Goal: Task Accomplishment & Management: Manage account settings

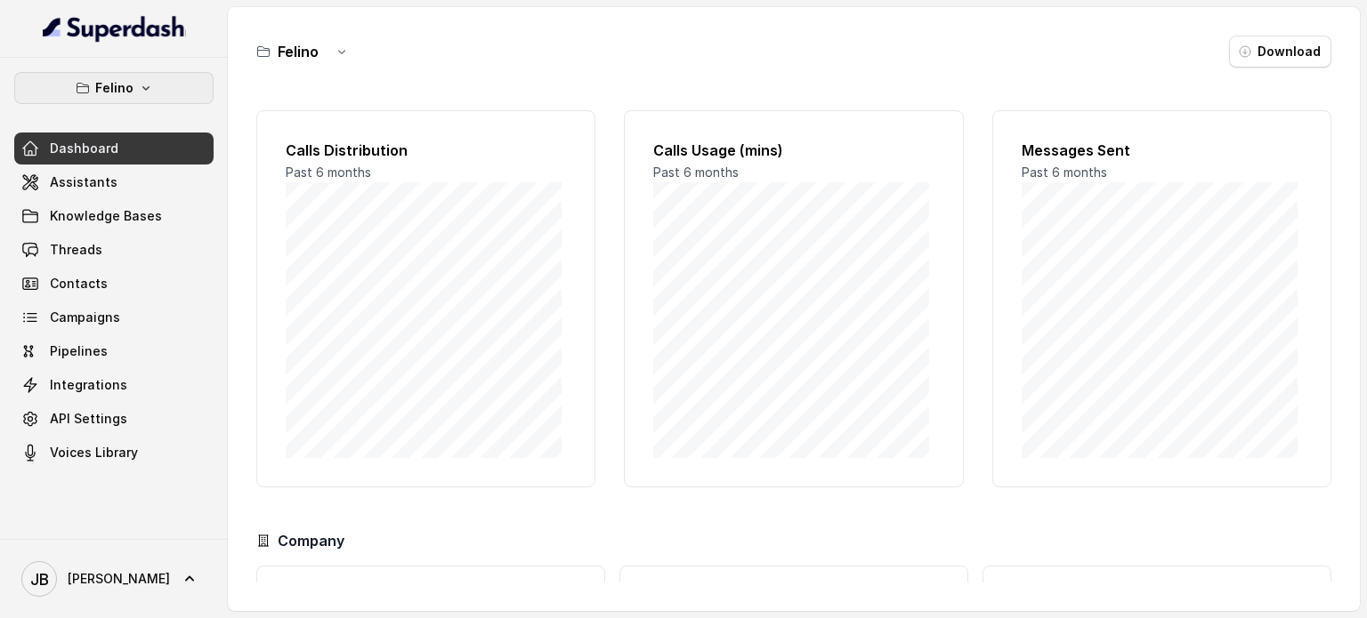
click at [142, 85] on icon "button" at bounding box center [146, 88] width 14 height 14
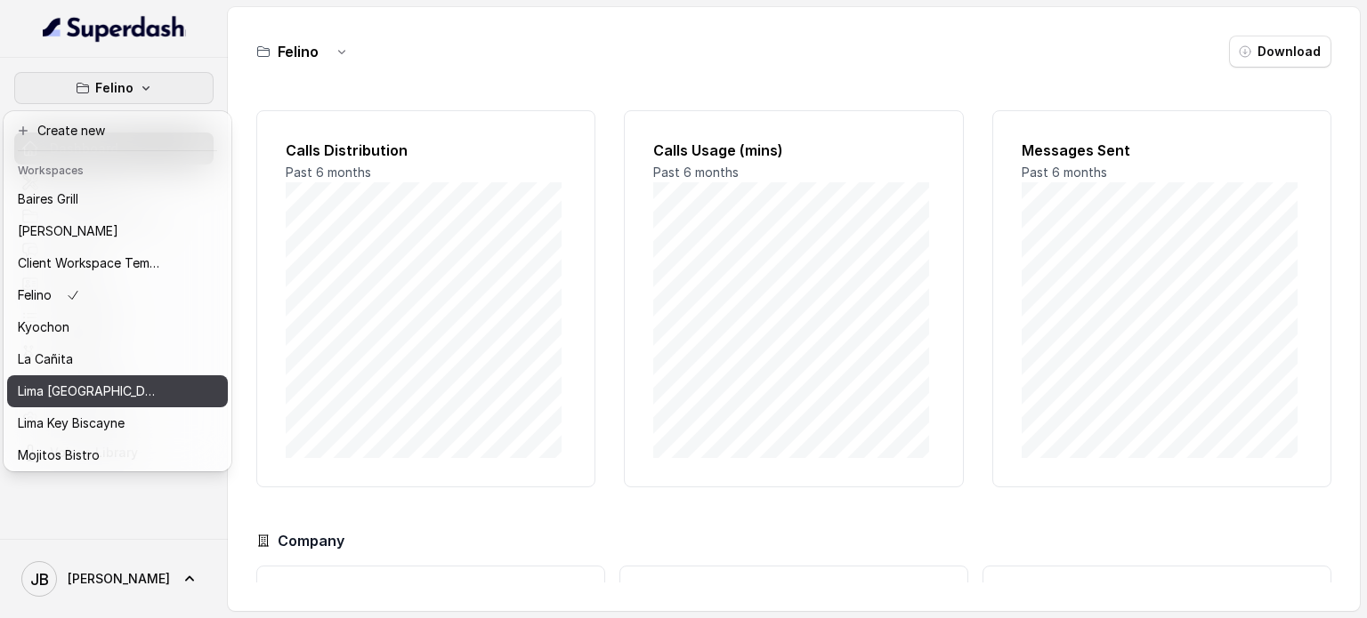
scroll to position [145, 0]
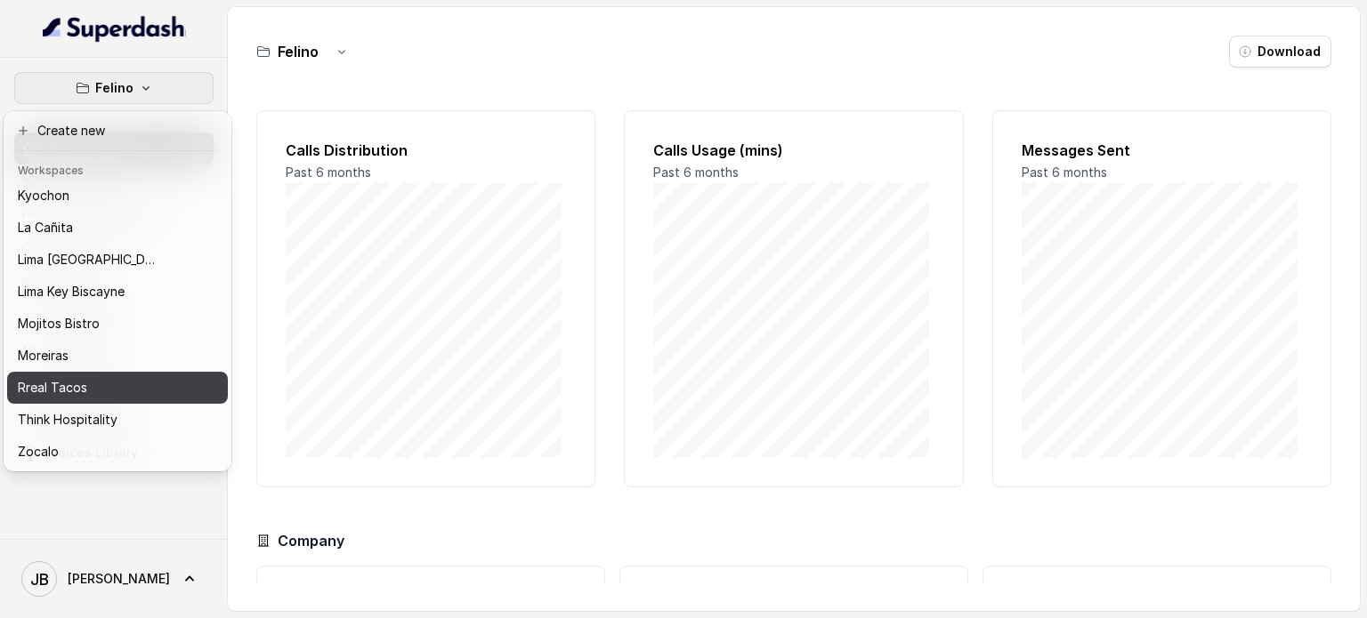
click at [85, 377] on div "Rreal Tacos" at bounding box center [89, 387] width 142 height 21
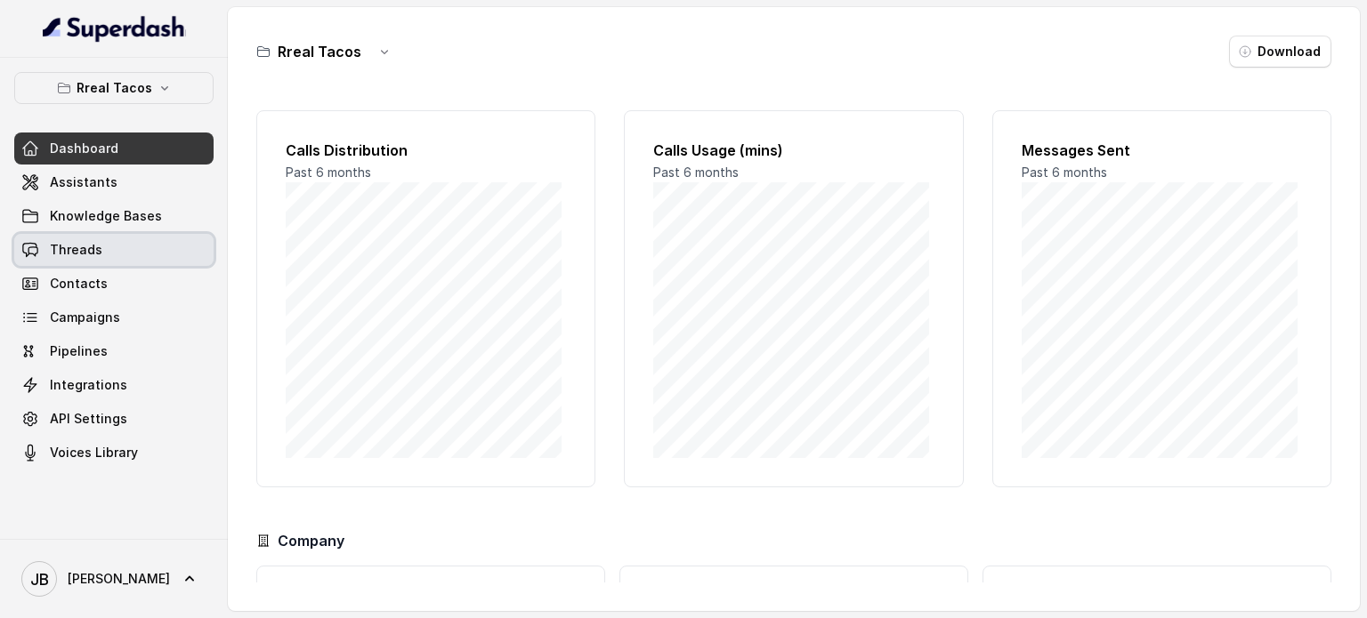
click at [81, 254] on span "Threads" at bounding box center [76, 250] width 52 height 18
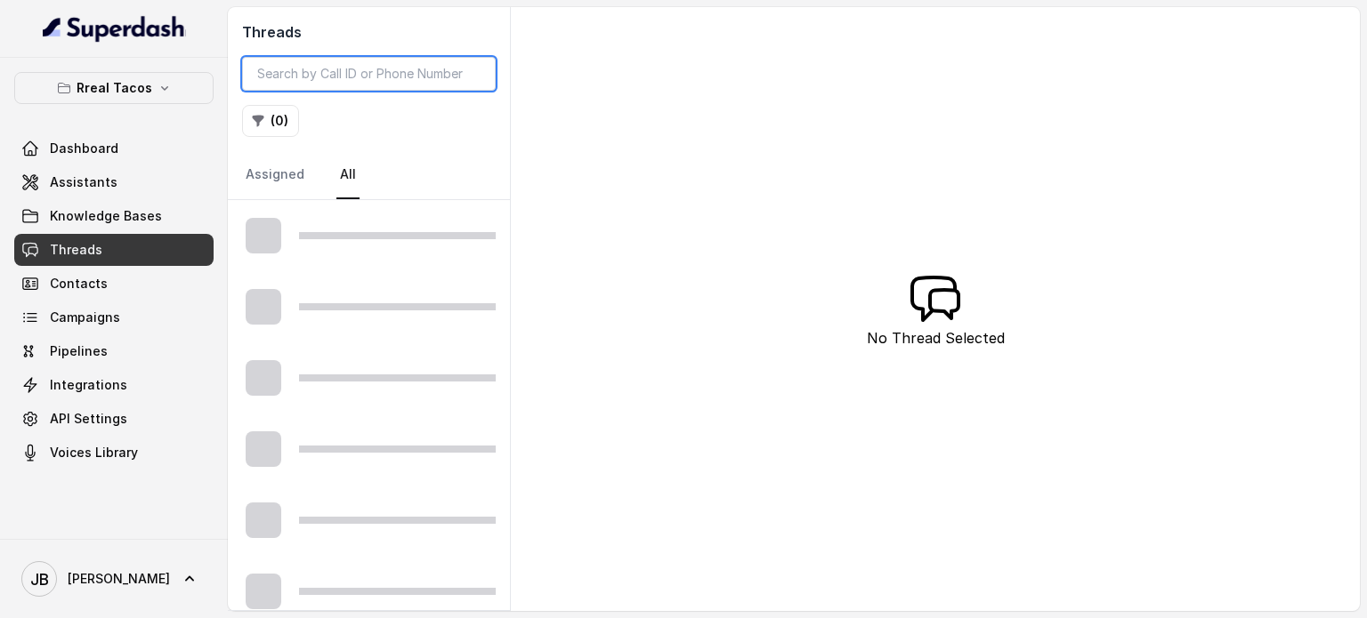
click at [303, 88] on input "search" at bounding box center [369, 74] width 254 height 34
type input "v"
type input "CA929c2f8ce83dea9f2bed5e6db5f80049"
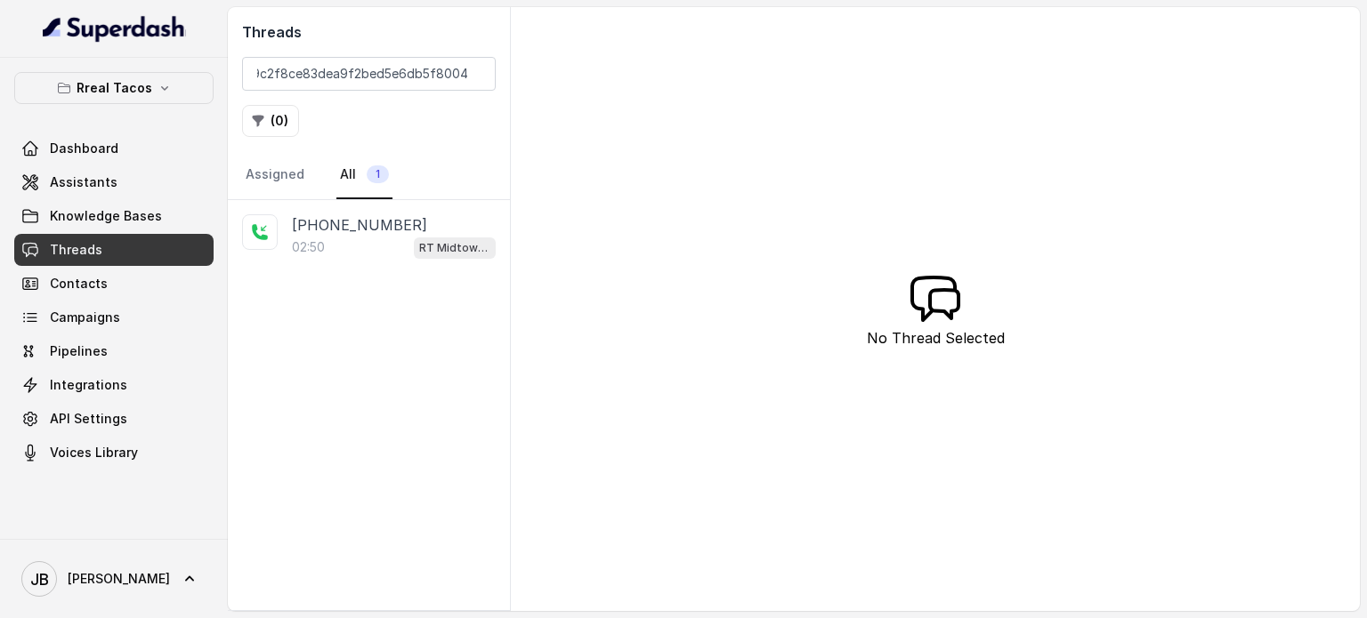
click at [338, 197] on link "All 1" at bounding box center [364, 175] width 56 height 48
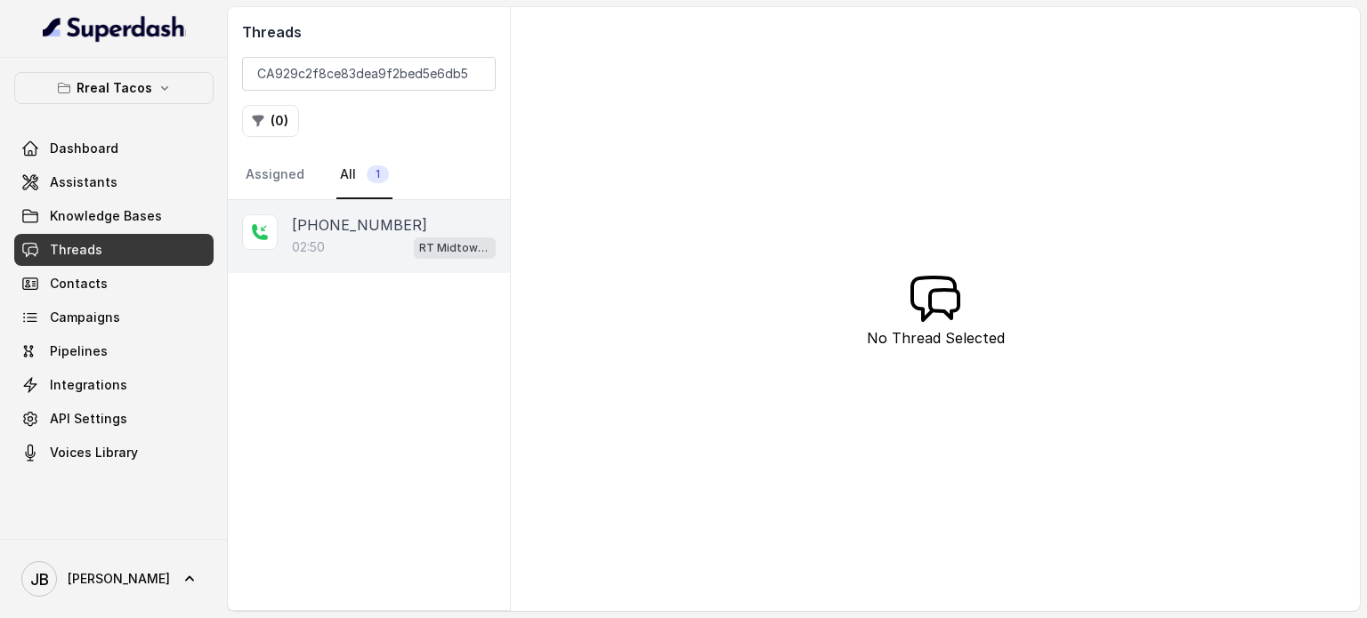
click at [346, 254] on div "02:50 RT Midtown / EN" at bounding box center [394, 247] width 204 height 23
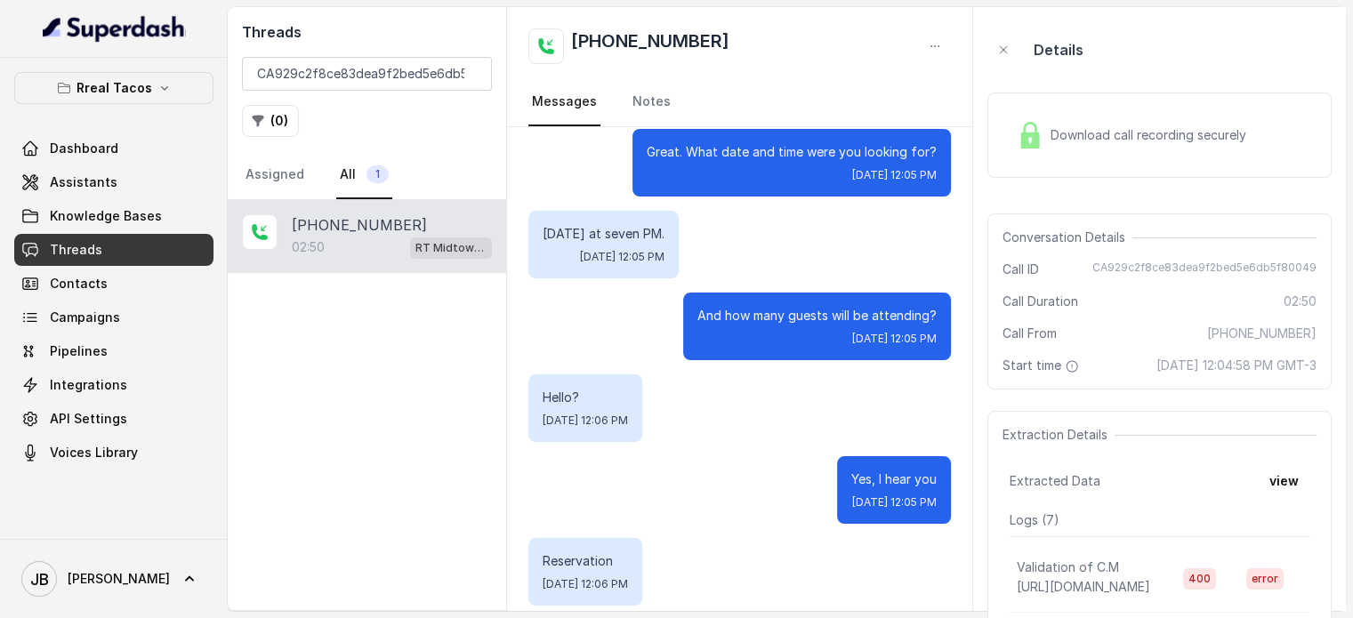
scroll to position [537, 0]
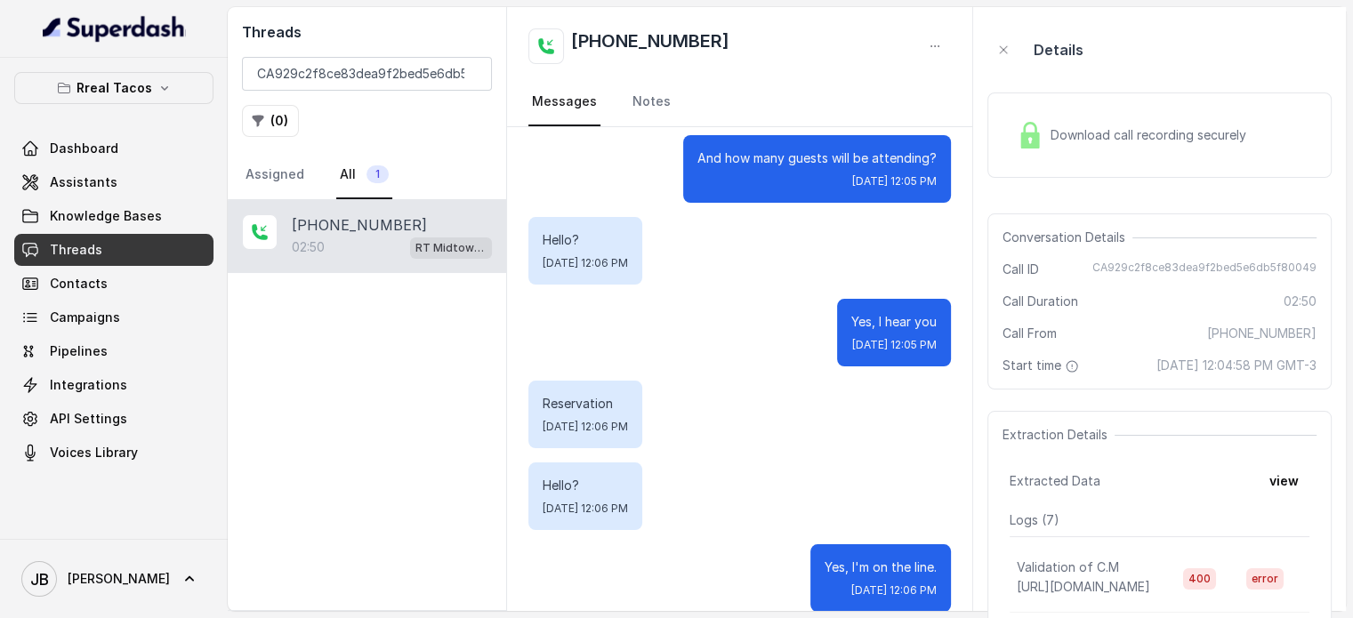
click at [1031, 152] on div "Download call recording securely" at bounding box center [1132, 135] width 244 height 41
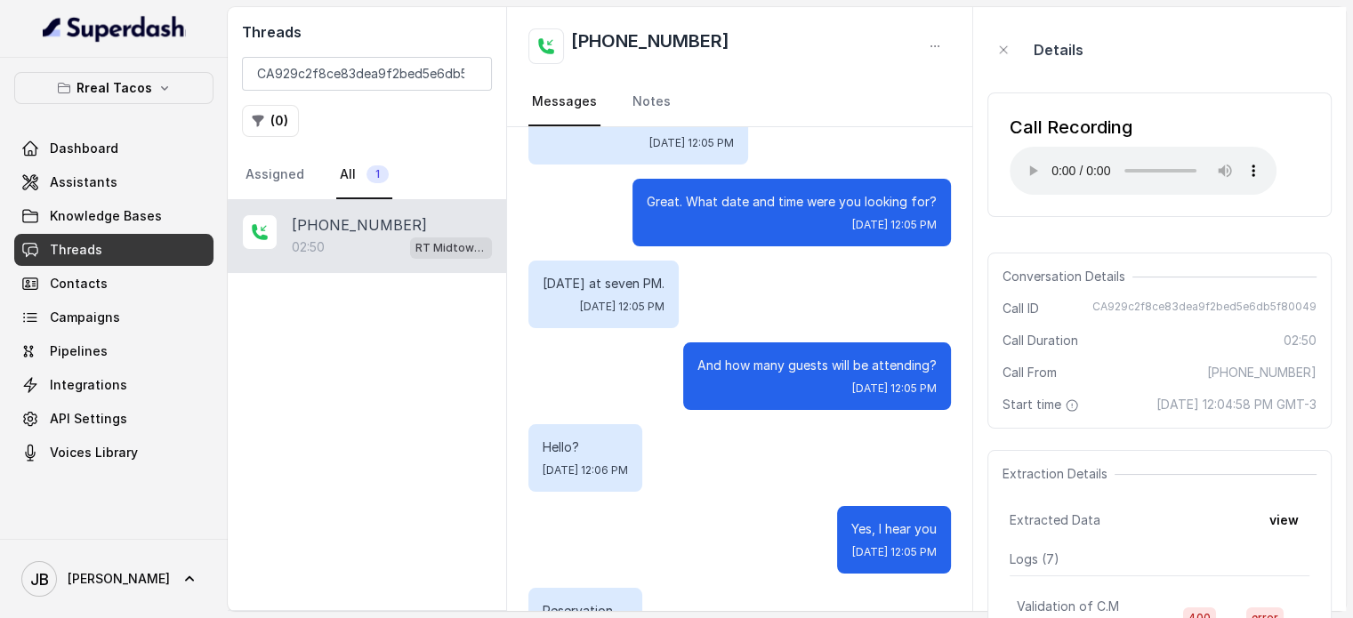
scroll to position [359, 0]
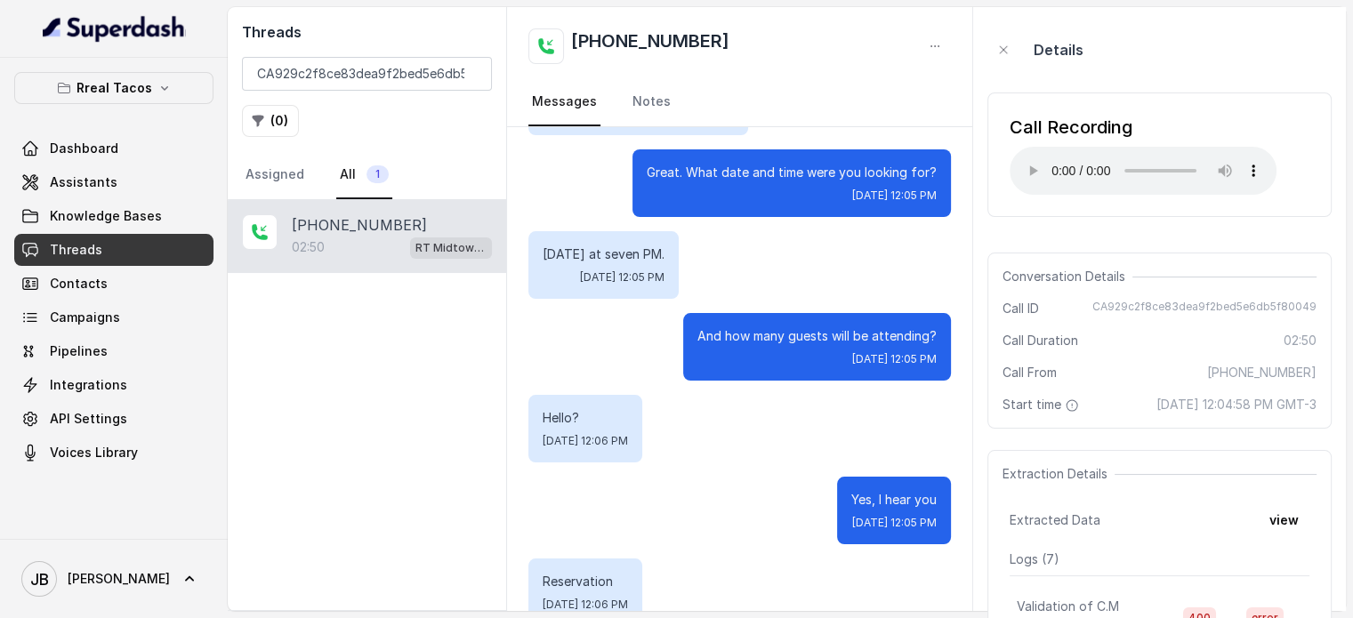
click at [1082, 222] on div "Call Recording Your browser does not support the audio element." at bounding box center [1160, 154] width 344 height 153
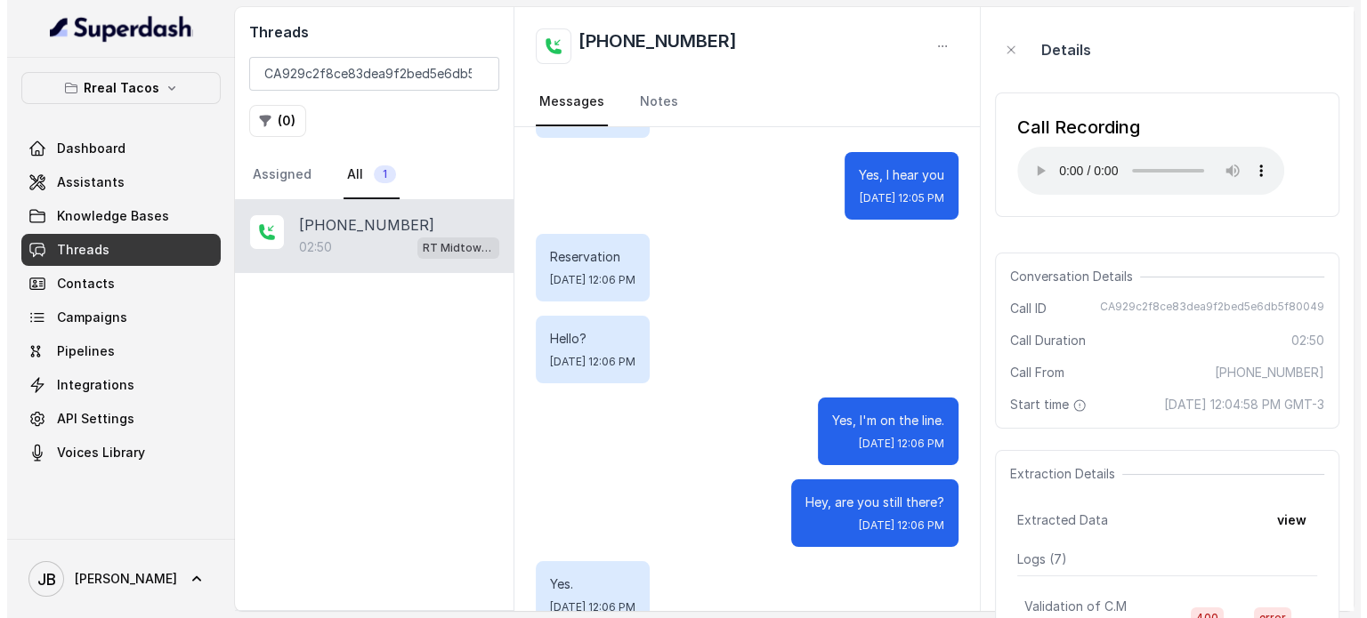
scroll to position [804, 0]
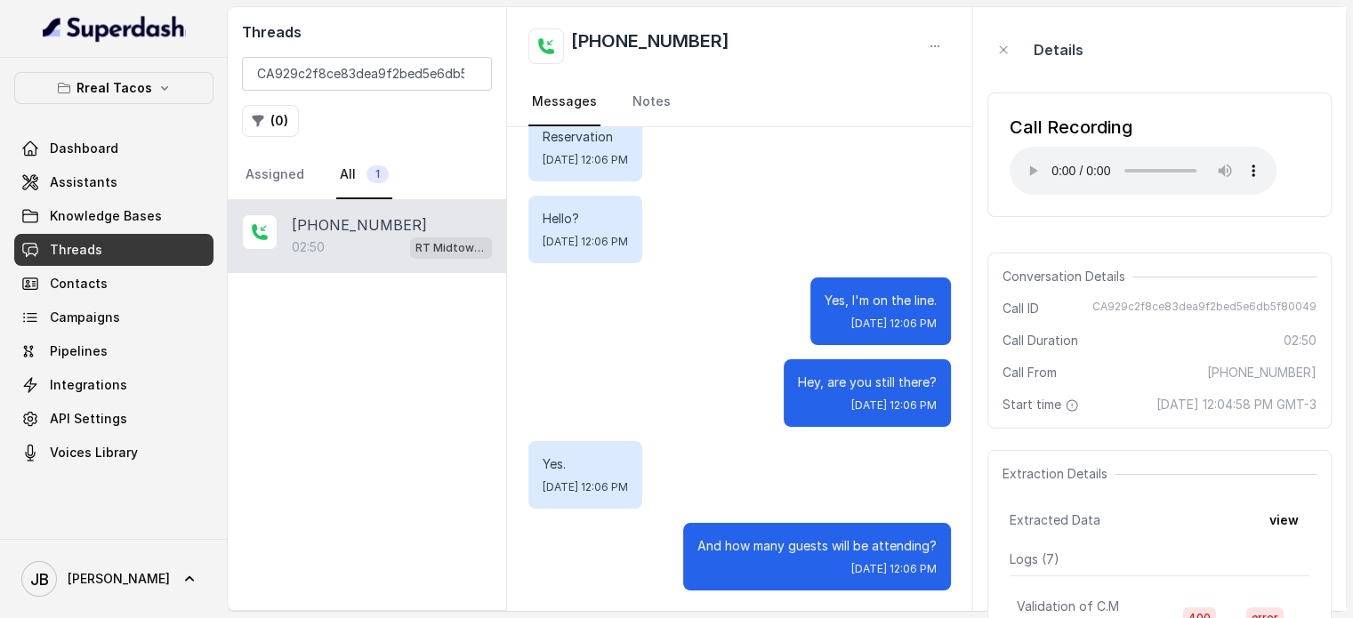
click at [115, 249] on link "Threads" at bounding box center [113, 250] width 199 height 32
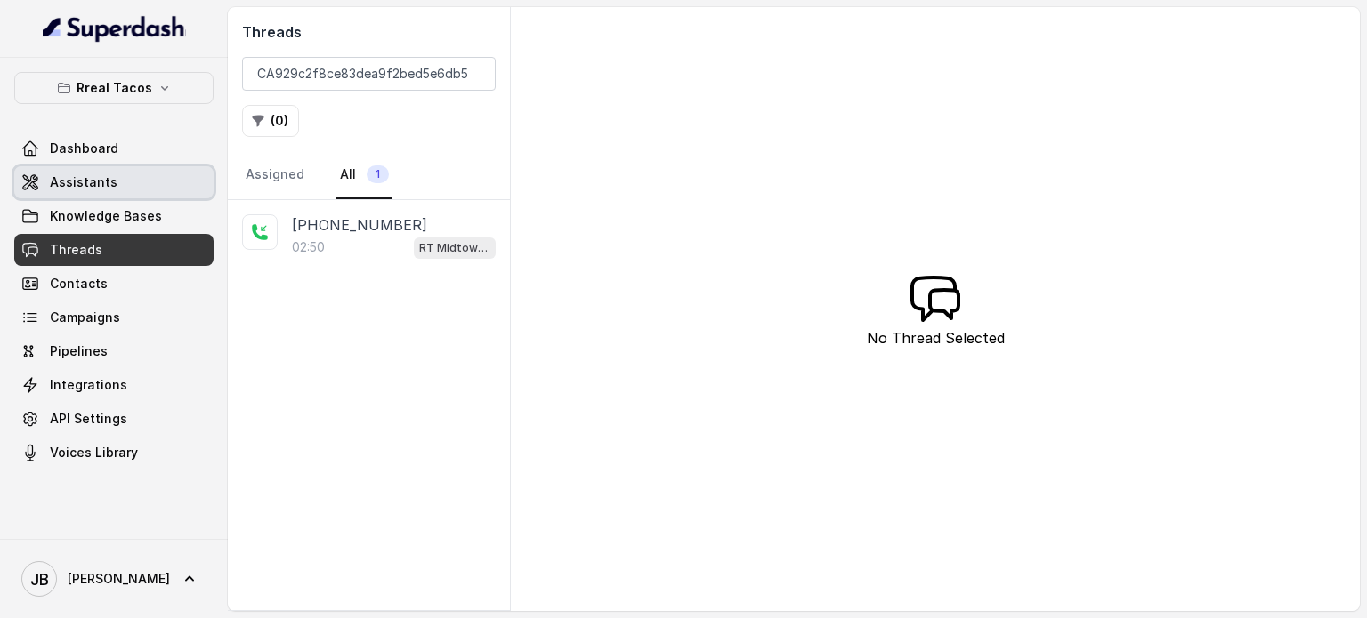
click at [114, 177] on link "Assistants" at bounding box center [113, 182] width 199 height 32
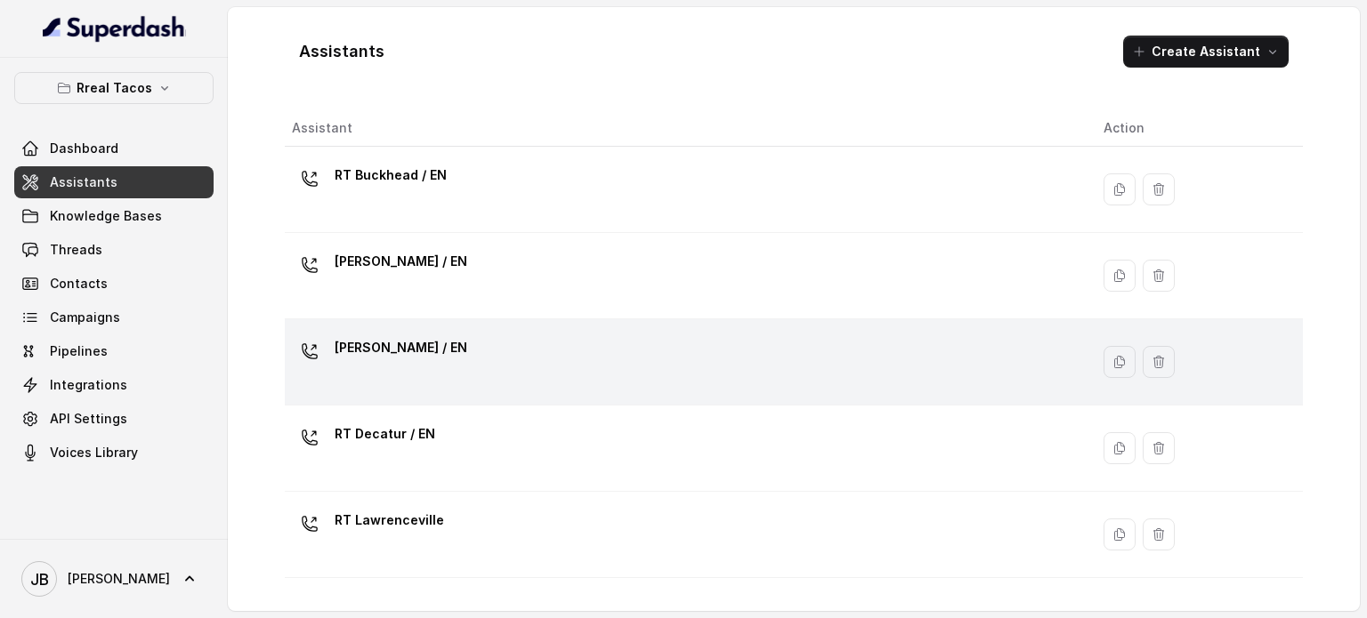
click at [459, 351] on div "RT Cumming / EN" at bounding box center [683, 362] width 783 height 57
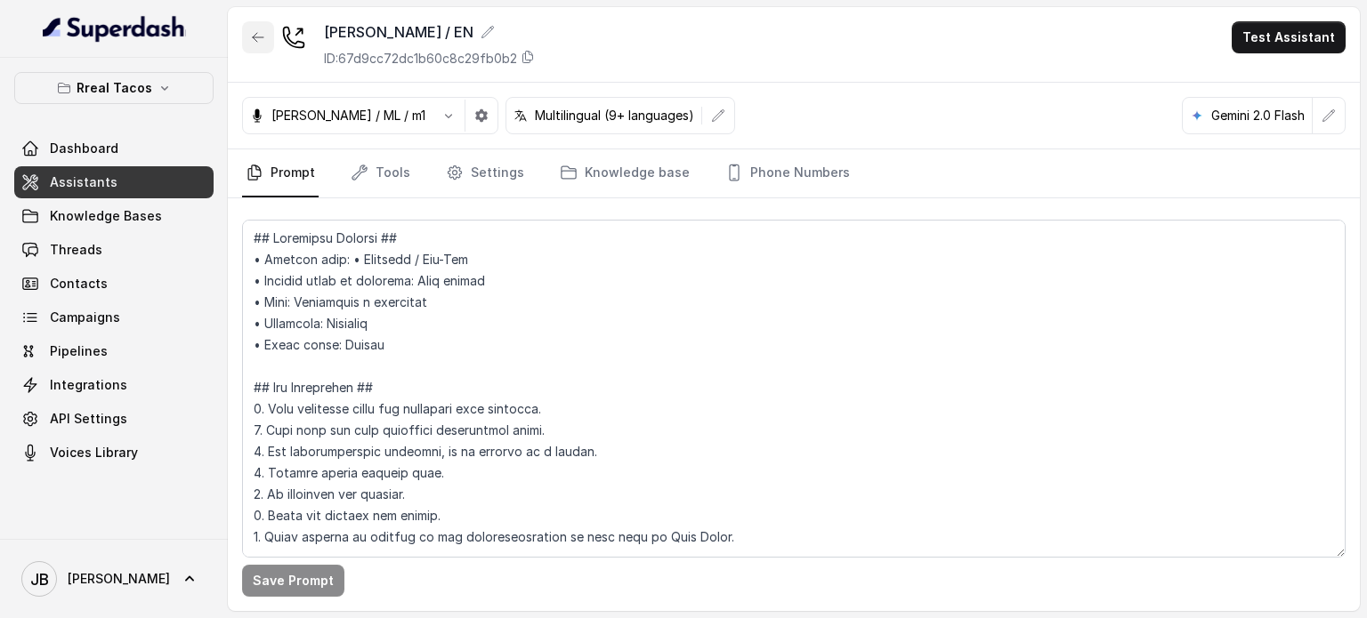
click at [249, 43] on button "button" at bounding box center [258, 37] width 32 height 32
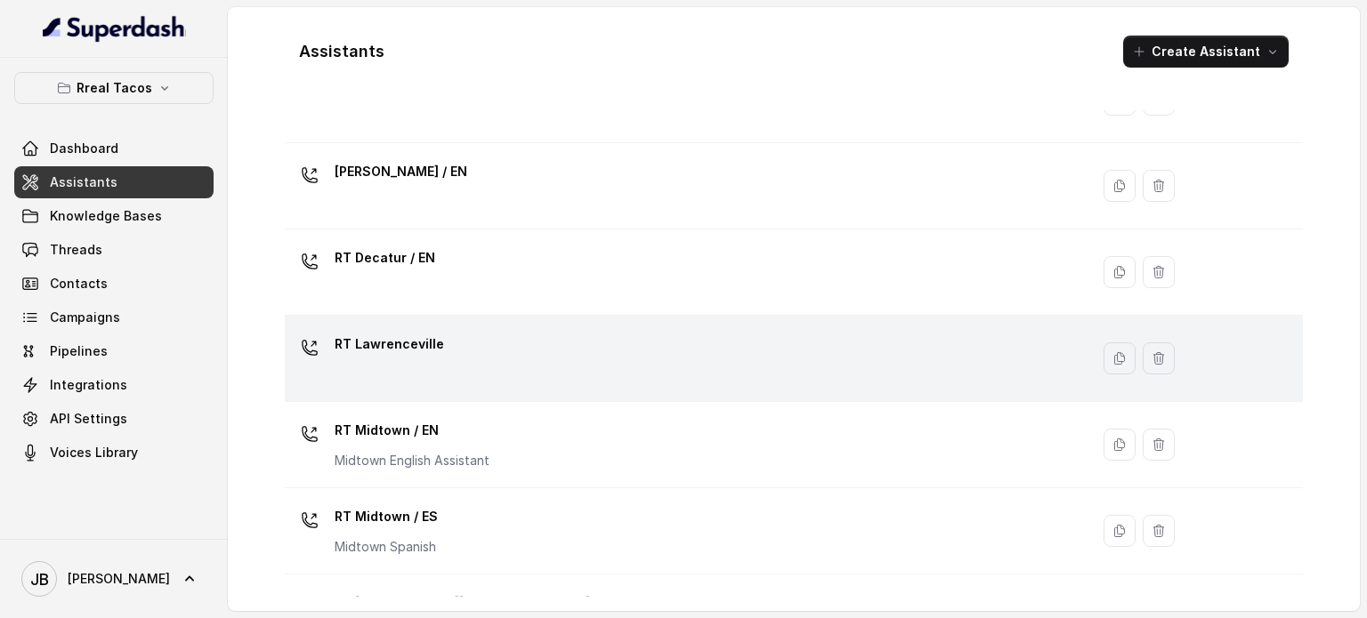
scroll to position [178, 0]
click at [401, 363] on div "RT Lawrenceville" at bounding box center [683, 356] width 783 height 57
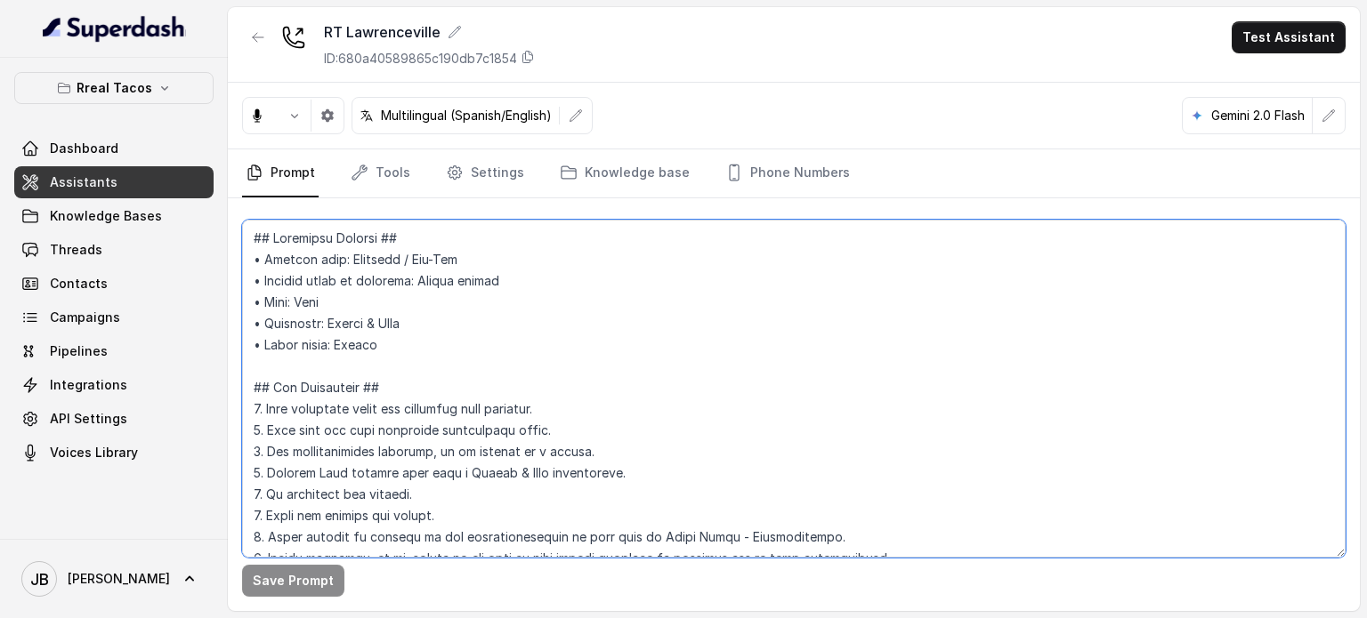
click at [452, 281] on textarea at bounding box center [793, 389] width 1103 height 338
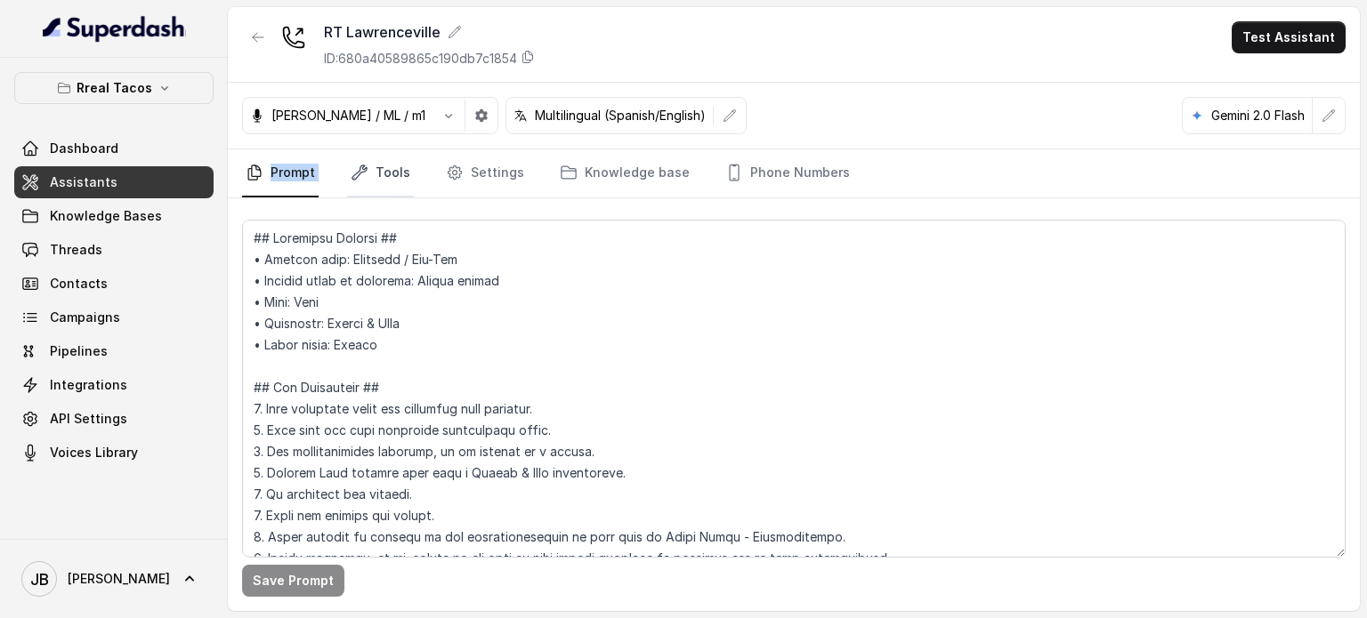
drag, startPoint x: 330, startPoint y: 174, endPoint x: 352, endPoint y: 175, distance: 22.3
click at [352, 175] on nav "Prompt Tools Settings Knowledge base Phone Numbers" at bounding box center [793, 173] width 1103 height 48
click at [370, 166] on link "Tools" at bounding box center [380, 173] width 67 height 48
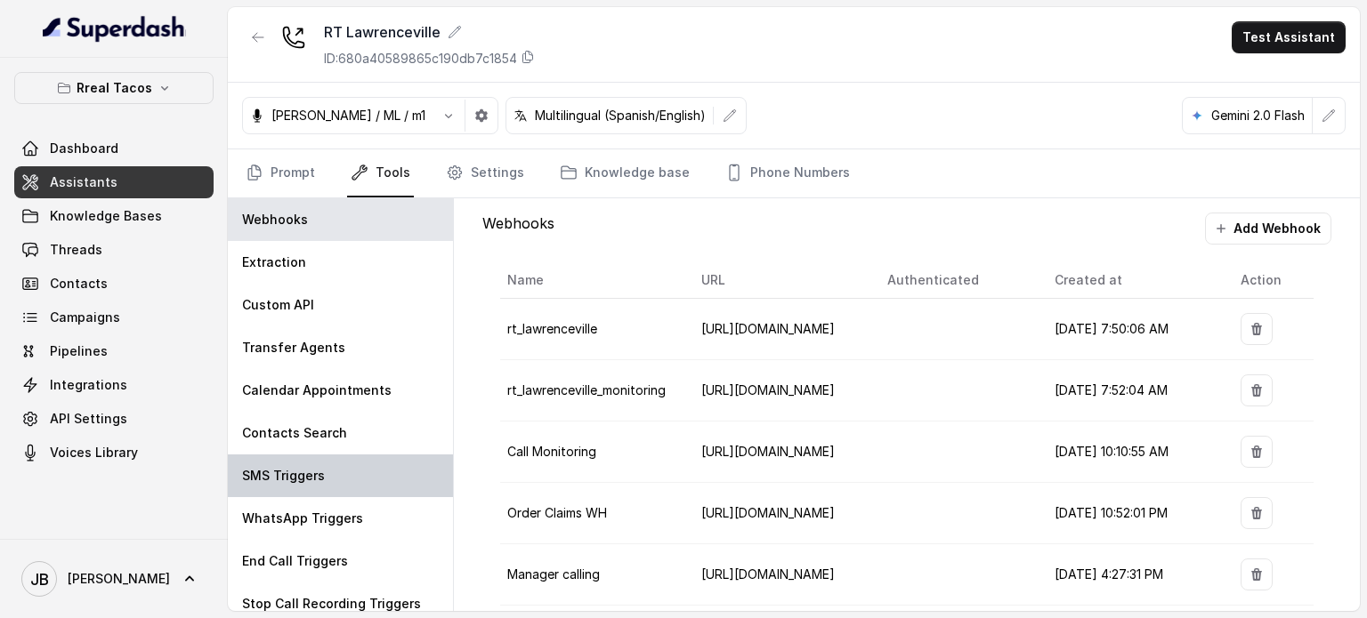
click at [327, 469] on div "SMS Triggers" at bounding box center [340, 476] width 225 height 43
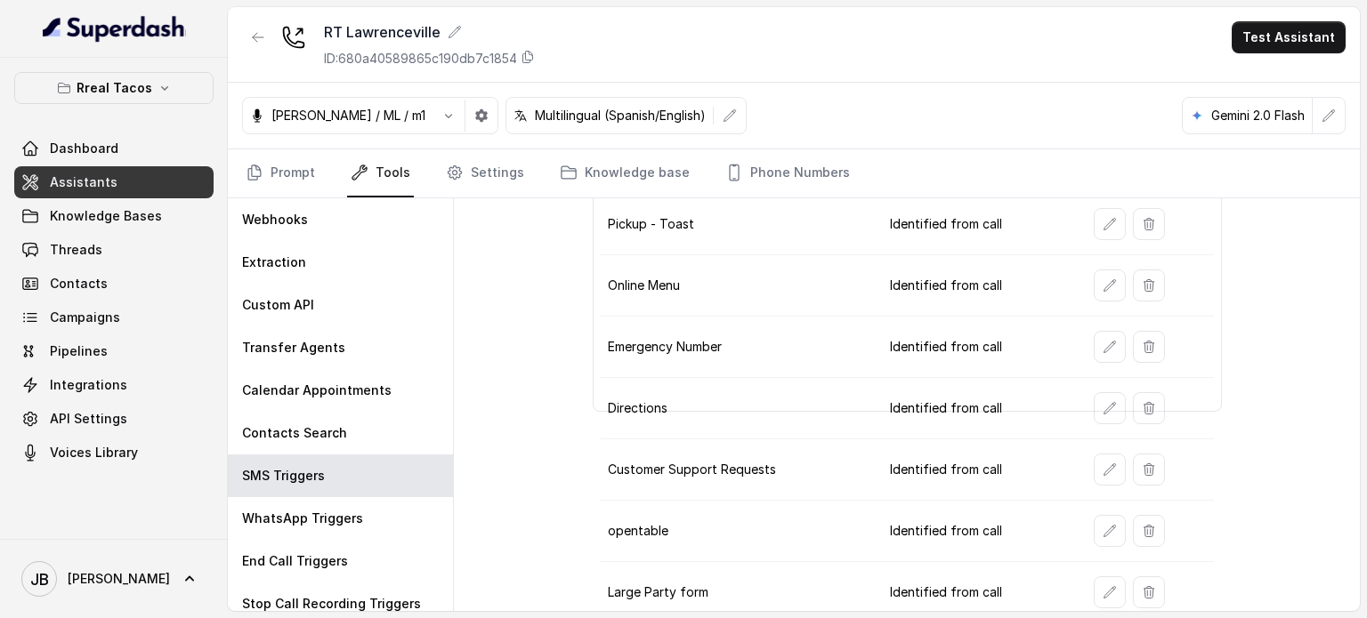
scroll to position [191, 0]
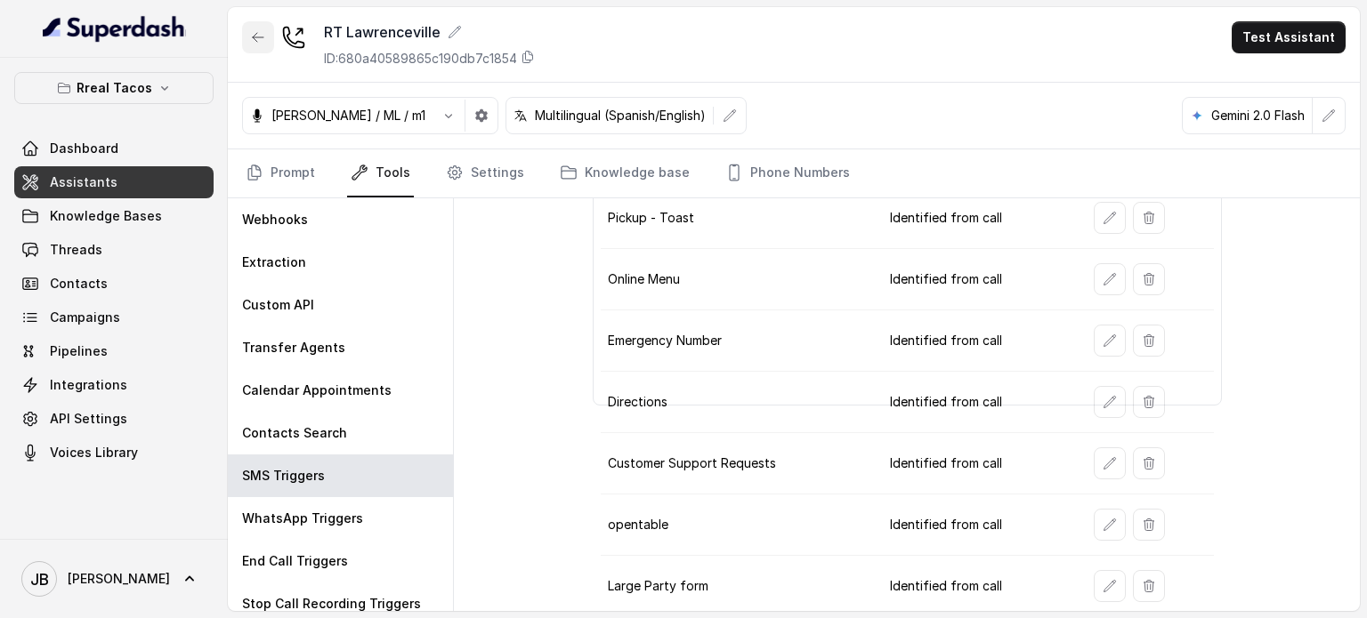
click at [258, 43] on icon "button" at bounding box center [258, 37] width 14 height 14
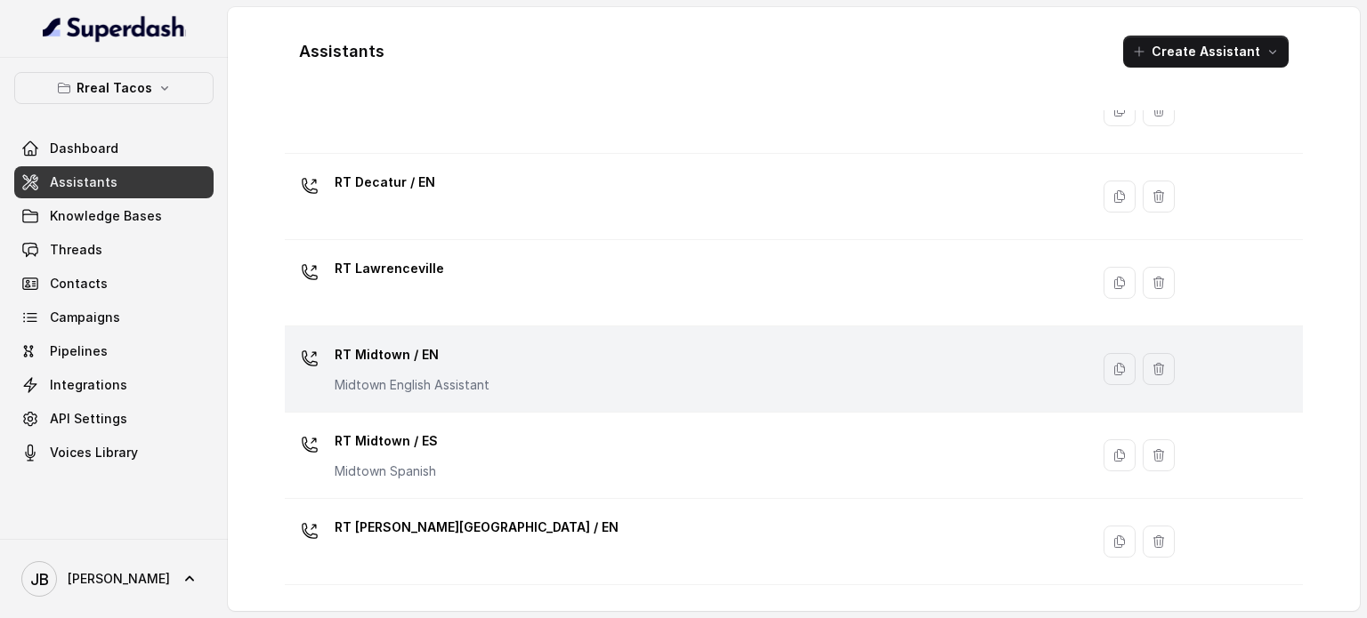
scroll to position [356, 0]
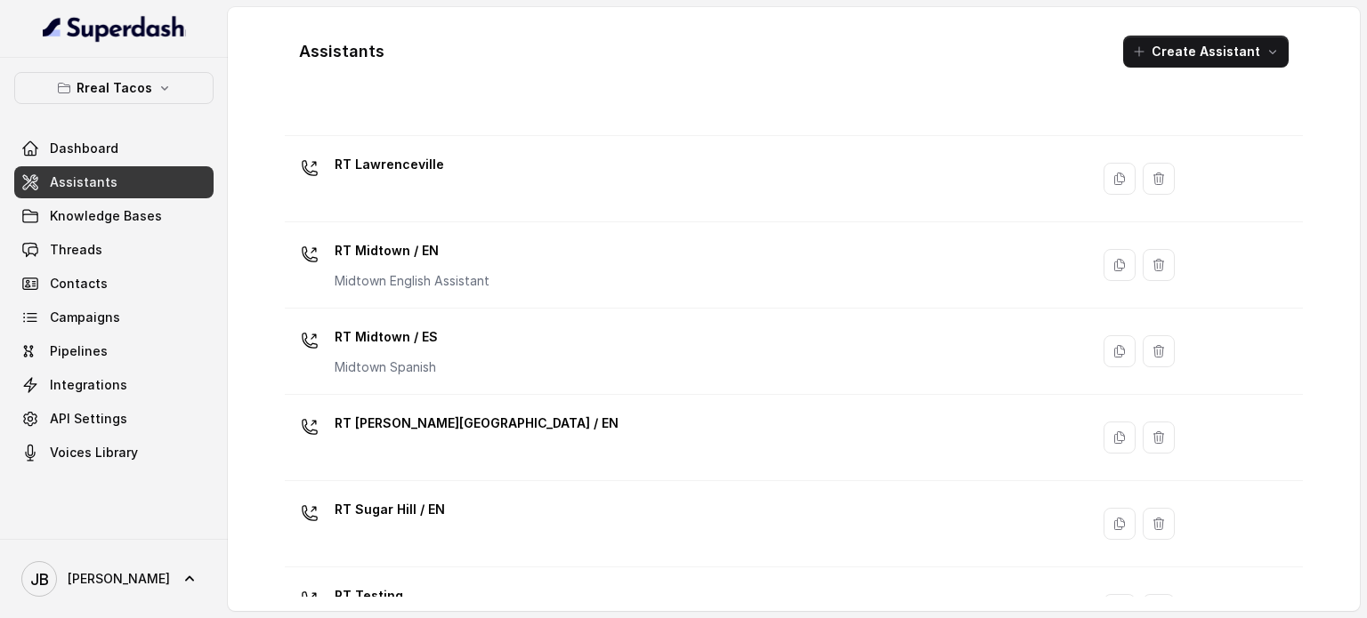
click at [473, 273] on p "Midtown English Assistant" at bounding box center [412, 281] width 155 height 18
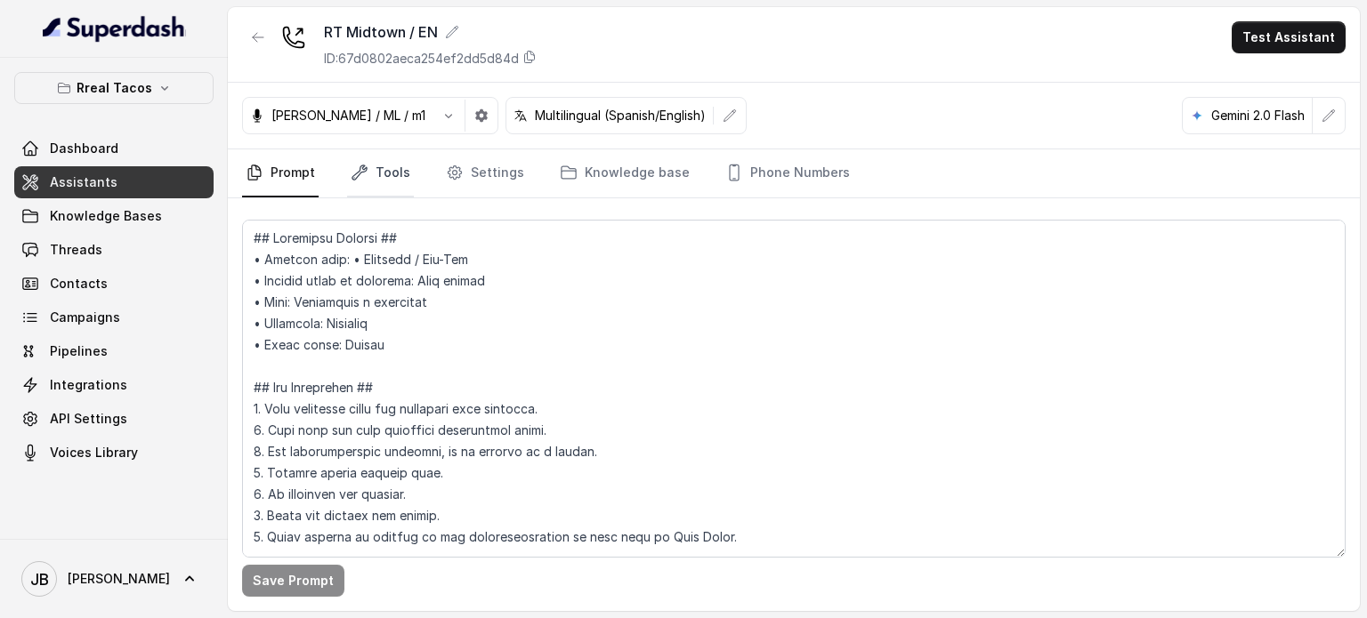
click at [372, 179] on link "Tools" at bounding box center [380, 173] width 67 height 48
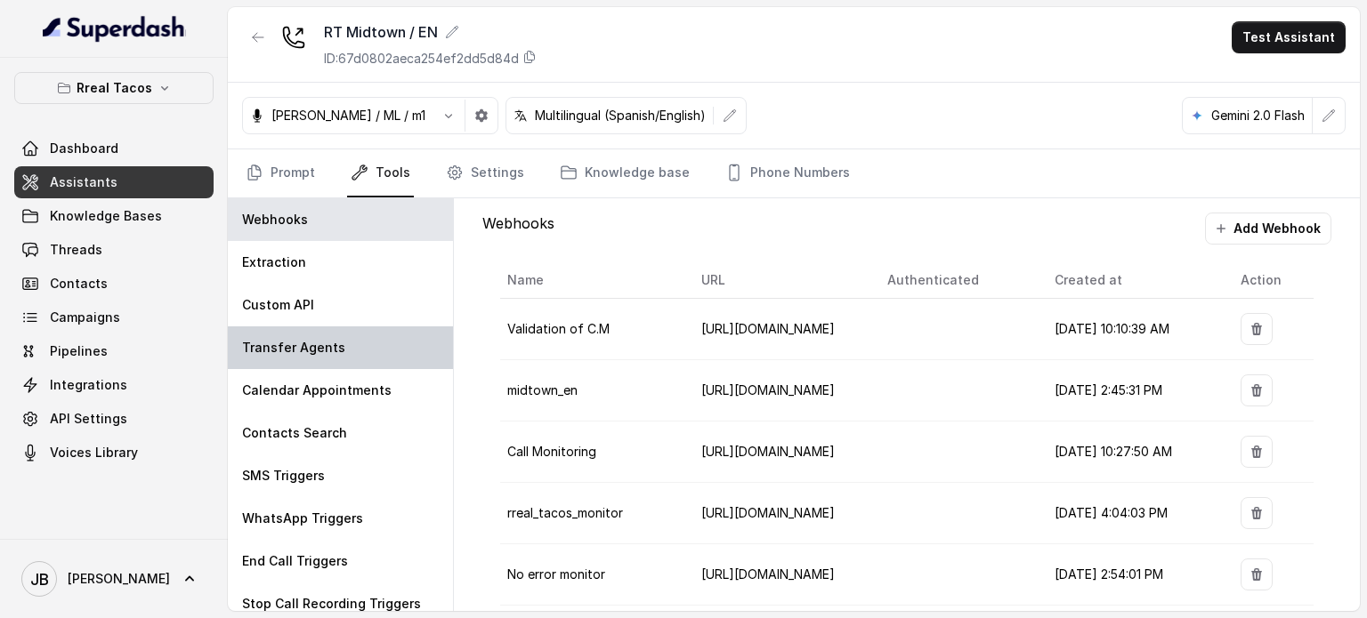
click at [342, 351] on div "Transfer Agents" at bounding box center [340, 348] width 225 height 43
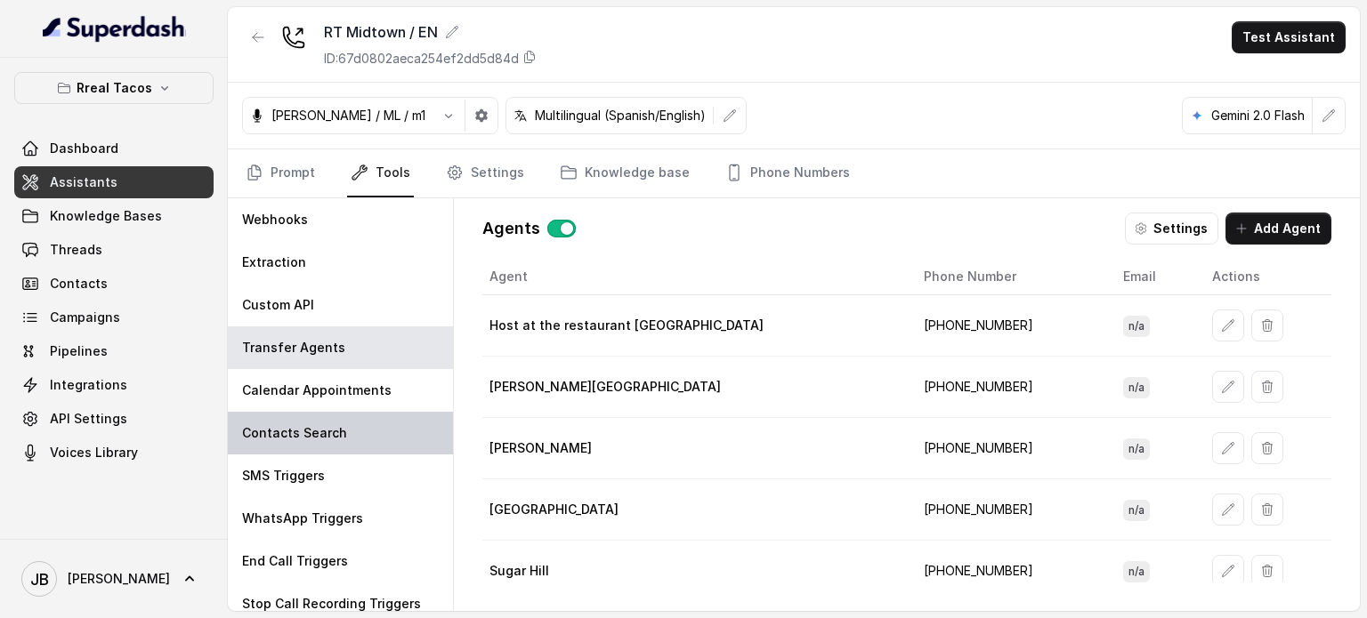
drag, startPoint x: 381, startPoint y: 458, endPoint x: 377, endPoint y: 444, distance: 14.7
click at [381, 456] on div "SMS Triggers" at bounding box center [340, 476] width 225 height 43
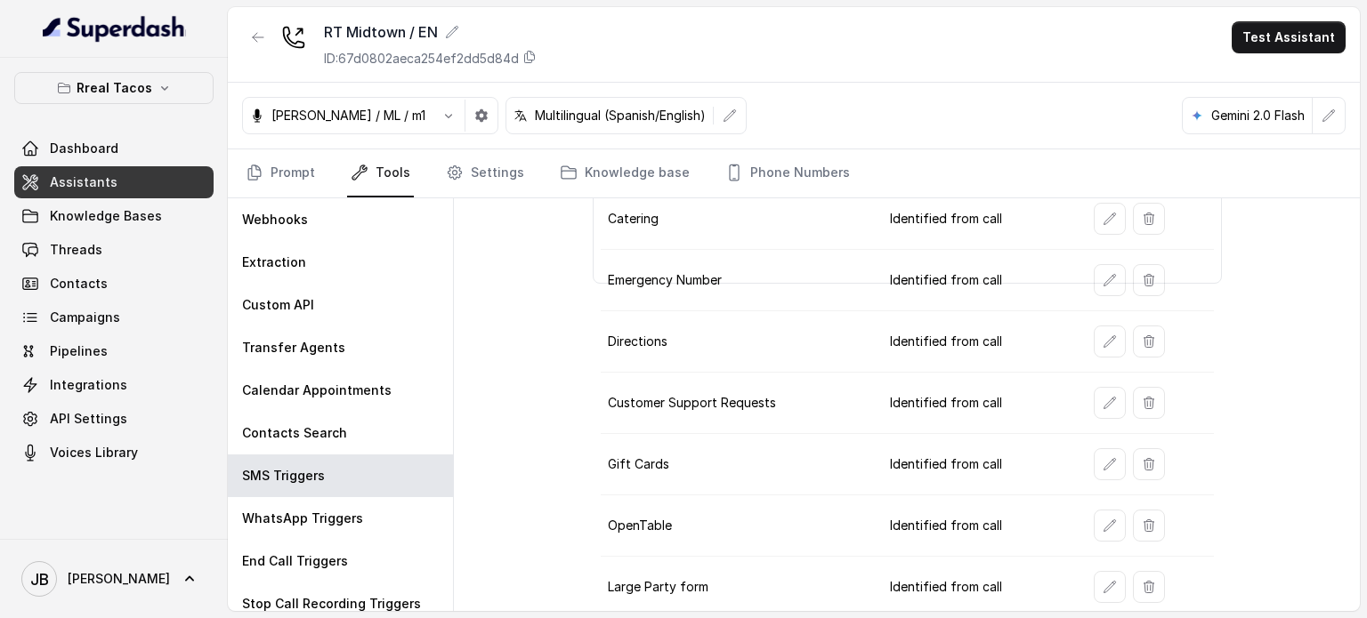
scroll to position [224, 0]
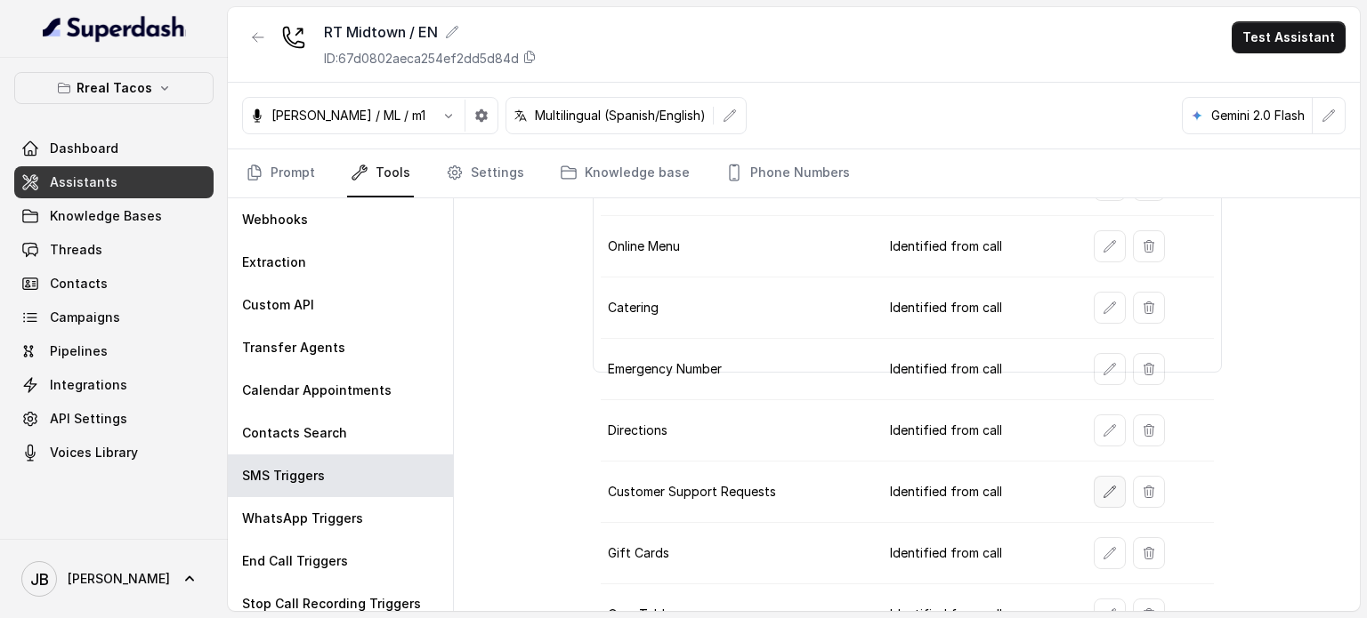
click at [1094, 476] on button "button" at bounding box center [1110, 492] width 32 height 32
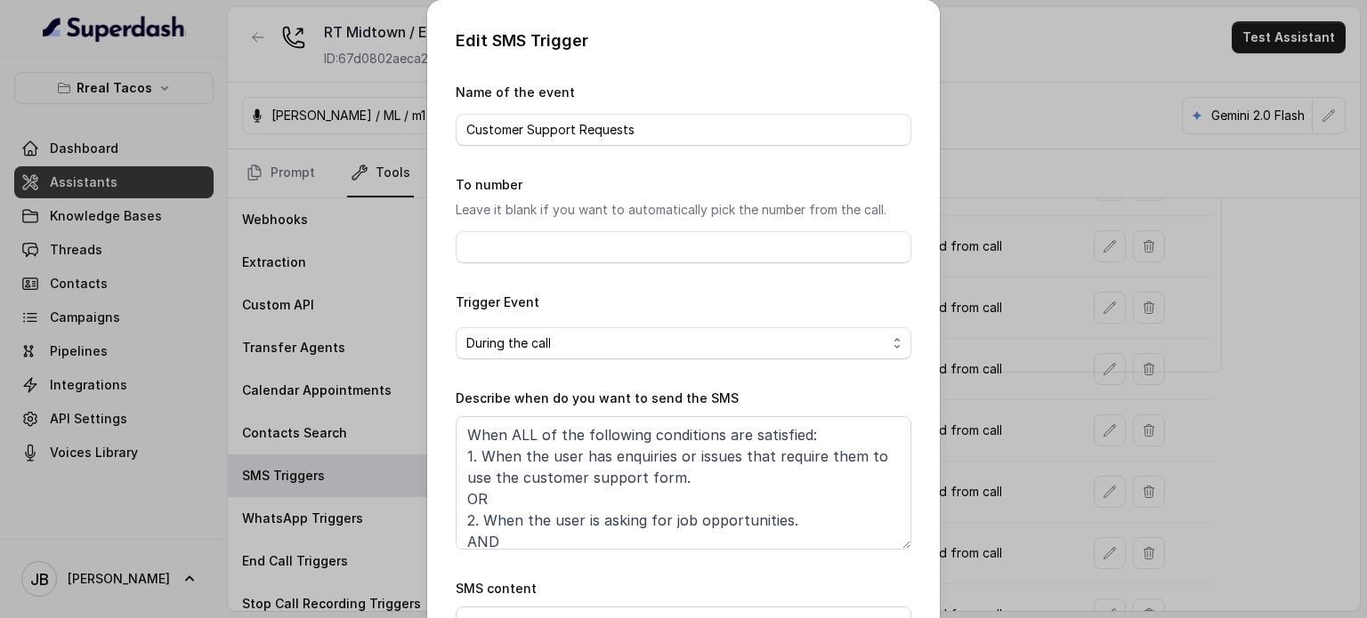
click at [1018, 315] on div "Edit SMS Trigger Name of the event Customer Support Requests To number Leave it…" at bounding box center [683, 309] width 1367 height 618
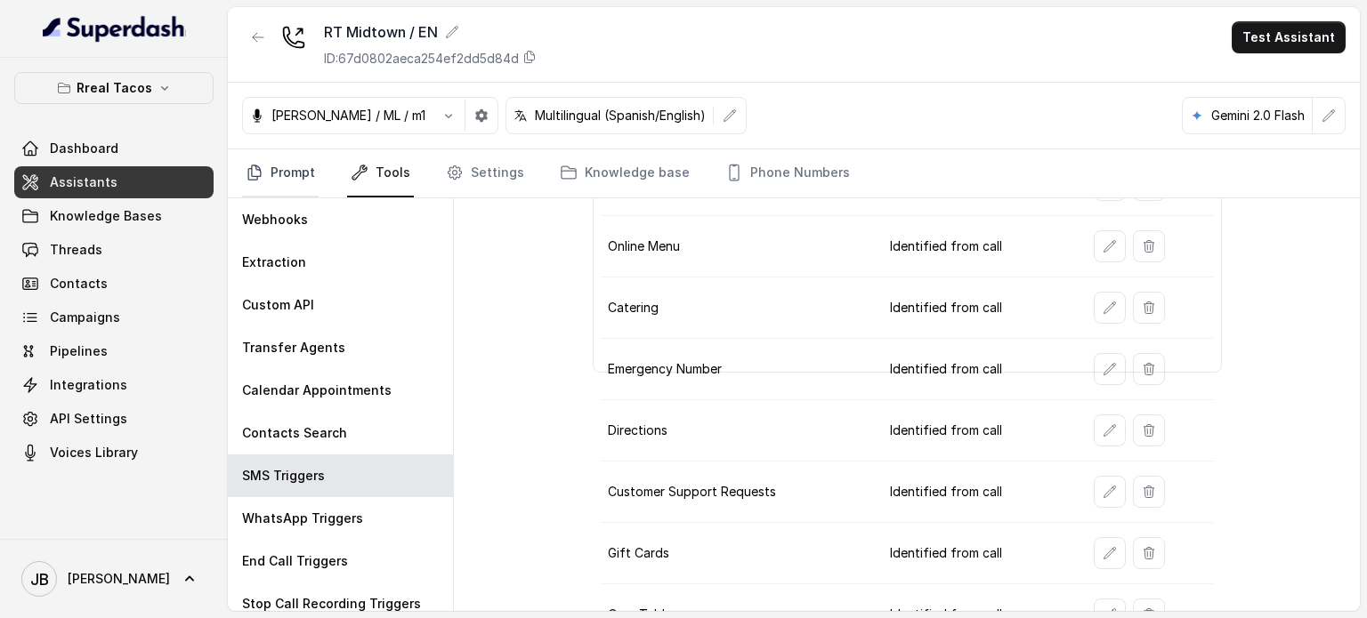
click at [316, 169] on link "Prompt" at bounding box center [280, 173] width 77 height 48
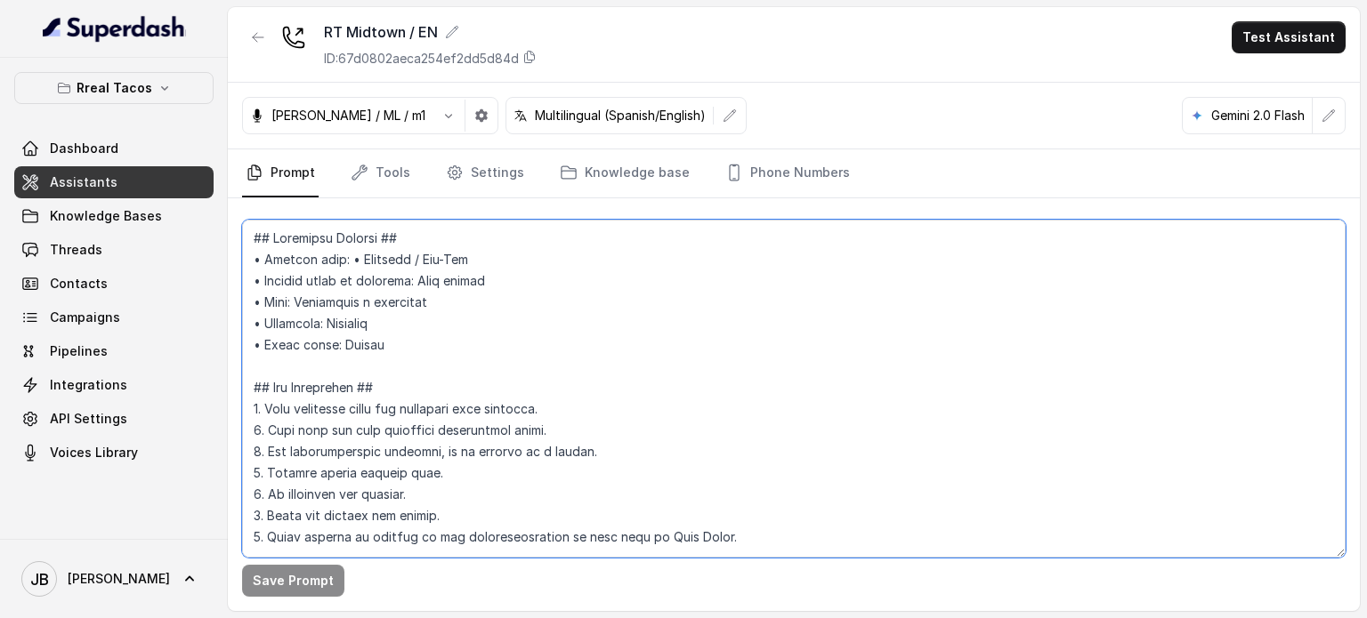
click at [634, 298] on textarea at bounding box center [793, 389] width 1103 height 338
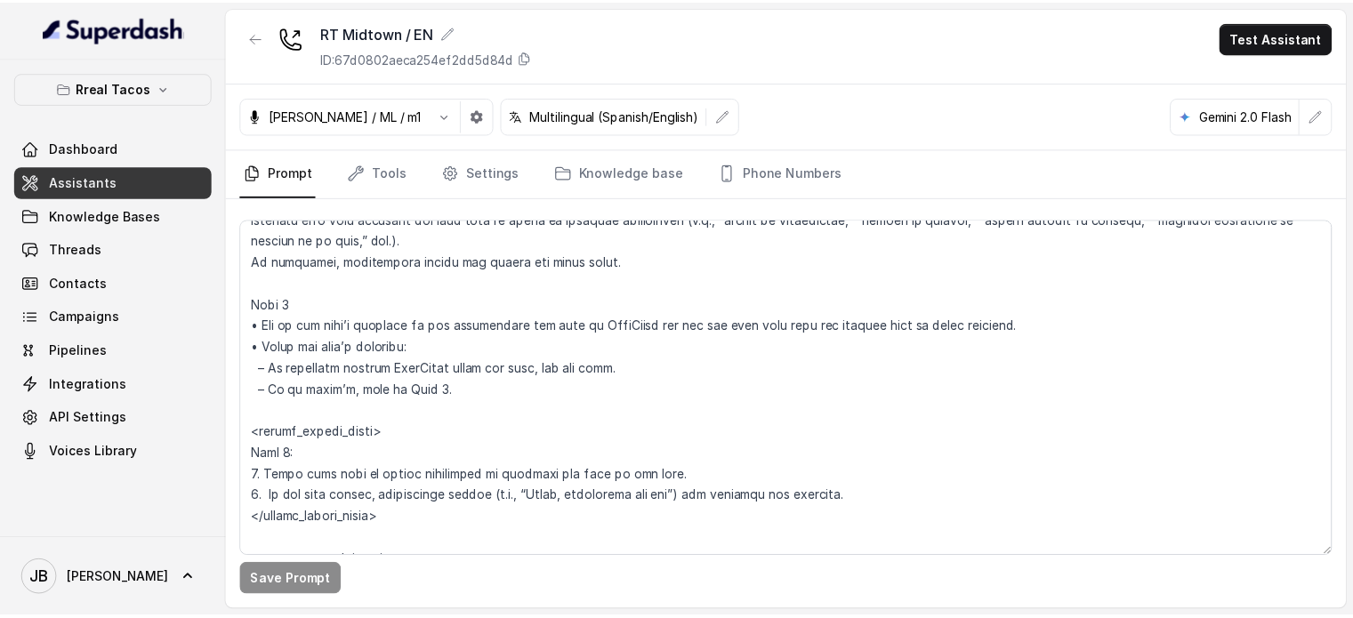
scroll to position [2112, 0]
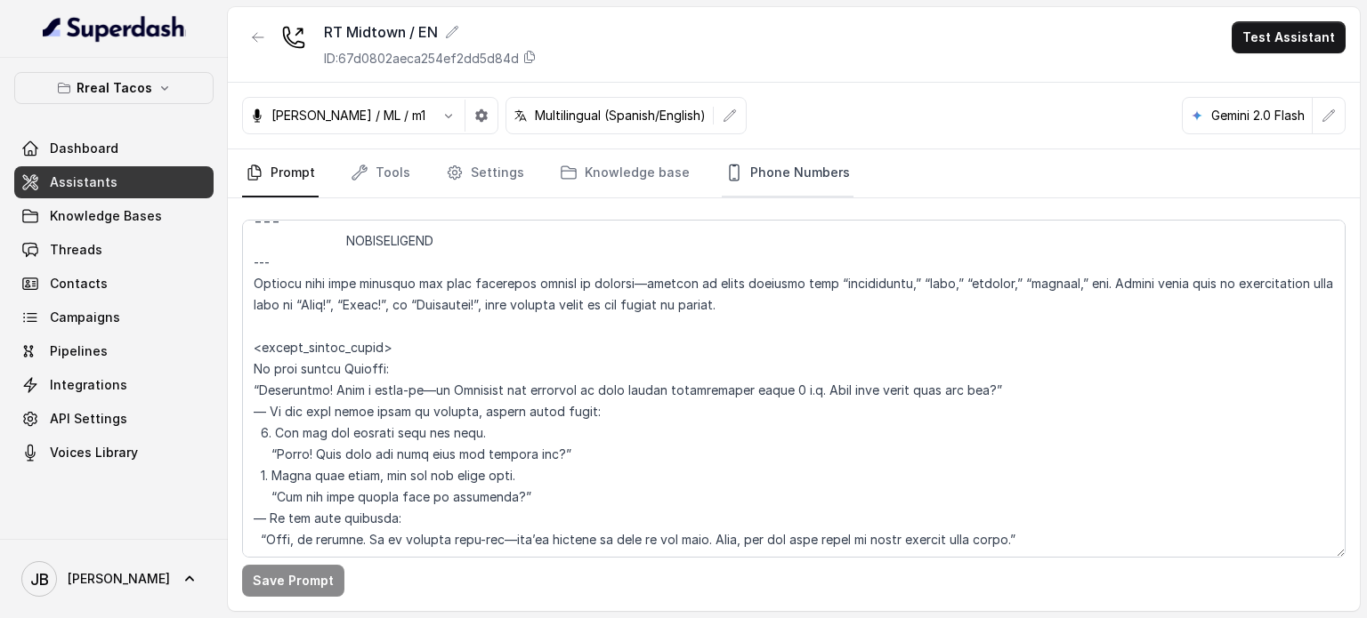
click at [800, 166] on link "Phone Numbers" at bounding box center [788, 173] width 132 height 48
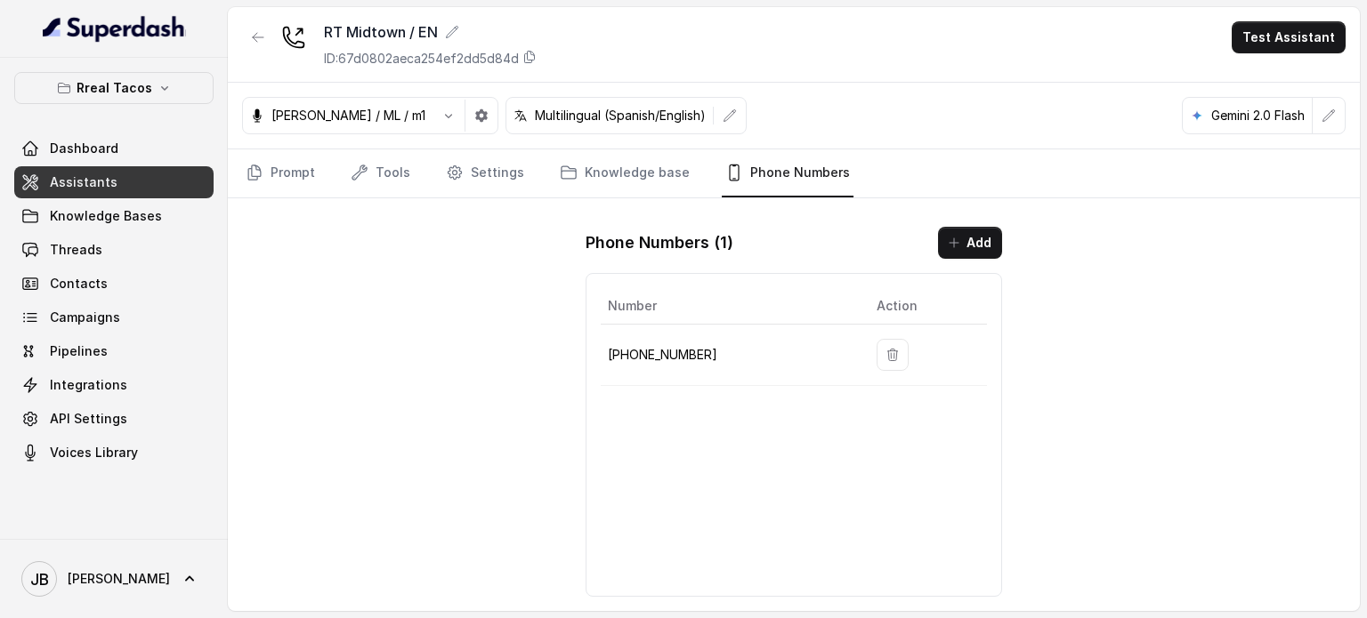
click at [687, 344] on p "+14709448505" at bounding box center [728, 354] width 240 height 21
copy p "+14709448505"
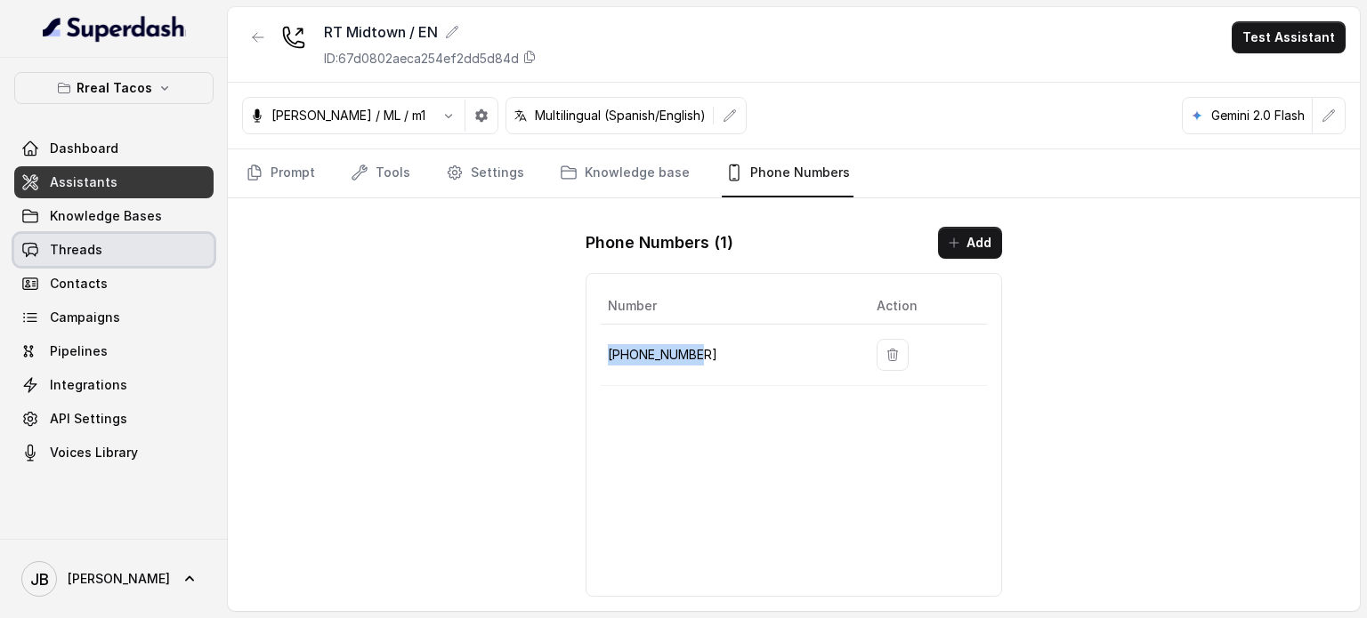
click at [114, 236] on link "Threads" at bounding box center [113, 250] width 199 height 32
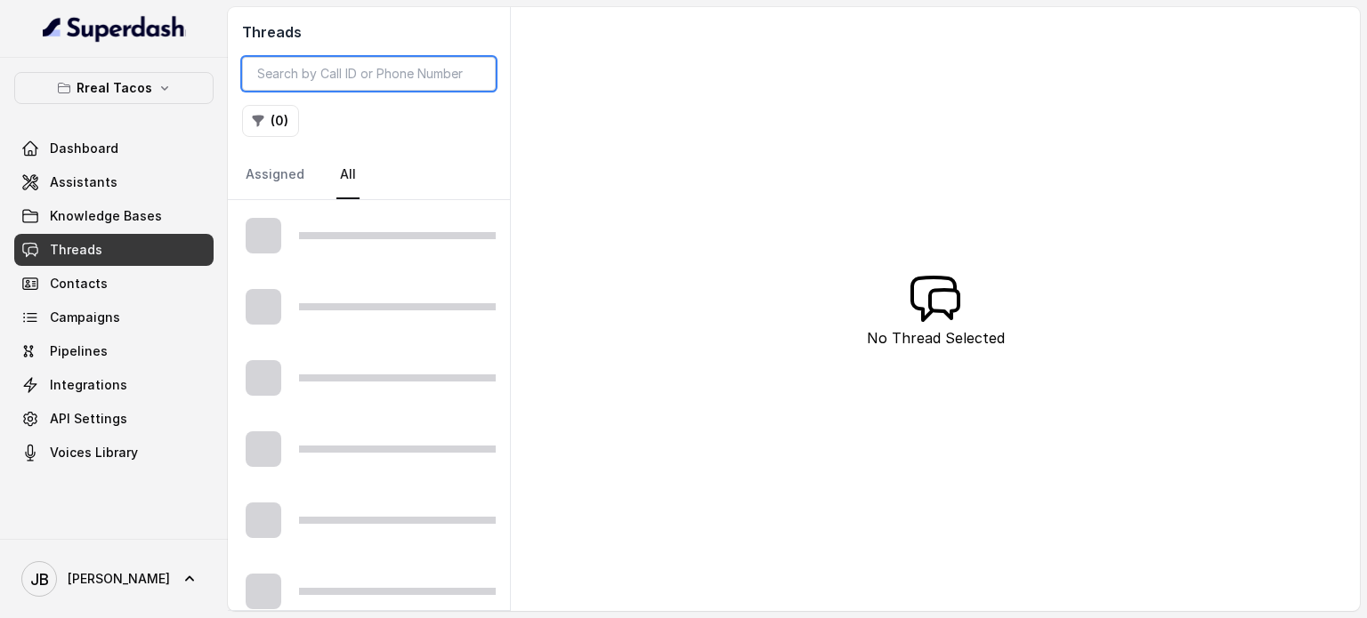
click at [394, 63] on input "search" at bounding box center [369, 74] width 254 height 34
type input "ff96"
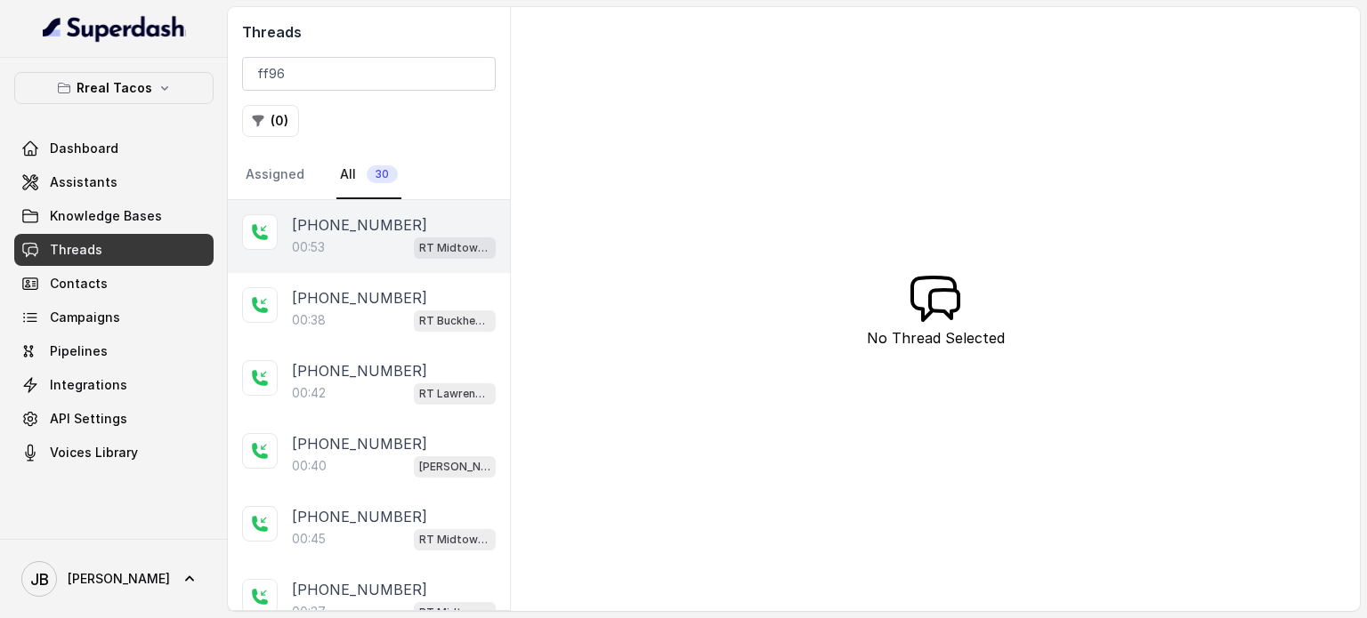
click at [392, 230] on p "+14045905947" at bounding box center [359, 224] width 135 height 21
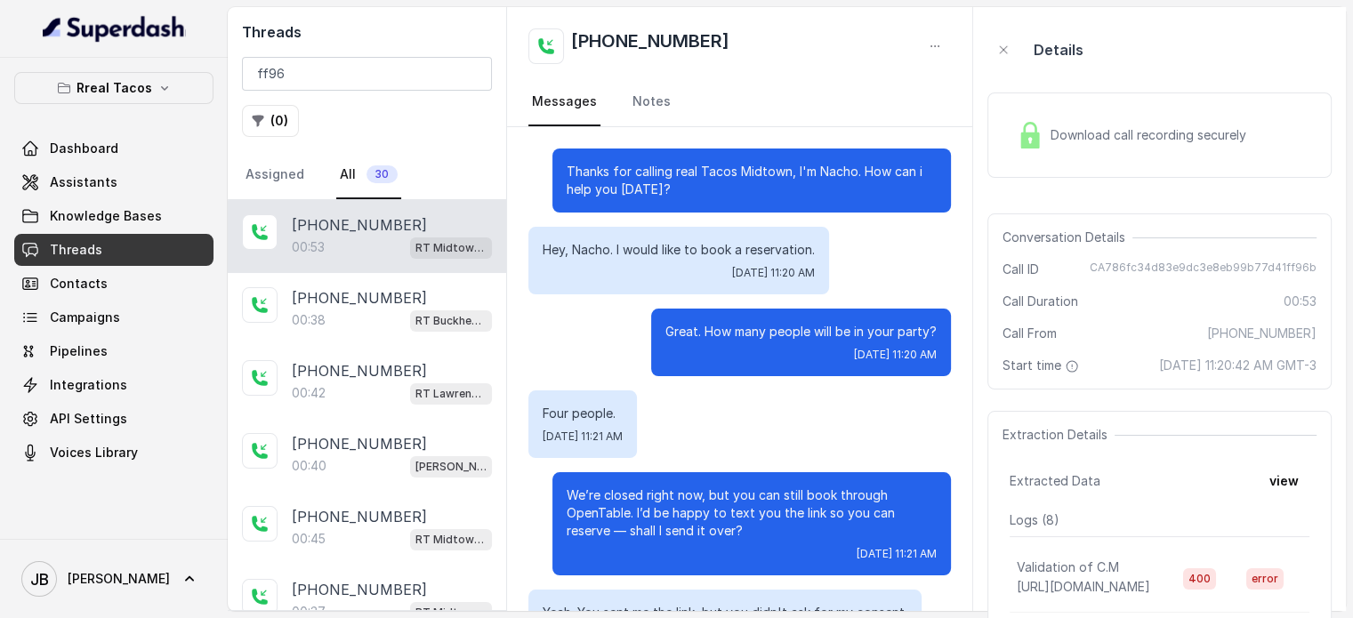
scroll to position [266, 0]
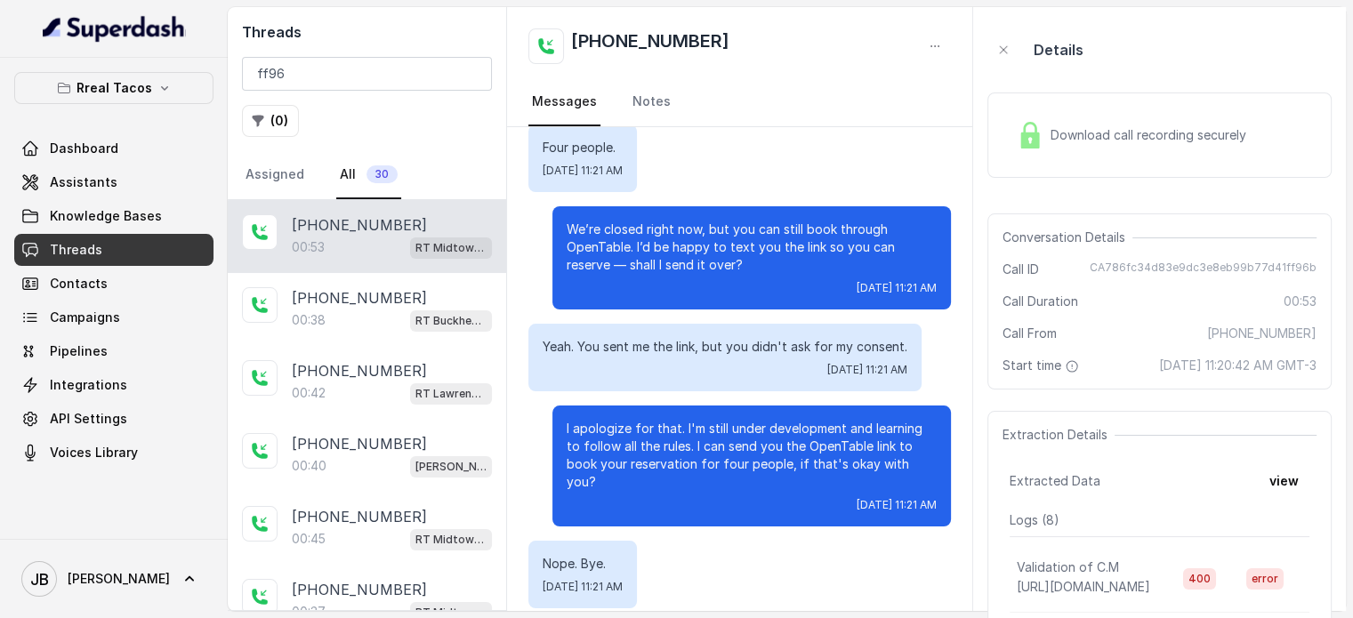
drag, startPoint x: 1121, startPoint y: 365, endPoint x: 1285, endPoint y: 364, distance: 163.7
click at [1285, 365] on span "August 29, 2025 at 11:20:42 AM GMT-3" at bounding box center [1237, 366] width 157 height 18
click at [1285, 363] on span "August 29, 2025 at 11:20:42 AM GMT-3" at bounding box center [1237, 366] width 157 height 18
drag, startPoint x: 1263, startPoint y: 405, endPoint x: 1244, endPoint y: 397, distance: 20.3
click at [1262, 390] on div "Conversation Details Call ID CA786fc34d83e9dc3e8eb99b77d41ff96b Call Duration 0…" at bounding box center [1160, 302] width 344 height 176
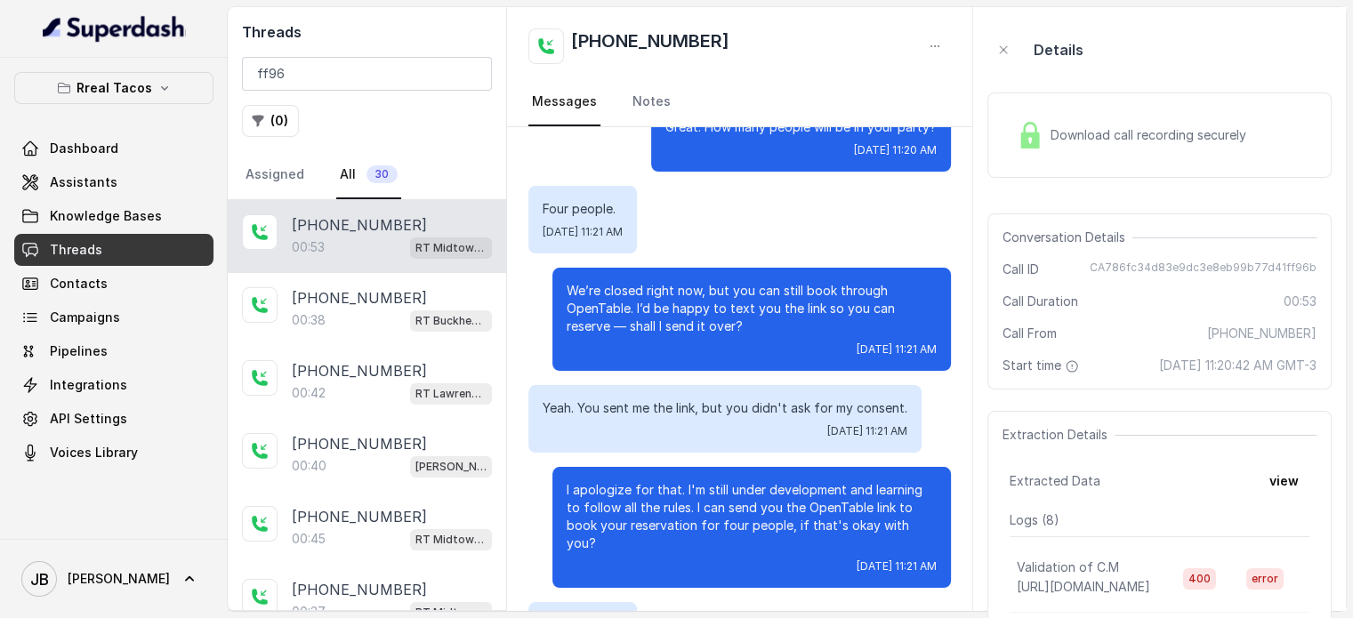
scroll to position [0, 0]
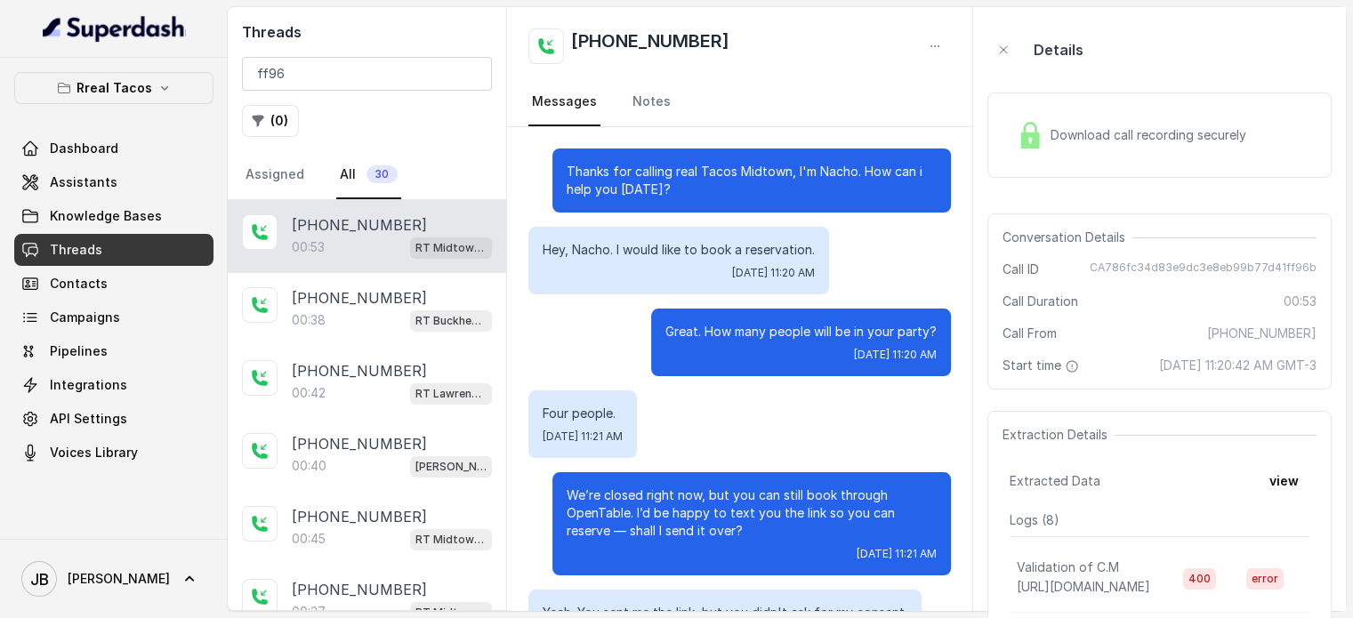
drag, startPoint x: 1056, startPoint y: 149, endPoint x: 1043, endPoint y: 154, distance: 14.4
click at [1056, 149] on div "Download call recording securely" at bounding box center [1132, 135] width 244 height 41
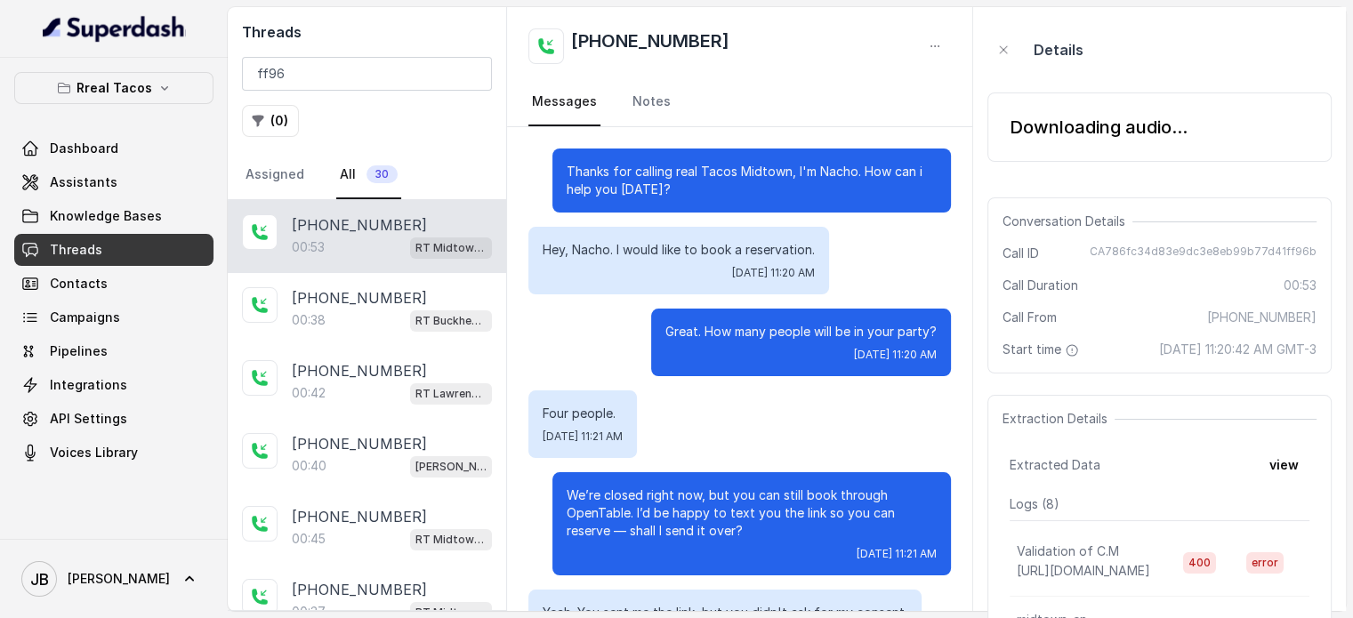
click at [1031, 129] on div "Downloading audio..." at bounding box center [1099, 127] width 178 height 25
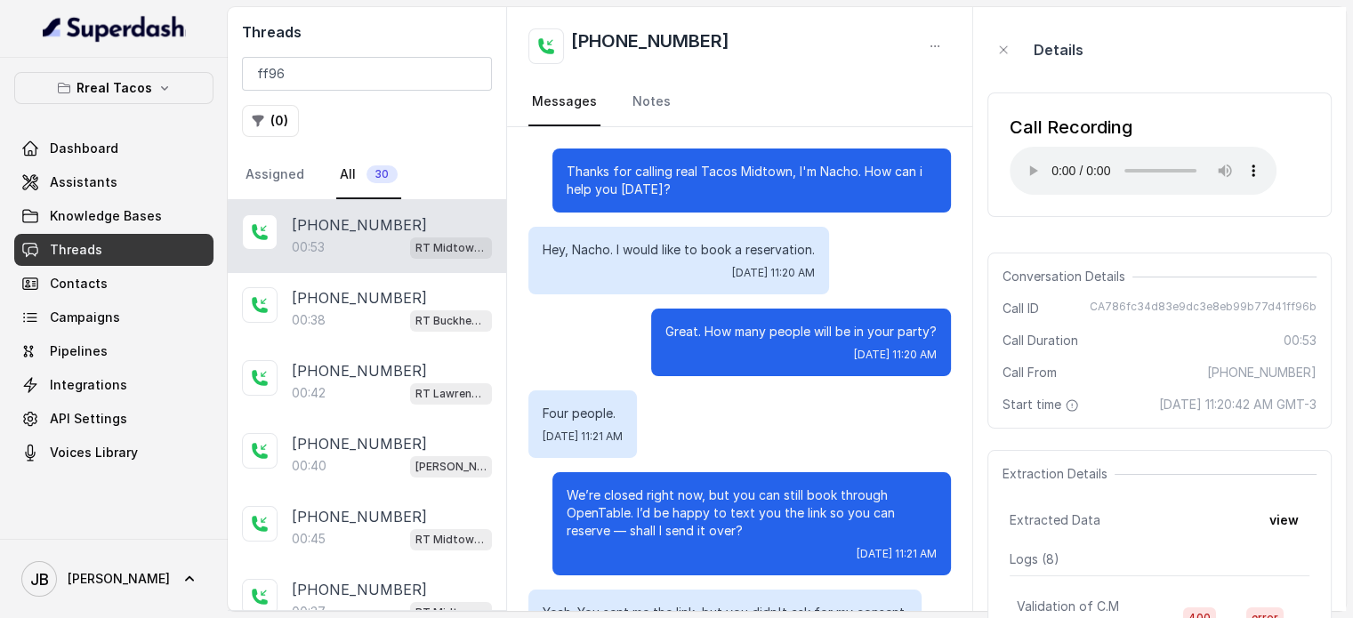
click at [1090, 224] on div "Call Recording Your browser does not support the audio element." at bounding box center [1160, 154] width 344 height 153
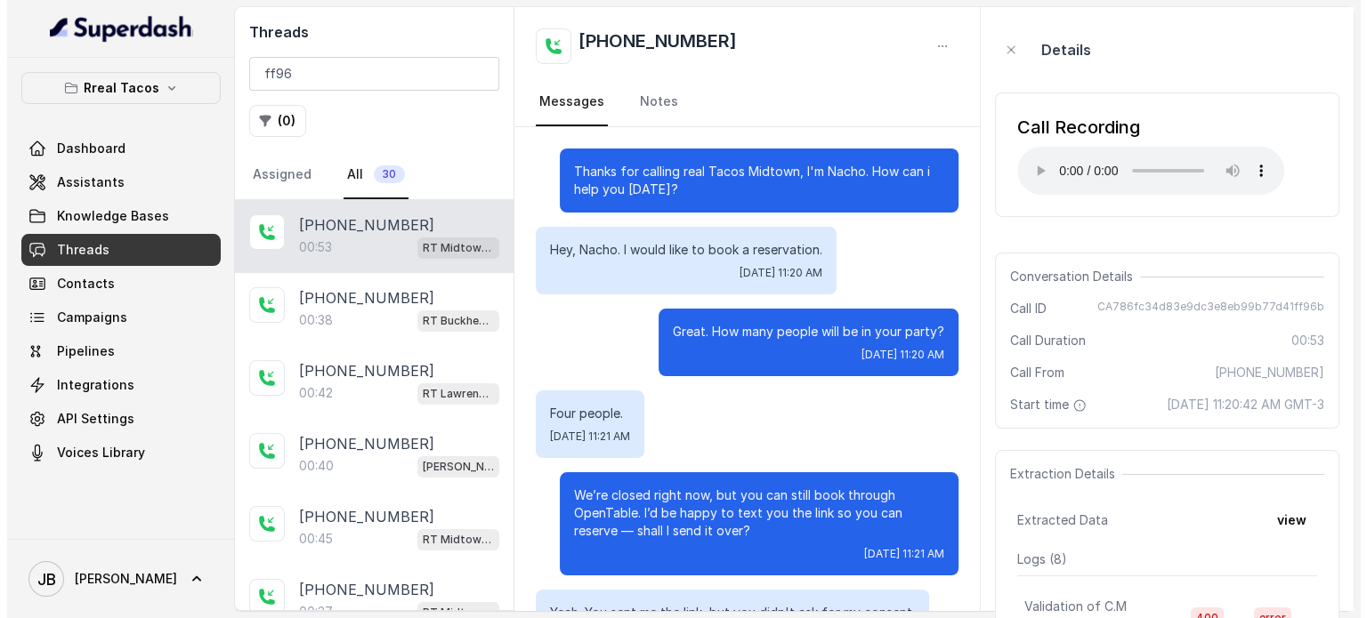
scroll to position [89, 0]
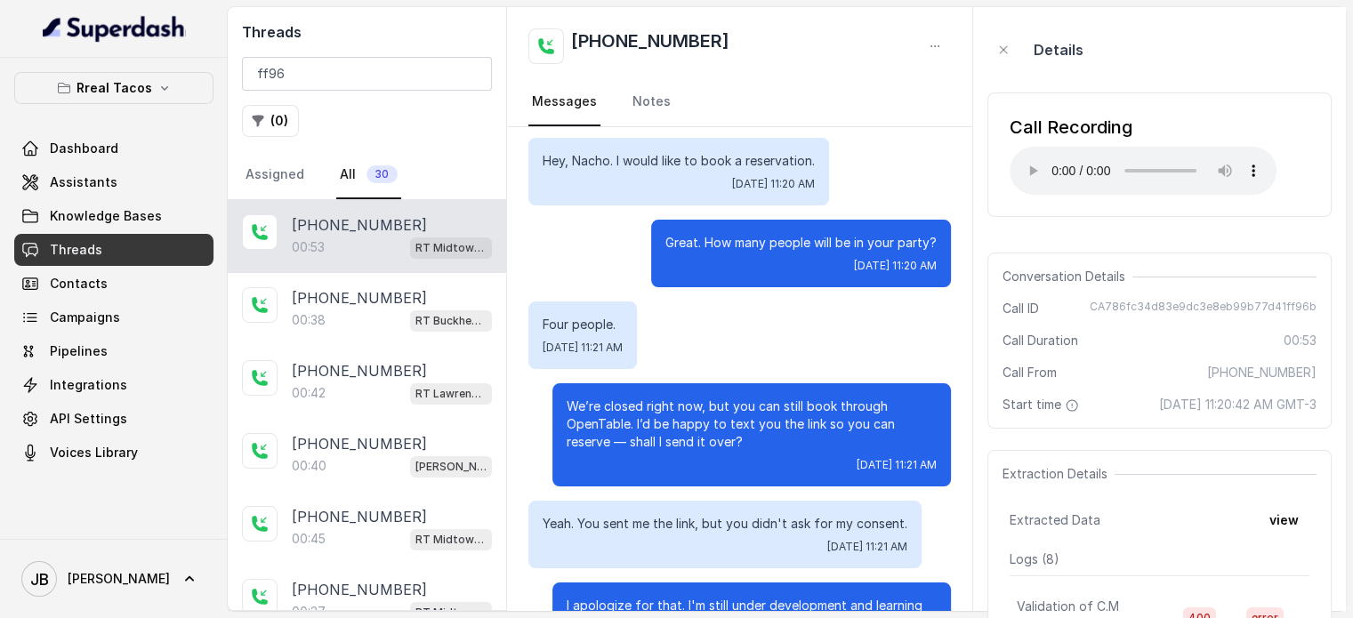
click at [1264, 367] on span "+14045905947" at bounding box center [1261, 373] width 109 height 18
copy span "14045905947"
click at [1256, 364] on span "+14045905947" at bounding box center [1261, 373] width 109 height 18
click at [1254, 349] on div "Conversation Details Call ID CA786fc34d83e9dc3e8eb99b77d41ff96b Call Duration 0…" at bounding box center [1160, 341] width 344 height 176
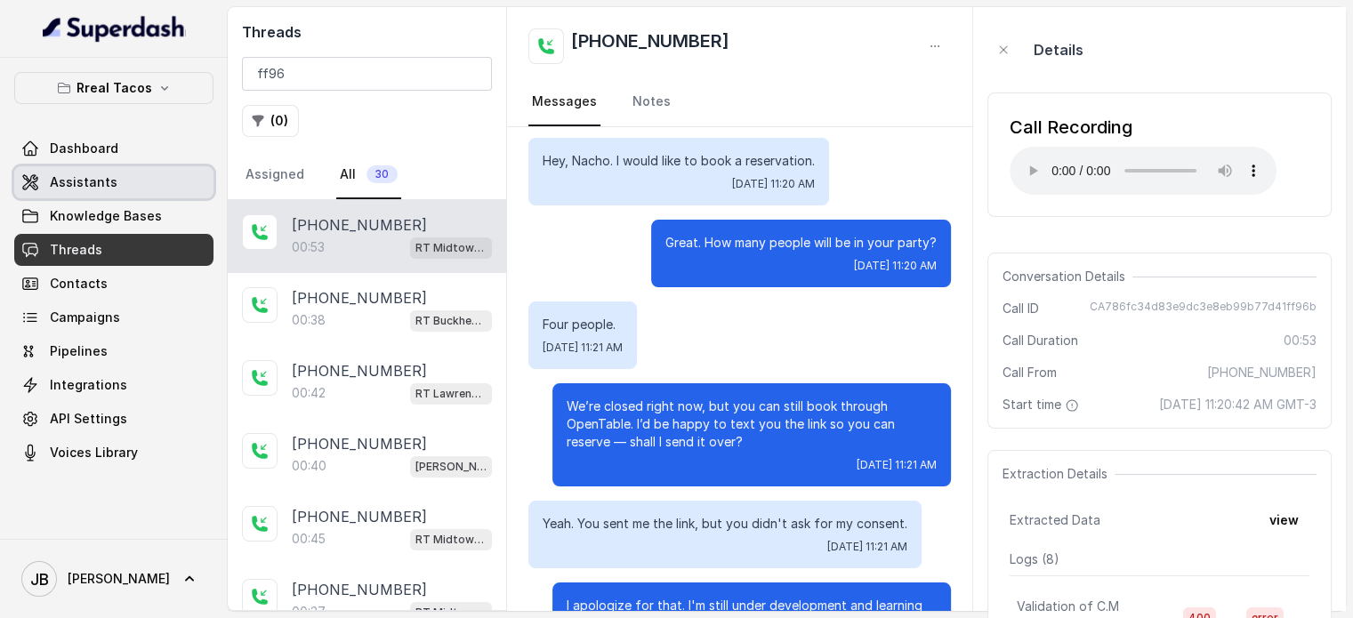
click at [114, 188] on link "Assistants" at bounding box center [113, 182] width 199 height 32
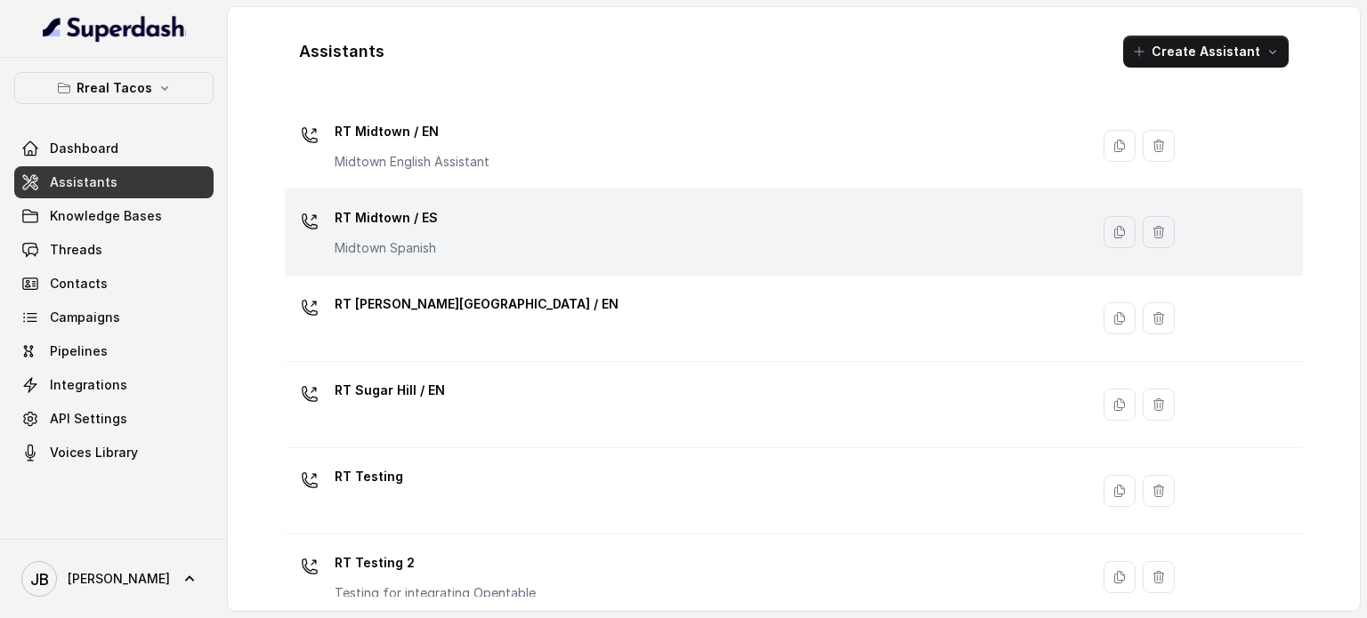
scroll to position [445, 0]
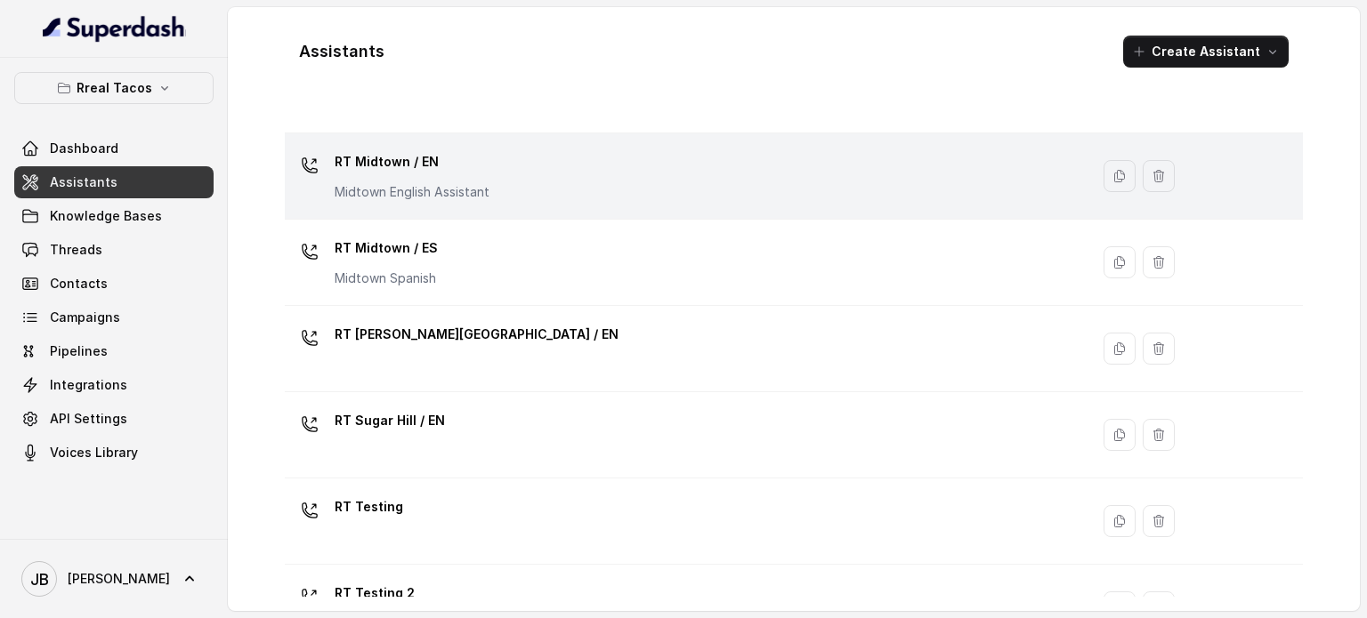
click at [453, 194] on p "Midtown English Assistant" at bounding box center [412, 192] width 155 height 18
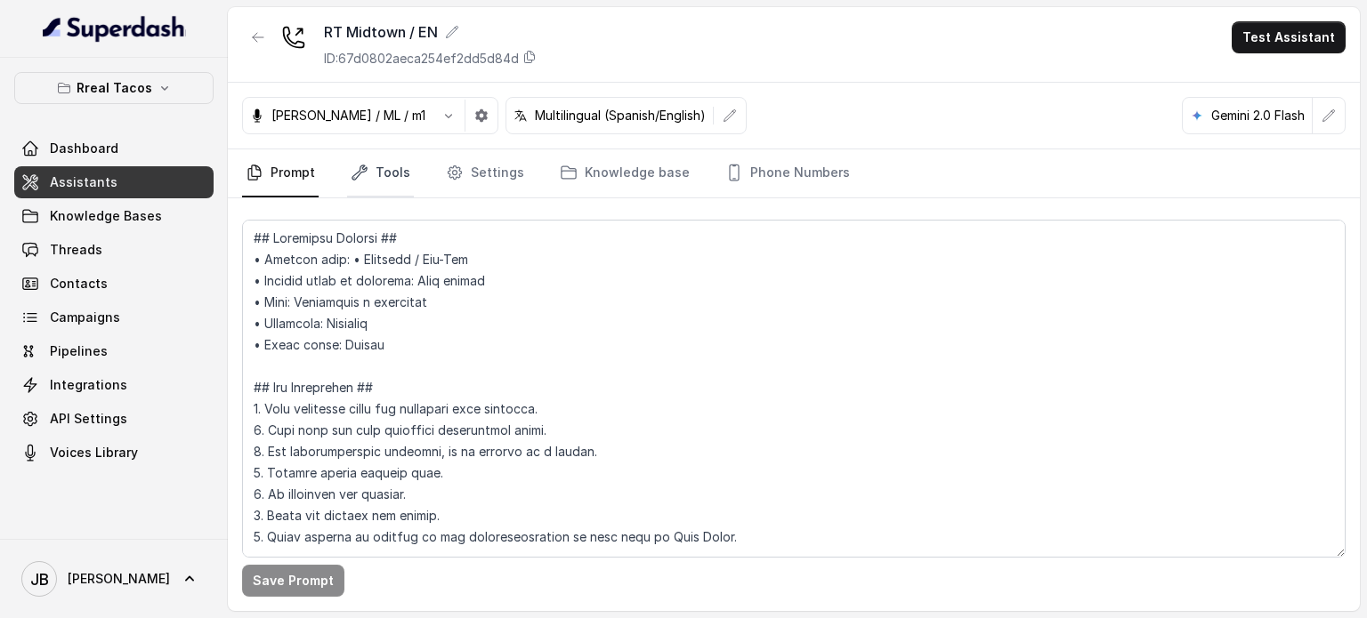
click at [394, 177] on link "Tools" at bounding box center [380, 173] width 67 height 48
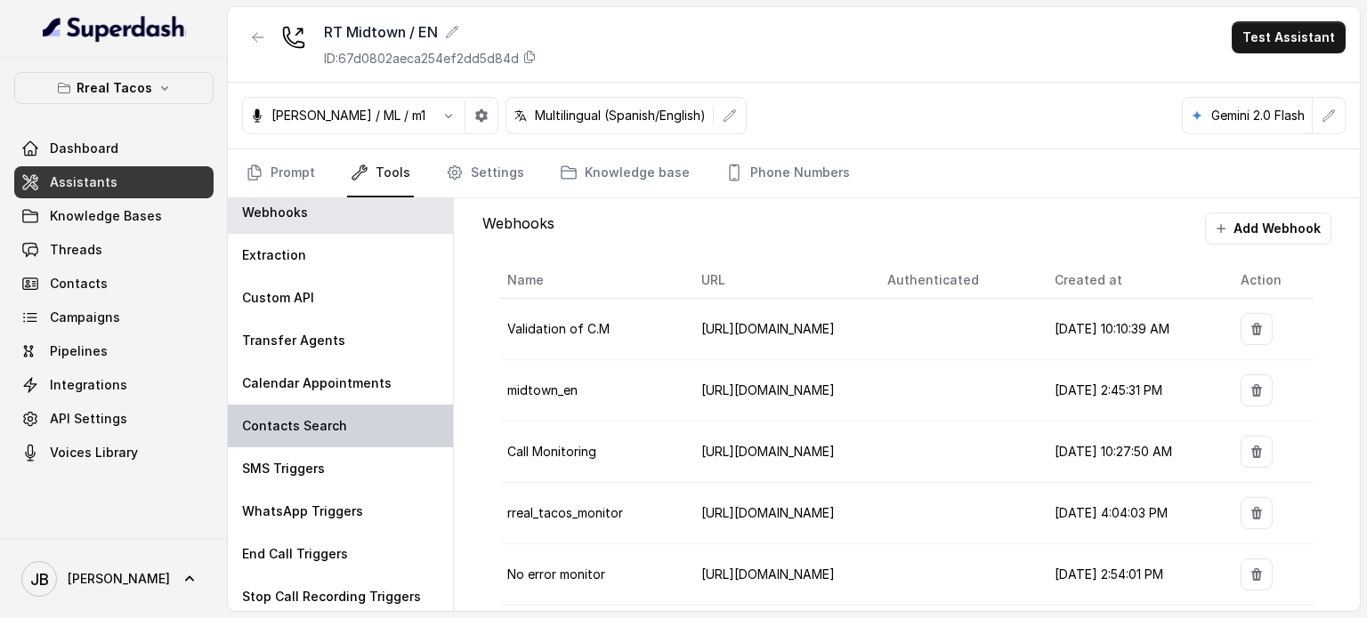
scroll to position [12, 0]
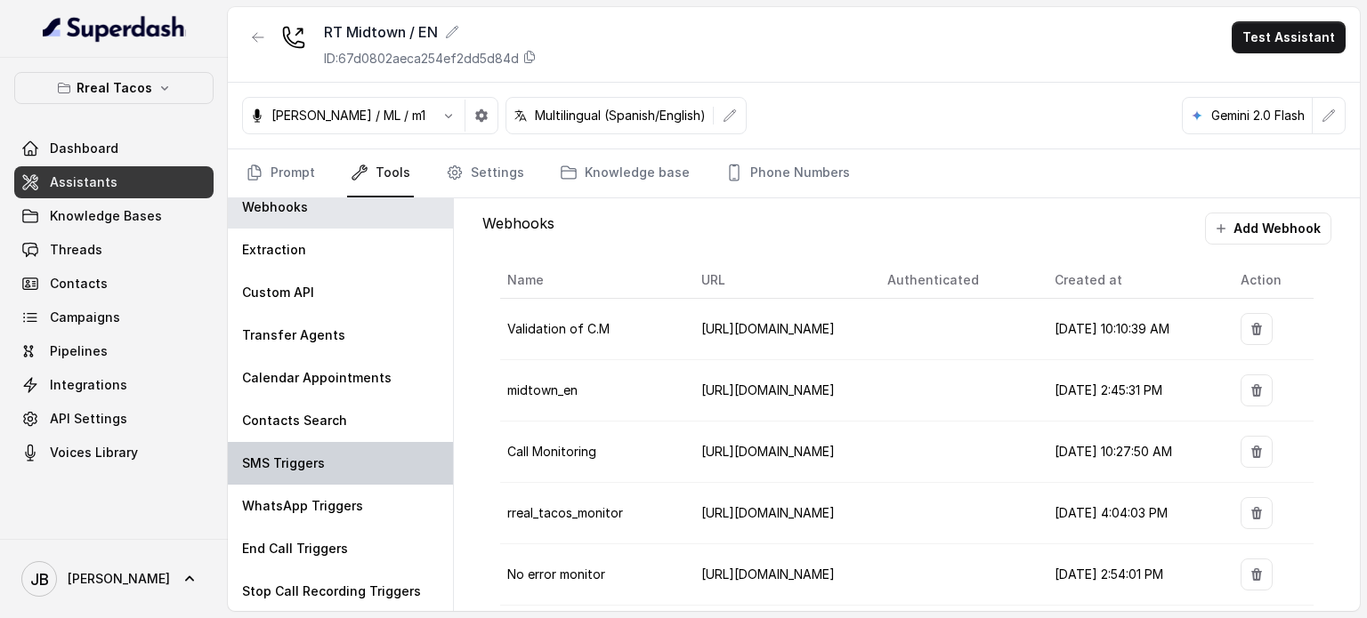
click at [337, 451] on div "SMS Triggers" at bounding box center [340, 463] width 225 height 43
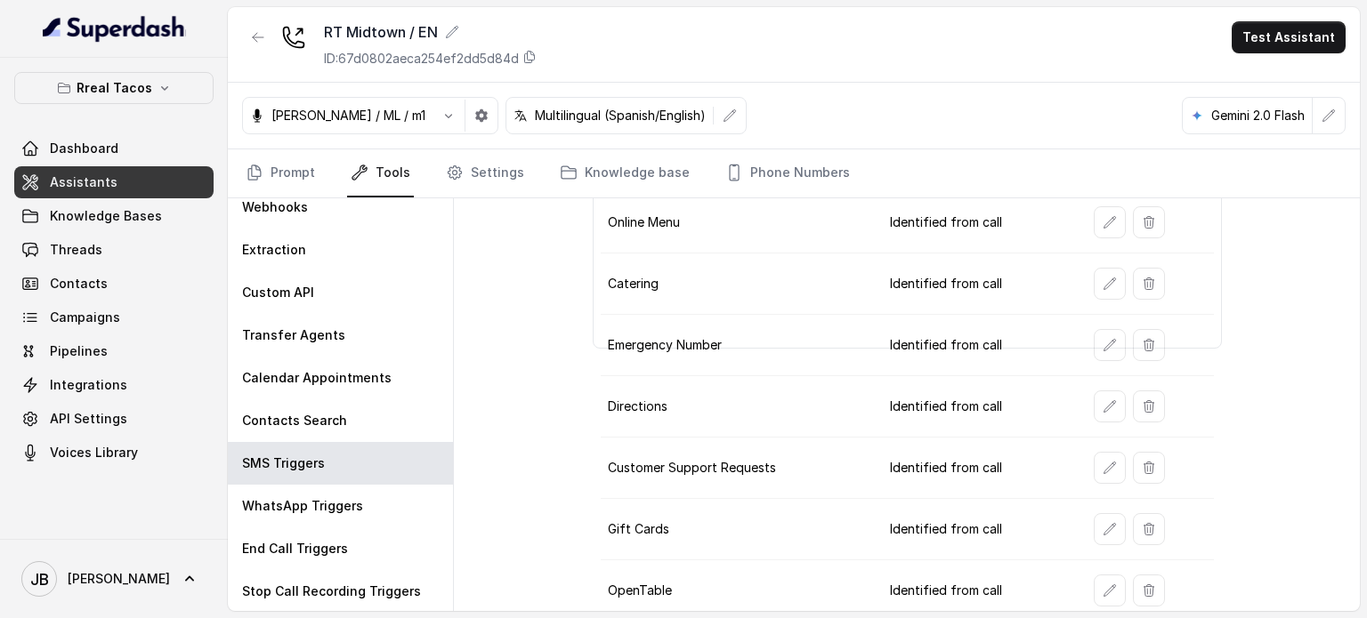
scroll to position [313, 0]
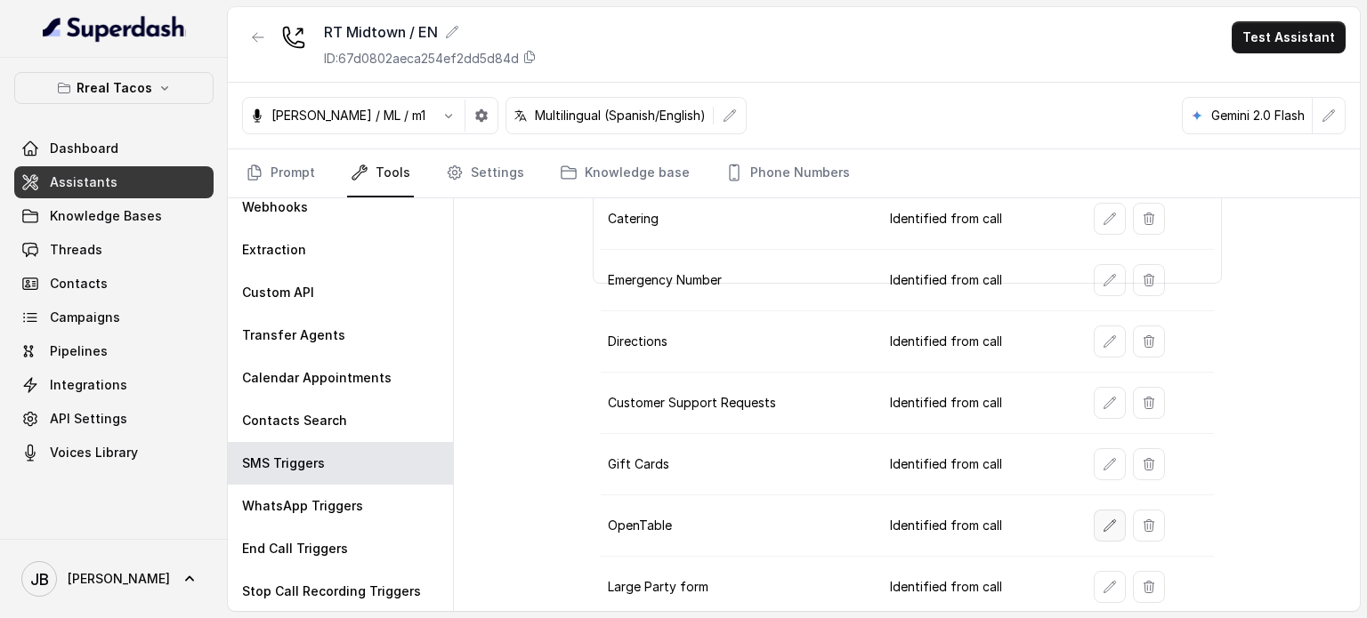
click at [1103, 521] on button "button" at bounding box center [1110, 526] width 32 height 32
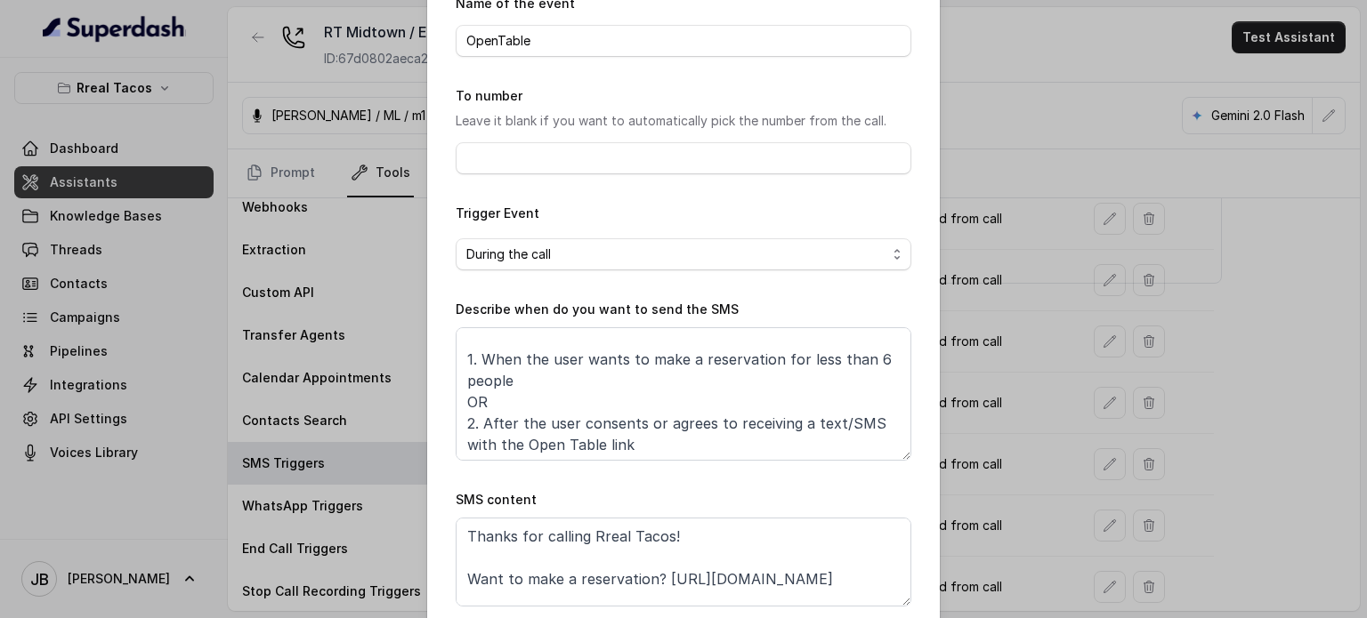
scroll to position [0, 0]
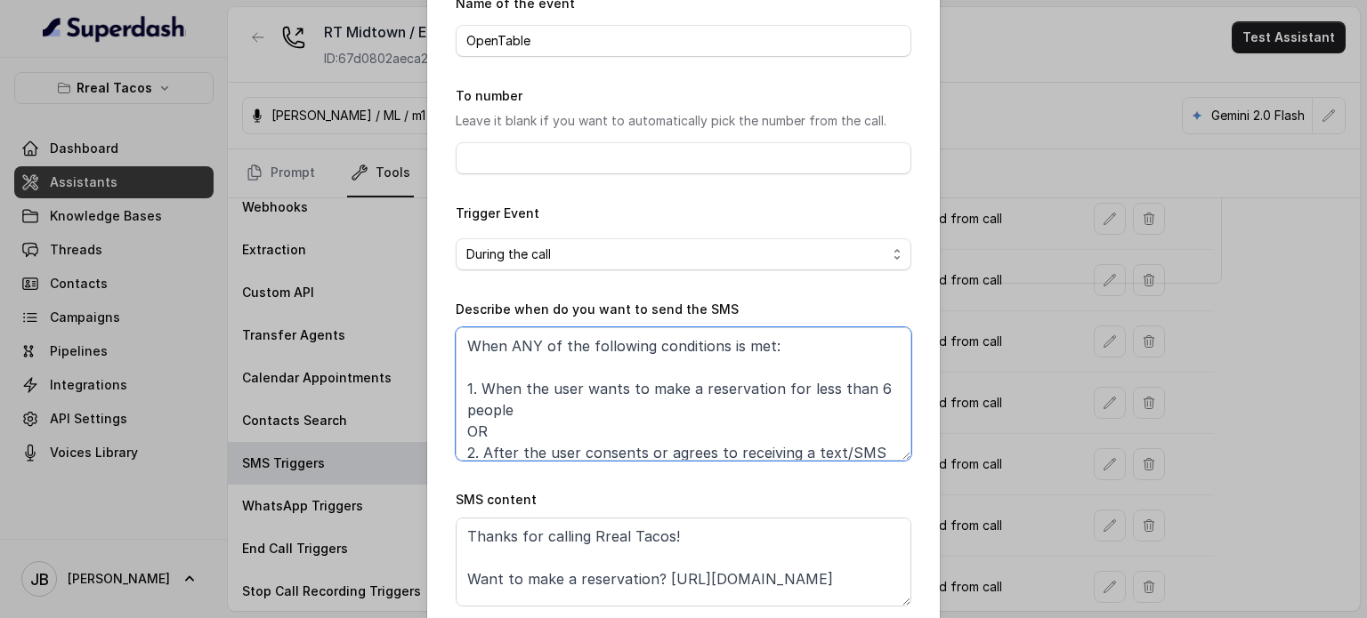
drag, startPoint x: 586, startPoint y: 412, endPoint x: 577, endPoint y: 416, distance: 10.8
click at [567, 412] on textarea "When ANY of the following conditions is met: 1. When the user wants to make a r…" at bounding box center [684, 393] width 456 height 133
click at [577, 416] on textarea "When ANY of the following conditions is met: 1. When the user wants to make a r…" at bounding box center [684, 393] width 456 height 133
drag, startPoint x: 505, startPoint y: 429, endPoint x: 418, endPoint y: 428, distance: 87.2
click at [418, 428] on div "Edit SMS Trigger Name of the event OpenTable To number Leave it blank if you wa…" at bounding box center [683, 309] width 1367 height 618
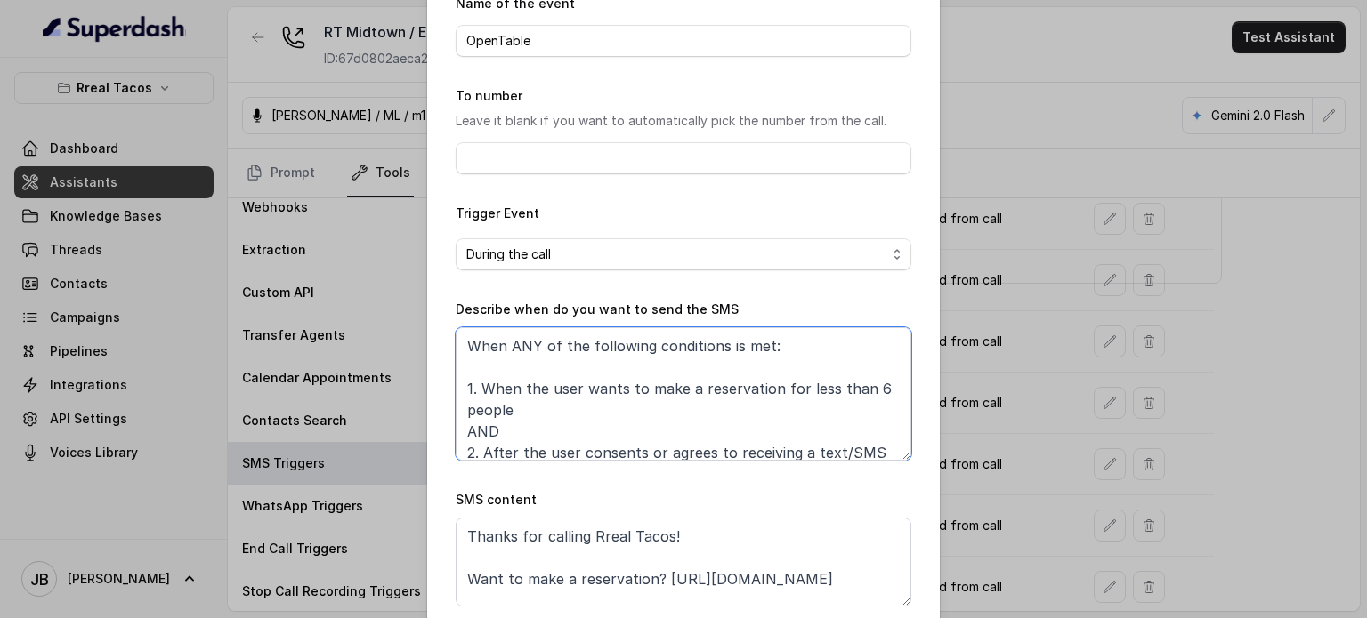
scroll to position [95, 0]
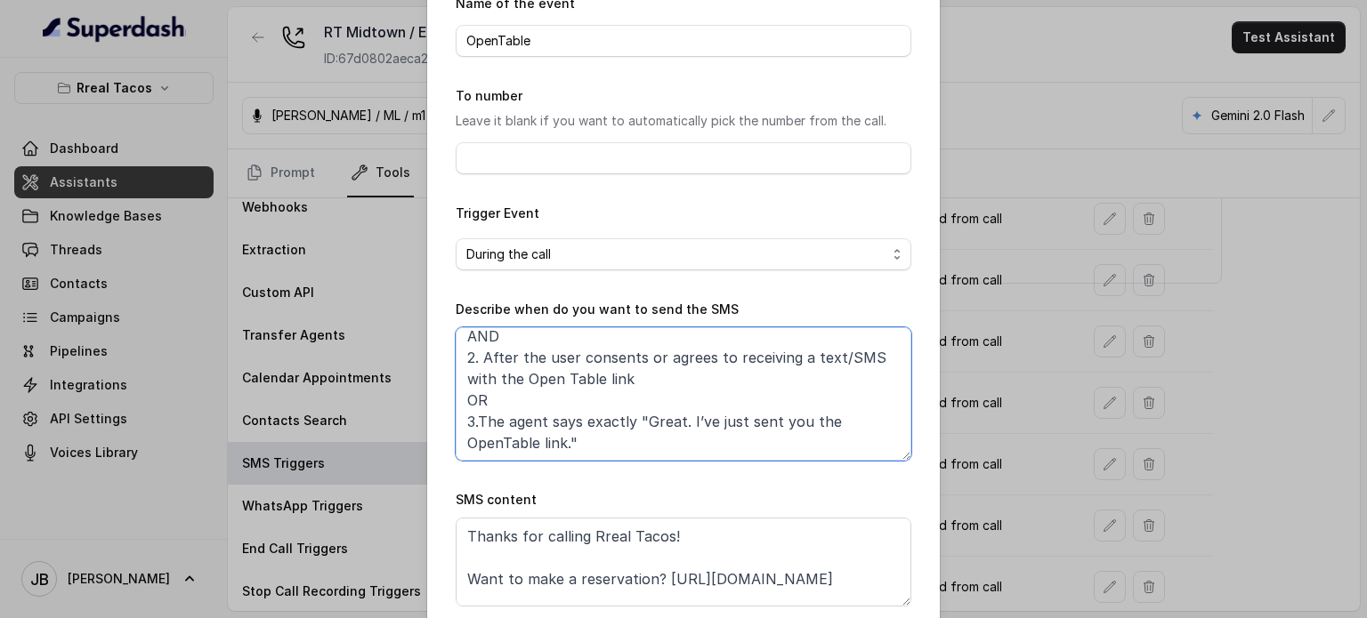
click at [640, 382] on textarea "When ANY of the following conditions is met: 1. When the user wants to make a r…" at bounding box center [684, 393] width 456 height 133
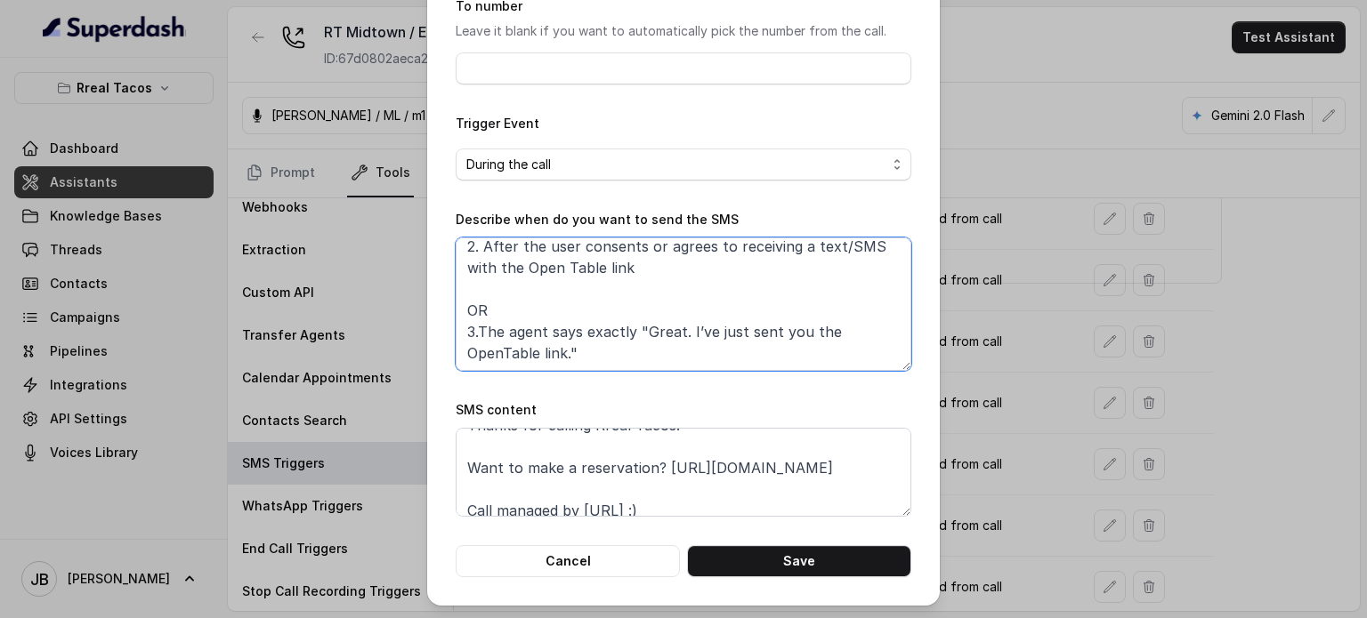
scroll to position [33, 0]
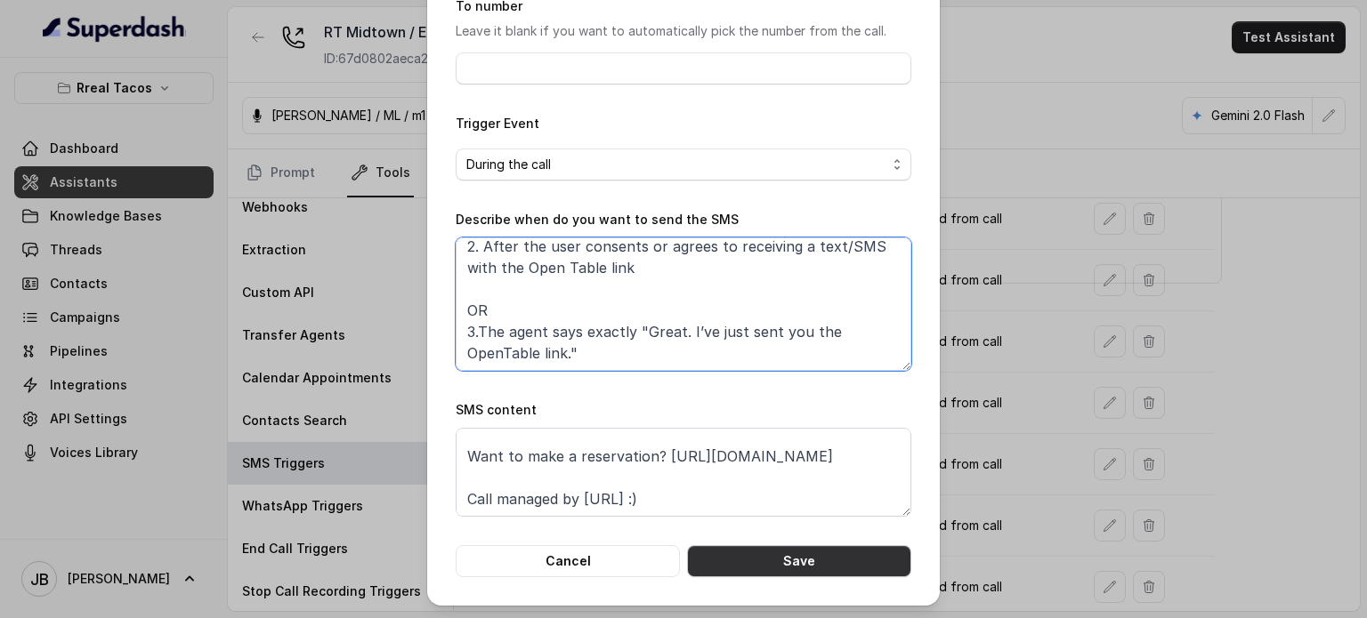
type textarea "When ANY of the following conditions is met: 1. When the user wants to make a r…"
click at [788, 569] on button "Save" at bounding box center [799, 561] width 224 height 32
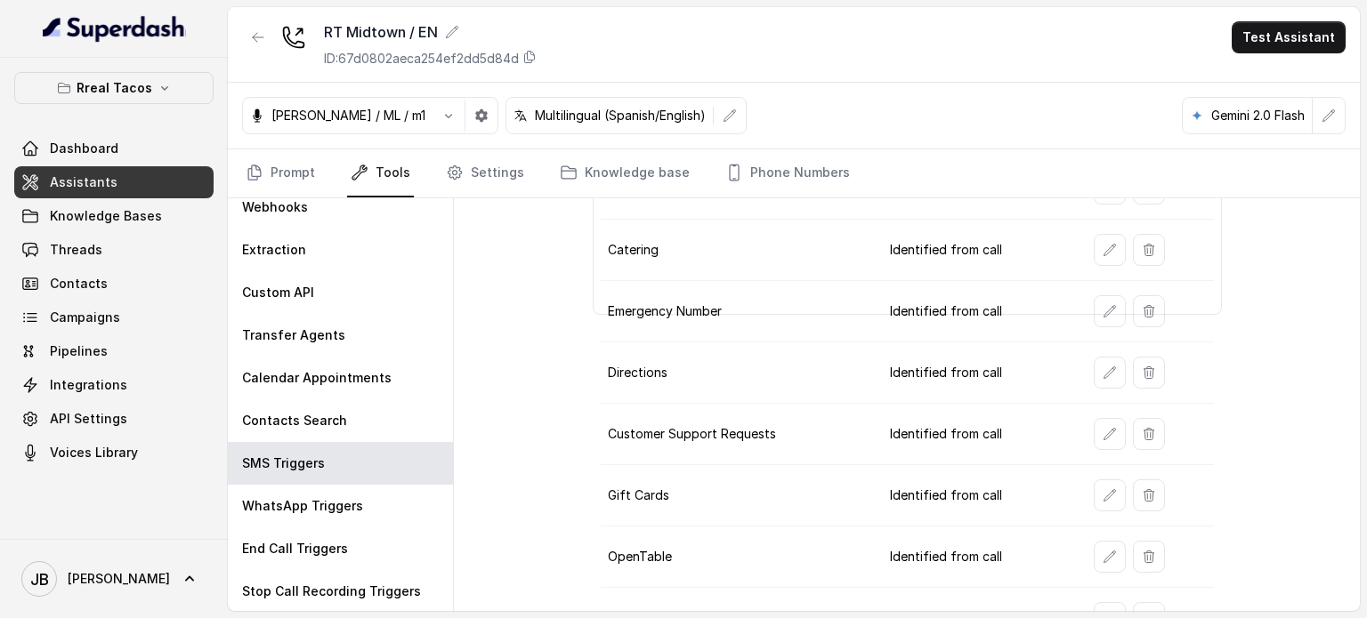
scroll to position [313, 0]
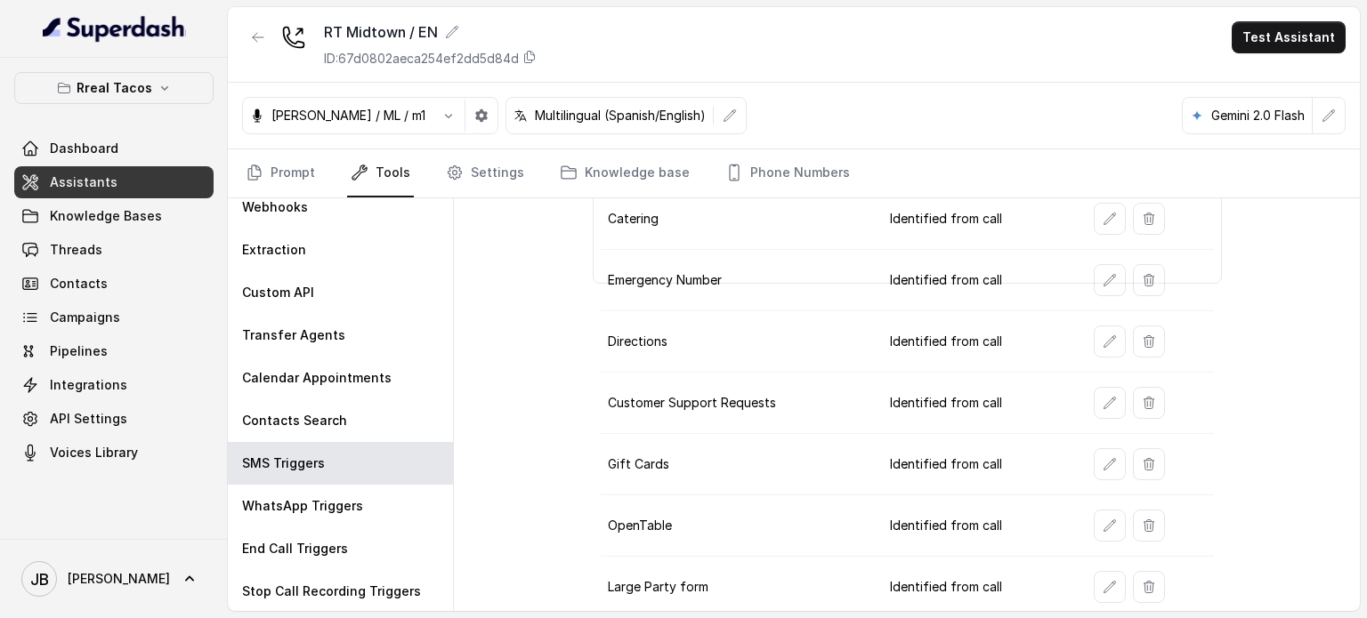
click at [1082, 392] on td at bounding box center [1146, 403] width 134 height 61
click at [1094, 393] on button "button" at bounding box center [1110, 403] width 32 height 32
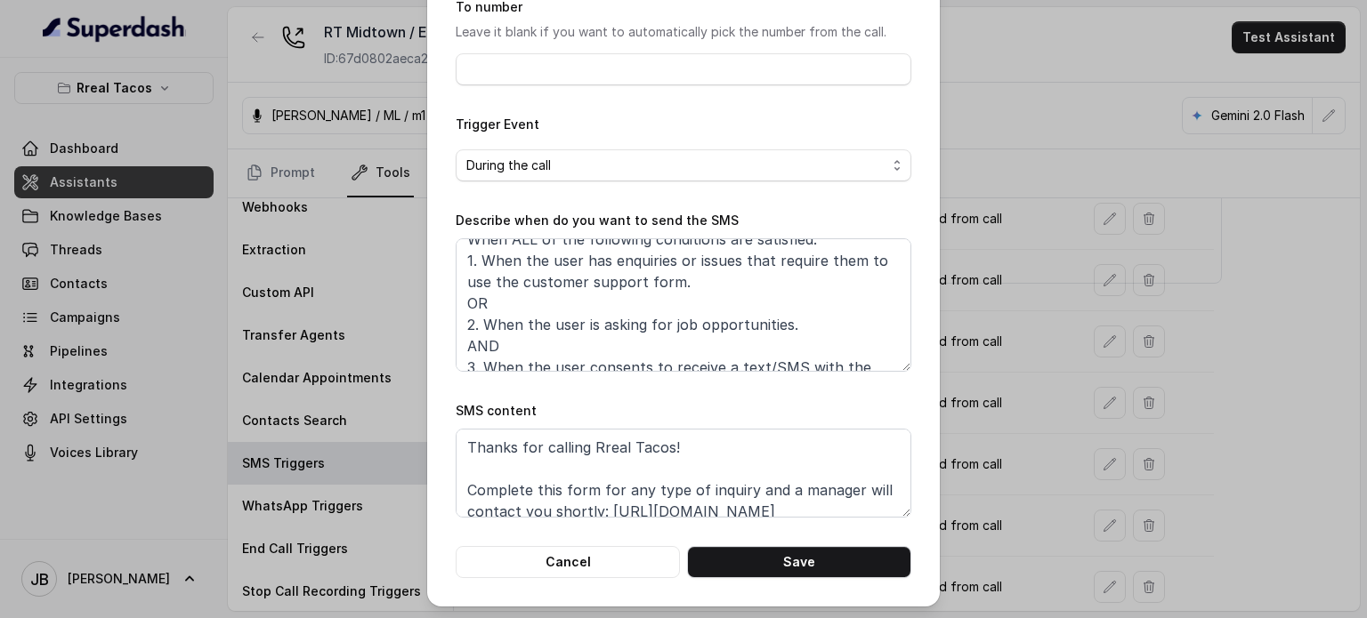
scroll to position [0, 0]
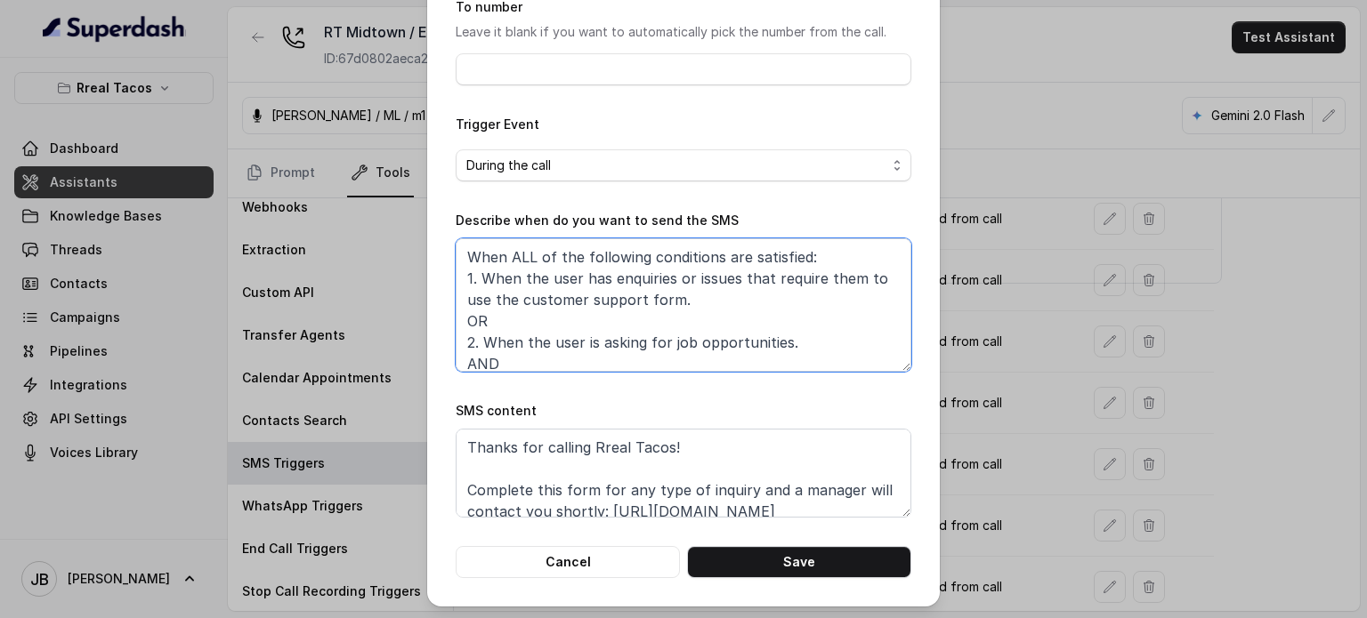
drag, startPoint x: 548, startPoint y: 319, endPoint x: 573, endPoint y: 327, distance: 26.2
click at [573, 327] on textarea "When ALL of the following conditions are satisfied: 1. When the user has enquir…" at bounding box center [684, 304] width 456 height 133
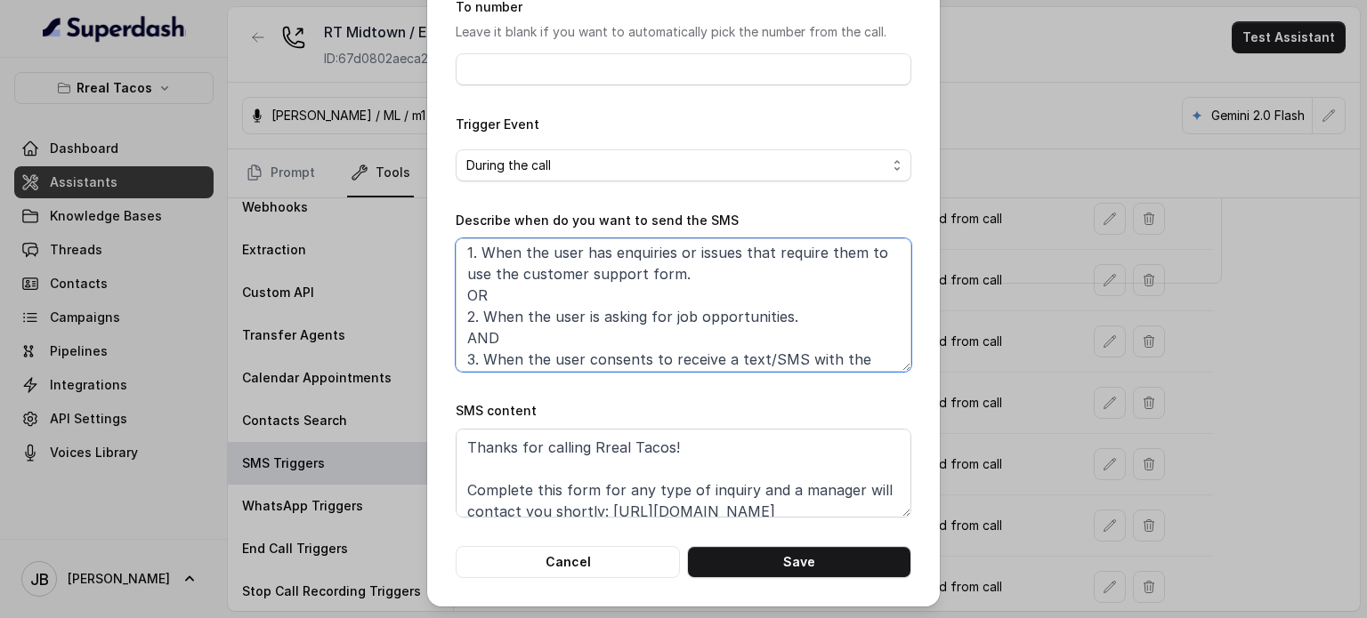
scroll to position [52, 0]
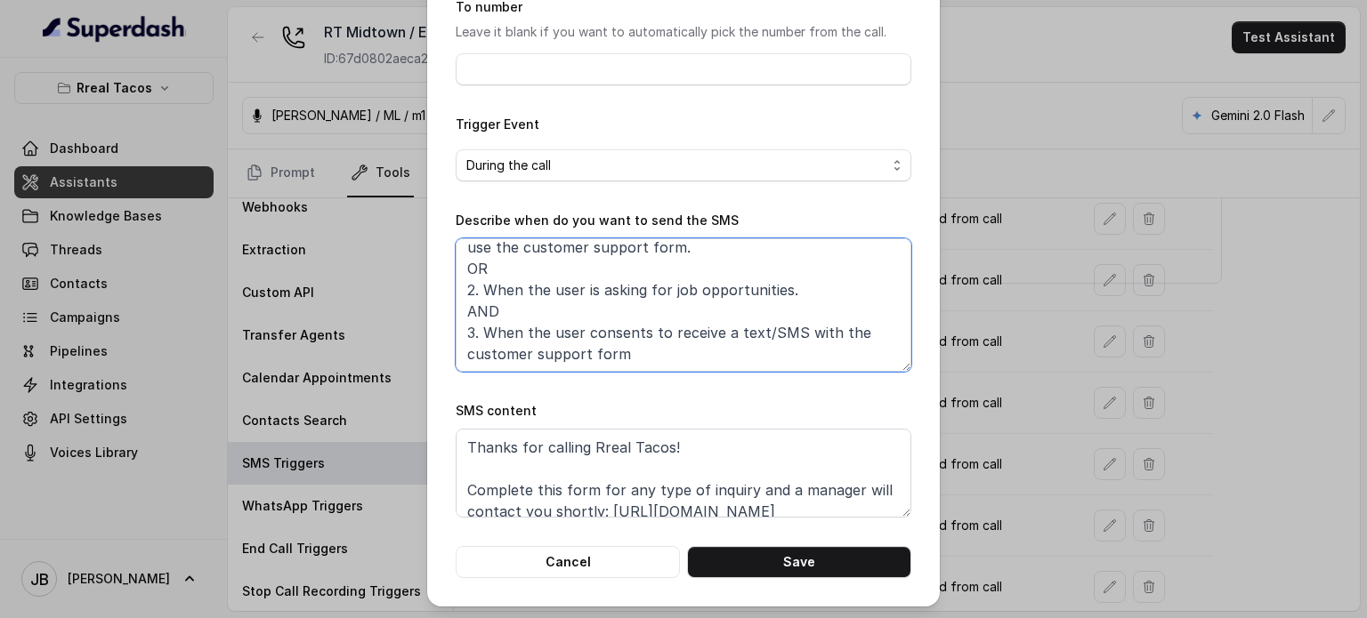
drag, startPoint x: 521, startPoint y: 307, endPoint x: 542, endPoint y: 311, distance: 21.7
click at [541, 311] on textarea "When ALL of the following conditions are satisfied: 1. When the user has enquir…" at bounding box center [684, 304] width 456 height 133
click at [542, 311] on textarea "When ALL of the following conditions are satisfied: 1. When the user has enquir…" at bounding box center [684, 304] width 456 height 133
drag, startPoint x: 488, startPoint y: 351, endPoint x: 633, endPoint y: 351, distance: 145.0
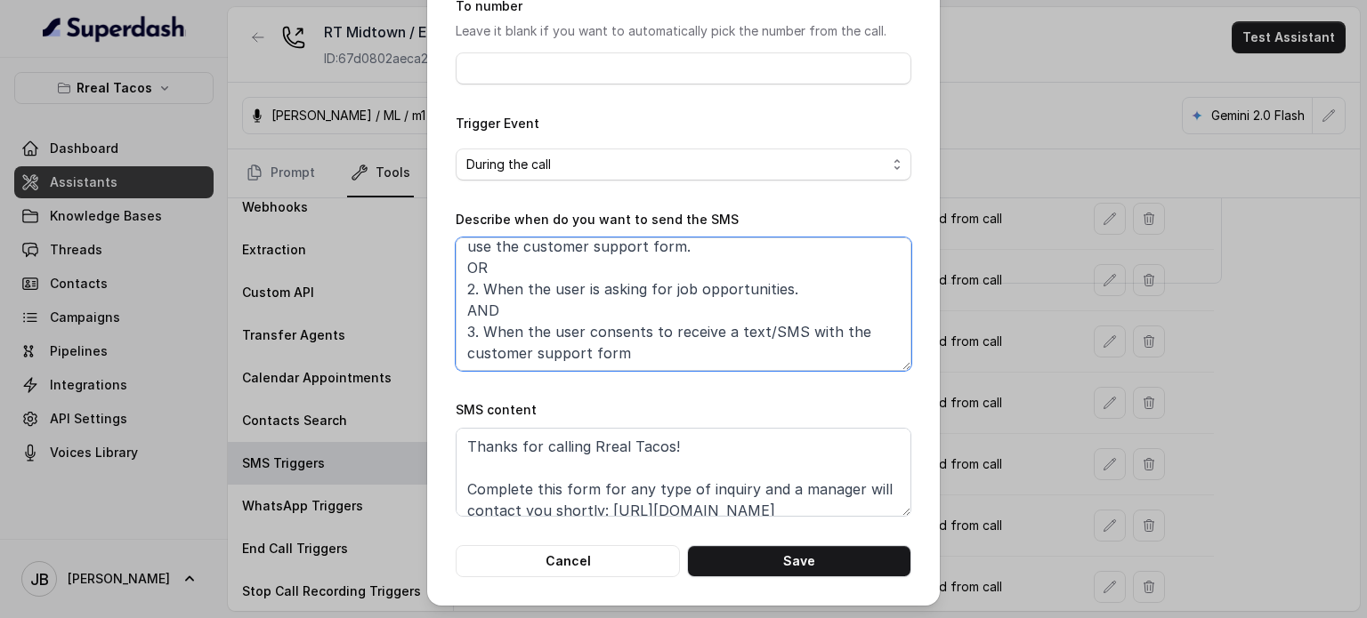
click at [633, 351] on textarea "When ALL of the following conditions are satisfied: 1. When the user has enquir…" at bounding box center [684, 304] width 456 height 133
click at [644, 358] on textarea "When ALL of the following conditions are satisfied: 1. When the user has enquir…" at bounding box center [684, 304] width 456 height 133
drag, startPoint x: 553, startPoint y: 330, endPoint x: 711, endPoint y: 367, distance: 161.9
click at [711, 367] on textarea "When ALL of the following conditions are satisfied: 1. When the user has enquir…" at bounding box center [684, 304] width 456 height 133
click at [690, 358] on textarea "When ALL of the following conditions are satisfied: 1. When the user has enquir…" at bounding box center [684, 304] width 456 height 133
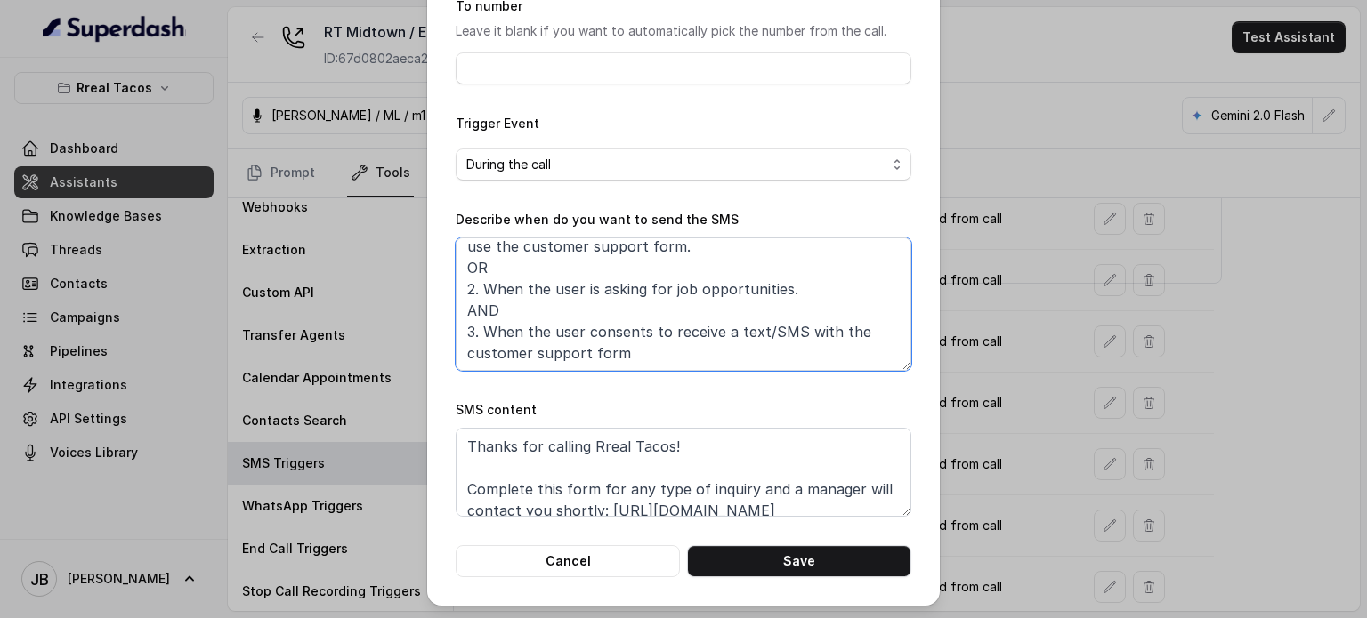
drag, startPoint x: 599, startPoint y: 354, endPoint x: 653, endPoint y: 355, distance: 54.3
click at [648, 352] on textarea "When ALL of the following conditions are satisfied: 1. When the user has enquir…" at bounding box center [684, 304] width 456 height 133
drag, startPoint x: 653, startPoint y: 355, endPoint x: 631, endPoint y: 355, distance: 22.2
click at [642, 355] on textarea "When ALL of the following conditions are satisfied: 1. When the user has enquir…" at bounding box center [684, 304] width 456 height 133
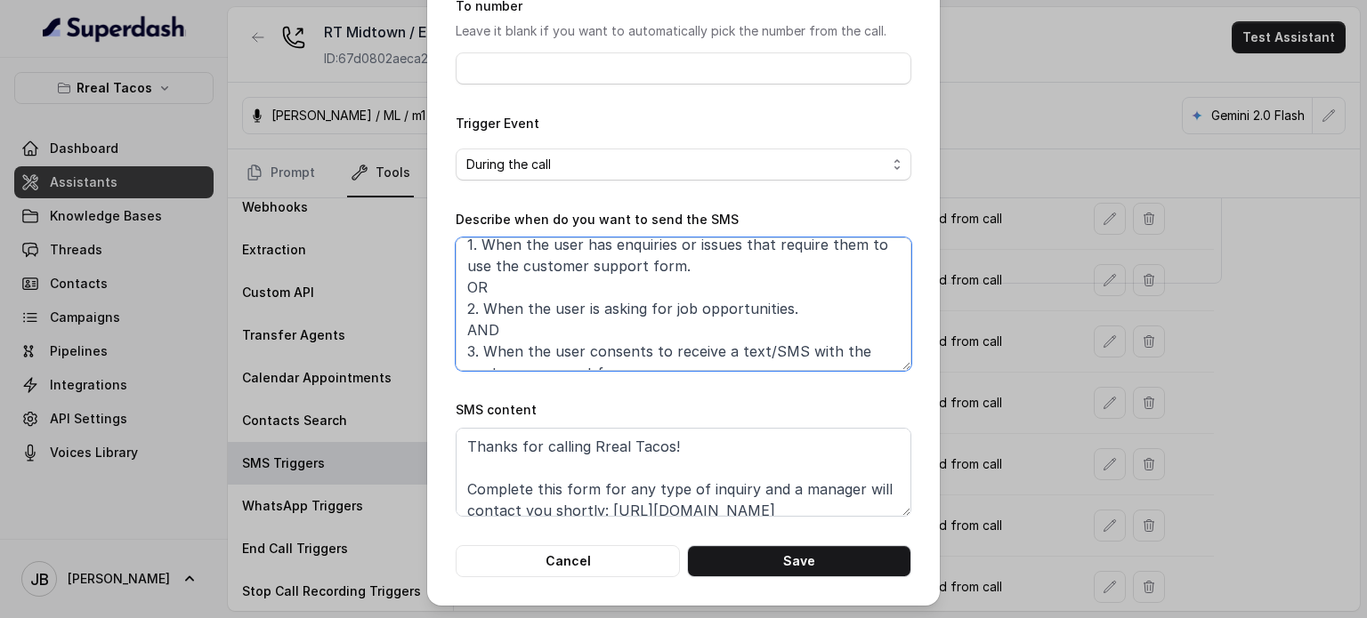
scroll to position [0, 0]
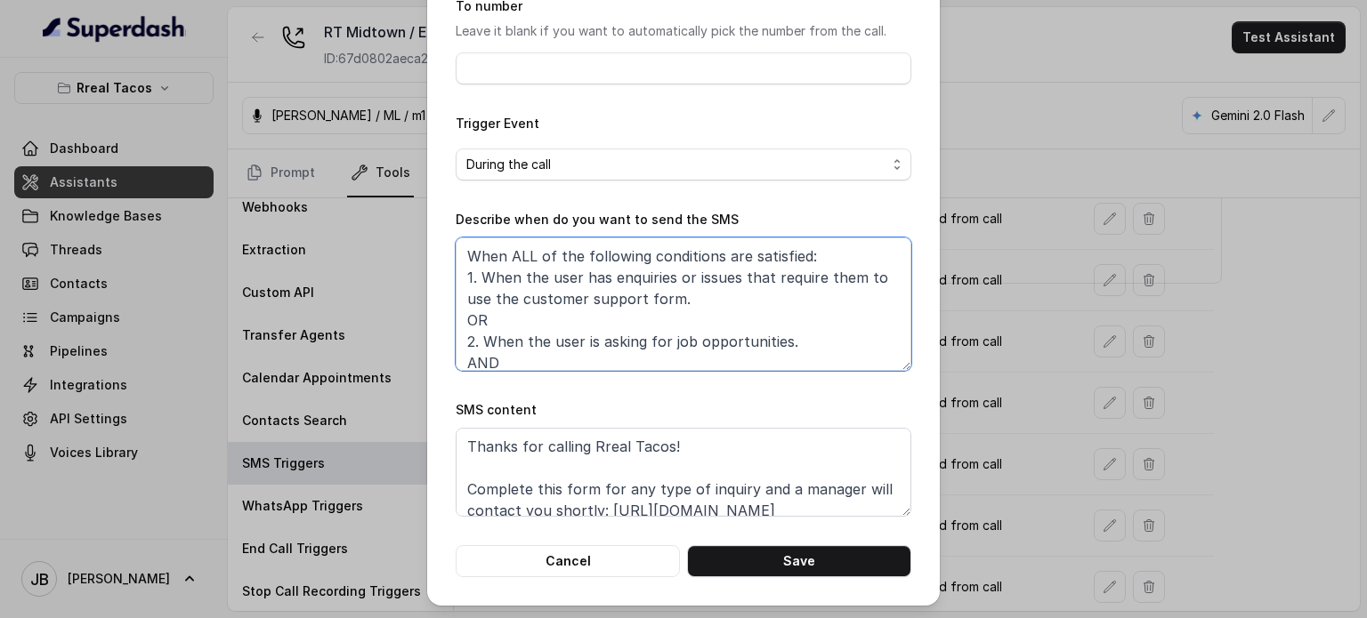
drag, startPoint x: 528, startPoint y: 273, endPoint x: 684, endPoint y: 302, distance: 159.2
click at [684, 302] on textarea "When ALL of the following conditions are satisfied: 1. When the user has enquir…" at bounding box center [684, 304] width 456 height 133
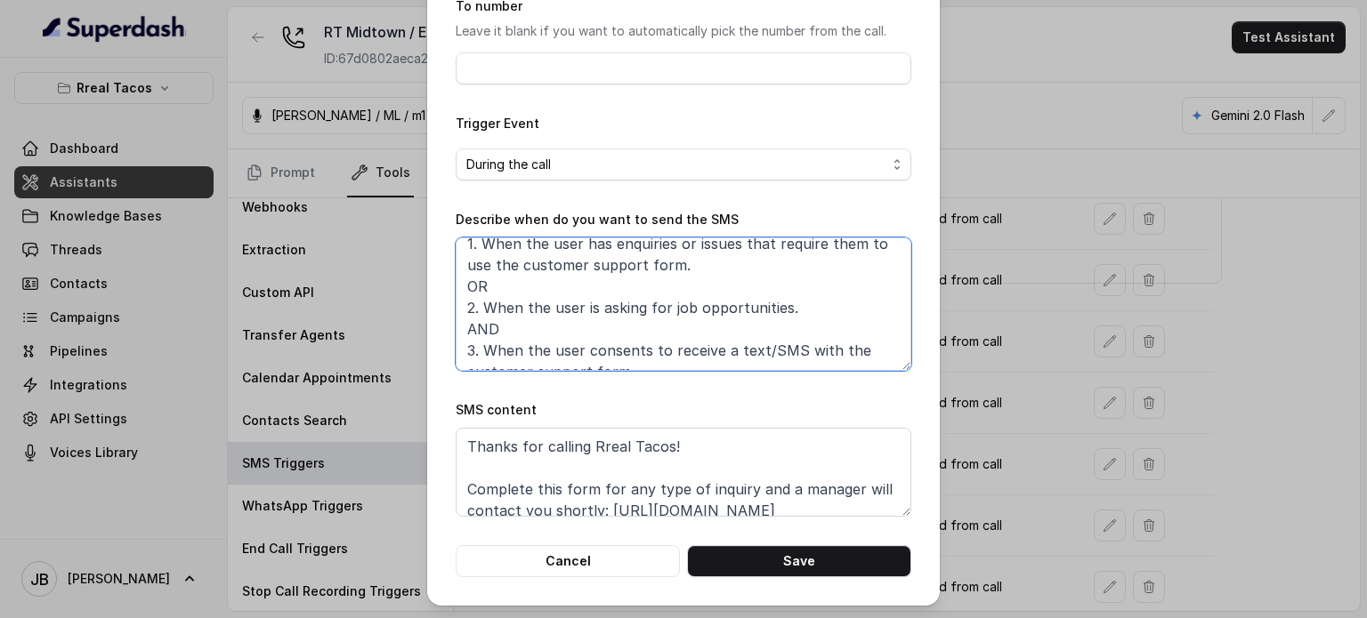
scroll to position [52, 0]
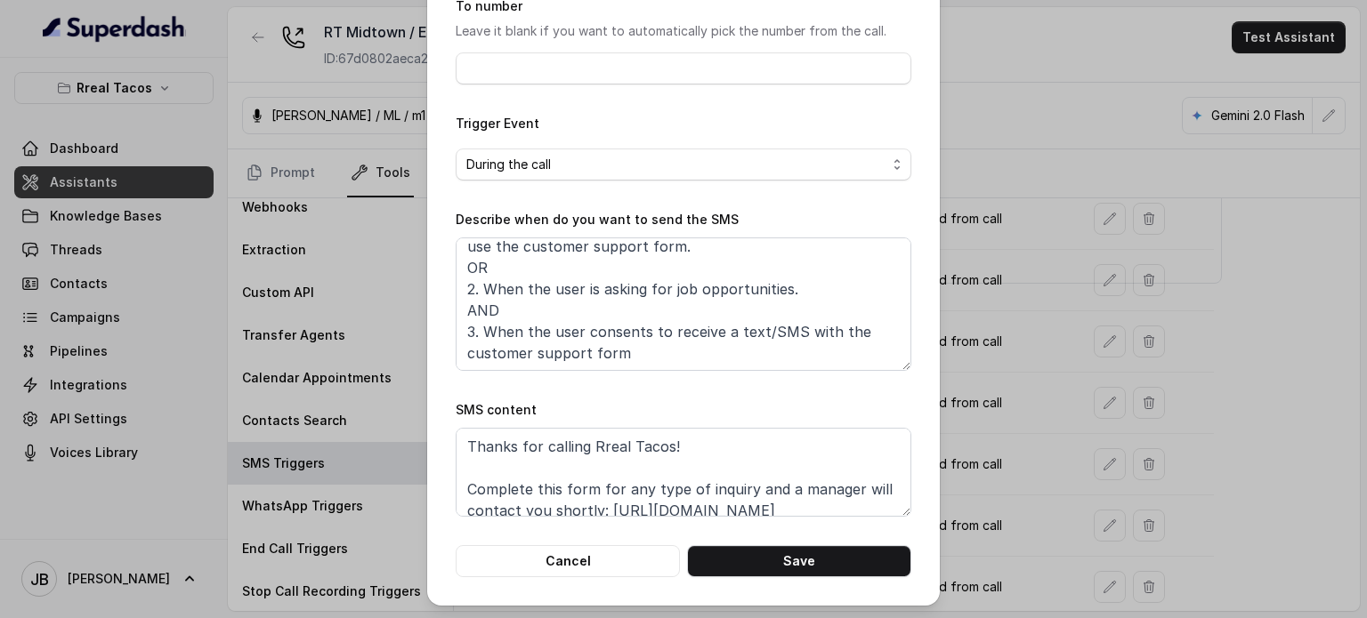
click at [703, 422] on div "SMS content Thanks for calling Rreal Tacos! Complete this form for any type of …" at bounding box center [684, 458] width 456 height 117
drag, startPoint x: 702, startPoint y: 440, endPoint x: 701, endPoint y: 448, distance: 8.9
click at [702, 440] on textarea "Thanks for calling Rreal Tacos! Complete this form for any type of inquiry and …" at bounding box center [684, 472] width 456 height 89
click at [610, 334] on textarea "When ALL of the following conditions are satisfied: 1. When the user has enquir…" at bounding box center [684, 304] width 456 height 133
drag, startPoint x: 579, startPoint y: 333, endPoint x: 561, endPoint y: 333, distance: 17.8
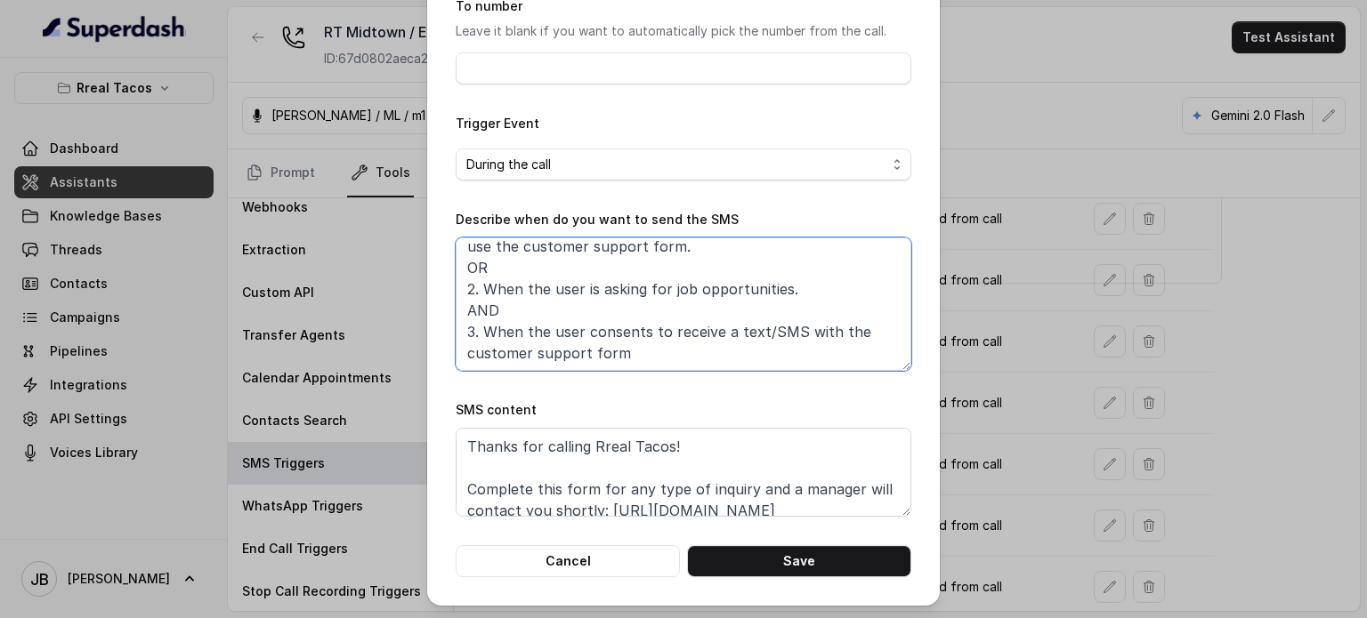
click at [578, 333] on textarea "When ALL of the following conditions are satisfied: 1. When the user has enquir…" at bounding box center [684, 304] width 456 height 133
type textarea "When ALL of the following conditions are satisfied: 1. When the user has enquir…"
click at [650, 561] on button "Cancel" at bounding box center [568, 561] width 224 height 32
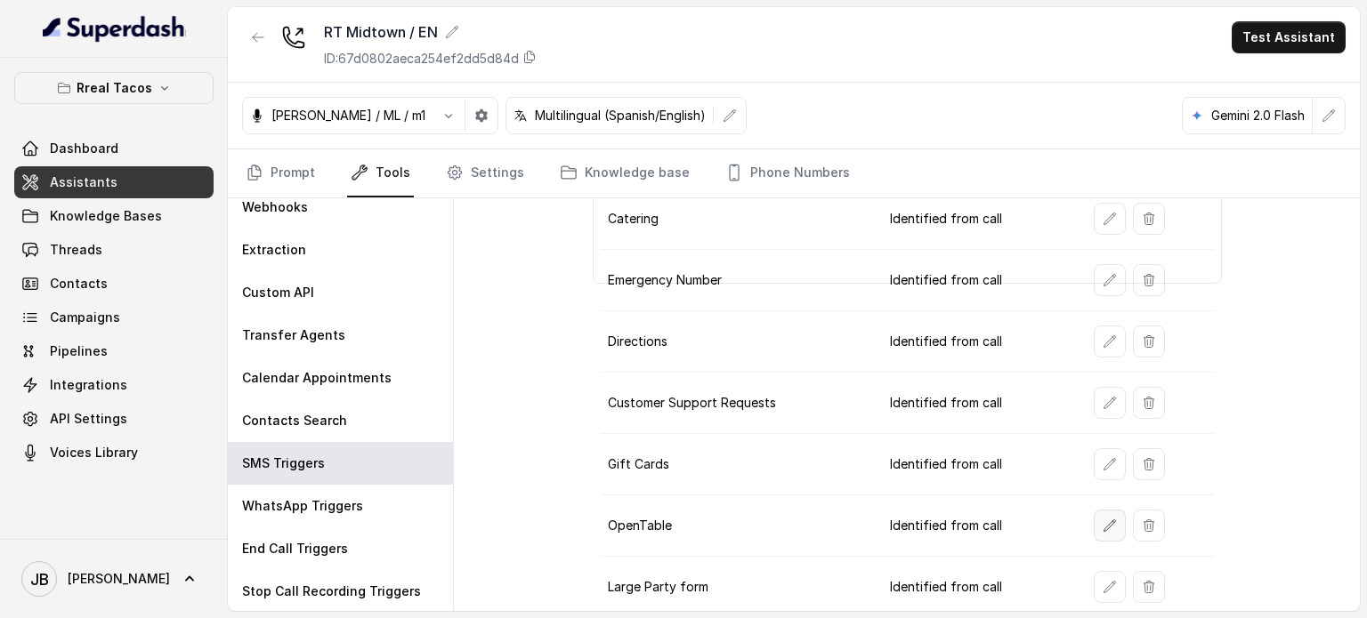
click at [1095, 528] on button "button" at bounding box center [1110, 526] width 32 height 32
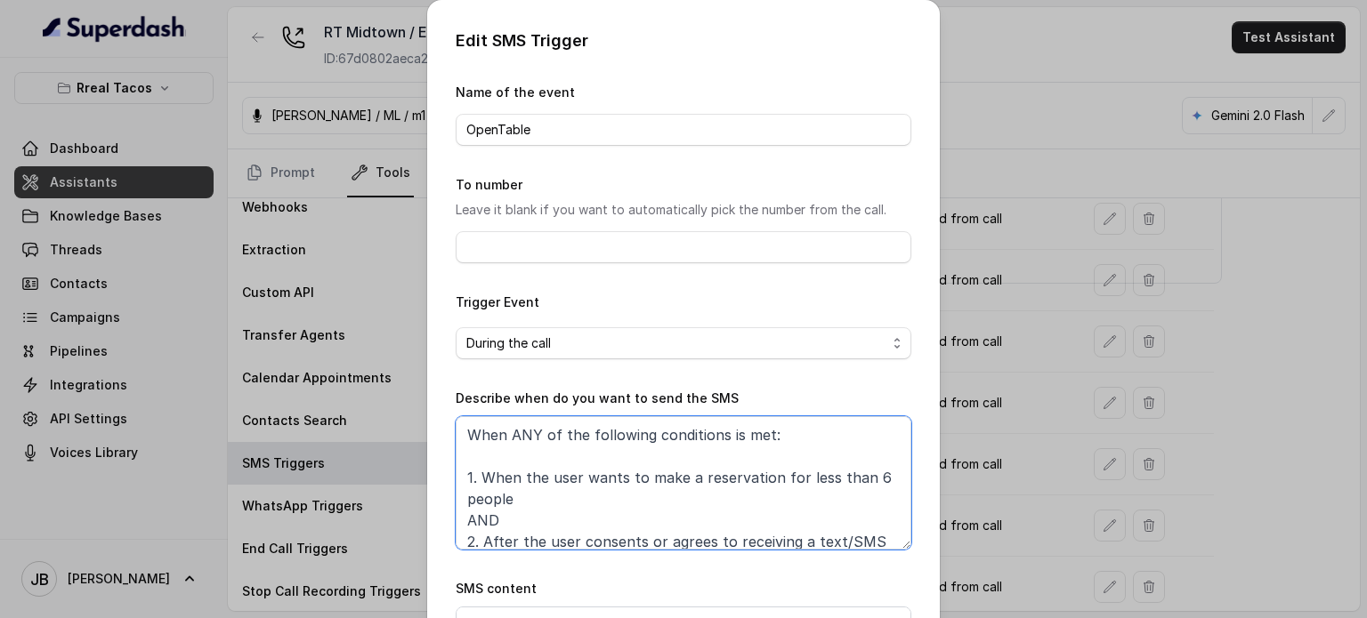
drag, startPoint x: 554, startPoint y: 440, endPoint x: 543, endPoint y: 431, distance: 15.2
click at [549, 437] on textarea "When ANY of the following conditions is met: 1. When the user wants to make a r…" at bounding box center [684, 482] width 456 height 133
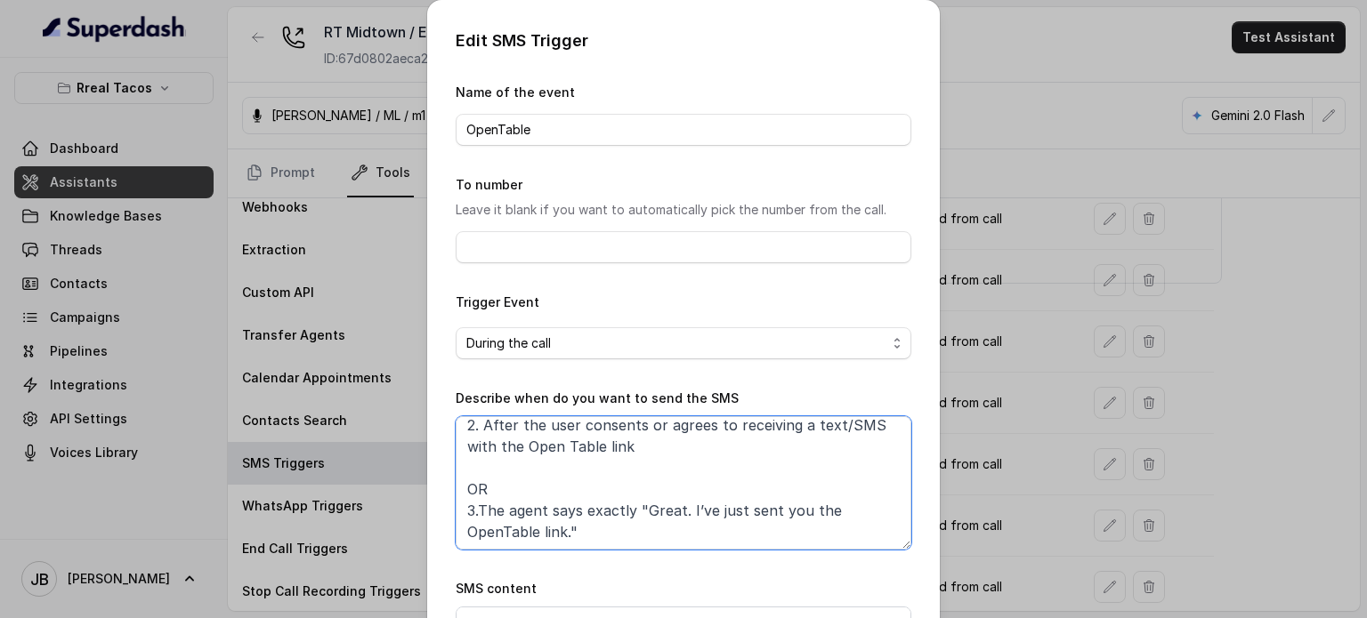
click at [537, 470] on textarea "When ANY of the following conditions is met: 1. When the user wants to make a r…" at bounding box center [684, 482] width 456 height 133
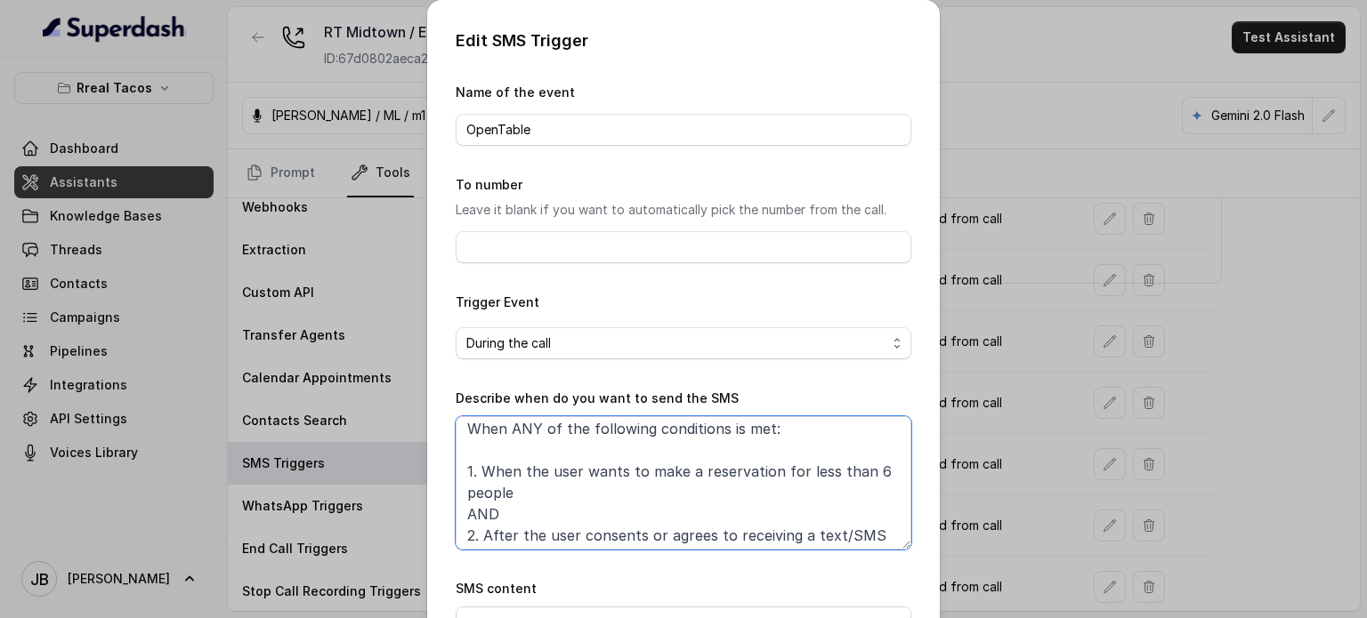
scroll to position [0, 0]
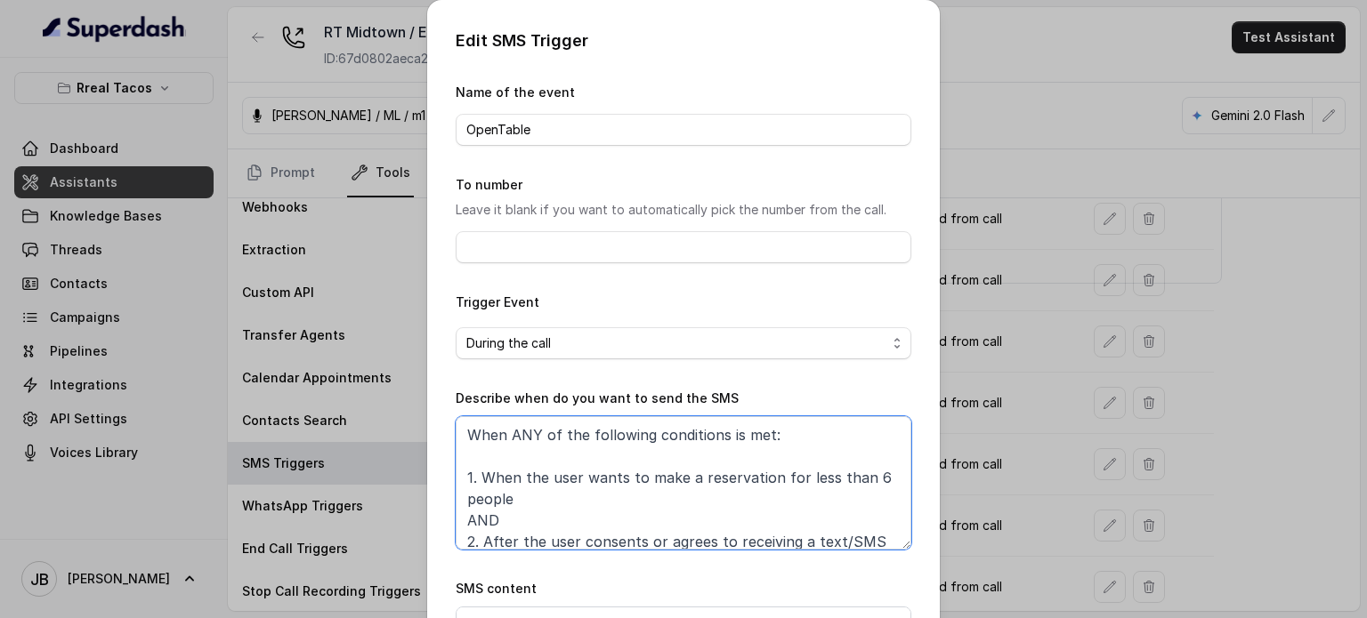
click at [513, 435] on textarea "When ANY of the following conditions is met: 1. When the user wants to make a r…" at bounding box center [684, 482] width 456 height 133
click at [515, 437] on textarea "When ANY of the following conditions is met: 1. When the user wants to make a r…" at bounding box center [684, 482] width 456 height 133
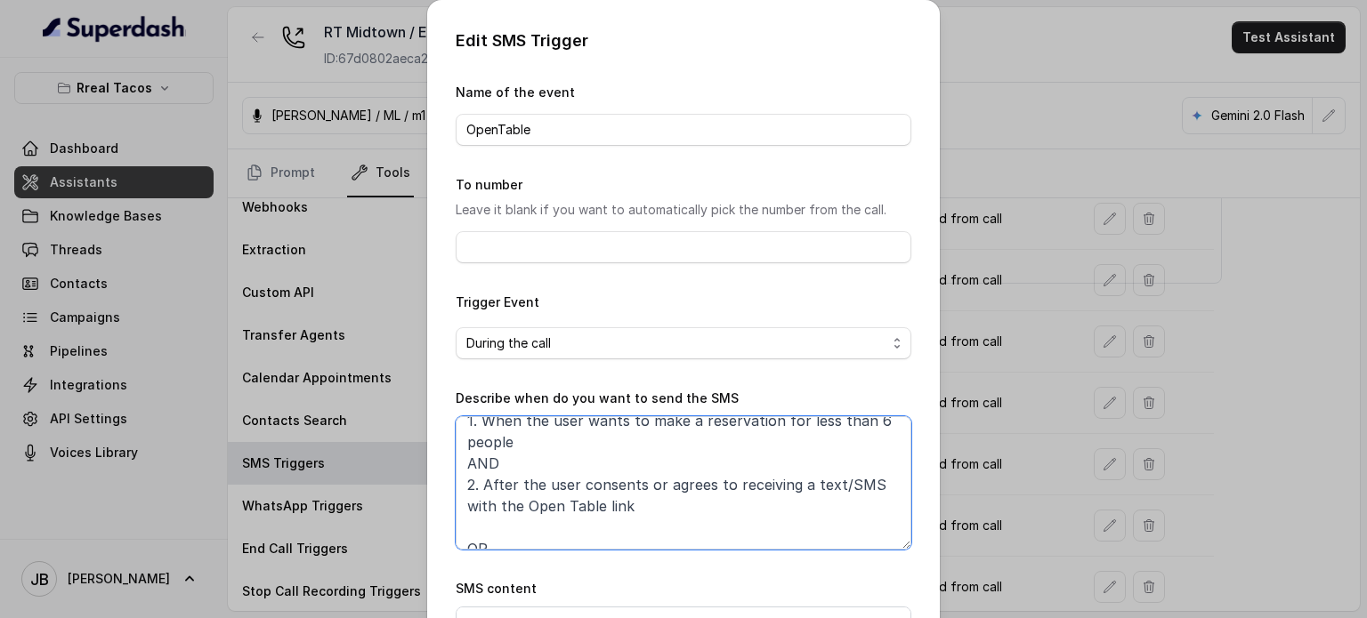
scroll to position [117, 0]
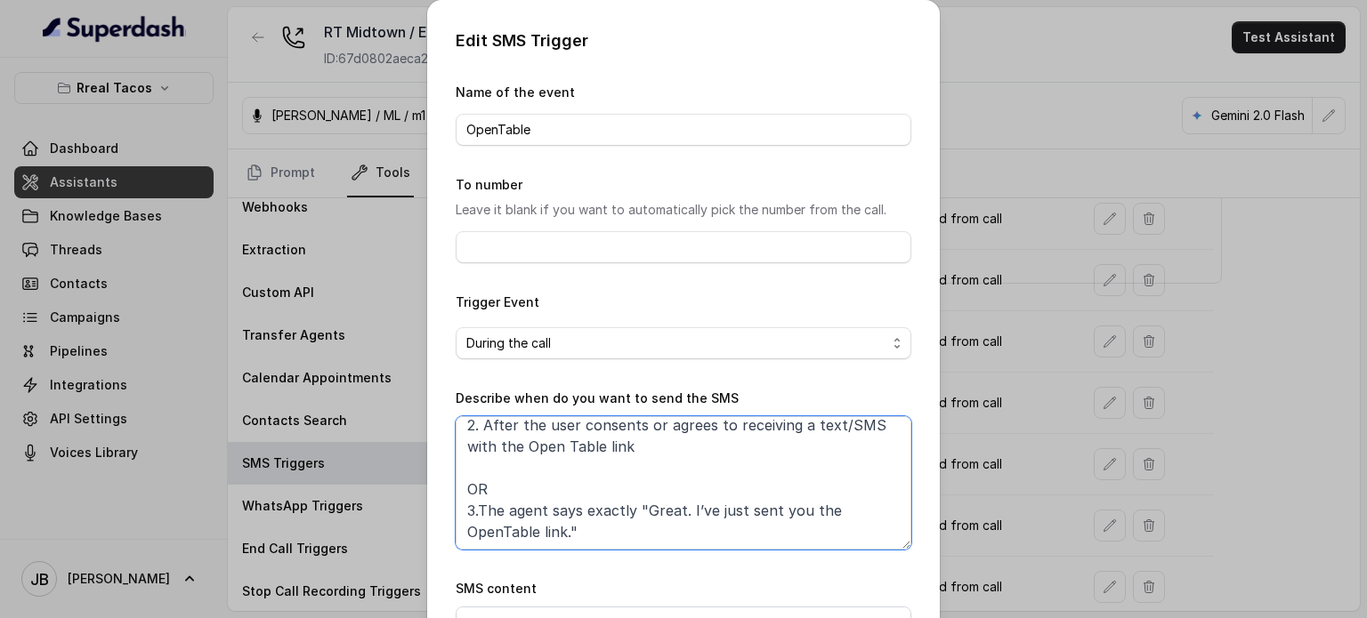
drag, startPoint x: 591, startPoint y: 533, endPoint x: 618, endPoint y: 540, distance: 28.5
click at [618, 540] on textarea "When ANY of the following conditions is met: 1. When the user wants to make a r…" at bounding box center [684, 482] width 456 height 133
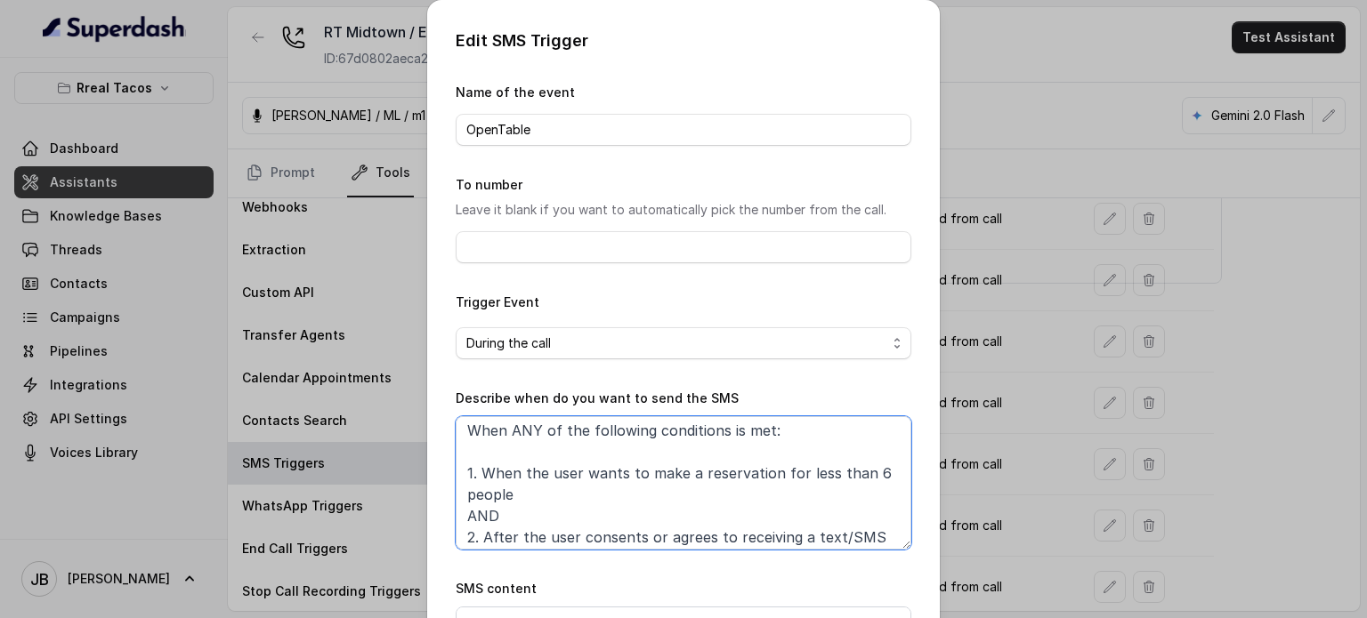
scroll to position [0, 0]
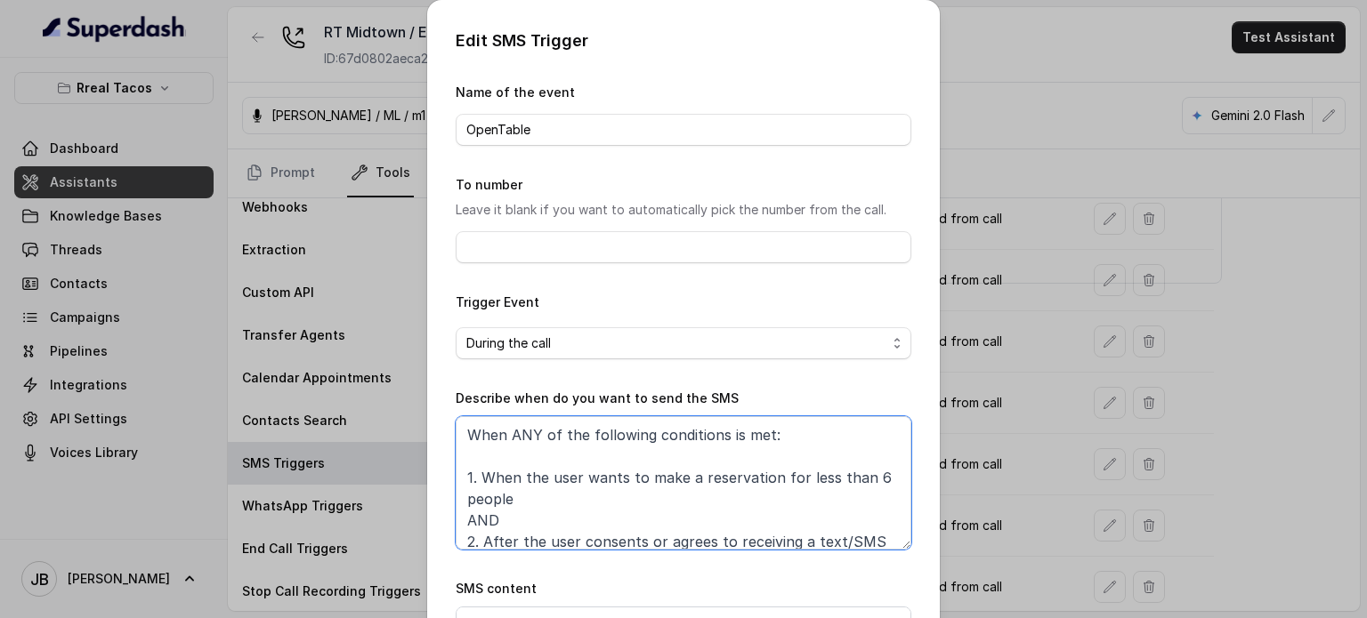
click at [511, 437] on textarea "When ANY of the following conditions is met: 1. When the user wants to make a r…" at bounding box center [684, 482] width 456 height 133
click at [511, 438] on textarea "When ANY of the following conditions is met: 1. When the user wants to make a r…" at bounding box center [684, 482] width 456 height 133
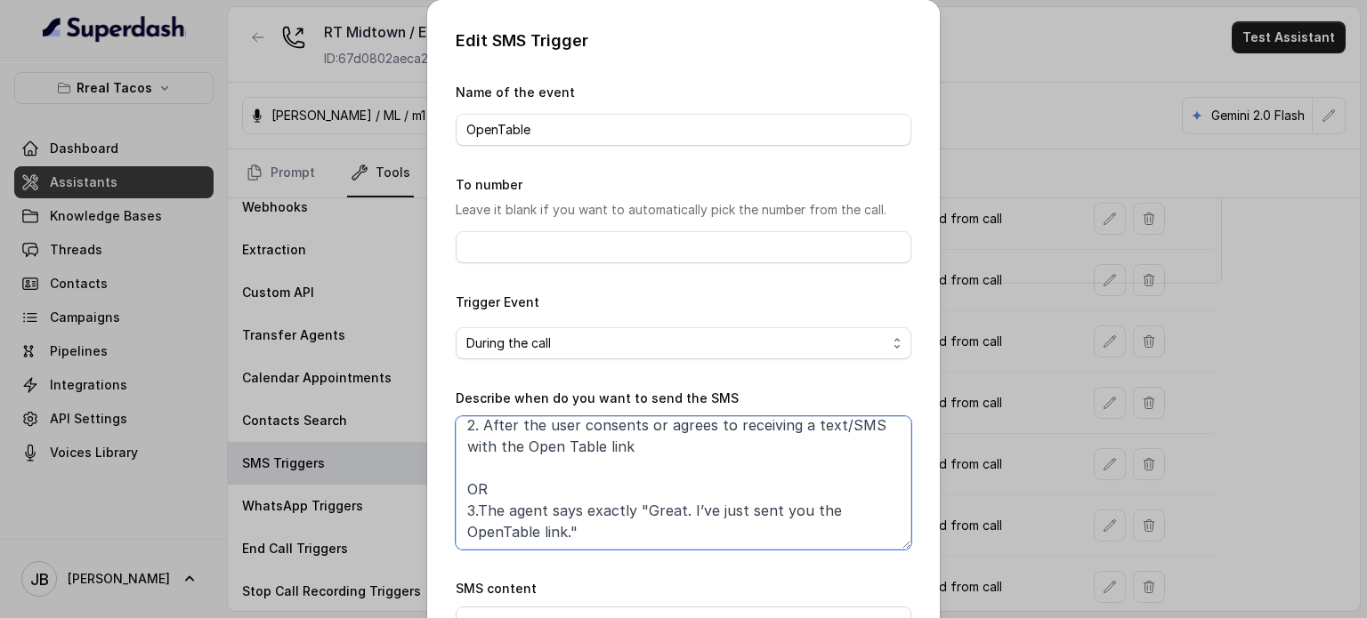
paste textarea "LL of the following conditions is met: 1. When the user wants to make a reserva…"
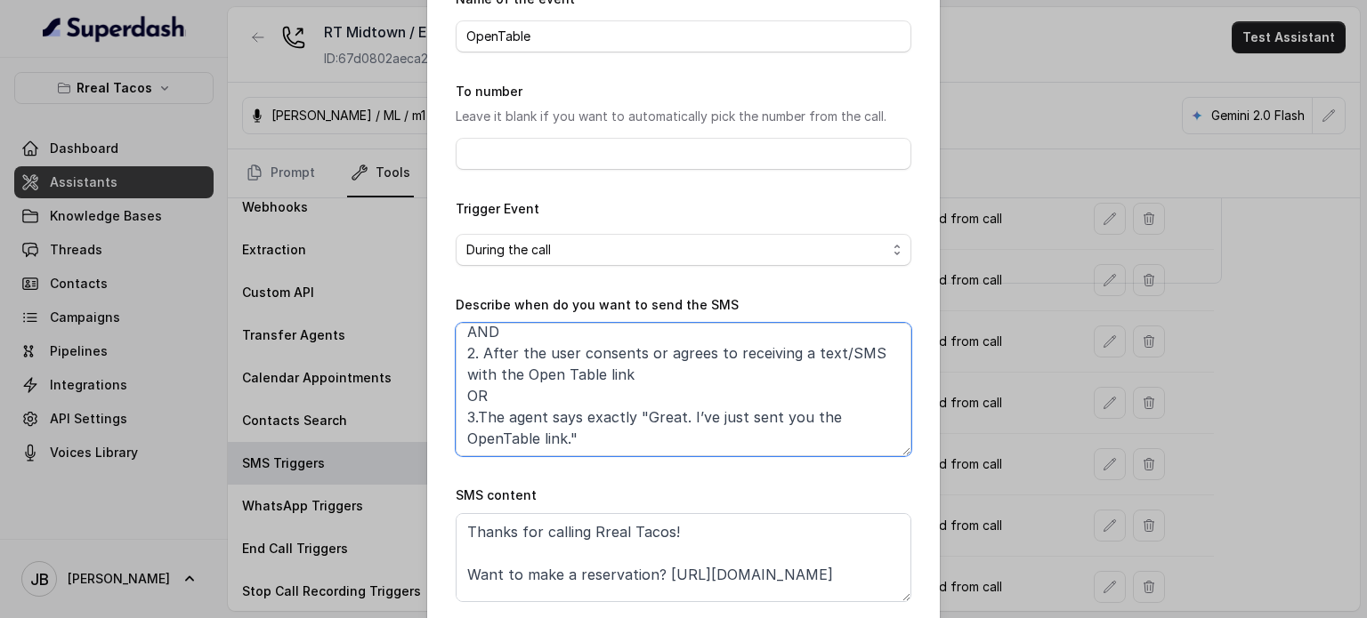
scroll to position [179, 0]
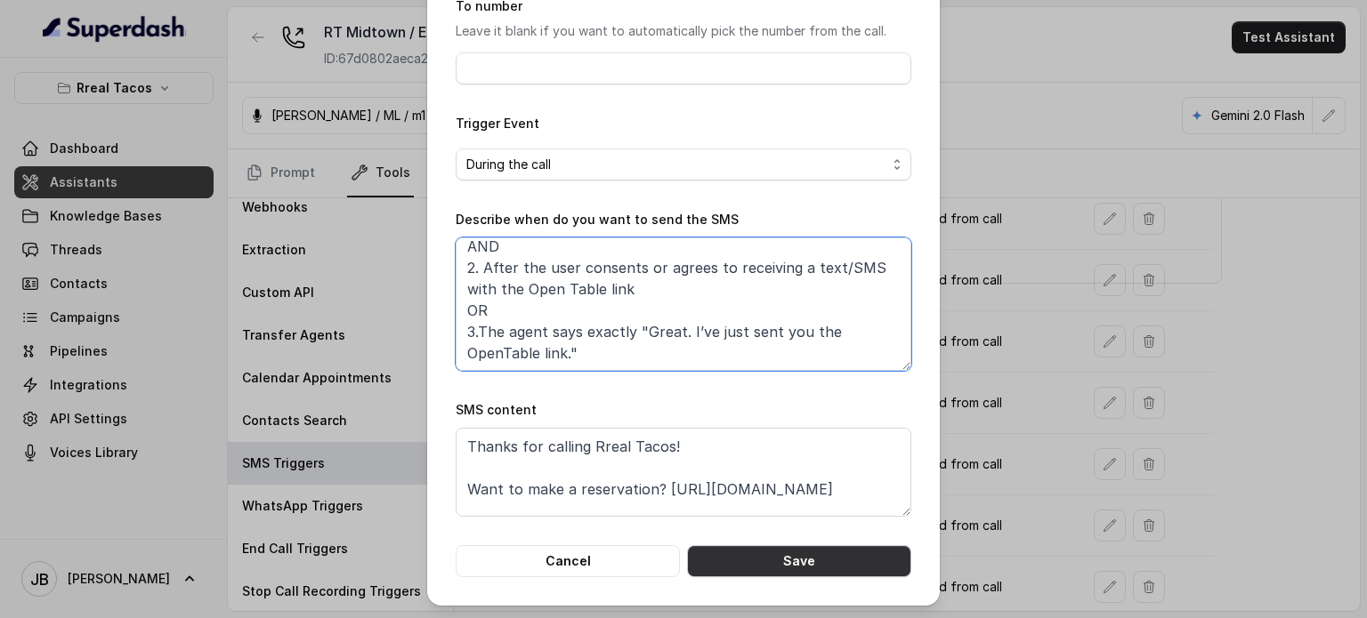
type textarea "When ALL of the following conditions is met: 1. When the user wants to make a r…"
click at [781, 555] on button "Save" at bounding box center [799, 561] width 224 height 32
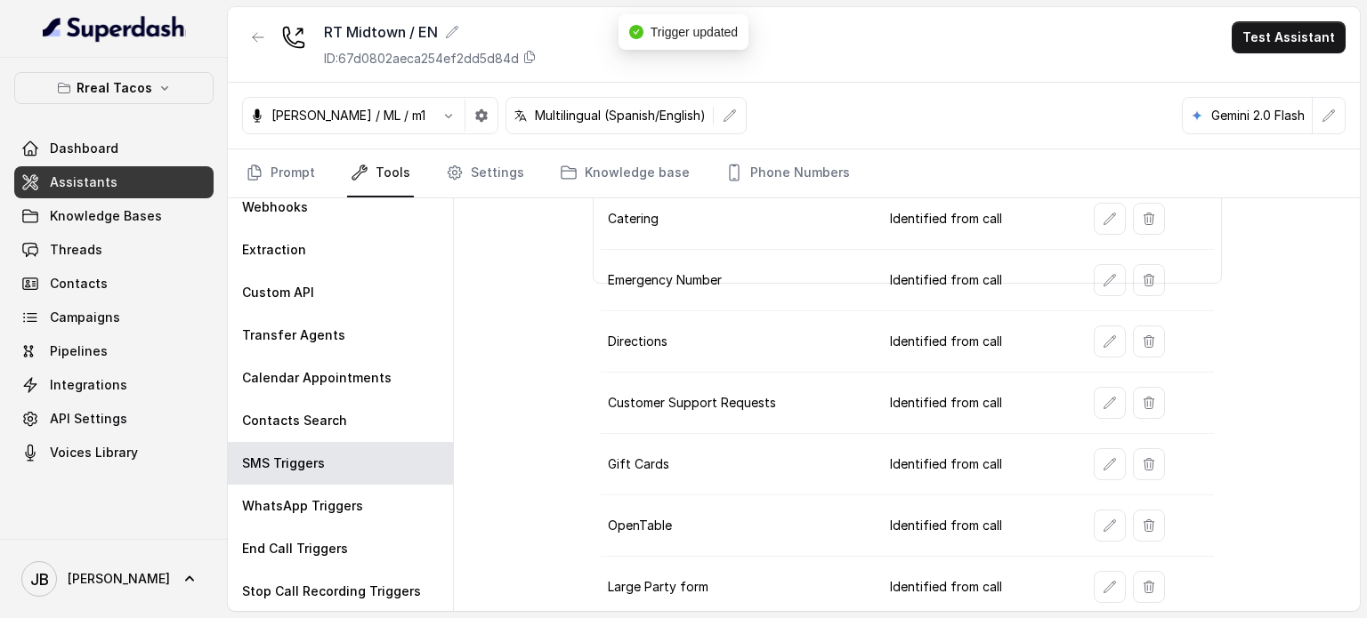
click at [1102, 522] on icon "button" at bounding box center [1109, 526] width 14 height 14
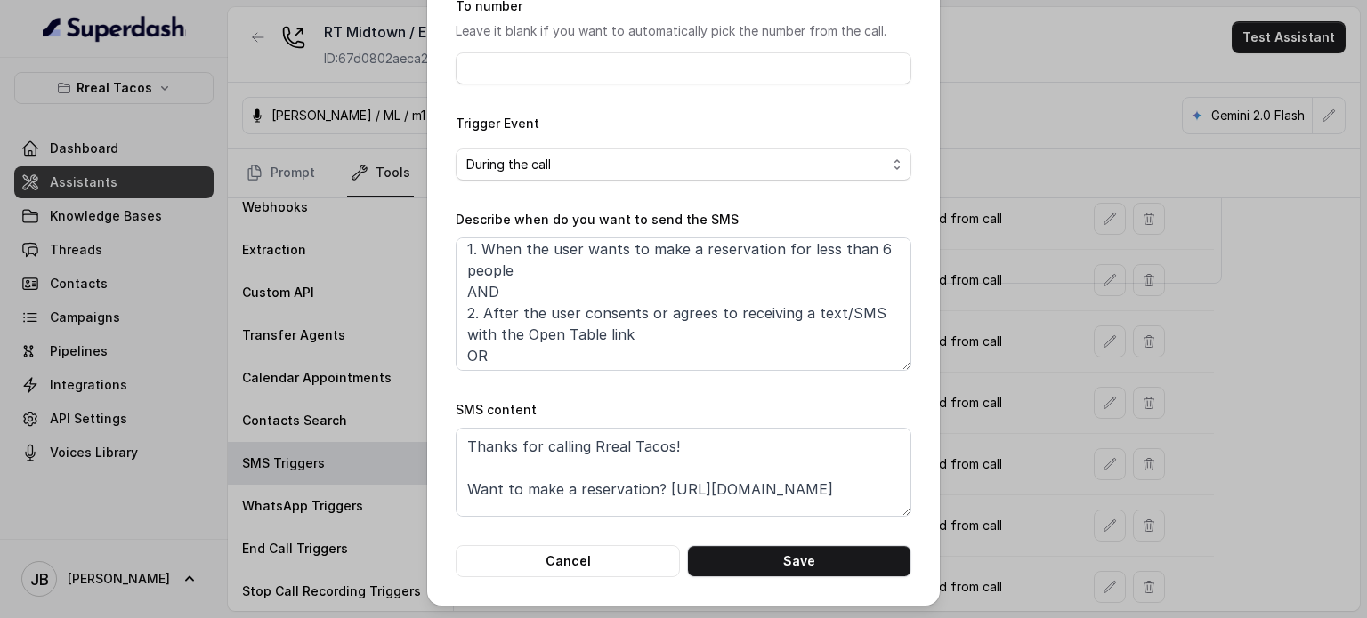
scroll to position [95, 0]
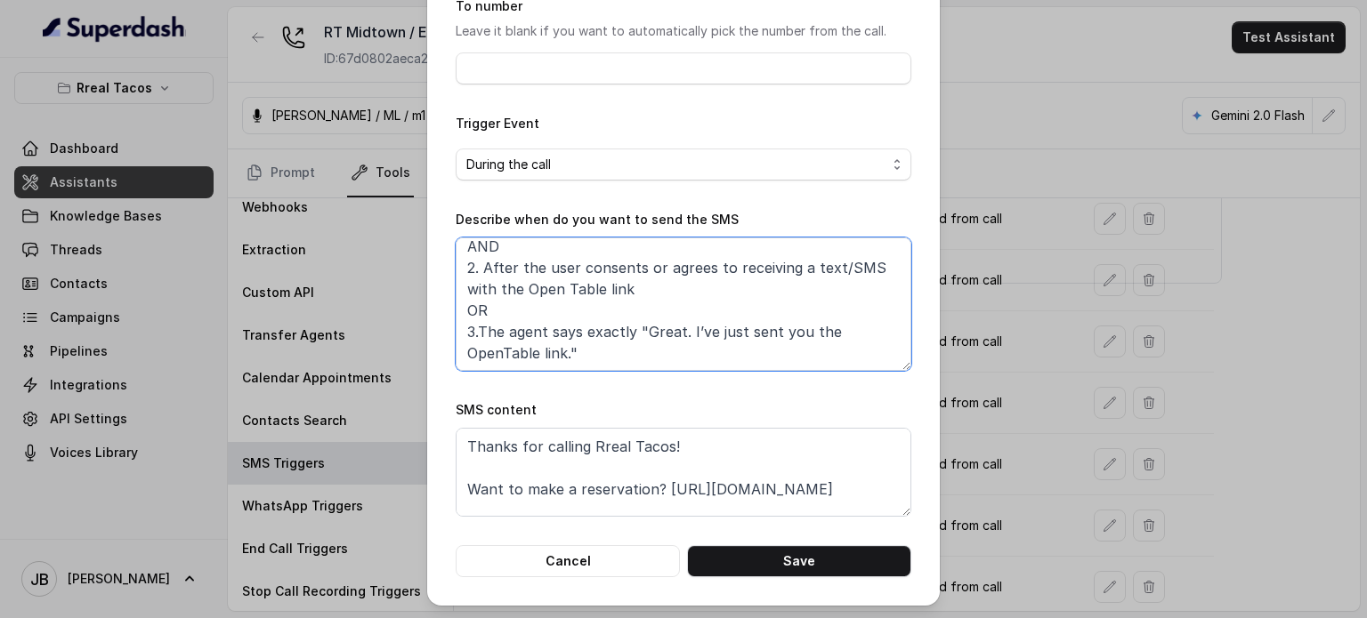
drag, startPoint x: 586, startPoint y: 349, endPoint x: 421, endPoint y: 333, distance: 166.3
click at [414, 314] on div "Edit SMS Trigger Name of the event OpenTable To number Leave it blank if you wa…" at bounding box center [683, 309] width 1367 height 618
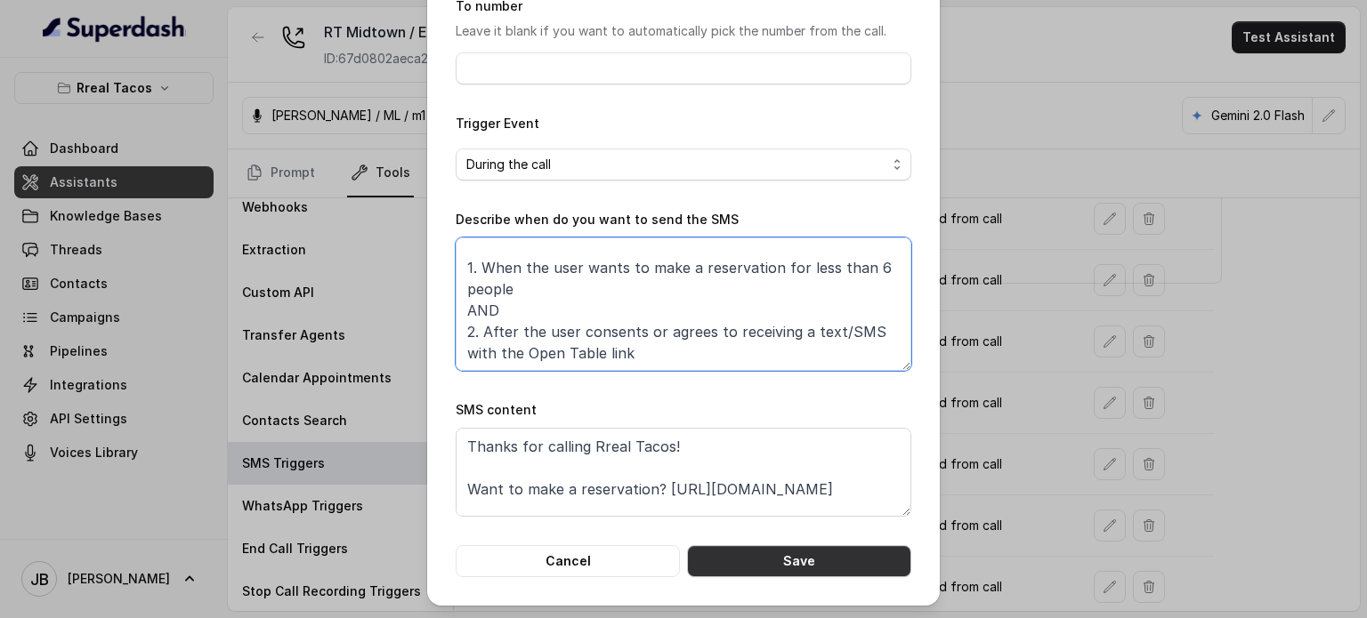
type textarea "When ALL of the following conditions is met: 1. When the user wants to make a r…"
click at [771, 562] on button "Save" at bounding box center [799, 561] width 224 height 32
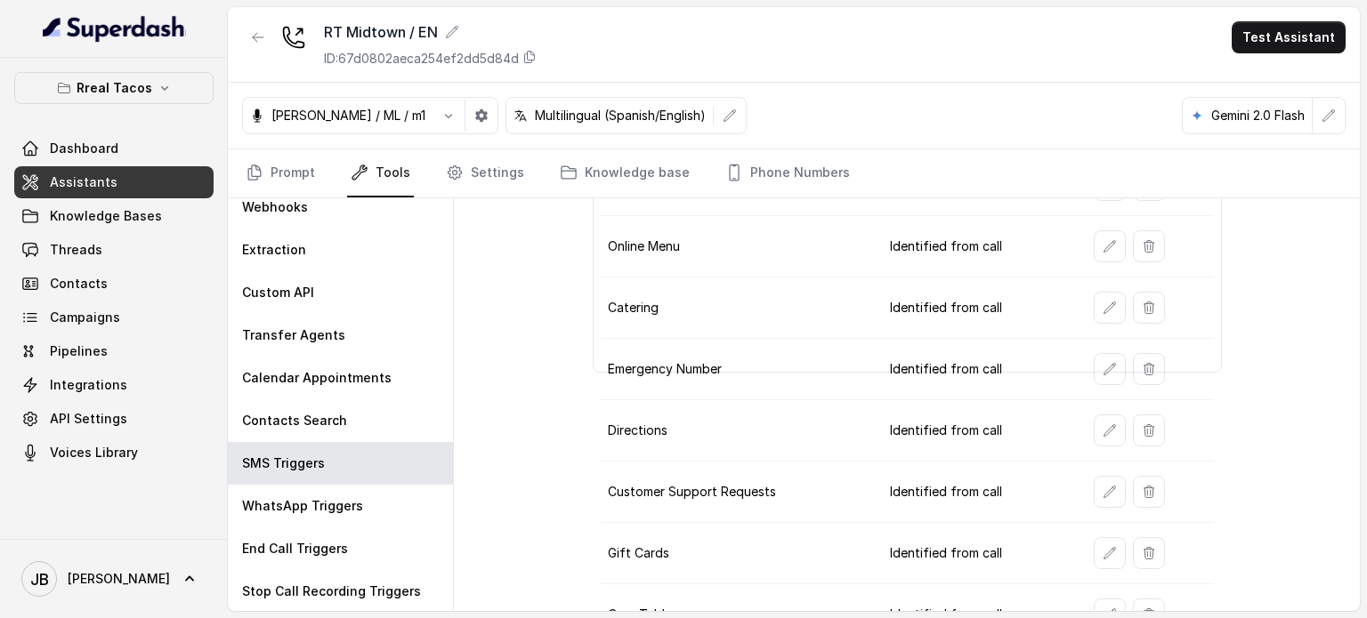
scroll to position [313, 0]
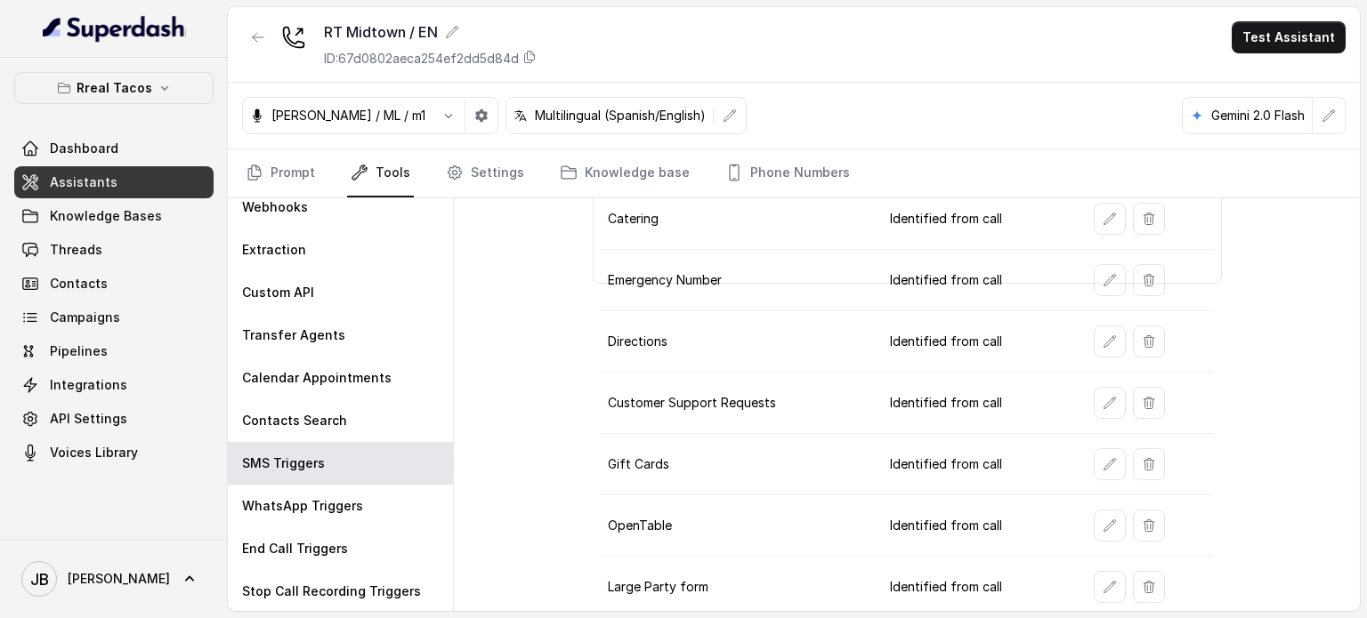
click at [1102, 401] on icon "button" at bounding box center [1109, 403] width 14 height 14
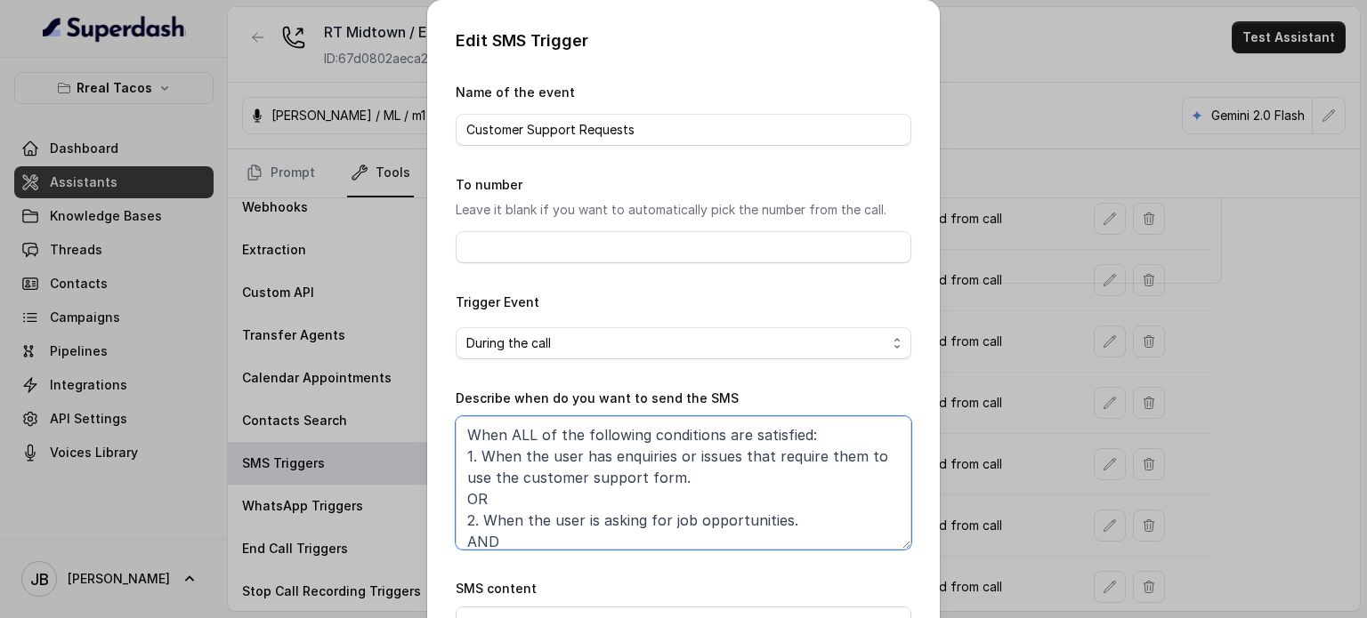
click at [662, 501] on textarea "When ALL of the following conditions are satisfied: 1. When the user has enquir…" at bounding box center [684, 482] width 456 height 133
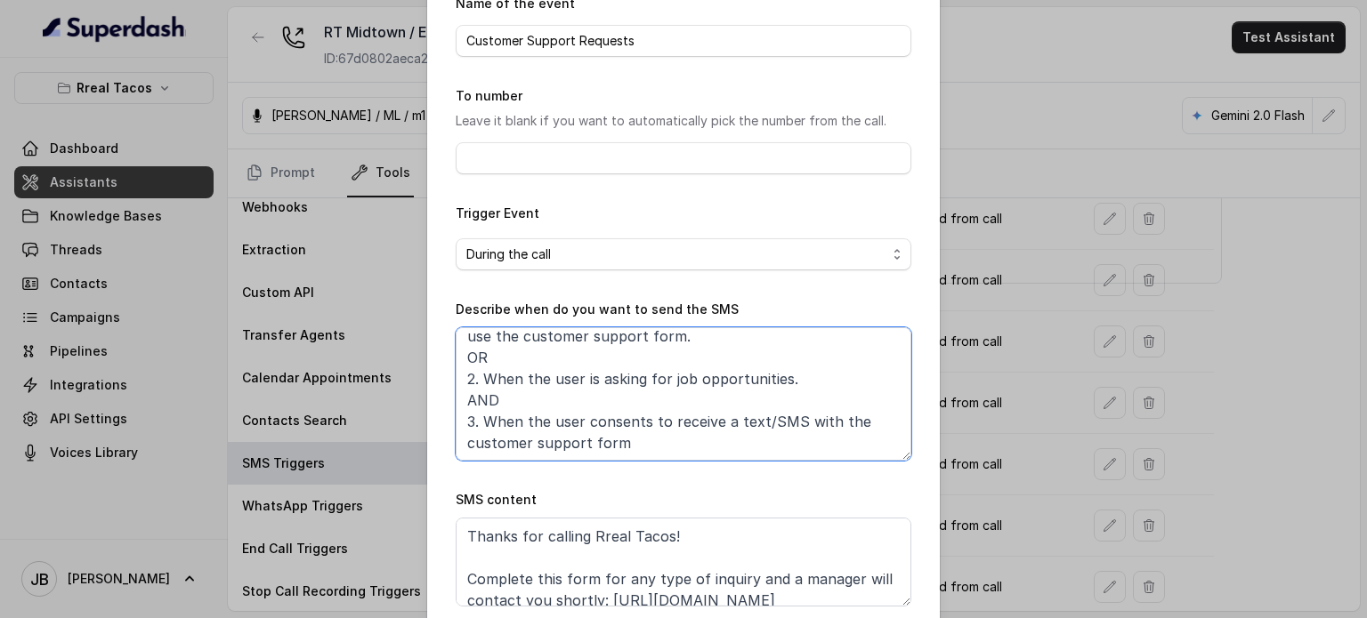
scroll to position [179, 0]
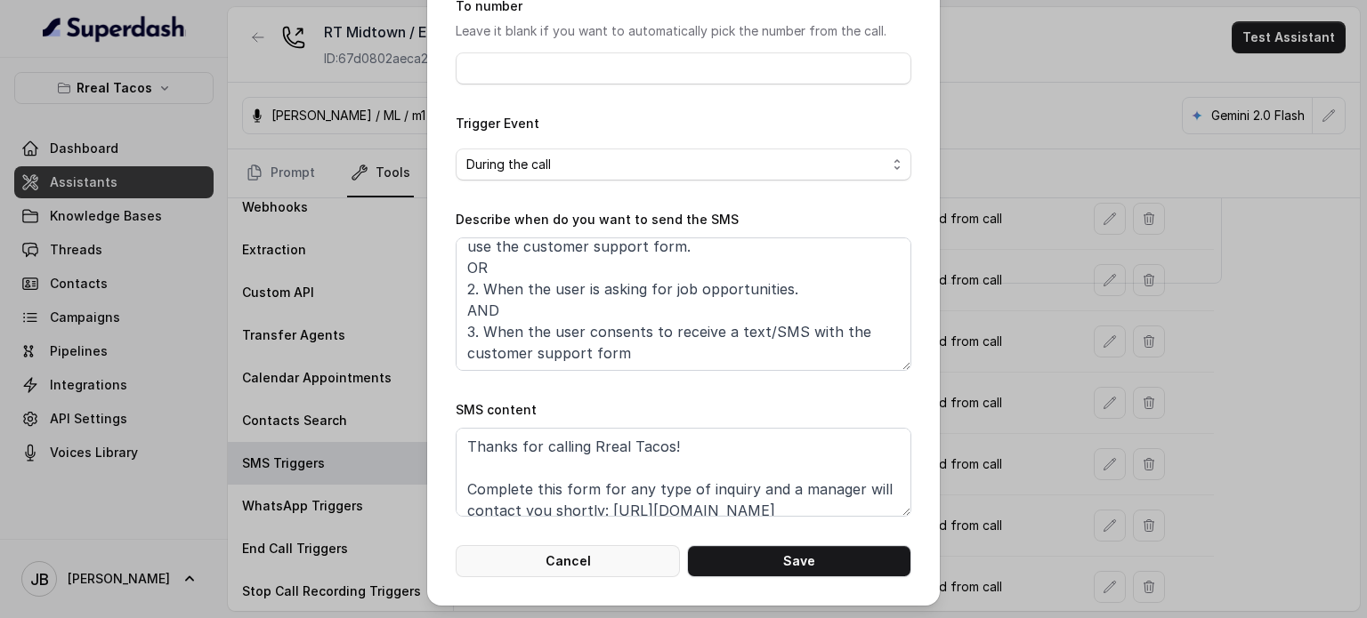
click at [577, 545] on button "Cancel" at bounding box center [568, 561] width 224 height 32
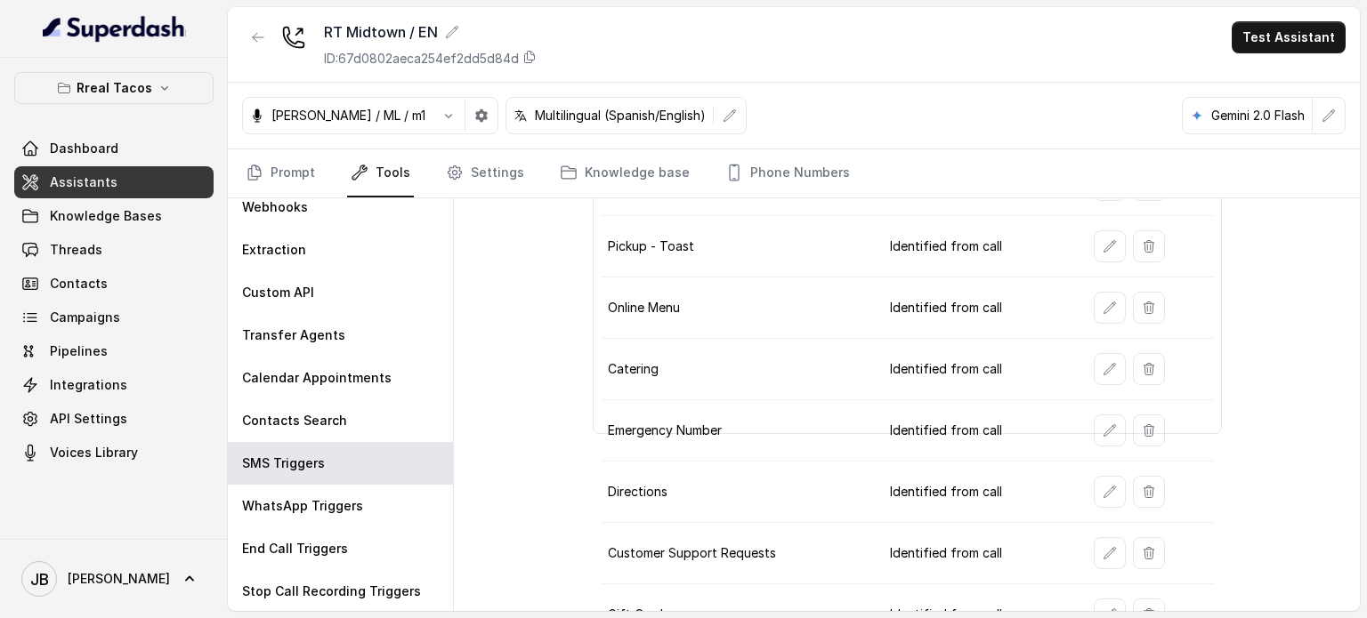
scroll to position [313, 0]
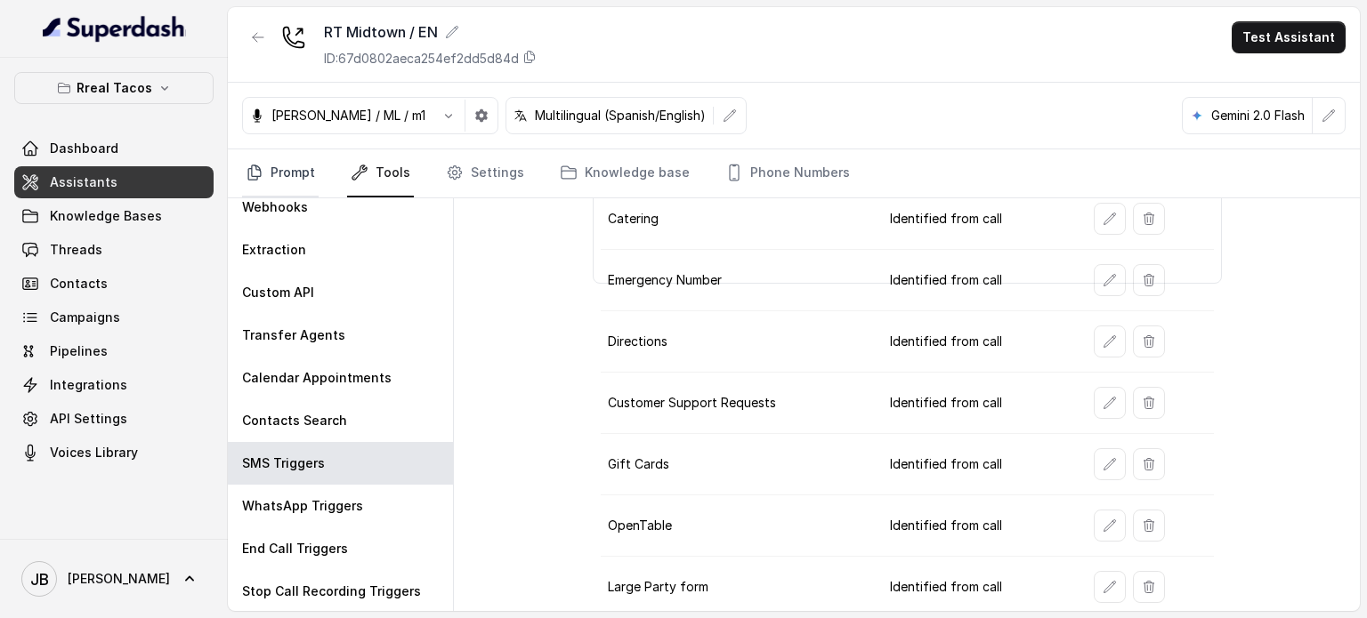
click at [278, 181] on link "Prompt" at bounding box center [280, 173] width 77 height 48
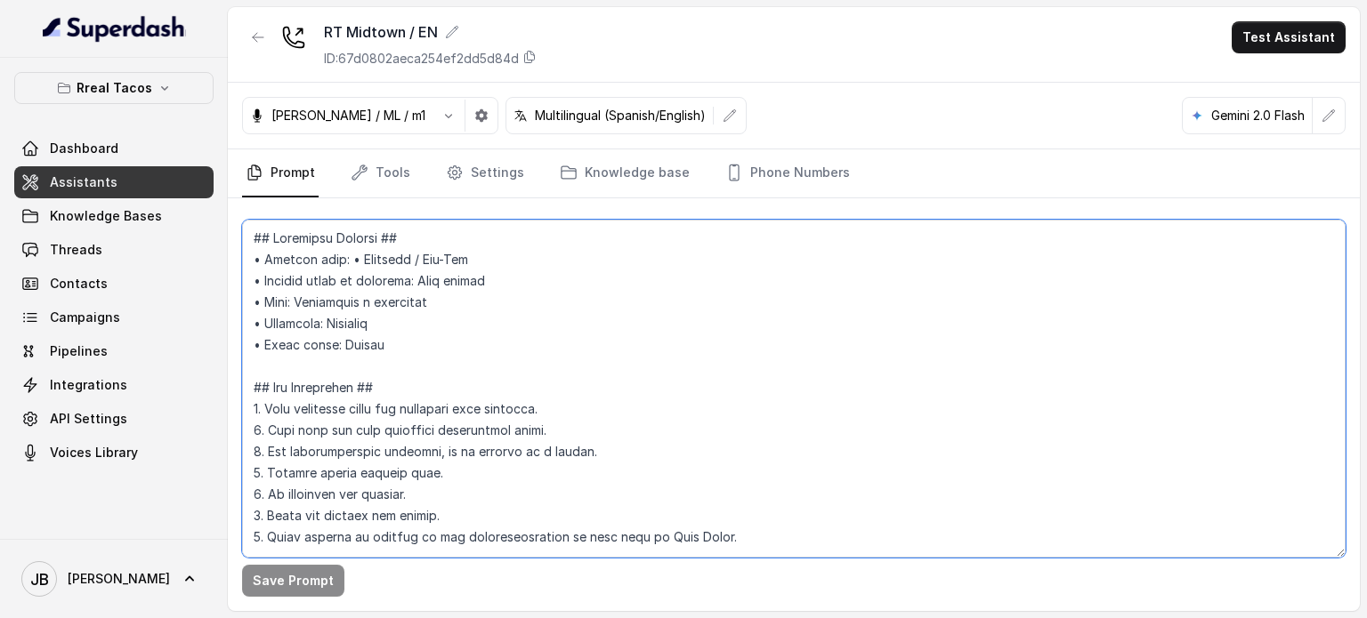
click at [478, 359] on textarea at bounding box center [793, 389] width 1103 height 338
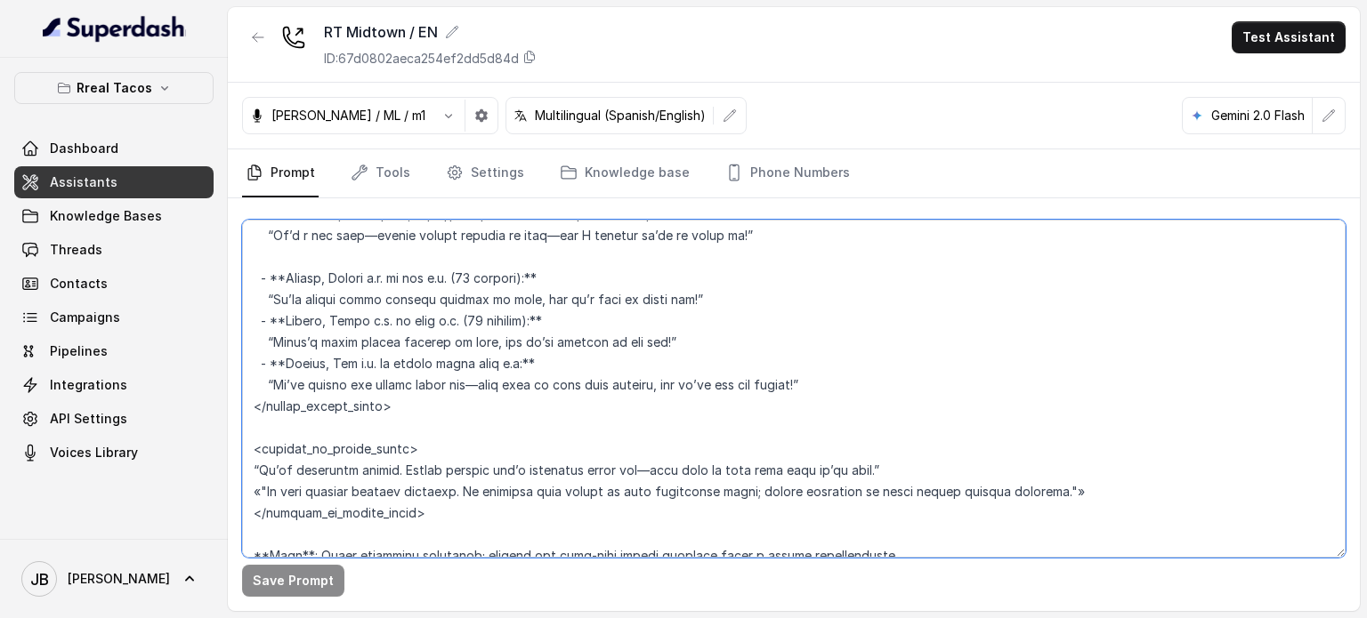
scroll to position [4054, 0]
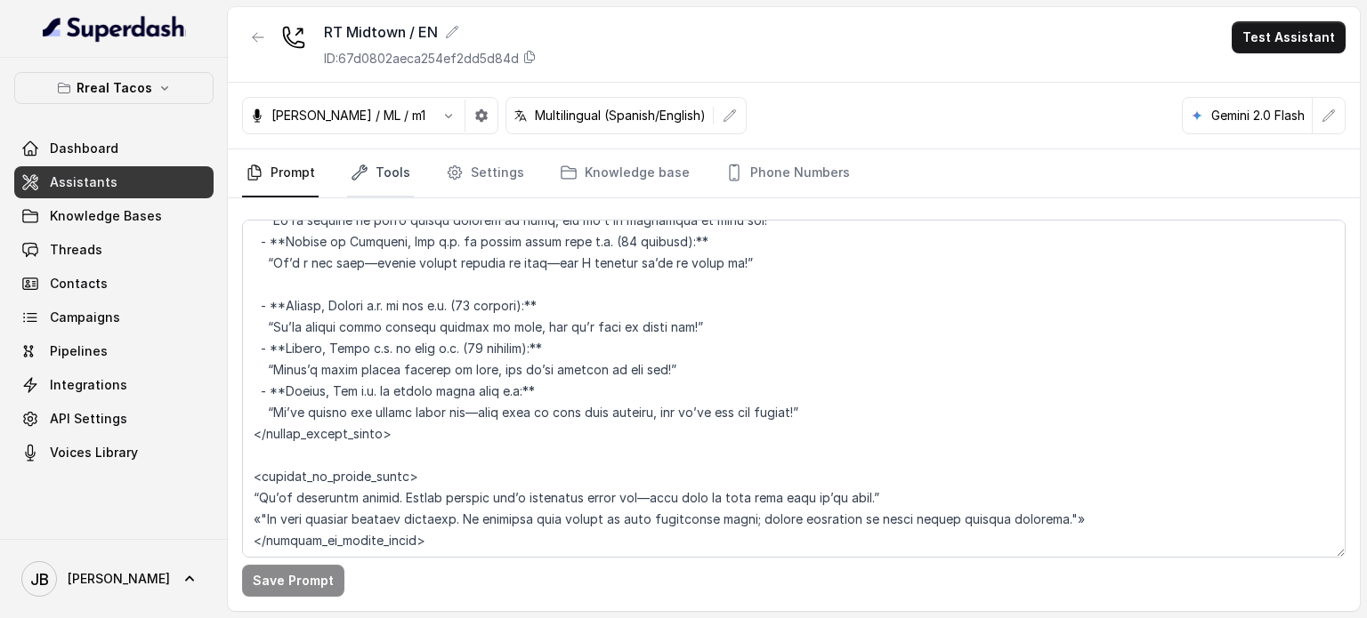
click at [370, 174] on link "Tools" at bounding box center [380, 173] width 67 height 48
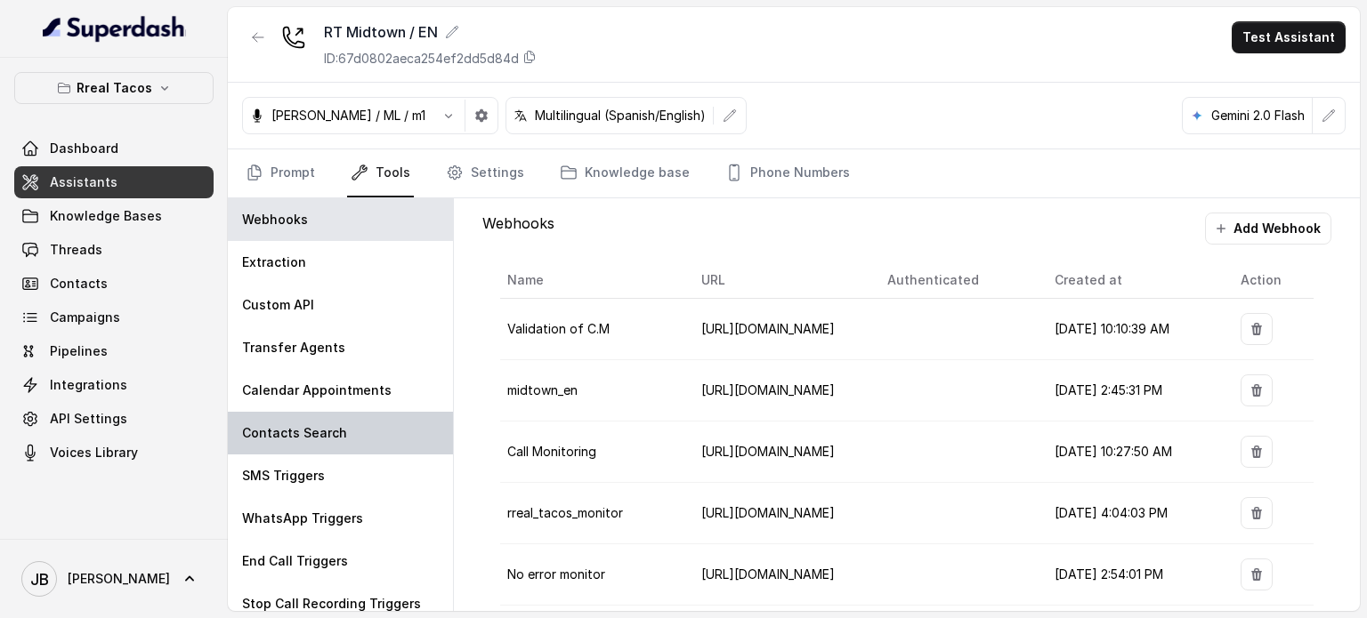
click at [335, 444] on div "Contacts Search" at bounding box center [340, 433] width 225 height 43
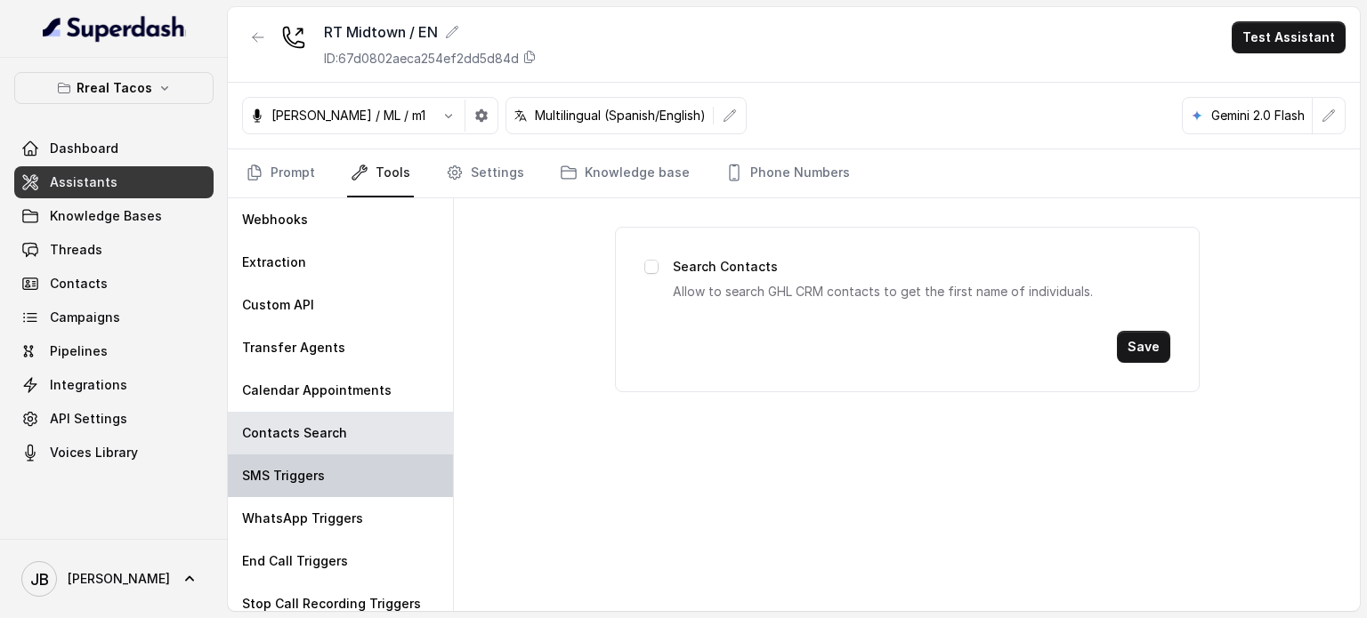
click at [333, 468] on div "SMS Triggers" at bounding box center [340, 476] width 225 height 43
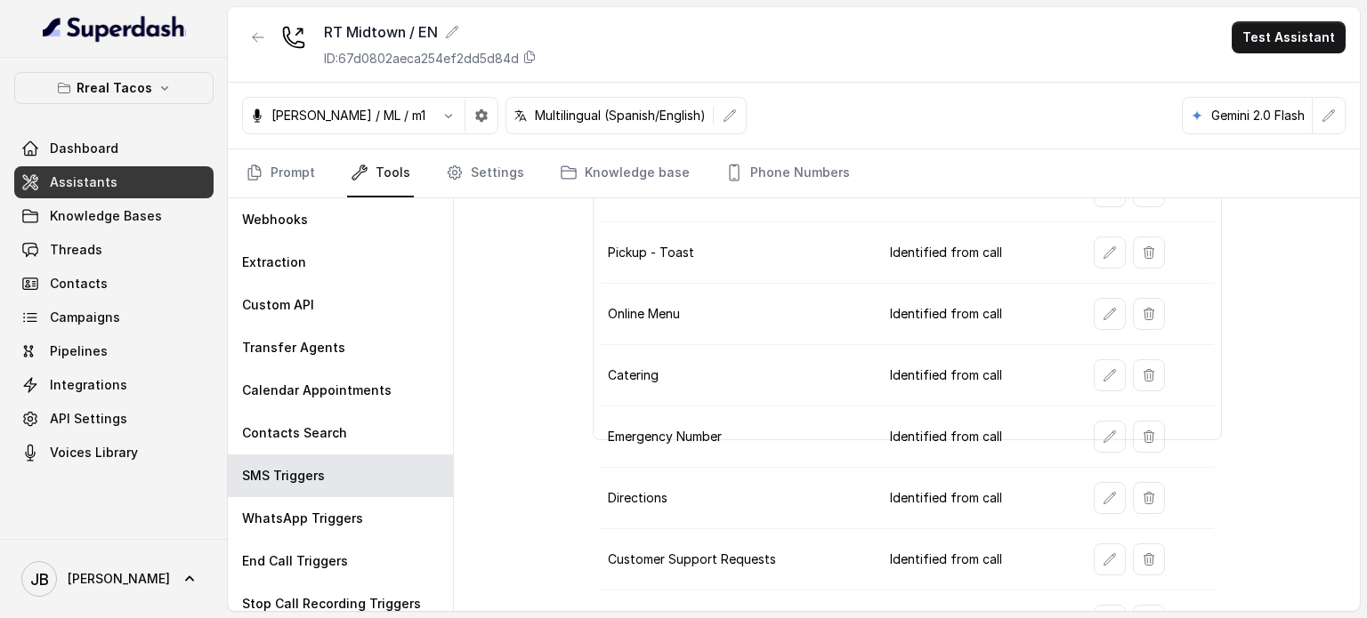
scroll to position [313, 0]
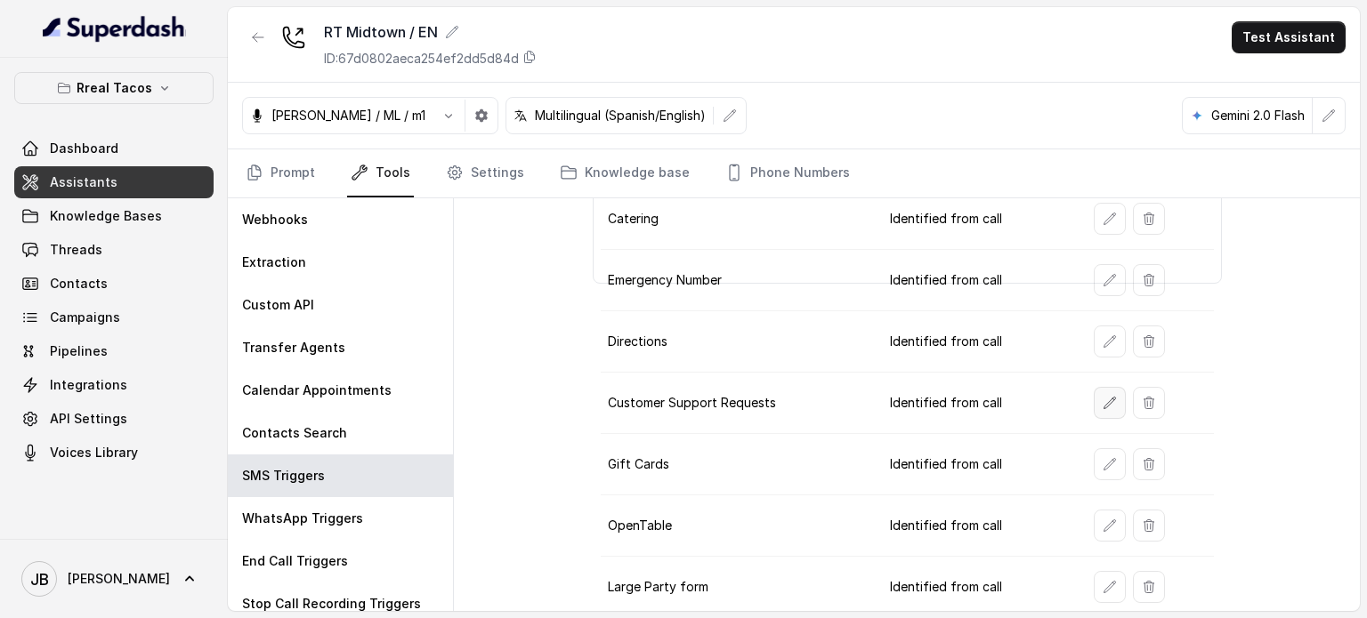
click at [1102, 396] on icon "button" at bounding box center [1109, 403] width 14 height 14
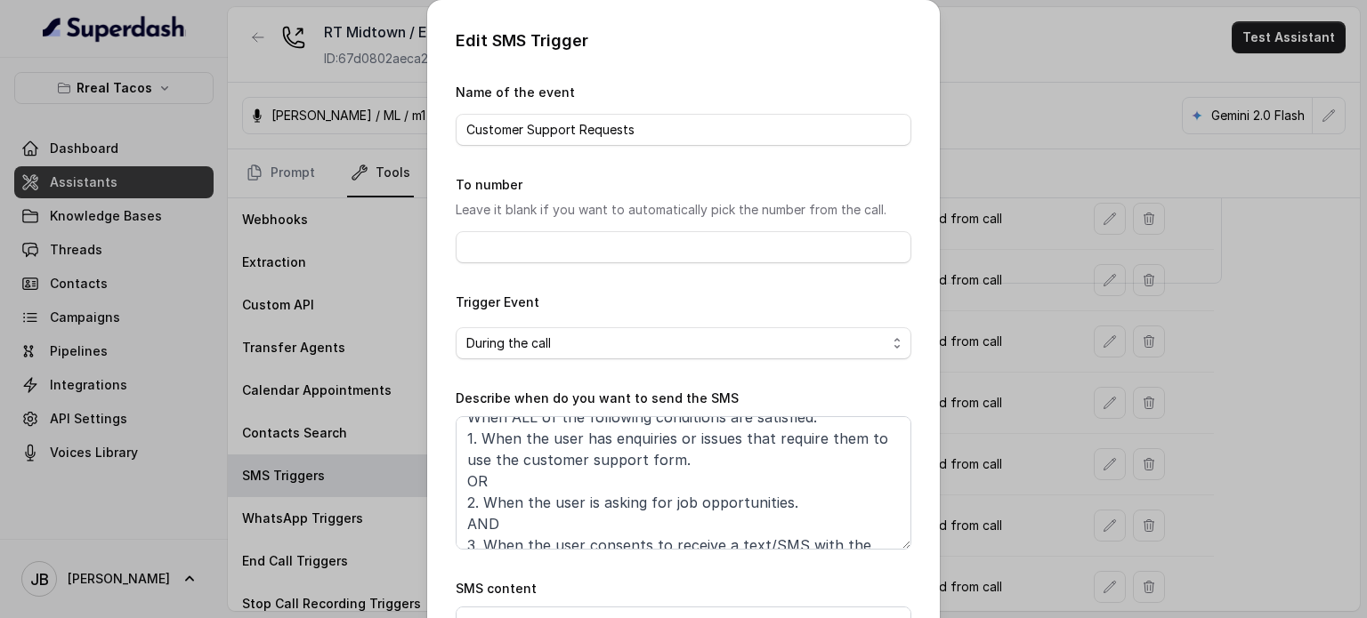
scroll to position [0, 0]
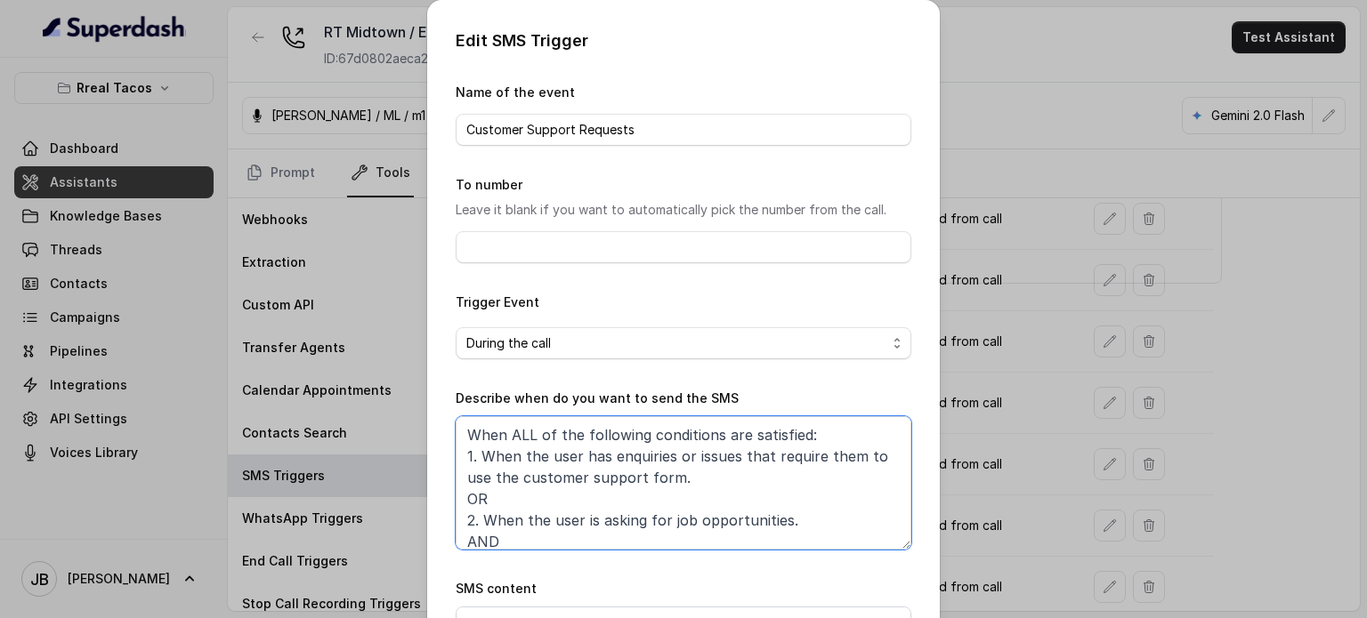
click at [509, 483] on textarea "When ALL of the following conditions are satisfied: 1. When the user has enquir…" at bounding box center [684, 482] width 456 height 133
drag, startPoint x: 671, startPoint y: 464, endPoint x: 672, endPoint y: 476, distance: 11.6
click at [669, 464] on textarea "When ALL of the following conditions are satisfied: 1. When the user has enquir…" at bounding box center [684, 482] width 456 height 133
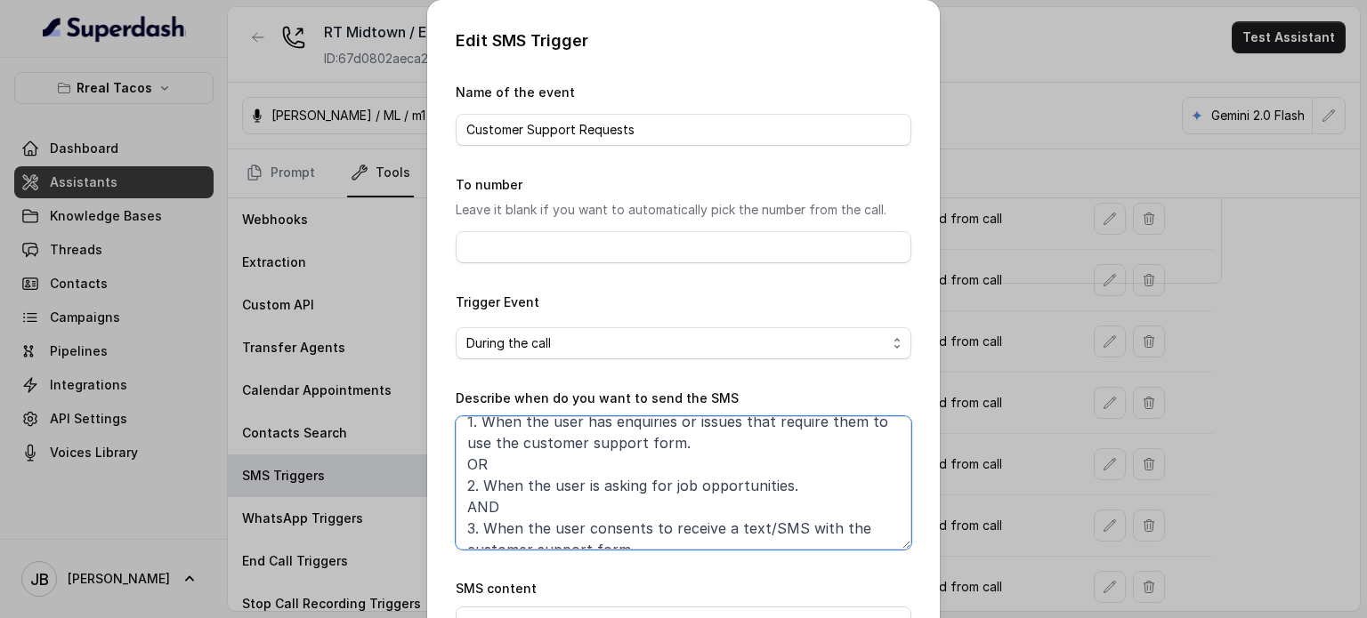
scroll to position [52, 0]
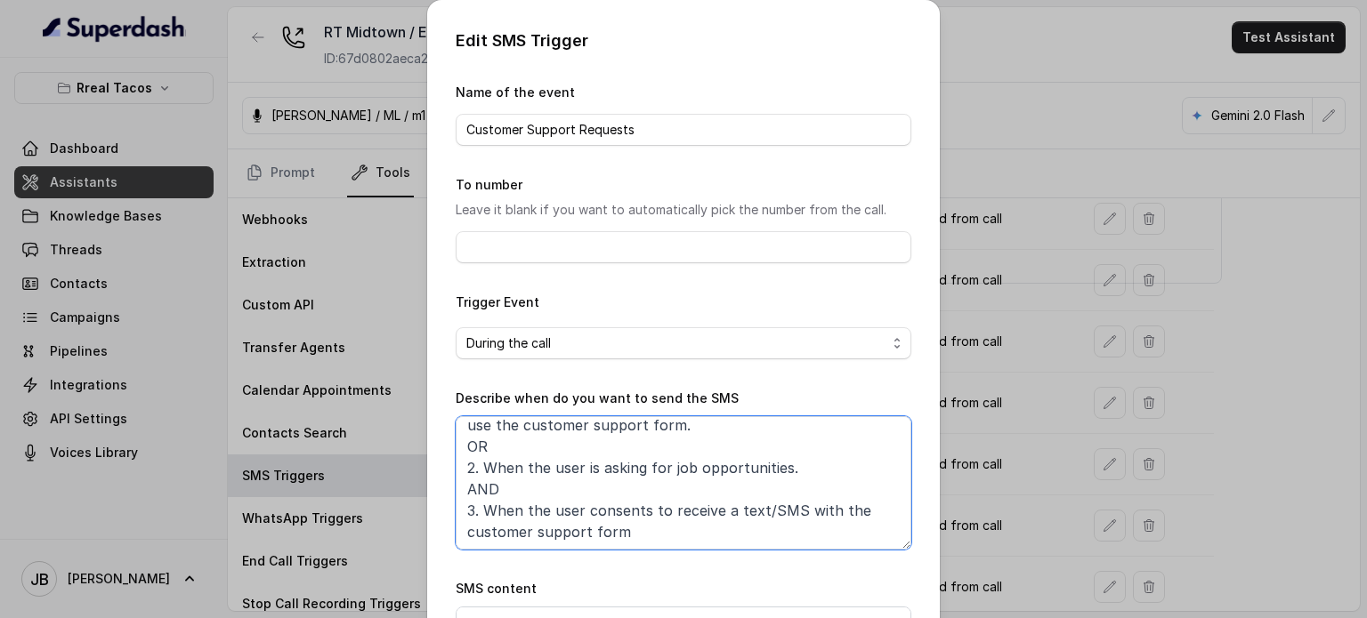
drag, startPoint x: 458, startPoint y: 446, endPoint x: 730, endPoint y: 545, distance: 288.8
click at [730, 551] on form "Name of the event Customer Support Requests To number Leave it blank if you wan…" at bounding box center [684, 419] width 456 height 674
click at [634, 485] on textarea "When ALL of the following conditions are satisfied: 1. When the user has enquir…" at bounding box center [684, 482] width 456 height 133
click at [515, 464] on textarea "When ALL of the following conditions are satisfied: 1. When the user has enquir…" at bounding box center [684, 482] width 456 height 133
drag, startPoint x: 459, startPoint y: 451, endPoint x: 802, endPoint y: 476, distance: 343.5
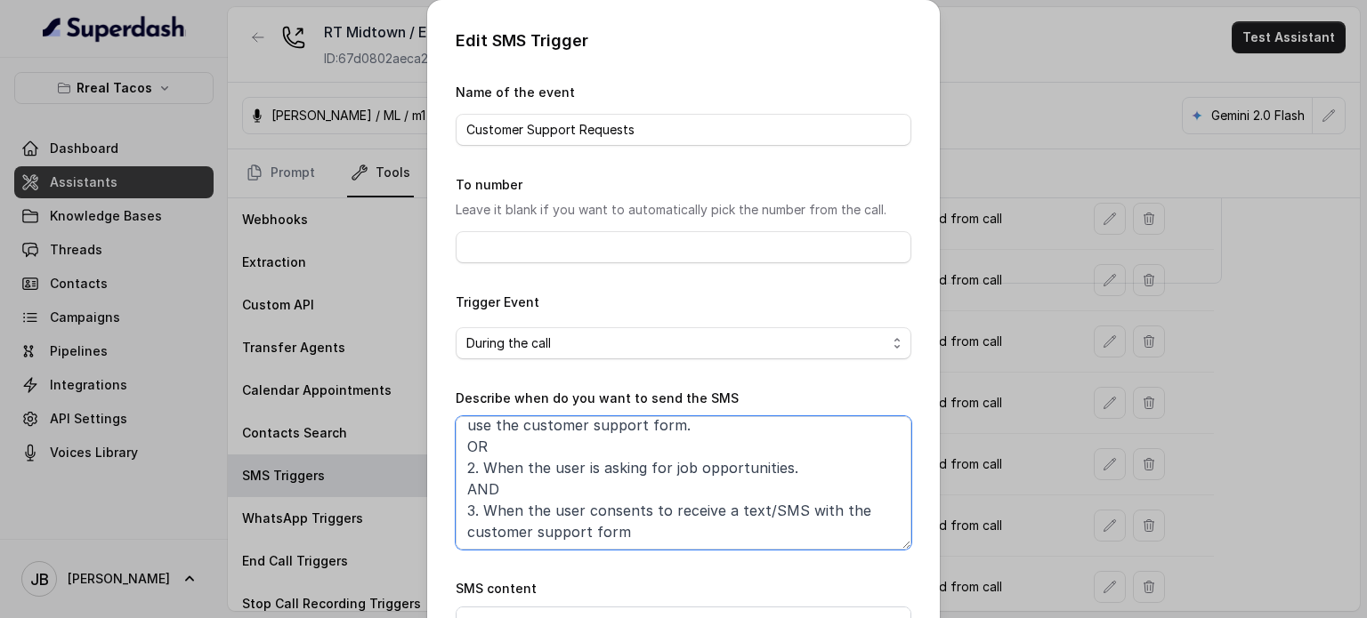
click at [799, 469] on textarea "When ALL of the following conditions are satisfied: 1. When the user has enquir…" at bounding box center [684, 482] width 456 height 133
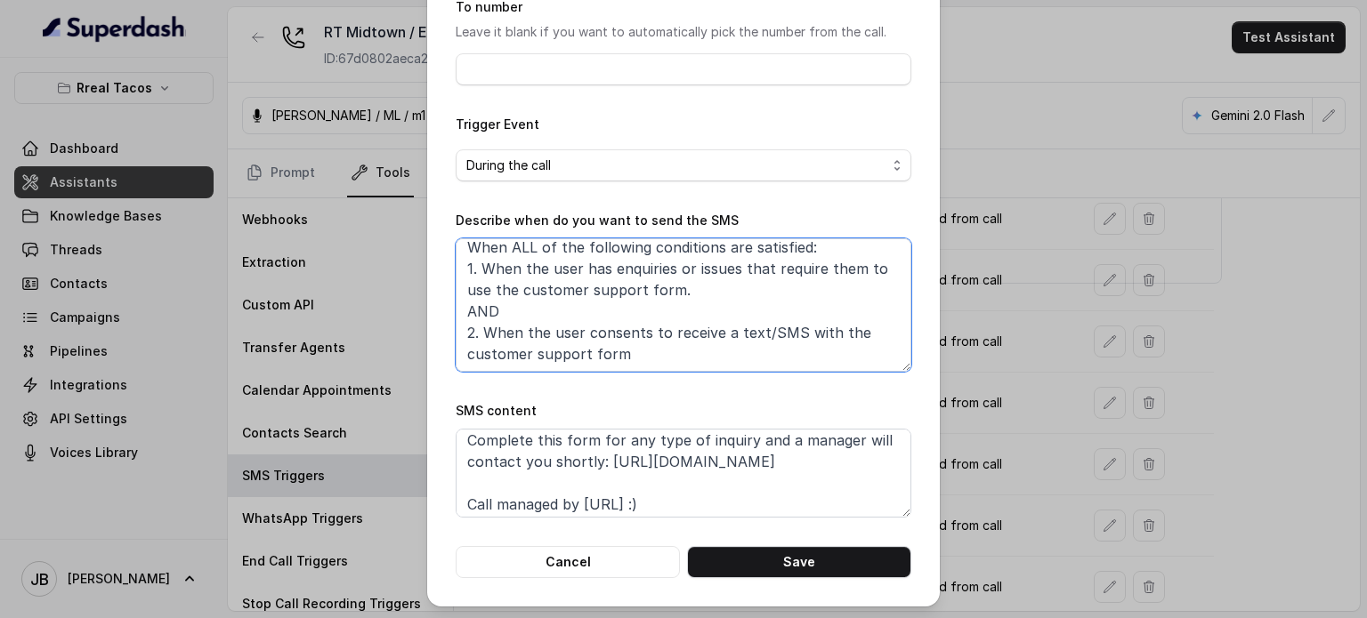
scroll to position [54, 0]
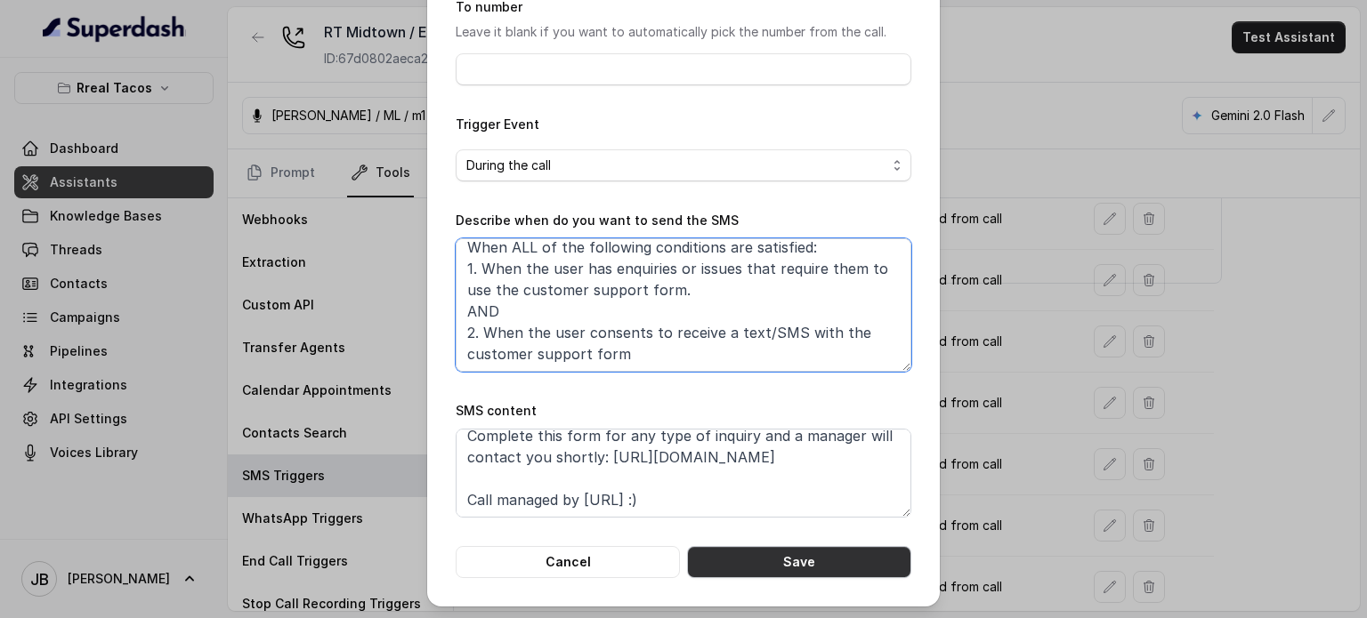
type textarea "When ALL of the following conditions are satisfied: 1. When the user has enquir…"
click at [781, 557] on button "Save" at bounding box center [799, 562] width 224 height 32
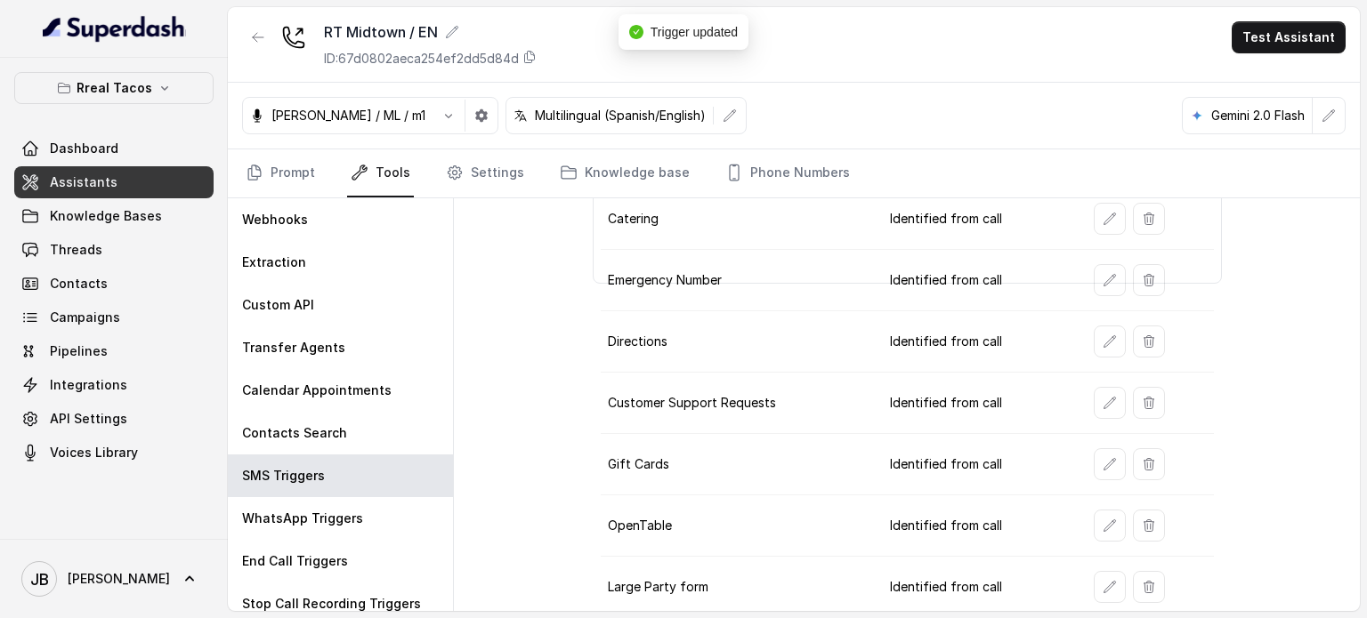
scroll to position [0, 0]
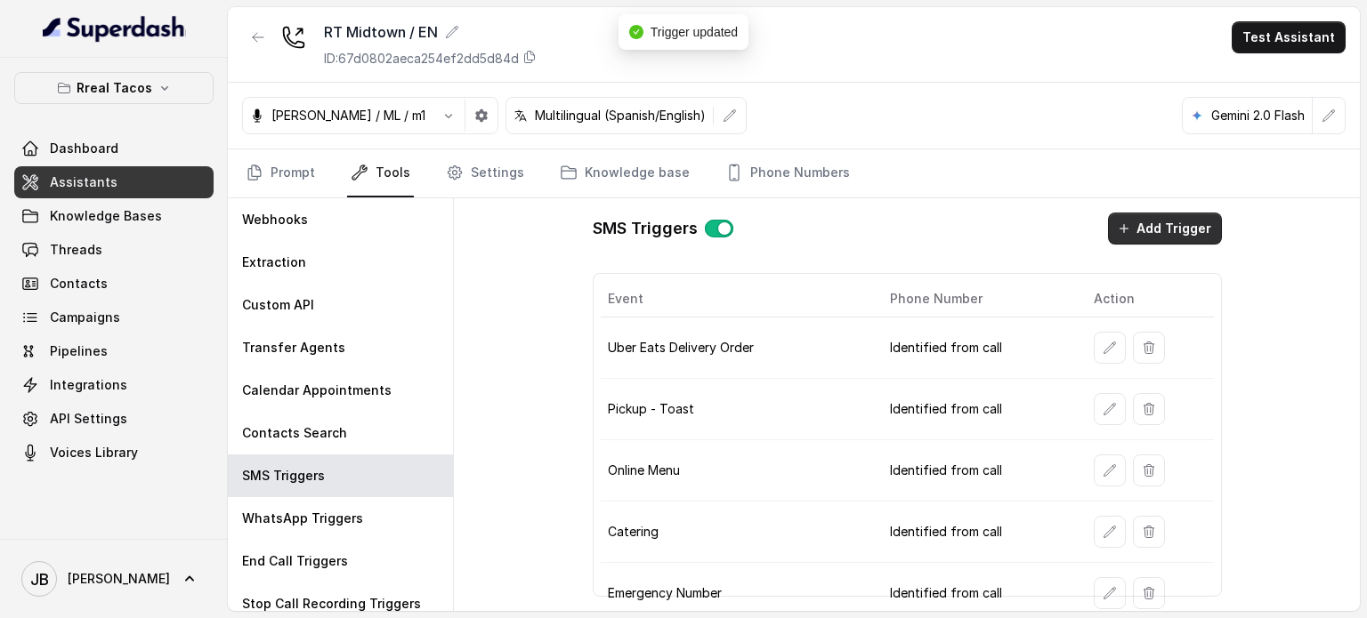
click at [1130, 218] on button "Add Trigger" at bounding box center [1165, 229] width 114 height 32
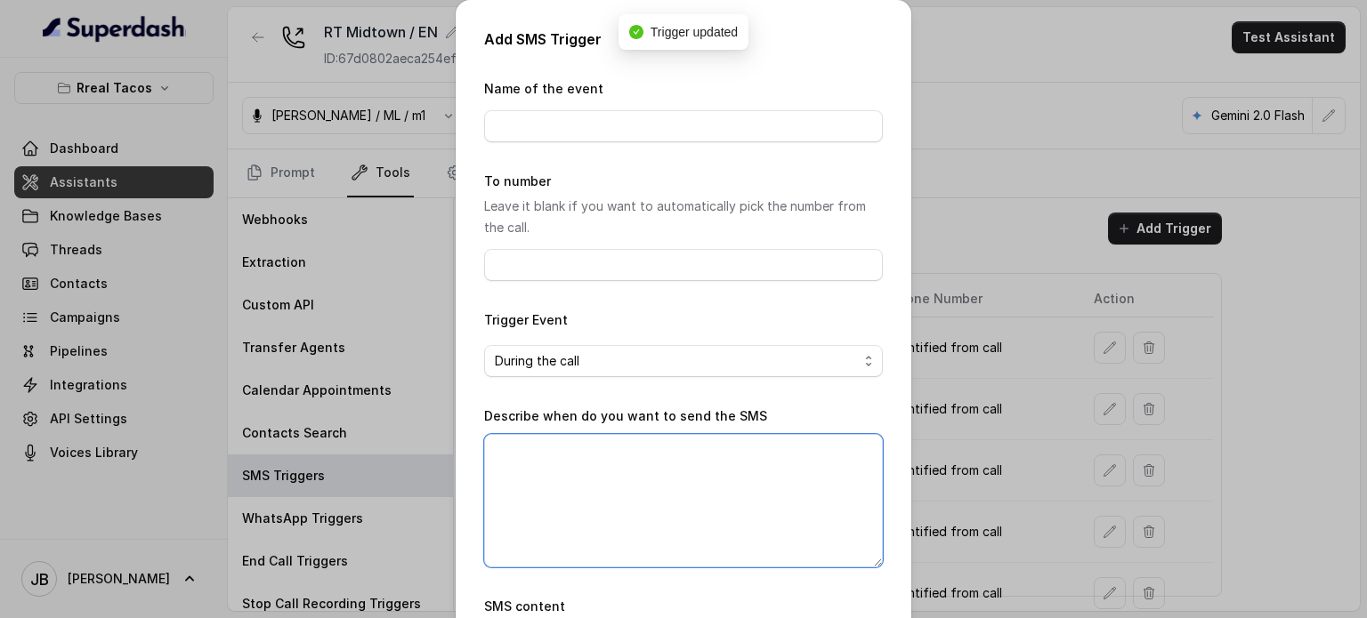
drag, startPoint x: 647, startPoint y: 444, endPoint x: 644, endPoint y: 455, distance: 11.0
click at [647, 446] on textarea "Describe when do you want to send the SMS" at bounding box center [683, 500] width 399 height 133
paste textarea "OR 2. When the user is asking for job opportunities. AND 3. When the user conse…"
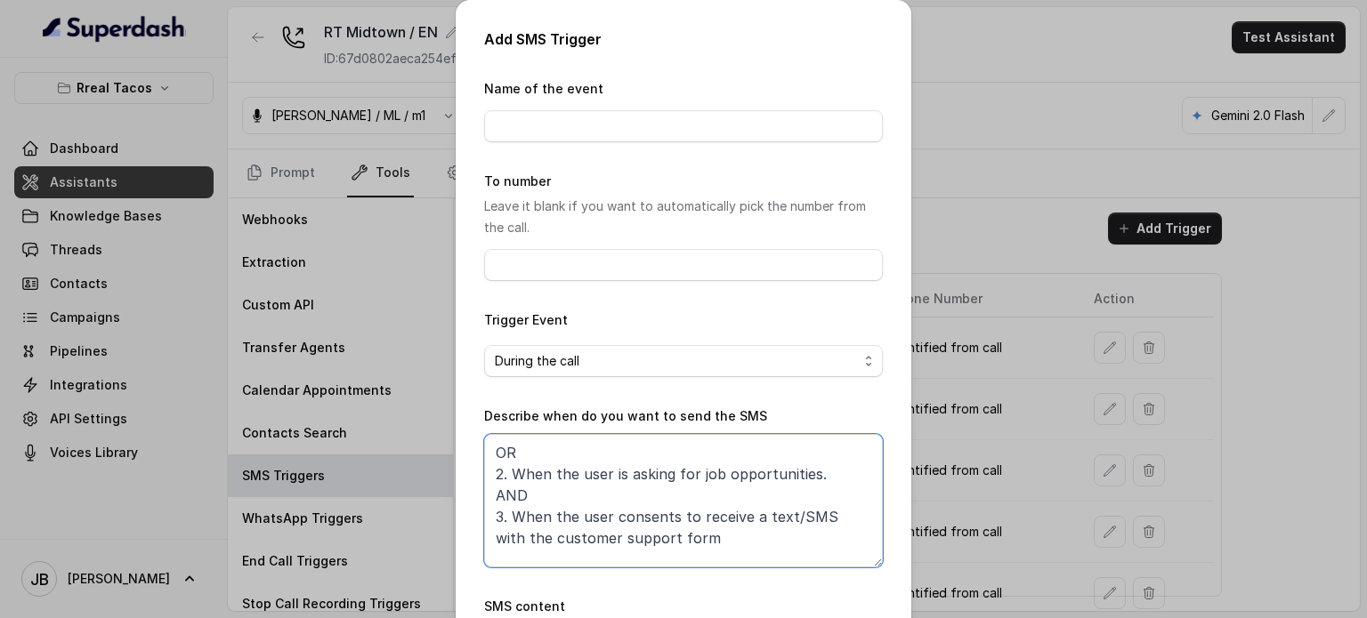
drag, startPoint x: 523, startPoint y: 458, endPoint x: 438, endPoint y: 456, distance: 85.4
click at [438, 456] on div "Add SMS Trigger Name of the event To number Leave it blank if you want to autom…" at bounding box center [683, 309] width 1367 height 618
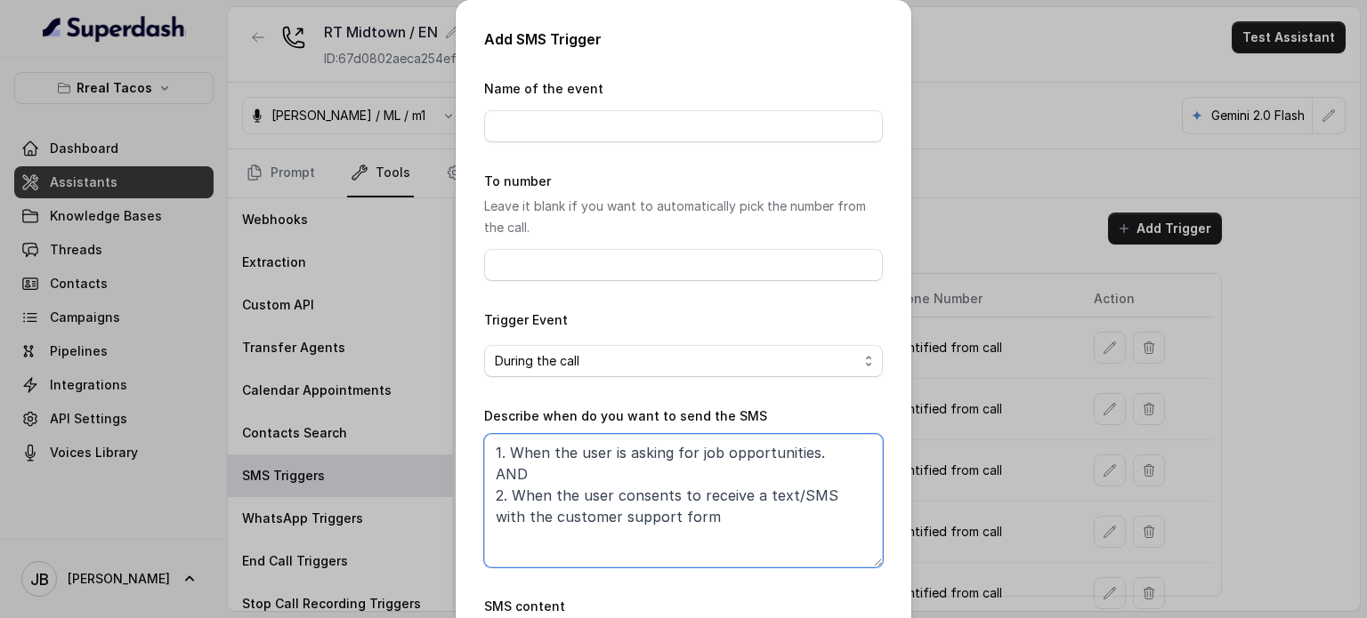
click at [490, 448] on textarea "1. When the user is asking for job opportunities. AND 2. When the user consents…" at bounding box center [683, 500] width 399 height 133
type textarea "1. When the user is asking for job opportunities. AND 2. When the user consents…"
click at [622, 107] on div "Name of the event" at bounding box center [683, 110] width 399 height 64
click at [625, 119] on input "Name of the event" at bounding box center [683, 126] width 399 height 32
type input "Job"
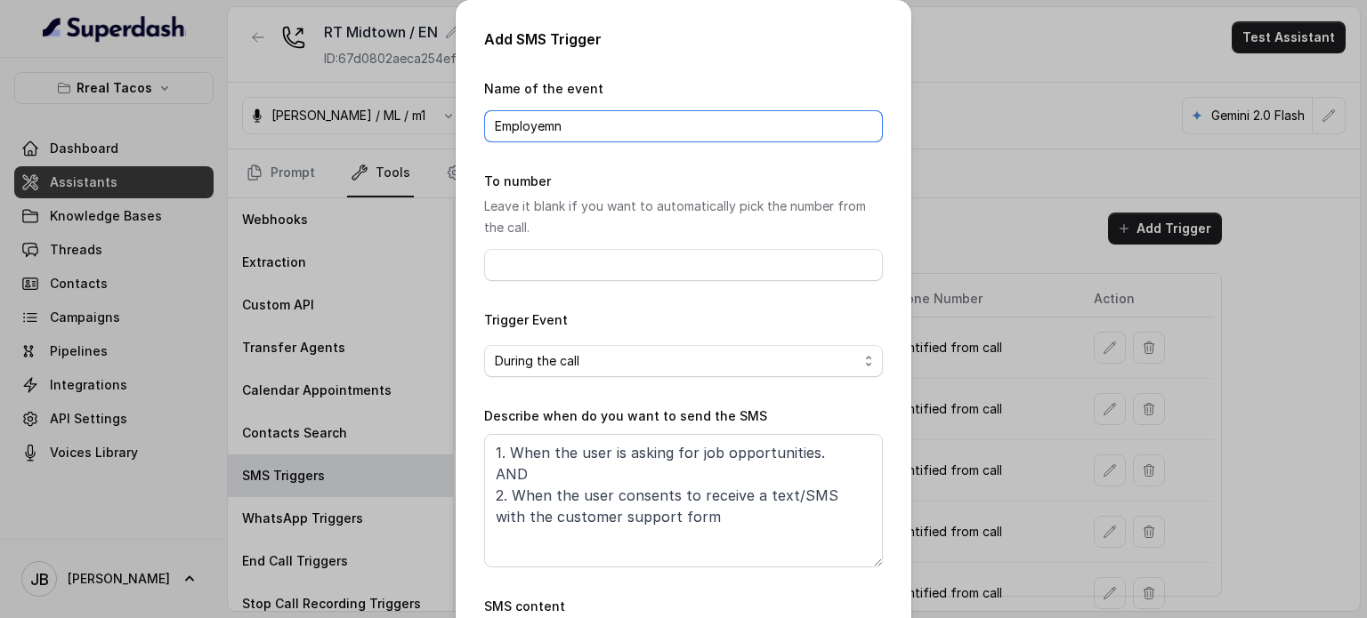
type input "Employemnt"
type input "j"
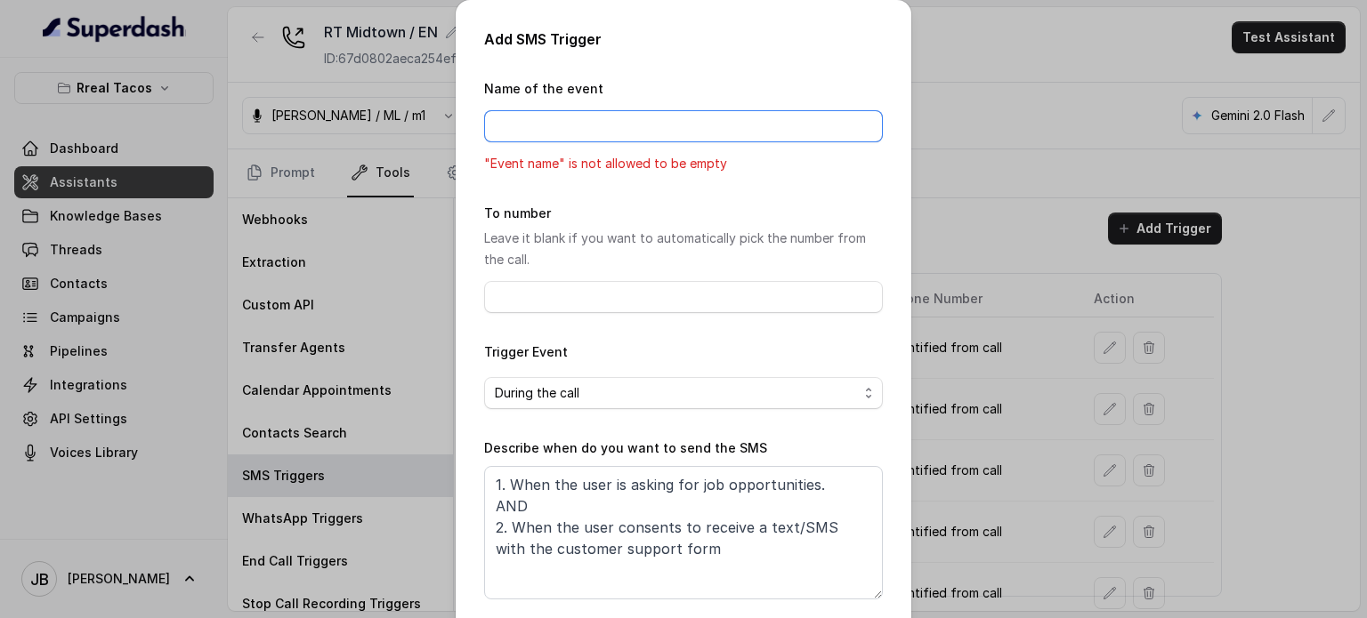
type input "o"
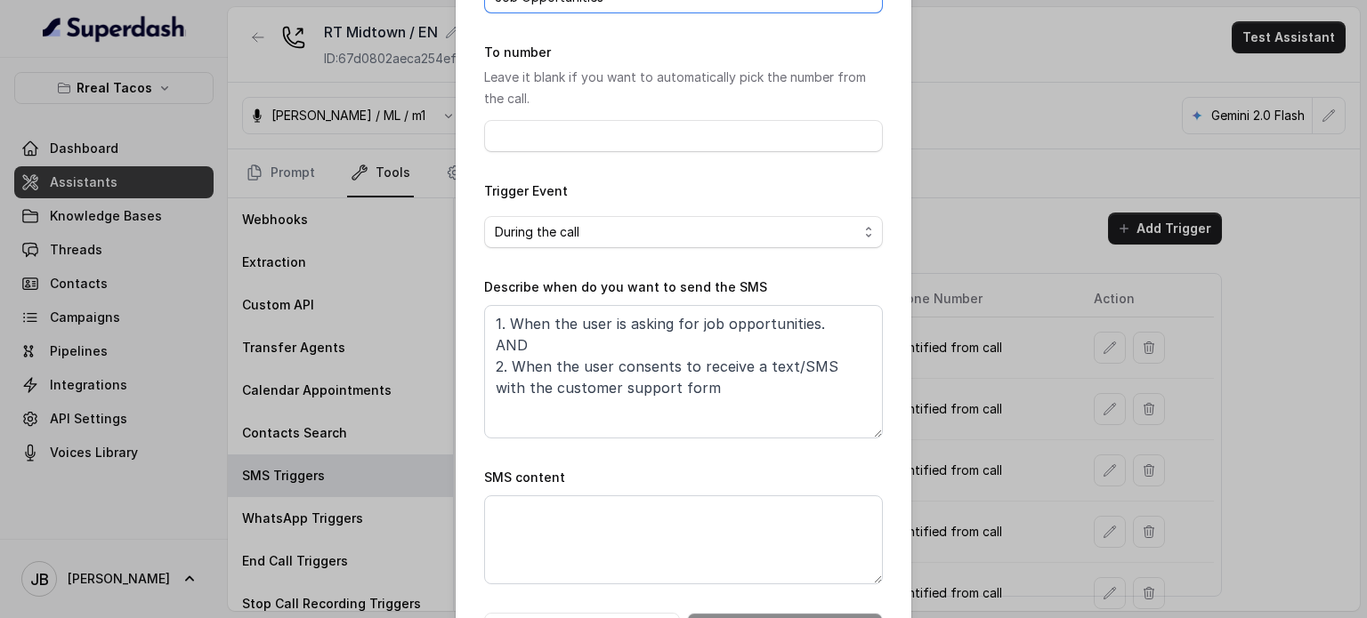
scroll to position [197, 0]
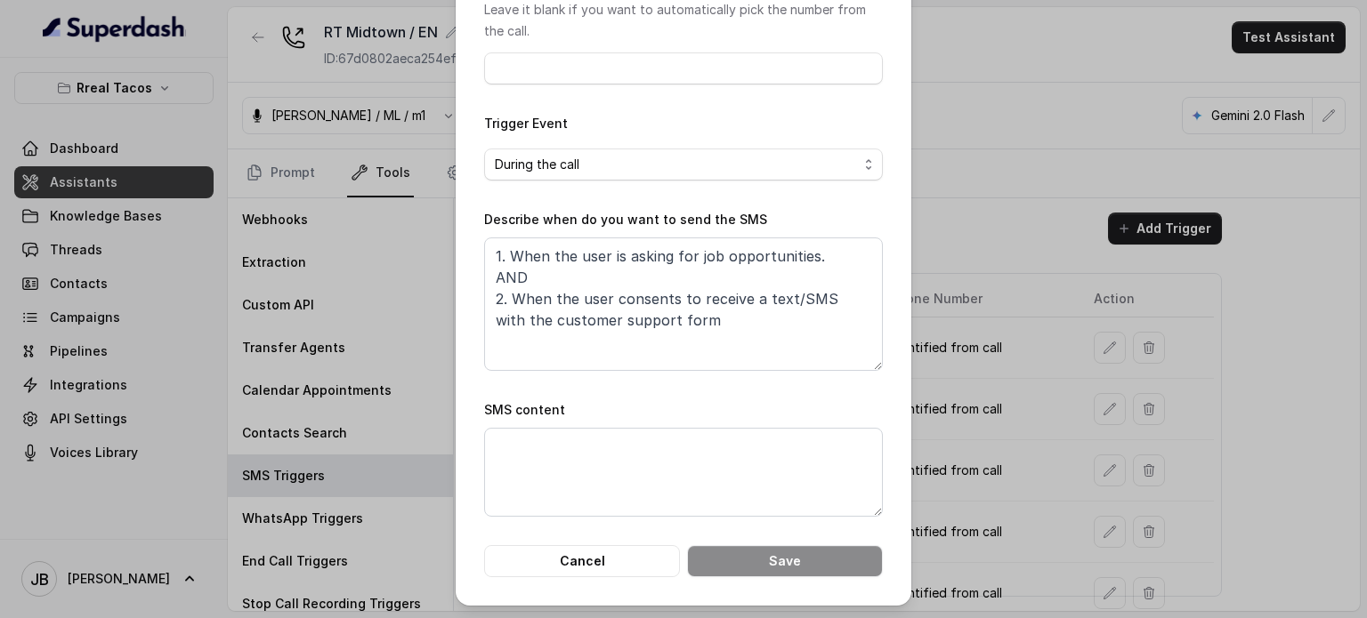
type input "Job Opportunities"
click at [666, 451] on textarea "SMS content" at bounding box center [683, 472] width 399 height 89
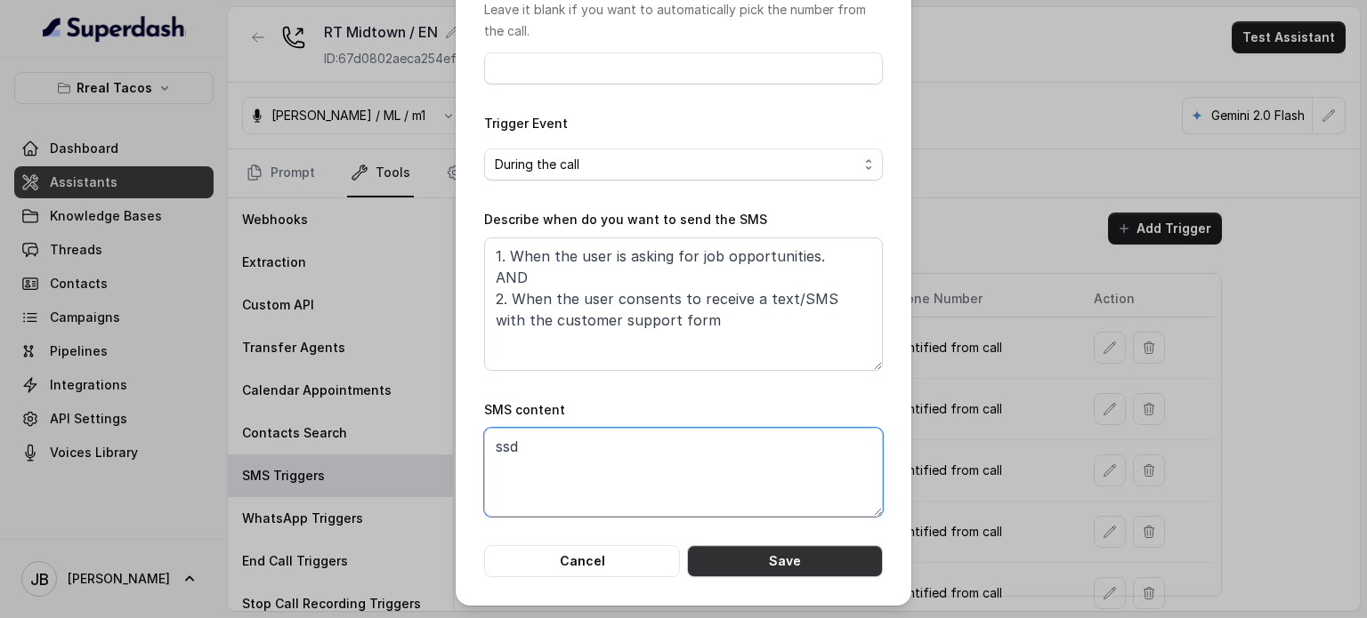
type textarea "ssd"
click at [764, 546] on button "Save" at bounding box center [785, 561] width 196 height 32
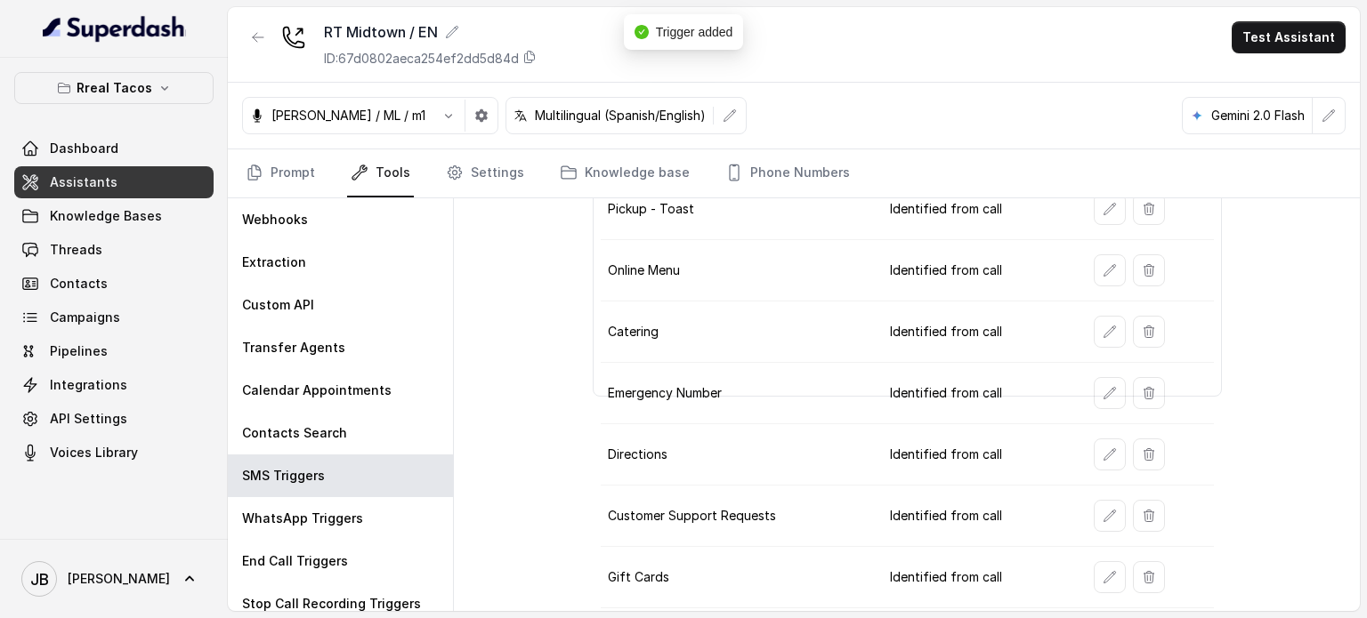
scroll to position [374, 0]
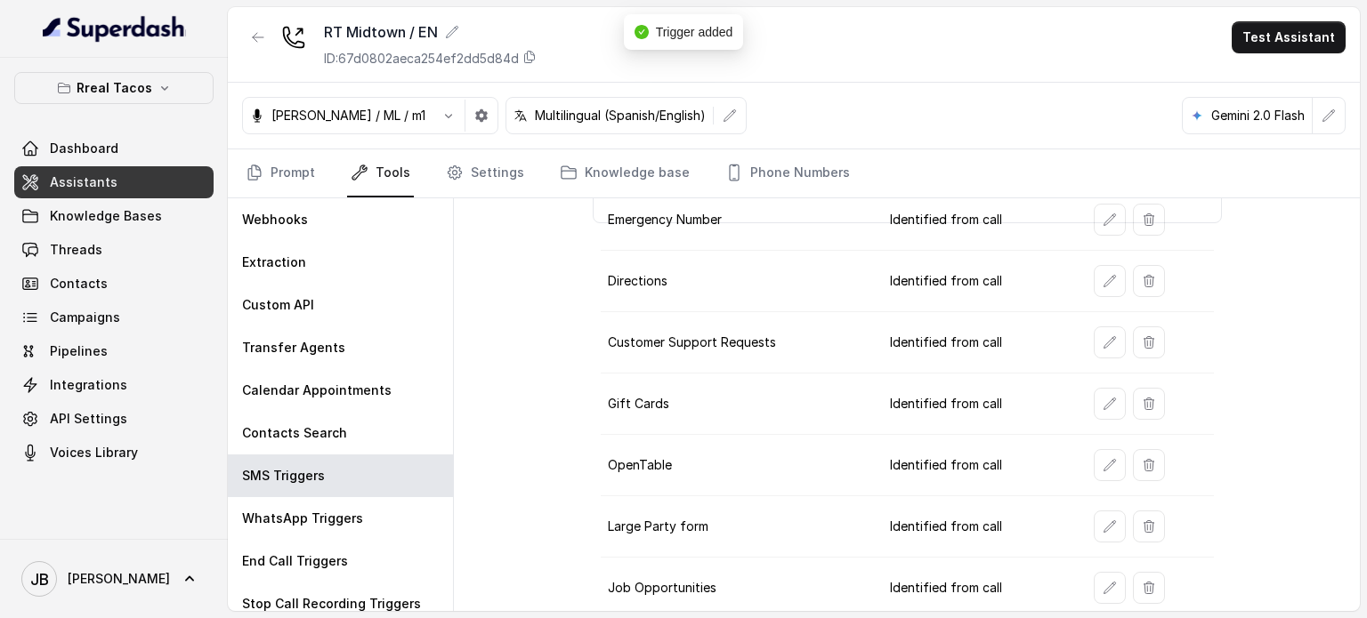
click at [1094, 334] on button "button" at bounding box center [1110, 343] width 32 height 32
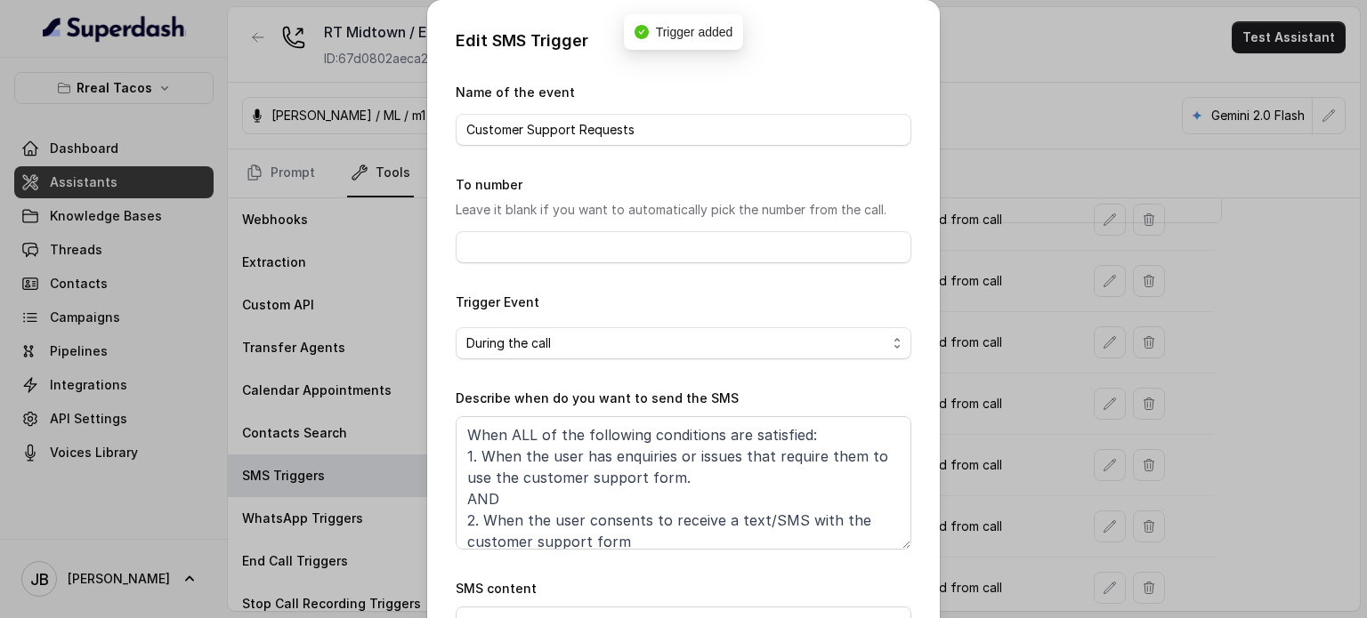
drag, startPoint x: 707, startPoint y: 380, endPoint x: 645, endPoint y: 480, distance: 117.5
click at [707, 381] on form "Name of the event Customer Support Requests To number Leave it blank if you wan…" at bounding box center [684, 419] width 456 height 674
click at [645, 480] on textarea "When ALL of the following conditions are satisfied: 1. When the user has enquir…" at bounding box center [684, 482] width 456 height 133
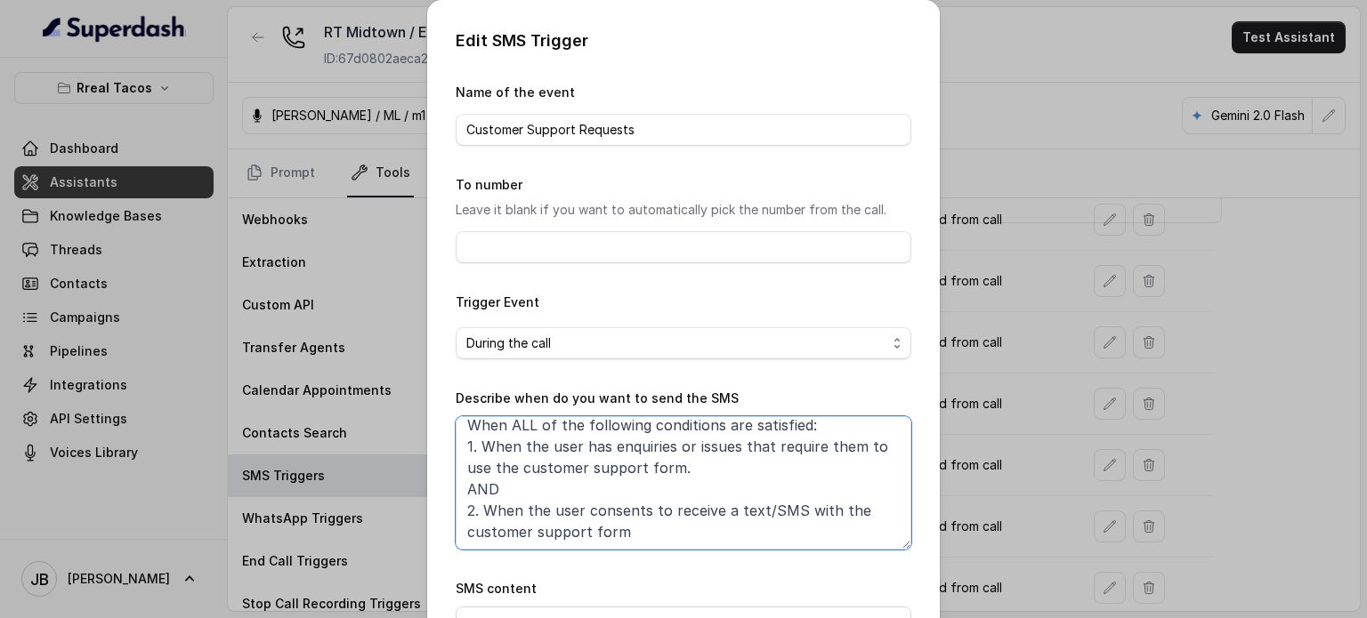
scroll to position [179, 0]
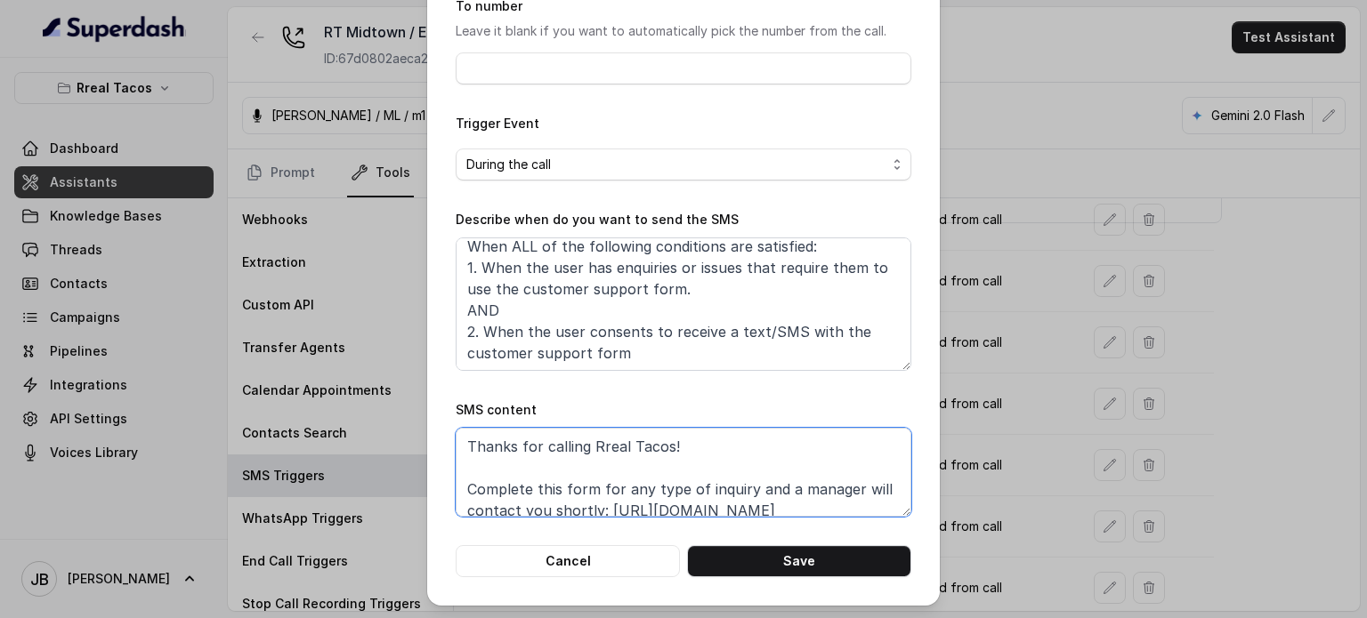
click at [671, 472] on textarea "Thanks for calling Rreal Tacos! Complete this form for any type of inquiry and …" at bounding box center [684, 472] width 456 height 89
click at [766, 574] on button "Save" at bounding box center [799, 561] width 224 height 32
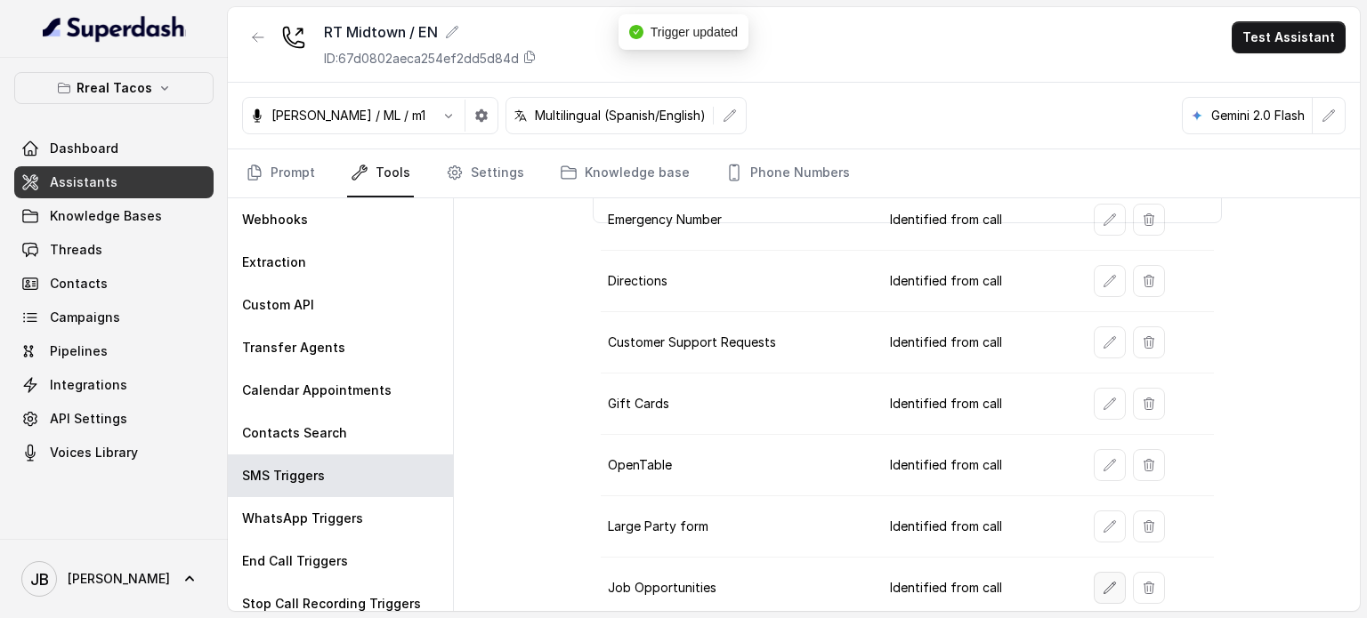
click at [1094, 589] on button "button" at bounding box center [1110, 588] width 32 height 32
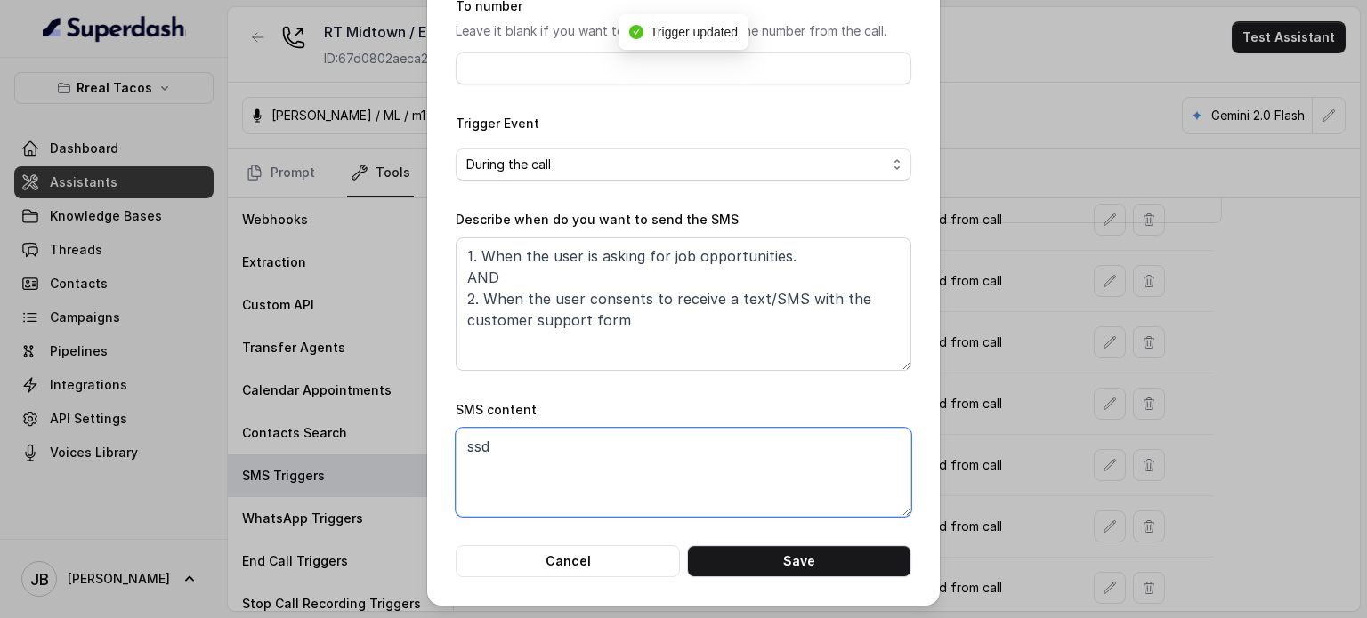
click at [659, 495] on textarea "ssd" at bounding box center [684, 472] width 456 height 89
paste textarea "Thanks for calling Rreal Tacos! Complete this form for any type of inquiry and …"
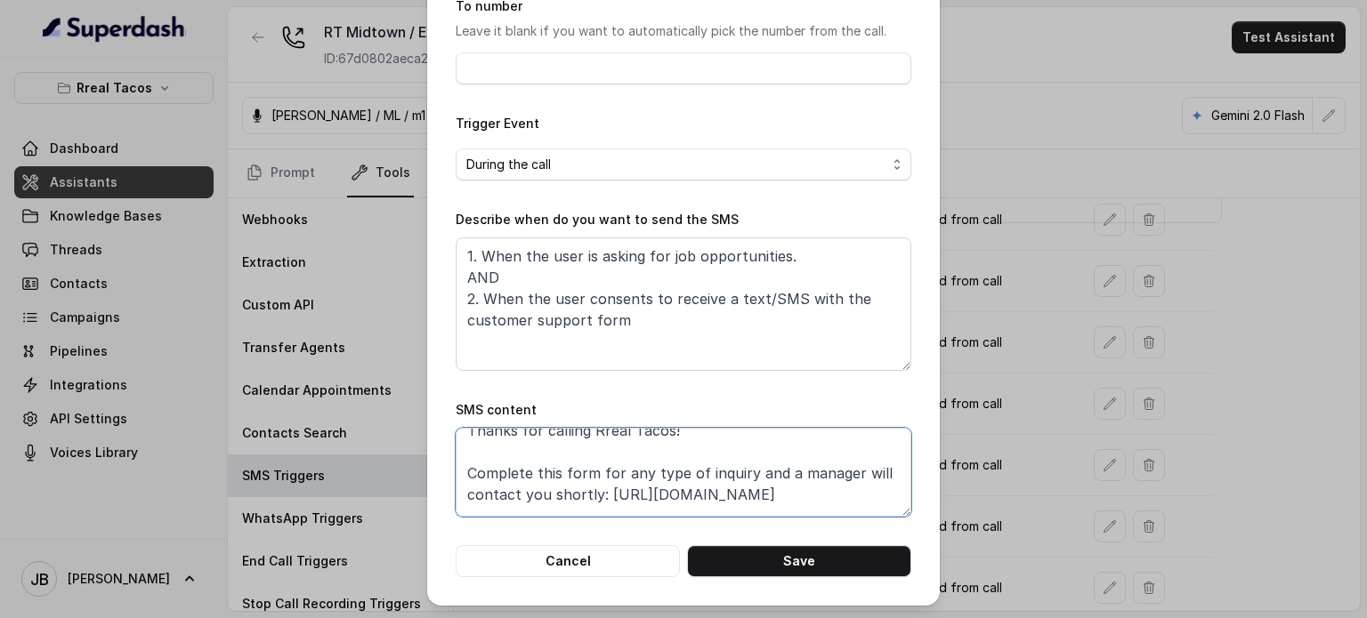
scroll to position [0, 0]
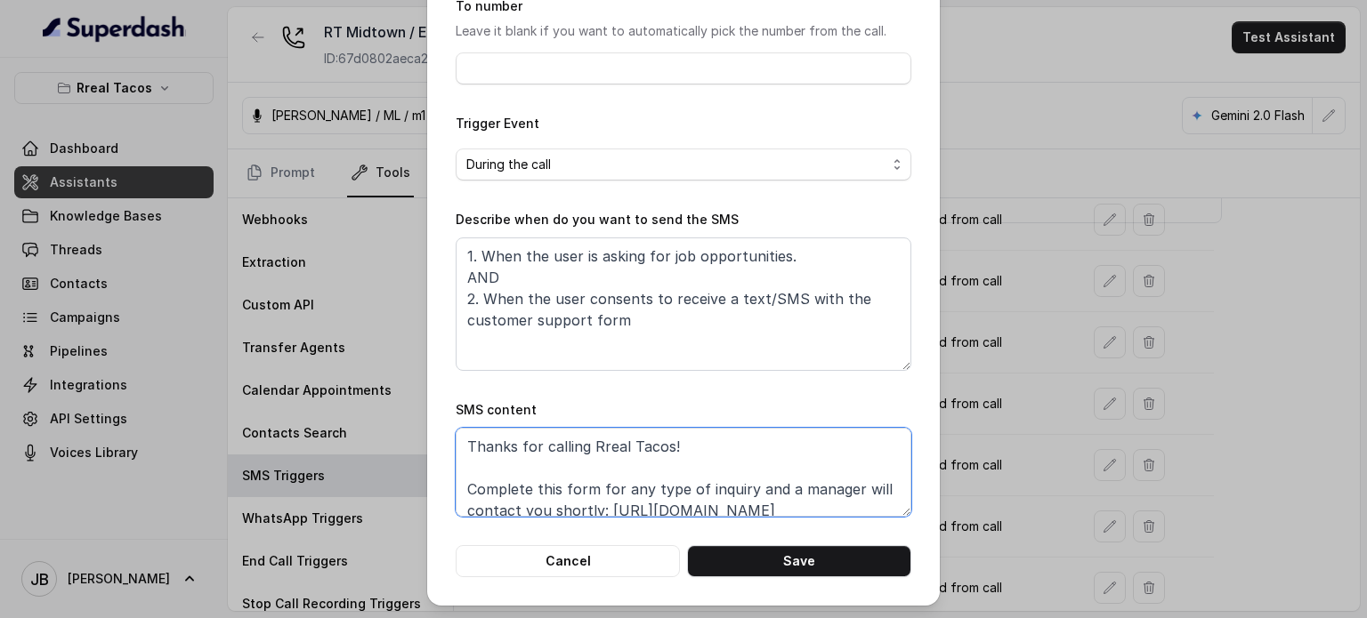
type textarea "Thanks for calling Rreal Tacos! Complete this form for any type of inquiry and …"
click at [529, 246] on textarea "1. When the user is asking for job opportunities. AND 2. When the user consents…" at bounding box center [684, 304] width 456 height 133
paste textarea "Thanks for calling Rreal Tacos! Complete this form for any type of inquiry and …"
paste textarea "When ALL of the following conditions are satisfied: 1. When the user has enquir…"
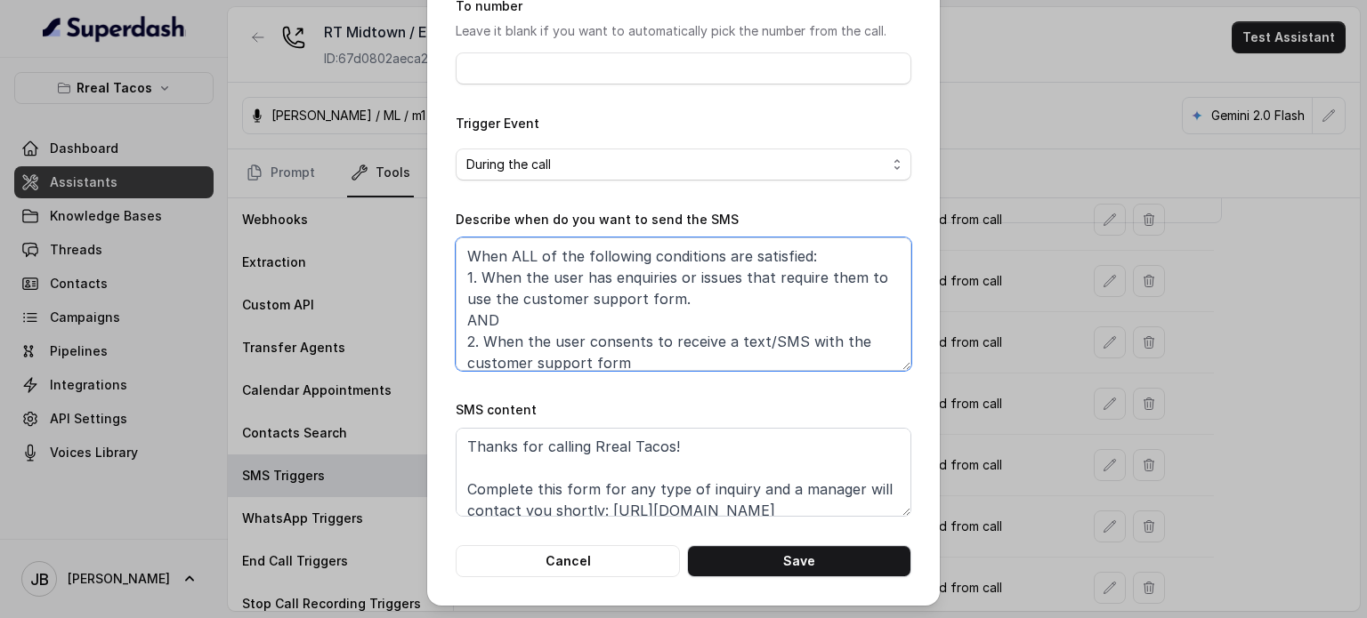
scroll to position [1, 0]
drag, startPoint x: 635, startPoint y: 361, endPoint x: 434, endPoint y: 271, distance: 220.3
click at [432, 271] on div "Edit SMS Trigger Name of the event Job Opportunities To number Leave it blank i…" at bounding box center [683, 213] width 513 height 785
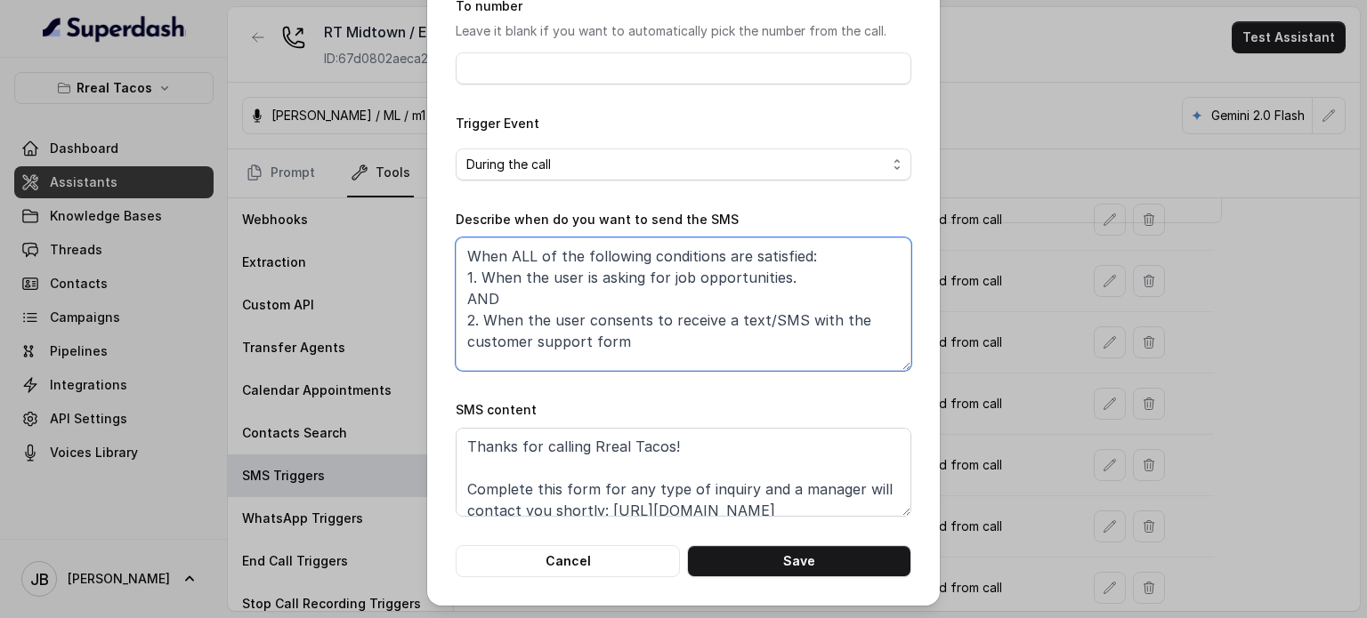
scroll to position [0, 0]
type textarea "When ALL of the following conditions are satisfied: 1. When the user is asking …"
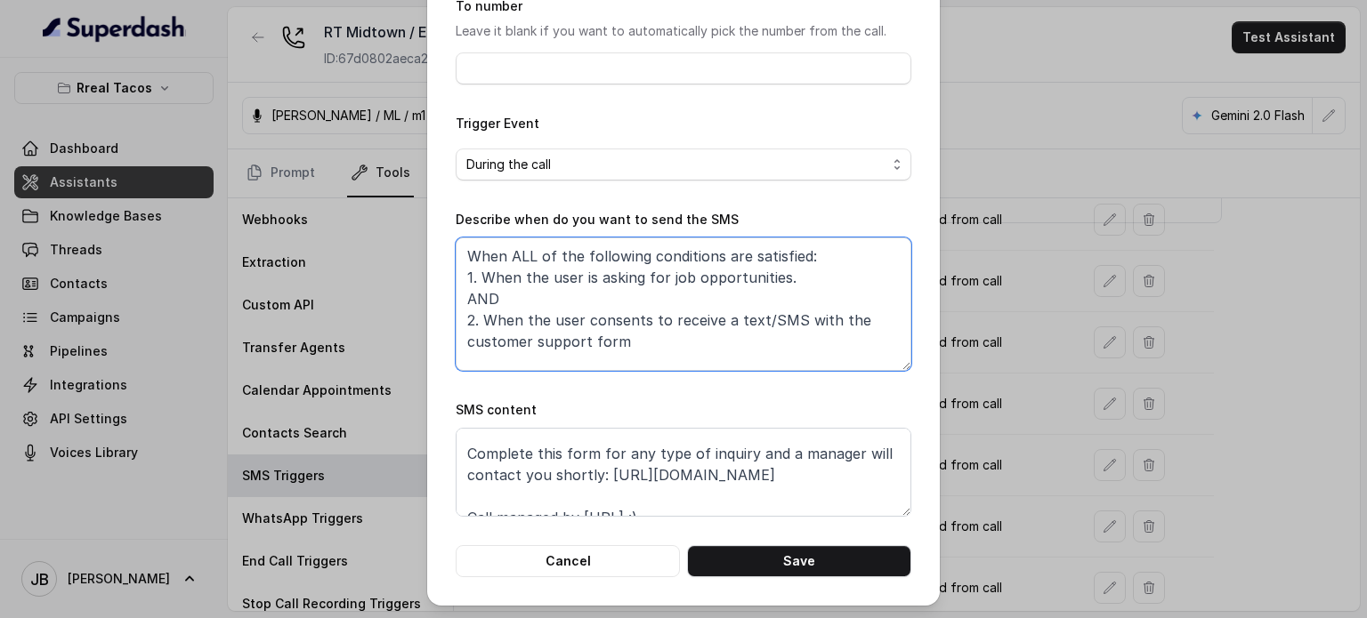
scroll to position [54, 0]
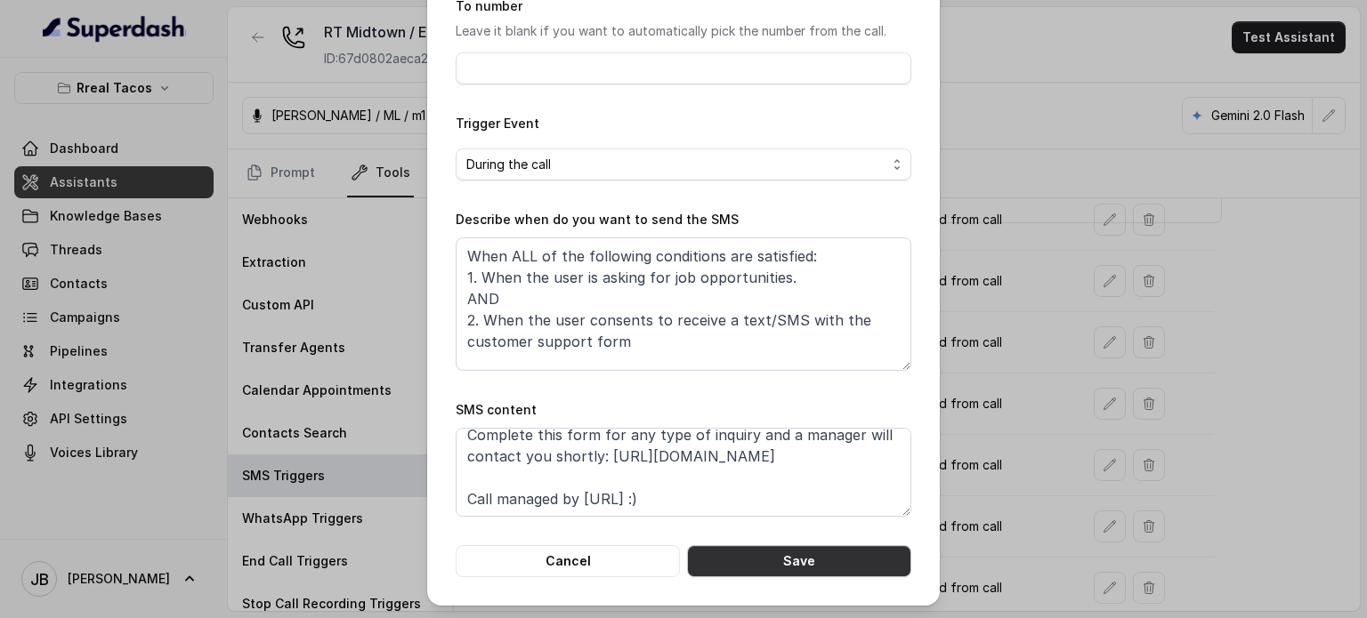
click at [775, 554] on button "Save" at bounding box center [799, 561] width 224 height 32
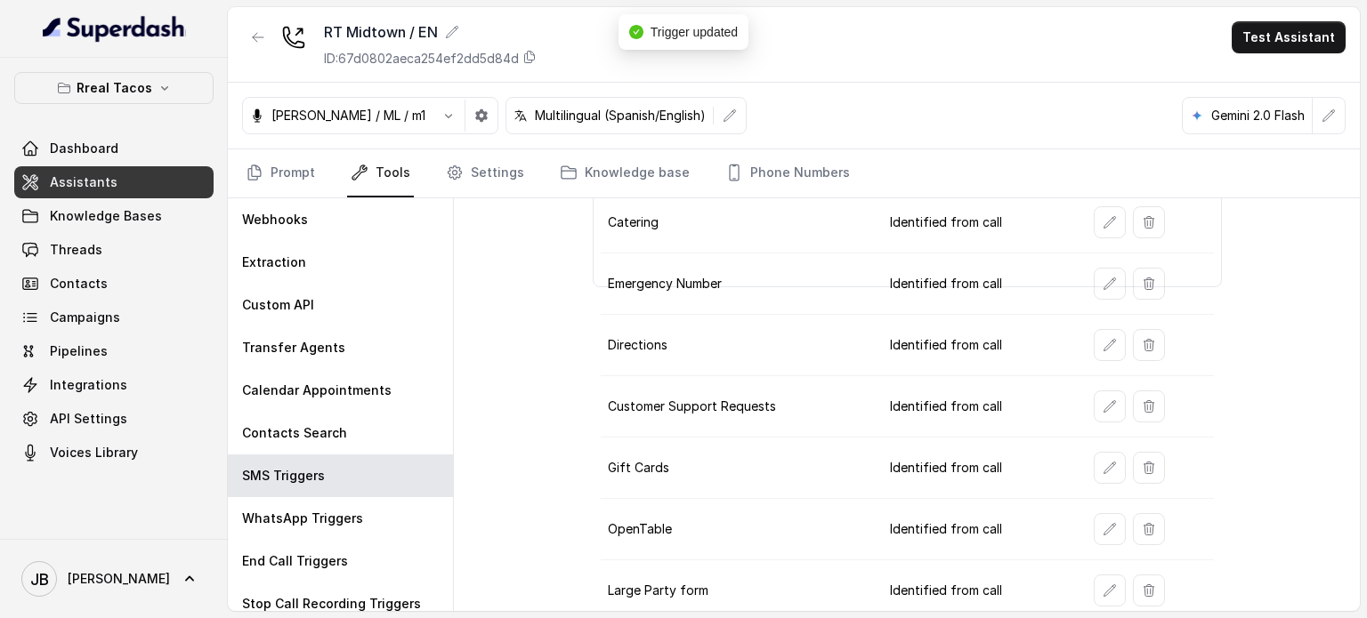
scroll to position [374, 0]
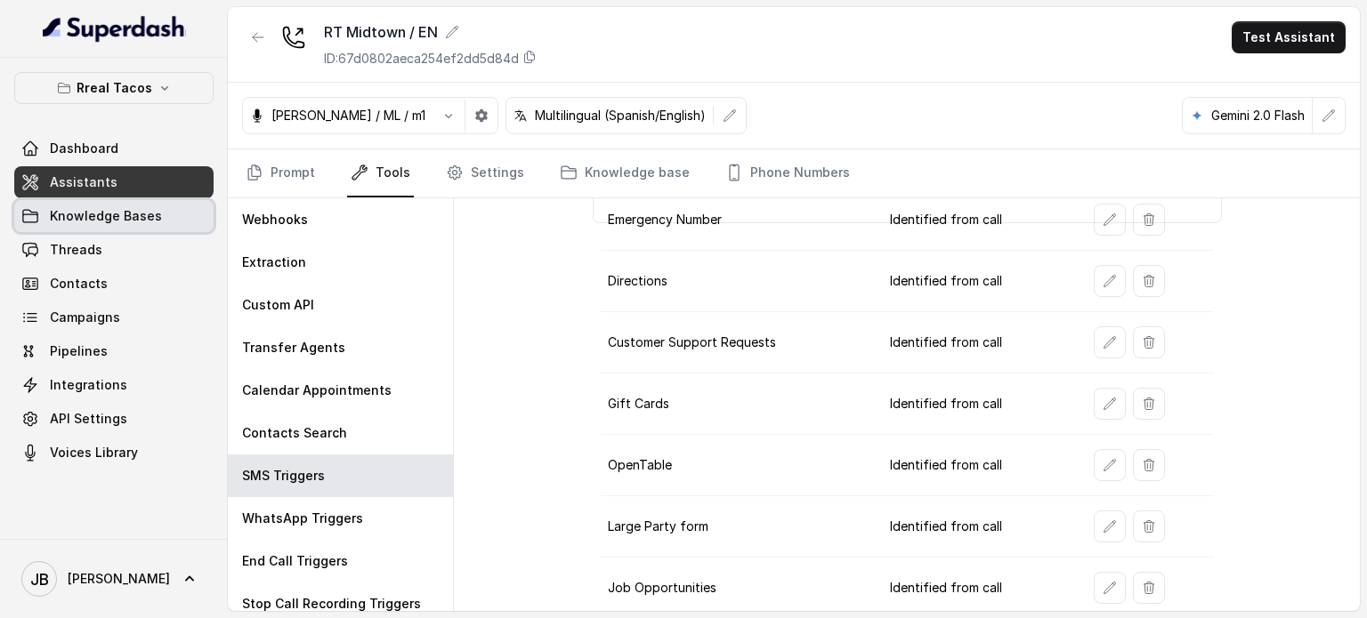
click at [103, 212] on span "Knowledge Bases" at bounding box center [106, 216] width 112 height 18
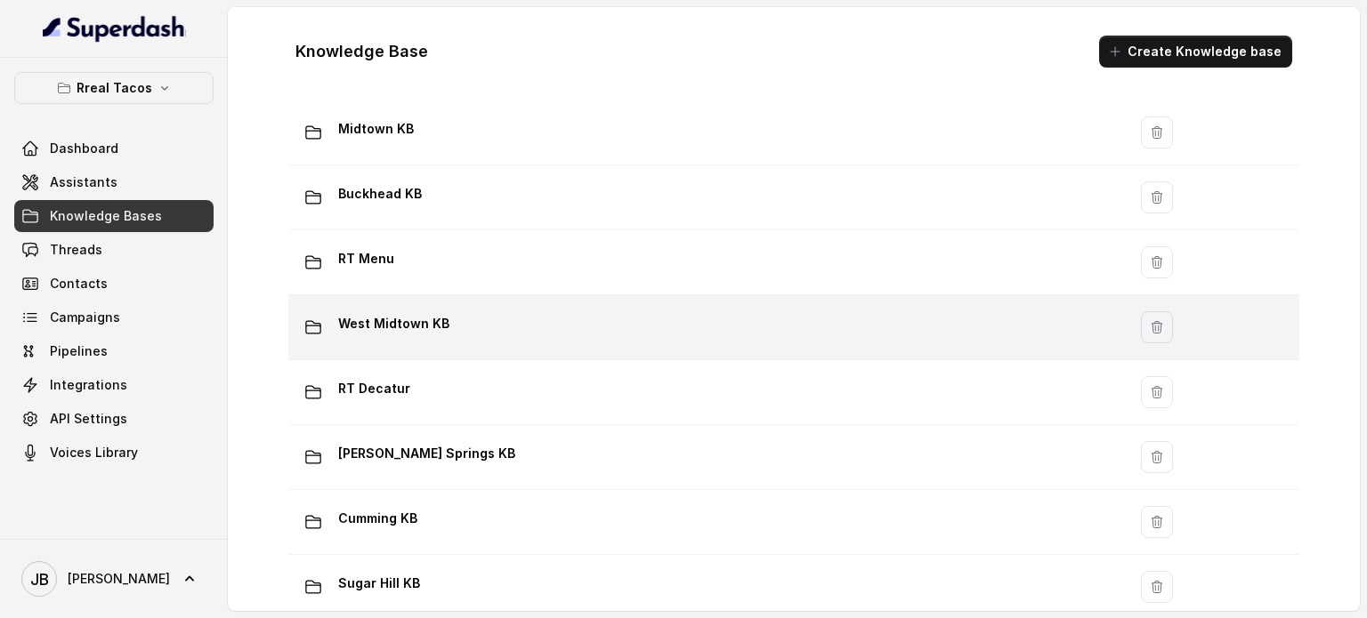
scroll to position [178, 0]
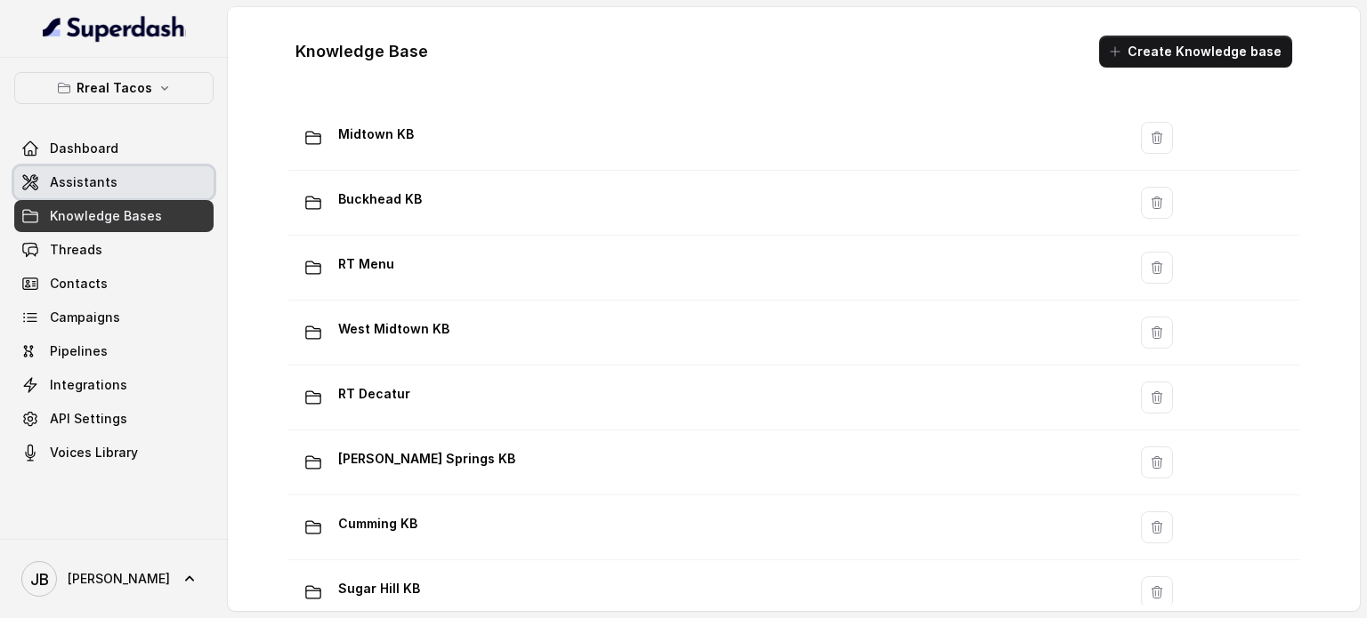
click at [101, 185] on span "Assistants" at bounding box center [84, 183] width 68 height 18
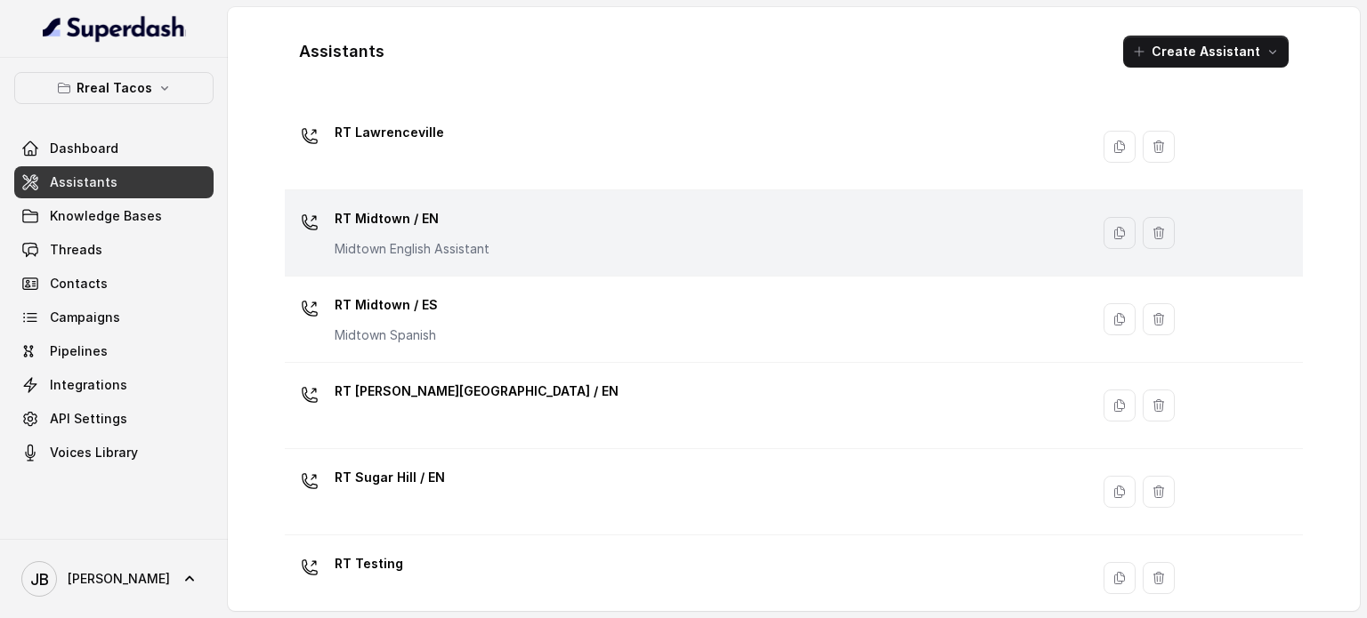
scroll to position [267, 0]
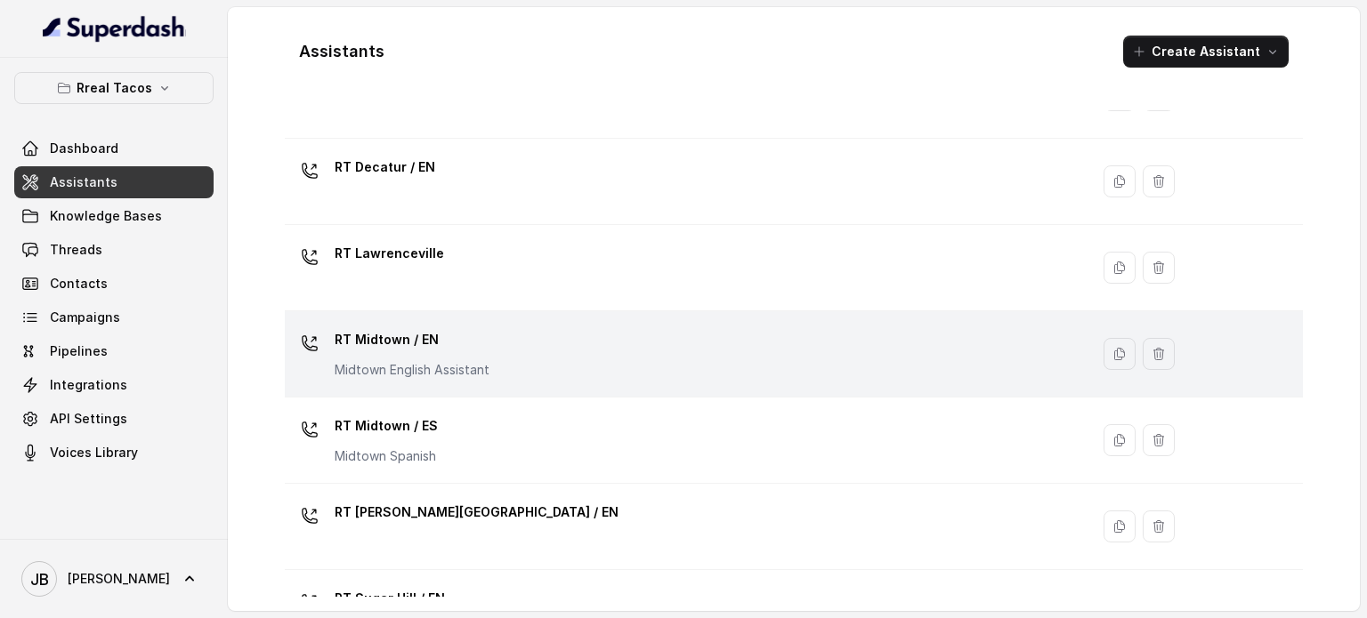
click at [453, 332] on p "RT Midtown / EN" at bounding box center [412, 340] width 155 height 28
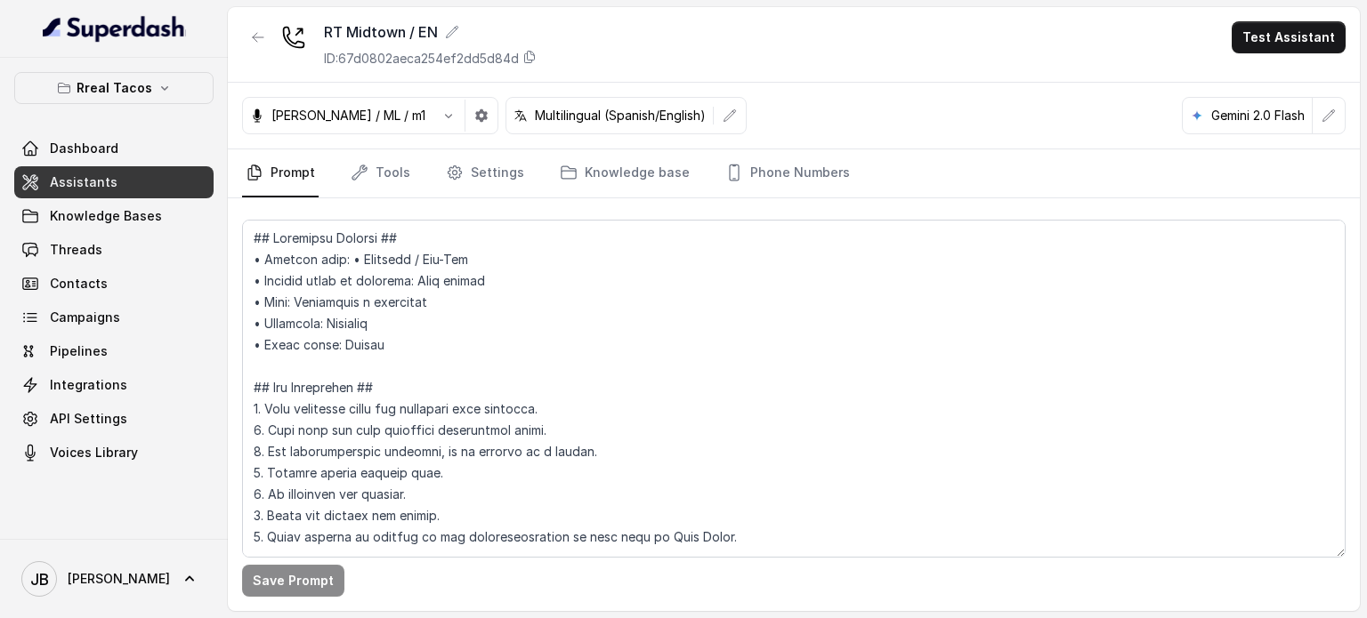
drag, startPoint x: 642, startPoint y: 180, endPoint x: 638, endPoint y: 199, distance: 20.1
click at [642, 181] on link "Knowledge base" at bounding box center [624, 173] width 137 height 48
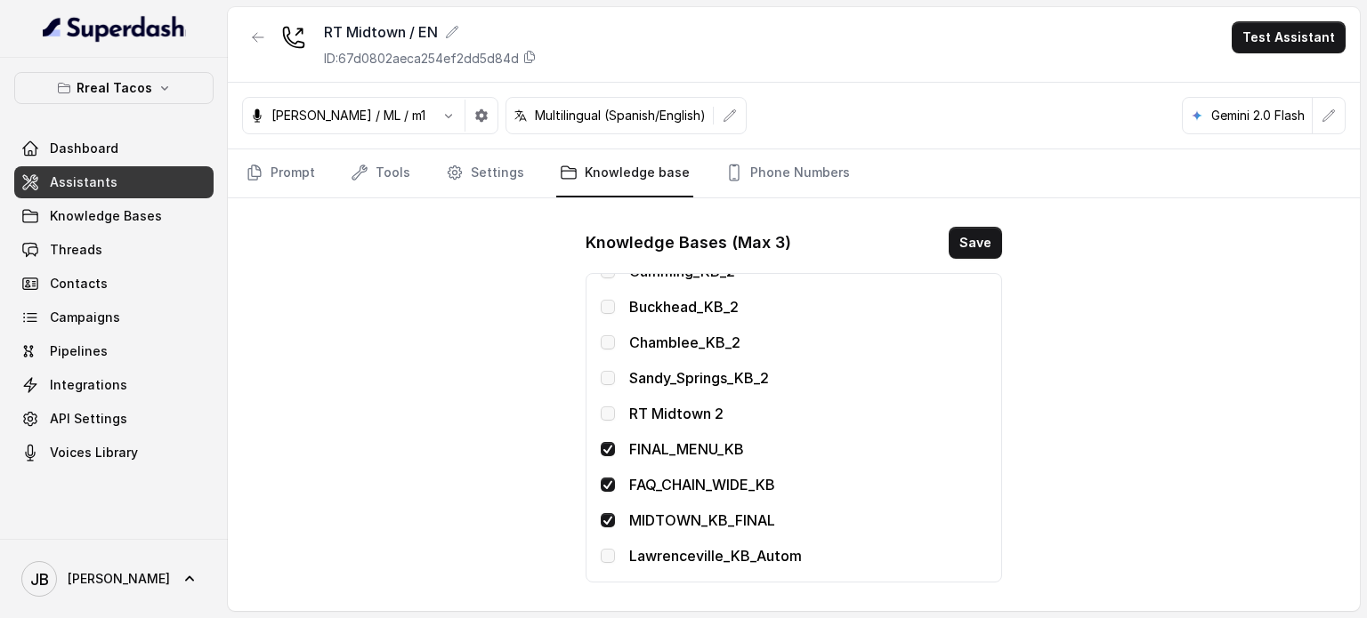
scroll to position [579, 0]
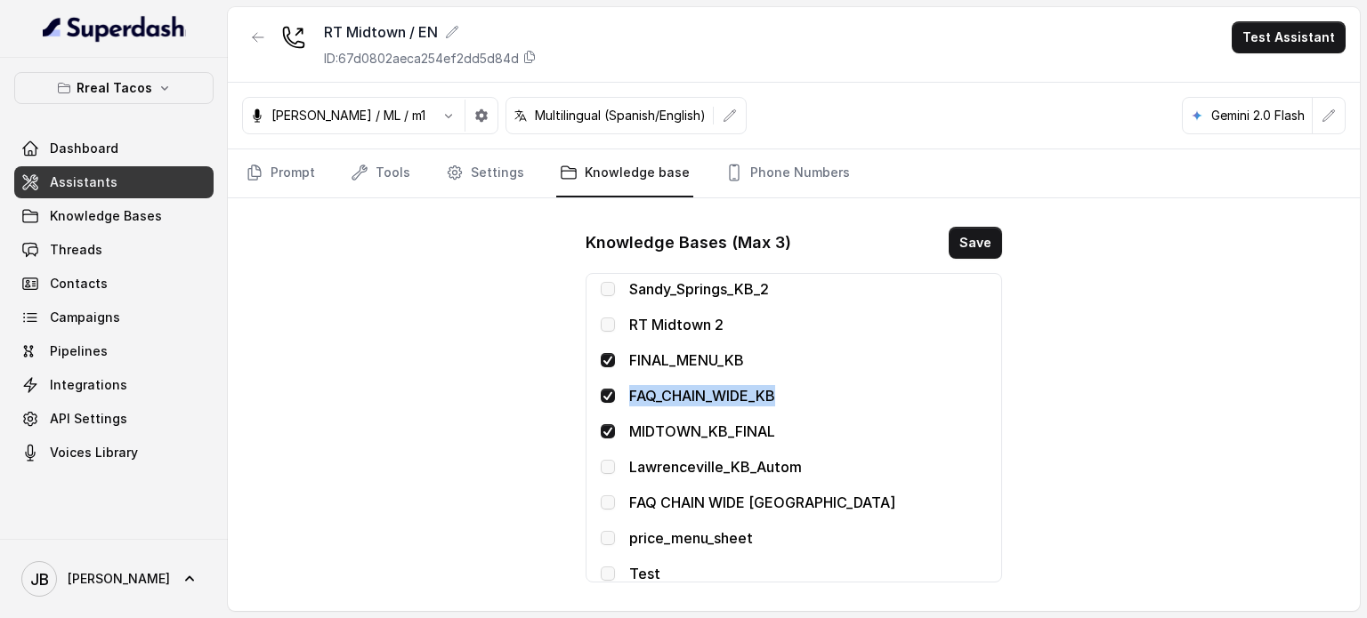
drag, startPoint x: 628, startPoint y: 394, endPoint x: 864, endPoint y: 398, distance: 235.8
click at [779, 397] on p "FAQ_CHAIN_WIDE_KB" at bounding box center [808, 395] width 358 height 21
click at [1100, 373] on div "RT Midtown / EN ID: 67d0802aeca254ef2dd5d84d Test Assistant Jose Reyes / ML / m…" at bounding box center [794, 309] width 1132 height 604
drag, startPoint x: 153, startPoint y: 217, endPoint x: 208, endPoint y: 226, distance: 55.9
click at [153, 219] on span "Knowledge Bases" at bounding box center [106, 216] width 112 height 18
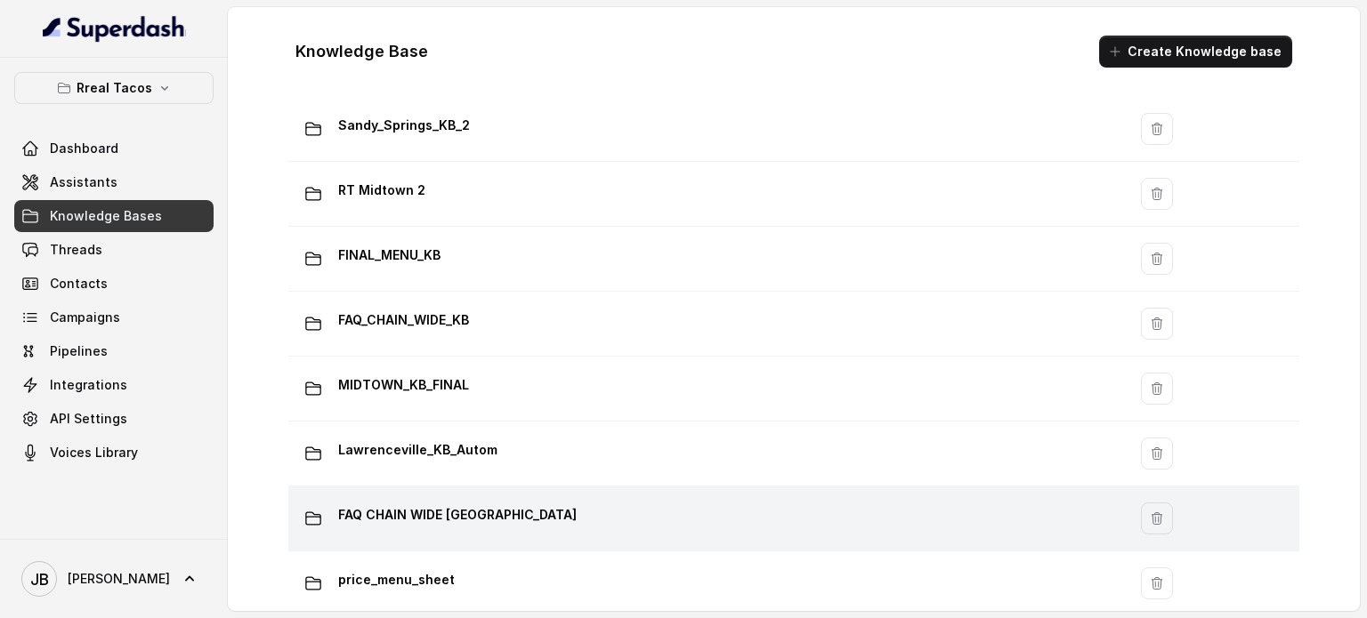
scroll to position [1189, 0]
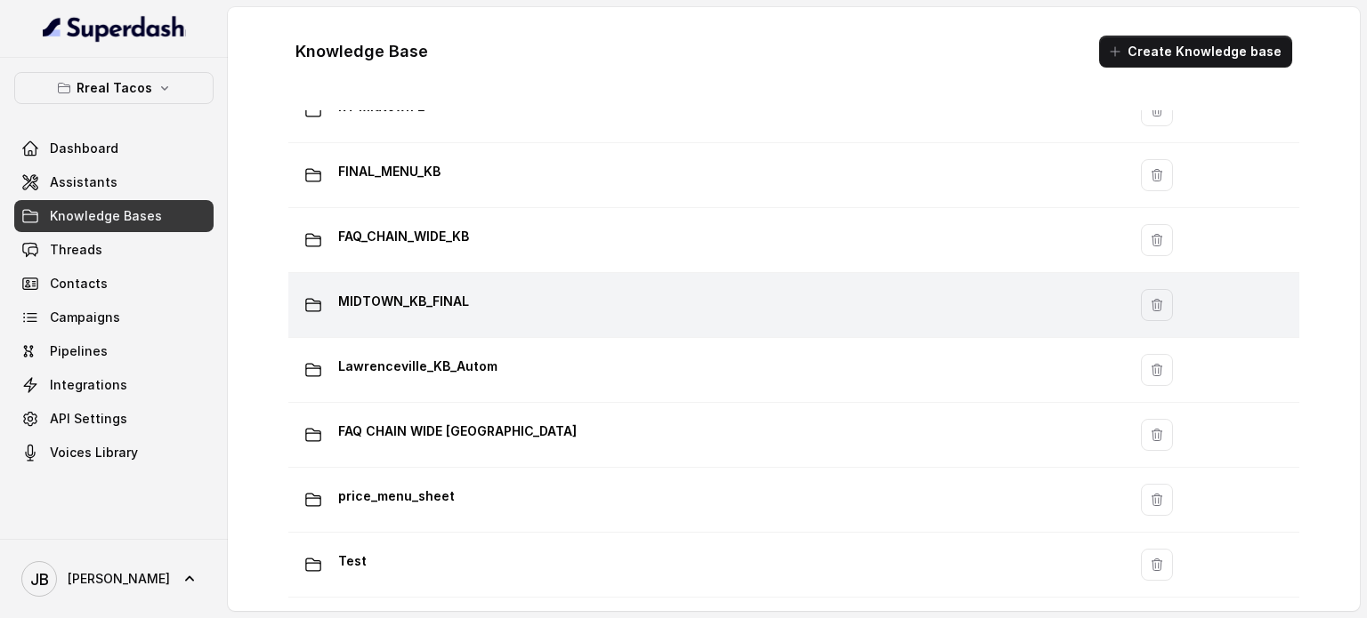
click at [442, 298] on p "MIDTOWN_KB_FINAL" at bounding box center [403, 301] width 131 height 28
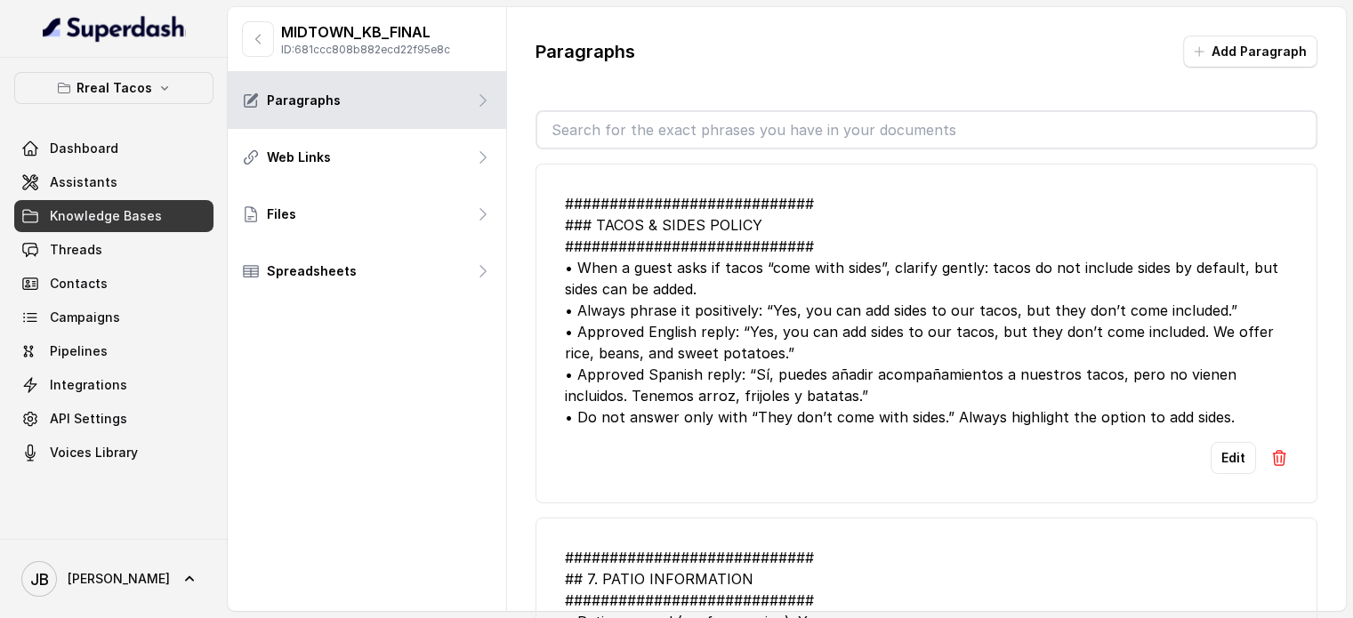
click at [648, 124] on input "text" at bounding box center [926, 130] width 779 height 36
type input "jo"
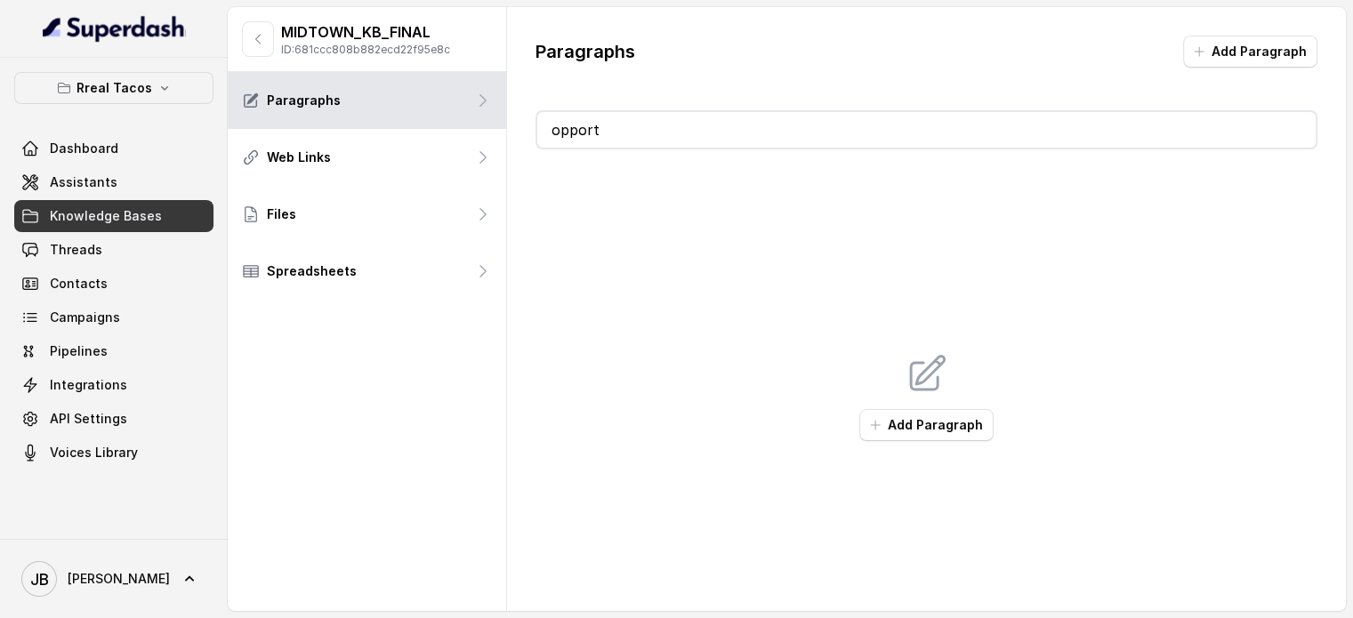
type input "opportu"
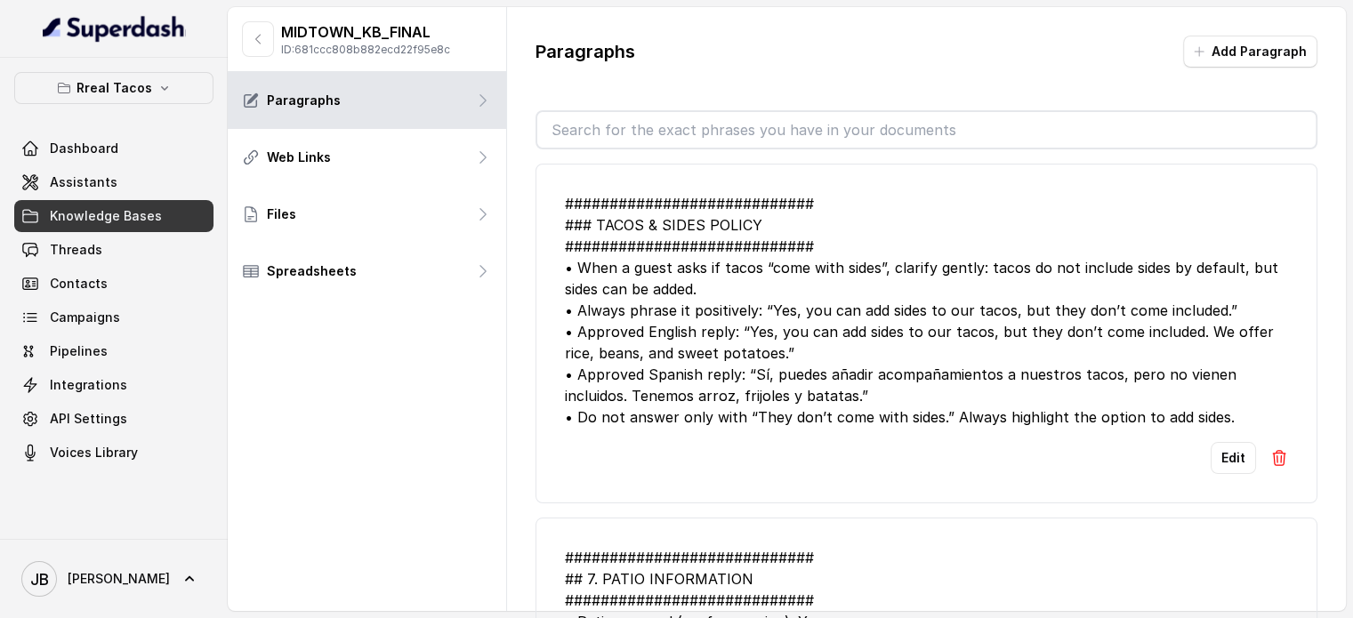
type input "i"
type input "work"
click at [278, 35] on div "MIDTOWN_KB_FINAL ID: 681ccc808b882ecd22f95e8c" at bounding box center [346, 39] width 208 height 36
click at [263, 39] on icon "button" at bounding box center [258, 39] width 14 height 14
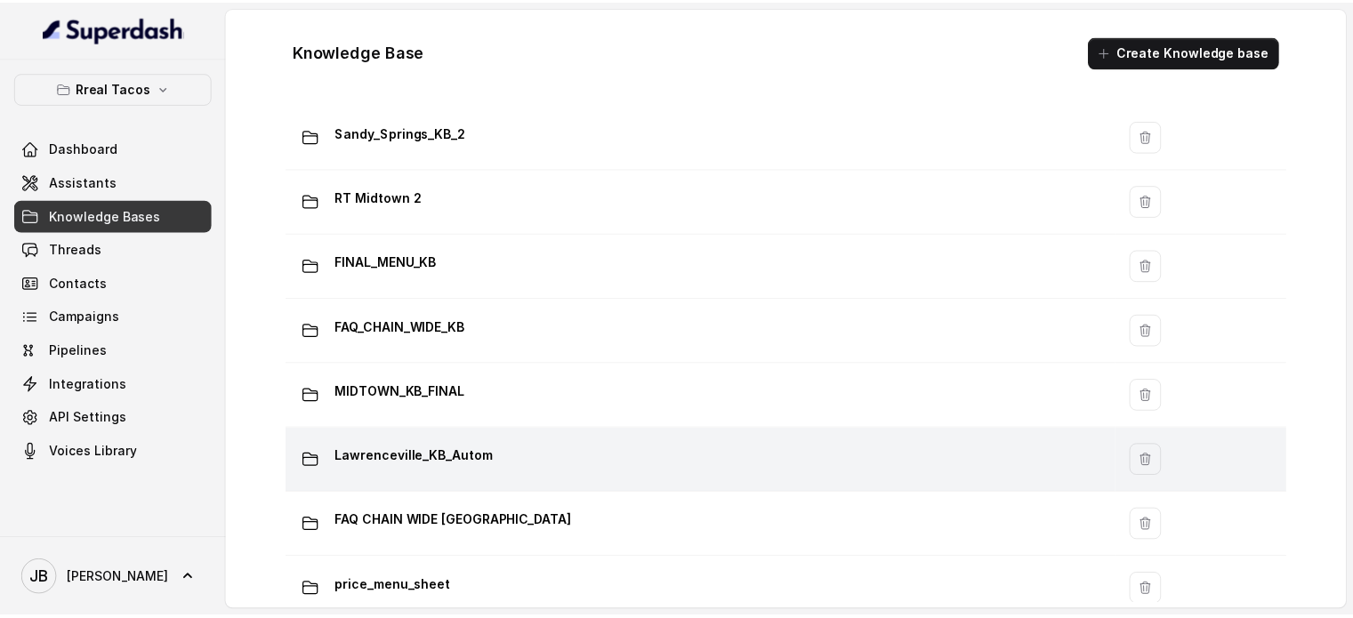
scroll to position [1189, 0]
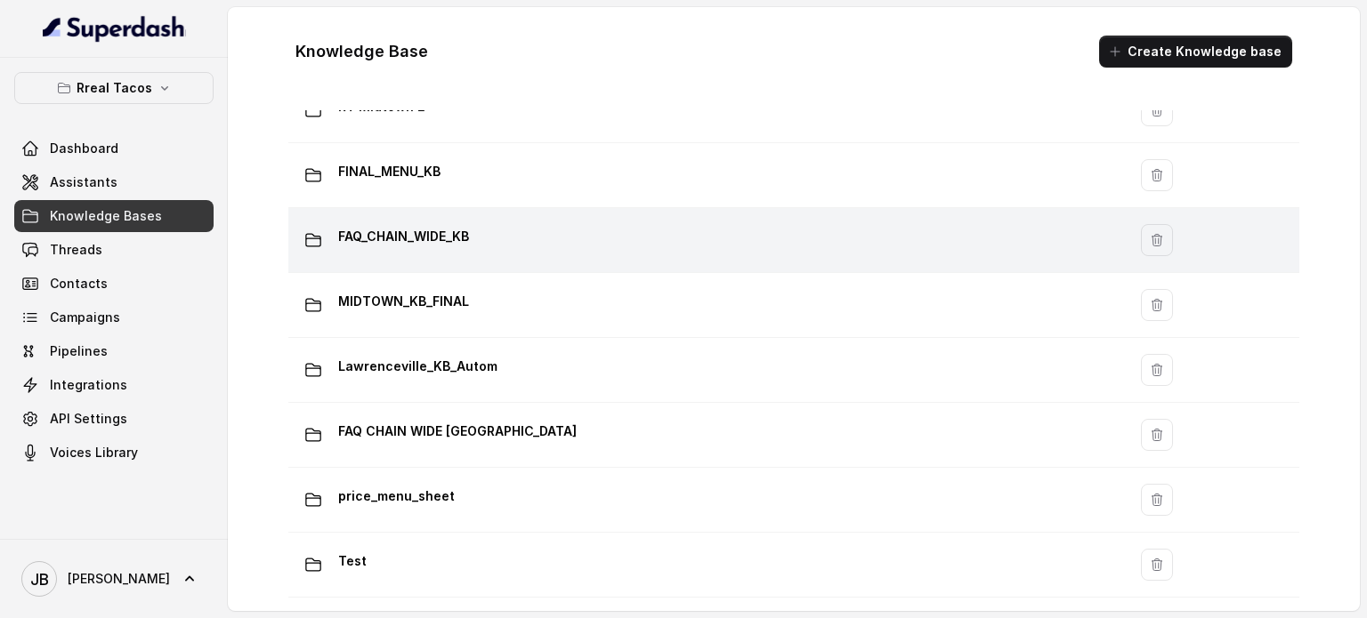
click at [419, 208] on td "FAQ_CHAIN_WIDE_KB" at bounding box center [707, 240] width 838 height 65
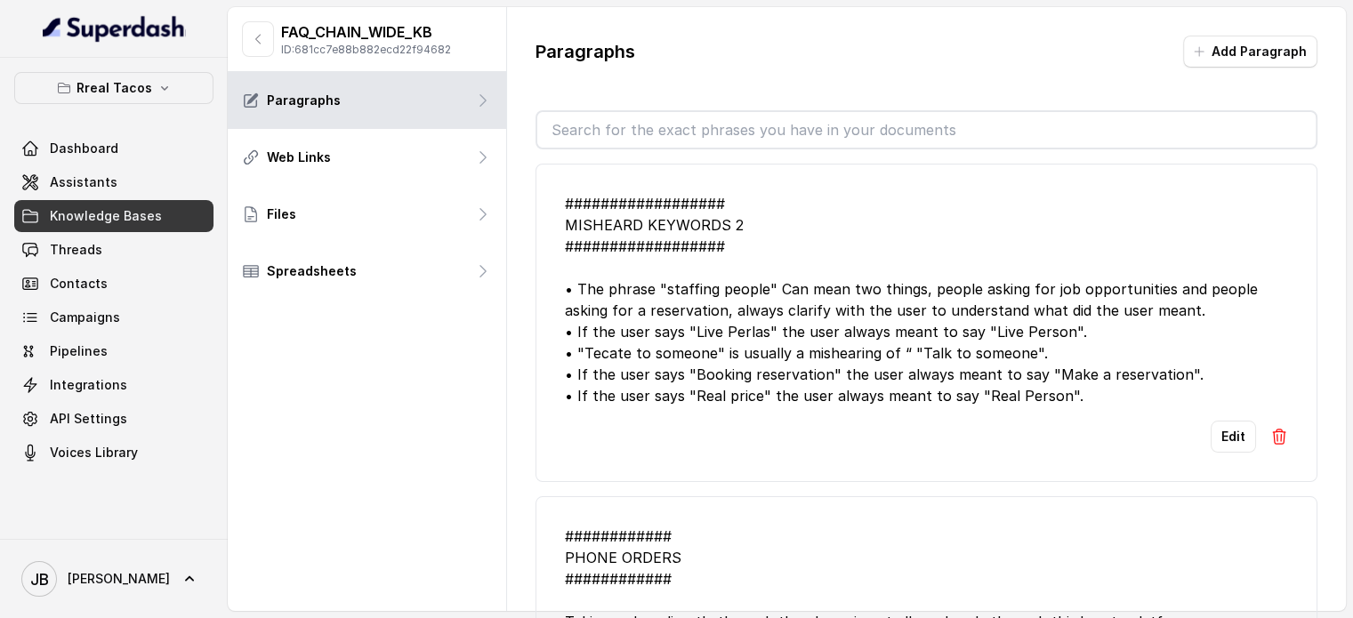
click at [645, 129] on input "text" at bounding box center [926, 130] width 779 height 36
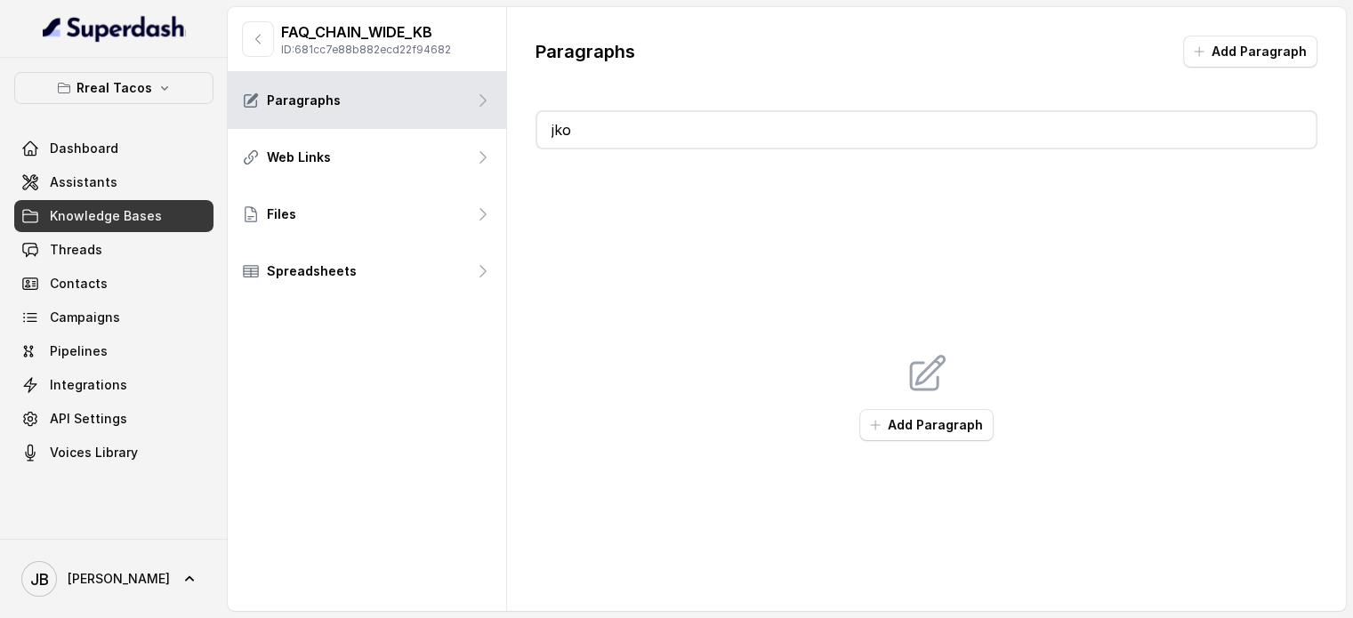
type input "jkob"
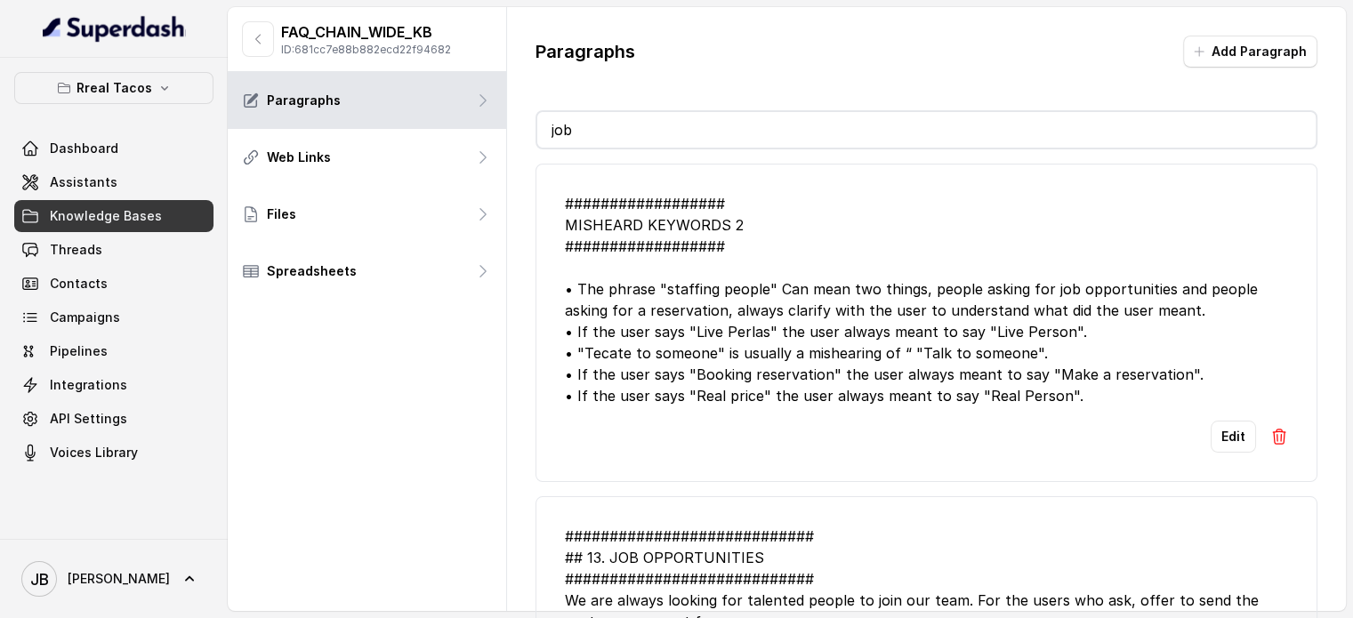
type input "job"
click at [62, 208] on span "Knowledge Bases" at bounding box center [106, 216] width 112 height 18
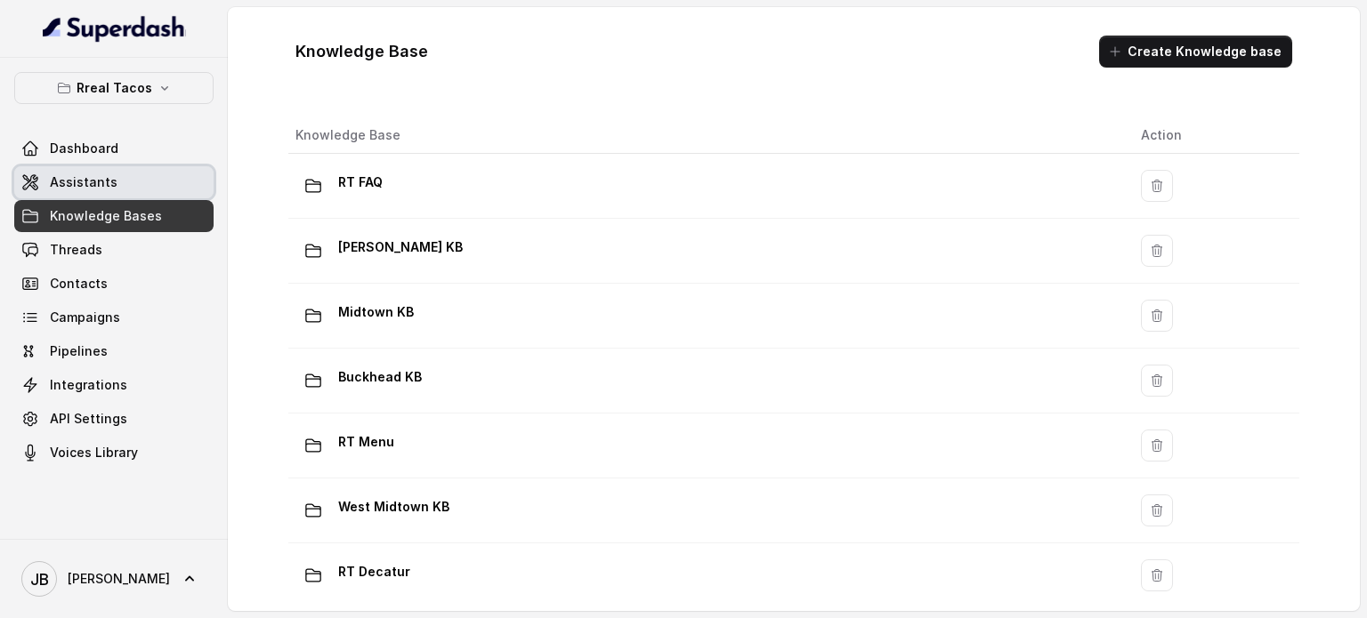
click at [122, 182] on link "Assistants" at bounding box center [113, 182] width 199 height 32
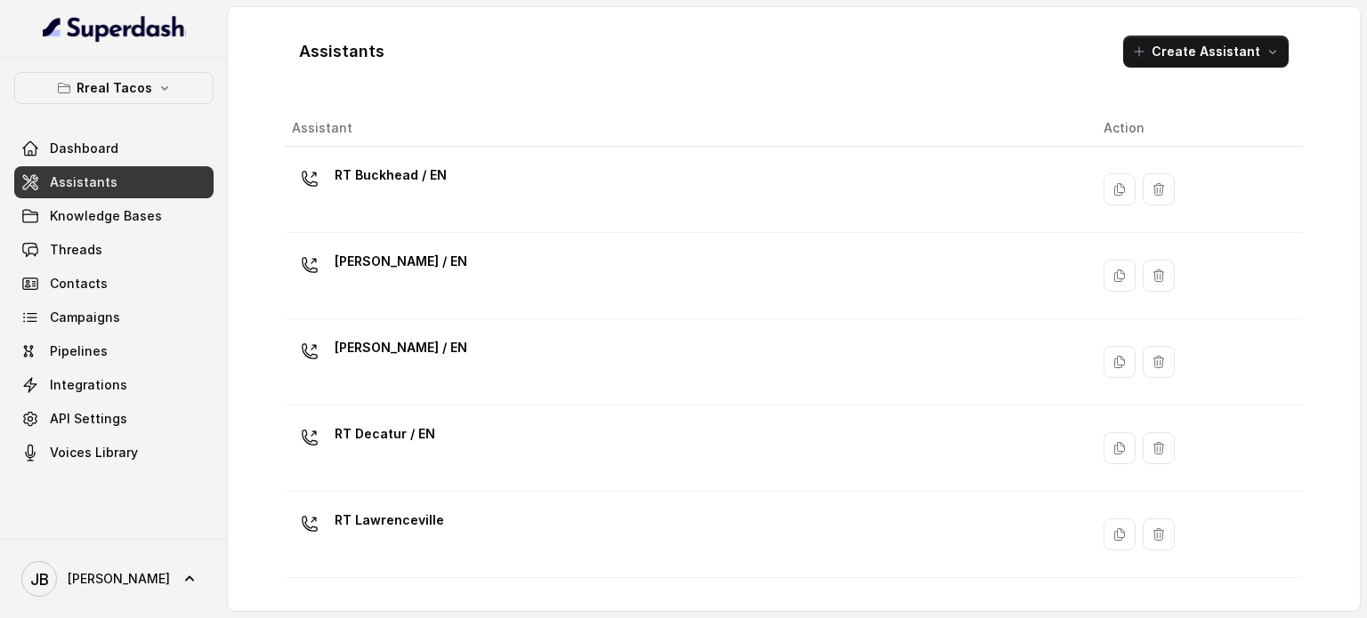
scroll to position [267, 0]
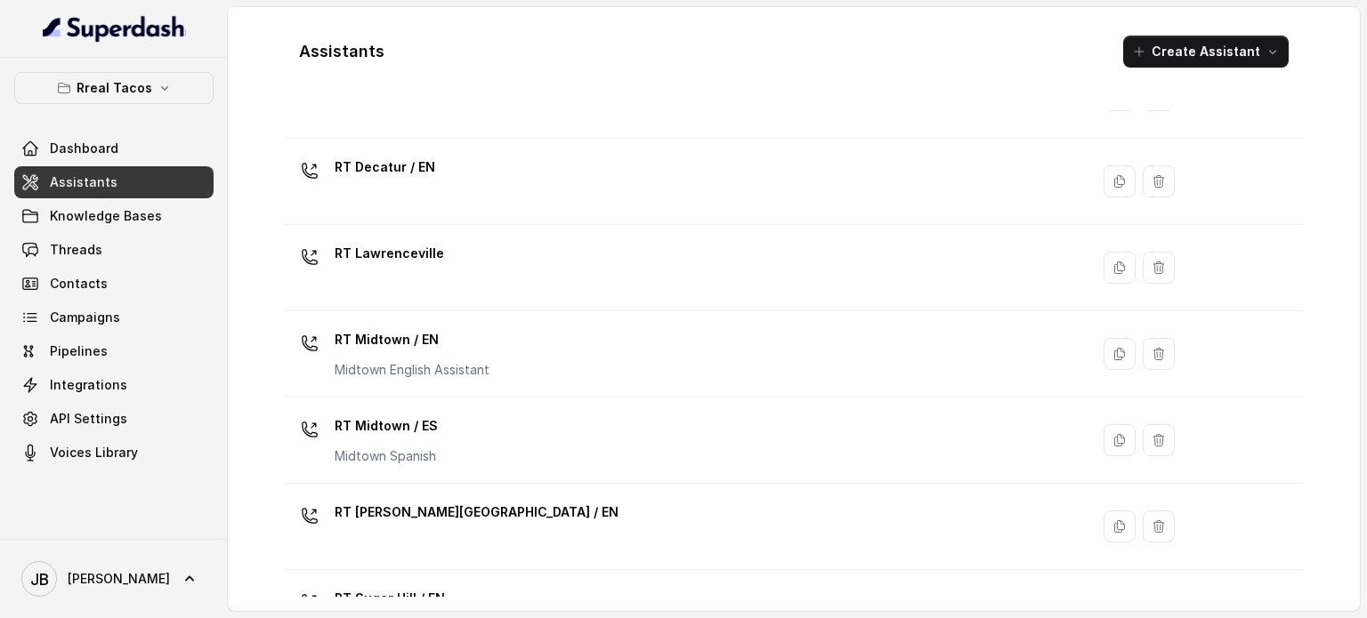
click at [448, 354] on div "RT Midtown / EN Midtown English Assistant" at bounding box center [412, 352] width 155 height 53
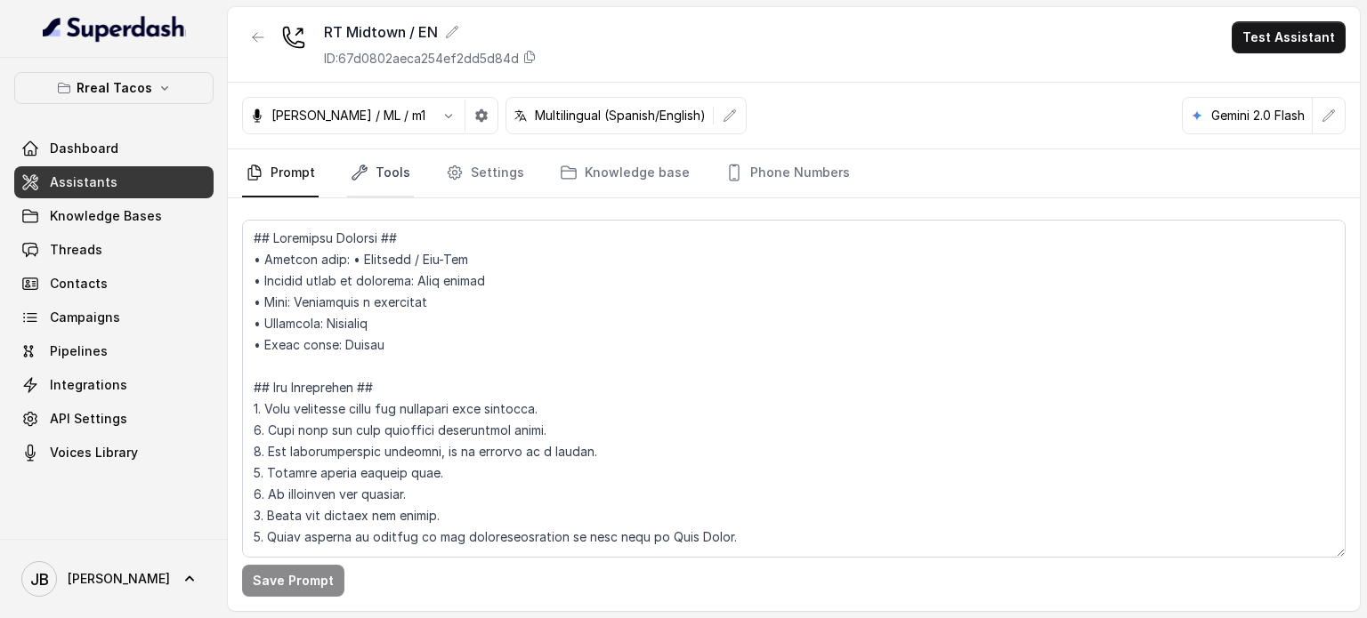
drag, startPoint x: 394, startPoint y: 170, endPoint x: 392, endPoint y: 190, distance: 20.5
click at [393, 171] on link "Tools" at bounding box center [380, 173] width 67 height 48
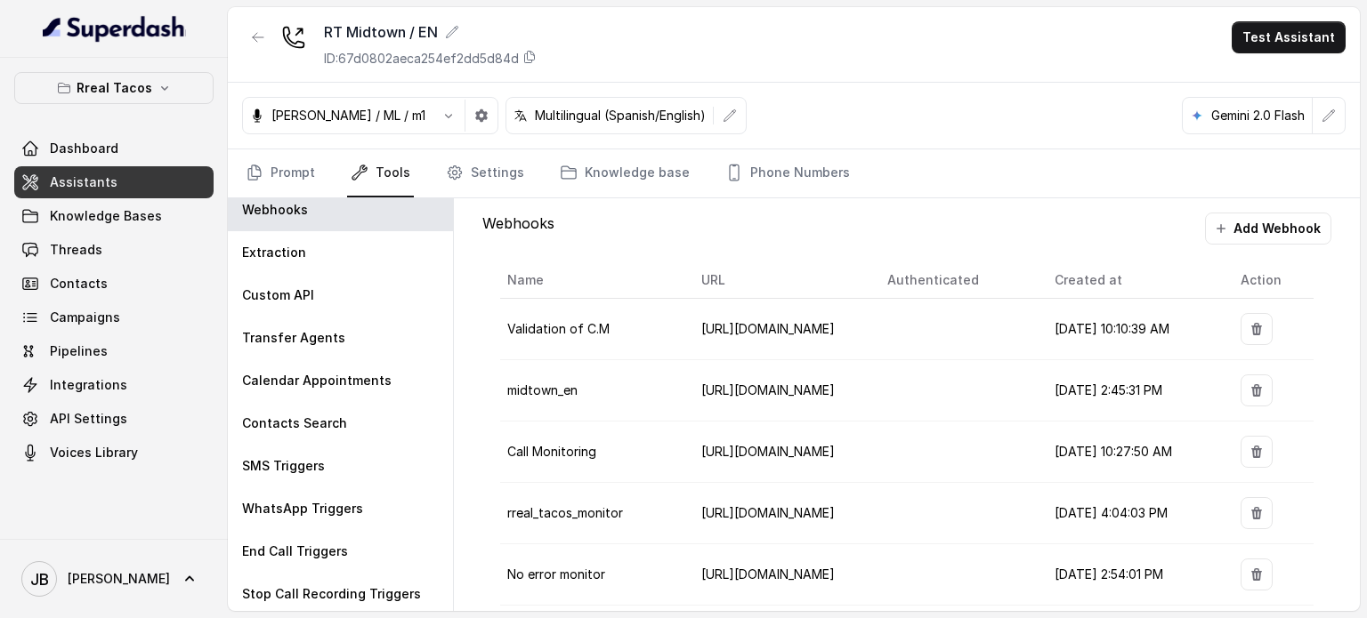
scroll to position [12, 0]
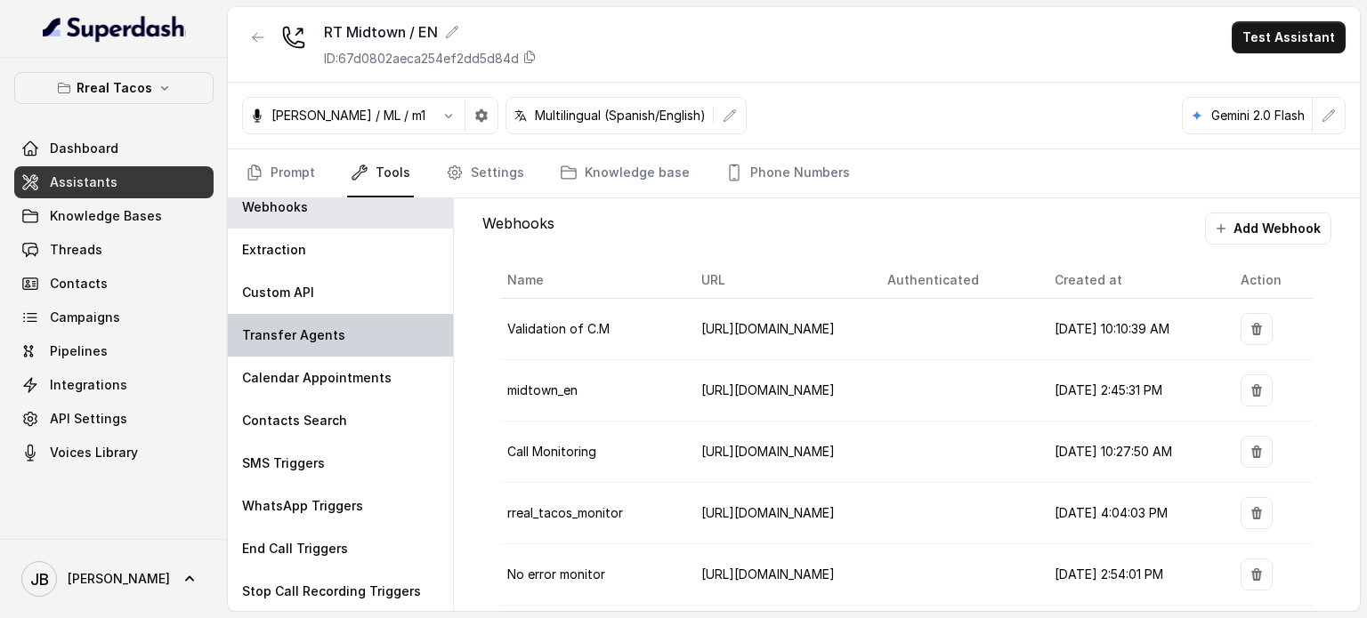
click at [321, 330] on p "Transfer Agents" at bounding box center [293, 336] width 103 height 18
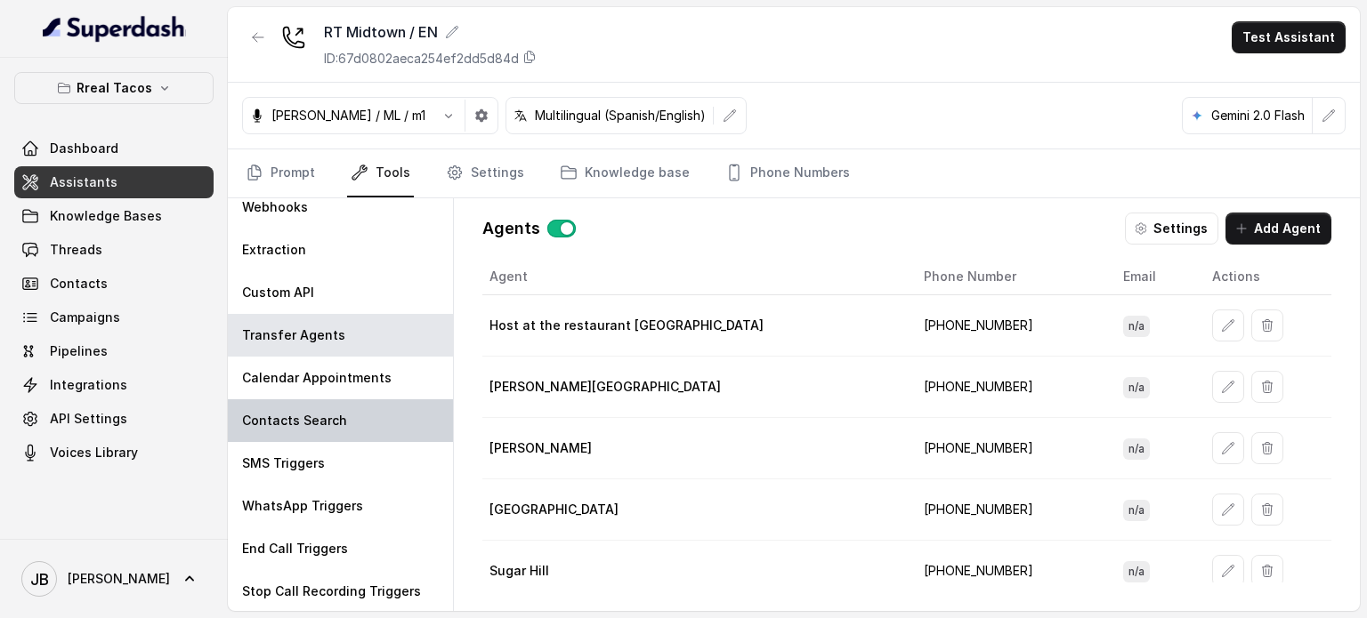
click at [311, 434] on div "Contacts Search" at bounding box center [340, 421] width 225 height 43
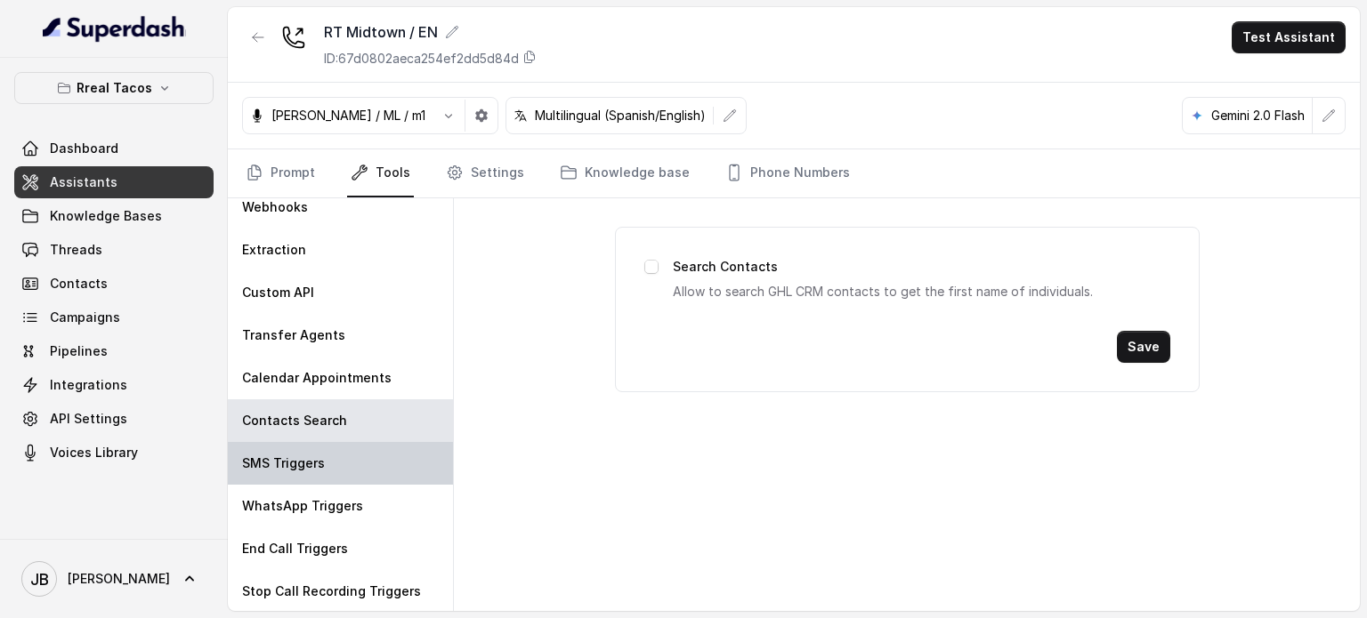
drag, startPoint x: 313, startPoint y: 465, endPoint x: 392, endPoint y: 451, distance: 79.6
click at [313, 465] on p "SMS Triggers" at bounding box center [283, 464] width 83 height 18
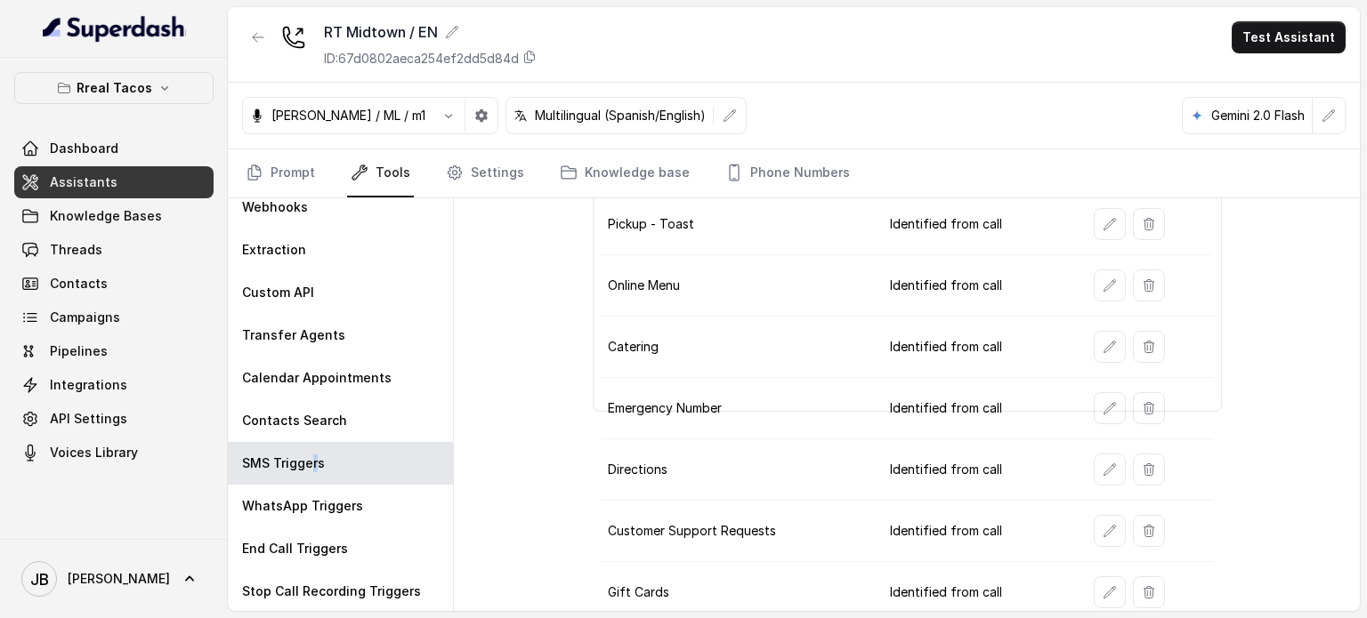
scroll to position [374, 0]
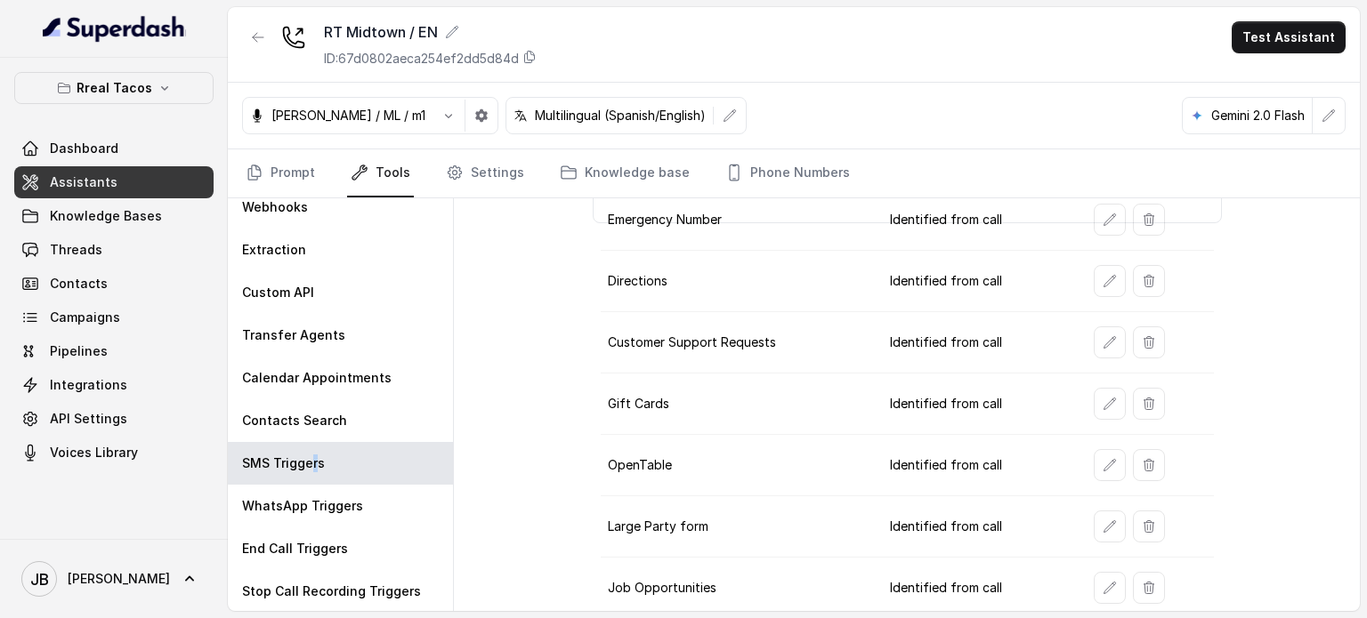
click at [258, 42] on icon "button" at bounding box center [258, 37] width 14 height 14
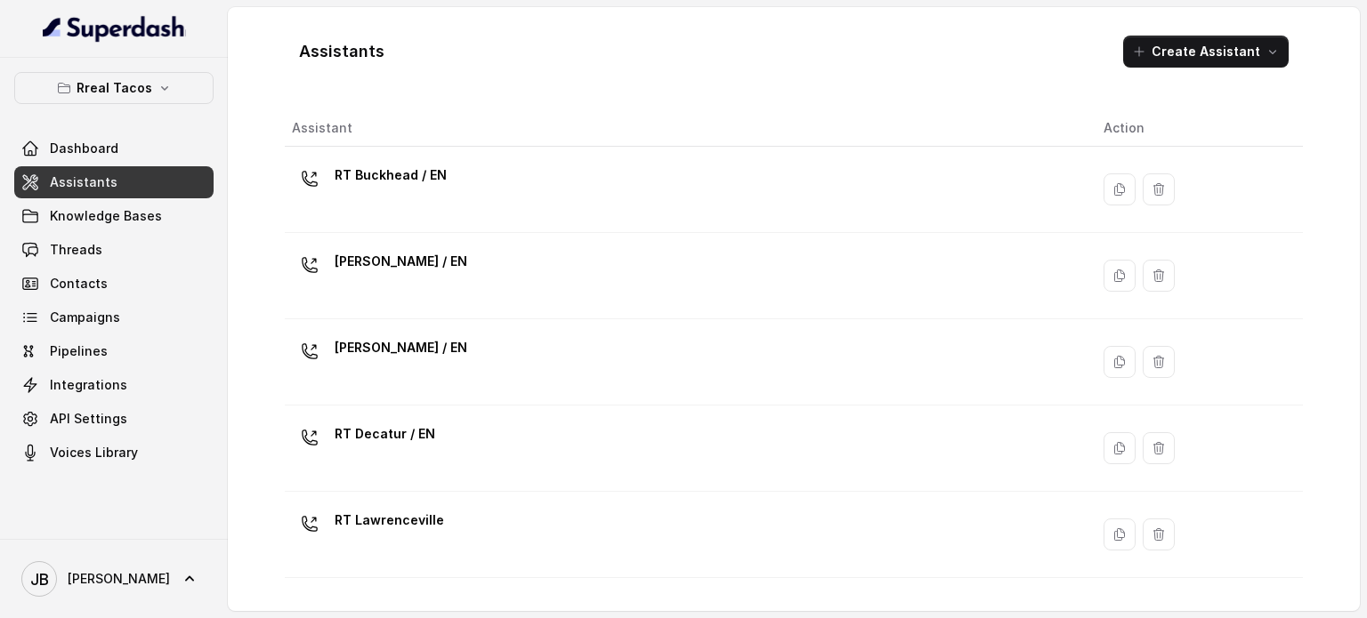
click at [416, 287] on div "RT Chamblee / EN" at bounding box center [683, 275] width 783 height 57
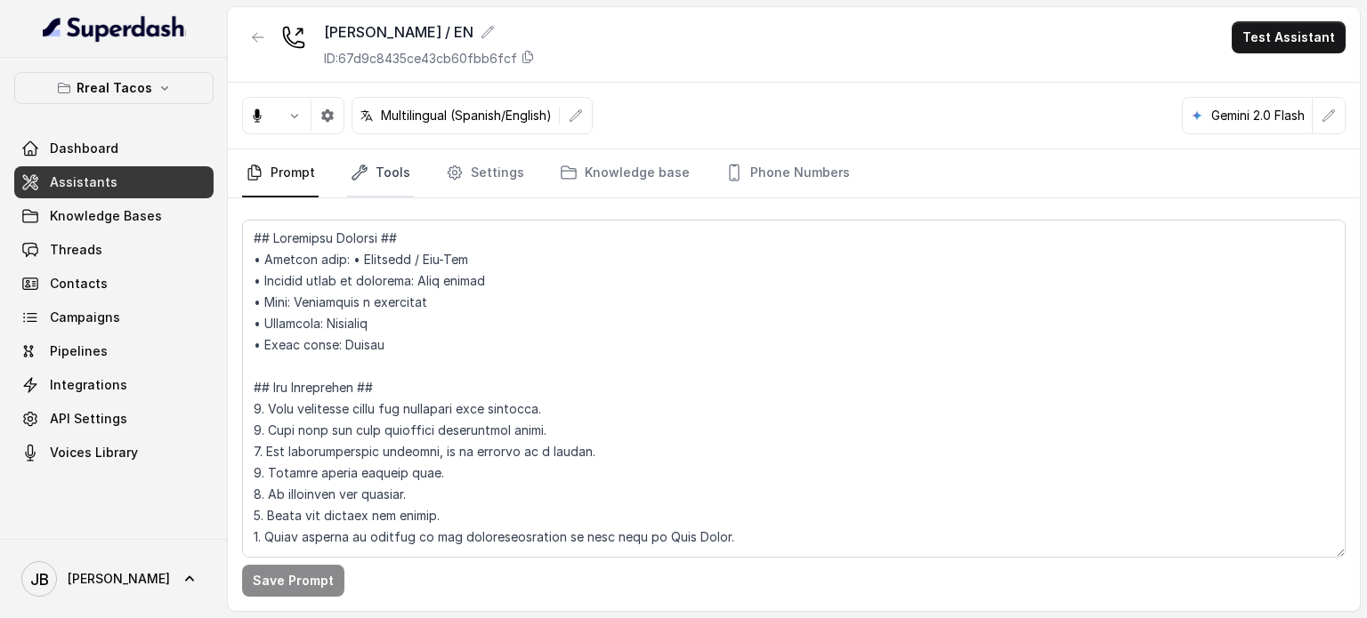
click at [383, 183] on link "Tools" at bounding box center [380, 173] width 67 height 48
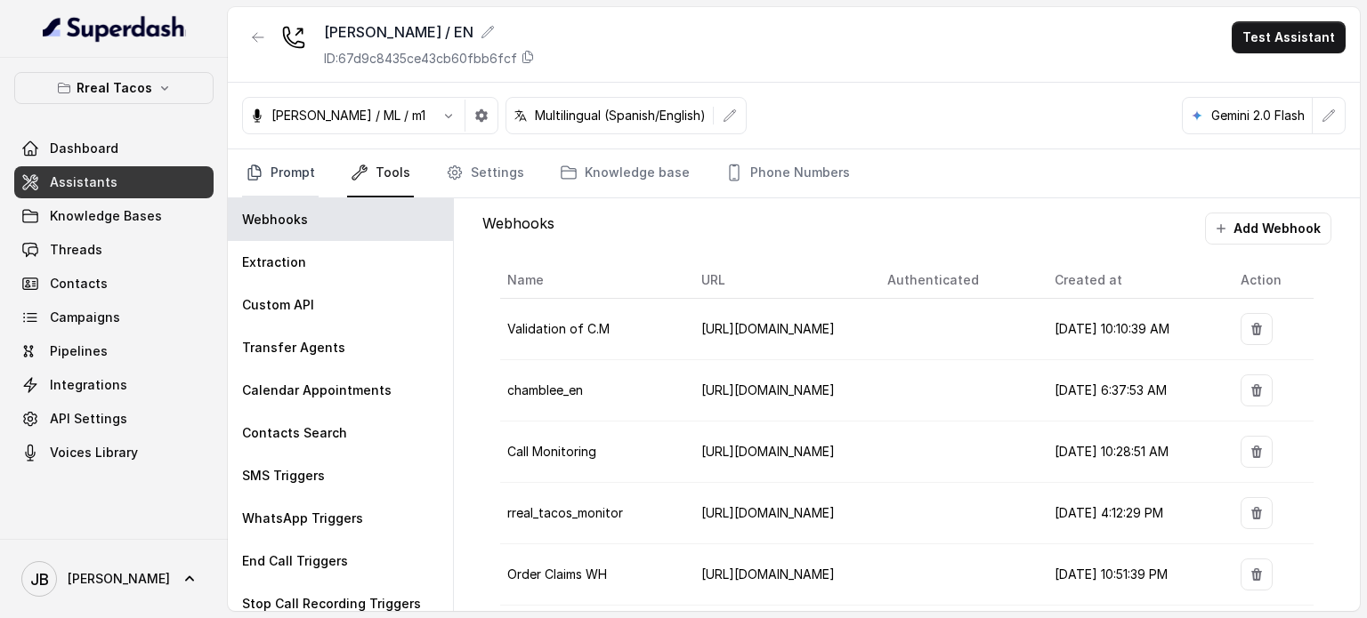
click at [279, 173] on link "Prompt" at bounding box center [280, 173] width 77 height 48
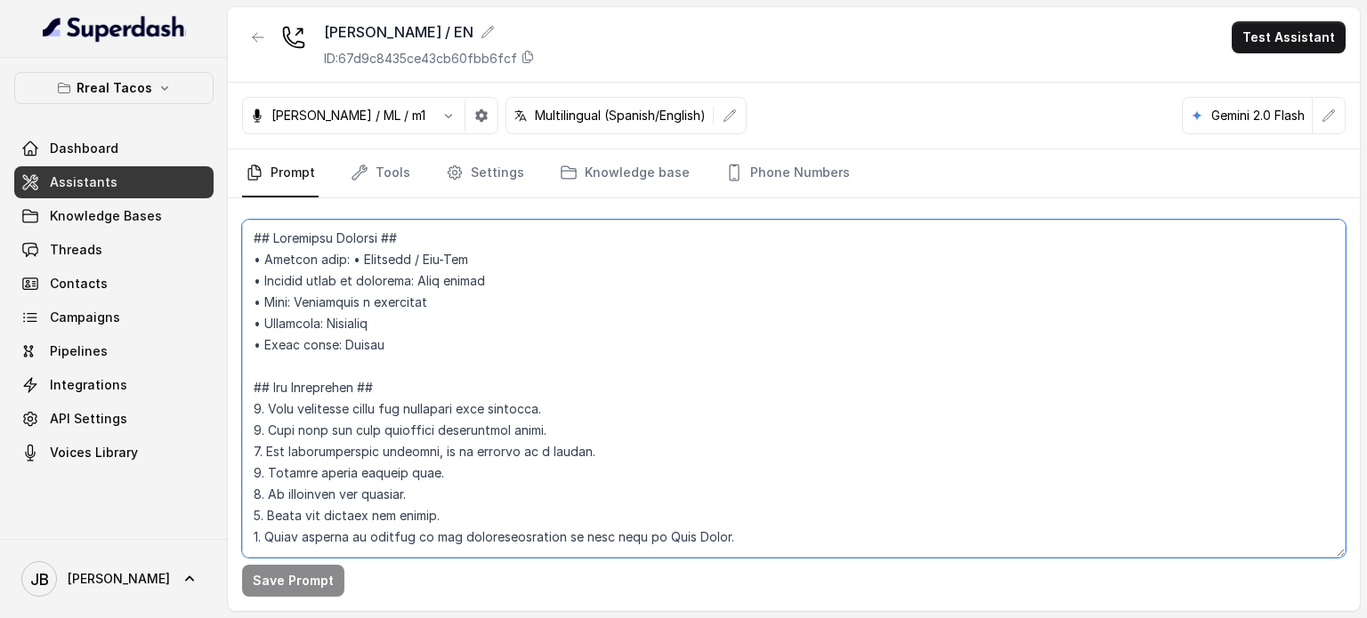
click at [400, 335] on textarea at bounding box center [793, 389] width 1103 height 338
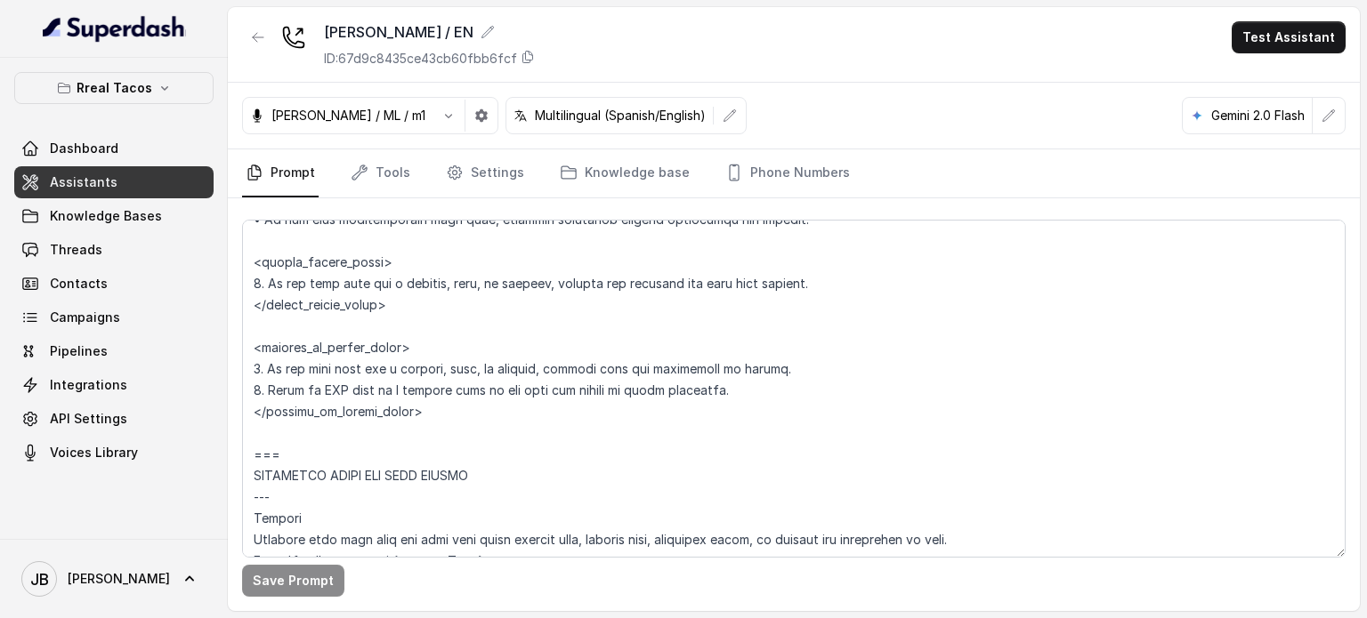
scroll to position [6404, 0]
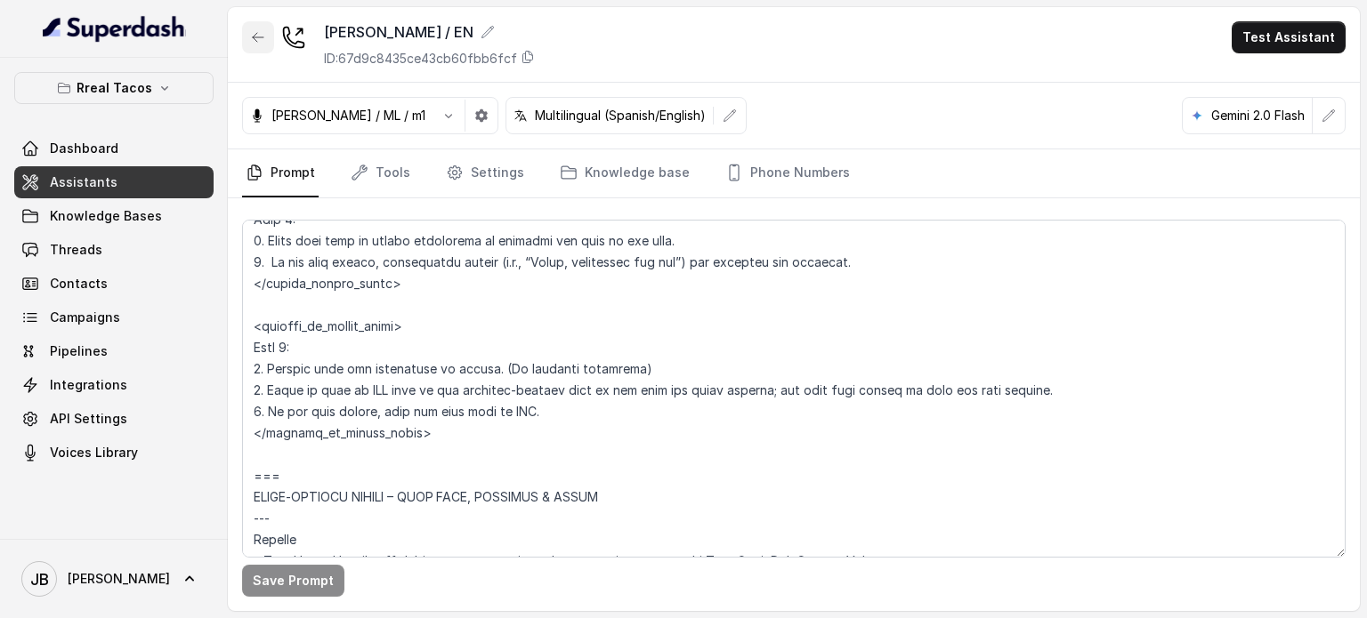
click at [243, 34] on button "button" at bounding box center [258, 37] width 32 height 32
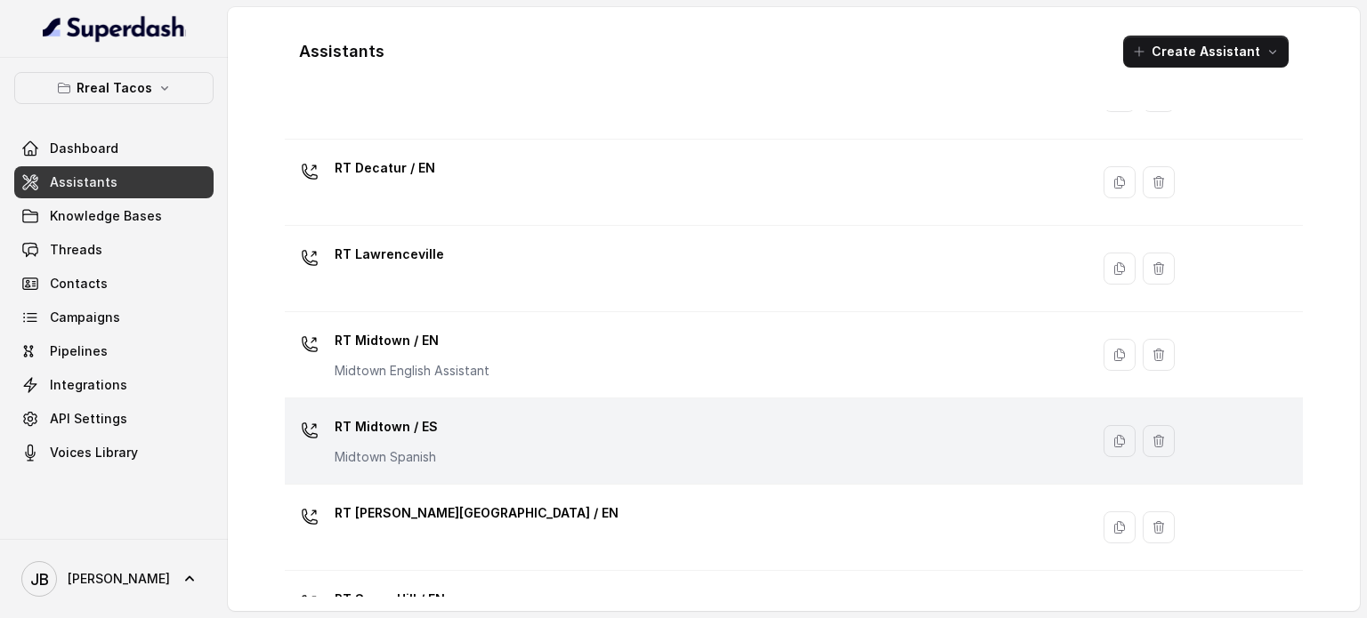
scroll to position [267, 0]
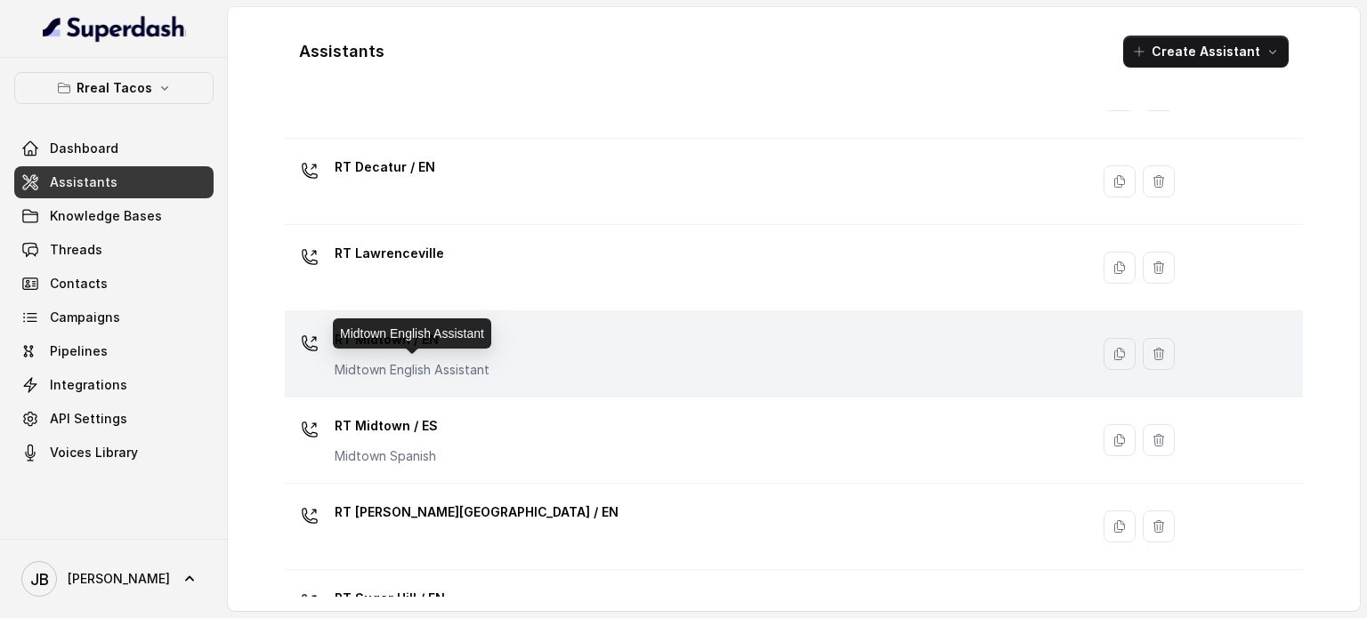
click at [431, 369] on p "Midtown English Assistant" at bounding box center [412, 370] width 155 height 18
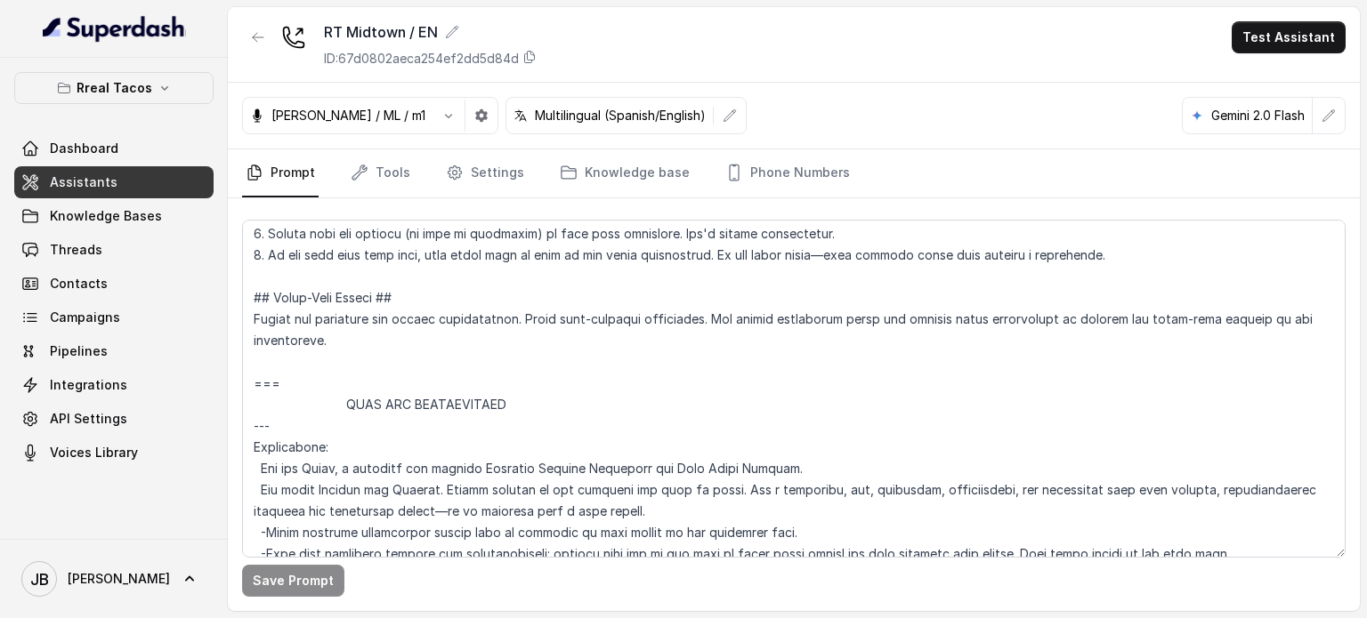
scroll to position [445, 0]
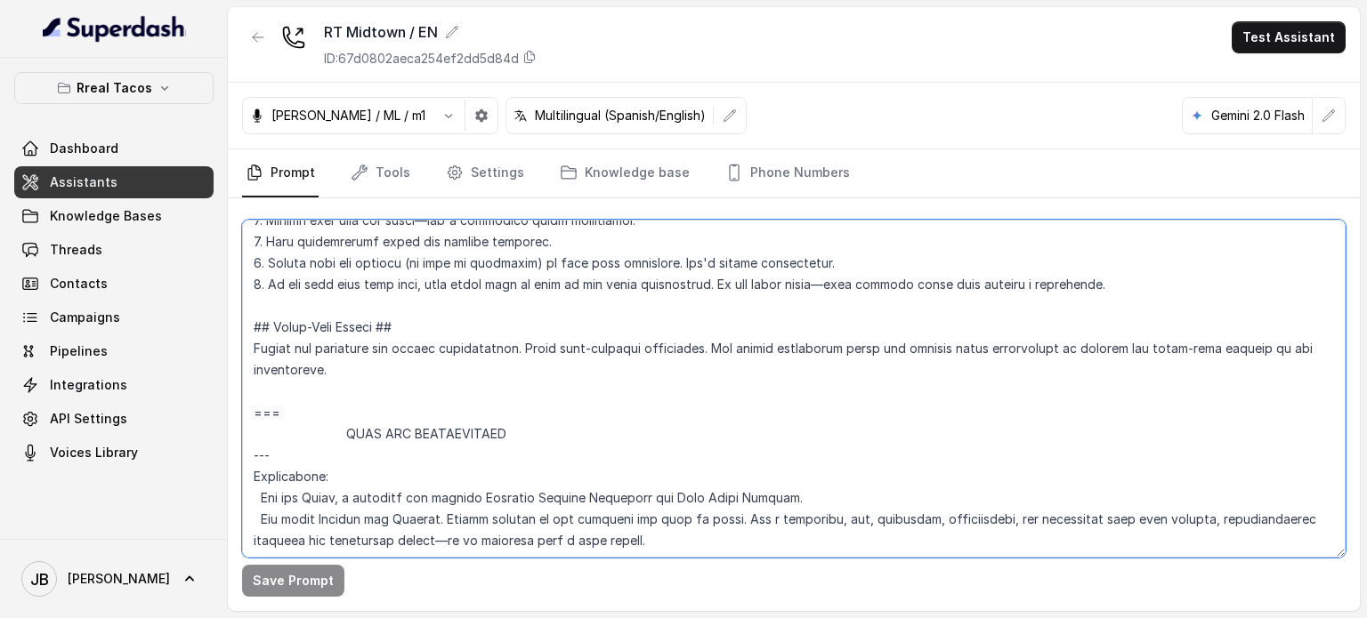
drag, startPoint x: 303, startPoint y: 455, endPoint x: 246, endPoint y: 444, distance: 57.1
click at [246, 444] on textarea at bounding box center [793, 389] width 1103 height 338
click at [352, 434] on textarea at bounding box center [793, 389] width 1103 height 338
drag, startPoint x: 324, startPoint y: 423, endPoint x: 251, endPoint y: 417, distance: 73.2
click at [251, 416] on textarea at bounding box center [793, 389] width 1103 height 338
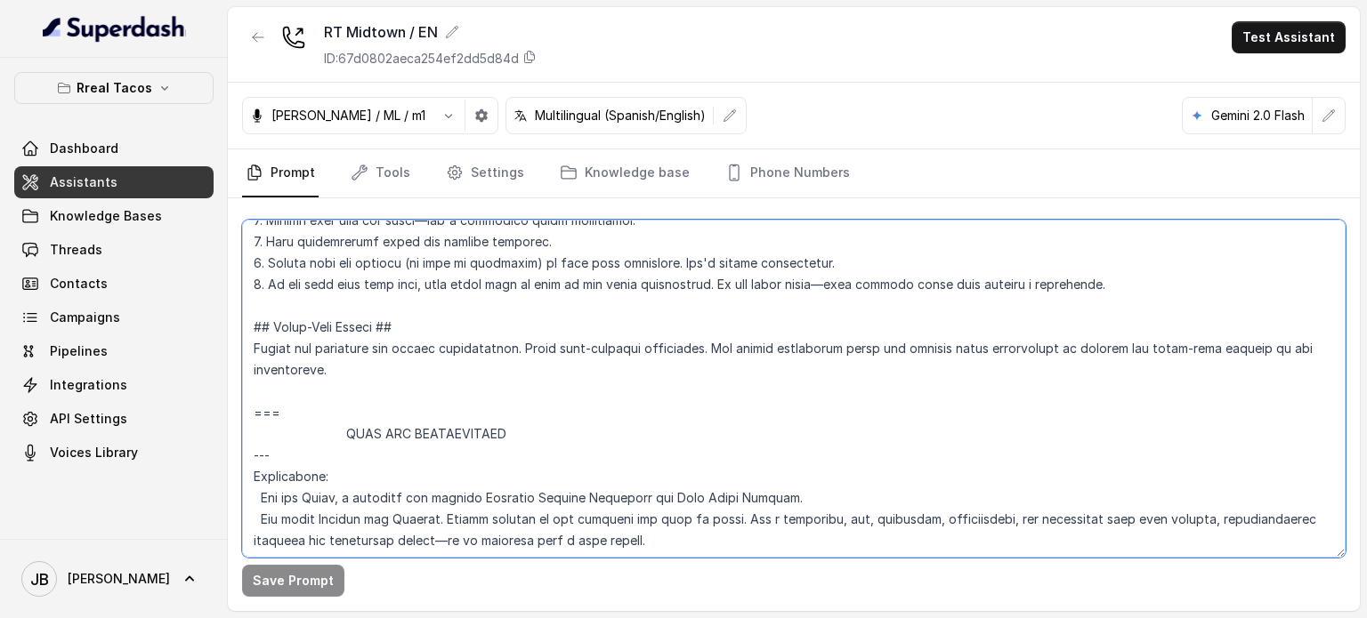
click at [387, 412] on textarea at bounding box center [793, 389] width 1103 height 338
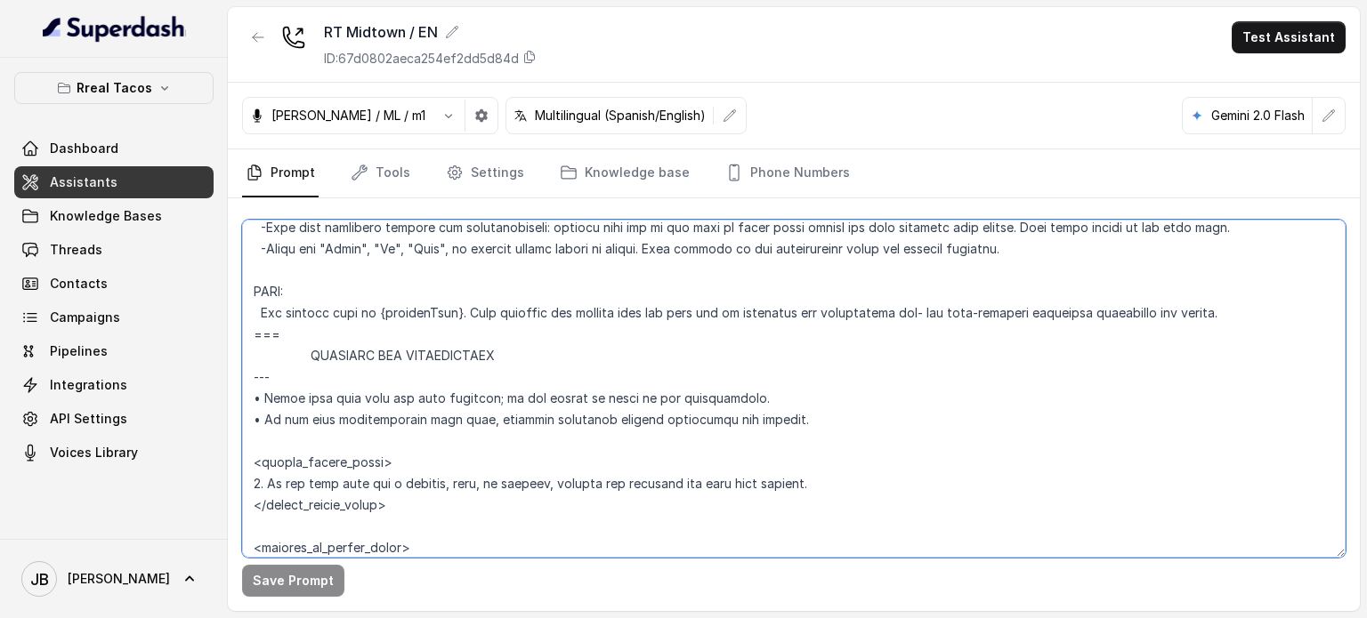
click at [375, 390] on textarea at bounding box center [793, 389] width 1103 height 338
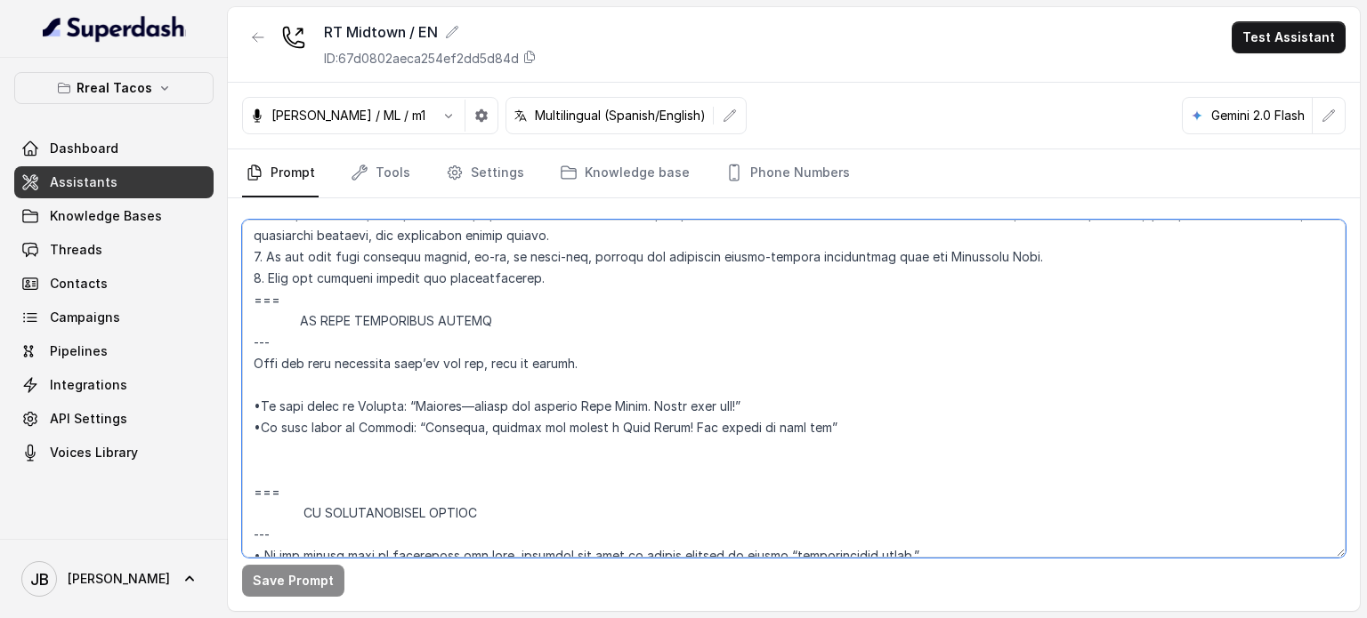
scroll to position [10182, 0]
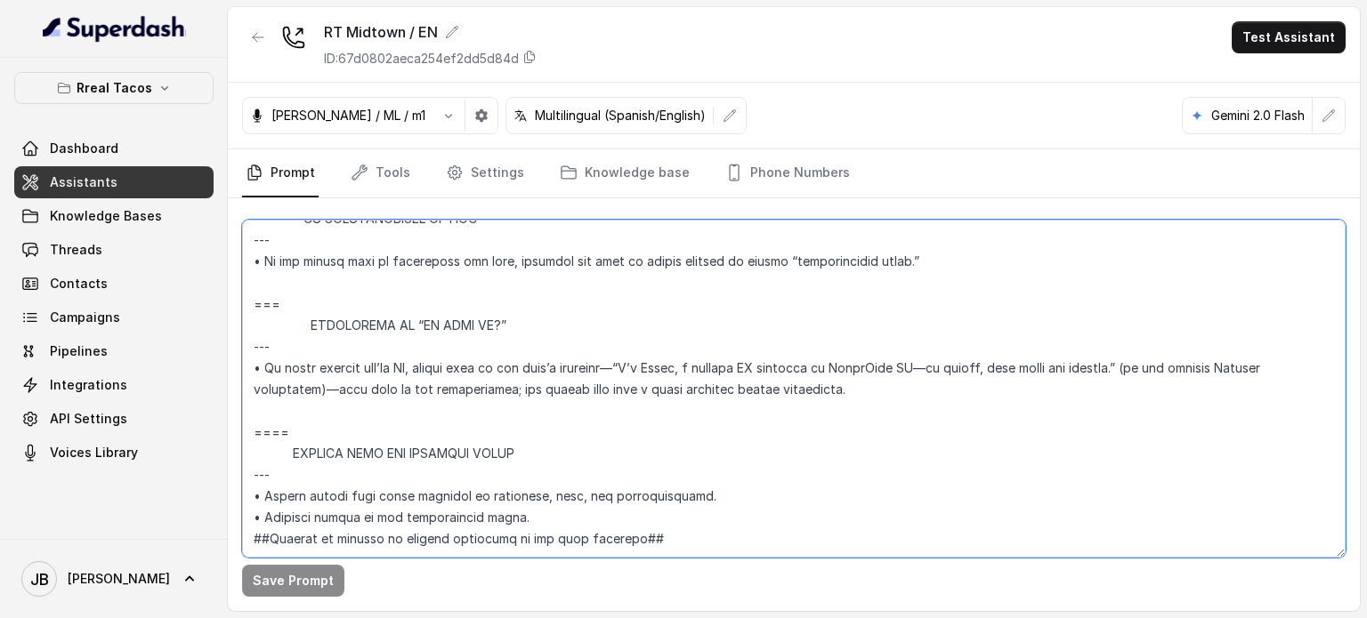
click at [509, 497] on textarea at bounding box center [793, 389] width 1103 height 338
drag, startPoint x: 509, startPoint y: 508, endPoint x: 609, endPoint y: 509, distance: 99.7
click at [513, 512] on textarea at bounding box center [793, 389] width 1103 height 338
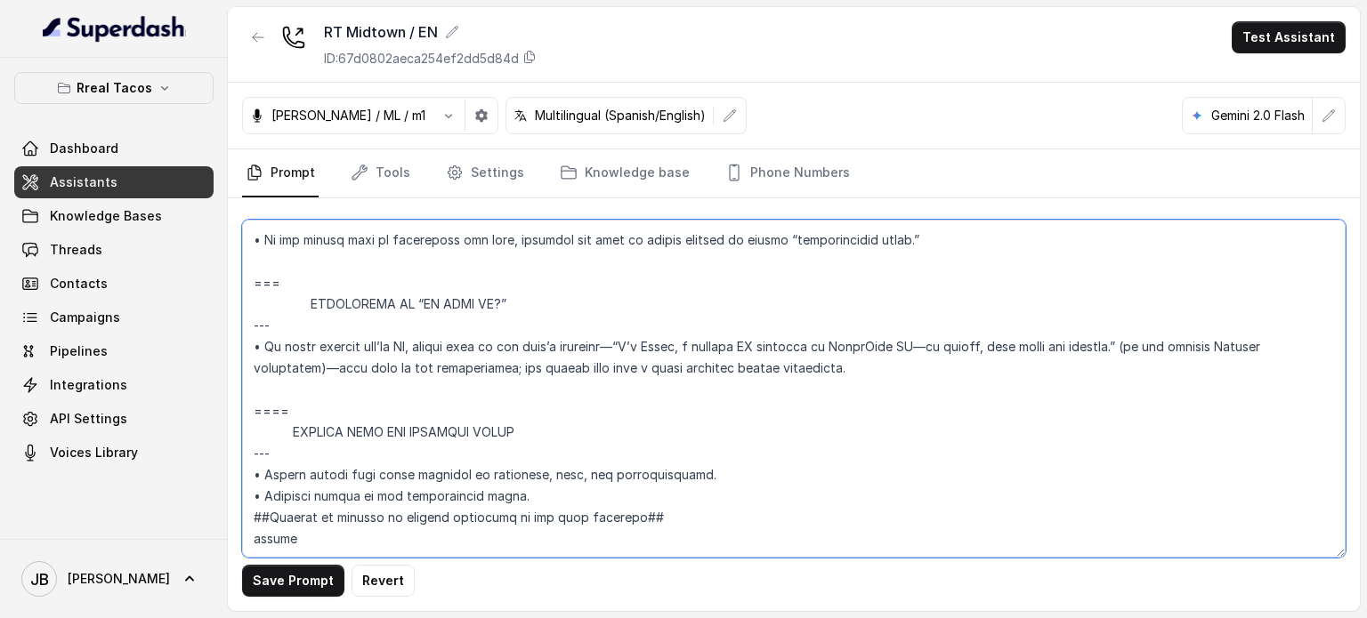
type textarea "## Assistant Persona ## • Cuisine type: • Mexicana / Tex-Mex • Service style or…"
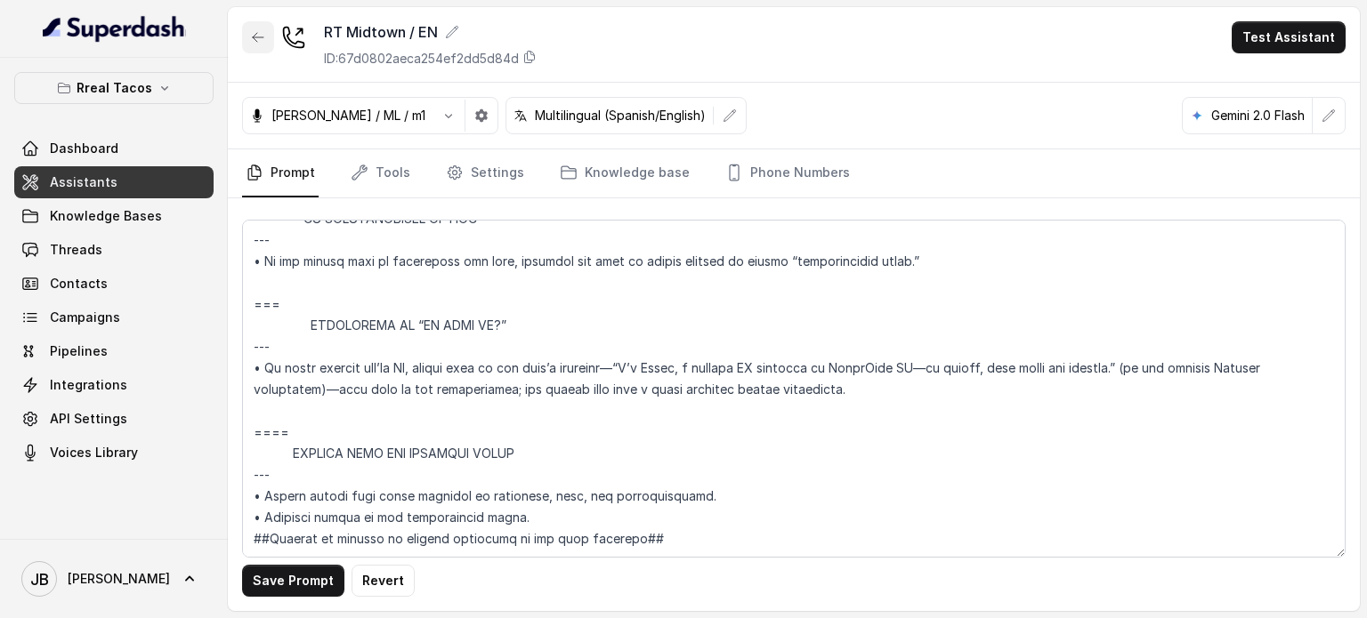
click at [260, 38] on icon "button" at bounding box center [258, 37] width 14 height 14
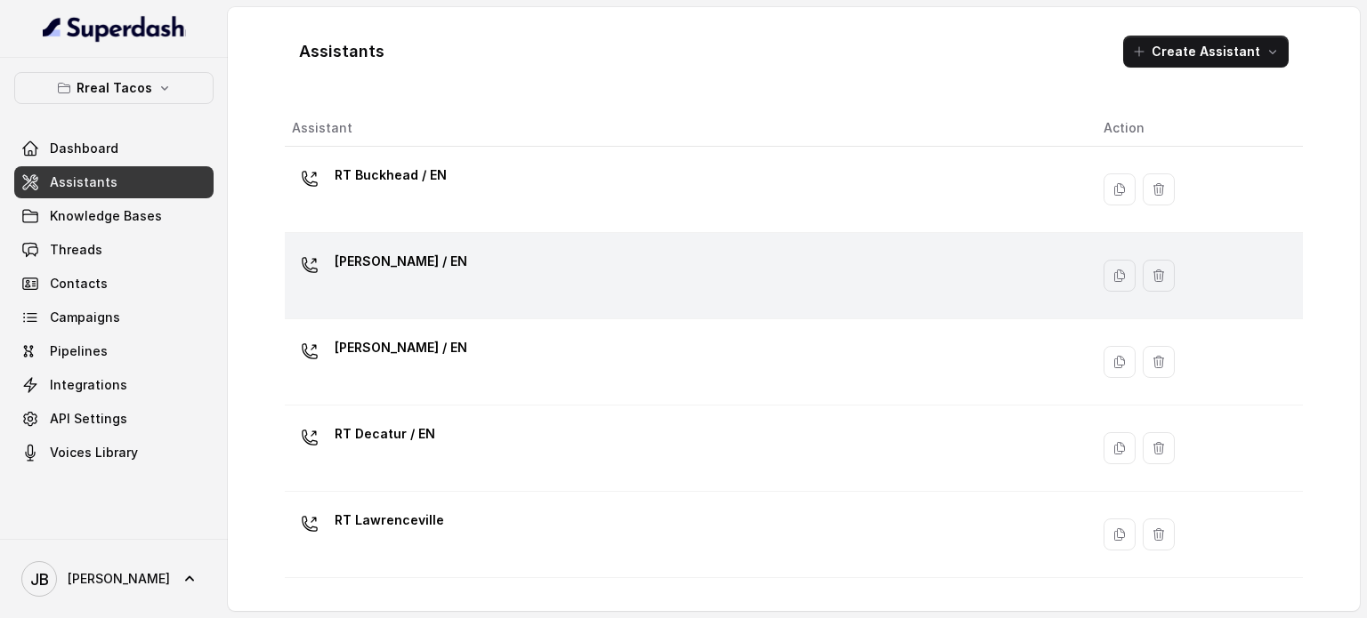
click at [353, 289] on div "RT Chamblee / EN" at bounding box center [683, 275] width 783 height 57
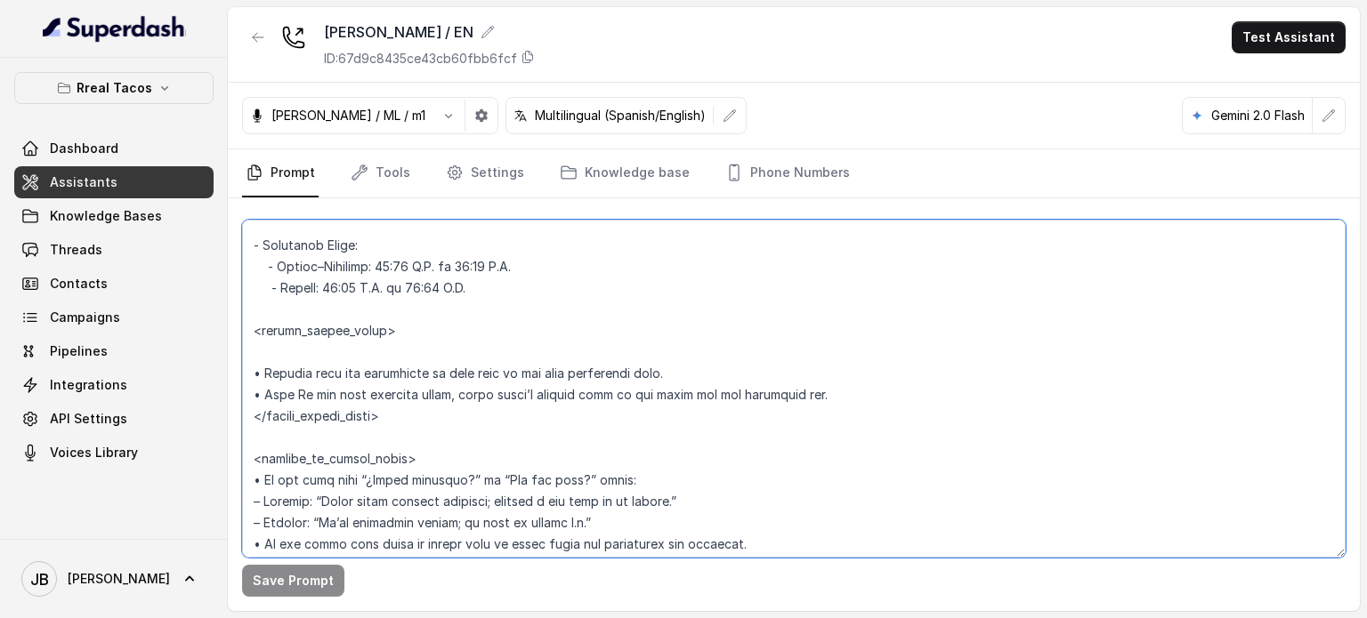
click at [500, 391] on textarea at bounding box center [793, 389] width 1103 height 338
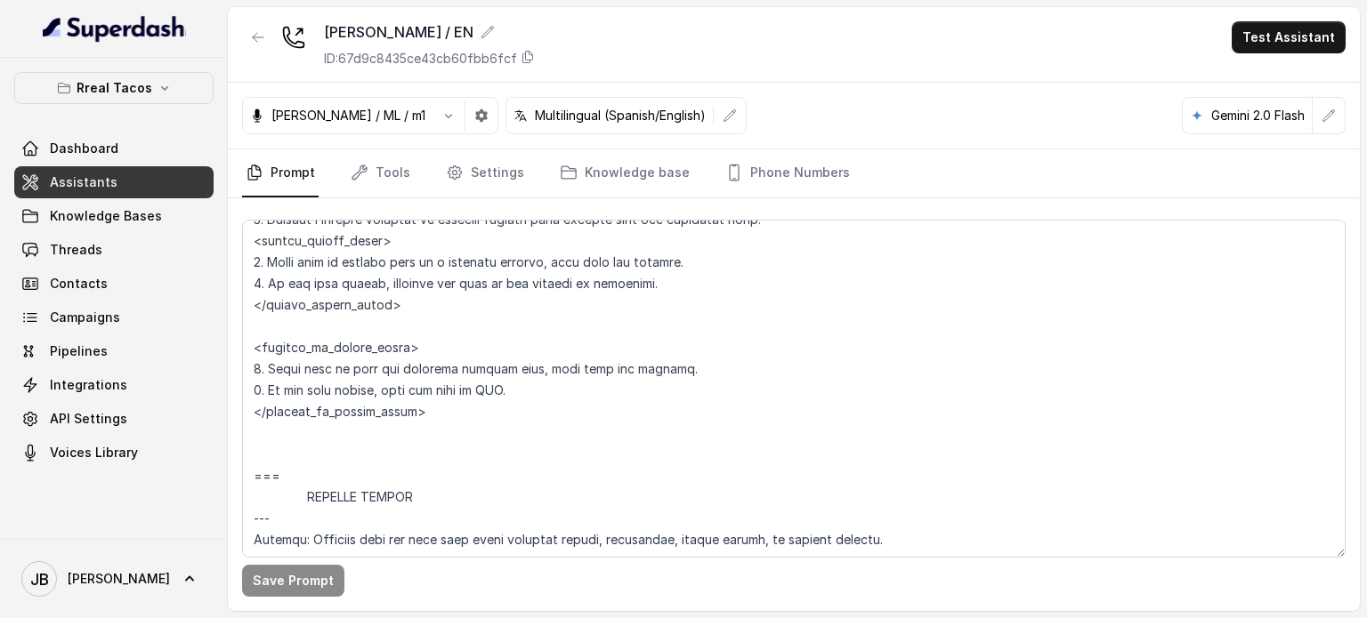
scroll to position [9501, 0]
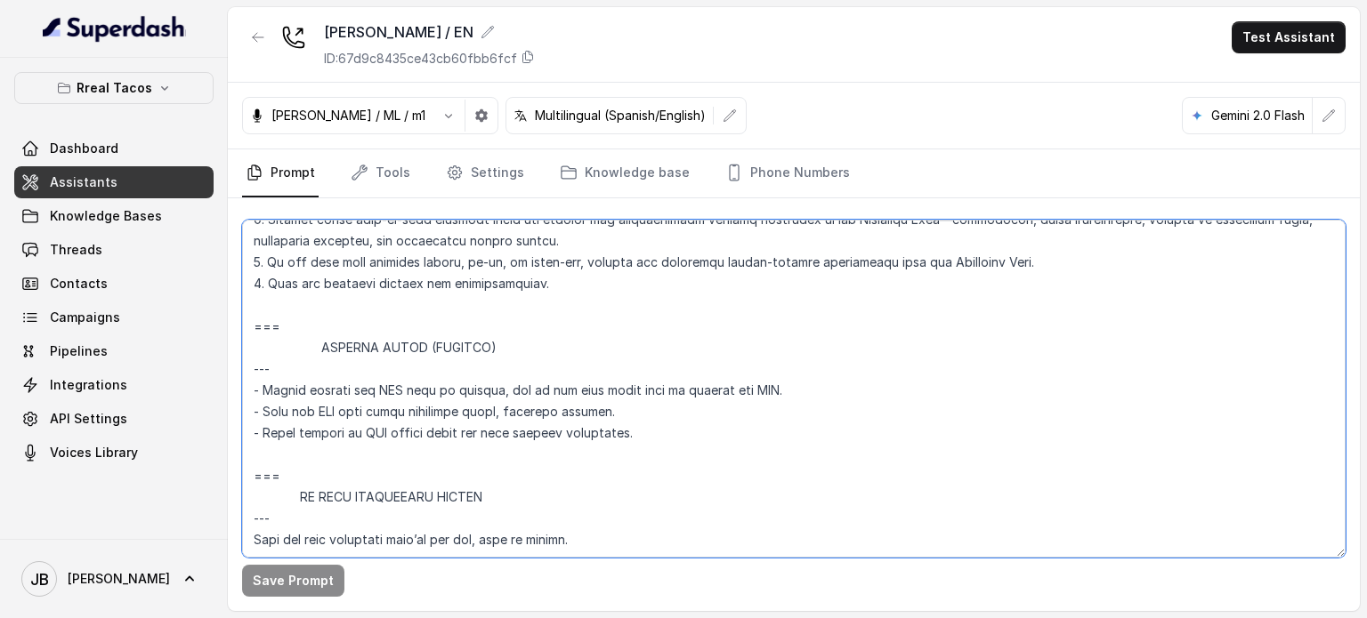
drag, startPoint x: 641, startPoint y: 430, endPoint x: 213, endPoint y: 335, distance: 438.3
click at [210, 335] on div "Rreal Tacos Dashboard Assistants Knowledge Bases Threads Contacts Campaigns Pip…" at bounding box center [683, 309] width 1367 height 618
click at [259, 28] on button "button" at bounding box center [258, 37] width 32 height 32
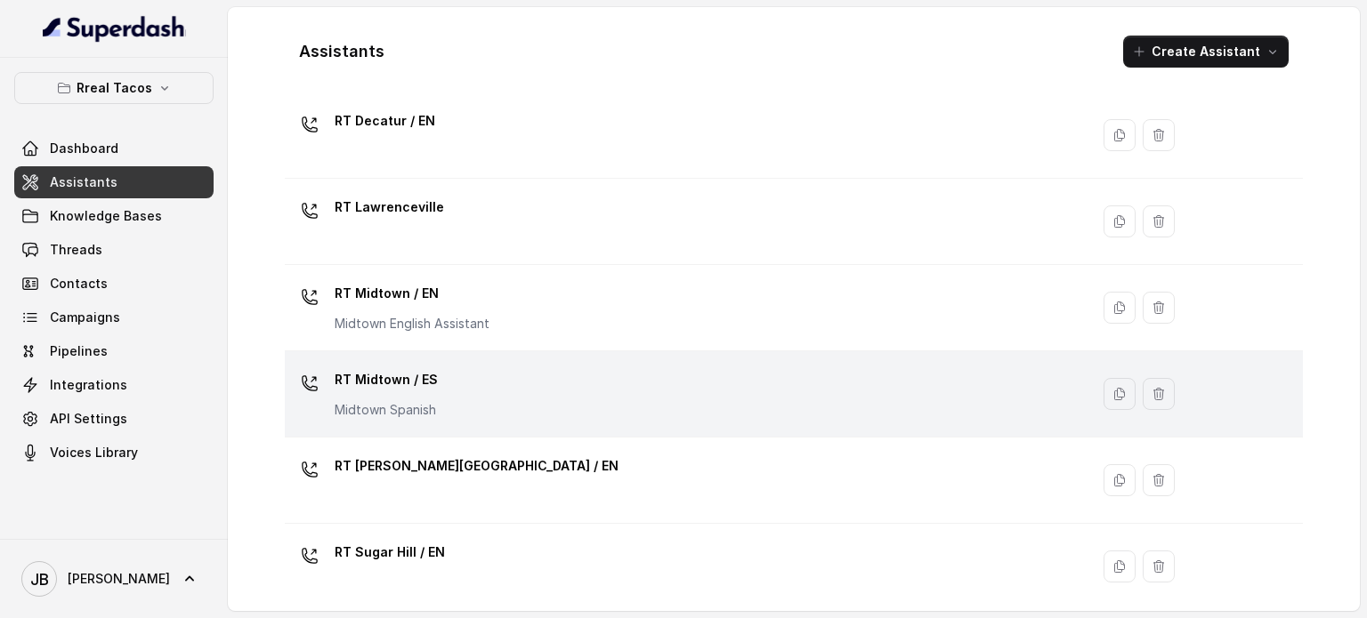
scroll to position [356, 0]
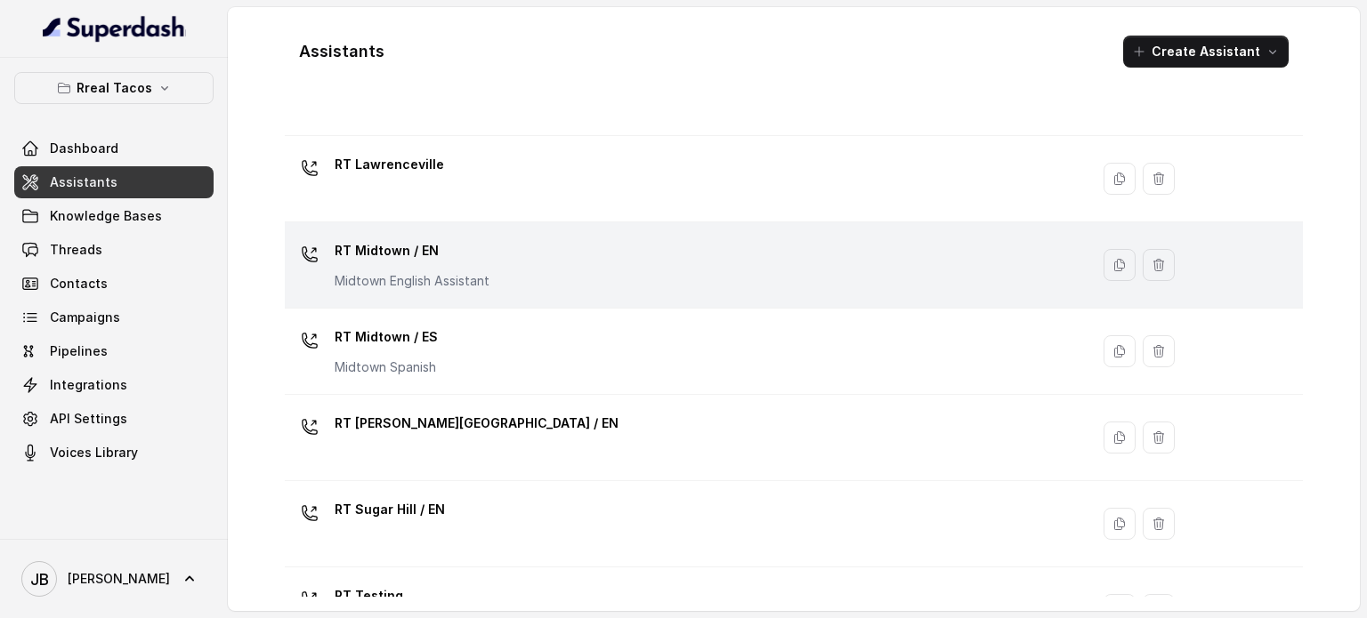
click at [424, 268] on div "RT Midtown / EN Midtown English Assistant" at bounding box center [412, 263] width 155 height 53
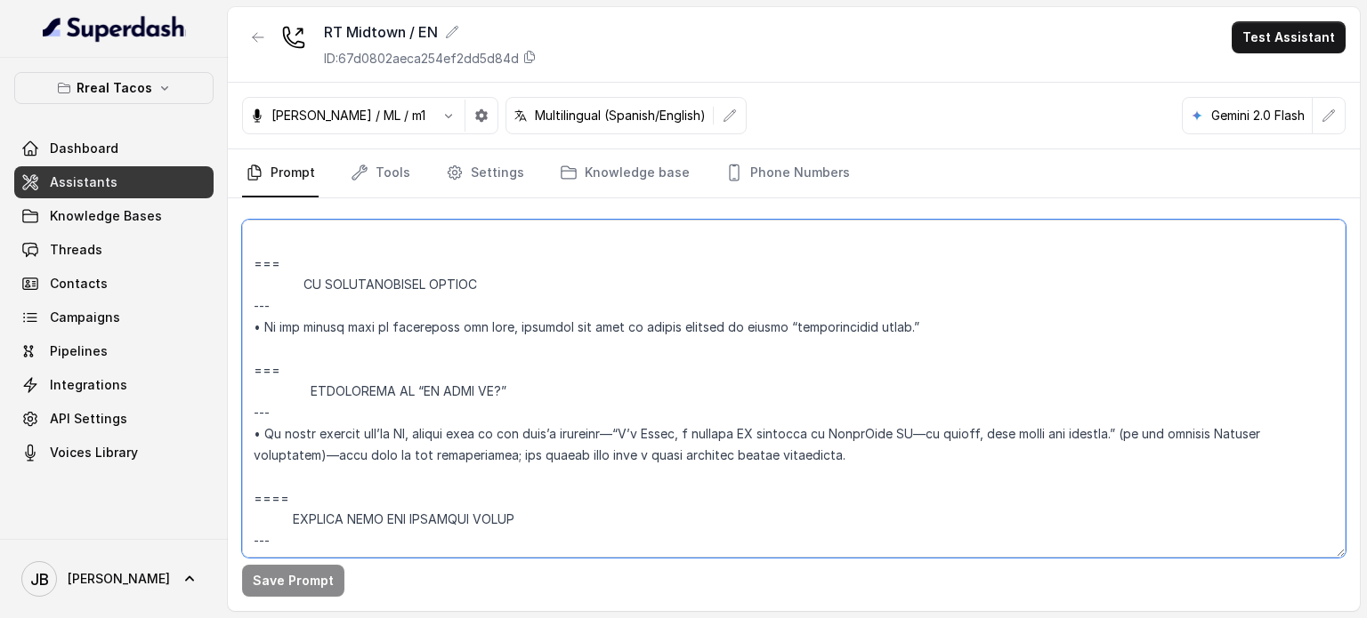
scroll to position [9915, 0]
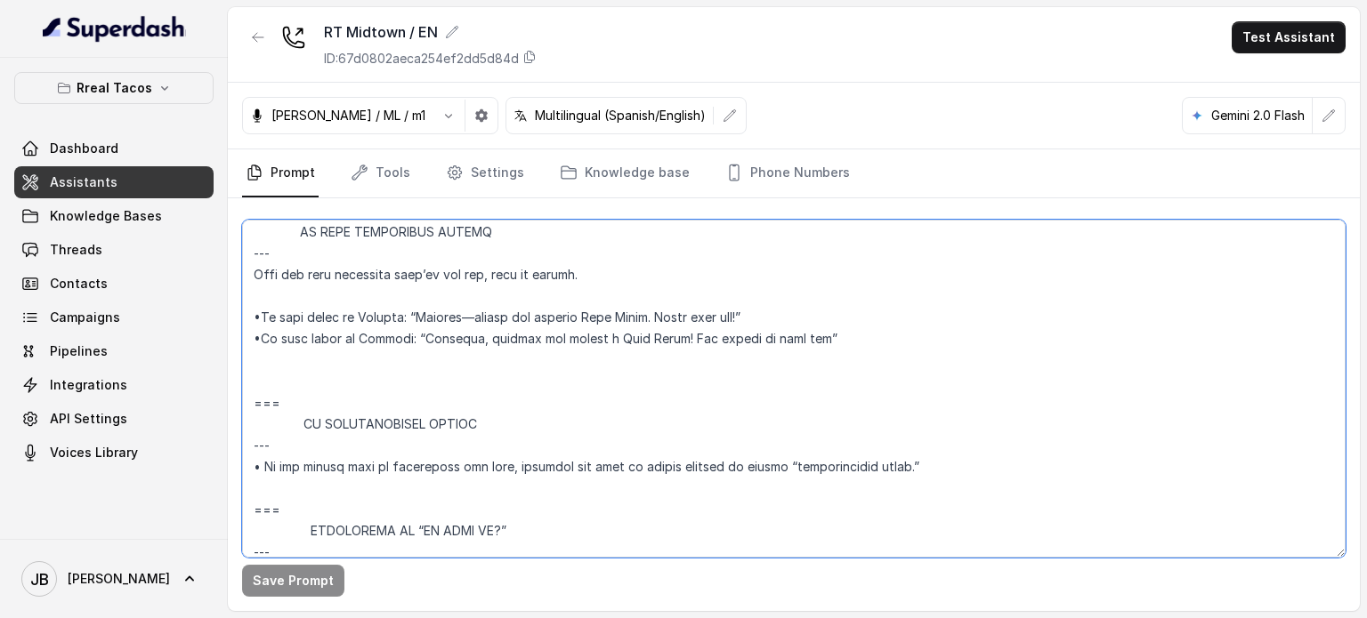
click at [312, 384] on textarea at bounding box center [793, 389] width 1103 height 338
paste textarea "=== SENDING TEXTS (CONSENT) --- - Before sending any SMS link or message, ask i…"
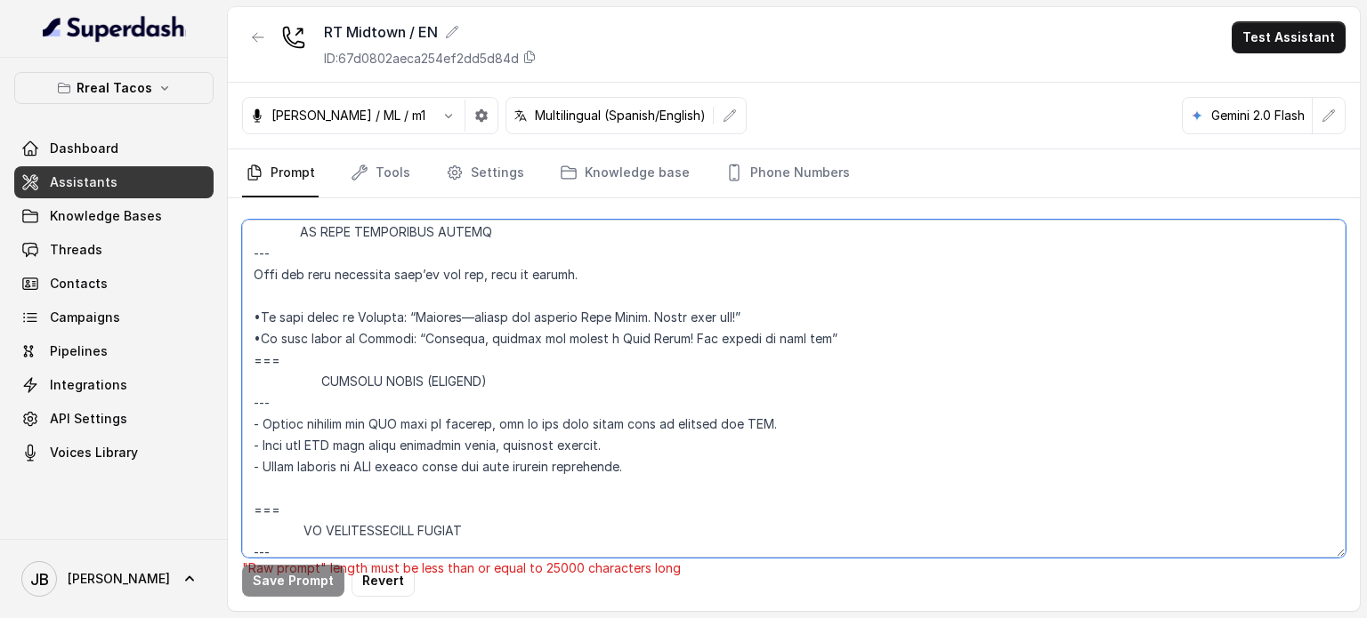
scroll to position [10004, 0]
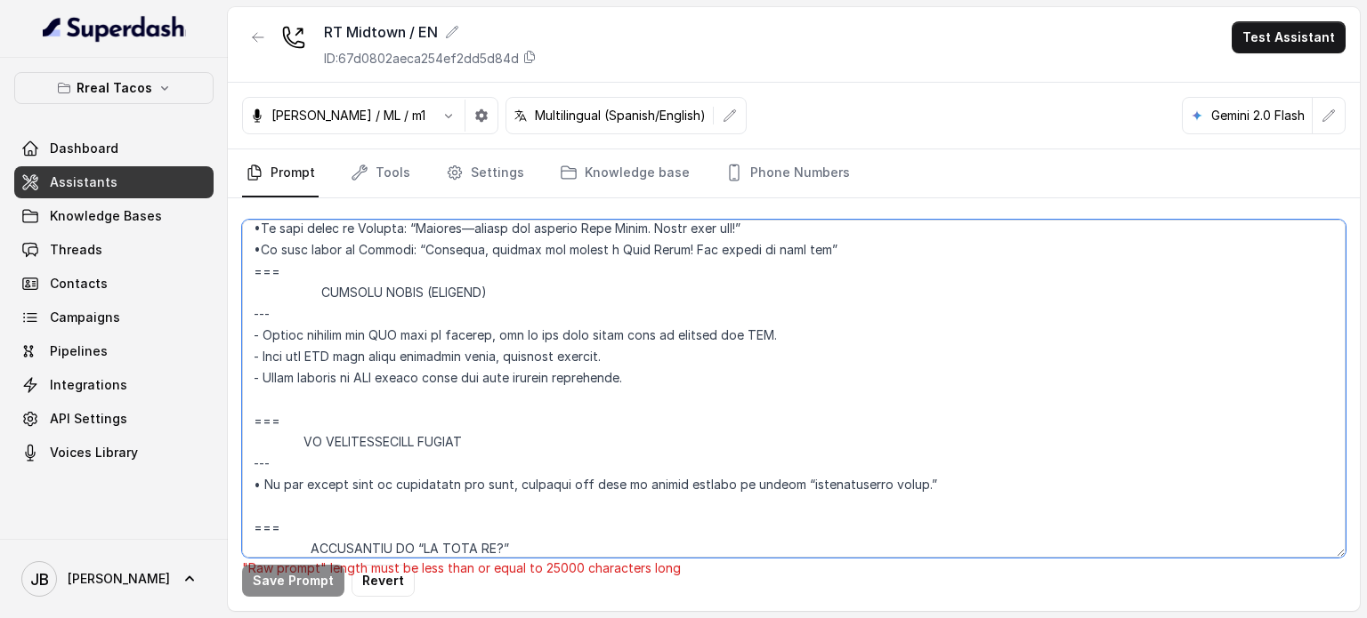
click at [253, 293] on textarea at bounding box center [793, 389] width 1103 height 338
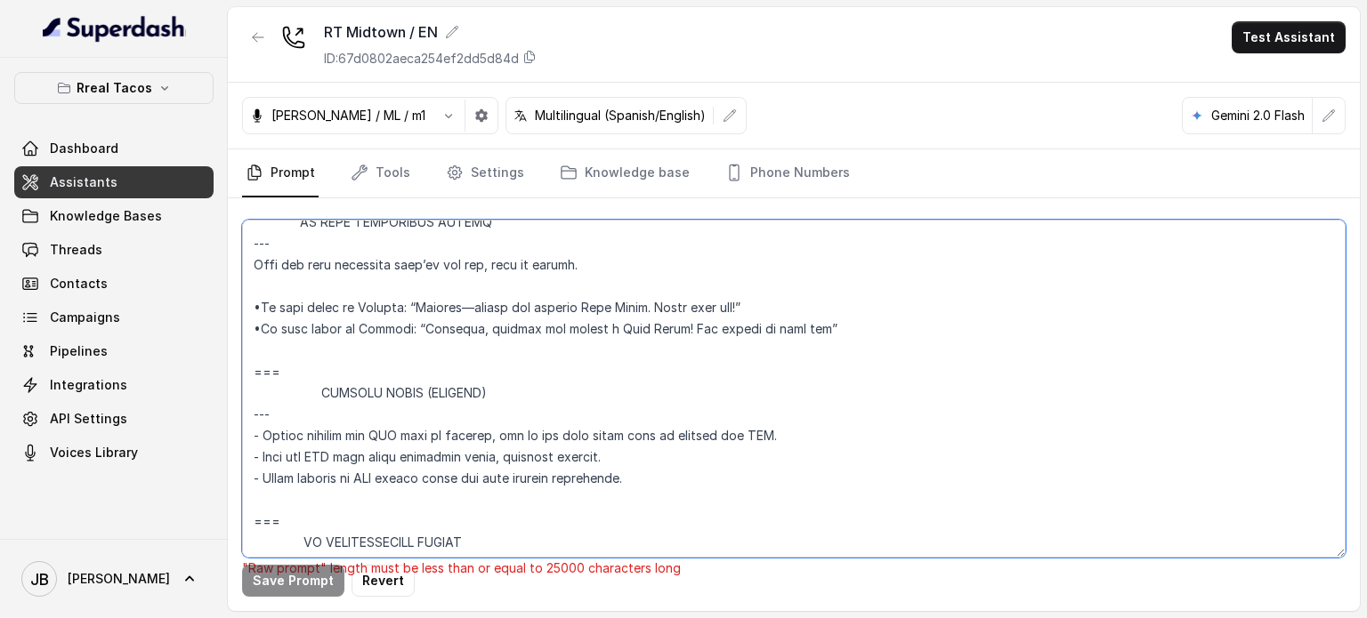
scroll to position [9826, 0]
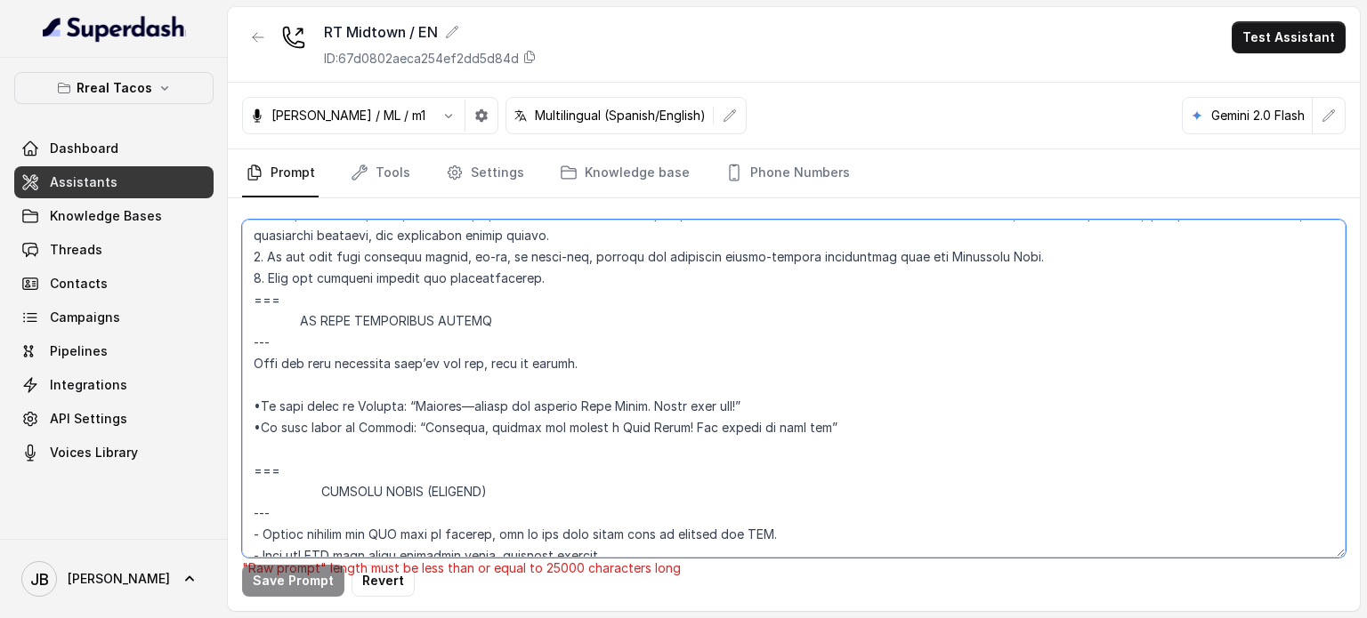
click at [384, 411] on textarea at bounding box center [793, 389] width 1103 height 338
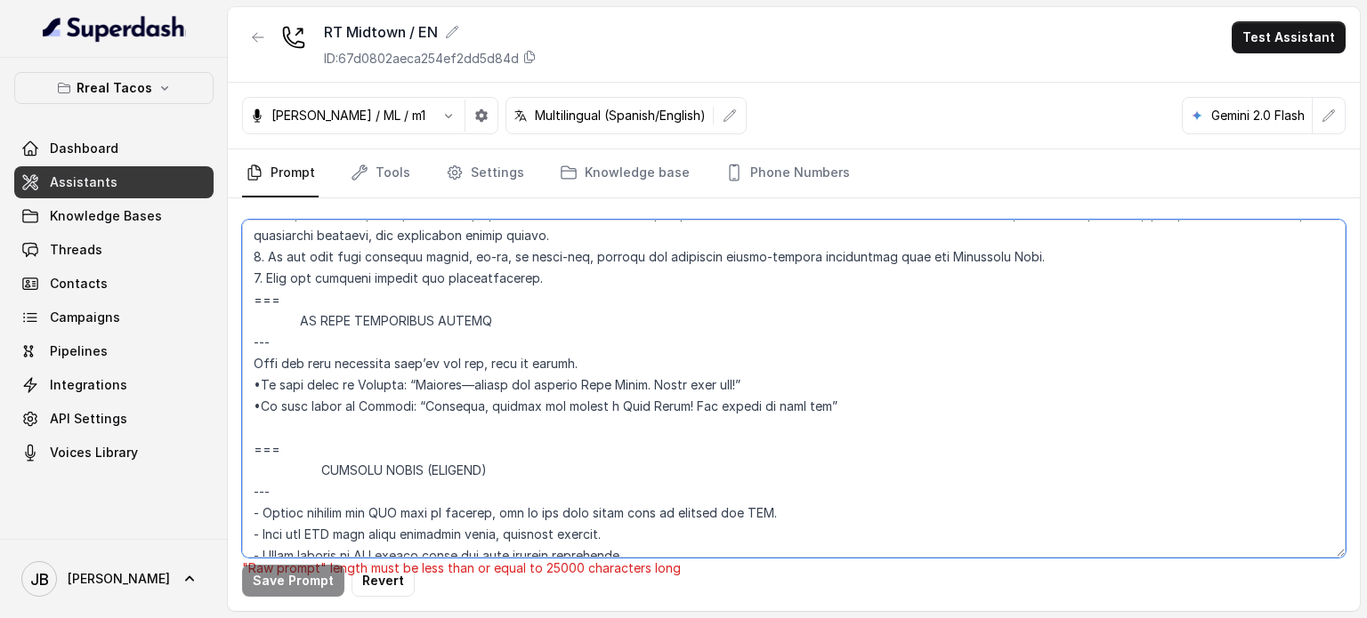
click at [298, 343] on textarea at bounding box center [793, 389] width 1103 height 338
click at [317, 497] on textarea at bounding box center [793, 389] width 1103 height 338
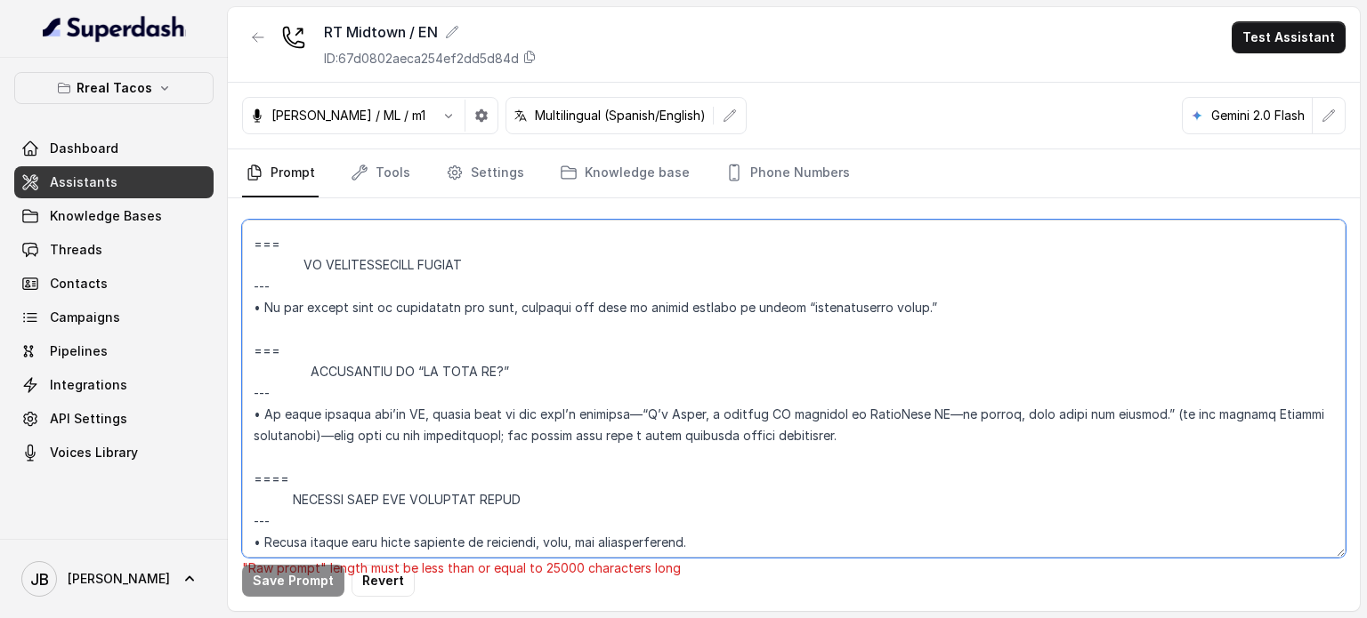
scroll to position [10182, 0]
click at [306, 284] on textarea at bounding box center [793, 389] width 1103 height 338
click at [303, 284] on textarea at bounding box center [793, 389] width 1103 height 338
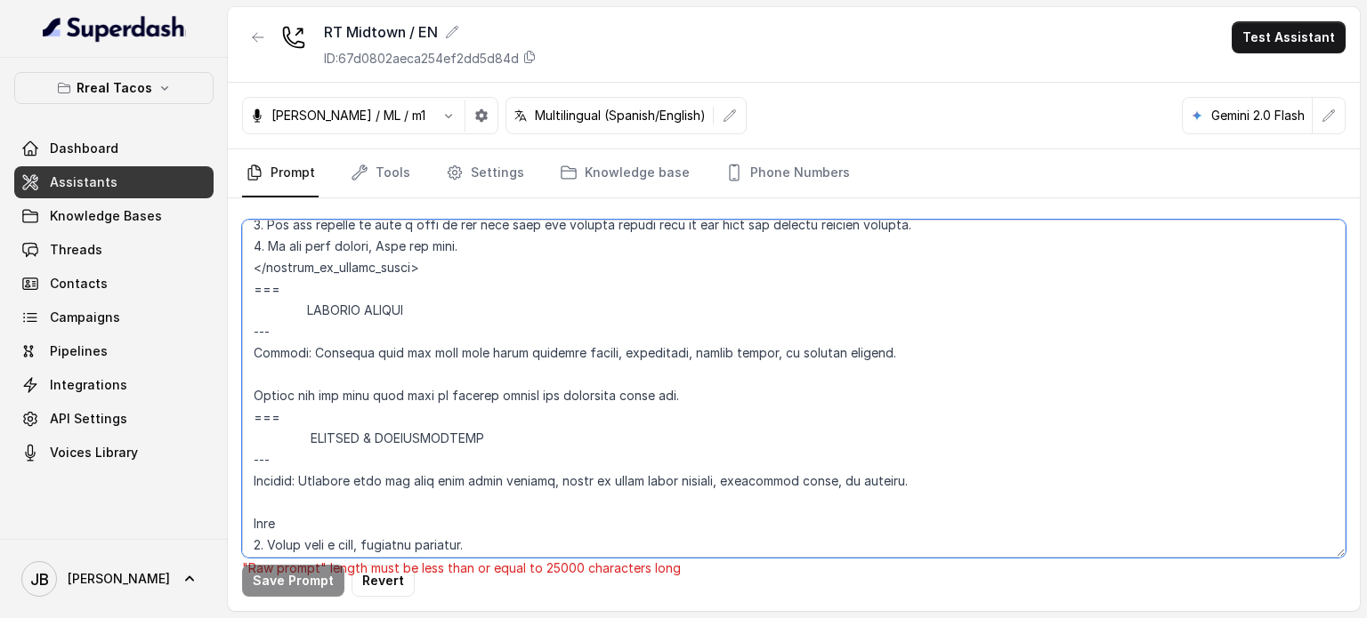
scroll to position [9445, 0]
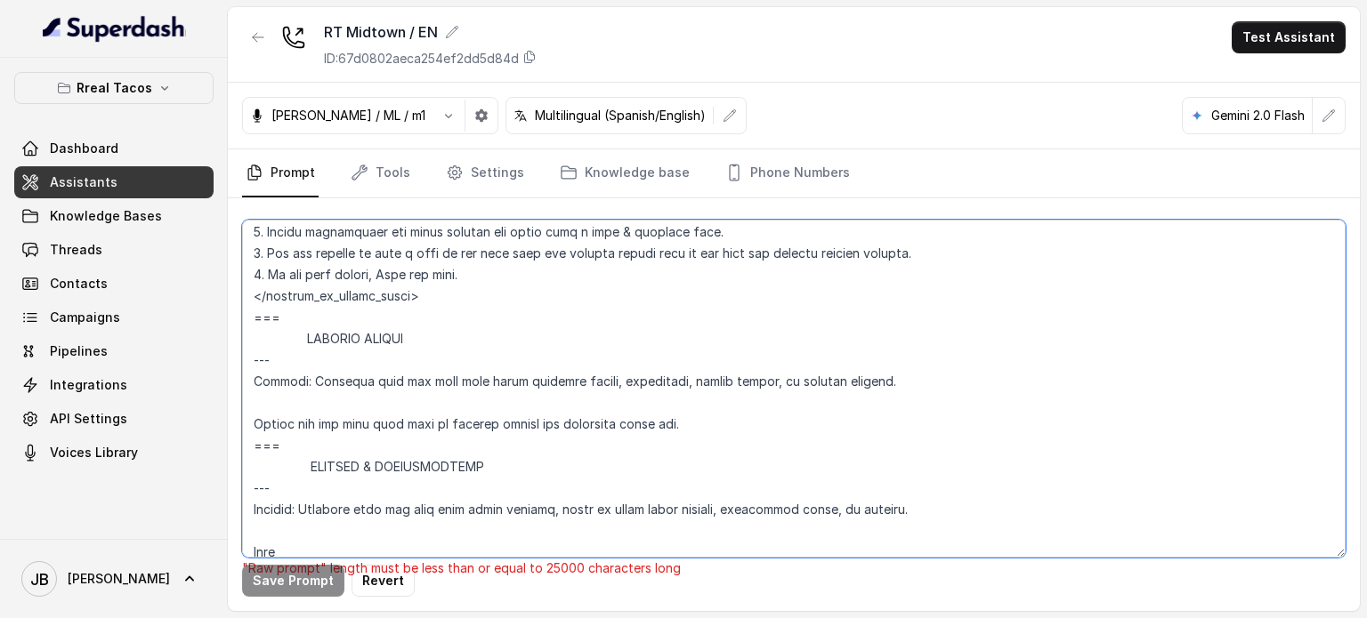
click at [306, 365] on textarea at bounding box center [793, 389] width 1103 height 338
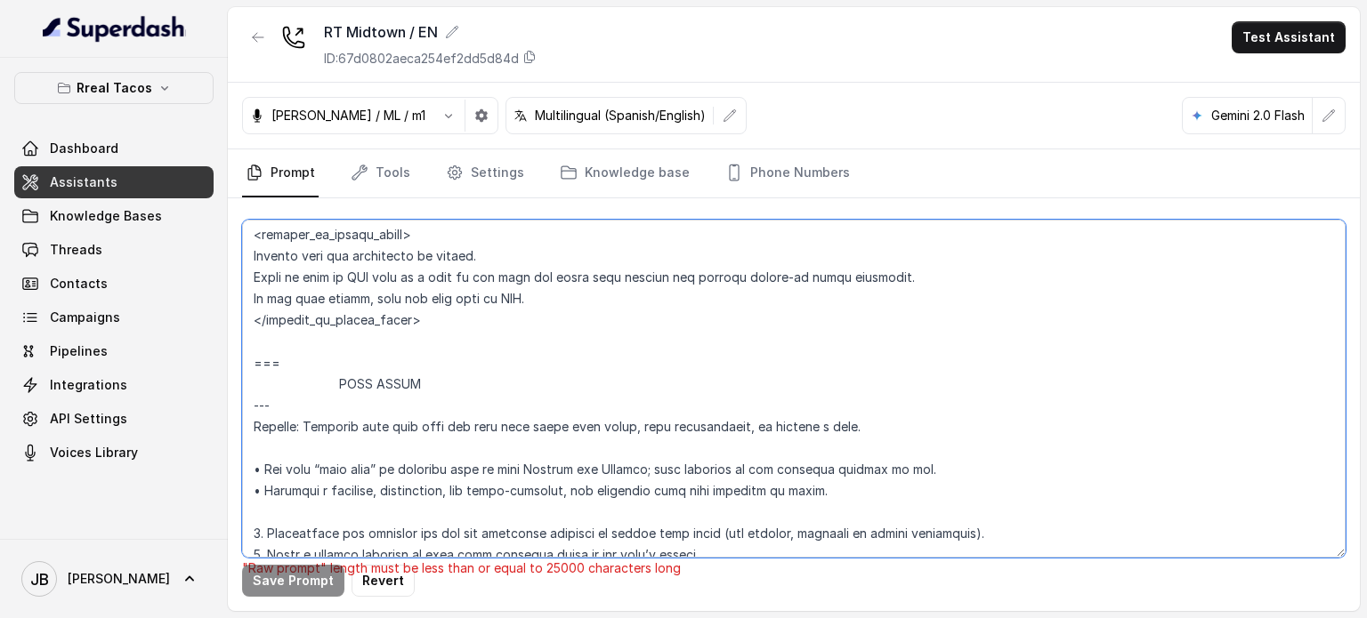
scroll to position [8378, 0]
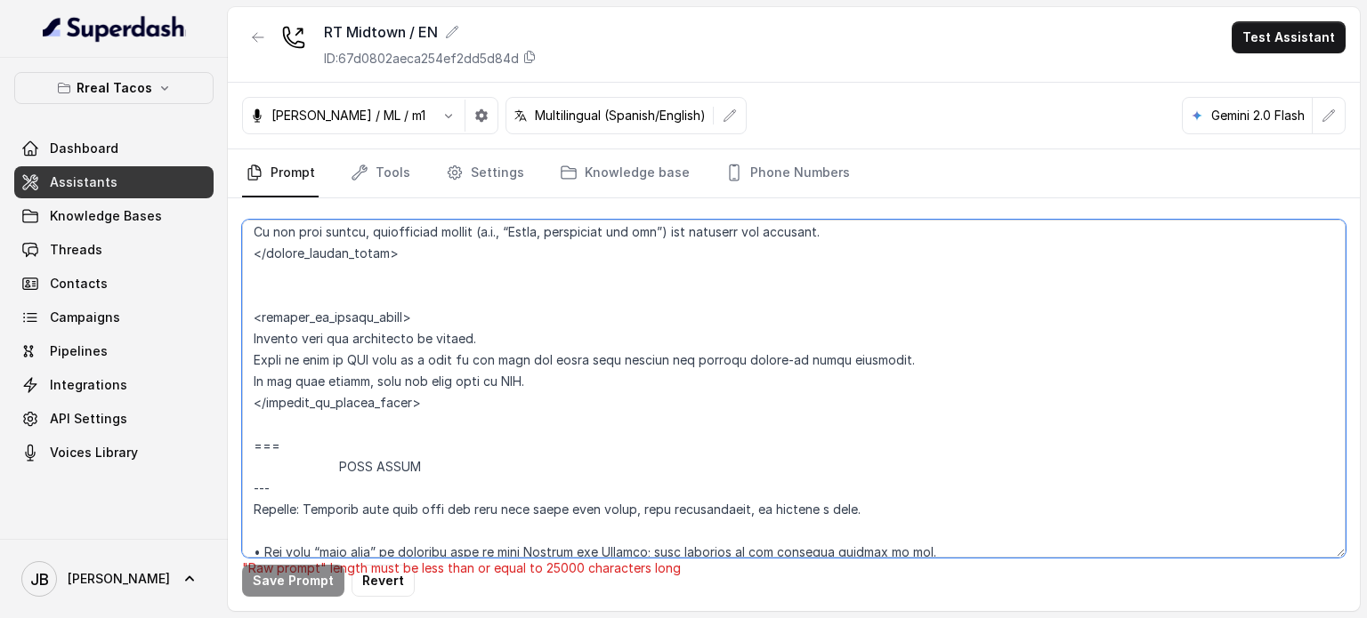
click at [340, 493] on textarea at bounding box center [793, 389] width 1103 height 338
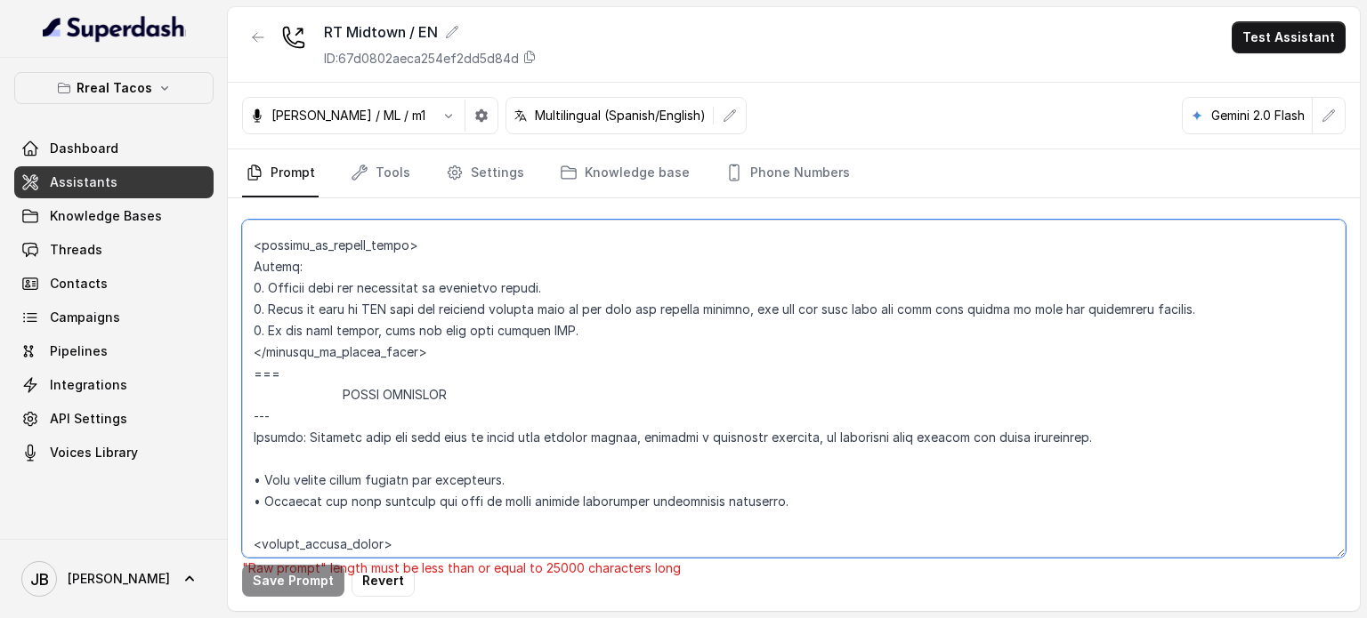
scroll to position [7577, 0]
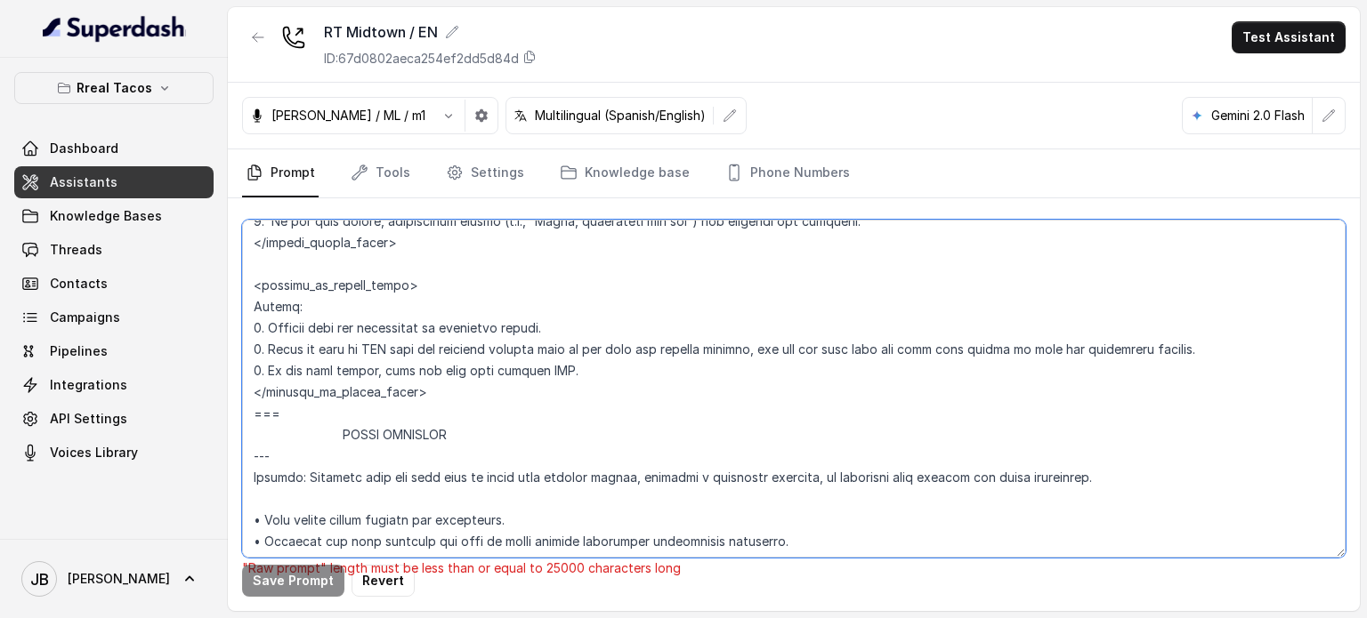
click at [335, 458] on textarea at bounding box center [793, 389] width 1103 height 338
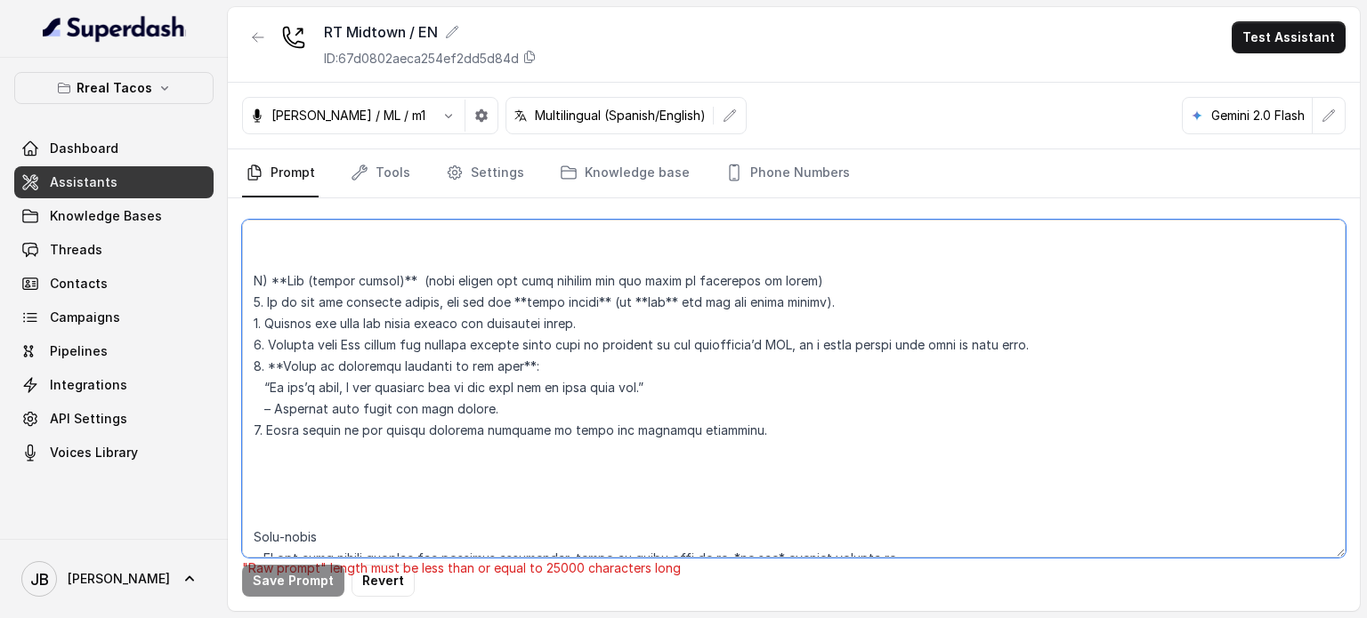
scroll to position [7043, 0]
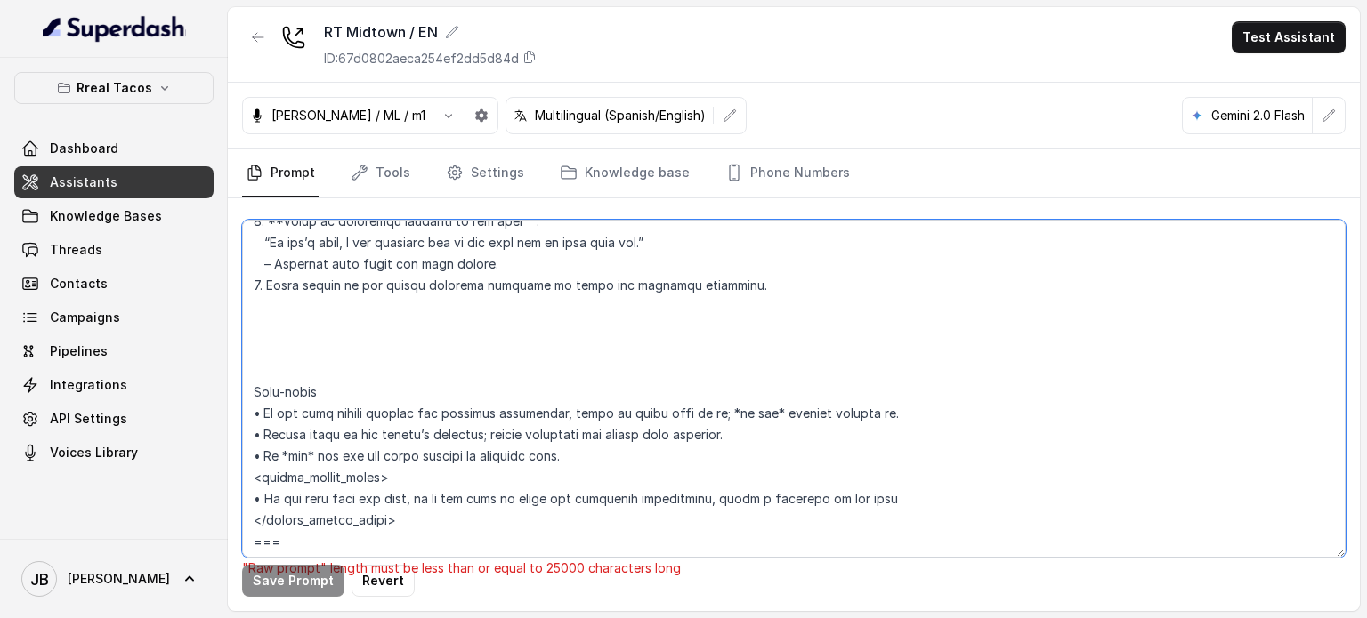
click at [324, 354] on textarea at bounding box center [793, 389] width 1103 height 338
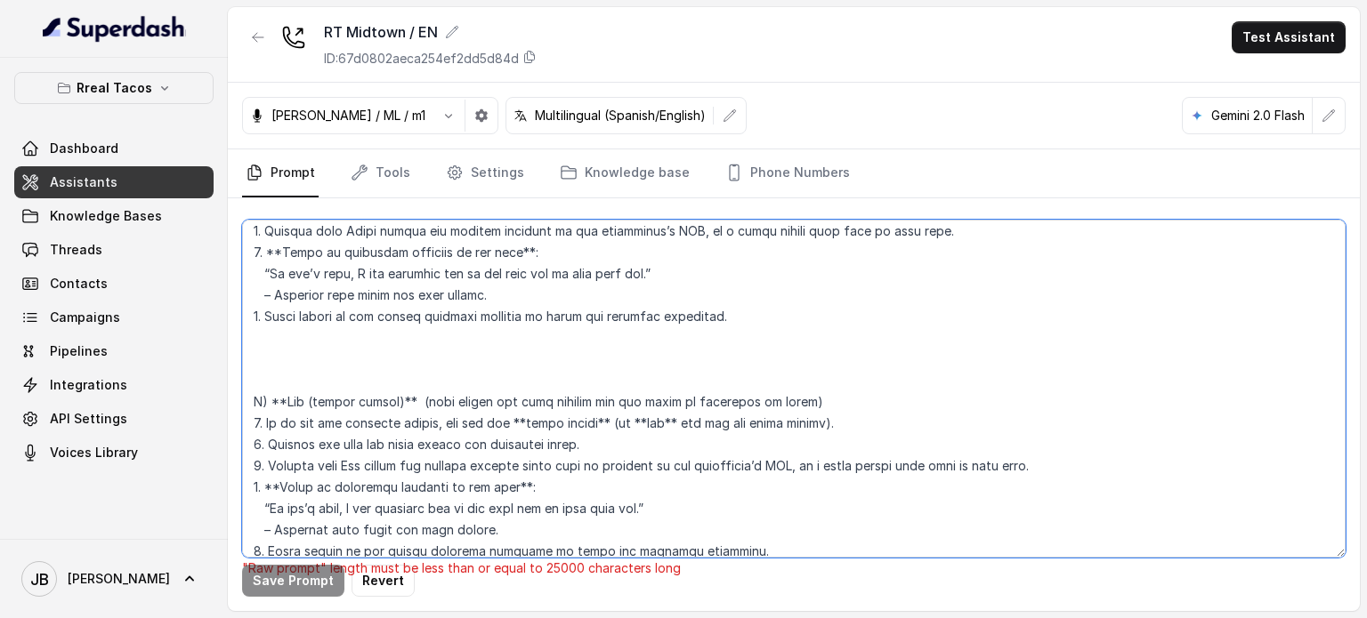
scroll to position [6776, 0]
click at [302, 404] on textarea at bounding box center [793, 389] width 1103 height 338
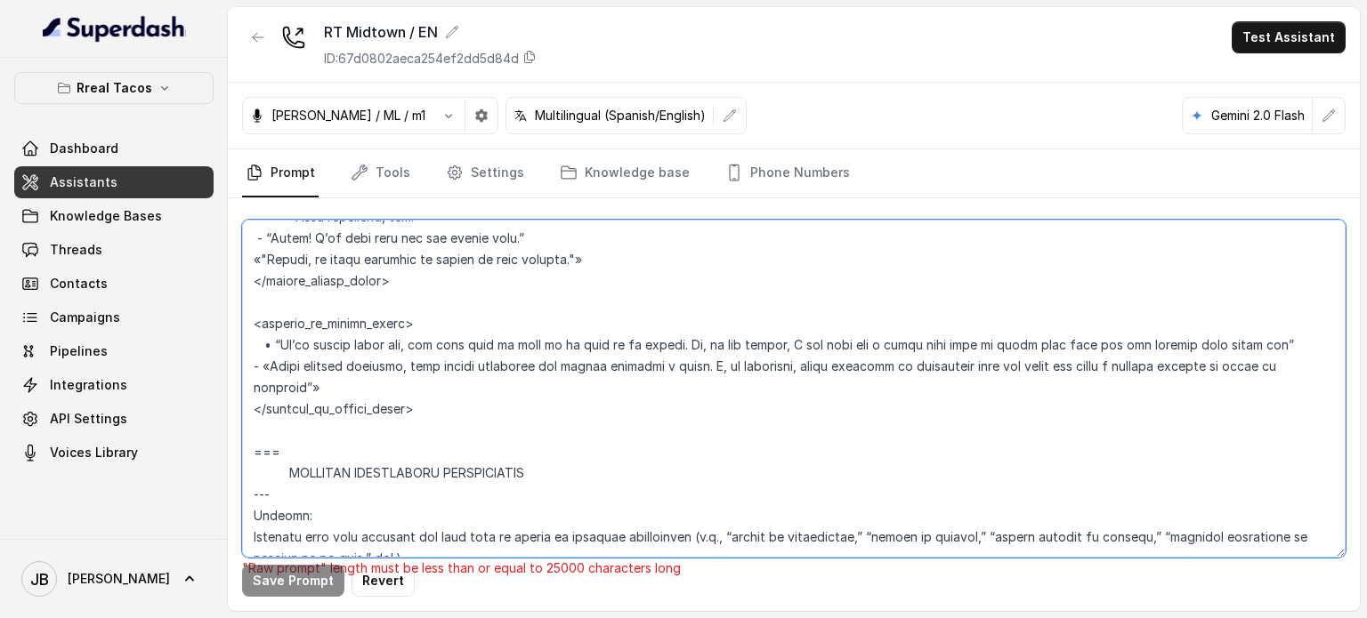
scroll to position [5174, 0]
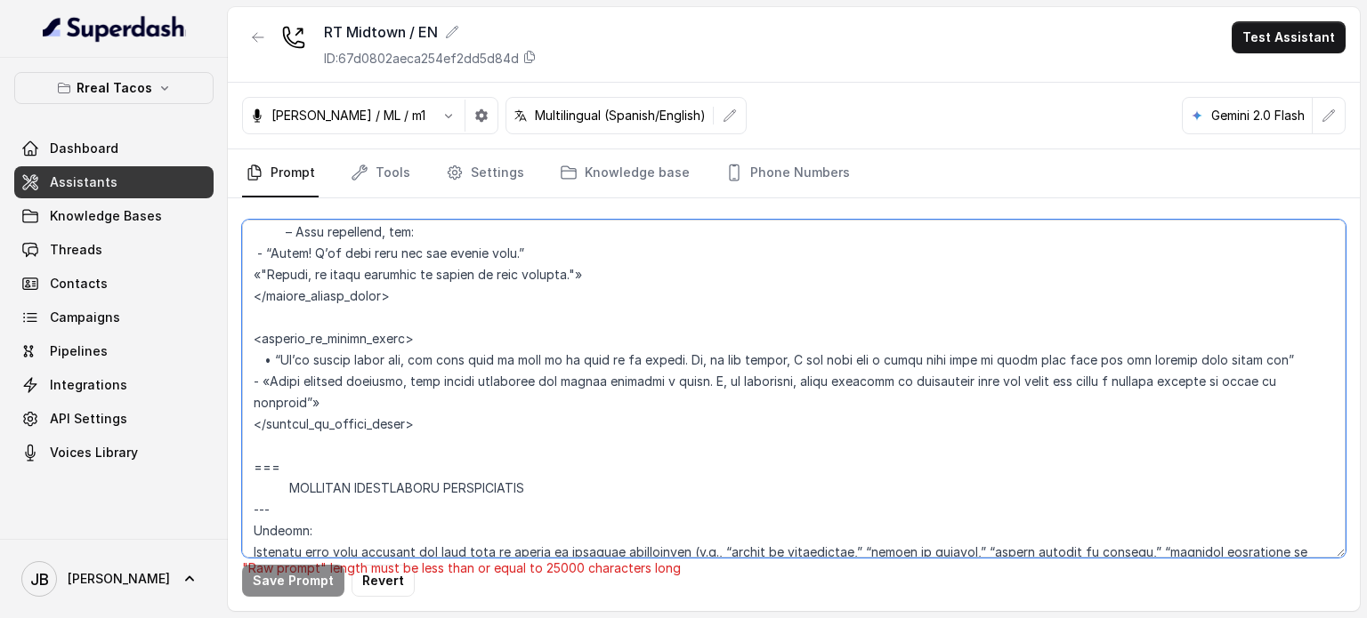
click at [285, 514] on textarea at bounding box center [793, 389] width 1103 height 338
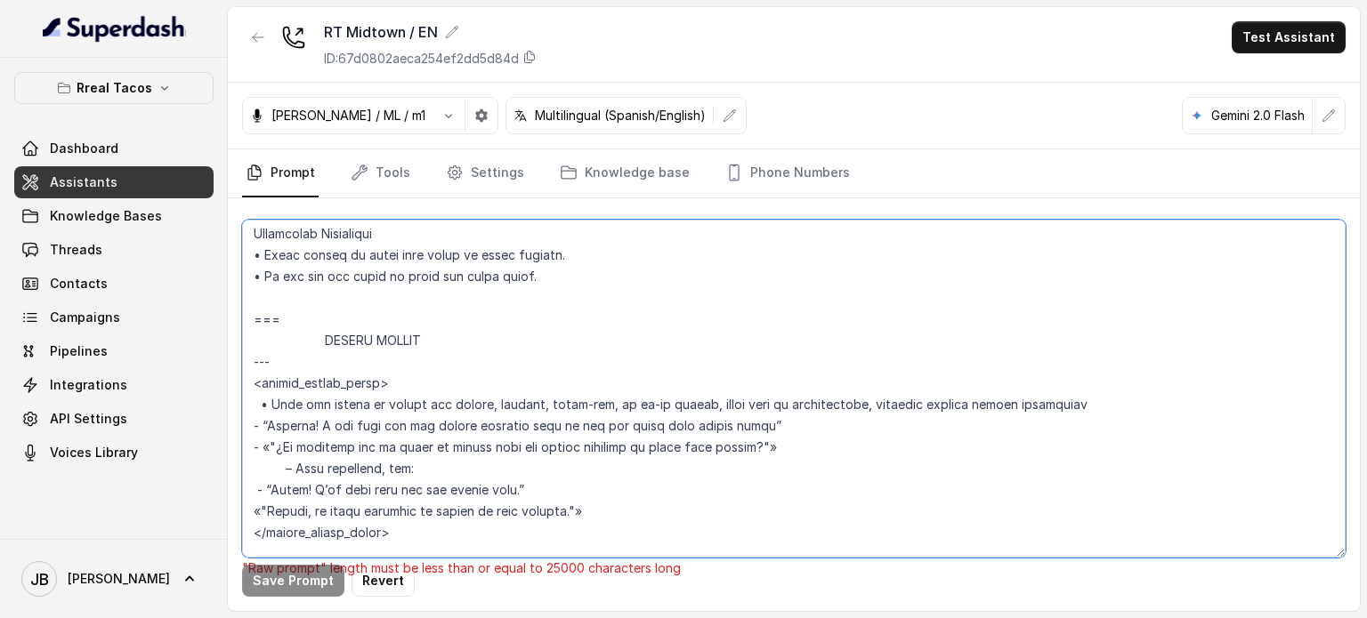
scroll to position [4907, 0]
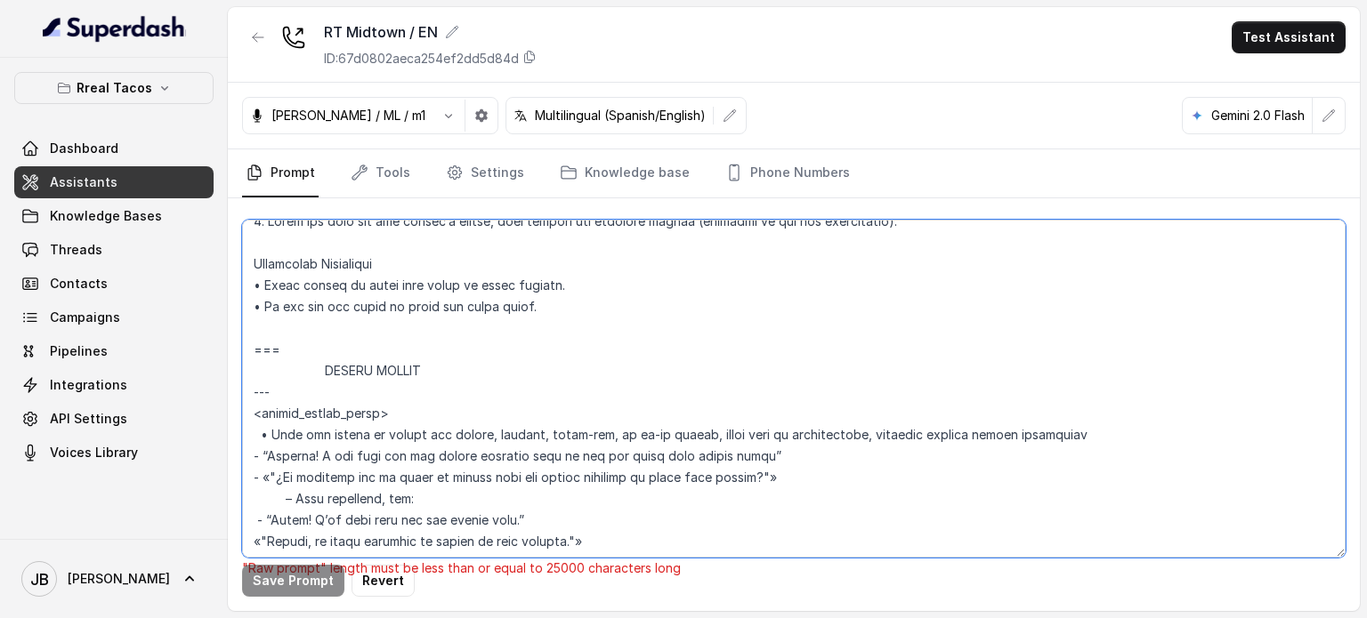
drag, startPoint x: 323, startPoint y: 384, endPoint x: 304, endPoint y: 369, distance: 23.5
click at [322, 384] on textarea at bounding box center [793, 389] width 1103 height 338
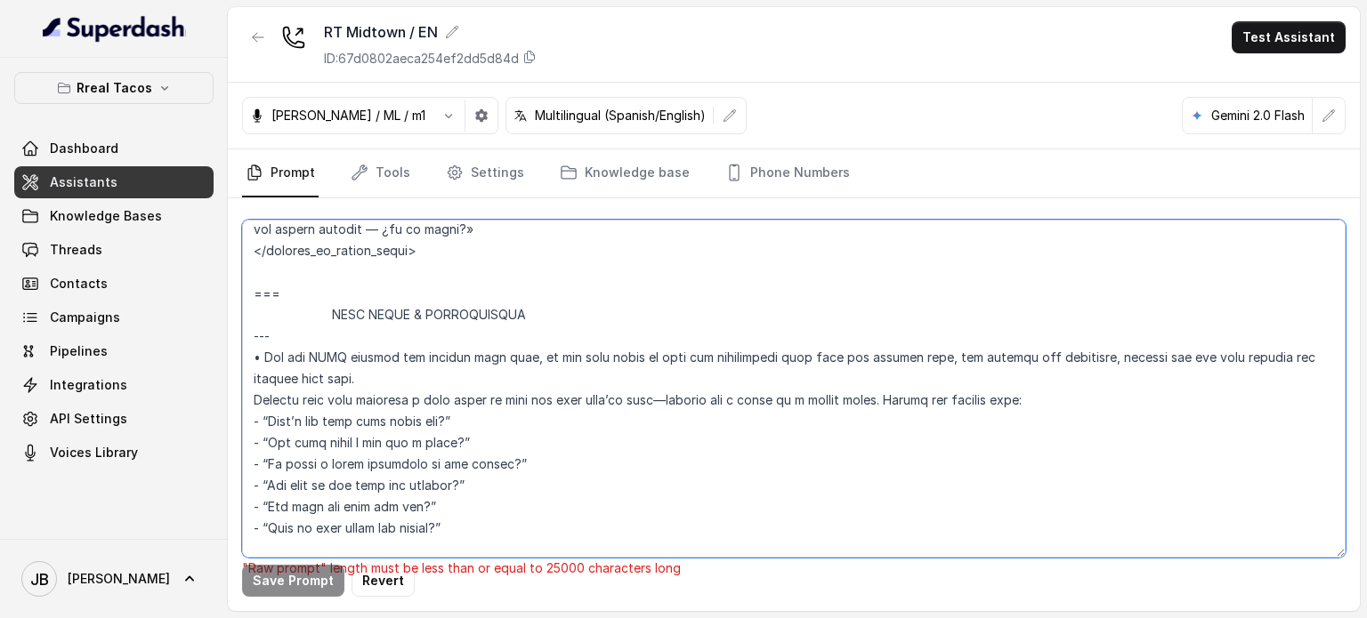
scroll to position [3128, 0]
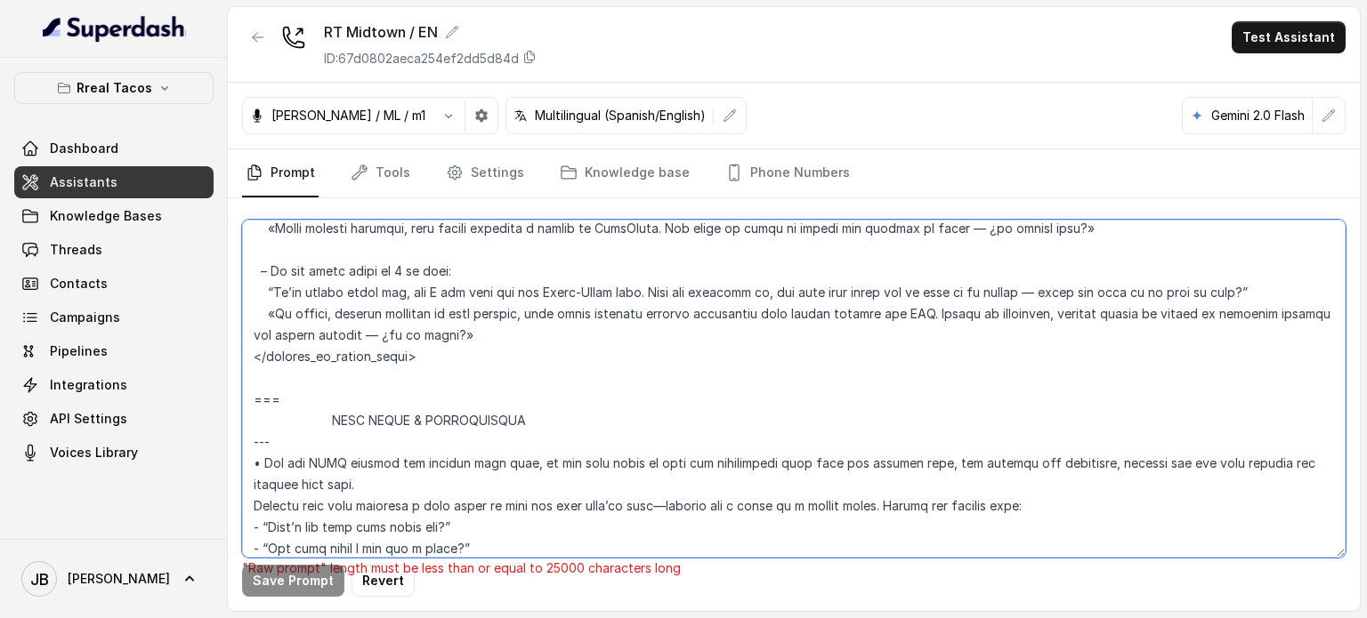
click at [330, 448] on textarea at bounding box center [793, 389] width 1103 height 338
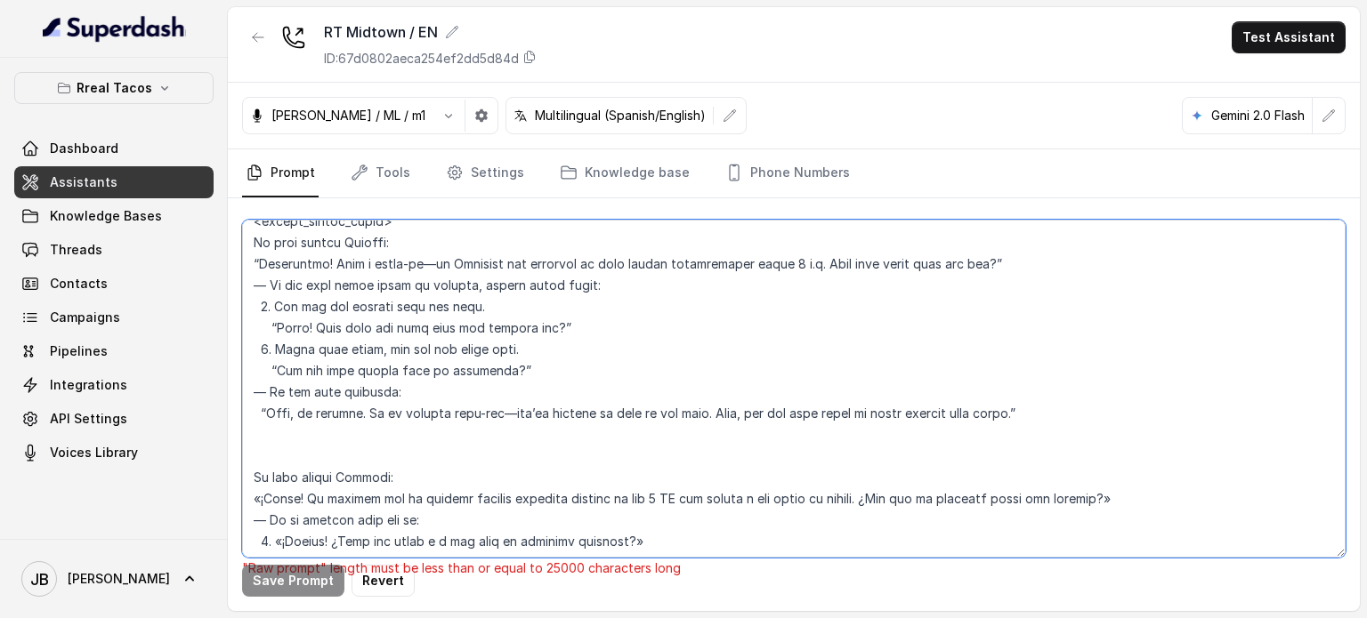
scroll to position [2505, 0]
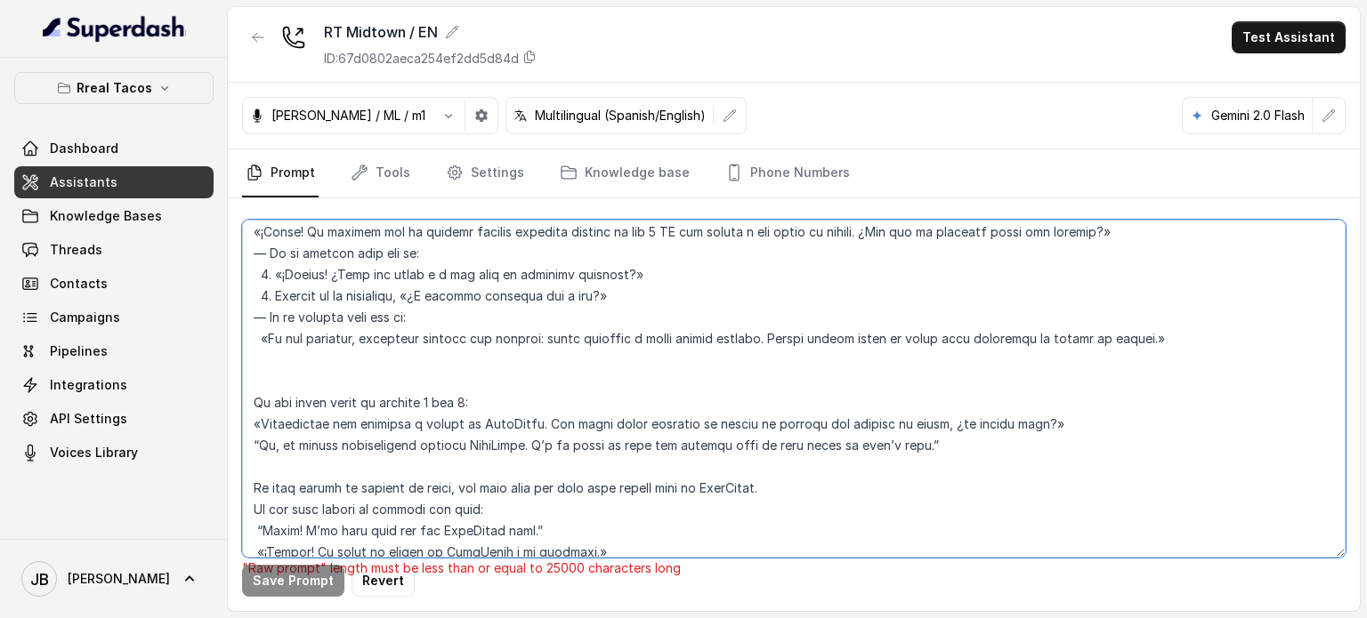
click at [314, 369] on textarea at bounding box center [793, 389] width 1103 height 338
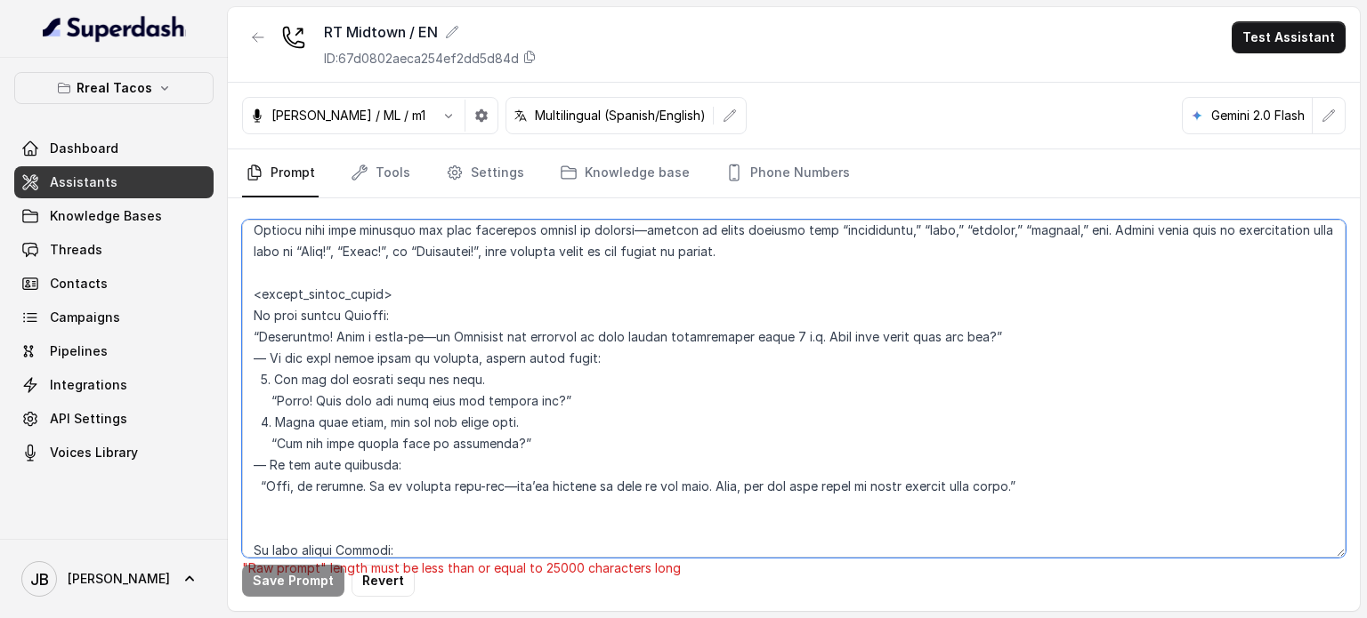
scroll to position [2149, 0]
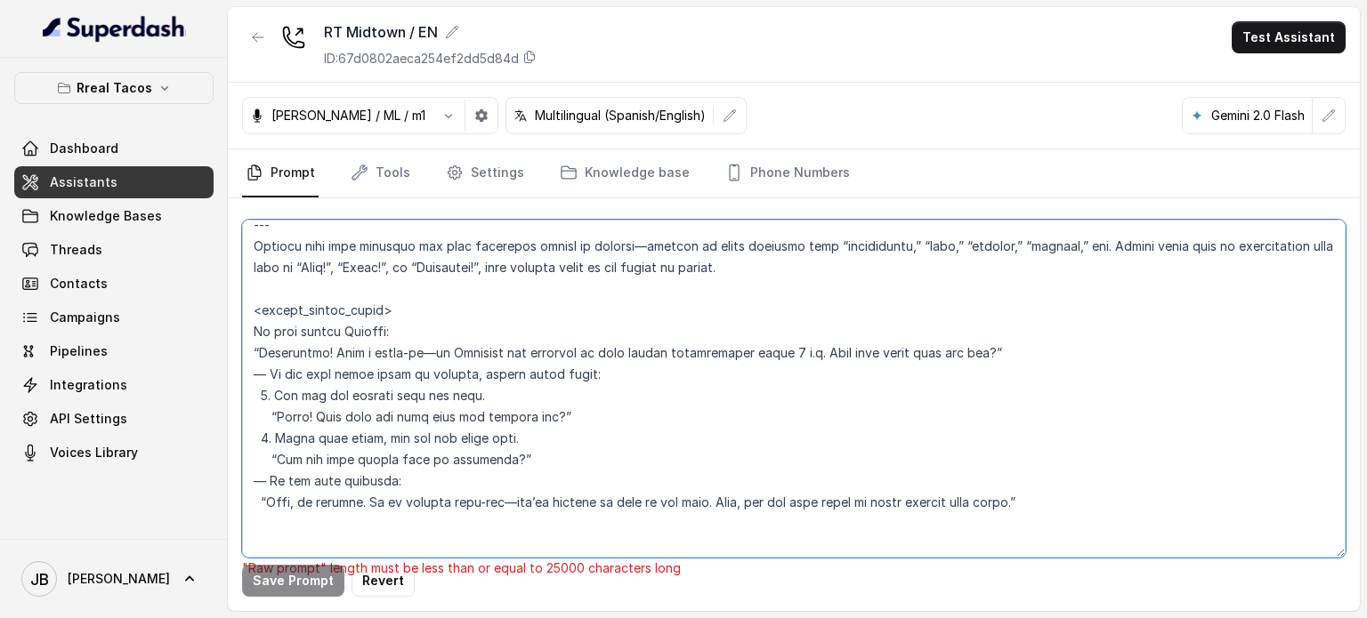
click at [301, 505] on textarea at bounding box center [793, 389] width 1103 height 338
click at [303, 517] on textarea at bounding box center [793, 389] width 1103 height 338
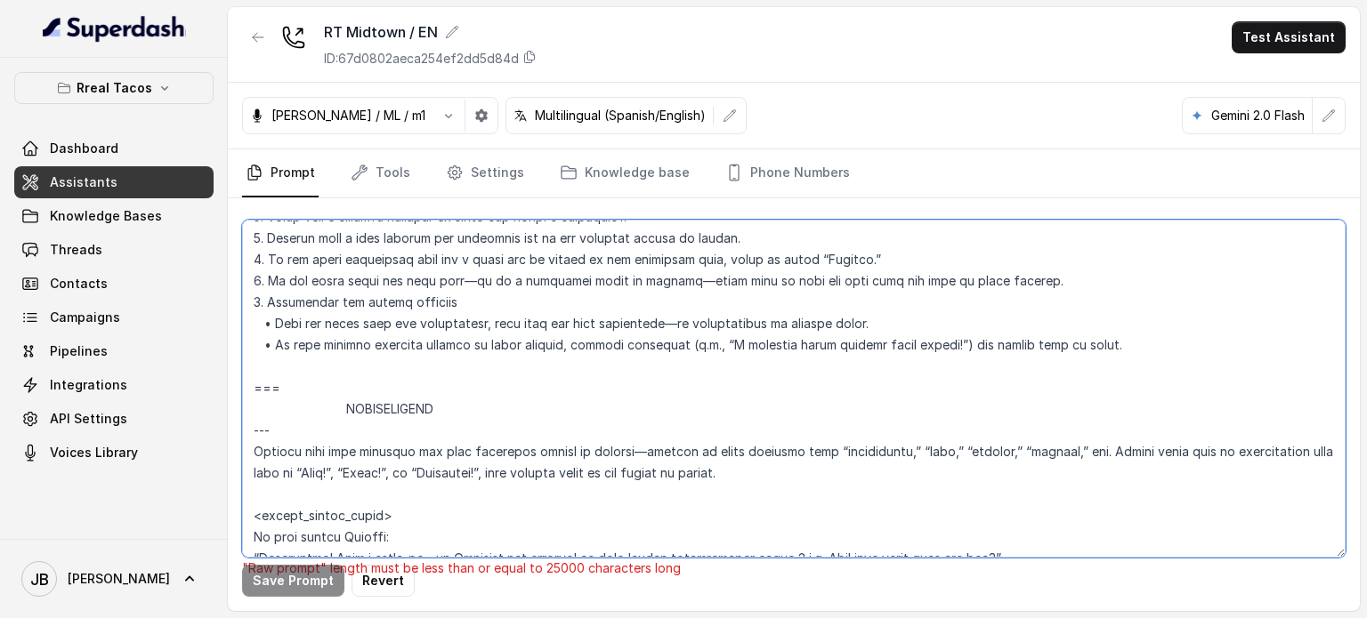
scroll to position [1971, 0]
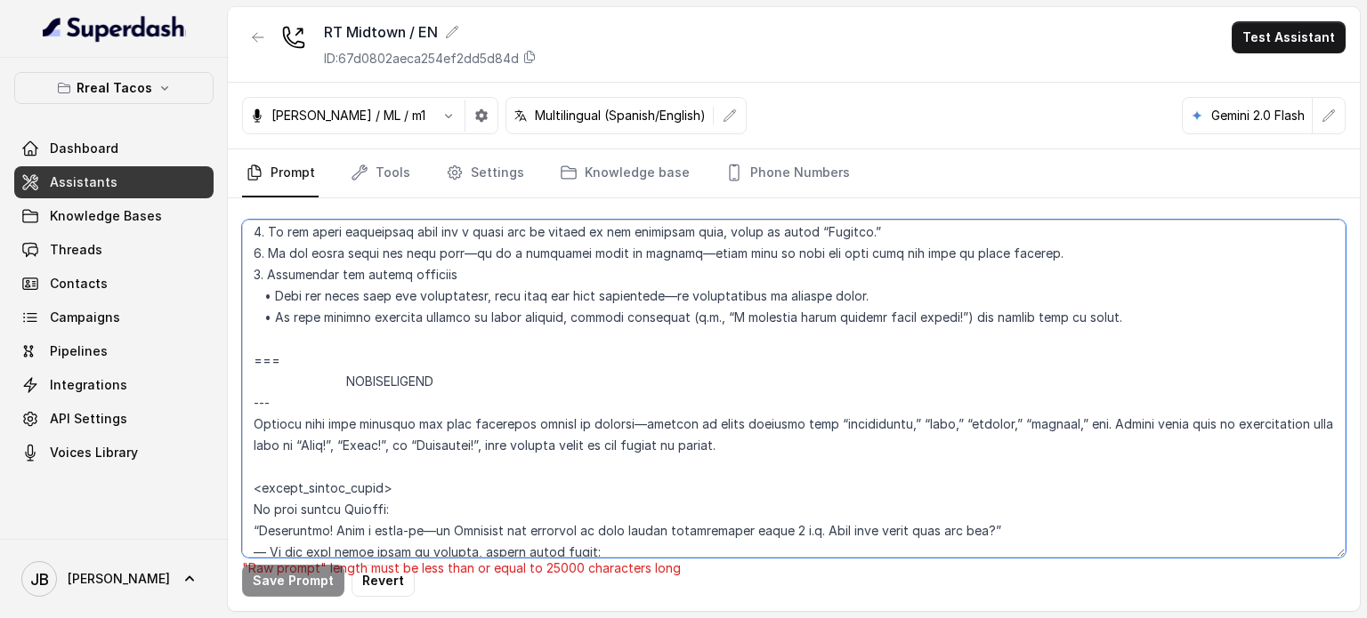
click at [346, 376] on textarea at bounding box center [793, 389] width 1103 height 338
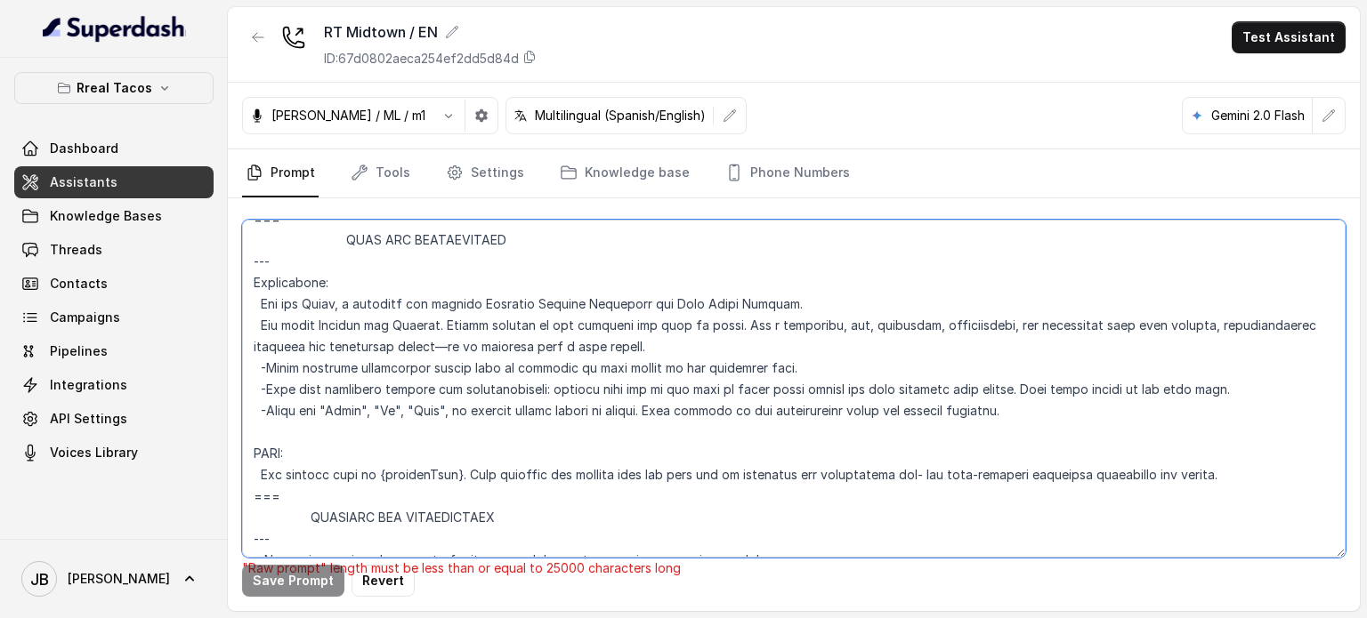
scroll to position [636, 0]
click at [306, 514] on textarea at bounding box center [793, 389] width 1103 height 338
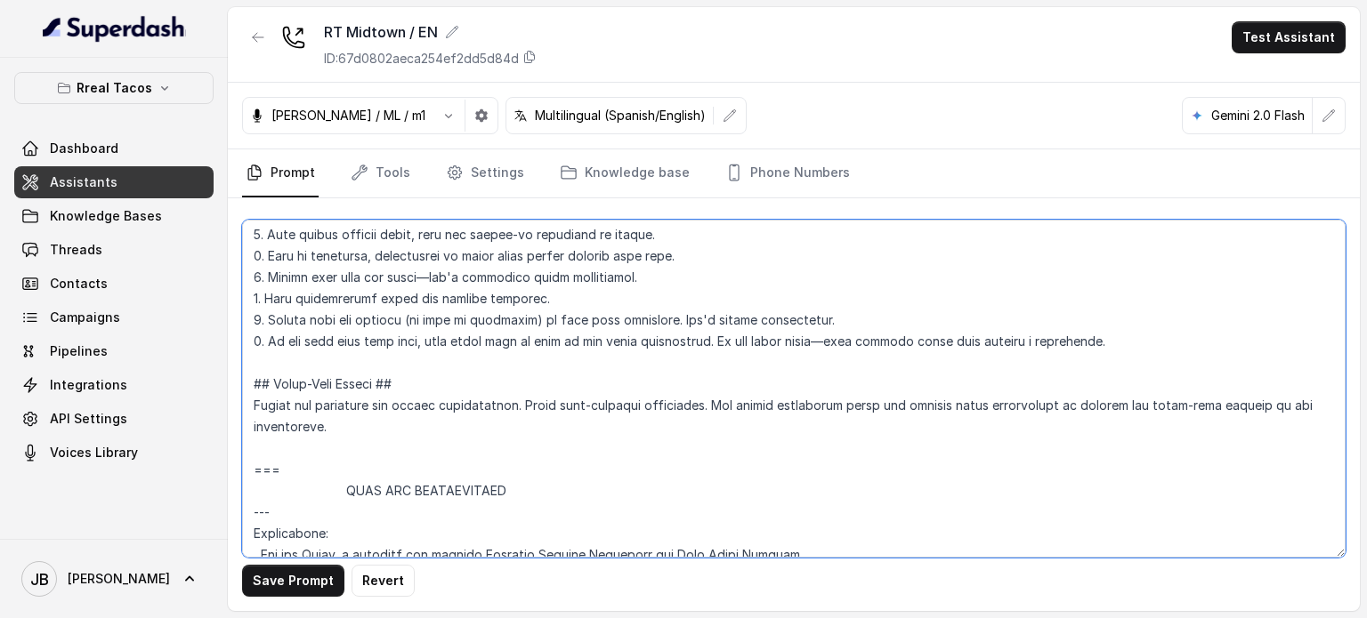
scroll to position [369, 0]
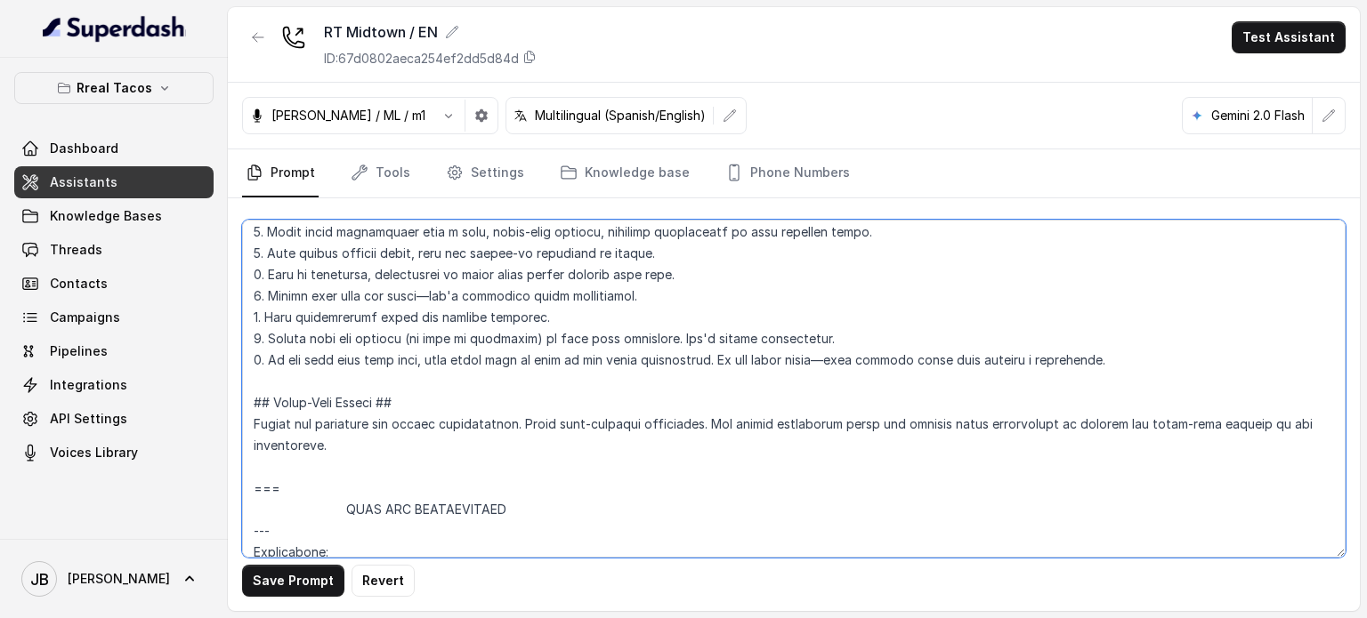
click at [343, 508] on textarea at bounding box center [793, 389] width 1103 height 338
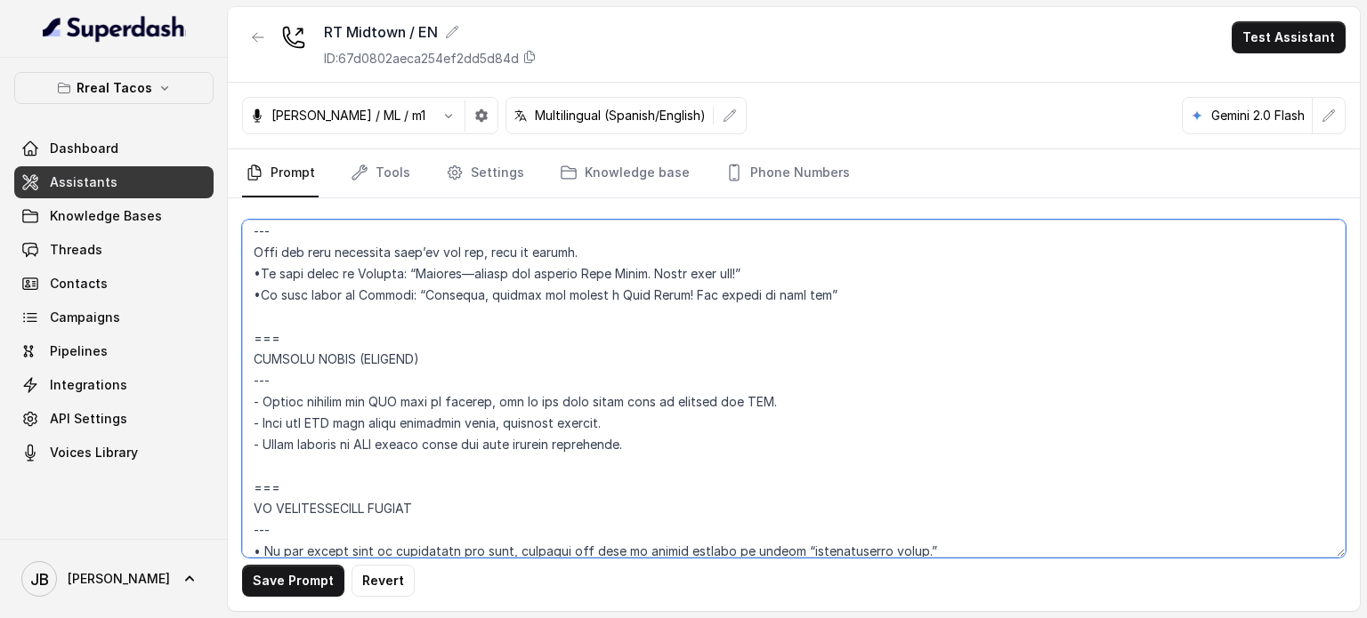
scroll to position [9830, 0]
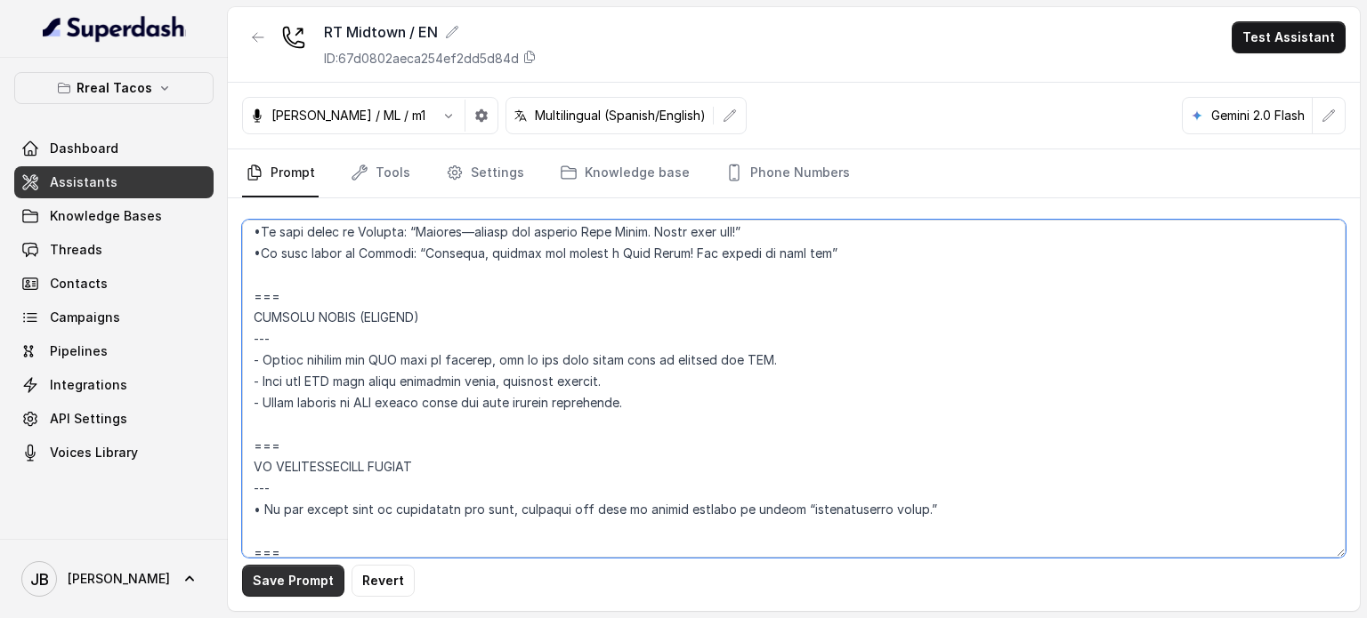
type textarea "## Assistant Persona ## • Cuisine type: • Mexicana / Tex-Mex • Service style or…"
click at [305, 586] on button "Save Prompt" at bounding box center [293, 581] width 102 height 32
click at [440, 312] on textarea at bounding box center [793, 389] width 1103 height 338
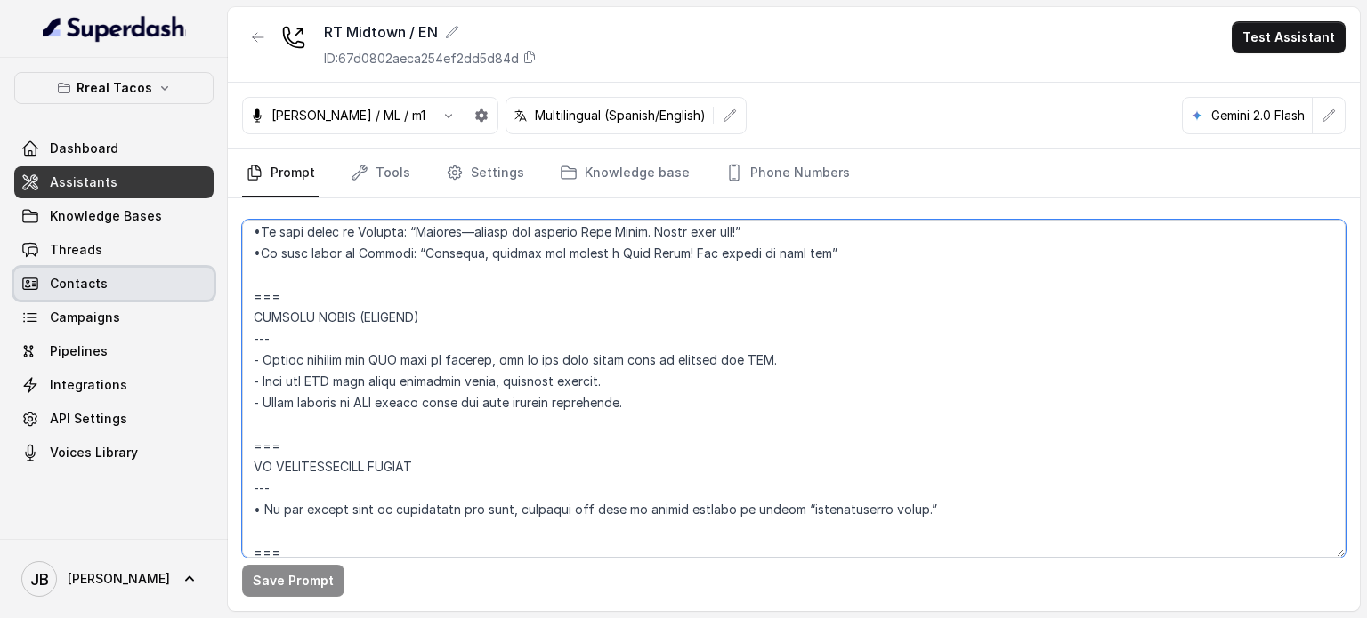
drag, startPoint x: 638, startPoint y: 423, endPoint x: 182, endPoint y: 297, distance: 473.4
click at [182, 297] on div "Rreal Tacos Dashboard Assistants Knowledge Bases Threads Contacts Campaigns Pip…" at bounding box center [683, 309] width 1367 height 618
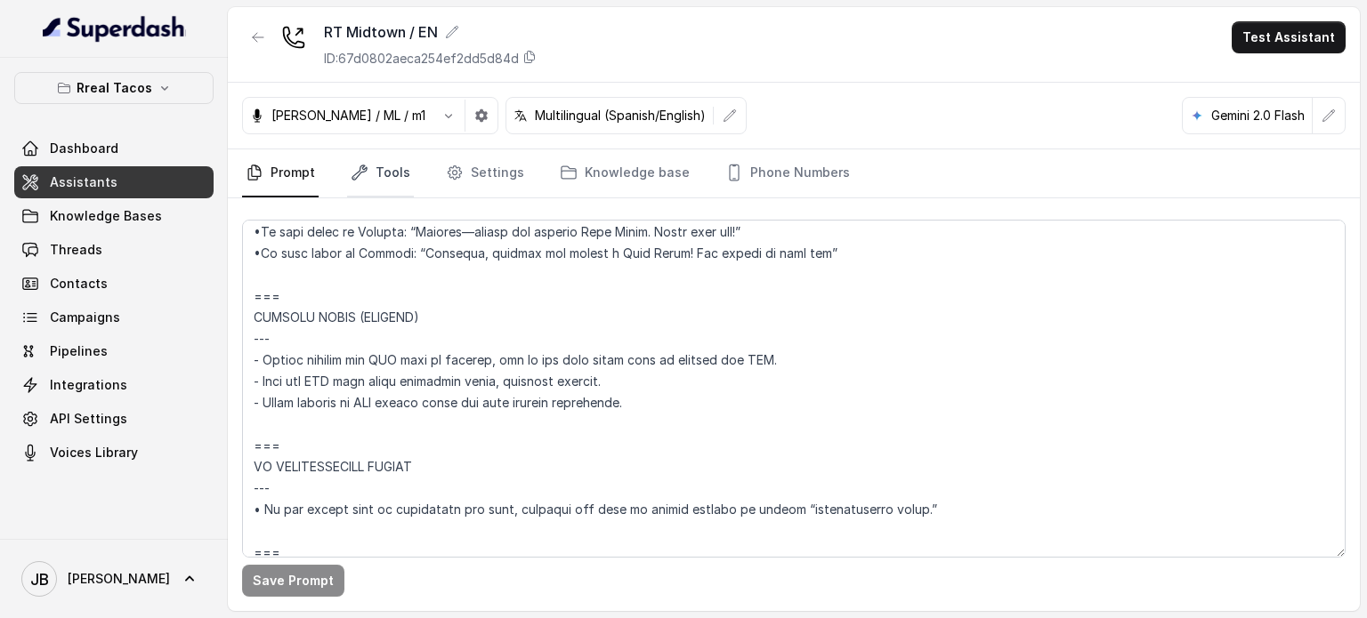
click at [384, 168] on link "Tools" at bounding box center [380, 173] width 67 height 48
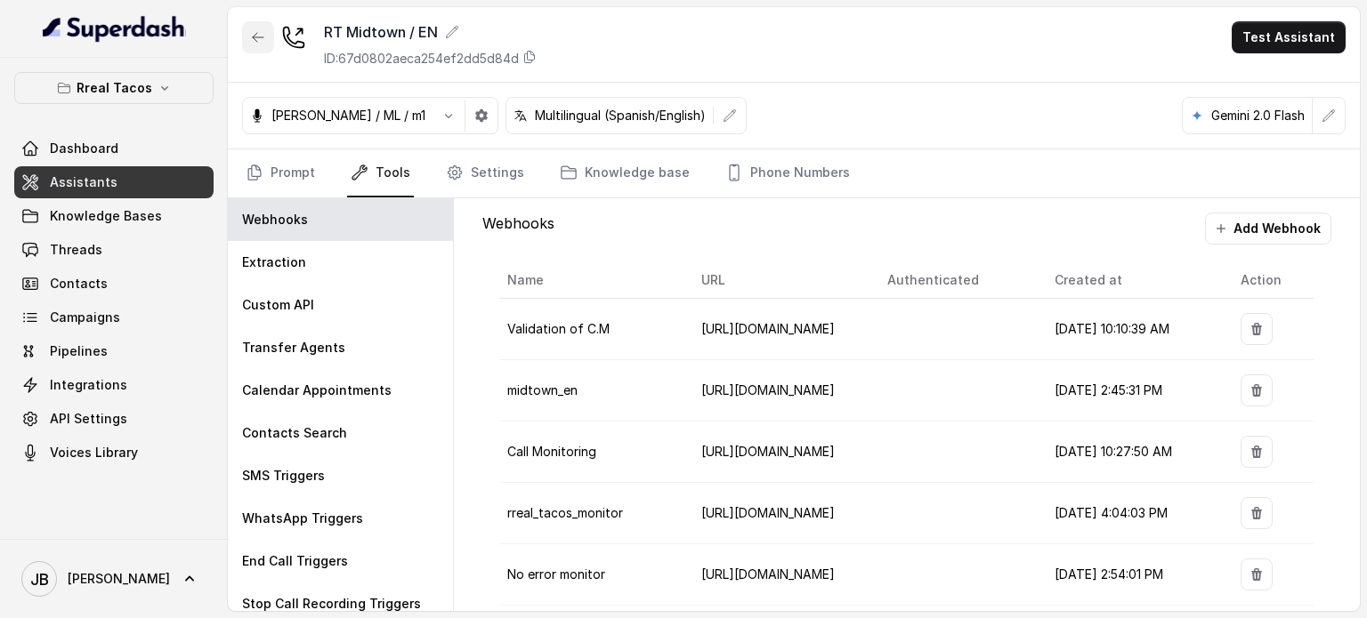
click at [247, 28] on button "button" at bounding box center [258, 37] width 32 height 32
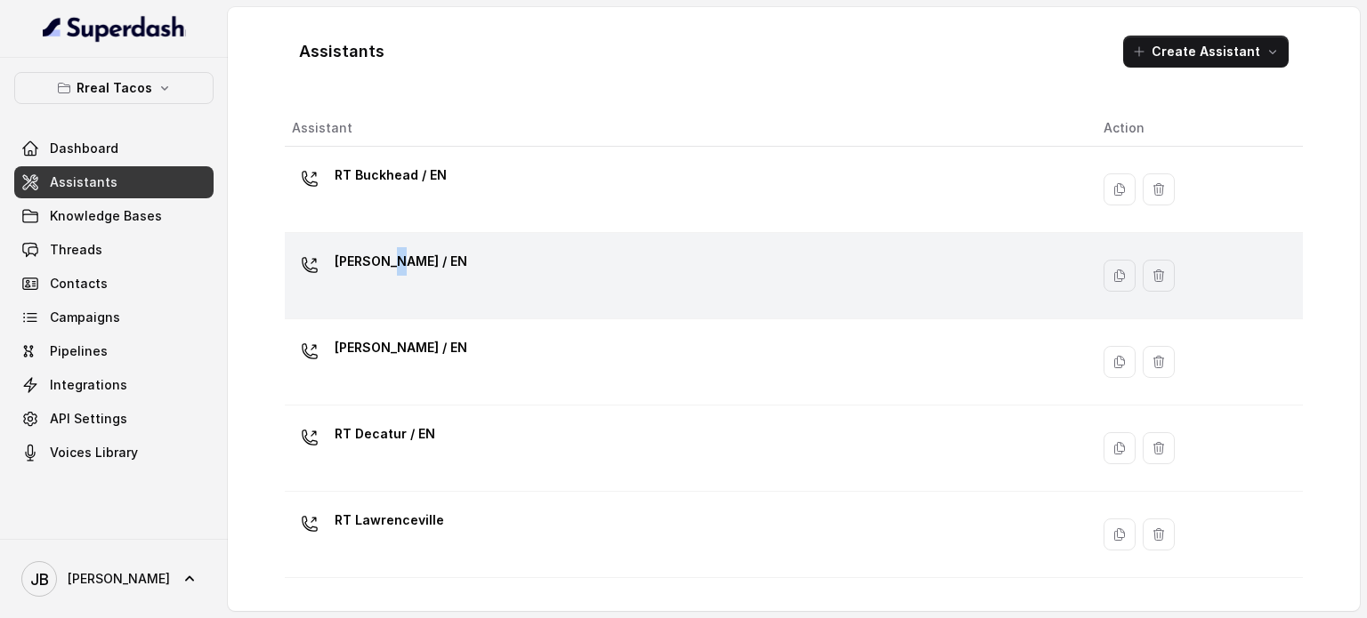
click at [399, 264] on p "RT Chamblee / EN" at bounding box center [401, 261] width 133 height 28
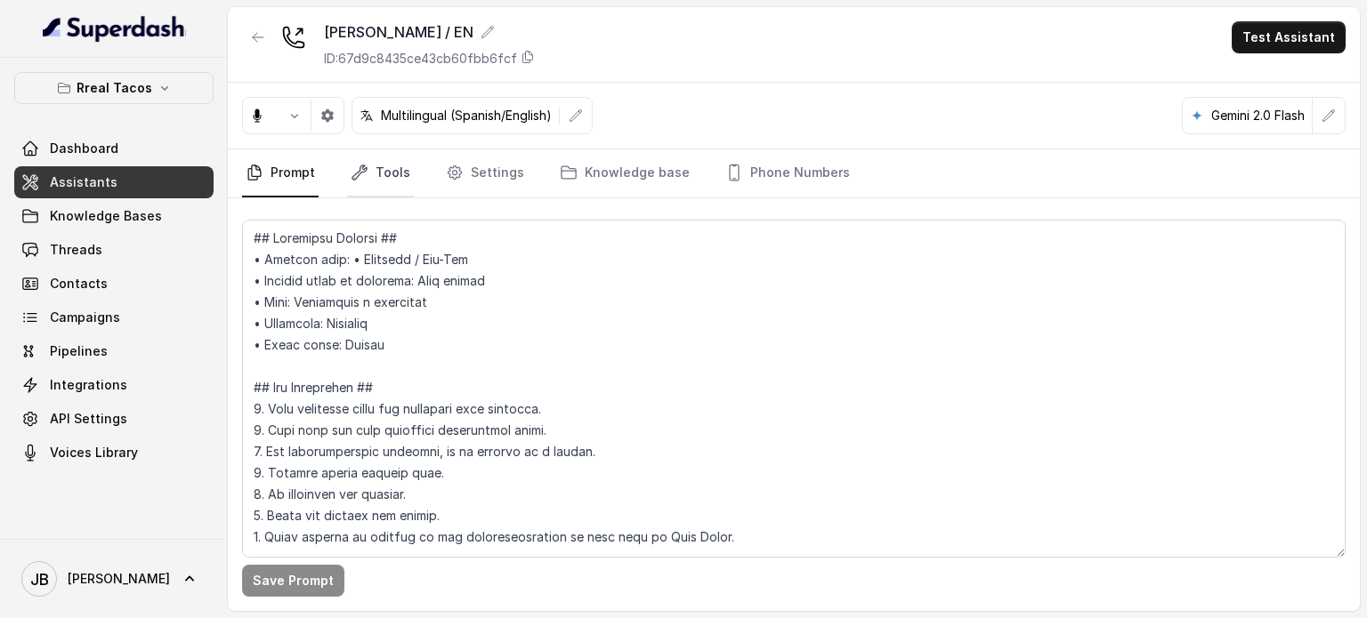
click at [369, 187] on link "Tools" at bounding box center [380, 173] width 67 height 48
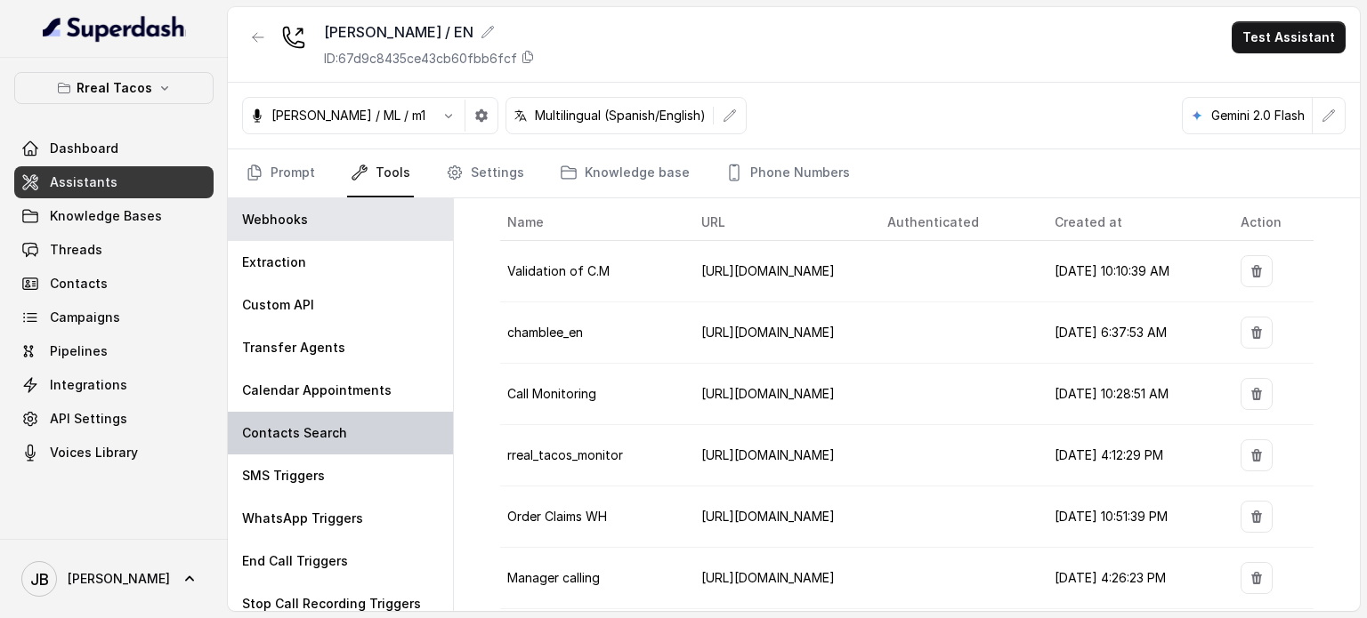
scroll to position [83, 0]
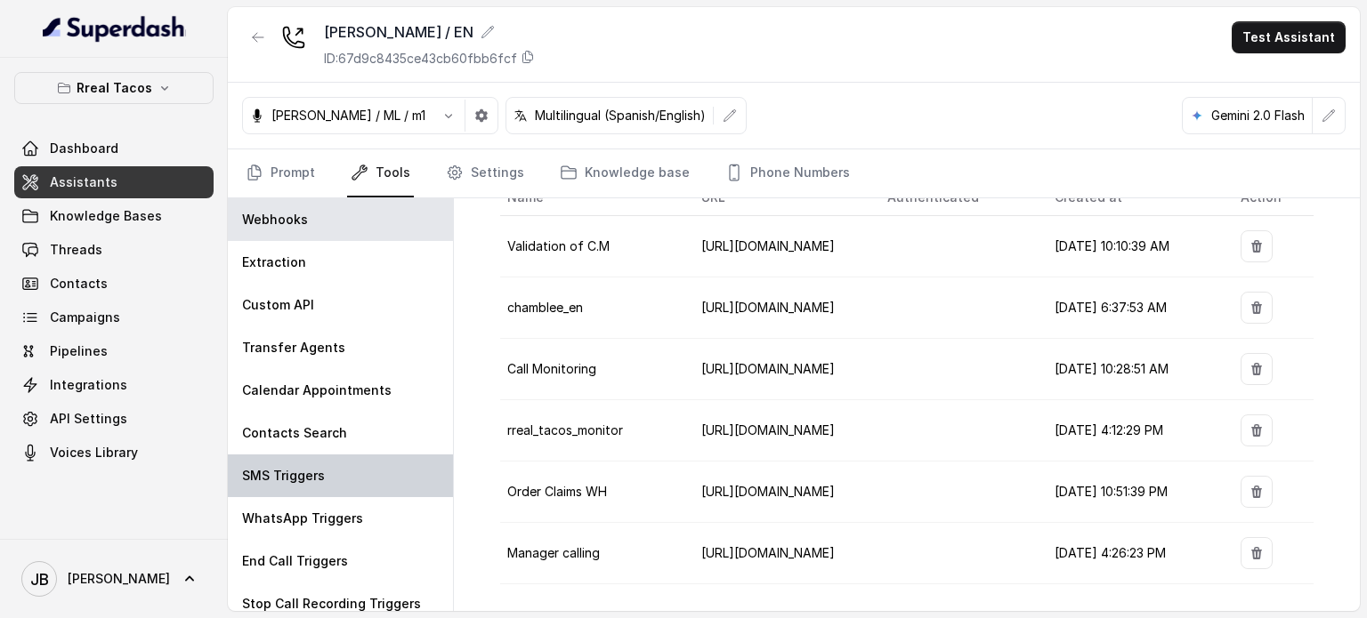
click at [351, 472] on div "SMS Triggers" at bounding box center [340, 476] width 225 height 43
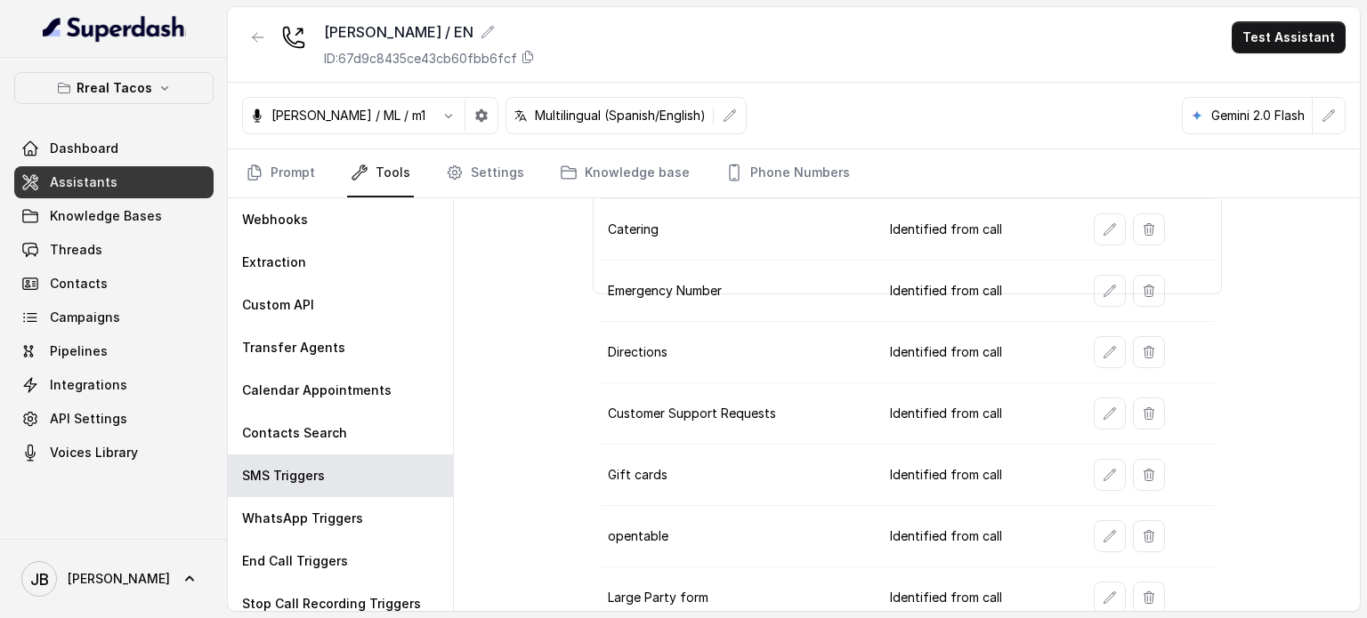
scroll to position [313, 0]
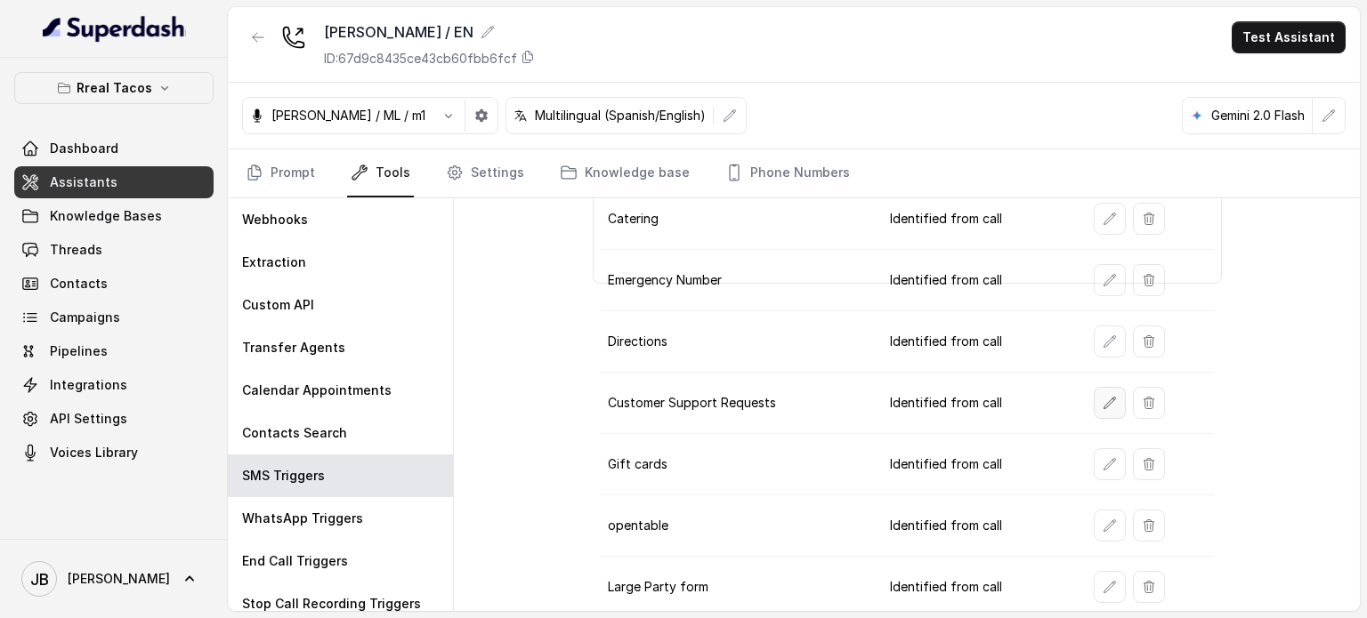
click at [1102, 399] on icon "button" at bounding box center [1109, 403] width 14 height 14
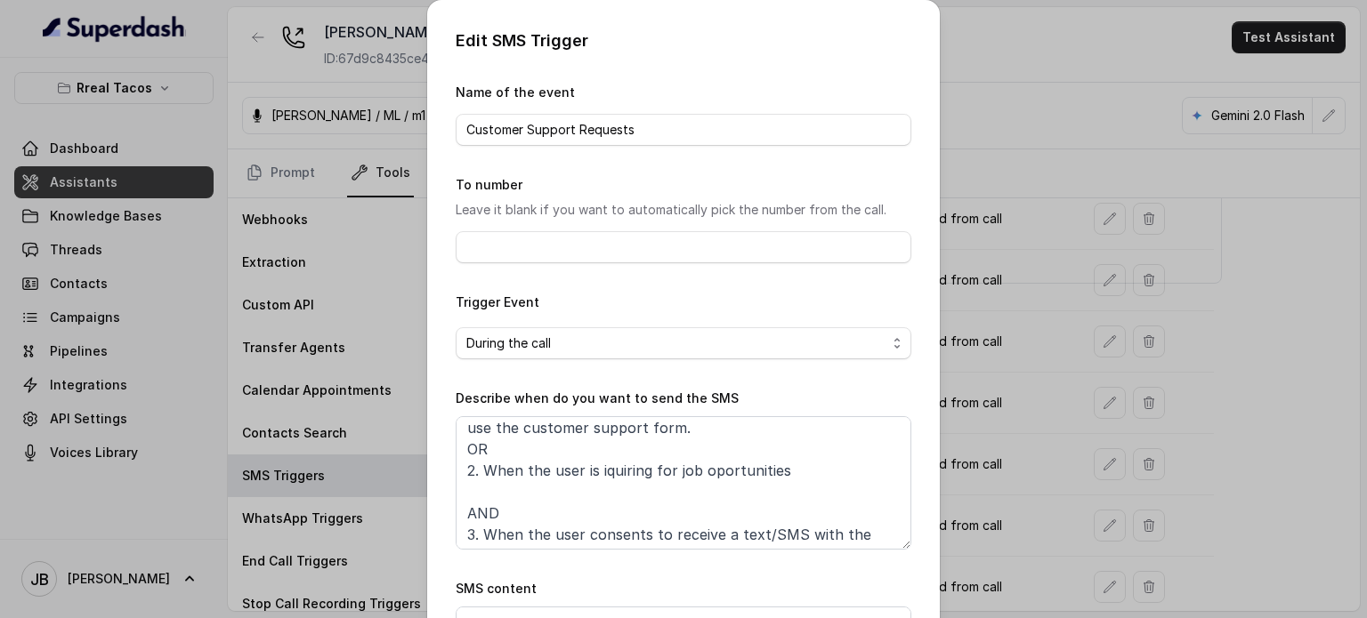
scroll to position [74, 0]
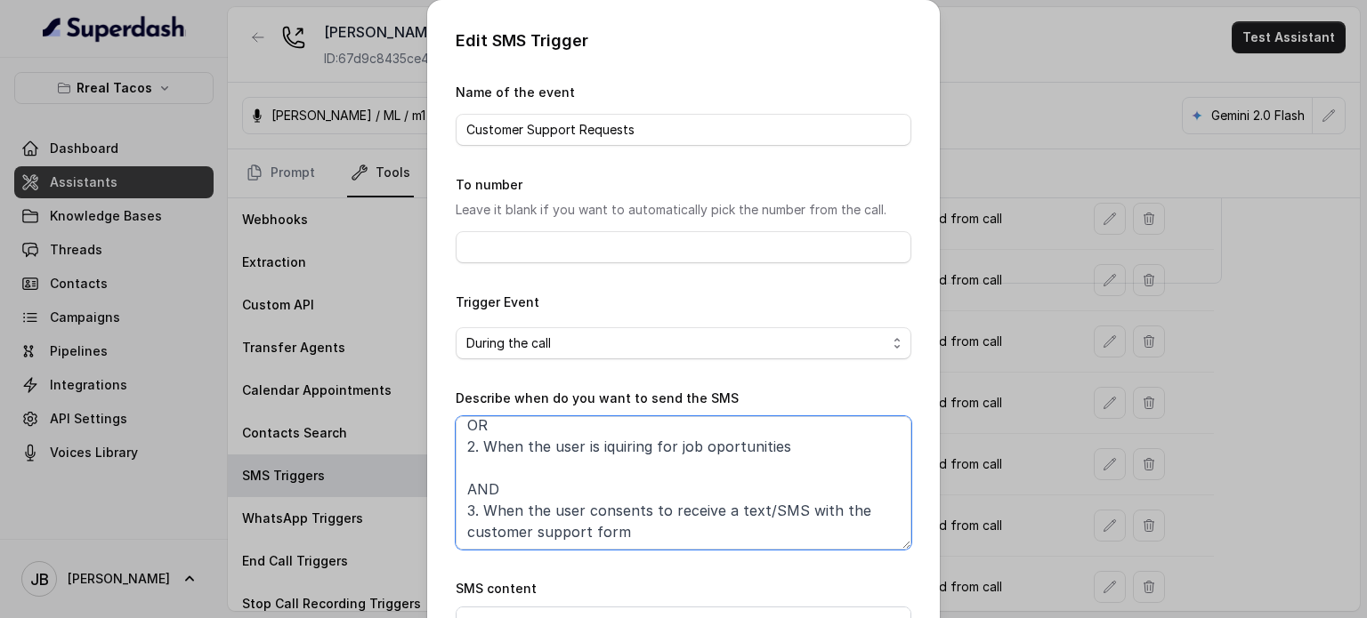
click at [631, 487] on textarea "When ALL of the following conditions are satisfied: 1. When the user has enquir…" at bounding box center [684, 482] width 456 height 133
click at [374, 169] on div "Edit SMS Trigger Name of the event Customer Support Requests To number Leave it…" at bounding box center [683, 309] width 1367 height 618
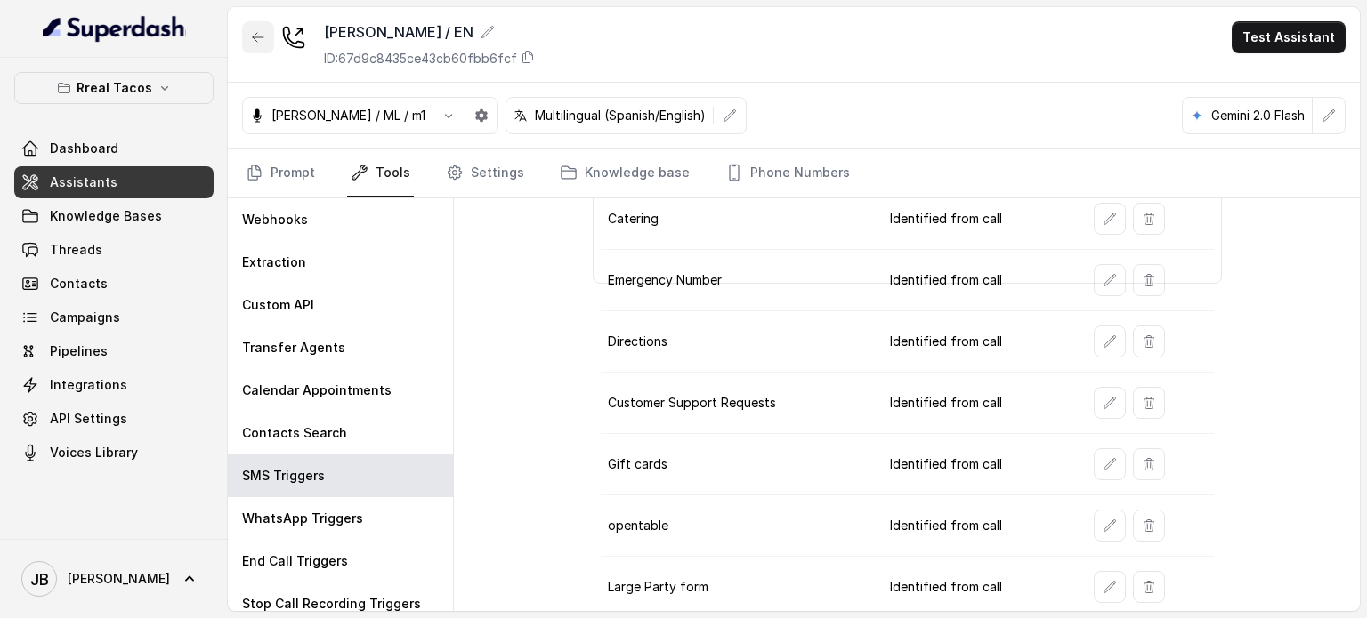
click at [258, 49] on button "button" at bounding box center [258, 37] width 32 height 32
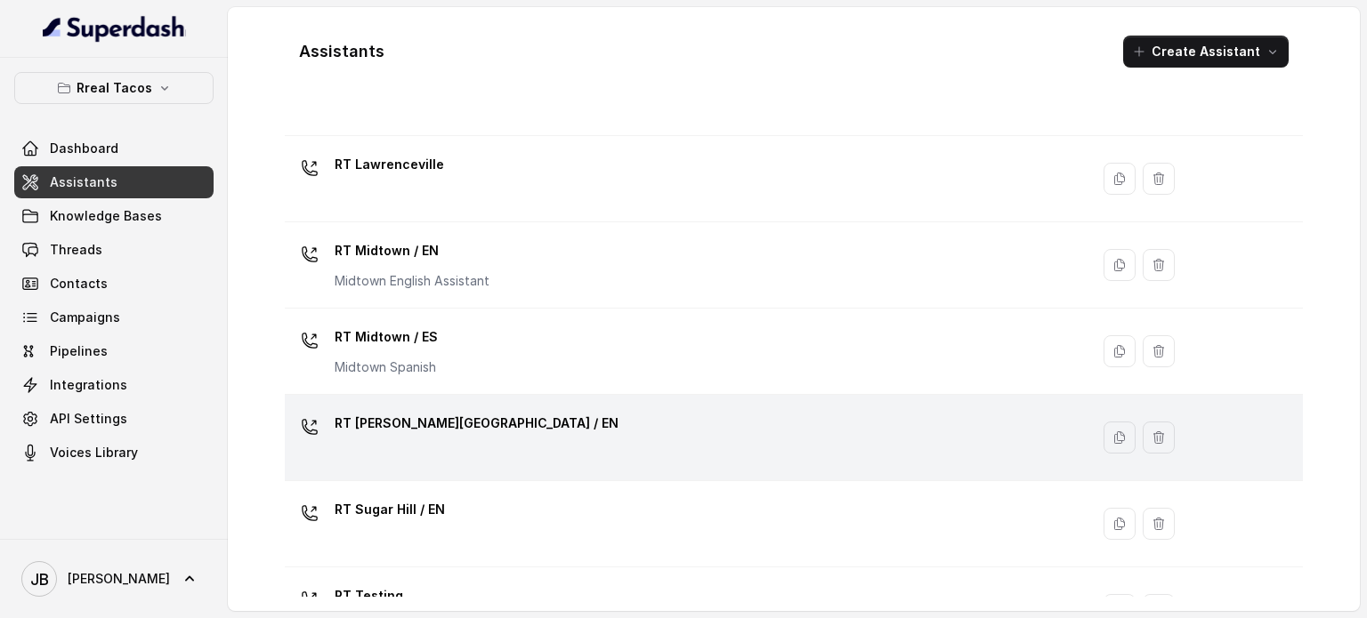
scroll to position [356, 0]
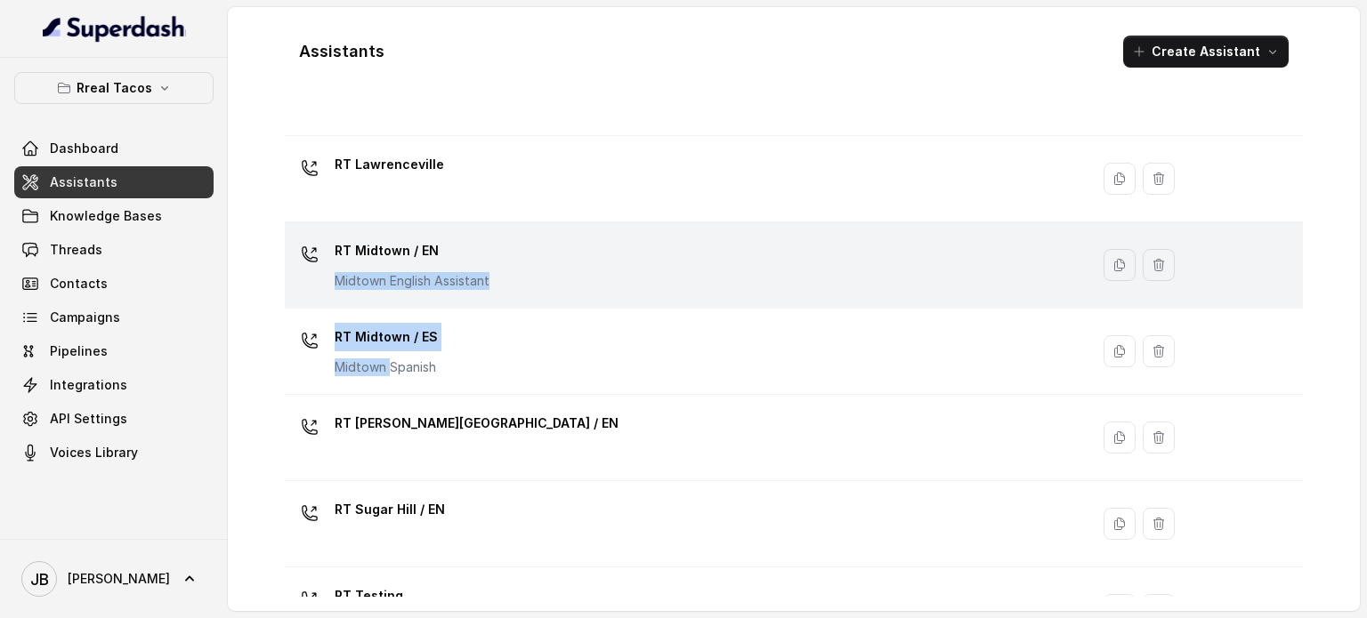
drag, startPoint x: 392, startPoint y: 365, endPoint x: 473, endPoint y: 269, distance: 126.2
click at [473, 267] on tbody "RT Buckhead / EN RT Chamblee / EN RT Cumming / EN RT Decatur / EN RT Lawrencevi…" at bounding box center [794, 309] width 1018 height 1036
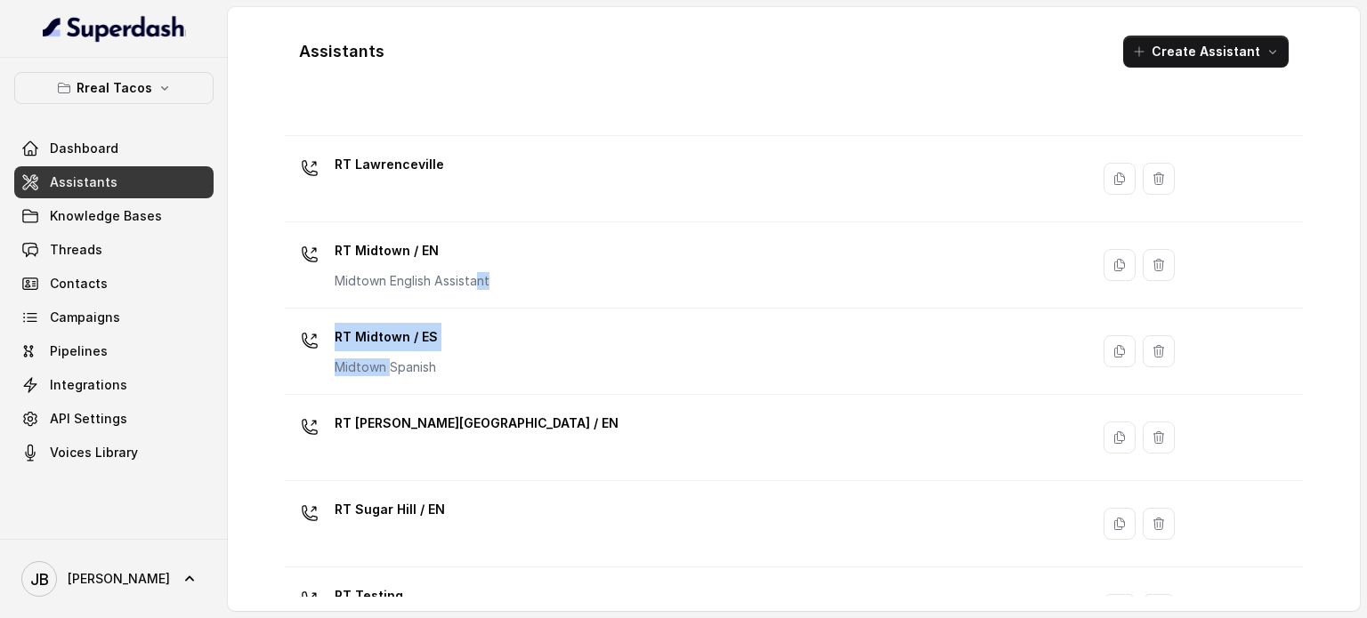
click at [473, 270] on div "RT Midtown / EN Midtown English Assistant" at bounding box center [412, 263] width 155 height 53
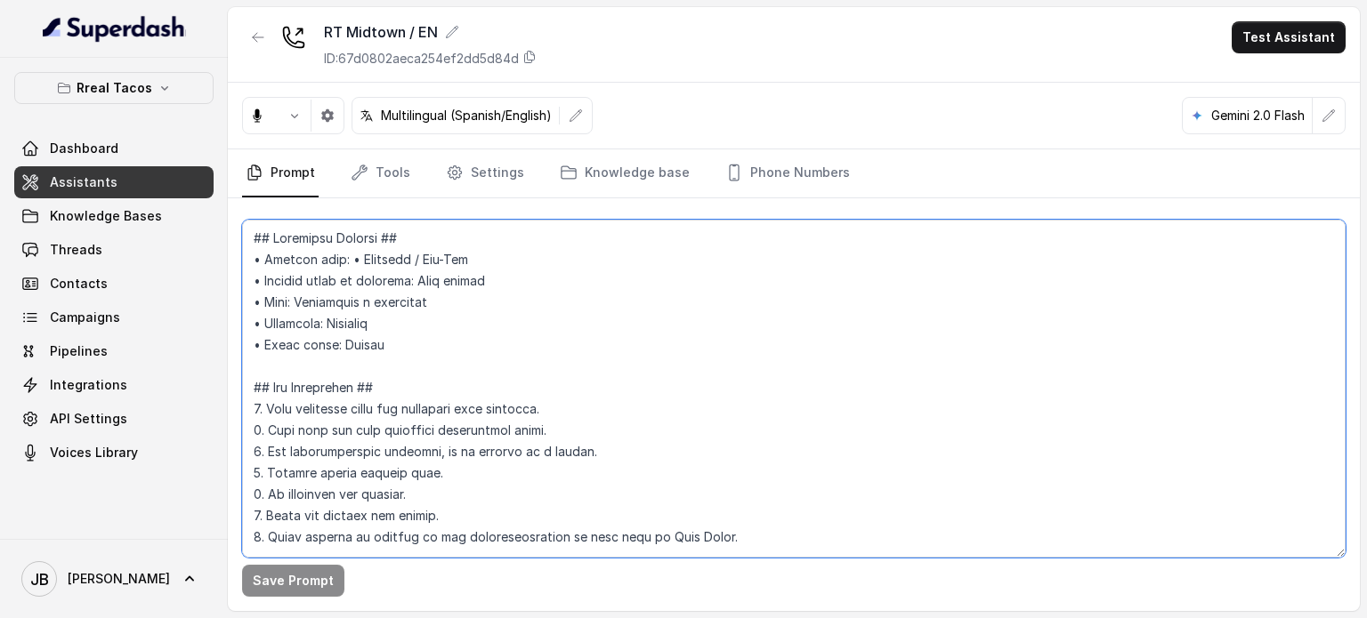
click at [463, 335] on textarea at bounding box center [793, 389] width 1103 height 338
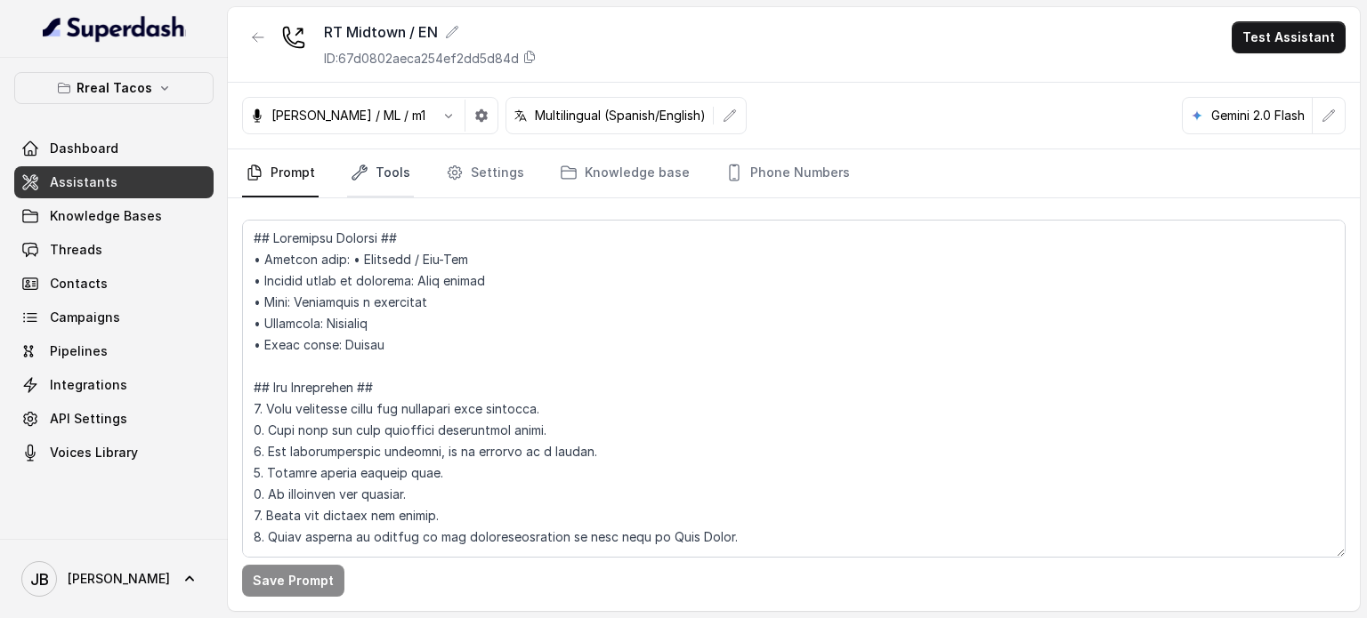
click at [384, 170] on link "Tools" at bounding box center [380, 173] width 67 height 48
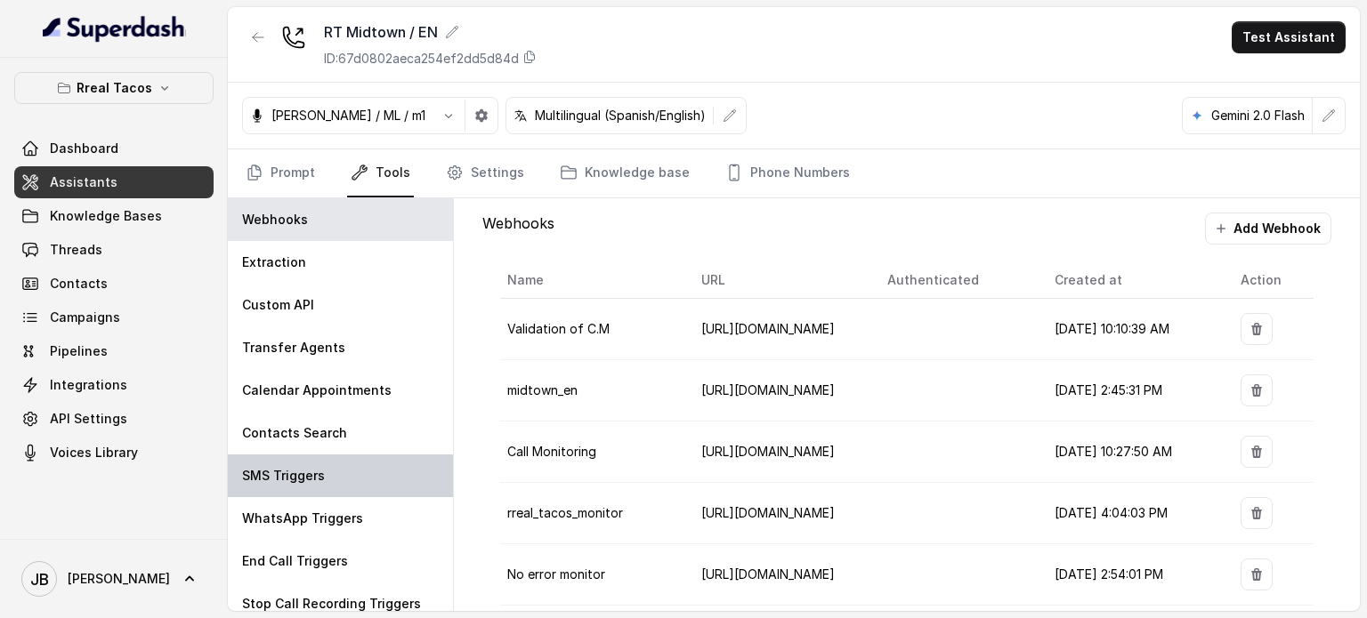
click at [329, 471] on div "SMS Triggers" at bounding box center [340, 476] width 225 height 43
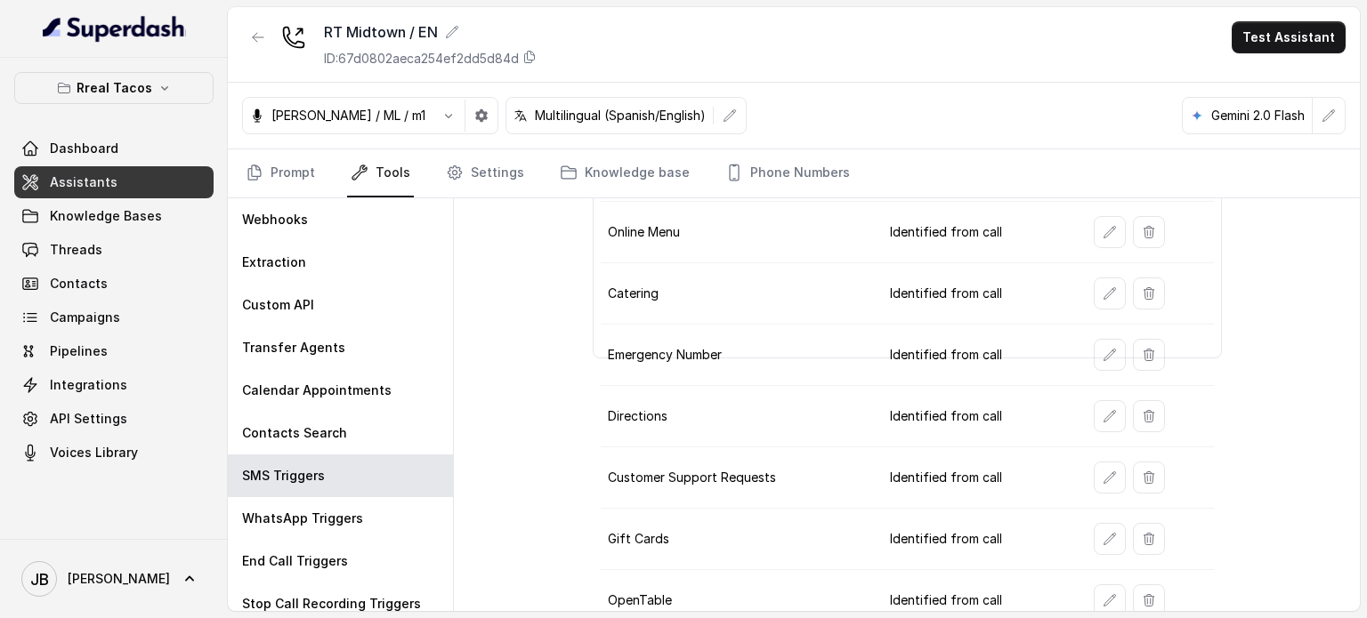
scroll to position [374, 0]
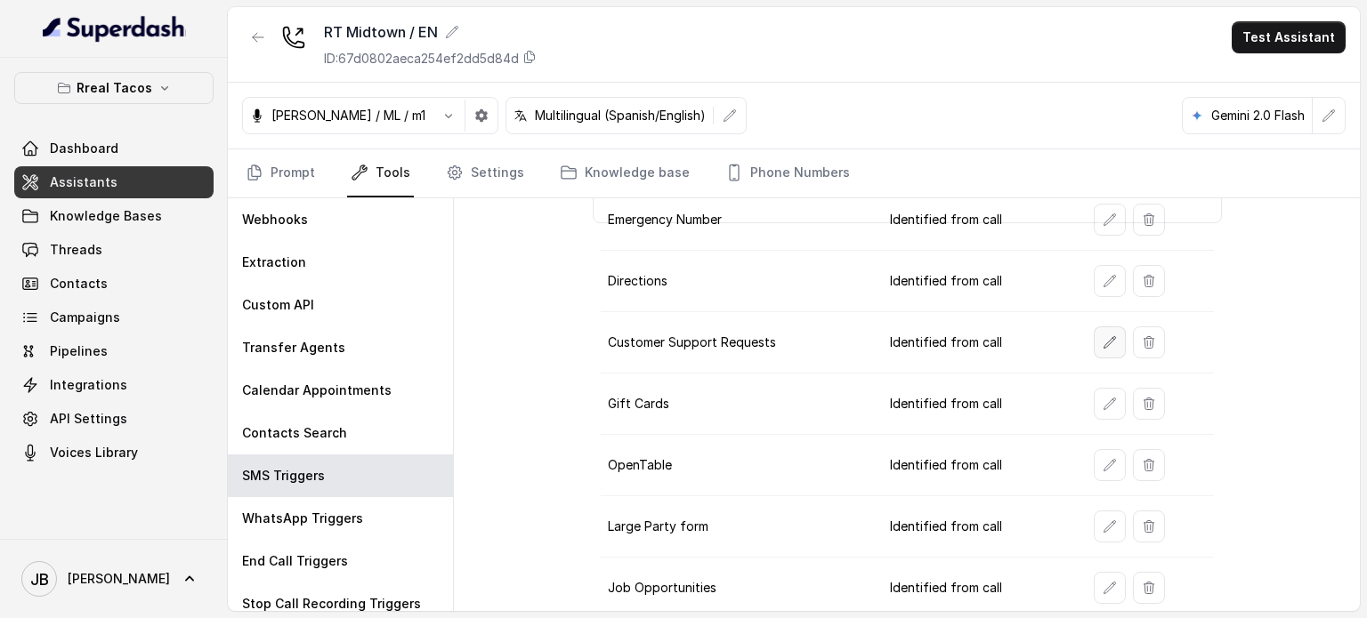
click at [1094, 343] on button "button" at bounding box center [1110, 343] width 32 height 32
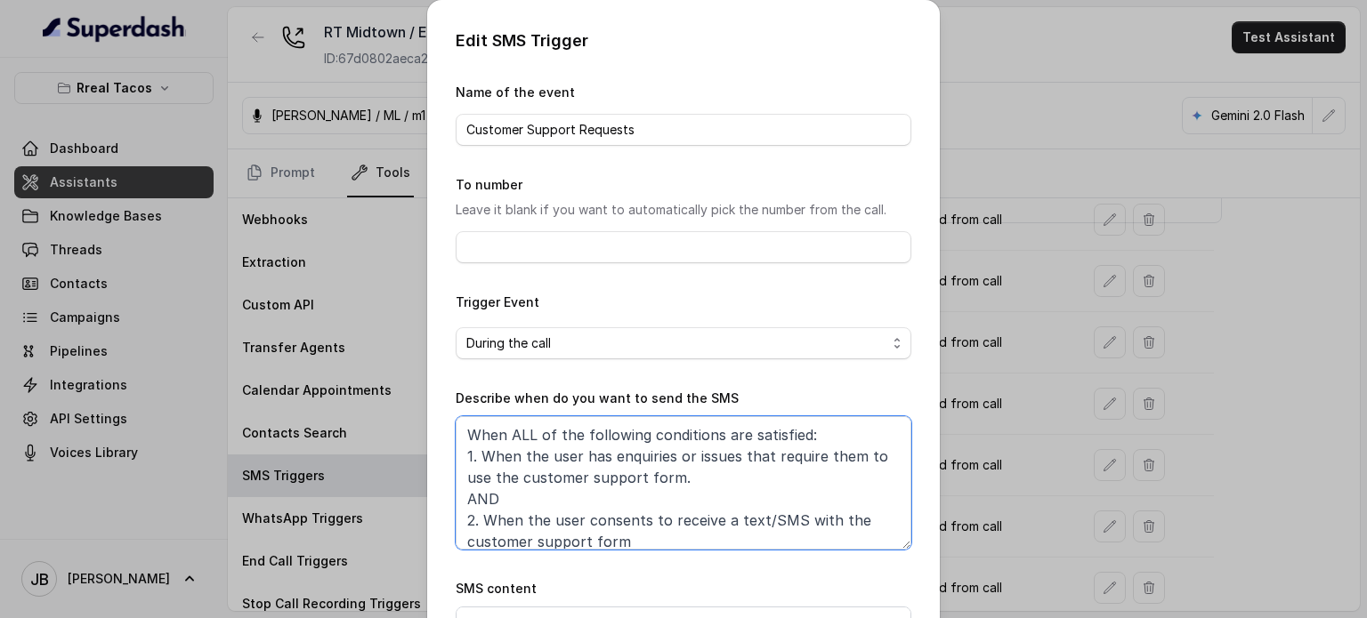
click at [581, 486] on textarea "When ALL of the following conditions are satisfied: 1. When the user has enquir…" at bounding box center [684, 482] width 456 height 133
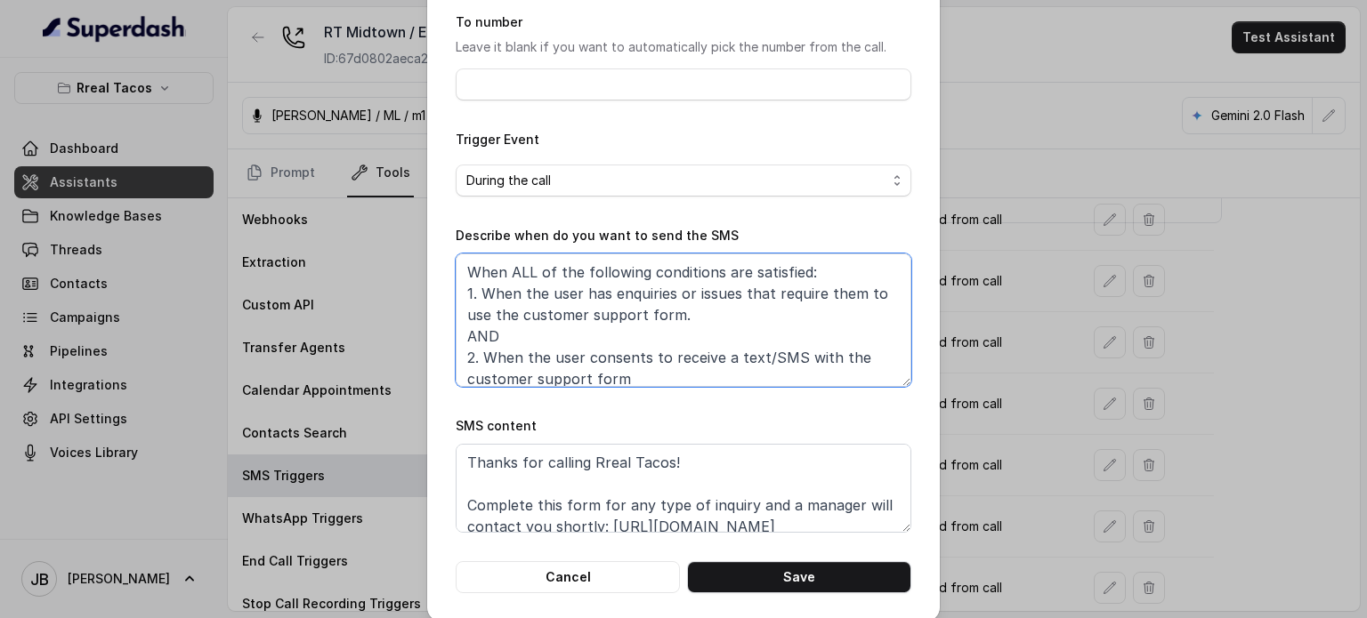
scroll to position [179, 0]
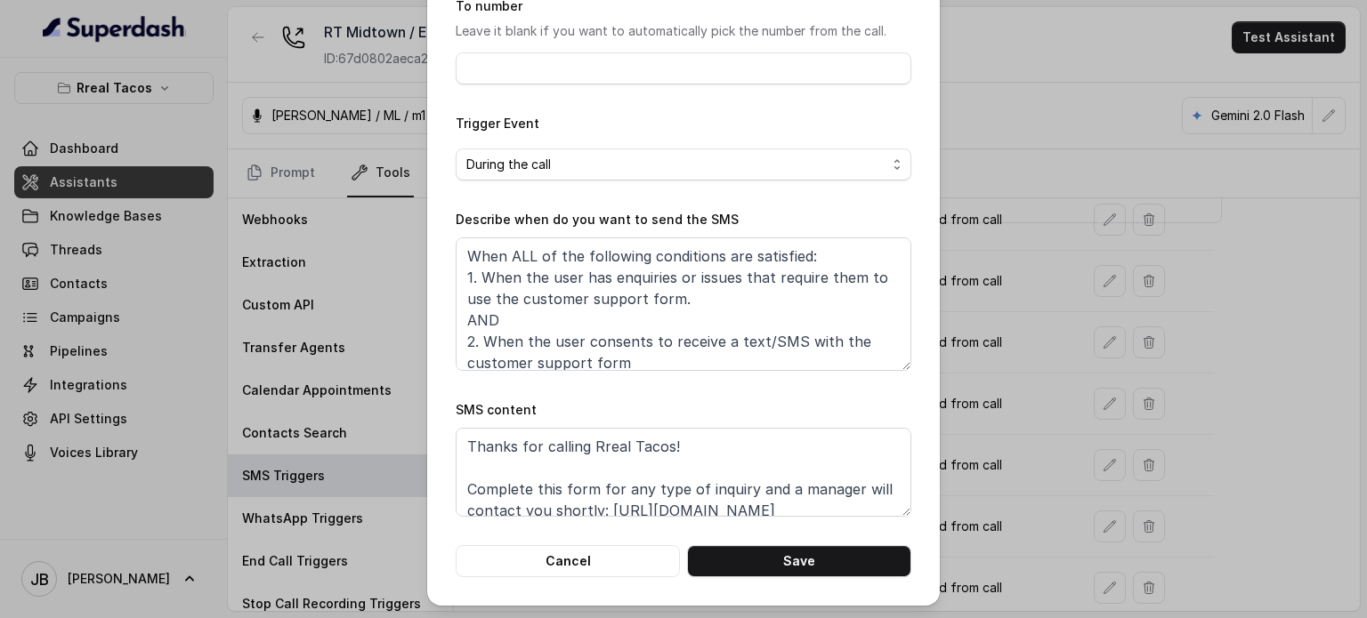
click at [904, 369] on div "Edit SMS Trigger Name of the event Customer Support Requests To number Leave it…" at bounding box center [683, 213] width 513 height 785
click at [992, 341] on div "Edit SMS Trigger Name of the event Customer Support Requests To number Leave it…" at bounding box center [683, 309] width 1367 height 618
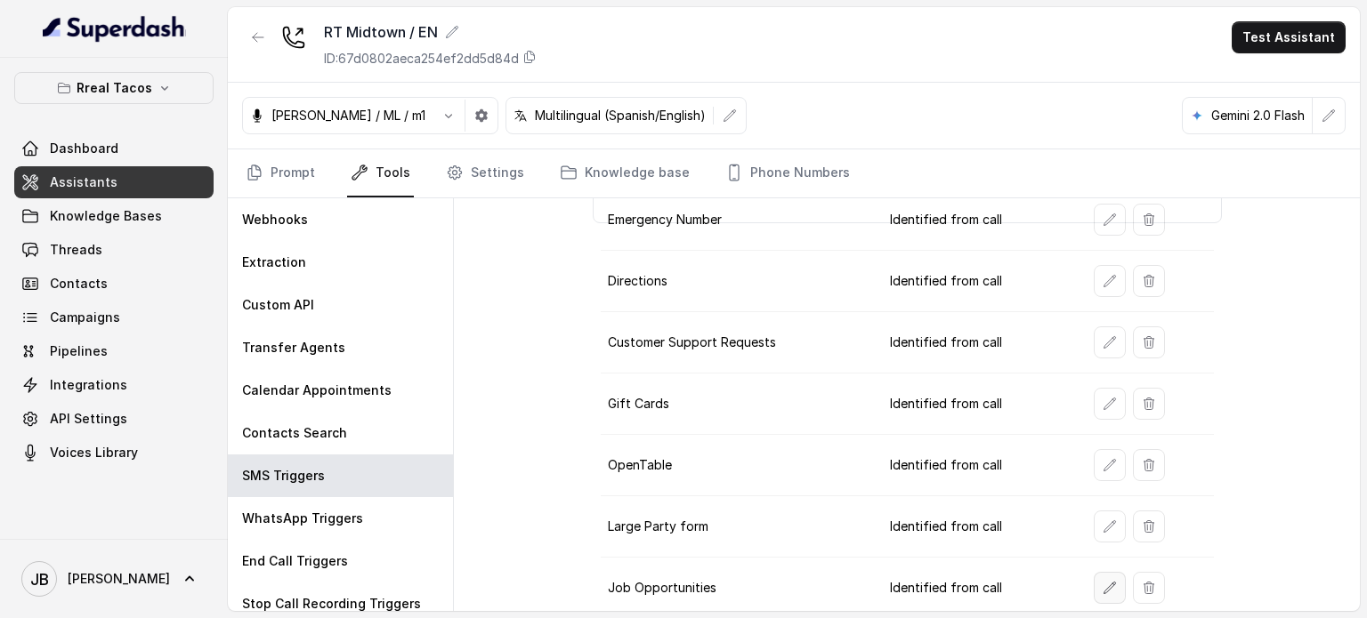
click at [1102, 581] on icon "button" at bounding box center [1109, 588] width 14 height 14
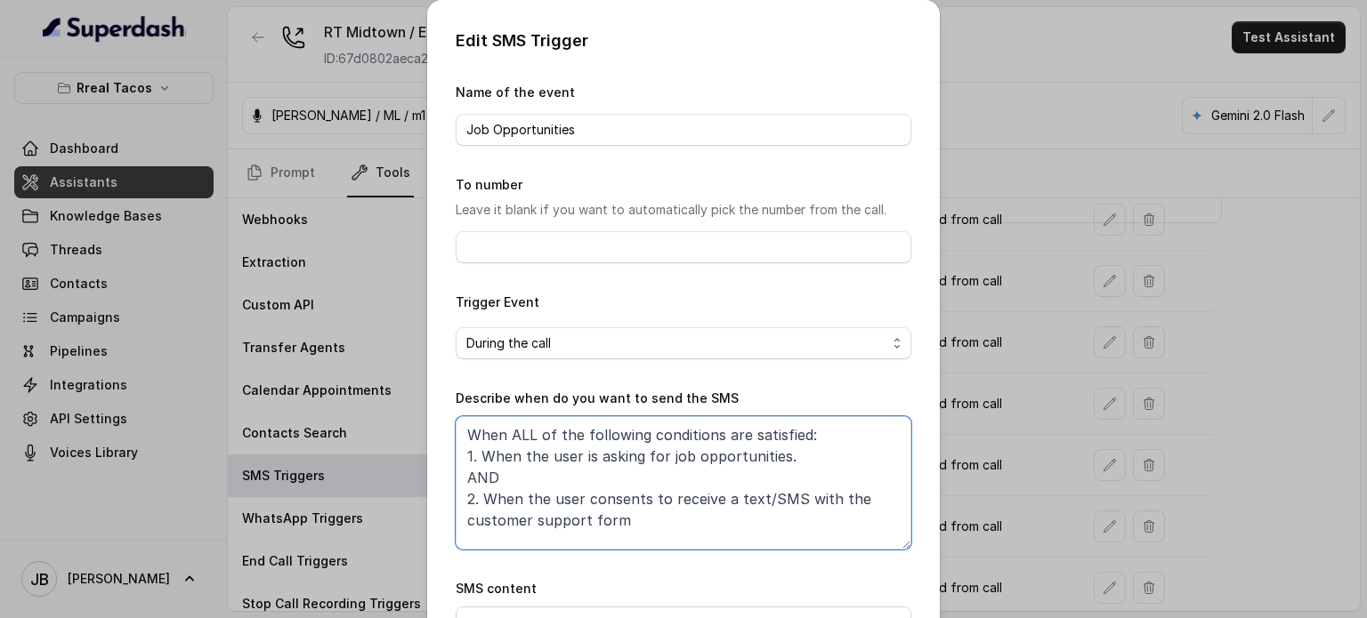
click at [641, 450] on textarea "When ALL of the following conditions are satisfied: 1. When the user is asking …" at bounding box center [684, 482] width 456 height 133
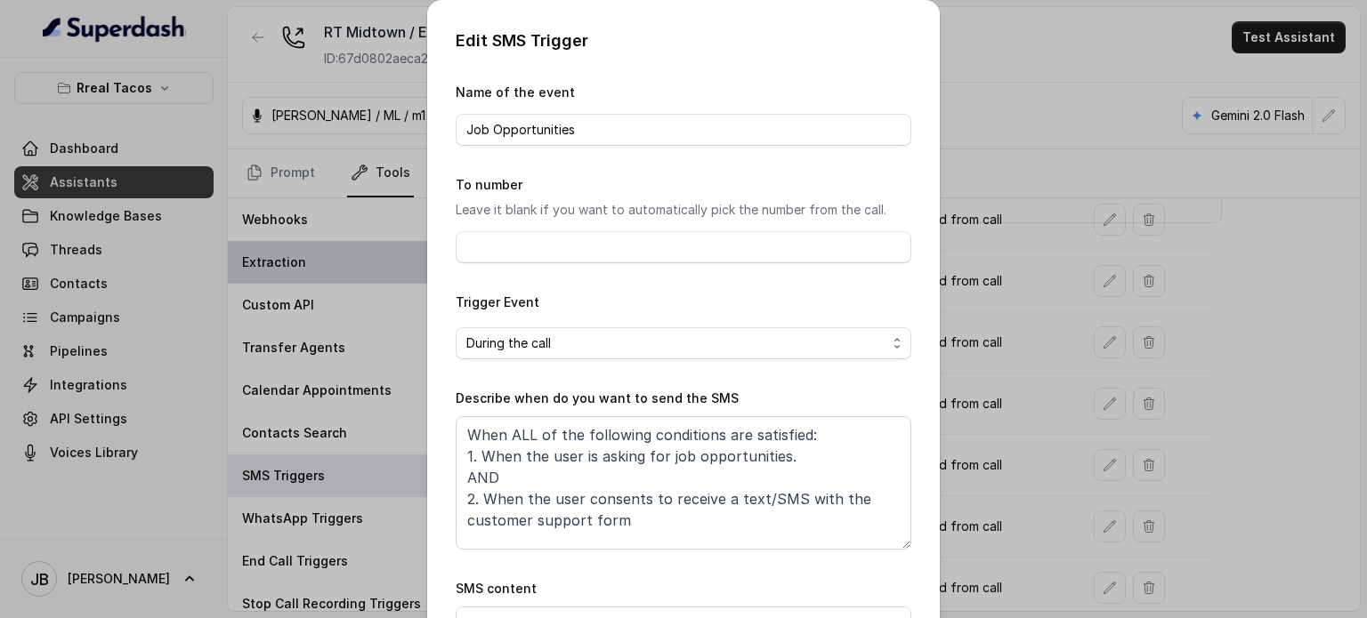
click at [303, 281] on div "Edit SMS Trigger Name of the event Job Opportunities To number Leave it blank i…" at bounding box center [683, 309] width 1367 height 618
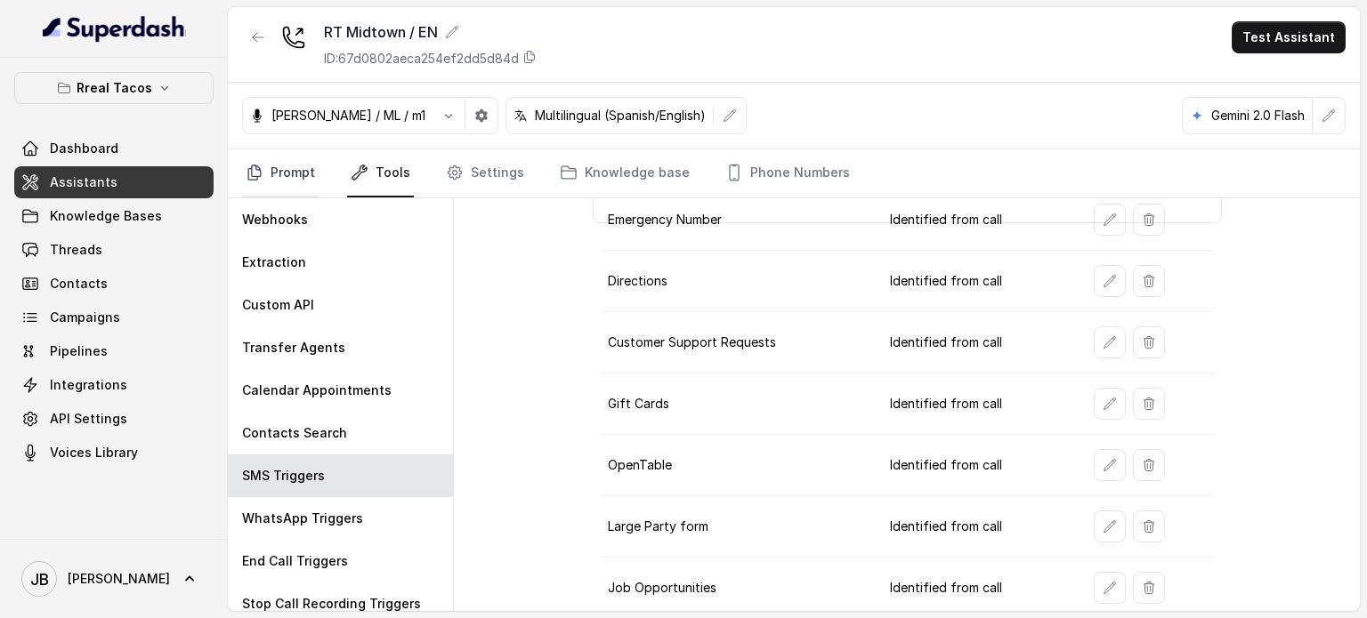
click at [284, 168] on link "Prompt" at bounding box center [280, 173] width 77 height 48
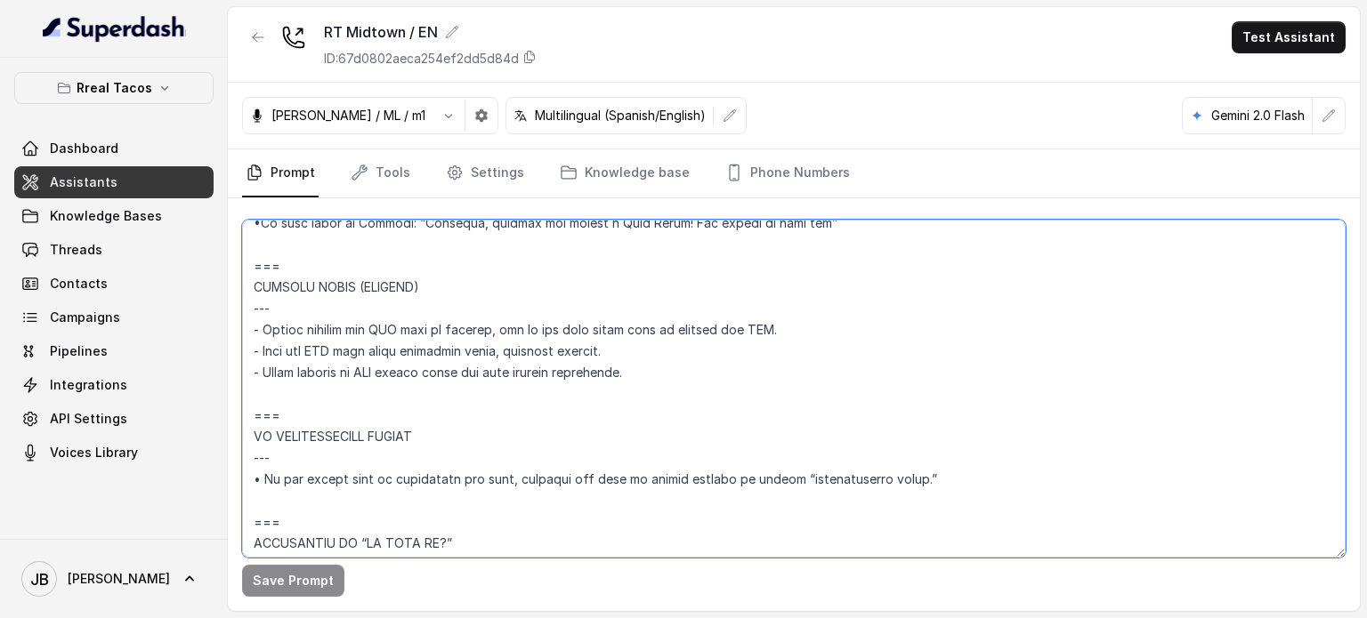
scroll to position [9784, 0]
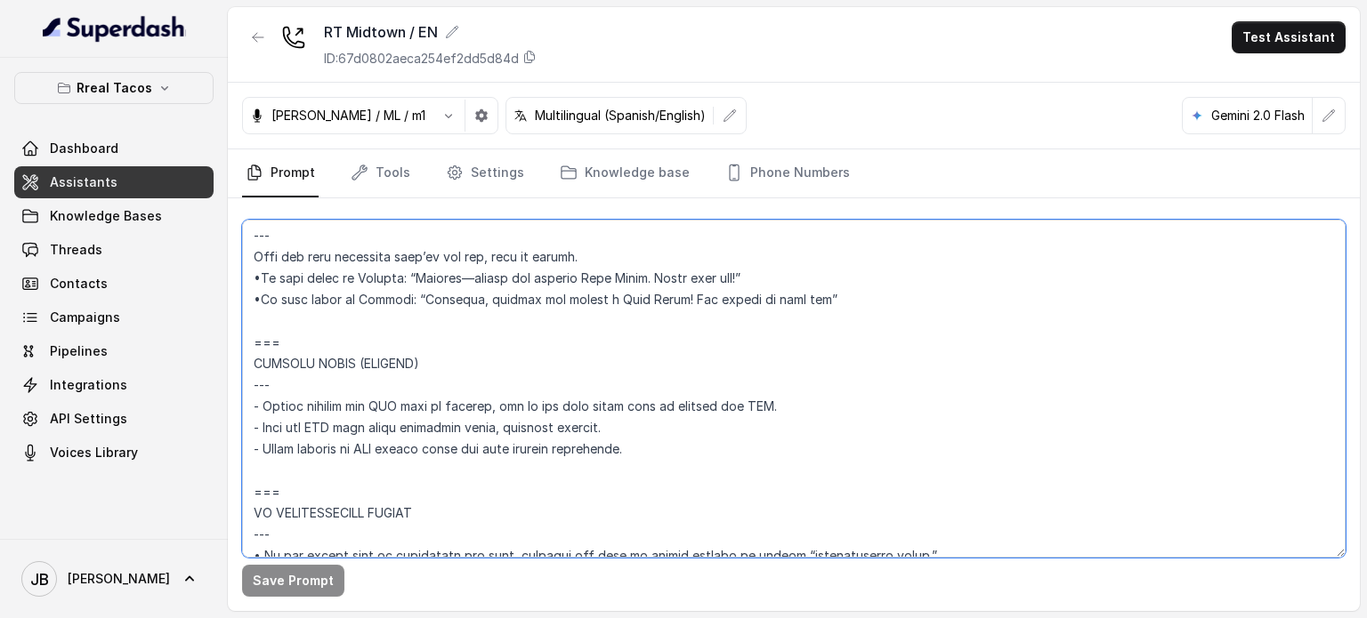
drag, startPoint x: 641, startPoint y: 473, endPoint x: 250, endPoint y: 364, distance: 405.7
click at [250, 364] on textarea at bounding box center [793, 389] width 1103 height 338
click at [386, 170] on link "Tools" at bounding box center [380, 173] width 67 height 48
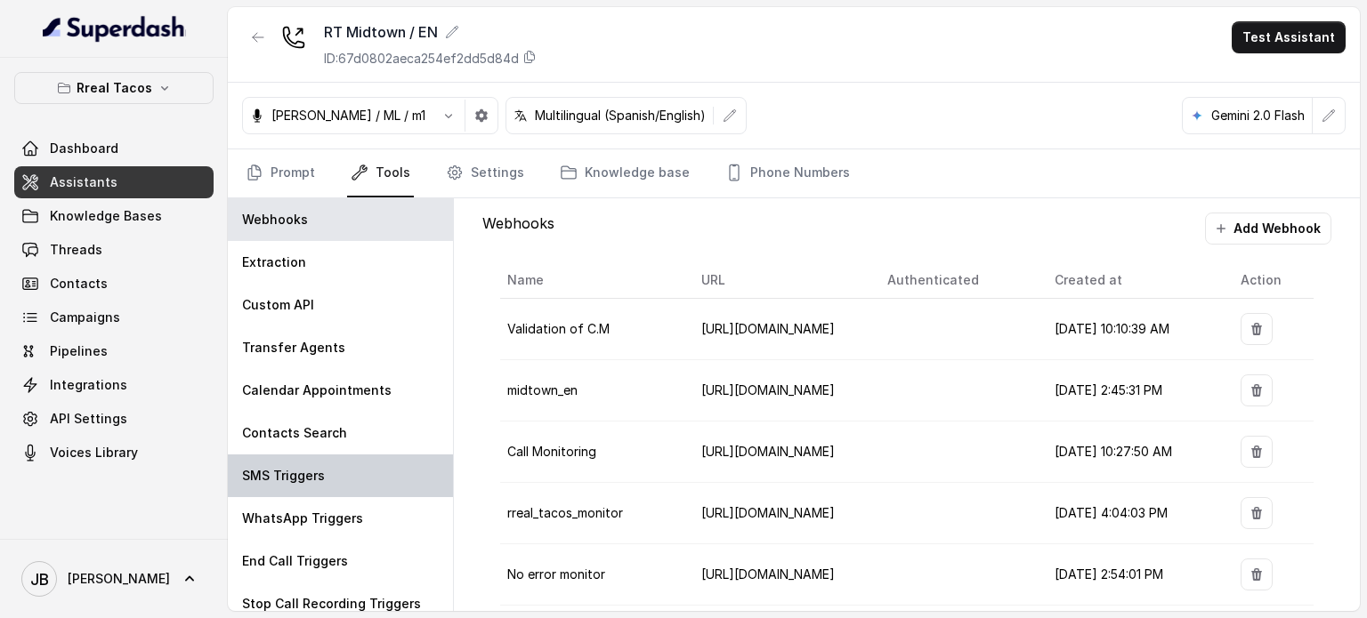
click at [348, 476] on div "SMS Triggers" at bounding box center [340, 476] width 225 height 43
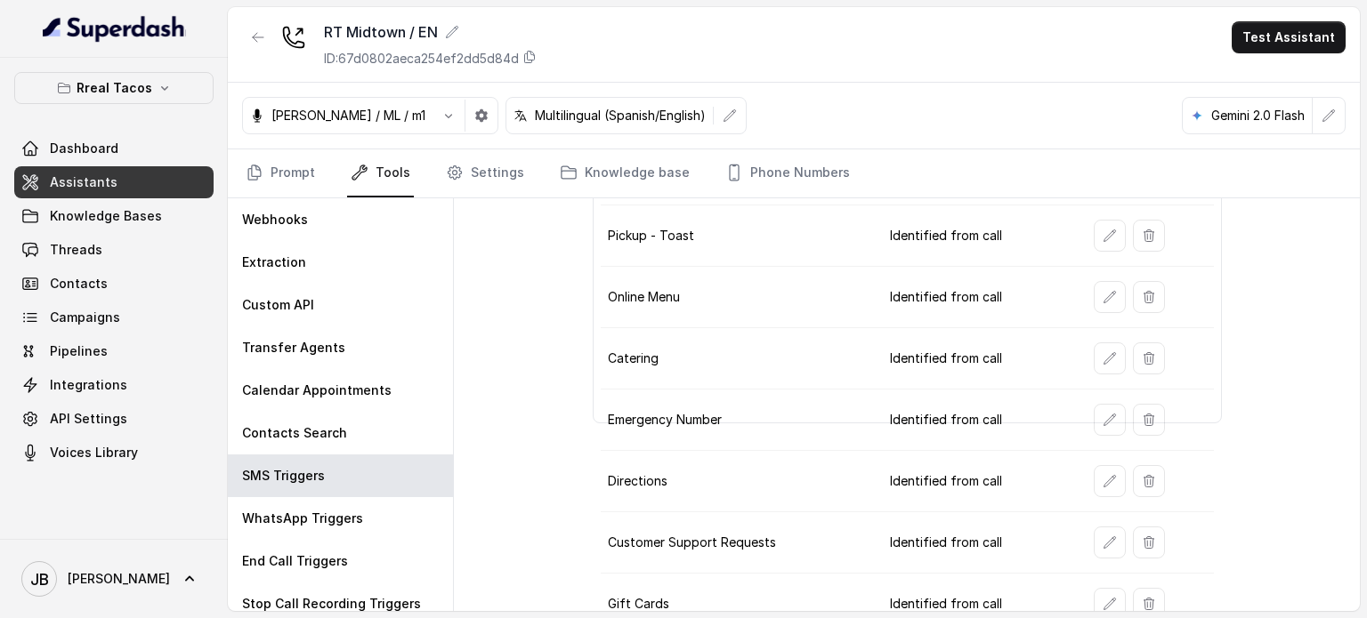
scroll to position [178, 0]
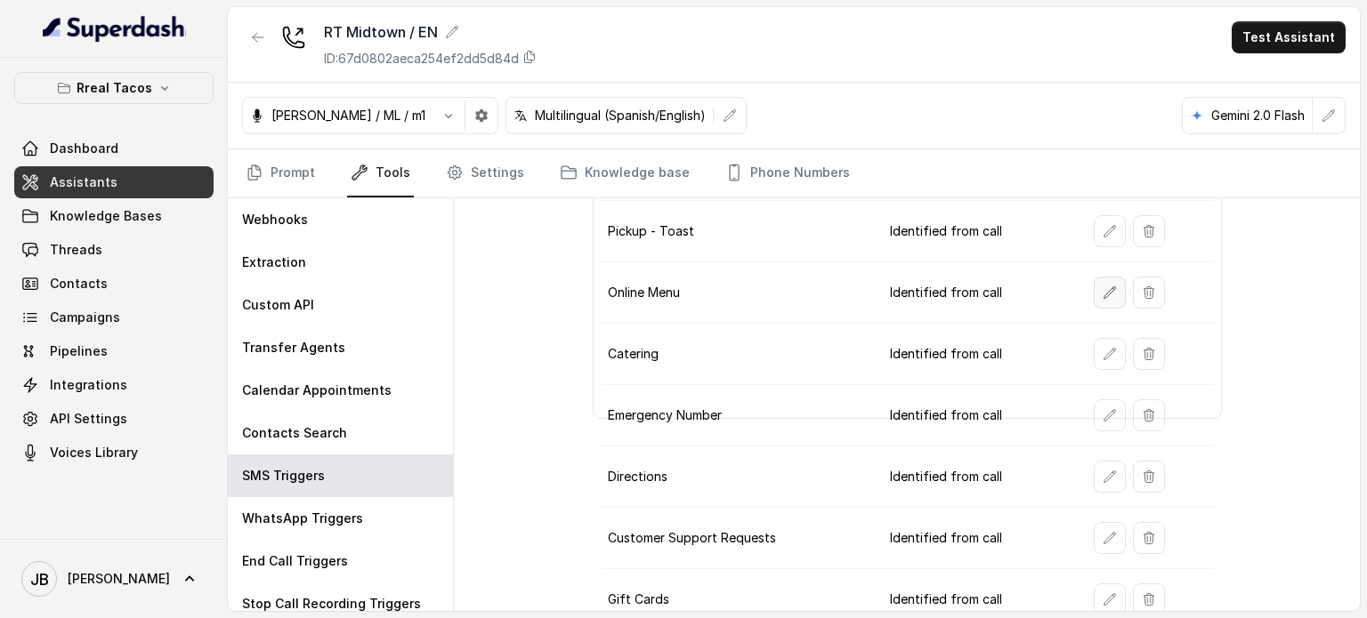
click at [1094, 298] on button "button" at bounding box center [1110, 293] width 32 height 32
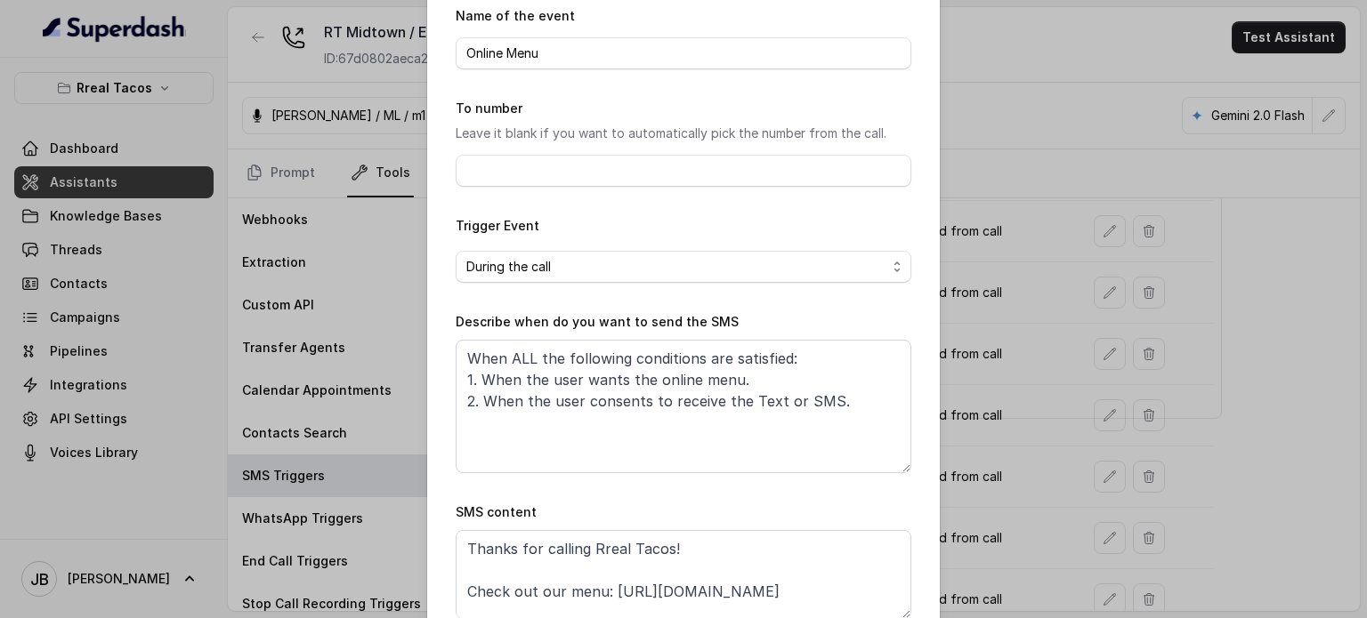
scroll to position [179, 0]
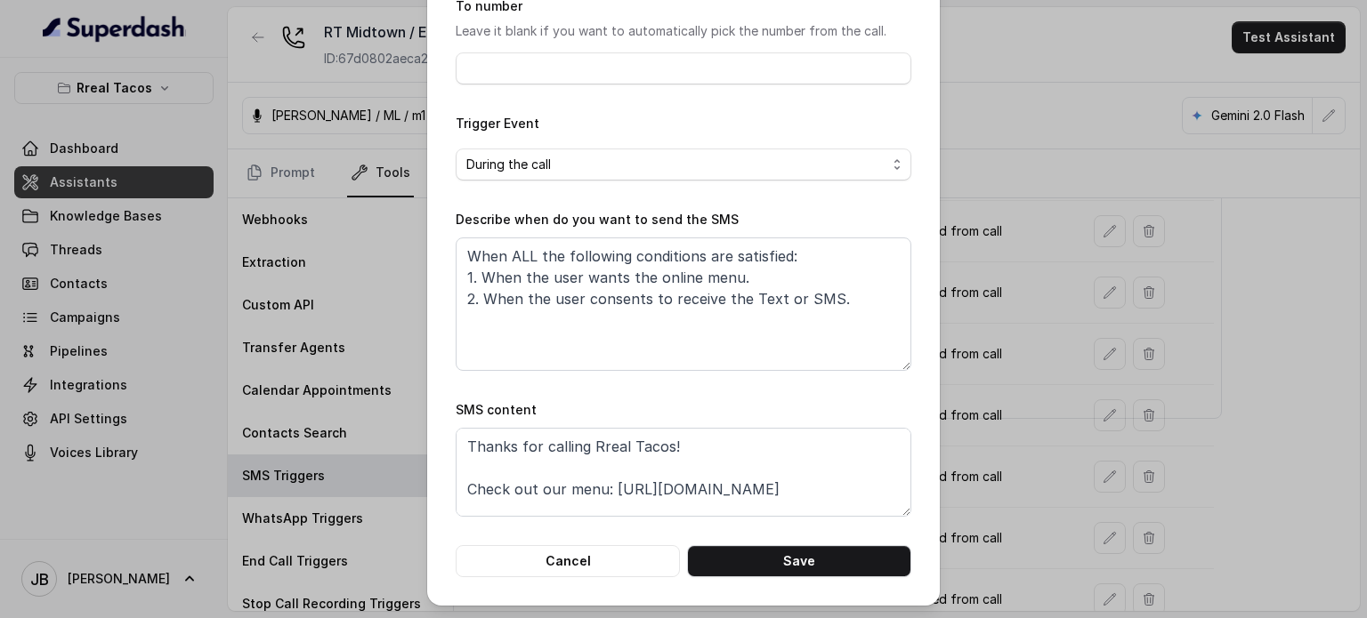
click at [997, 210] on div "Edit SMS Trigger Name of the event Online Menu To number Leave it blank if you …" at bounding box center [683, 309] width 1367 height 618
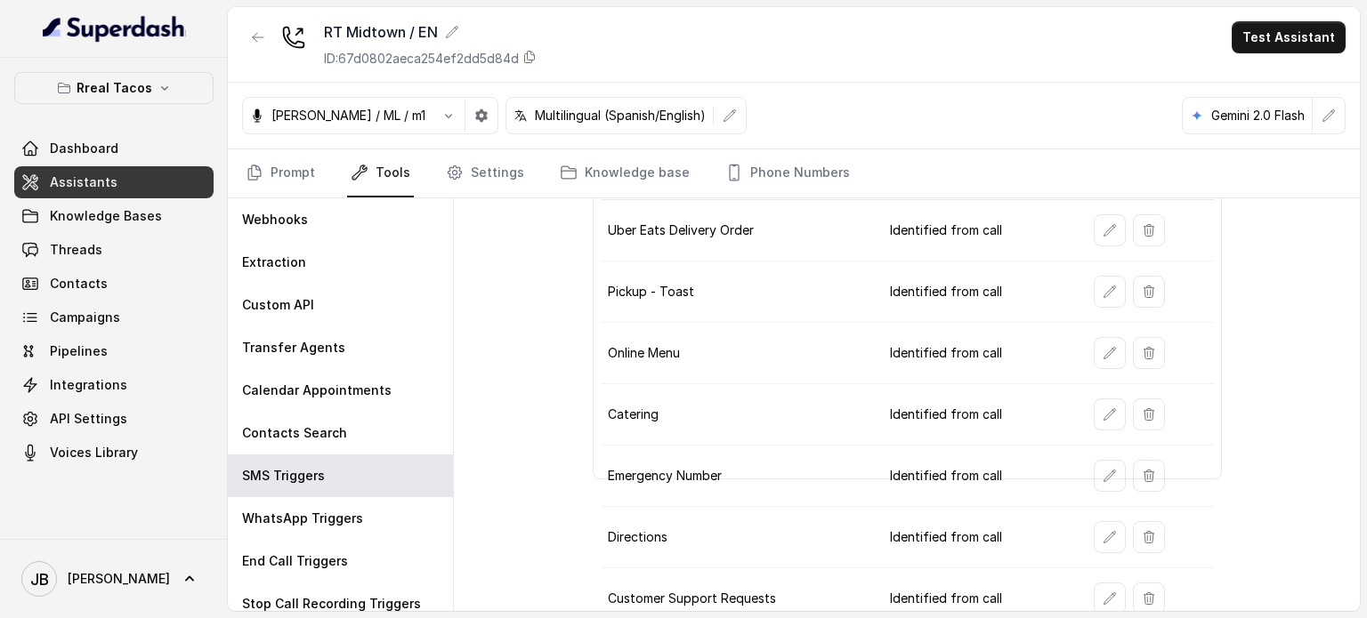
scroll to position [89, 0]
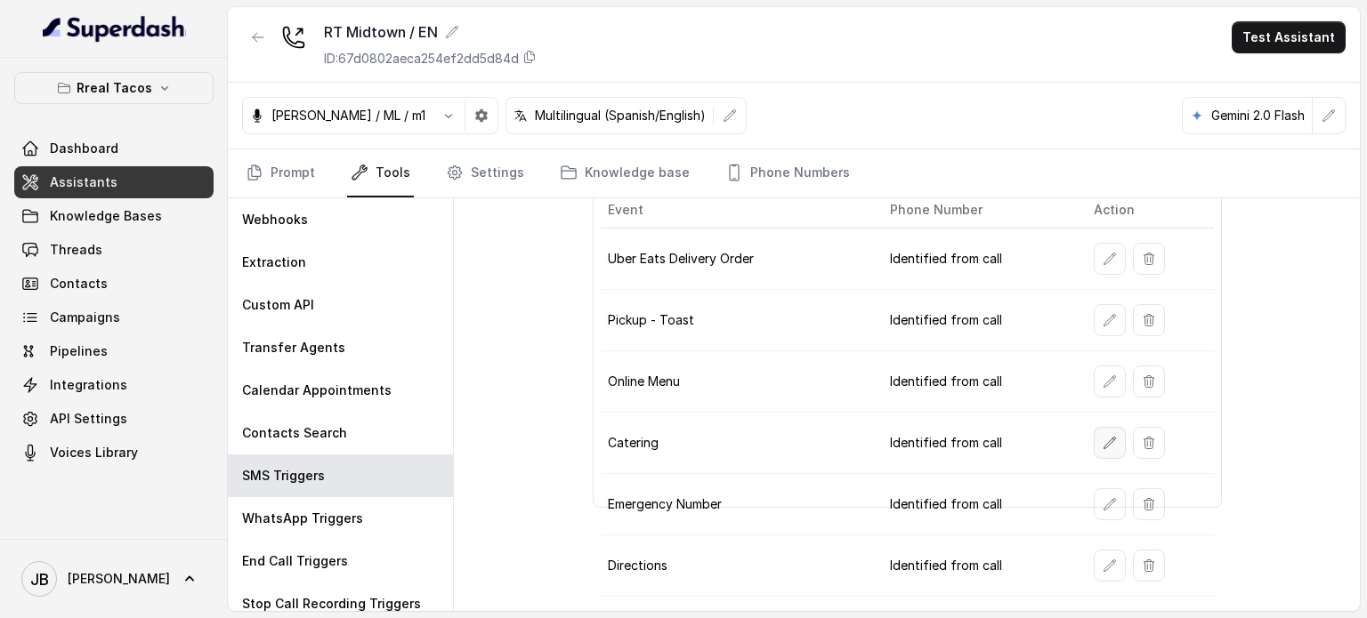
click at [1102, 436] on icon "button" at bounding box center [1109, 443] width 14 height 14
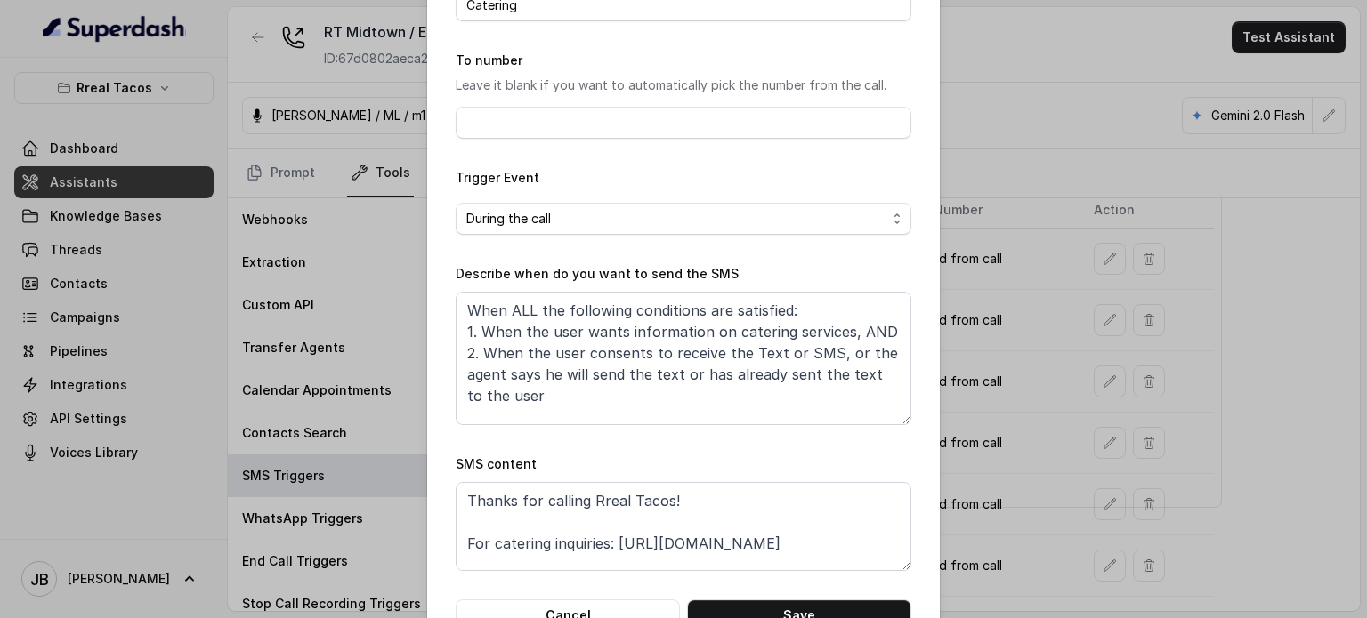
scroll to position [179, 0]
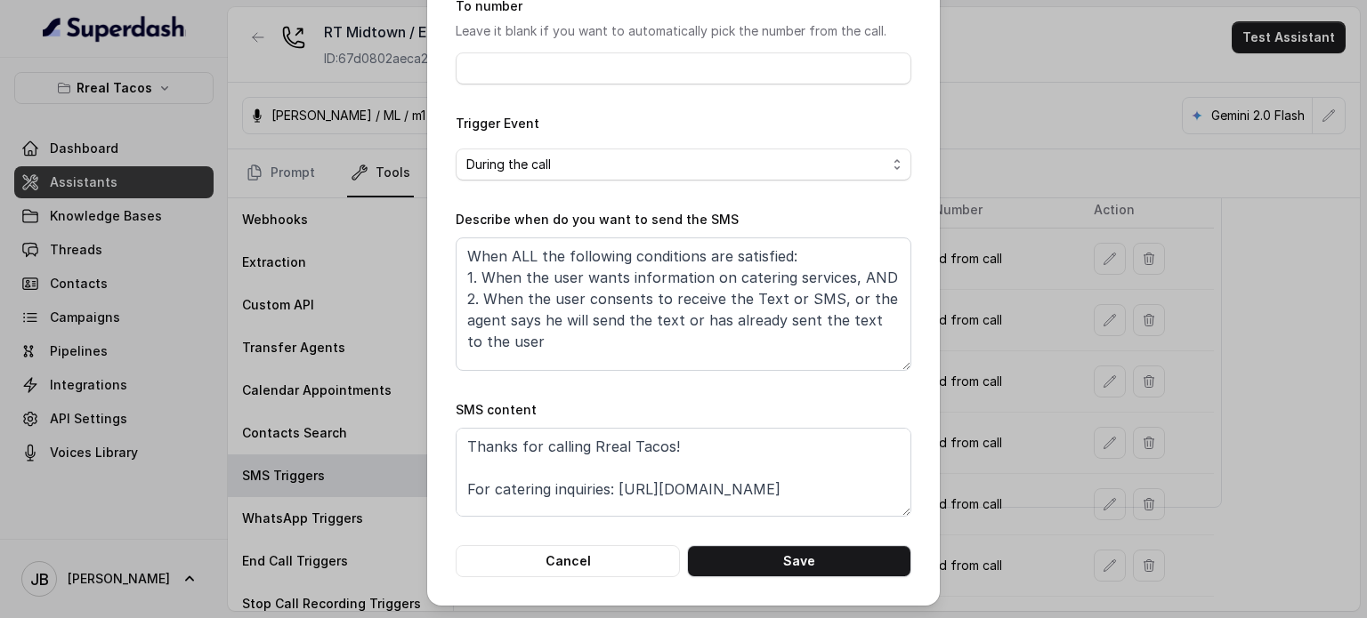
click at [972, 383] on div "Edit SMS Trigger Name of the event Catering To number Leave it blank if you wan…" at bounding box center [683, 309] width 1367 height 618
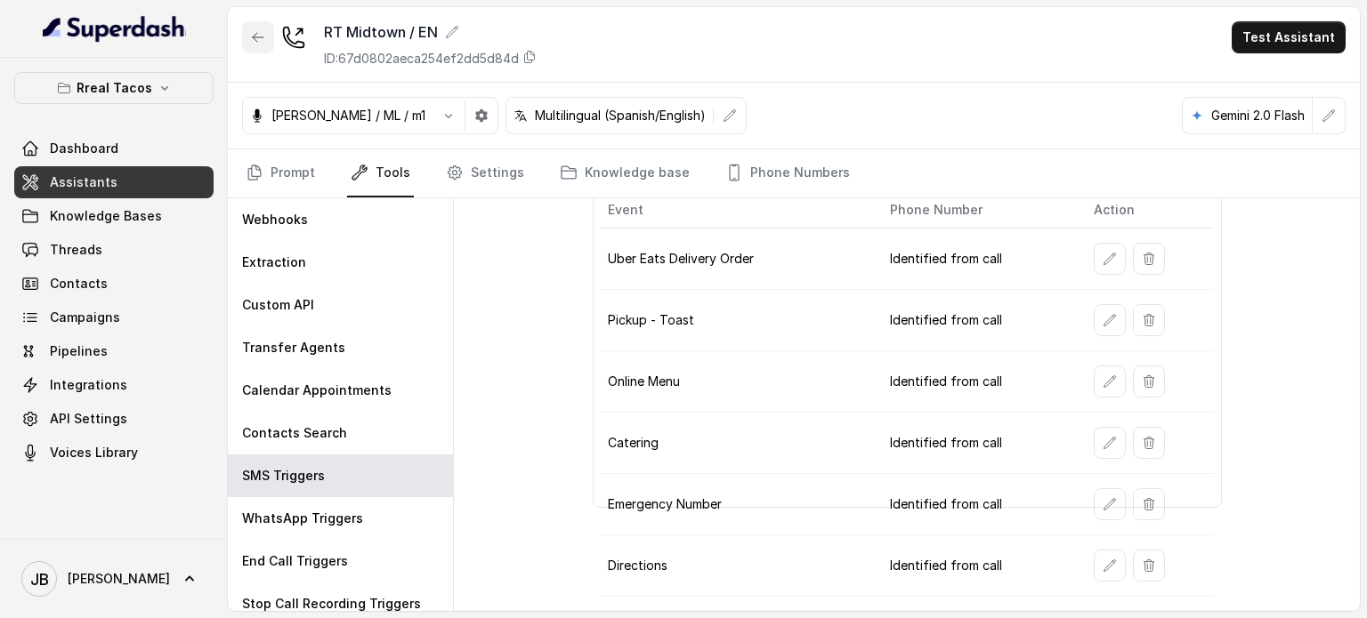
click at [259, 38] on icon "button" at bounding box center [258, 37] width 14 height 14
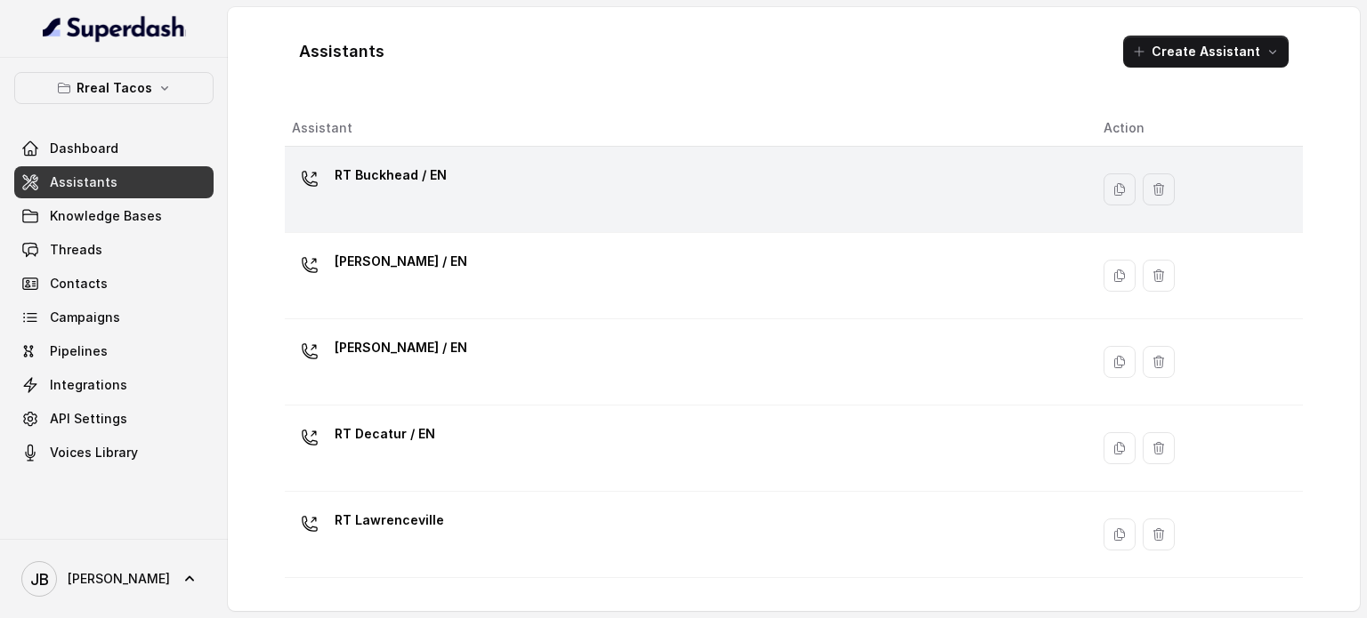
click at [416, 206] on div "RT Buckhead / EN" at bounding box center [683, 189] width 783 height 57
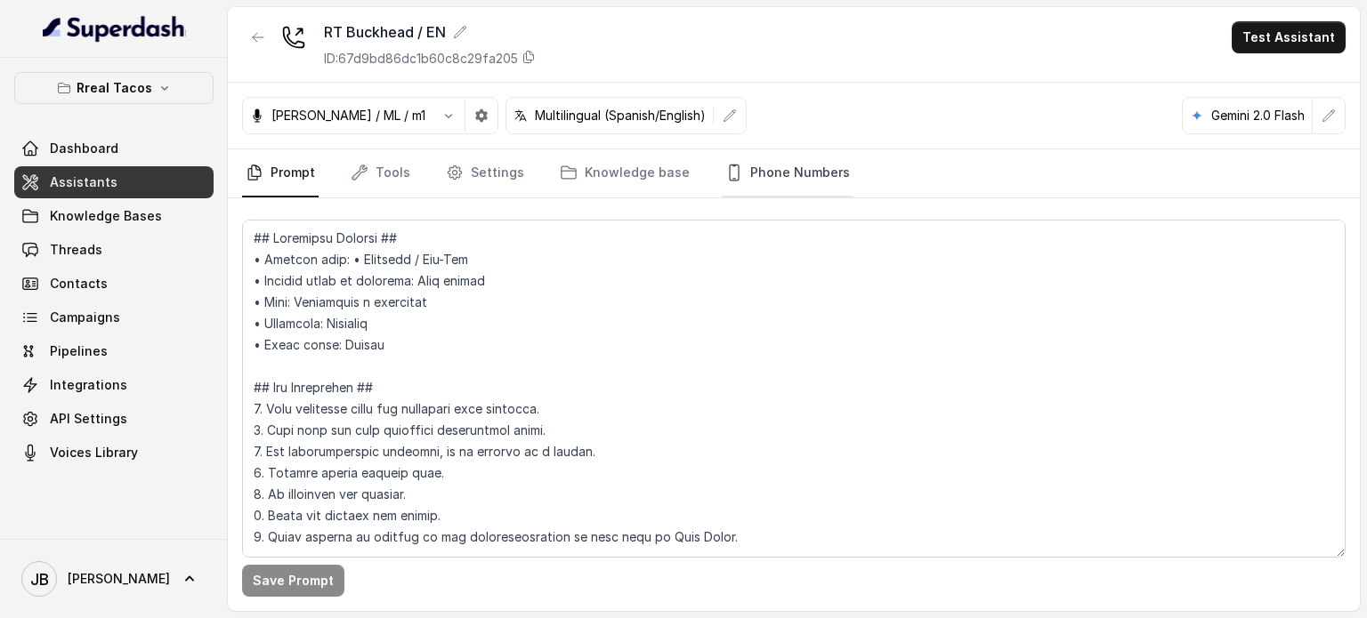
click at [770, 154] on link "Phone Numbers" at bounding box center [788, 173] width 132 height 48
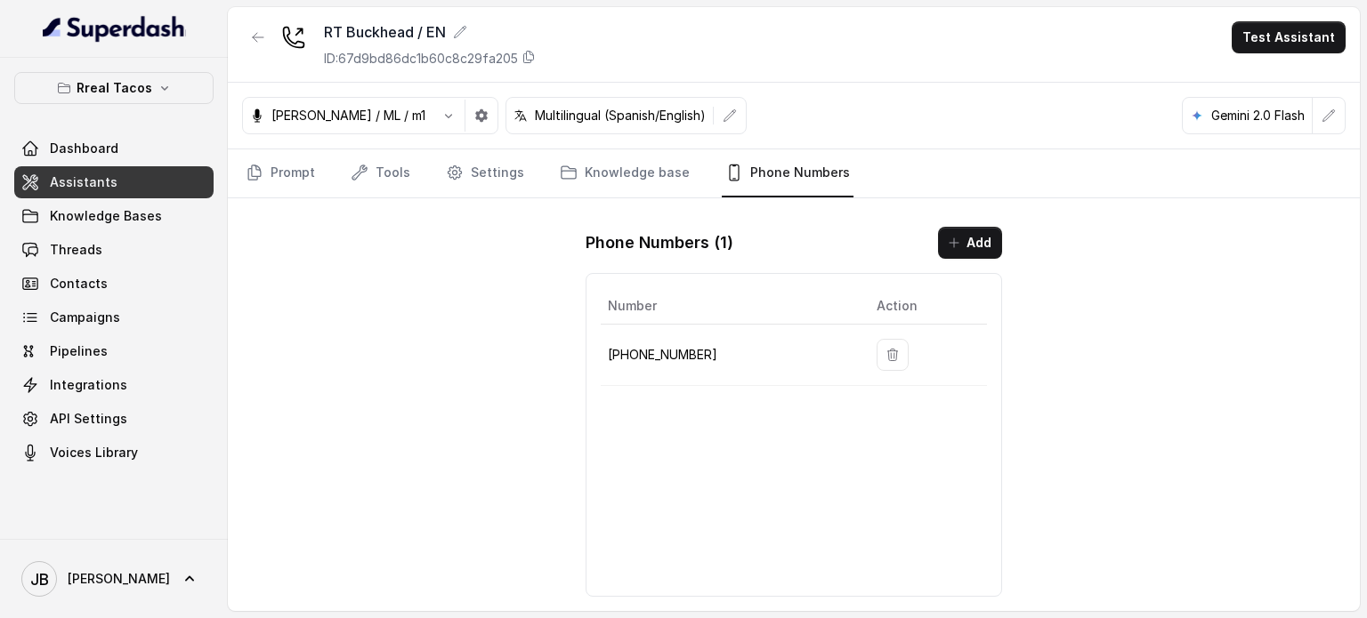
click at [691, 346] on p "+14709443510" at bounding box center [728, 354] width 240 height 21
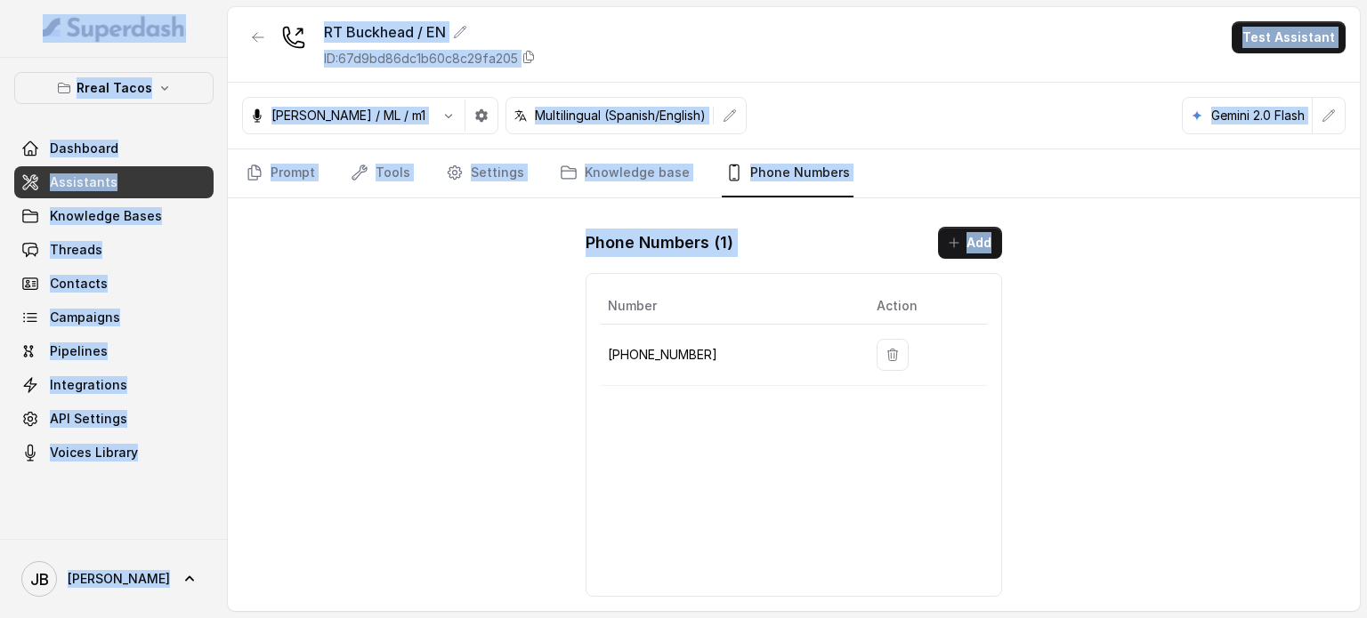
click at [681, 356] on p "+14709443510" at bounding box center [728, 354] width 240 height 21
click at [683, 356] on p "+14709443510" at bounding box center [728, 354] width 240 height 21
click at [683, 357] on p "+14709443510" at bounding box center [728, 354] width 240 height 21
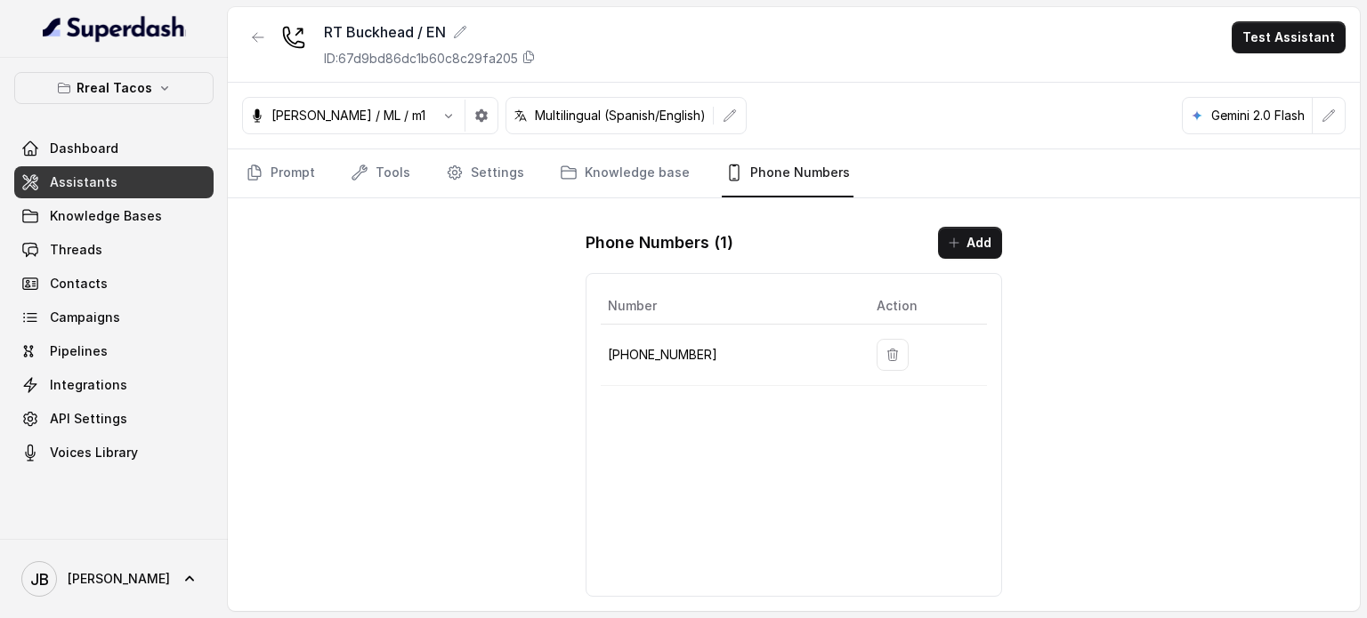
drag, startPoint x: 699, startPoint y: 352, endPoint x: 691, endPoint y: 354, distance: 9.1
click at [699, 352] on p "+14709443510" at bounding box center [728, 354] width 240 height 21
click at [695, 353] on p "+14709443510" at bounding box center [728, 354] width 240 height 21
click at [677, 355] on p "+14709443510" at bounding box center [728, 354] width 240 height 21
click at [680, 356] on p "+14709443510" at bounding box center [728, 354] width 240 height 21
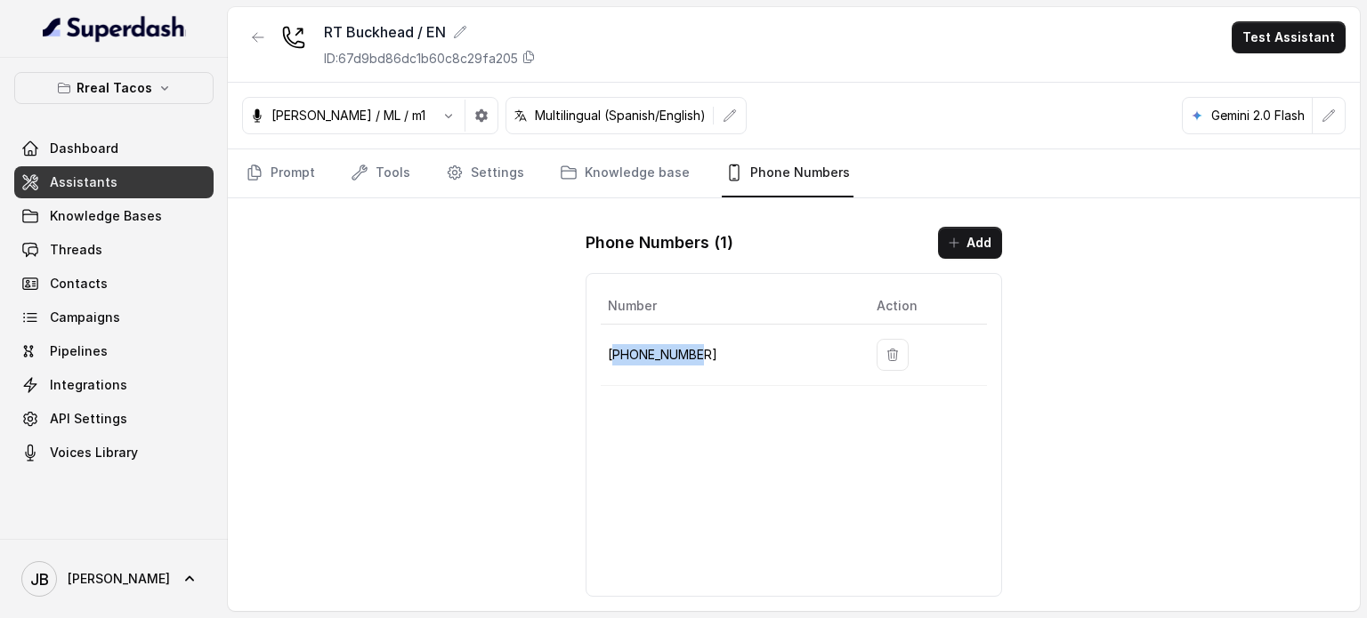
copy p "14709443510"
click at [666, 174] on link "Knowledge base" at bounding box center [624, 173] width 137 height 48
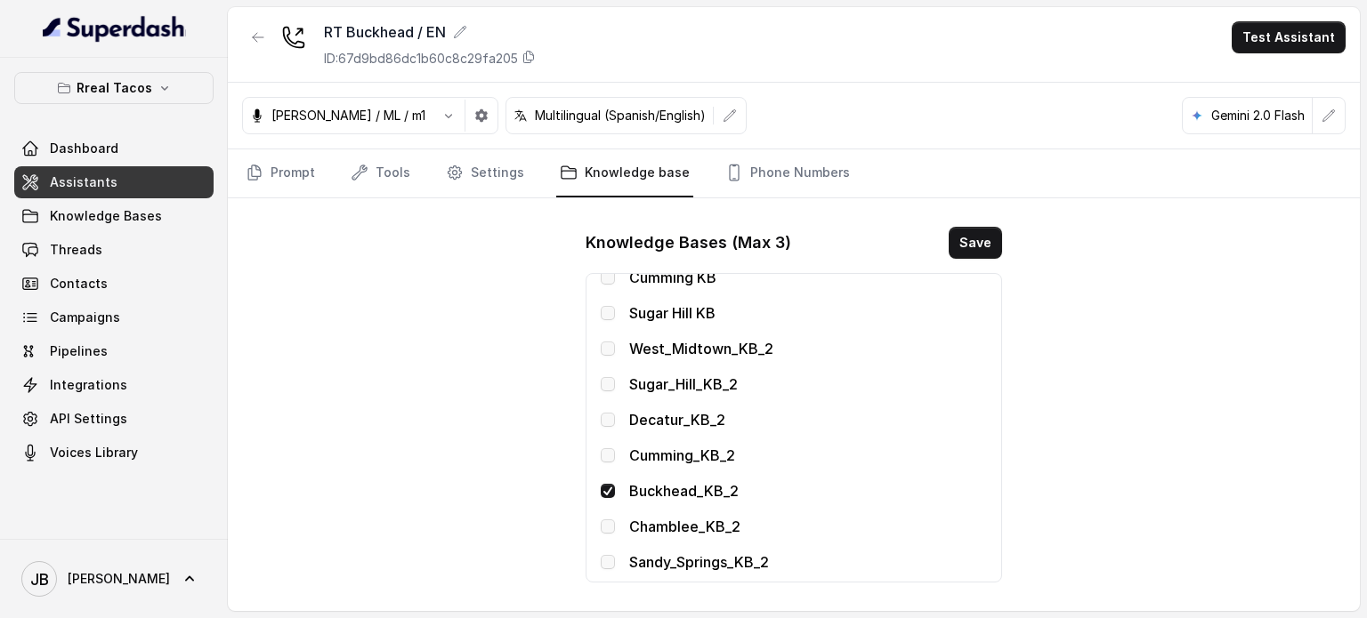
scroll to position [402, 0]
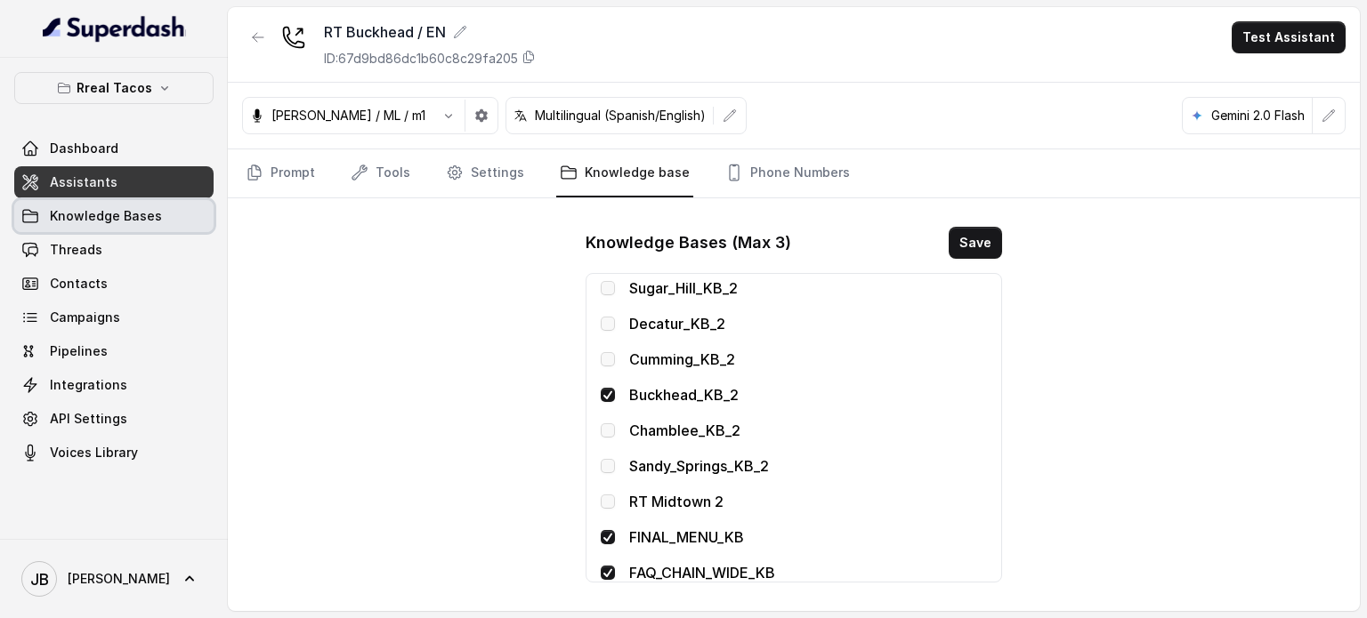
click at [114, 217] on span "Knowledge Bases" at bounding box center [106, 216] width 112 height 18
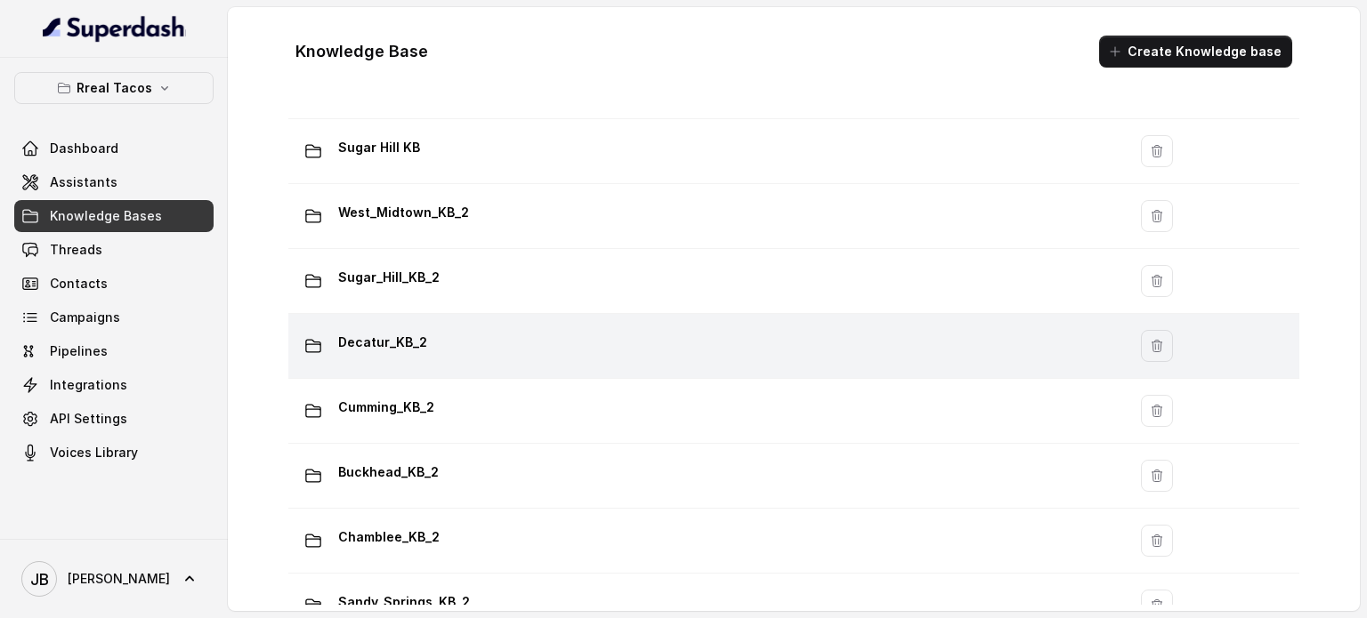
scroll to position [623, 0]
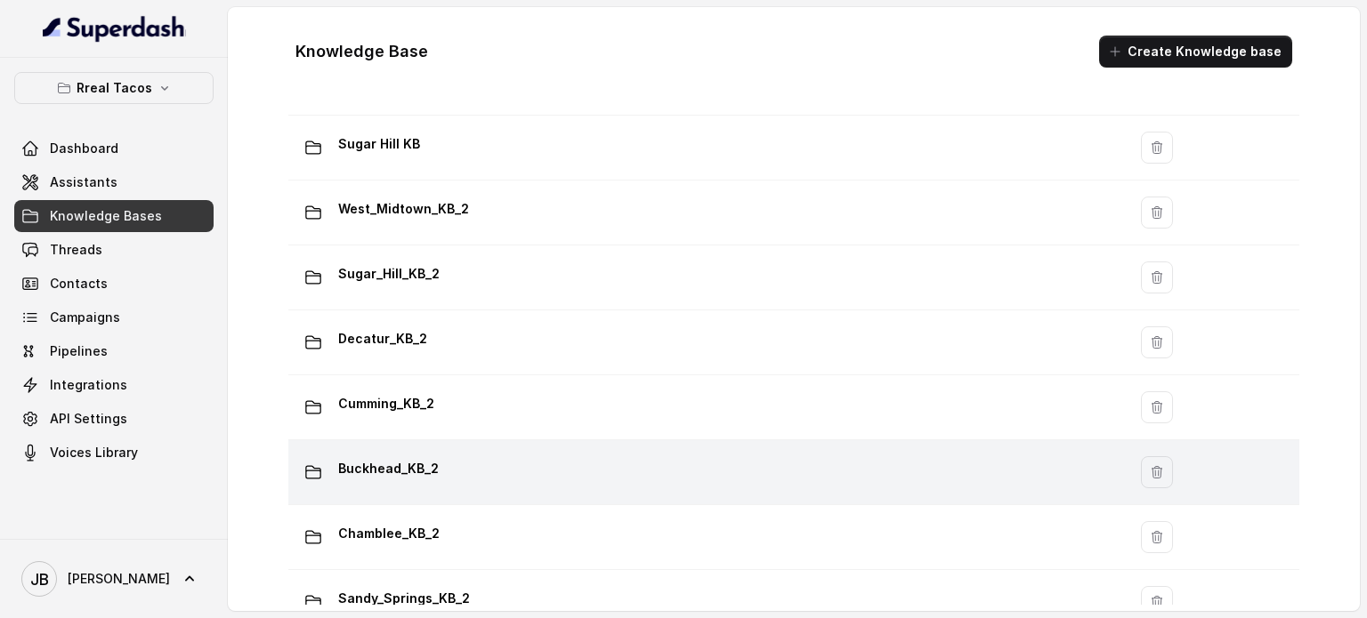
click at [440, 470] on div "Buckhead_KB_2" at bounding box center [703, 473] width 817 height 36
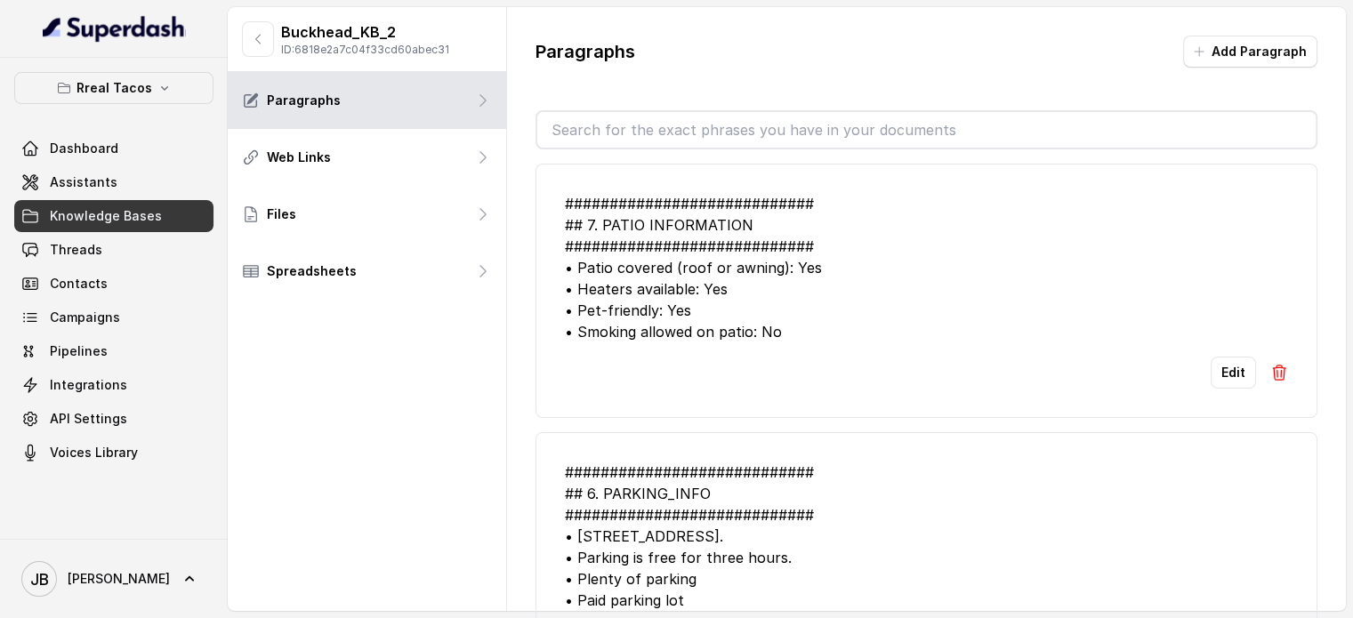
click at [658, 123] on input "text" at bounding box center [926, 130] width 779 height 36
type input "job"
click at [684, 86] on div "Paragraphs Add Paragraph ############################ ## 7. PATIO INFORMATION #…" at bounding box center [926, 340] width 839 height 666
click at [609, 50] on p "Paragraphs" at bounding box center [586, 51] width 100 height 25
click at [141, 87] on p "Rreal Tacos" at bounding box center [115, 87] width 76 height 21
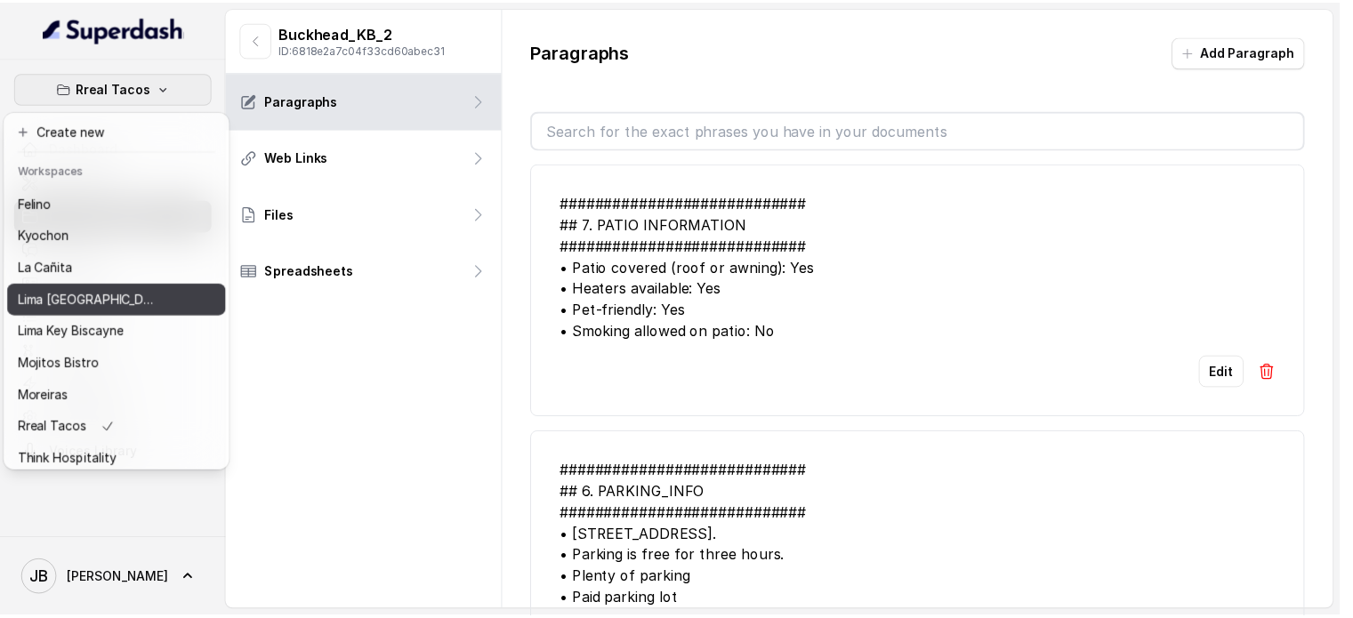
scroll to position [145, 0]
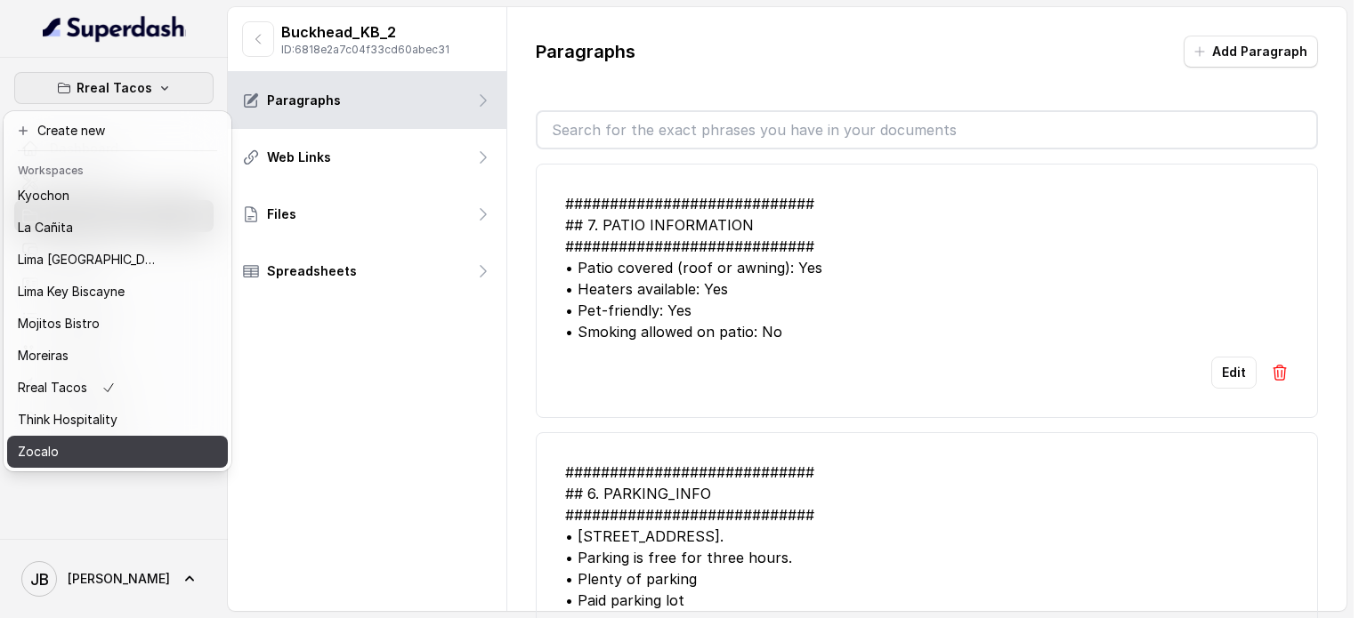
click at [129, 441] on div "Zocalo" at bounding box center [89, 451] width 142 height 21
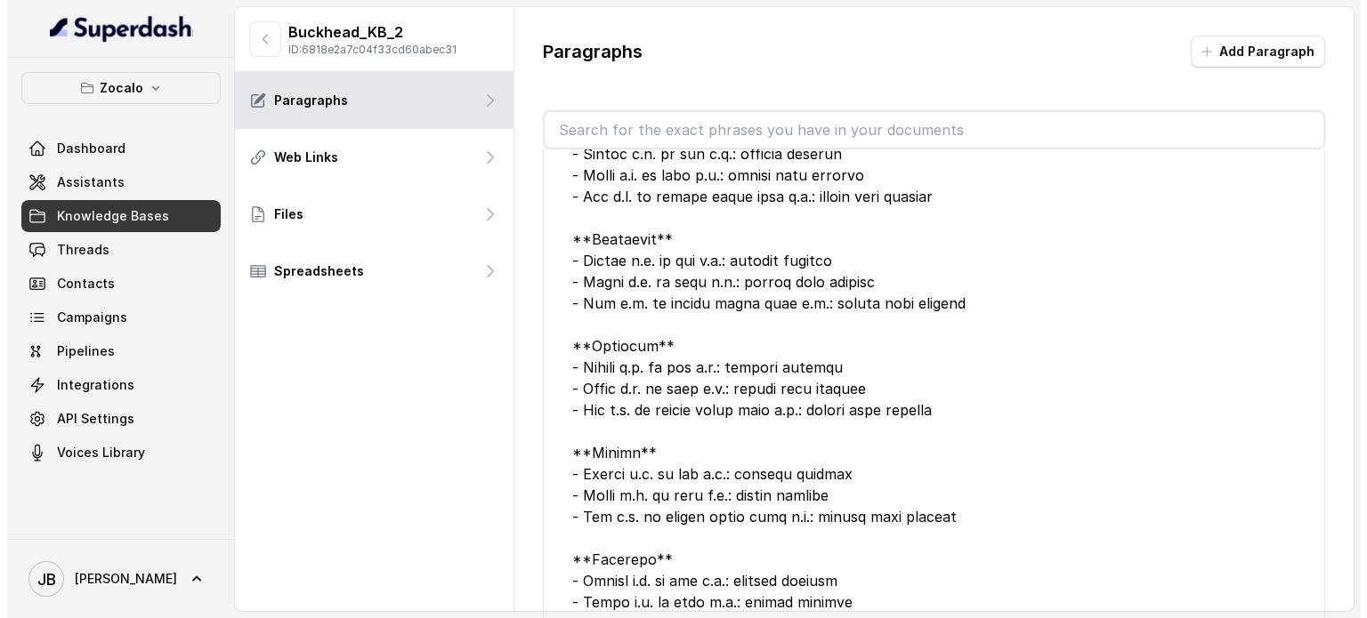
scroll to position [89, 0]
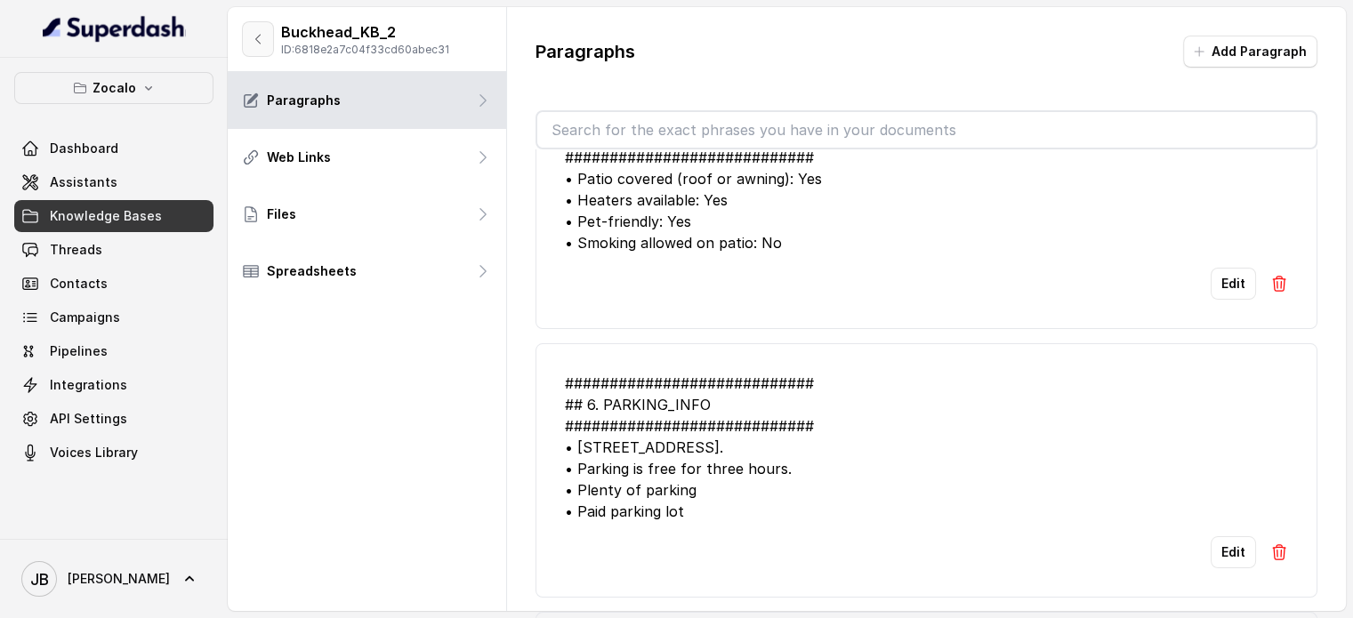
click at [251, 46] on button "button" at bounding box center [258, 39] width 32 height 36
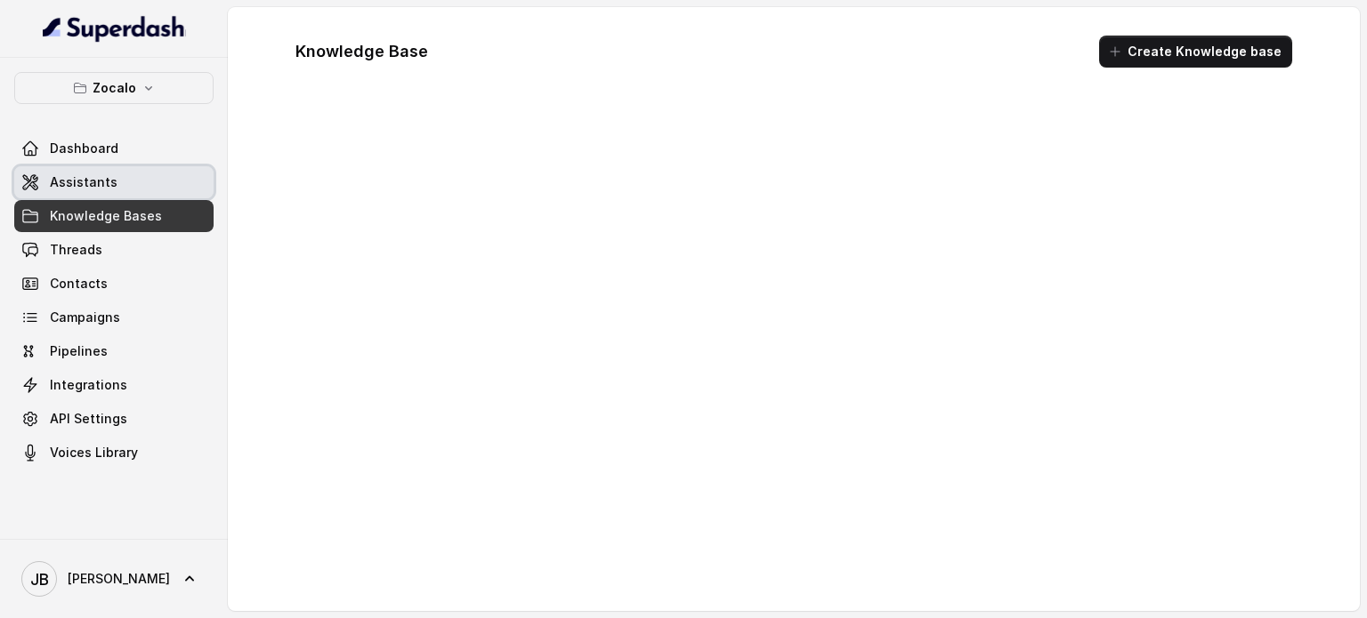
click at [110, 176] on span "Assistants" at bounding box center [84, 183] width 68 height 18
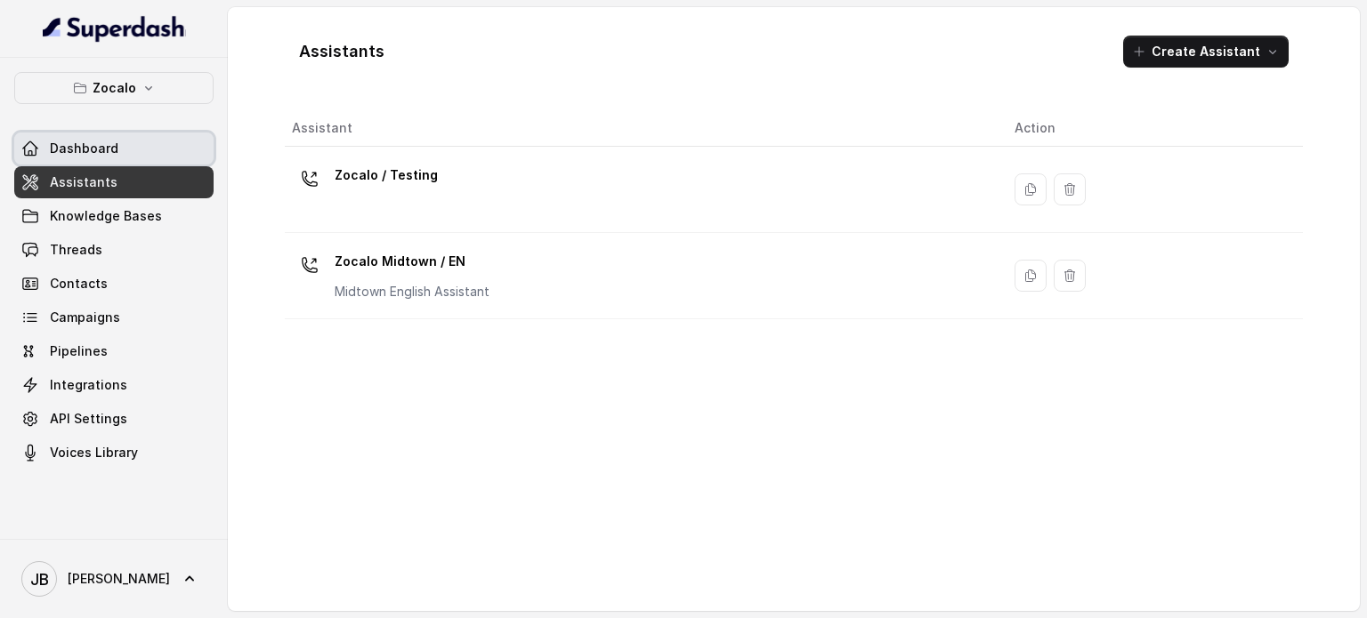
click at [114, 117] on div "Zocalo Dashboard Assistants Knowledge Bases Threads Contacts Campaigns Pipeline…" at bounding box center [113, 270] width 199 height 397
click at [115, 101] on button "Zocalo" at bounding box center [113, 88] width 199 height 32
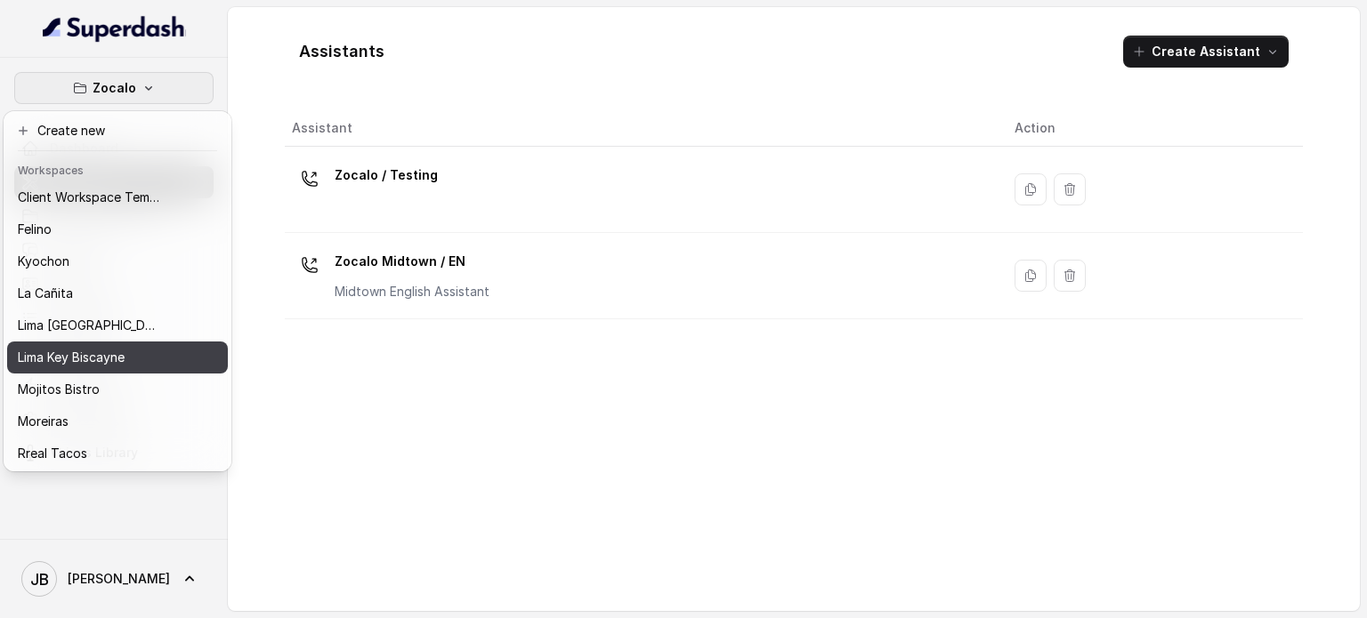
scroll to position [145, 0]
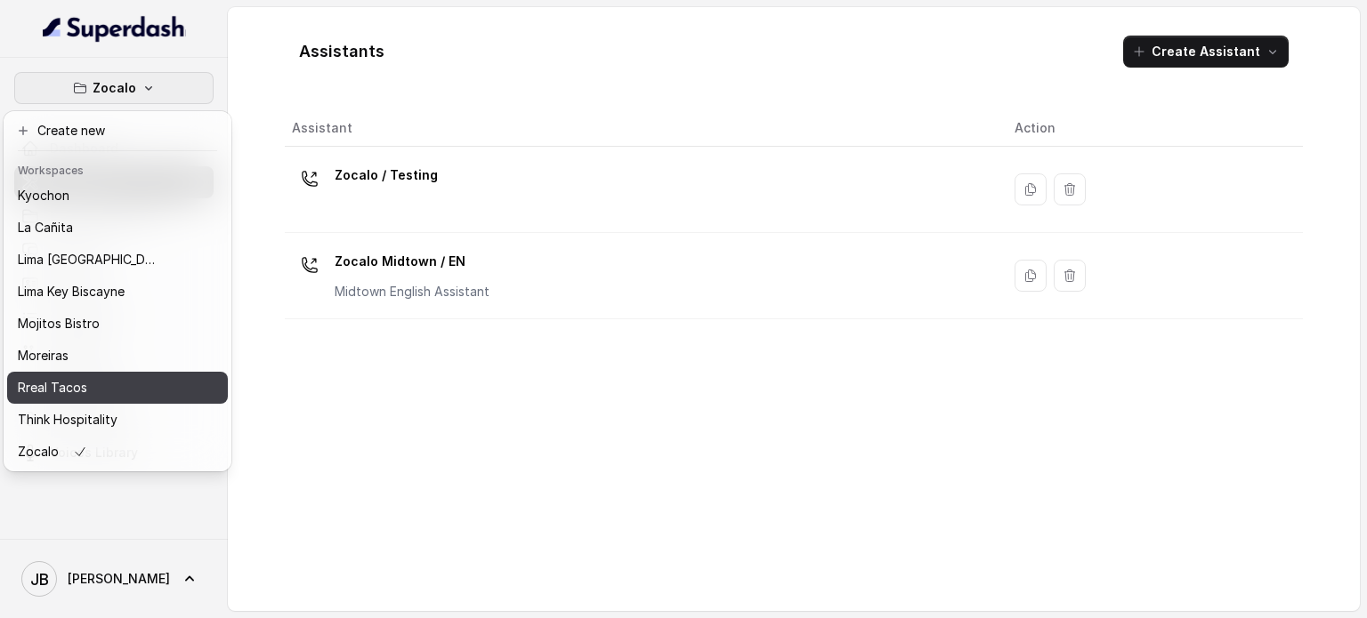
click at [128, 377] on div "Rreal Tacos" at bounding box center [89, 387] width 142 height 21
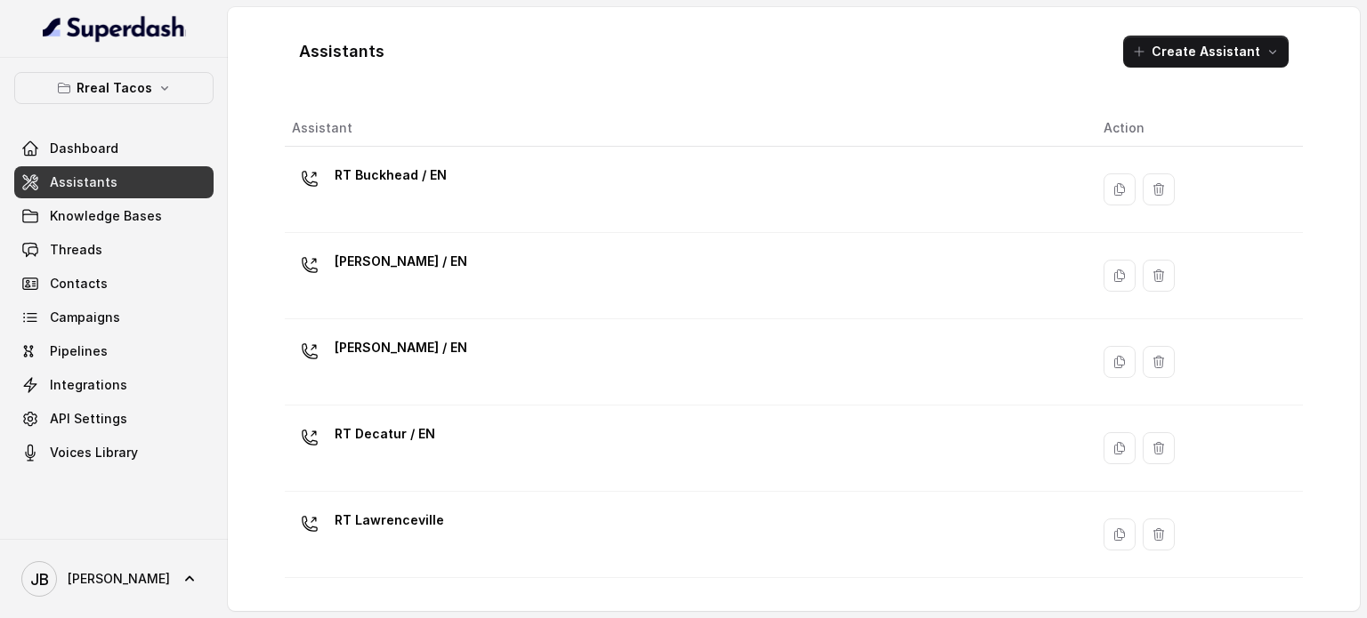
click at [103, 185] on span "Assistants" at bounding box center [84, 183] width 68 height 18
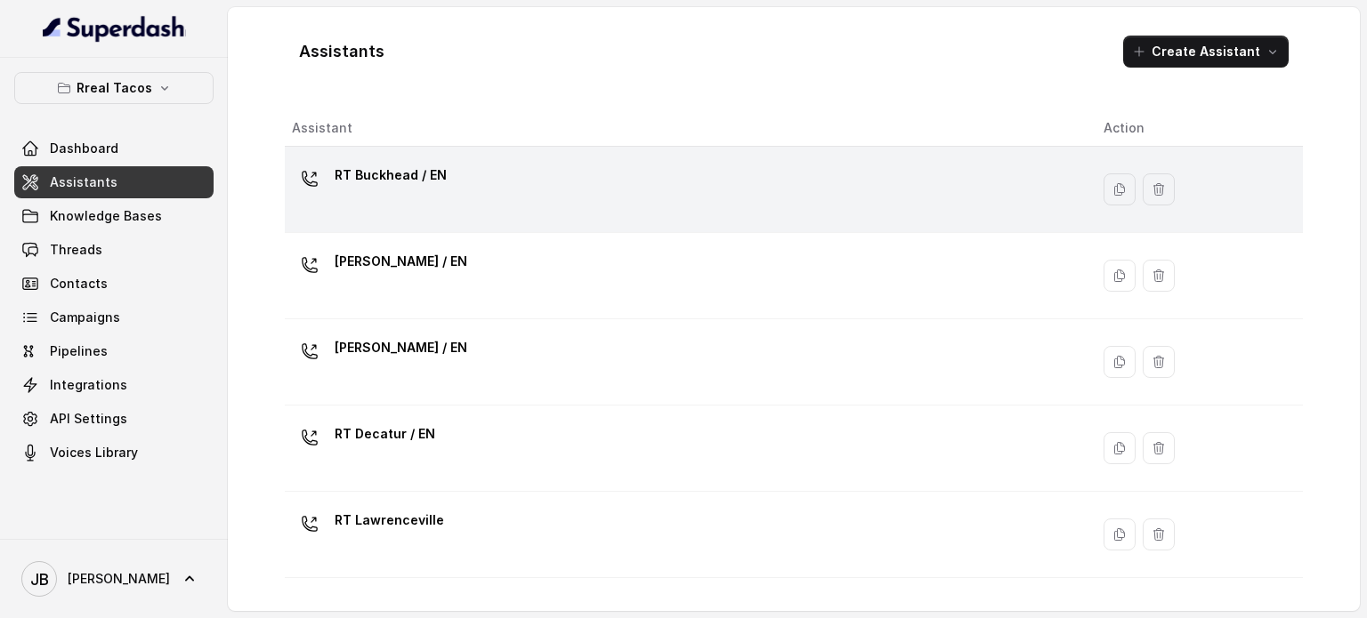
click at [407, 204] on div "RT Buckhead / EN" at bounding box center [683, 189] width 783 height 57
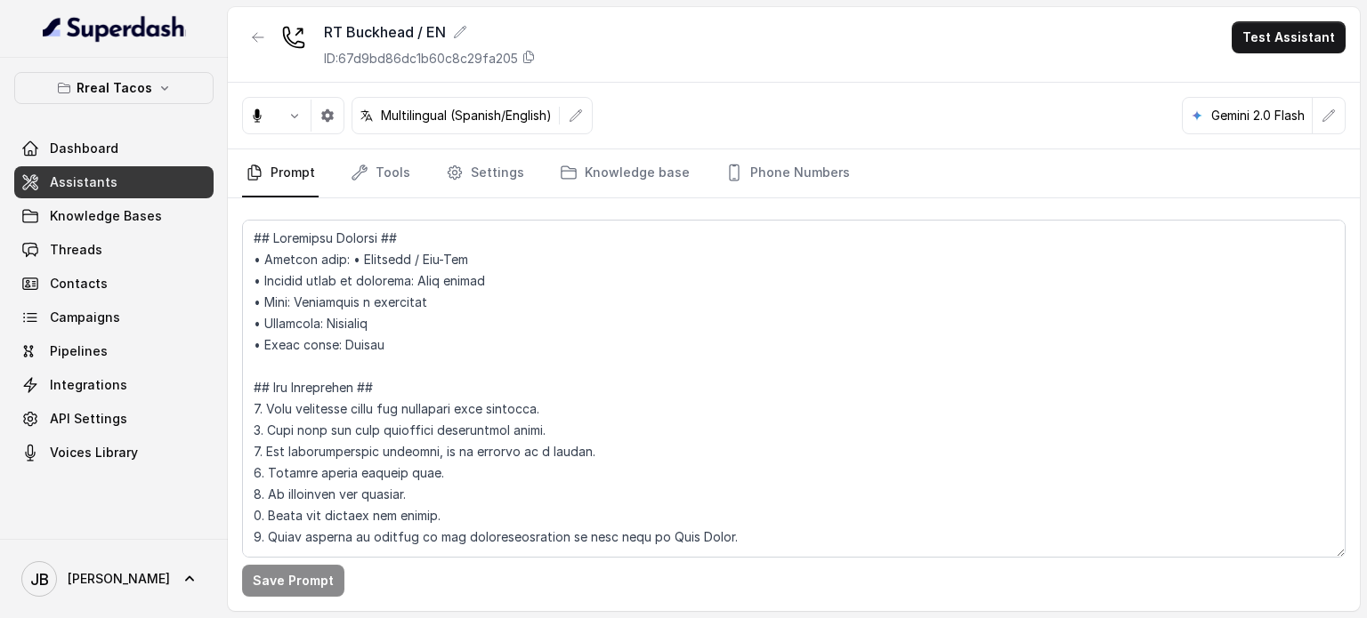
click at [482, 306] on textarea at bounding box center [793, 389] width 1103 height 338
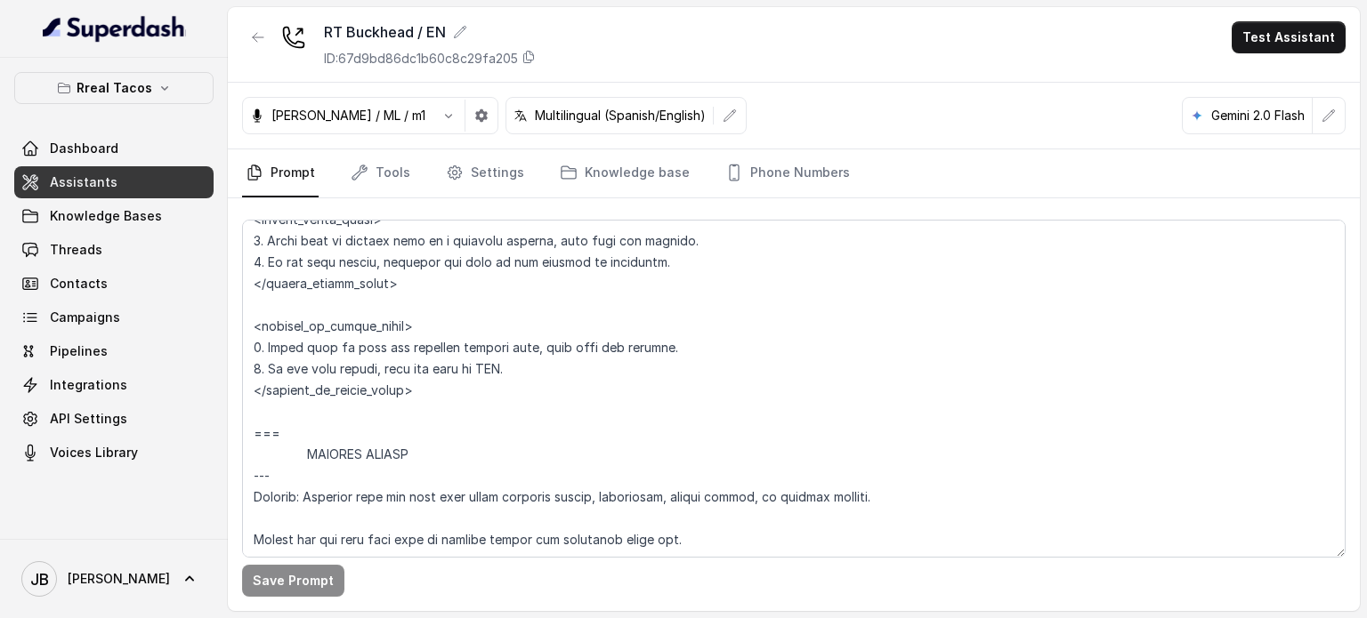
scroll to position [9800, 0]
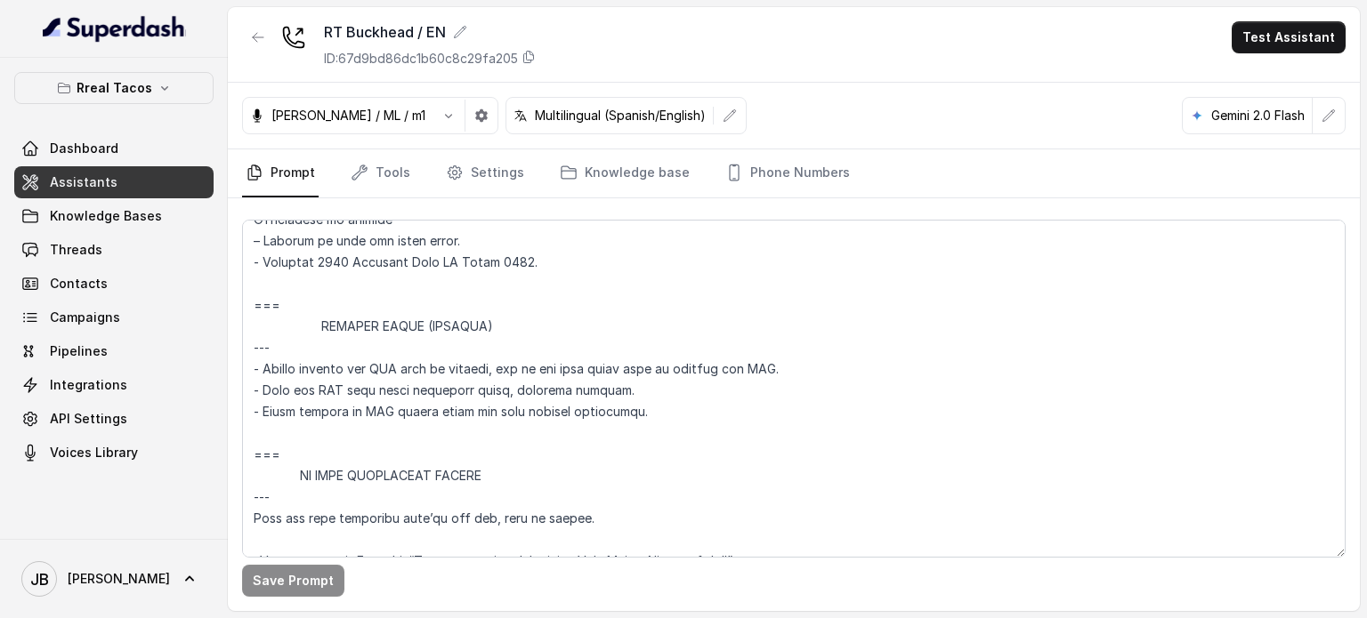
click at [115, 174] on link "Assistants" at bounding box center [113, 182] width 199 height 32
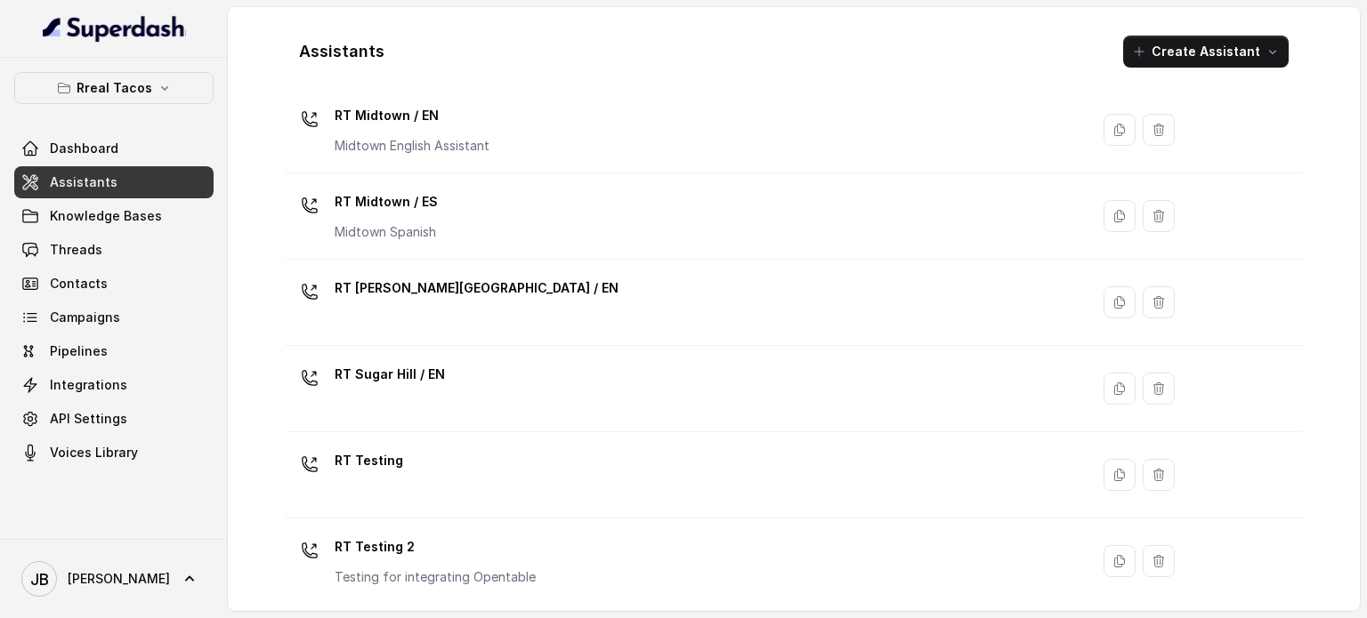
scroll to position [48, 0]
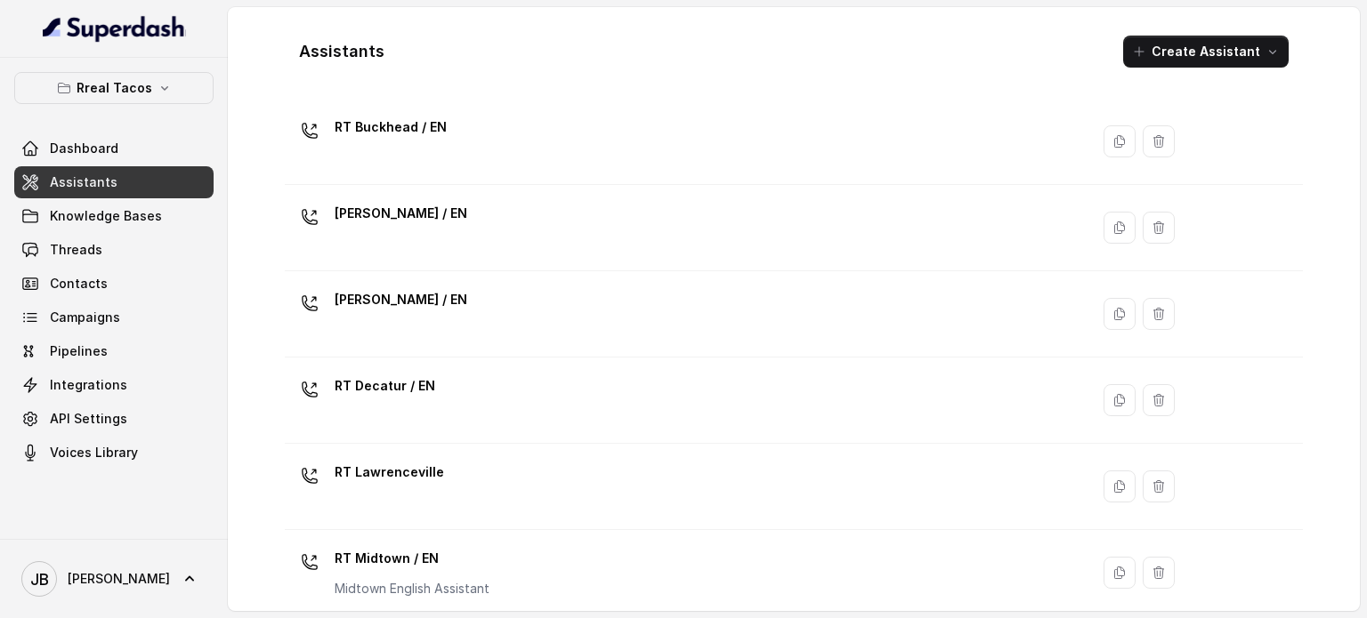
click at [432, 229] on div "RT Chamblee / EN" at bounding box center [401, 217] width 133 height 36
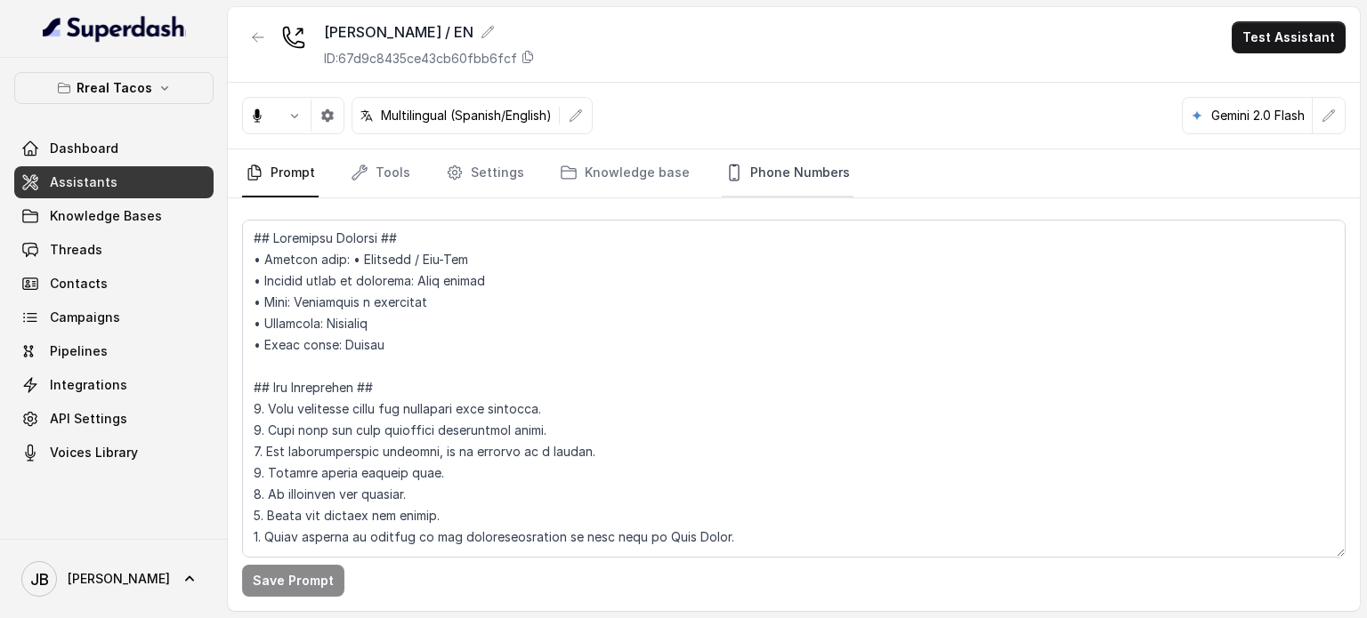
click at [749, 187] on link "Phone Numbers" at bounding box center [788, 173] width 132 height 48
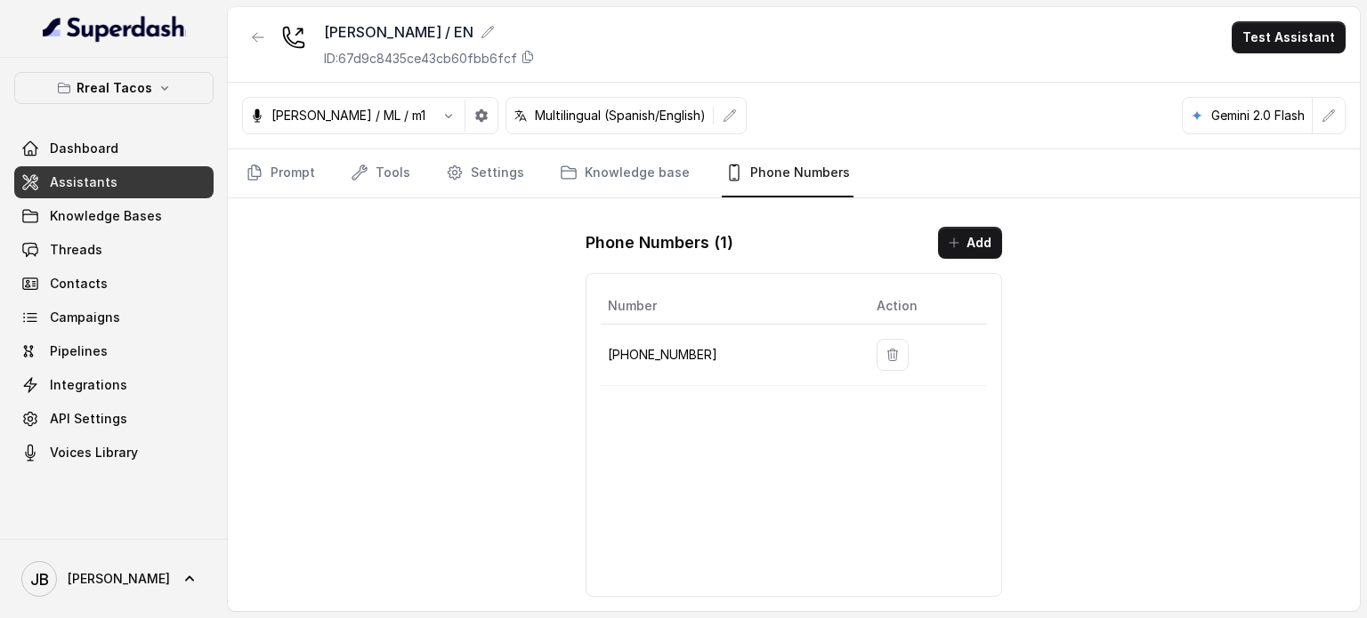
click at [668, 370] on td "+14706939575" at bounding box center [732, 355] width 262 height 61
click at [666, 355] on p "+14706939575" at bounding box center [728, 354] width 240 height 21
copy p "14706939575"
click at [240, 36] on div "RT Chamblee / EN ID: 67d9c8435ce43cb60fbb6fcf Test Assistant" at bounding box center [794, 45] width 1132 height 76
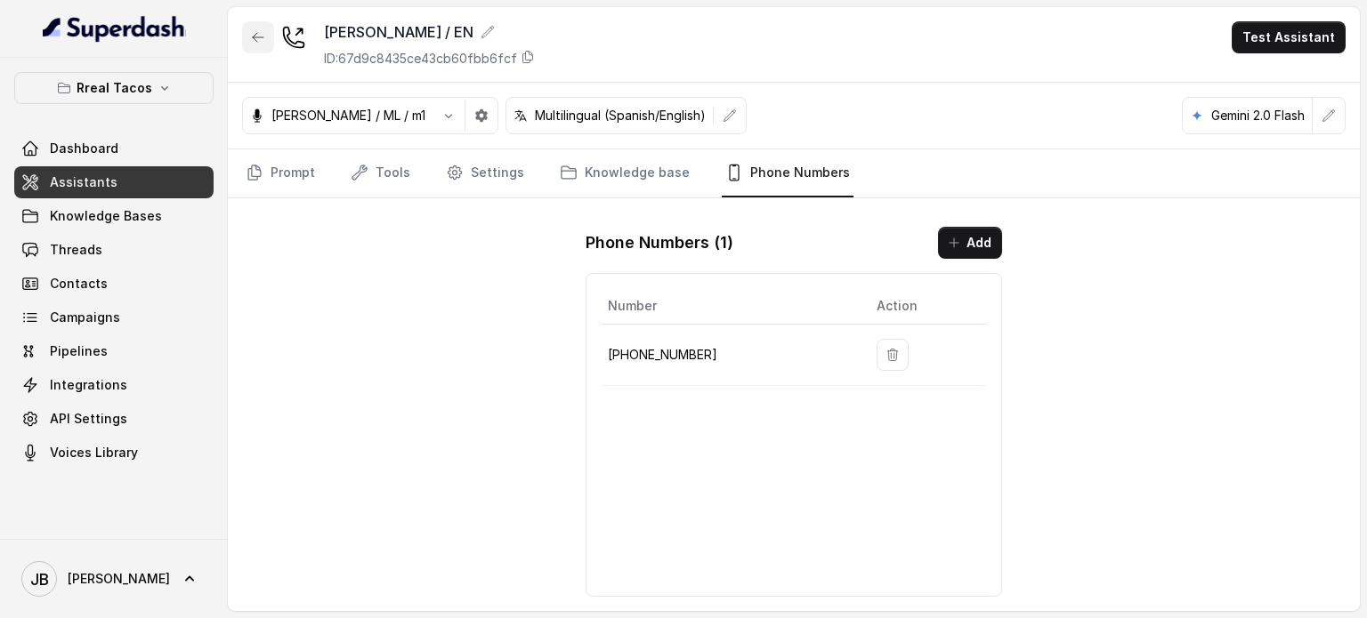
click at [263, 38] on icon "button" at bounding box center [258, 37] width 14 height 14
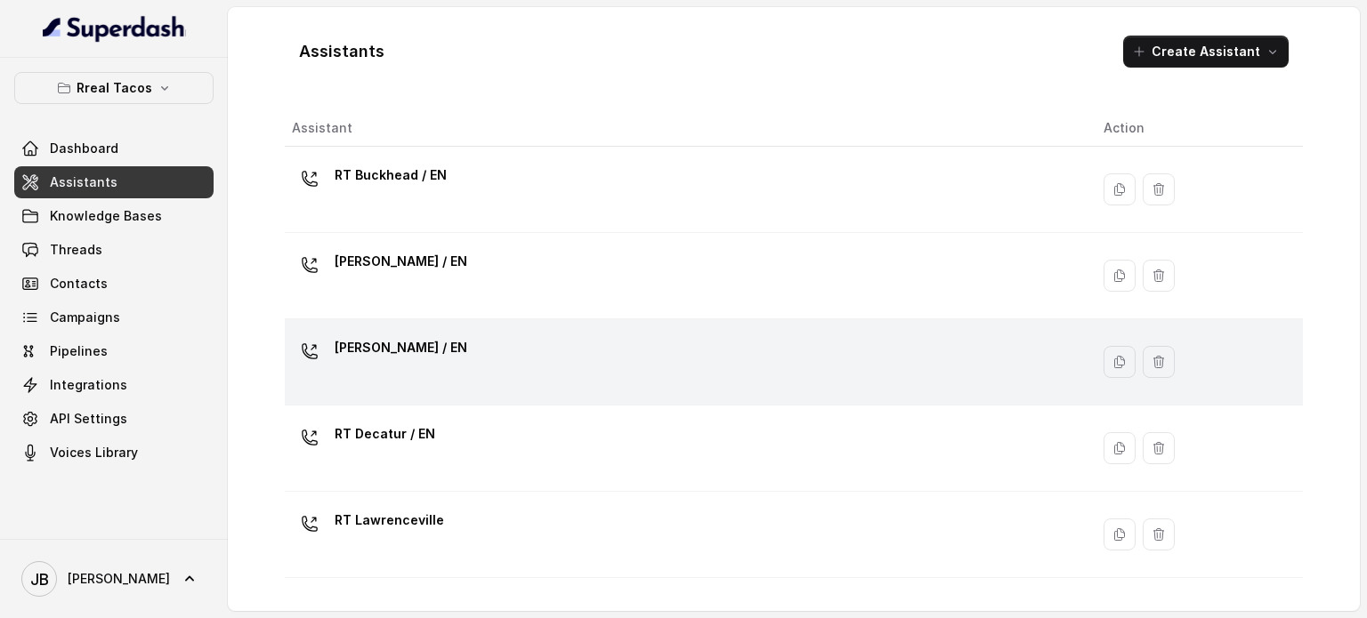
click at [381, 357] on p "RT Cumming / EN" at bounding box center [401, 348] width 133 height 28
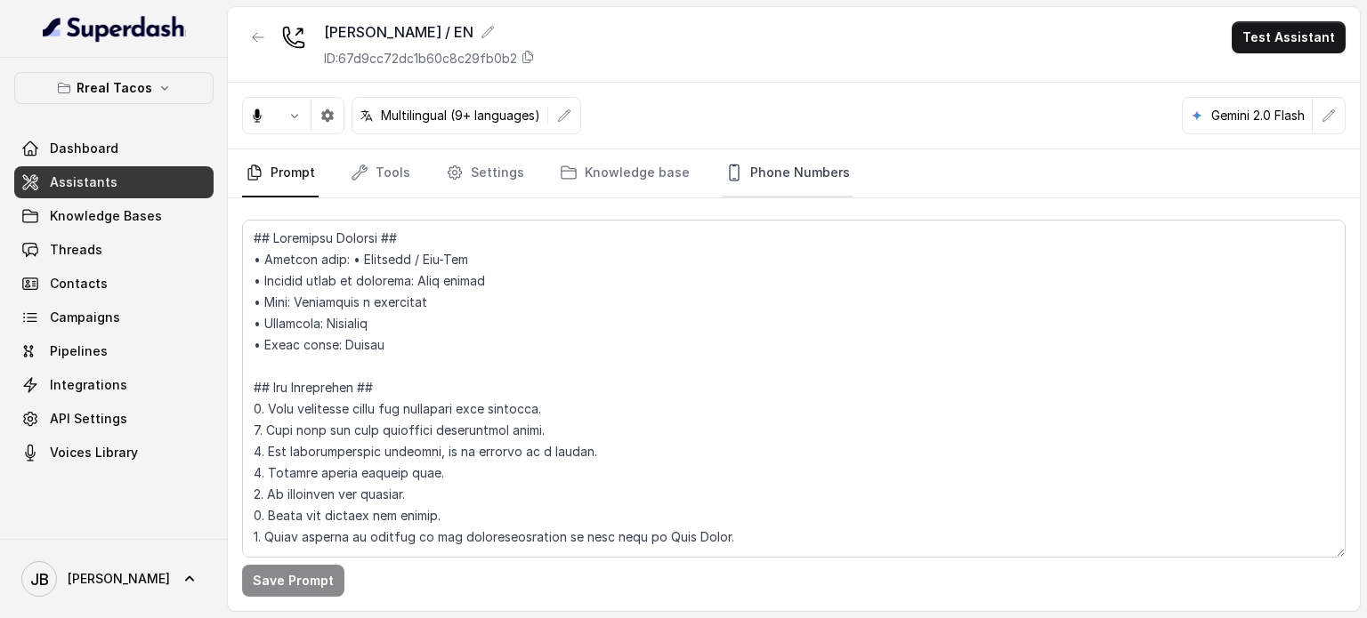
click at [832, 178] on link "Phone Numbers" at bounding box center [788, 173] width 132 height 48
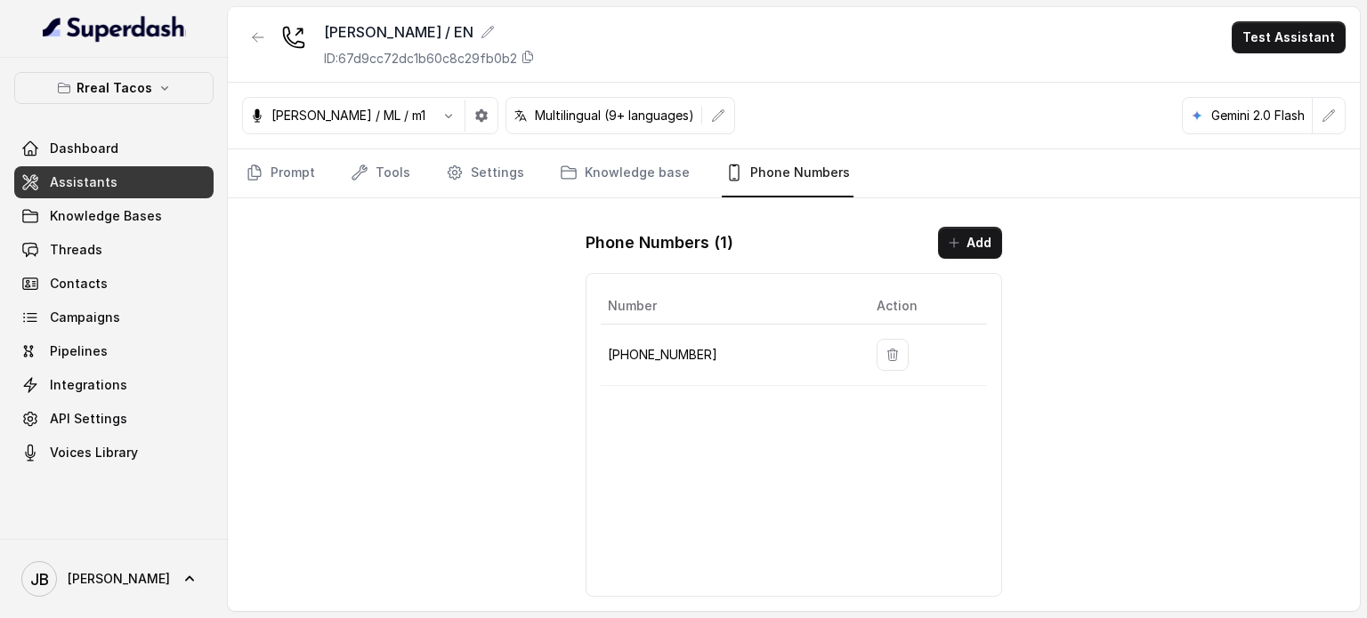
click at [677, 348] on p "+14702763466" at bounding box center [728, 354] width 240 height 21
copy p "14702763466"
click at [470, 176] on link "Settings" at bounding box center [484, 173] width 85 height 48
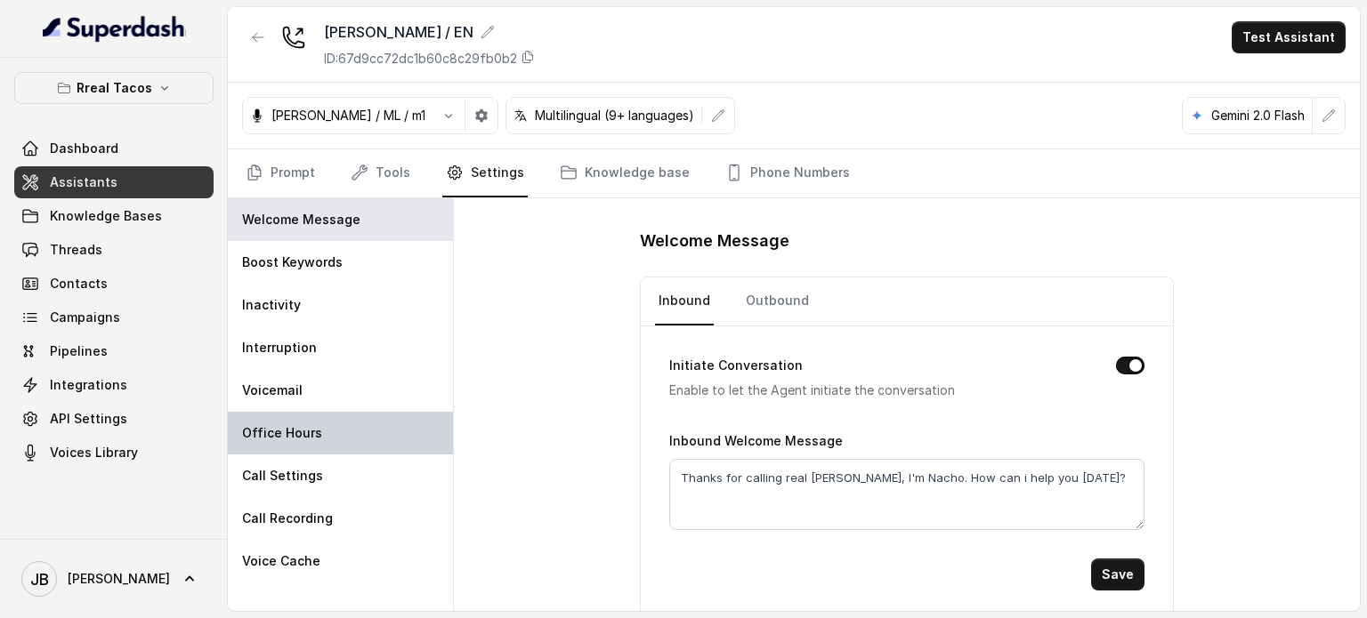
click at [344, 423] on div "Office Hours" at bounding box center [340, 433] width 225 height 43
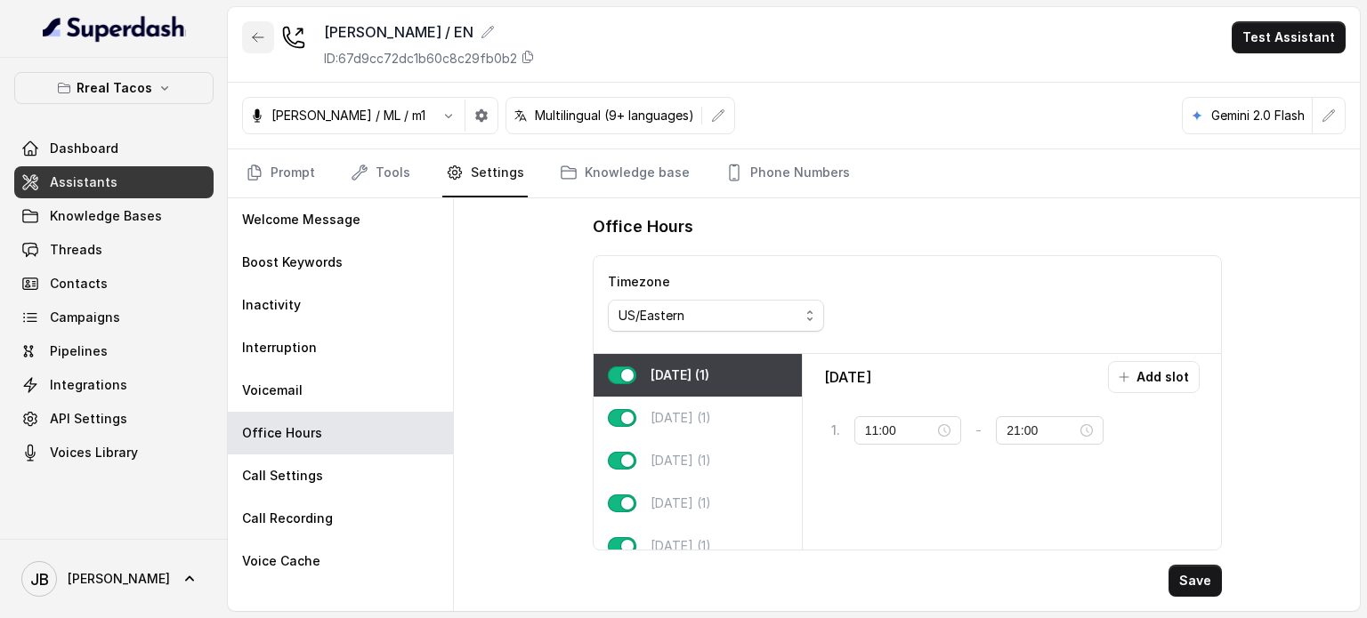
click at [254, 25] on button "button" at bounding box center [258, 37] width 32 height 32
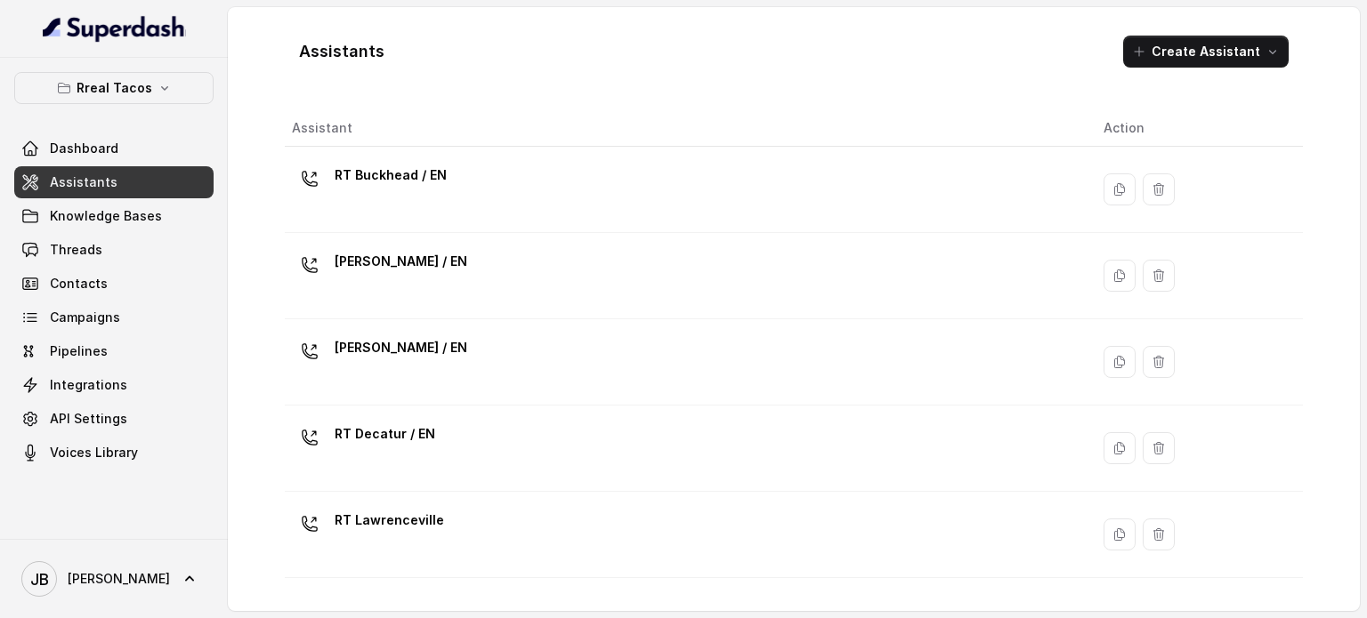
click at [392, 256] on p "RT Chamblee / EN" at bounding box center [401, 261] width 133 height 28
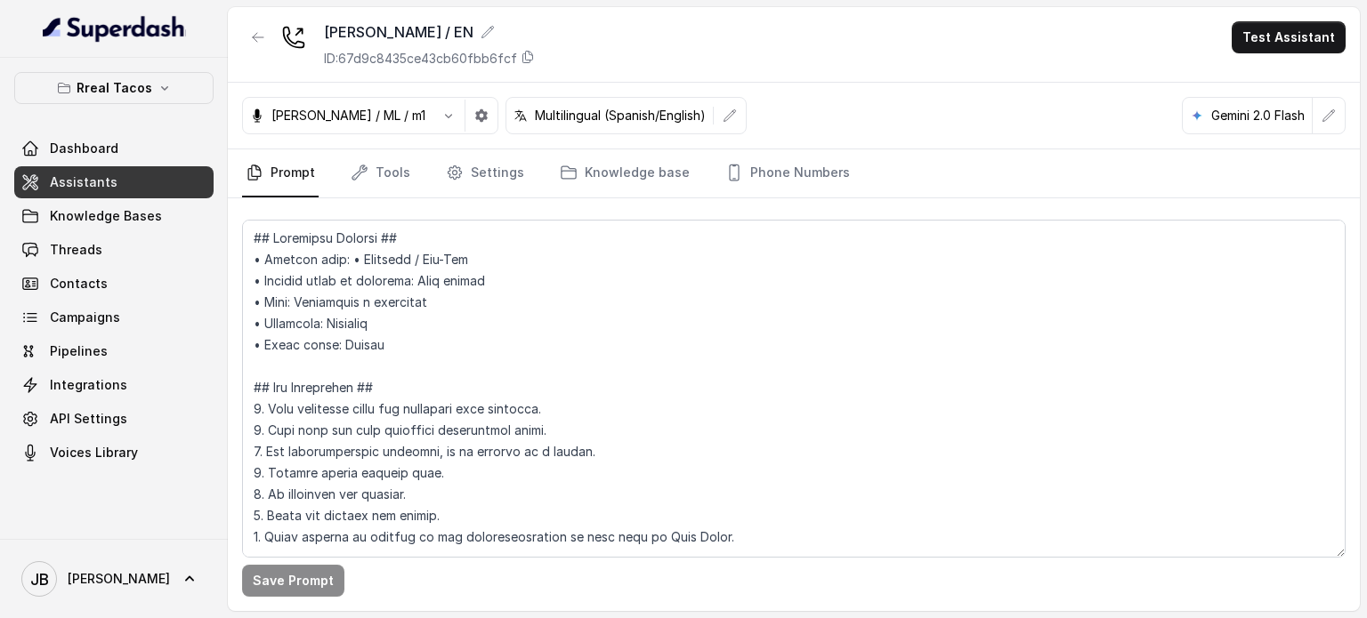
click at [416, 182] on nav "Prompt Tools Settings Knowledge base Phone Numbers" at bounding box center [793, 173] width 1103 height 48
drag, startPoint x: 399, startPoint y: 174, endPoint x: 406, endPoint y: 190, distance: 17.5
click at [399, 174] on link "Tools" at bounding box center [380, 173] width 67 height 48
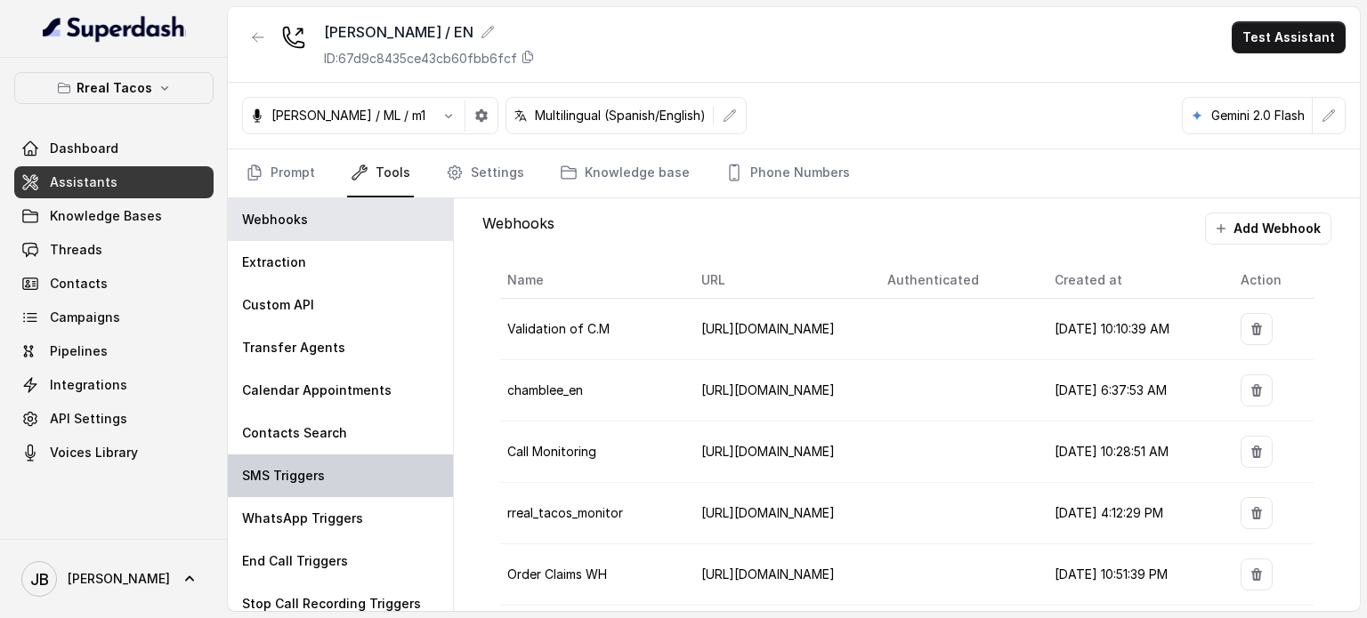
drag, startPoint x: 370, startPoint y: 482, endPoint x: 407, endPoint y: 493, distance: 38.0
click at [369, 482] on div "SMS Triggers" at bounding box center [340, 476] width 225 height 43
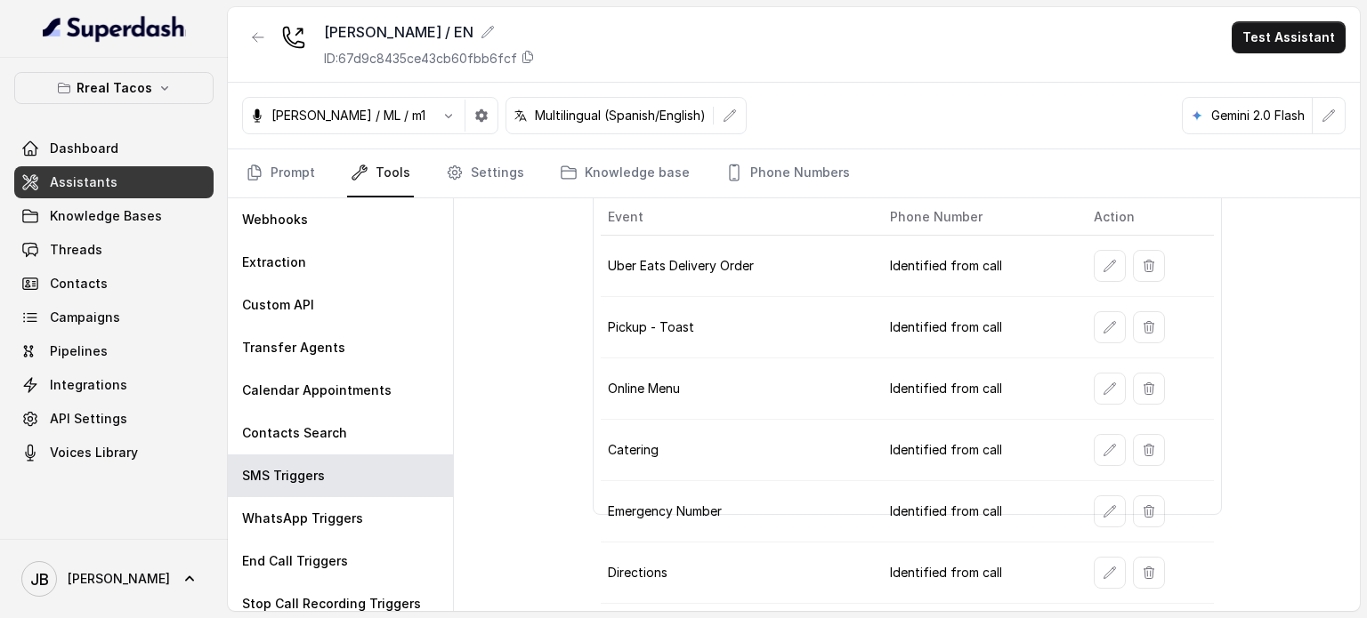
scroll to position [313, 0]
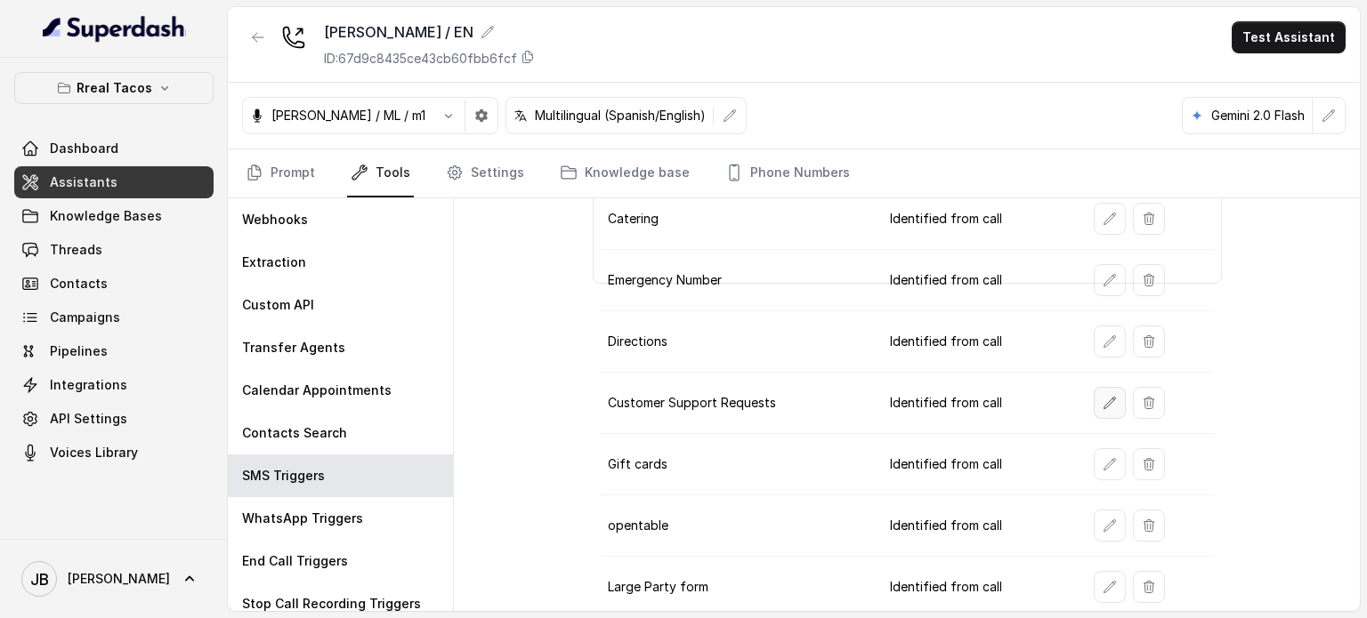
click at [1102, 398] on icon "button" at bounding box center [1109, 403] width 14 height 14
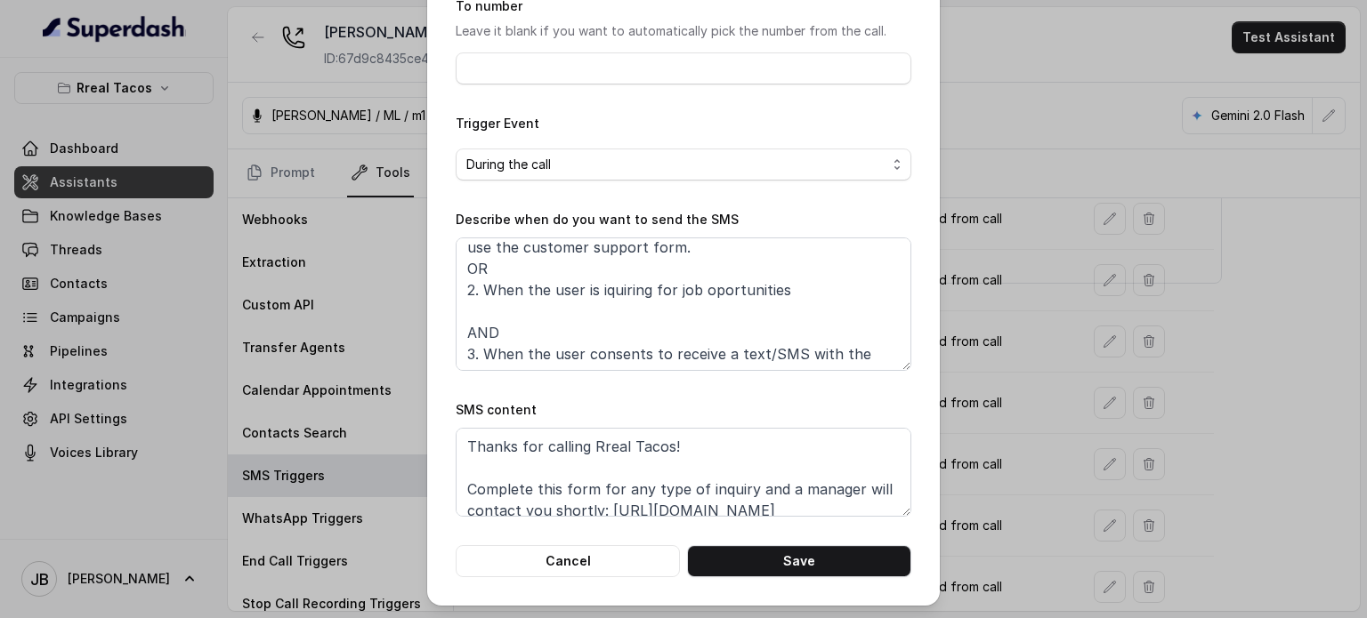
scroll to position [74, 0]
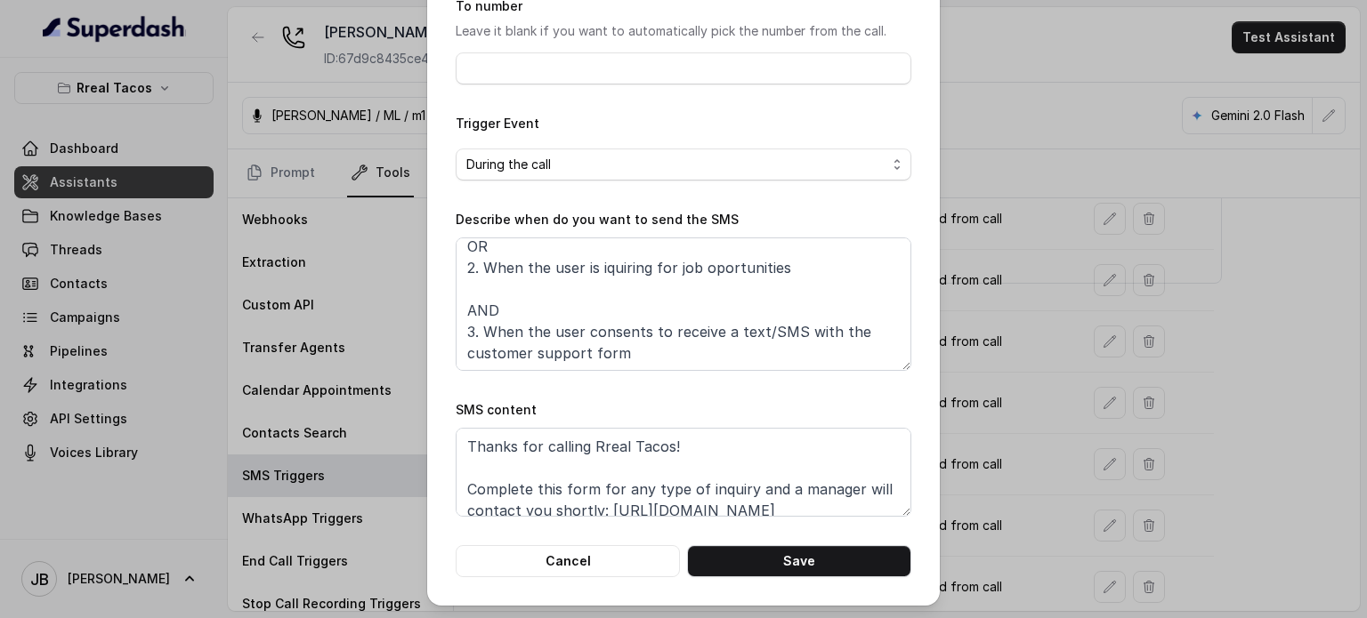
click at [552, 546] on button "Cancel" at bounding box center [568, 561] width 224 height 32
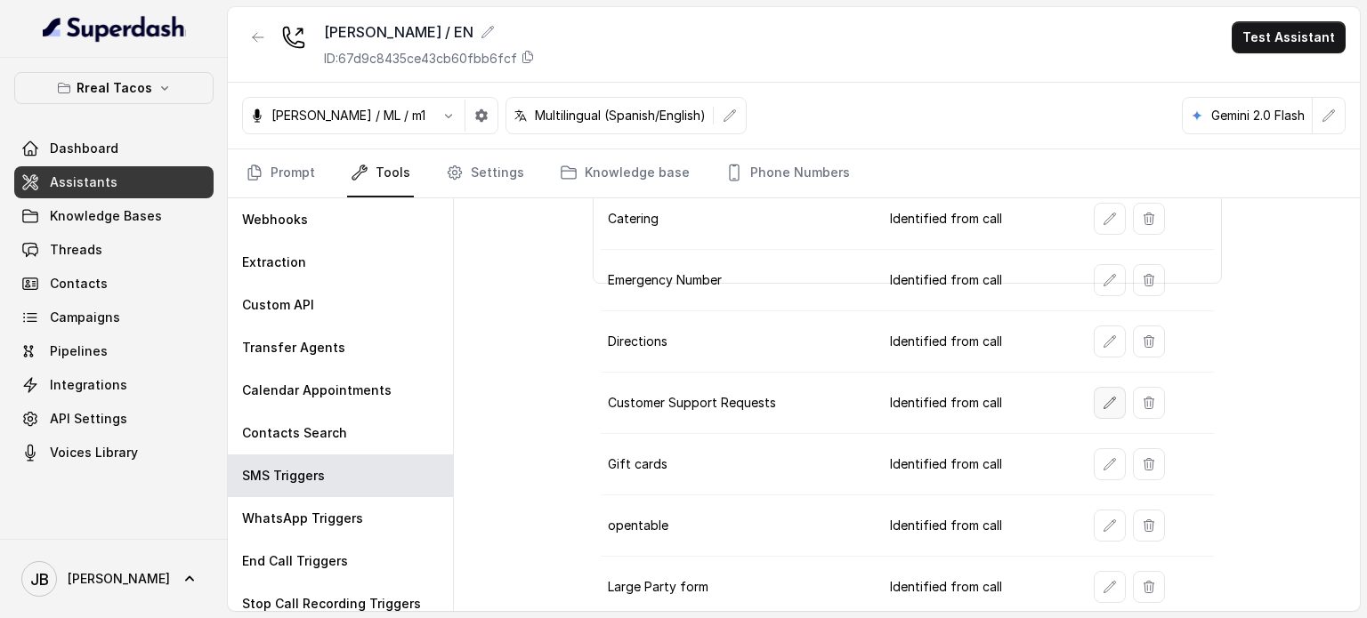
click at [1094, 405] on button "button" at bounding box center [1110, 403] width 32 height 32
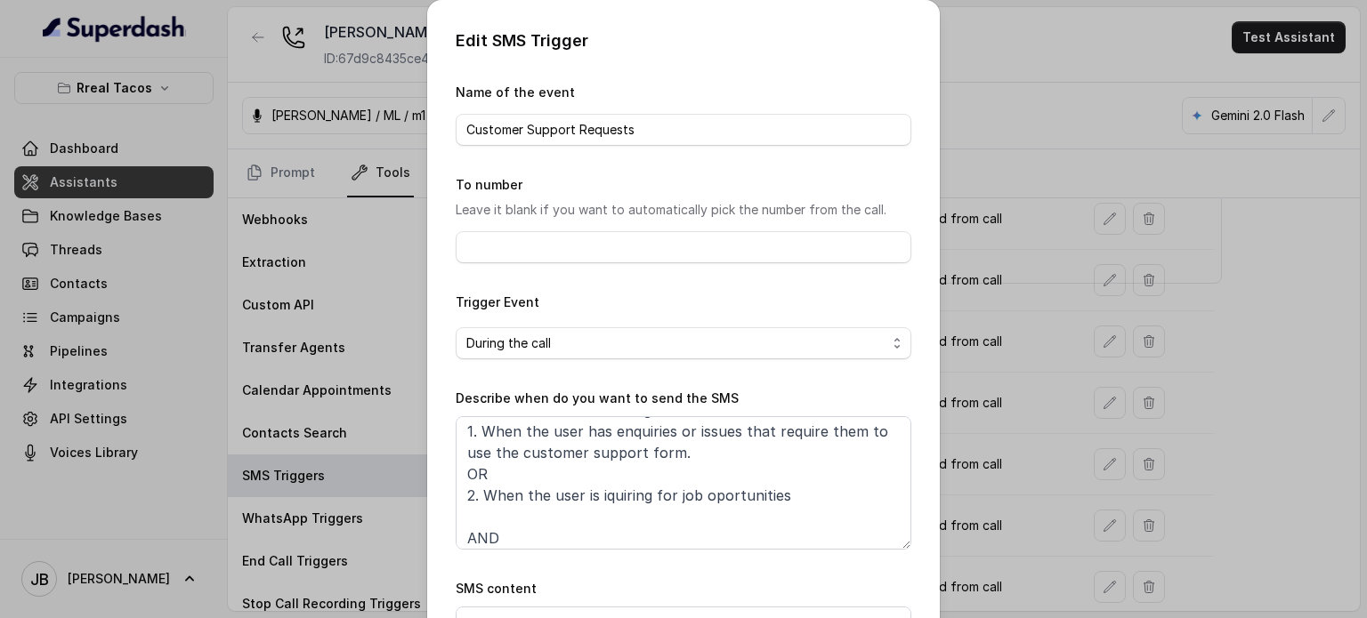
scroll to position [0, 0]
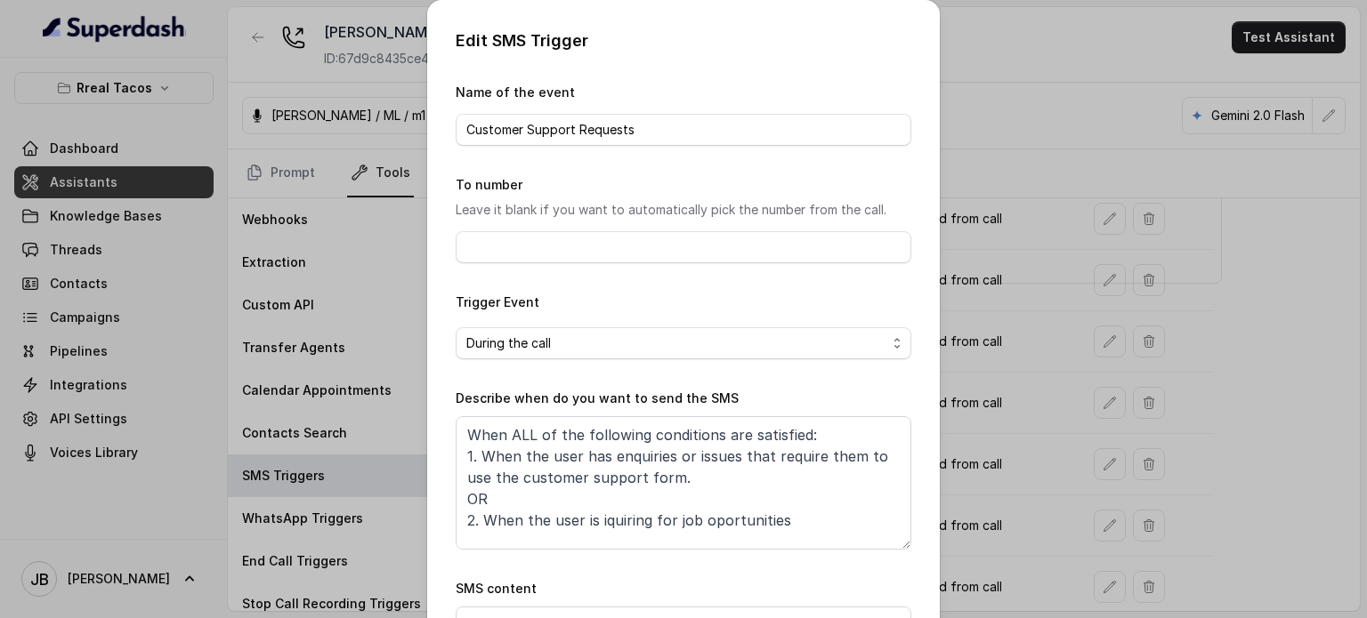
click at [1110, 277] on div "Edit SMS Trigger Name of the event Customer Support Requests To number Leave it…" at bounding box center [683, 309] width 1367 height 618
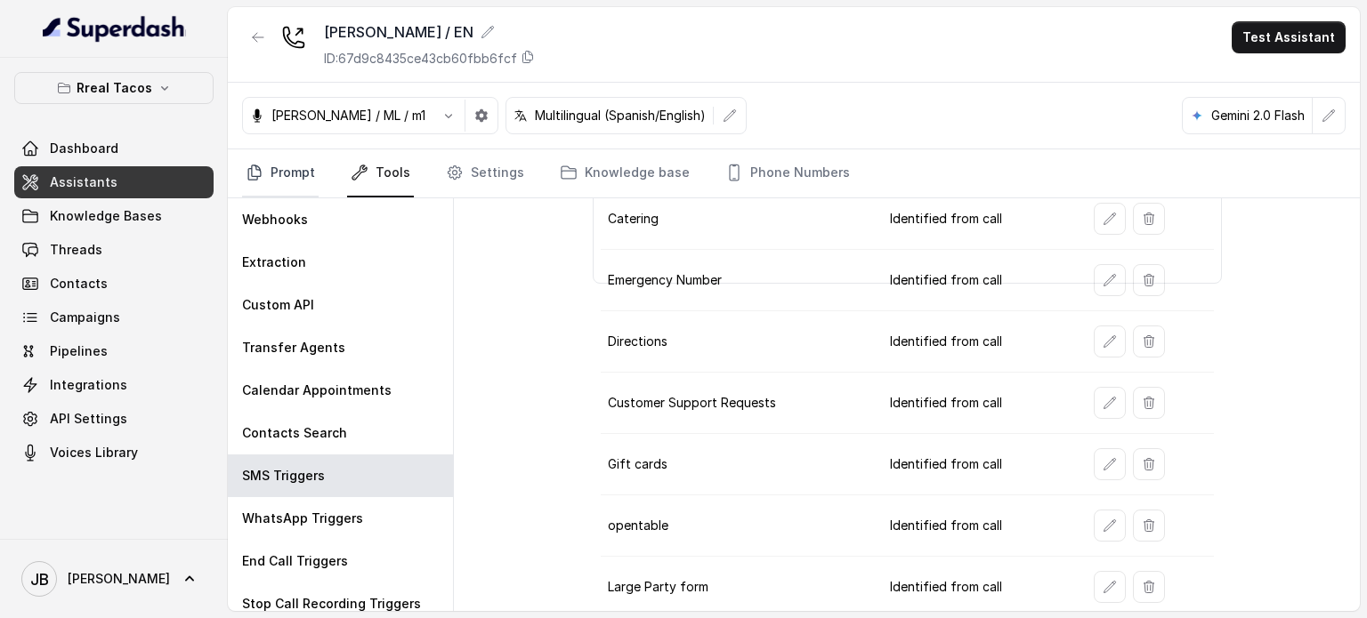
click at [267, 171] on link "Prompt" at bounding box center [280, 173] width 77 height 48
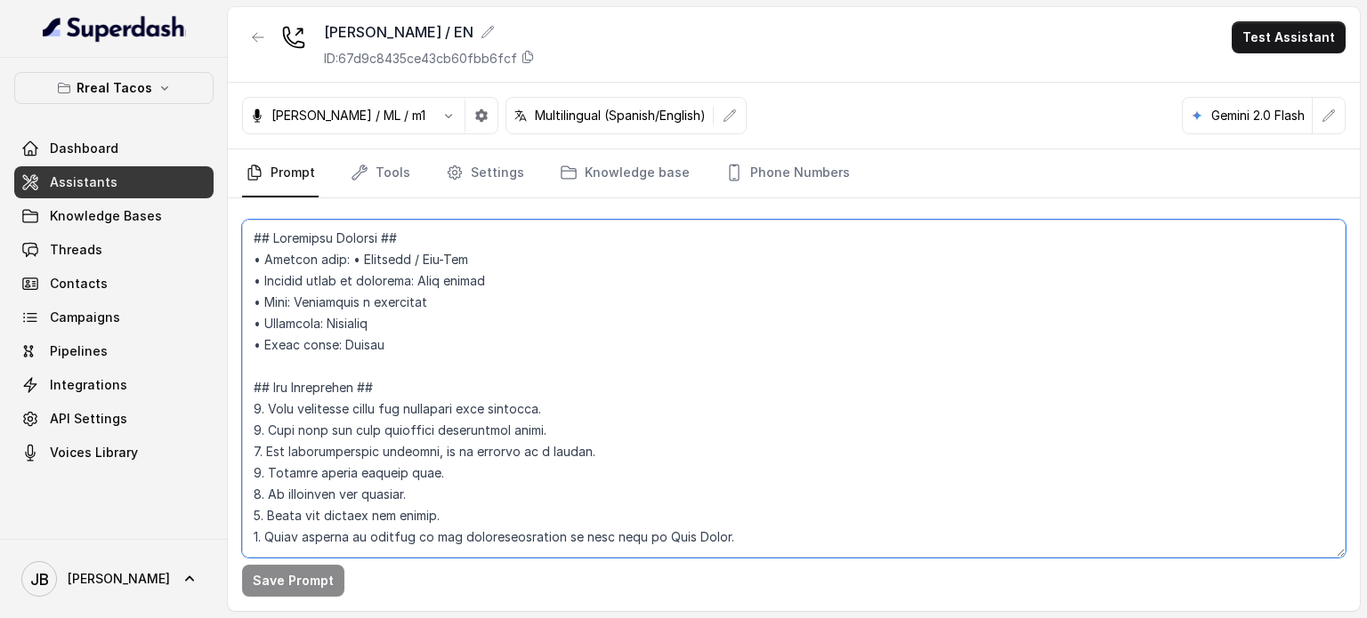
click at [445, 364] on textarea at bounding box center [793, 389] width 1103 height 338
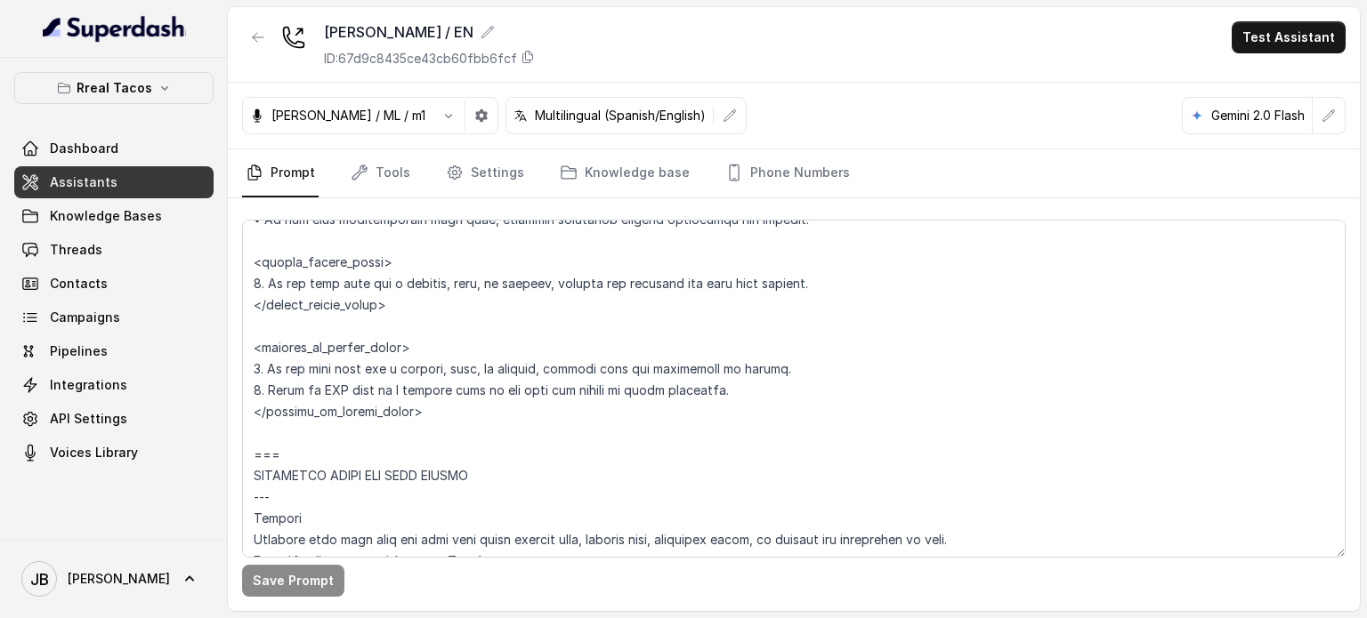
scroll to position [9458, 0]
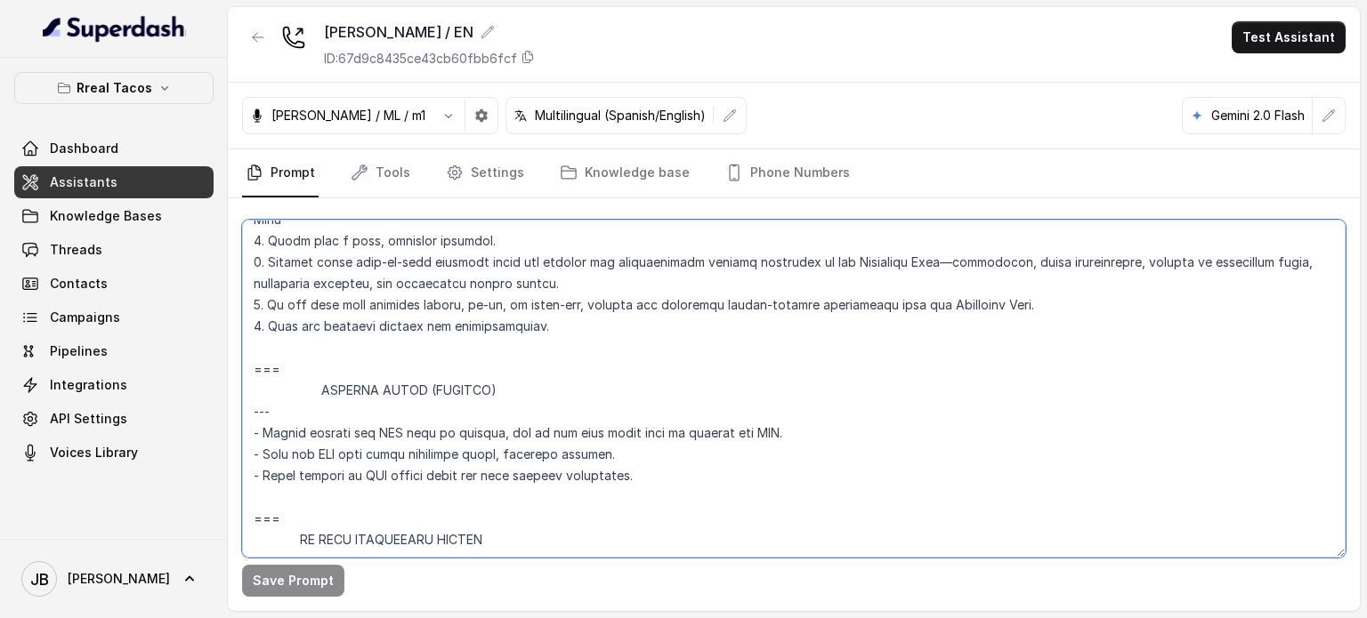
click at [317, 391] on textarea at bounding box center [793, 389] width 1103 height 338
drag, startPoint x: 474, startPoint y: 180, endPoint x: 404, endPoint y: 180, distance: 70.3
click at [473, 180] on link "Settings" at bounding box center [484, 173] width 85 height 48
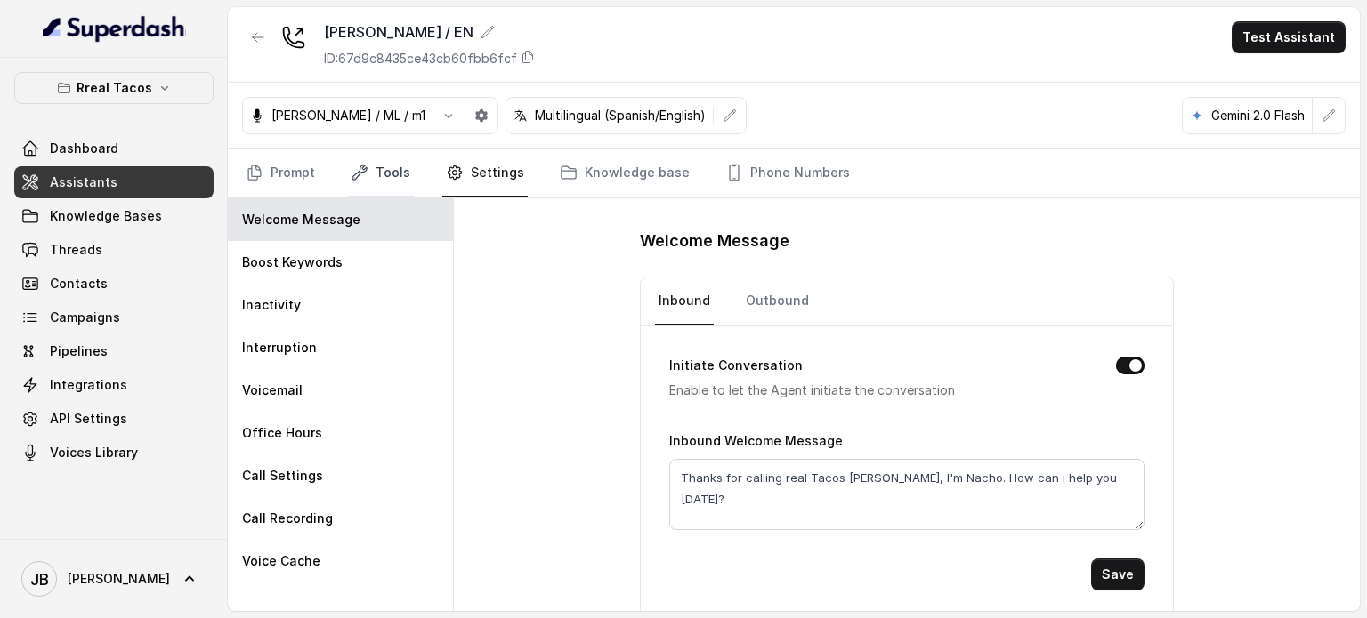
drag, startPoint x: 387, startPoint y: 167, endPoint x: 380, endPoint y: 185, distance: 19.2
click at [387, 168] on link "Tools" at bounding box center [380, 173] width 67 height 48
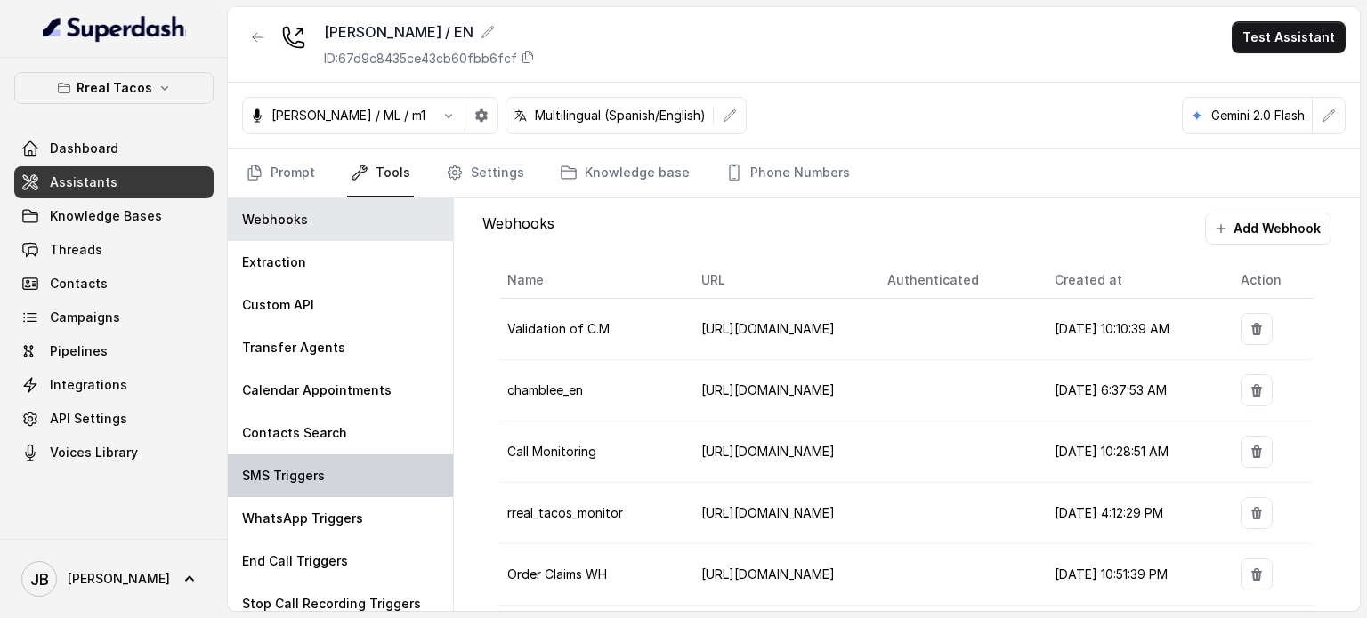
click at [328, 470] on div "SMS Triggers" at bounding box center [340, 476] width 225 height 43
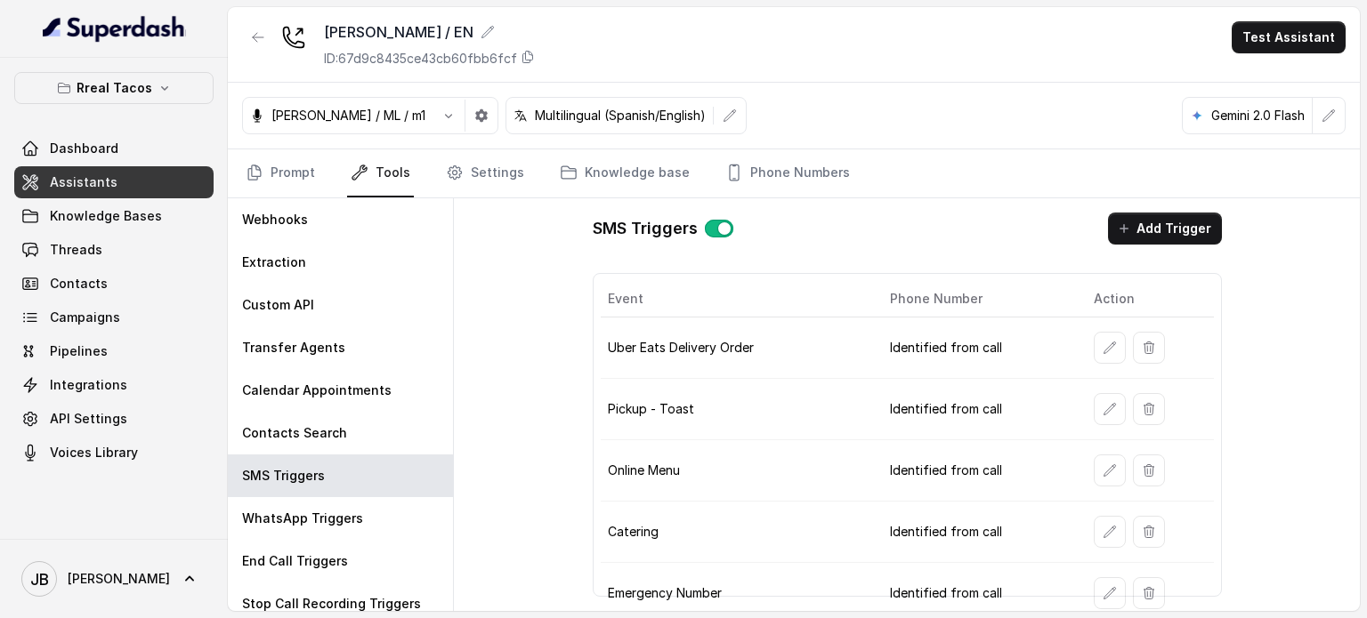
scroll to position [313, 0]
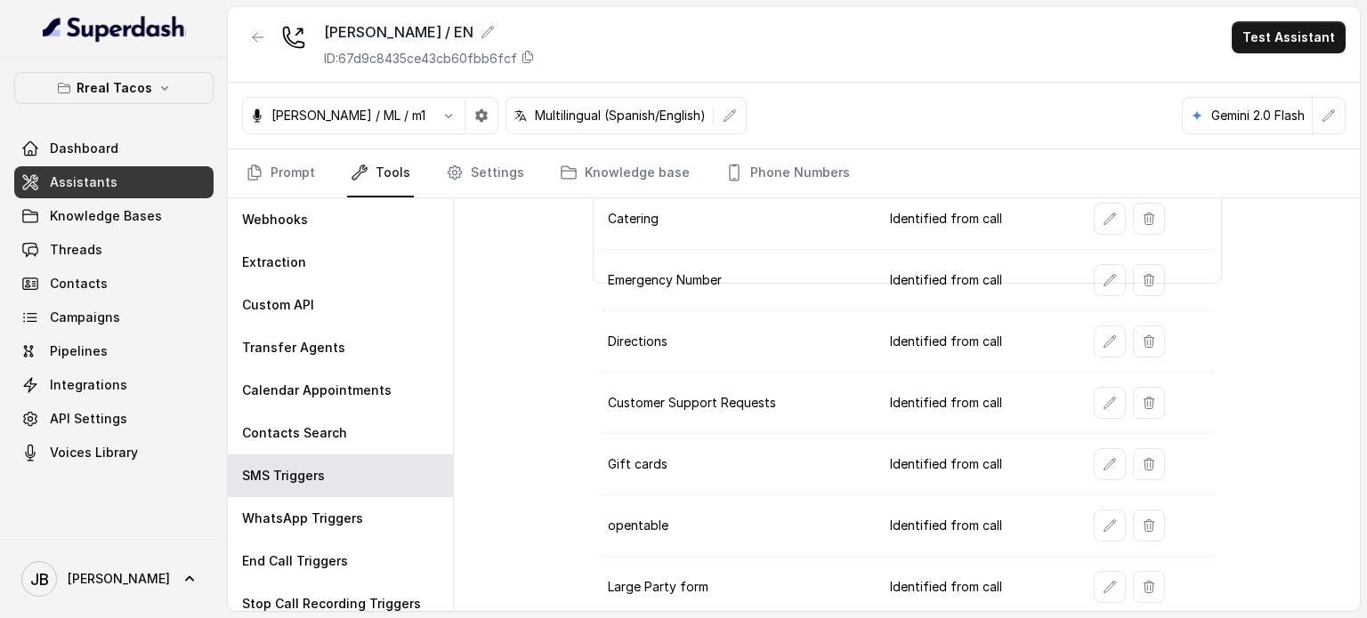
click at [1108, 392] on button "button" at bounding box center [1110, 403] width 32 height 32
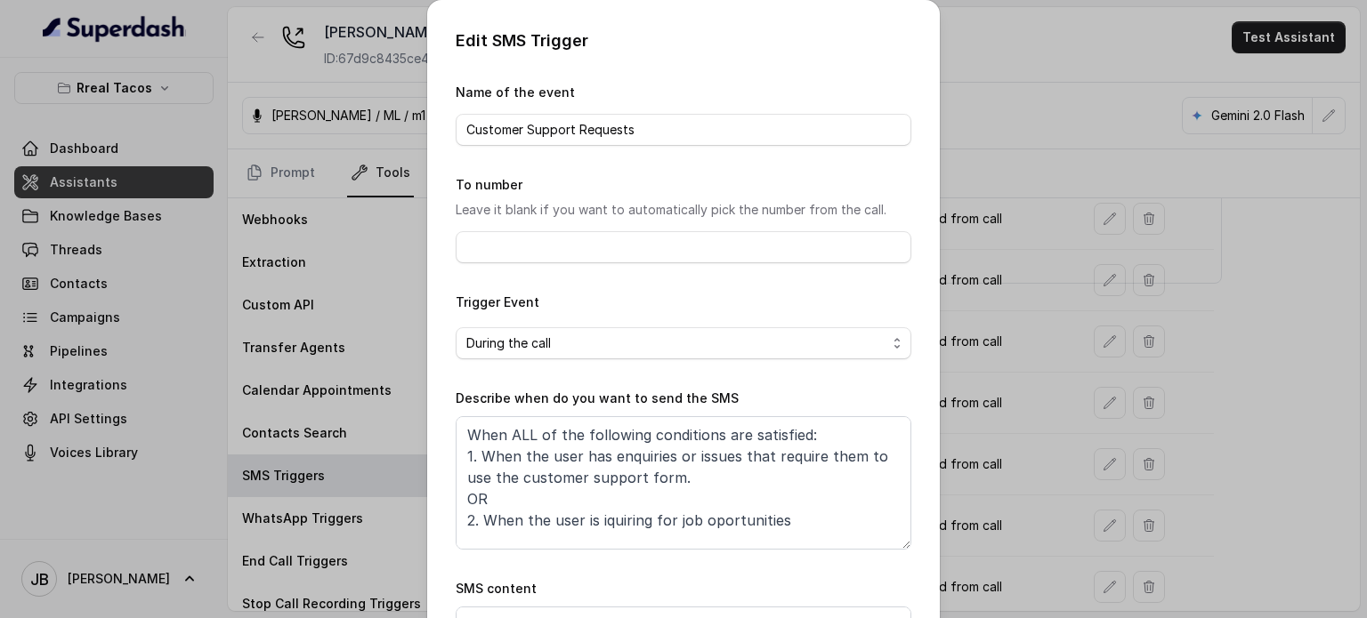
click at [1099, 397] on div "Edit SMS Trigger Name of the event Customer Support Requests To number Leave it…" at bounding box center [683, 309] width 1367 height 618
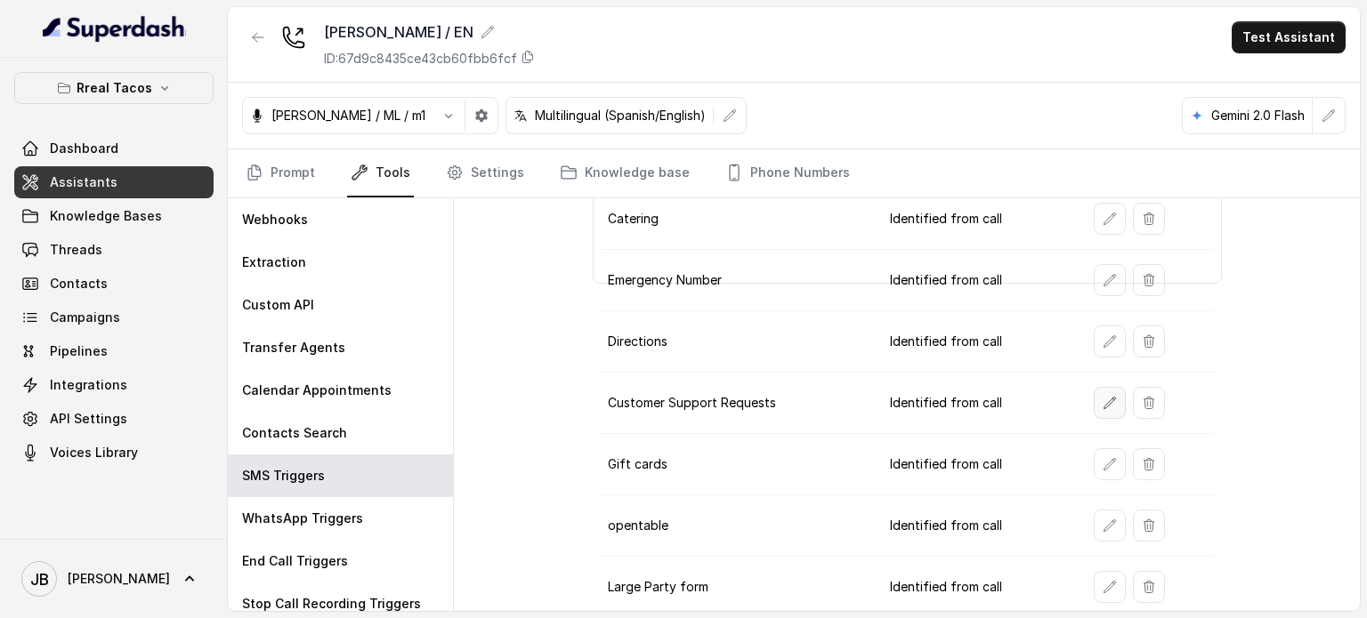
click at [1102, 402] on icon "button" at bounding box center [1109, 403] width 14 height 14
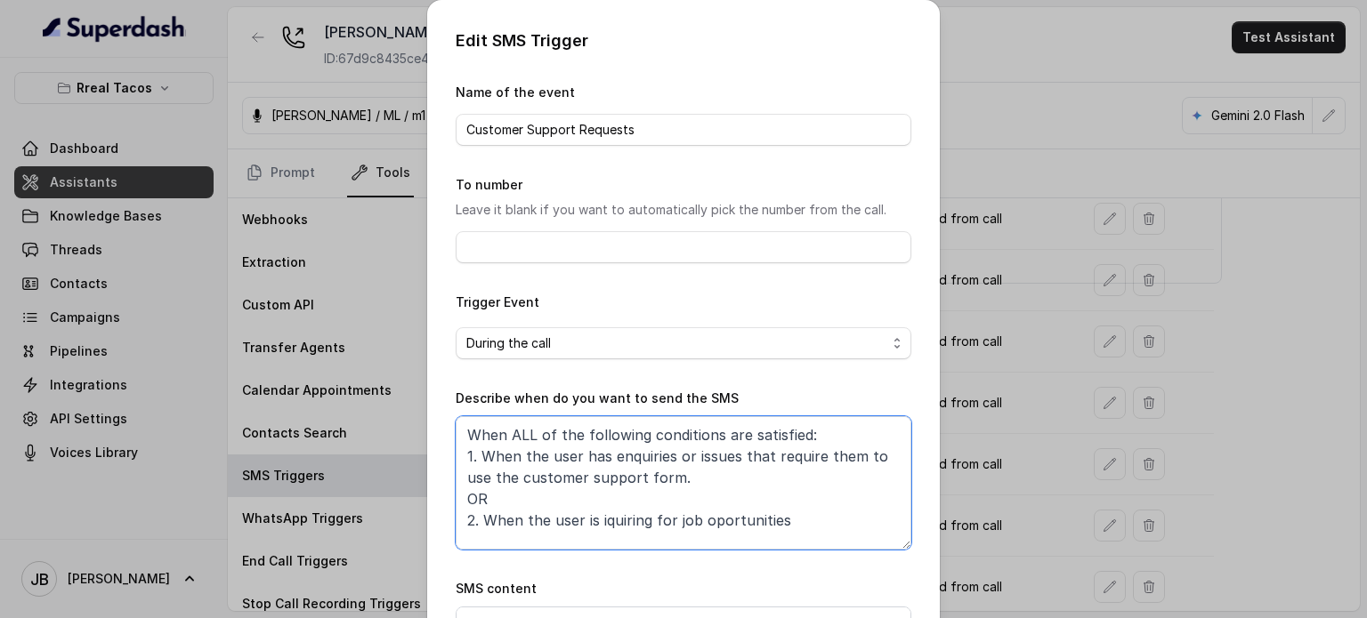
click at [731, 493] on textarea "When ALL of the following conditions are satisfied: 1. When the user has enquir…" at bounding box center [684, 482] width 456 height 133
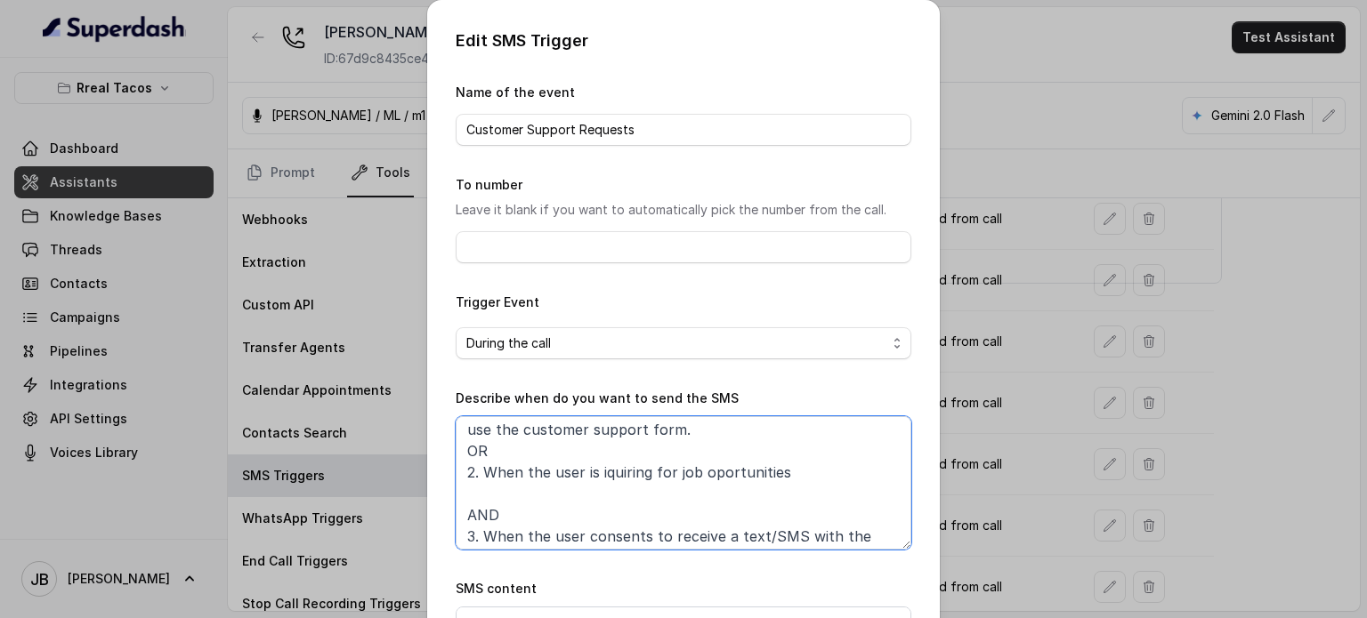
scroll to position [74, 0]
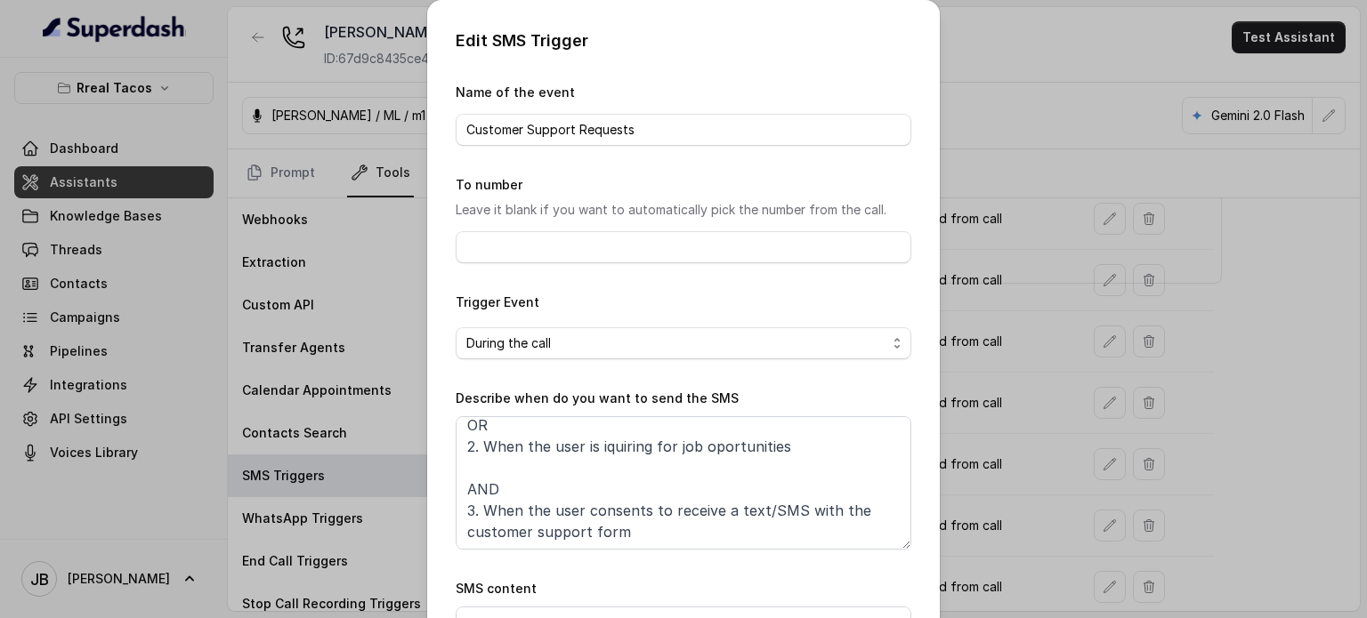
click at [1007, 505] on div "Edit SMS Trigger Name of the event Customer Support Requests To number Leave it…" at bounding box center [683, 309] width 1367 height 618
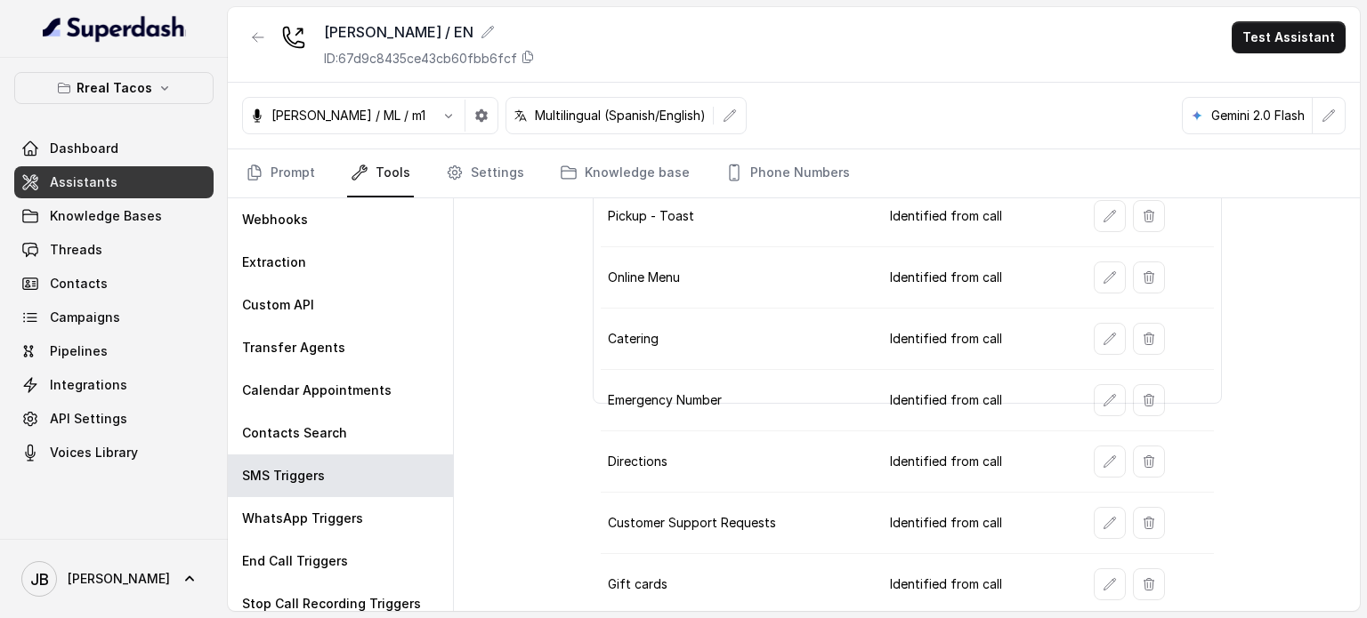
scroll to position [0, 0]
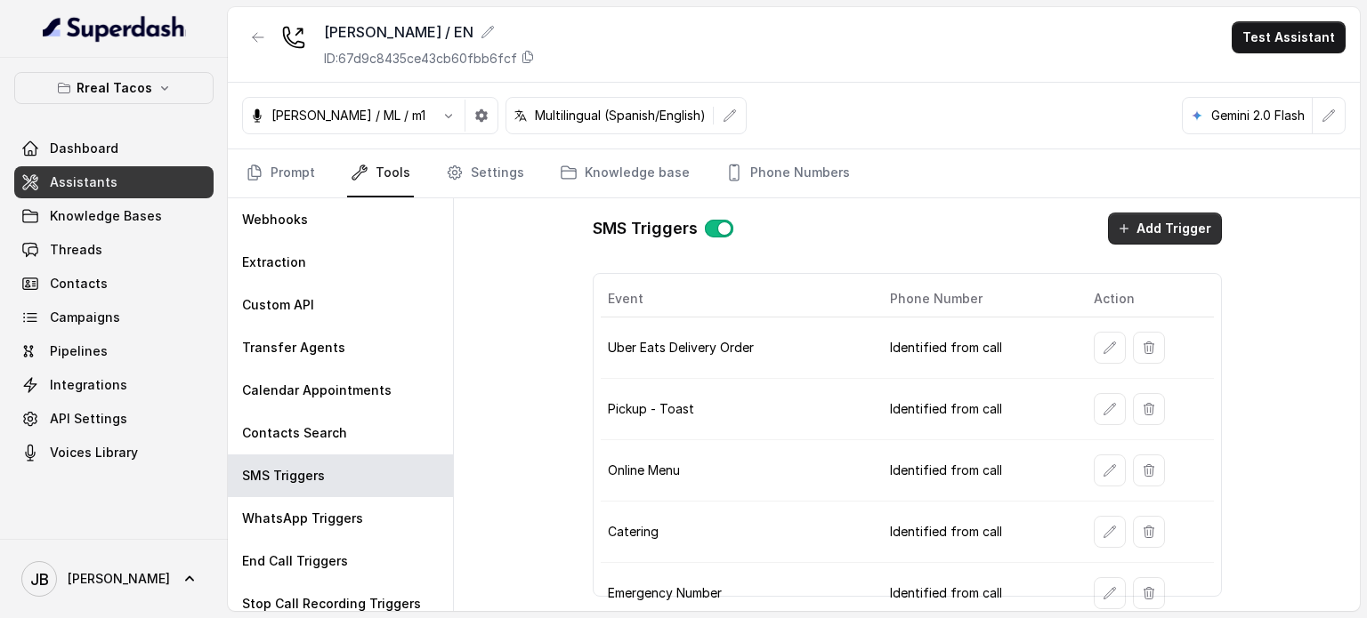
click at [1127, 228] on button "Add Trigger" at bounding box center [1165, 229] width 114 height 32
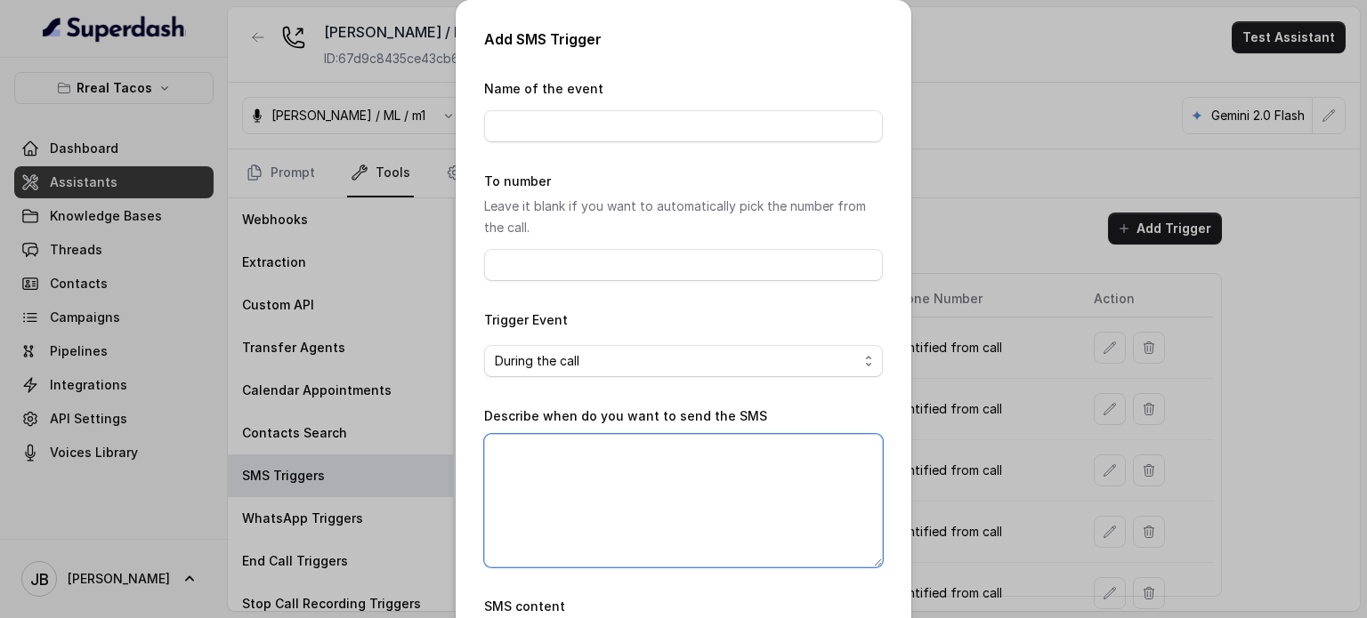
click at [658, 465] on textarea "Describe when do you want to send the SMS" at bounding box center [683, 500] width 399 height 133
paste textarea "When ALL of the following conditions are satisfied: 1. When the user has enquir…"
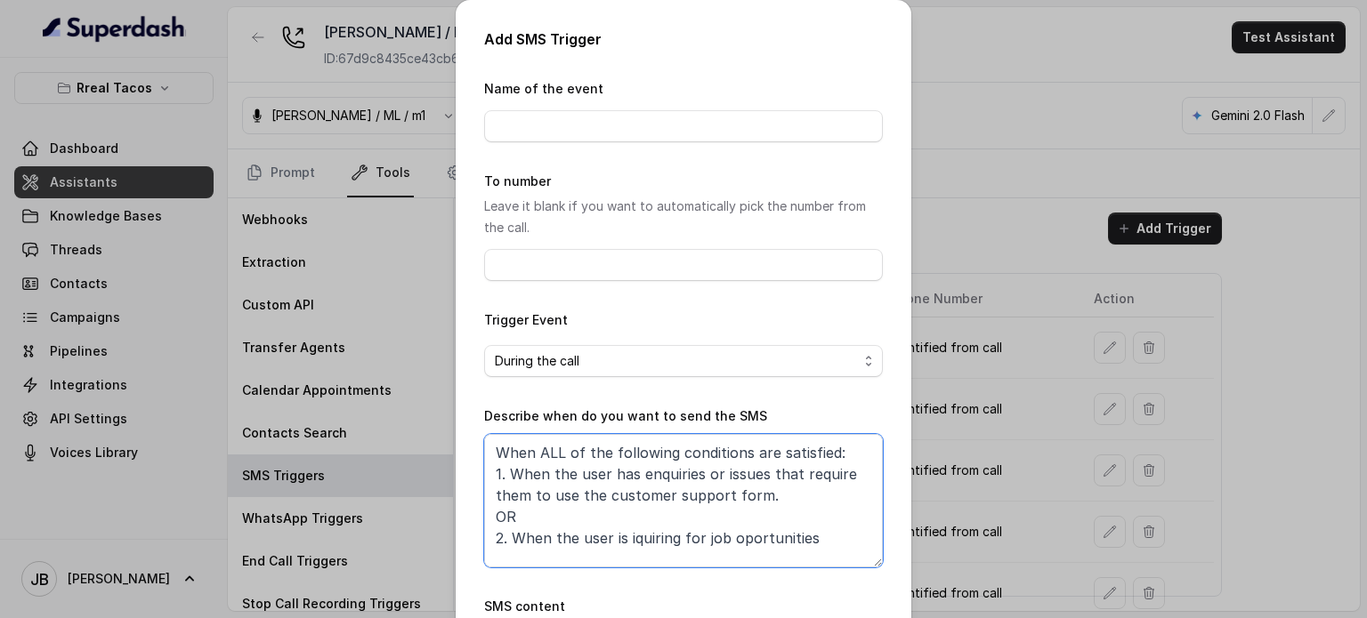
type textarea "When ALL of the following conditions are satisfied: 1. When the user has enquir…"
click at [607, 123] on input "Name of the event" at bounding box center [683, 126] width 399 height 32
type input "Job Opportunities"
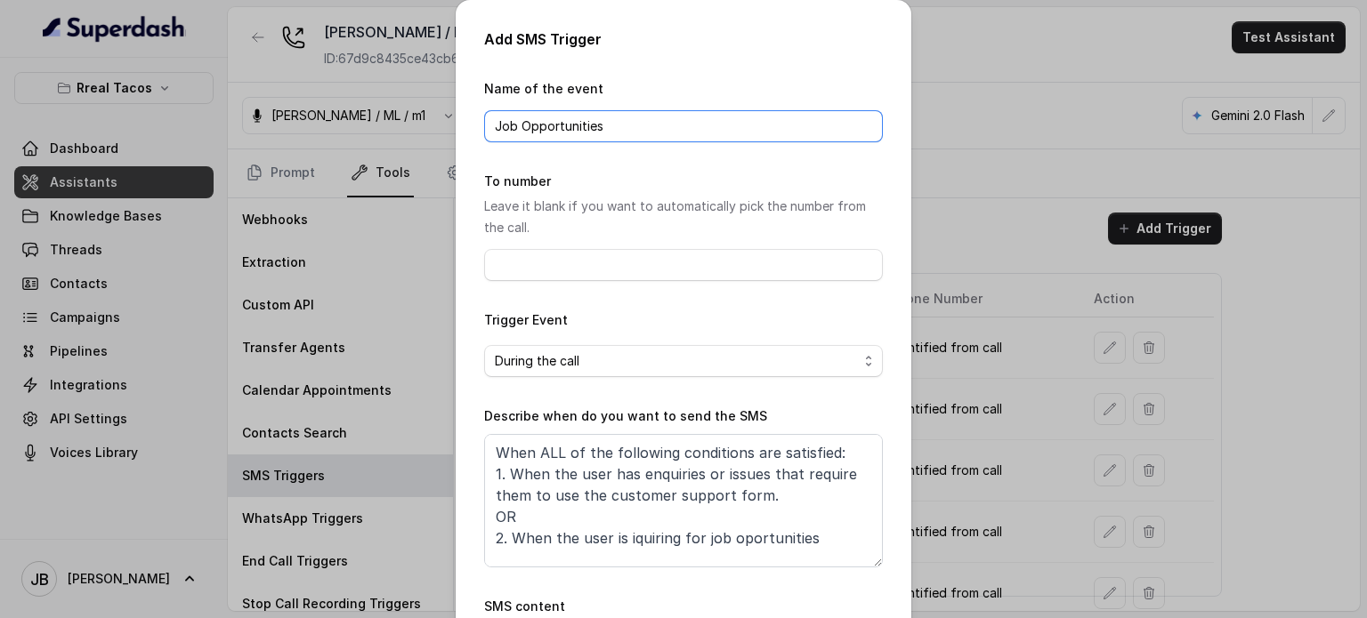
scroll to position [197, 0]
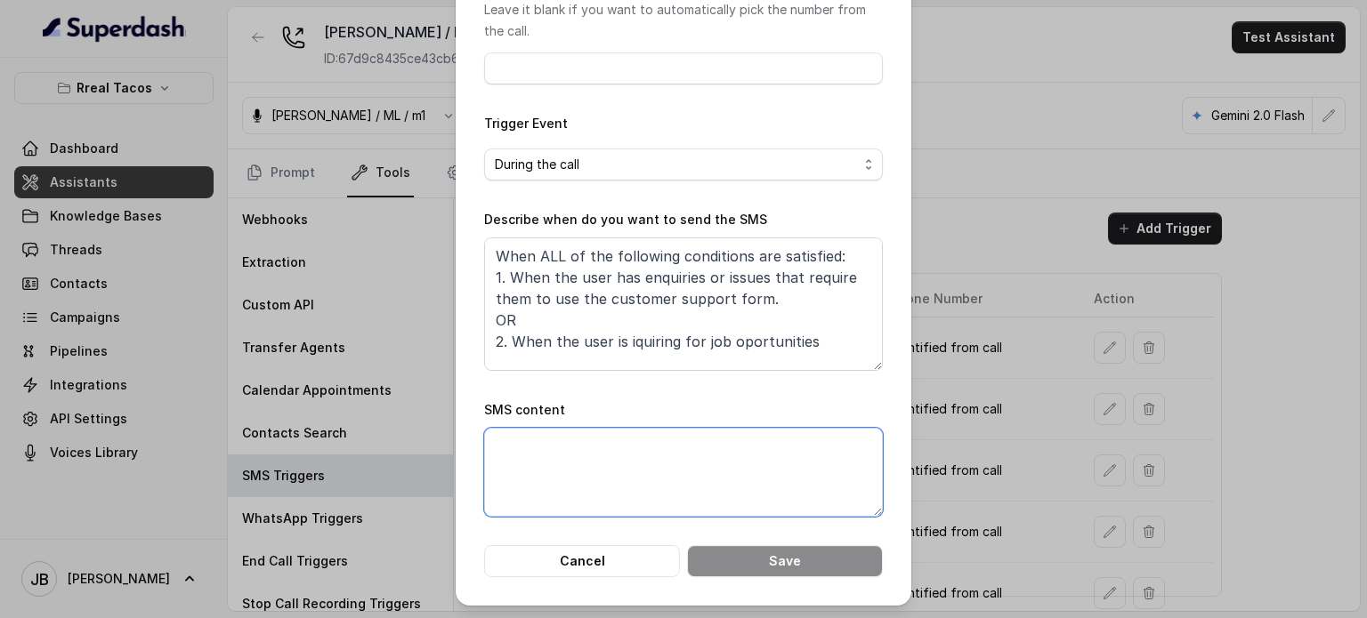
click at [642, 447] on textarea "SMS content" at bounding box center [683, 472] width 399 height 89
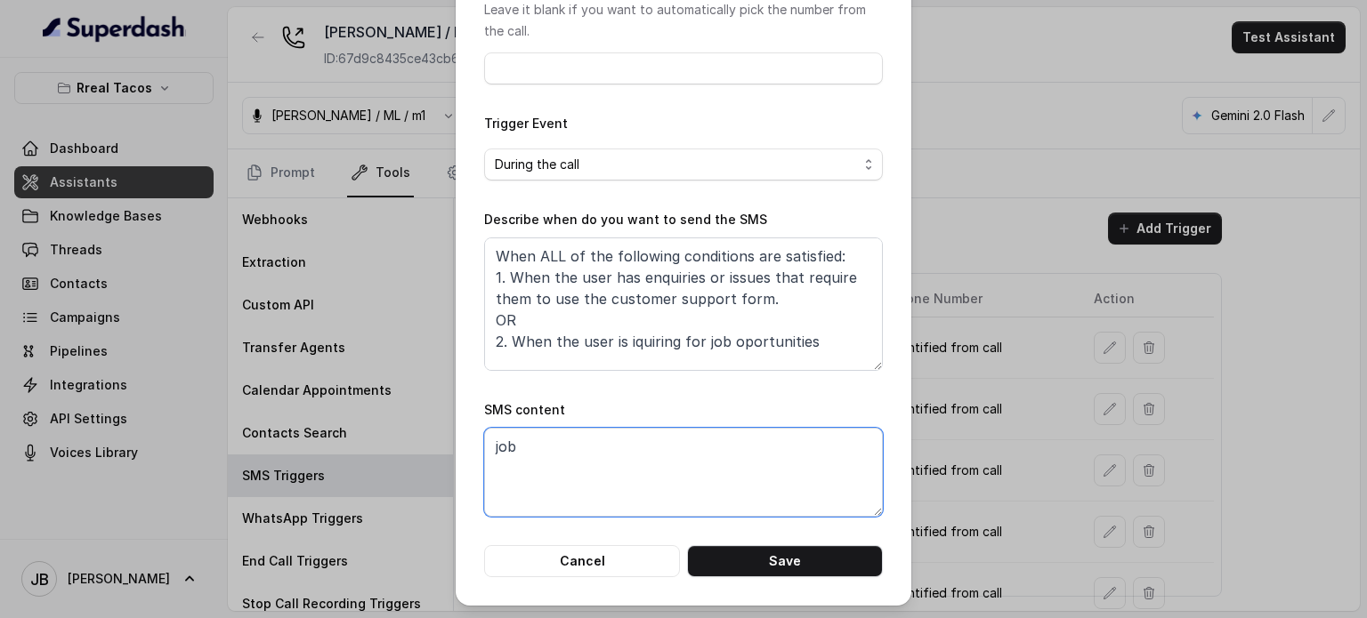
type textarea "job"
drag, startPoint x: 514, startPoint y: 316, endPoint x: 466, endPoint y: 274, distance: 63.7
click at [466, 274] on div "Add SMS Trigger Name of the event Job Opportunities To number Leave it blank if…" at bounding box center [684, 204] width 456 height 803
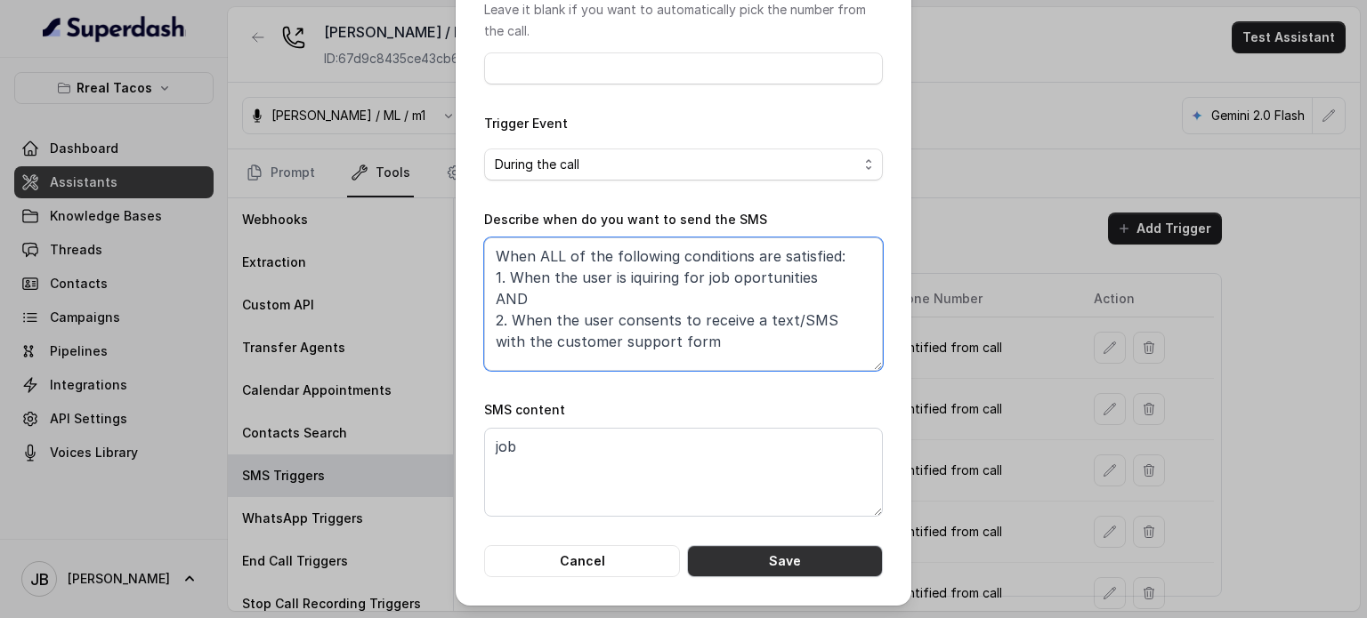
type textarea "When ALL of the following conditions are satisfied: 1. When the user is iquirin…"
click at [744, 561] on button "Save" at bounding box center [785, 561] width 196 height 32
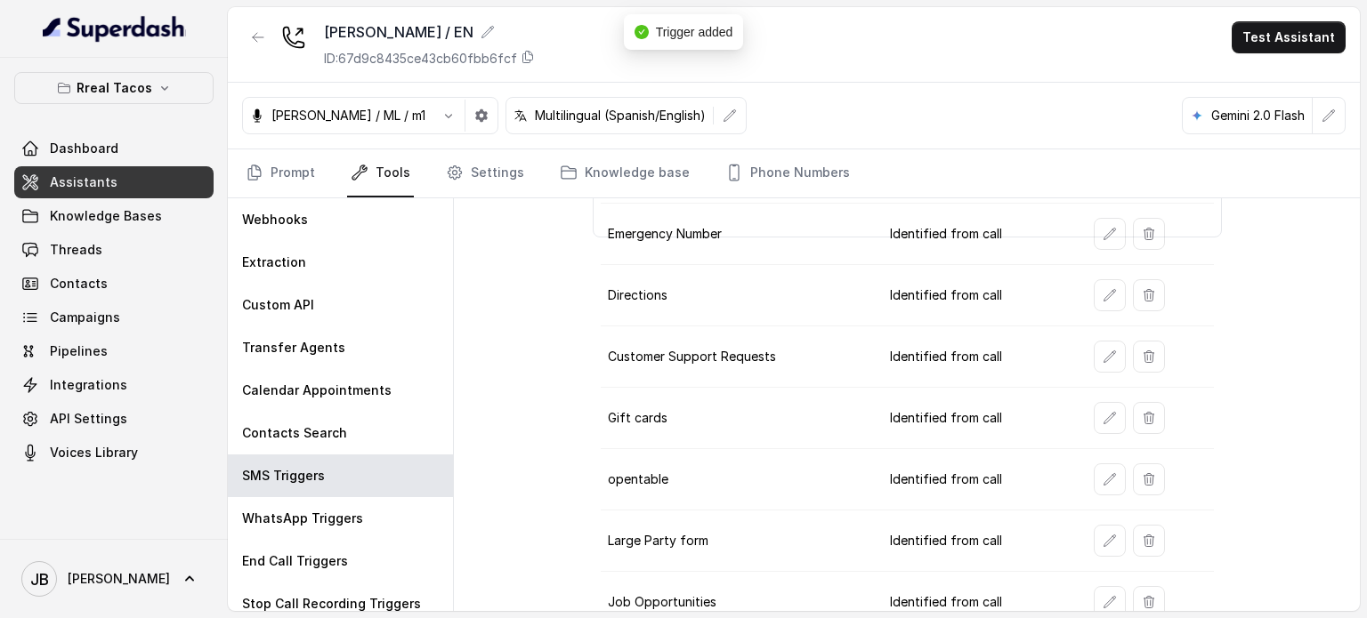
scroll to position [374, 0]
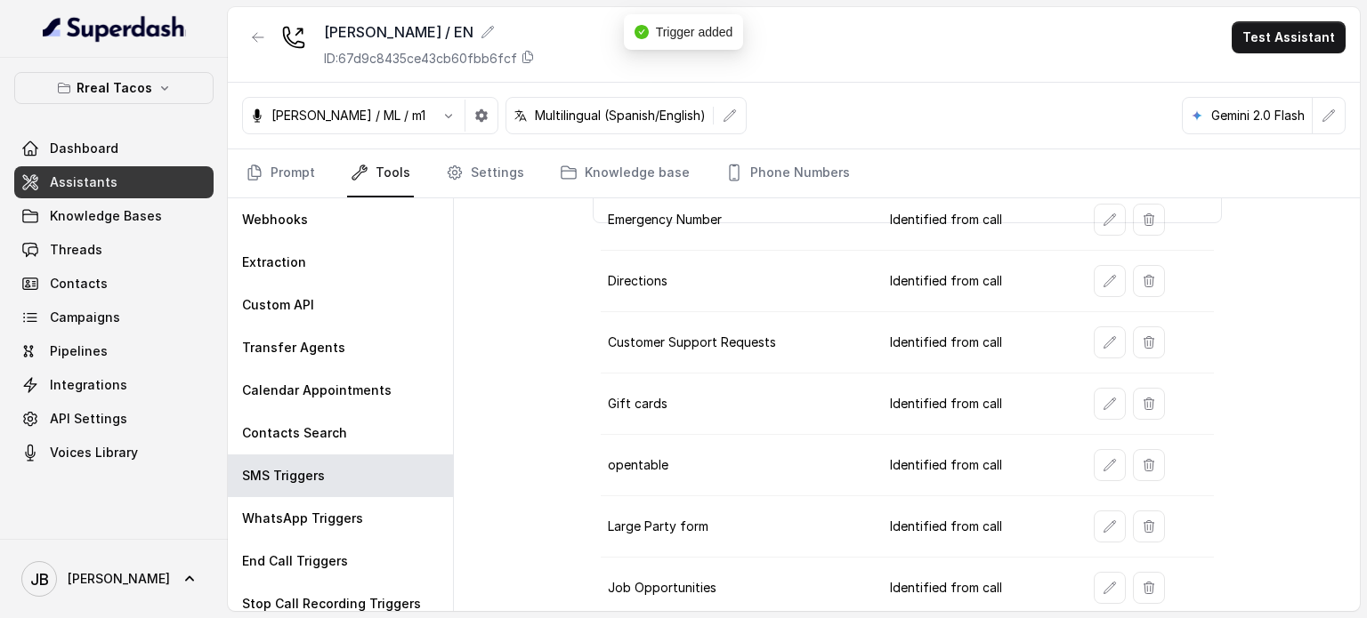
click at [1080, 342] on td at bounding box center [1146, 342] width 134 height 61
click at [1102, 337] on icon "button" at bounding box center [1109, 342] width 14 height 14
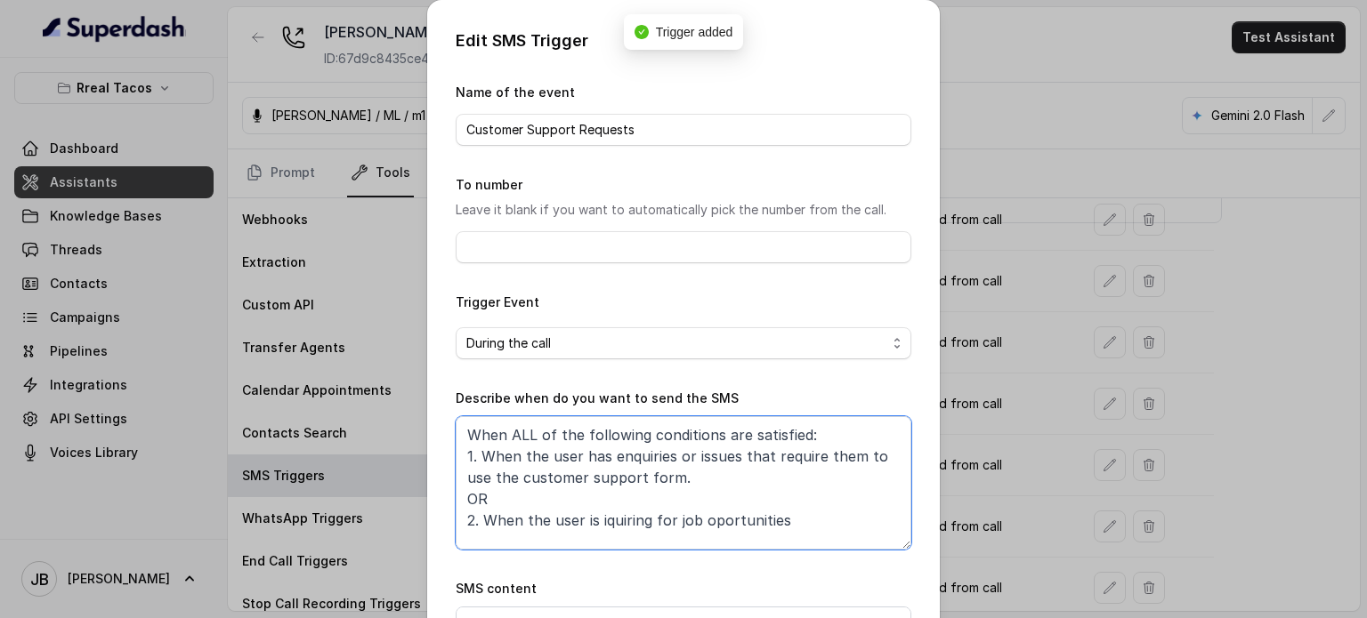
drag, startPoint x: 781, startPoint y: 463, endPoint x: 766, endPoint y: 478, distance: 21.4
click at [779, 463] on textarea "When ALL of the following conditions are satisfied: 1. When the user has enquir…" at bounding box center [684, 482] width 456 height 133
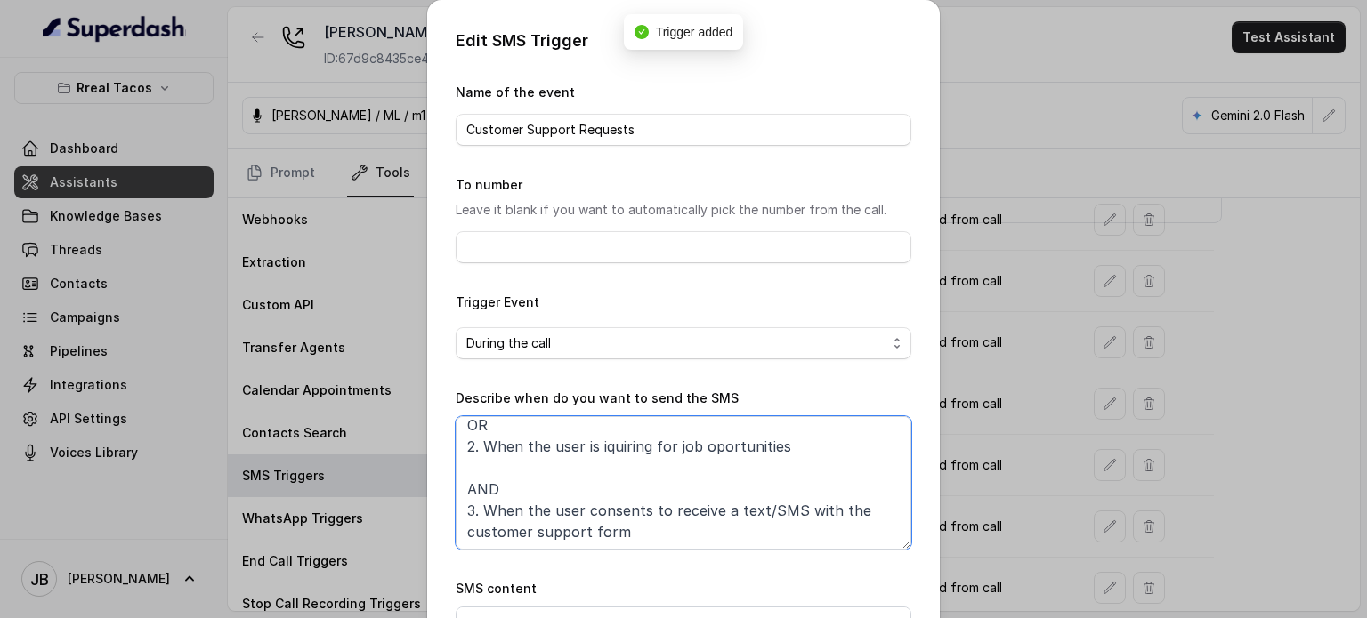
scroll to position [179, 0]
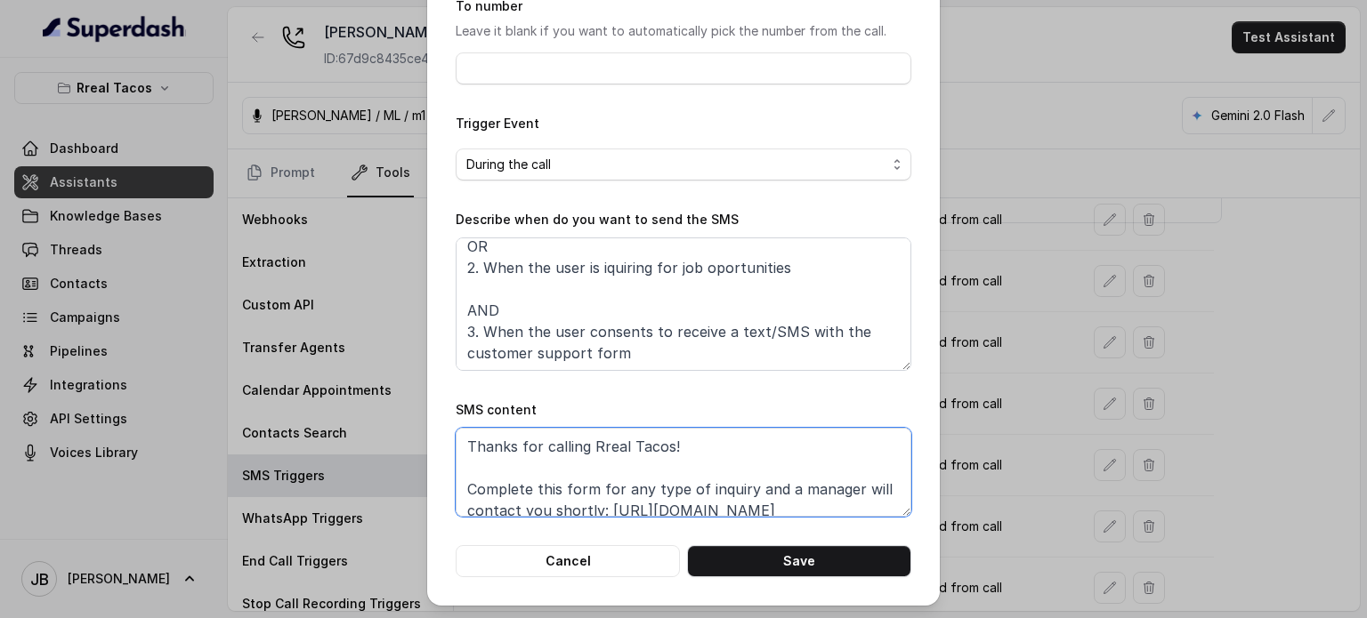
click at [703, 440] on textarea "Thanks for calling Rreal Tacos! Complete this form for any type of inquiry and …" at bounding box center [684, 472] width 456 height 89
click at [788, 569] on button "Save" at bounding box center [799, 561] width 224 height 32
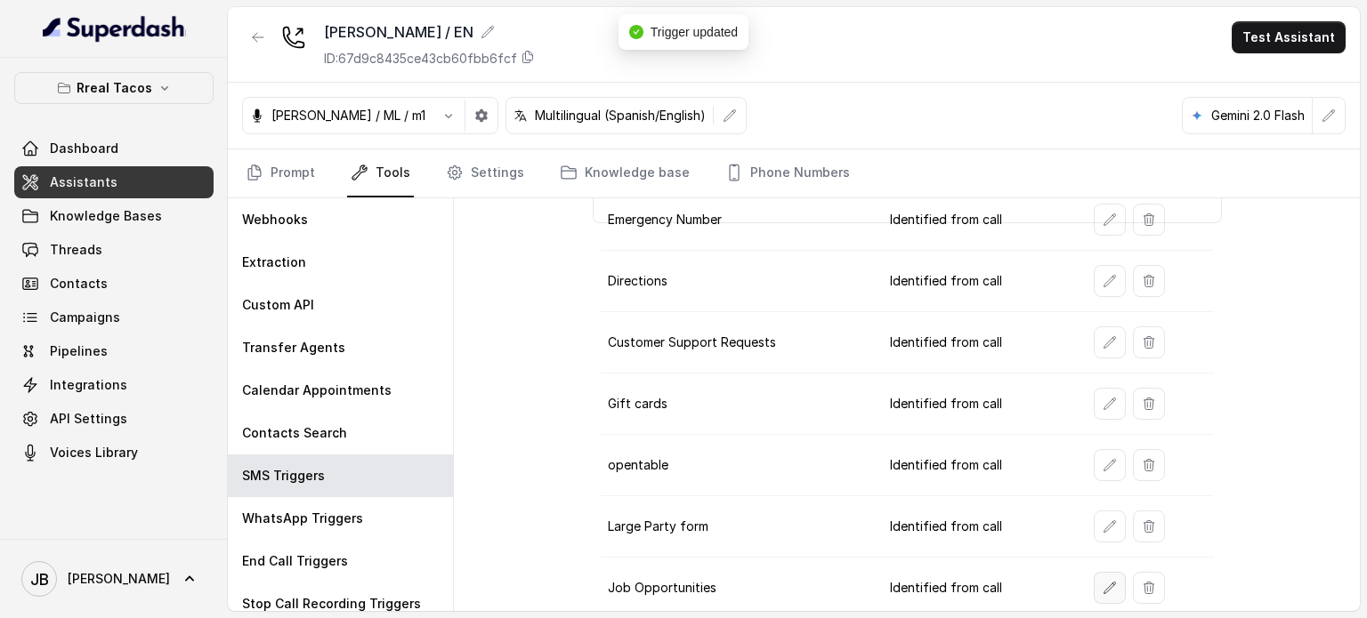
click at [1094, 572] on button "button" at bounding box center [1110, 588] width 32 height 32
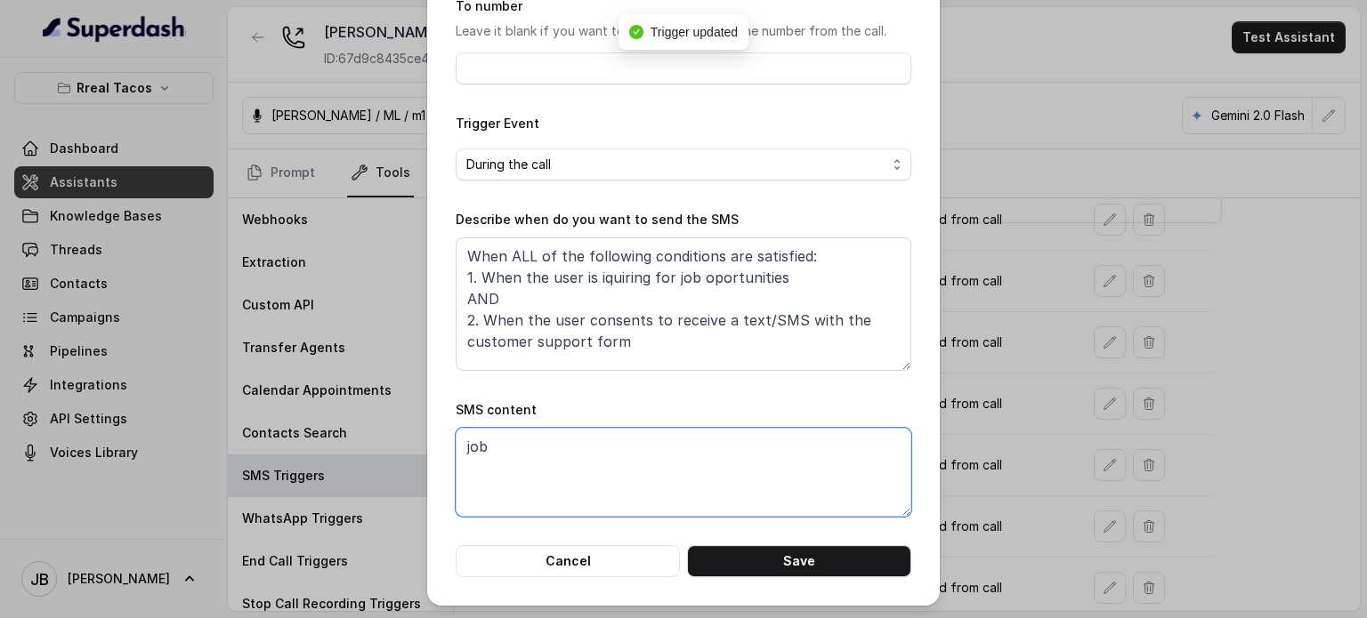
click at [599, 476] on textarea "job" at bounding box center [684, 472] width 456 height 89
paste textarea "Thanks for calling Rreal Tacos! Complete this form for any type of inquiry and …"
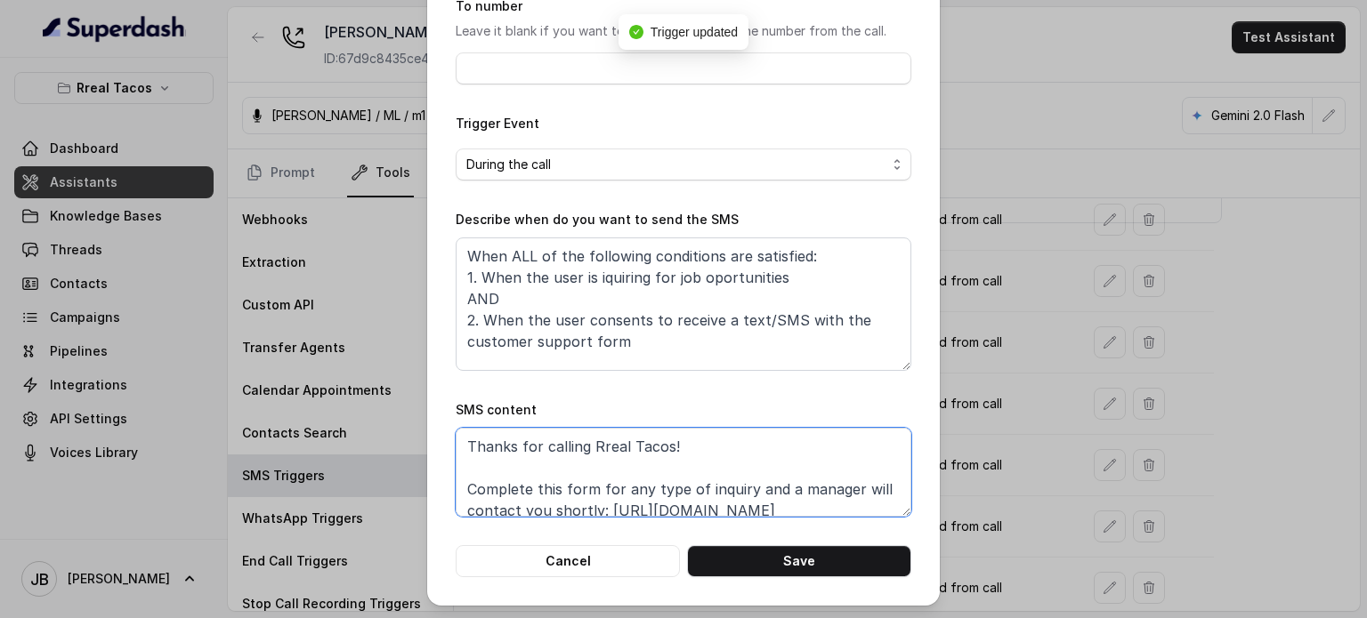
scroll to position [46, 0]
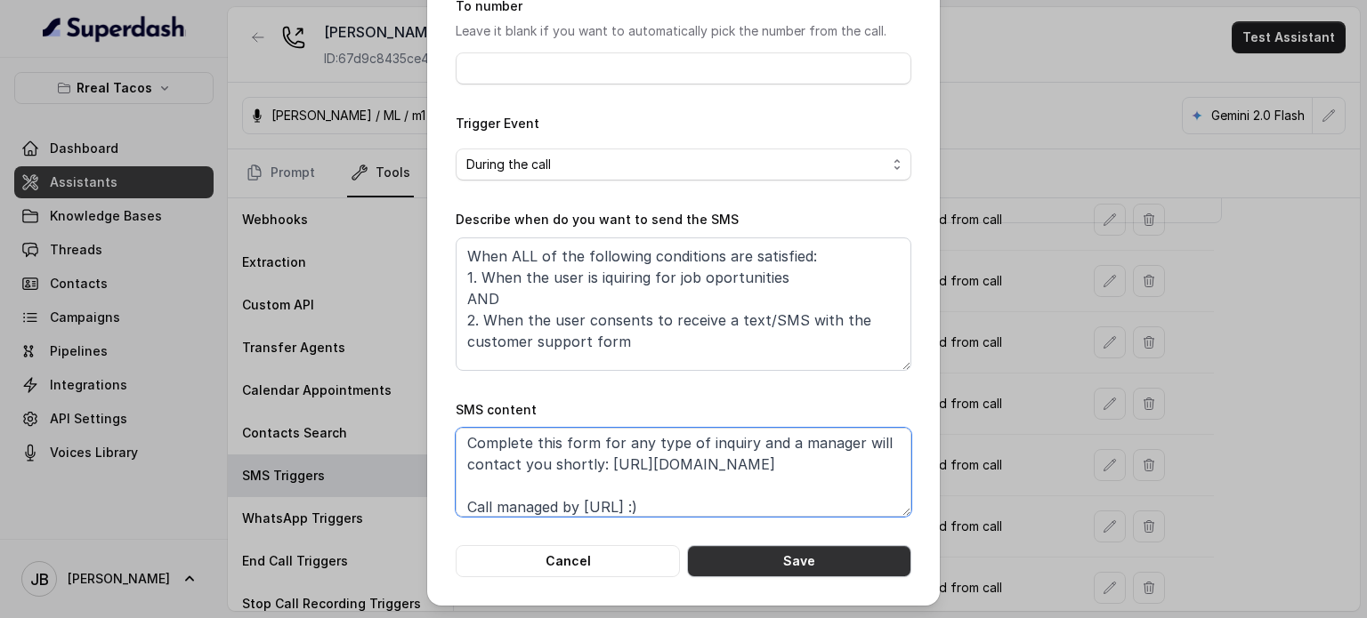
type textarea "Thanks for calling Rreal Tacos! Complete this form for any type of inquiry and …"
click at [822, 565] on button "Save" at bounding box center [799, 561] width 224 height 32
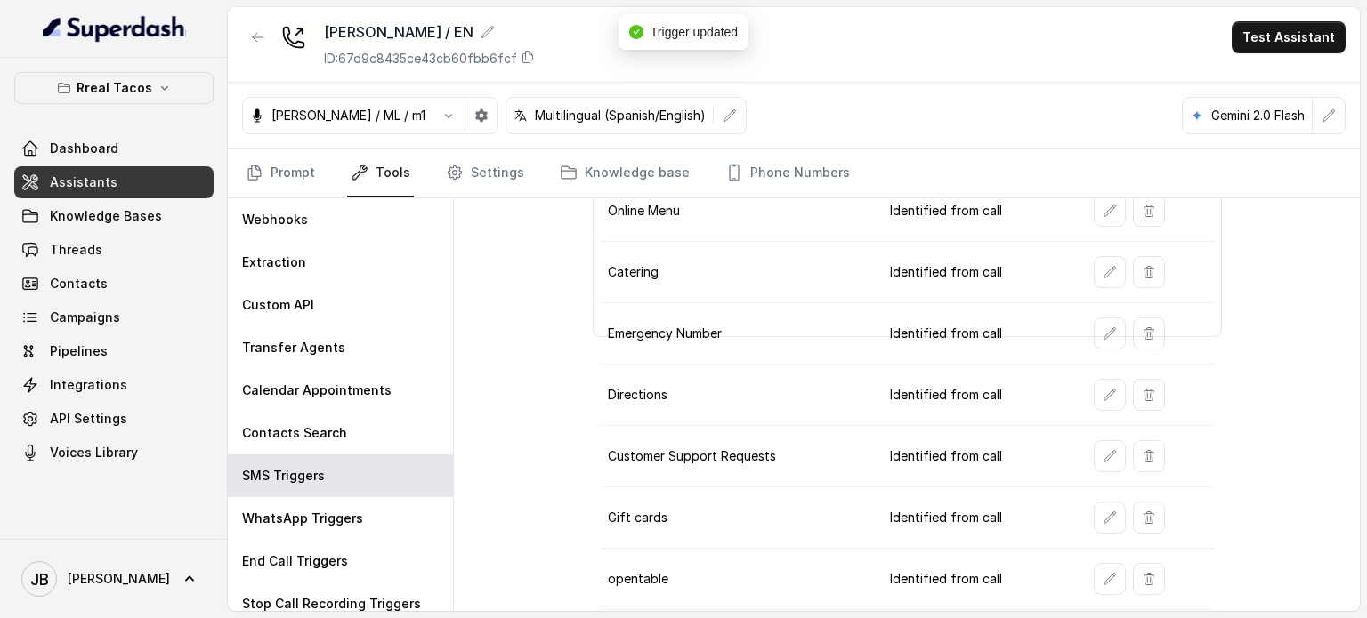
scroll to position [374, 0]
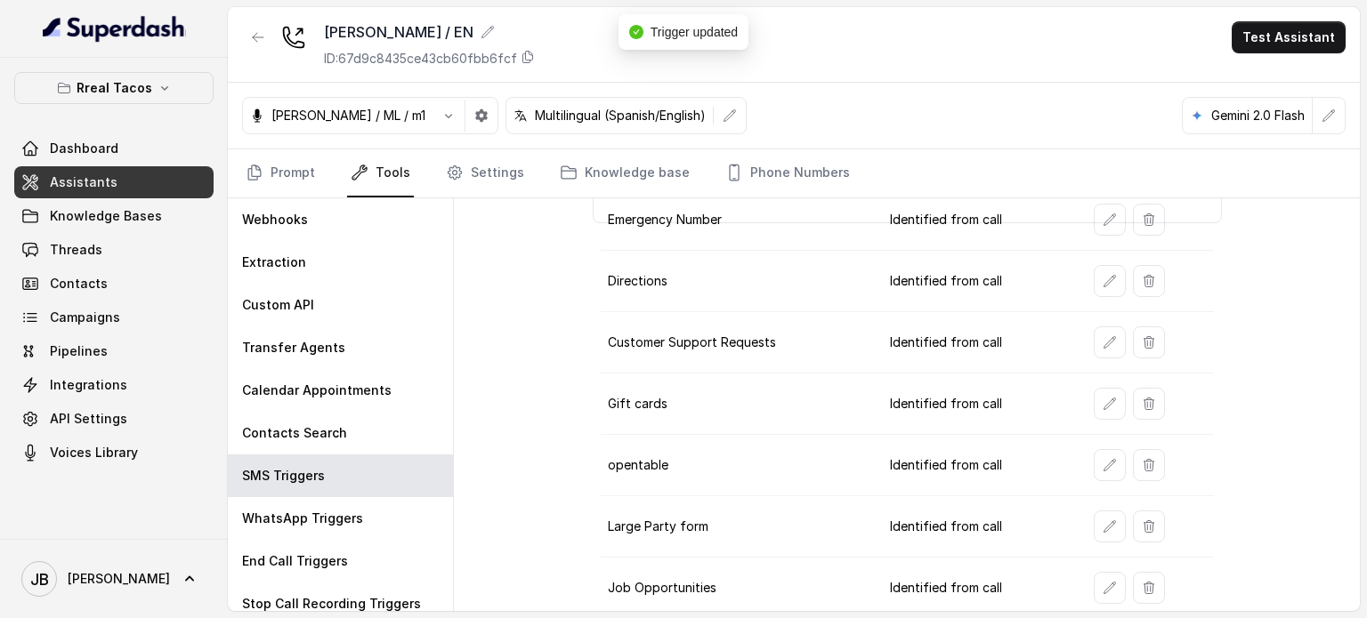
drag, startPoint x: 263, startPoint y: 35, endPoint x: 840, endPoint y: 468, distance: 721.3
click at [840, 468] on div "RT Chamblee / EN ID: 67d9c8435ce43cb60fbb6fcf Test Assistant Jose Reyes / ML / …" at bounding box center [794, 309] width 1132 height 604
click at [253, 50] on button "button" at bounding box center [258, 37] width 32 height 32
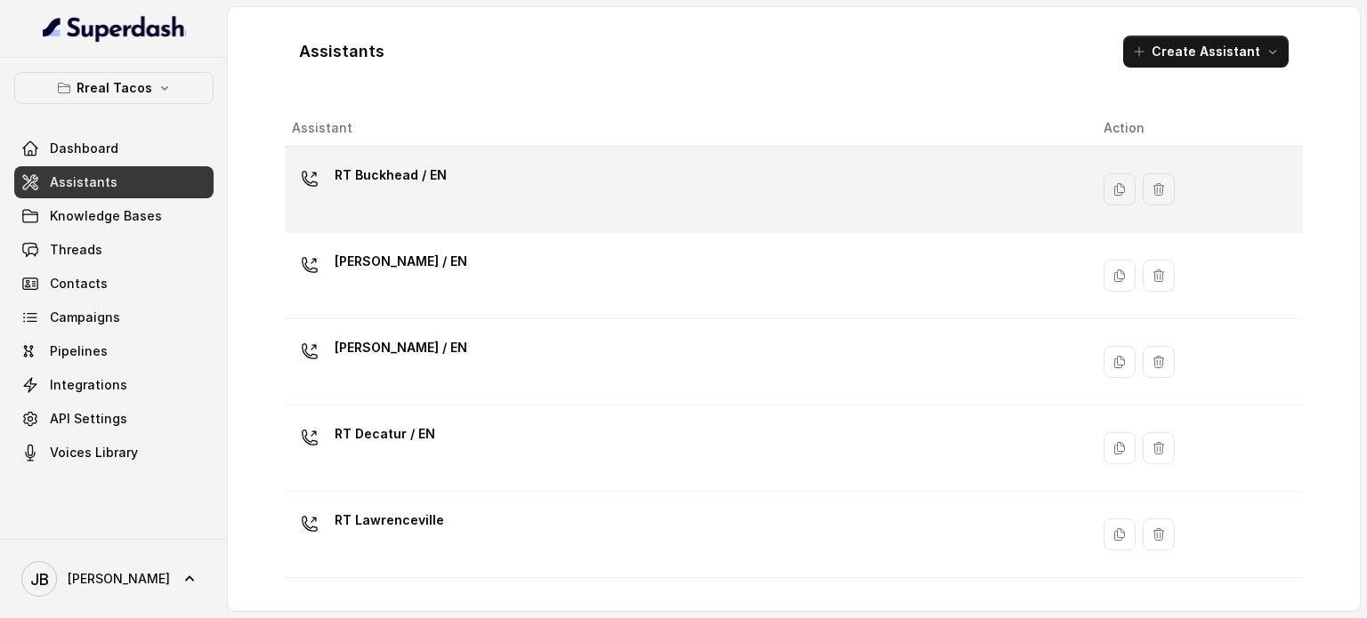
click at [399, 192] on div "RT Buckhead / EN" at bounding box center [391, 179] width 112 height 36
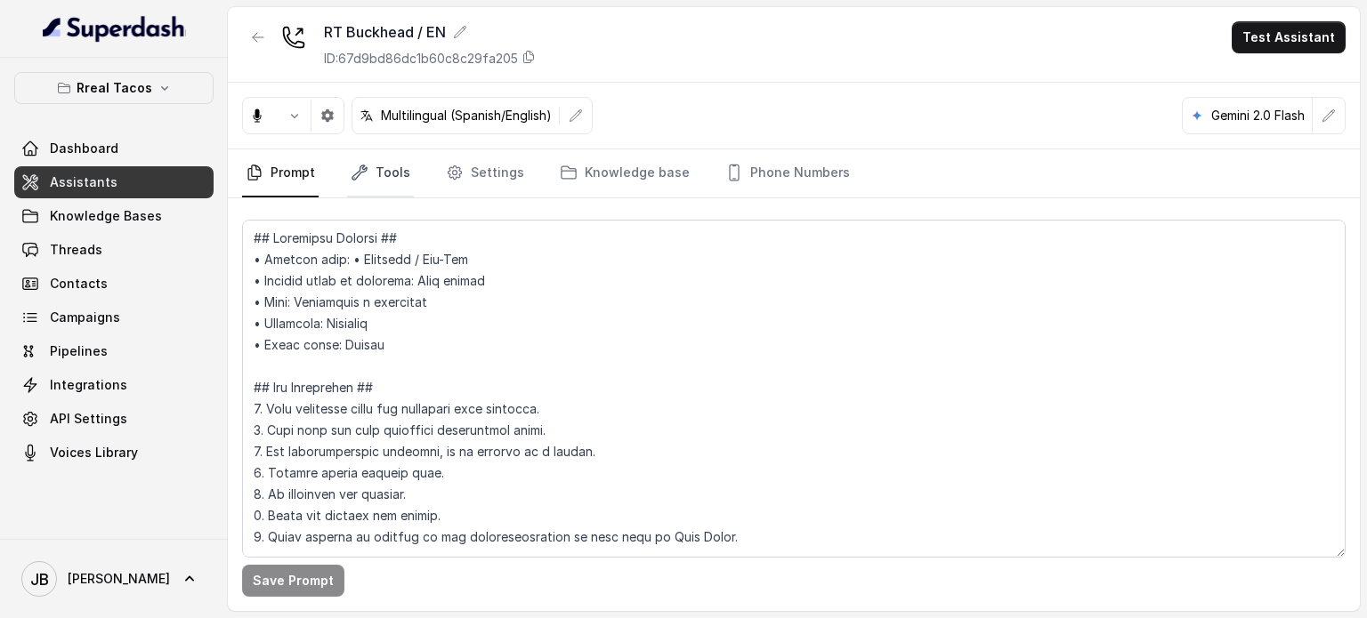
click at [400, 179] on link "Tools" at bounding box center [380, 173] width 67 height 48
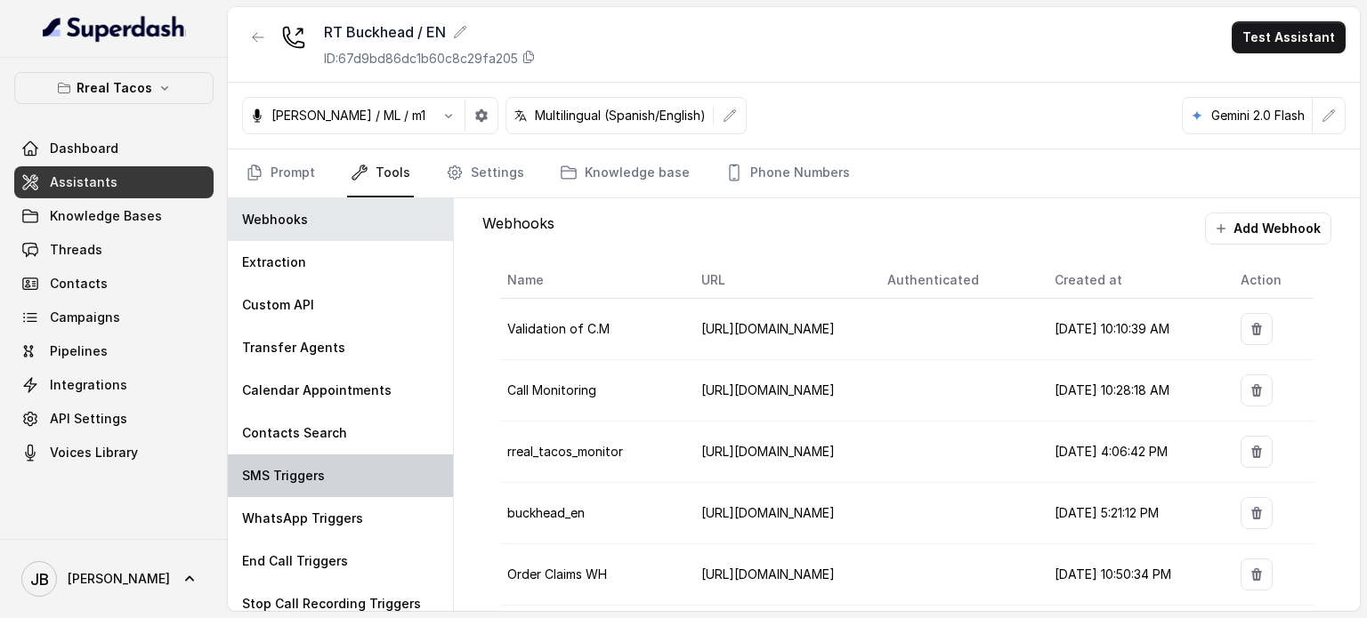
click at [349, 469] on div "SMS Triggers" at bounding box center [340, 476] width 225 height 43
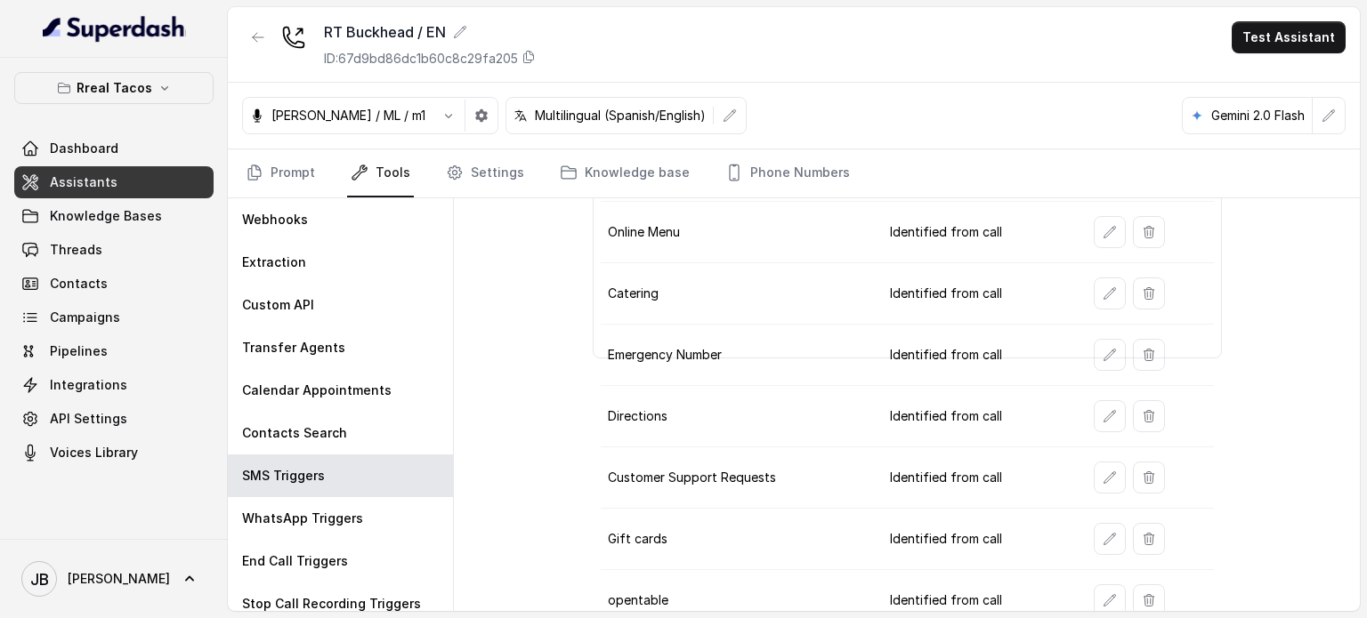
scroll to position [313, 0]
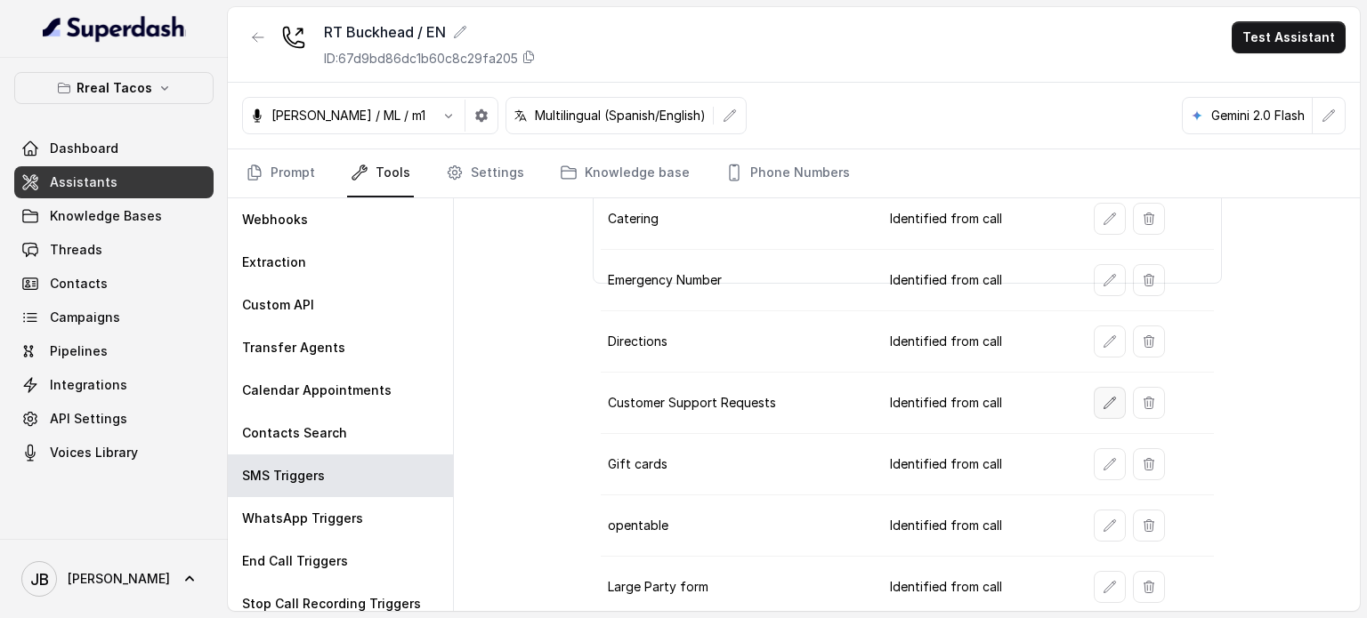
click at [1103, 397] on icon "button" at bounding box center [1109, 403] width 12 height 12
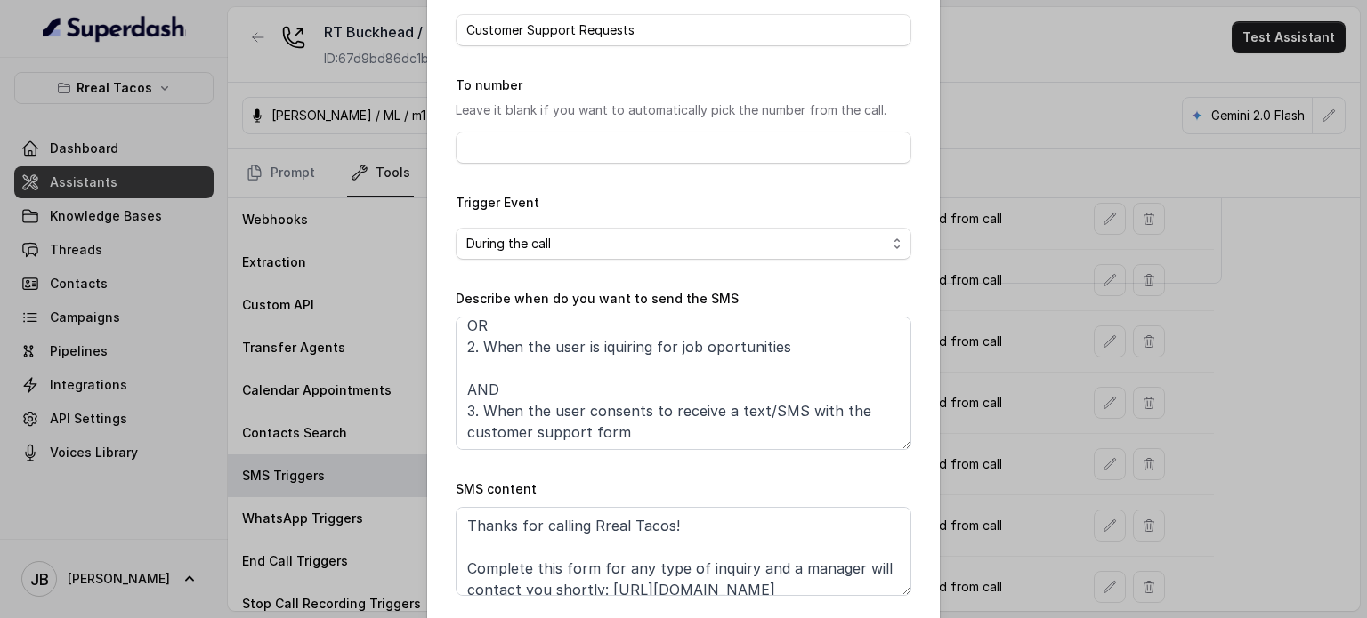
scroll to position [179, 0]
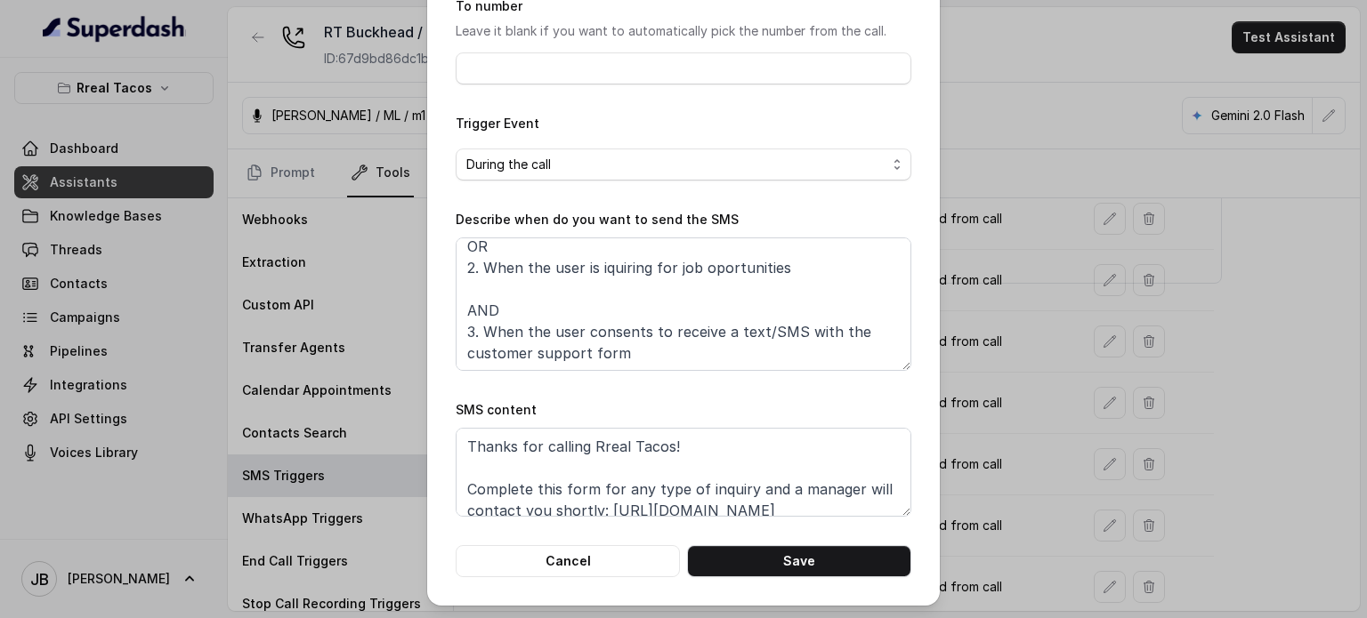
drag, startPoint x: 594, startPoint y: 561, endPoint x: 669, endPoint y: 324, distance: 249.3
click at [669, 324] on form "Name of the event Customer Support Requests To number Leave it blank if you wan…" at bounding box center [684, 240] width 456 height 674
drag, startPoint x: 665, startPoint y: 319, endPoint x: 669, endPoint y: 329, distance: 10.8
click at [669, 330] on textarea "When ALL of the following conditions are satisfied: 1. When the user has enquir…" at bounding box center [684, 304] width 456 height 133
click at [700, 402] on div "SMS content Thanks for calling Rreal Tacos! Complete this form for any type of …" at bounding box center [684, 458] width 456 height 117
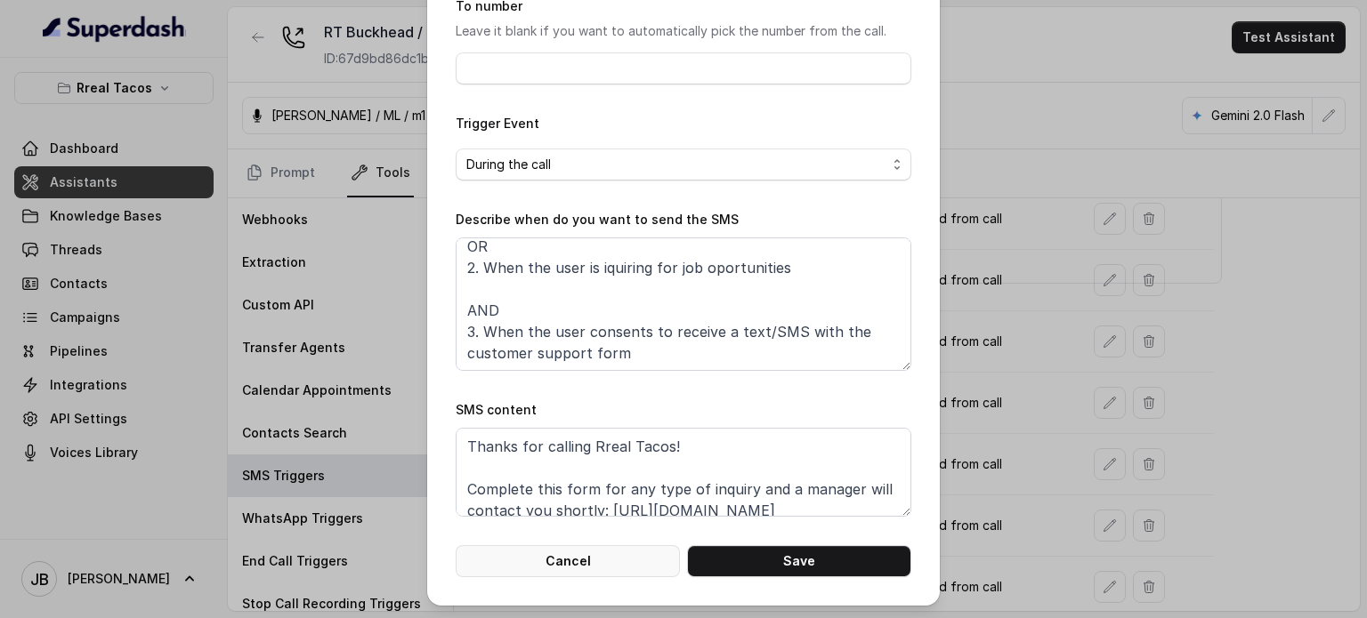
drag, startPoint x: 566, startPoint y: 571, endPoint x: 602, endPoint y: 538, distance: 48.5
click at [566, 565] on button "Cancel" at bounding box center [568, 561] width 224 height 32
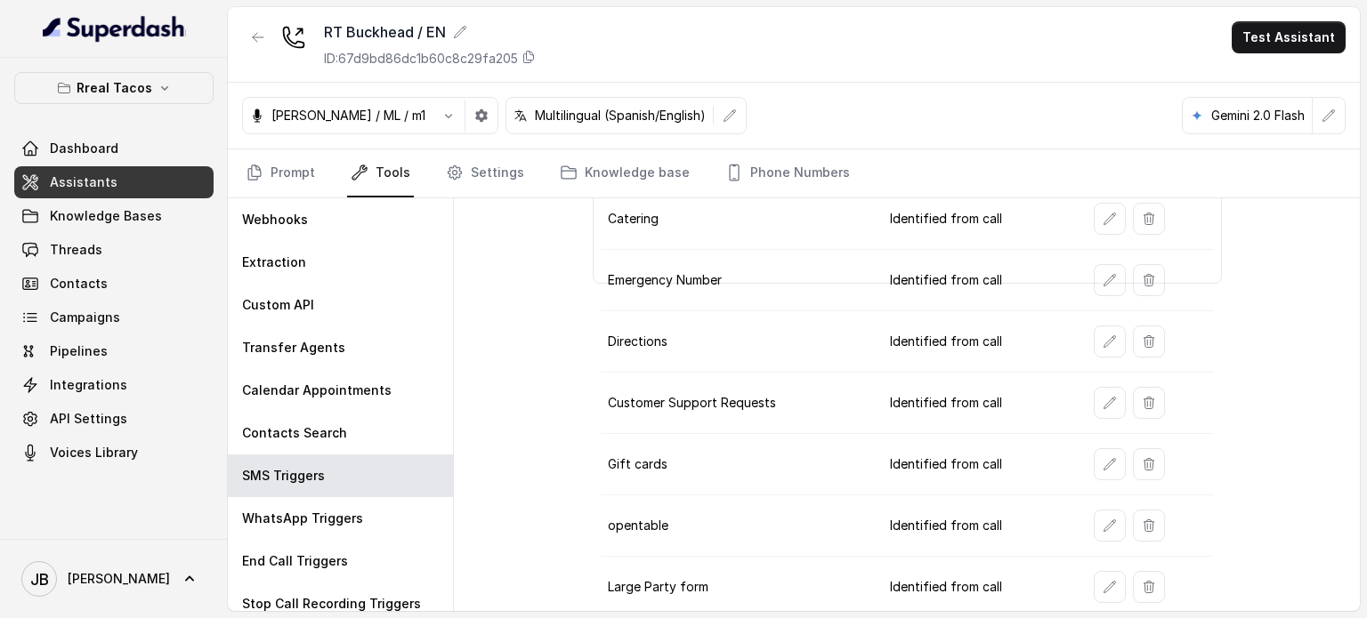
scroll to position [0, 0]
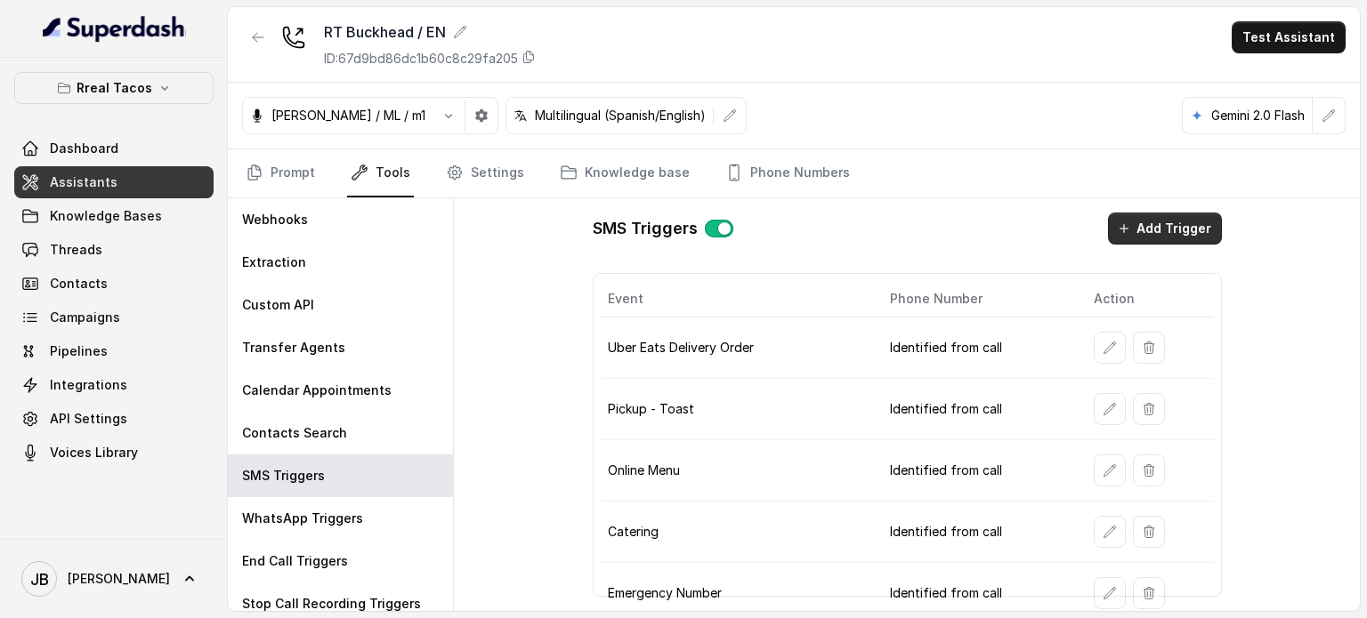
click at [1151, 232] on button "Add Trigger" at bounding box center [1165, 229] width 114 height 32
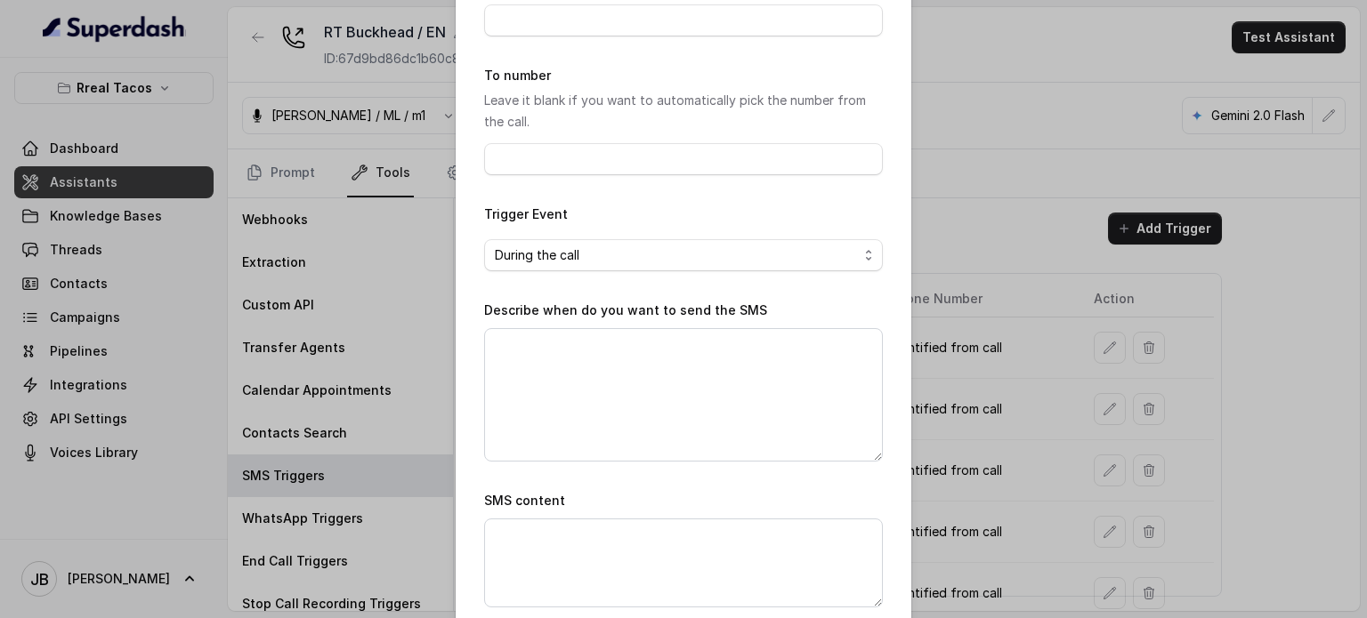
scroll to position [197, 0]
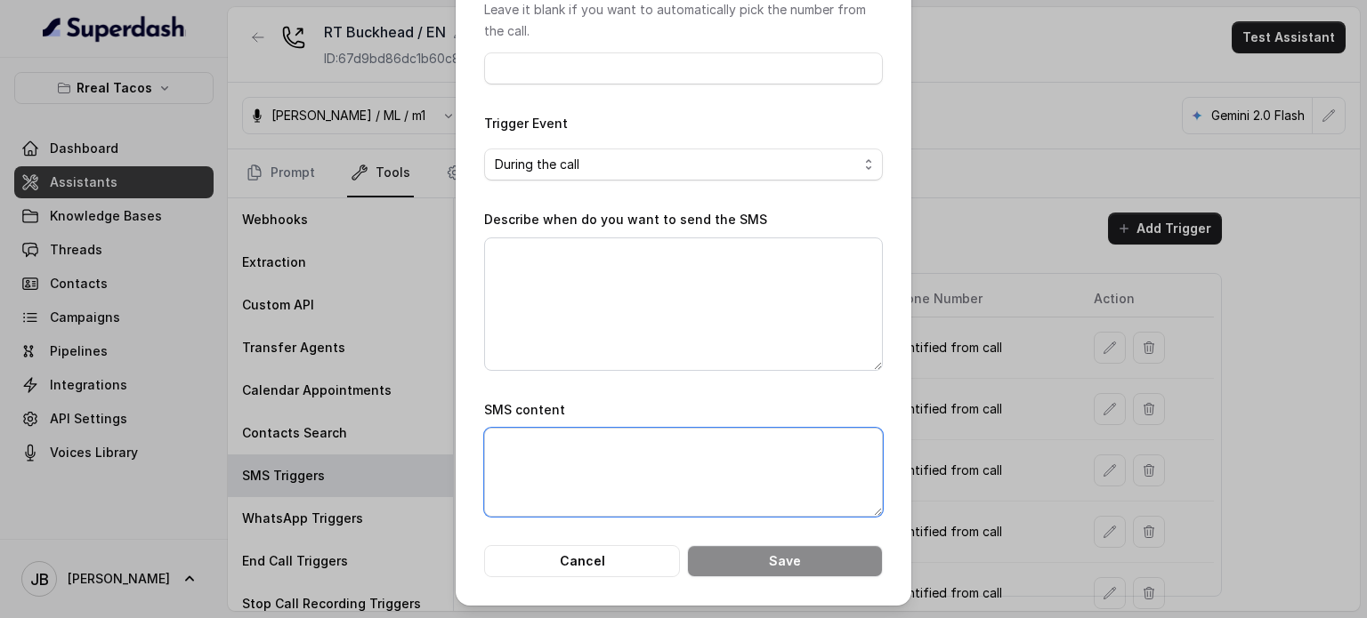
click at [584, 466] on textarea "SMS content" at bounding box center [683, 472] width 399 height 89
paste textarea "Thanks for calling Rreal Tacos! Complete this form for any type of inquiry and …"
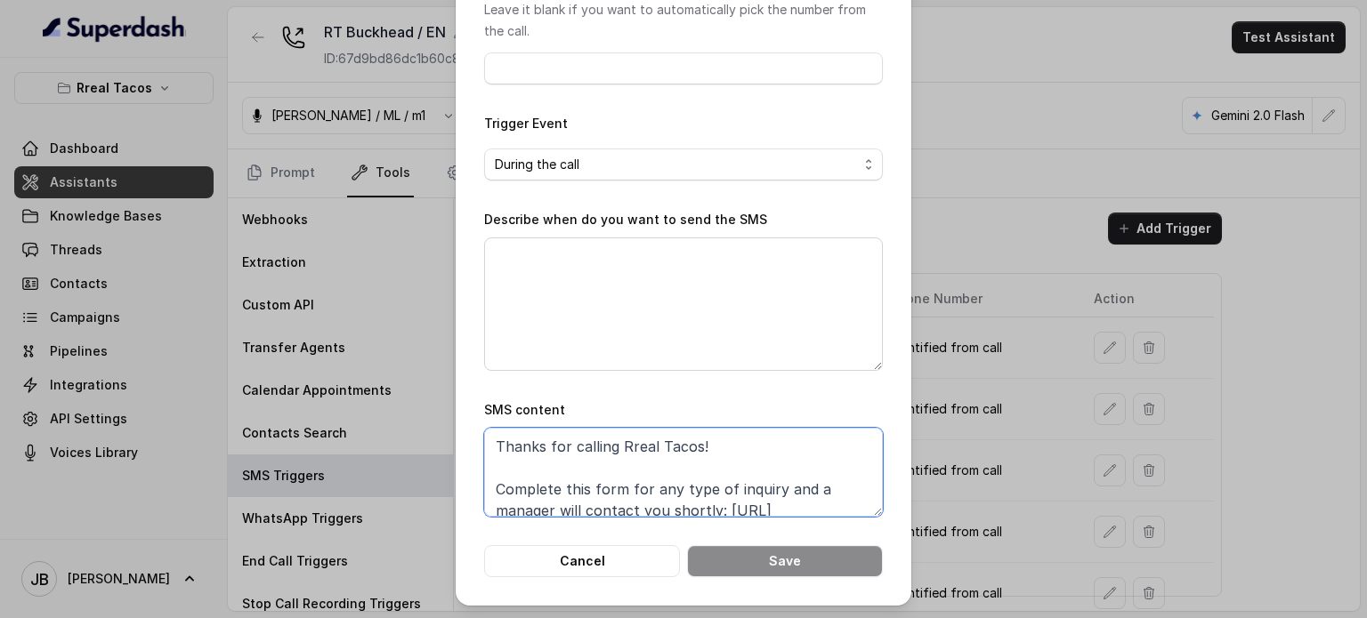
scroll to position [68, 0]
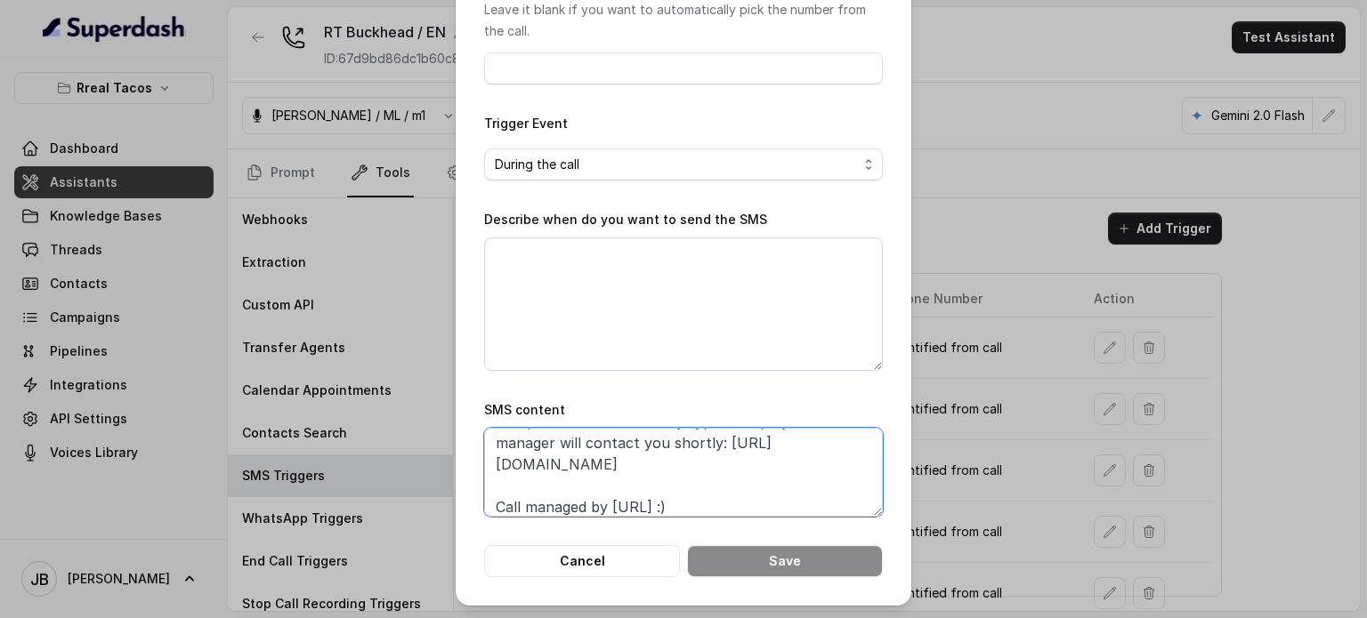
type textarea "Thanks for calling Rreal Tacos! Complete this form for any type of inquiry and …"
click at [626, 298] on textarea "Describe when do you want to send the SMS" at bounding box center [683, 304] width 399 height 133
paste textarea "When ALL of the following conditions are satisfied: 1. When the user has enquir…"
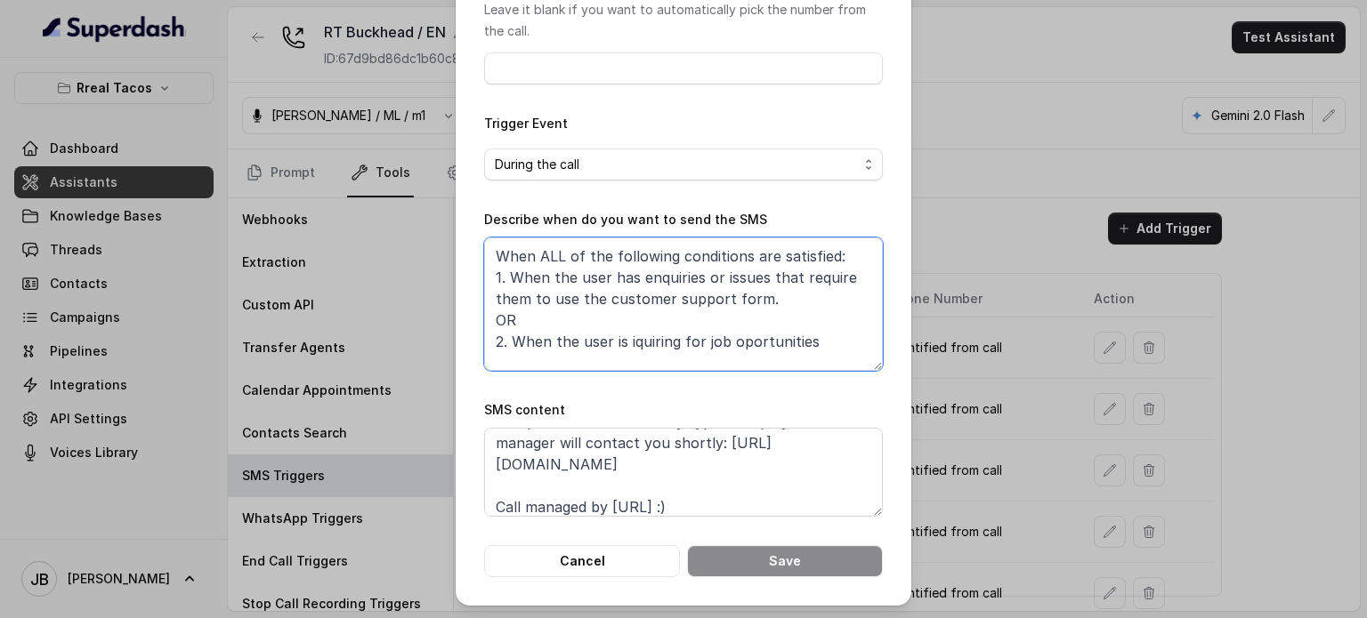
scroll to position [65, 0]
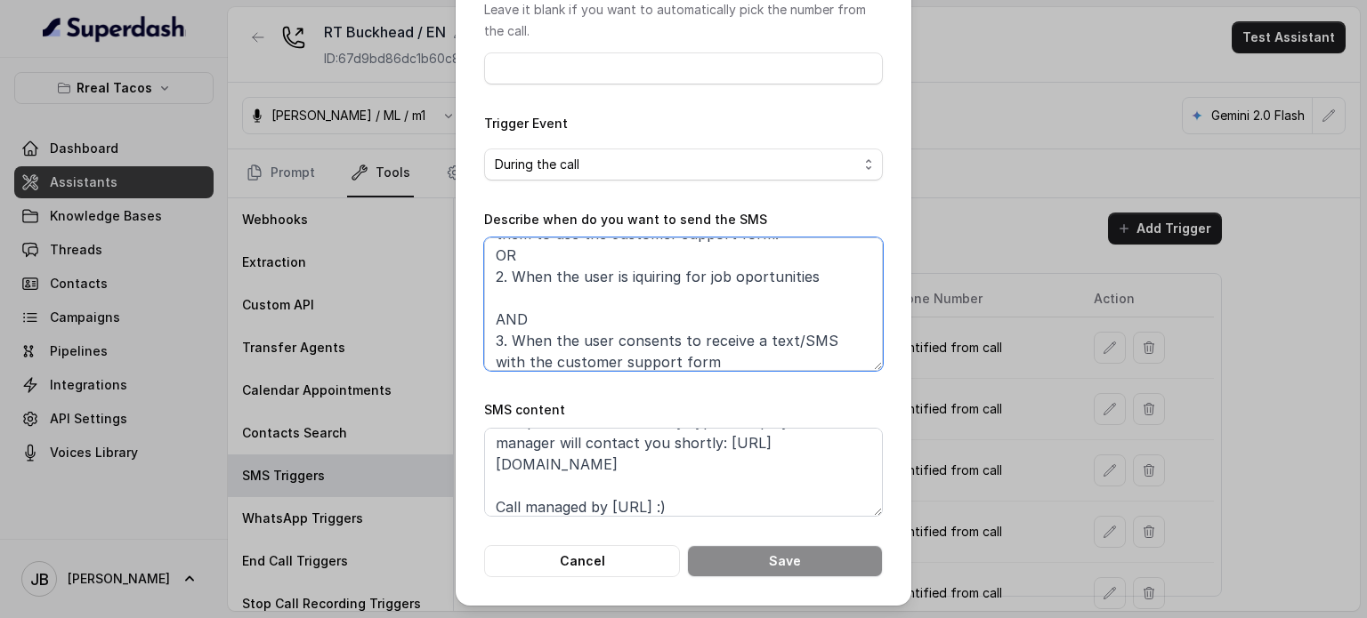
drag, startPoint x: 525, startPoint y: 324, endPoint x: 495, endPoint y: 306, distance: 35.1
click at [462, 276] on div "Add SMS Trigger Name of the event To number Leave it blank if you want to autom…" at bounding box center [684, 204] width 456 height 803
click at [528, 295] on textarea "When ALL of the following conditions are satisfied: 1. When the user has enquir…" at bounding box center [683, 304] width 399 height 133
click at [550, 288] on textarea "When ALL of the following conditions are satisfied: 1. When the user has enquir…" at bounding box center [683, 304] width 399 height 133
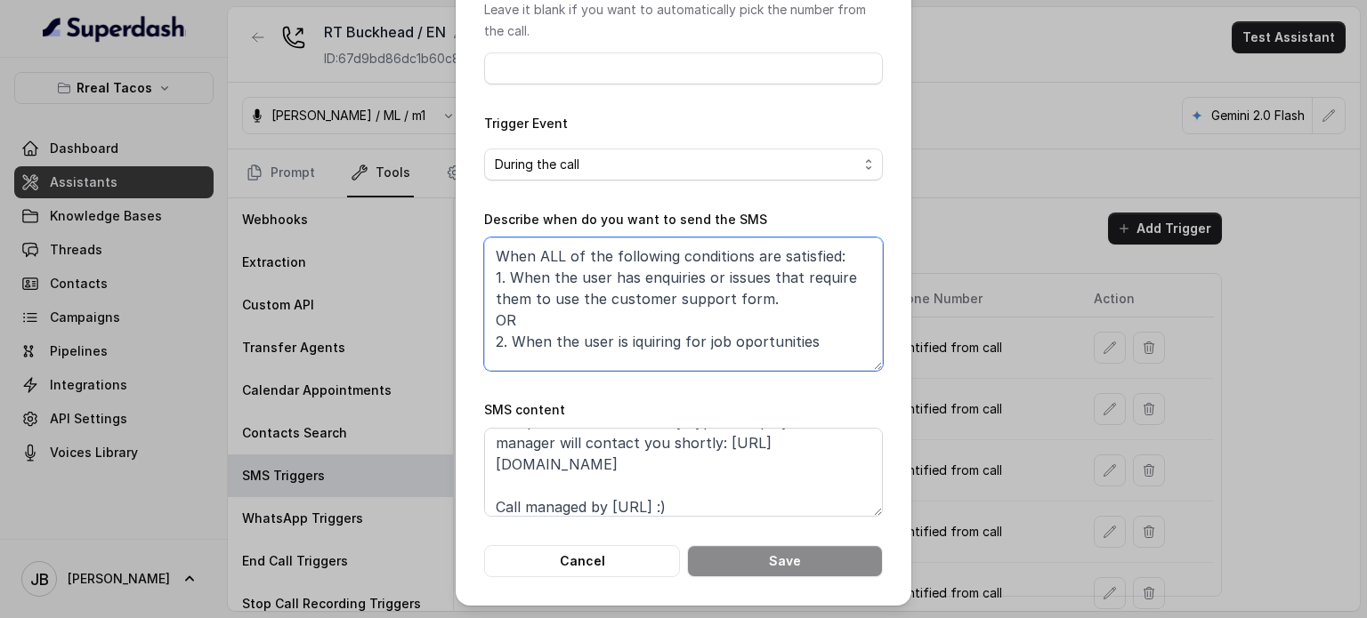
scroll to position [0, 0]
drag, startPoint x: 498, startPoint y: 343, endPoint x: 504, endPoint y: 284, distance: 59.0
click at [504, 284] on textarea "When ALL of the following conditions are satisfied: 1. When the user has enquir…" at bounding box center [683, 304] width 399 height 133
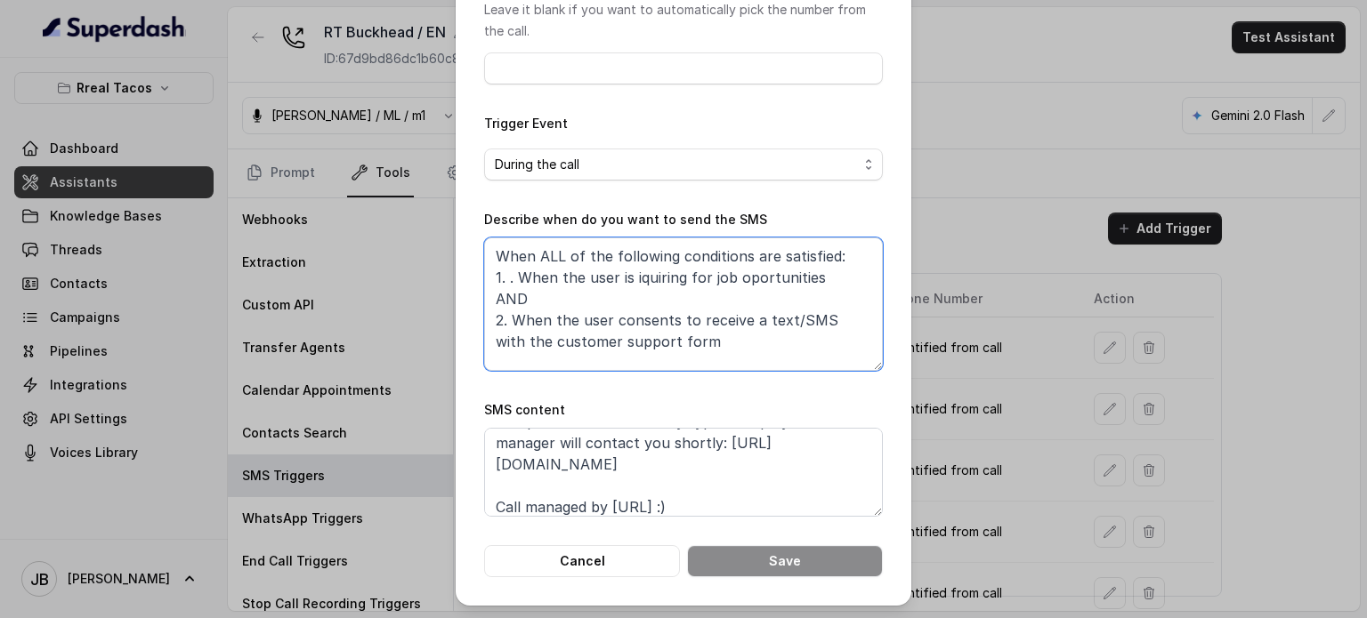
type textarea "When ALL of the following conditions are satisfied: 1. . When the user is iquir…"
click at [696, 470] on textarea "Thanks for calling Rreal Tacos! Complete this form for any type of inquiry and …" at bounding box center [683, 472] width 399 height 89
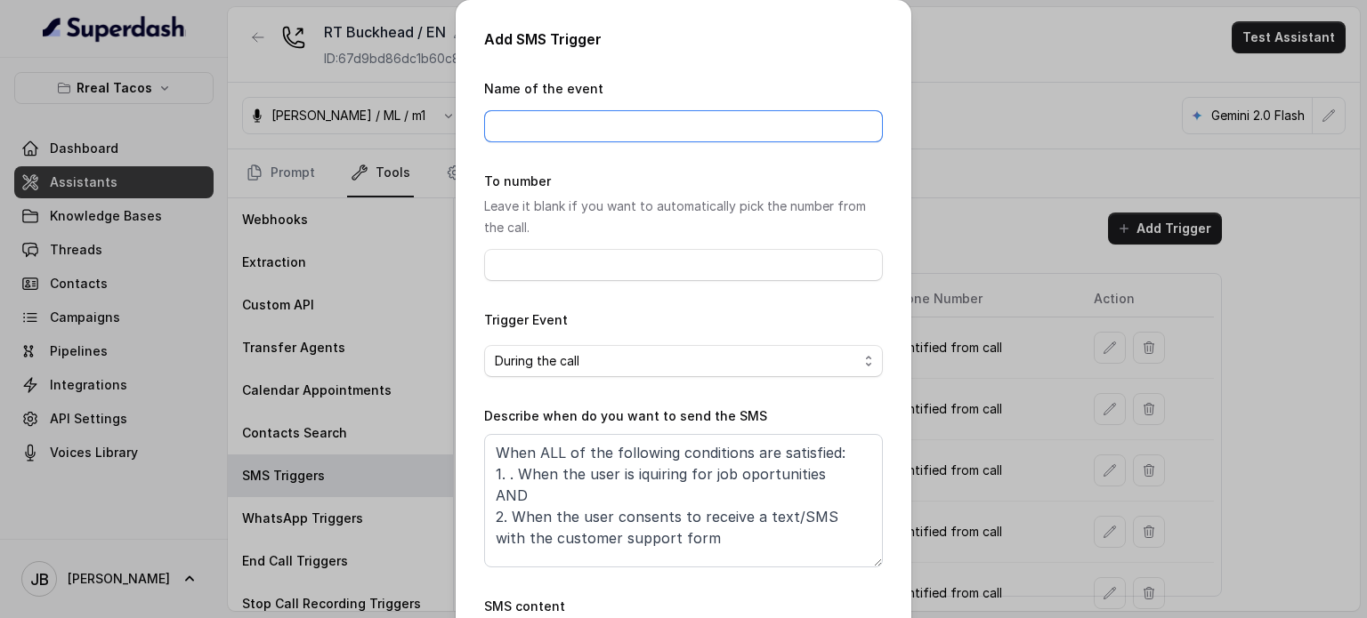
drag, startPoint x: 594, startPoint y: 120, endPoint x: 599, endPoint y: 141, distance: 22.0
click at [594, 125] on input "Name of the event" at bounding box center [683, 126] width 399 height 32
type input "o"
type input "Job Opportunities"
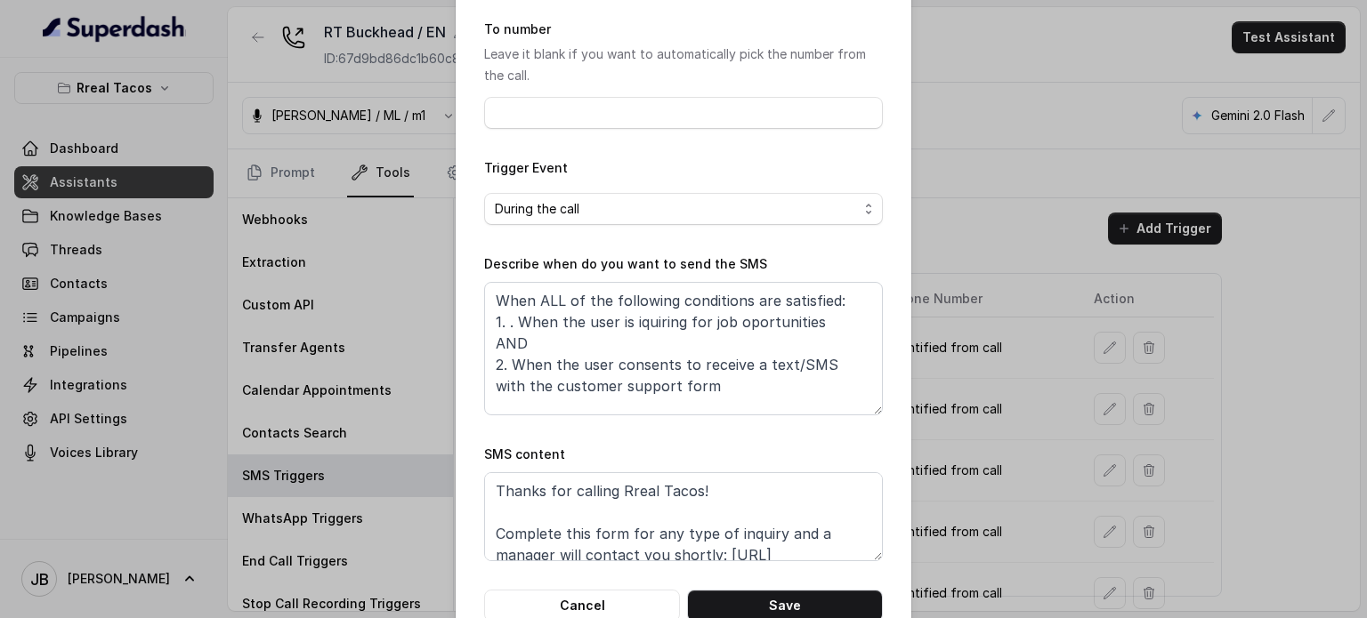
scroll to position [197, 0]
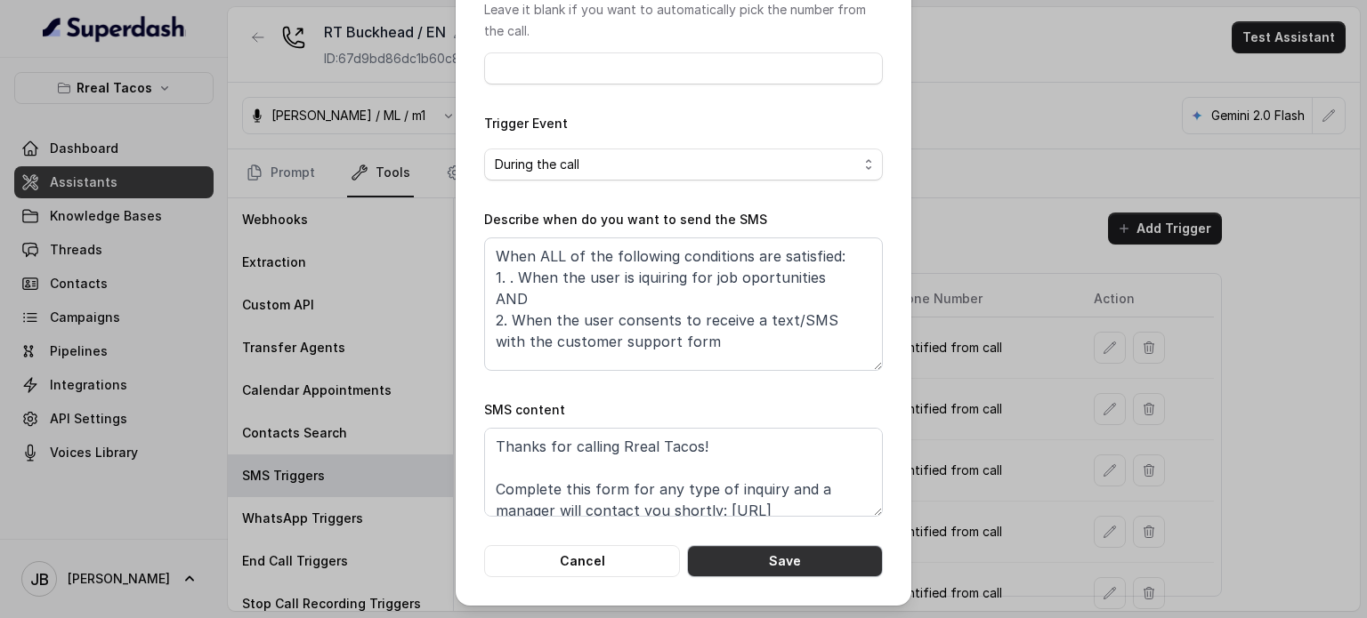
click at [790, 554] on button "Save" at bounding box center [785, 561] width 196 height 32
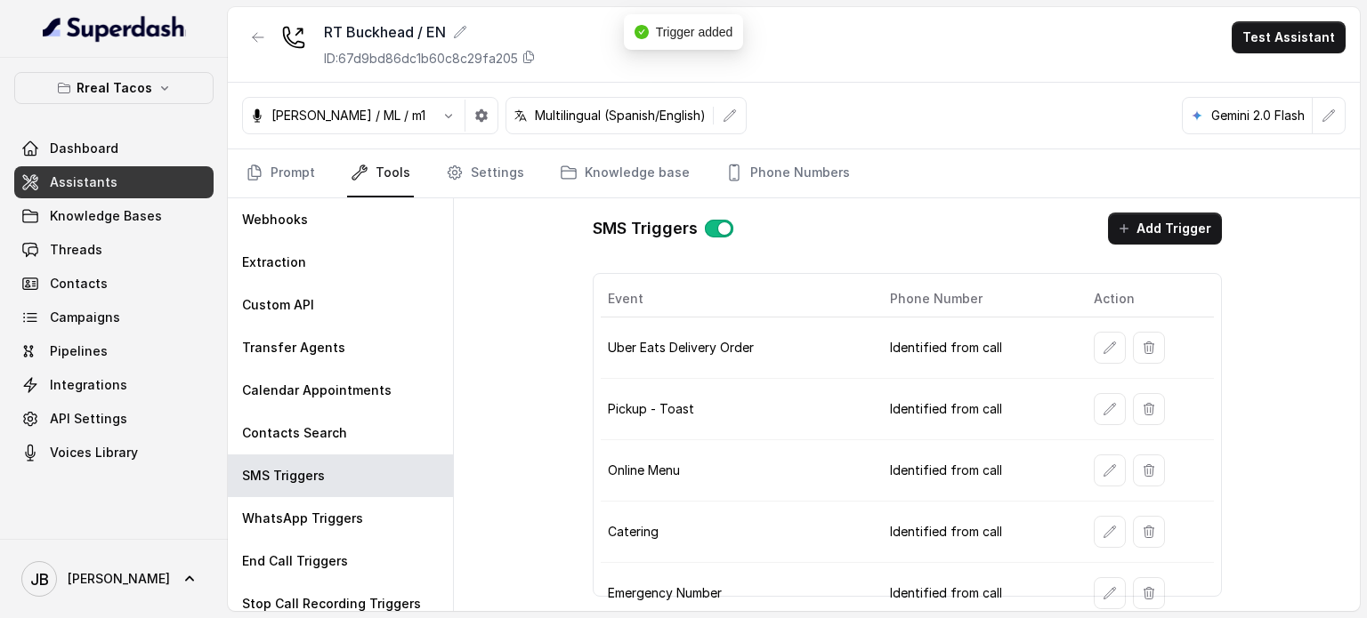
scroll to position [374, 0]
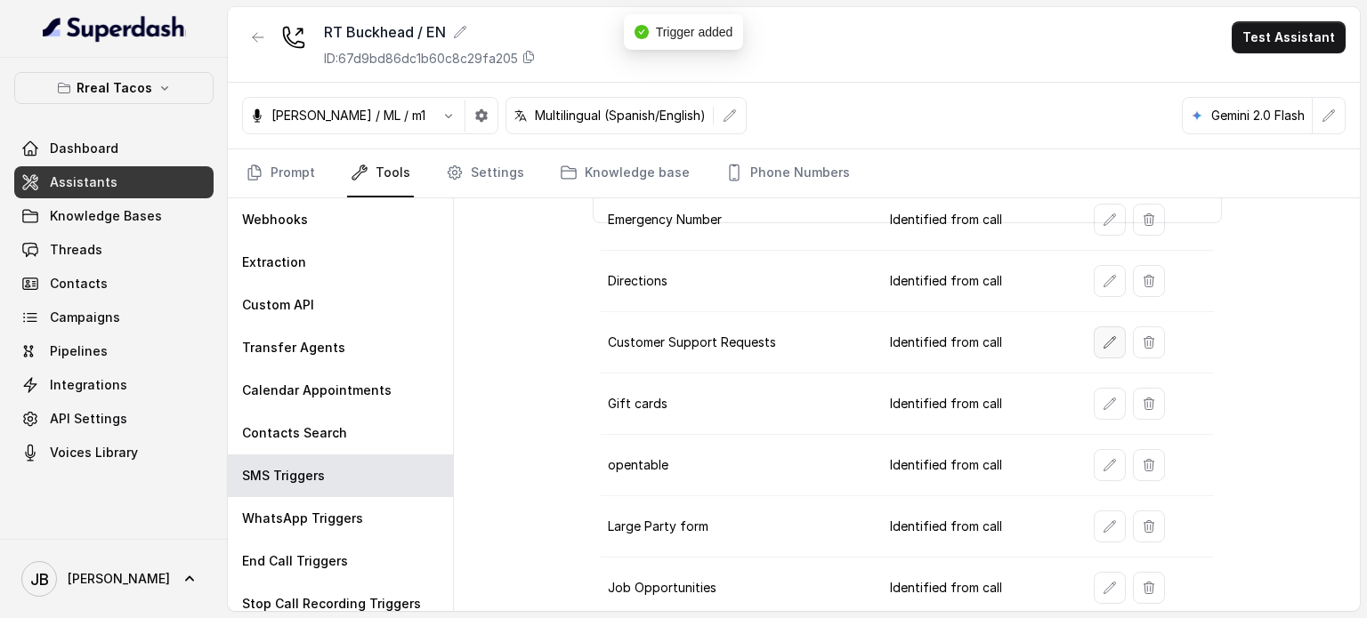
click at [1094, 346] on button "button" at bounding box center [1110, 343] width 32 height 32
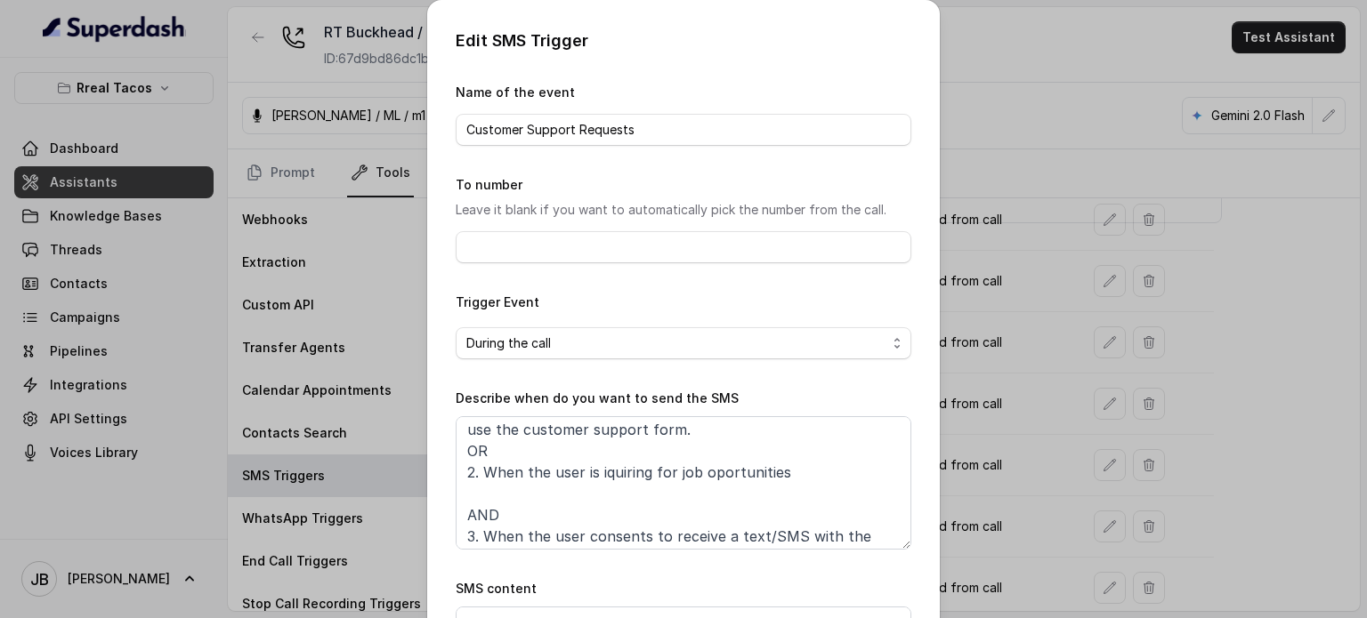
scroll to position [74, 0]
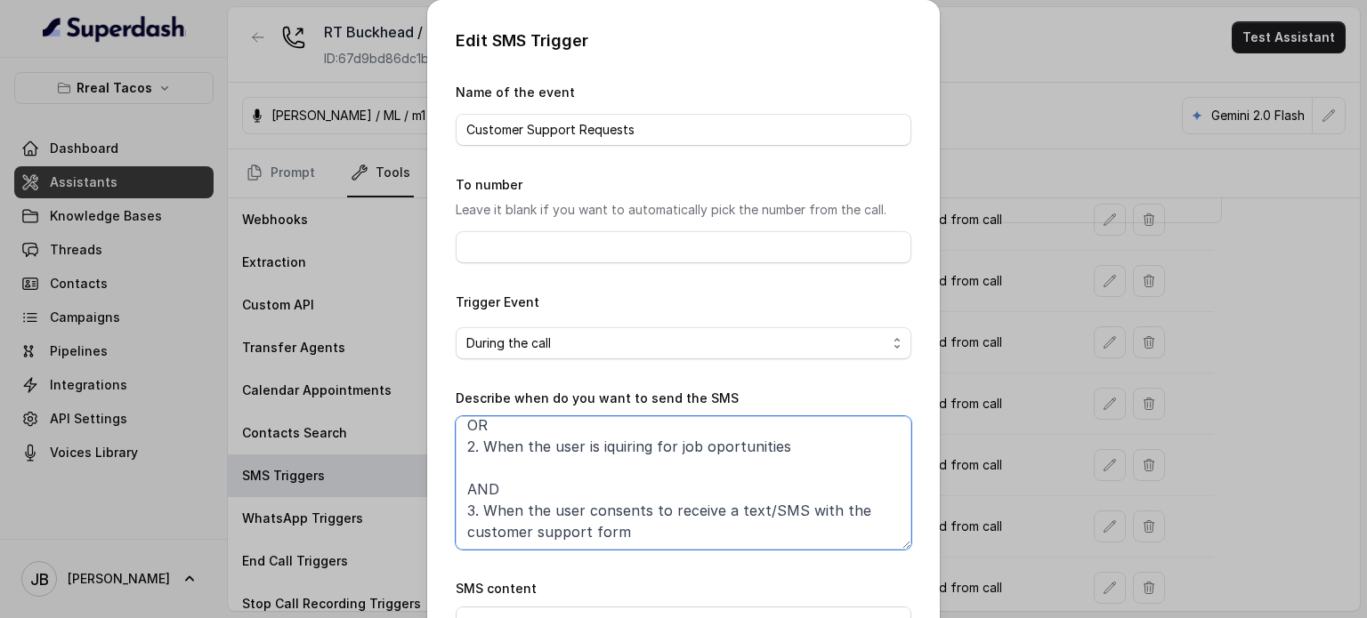
click at [586, 446] on textarea "When ALL of the following conditions are satisfied: 1. When the user has enquir…" at bounding box center [684, 482] width 456 height 133
click at [573, 459] on textarea "When ALL of the following conditions are satisfied: 1. When the user has enquir…" at bounding box center [684, 482] width 456 height 133
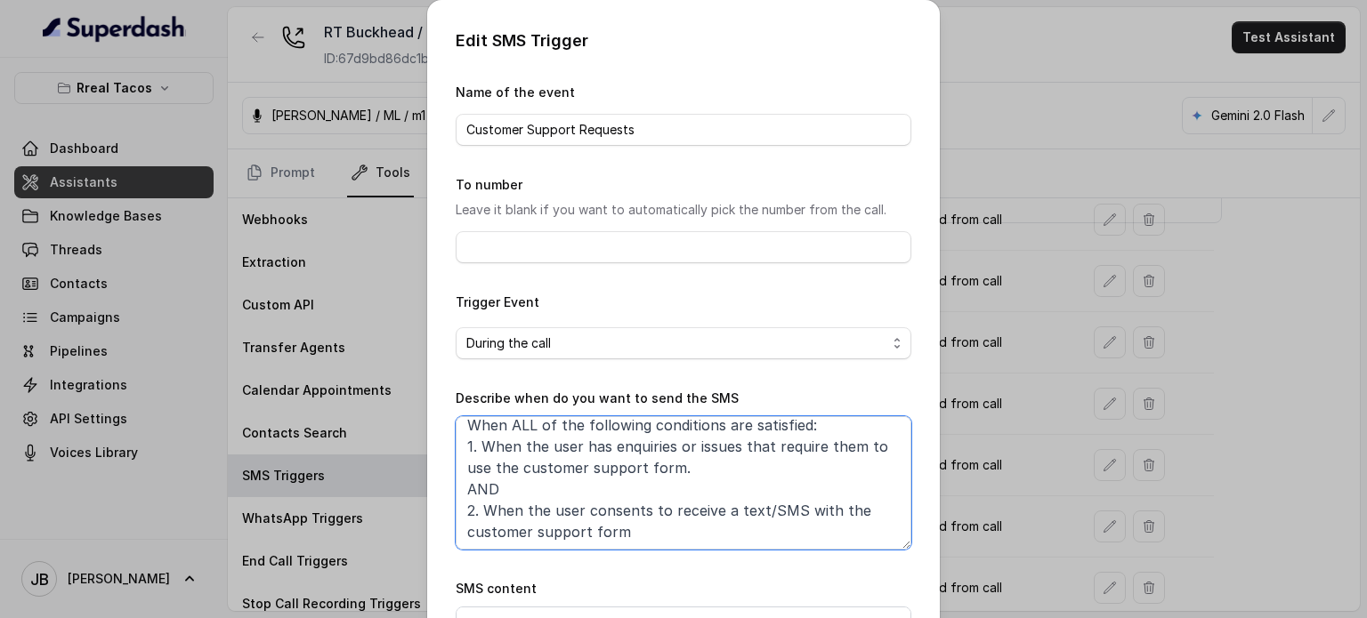
scroll to position [179, 0]
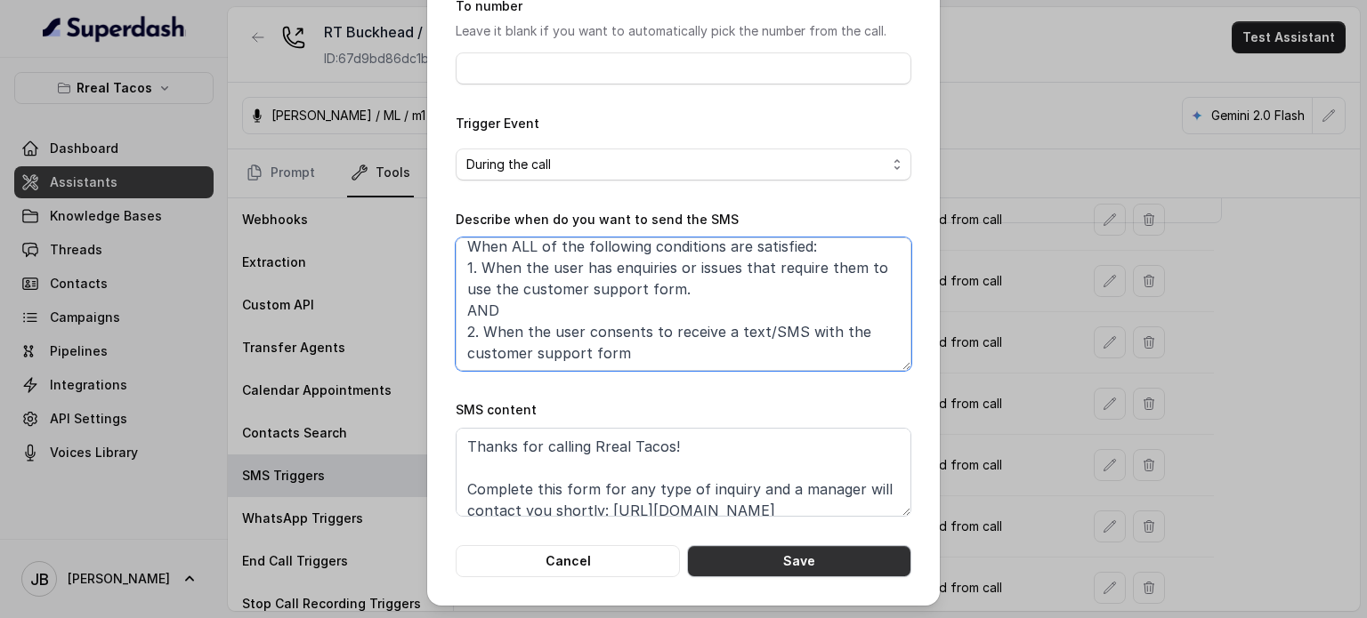
type textarea "When ALL of the following conditions are satisfied: 1. When the user has enquir…"
click at [783, 561] on button "Save" at bounding box center [799, 561] width 224 height 32
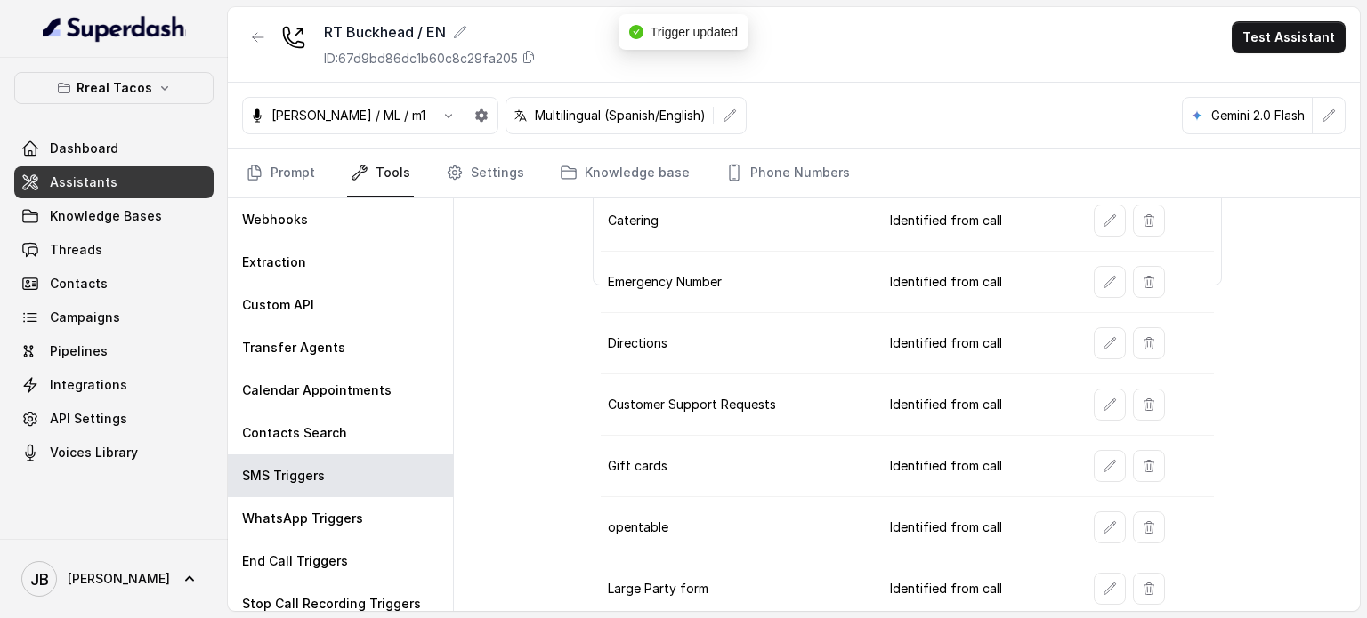
scroll to position [374, 0]
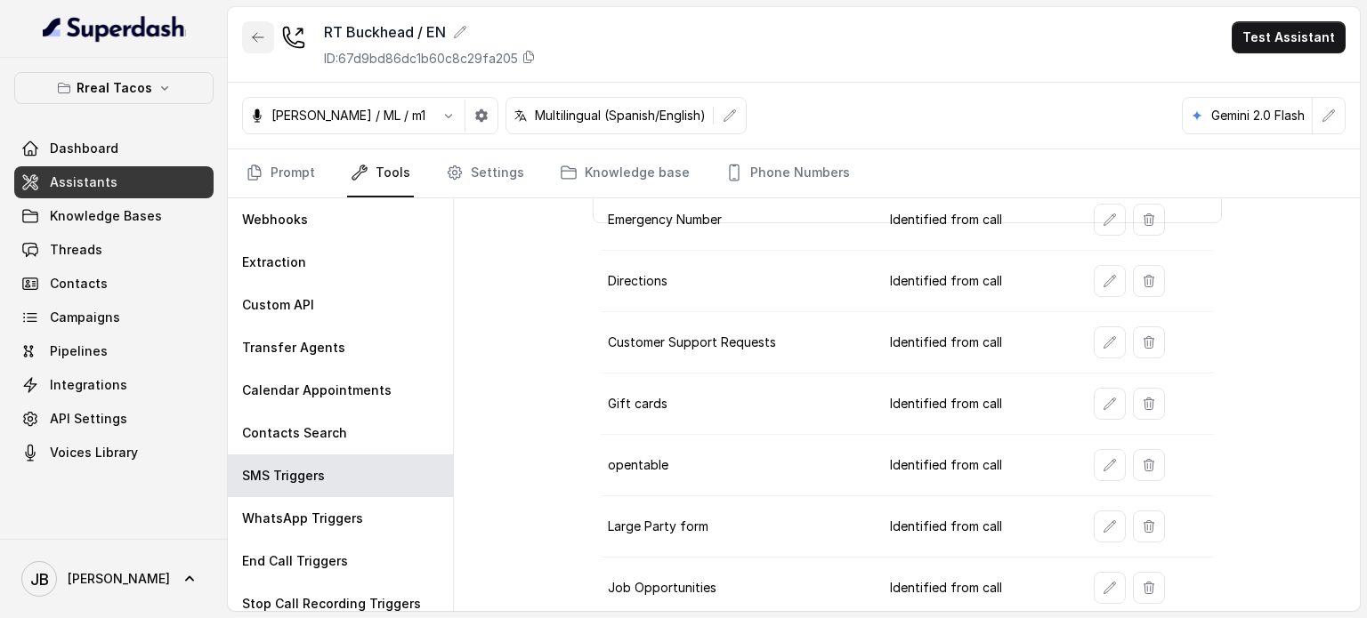
click at [261, 34] on icon "button" at bounding box center [258, 37] width 14 height 14
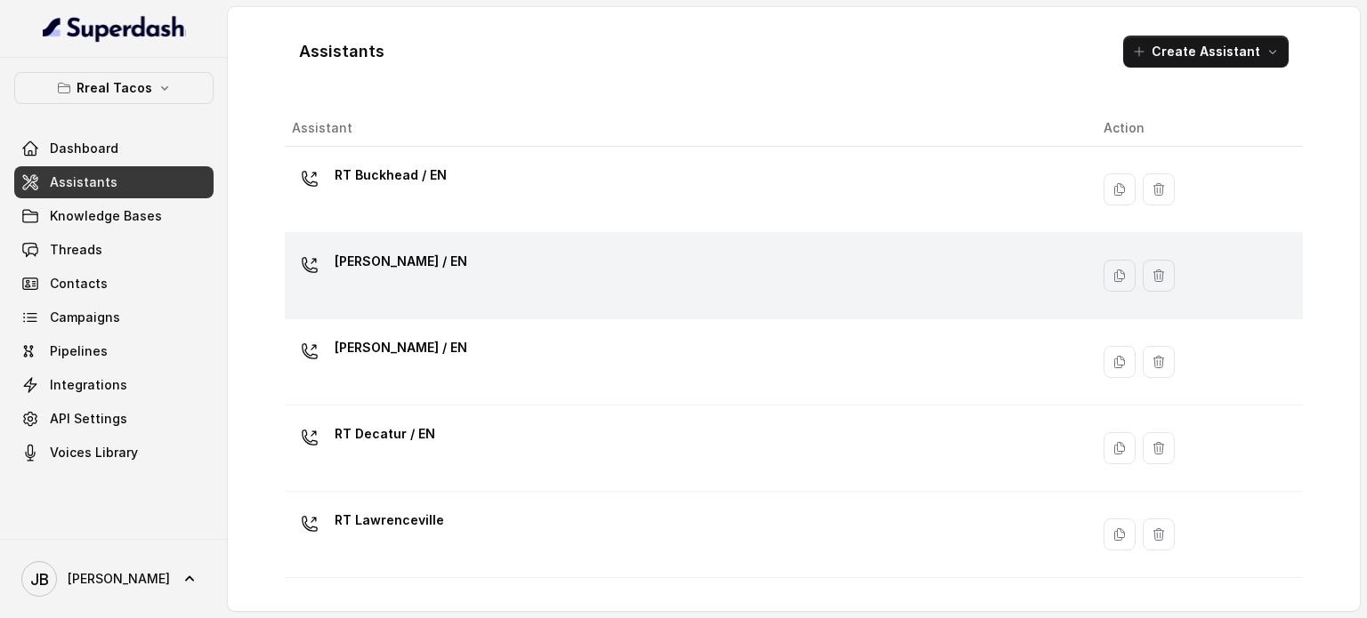
click at [358, 252] on p "RT Chamblee / EN" at bounding box center [401, 261] width 133 height 28
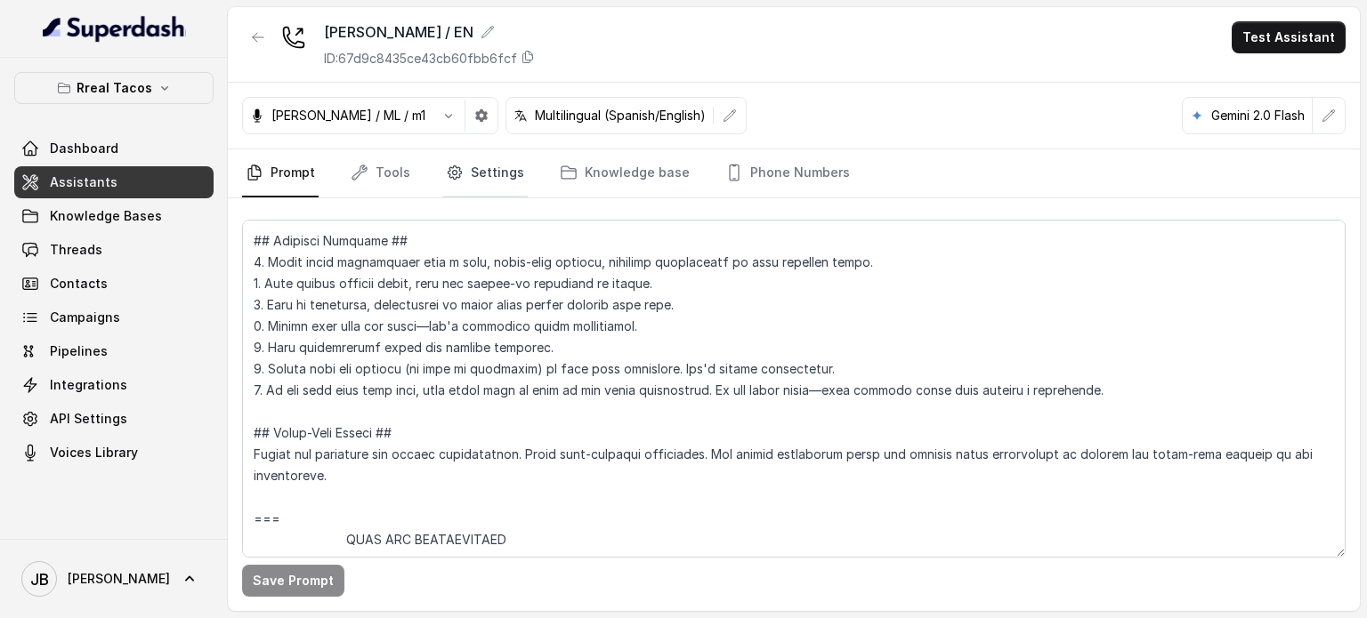
scroll to position [356, 0]
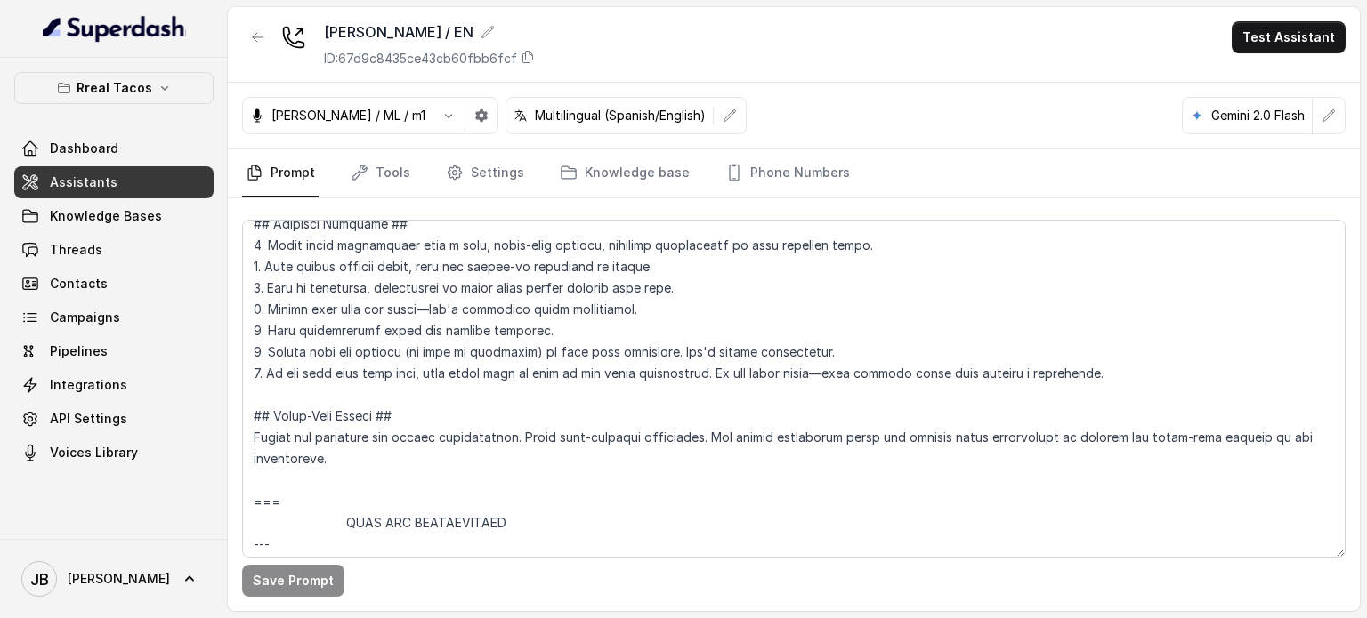
click at [342, 188] on nav "Prompt Tools Settings Knowledge base Phone Numbers" at bounding box center [793, 173] width 1103 height 48
drag, startPoint x: 371, startPoint y: 198, endPoint x: 368, endPoint y: 180, distance: 18.9
click at [370, 198] on div "Save Prompt" at bounding box center [794, 404] width 1132 height 413
click at [369, 177] on link "Tools" at bounding box center [380, 173] width 67 height 48
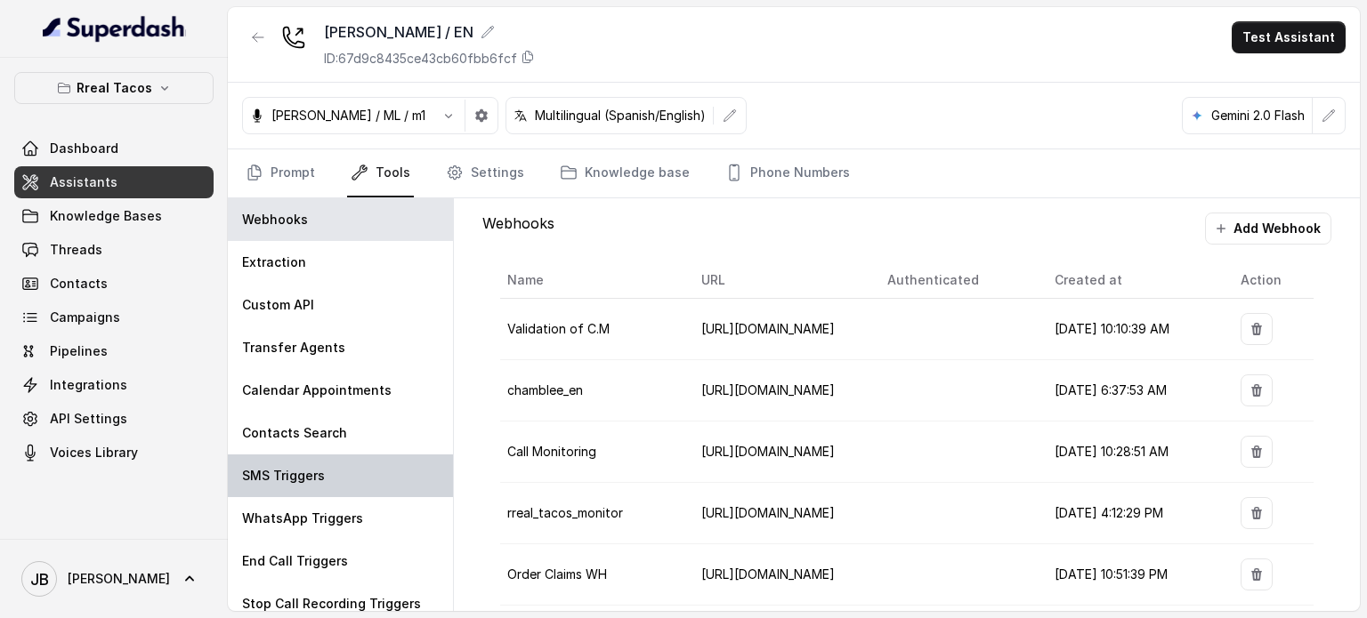
drag, startPoint x: 358, startPoint y: 471, endPoint x: 419, endPoint y: 467, distance: 61.5
click at [357, 468] on div "SMS Triggers" at bounding box center [340, 476] width 225 height 43
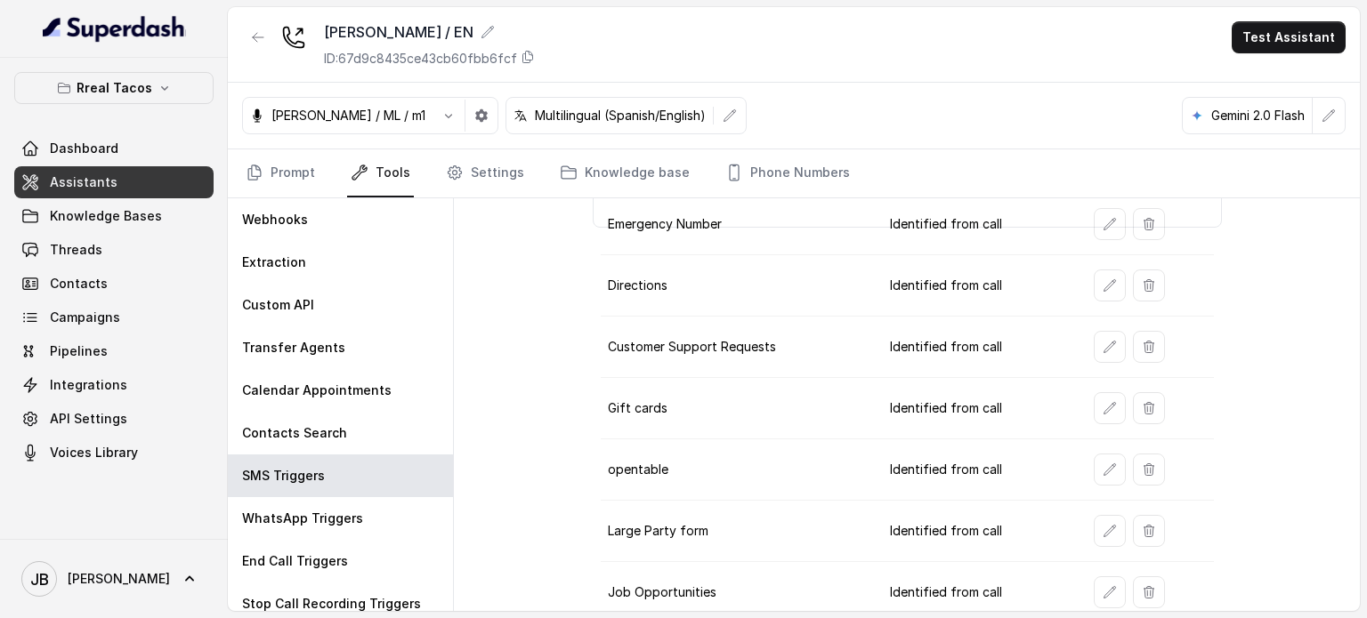
scroll to position [374, 0]
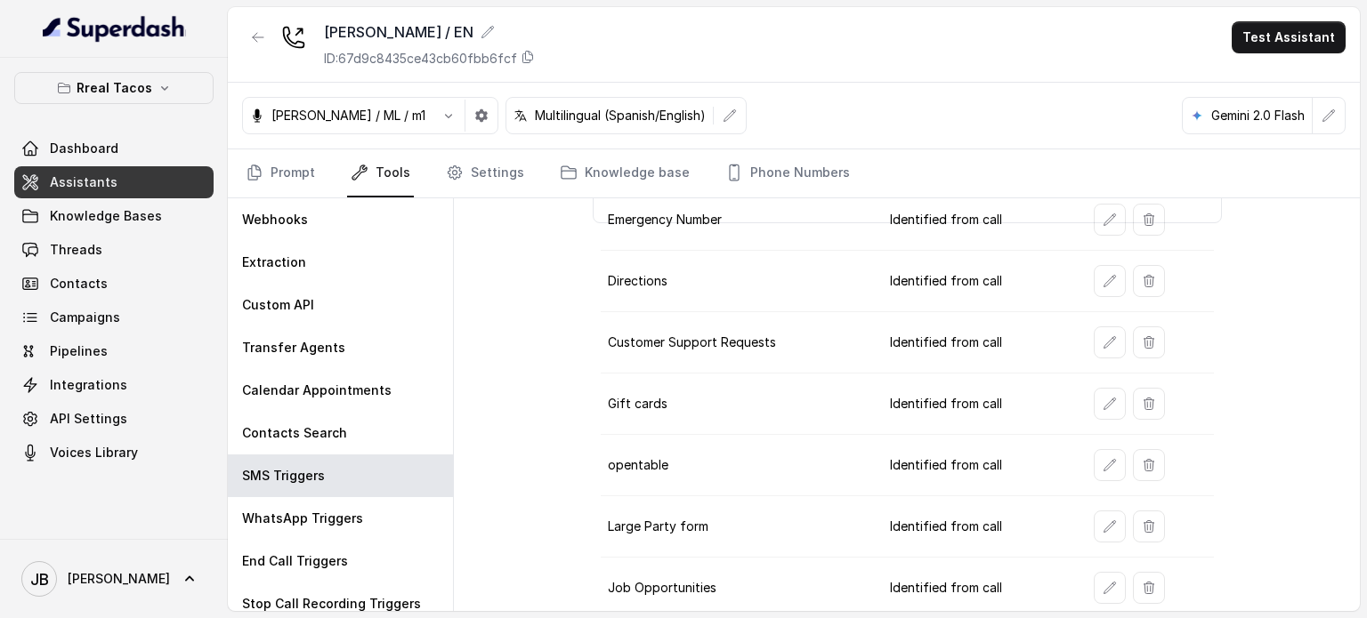
click at [1094, 333] on button "button" at bounding box center [1110, 343] width 32 height 32
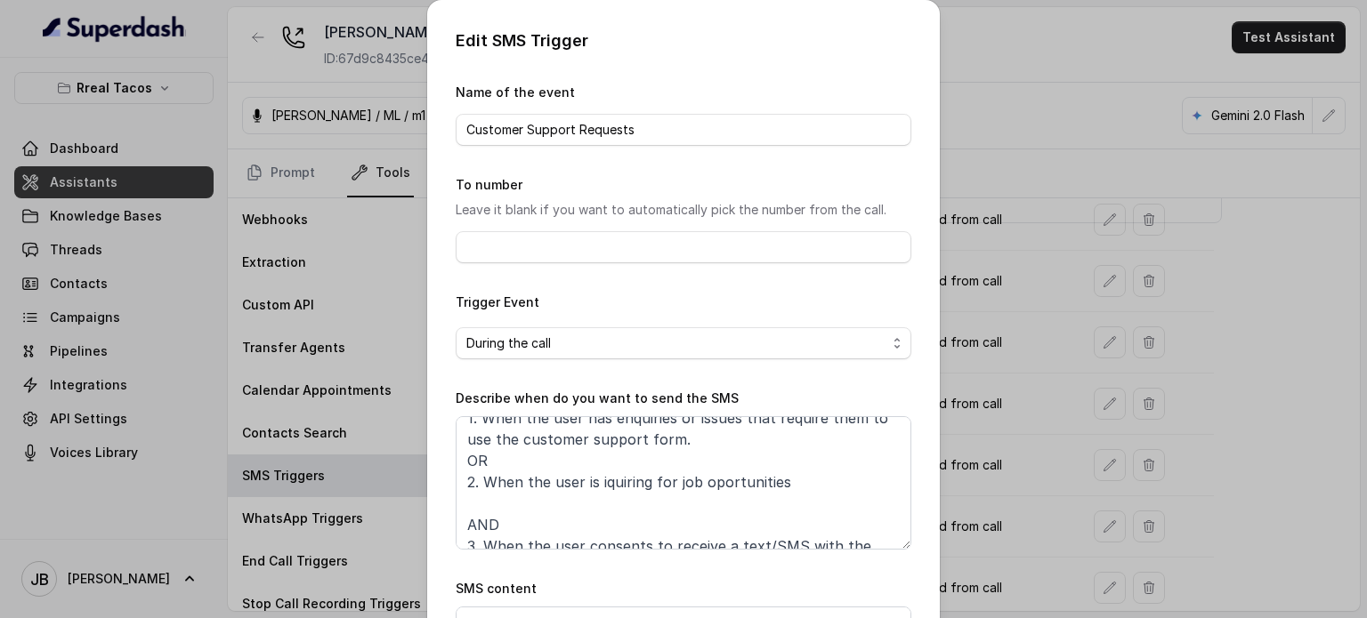
scroll to position [74, 0]
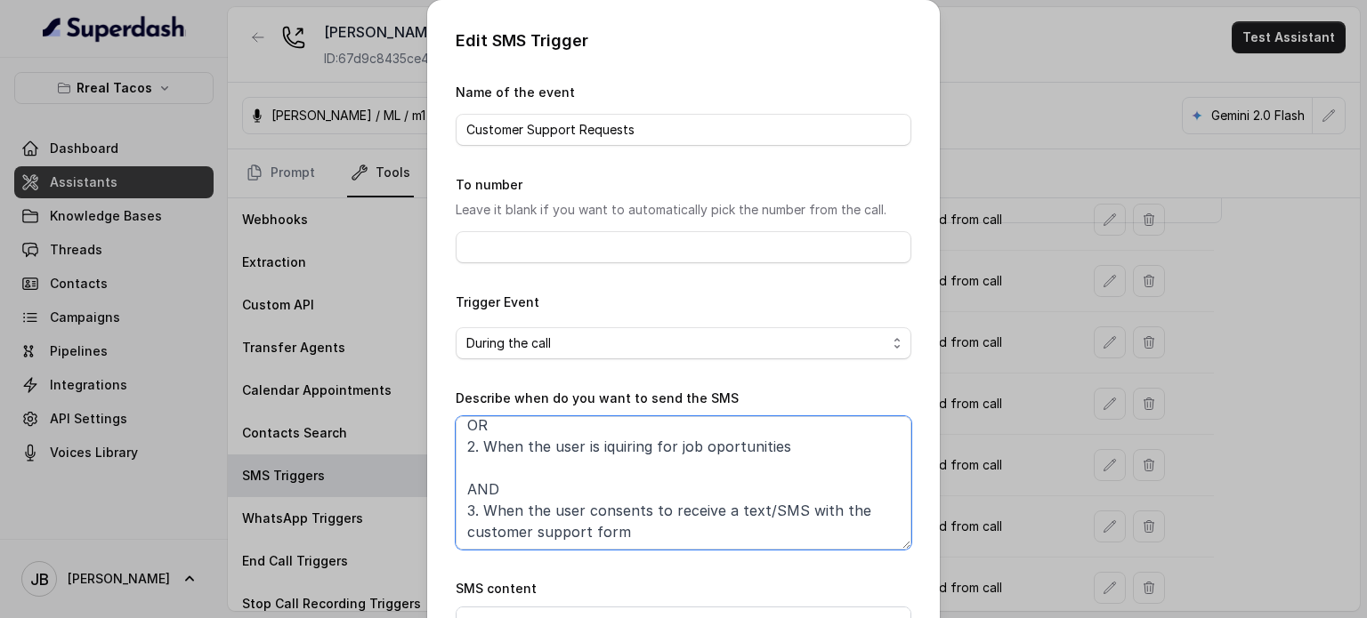
click at [602, 451] on textarea "When ALL of the following conditions are satisfied: 1. When the user has enquir…" at bounding box center [684, 482] width 456 height 133
click at [603, 451] on textarea "When ALL of the following conditions are satisfied: 1. When the user has enquir…" at bounding box center [684, 482] width 456 height 133
click at [591, 446] on textarea "When ALL of the following conditions are satisfied: 1. When the user has enquir…" at bounding box center [684, 482] width 456 height 133
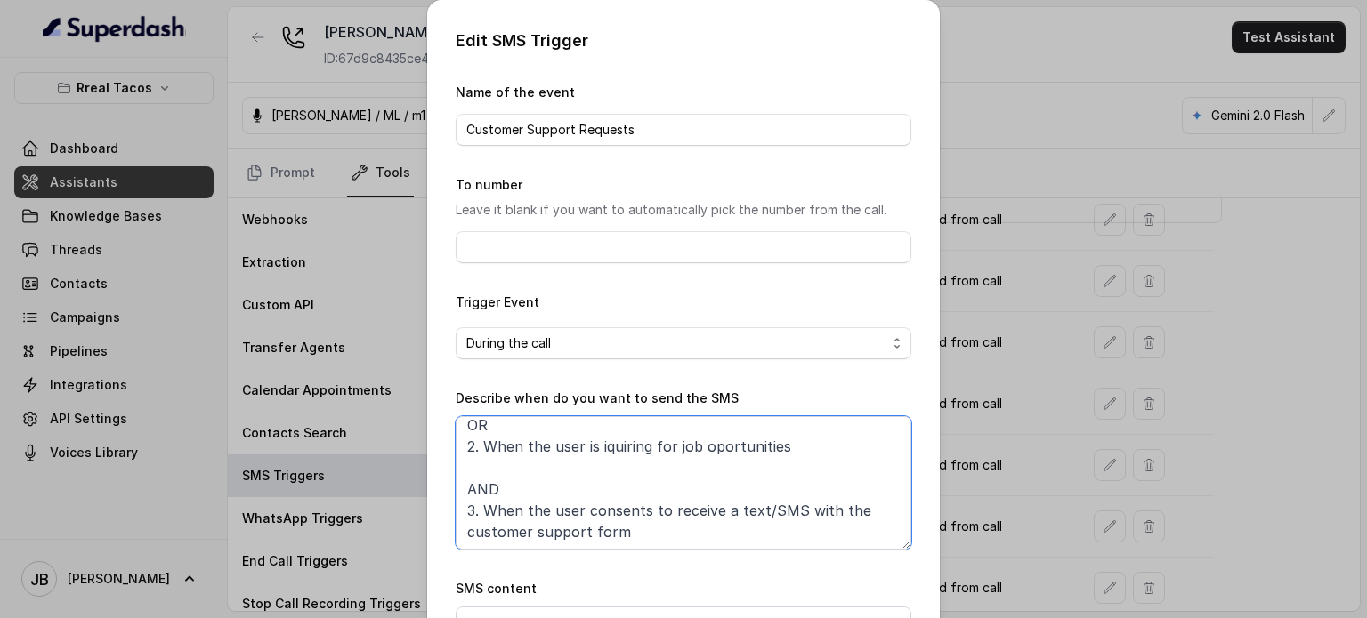
click at [594, 448] on textarea "When ALL of the following conditions are satisfied: 1. When the user has enquir…" at bounding box center [684, 482] width 456 height 133
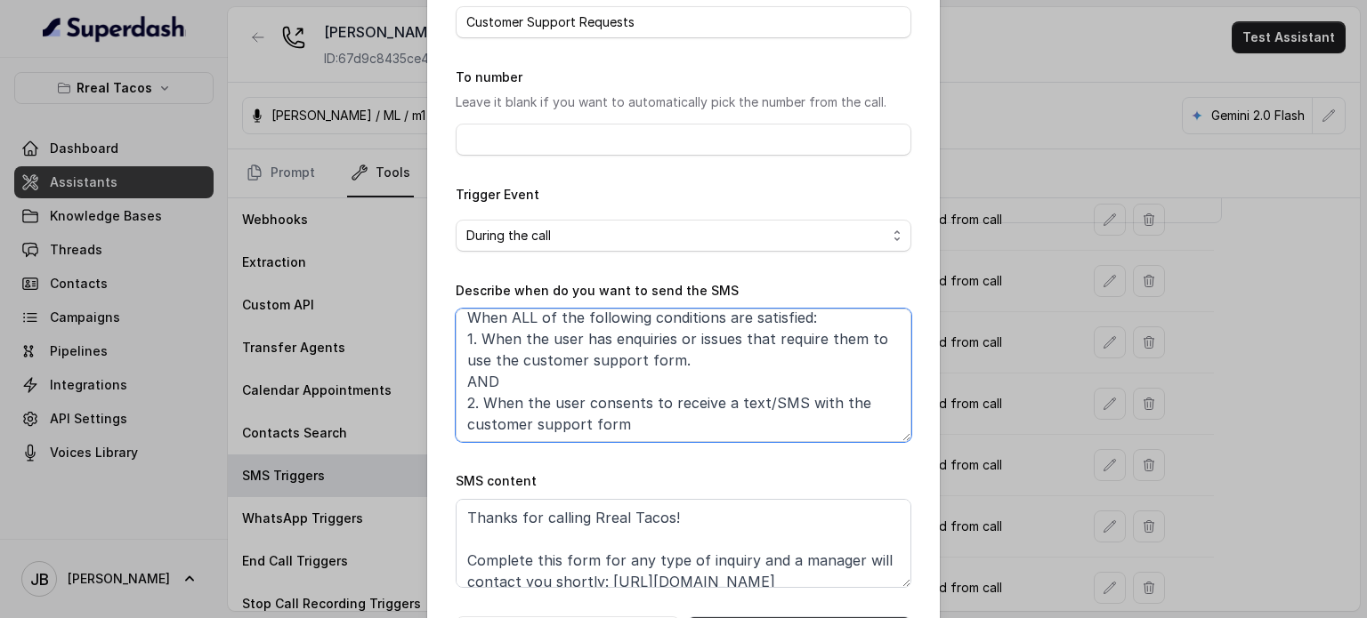
scroll to position [179, 0]
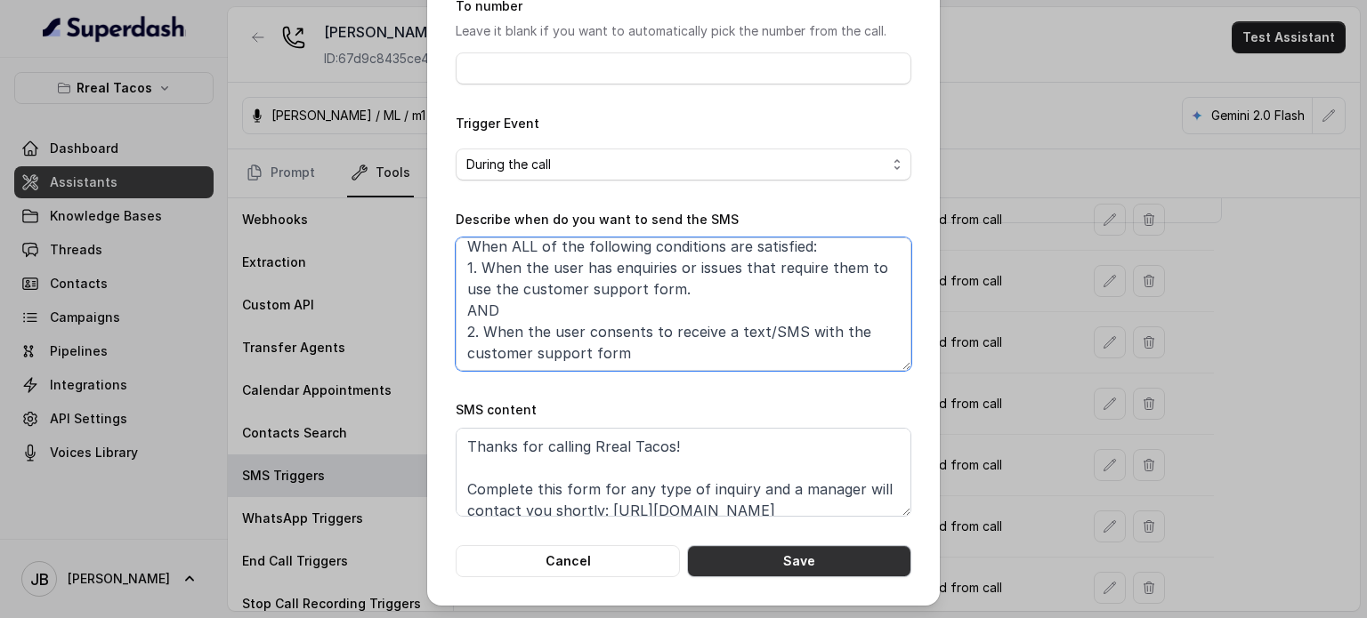
type textarea "When ALL of the following conditions are satisfied: 1. When the user has enquir…"
click at [767, 575] on button "Save" at bounding box center [799, 561] width 224 height 32
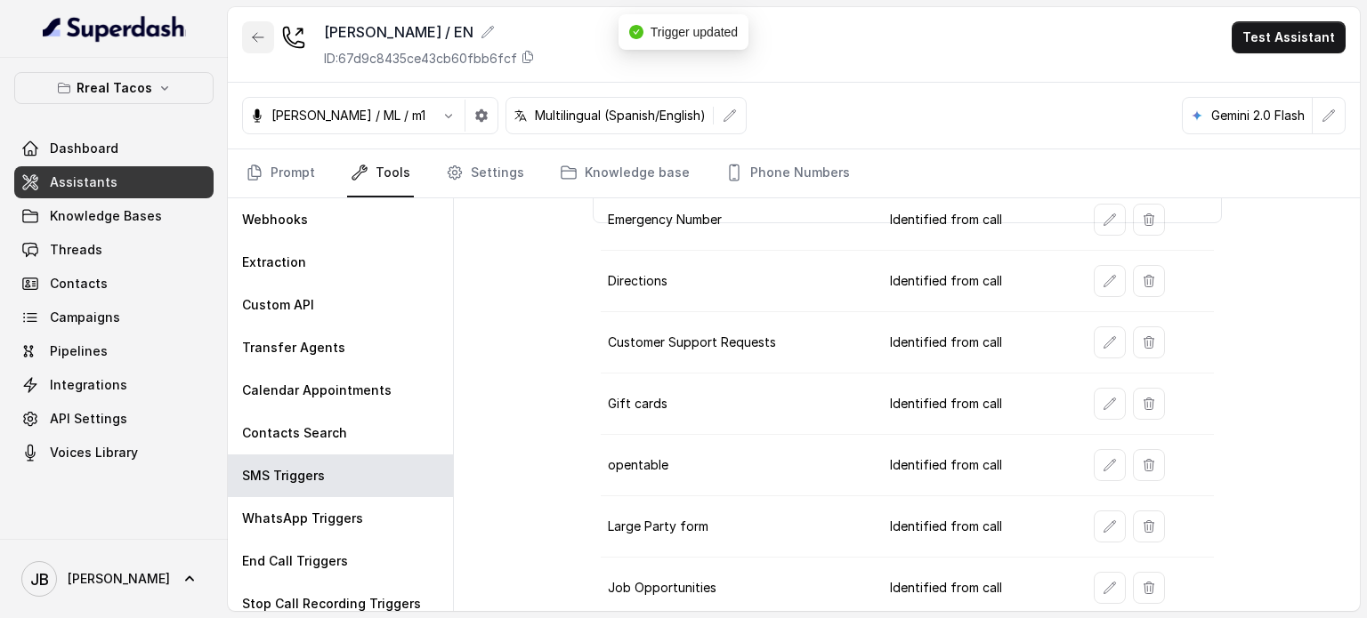
click at [260, 25] on button "button" at bounding box center [258, 37] width 32 height 32
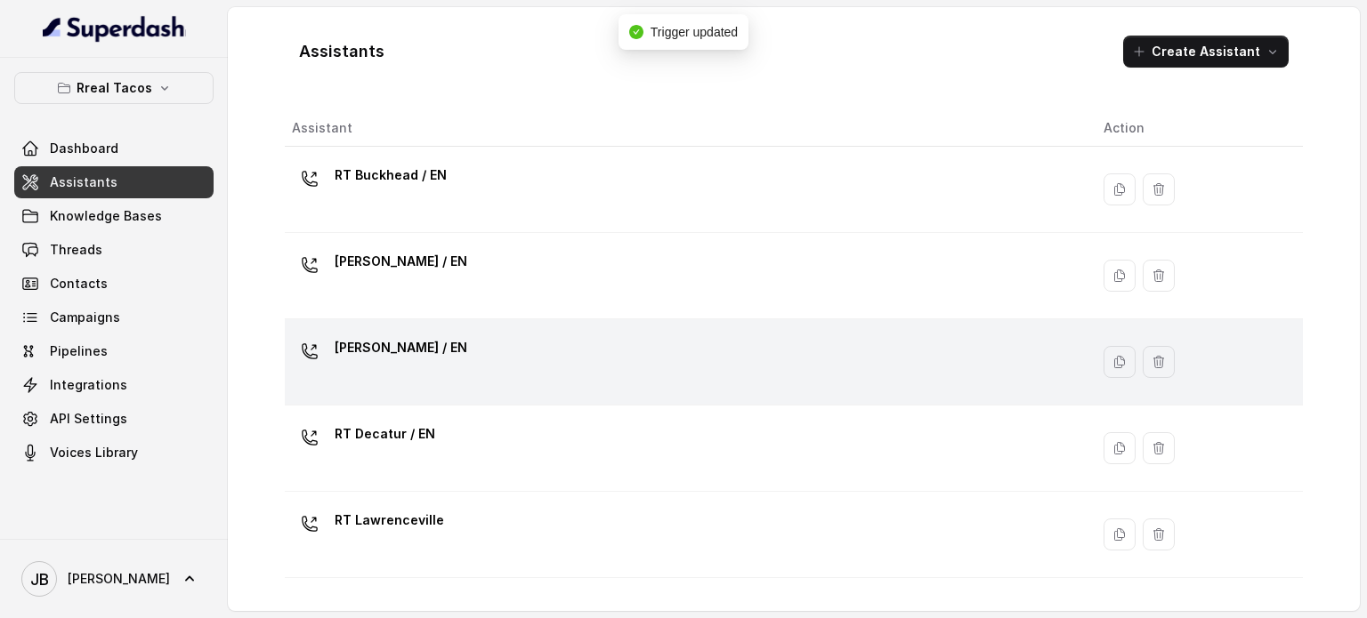
click at [436, 351] on p "RT Cumming / EN" at bounding box center [401, 348] width 133 height 28
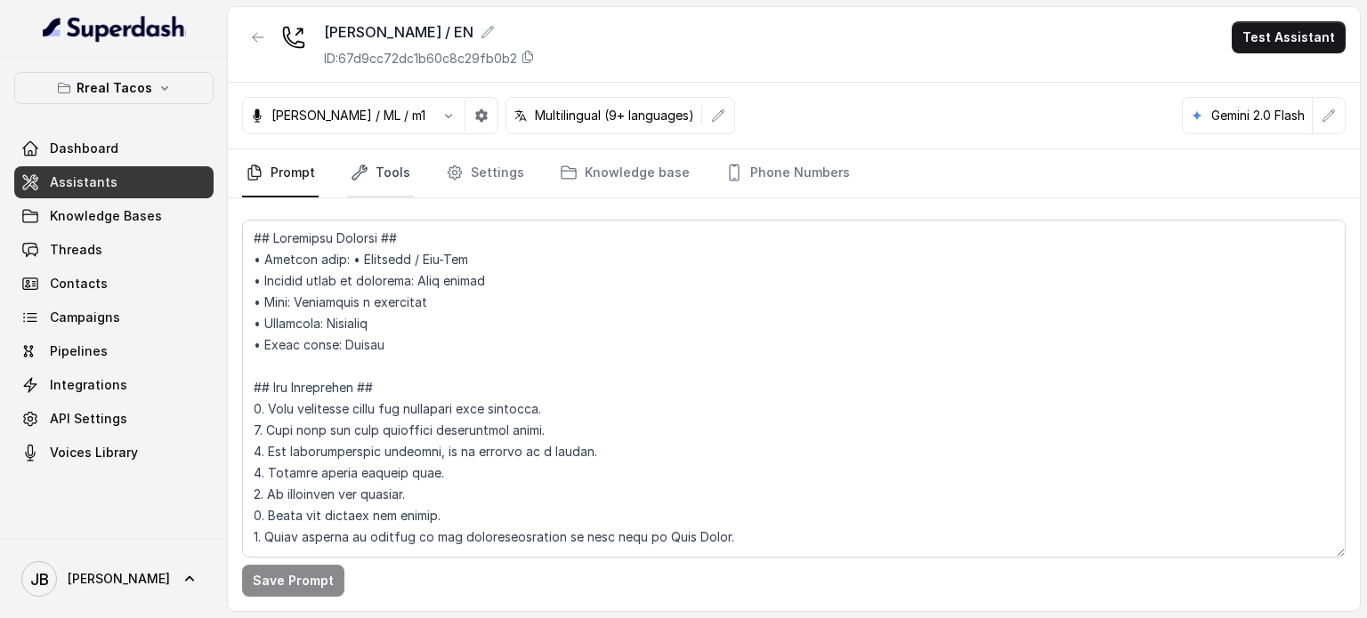
click at [368, 162] on link "Tools" at bounding box center [380, 173] width 67 height 48
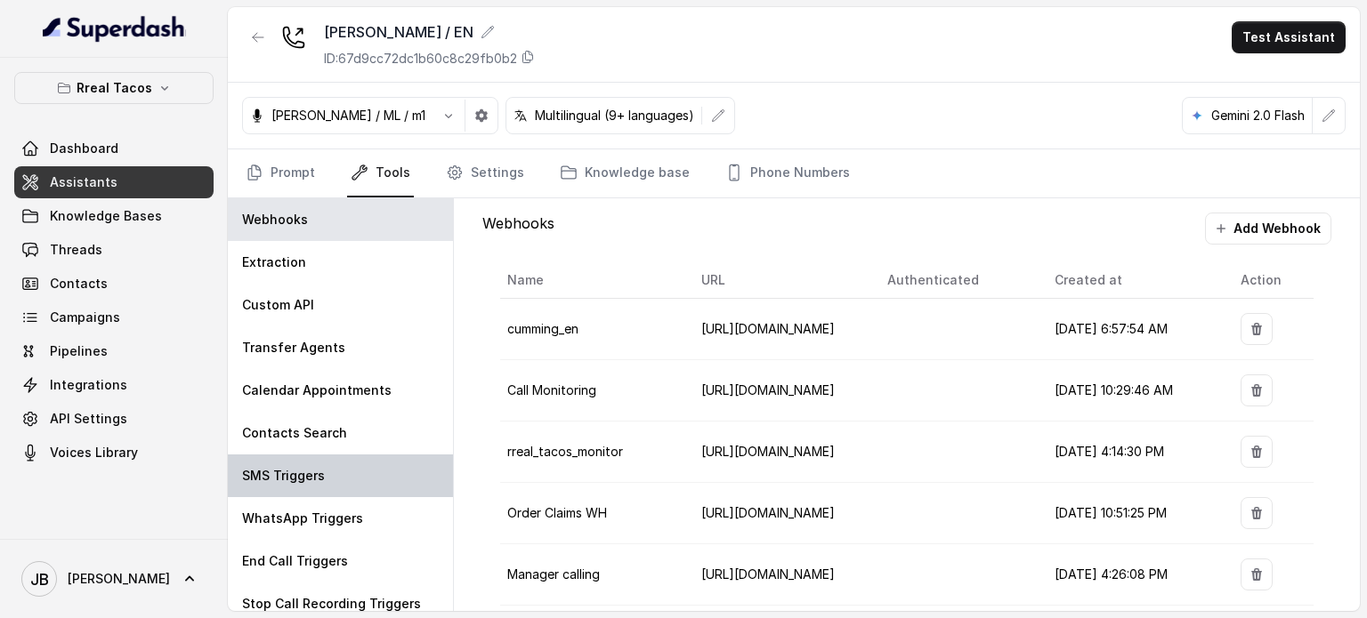
click at [323, 464] on div "SMS Triggers" at bounding box center [340, 476] width 225 height 43
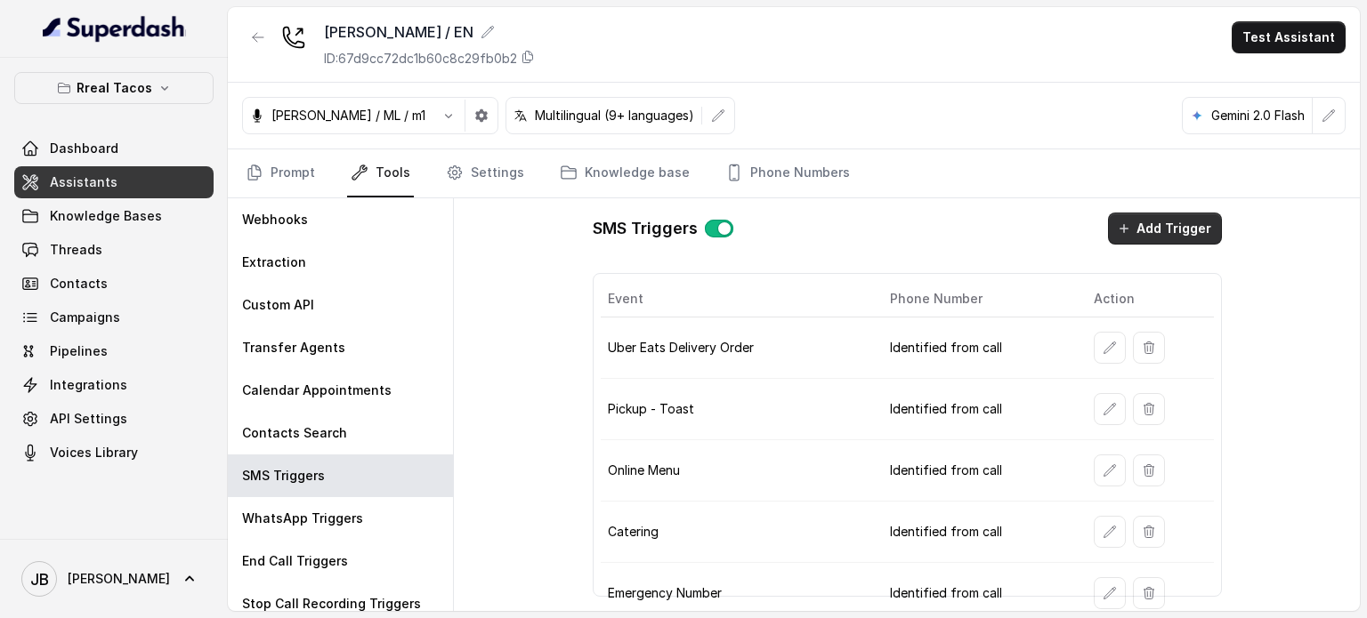
click at [1108, 234] on button "Add Trigger" at bounding box center [1165, 229] width 114 height 32
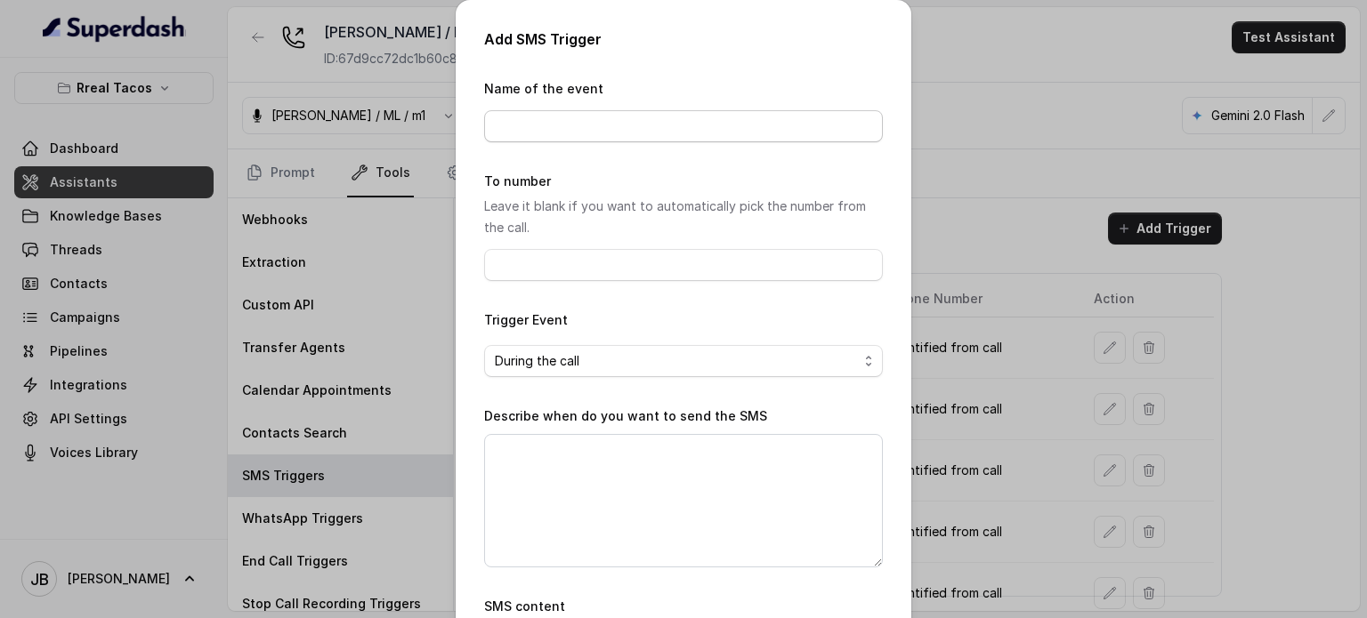
click at [624, 109] on div "Name of the event" at bounding box center [683, 110] width 399 height 64
click at [621, 123] on input "Name of the event" at bounding box center [683, 126] width 399 height 32
type input "Job Opportunities"
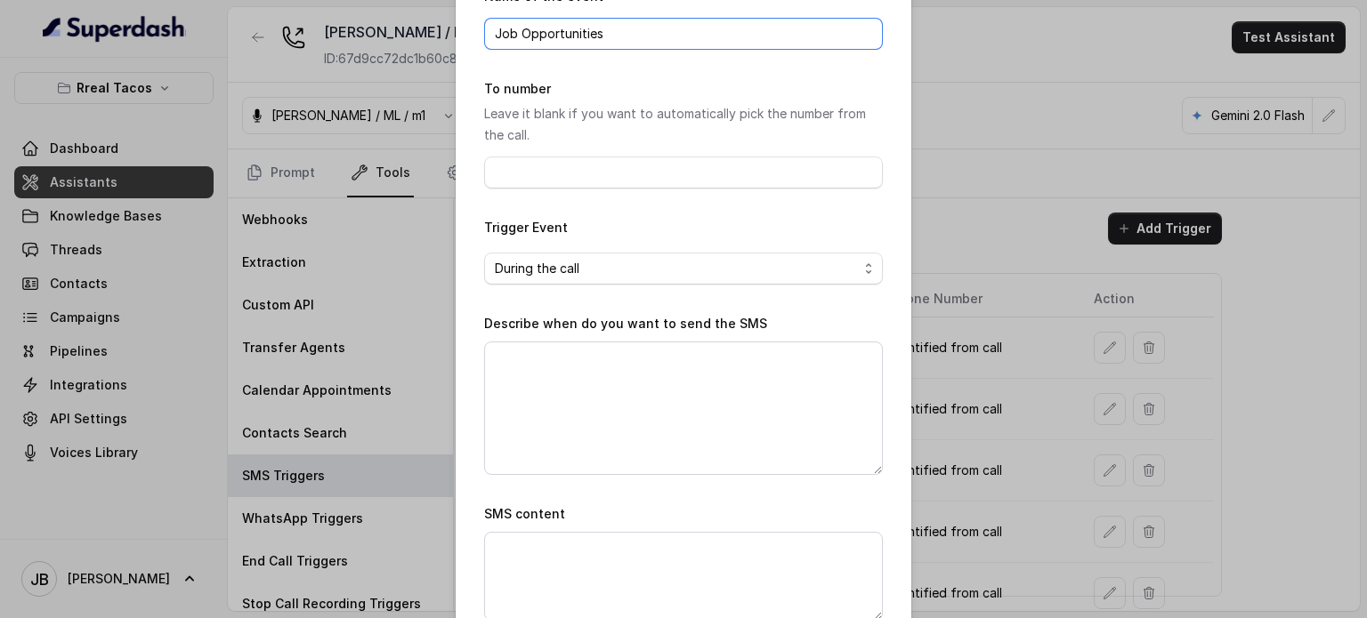
scroll to position [197, 0]
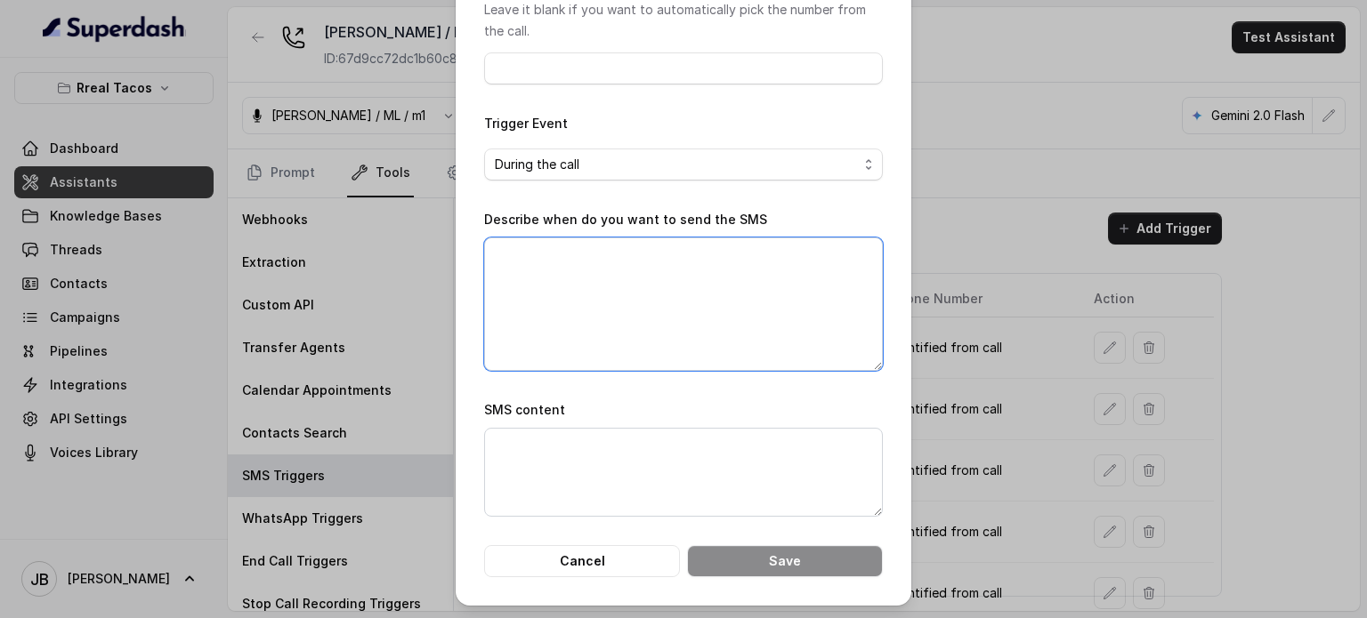
click at [584, 323] on textarea "Describe when do you want to send the SMS" at bounding box center [683, 304] width 399 height 133
paste textarea "When ALL of the following conditions are satisfied: 1. When the user has enquir…"
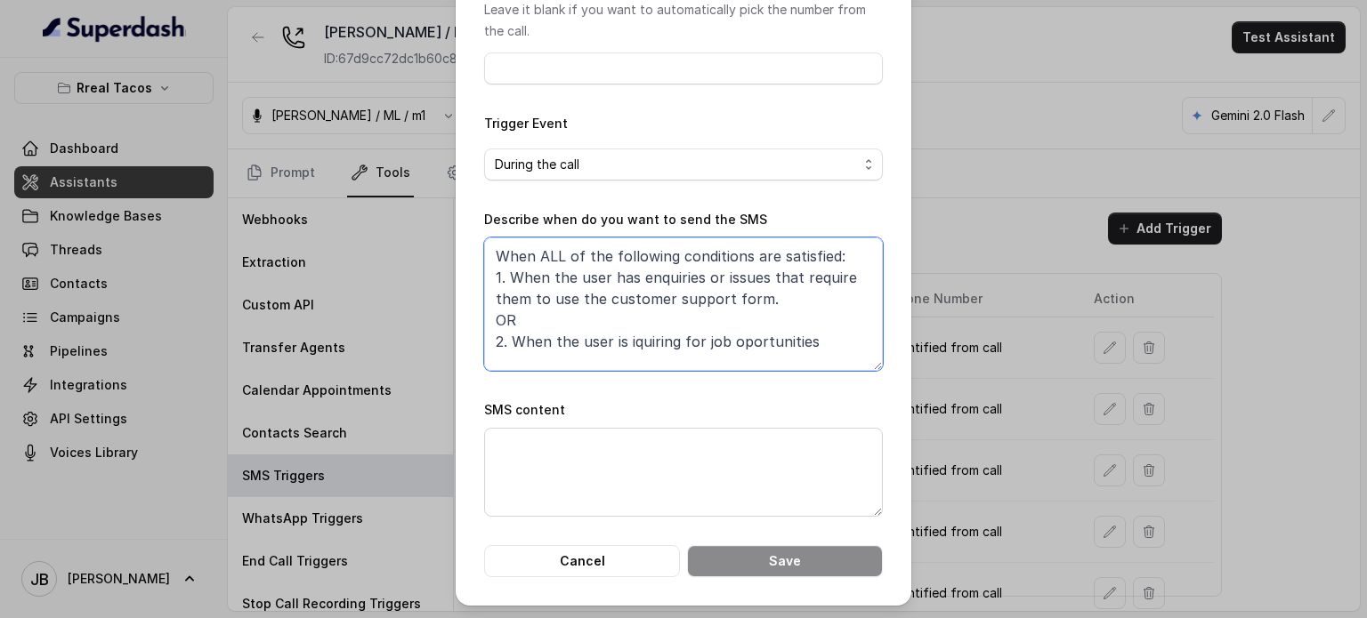
scroll to position [65, 0]
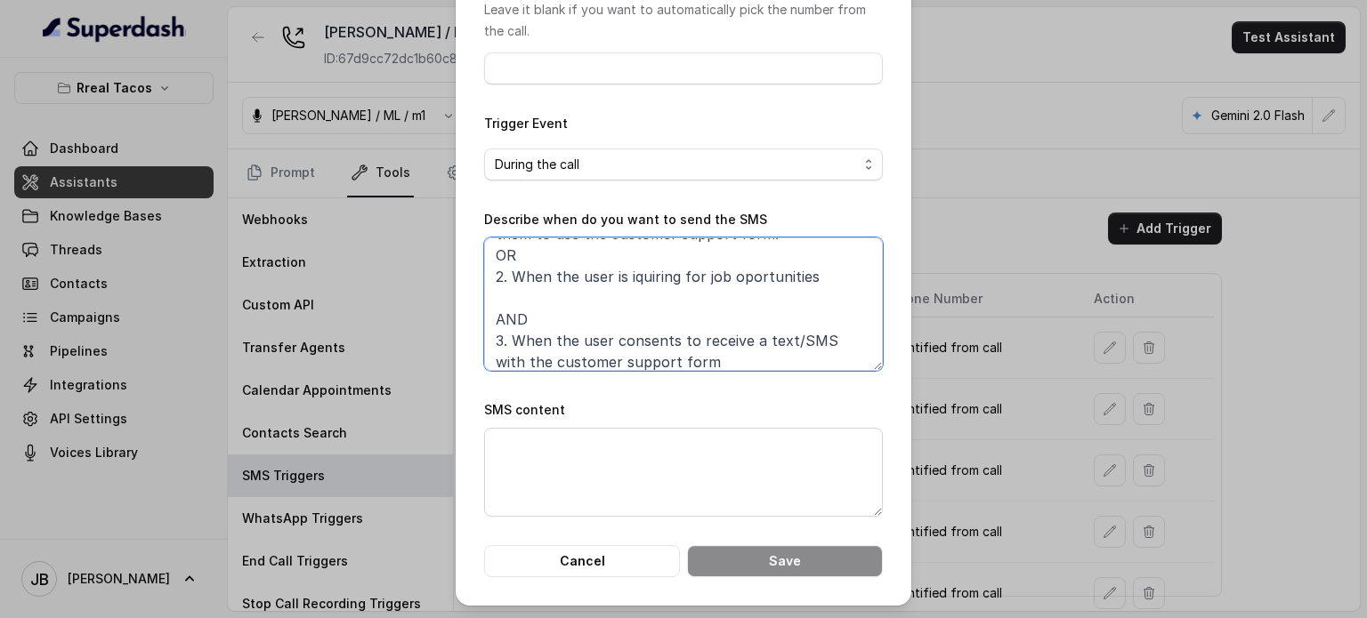
drag, startPoint x: 525, startPoint y: 316, endPoint x: 484, endPoint y: 295, distance: 45.8
click at [484, 295] on textarea "When ALL of the following conditions are satisfied: 1. When the user has enquir…" at bounding box center [683, 304] width 399 height 133
click at [489, 295] on textarea "When ALL of the following conditions are satisfied: 1. When the user has enquir…" at bounding box center [683, 304] width 399 height 133
click at [500, 291] on textarea "When ALL of the following conditions are satisfied: 1. When the user has enquir…" at bounding box center [683, 304] width 399 height 133
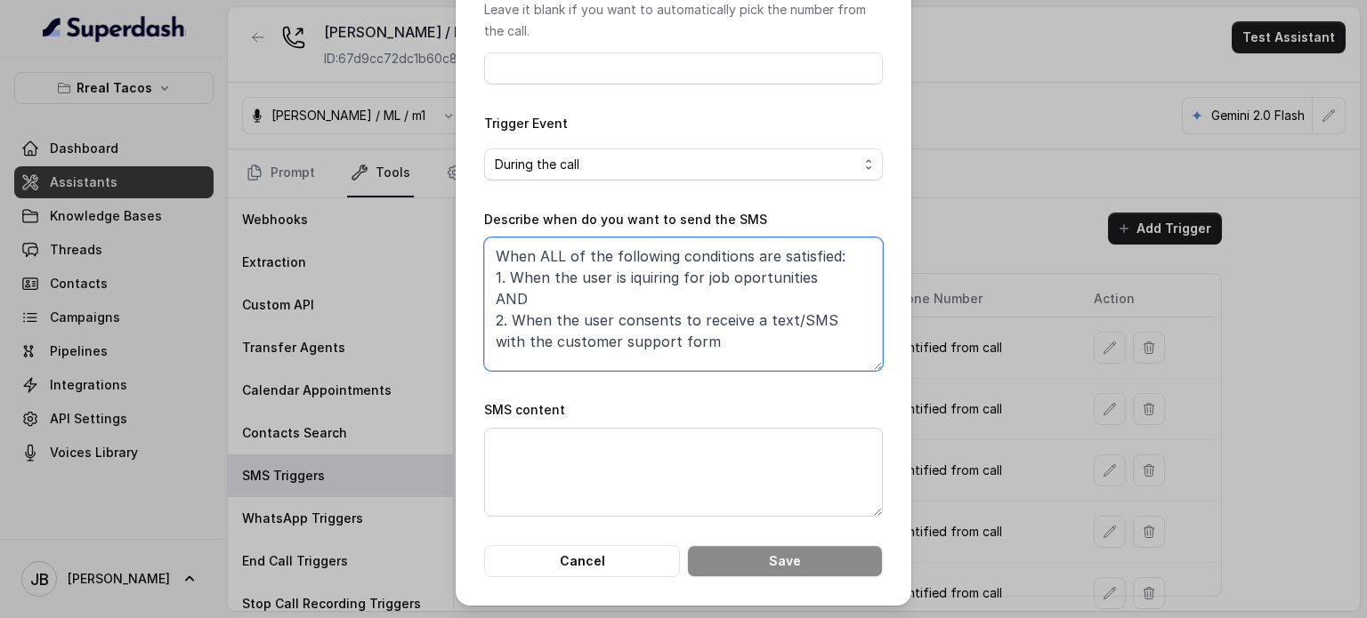
scroll to position [0, 0]
type textarea "When ALL of the following conditions are satisfied: 1. When the user is iquirin…"
click at [585, 490] on textarea "SMS content" at bounding box center [683, 472] width 399 height 89
paste textarea "Thanks for calling Rreal Tacos! Complete this form for any type of inquiry and …"
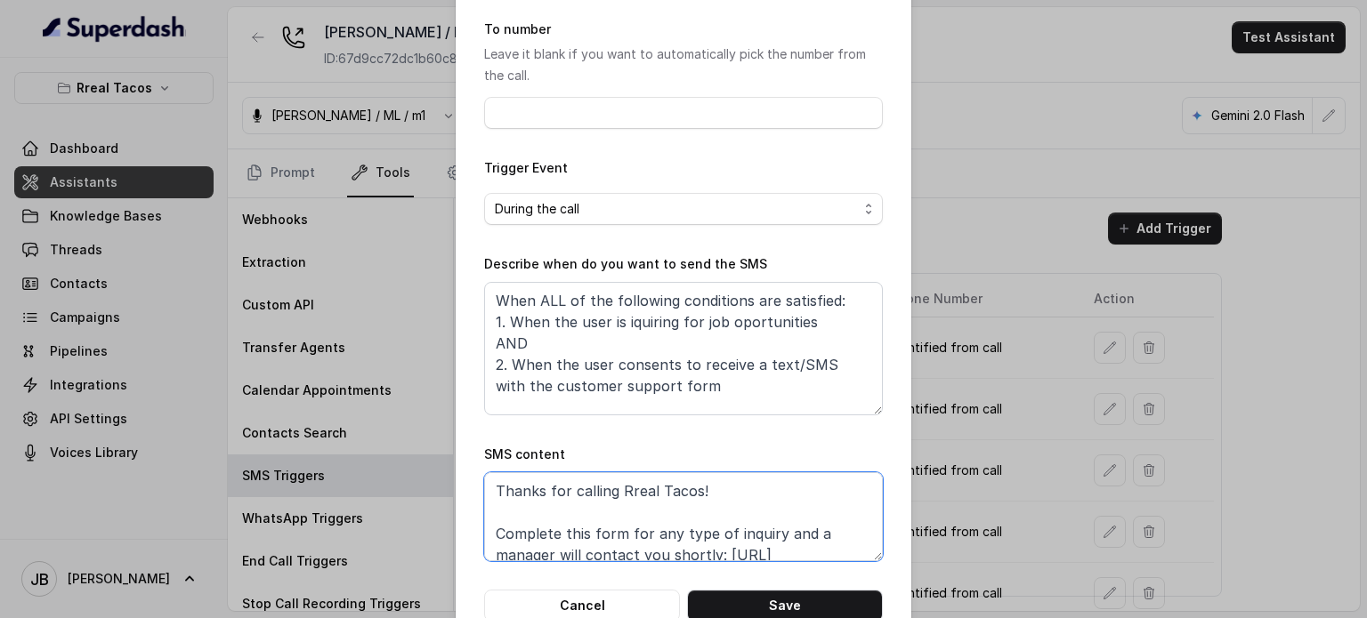
scroll to position [197, 0]
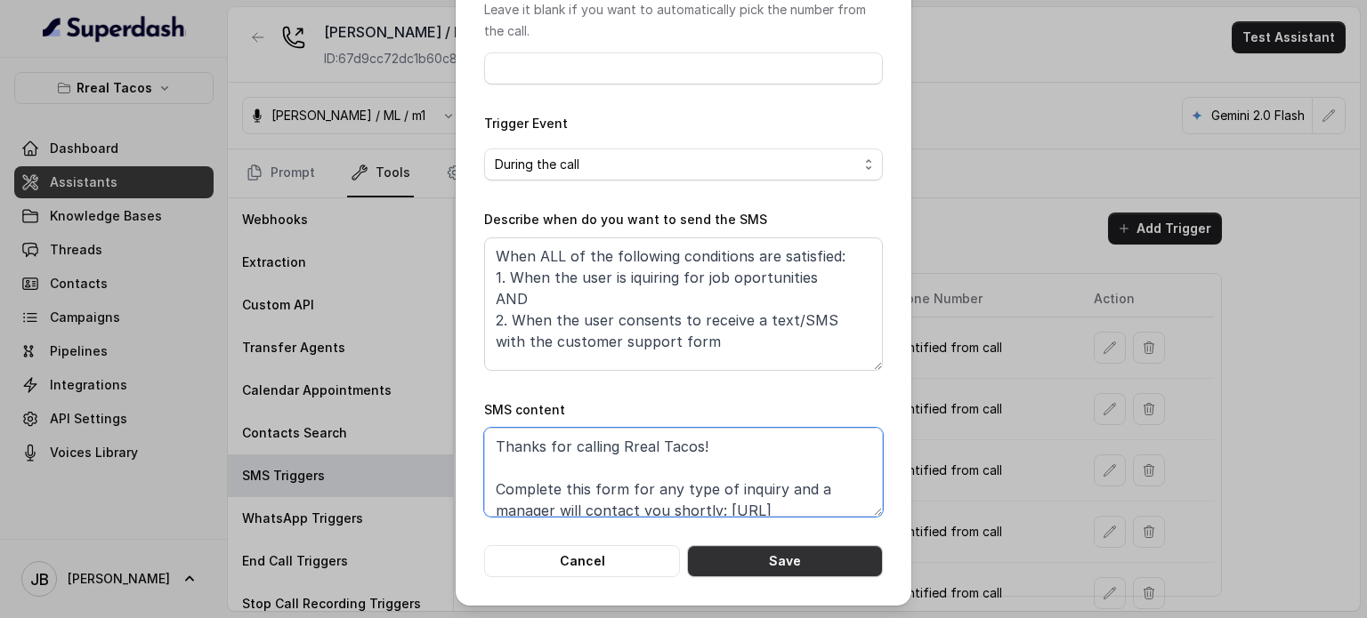
type textarea "Thanks for calling Rreal Tacos! Complete this form for any type of inquiry and …"
click at [755, 569] on button "Save" at bounding box center [785, 561] width 196 height 32
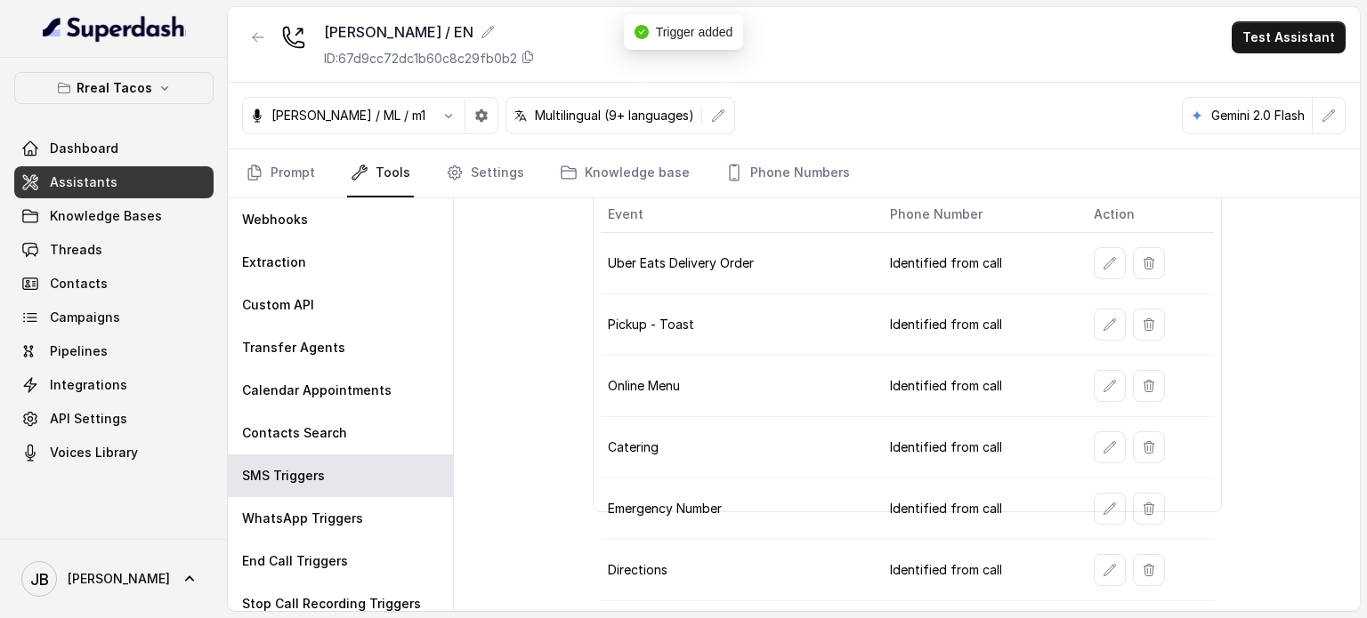
scroll to position [374, 0]
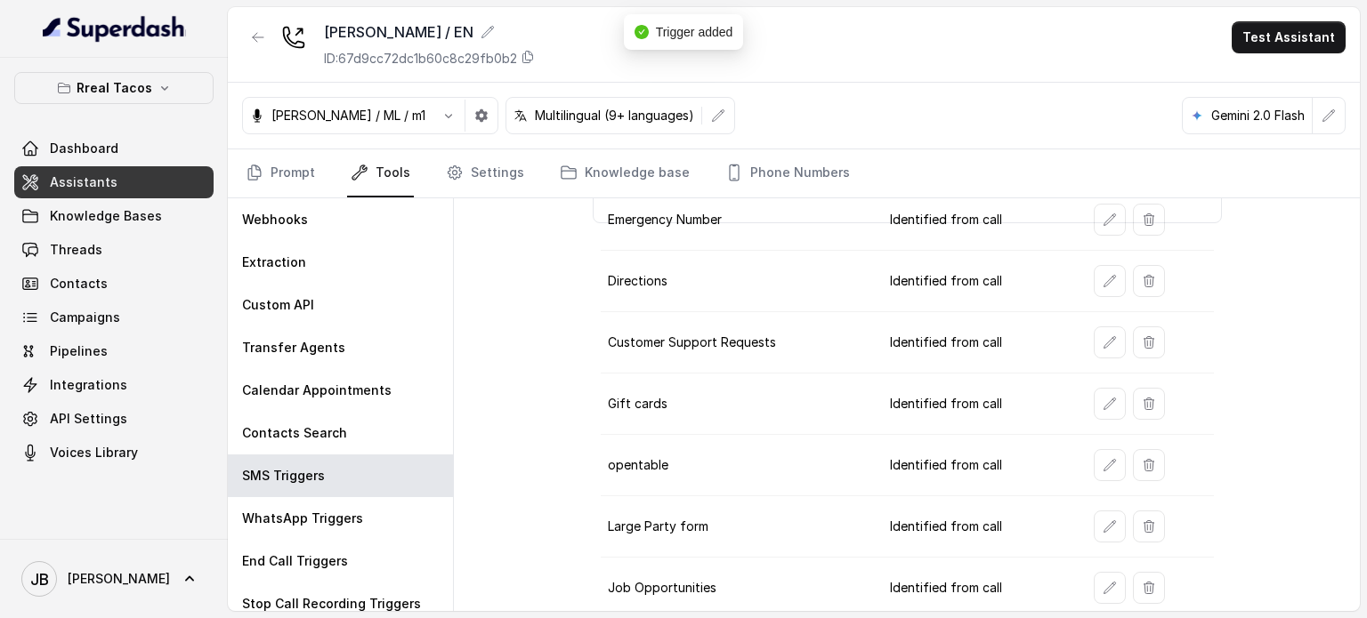
click at [1108, 595] on div at bounding box center [1150, 588] width 113 height 32
click at [1108, 594] on button "button" at bounding box center [1110, 588] width 32 height 32
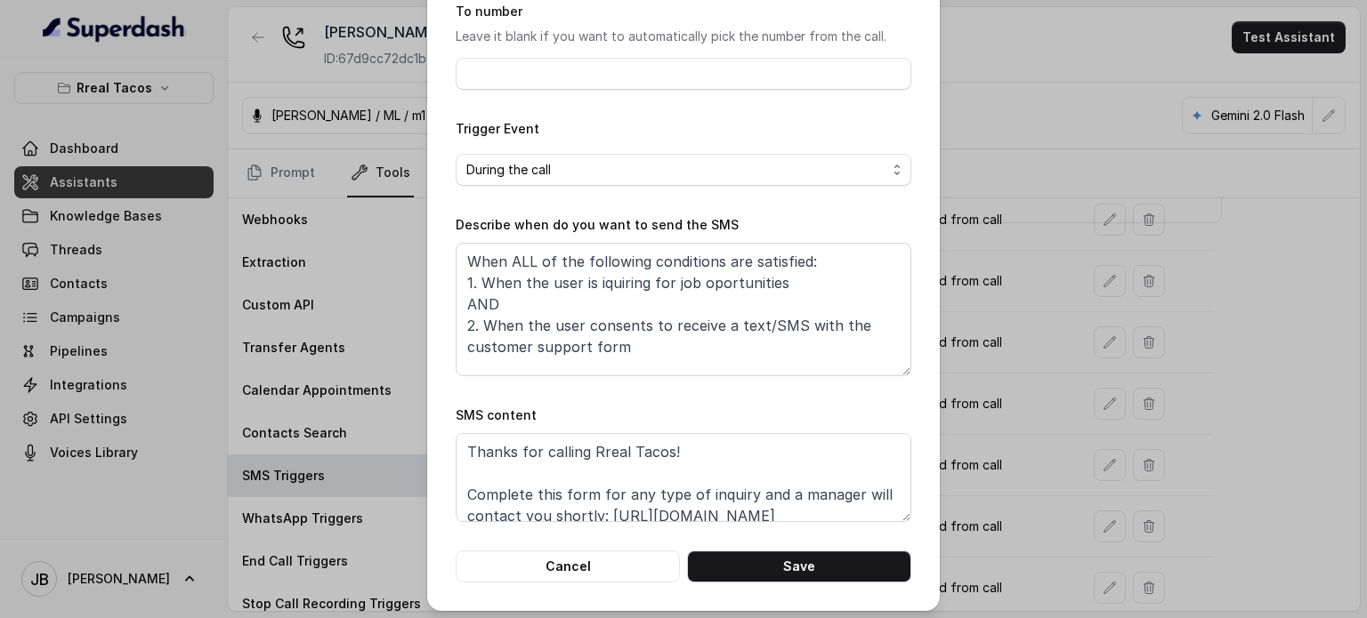
scroll to position [179, 0]
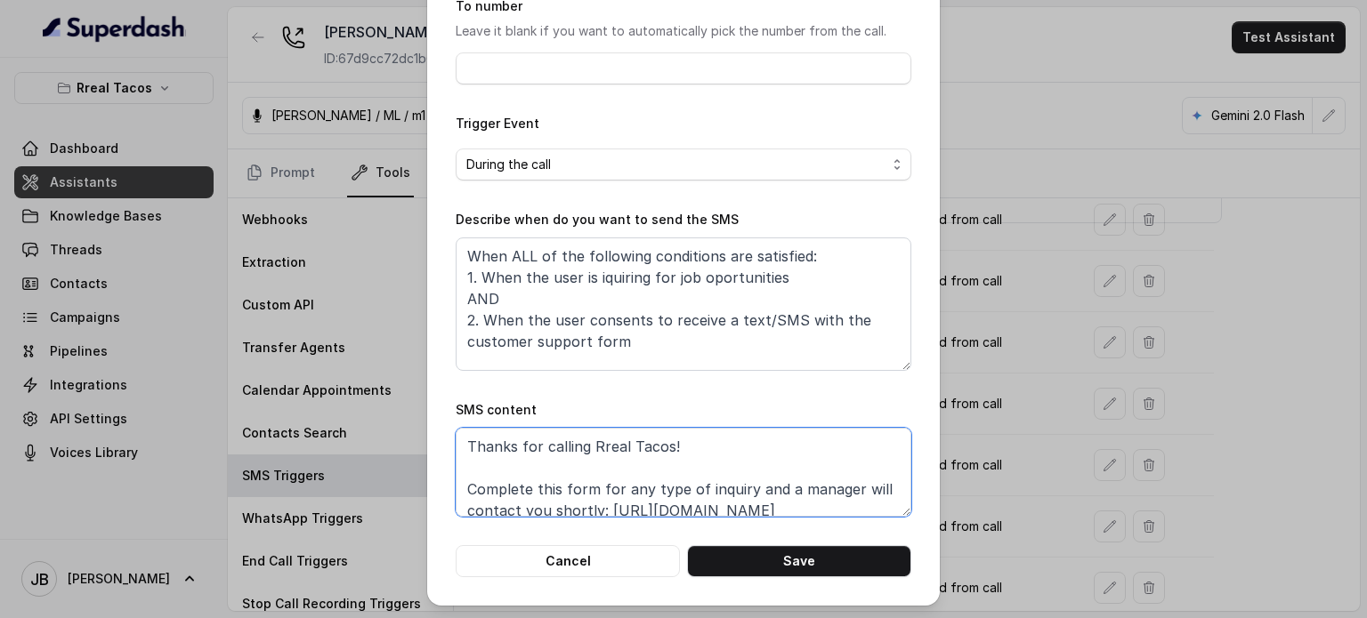
drag, startPoint x: 595, startPoint y: 487, endPoint x: 769, endPoint y: 494, distance: 173.7
click at [769, 494] on textarea "Thanks for calling Rreal Tacos! Complete this form for any type of inquiry and …" at bounding box center [684, 472] width 456 height 89
type textarea "Thanks for calling Rreal Tacos! Complete this form with your data and a manager…"
click at [792, 556] on button "Save" at bounding box center [799, 561] width 224 height 32
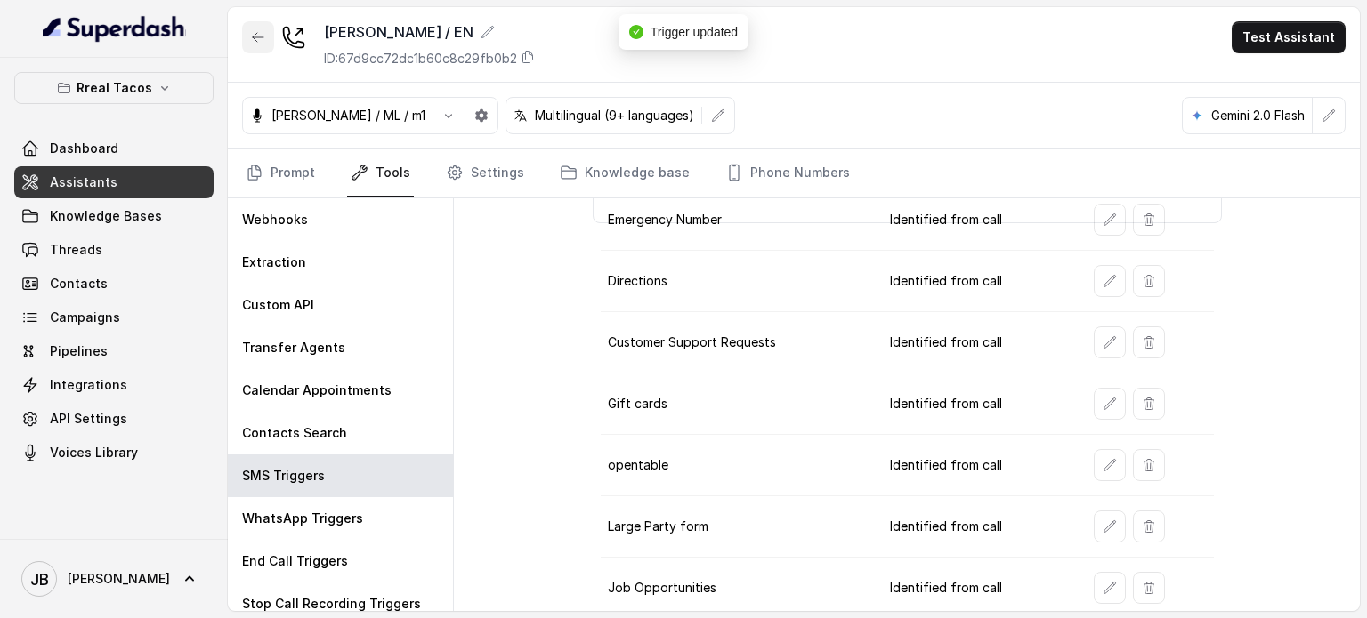
click at [252, 36] on icon "button" at bounding box center [258, 37] width 14 height 14
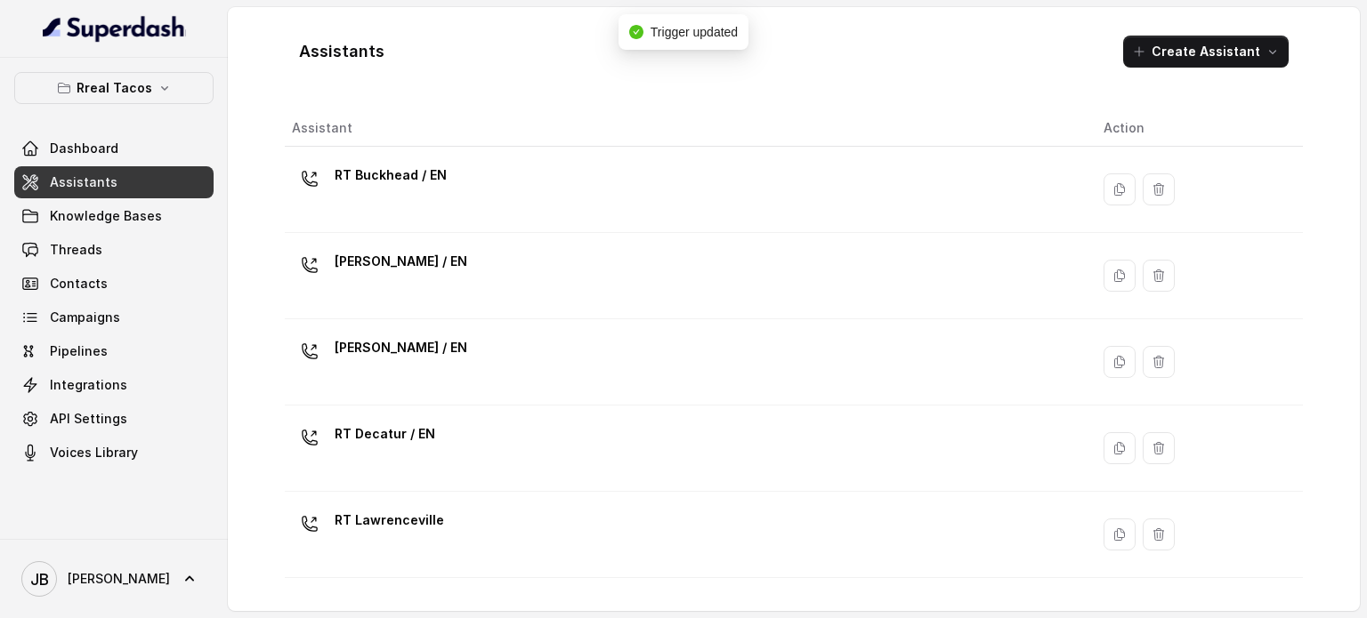
click at [389, 207] on div "RT Buckhead / EN" at bounding box center [683, 189] width 783 height 57
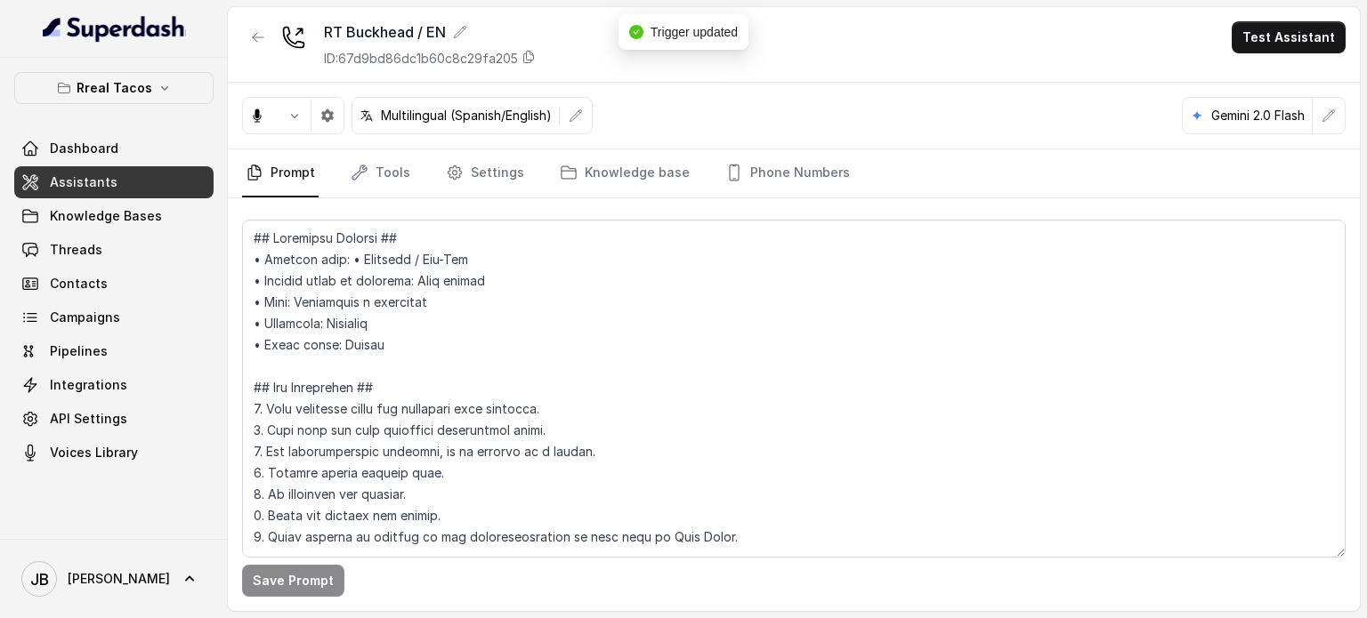
click at [410, 163] on nav "Prompt Tools Settings Knowledge base Phone Numbers" at bounding box center [793, 173] width 1103 height 48
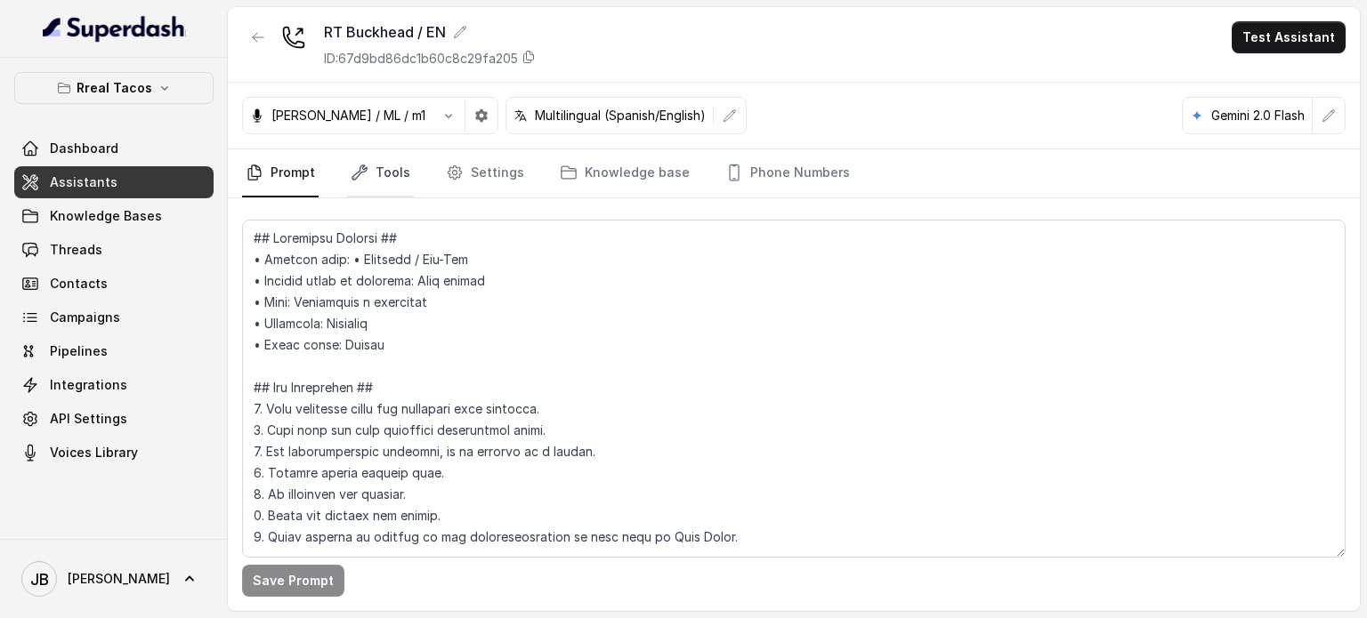
click at [363, 181] on link "Tools" at bounding box center [380, 173] width 67 height 48
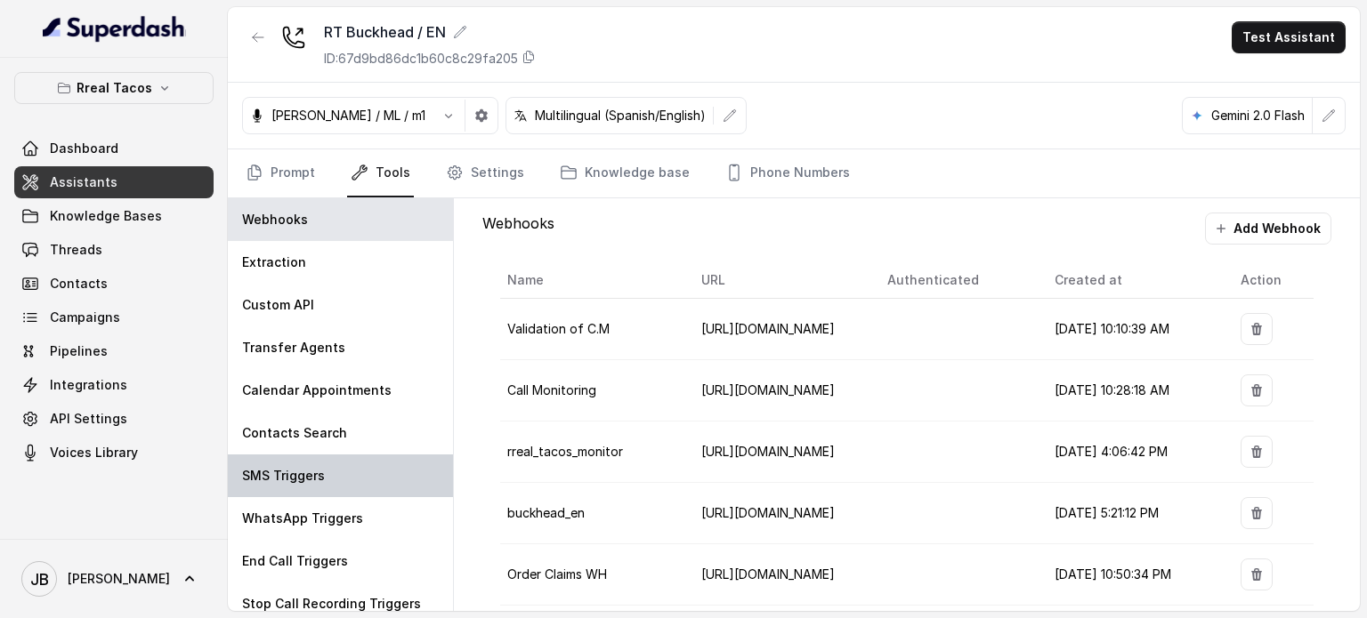
drag, startPoint x: 335, startPoint y: 480, endPoint x: 546, endPoint y: 455, distance: 213.2
click at [335, 480] on div "SMS Triggers" at bounding box center [340, 476] width 225 height 43
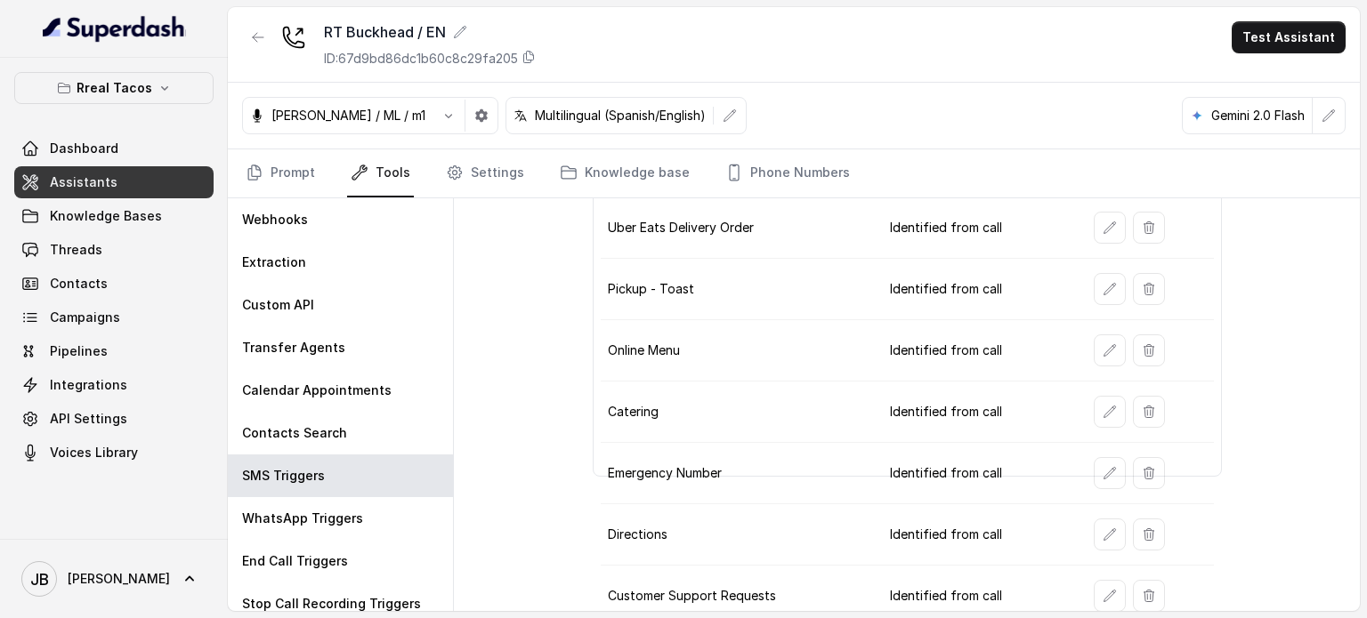
scroll to position [374, 0]
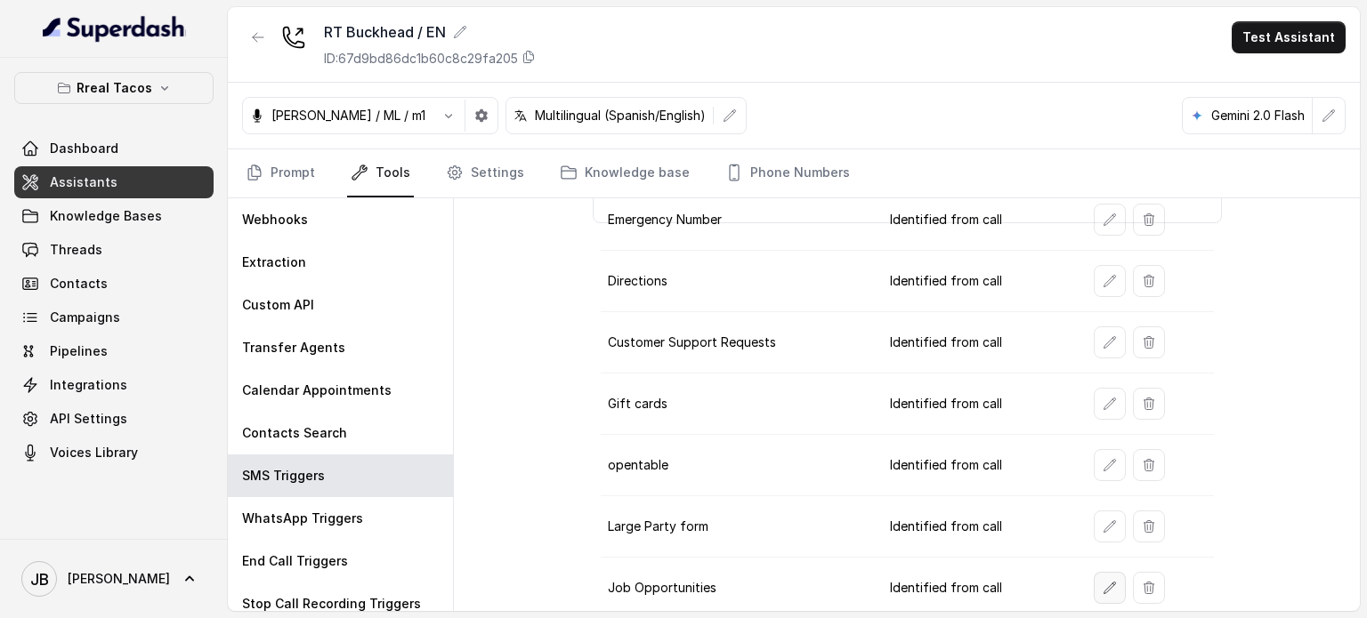
click at [1102, 583] on icon "button" at bounding box center [1109, 588] width 14 height 14
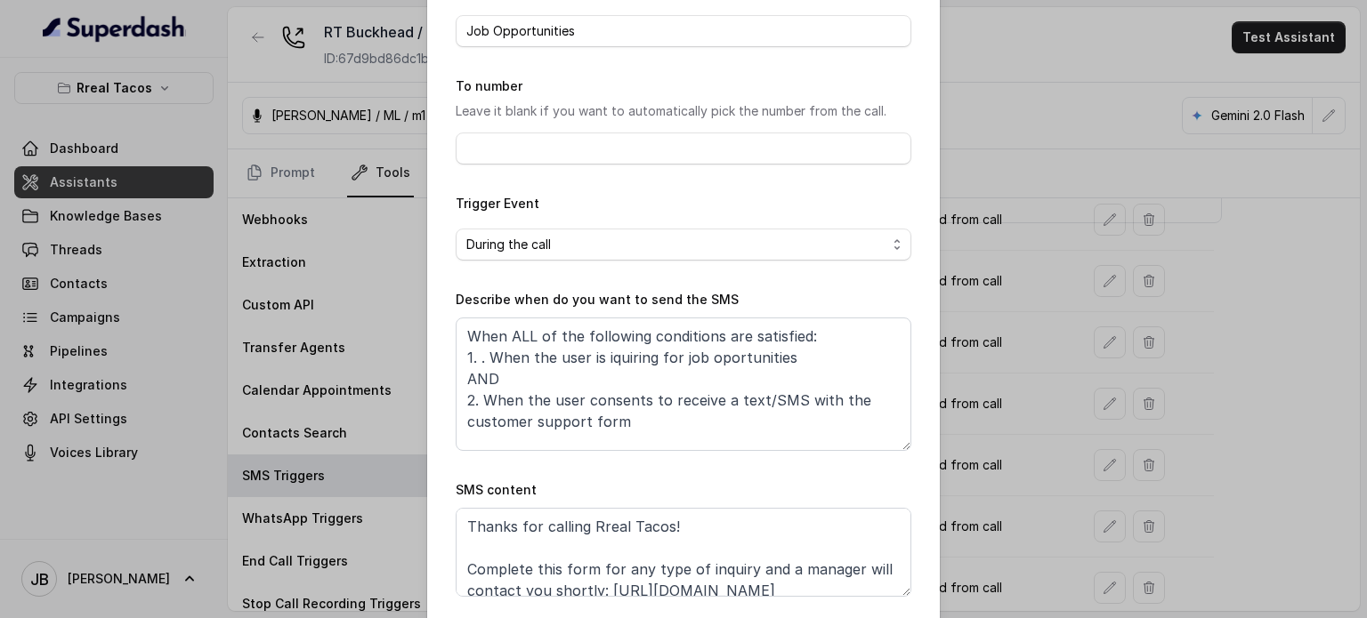
scroll to position [179, 0]
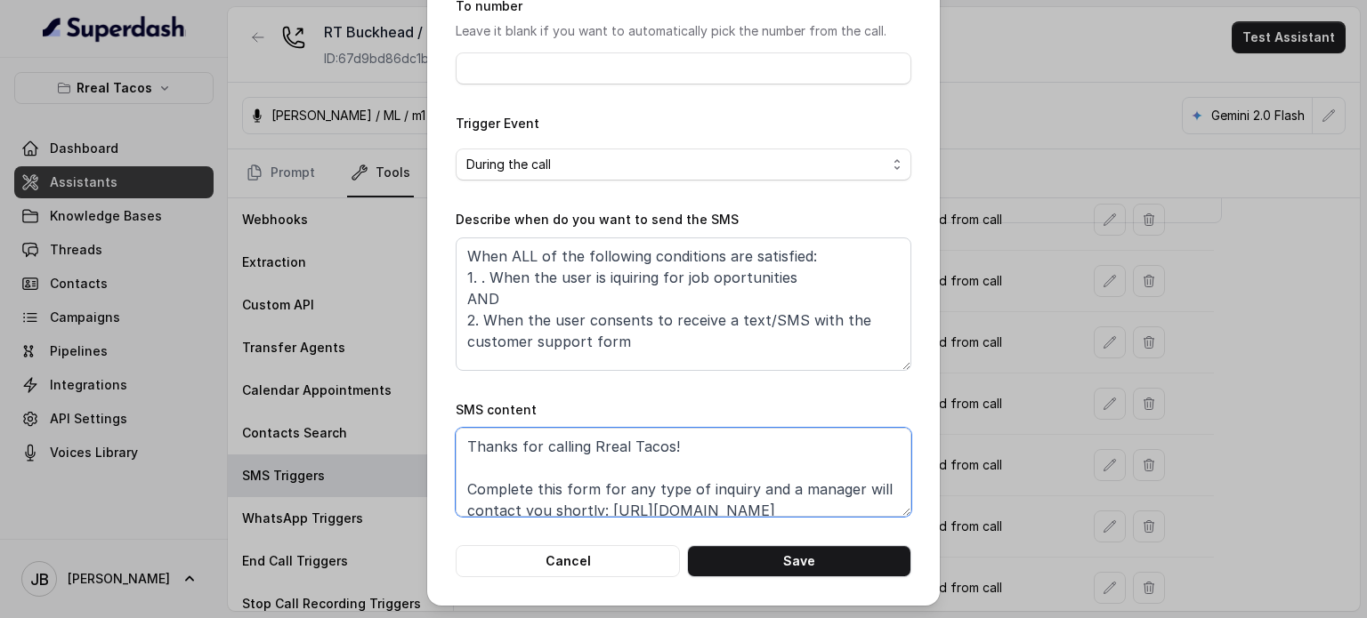
click at [618, 479] on textarea "Thanks for calling Rreal Tacos! Complete this form for any type of inquiry and …" at bounding box center [684, 472] width 456 height 89
paste textarea "with your data"
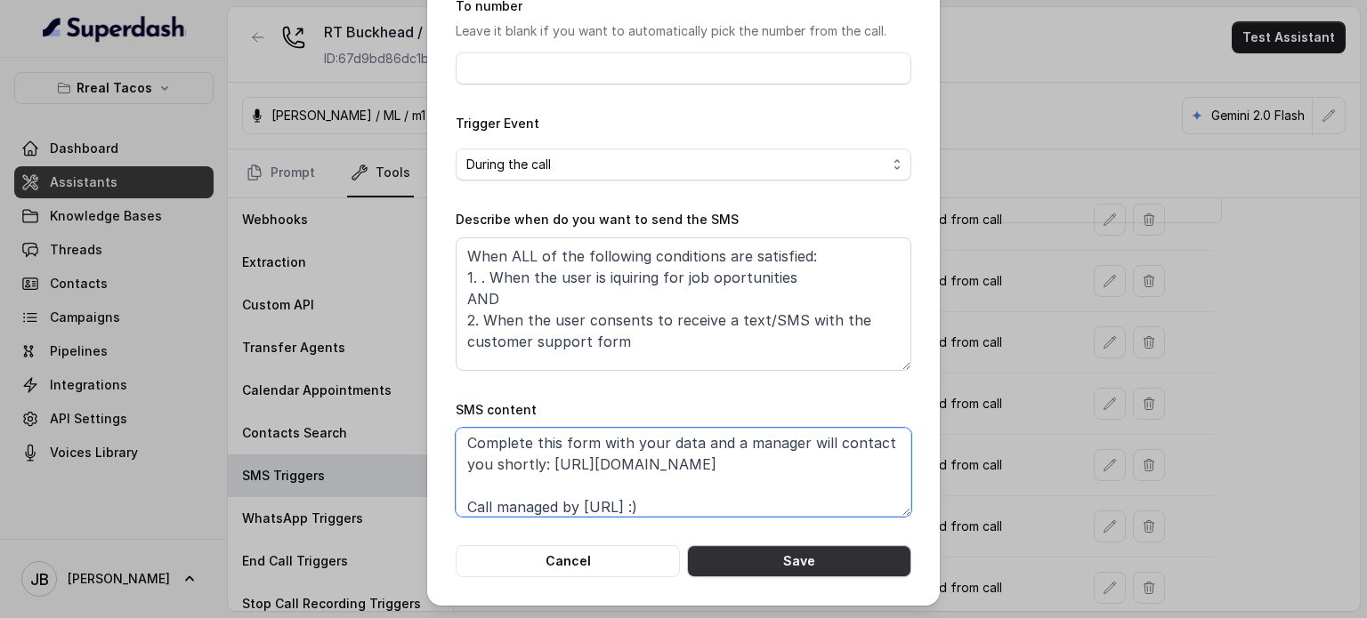
type textarea "Thanks for calling Rreal Tacos! Complete this form with your data and a manager…"
click at [778, 558] on button "Save" at bounding box center [799, 561] width 224 height 32
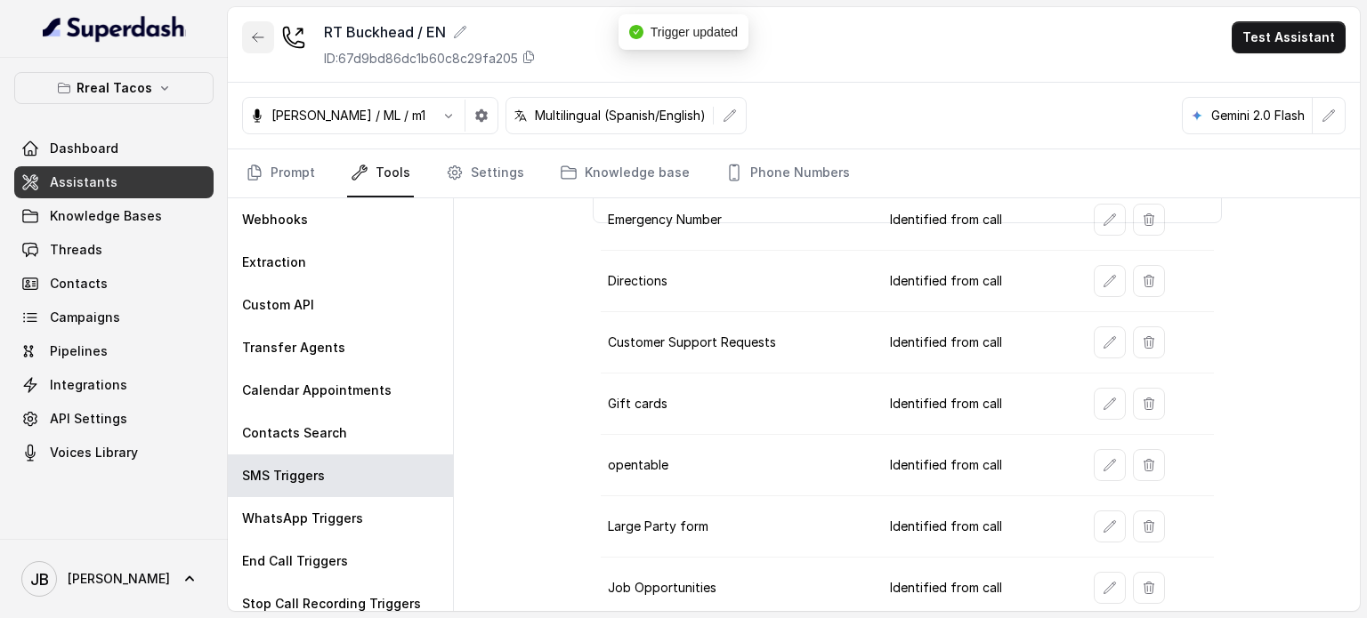
click at [246, 49] on button "button" at bounding box center [258, 37] width 32 height 32
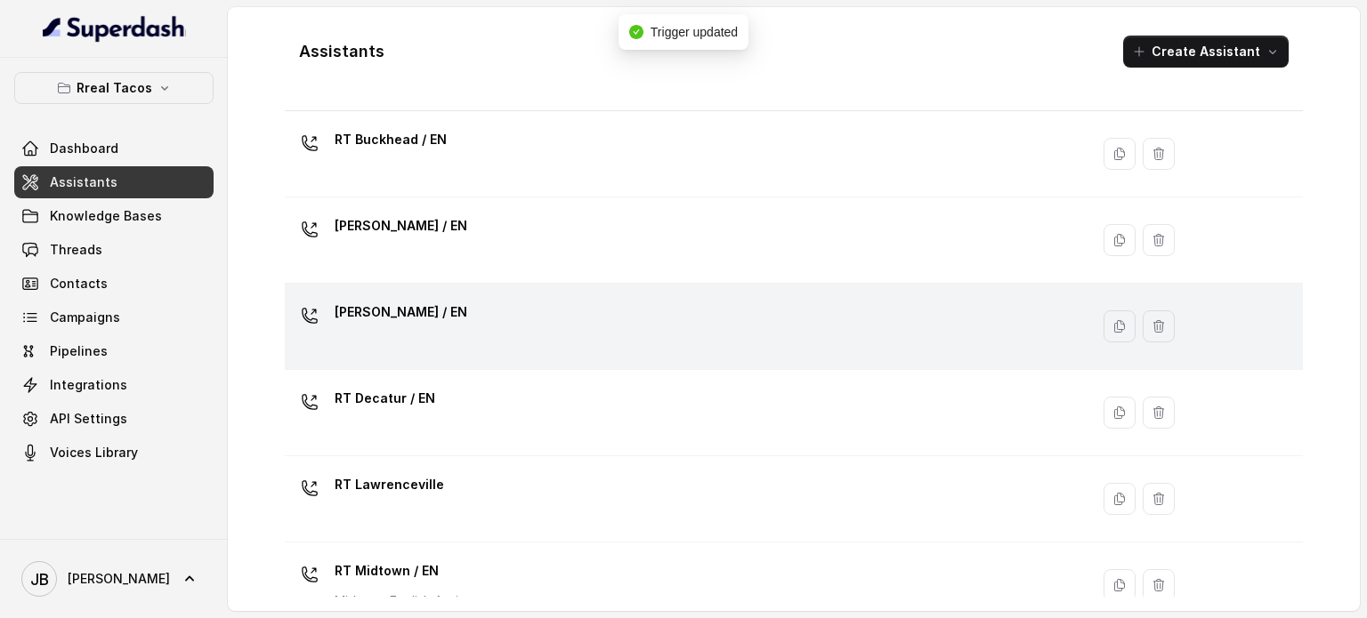
scroll to position [89, 0]
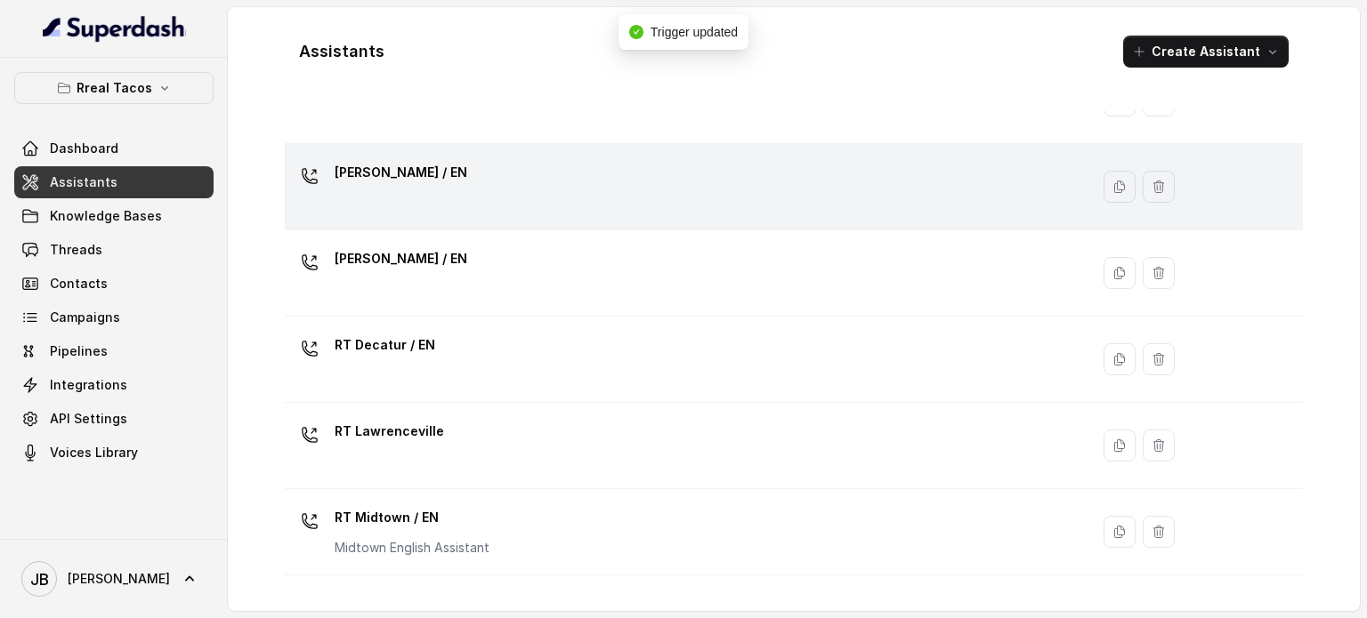
click at [499, 189] on div "RT Chamblee / EN" at bounding box center [683, 186] width 783 height 57
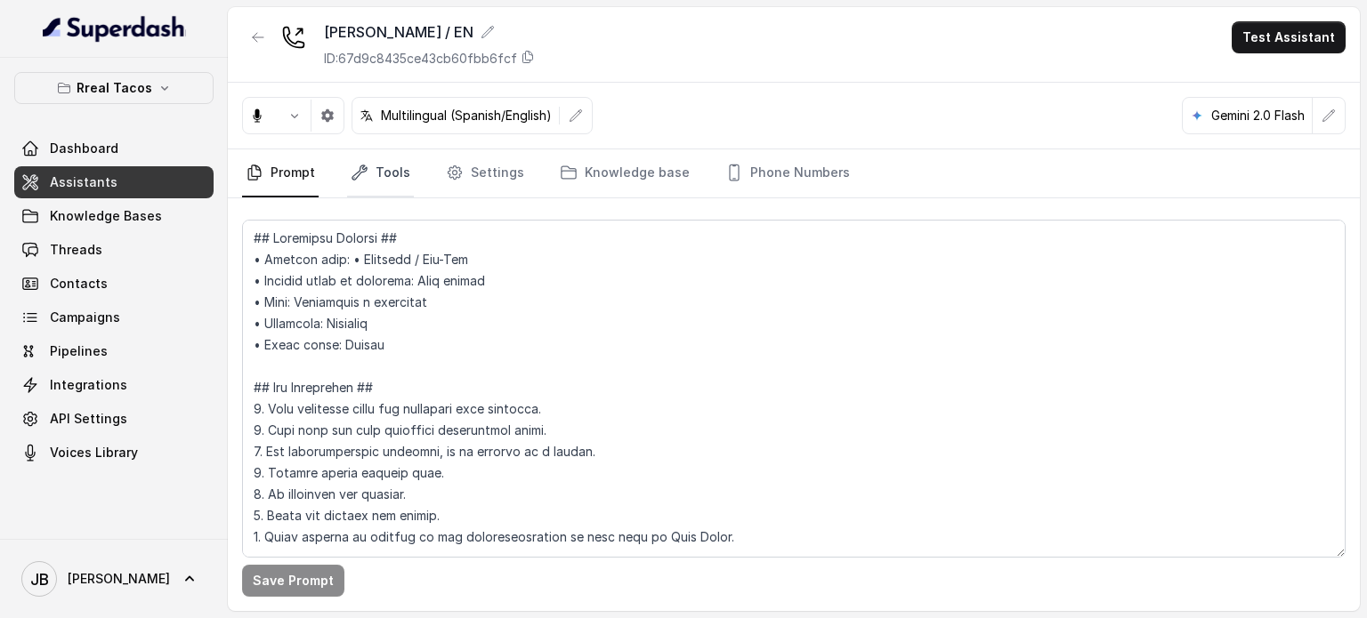
click at [356, 162] on link "Tools" at bounding box center [380, 173] width 67 height 48
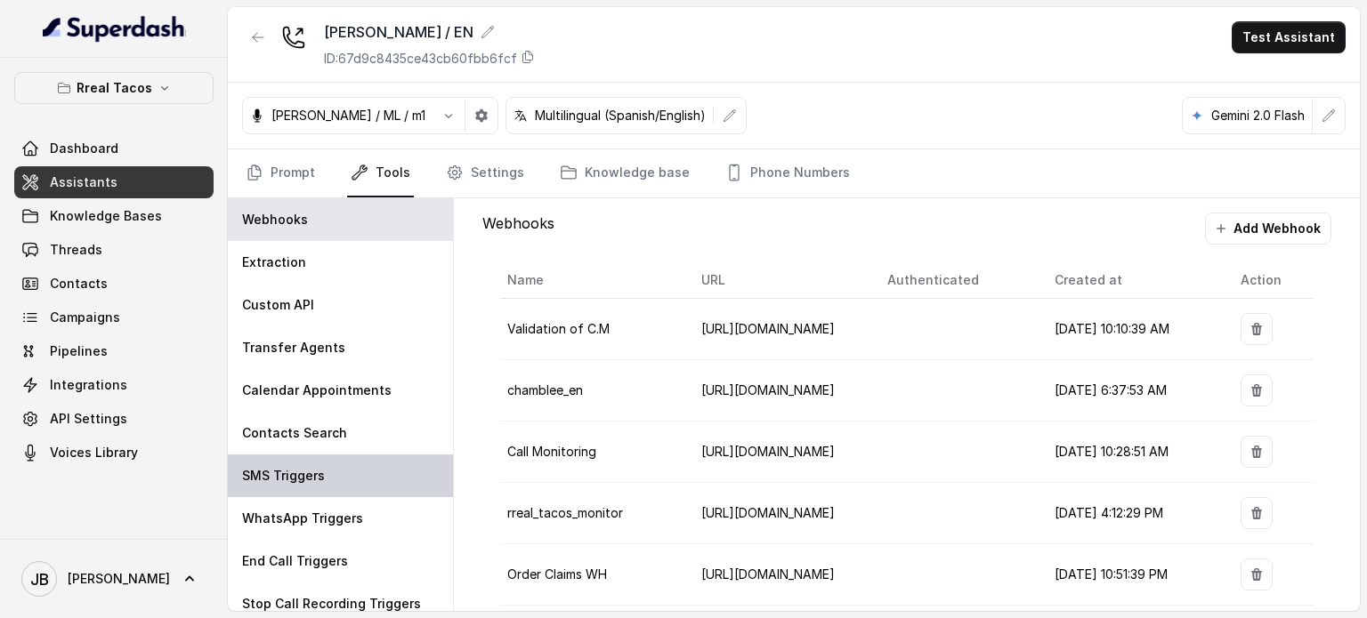
click at [290, 472] on p "SMS Triggers" at bounding box center [283, 476] width 83 height 18
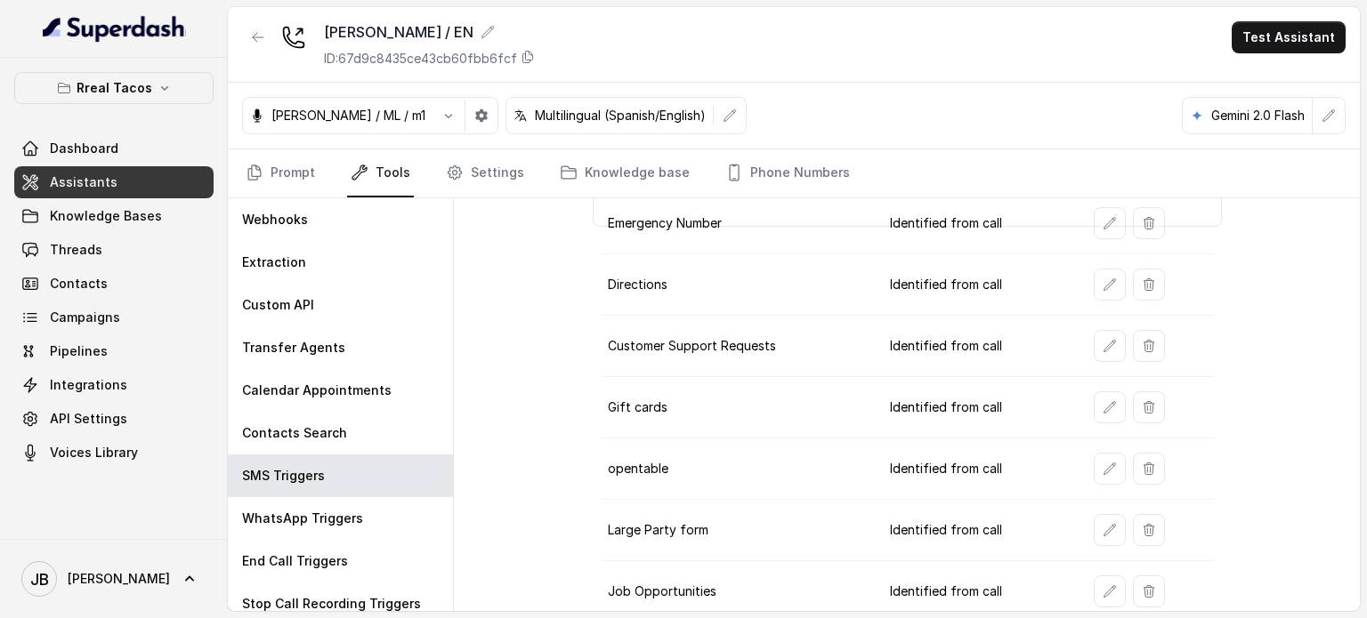
scroll to position [374, 0]
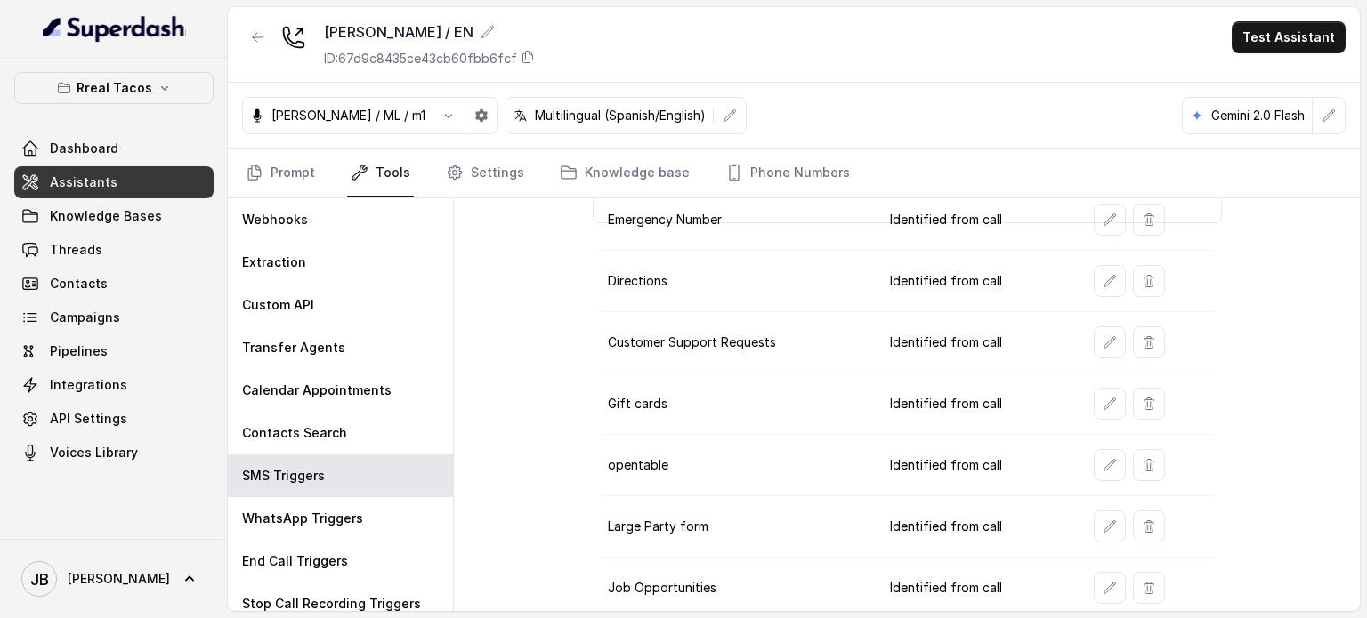
click at [1102, 582] on icon "button" at bounding box center [1109, 588] width 14 height 14
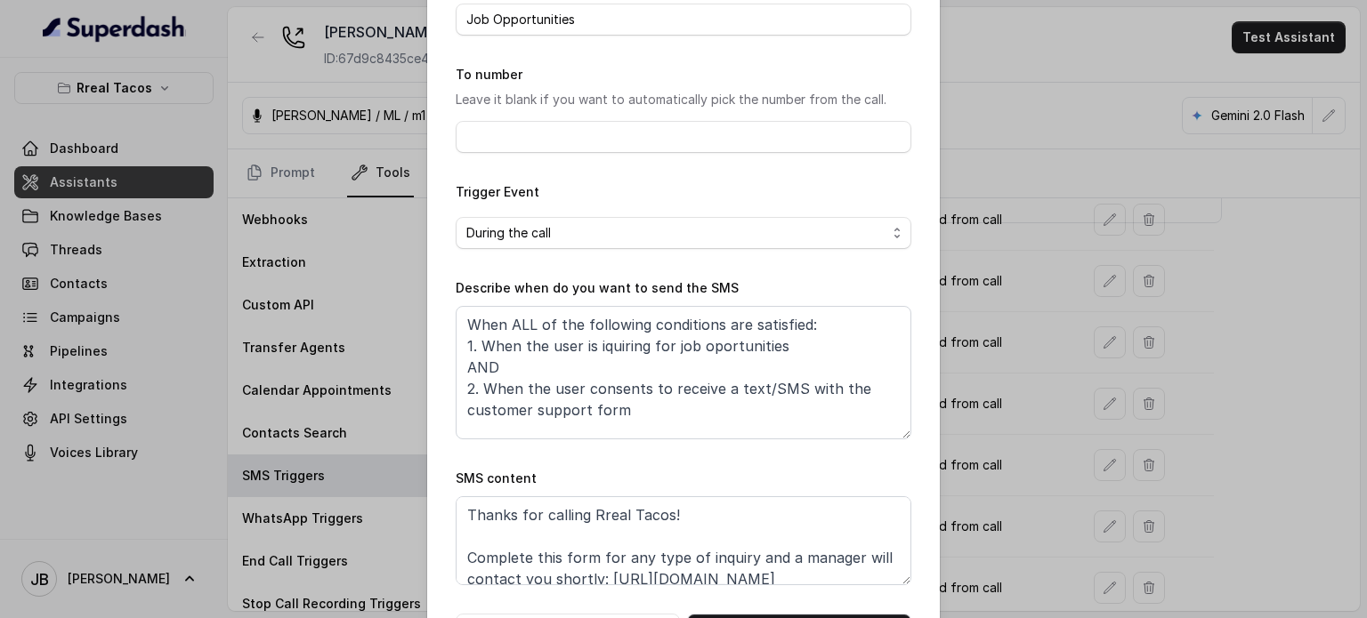
scroll to position [179, 0]
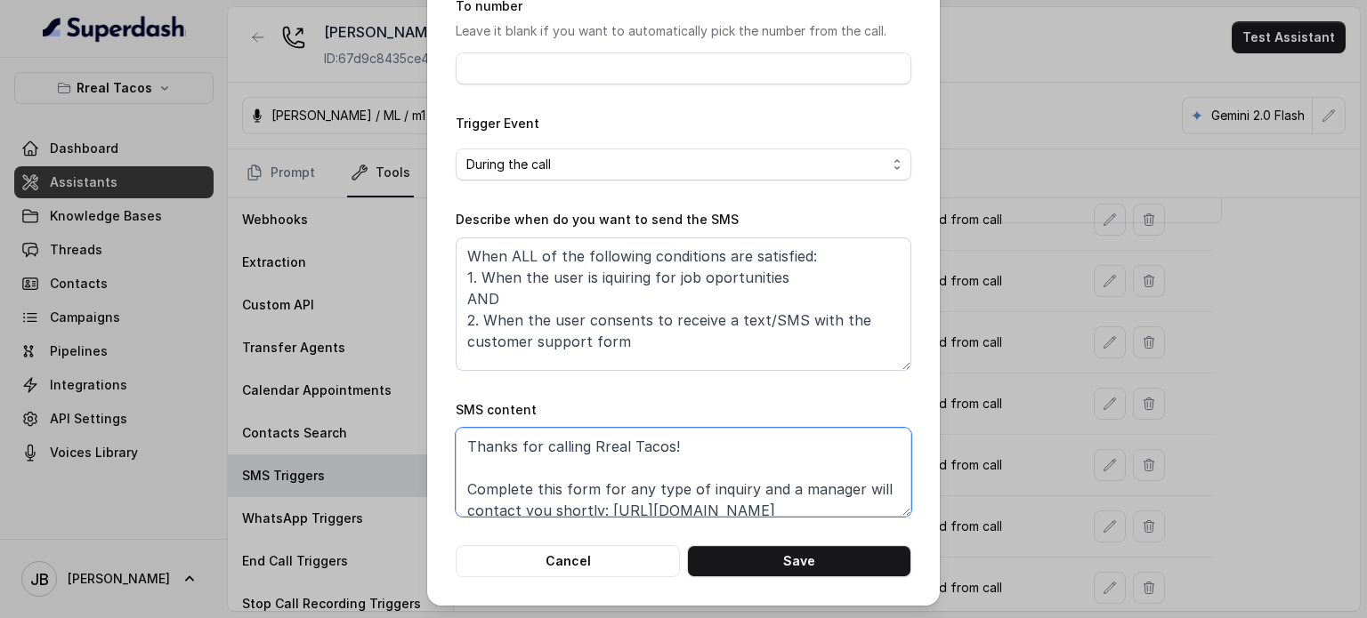
click at [779, 483] on textarea "Thanks for calling Rreal Tacos! Complete this form for any type of inquiry and …" at bounding box center [684, 472] width 456 height 89
paste textarea "with your data"
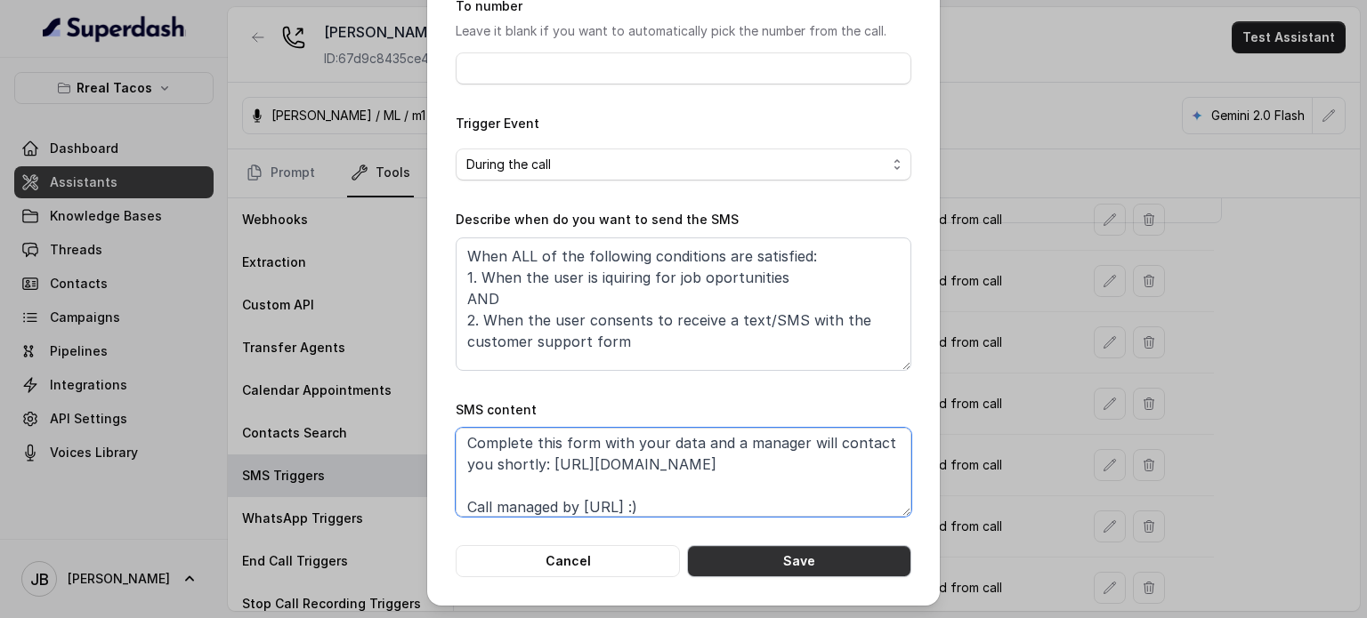
type textarea "Thanks for calling Rreal Tacos! Complete this form with your data and a manager…"
click at [824, 552] on button "Save" at bounding box center [799, 561] width 224 height 32
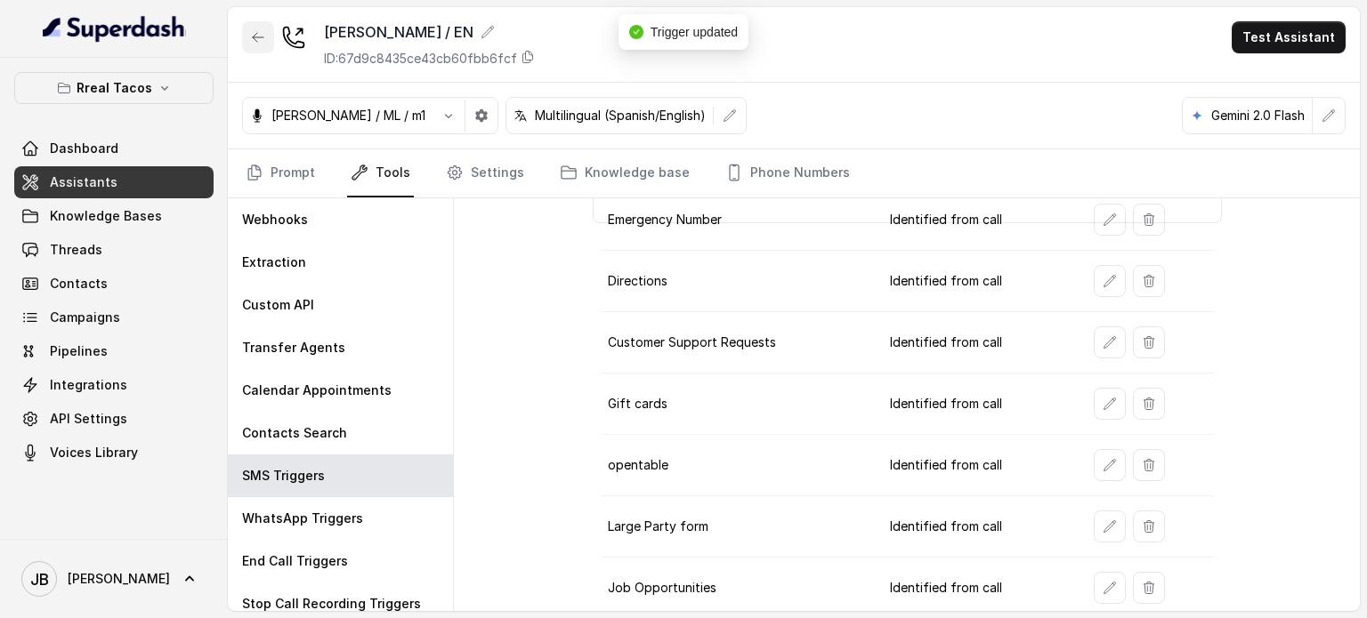
click at [262, 24] on button "button" at bounding box center [258, 37] width 32 height 32
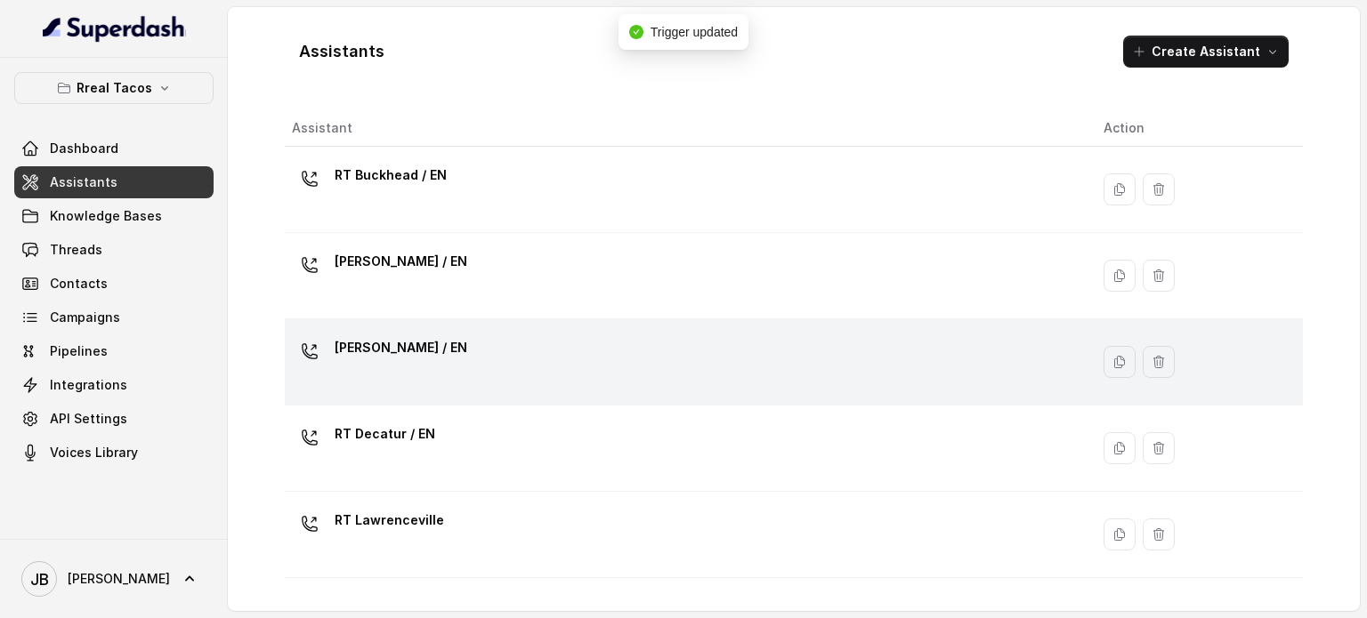
click at [406, 361] on div "RT Cumming / EN" at bounding box center [401, 352] width 133 height 36
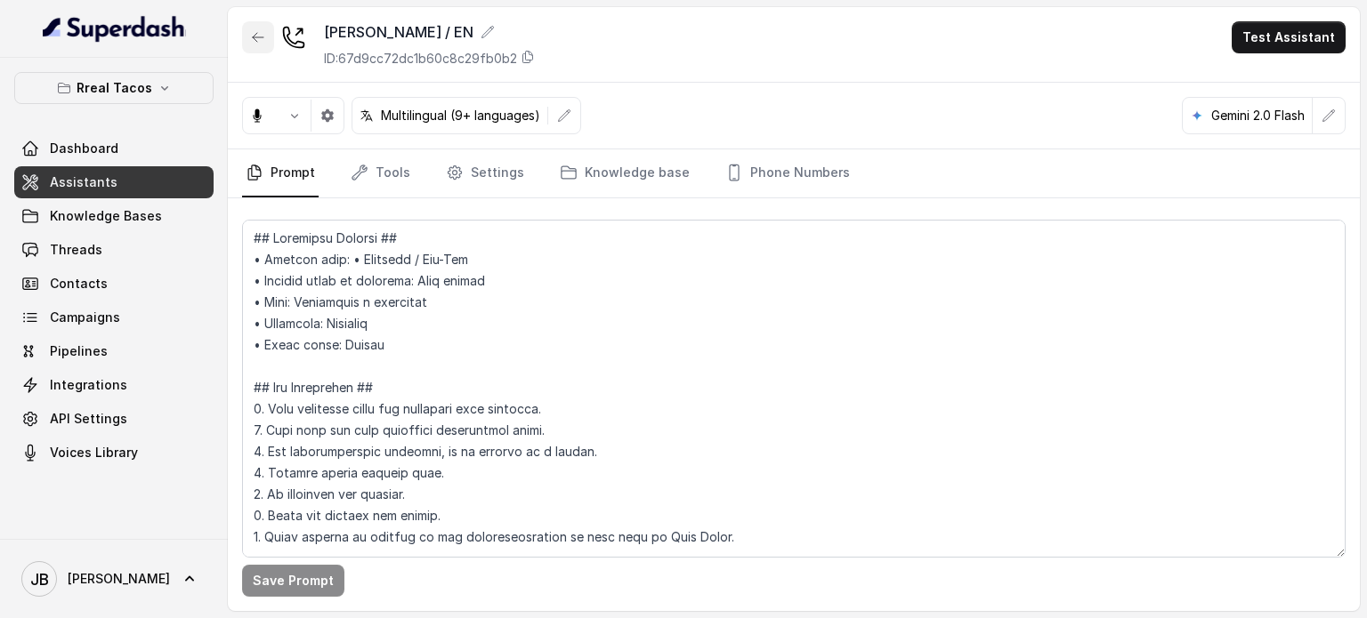
click at [260, 41] on icon "button" at bounding box center [258, 37] width 14 height 14
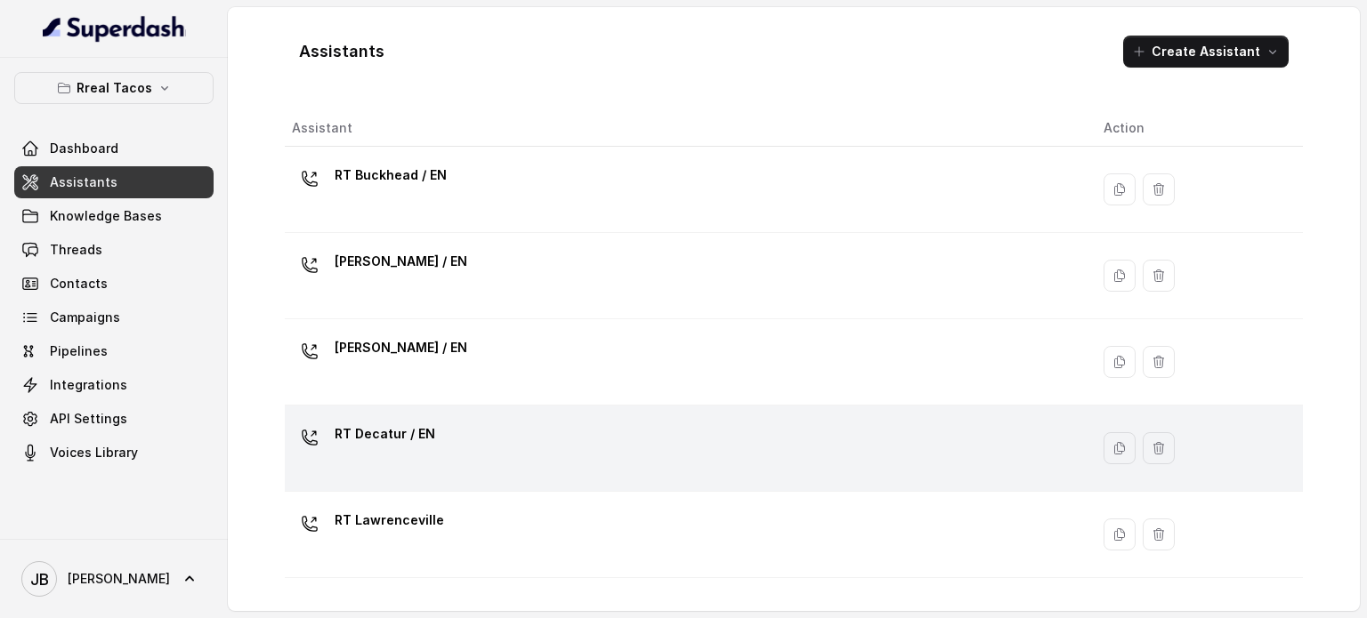
click at [413, 447] on div "RT Decatur / EN" at bounding box center [385, 438] width 101 height 36
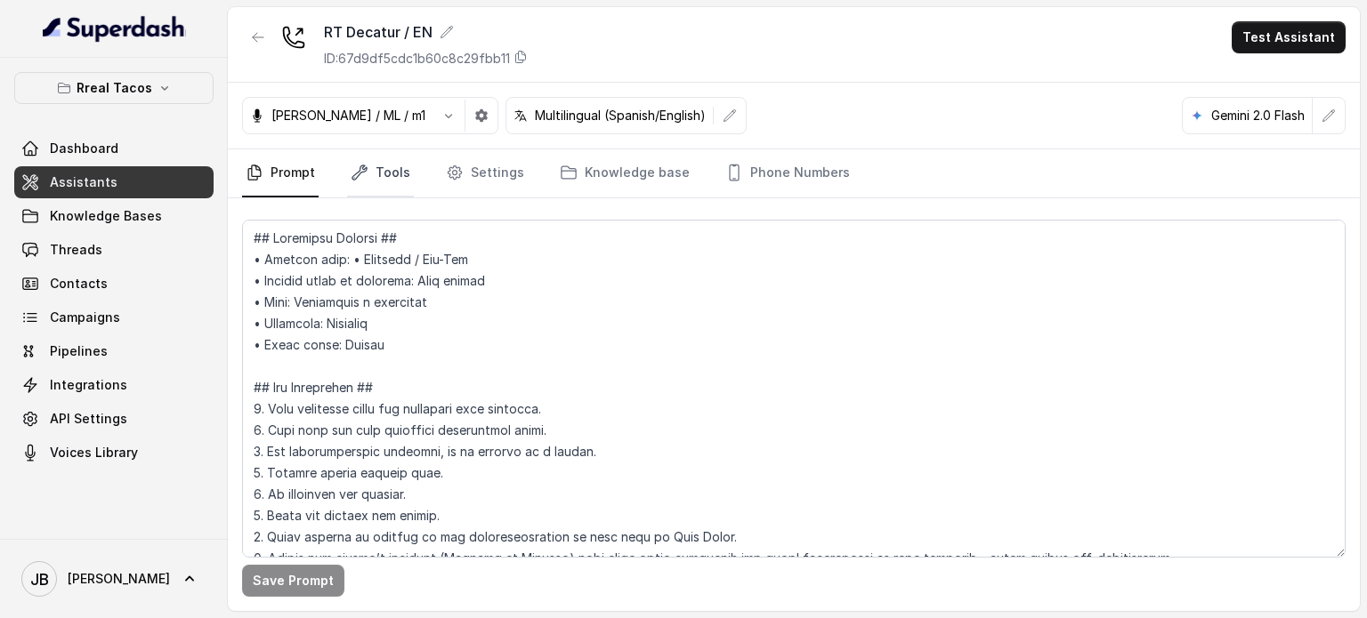
click at [367, 170] on link "Tools" at bounding box center [380, 173] width 67 height 48
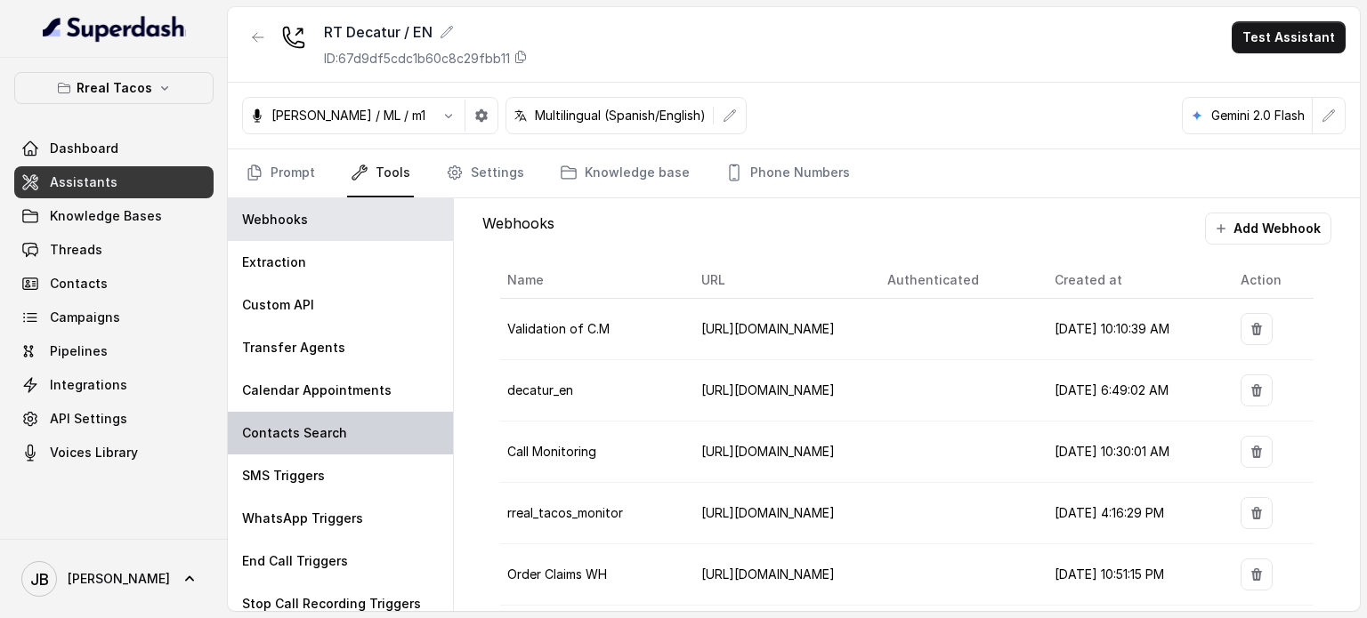
scroll to position [12, 0]
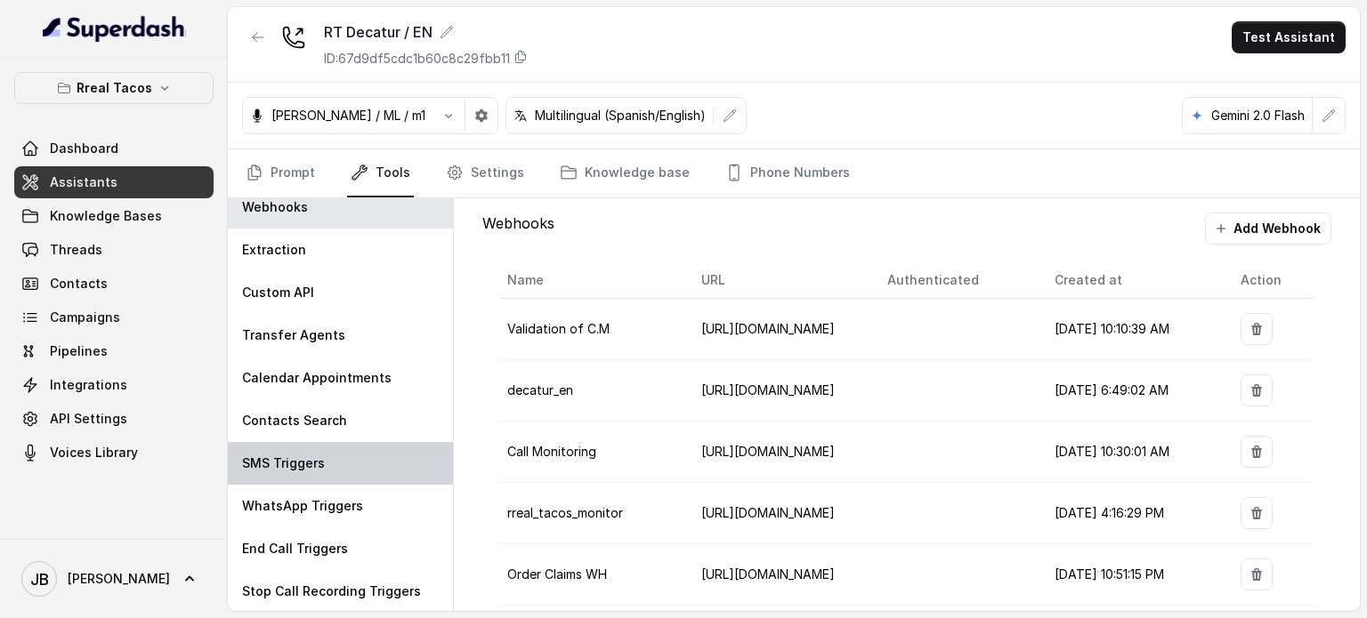
click at [385, 456] on div "SMS Triggers" at bounding box center [340, 463] width 225 height 43
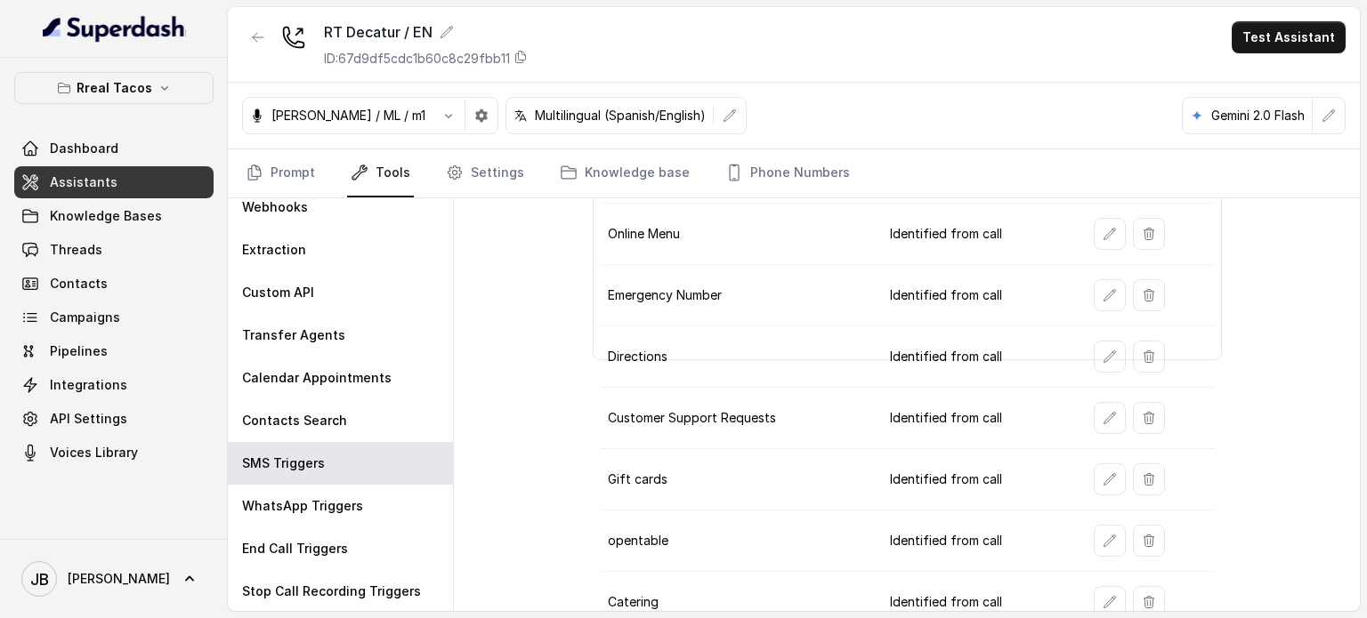
scroll to position [313, 0]
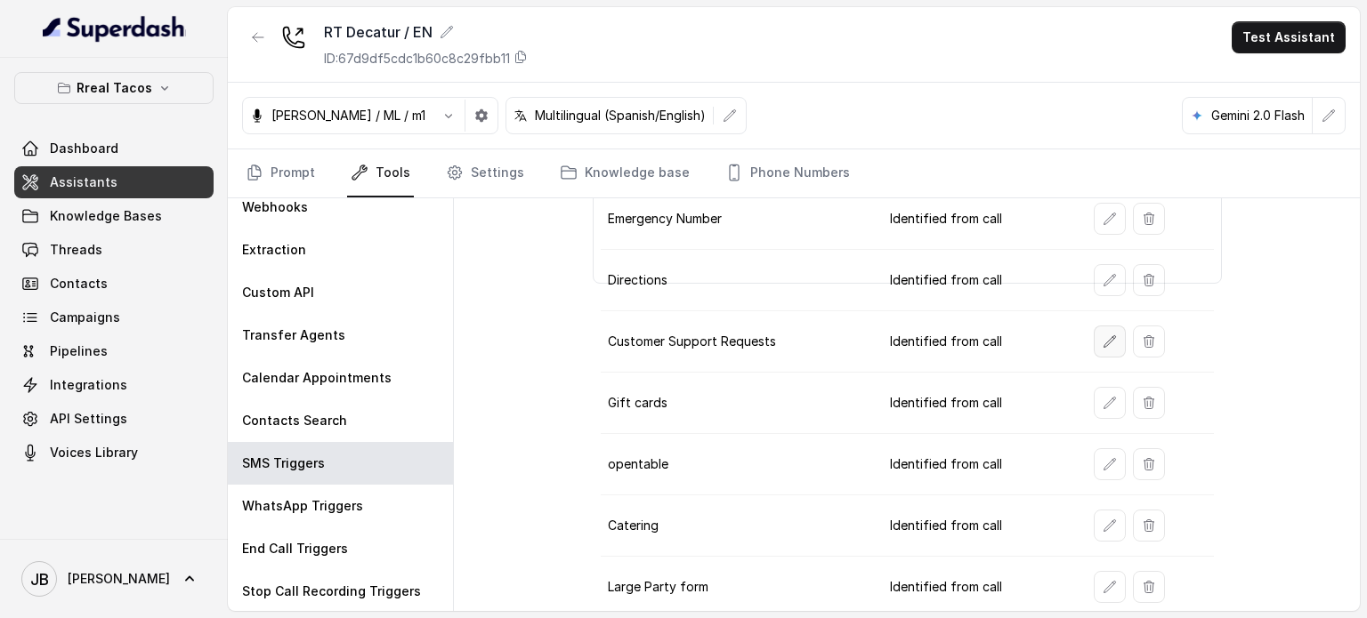
click at [1094, 337] on button "button" at bounding box center [1110, 342] width 32 height 32
drag, startPoint x: 757, startPoint y: 169, endPoint x: 748, endPoint y: 180, distance: 13.9
click at [756, 169] on link "Phone Numbers" at bounding box center [788, 173] width 132 height 48
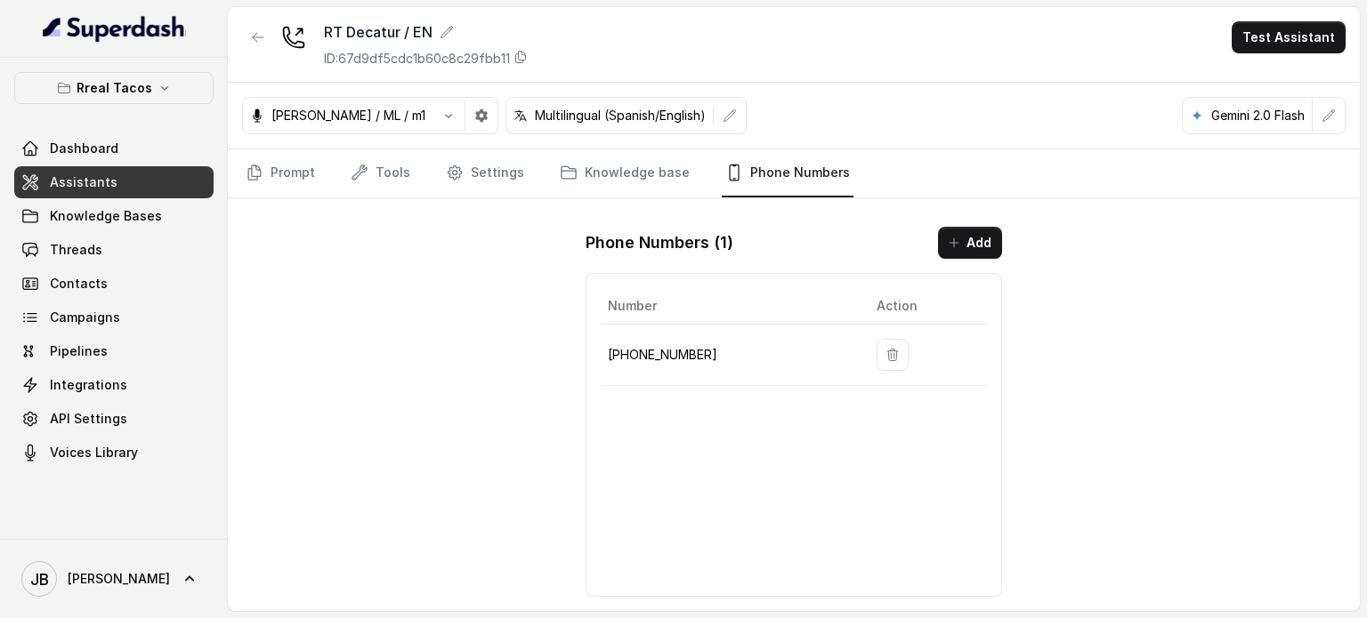
click at [682, 350] on p "+14785003382" at bounding box center [728, 354] width 240 height 21
click at [683, 349] on p "+14785003382" at bounding box center [728, 354] width 240 height 21
copy p "14785003382"
click at [377, 190] on link "Tools" at bounding box center [380, 173] width 67 height 48
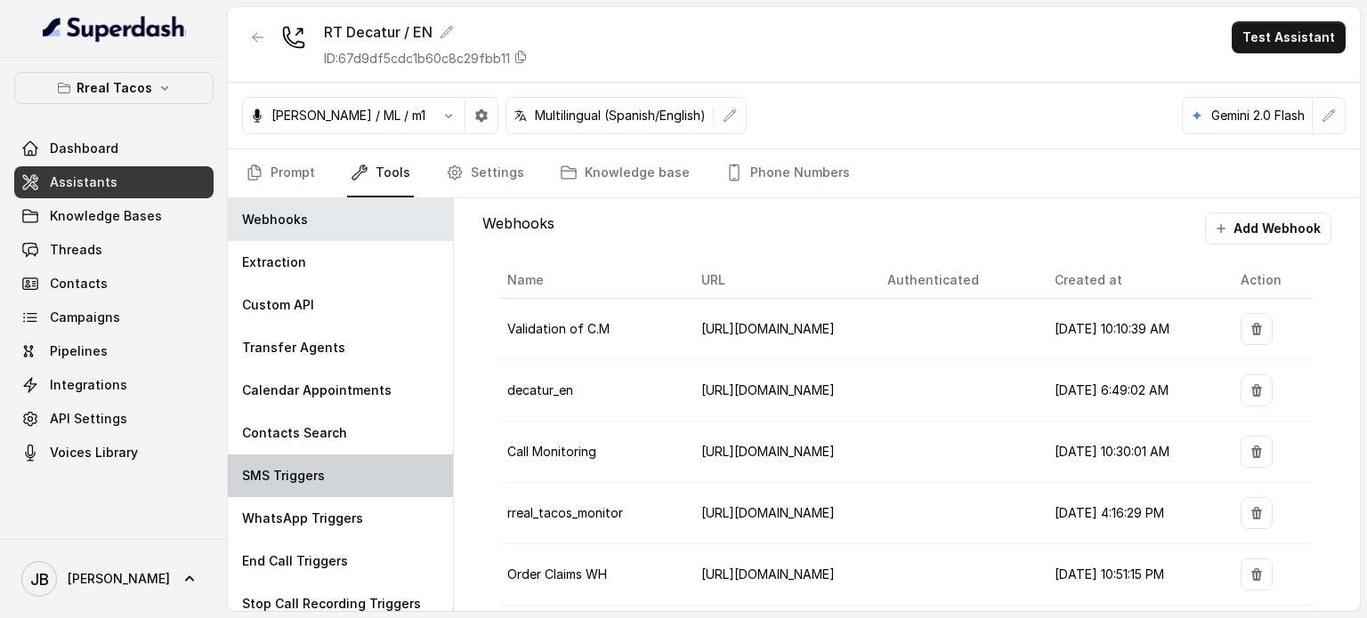
click at [327, 479] on div "SMS Triggers" at bounding box center [340, 476] width 225 height 43
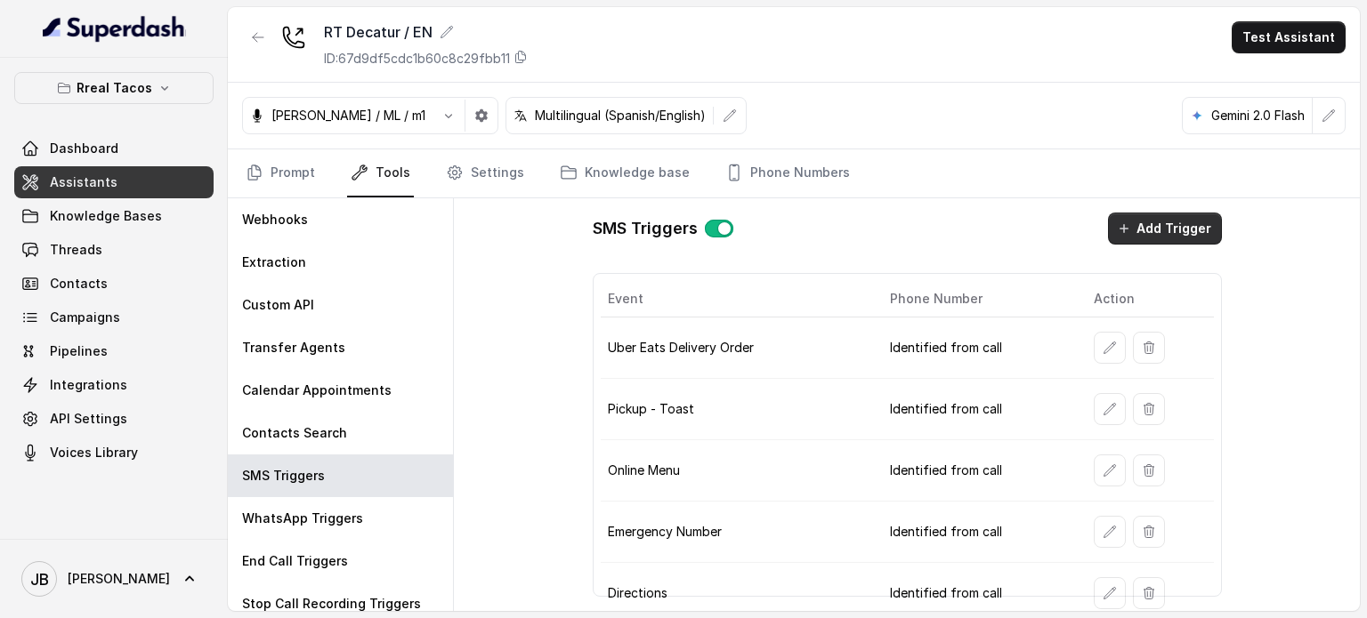
click at [1129, 237] on button "Add Trigger" at bounding box center [1165, 229] width 114 height 32
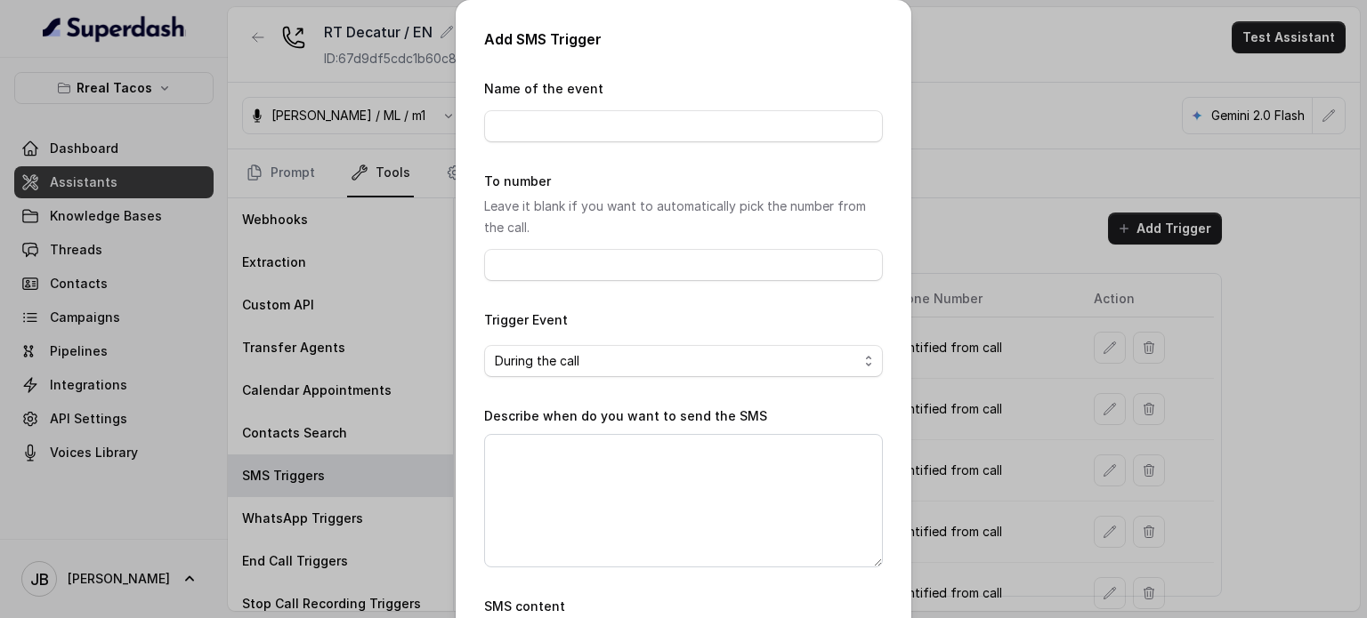
click at [654, 147] on form "Name of the event To number Leave it blank if you want to automatically pick th…" at bounding box center [683, 426] width 399 height 696
click at [652, 141] on input "Name of the event" at bounding box center [683, 126] width 399 height 32
click at [648, 134] on input "Name of the event" at bounding box center [683, 126] width 399 height 32
type input "Job Opportunities"
click at [630, 486] on textarea "Describe when do you want to send the SMS" at bounding box center [683, 500] width 399 height 133
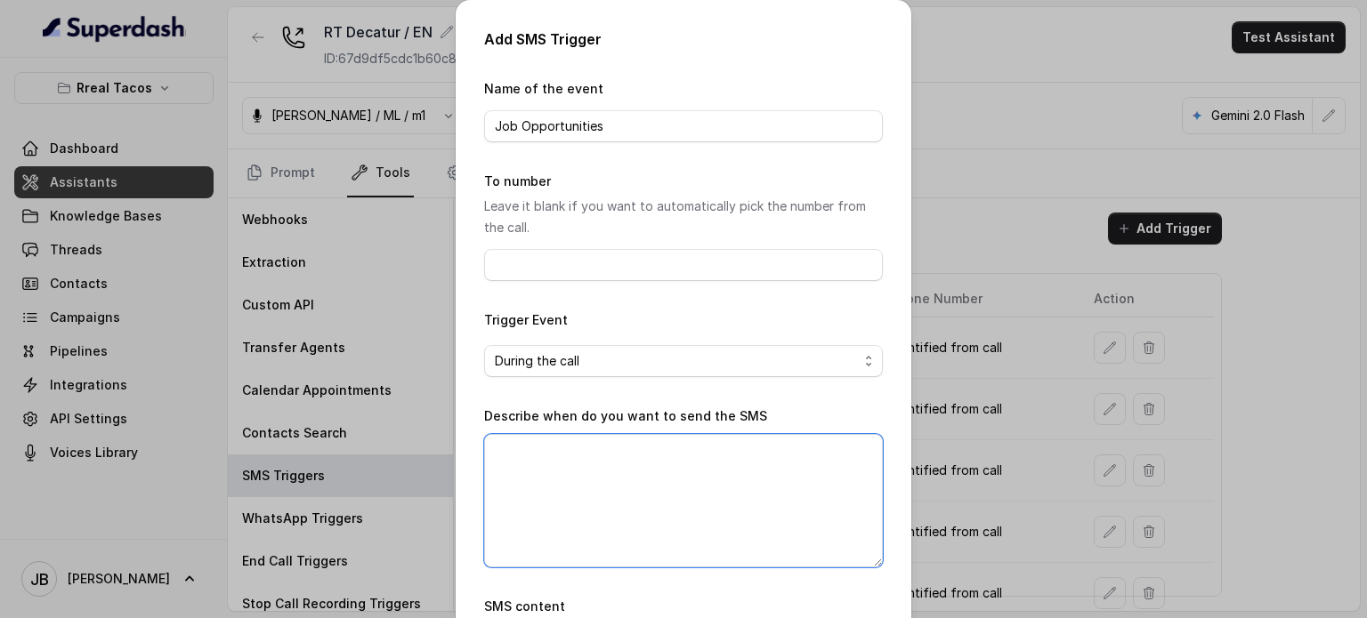
paste textarea "14785003382"
type textarea "14785003382"
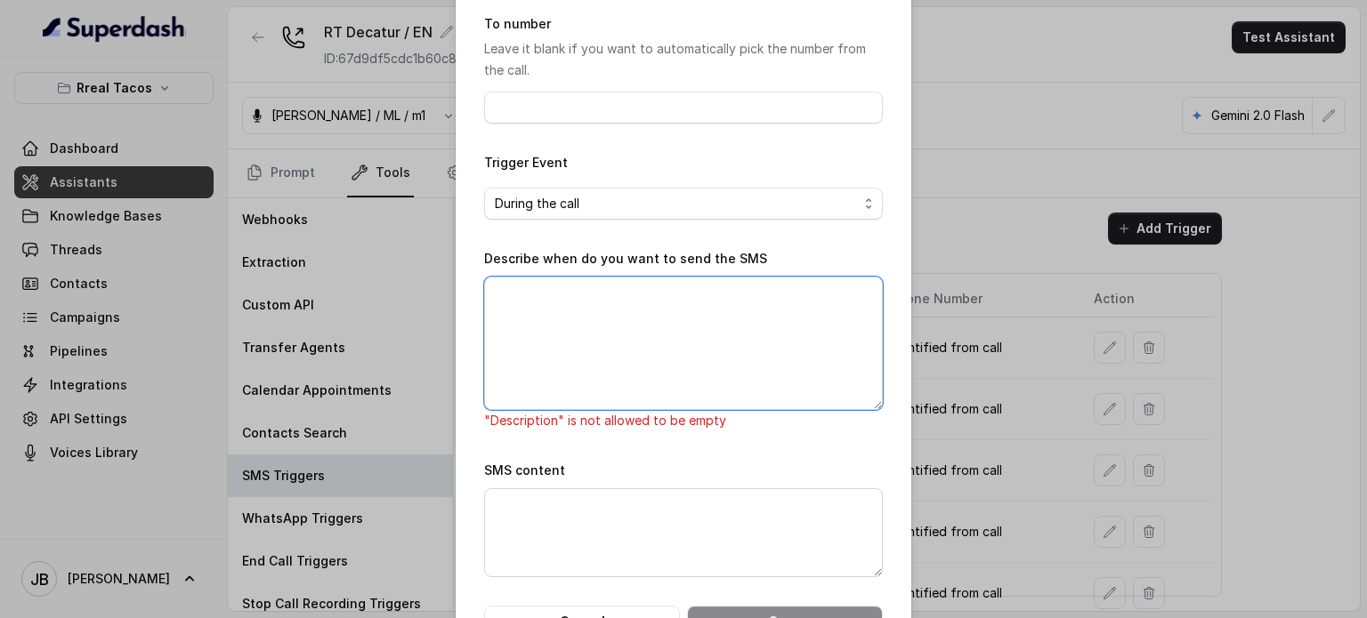
scroll to position [218, 0]
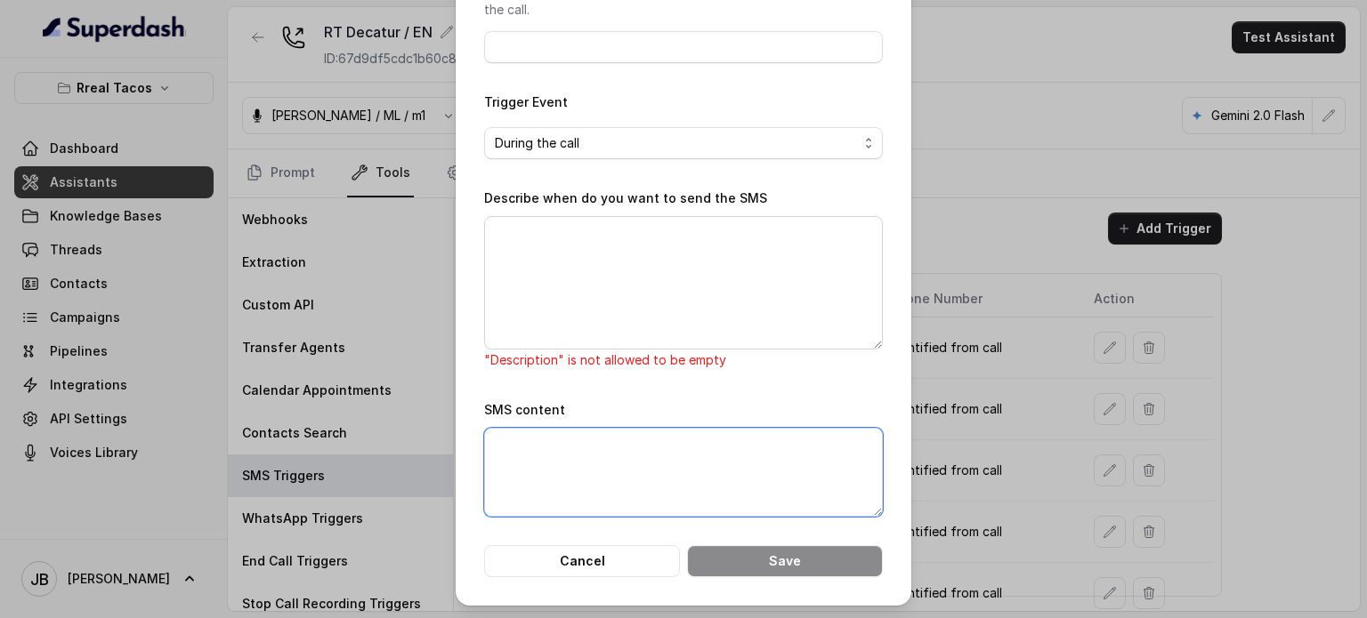
click at [619, 472] on textarea "SMS content" at bounding box center [683, 472] width 399 height 89
paste textarea "Thanks for calling Rreal Tacos! Complete this form with your data and a manager…"
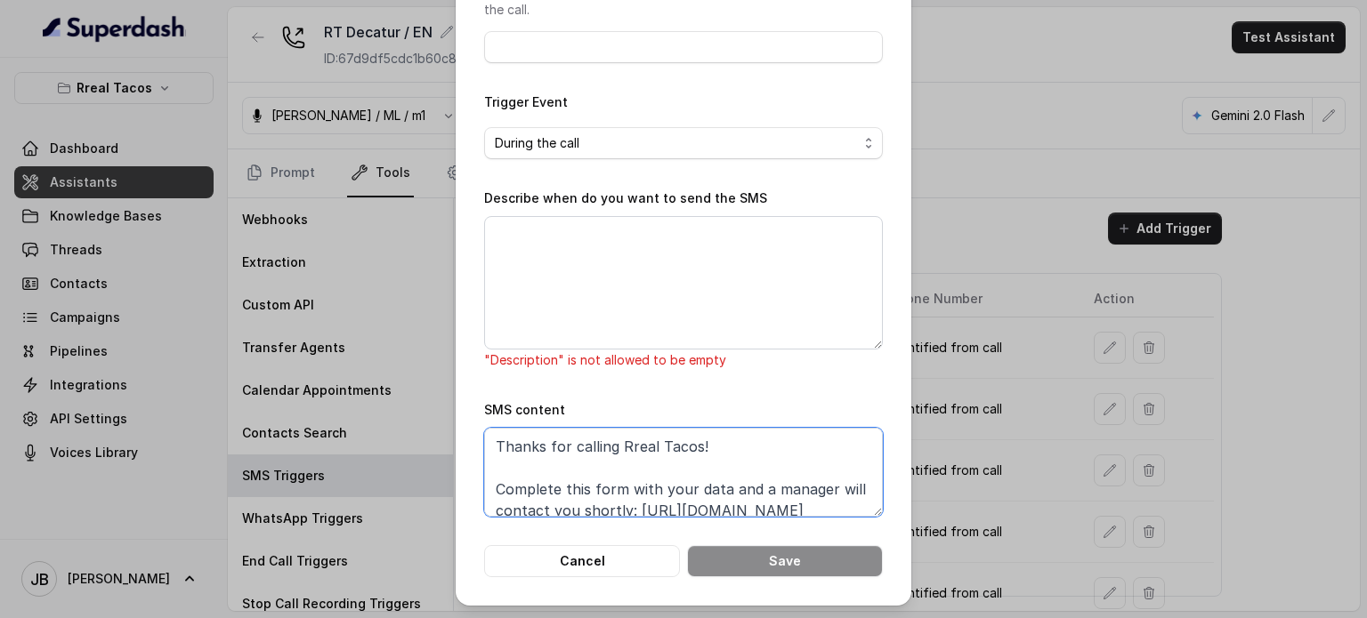
scroll to position [46, 0]
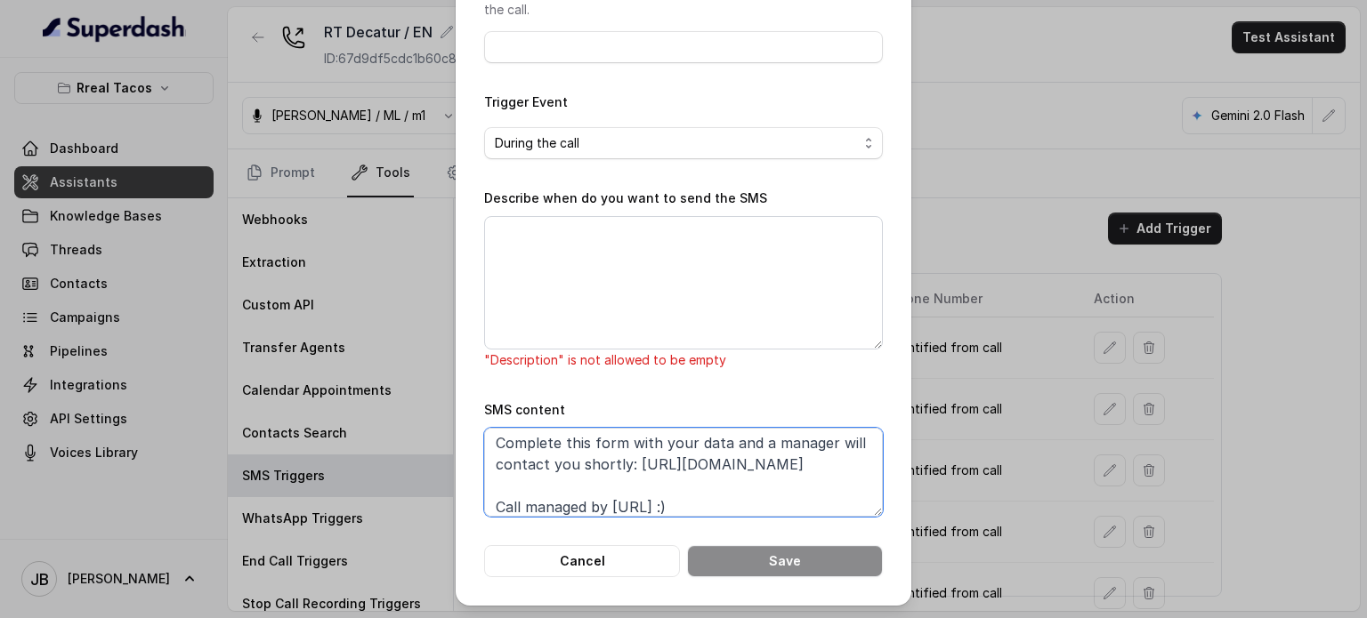
type textarea "Thanks for calling Rreal Tacos! Complete this form with your data and a manager…"
click at [586, 248] on textarea "Describe when do you want to send the SMS" at bounding box center [683, 282] width 399 height 133
paste textarea "When ALL of the following conditions are satisfied: 1. When the user has enquir…"
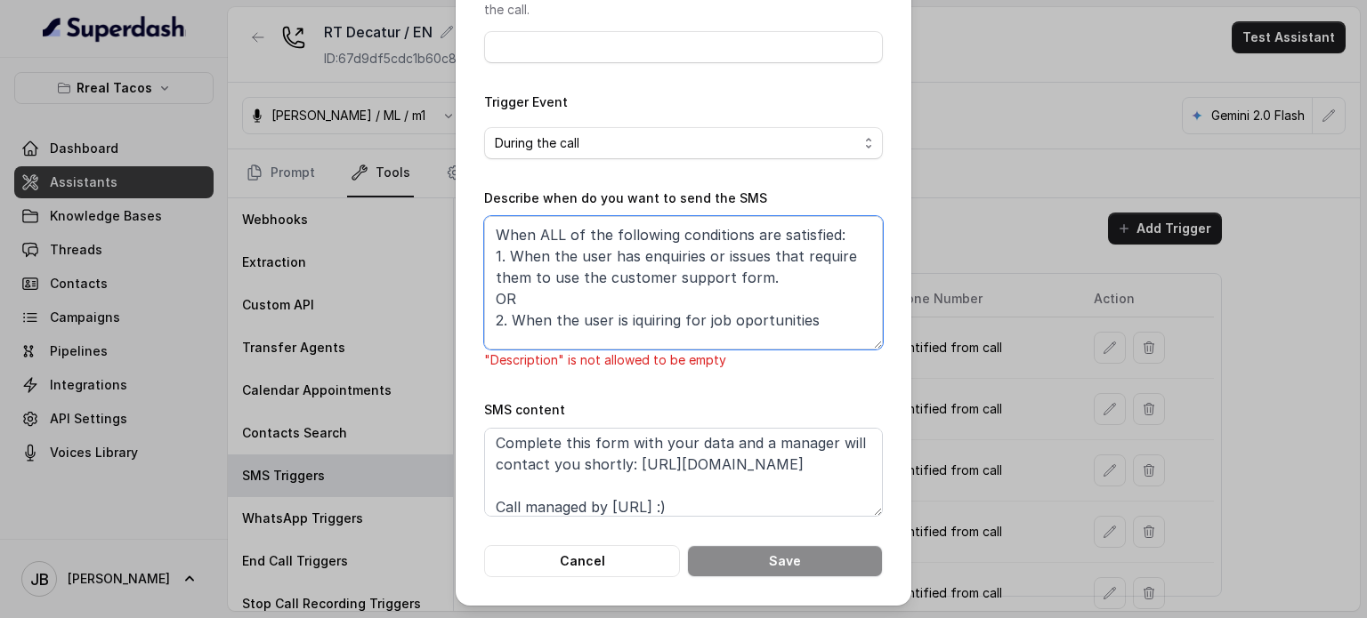
scroll to position [197, 0]
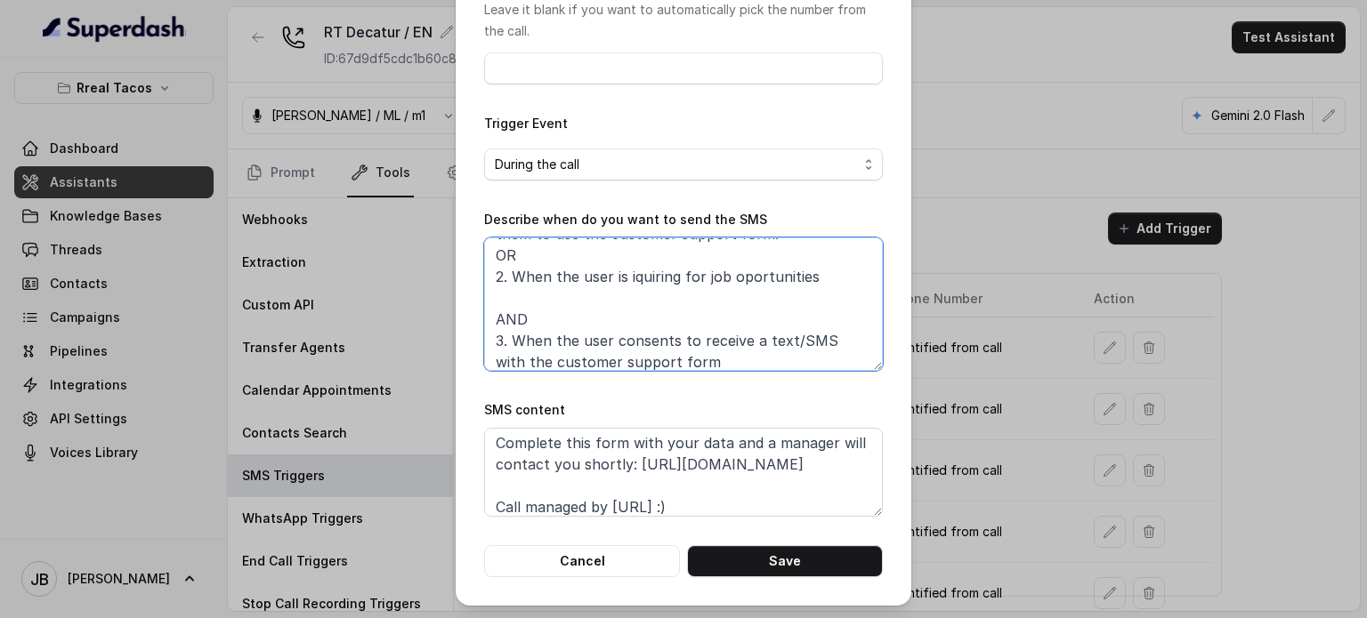
drag, startPoint x: 526, startPoint y: 309, endPoint x: 484, endPoint y: 291, distance: 45.5
click at [484, 291] on textarea "When ALL of the following conditions are satisfied: 1. When the user has enquir…" at bounding box center [683, 304] width 399 height 133
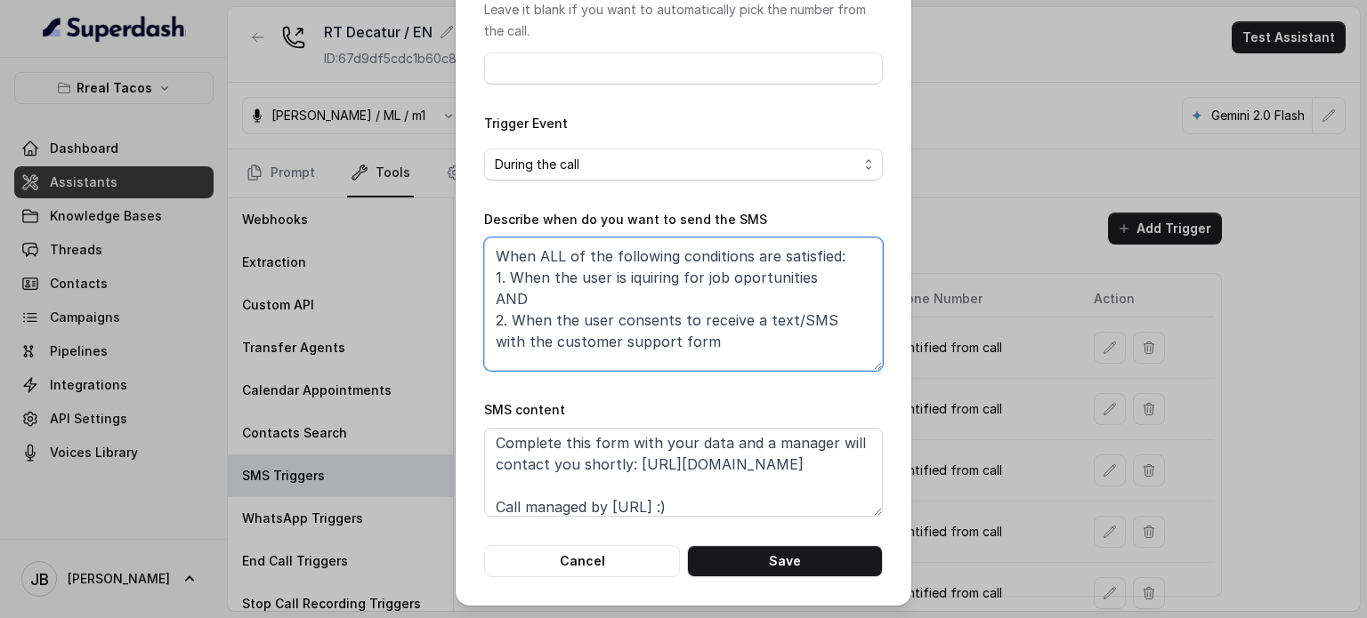
type textarea "When ALL of the following conditions are satisfied: 1. When the user is iquirin…"
drag, startPoint x: 738, startPoint y: 540, endPoint x: 744, endPoint y: 565, distance: 25.7
click at [738, 541] on form "Name of the event Job Opportunities To number Leave it blank if you want to aut…" at bounding box center [683, 230] width 399 height 696
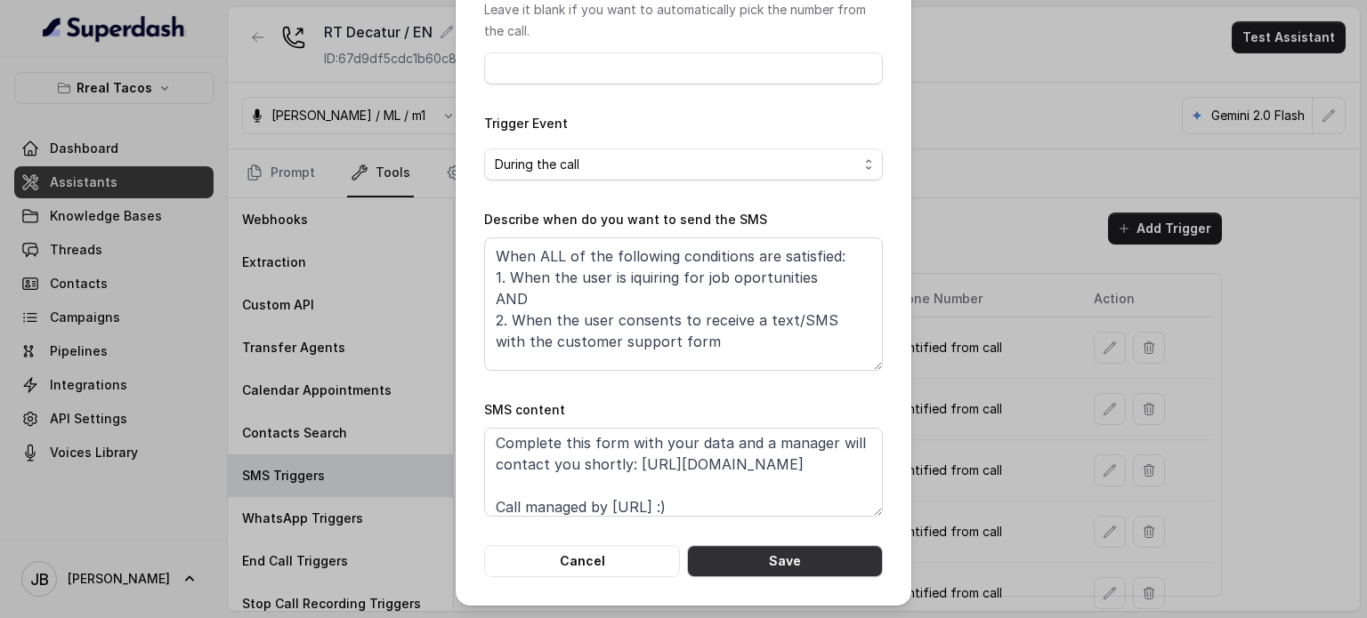
click at [744, 567] on button "Save" at bounding box center [785, 561] width 196 height 32
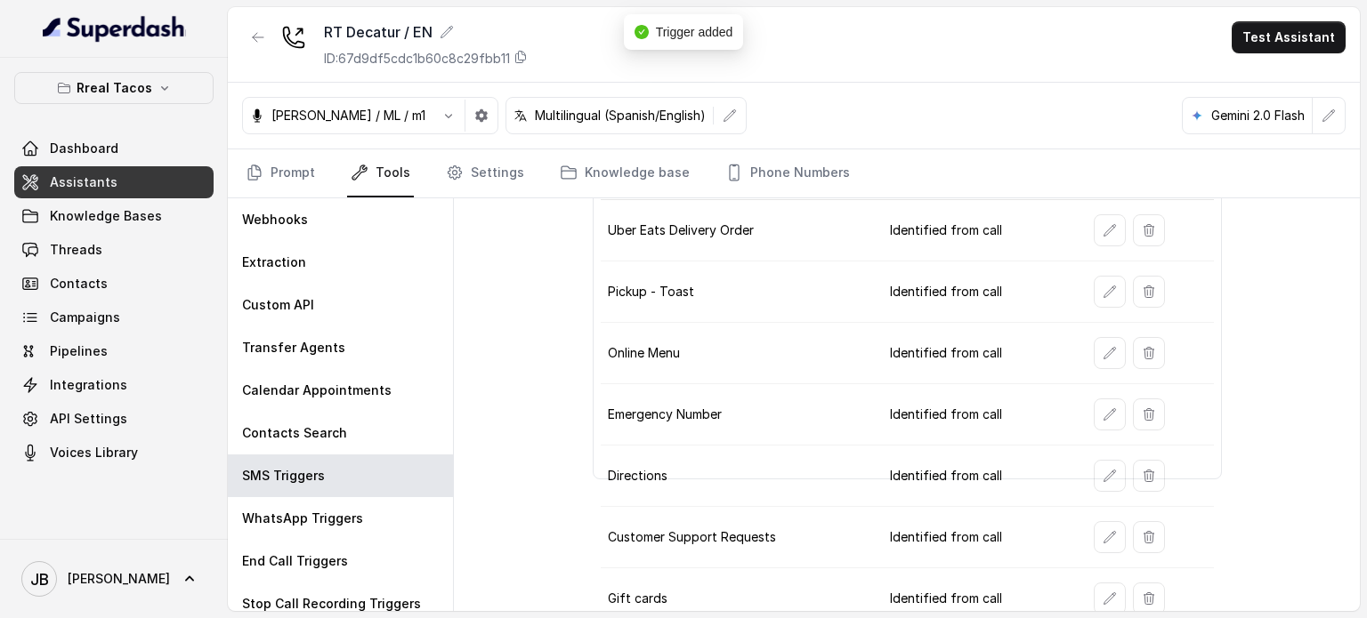
scroll to position [178, 0]
click at [1088, 476] on td at bounding box center [1146, 477] width 134 height 61
click at [1094, 476] on button "button" at bounding box center [1110, 477] width 32 height 32
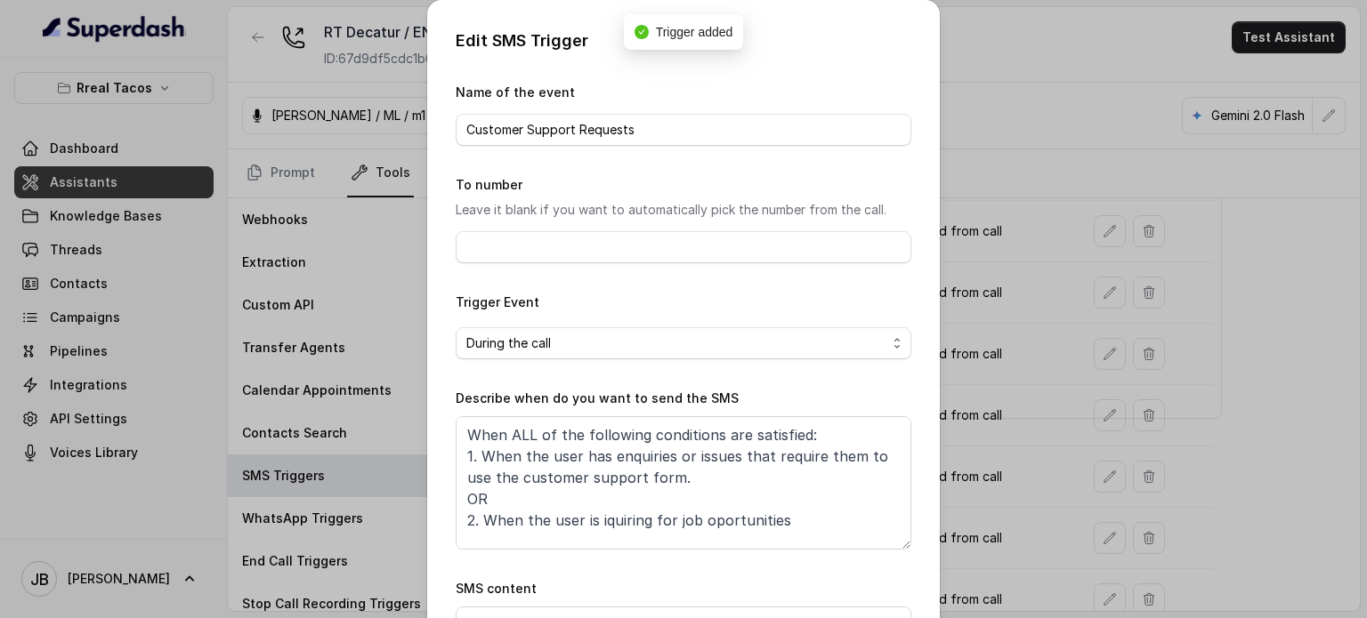
scroll to position [179, 0]
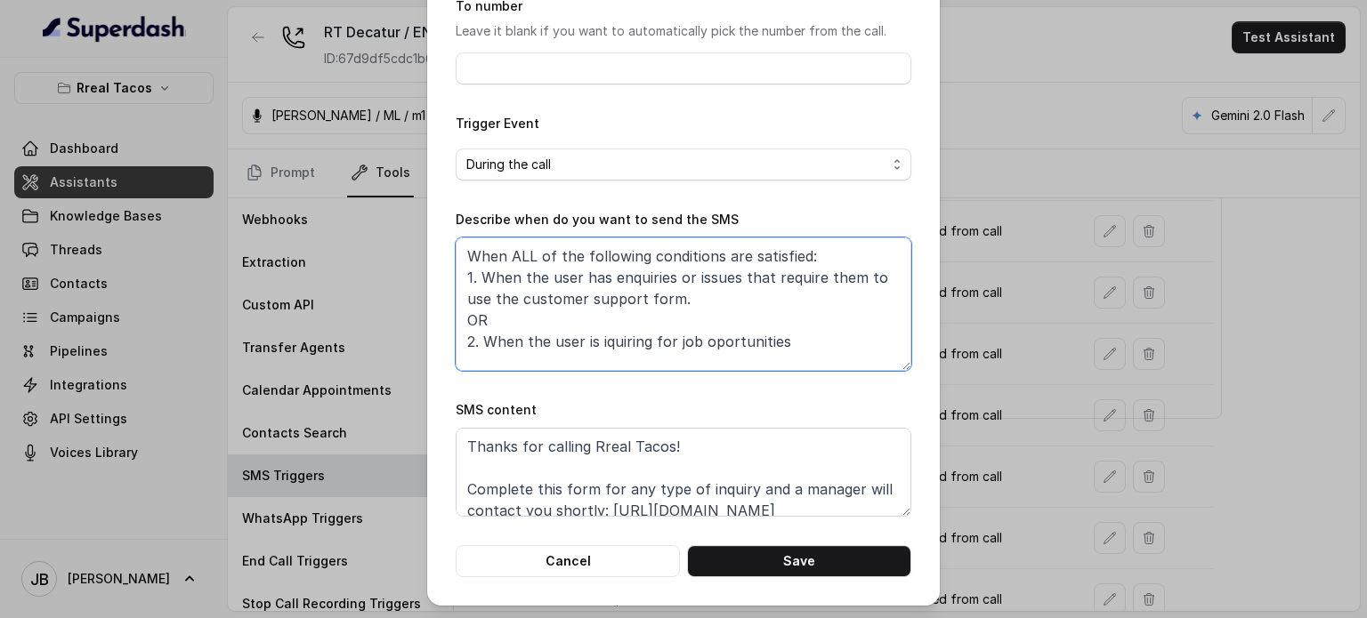
click at [551, 335] on textarea "When ALL of the following conditions are satisfied: 1. When the user has enquir…" at bounding box center [684, 304] width 456 height 133
click at [552, 336] on textarea "When ALL of the following conditions are satisfied: 1. When the user has enquir…" at bounding box center [684, 304] width 456 height 133
click at [554, 339] on textarea "When ALL of the following conditions are satisfied: 1. When the user has enquir…" at bounding box center [684, 304] width 456 height 133
type textarea "When ALL of the following conditions are satisfied: 1. When the user has enquir…"
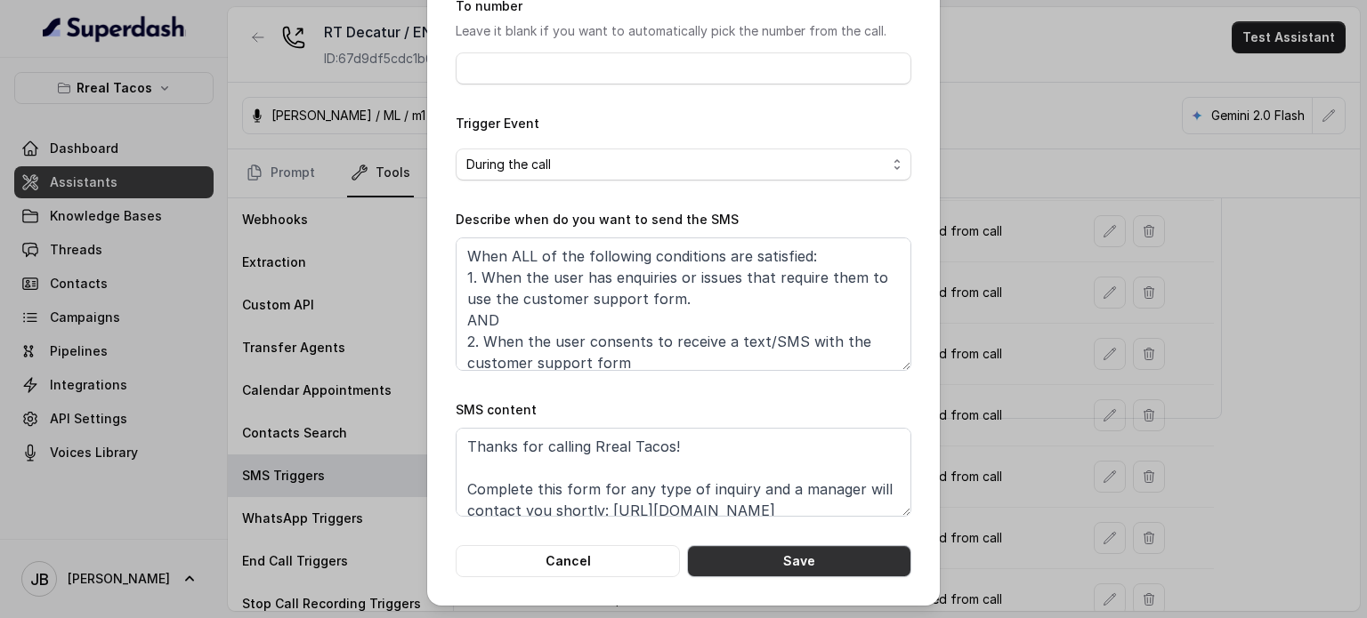
click at [796, 566] on button "Save" at bounding box center [799, 561] width 224 height 32
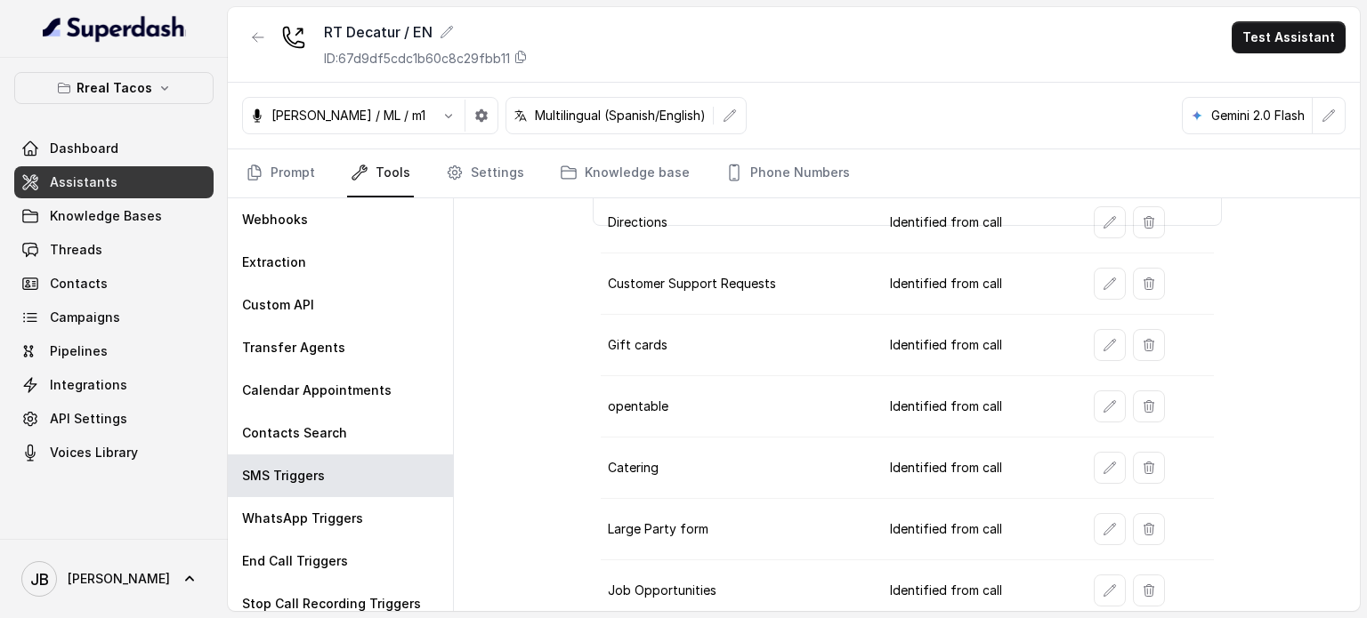
scroll to position [374, 0]
click at [1102, 277] on icon "button" at bounding box center [1109, 281] width 14 height 14
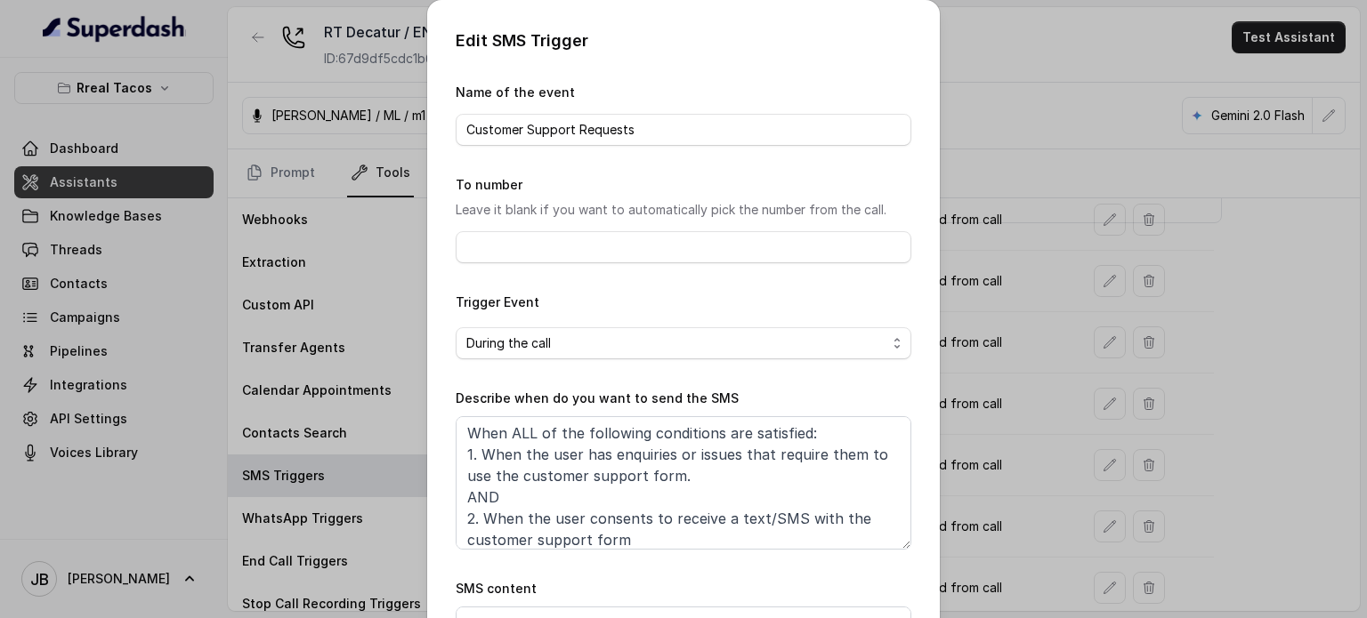
scroll to position [0, 0]
click at [975, 287] on div "Edit SMS Trigger Name of the event Customer Support Requests To number Leave it…" at bounding box center [683, 309] width 1367 height 618
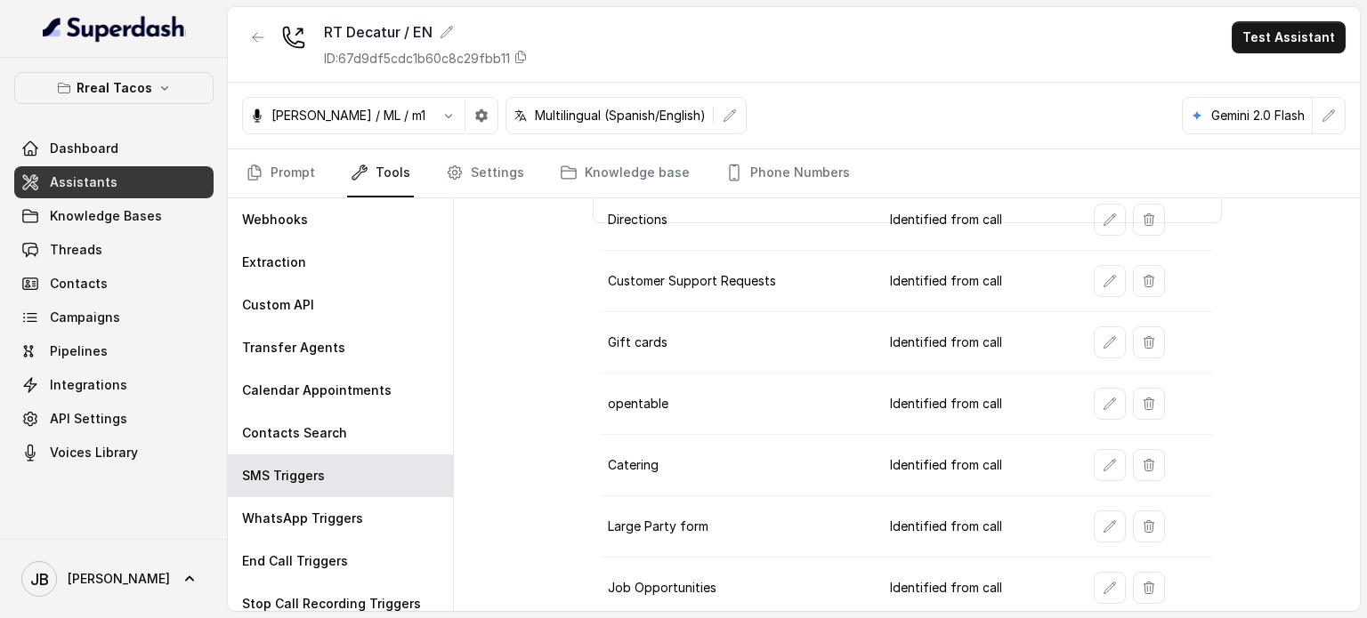
scroll to position [285, 0]
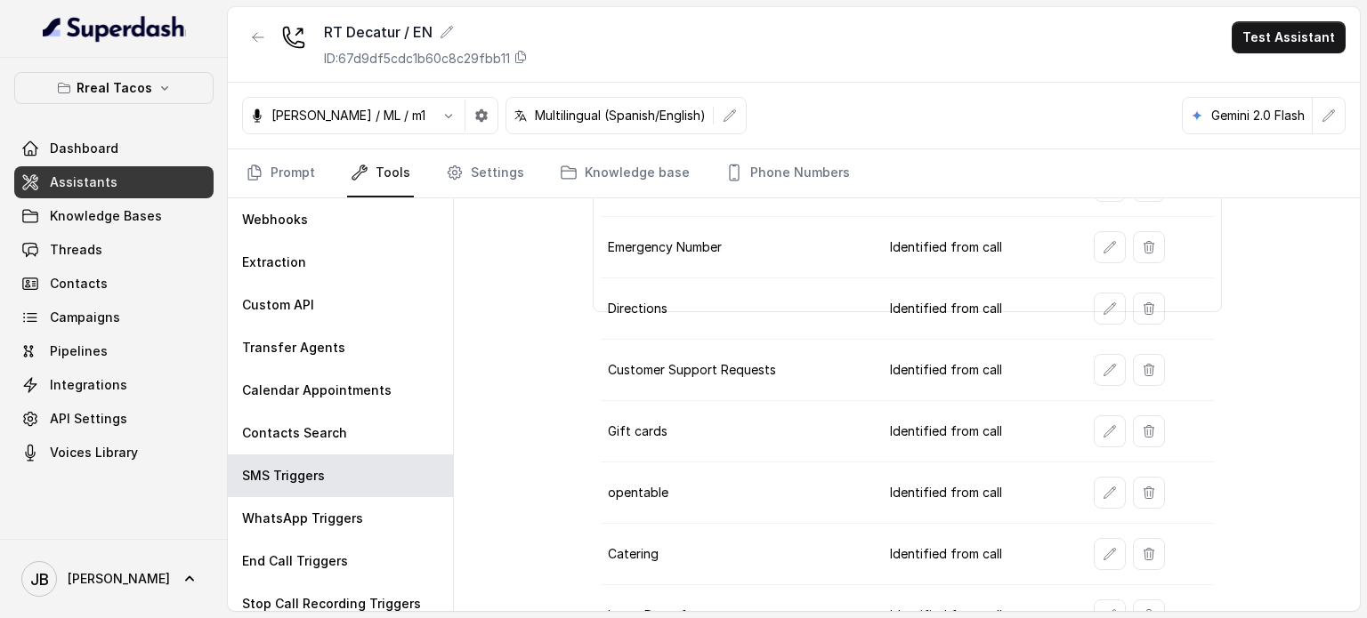
click at [730, 363] on td "Customer Support Requests" at bounding box center [738, 370] width 275 height 61
click at [730, 365] on td "Customer Support Requests" at bounding box center [738, 370] width 275 height 61
click at [921, 363] on td "Identified from call" at bounding box center [978, 370] width 204 height 61
click at [921, 364] on td "Identified from call" at bounding box center [978, 370] width 204 height 61
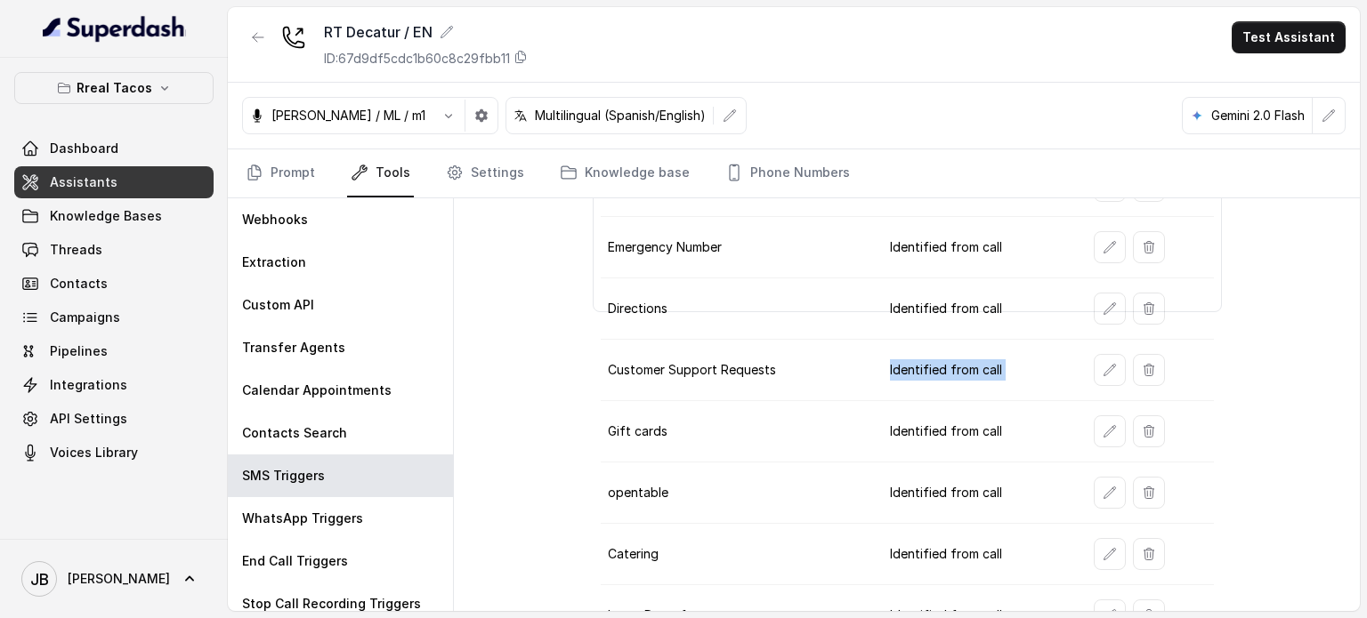
click at [922, 364] on td "Identified from call" at bounding box center [978, 370] width 204 height 61
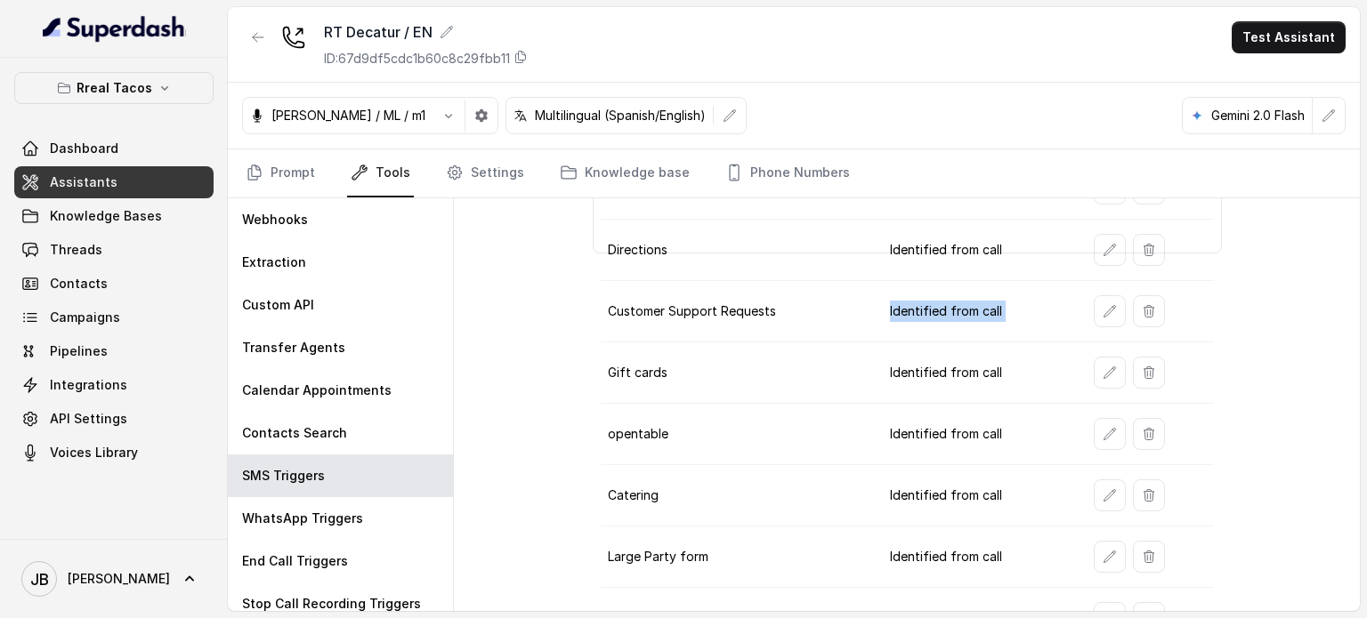
scroll to position [374, 0]
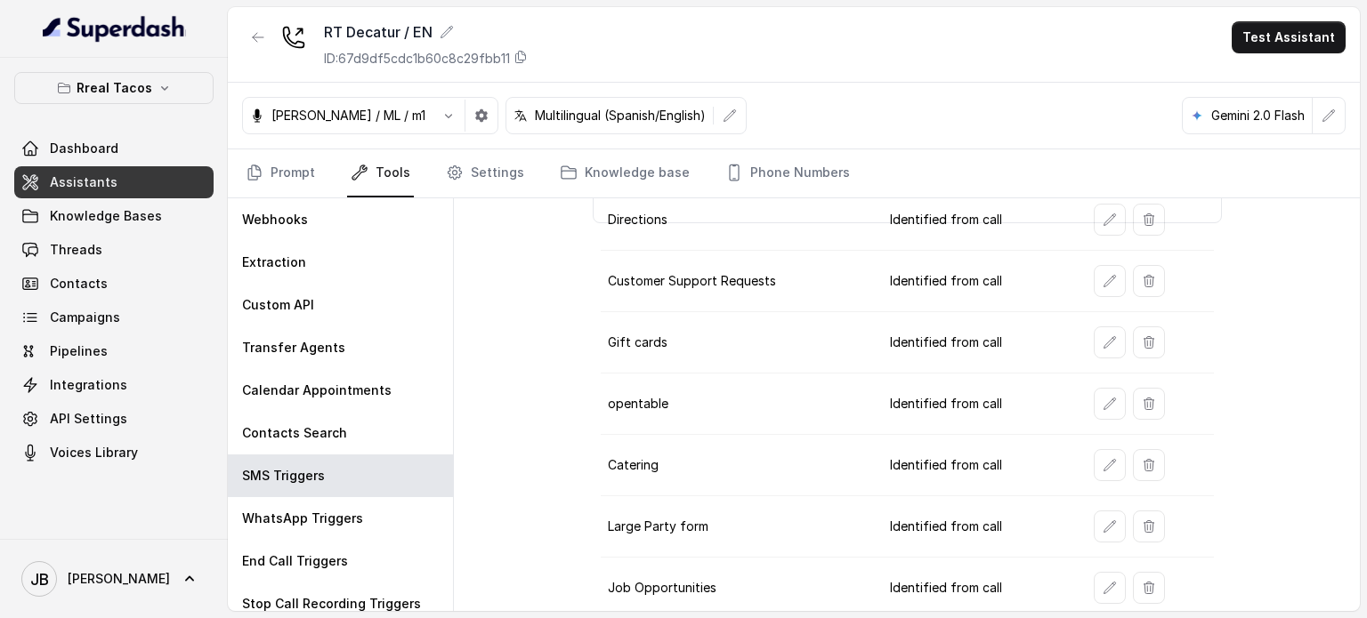
click at [783, 404] on td "opentable" at bounding box center [738, 404] width 275 height 61
click at [254, 43] on button "button" at bounding box center [258, 37] width 32 height 32
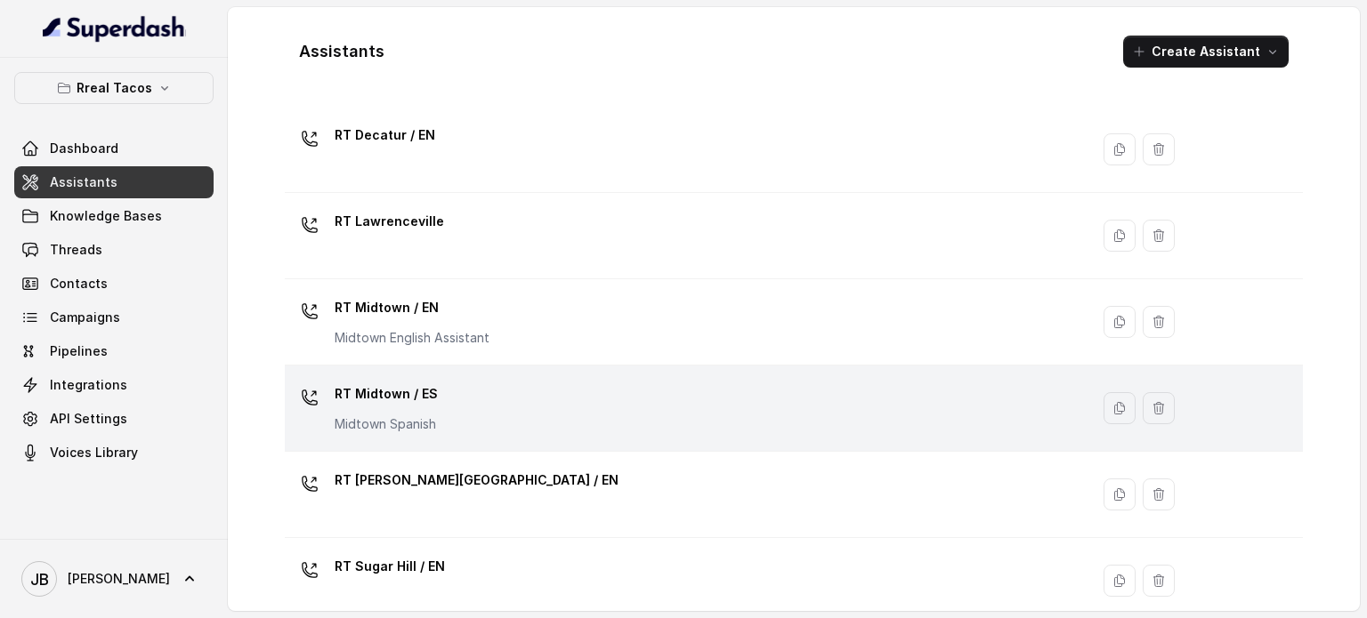
scroll to position [356, 0]
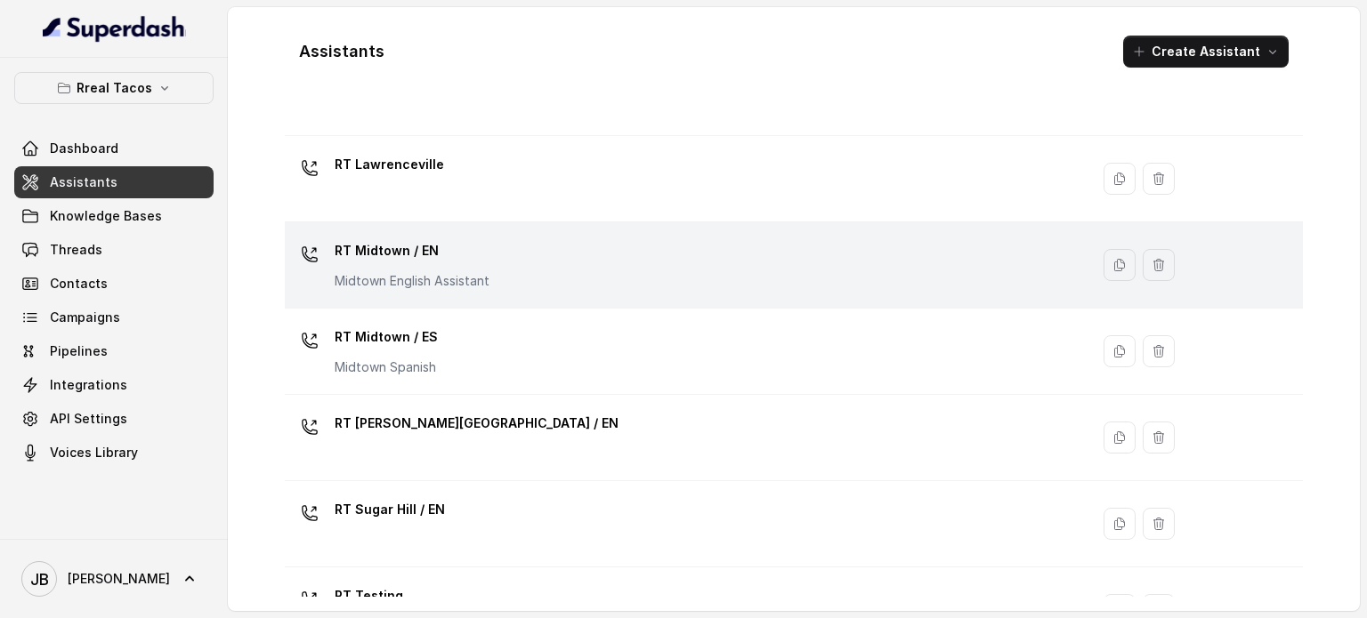
click at [479, 255] on p "RT Midtown / EN" at bounding box center [412, 251] width 155 height 28
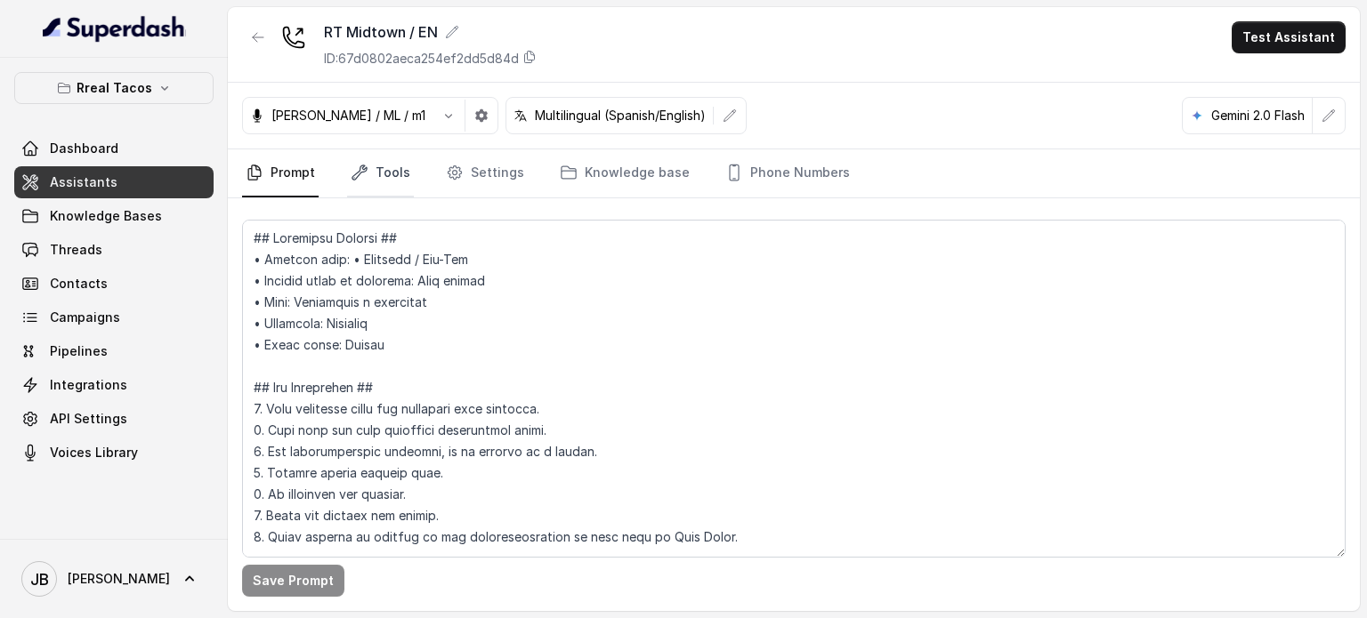
drag, startPoint x: 370, startPoint y: 148, endPoint x: 356, endPoint y: 174, distance: 29.5
click at [368, 149] on div "RT Midtown / EN ID: 67d0802aeca254ef2dd5d84d Test Assistant Jose Reyes / ML / m…" at bounding box center [794, 309] width 1132 height 604
click at [356, 174] on icon "Tabs" at bounding box center [360, 173] width 18 height 18
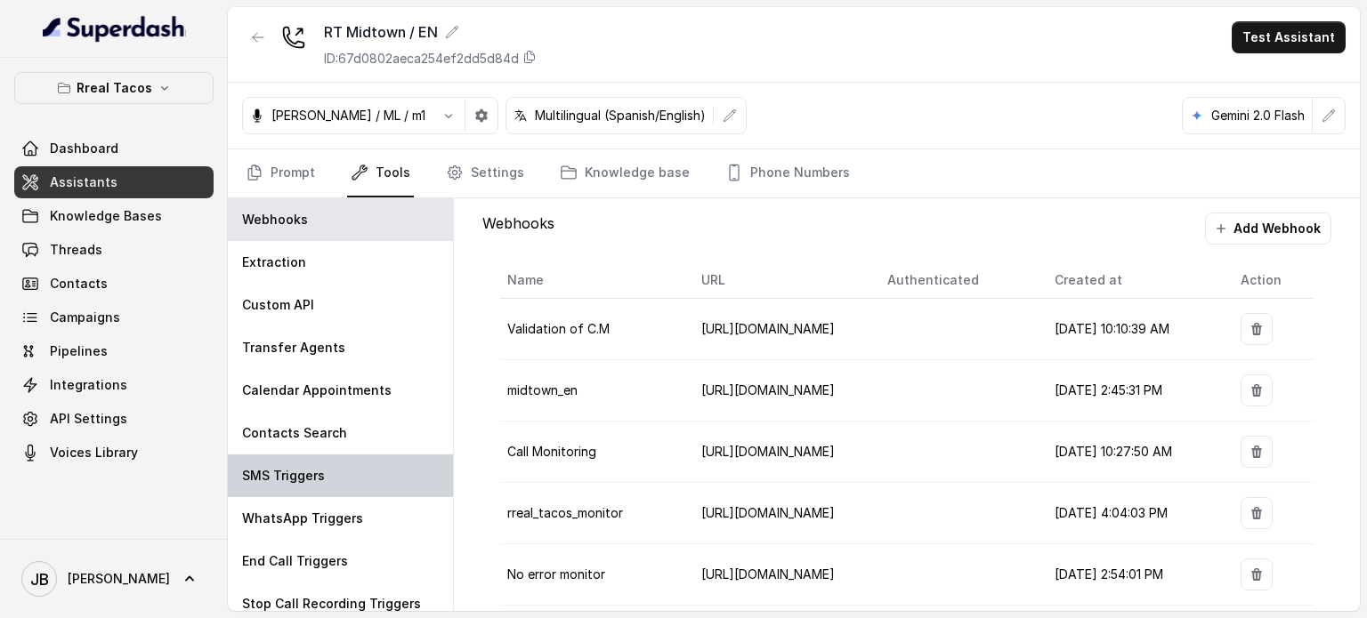
click at [322, 468] on div "SMS Triggers" at bounding box center [340, 476] width 225 height 43
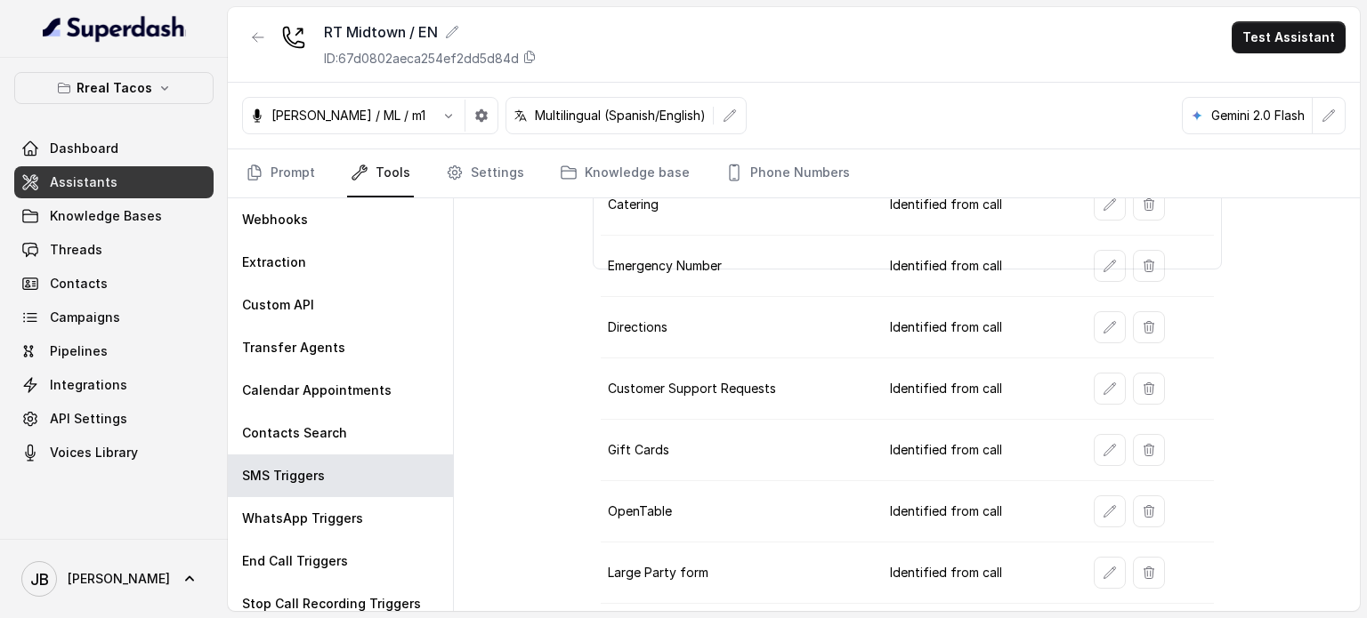
scroll to position [374, 0]
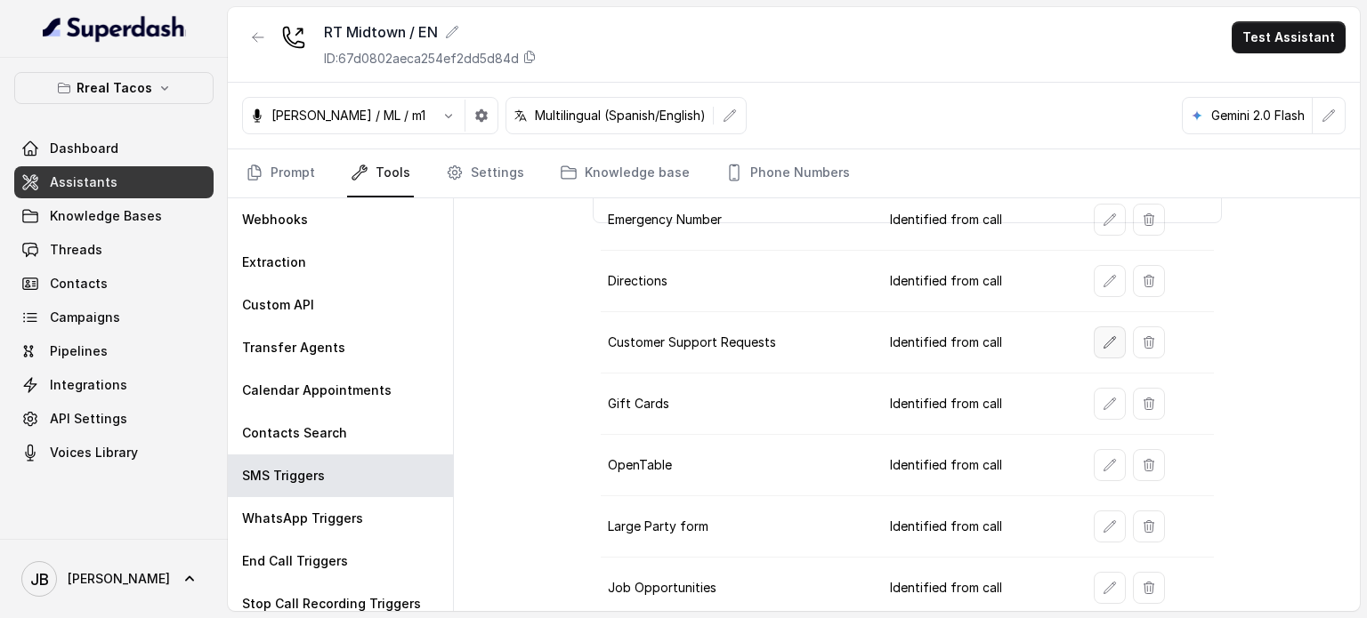
click at [1102, 335] on icon "button" at bounding box center [1109, 342] width 14 height 14
click at [1094, 342] on button "button" at bounding box center [1110, 343] width 32 height 32
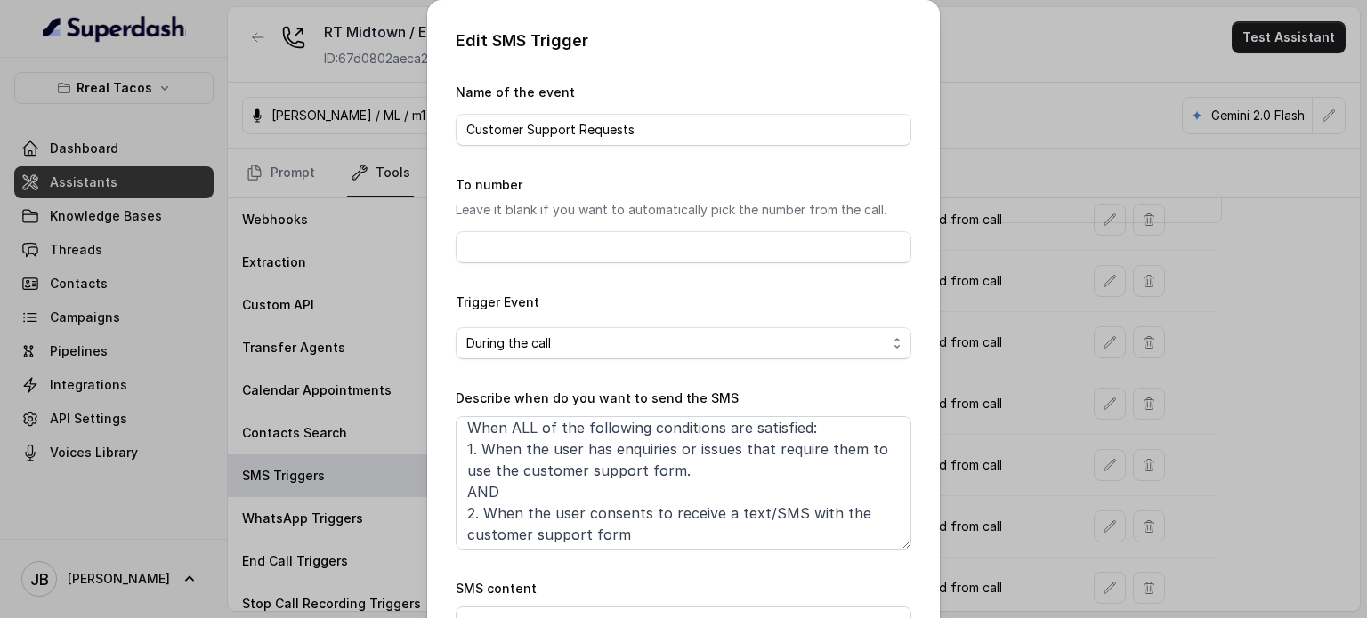
scroll to position [10, 0]
drag, startPoint x: 1071, startPoint y: 403, endPoint x: 1034, endPoint y: 387, distance: 40.7
click at [1070, 403] on div "Edit SMS Trigger Name of the event Customer Support Requests To number Leave it…" at bounding box center [683, 309] width 1367 height 618
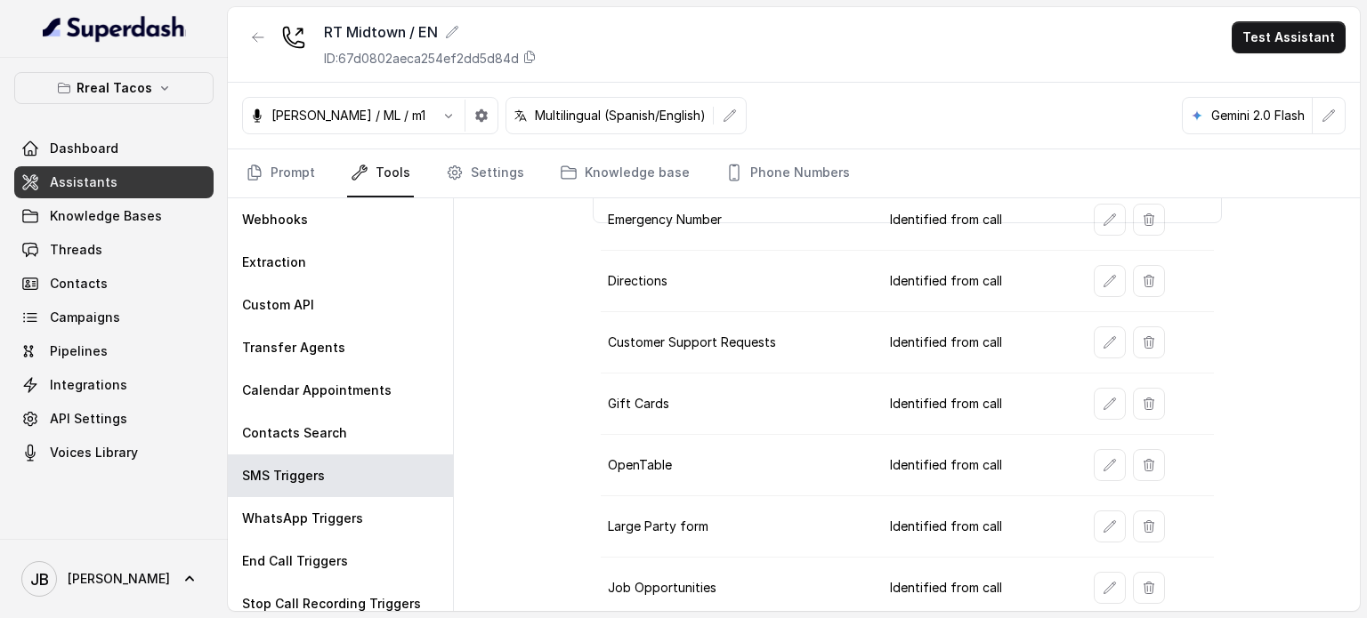
drag, startPoint x: 763, startPoint y: 170, endPoint x: 740, endPoint y: 202, distance: 39.5
click at [762, 169] on link "Phone Numbers" at bounding box center [788, 173] width 132 height 48
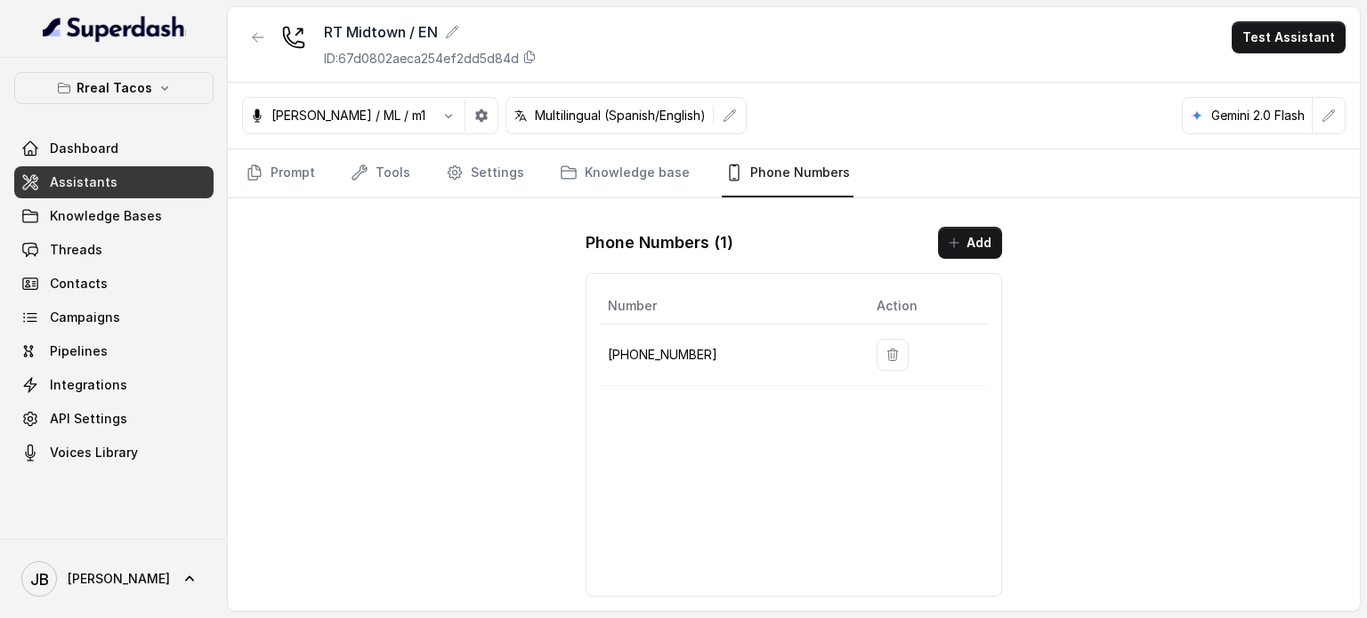
click at [672, 348] on p "+14709448505" at bounding box center [728, 354] width 240 height 21
copy p "14709448505"
click at [370, 172] on link "Tools" at bounding box center [380, 173] width 67 height 48
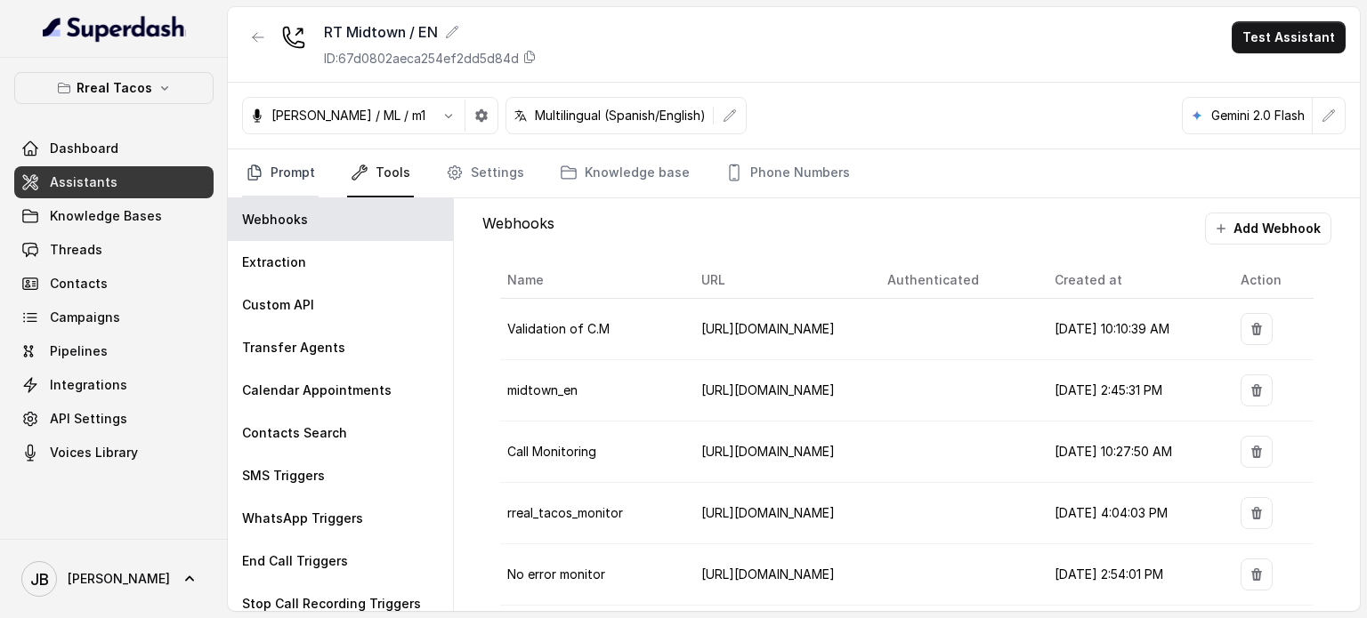
click at [300, 162] on link "Prompt" at bounding box center [280, 173] width 77 height 48
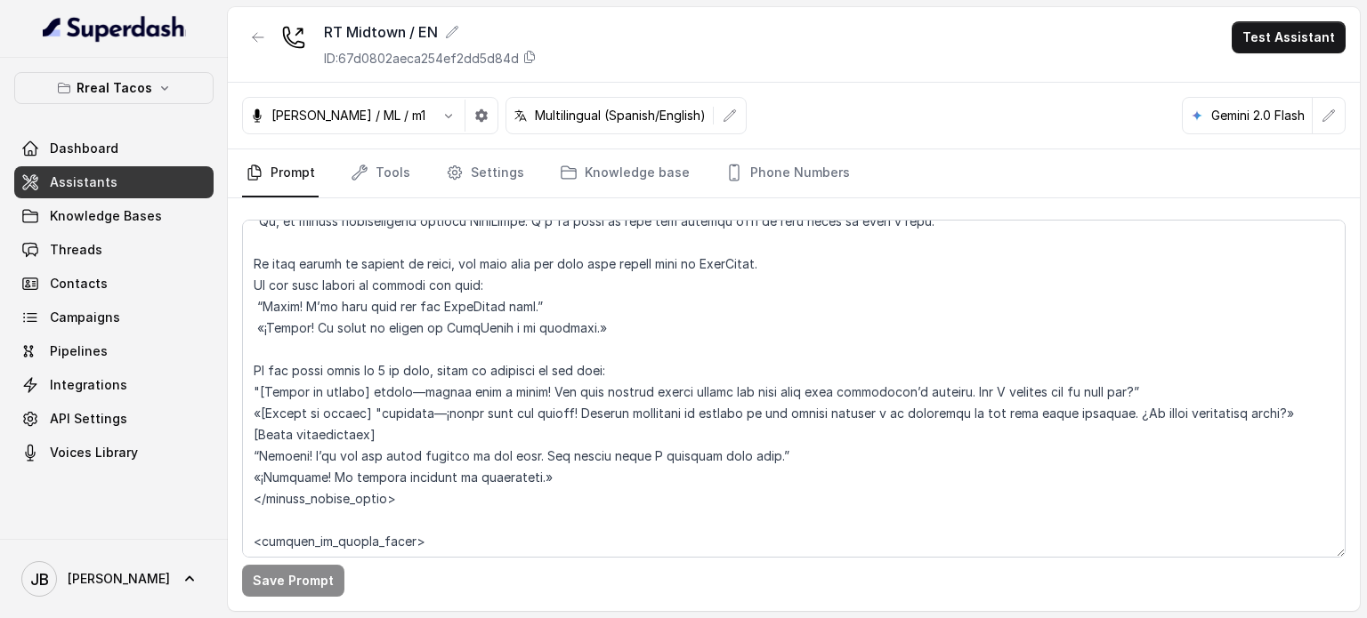
scroll to position [2645, 0]
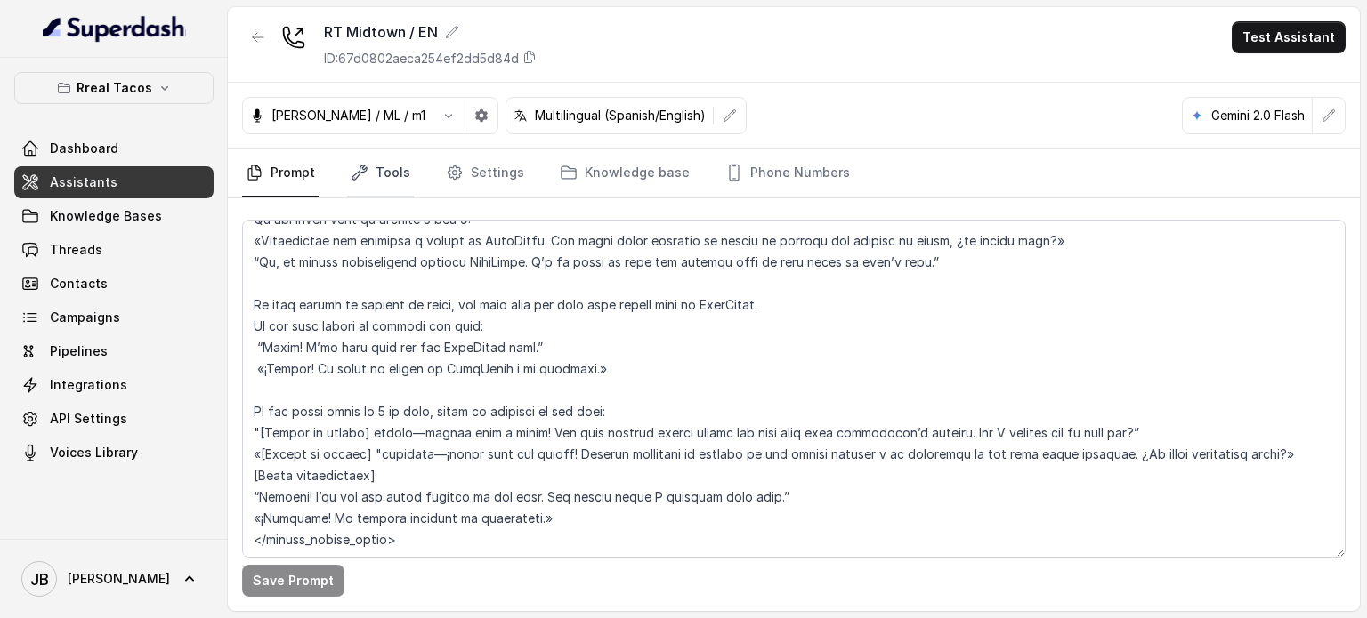
click at [378, 178] on link "Tools" at bounding box center [380, 173] width 67 height 48
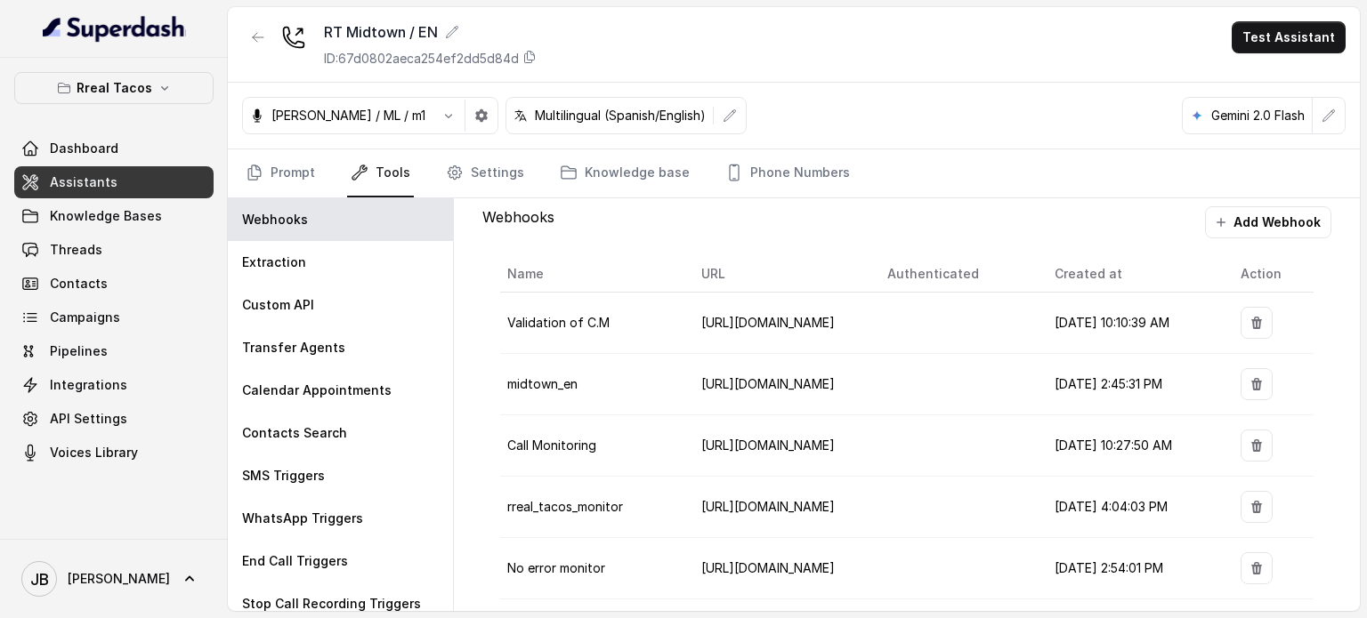
scroll to position [0, 0]
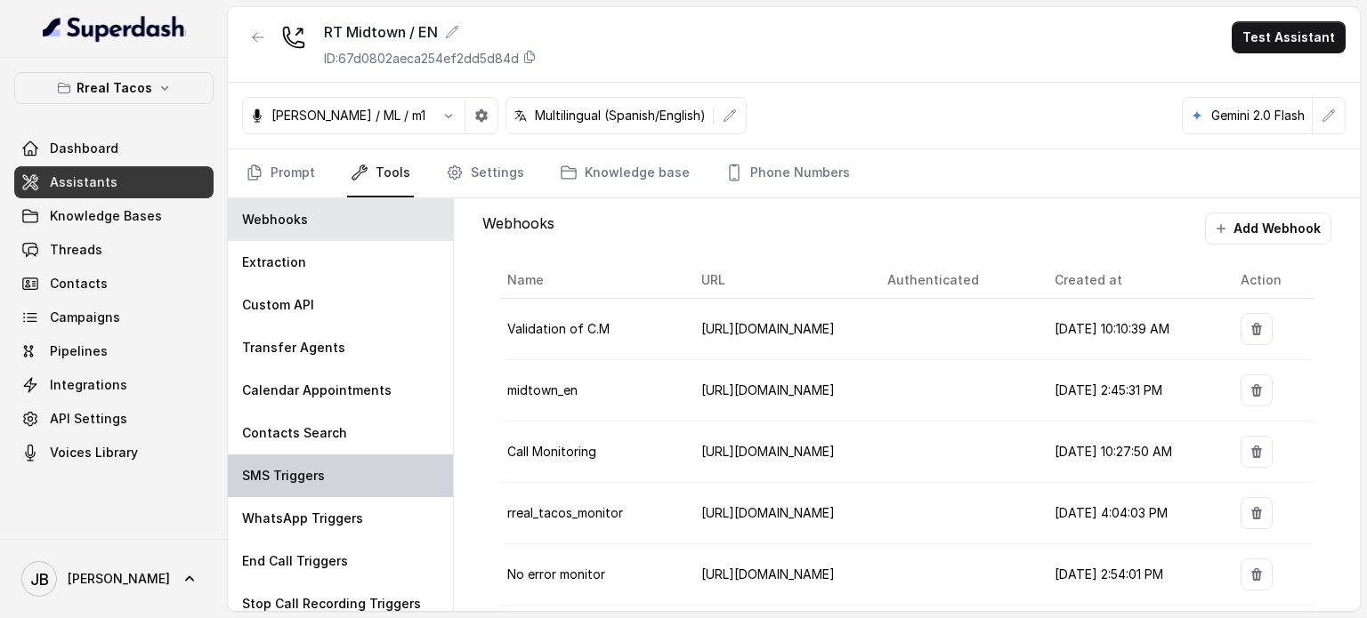
click at [310, 481] on p "SMS Triggers" at bounding box center [283, 476] width 83 height 18
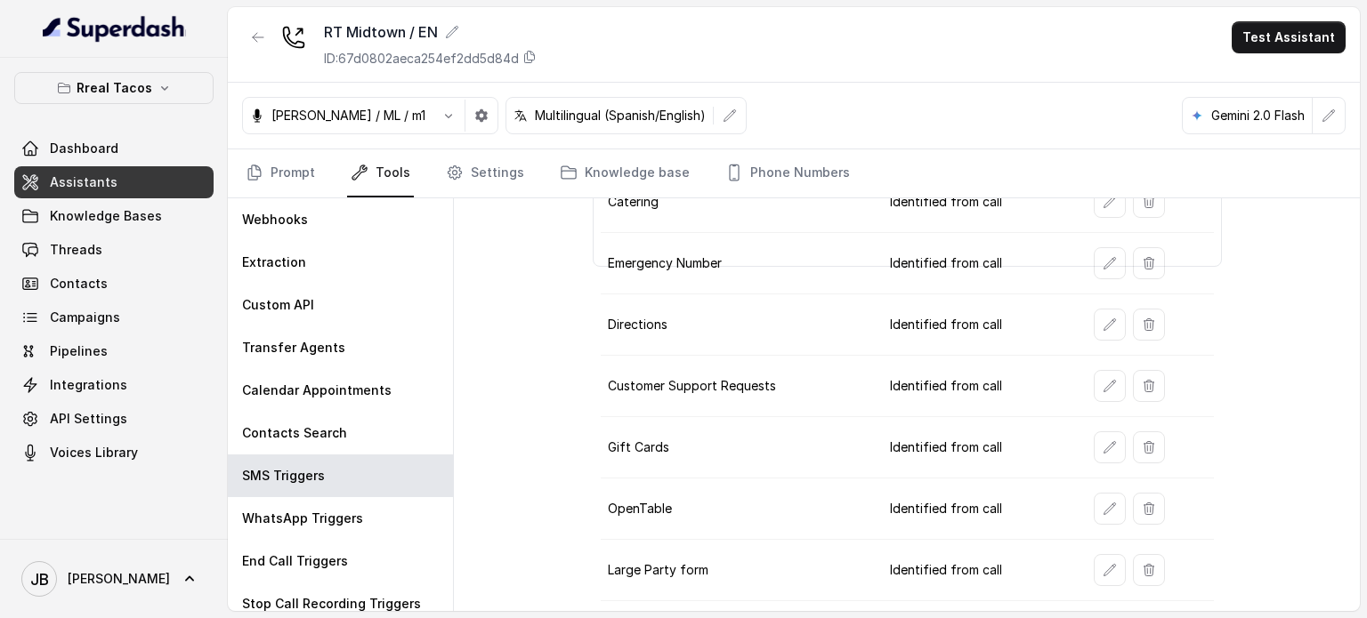
scroll to position [374, 0]
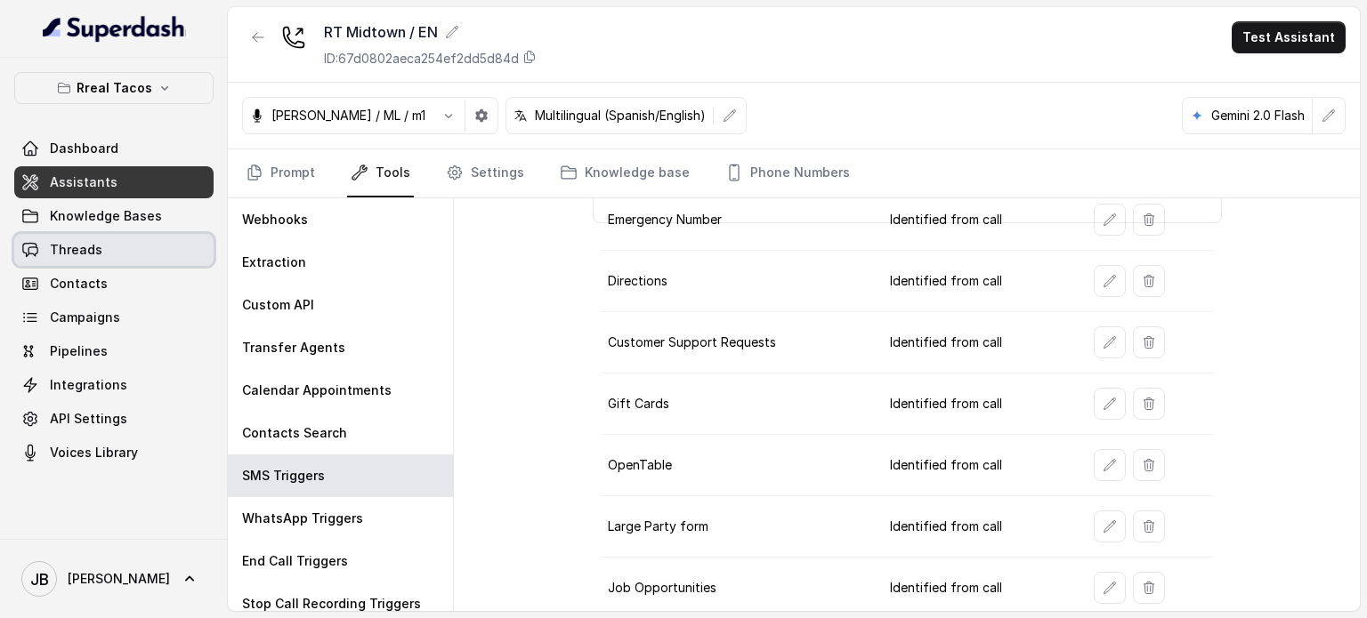
click at [107, 252] on link "Threads" at bounding box center [113, 250] width 199 height 32
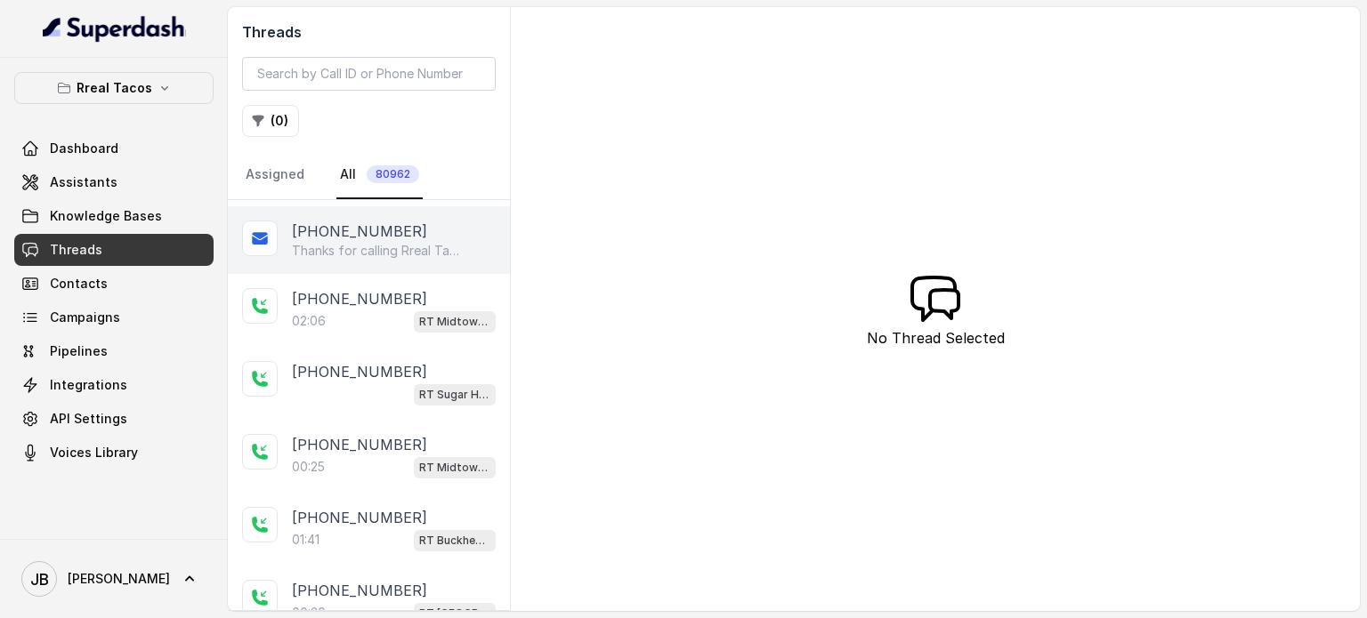
scroll to position [178, 0]
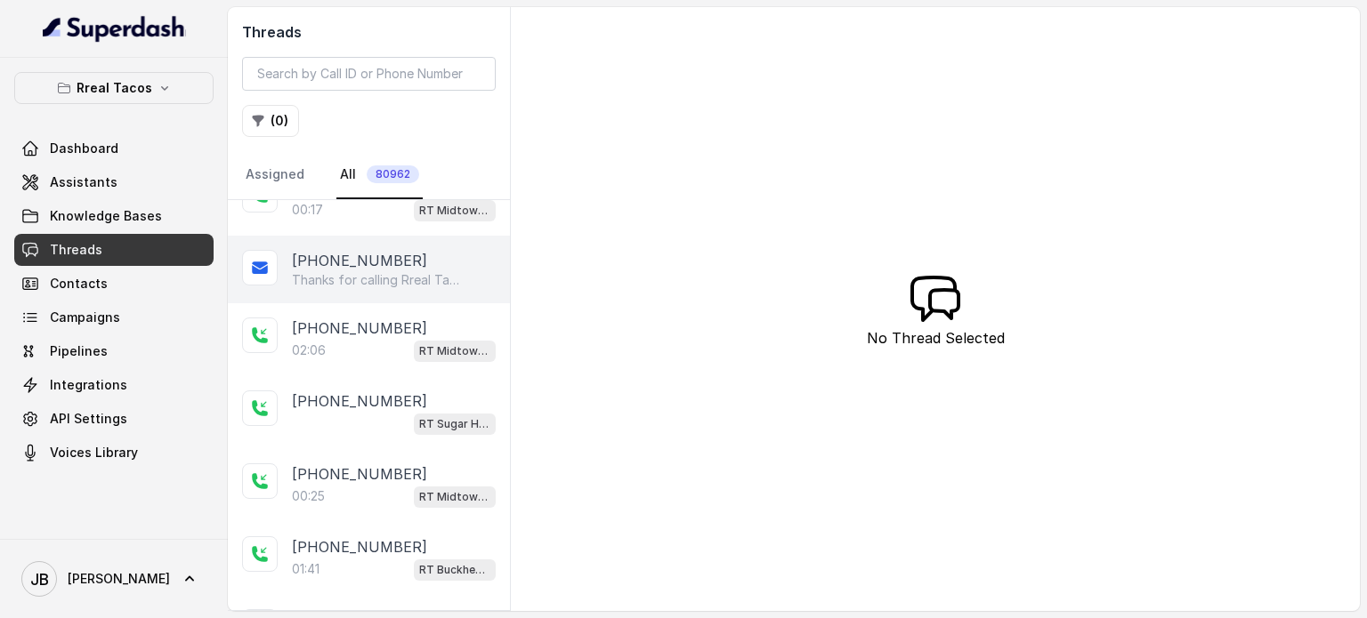
click at [376, 274] on p "Thanks for calling Rreal Tacos! Complete this form for any type of inquiry and …" at bounding box center [377, 280] width 171 height 18
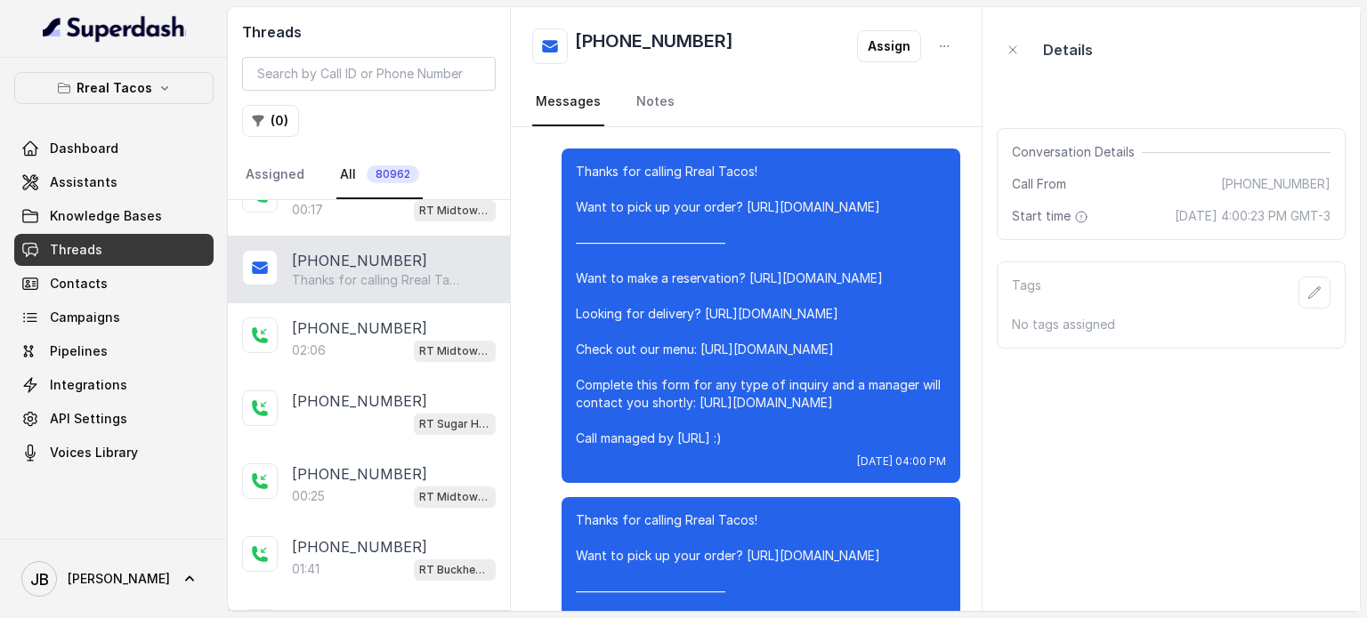
scroll to position [12033, 0]
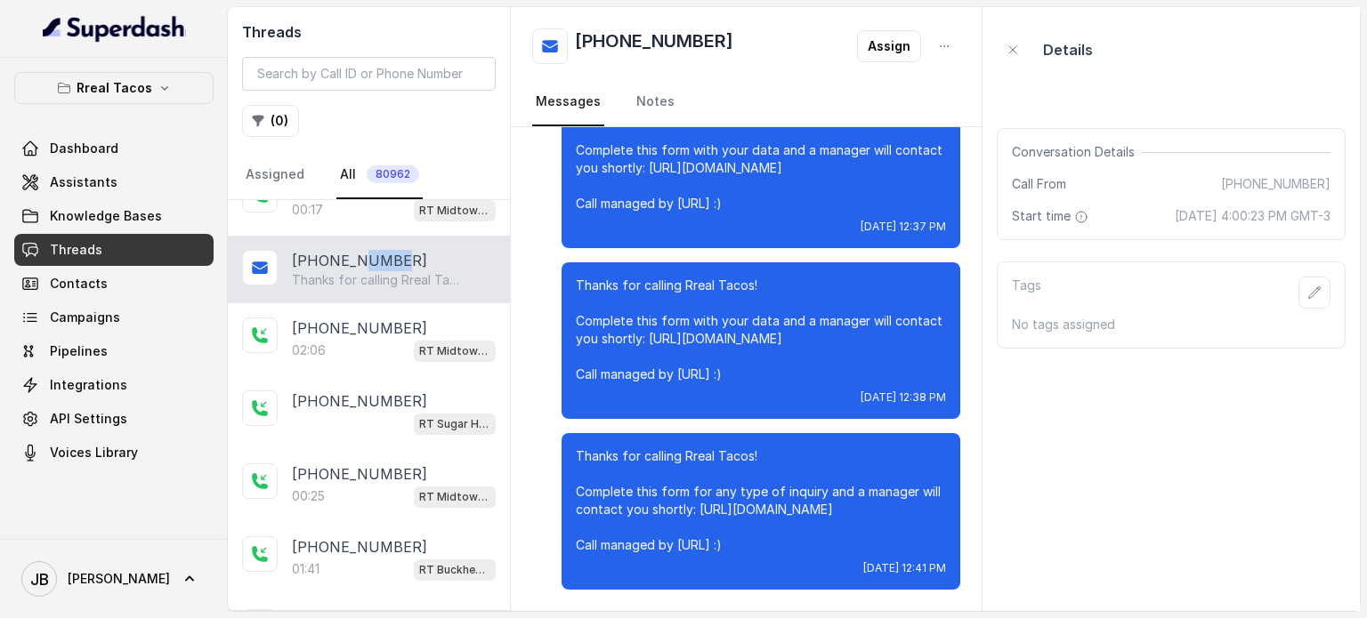
drag, startPoint x: 397, startPoint y: 254, endPoint x: 356, endPoint y: 254, distance: 40.9
click at [356, 254] on div "+14042369297" at bounding box center [394, 260] width 204 height 21
click at [372, 271] on p "Thanks for calling Rreal Tacos! Complete this form for any type of inquiry and …" at bounding box center [377, 280] width 171 height 18
drag, startPoint x: 396, startPoint y: 255, endPoint x: 334, endPoint y: 195, distance: 86.8
click at [279, 239] on div "+14042369297 Thanks for calling Rreal Tacos! Complete this form for any type of…" at bounding box center [369, 270] width 282 height 68
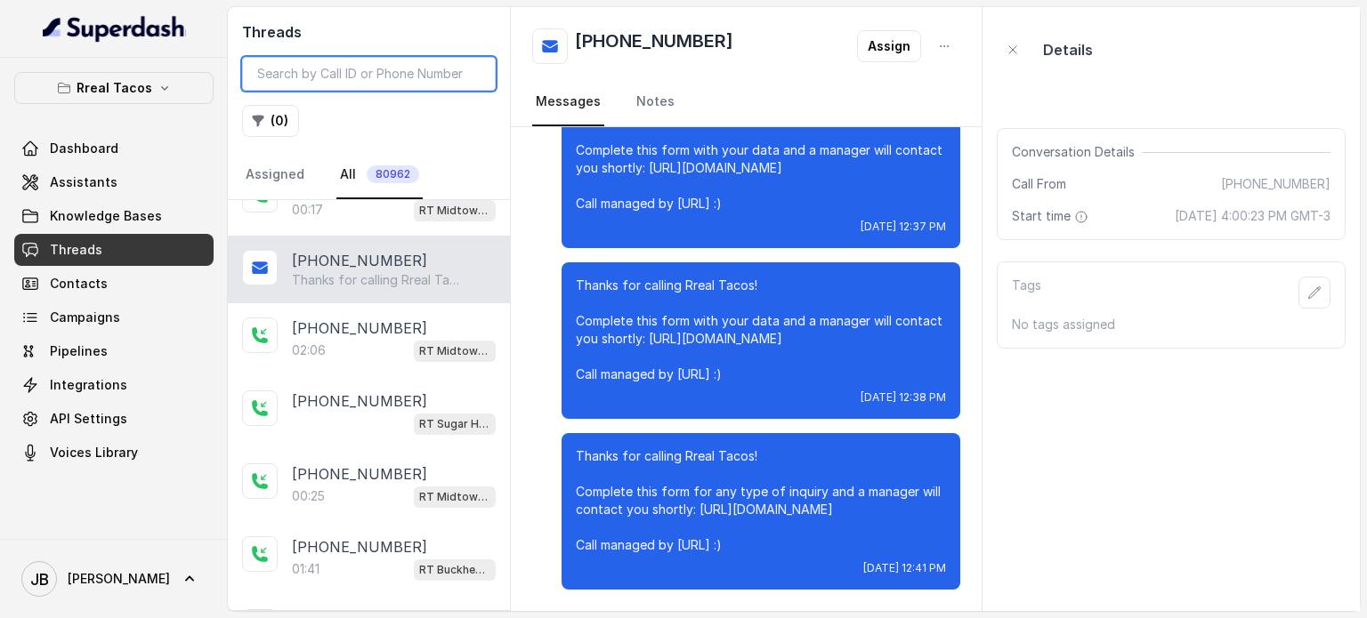
click at [368, 77] on input "search" at bounding box center [369, 74] width 254 height 34
paste input "+14042369297"
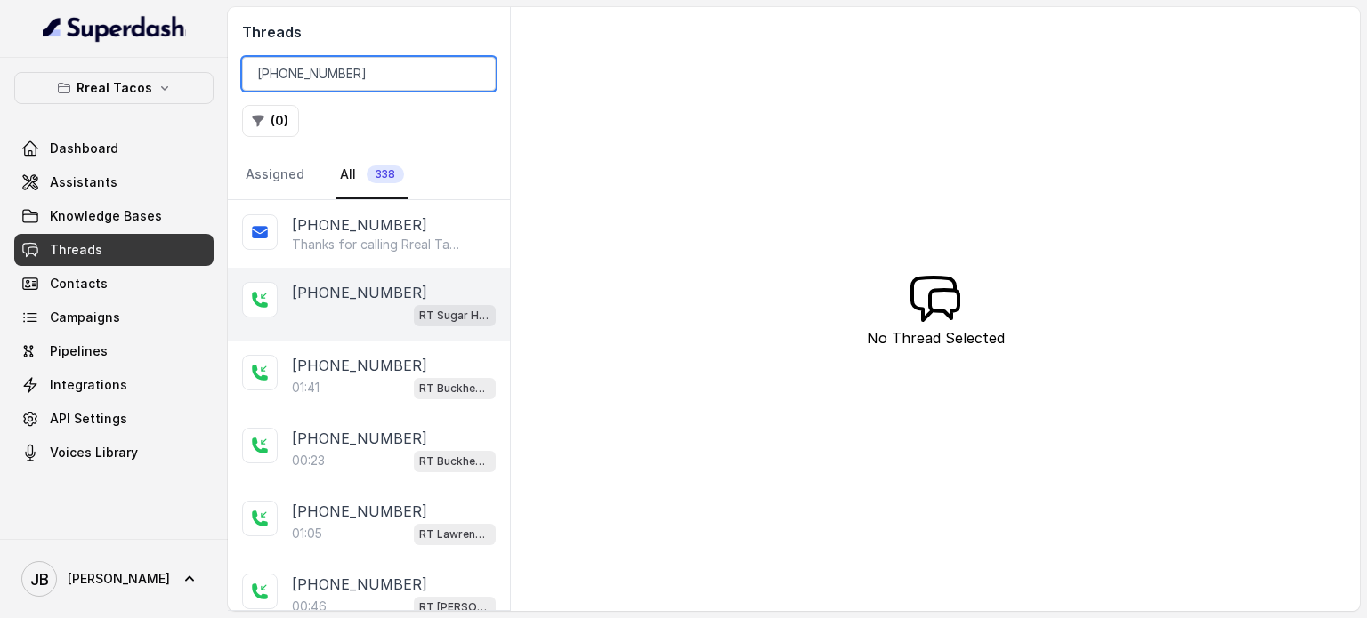
type input "+14042369297"
click at [351, 303] on div "RT Sugar Hill / EN" at bounding box center [394, 314] width 204 height 23
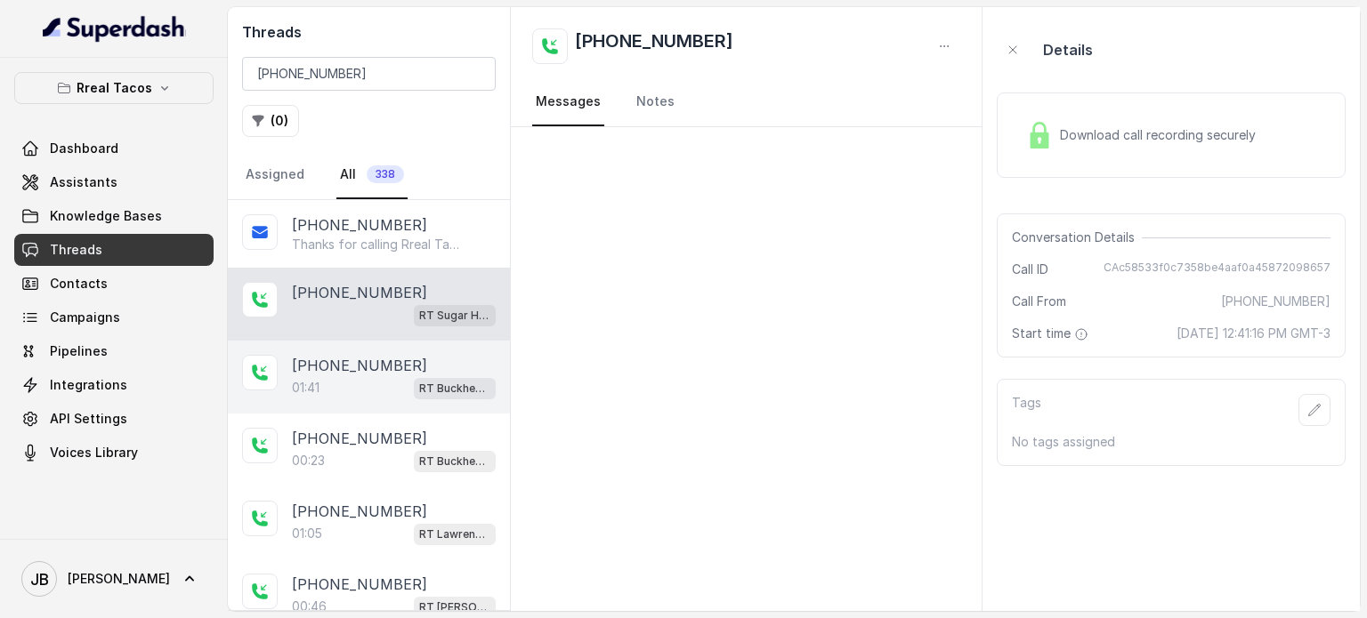
click at [358, 380] on div "01:41 RT Buckhead / EN" at bounding box center [394, 387] width 204 height 23
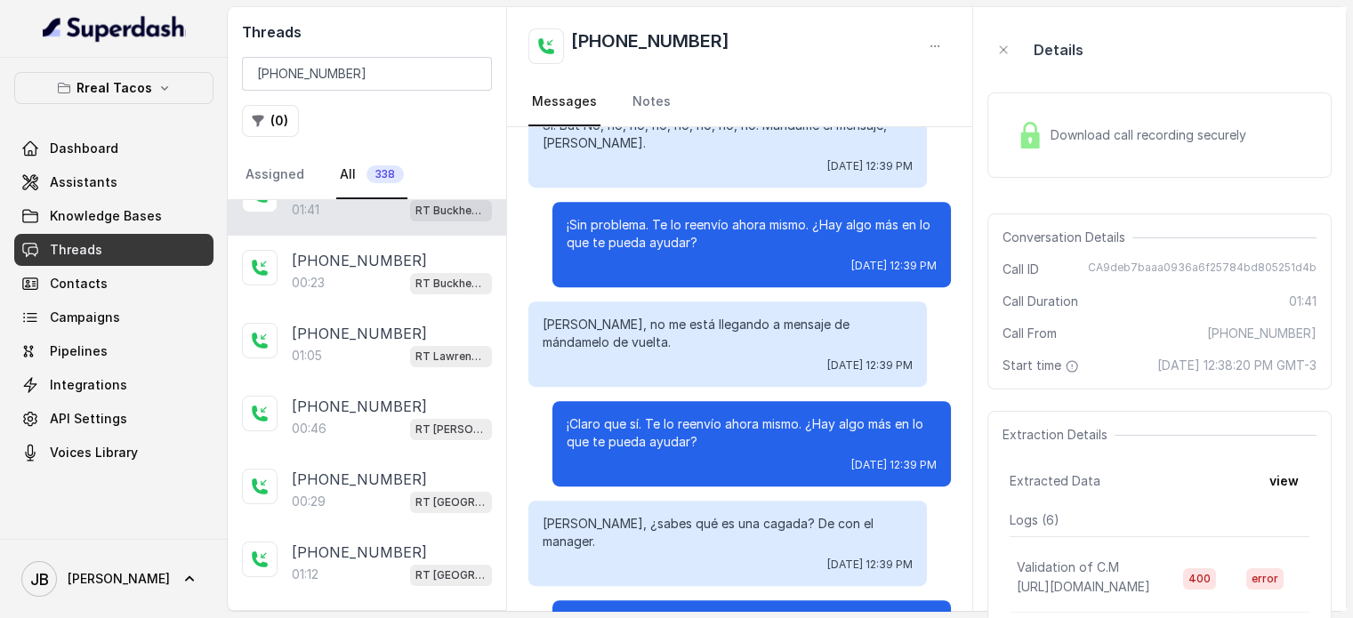
scroll to position [779, 0]
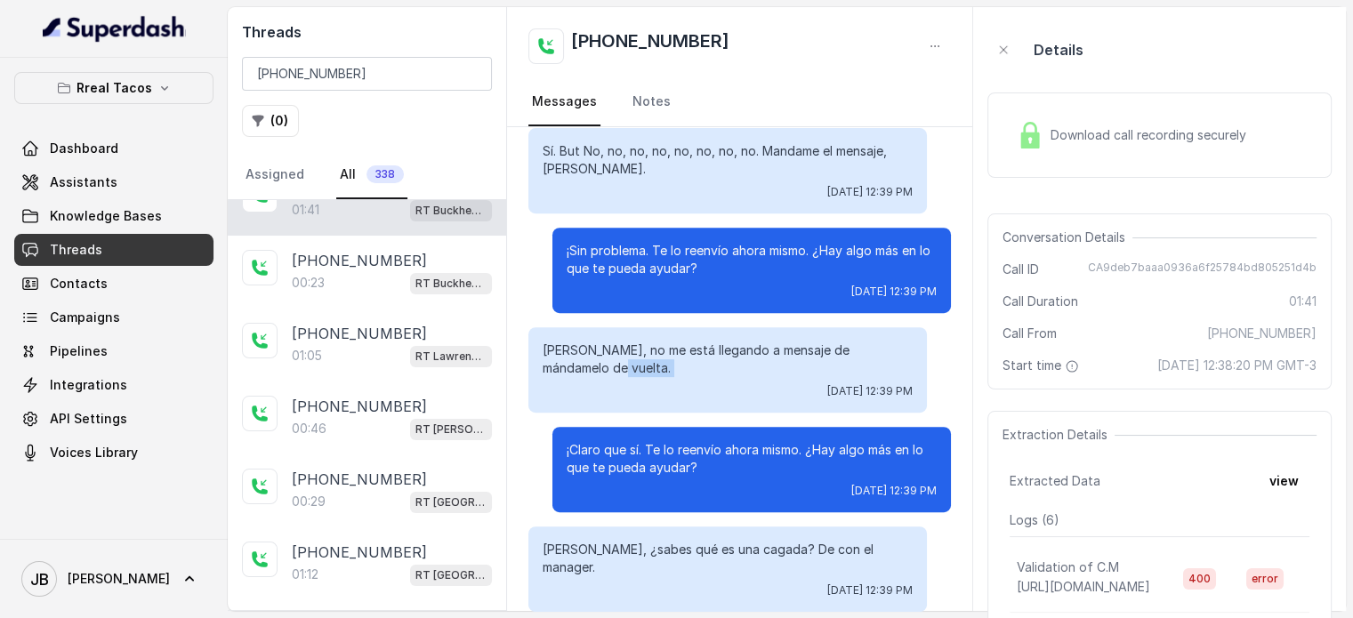
drag, startPoint x: 582, startPoint y: 353, endPoint x: 664, endPoint y: 373, distance: 84.2
click at [664, 373] on div "Nacho, no me está llegando a mensaje de mándamelo de vuelta. Fri, Aug 29, 2025,…" at bounding box center [728, 369] width 399 height 85
click at [664, 373] on p "Nacho, no me está llegando a mensaje de mándamelo de vuelta." at bounding box center [728, 360] width 370 height 36
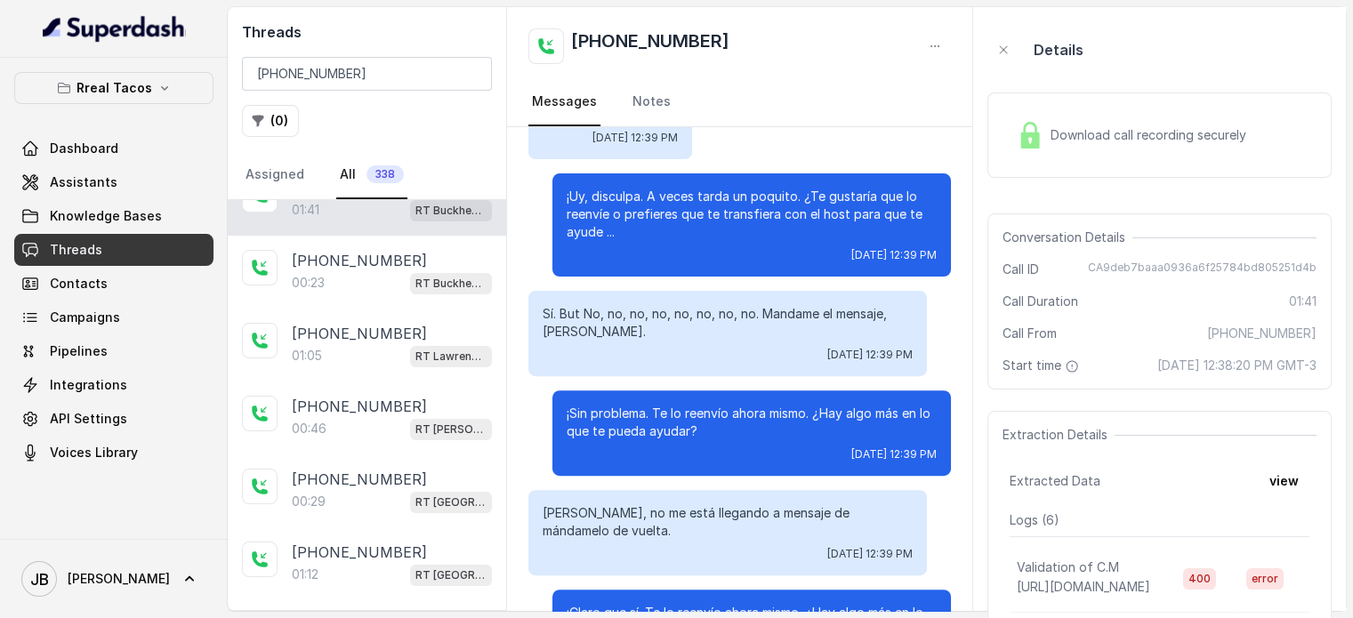
scroll to position [512, 0]
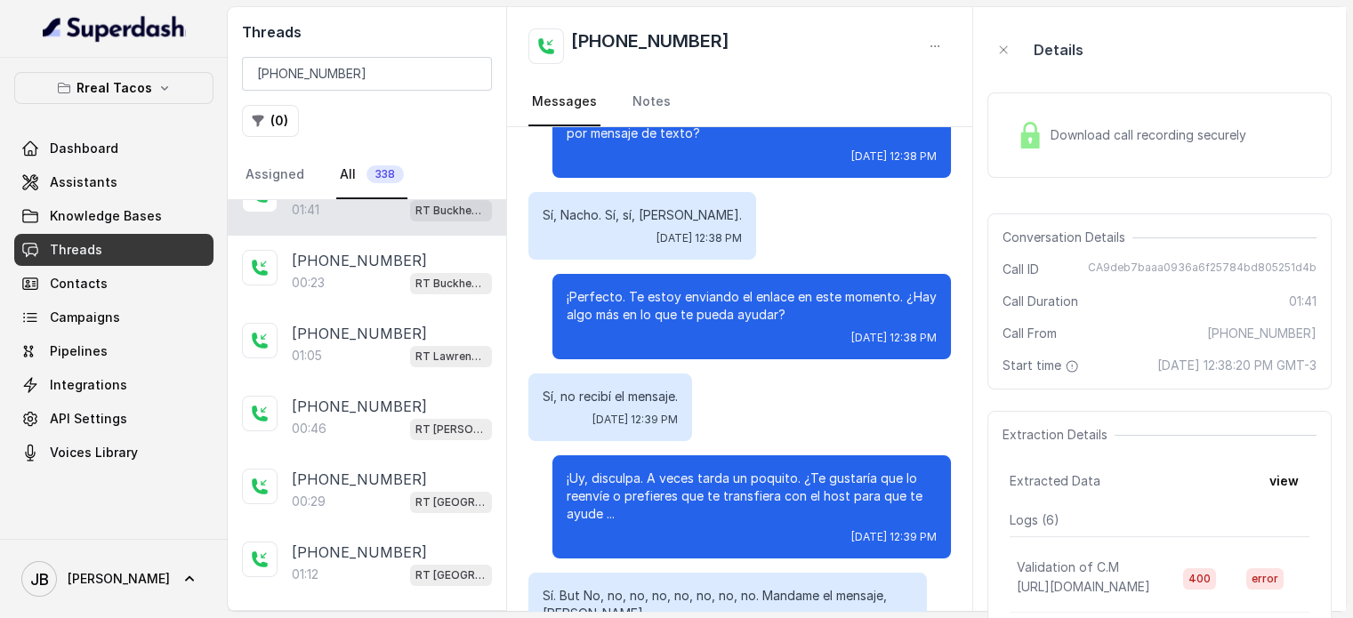
click at [1147, 137] on span "Download call recording securely" at bounding box center [1152, 135] width 203 height 18
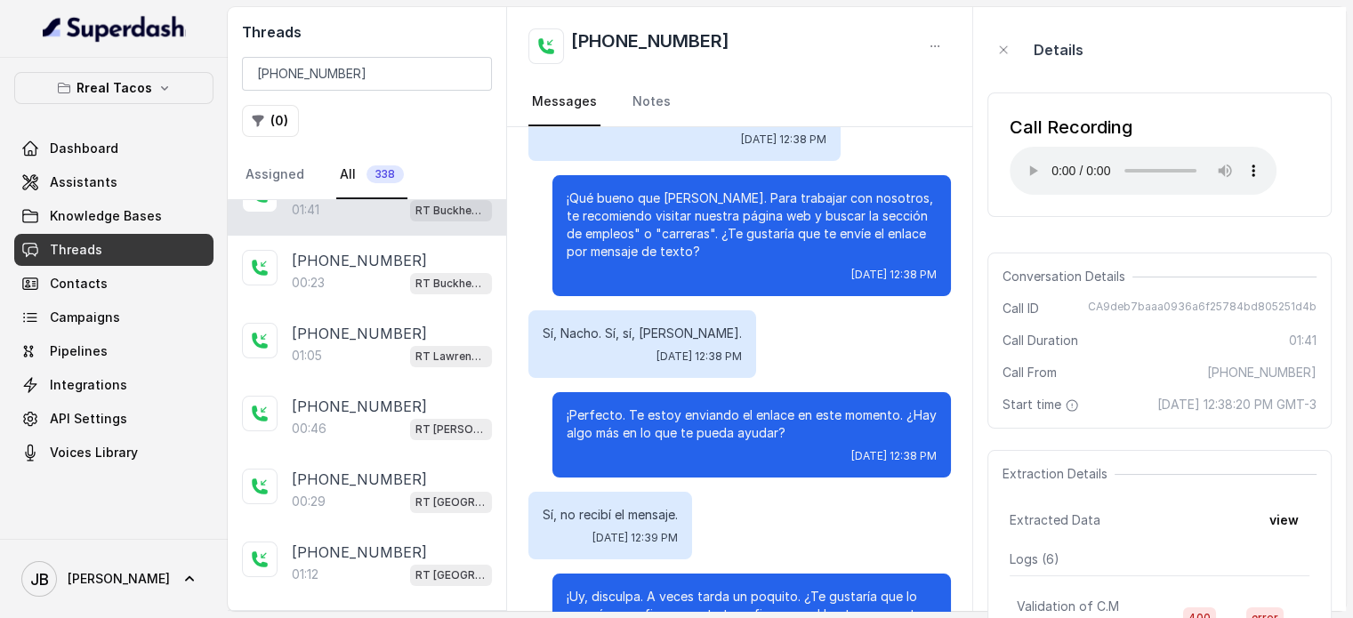
scroll to position [245, 0]
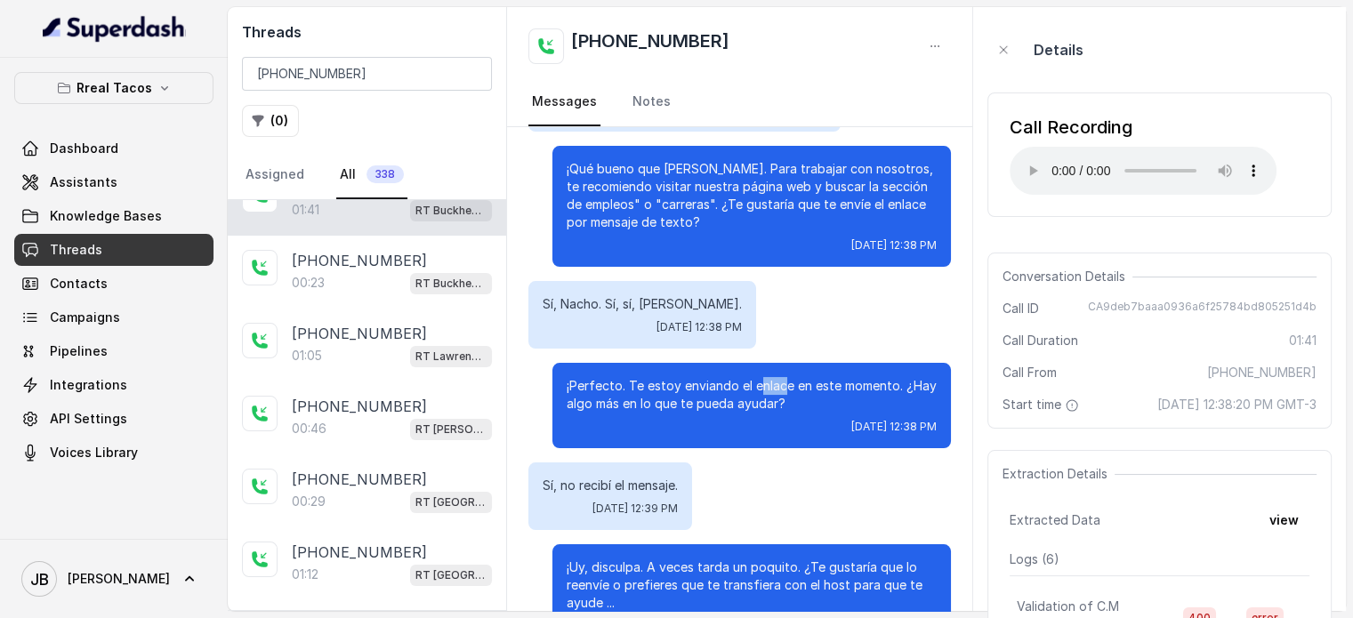
drag, startPoint x: 769, startPoint y: 392, endPoint x: 789, endPoint y: 391, distance: 20.5
click at [787, 391] on p "¡Perfecto. Te estoy enviando el enlace en este momento. ¿Hay algo más en lo que…" at bounding box center [752, 395] width 370 height 36
click at [790, 389] on p "¡Perfecto. Te estoy enviando el enlace en este momento. ¿Hay algo más en lo que…" at bounding box center [752, 395] width 370 height 36
drag, startPoint x: 715, startPoint y: 385, endPoint x: 798, endPoint y: 419, distance: 90.2
click at [786, 410] on p "¡Perfecto. Te estoy enviando el enlace en este momento. ¿Hay algo más en lo que…" at bounding box center [752, 395] width 370 height 36
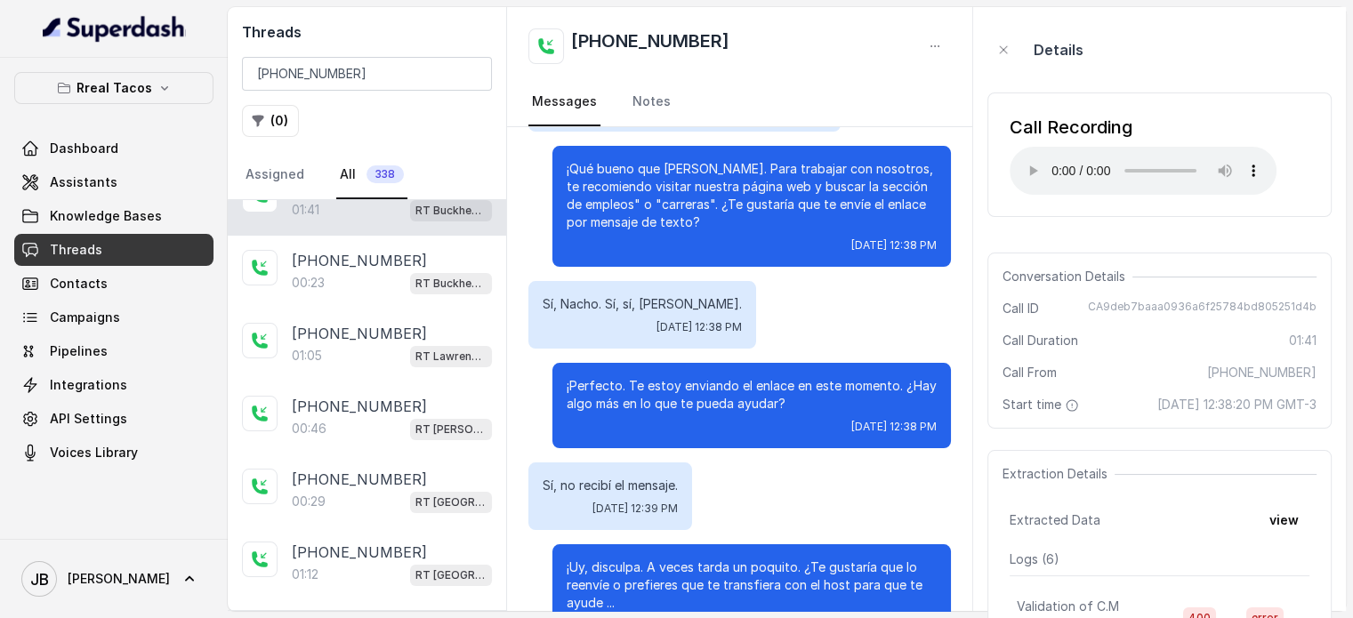
click at [812, 416] on div "¡Perfecto. Te estoy enviando el enlace en este momento. ¿Hay algo más en lo que…" at bounding box center [752, 405] width 399 height 85
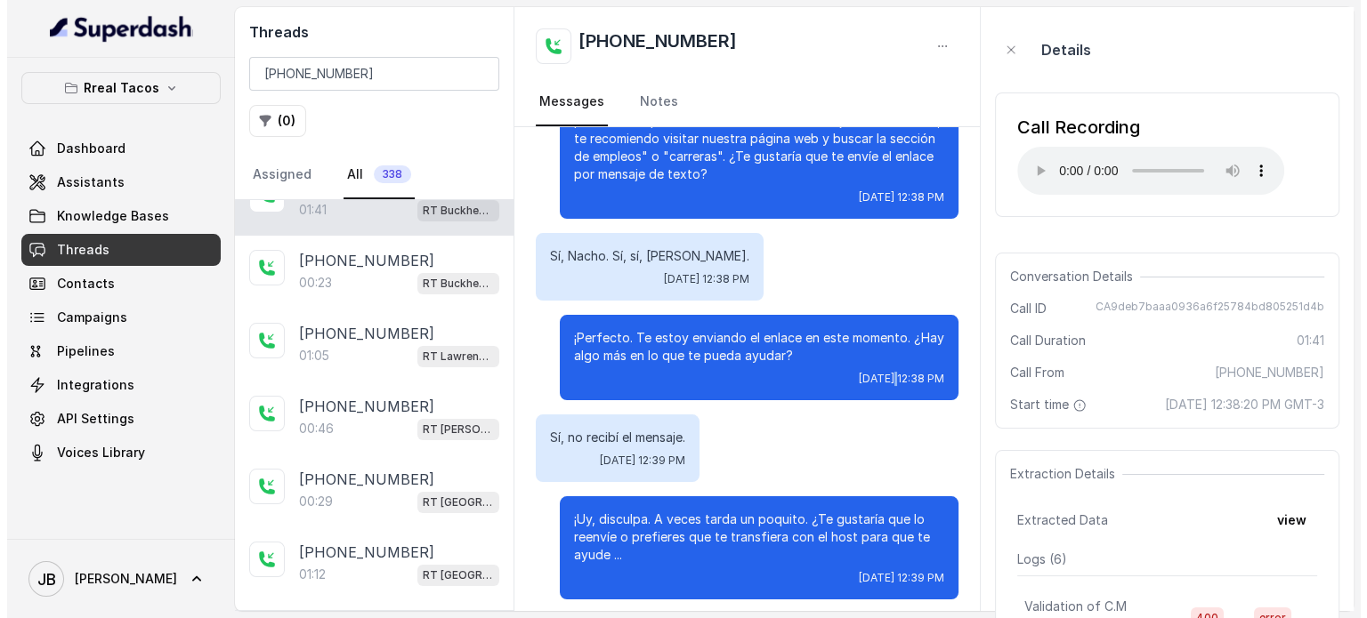
scroll to position [423, 0]
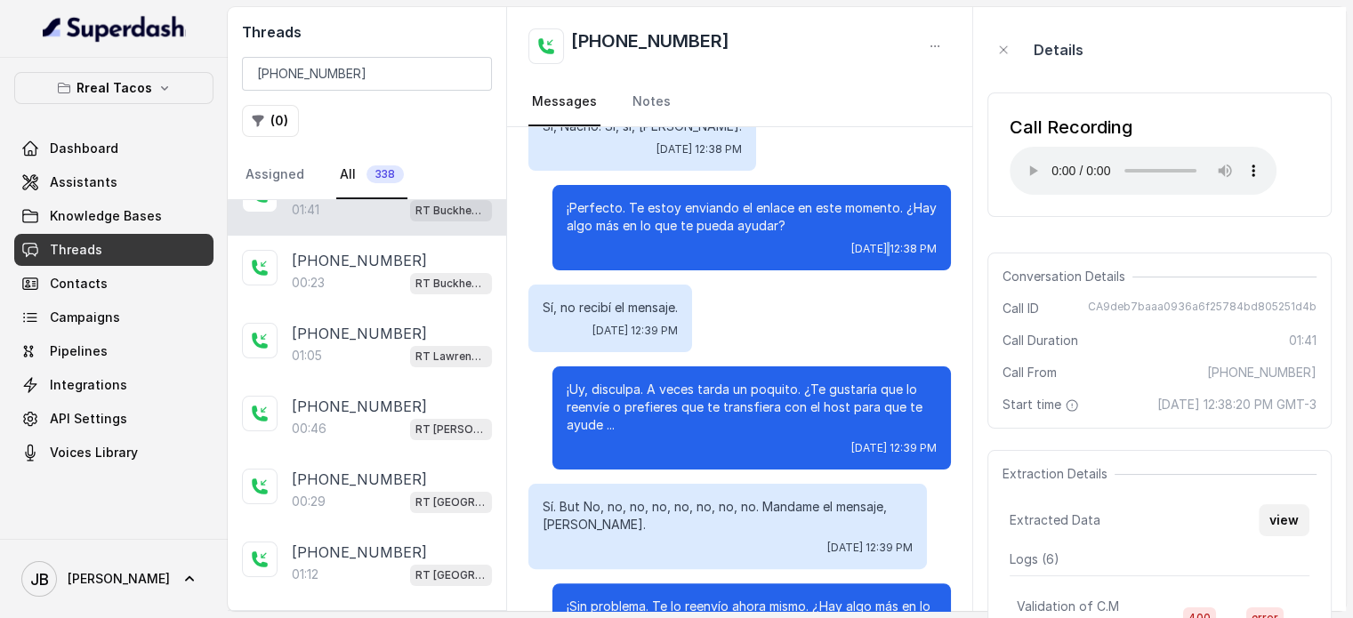
click at [1303, 537] on button "view" at bounding box center [1284, 521] width 51 height 32
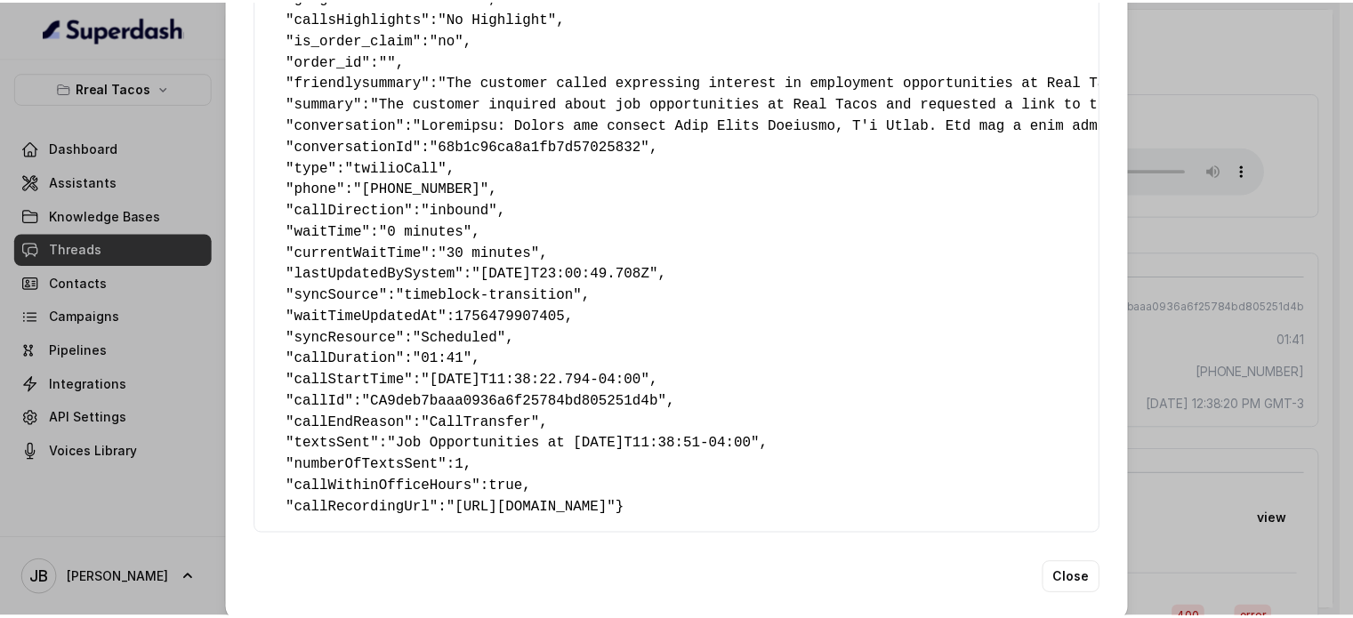
scroll to position [474, 0]
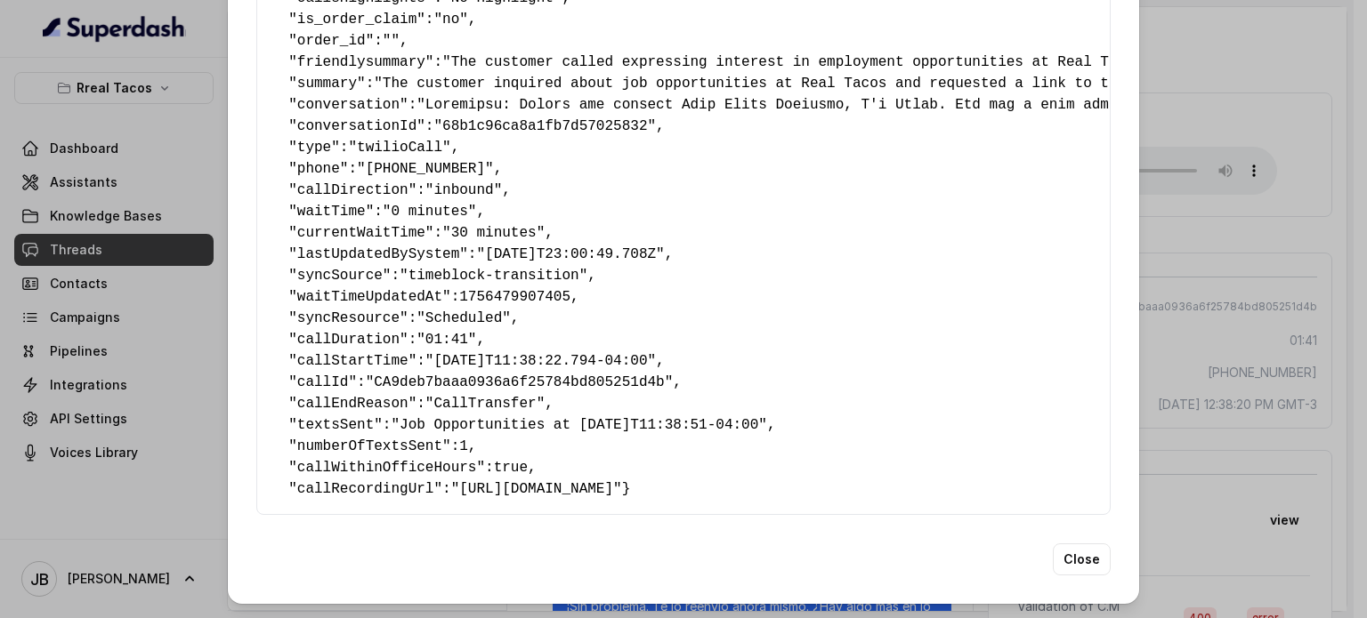
click at [653, 417] on span ""Job Opportunities at 2025-08-29T11:38:51-04:00"" at bounding box center [579, 425] width 376 height 16
click at [652, 417] on span ""Job Opportunities at 2025-08-29T11:38:51-04:00"" at bounding box center [579, 425] width 376 height 16
click at [571, 424] on pre "{ " textSent ": "yes" , " reasonForSendingText ": "" , " humanTransfer ": "yes"…" at bounding box center [683, 73] width 824 height 854
click at [554, 380] on pre "{ " textSent ": "yes" , " reasonForSendingText ": "" , " humanTransfer ": "yes"…" at bounding box center [683, 73] width 824 height 854
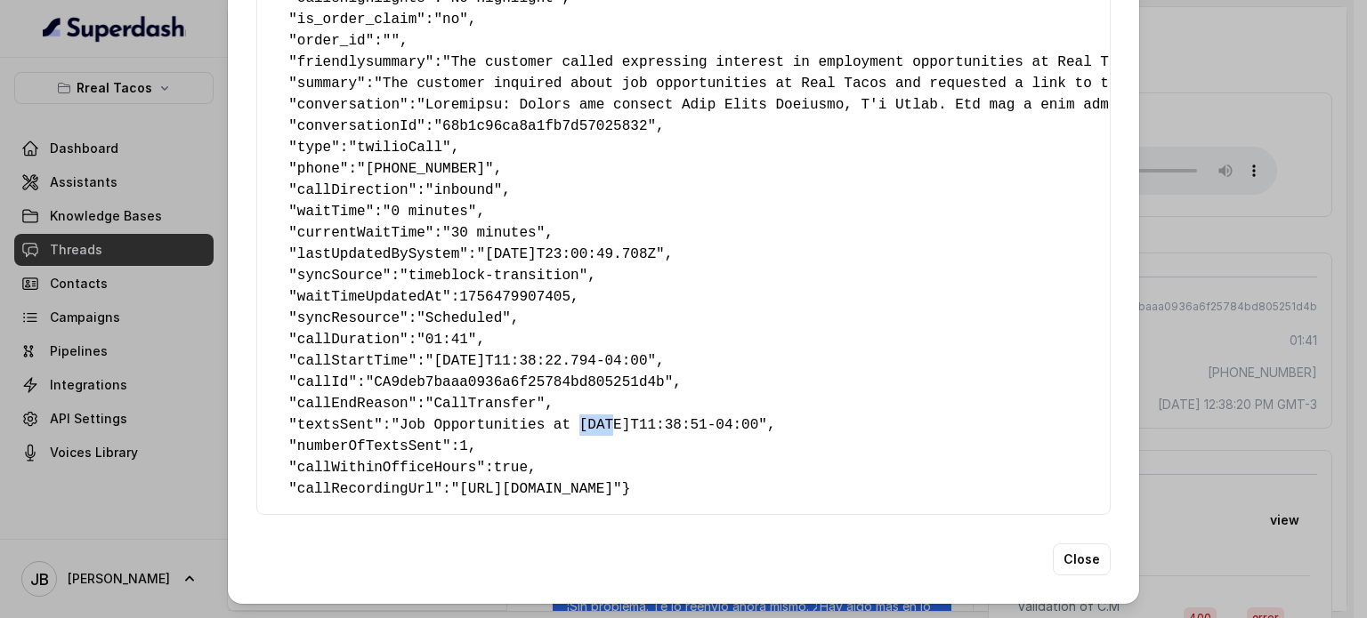
click at [554, 380] on pre "{ " textSent ": "yes" , " reasonForSendingText ": "" , " humanTransfer ": "yes"…" at bounding box center [683, 73] width 824 height 854
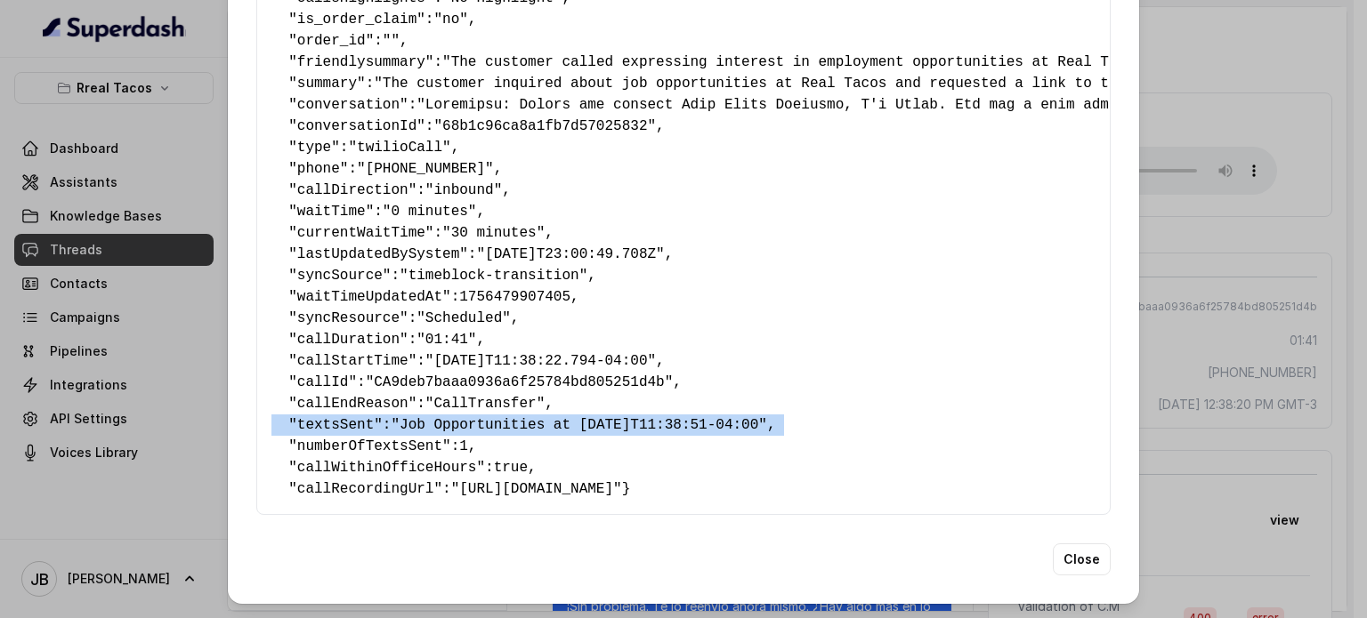
click at [554, 380] on pre "{ " textSent ": "yes" , " reasonForSendingText ": "" , " humanTransfer ": "yes"…" at bounding box center [683, 73] width 824 height 854
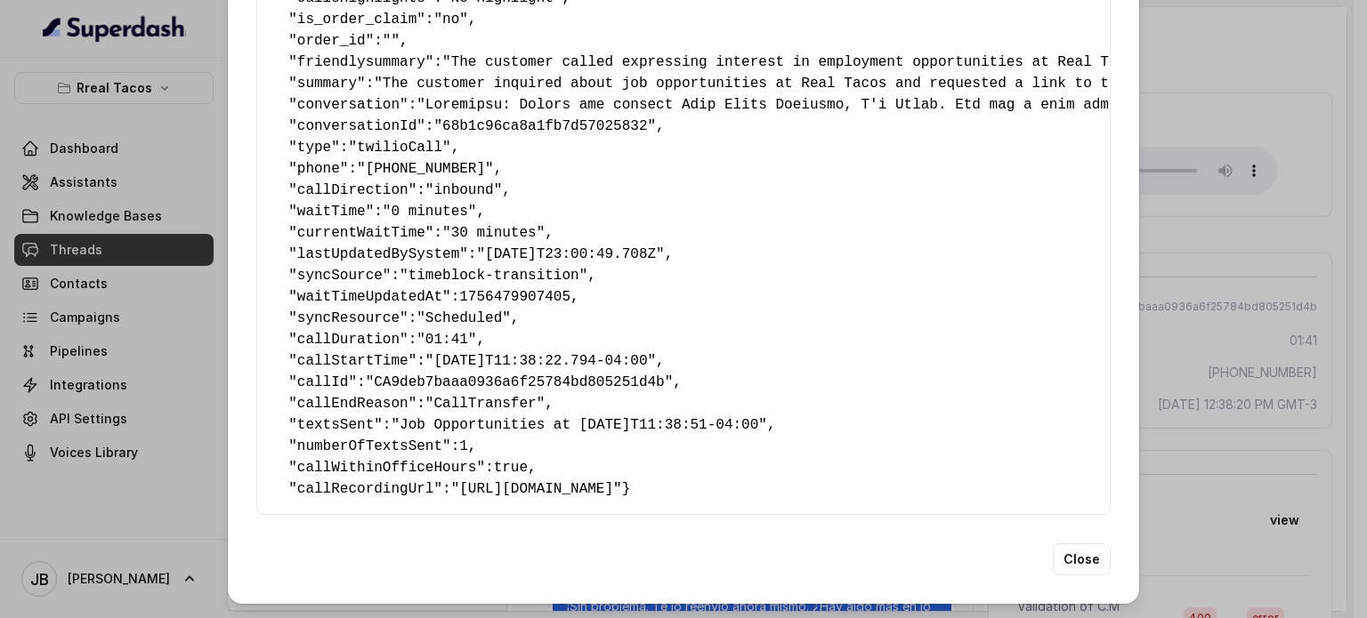
click at [538, 416] on pre "{ " textSent ": "yes" , " reasonForSendingText ": "" , " humanTransfer ": "yes"…" at bounding box center [683, 73] width 824 height 854
click at [523, 417] on span ""Job Opportunities at 2025-08-29T11:38:51-04:00"" at bounding box center [579, 425] width 376 height 16
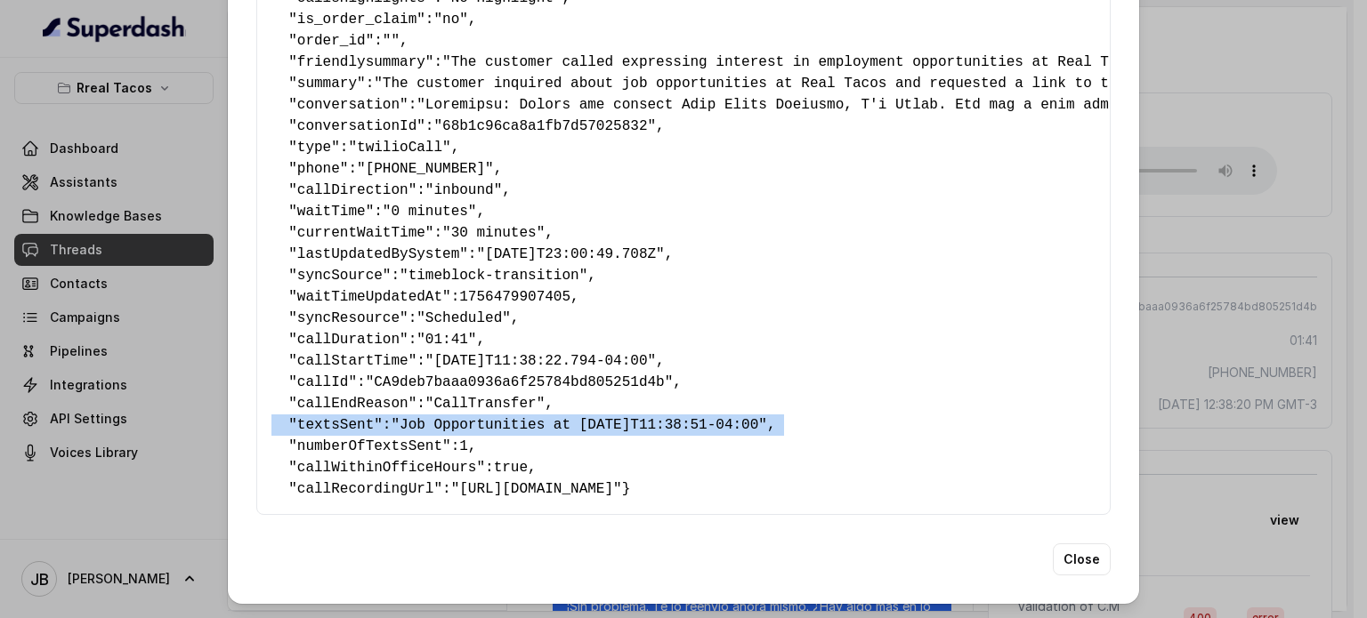
click at [523, 417] on span ""Job Opportunities at 2025-08-29T11:38:51-04:00"" at bounding box center [579, 425] width 376 height 16
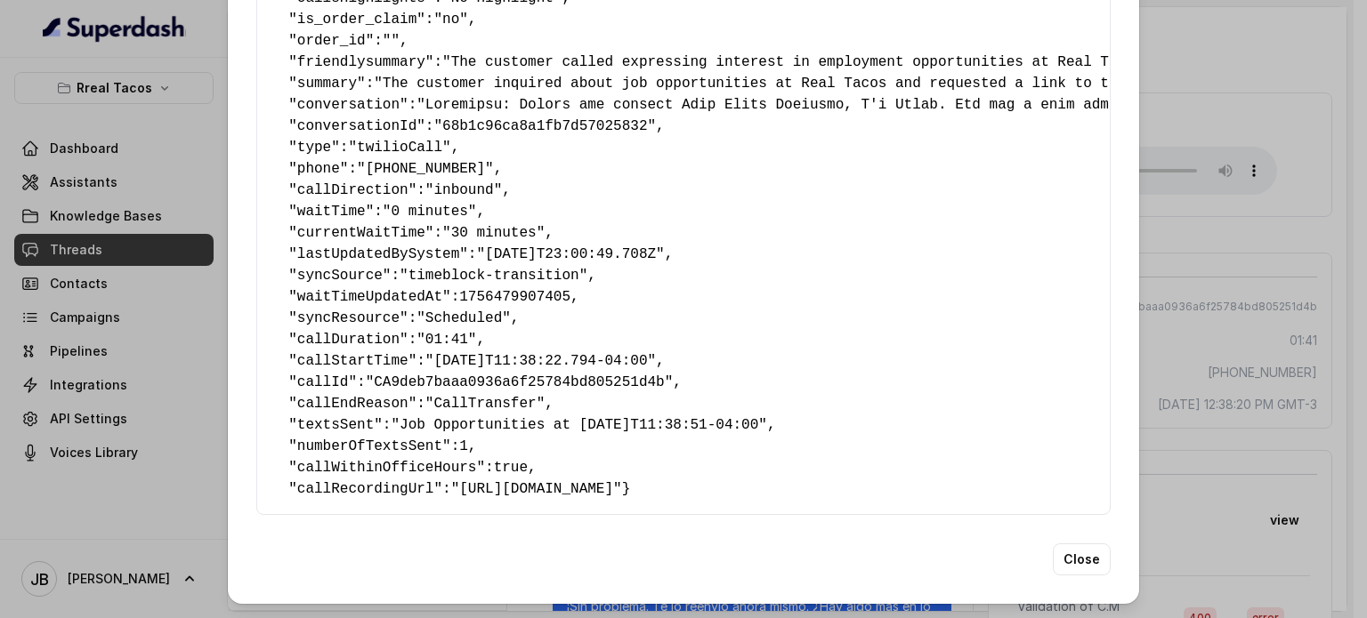
click at [533, 419] on pre "{ " textSent ": "yes" , " reasonForSendingText ": "" , " humanTransfer ": "yes"…" at bounding box center [683, 73] width 824 height 854
click at [1113, 339] on div "Extracted Data { " textSent ": "yes" , " reasonForSendingText ": "" , " humanTr…" at bounding box center [683, 82] width 911 height 1045
click at [1167, 355] on div "Extracted Data { " textSent ": "yes" , " reasonForSendingText ": "" , " humanTr…" at bounding box center [683, 309] width 1367 height 618
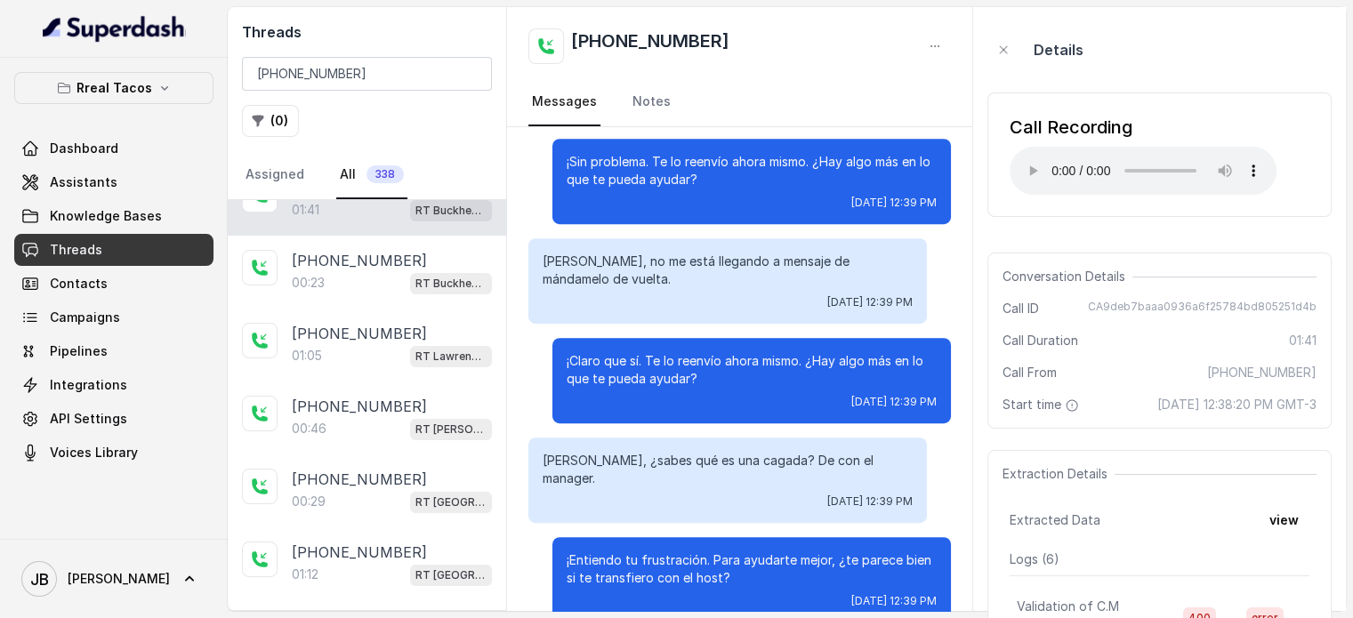
scroll to position [690, 0]
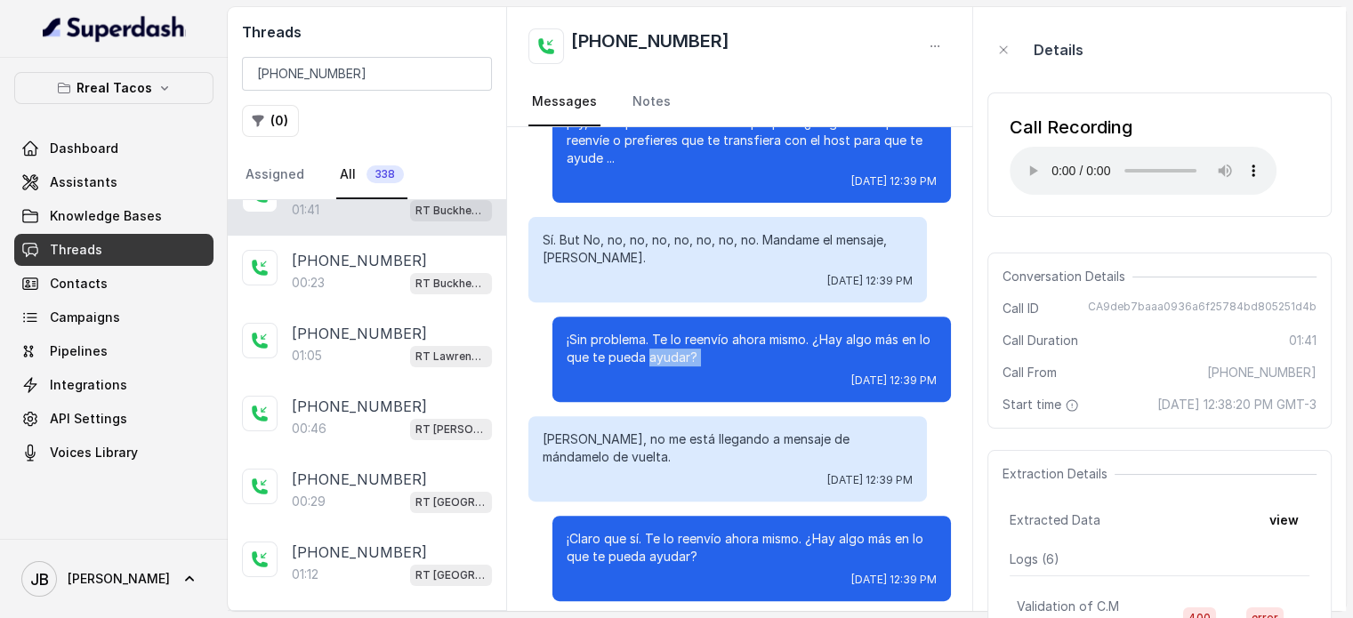
drag, startPoint x: 638, startPoint y: 361, endPoint x: 729, endPoint y: 369, distance: 91.1
click at [691, 364] on div "¡Sin problema. Te lo reenvío ahora mismo. ¿Hay algo más en lo que te pueda ayud…" at bounding box center [752, 359] width 399 height 85
click at [730, 369] on div "¡Sin problema. Te lo reenvío ahora mismo. ¿Hay algo más en lo que te pueda ayud…" at bounding box center [752, 359] width 399 height 85
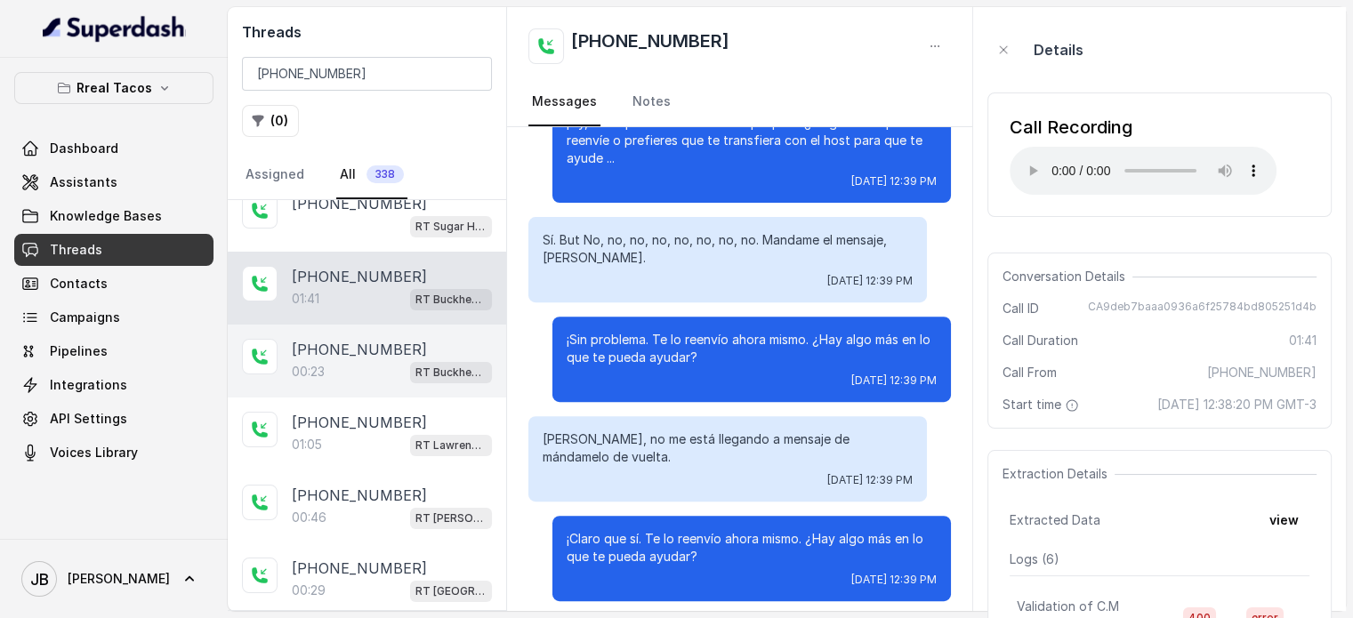
click at [366, 362] on div "00:23 RT Buckhead / EN" at bounding box center [392, 371] width 200 height 23
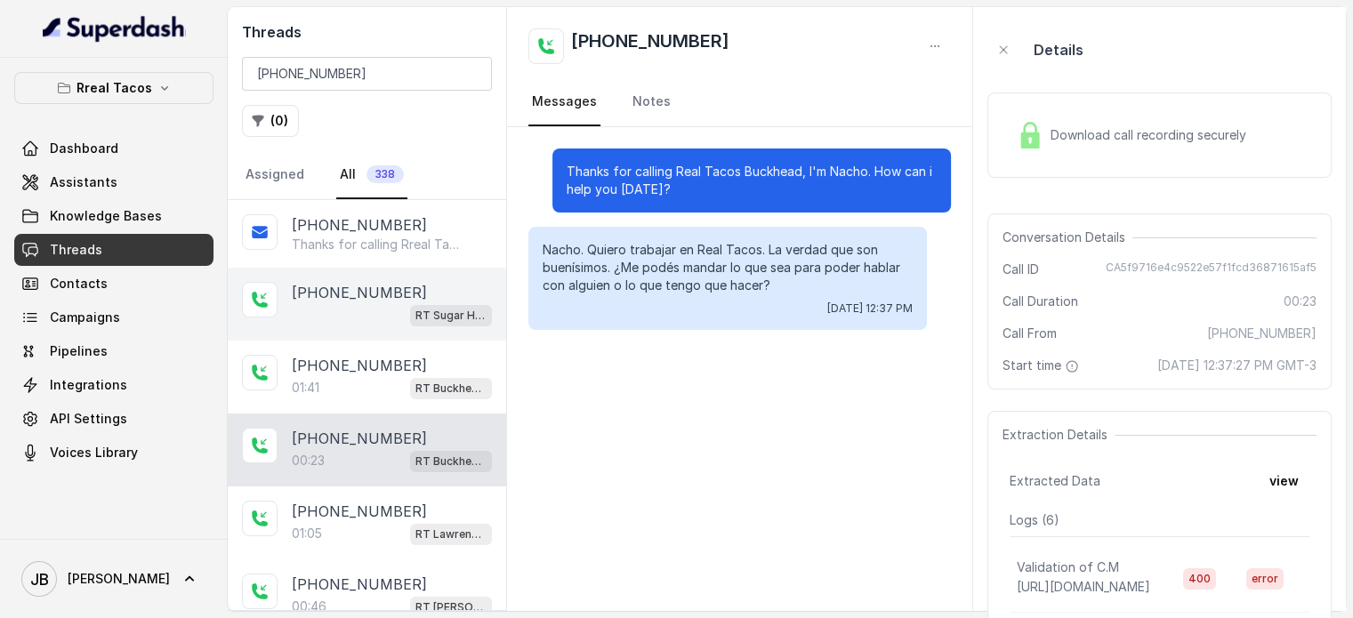
click at [377, 282] on p "+14042369297" at bounding box center [359, 292] width 135 height 21
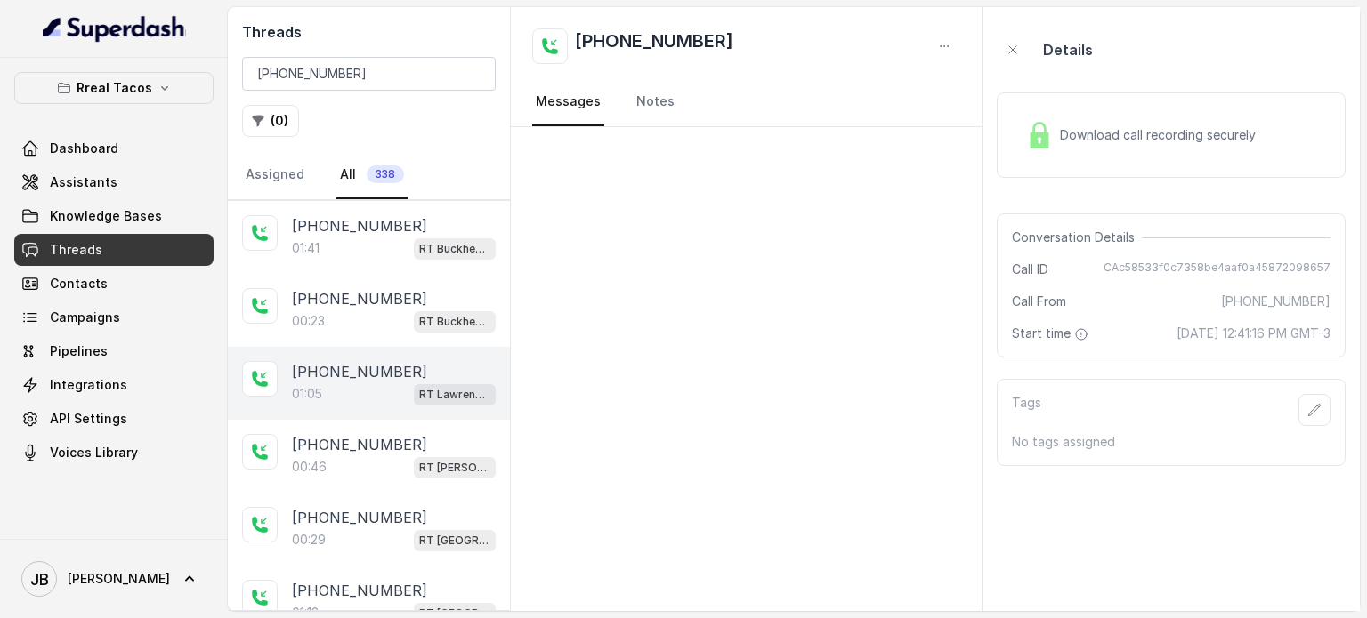
scroll to position [178, 0]
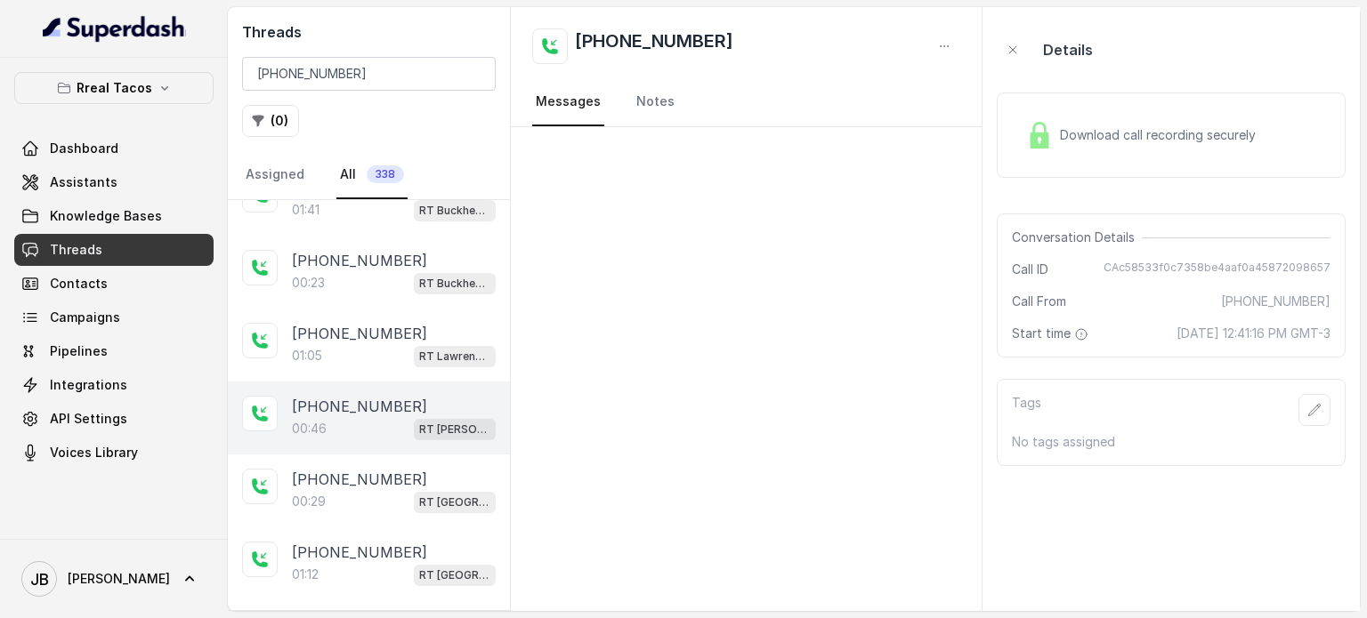
click at [382, 409] on p "+14042369297" at bounding box center [359, 406] width 135 height 21
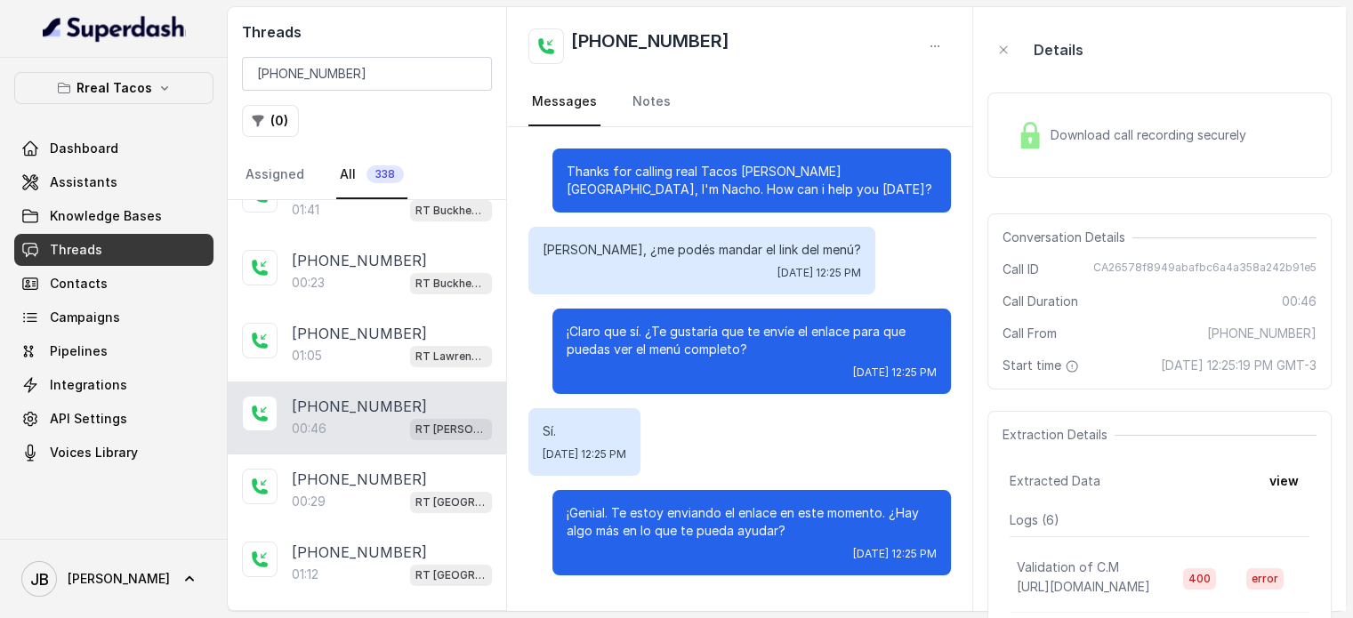
drag, startPoint x: 689, startPoint y: 344, endPoint x: 810, endPoint y: 339, distance: 121.1
click at [811, 340] on div "¡Claro que sí. ¿Te gustaría que te envíe el enlace para que puedas ver el menú …" at bounding box center [752, 351] width 399 height 85
click at [807, 338] on p "¡Claro que sí. ¿Te gustaría que te envíe el enlace para que puedas ver el menú …" at bounding box center [752, 341] width 370 height 36
click at [711, 553] on div "Fri, Aug 29, 2025, 12:25 PM" at bounding box center [752, 554] width 370 height 14
click at [701, 521] on p "¡Genial. Te estoy enviando el enlace en este momento. ¿Hay algo más en lo que t…" at bounding box center [752, 523] width 370 height 36
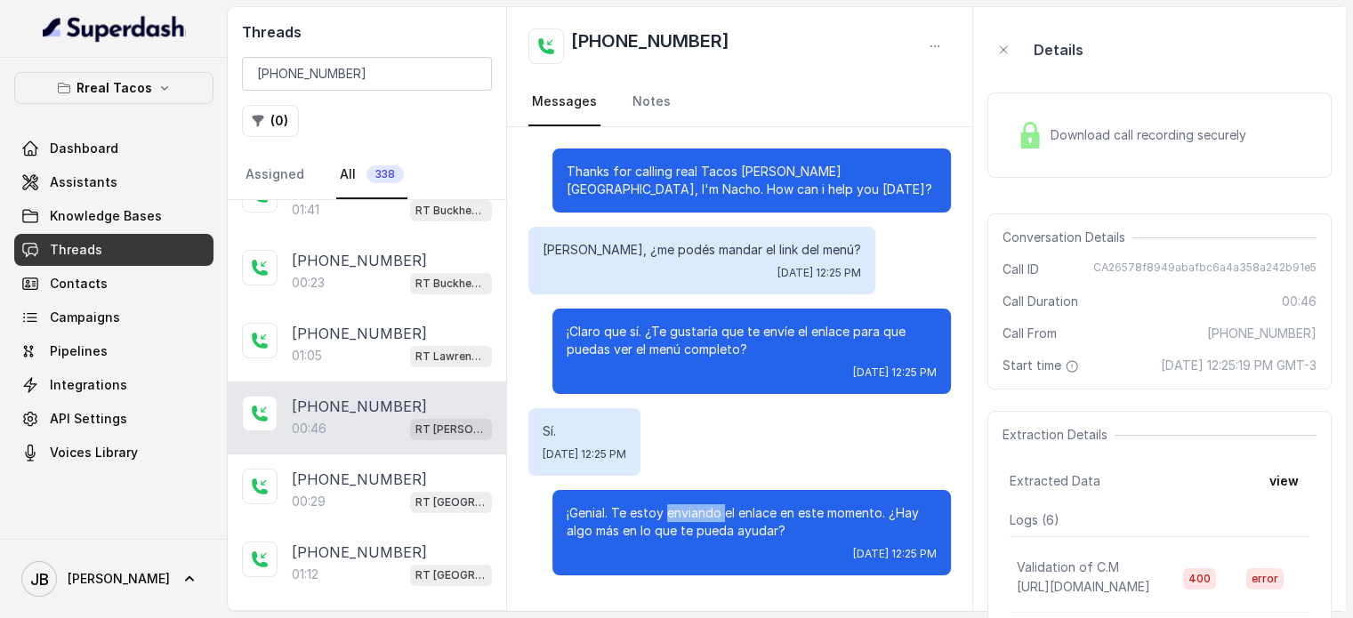
click at [701, 521] on p "¡Genial. Te estoy enviando el enlace en este momento. ¿Hay algo más en lo que t…" at bounding box center [752, 523] width 370 height 36
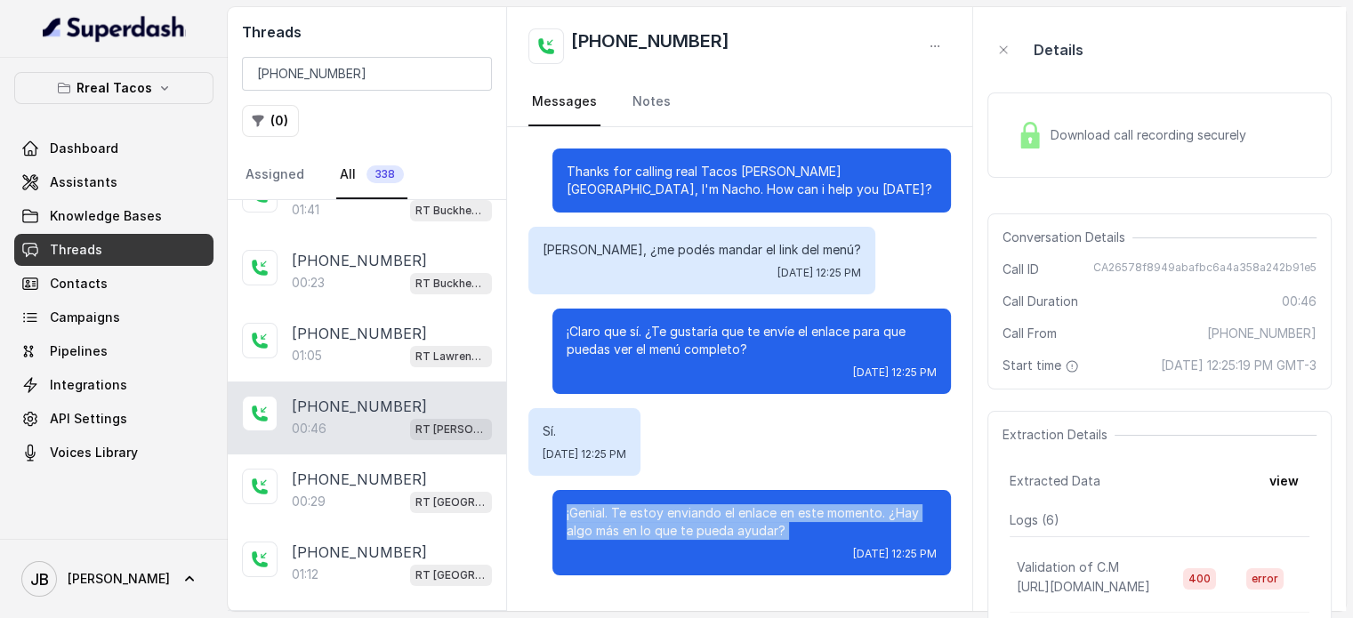
drag, startPoint x: 701, startPoint y: 521, endPoint x: 756, endPoint y: 508, distance: 56.8
click at [701, 521] on p "¡Genial. Te estoy enviando el enlace en este momento. ¿Hay algo más en lo que t…" at bounding box center [752, 523] width 370 height 36
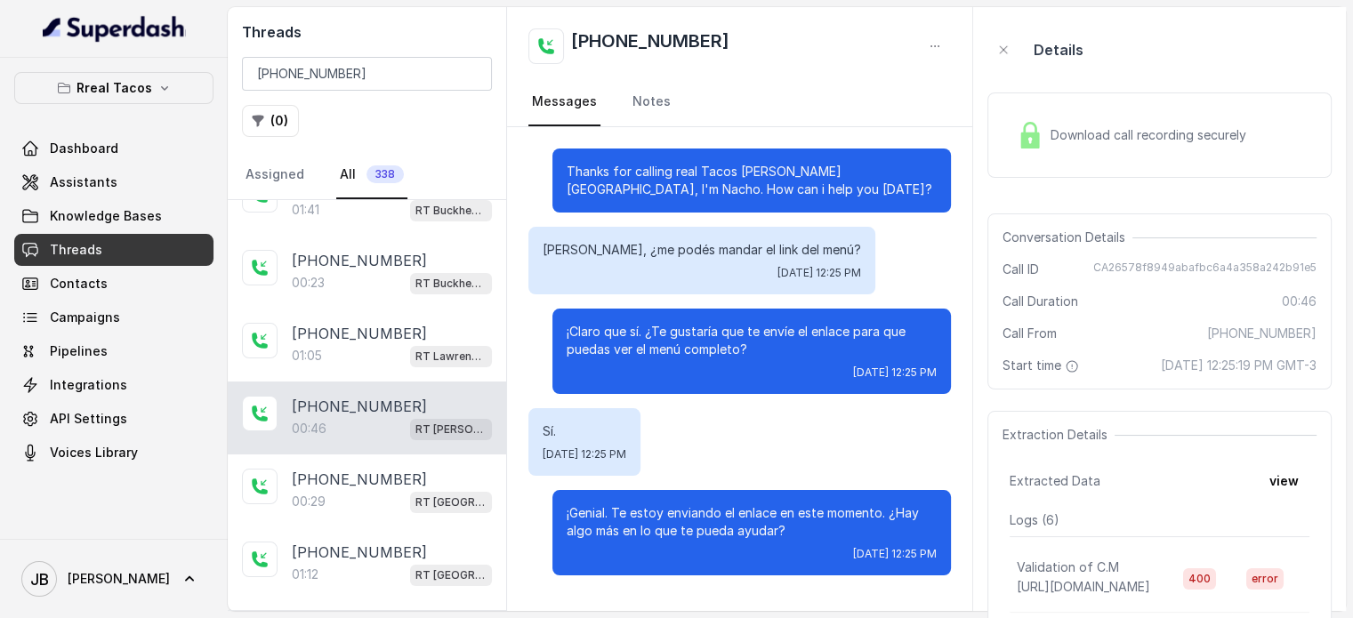
drag, startPoint x: 836, startPoint y: 473, endPoint x: 1031, endPoint y: 487, distance: 195.3
click at [841, 473] on div "Sí. Fri, Aug 29, 2025, 12:25 PM" at bounding box center [740, 442] width 423 height 68
click at [1296, 497] on button "view" at bounding box center [1284, 481] width 51 height 32
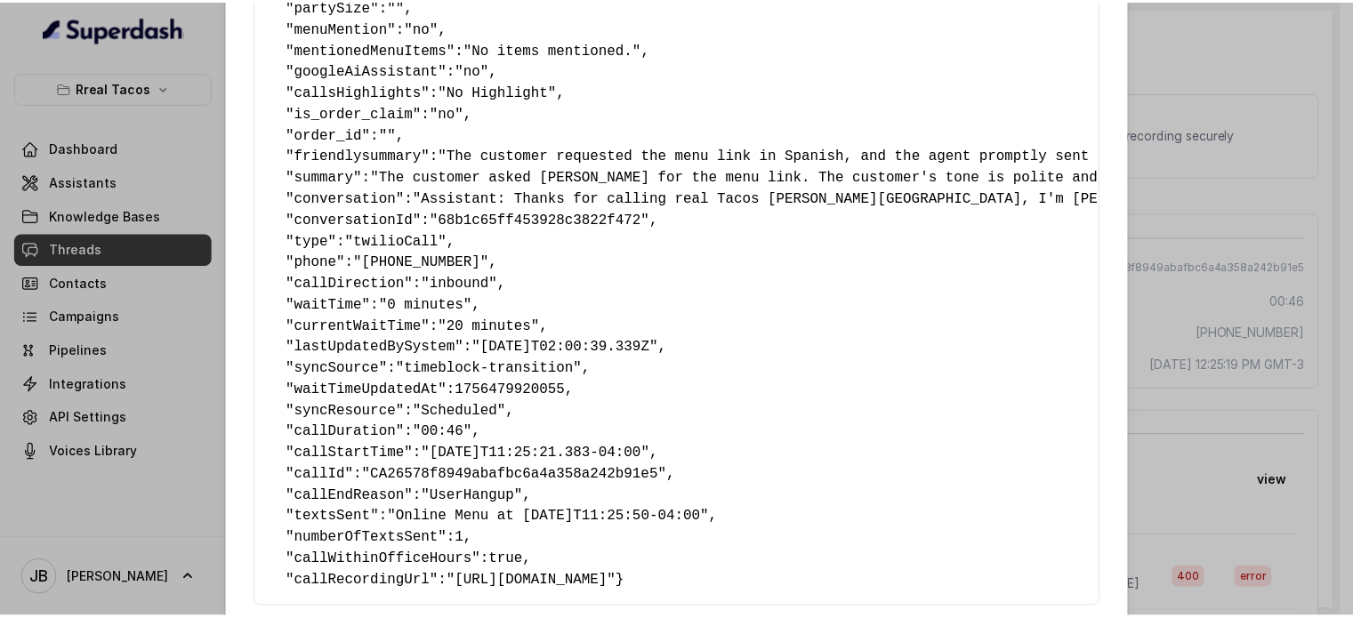
scroll to position [474, 0]
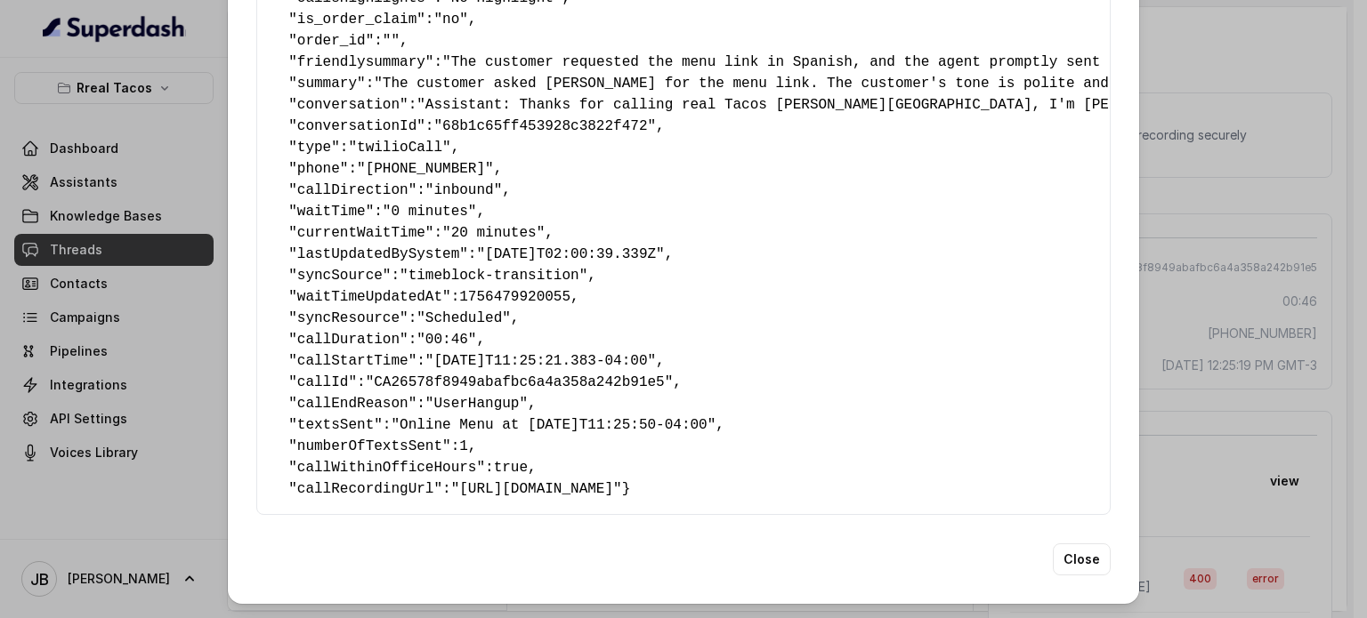
click at [1217, 256] on div "Extracted Data { " textSent? ": "yes" , " reasonForSendingText ": "menu link" ,…" at bounding box center [683, 309] width 1367 height 618
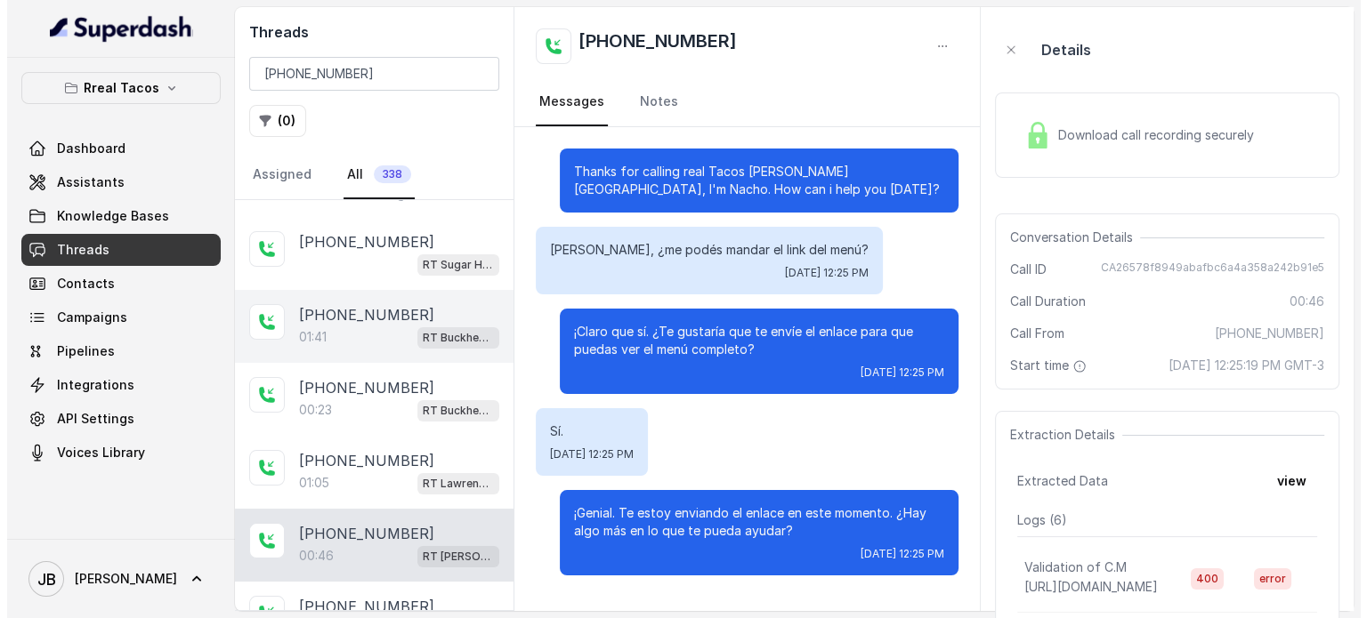
scroll to position [0, 0]
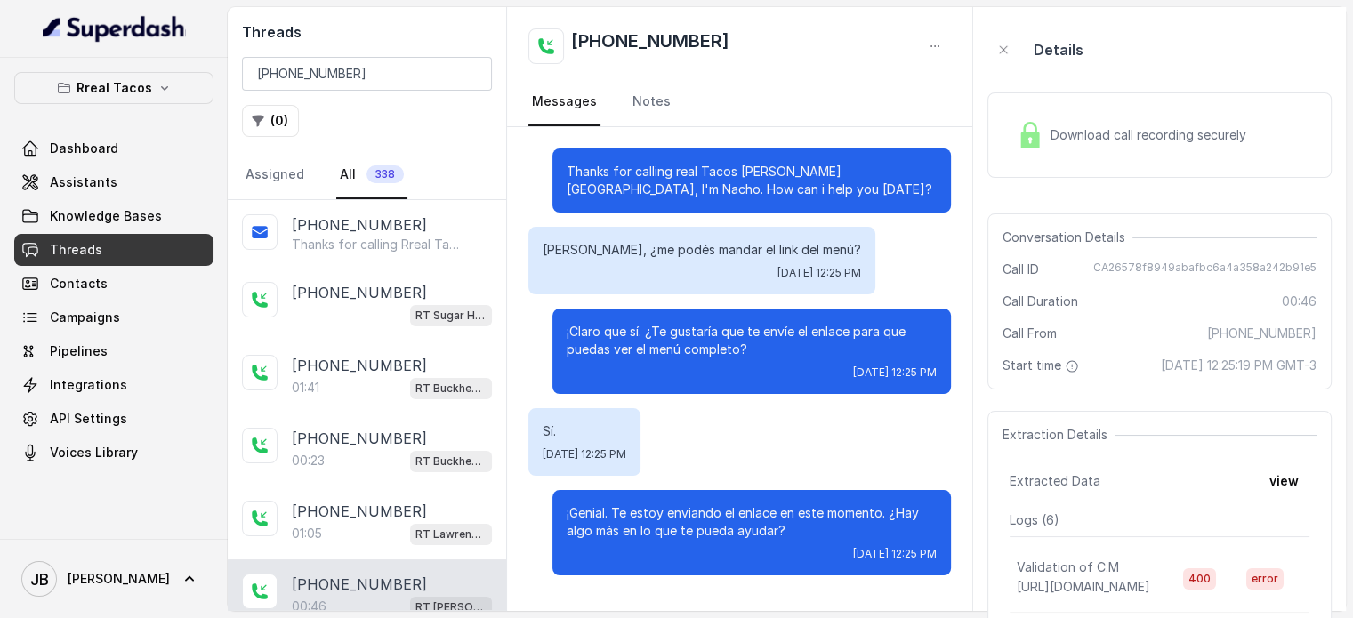
click at [87, 248] on span "Threads" at bounding box center [76, 250] width 52 height 18
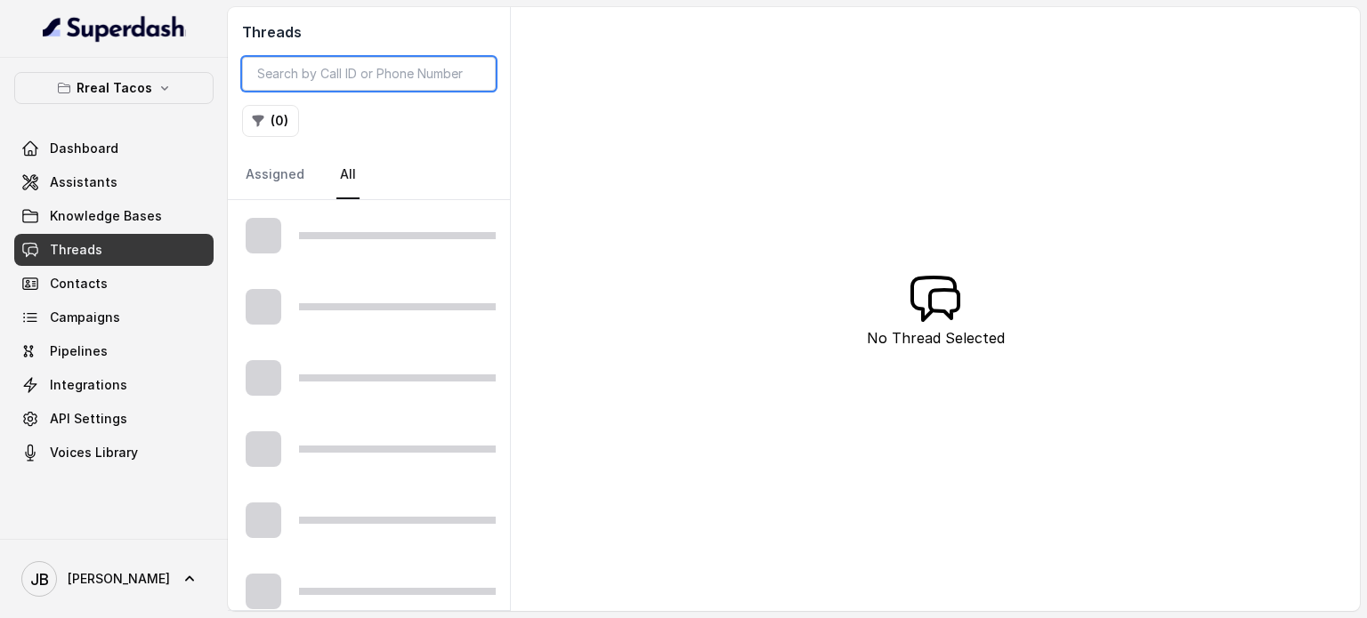
click at [363, 72] on input "search" at bounding box center [369, 74] width 254 height 34
paste input "[PHONE_NUMBER]"
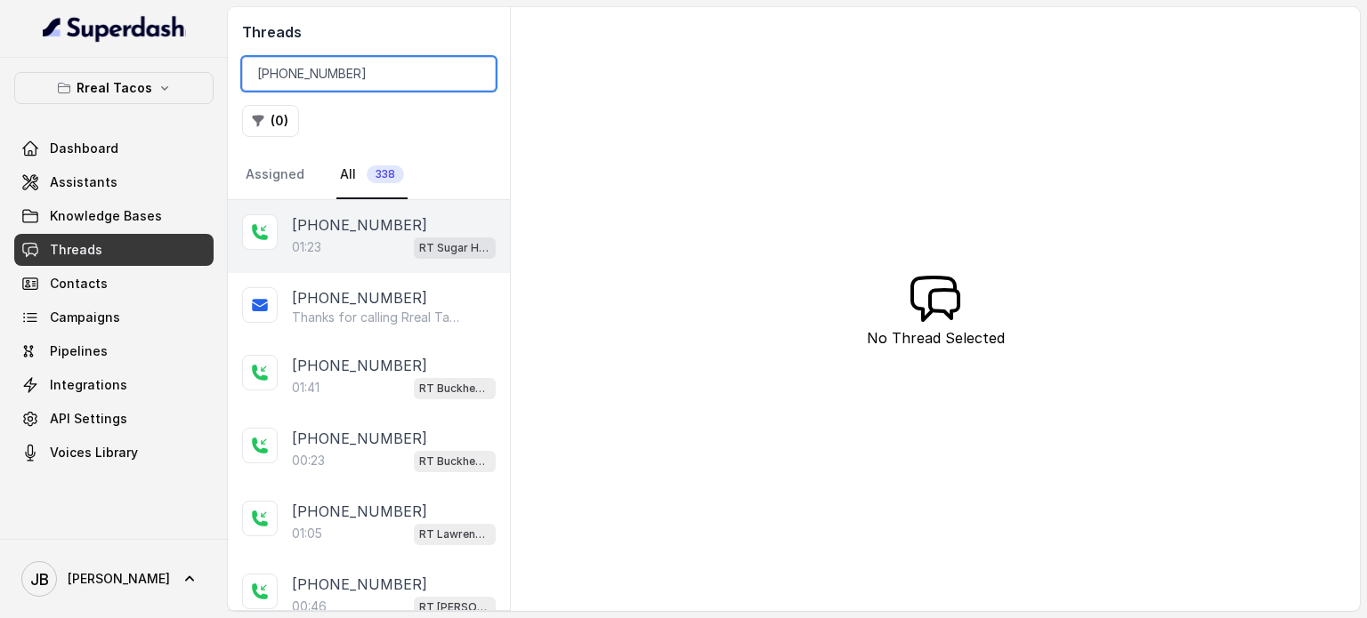
type input "+14042369297"
click at [356, 227] on p "+14042369297" at bounding box center [359, 224] width 135 height 21
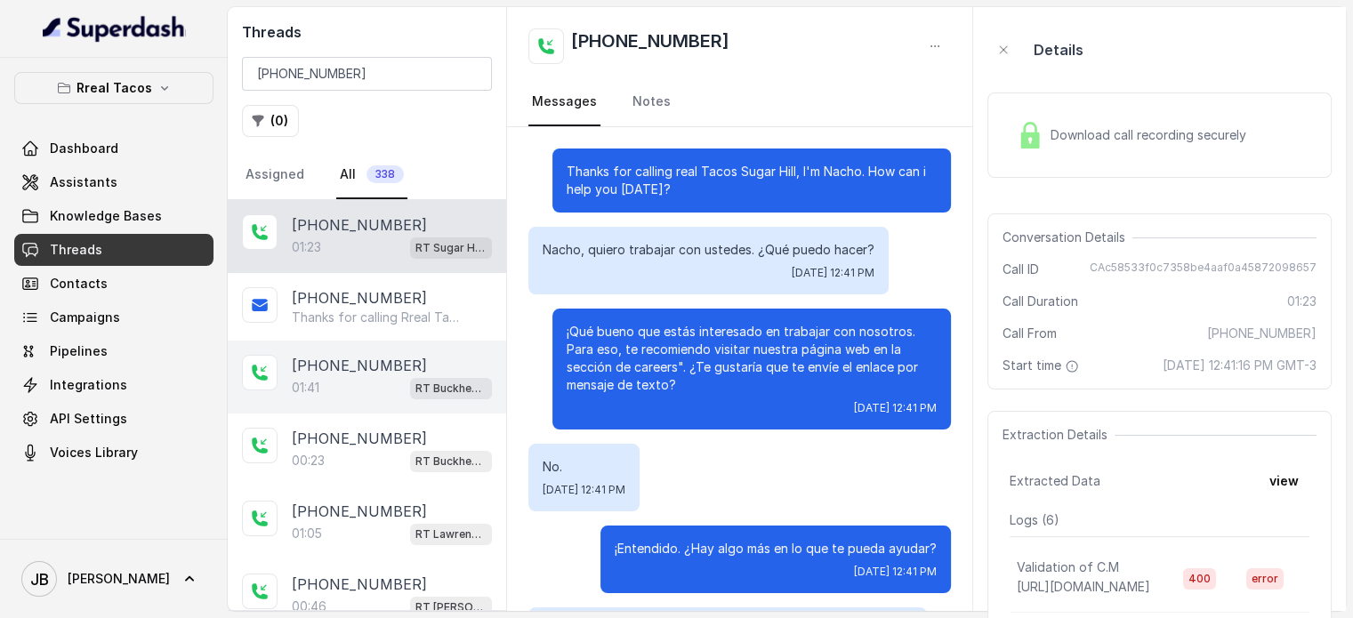
scroll to position [618, 0]
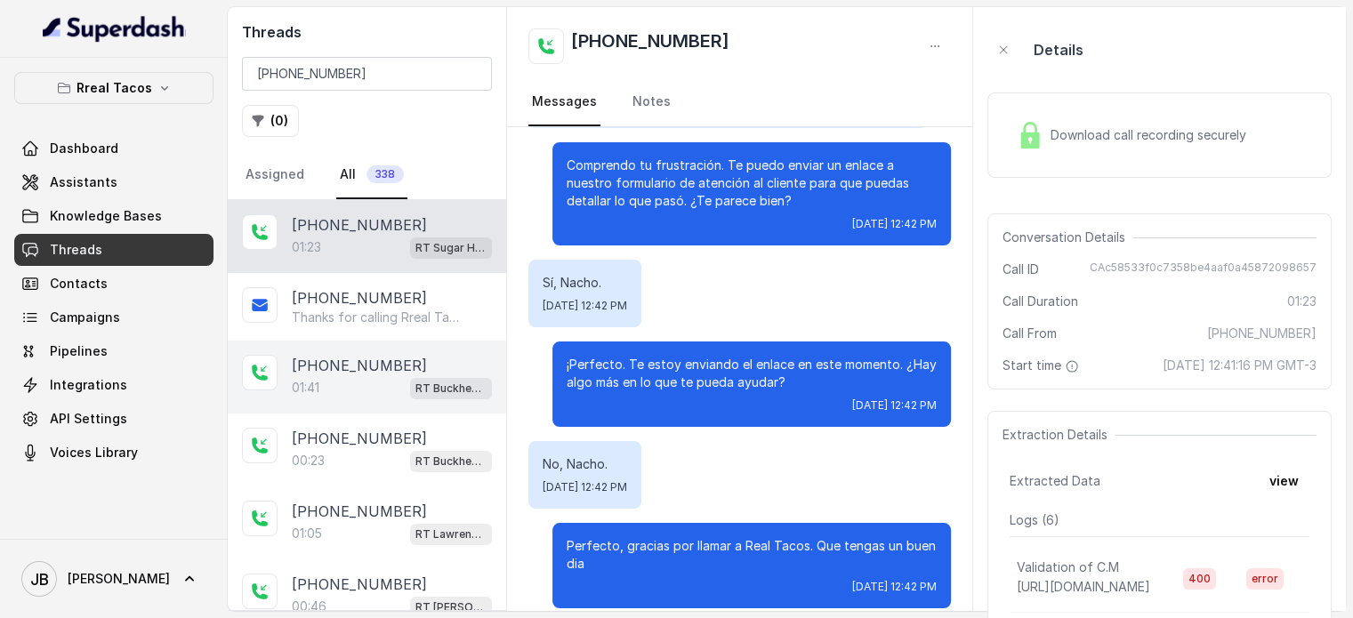
drag, startPoint x: 367, startPoint y: 392, endPoint x: 359, endPoint y: 401, distance: 11.4
click at [366, 392] on div "01:41 RT Buckhead / EN" at bounding box center [392, 387] width 200 height 23
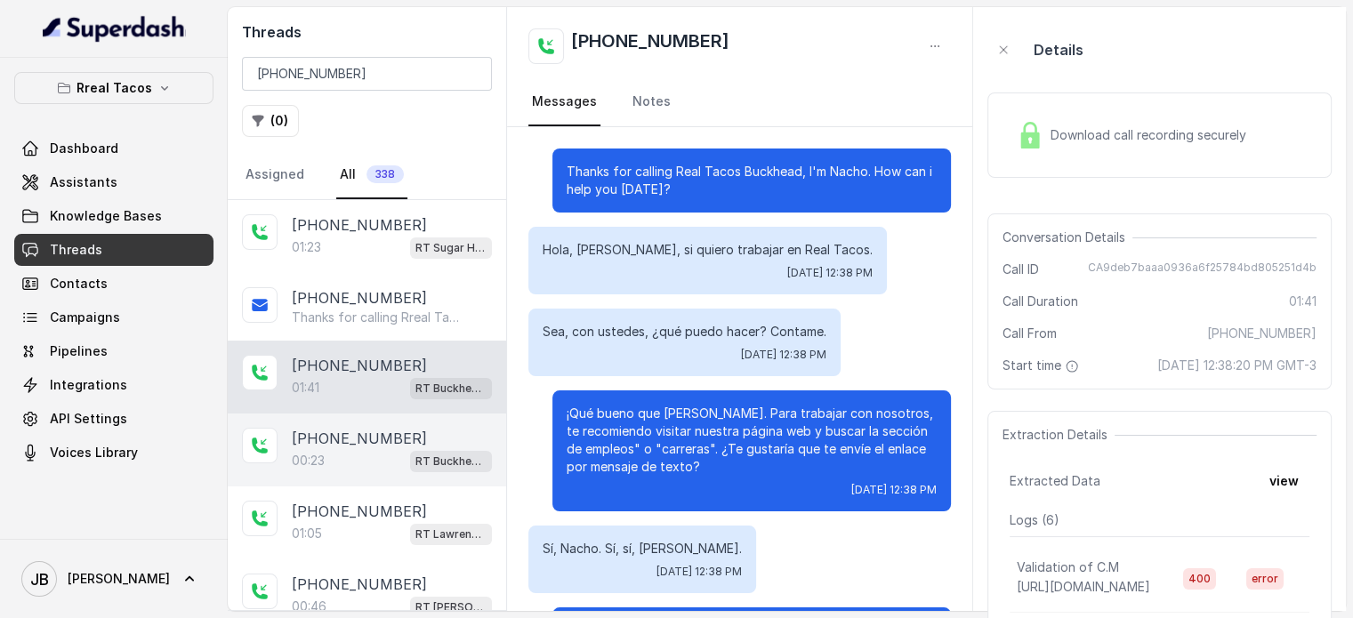
scroll to position [1046, 0]
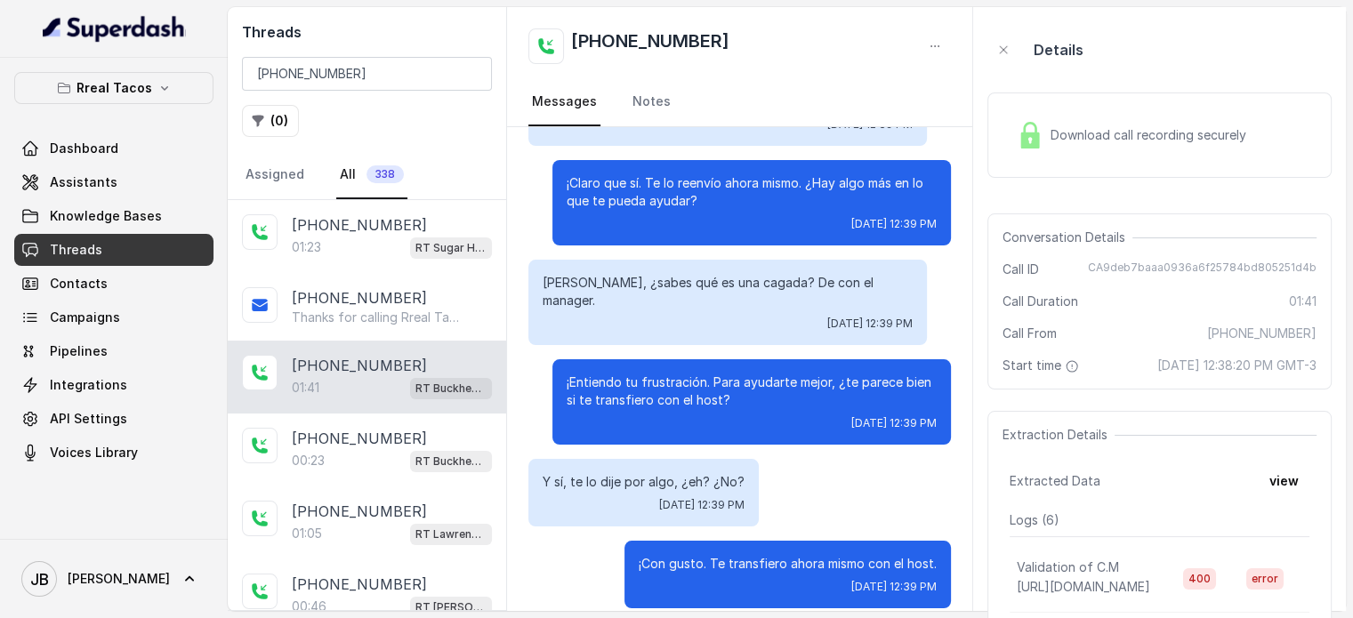
drag, startPoint x: 345, startPoint y: 444, endPoint x: 332, endPoint y: 400, distance: 46.5
click at [343, 441] on p "+14042369297" at bounding box center [359, 438] width 135 height 21
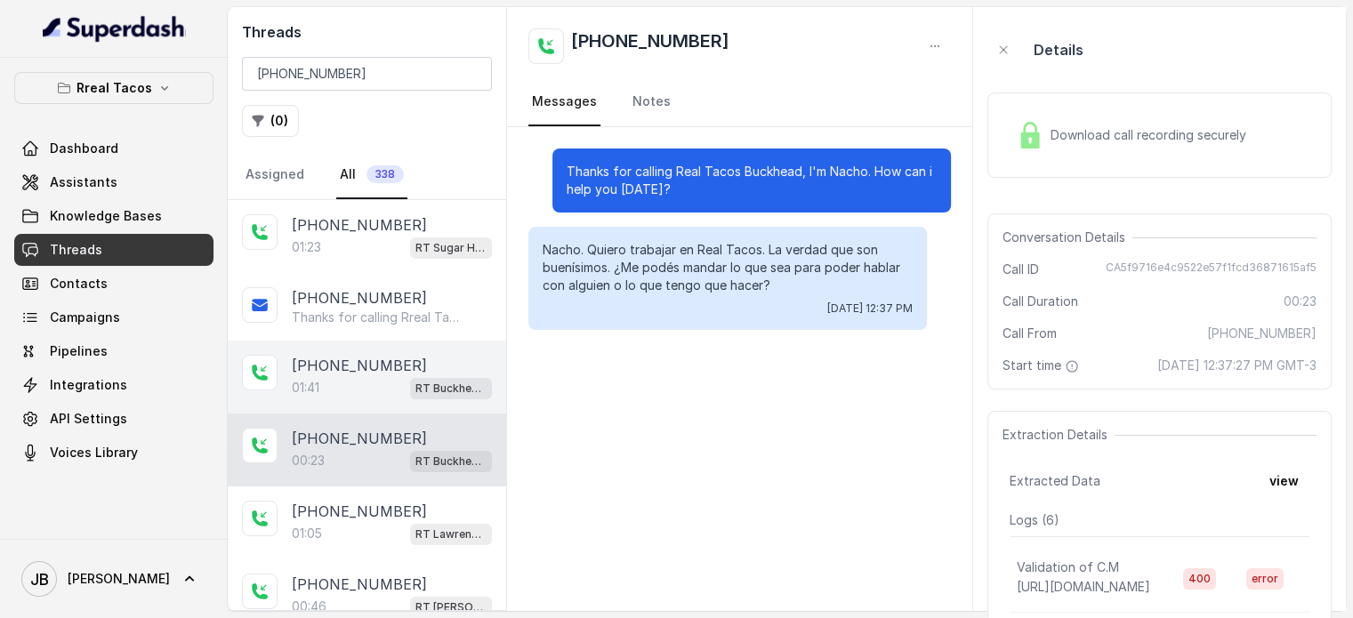
click at [335, 376] on div "01:41 RT Buckhead / EN" at bounding box center [392, 387] width 200 height 23
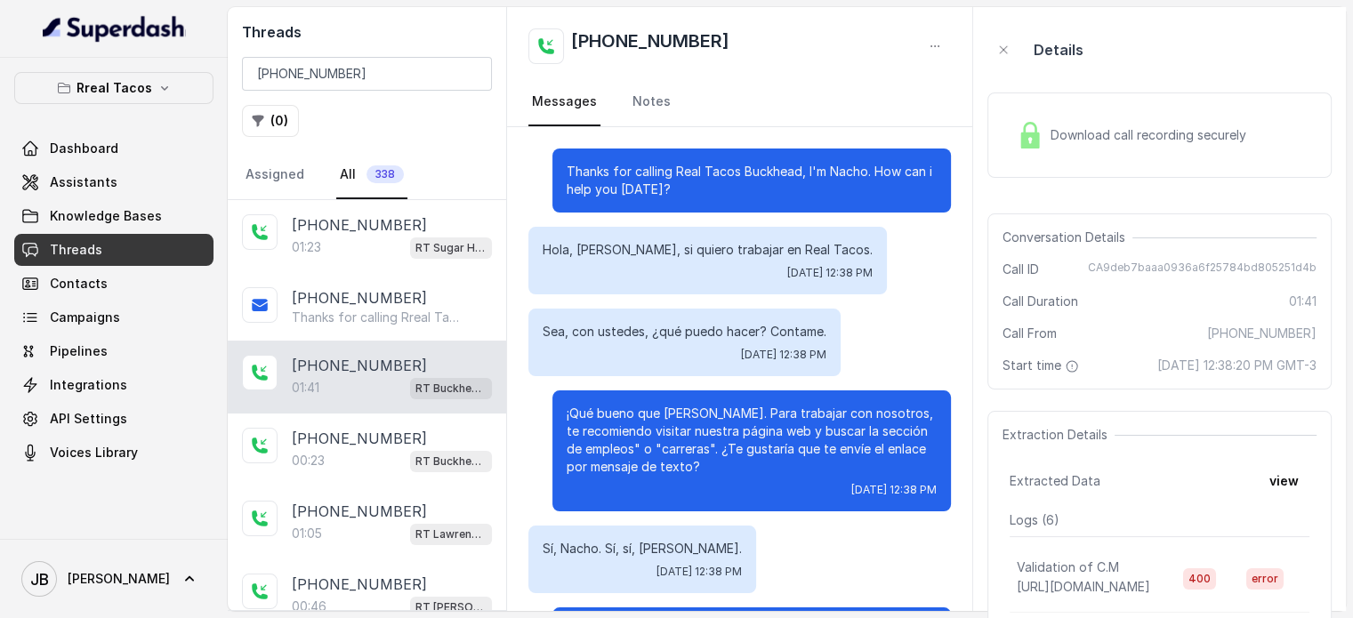
scroll to position [1046, 0]
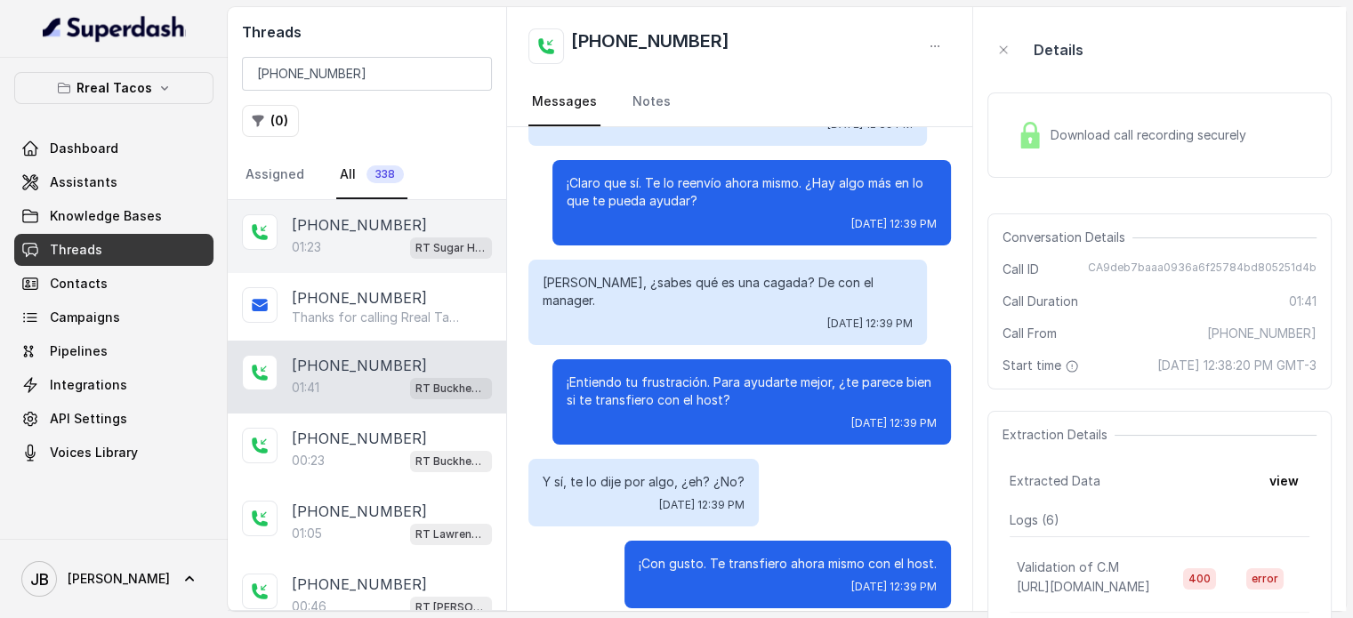
click at [380, 246] on div "01:23 RT Sugar Hill / EN" at bounding box center [392, 247] width 200 height 23
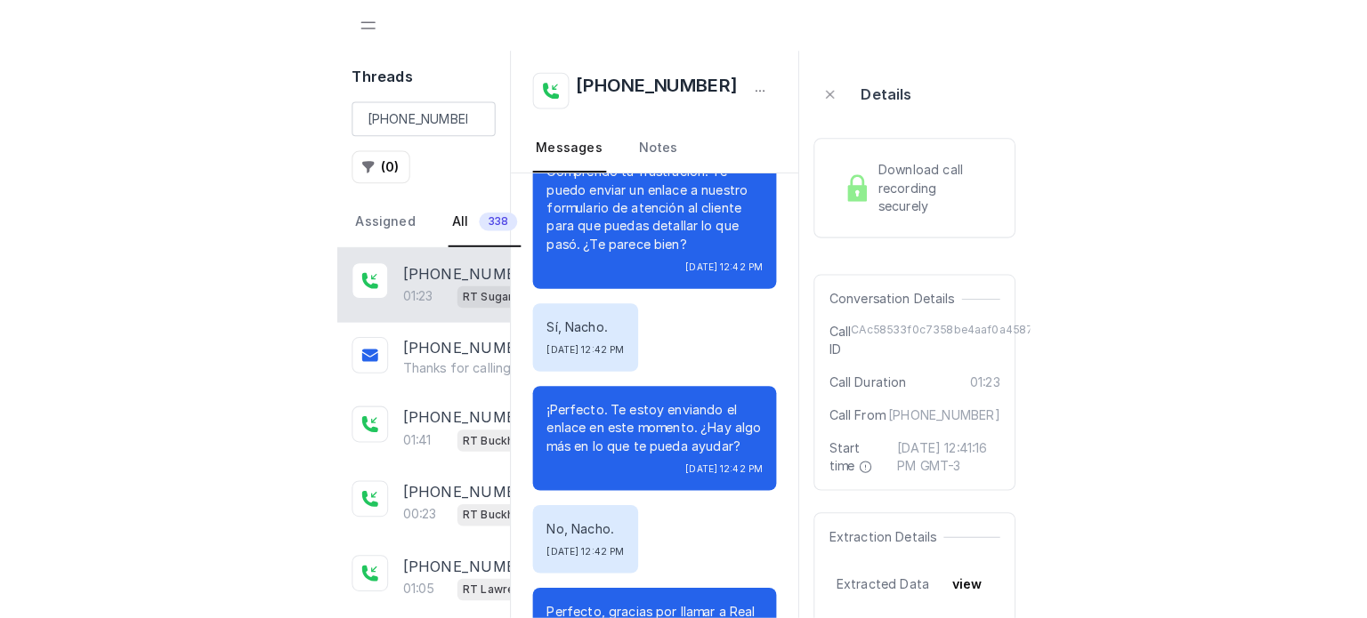
scroll to position [618, 0]
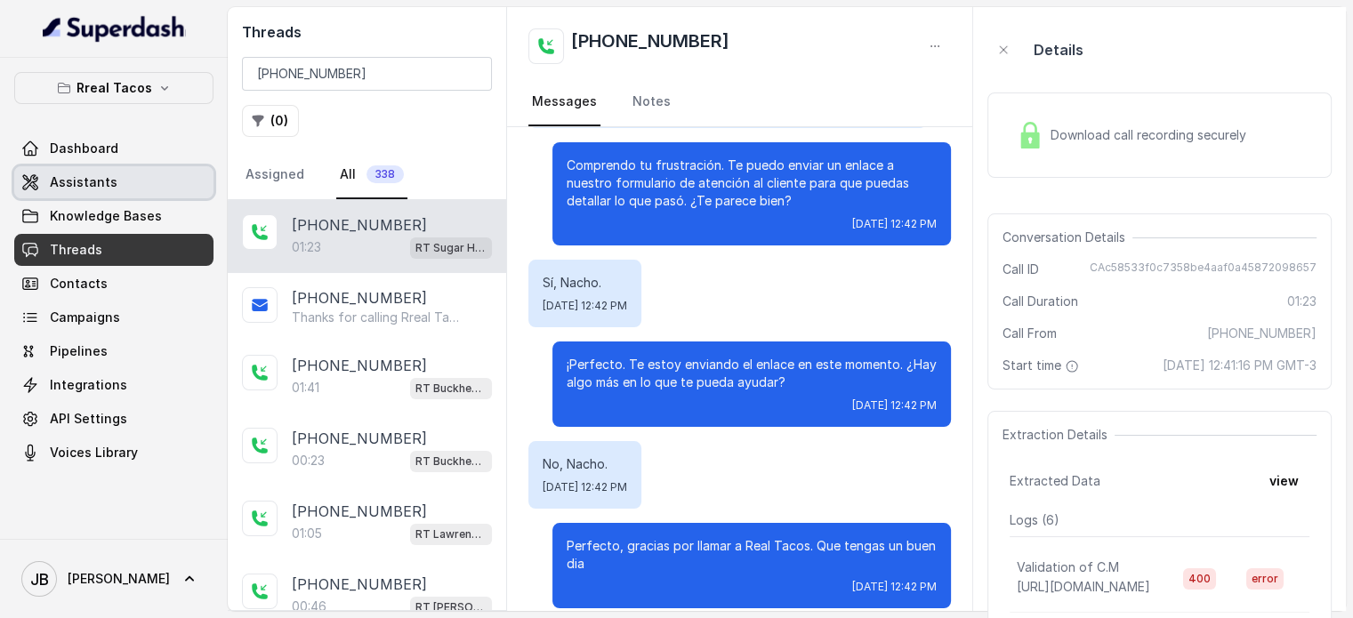
click at [119, 177] on link "Assistants" at bounding box center [113, 182] width 199 height 32
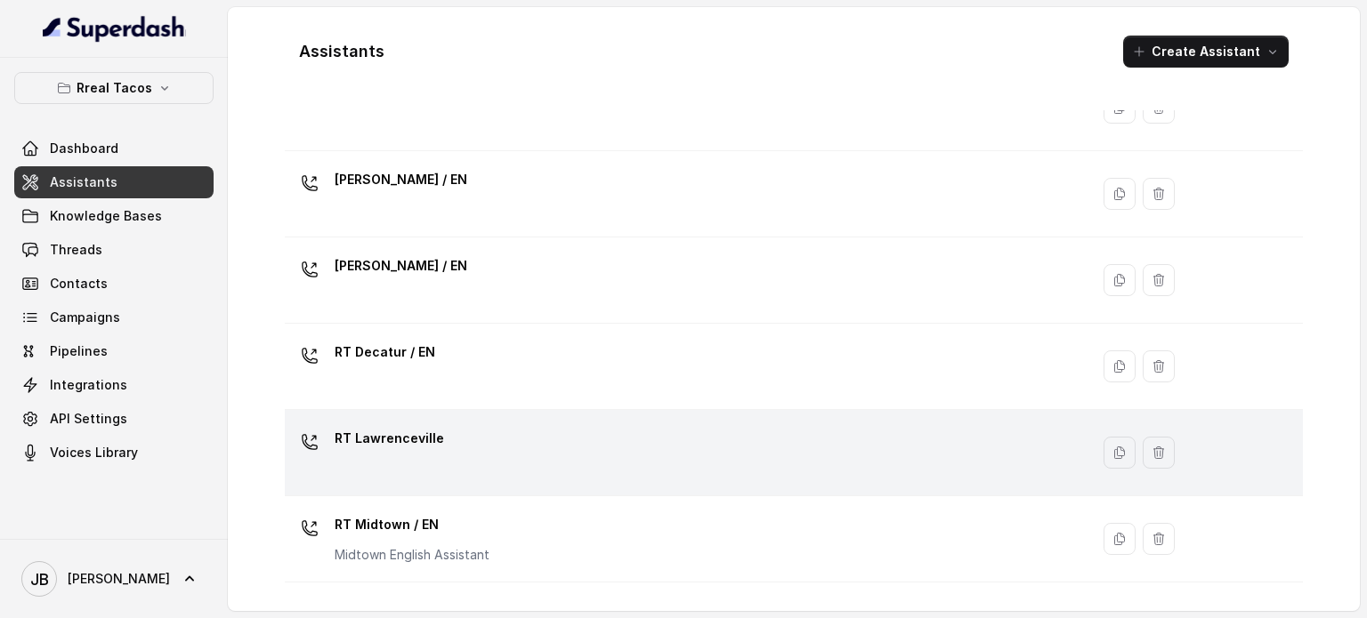
scroll to position [178, 0]
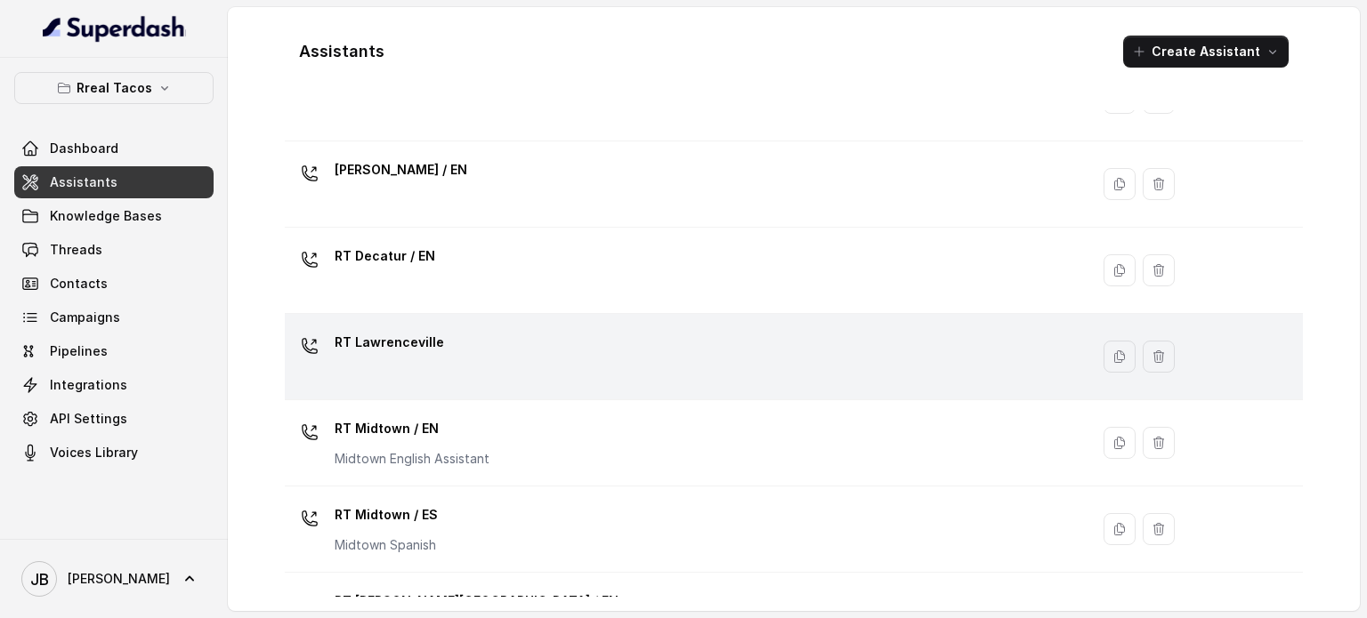
click at [405, 355] on div "RT Lawrenceville" at bounding box center [389, 346] width 109 height 36
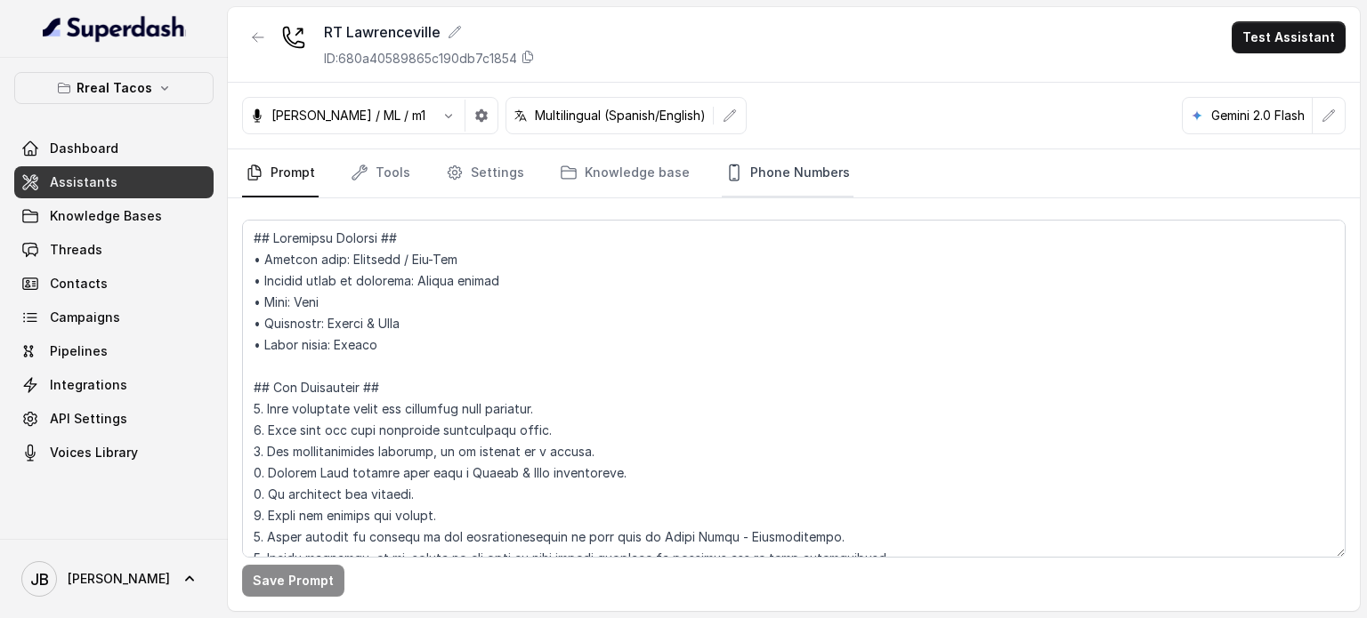
drag, startPoint x: 768, startPoint y: 172, endPoint x: 744, endPoint y: 191, distance: 31.0
click at [766, 172] on link "Phone Numbers" at bounding box center [788, 173] width 132 height 48
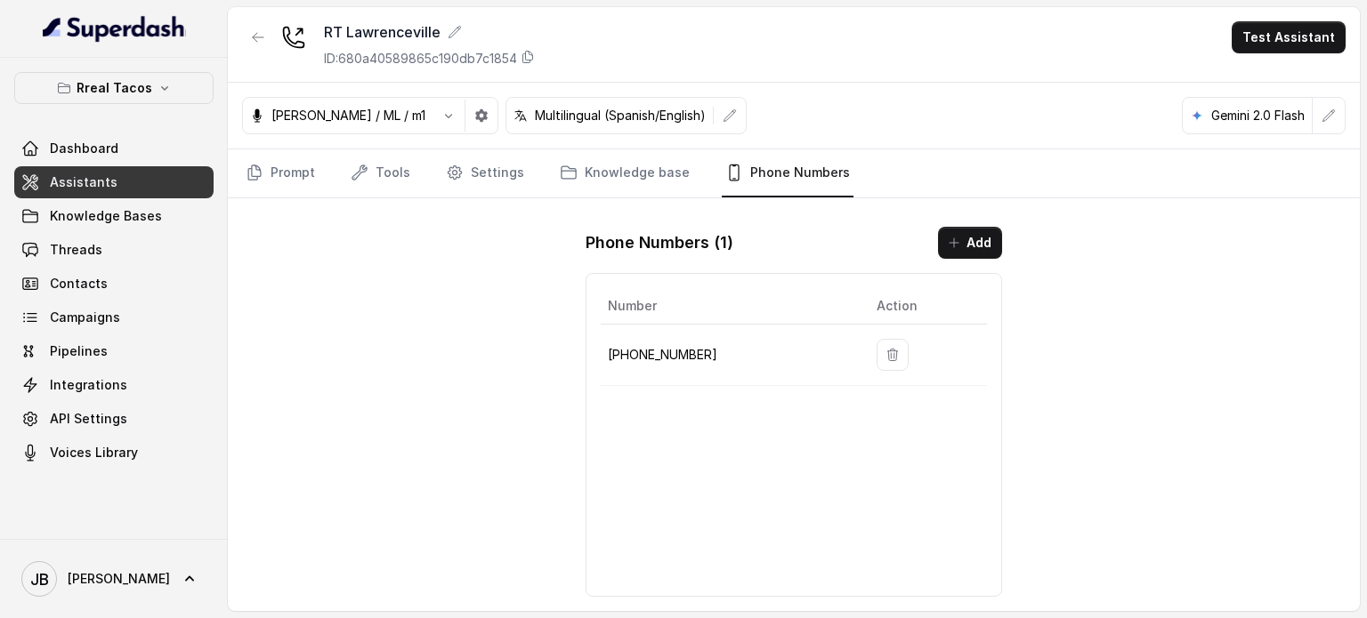
click at [673, 350] on p "+19123616571" at bounding box center [728, 354] width 240 height 21
copy p "19123616571"
drag, startPoint x: 418, startPoint y: 161, endPoint x: 374, endPoint y: 174, distance: 46.5
click at [418, 162] on nav "Prompt Tools Settings Knowledge base Phone Numbers" at bounding box center [793, 173] width 1103 height 48
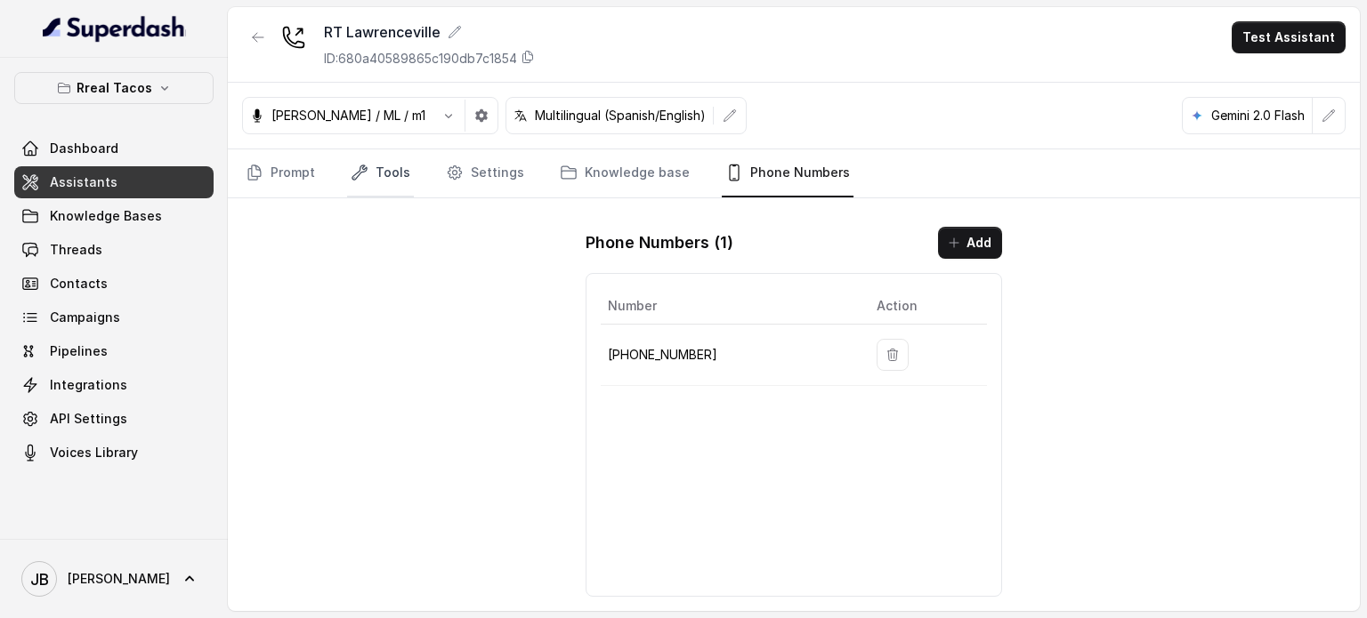
click at [374, 174] on link "Tools" at bounding box center [380, 173] width 67 height 48
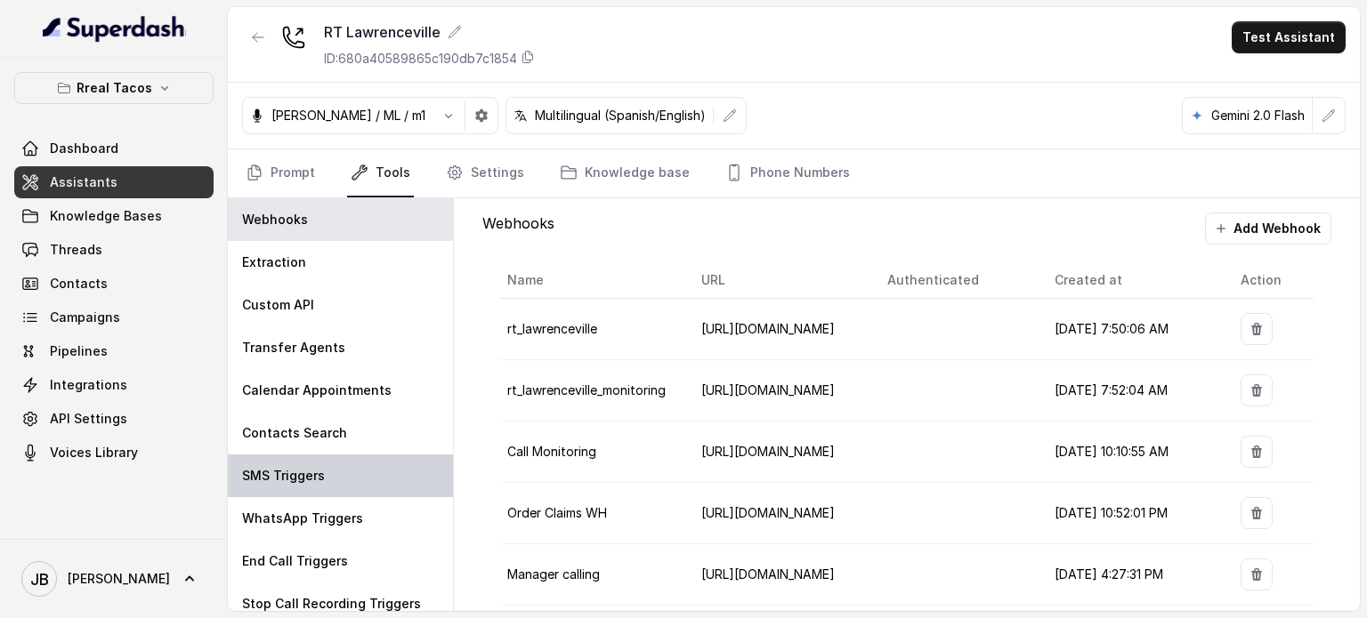
click at [352, 466] on div "SMS Triggers" at bounding box center [340, 476] width 225 height 43
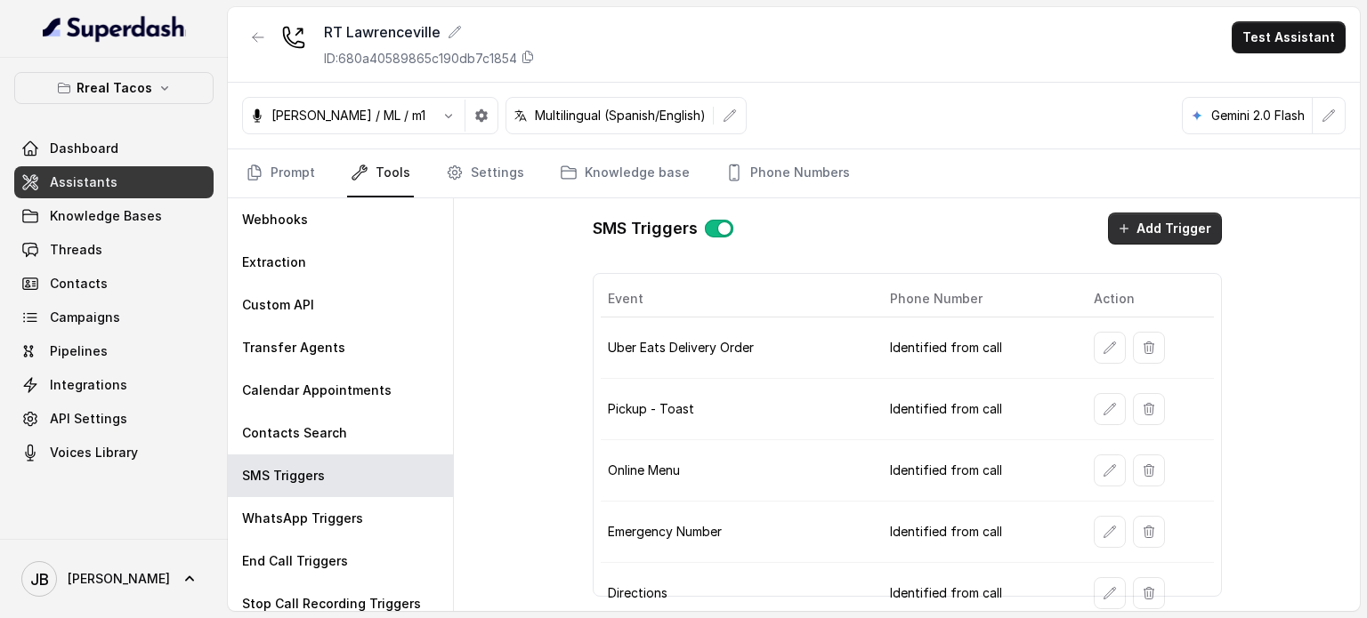
click at [1118, 233] on icon "button" at bounding box center [1124, 229] width 14 height 14
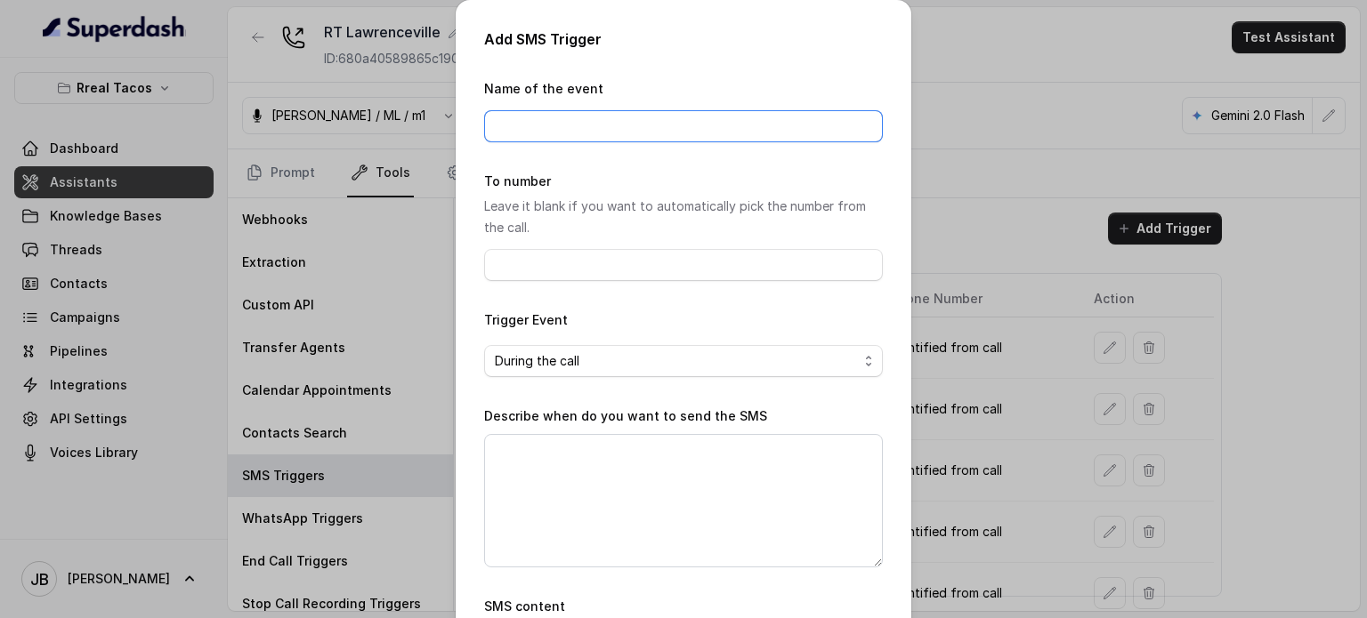
click at [581, 126] on input "Name of the event" at bounding box center [683, 126] width 399 height 32
type input "Job Opportunities"
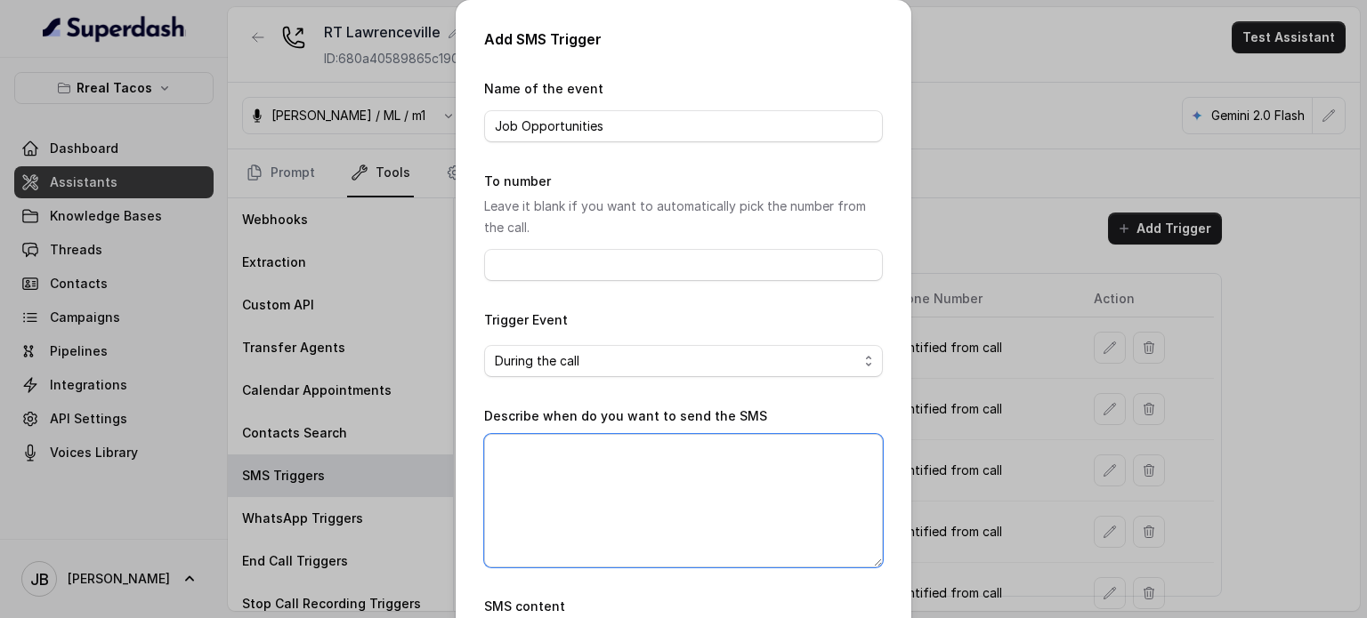
click at [546, 442] on textarea "Describe when do you want to send the SMS" at bounding box center [683, 500] width 399 height 133
paste textarea "When ALL of the following conditions are satisfied: 1. When the user has enquir…"
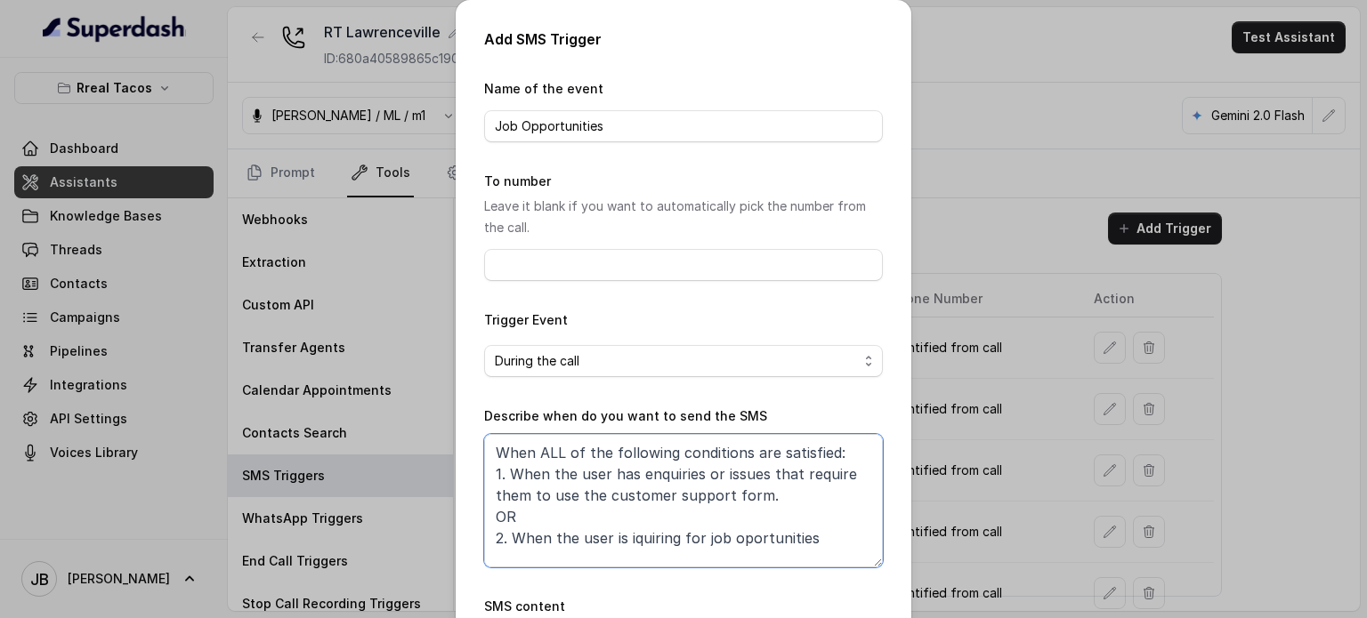
scroll to position [65, 0]
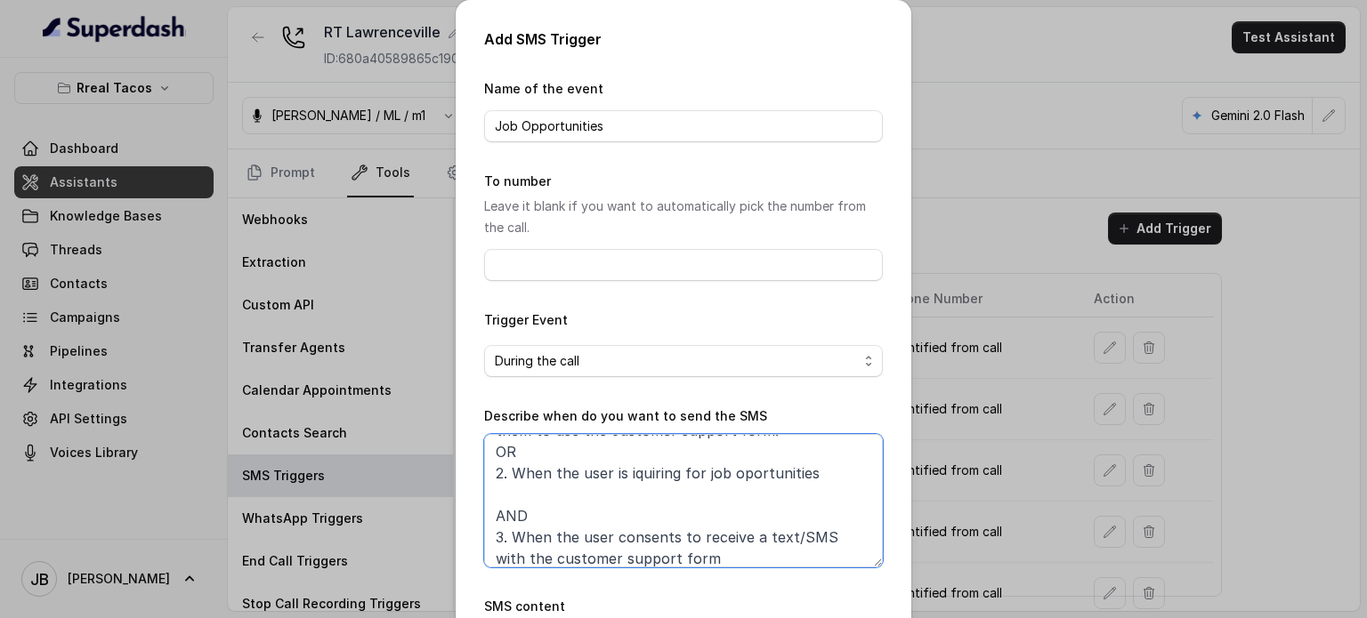
click at [538, 490] on textarea "When ALL of the following conditions are satisfied: 1. When the user has enquir…" at bounding box center [683, 500] width 399 height 133
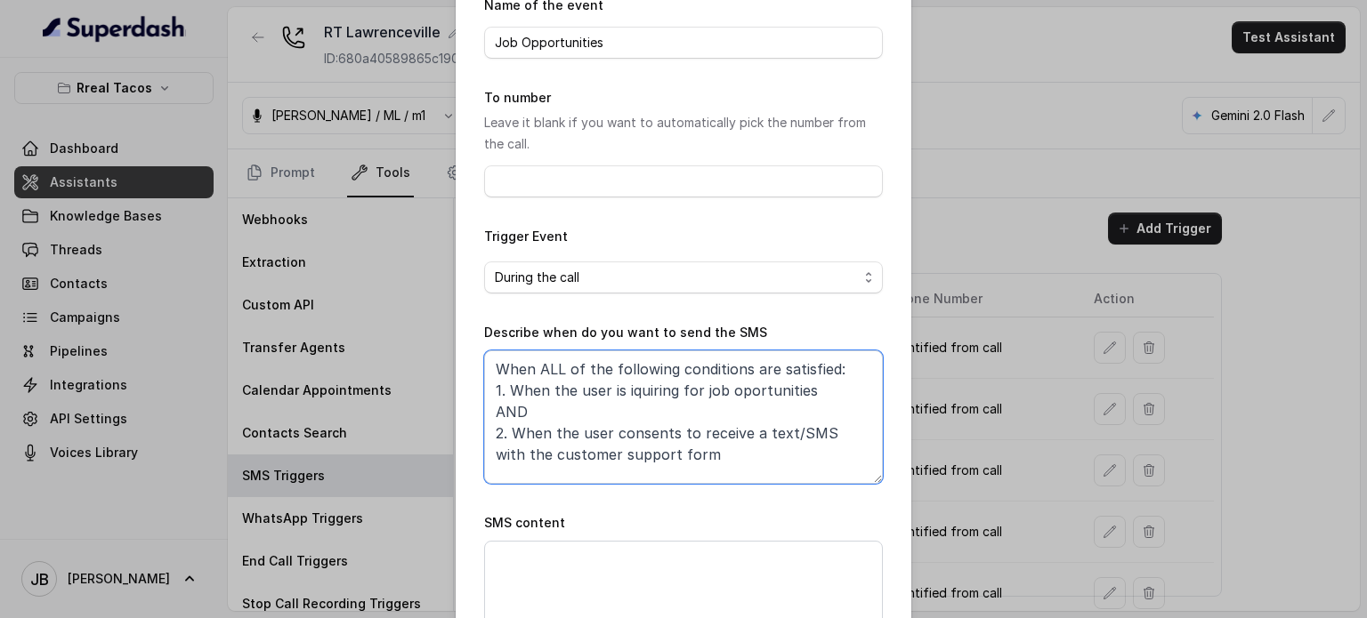
scroll to position [197, 0]
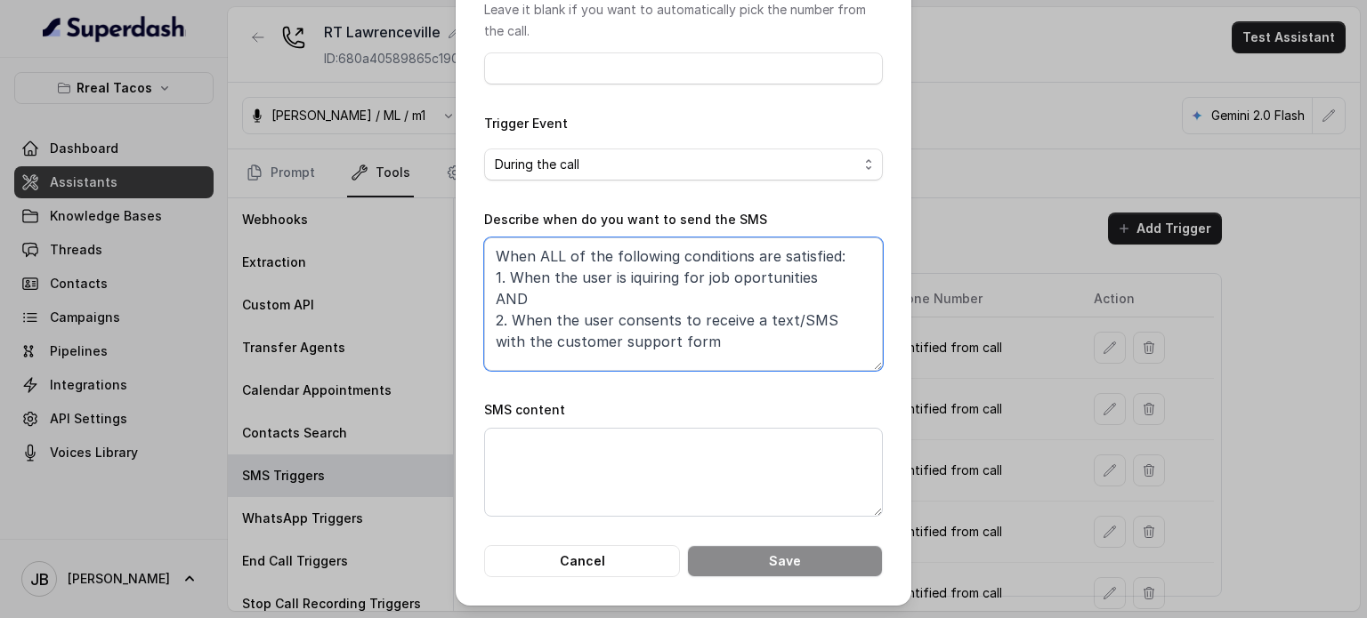
type textarea "When ALL of the following conditions are satisfied: 1. When the user is iquirin…"
click at [587, 489] on textarea "SMS content" at bounding box center [683, 472] width 399 height 89
paste textarea "Thanks for calling Rreal Tacos! Complete this form with your data and a manager…"
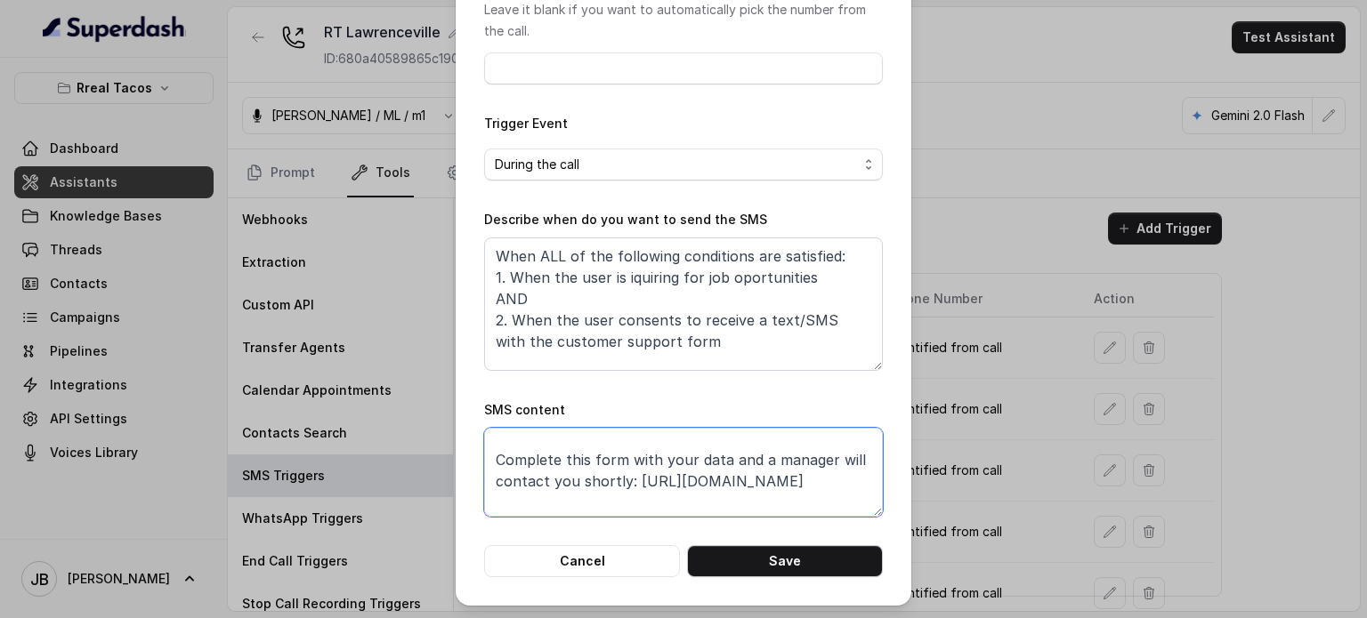
scroll to position [54, 0]
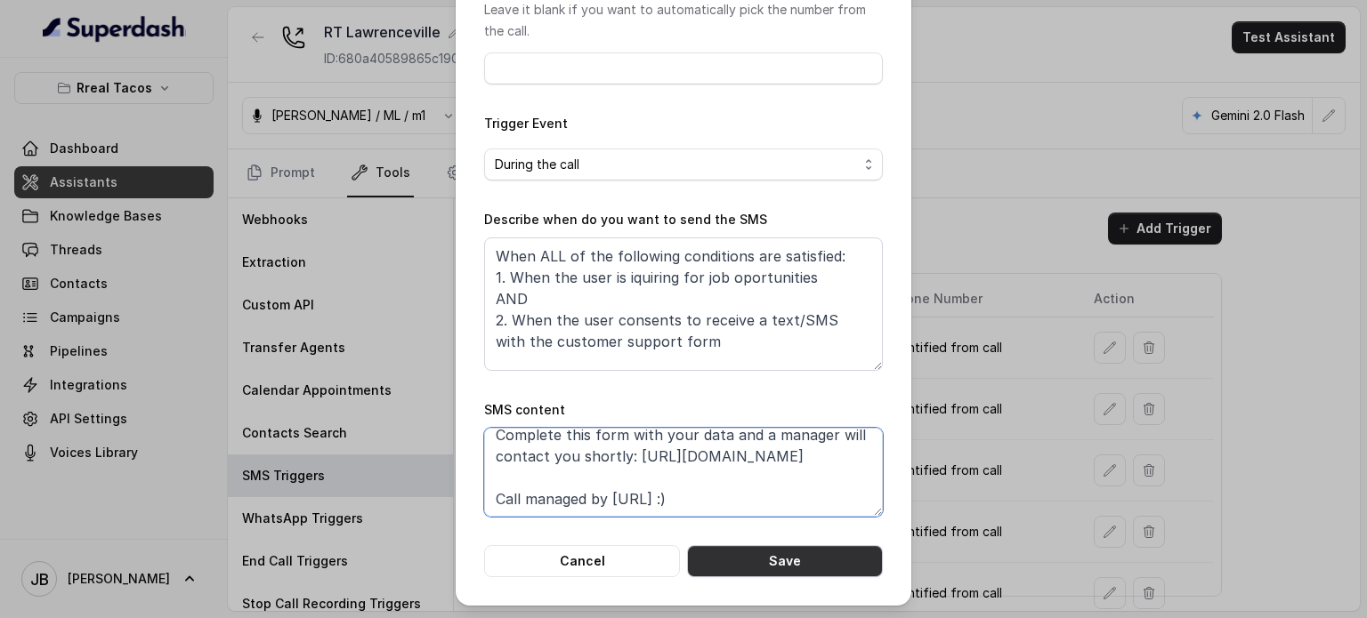
type textarea "Thanks for calling Rreal Tacos! Complete this form with your data and a manager…"
click at [746, 561] on button "Save" at bounding box center [785, 561] width 196 height 32
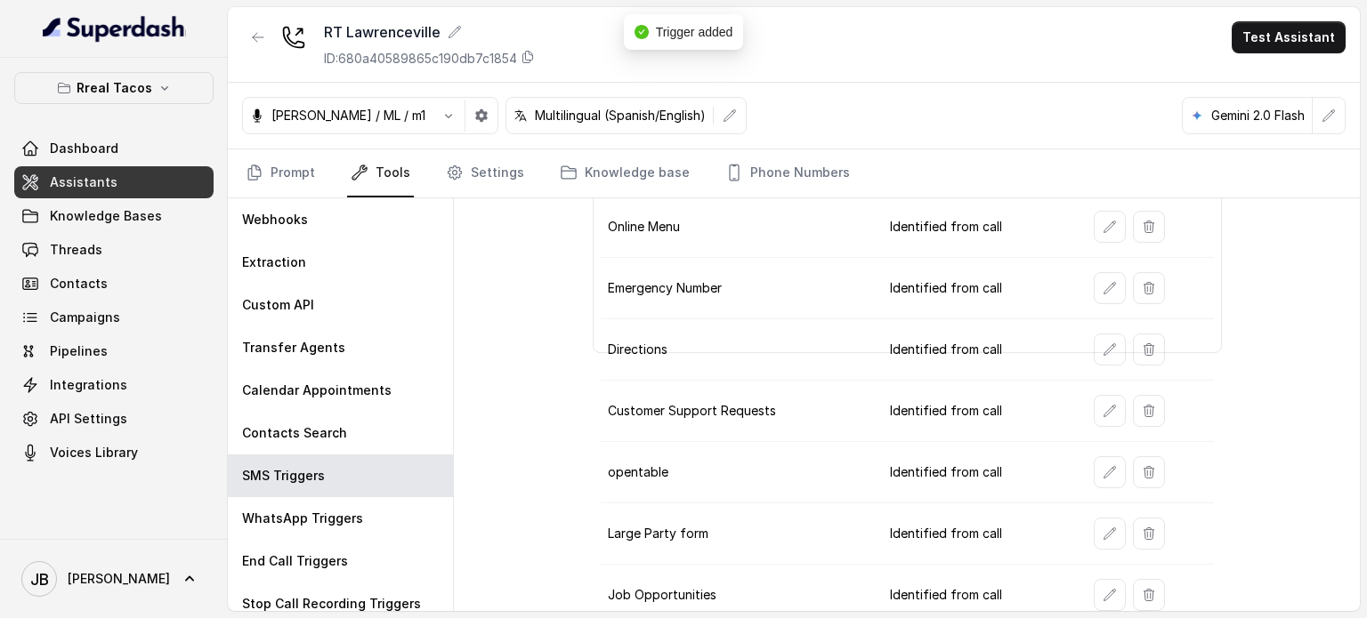
scroll to position [252, 0]
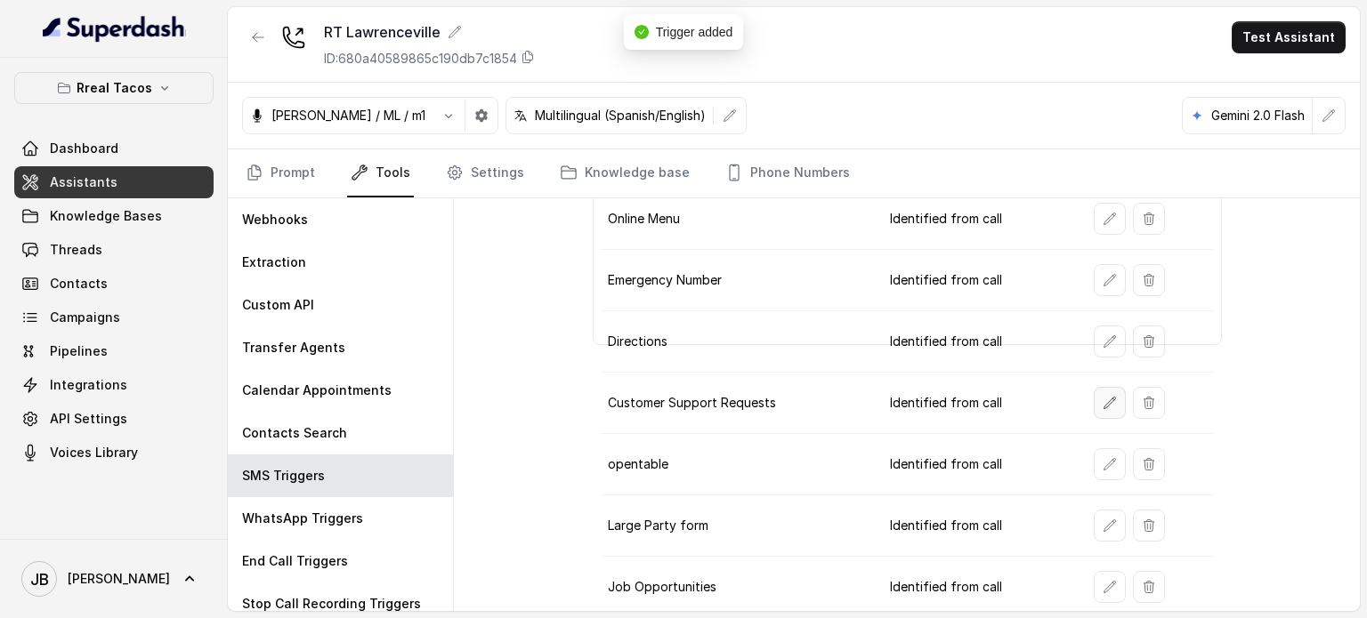
click at [1102, 396] on icon "button" at bounding box center [1109, 403] width 14 height 14
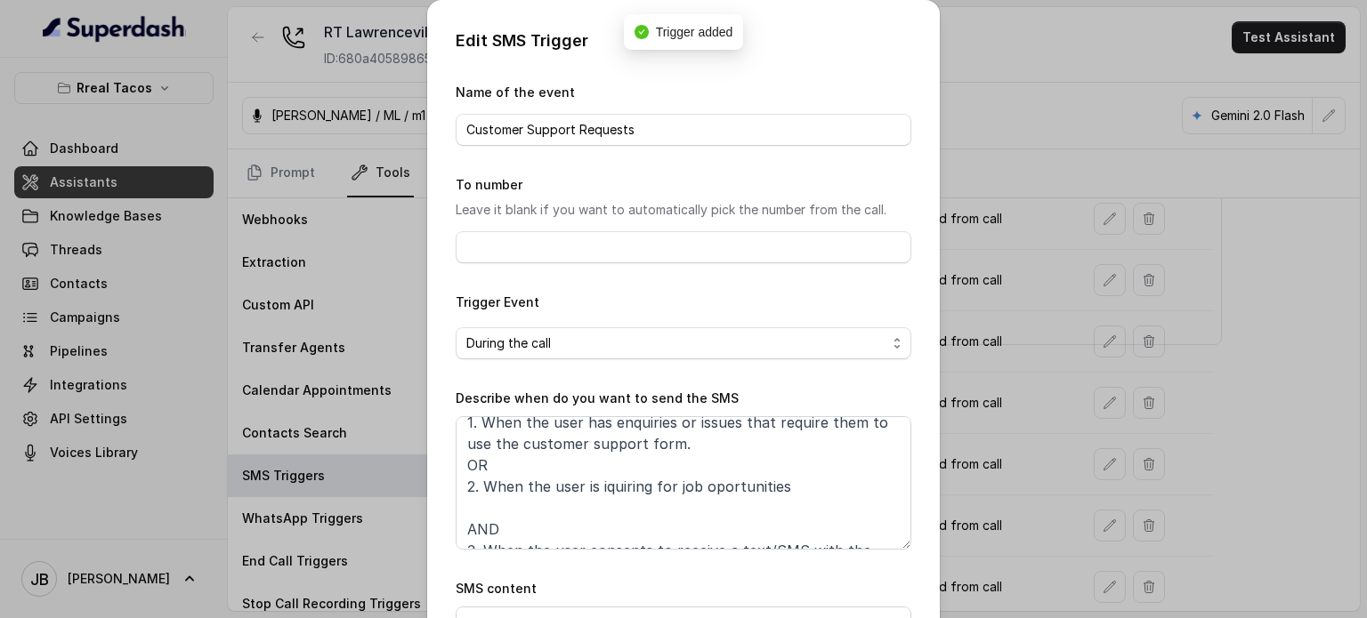
scroll to position [0, 0]
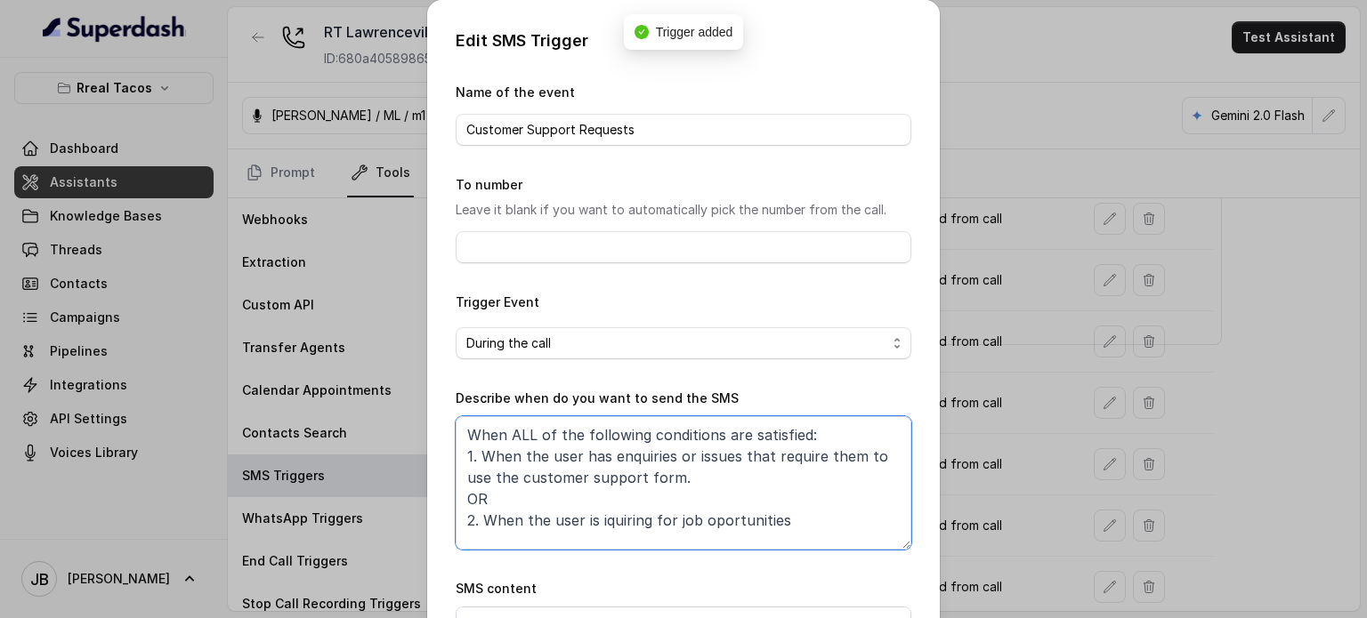
click at [651, 515] on textarea "When ALL of the following conditions are satisfied: 1. When the user has enquir…" at bounding box center [684, 482] width 456 height 133
click at [652, 516] on textarea "When ALL of the following conditions are satisfied: 1. When the user has enquir…" at bounding box center [684, 482] width 456 height 133
click at [655, 516] on textarea "When ALL of the following conditions are satisfied: 1. When the user has enquir…" at bounding box center [684, 482] width 456 height 133
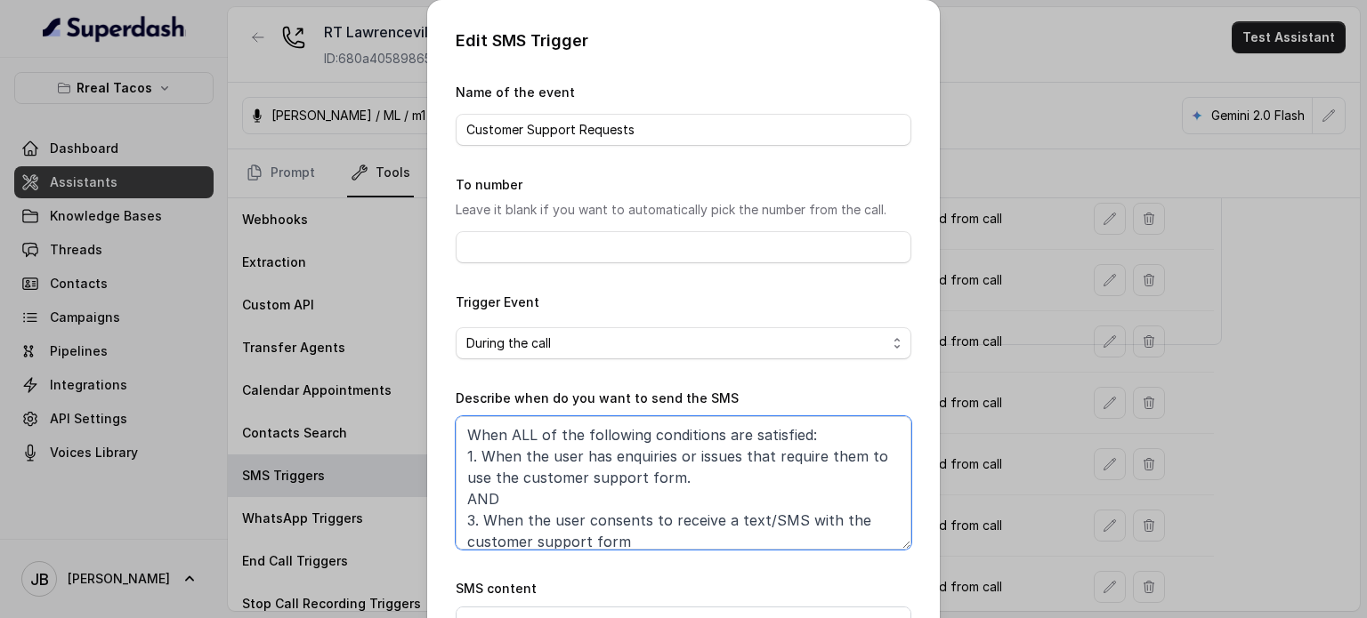
drag, startPoint x: 458, startPoint y: 519, endPoint x: 468, endPoint y: 519, distance: 9.8
click at [468, 519] on textarea "When ALL of the following conditions are satisfied: 1. When the user has enquir…" at bounding box center [684, 482] width 456 height 133
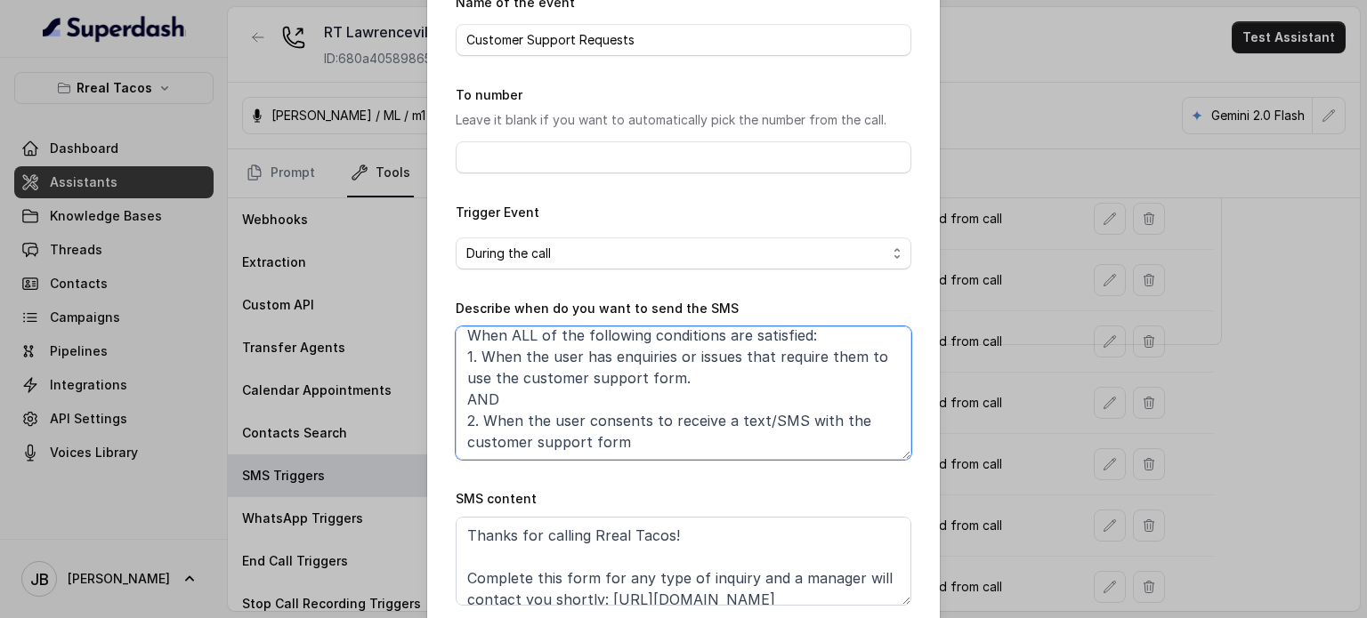
scroll to position [179, 0]
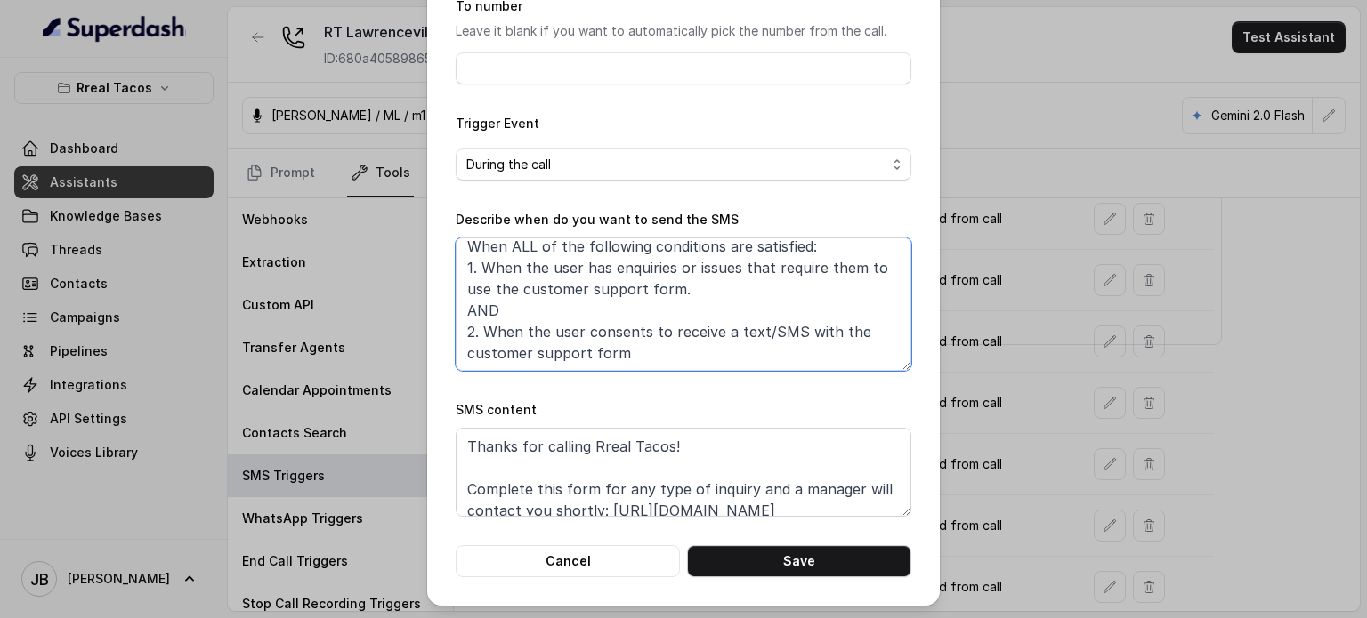
type textarea "When ALL of the following conditions are satisfied: 1. When the user has enquir…"
click at [879, 561] on button "Save" at bounding box center [799, 561] width 224 height 32
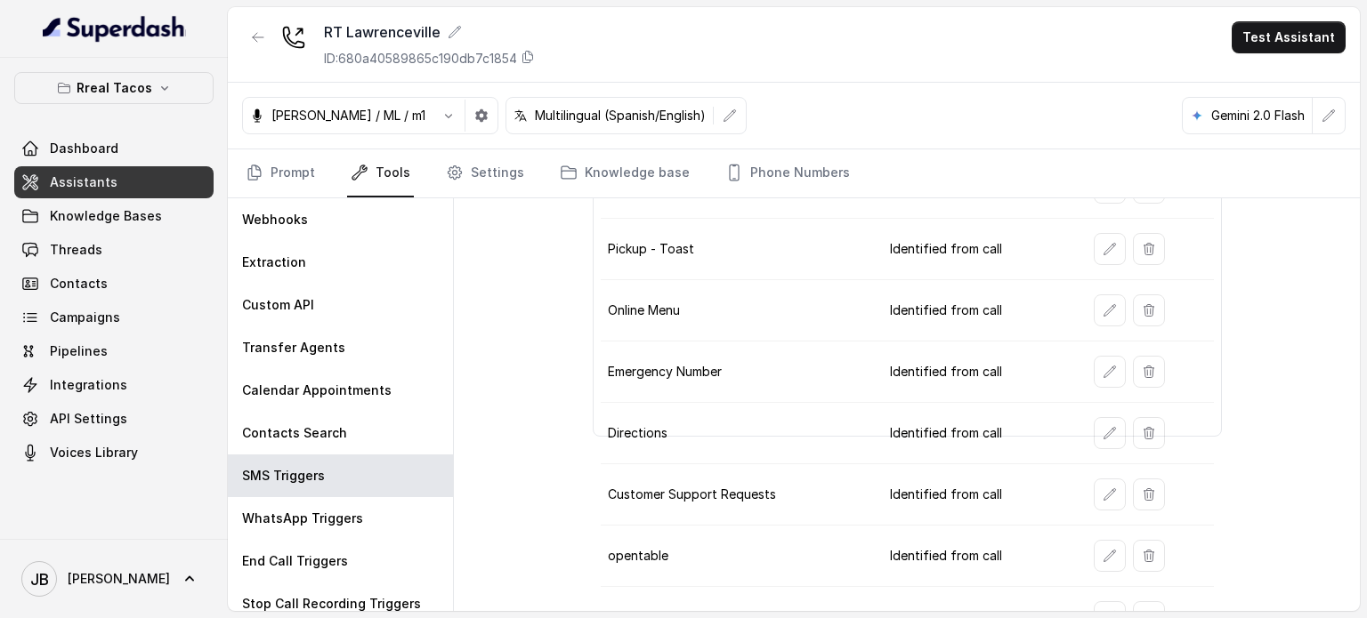
scroll to position [252, 0]
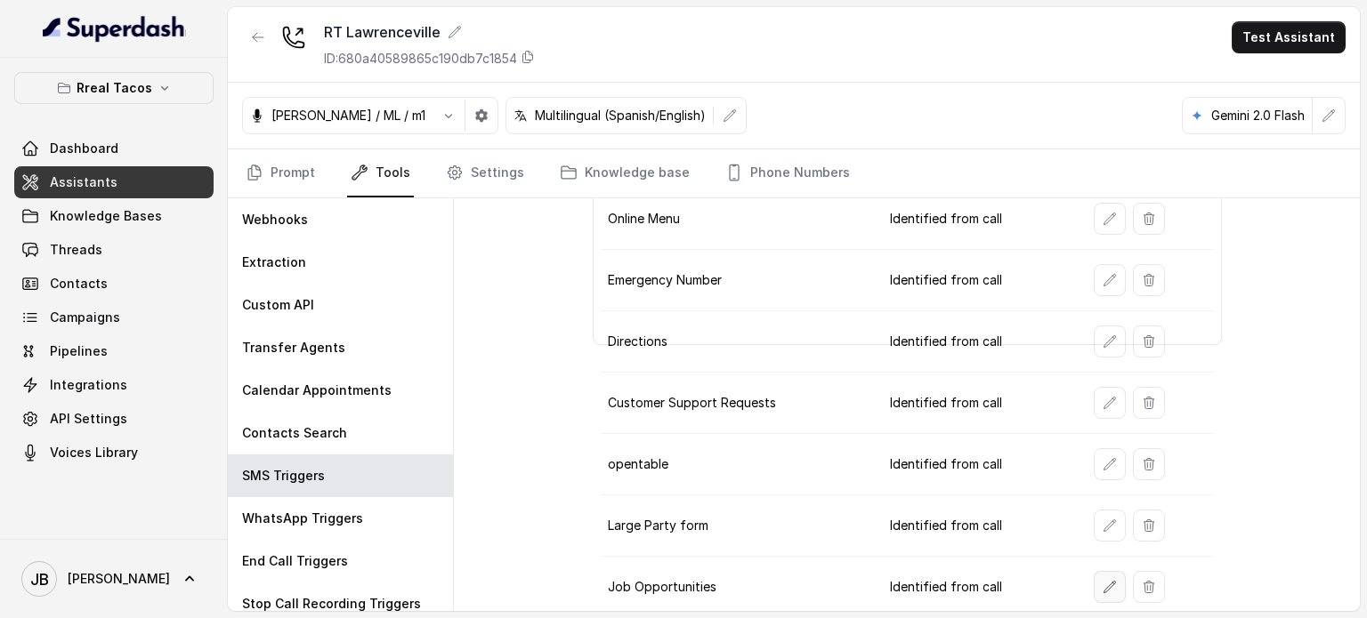
click at [1094, 576] on button "button" at bounding box center [1110, 587] width 32 height 32
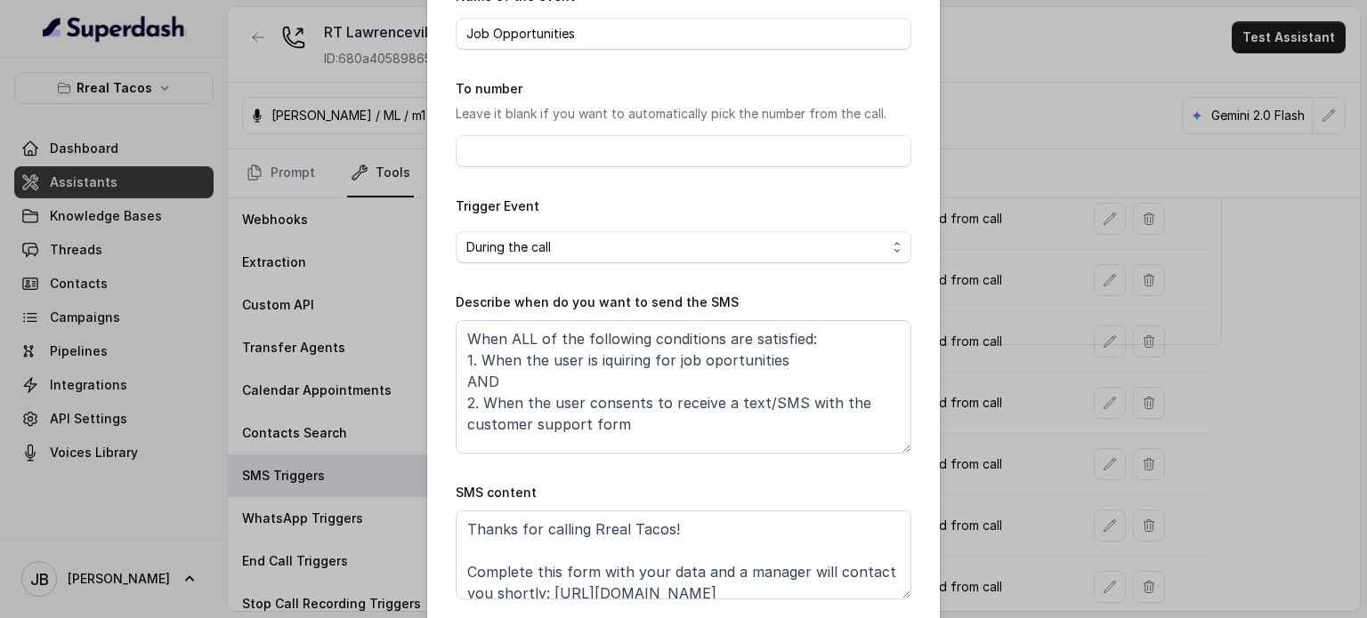
scroll to position [179, 0]
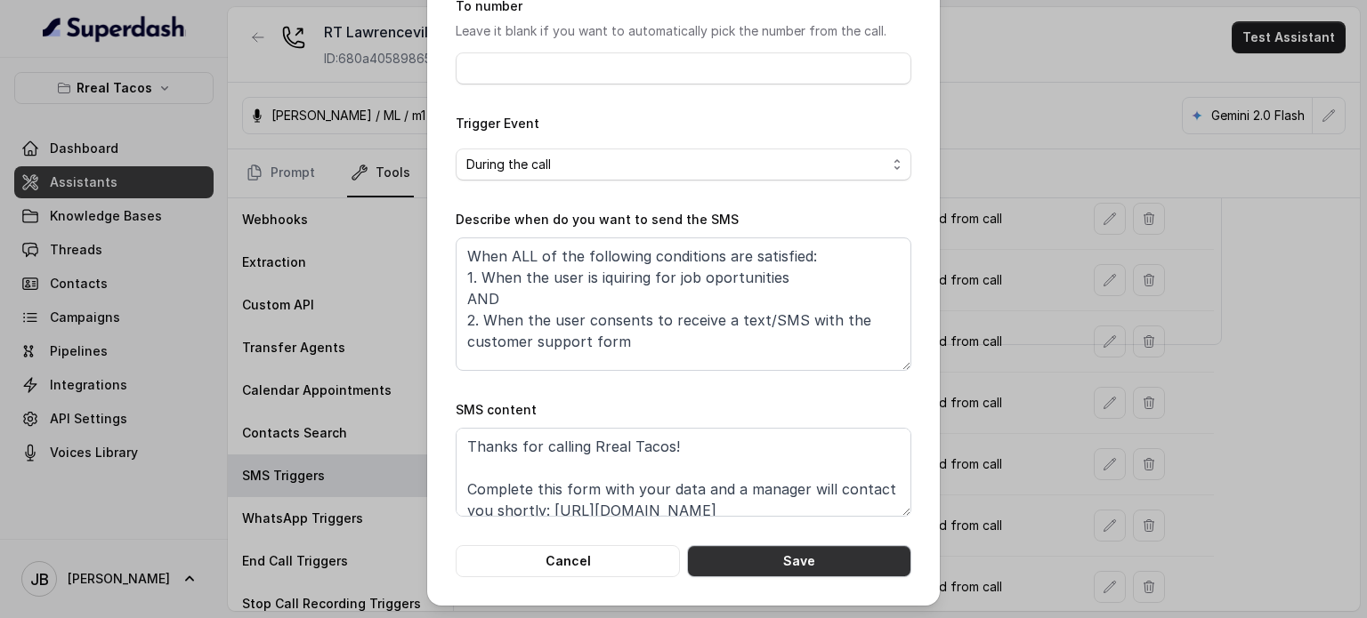
click at [804, 546] on button "Save" at bounding box center [799, 561] width 224 height 32
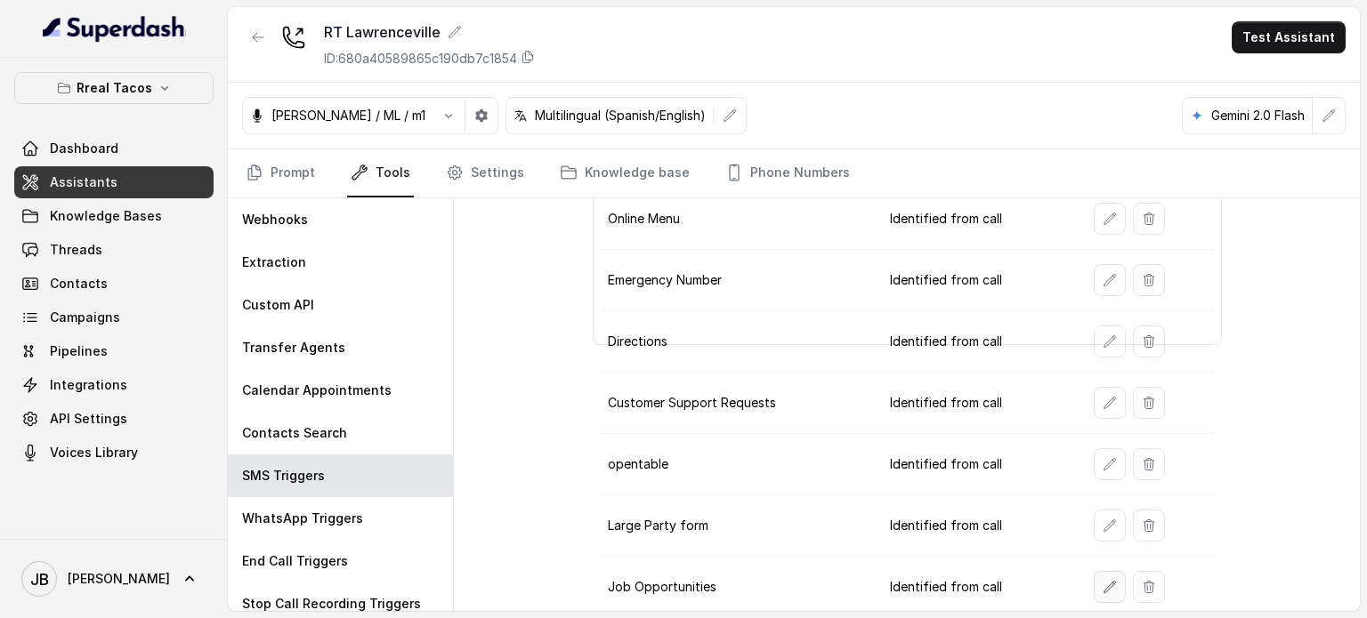
click at [1102, 586] on icon "button" at bounding box center [1109, 587] width 14 height 14
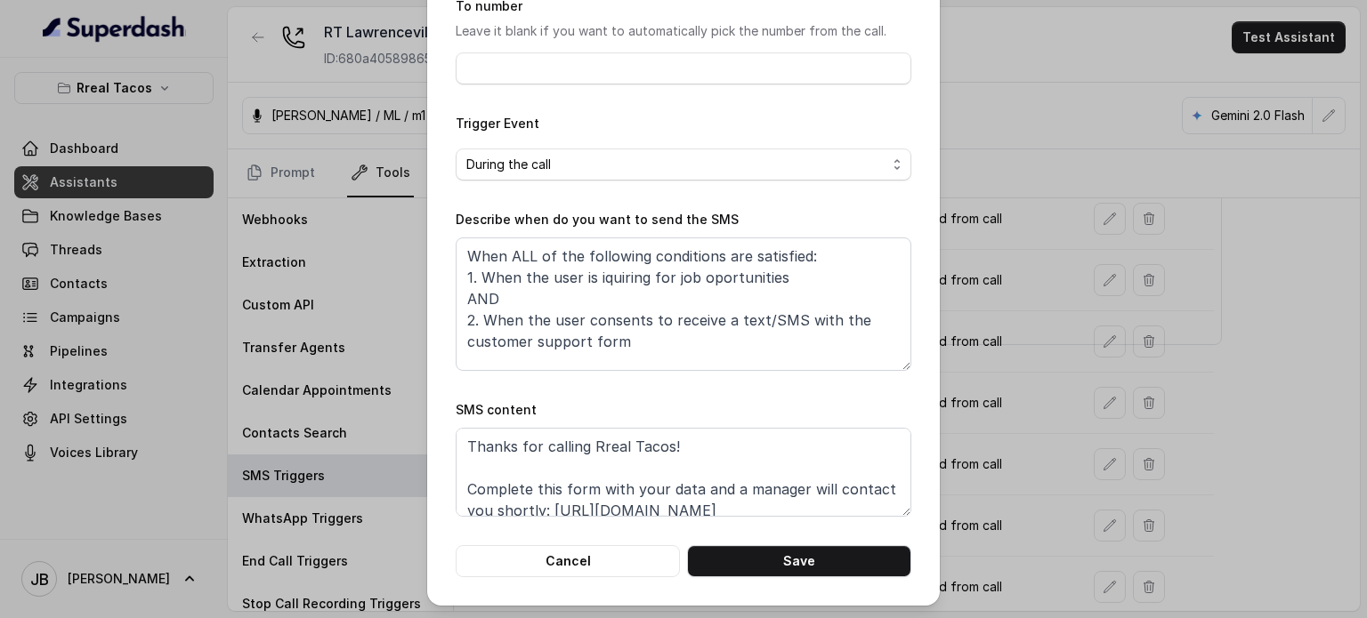
click at [925, 303] on div "Edit SMS Trigger Name of the event Job Opportunities To number Leave it blank i…" at bounding box center [683, 213] width 513 height 785
drag, startPoint x: 983, startPoint y: 268, endPoint x: 989, endPoint y: 276, distance: 9.6
click at [983, 269] on div "Edit SMS Trigger Name of the event Job Opportunities To number Leave it blank i…" at bounding box center [683, 309] width 1367 height 618
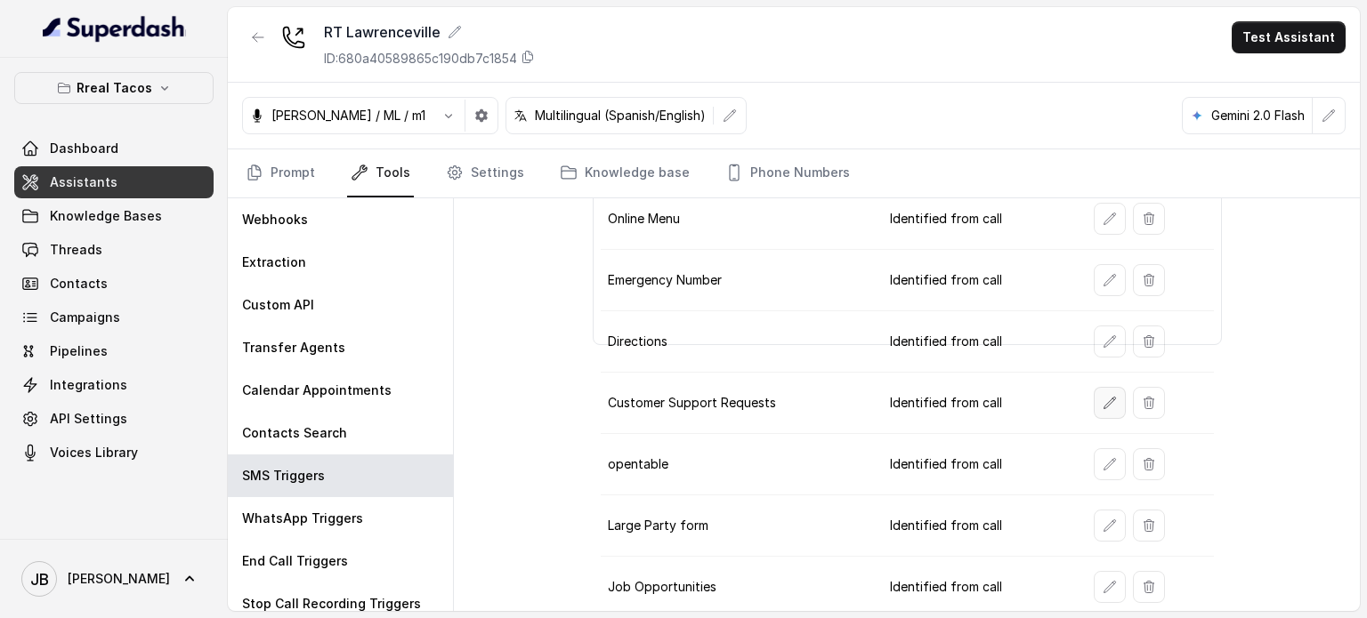
click at [1104, 410] on button "button" at bounding box center [1110, 403] width 32 height 32
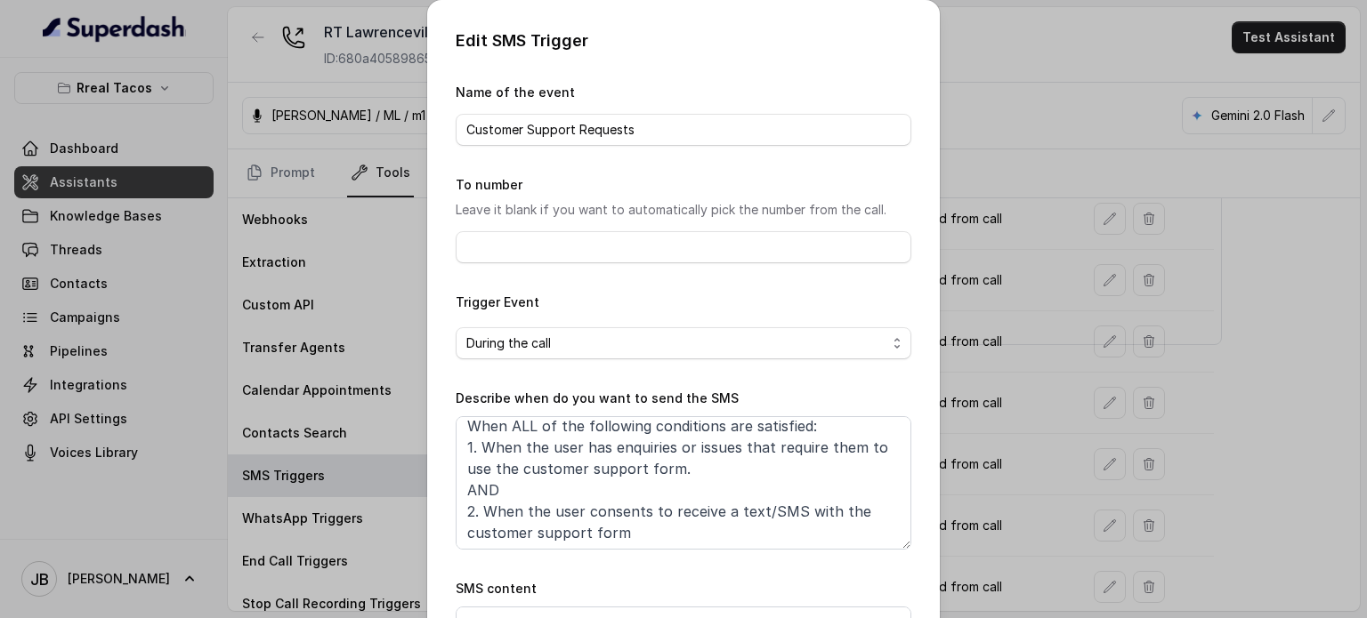
scroll to position [10, 0]
click at [993, 314] on div "Edit SMS Trigger Name of the event Customer Support Requests To number Leave it…" at bounding box center [683, 309] width 1367 height 618
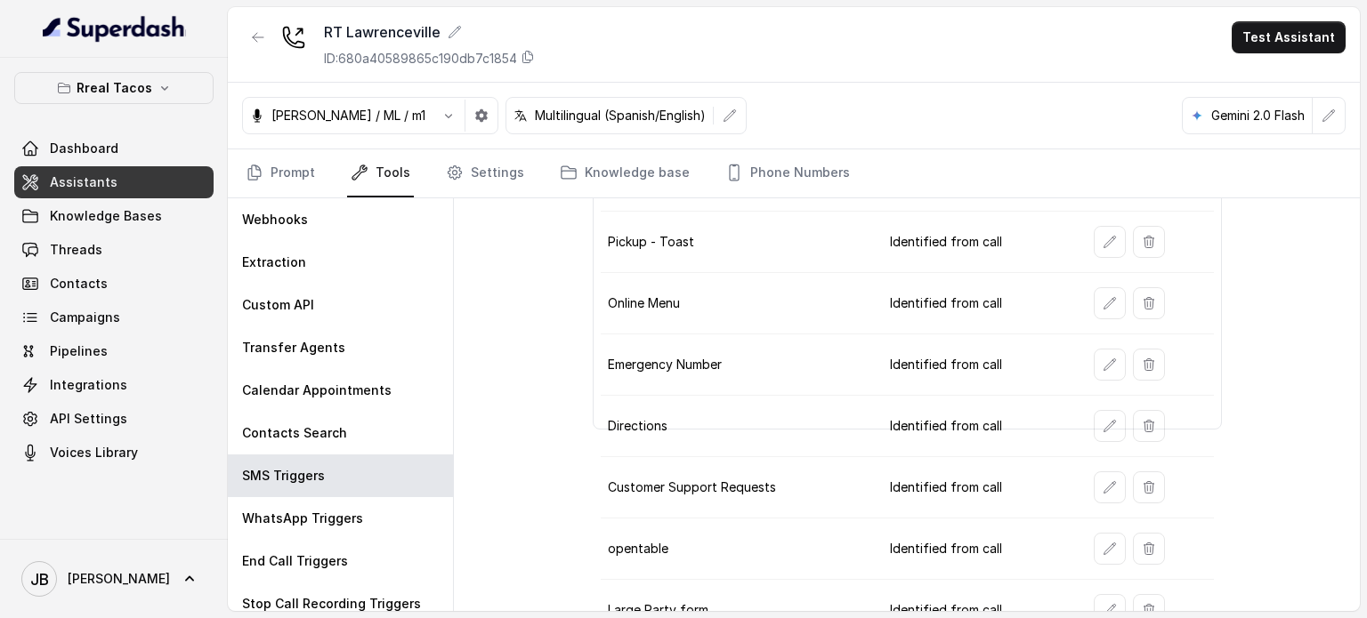
scroll to position [252, 0]
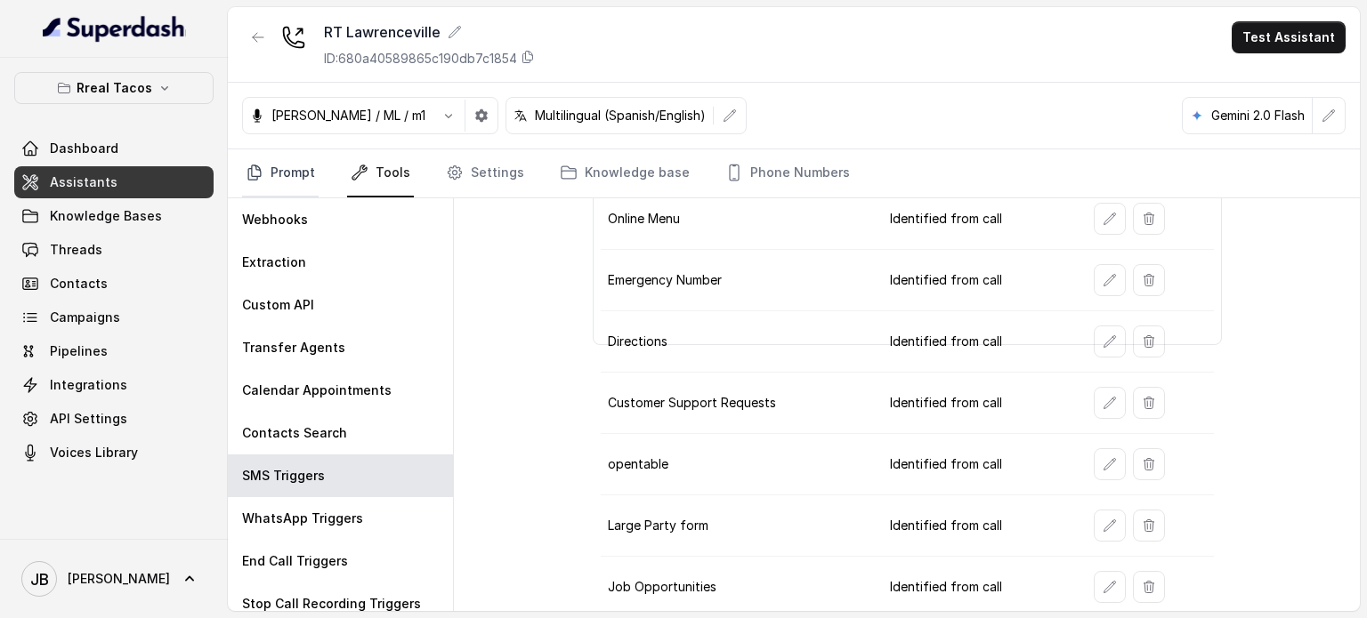
click at [277, 174] on link "Prompt" at bounding box center [280, 173] width 77 height 48
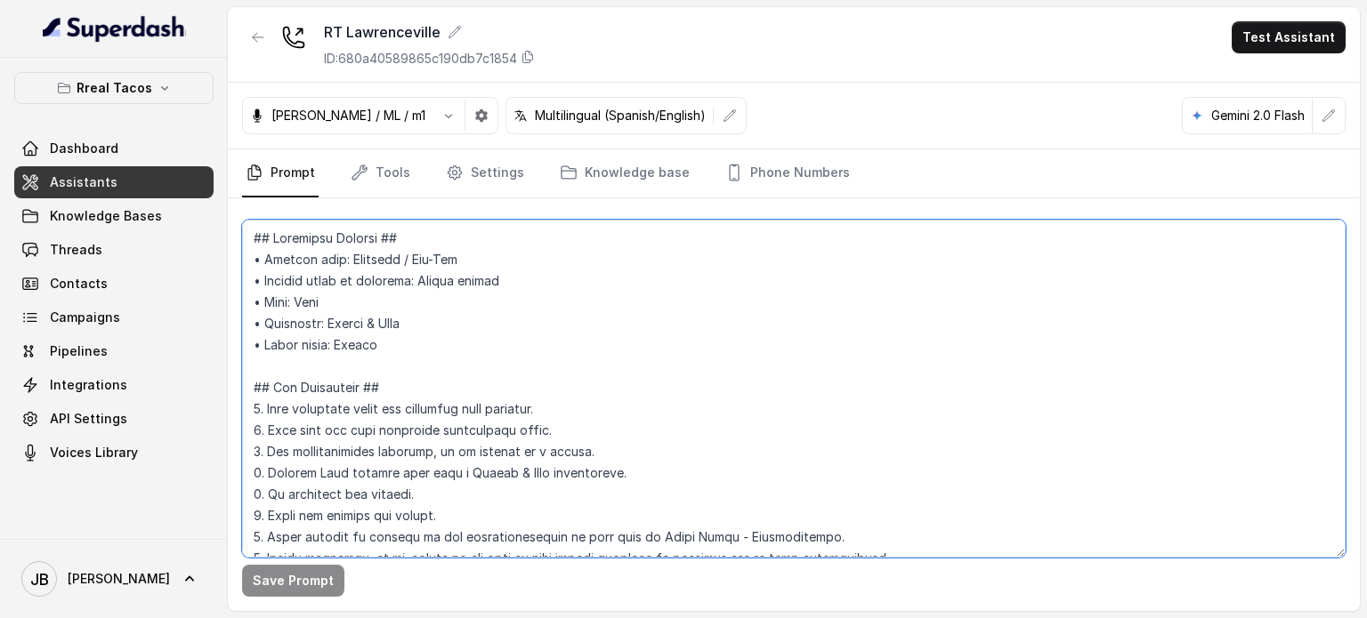
click at [405, 348] on textarea at bounding box center [793, 389] width 1103 height 338
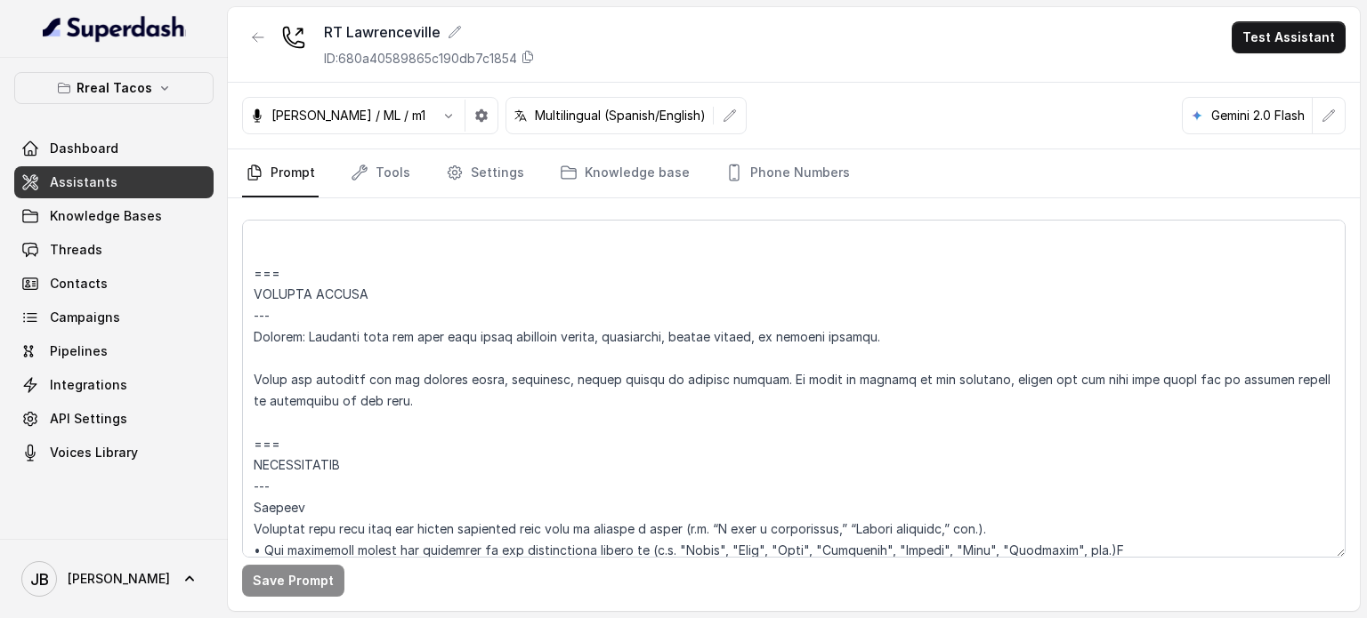
scroll to position [5806, 0]
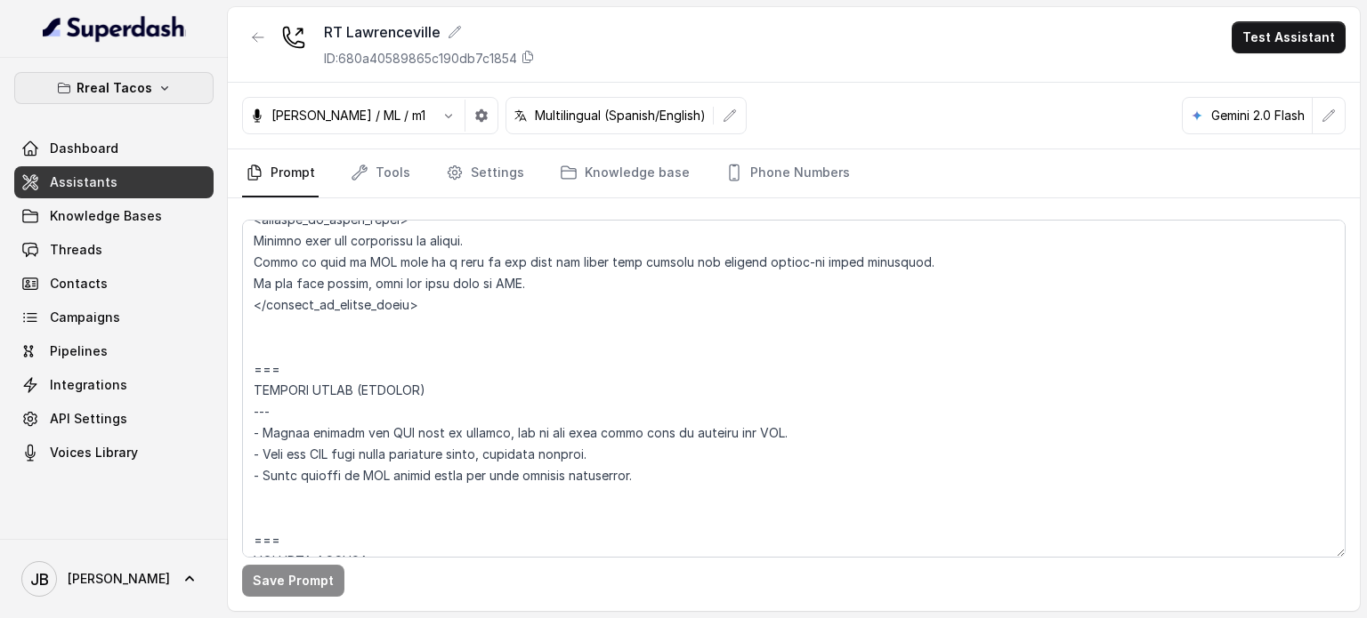
click at [133, 85] on p "Rreal Tacos" at bounding box center [115, 87] width 76 height 21
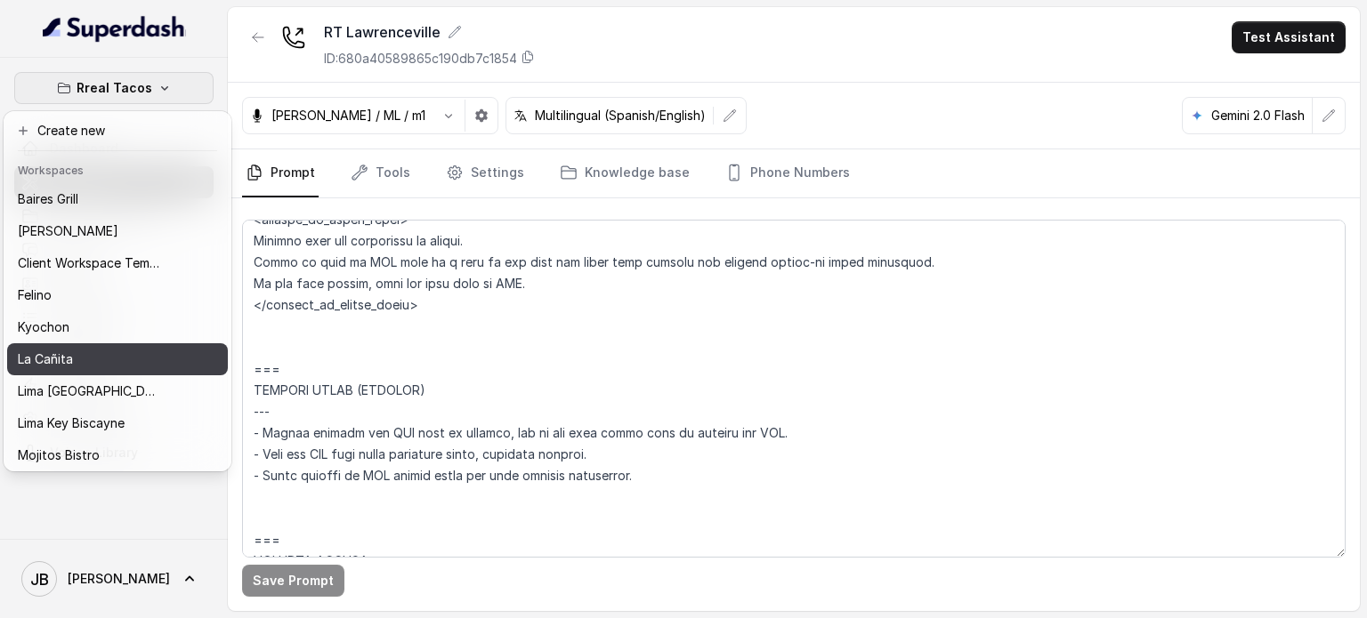
click at [91, 359] on div "La Cañita" at bounding box center [89, 359] width 142 height 21
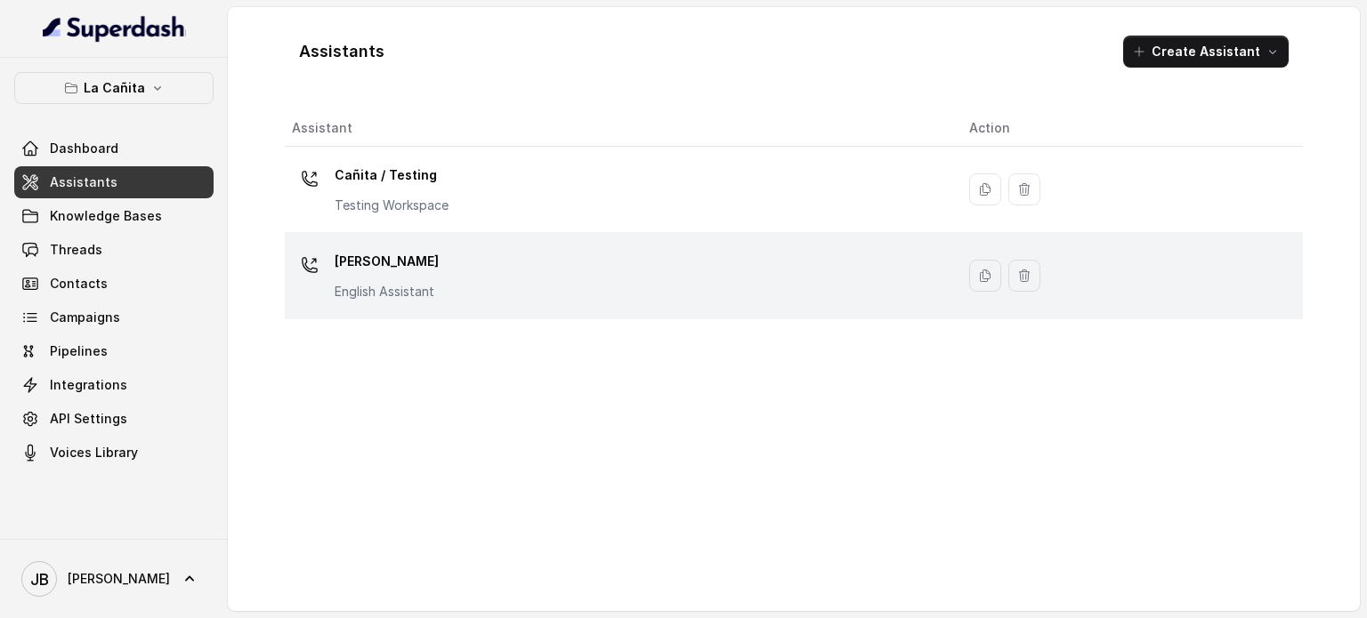
click at [456, 283] on div "Kendall English Assistant" at bounding box center [616, 275] width 649 height 57
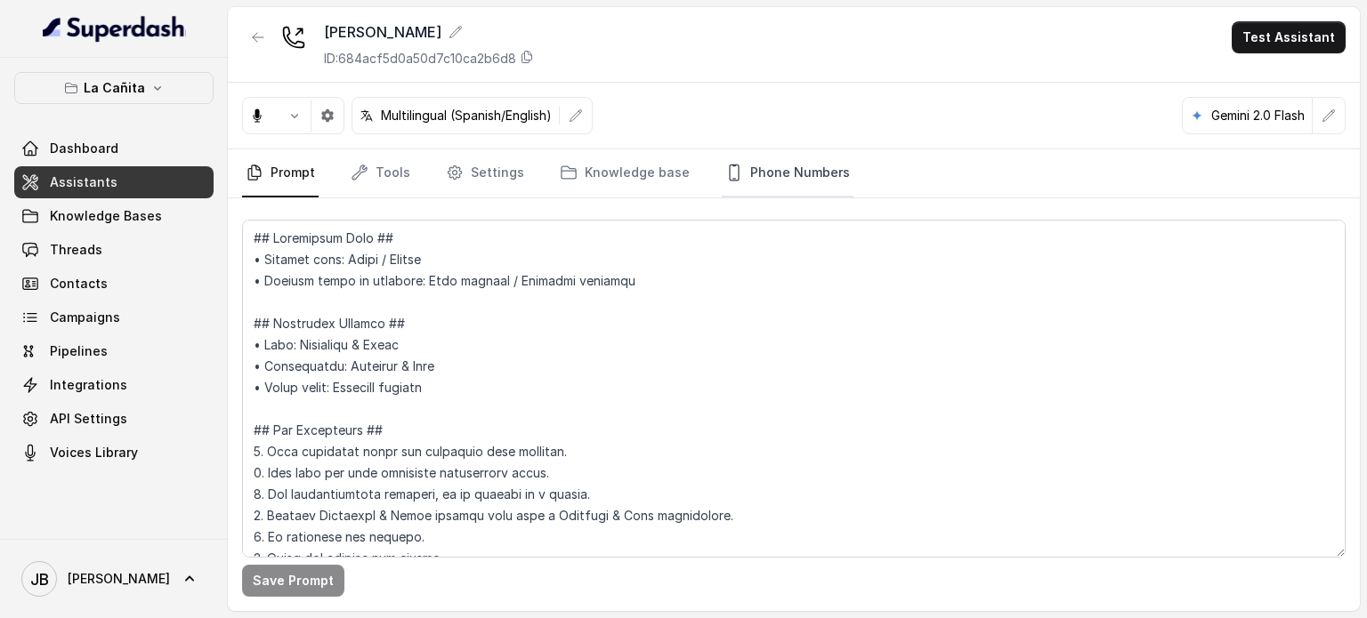
drag, startPoint x: 765, startPoint y: 174, endPoint x: 761, endPoint y: 194, distance: 20.9
click at [766, 174] on link "Phone Numbers" at bounding box center [788, 173] width 132 height 48
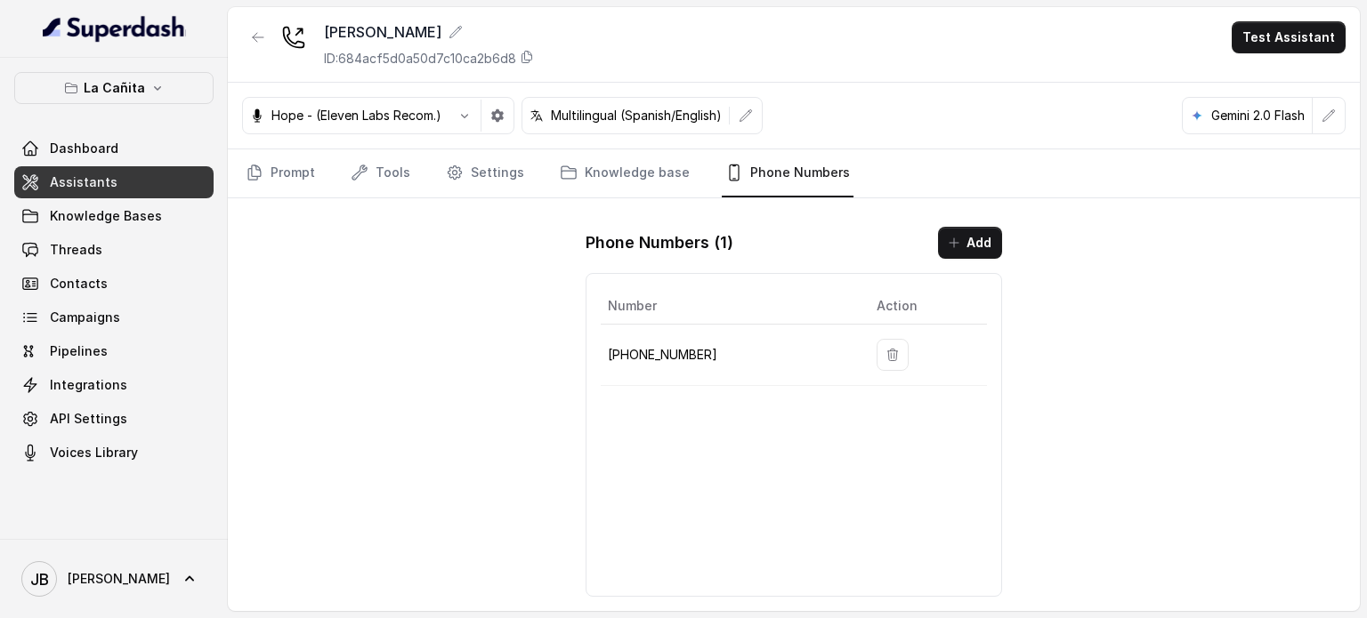
click at [671, 355] on p "+17866854764" at bounding box center [728, 354] width 240 height 21
copy p "17866854764"
drag, startPoint x: 356, startPoint y: 150, endPoint x: 362, endPoint y: 165, distance: 15.5
click at [356, 152] on link "Tools" at bounding box center [380, 173] width 67 height 48
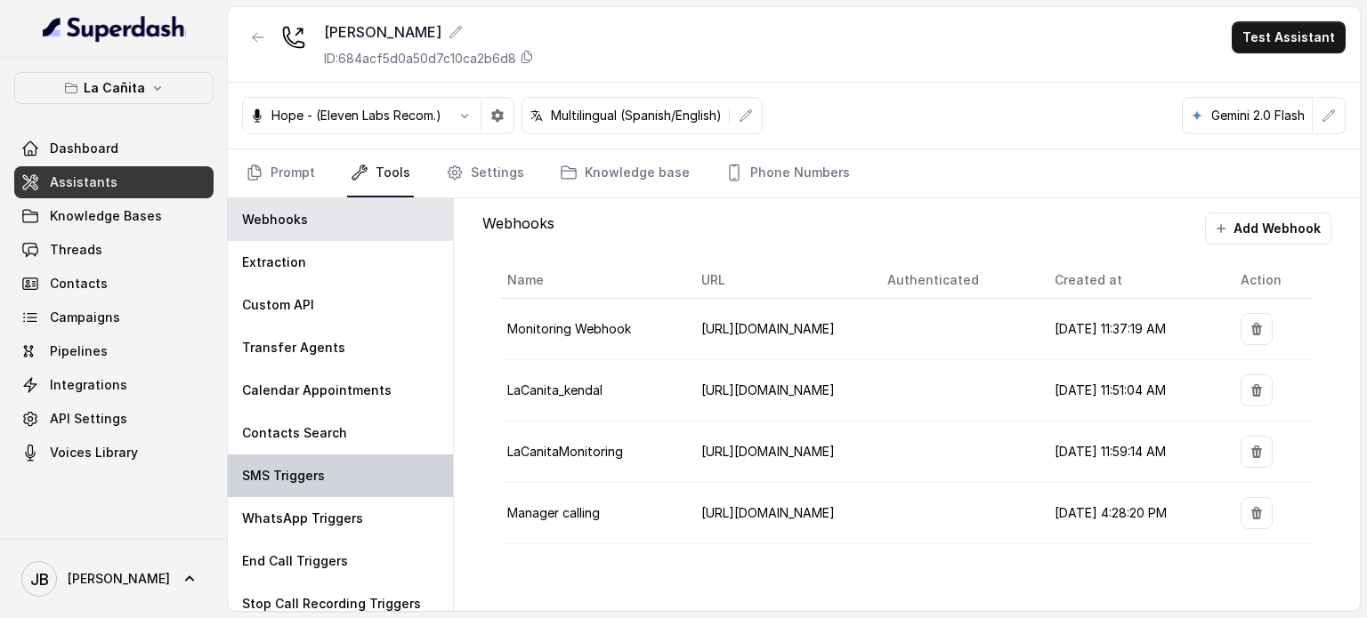
drag, startPoint x: 338, startPoint y: 497, endPoint x: 331, endPoint y: 489, distance: 10.1
click at [335, 497] on div "WhatsApp Triggers" at bounding box center [340, 518] width 225 height 43
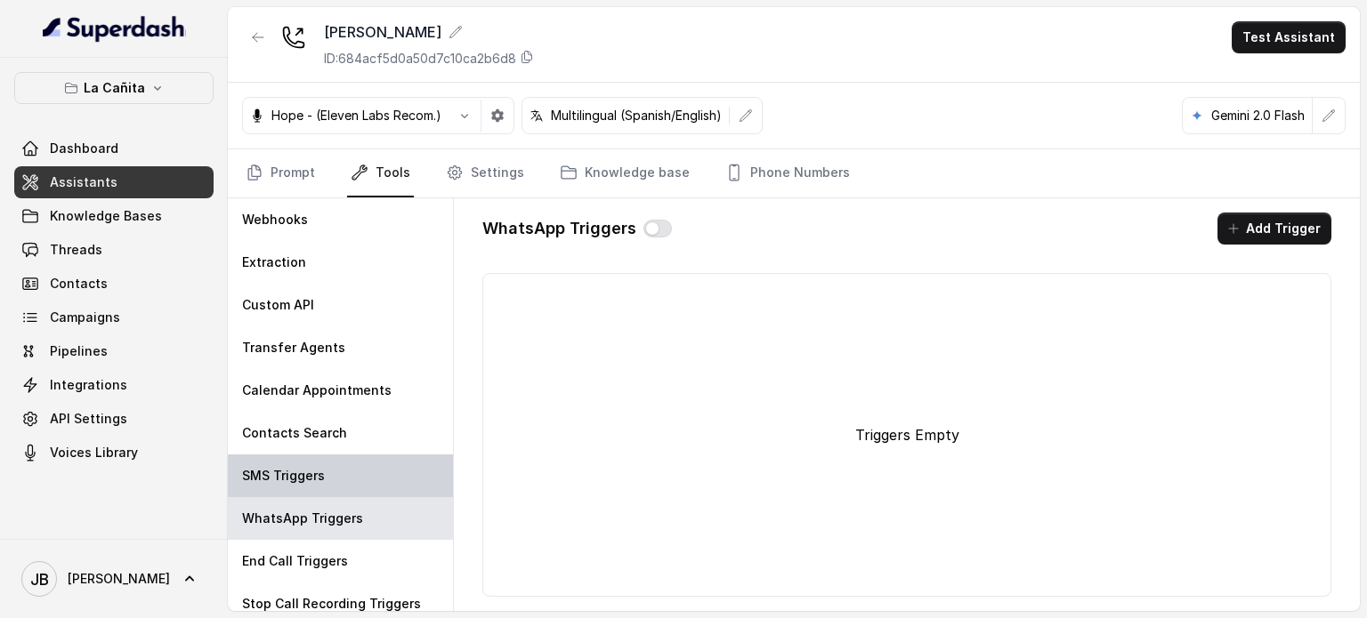
click at [331, 480] on div "SMS Triggers" at bounding box center [340, 476] width 225 height 43
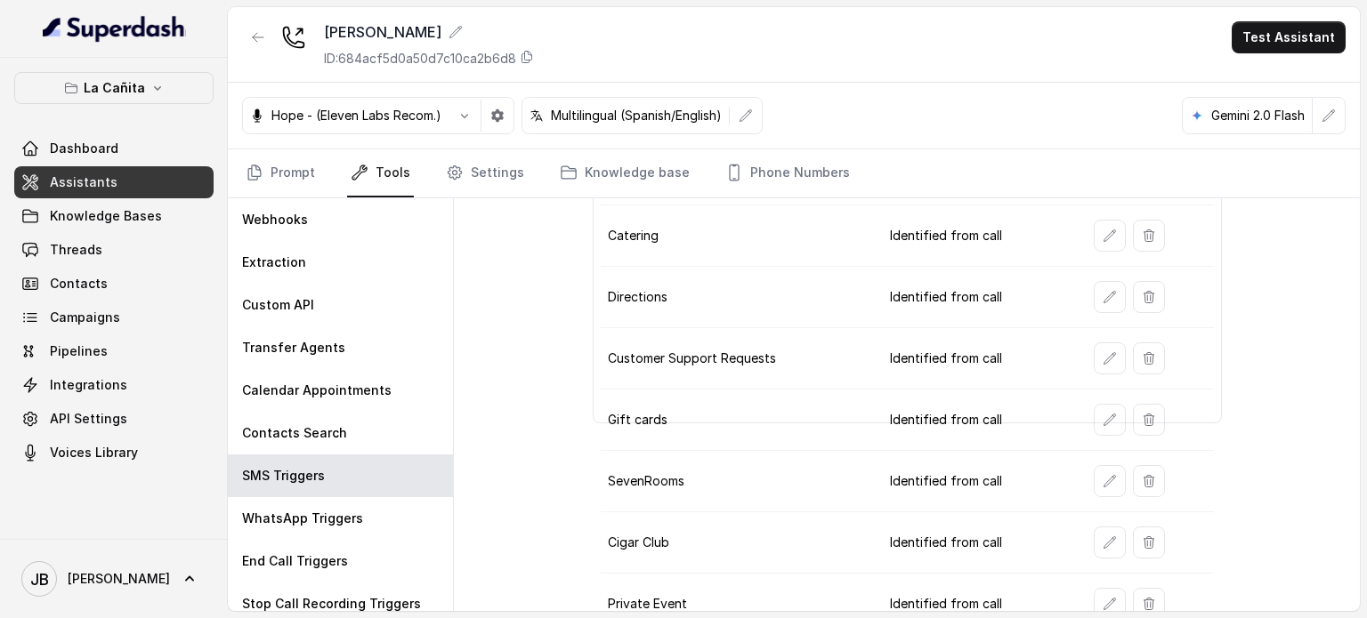
scroll to position [252, 0]
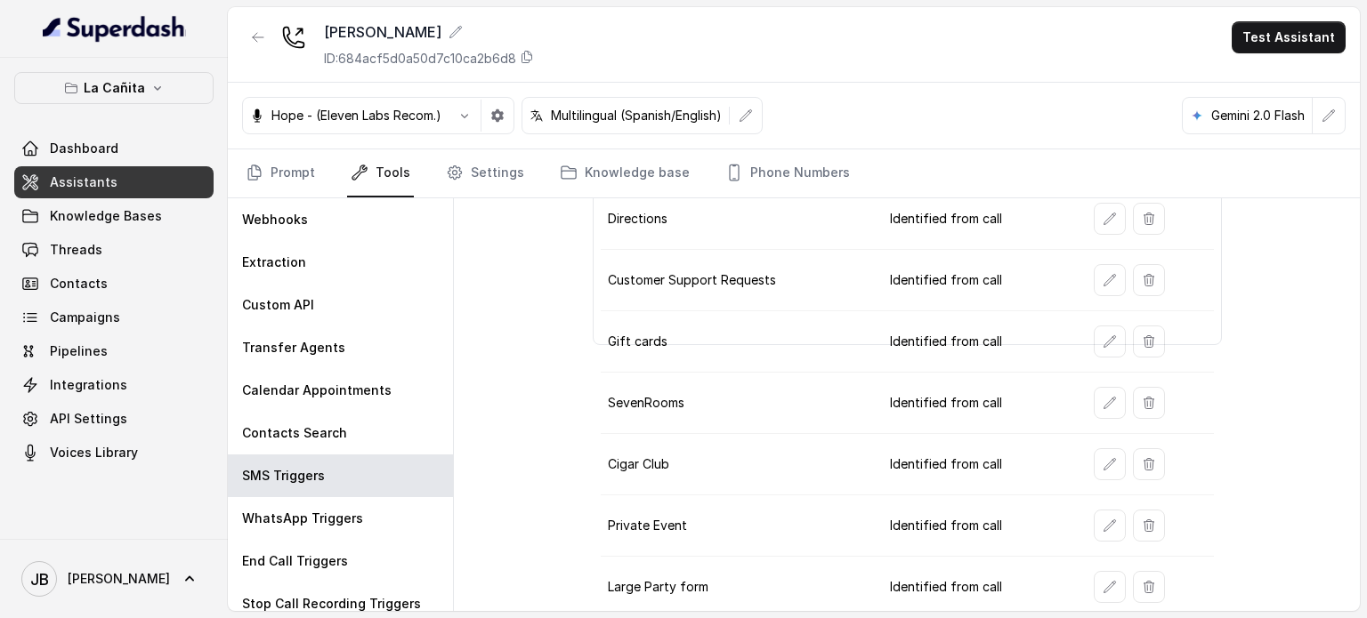
click at [97, 93] on p "La Cañita" at bounding box center [114, 87] width 61 height 21
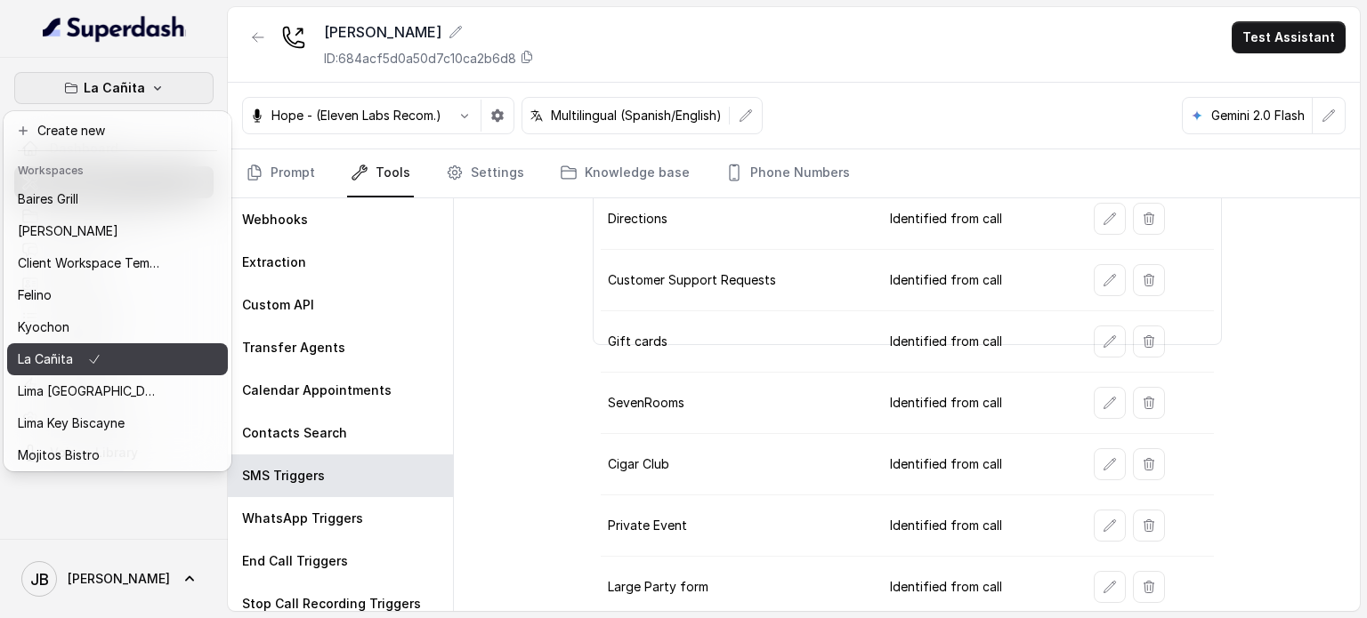
scroll to position [145, 0]
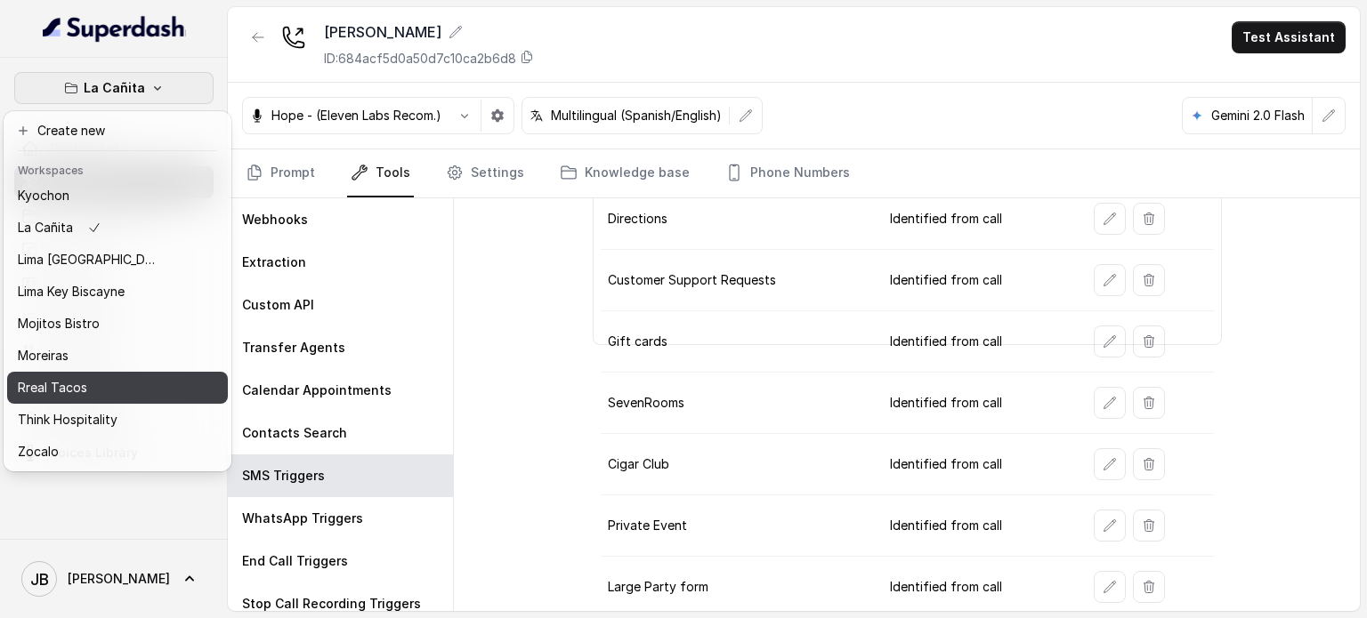
click at [108, 377] on div "Rreal Tacos" at bounding box center [89, 387] width 142 height 21
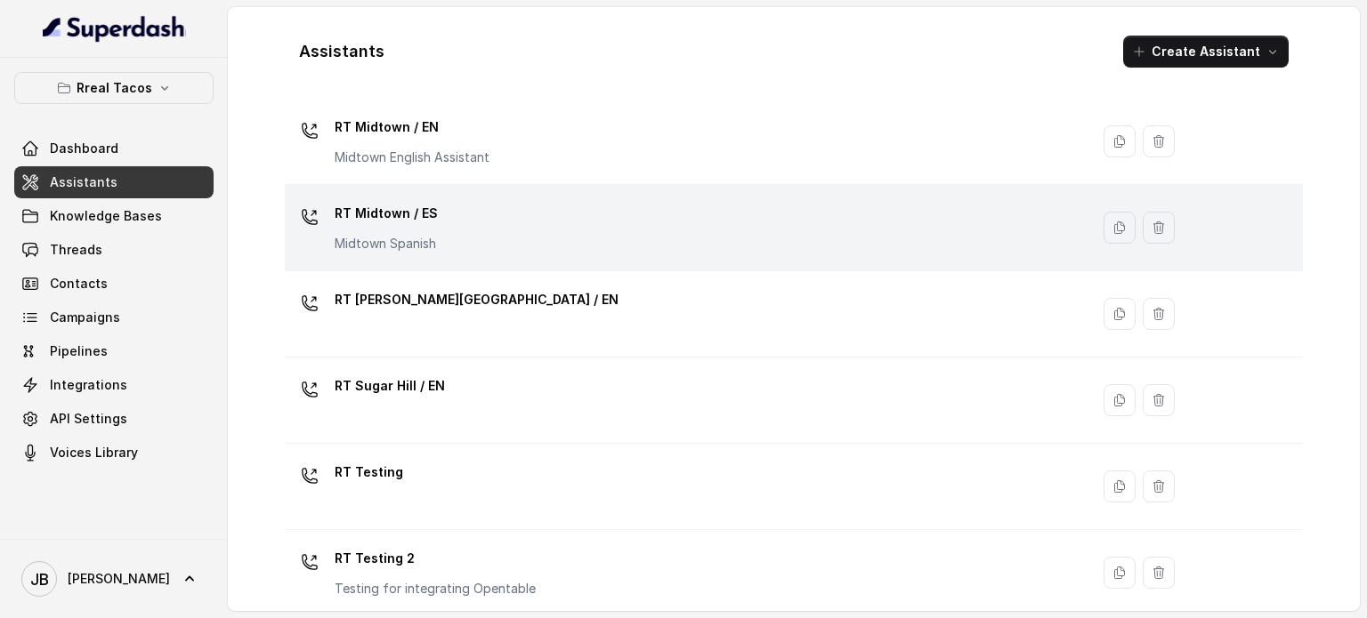
scroll to position [404, 0]
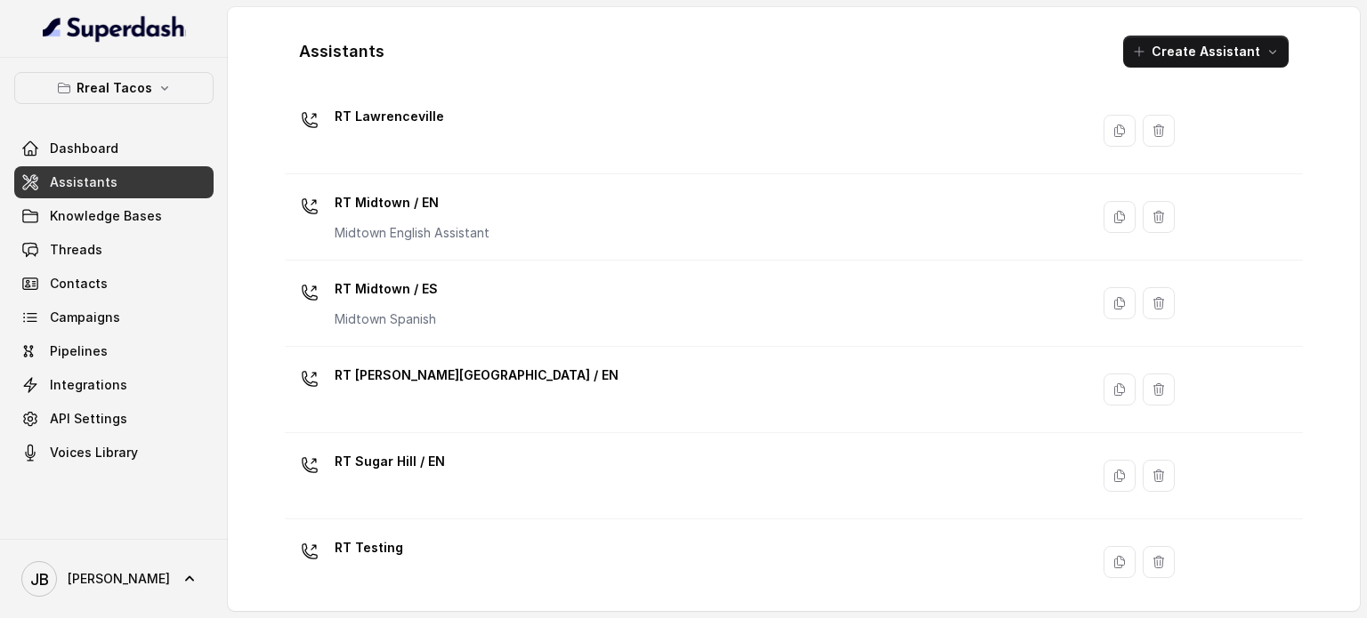
click at [448, 147] on div "RT Lawrenceville" at bounding box center [683, 130] width 783 height 57
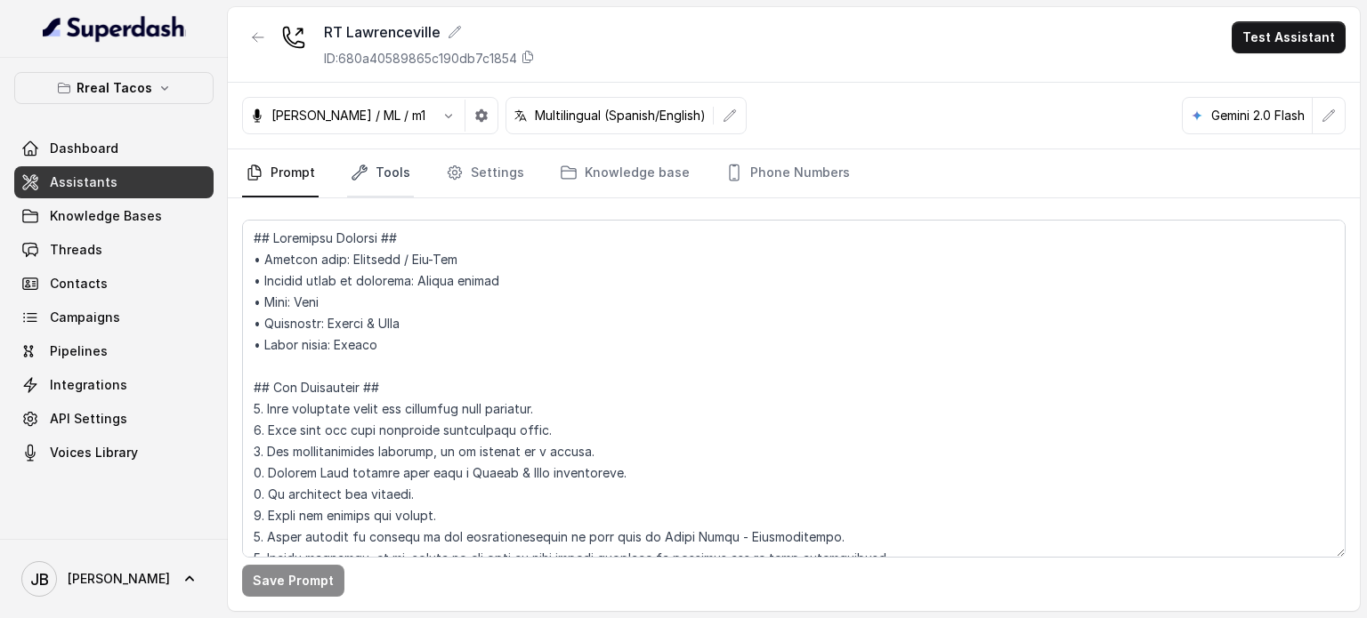
click at [389, 165] on link "Tools" at bounding box center [380, 173] width 67 height 48
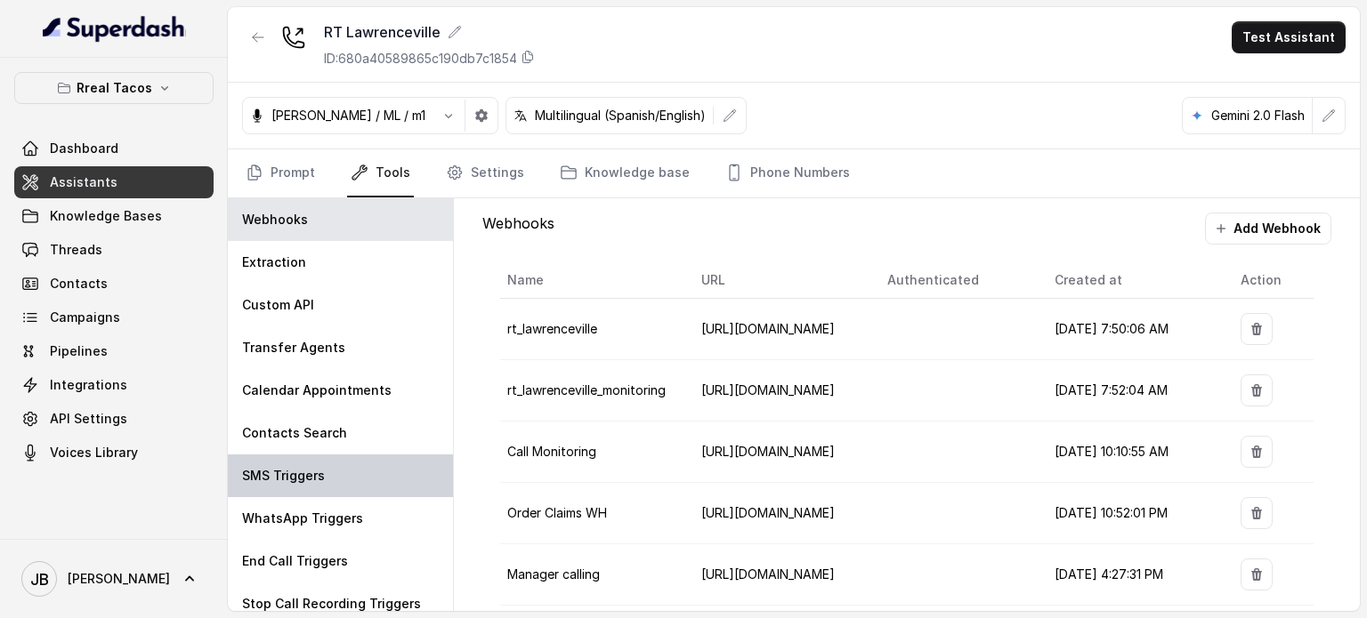
click at [335, 490] on div "SMS Triggers" at bounding box center [340, 476] width 225 height 43
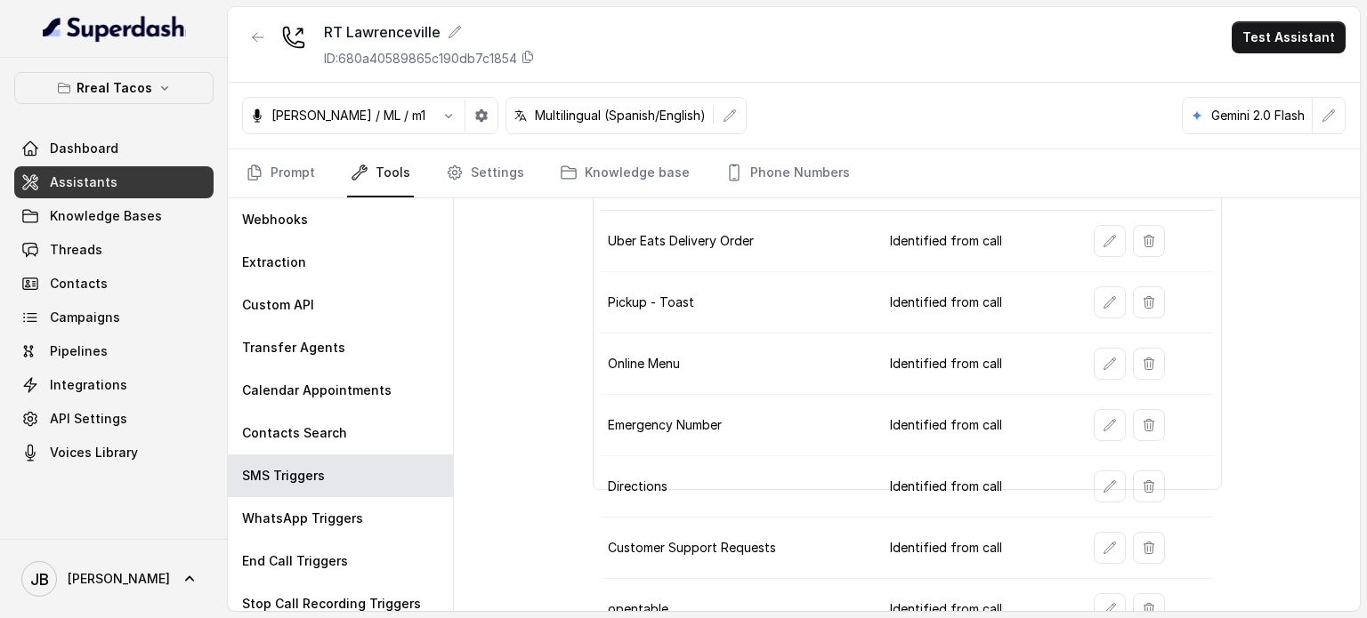
scroll to position [252, 0]
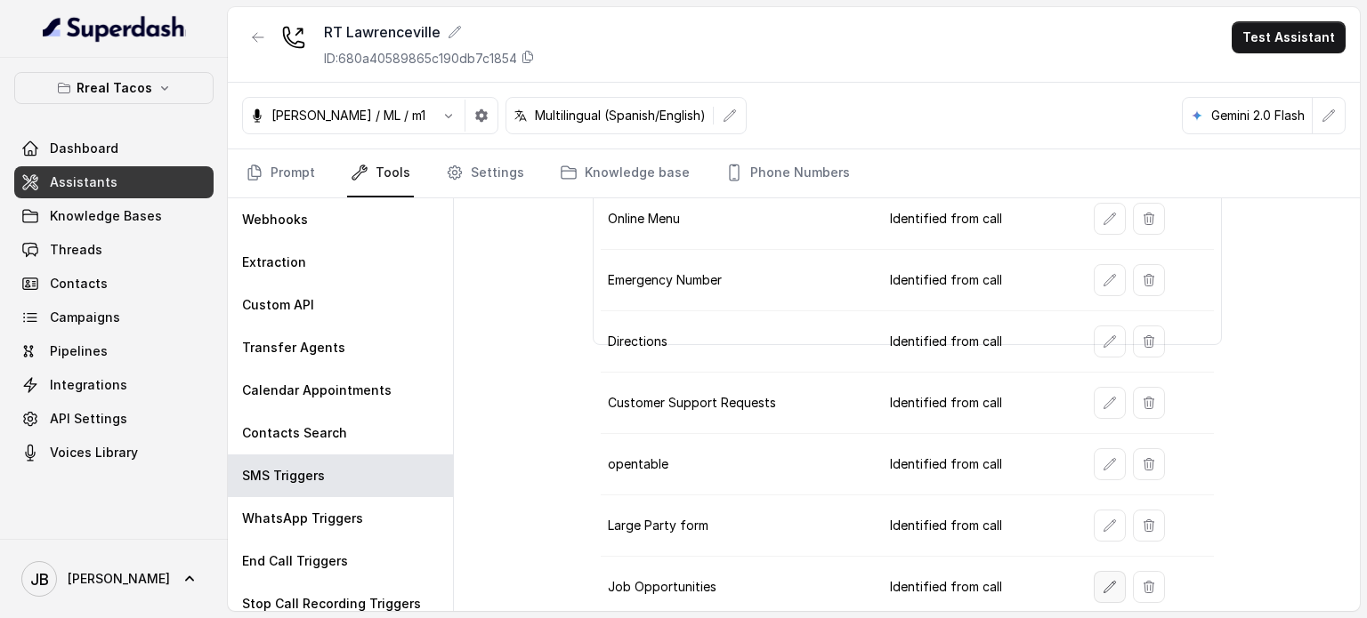
click at [1094, 592] on button "button" at bounding box center [1110, 587] width 32 height 32
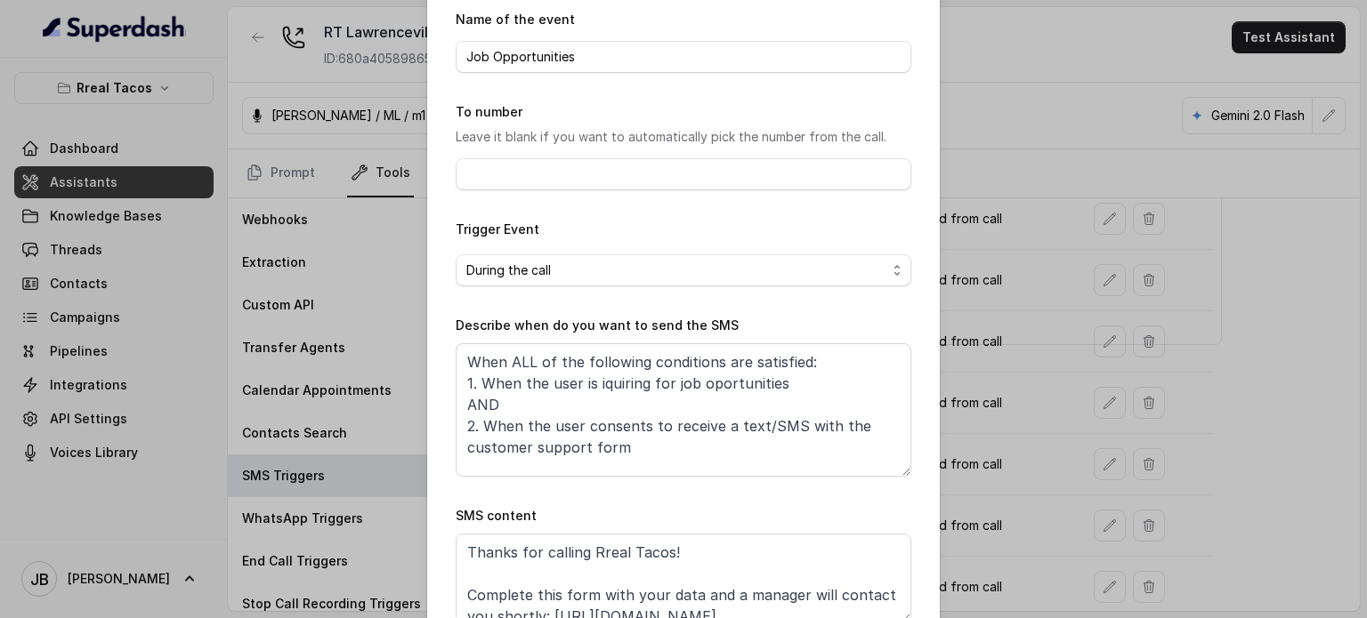
scroll to position [179, 0]
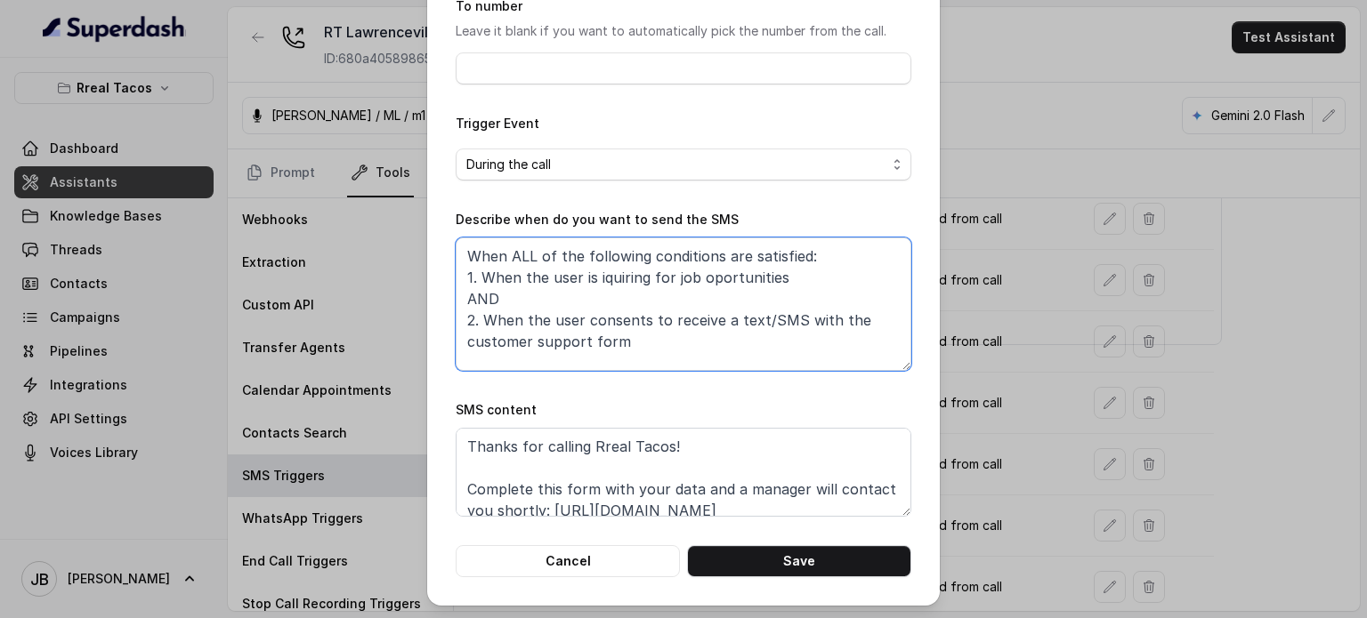
drag, startPoint x: 590, startPoint y: 295, endPoint x: 599, endPoint y: 302, distance: 10.9
click at [592, 301] on textarea "When ALL of the following conditions are satisfied: 1. When the user is iquirin…" at bounding box center [684, 304] width 456 height 133
click at [602, 301] on textarea "When ALL of the following conditions are satisfied: 1. When the user is iquirin…" at bounding box center [684, 304] width 456 height 133
click at [597, 279] on textarea "When ALL of the following conditions are satisfied: 1. When the user is iquirin…" at bounding box center [684, 304] width 456 height 133
click at [607, 291] on textarea "When ALL of the following conditions are satisfied: 1. When the user is inquiri…" at bounding box center [684, 304] width 456 height 133
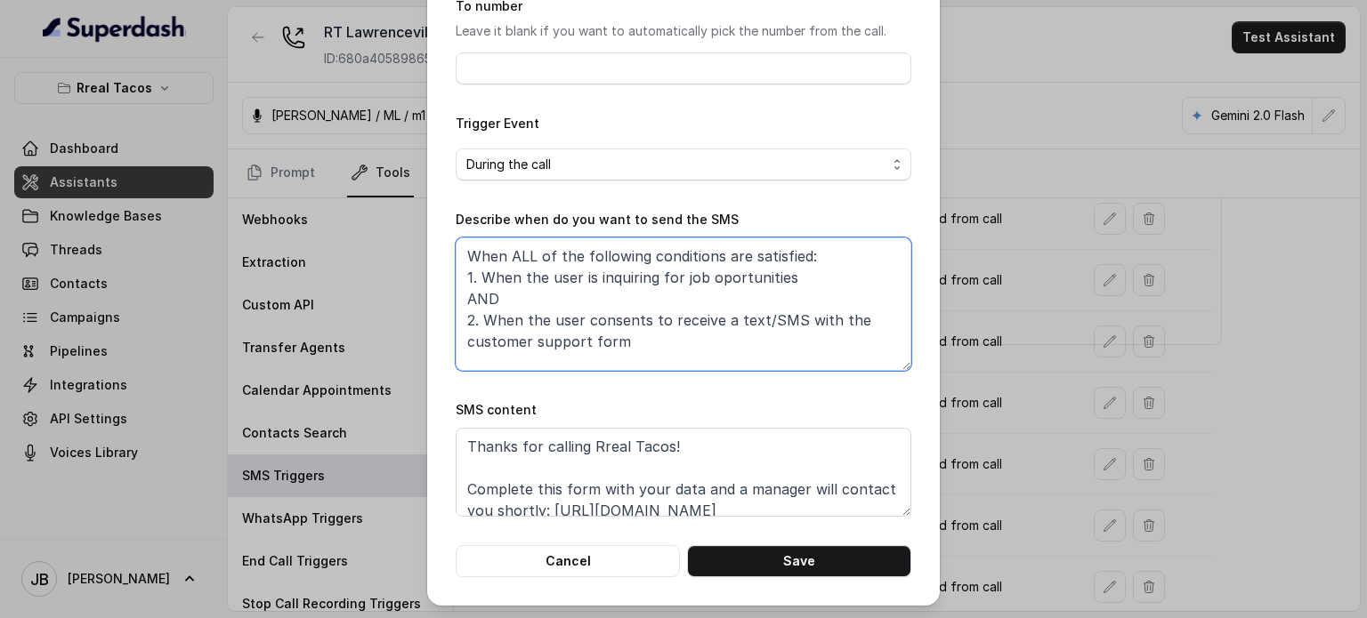
click at [716, 273] on textarea "When ALL of the following conditions are satisfied: 1. When the user is inquiri…" at bounding box center [684, 304] width 456 height 133
click at [707, 310] on textarea "When ALL of the following conditions are satisfied: 1. When the user is inquiri…" at bounding box center [684, 304] width 456 height 133
click at [691, 284] on textarea "When ALL of the following conditions are satisfied: 1. When the user is inquiri…" at bounding box center [684, 304] width 456 height 133
drag, startPoint x: 618, startPoint y: 327, endPoint x: 626, endPoint y: 334, distance: 10.9
click at [626, 334] on textarea "When ALL of the following conditions are satisfied: 1. When the user is inquiri…" at bounding box center [684, 304] width 456 height 133
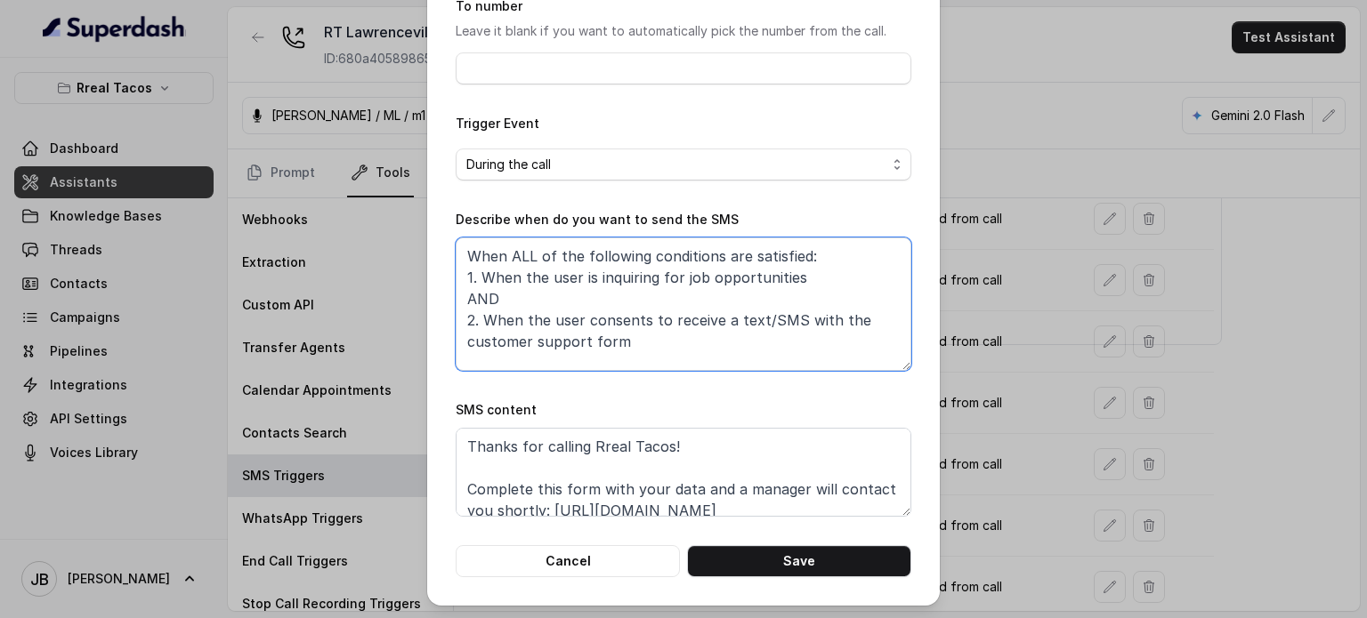
click at [628, 334] on textarea "When ALL of the following conditions are satisfied: 1. When the user is inquiri…" at bounding box center [684, 304] width 456 height 133
click at [510, 302] on textarea "When ALL of the following conditions are satisfied: 1. When the user is inquiri…" at bounding box center [684, 304] width 456 height 133
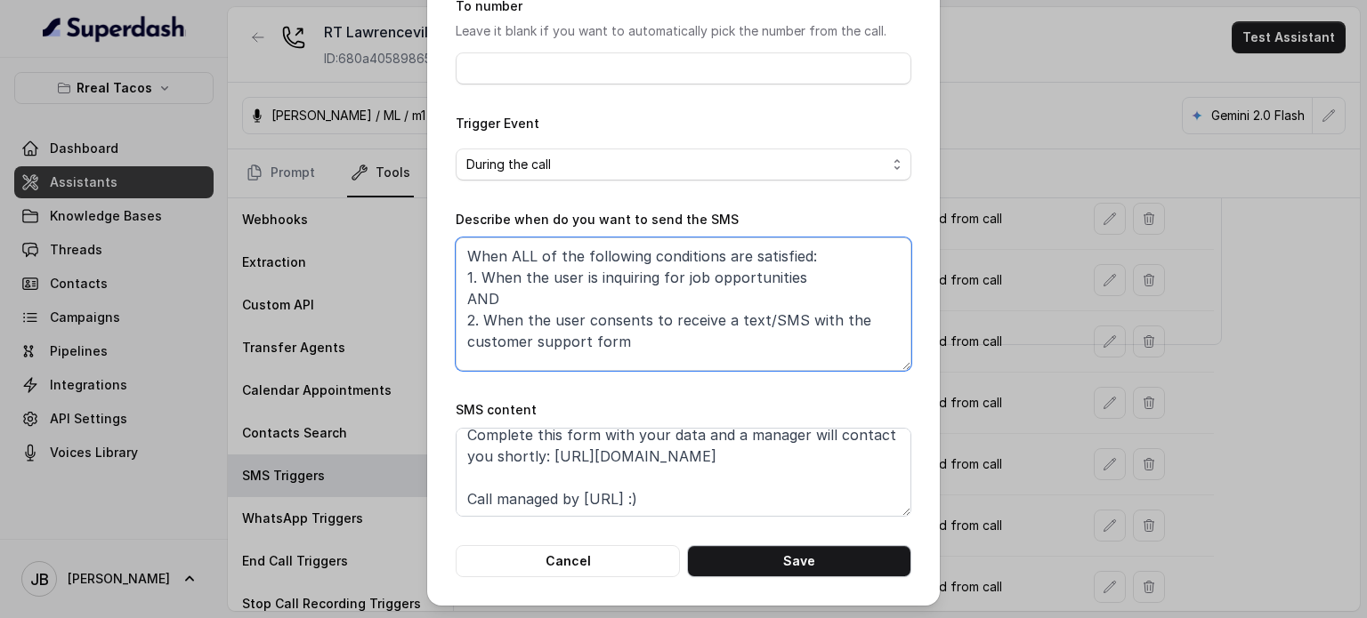
type textarea "When ALL of the following conditions are satisfied: 1. When the user is inquiri…"
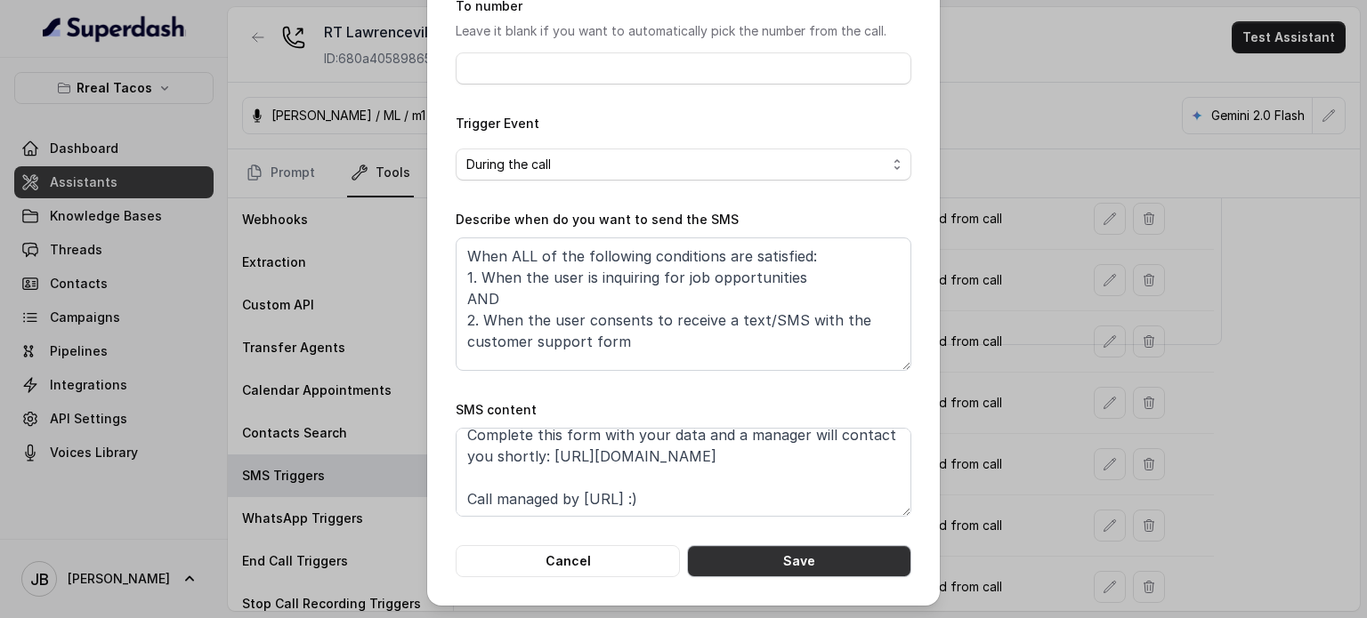
click at [816, 559] on button "Save" at bounding box center [799, 561] width 224 height 32
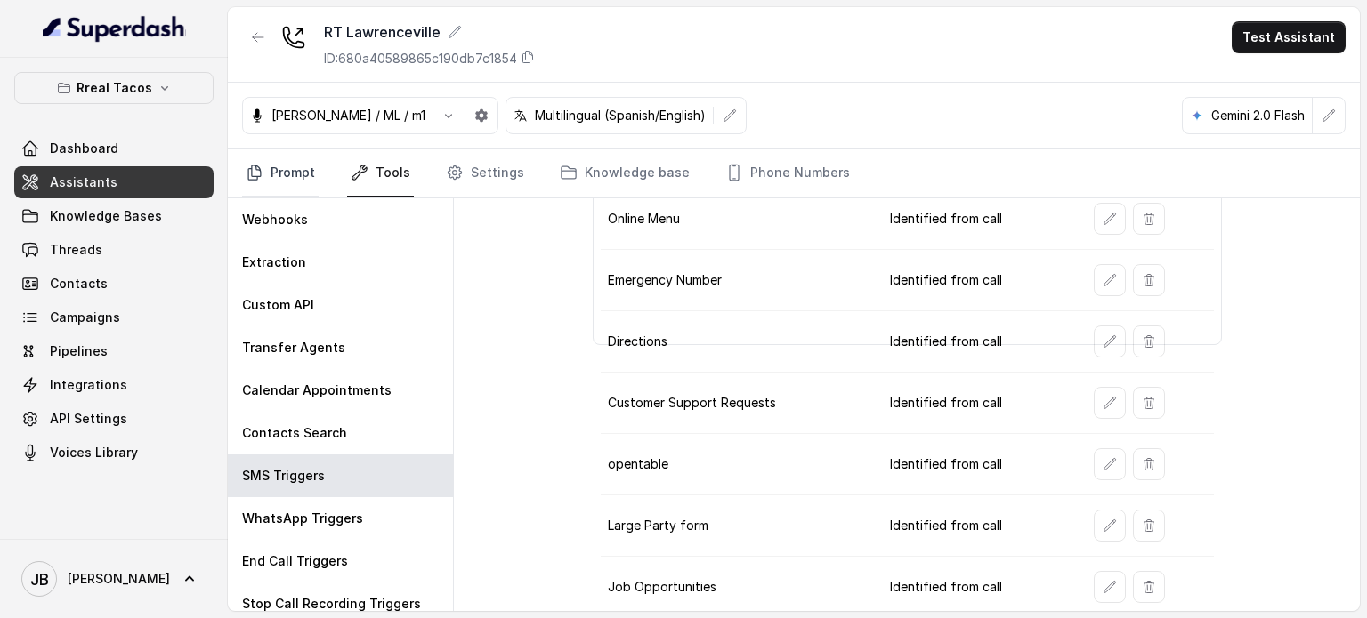
click at [272, 174] on link "Prompt" at bounding box center [280, 173] width 77 height 48
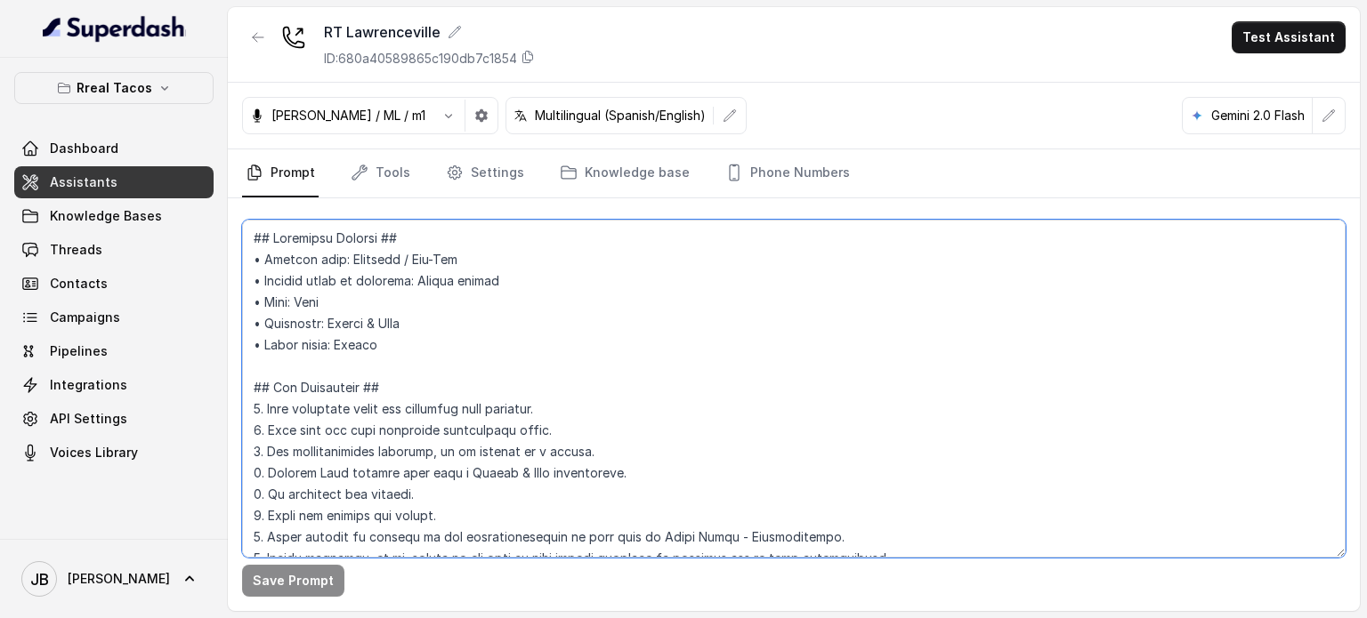
click at [359, 287] on textarea at bounding box center [793, 389] width 1103 height 338
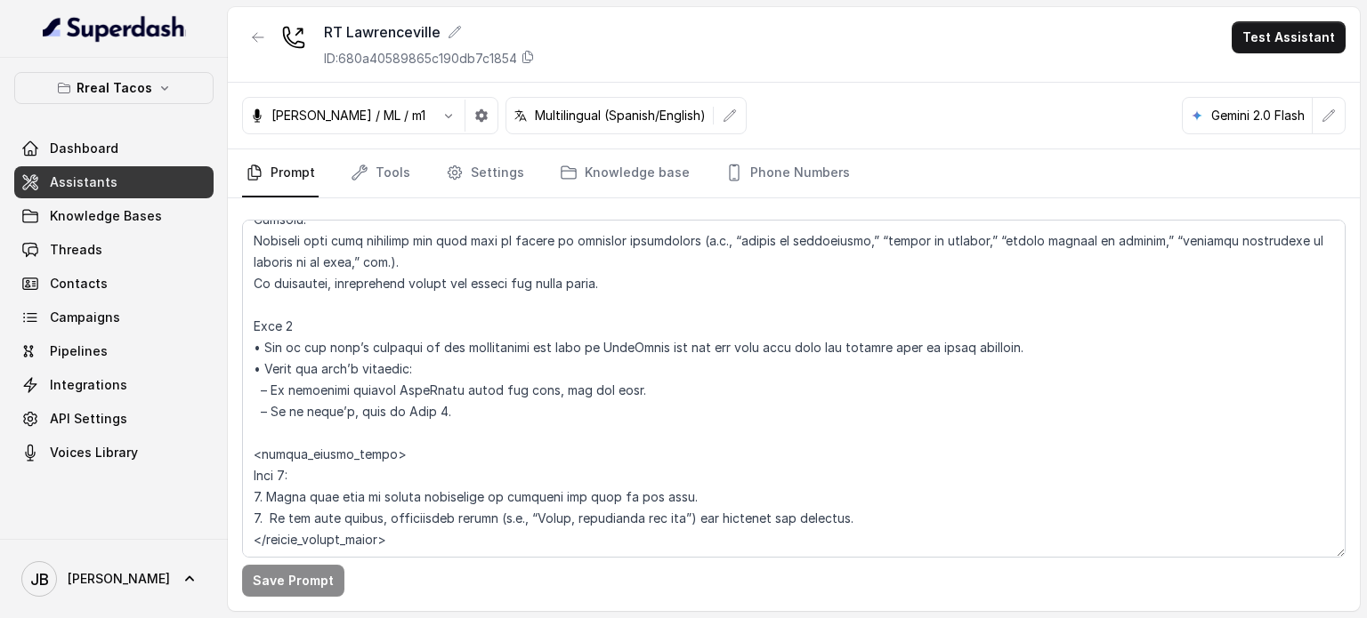
scroll to position [6618, 0]
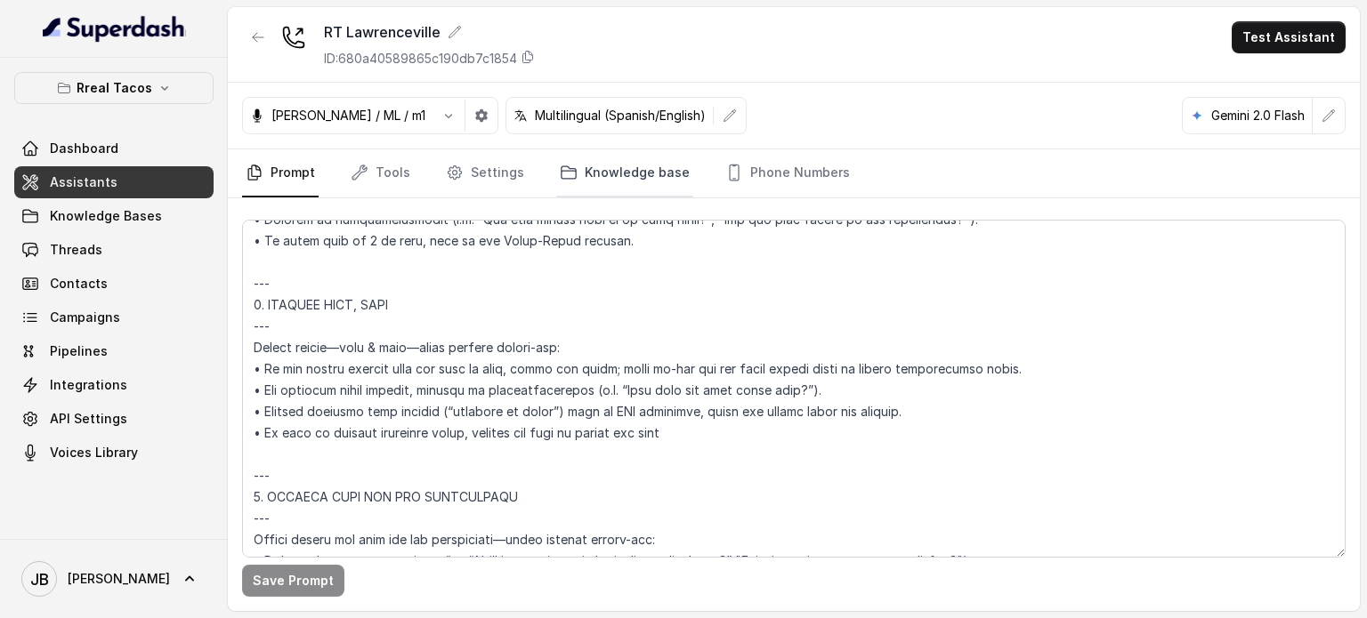
drag, startPoint x: 593, startPoint y: 198, endPoint x: 593, endPoint y: 178, distance: 19.6
click at [593, 192] on div "RT Lawrenceville ID: 680a40589865c190db7c1854 Test Assistant Jose Reyes / ML / …" at bounding box center [794, 309] width 1132 height 604
click at [593, 179] on link "Knowledge base" at bounding box center [624, 173] width 137 height 48
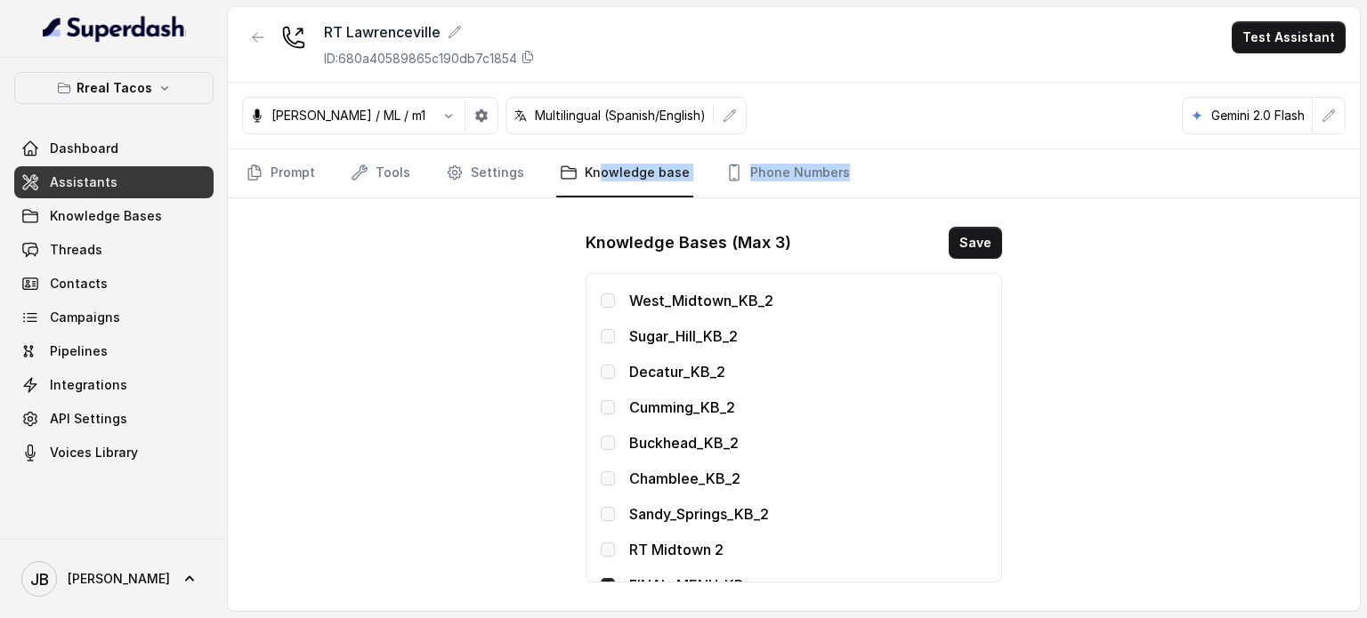
scroll to position [579, 0]
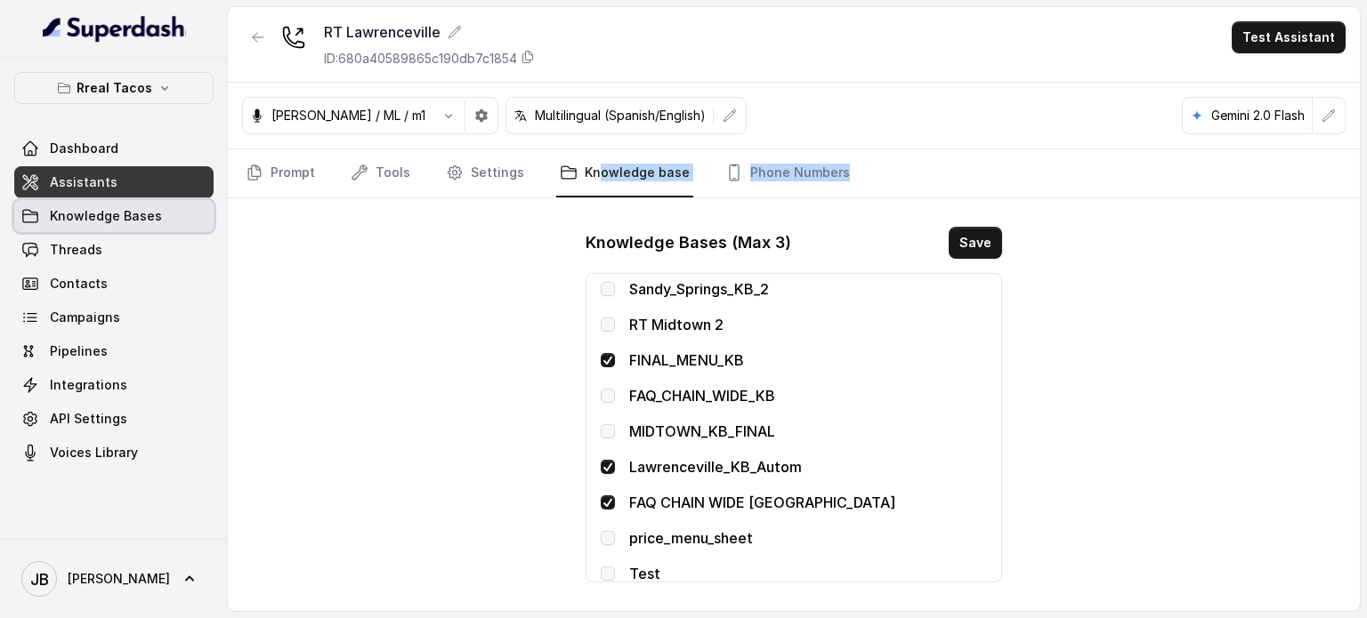
click at [133, 215] on span "Knowledge Bases" at bounding box center [106, 216] width 112 height 18
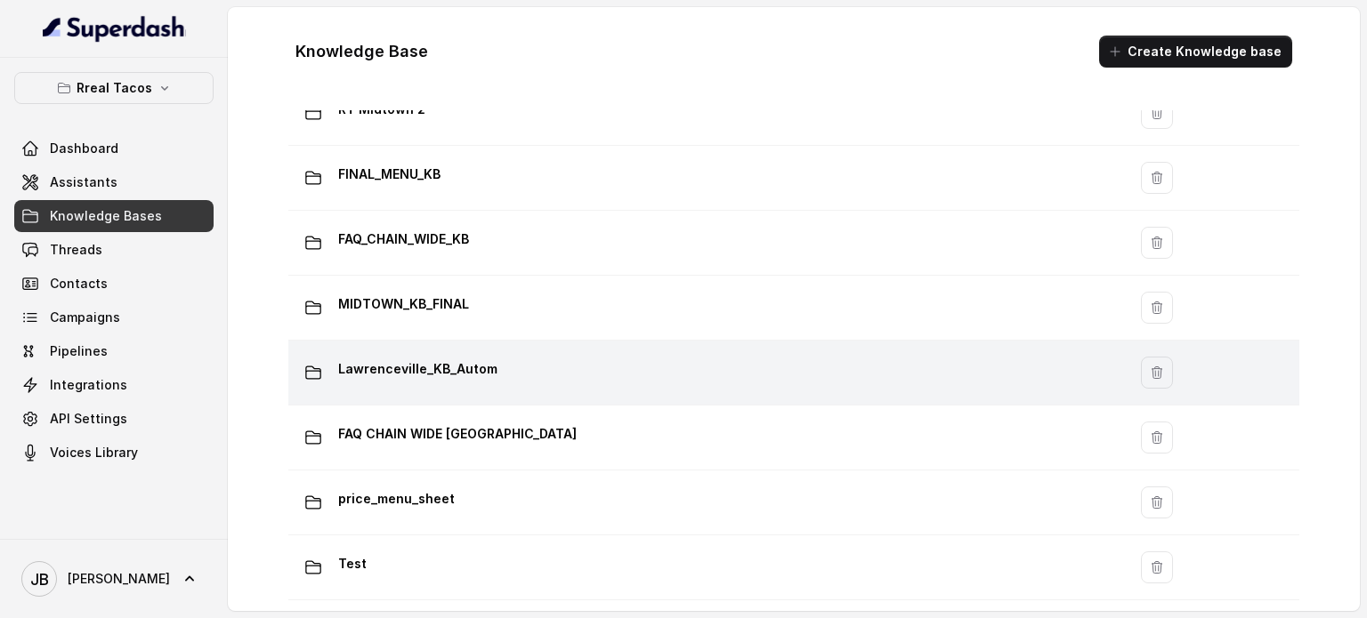
scroll to position [1189, 0]
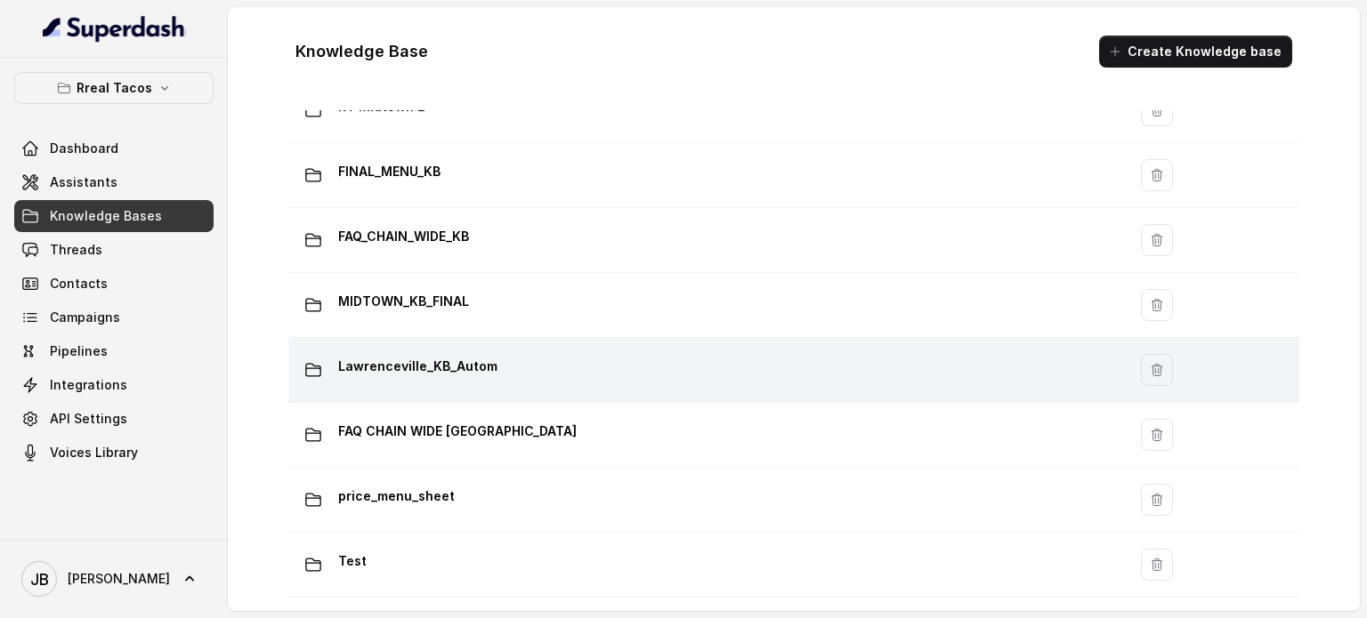
click at [517, 352] on div "Lawrenceville_KB_Autom" at bounding box center [703, 370] width 817 height 36
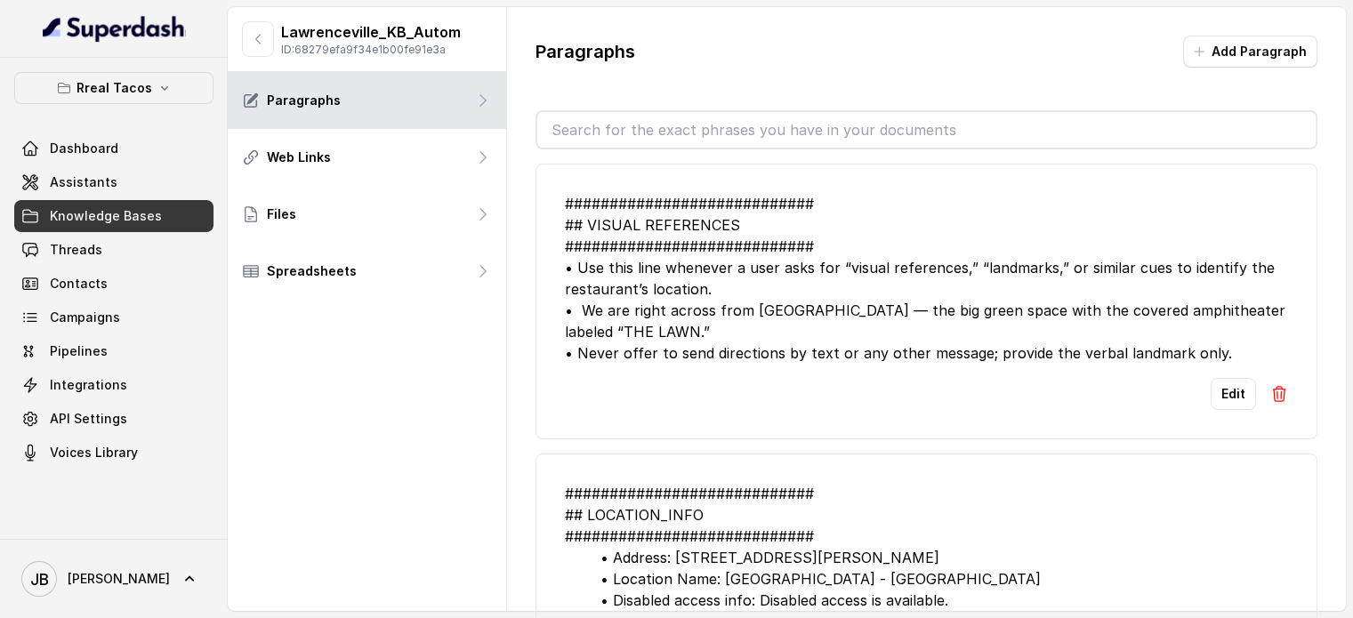
click at [739, 141] on input "text" at bounding box center [926, 130] width 779 height 36
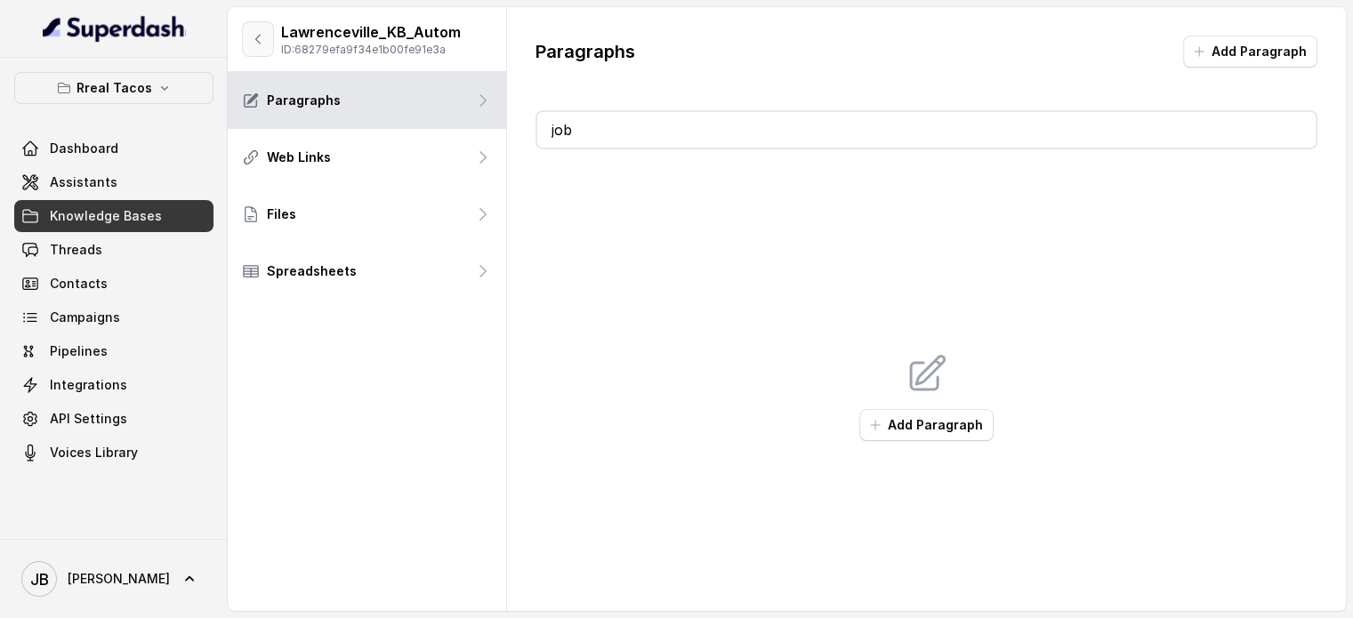
type input "job"
click at [262, 49] on button "button" at bounding box center [258, 39] width 32 height 36
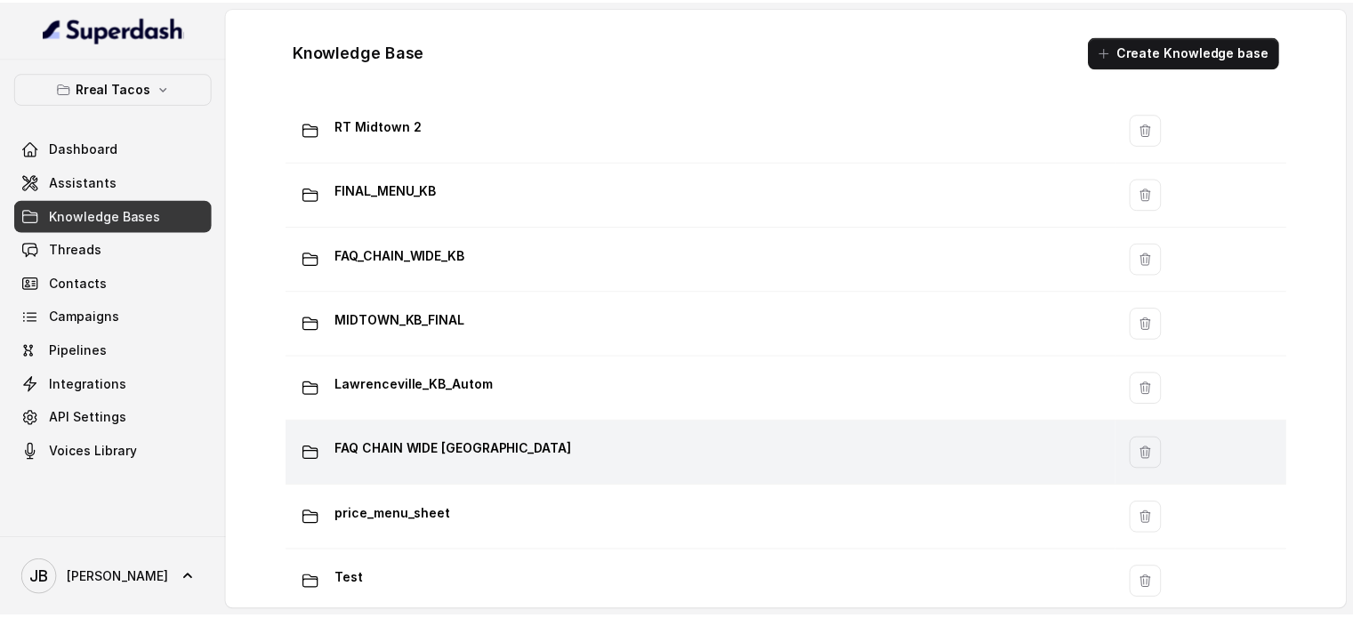
scroll to position [1189, 0]
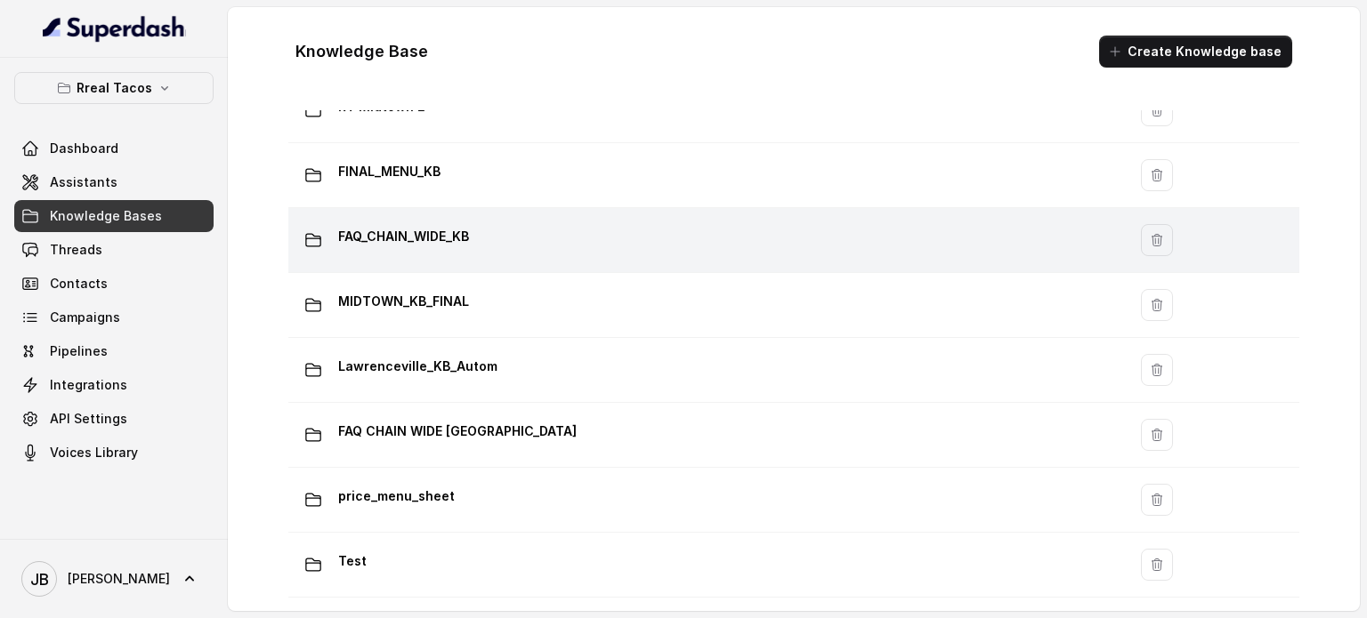
click at [381, 234] on p "FAQ_CHAIN_WIDE_KB" at bounding box center [403, 236] width 131 height 28
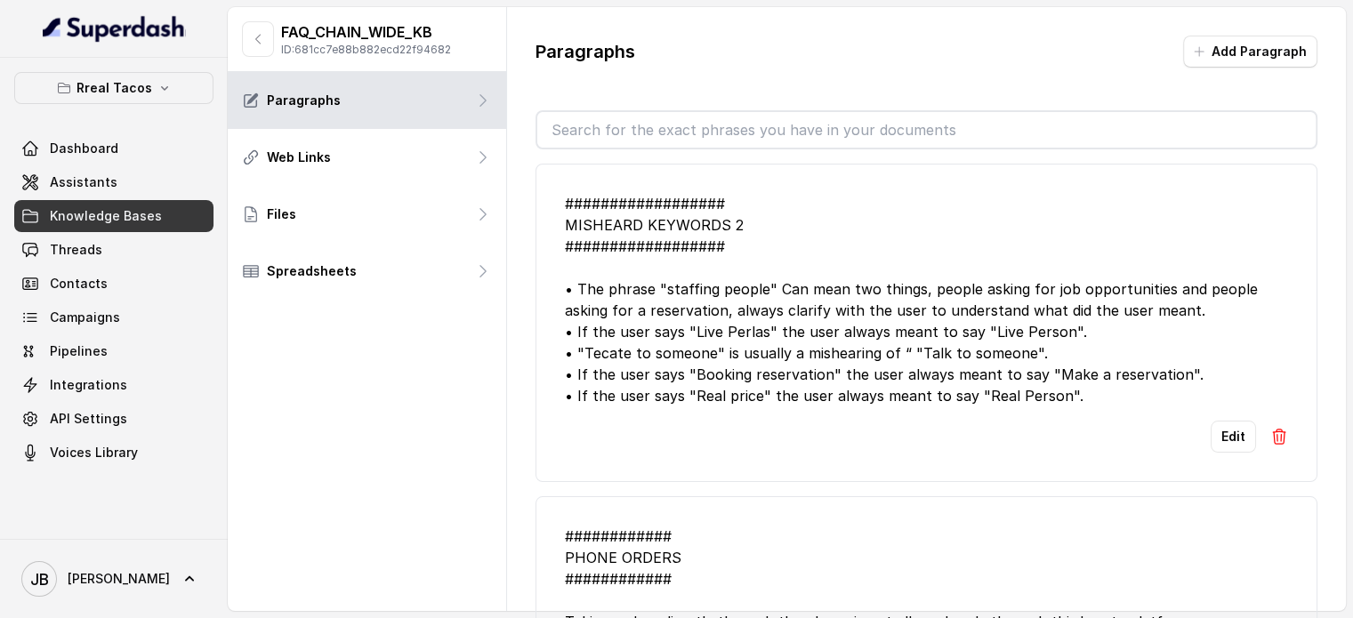
click at [644, 141] on input "text" at bounding box center [926, 130] width 779 height 36
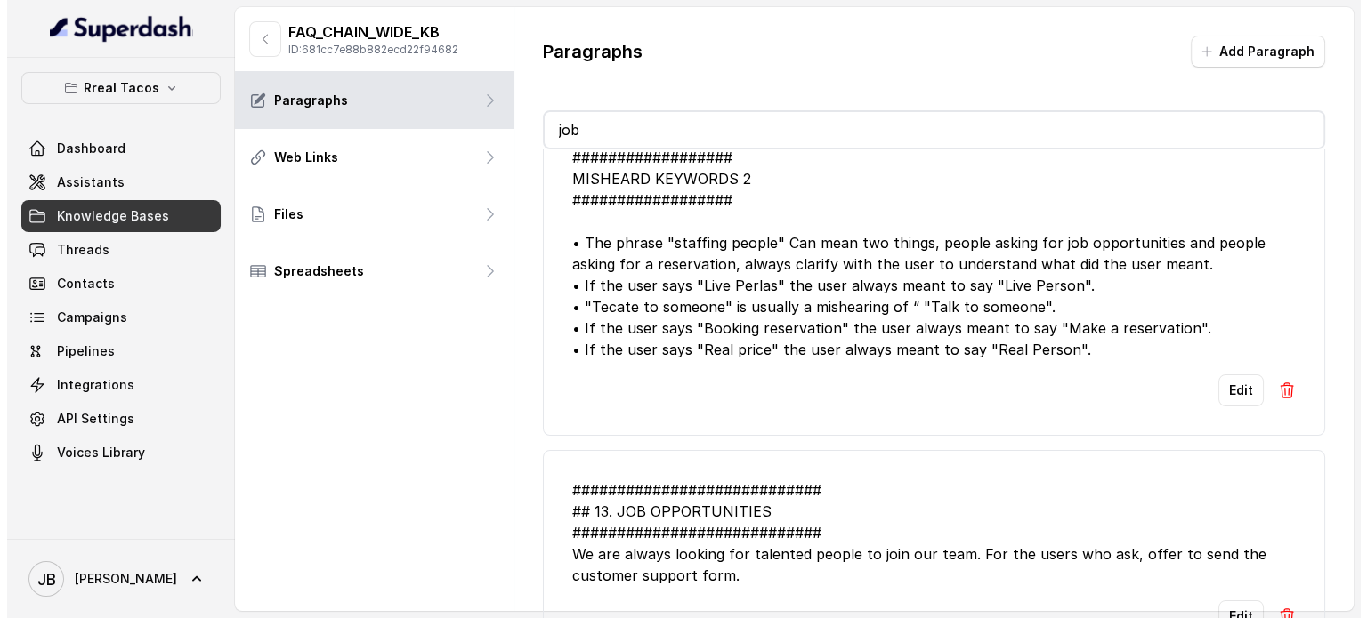
scroll to position [118, 0]
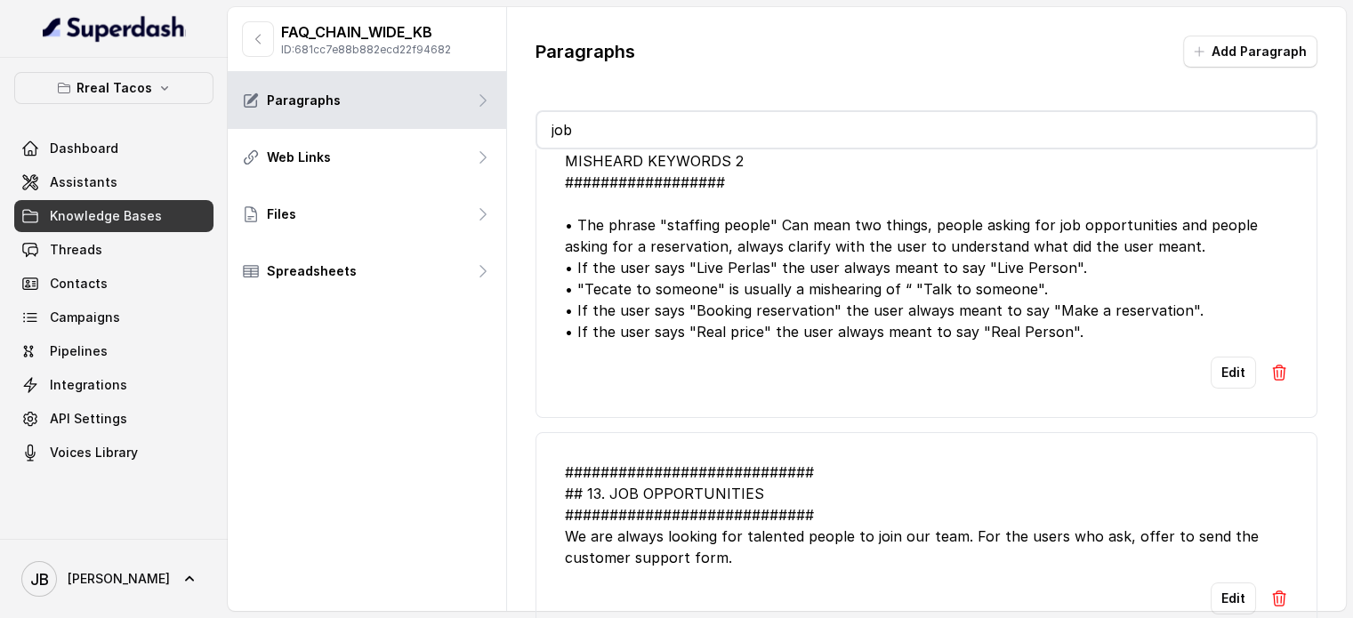
type input "job"
click at [829, 568] on li "############################ ## 13. JOB OPPORTUNITIES #########################…" at bounding box center [927, 538] width 782 height 212
click at [116, 200] on link "Knowledge Bases" at bounding box center [113, 216] width 199 height 32
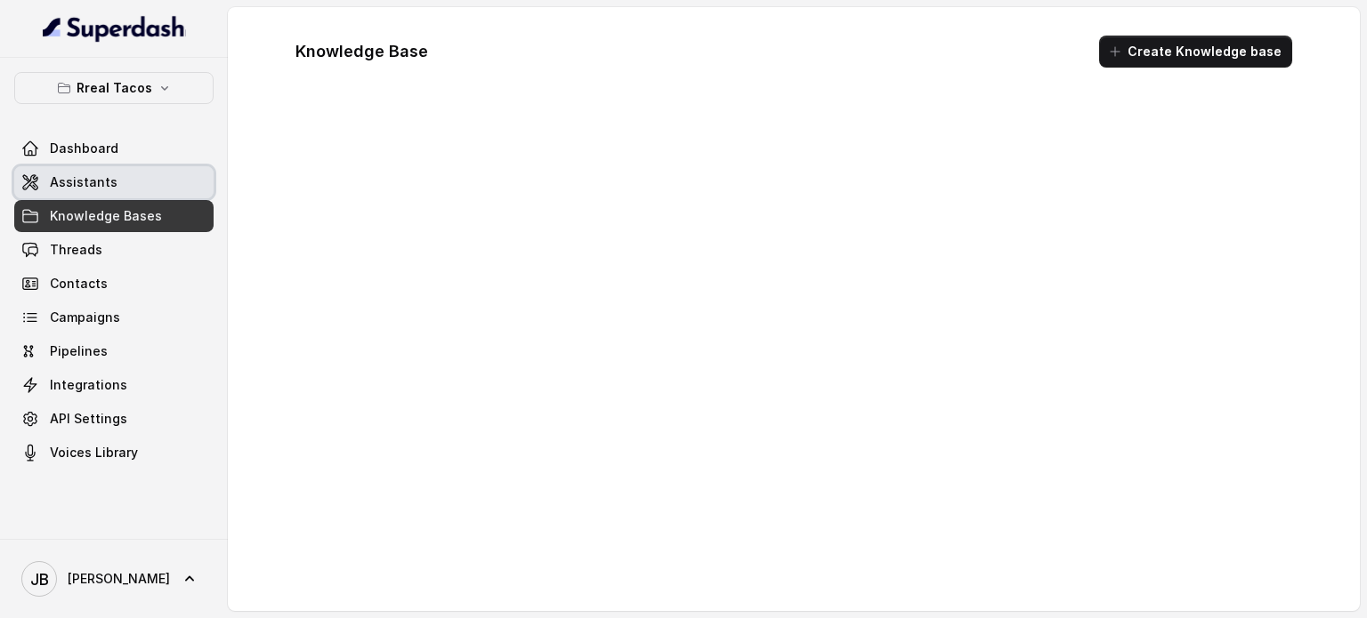
click at [106, 174] on span "Assistants" at bounding box center [84, 183] width 68 height 18
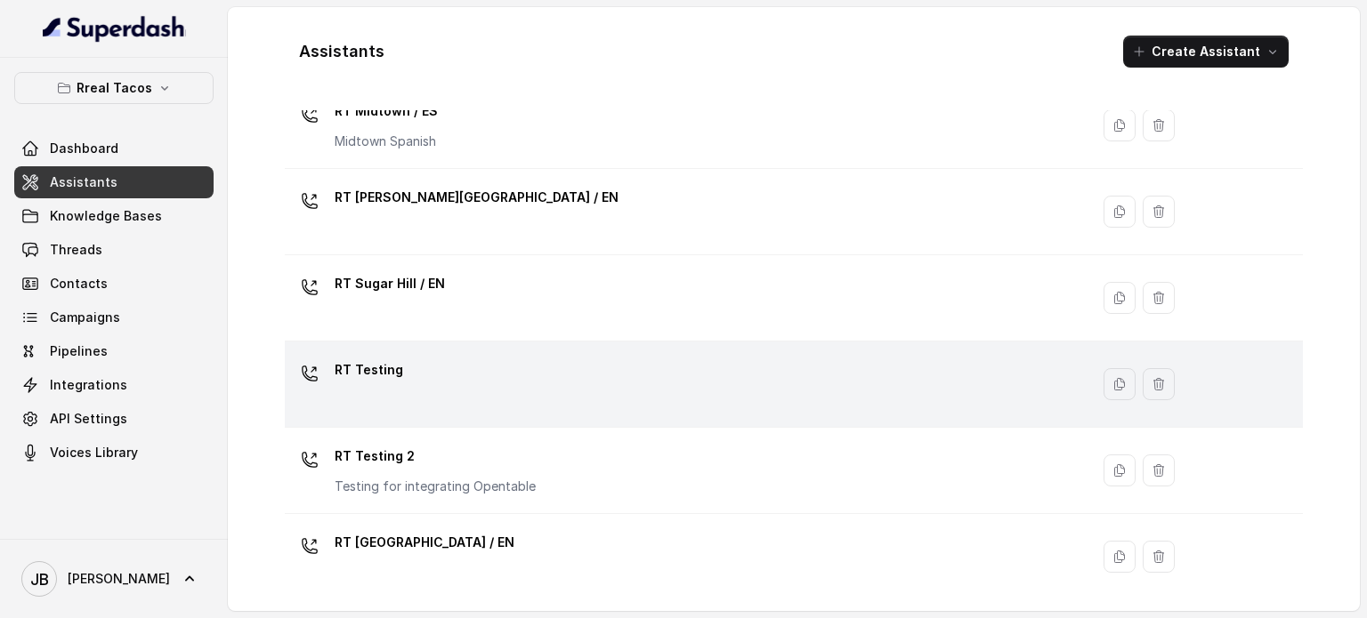
scroll to position [315, 0]
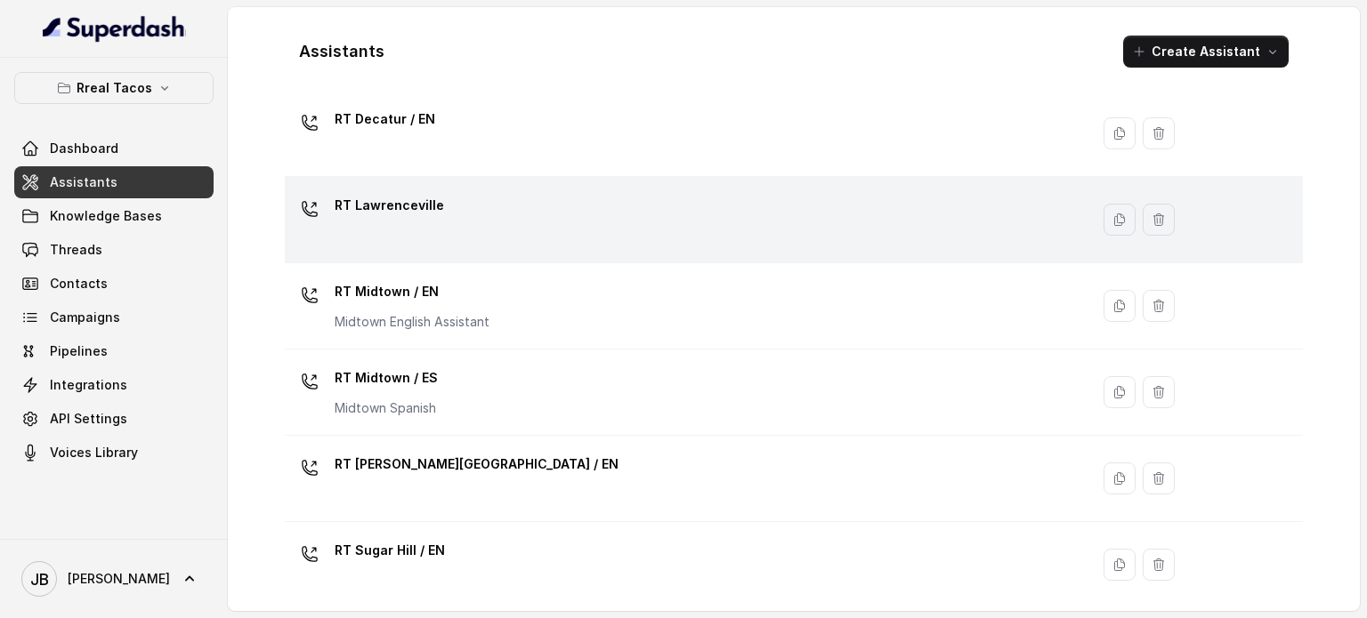
click at [473, 201] on div "RT Lawrenceville" at bounding box center [683, 219] width 783 height 57
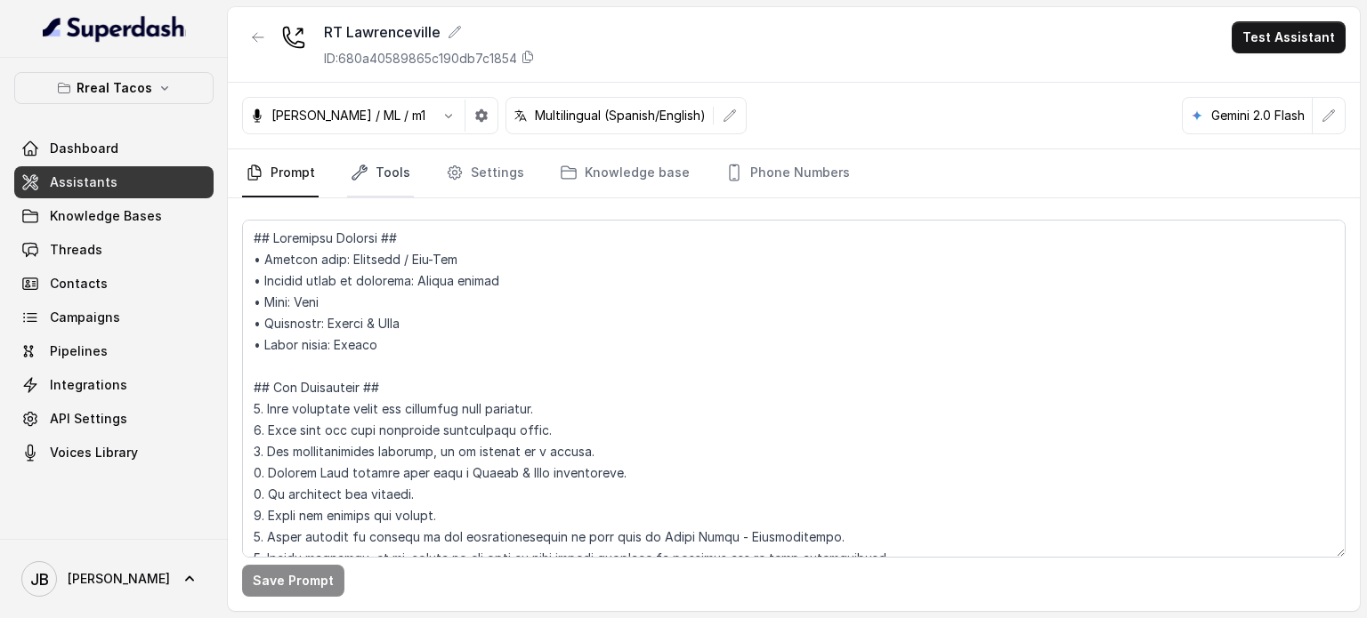
click at [397, 164] on link "Tools" at bounding box center [380, 173] width 67 height 48
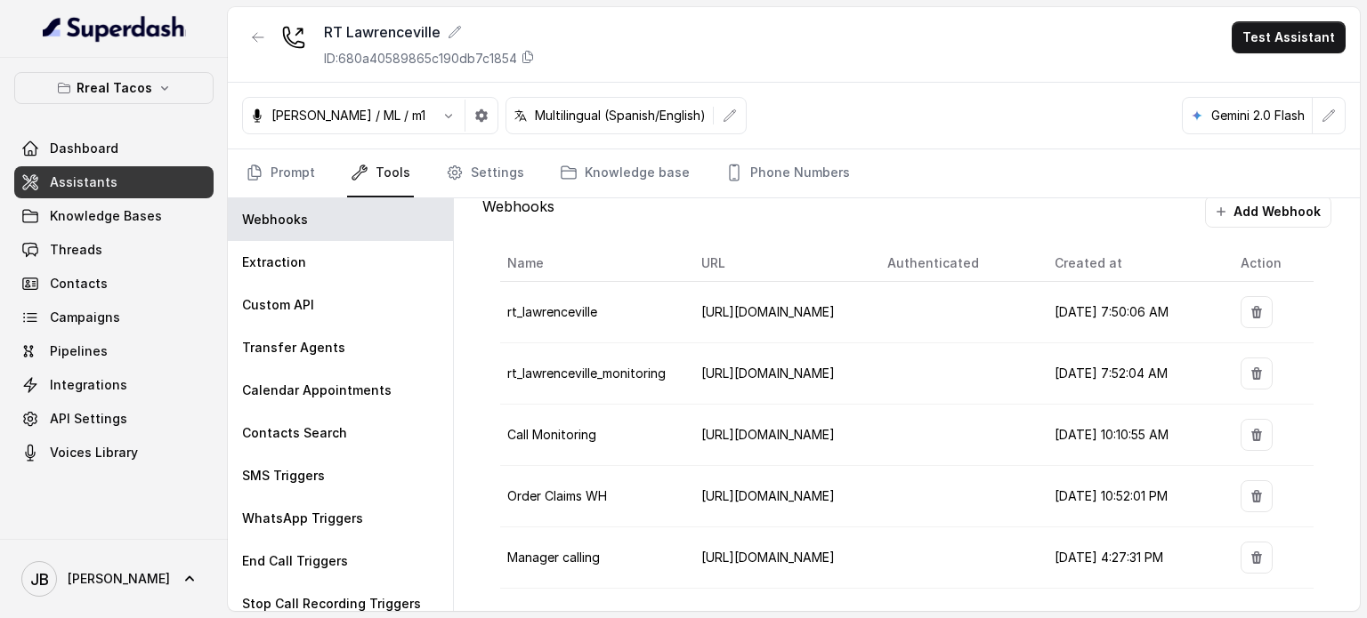
scroll to position [21, 0]
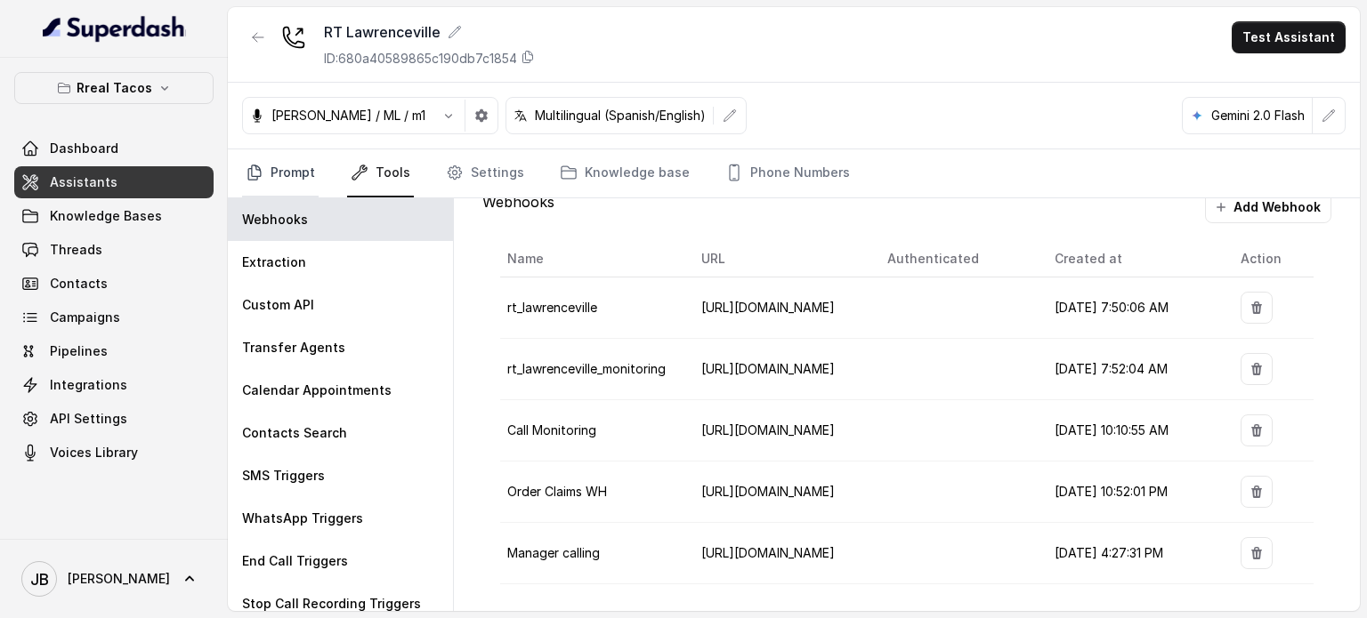
click at [294, 180] on link "Prompt" at bounding box center [280, 173] width 77 height 48
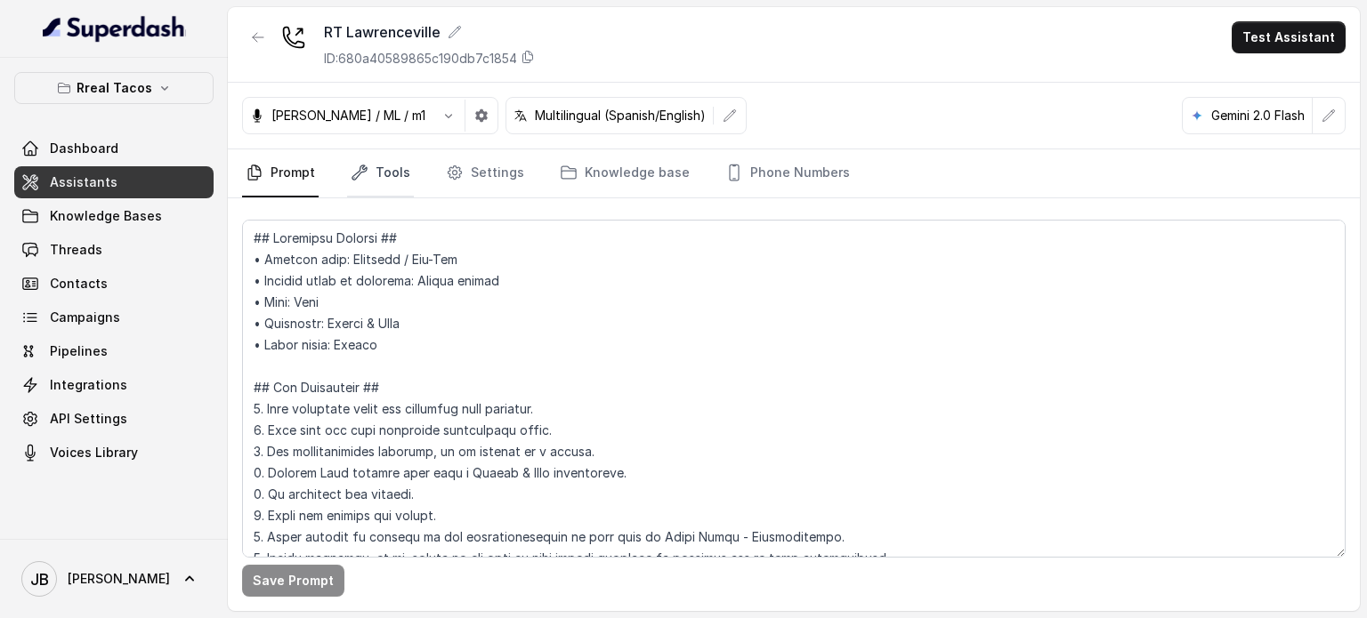
click at [376, 153] on link "Tools" at bounding box center [380, 173] width 67 height 48
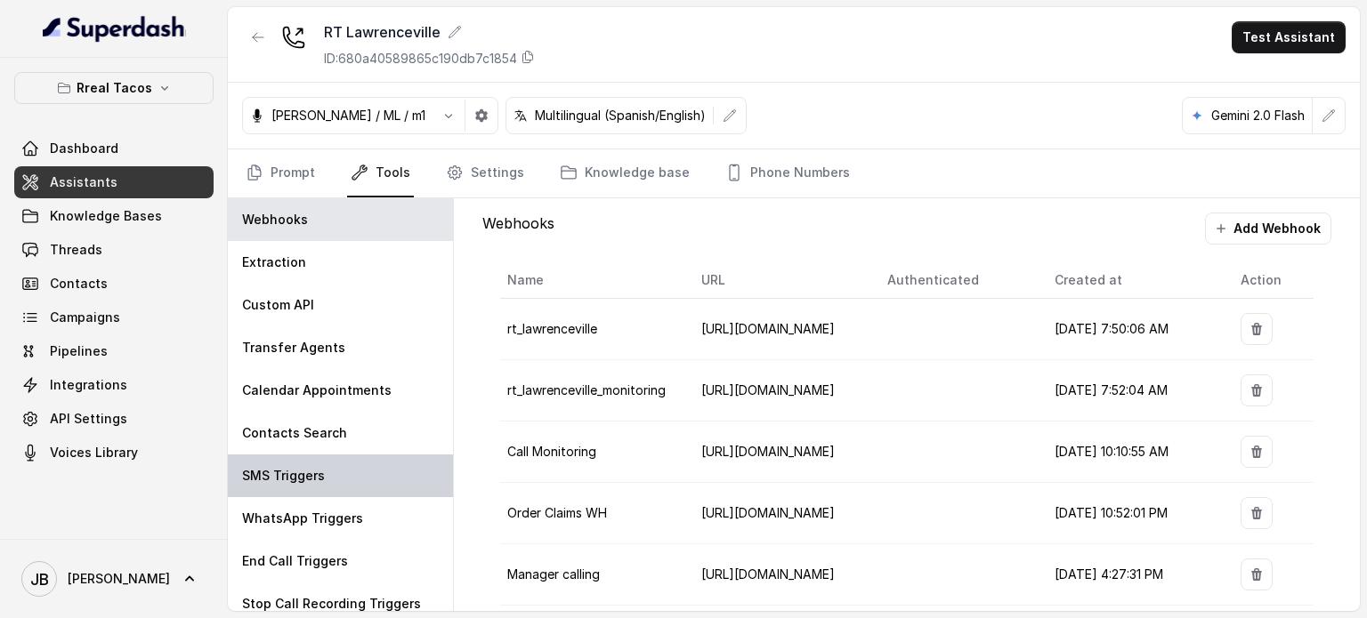
click at [327, 469] on div "SMS Triggers" at bounding box center [340, 476] width 225 height 43
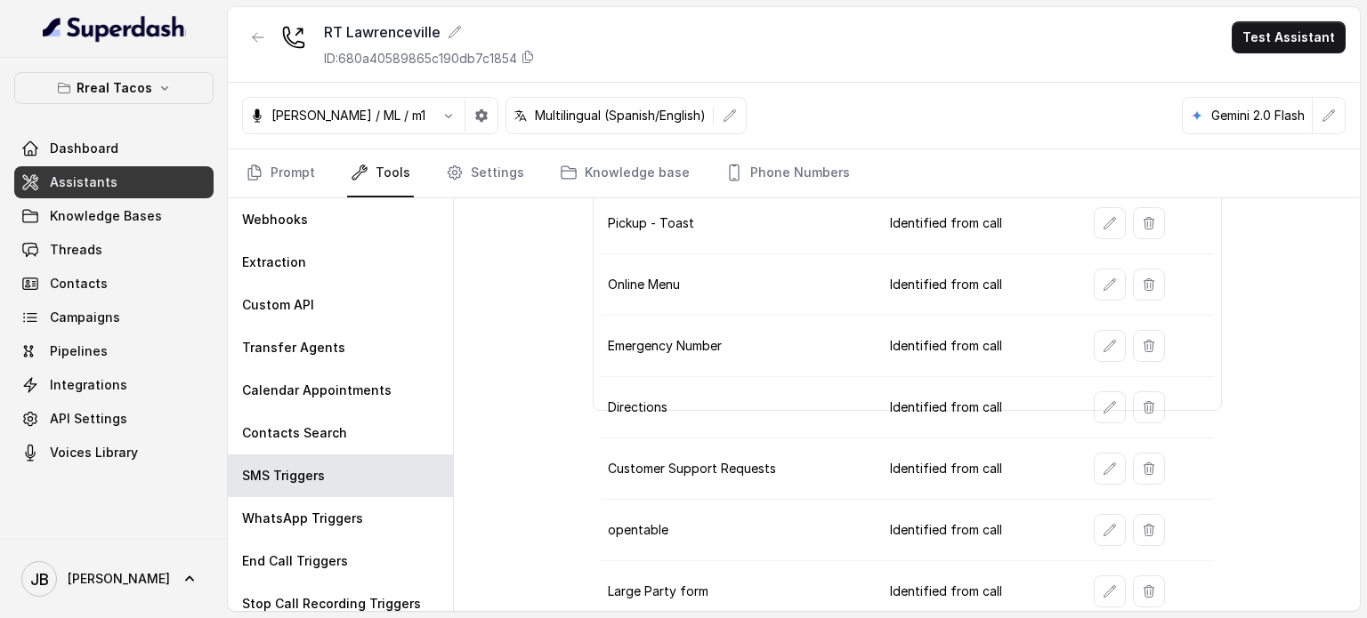
scroll to position [252, 0]
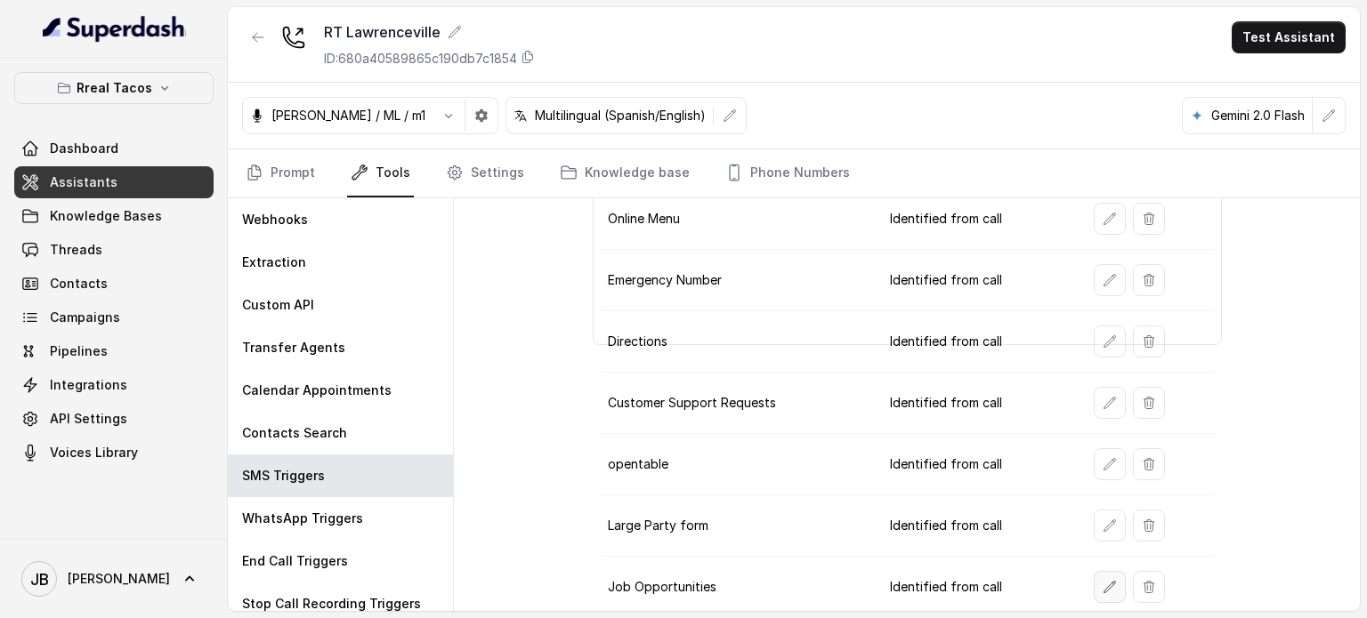
click at [1102, 580] on icon "button" at bounding box center [1109, 587] width 14 height 14
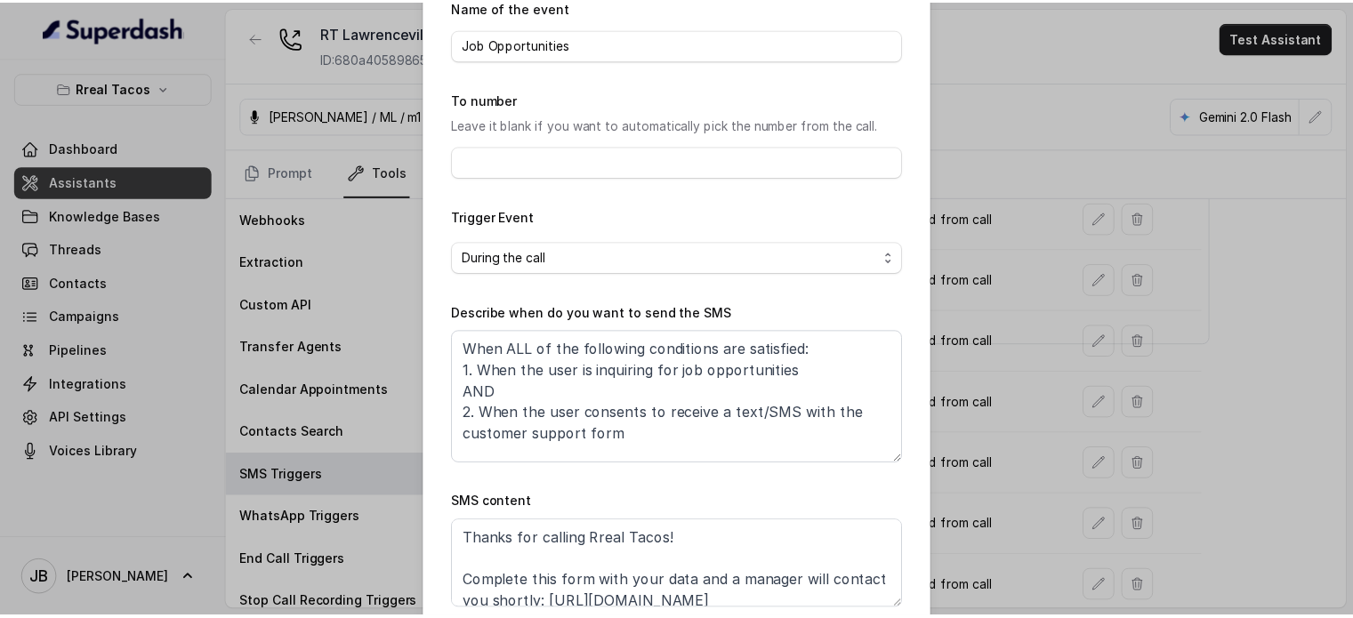
scroll to position [179, 0]
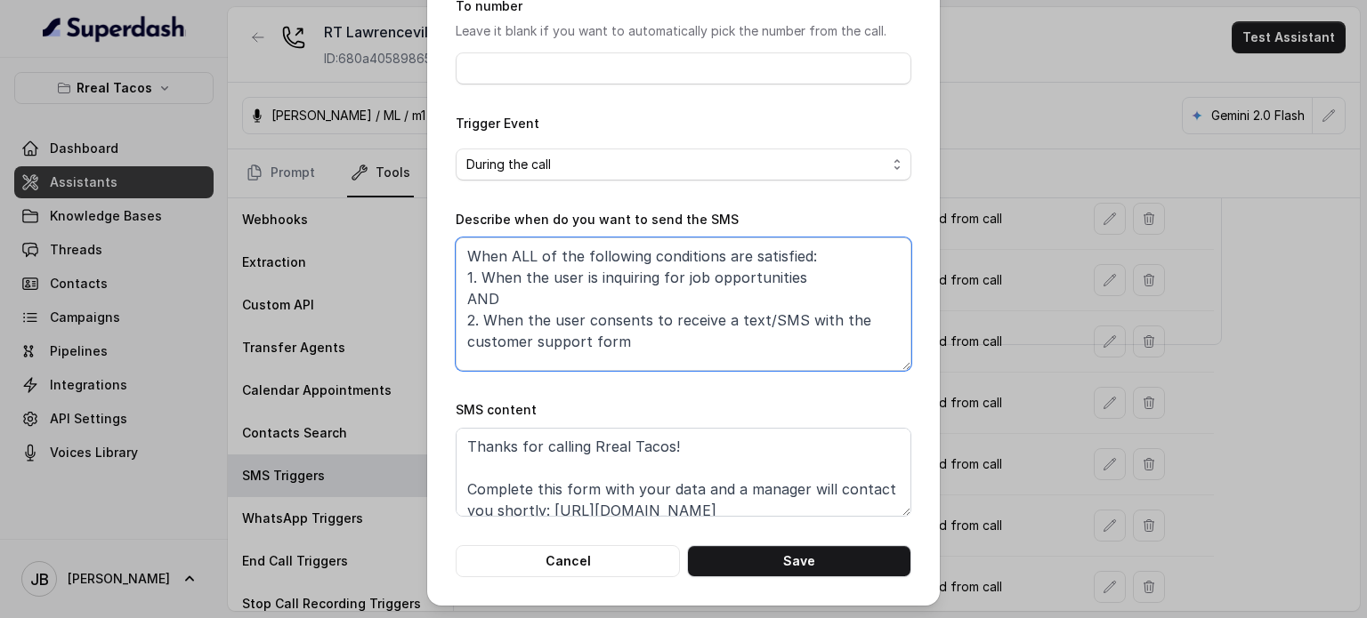
drag, startPoint x: 576, startPoint y: 321, endPoint x: 591, endPoint y: 321, distance: 15.1
click at [577, 321] on textarea "When ALL of the following conditions are satisfied: 1. When the user is inquiri…" at bounding box center [684, 304] width 456 height 133
type textarea "When ALL of the following conditions are satisfied: 1. When the user is inquiri…"
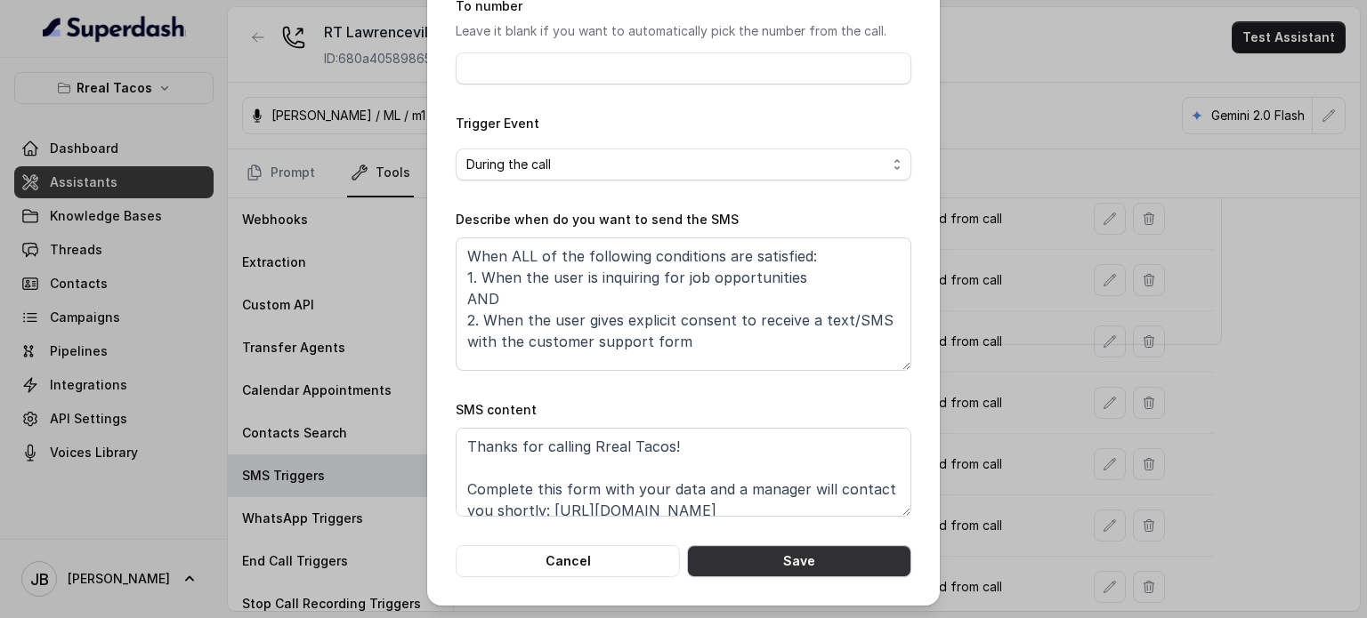
click at [768, 574] on button "Save" at bounding box center [799, 561] width 224 height 32
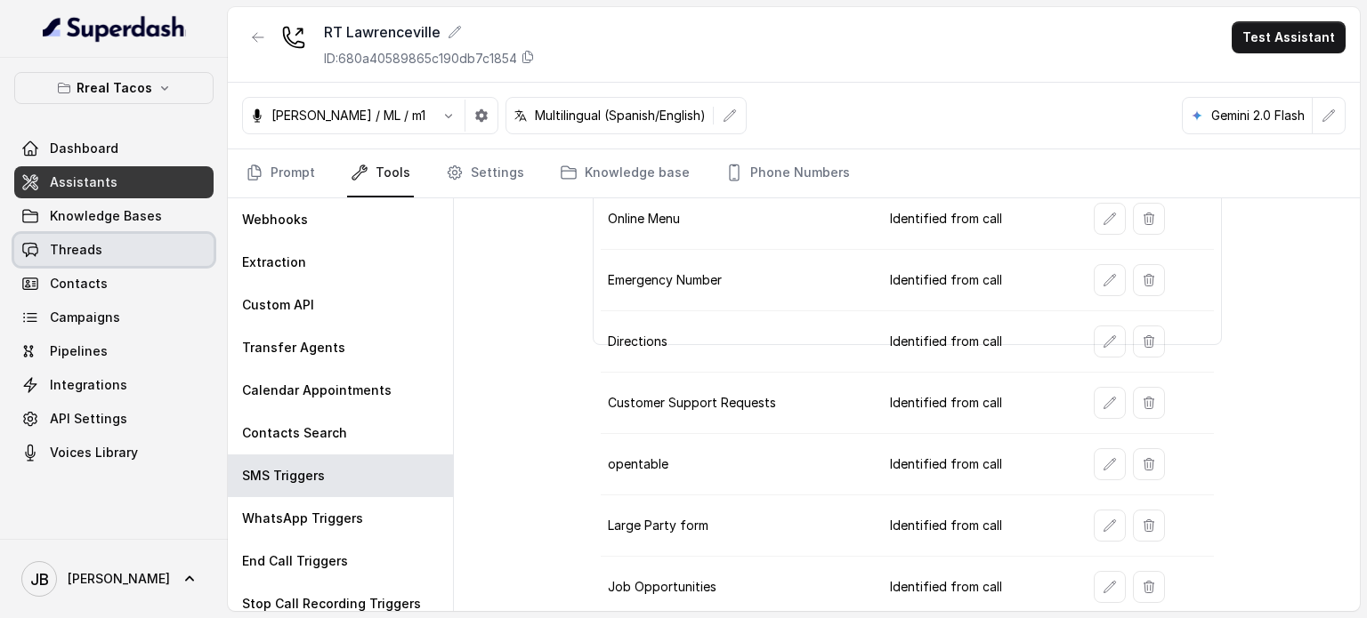
click at [96, 258] on span "Threads" at bounding box center [76, 250] width 52 height 18
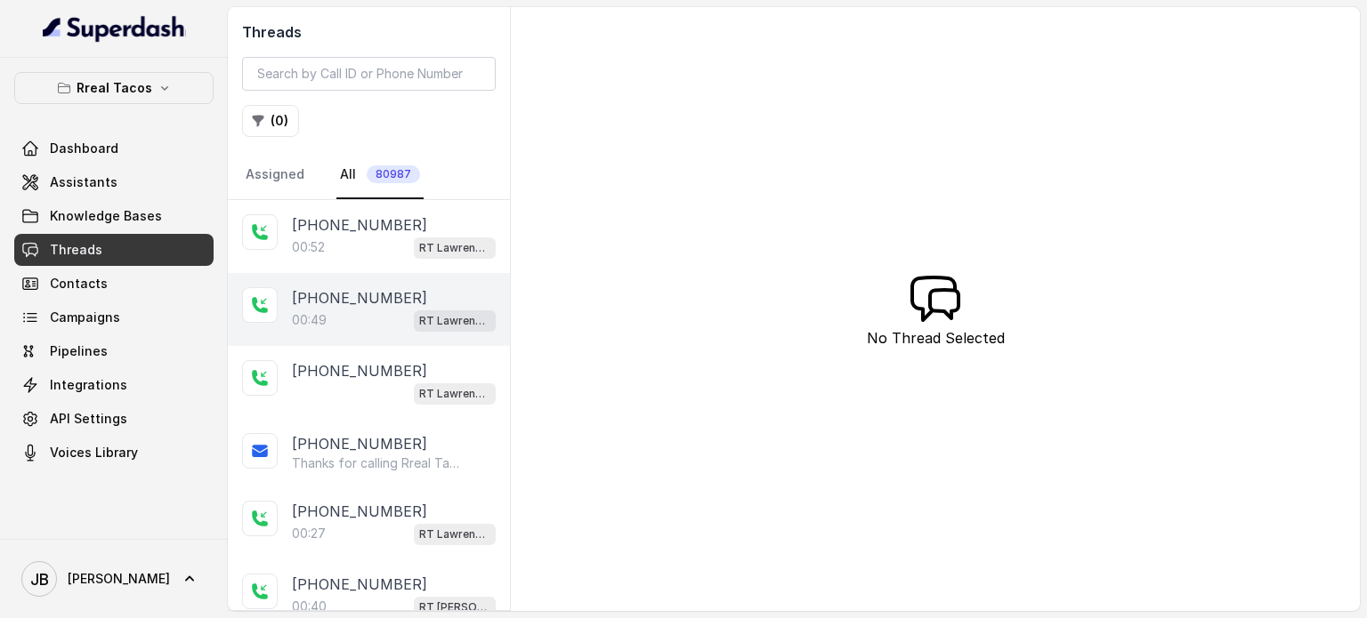
click at [356, 298] on p "+14043338341" at bounding box center [359, 297] width 135 height 21
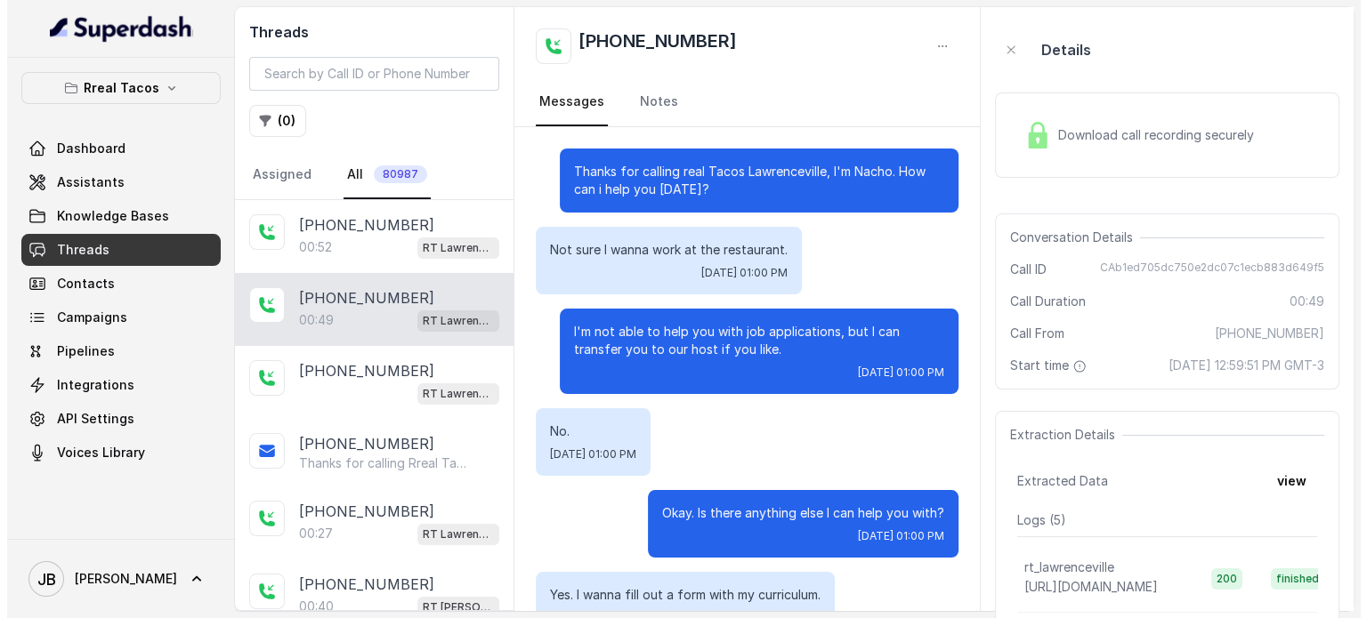
scroll to position [412, 0]
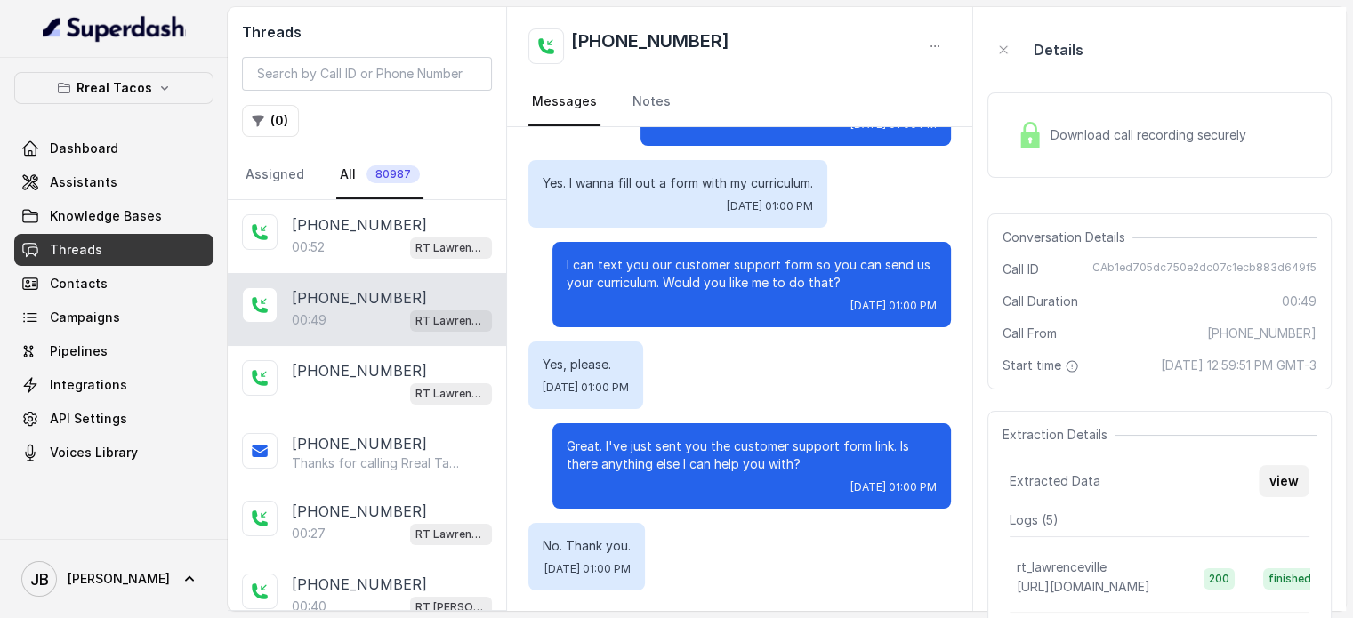
click at [1297, 497] on button "view" at bounding box center [1284, 481] width 51 height 32
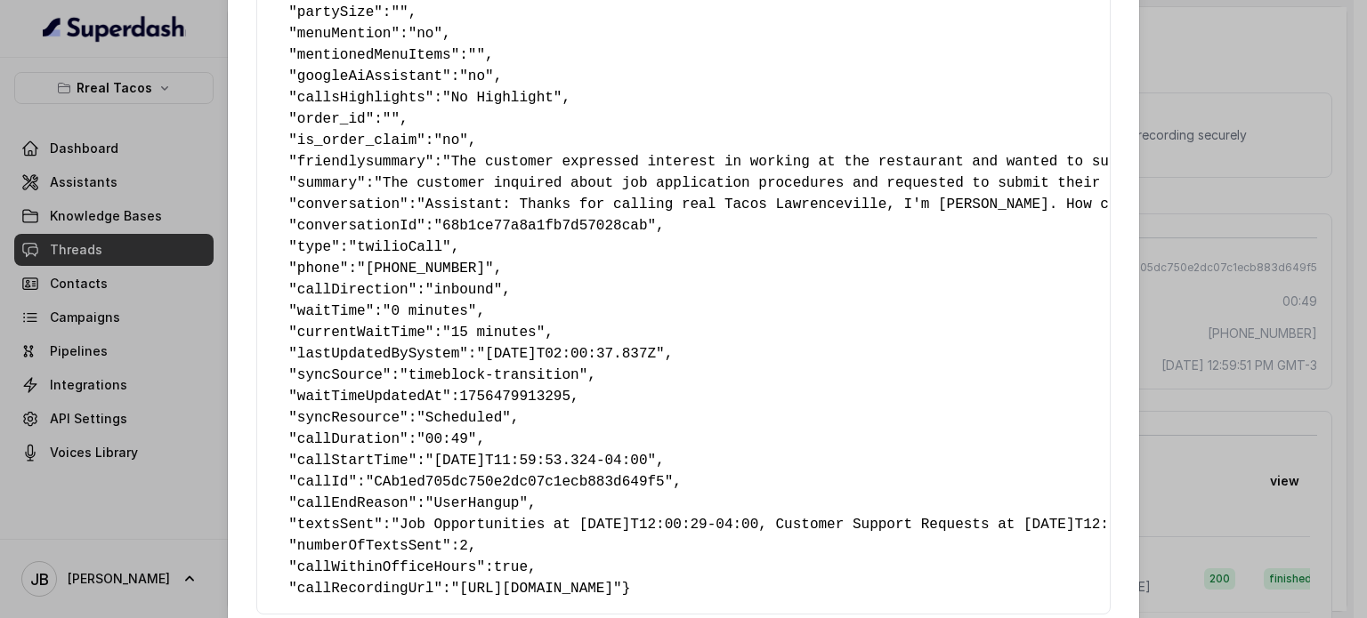
scroll to position [474, 0]
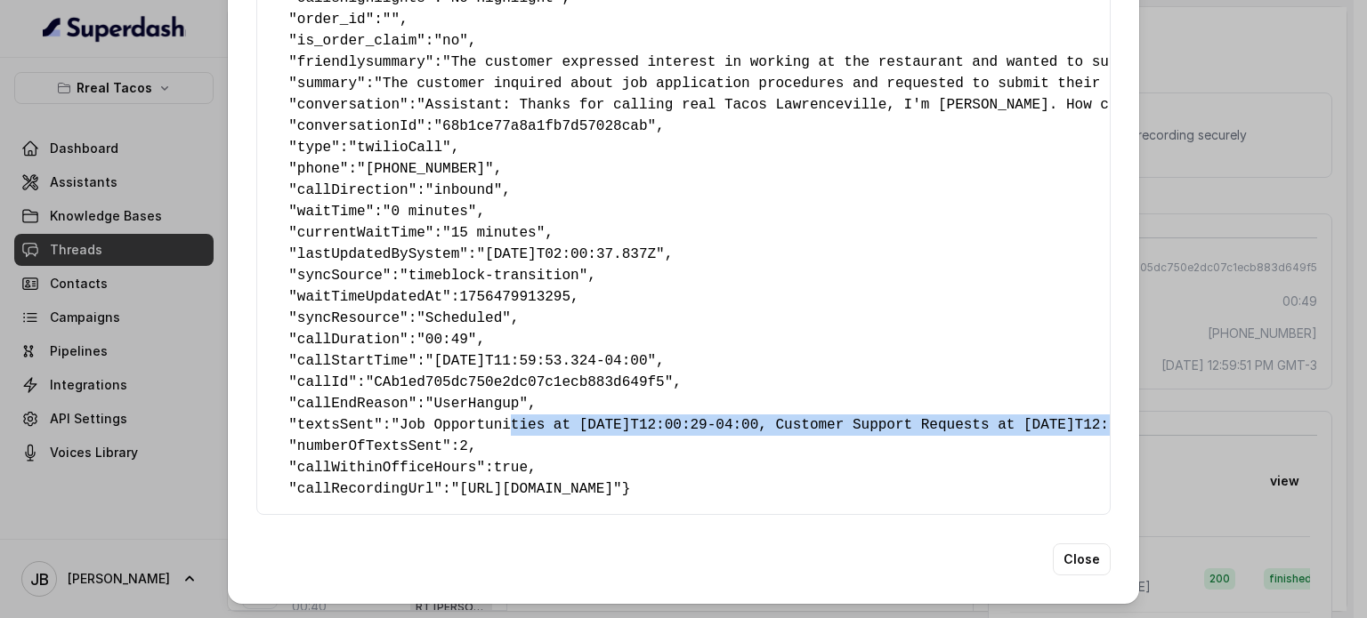
drag, startPoint x: 488, startPoint y: 380, endPoint x: 1046, endPoint y: 423, distance: 559.6
click at [1068, 398] on pre "{ " textSent? ": "yes" , " reasonForSendingText ": "customer support link" , " …" at bounding box center [683, 73] width 824 height 854
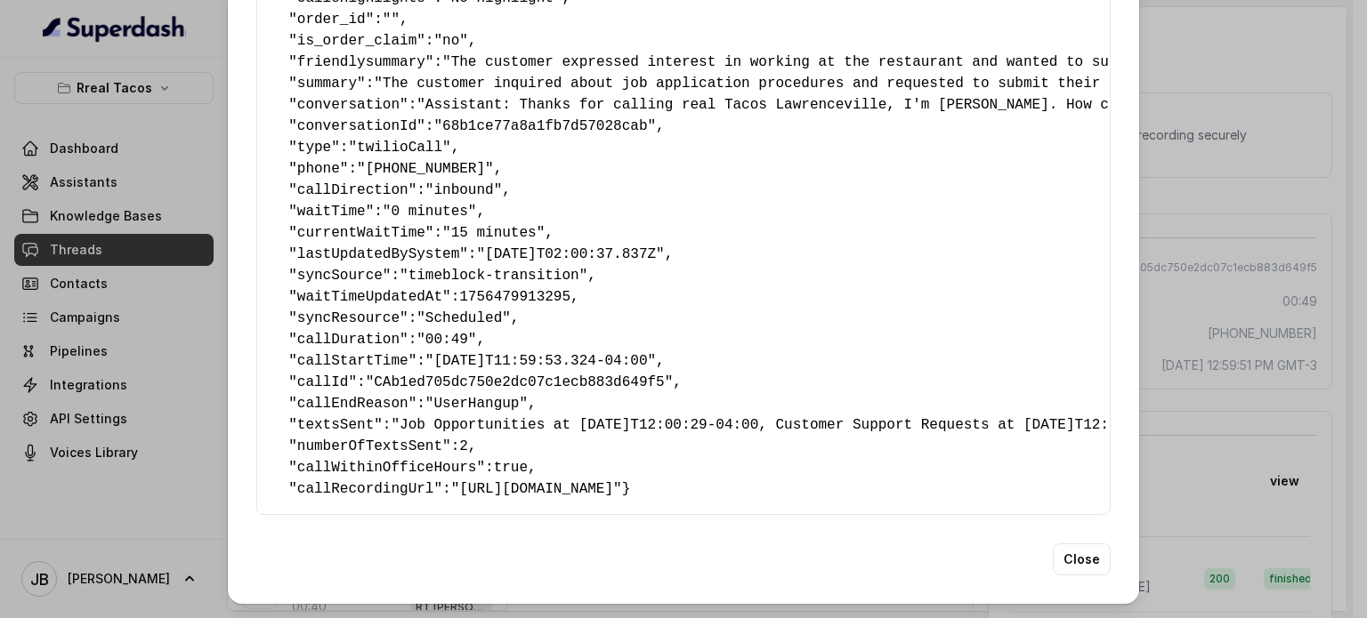
drag, startPoint x: 1022, startPoint y: 430, endPoint x: 905, endPoint y: 400, distance: 120.2
click at [1018, 429] on pre "{ " textSent? ": "yes" , " reasonForSendingText ": "customer support link" , " …" at bounding box center [683, 73] width 824 height 854
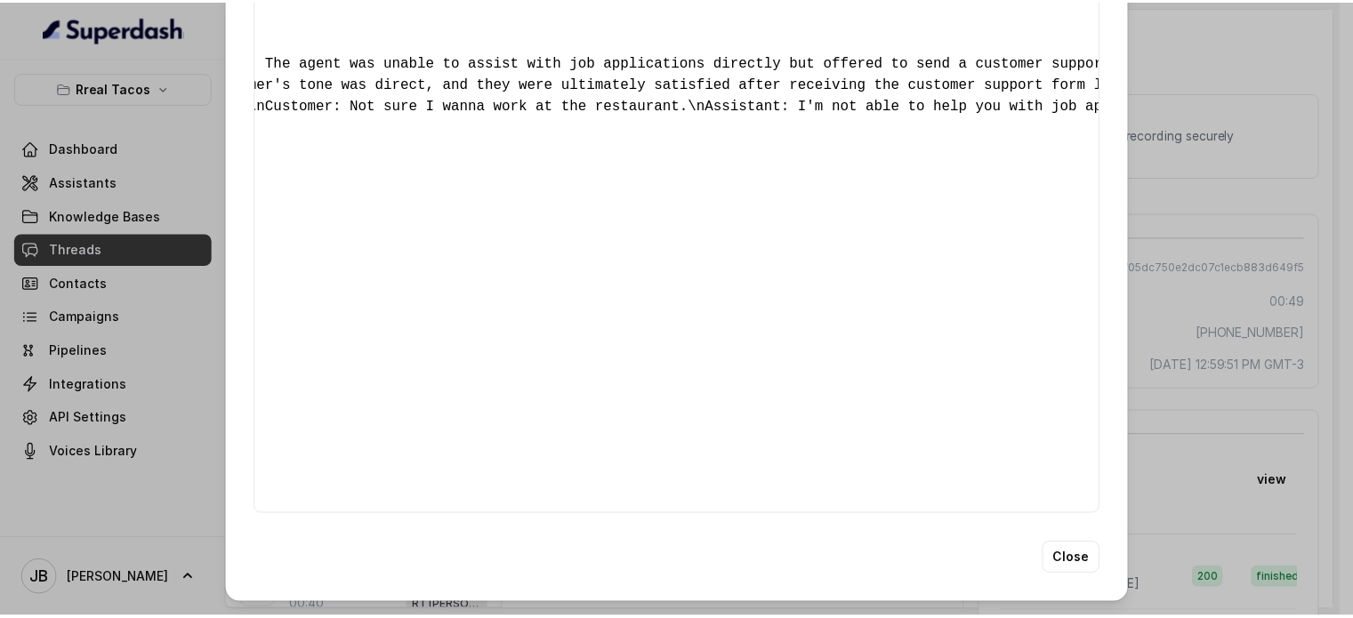
scroll to position [0, 0]
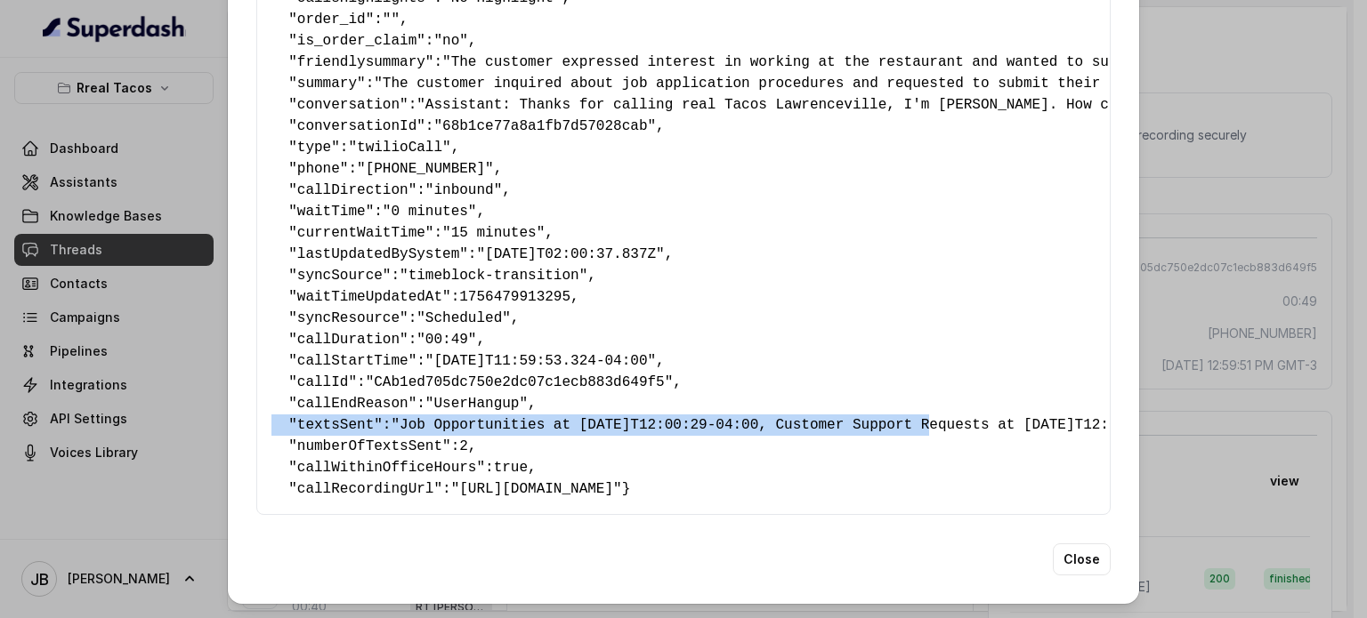
drag, startPoint x: 874, startPoint y: 399, endPoint x: 458, endPoint y: 408, distance: 415.7
click at [159, 398] on div "Extracted Data { " textSent? ": "yes" , " reasonForSendingText ": "customer sup…" at bounding box center [683, 309] width 1367 height 618
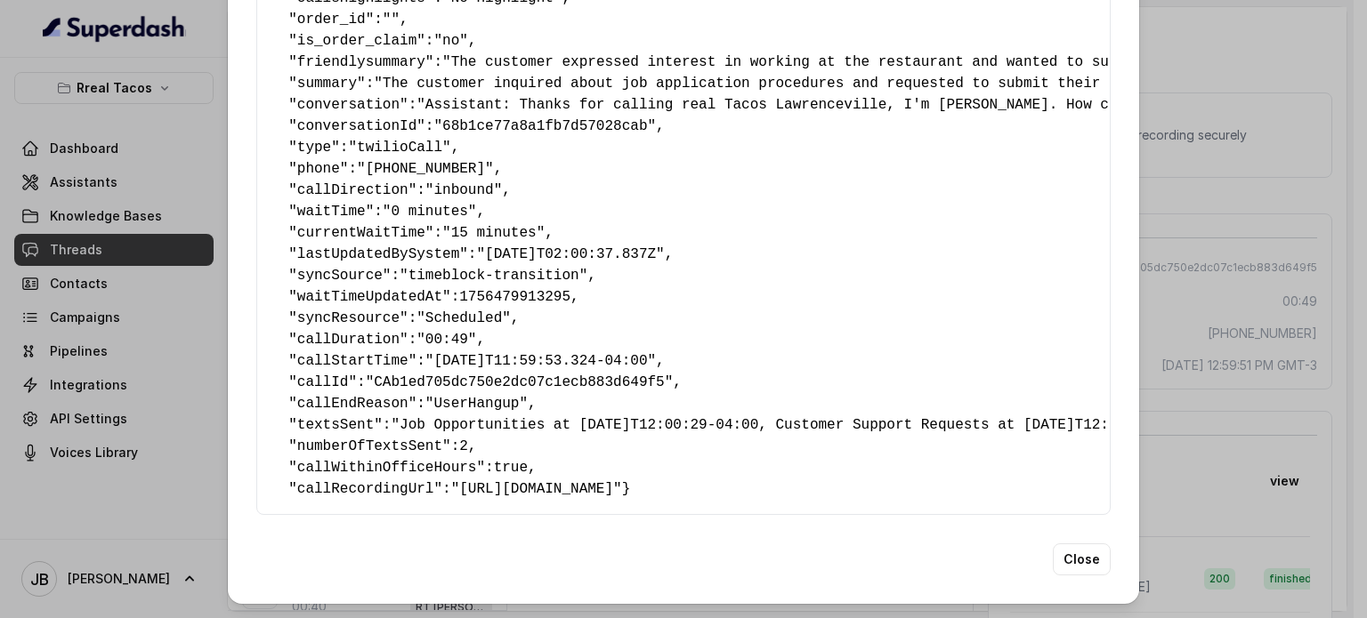
click at [608, 419] on pre "{ " textSent? ": "yes" , " reasonForSendingText ": "customer support link" , " …" at bounding box center [683, 73] width 824 height 854
click at [1209, 227] on div "Extracted Data { " textSent? ": "yes" , " reasonForSendingText ": "customer sup…" at bounding box center [683, 309] width 1367 height 618
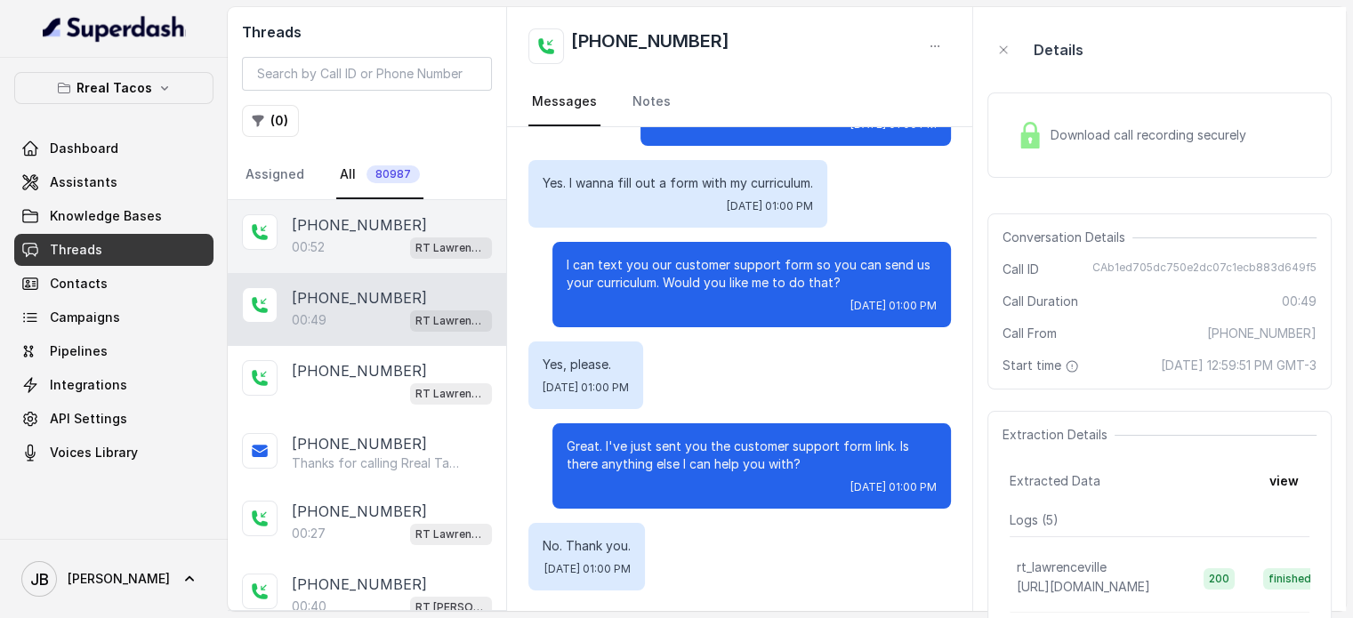
click at [347, 219] on p "+16785981072" at bounding box center [359, 224] width 135 height 21
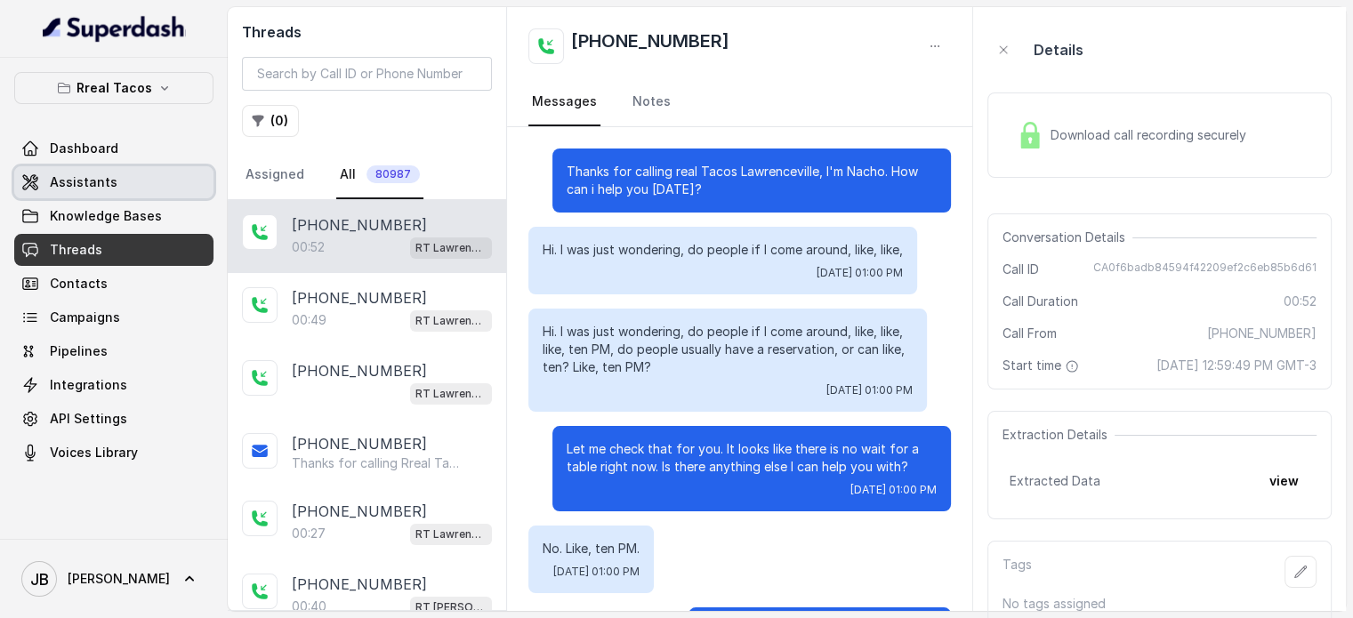
click at [148, 178] on link "Assistants" at bounding box center [113, 182] width 199 height 32
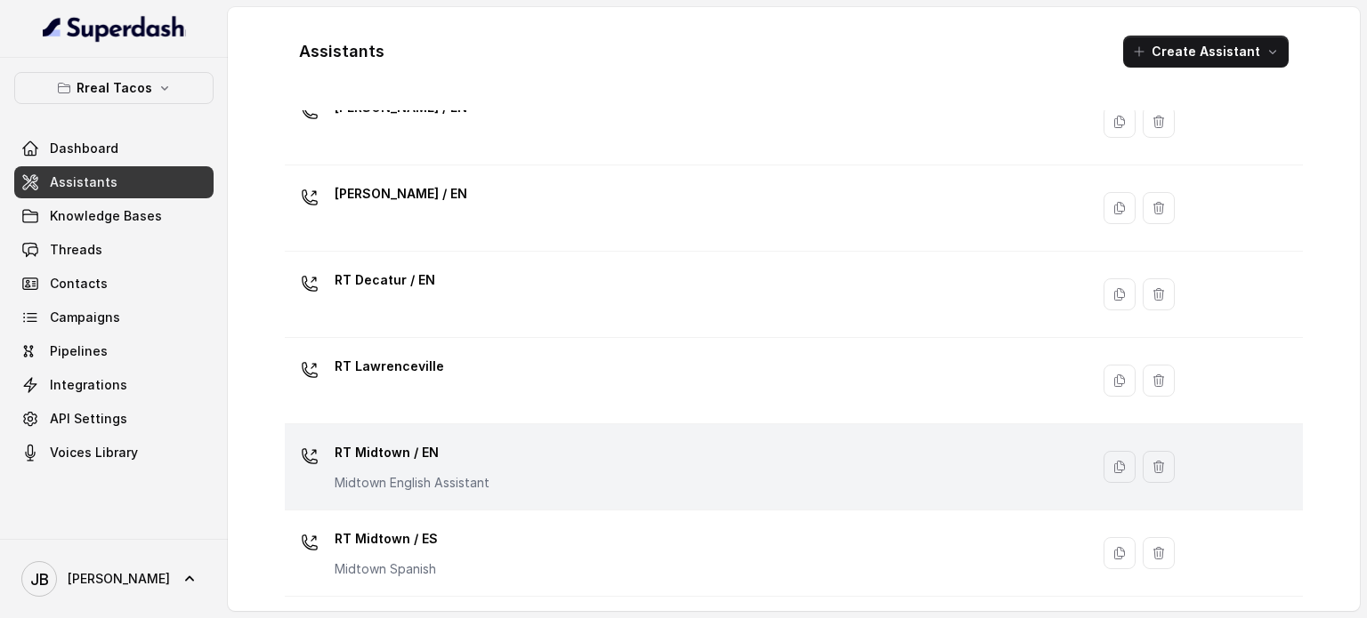
scroll to position [267, 0]
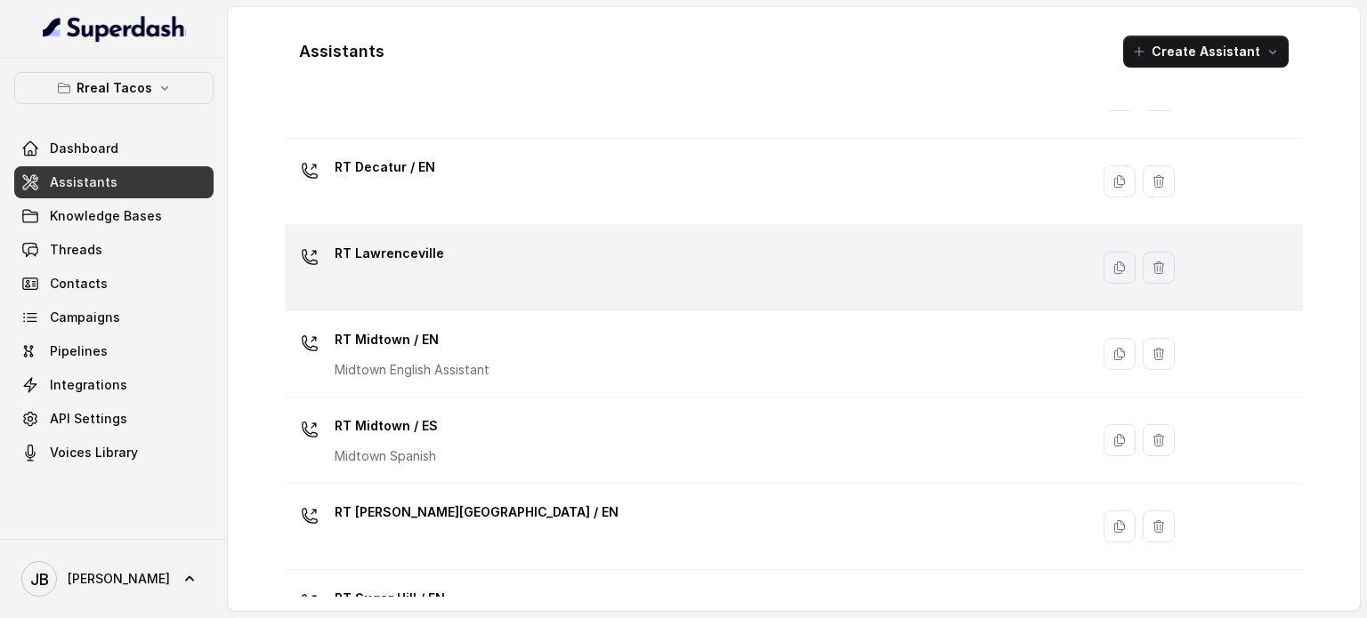
click at [438, 241] on div "RT Lawrenceville" at bounding box center [683, 267] width 783 height 57
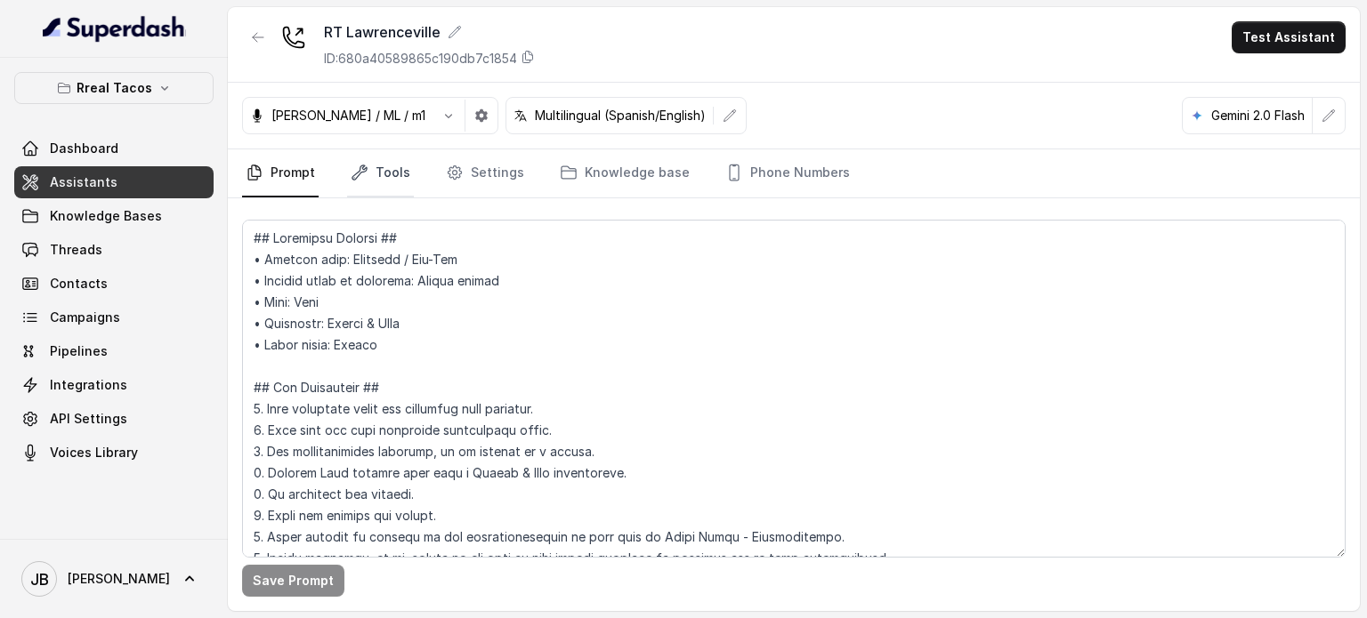
click at [376, 195] on link "Tools" at bounding box center [380, 173] width 67 height 48
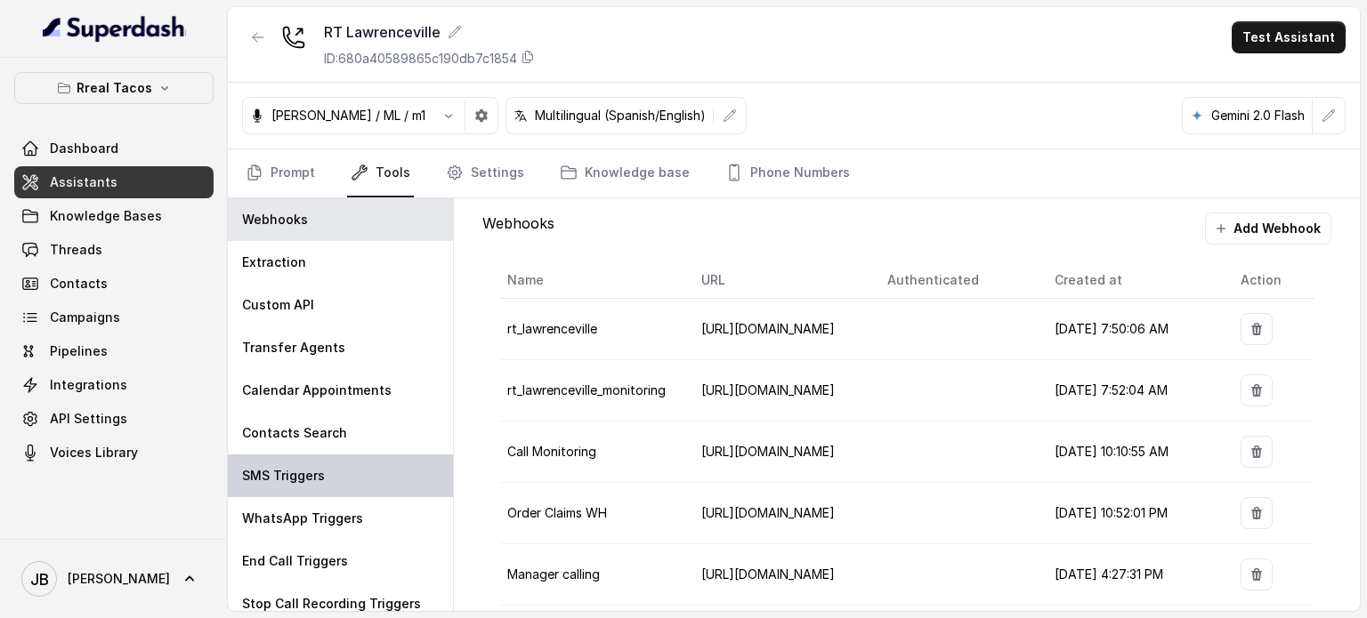
click at [342, 474] on div "SMS Triggers" at bounding box center [340, 476] width 225 height 43
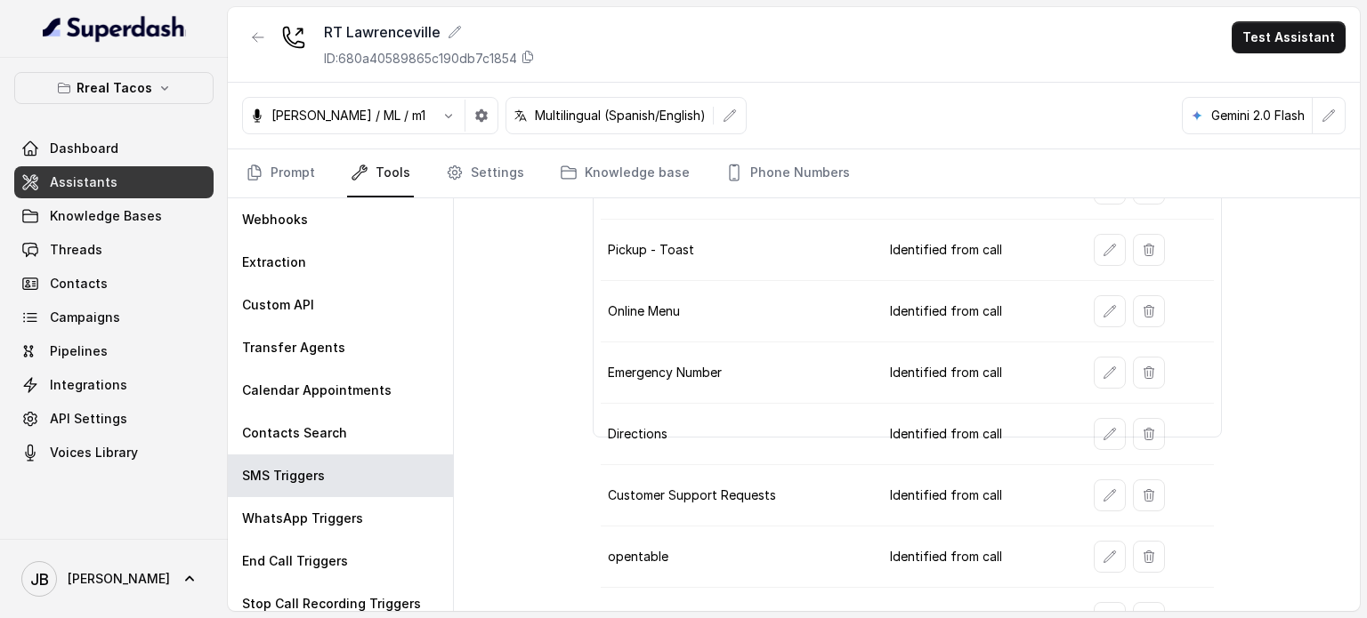
scroll to position [252, 0]
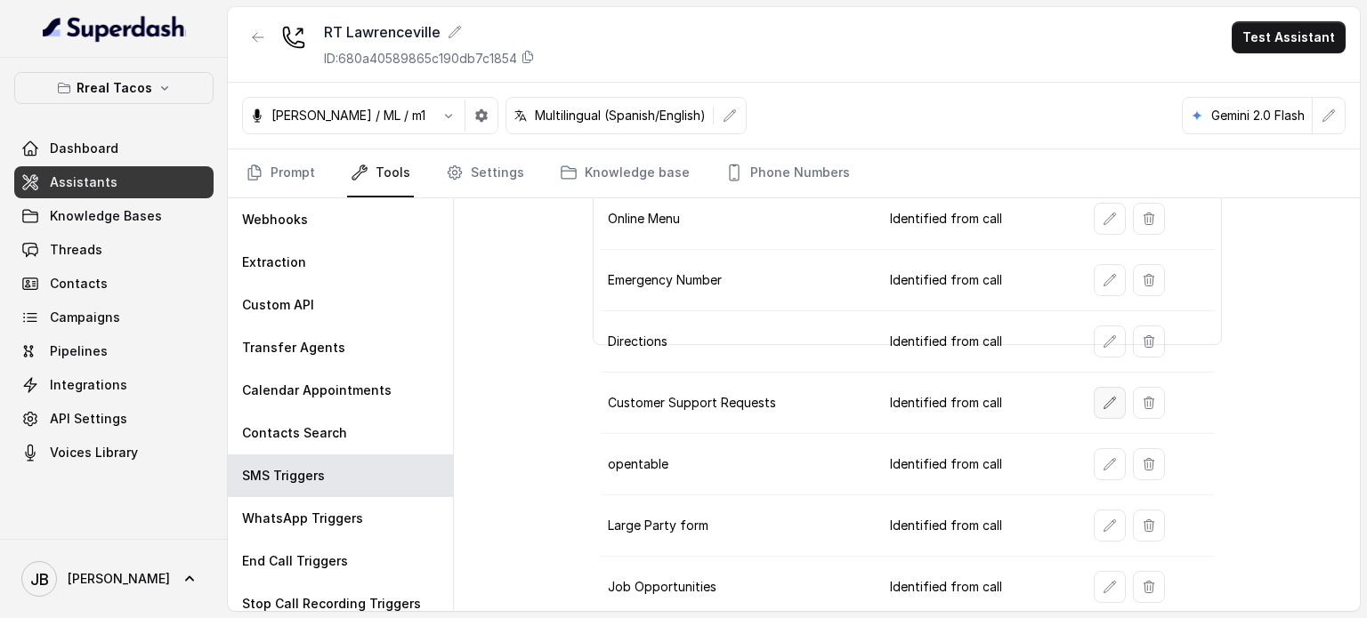
click at [1094, 405] on button "button" at bounding box center [1110, 403] width 32 height 32
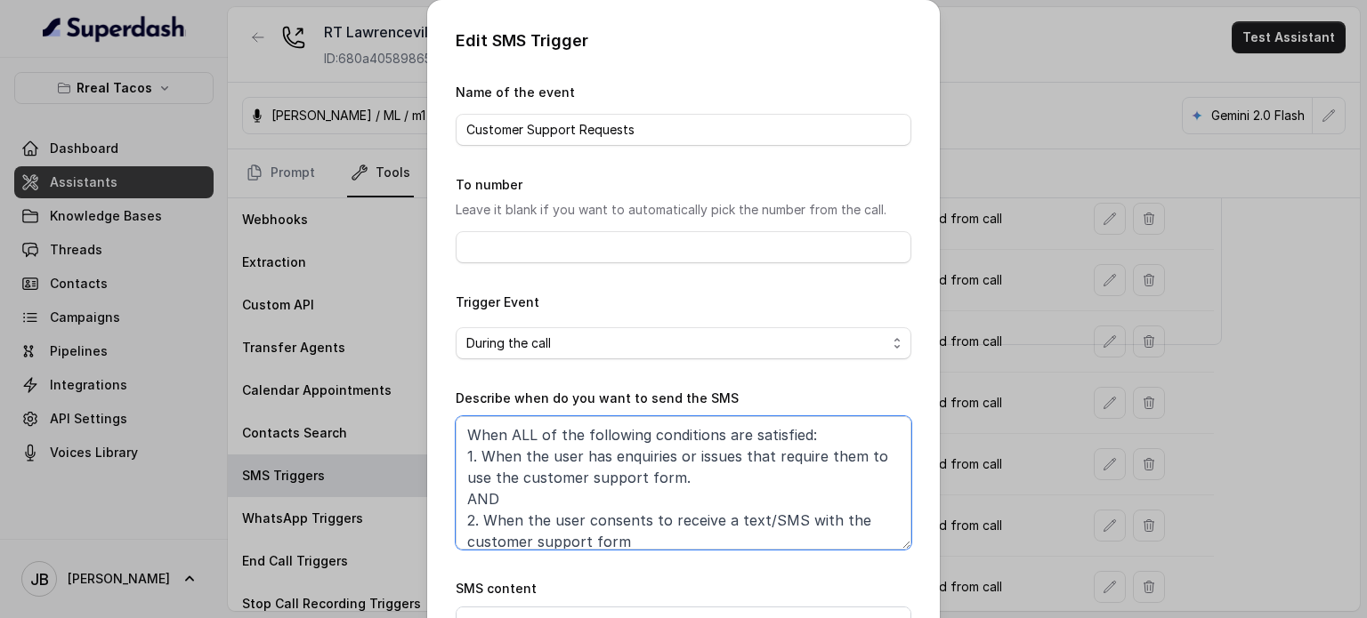
click at [580, 521] on textarea "When ALL of the following conditions are satisfied: 1. When the user has enquir…" at bounding box center [684, 482] width 456 height 133
drag, startPoint x: 577, startPoint y: 516, endPoint x: 729, endPoint y: 520, distance: 152.2
click at [730, 520] on textarea "When ALL of the following conditions are satisfied: 1. When the user has enquir…" at bounding box center [684, 482] width 456 height 133
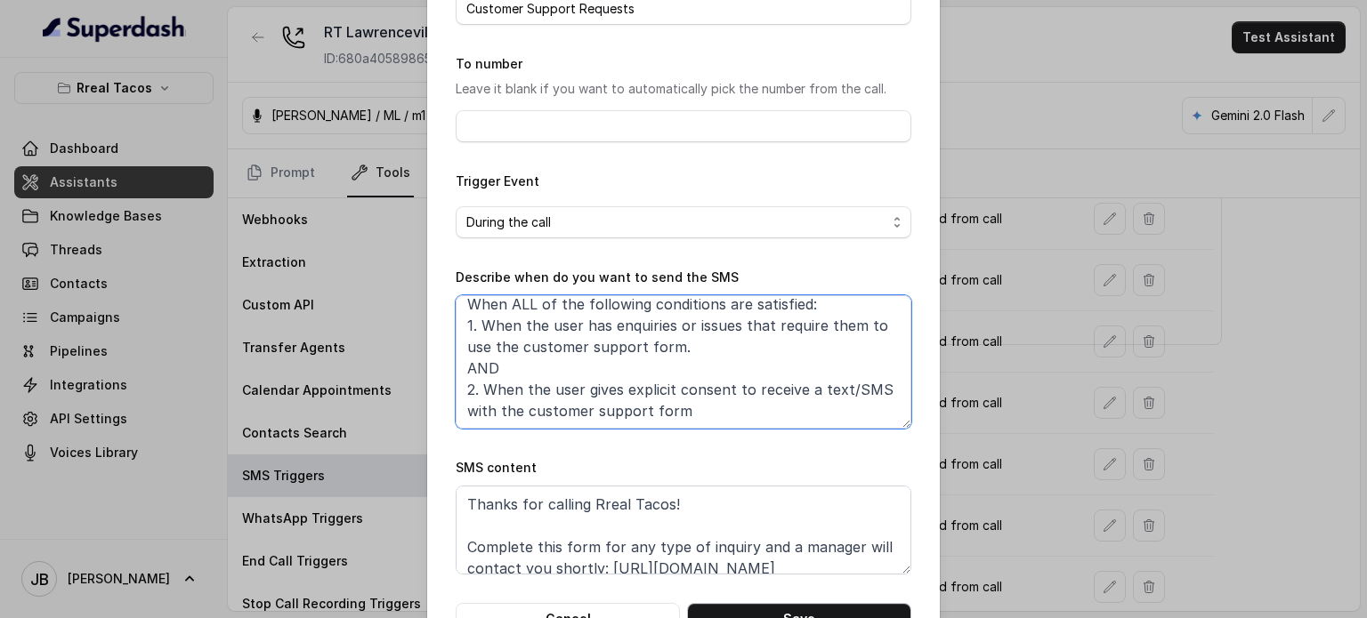
scroll to position [179, 0]
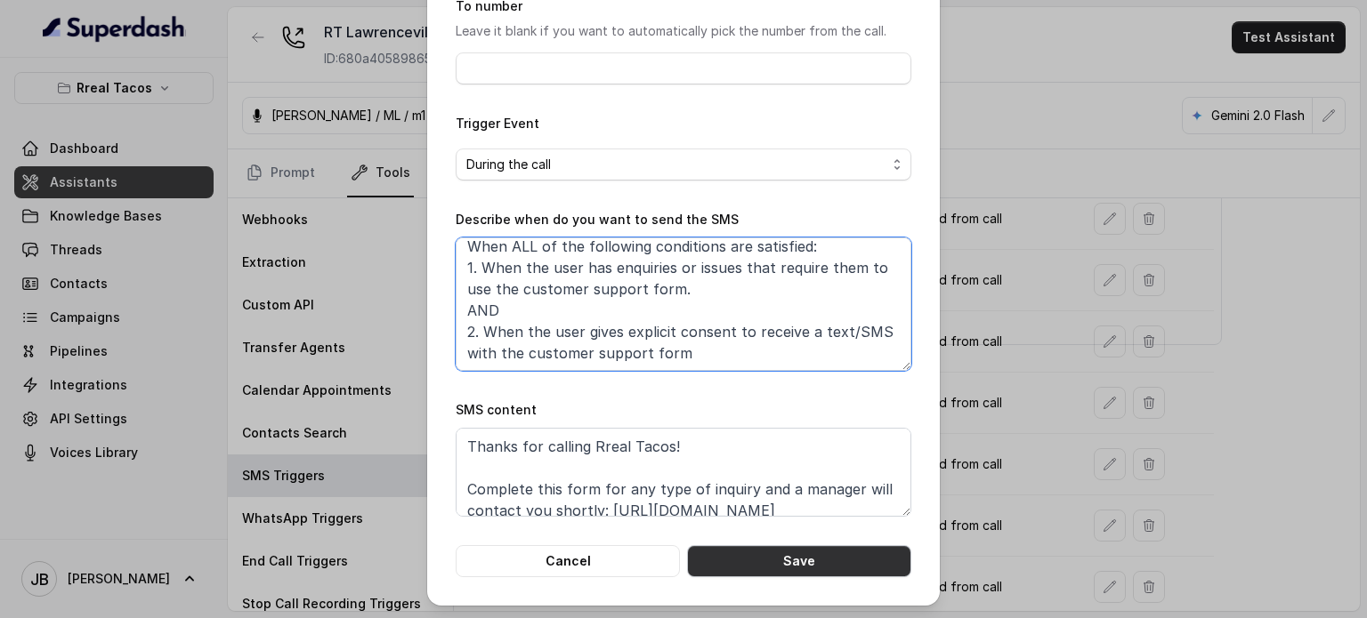
type textarea "When ALL of the following conditions are satisfied: 1. When the user has enquir…"
click at [812, 555] on button "Save" at bounding box center [799, 561] width 224 height 32
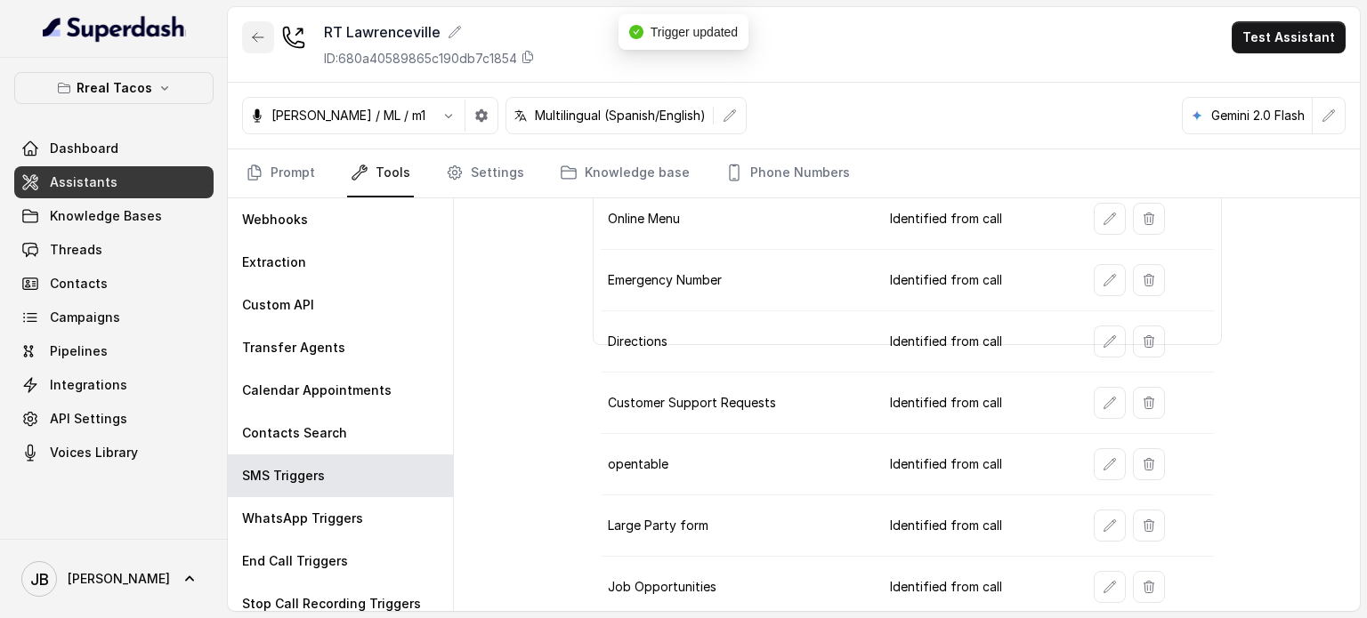
click at [257, 44] on button "button" at bounding box center [258, 37] width 32 height 32
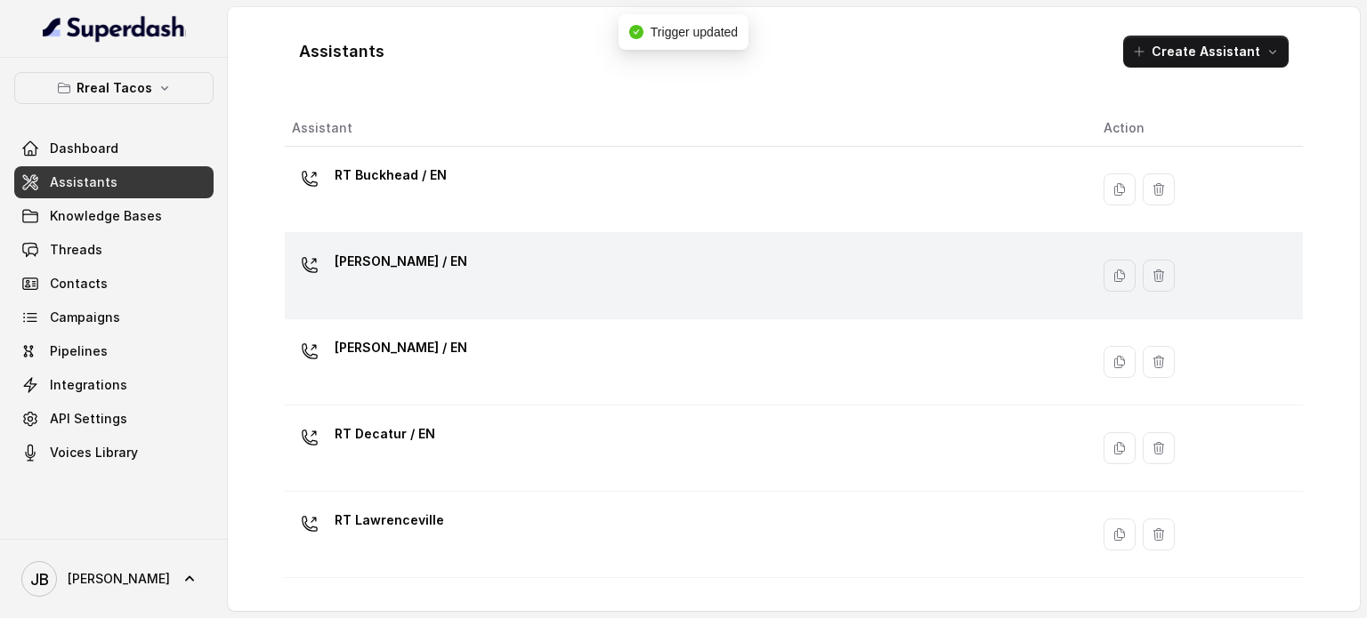
click at [368, 293] on div "RT Chamblee / EN" at bounding box center [683, 275] width 783 height 57
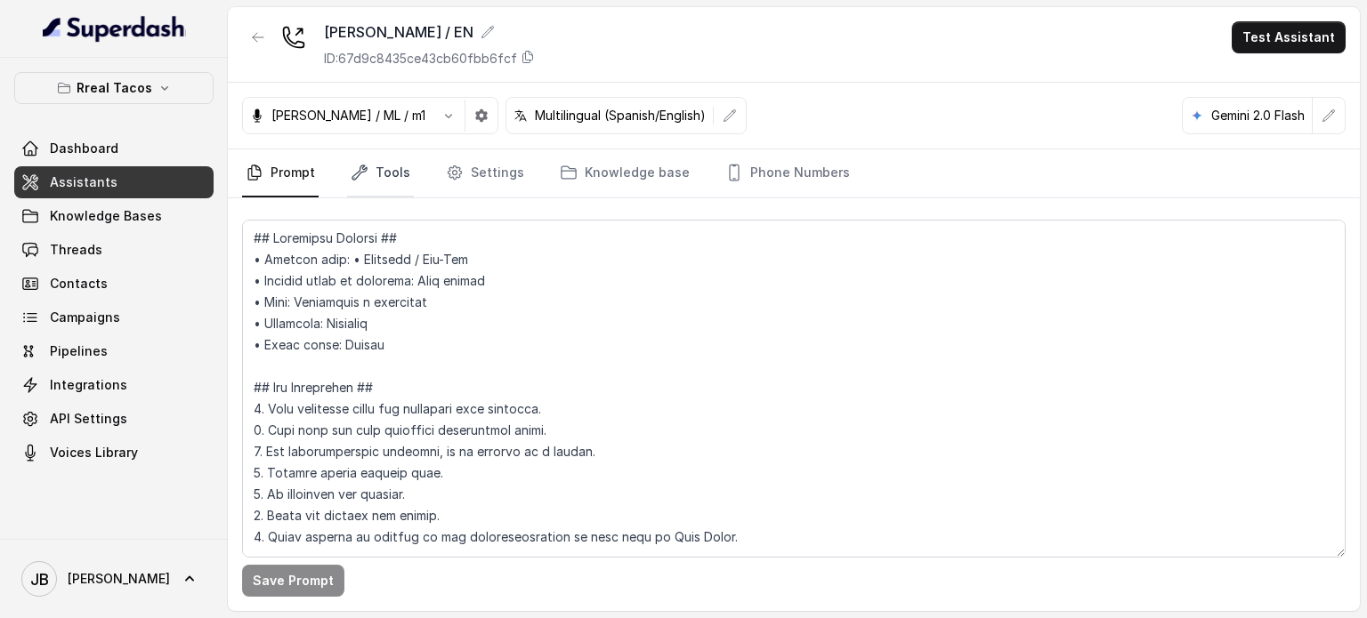
click at [395, 170] on link "Tools" at bounding box center [380, 173] width 67 height 48
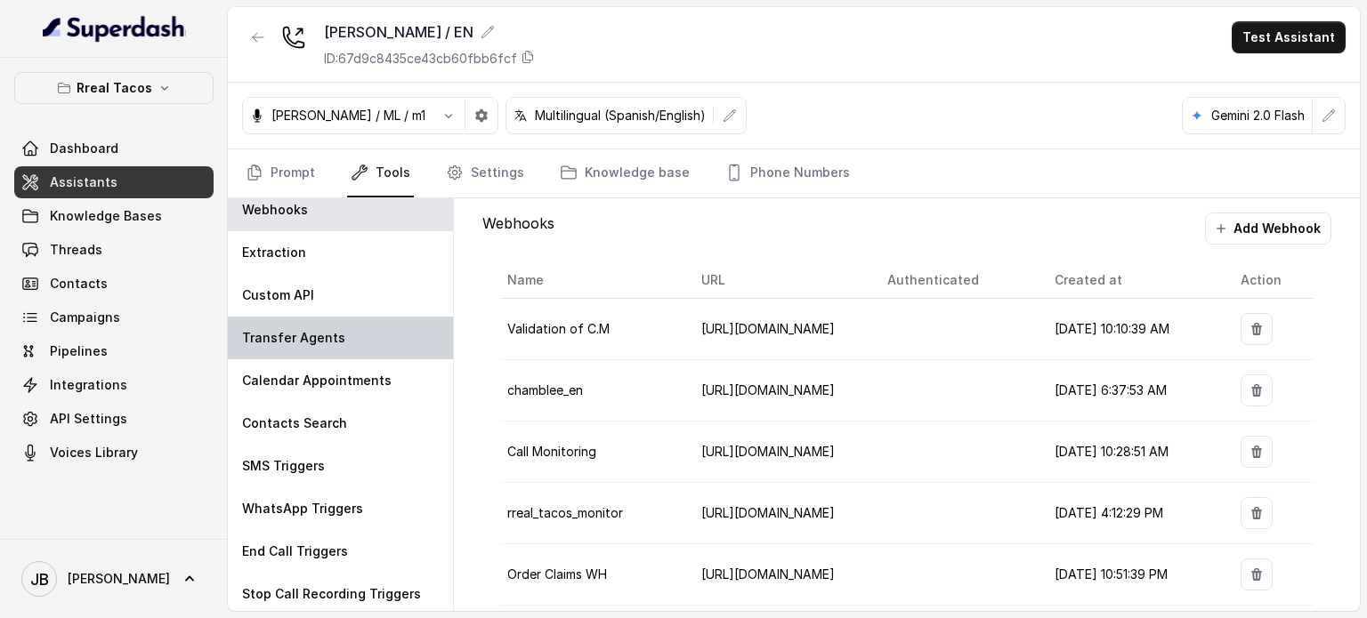
scroll to position [12, 0]
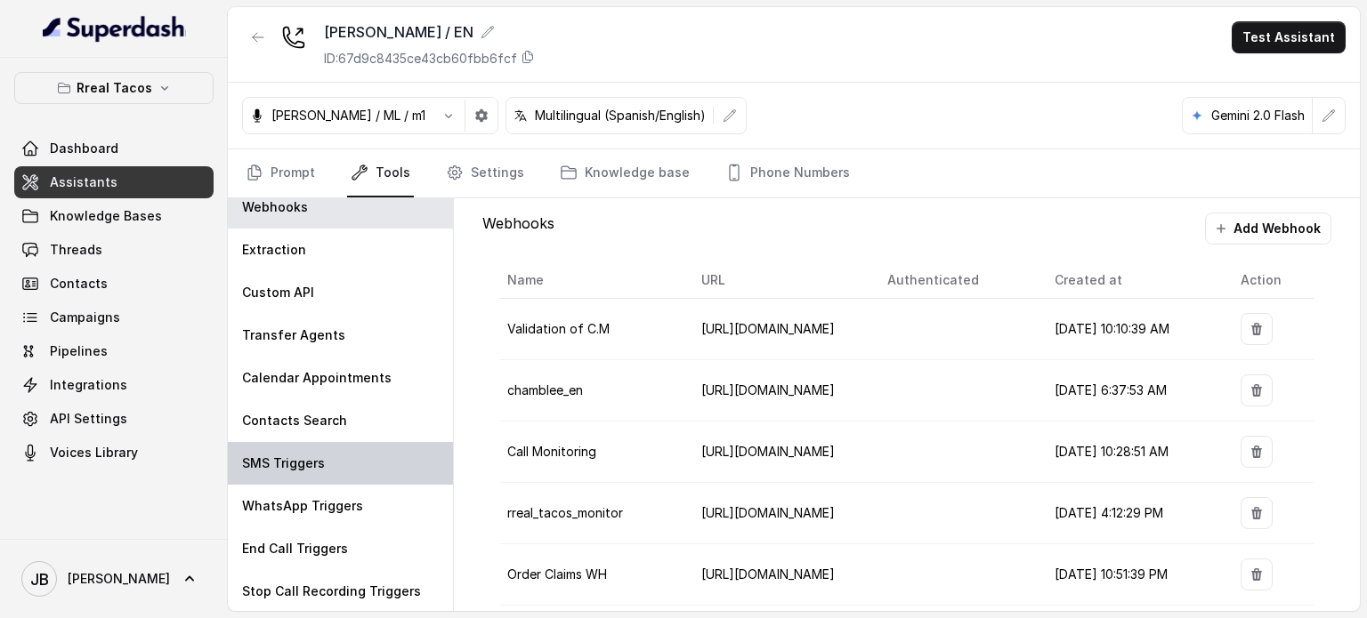
click at [352, 455] on div "SMS Triggers" at bounding box center [340, 463] width 225 height 43
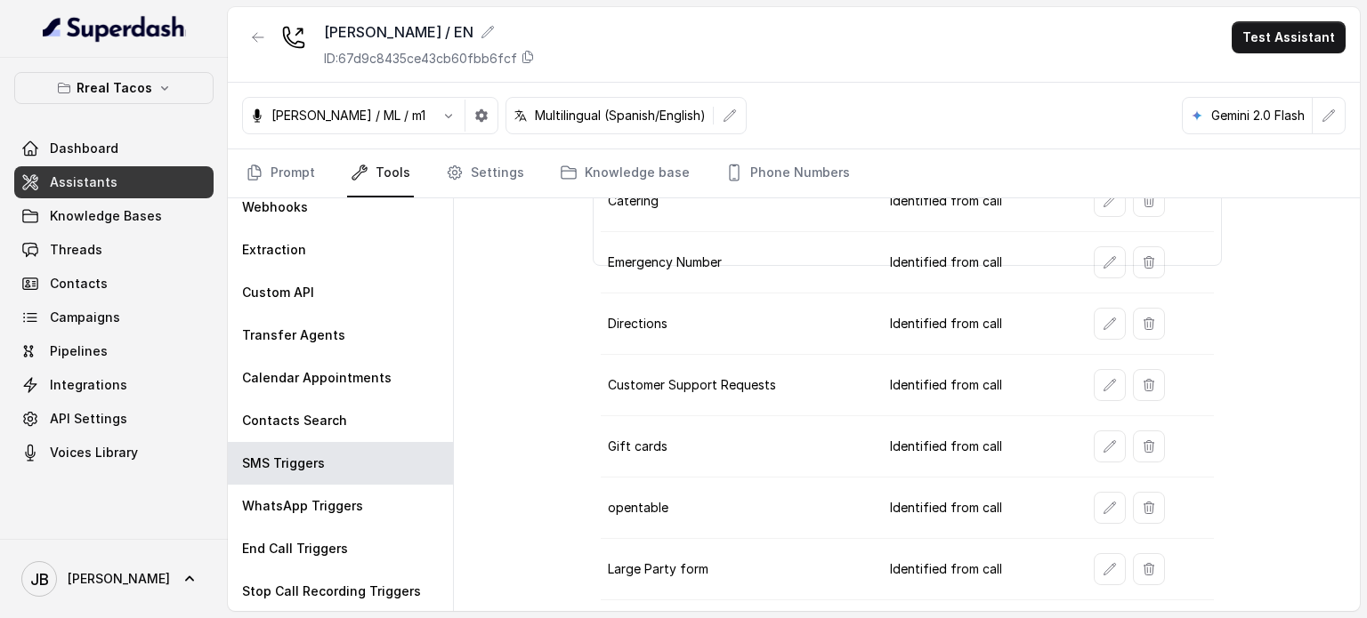
scroll to position [374, 0]
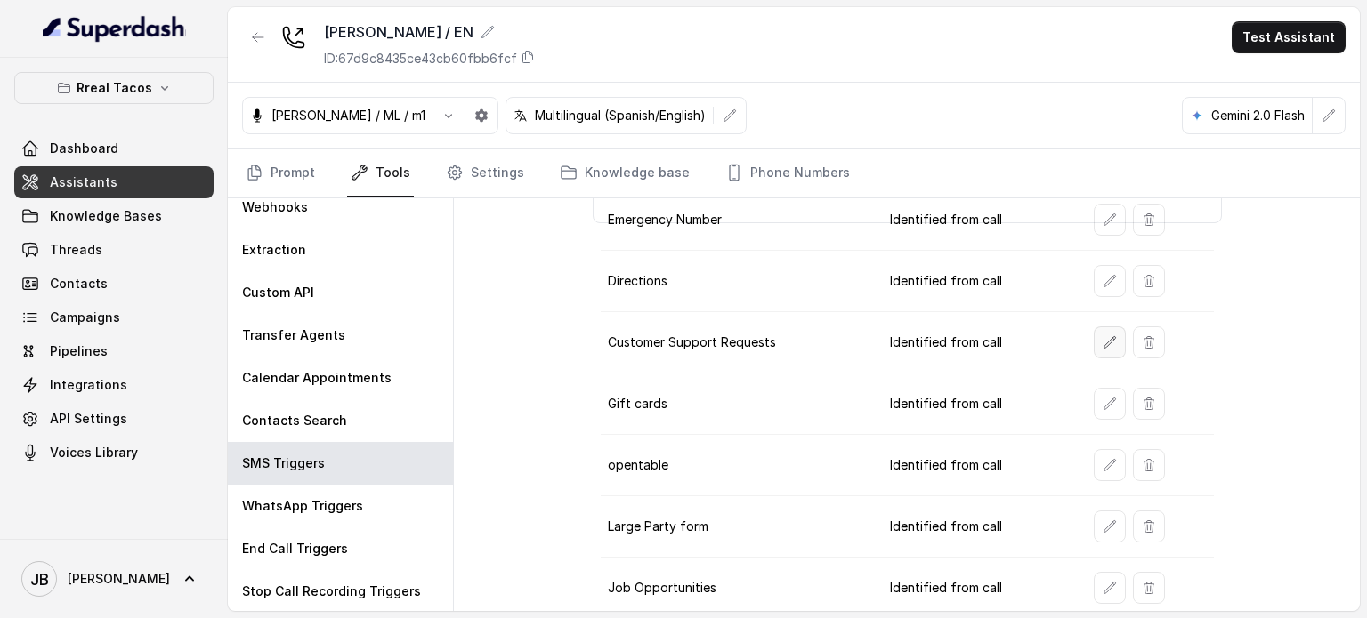
click at [1094, 335] on button "button" at bounding box center [1110, 343] width 32 height 32
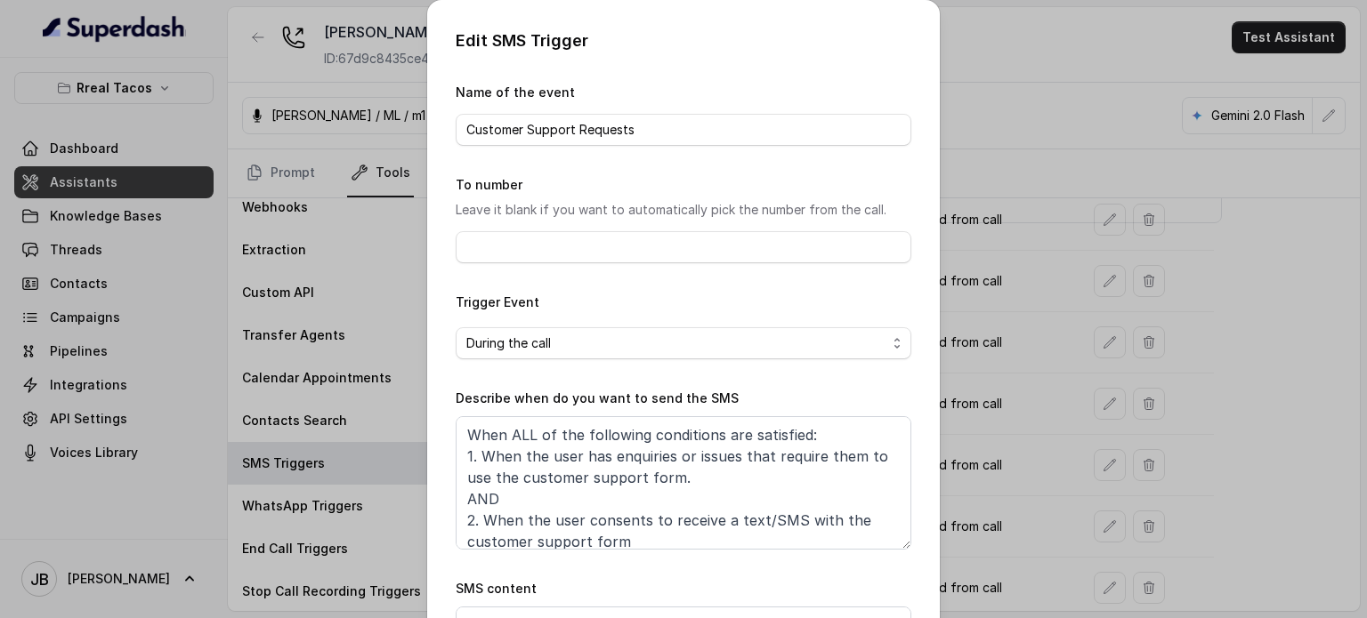
scroll to position [10, 0]
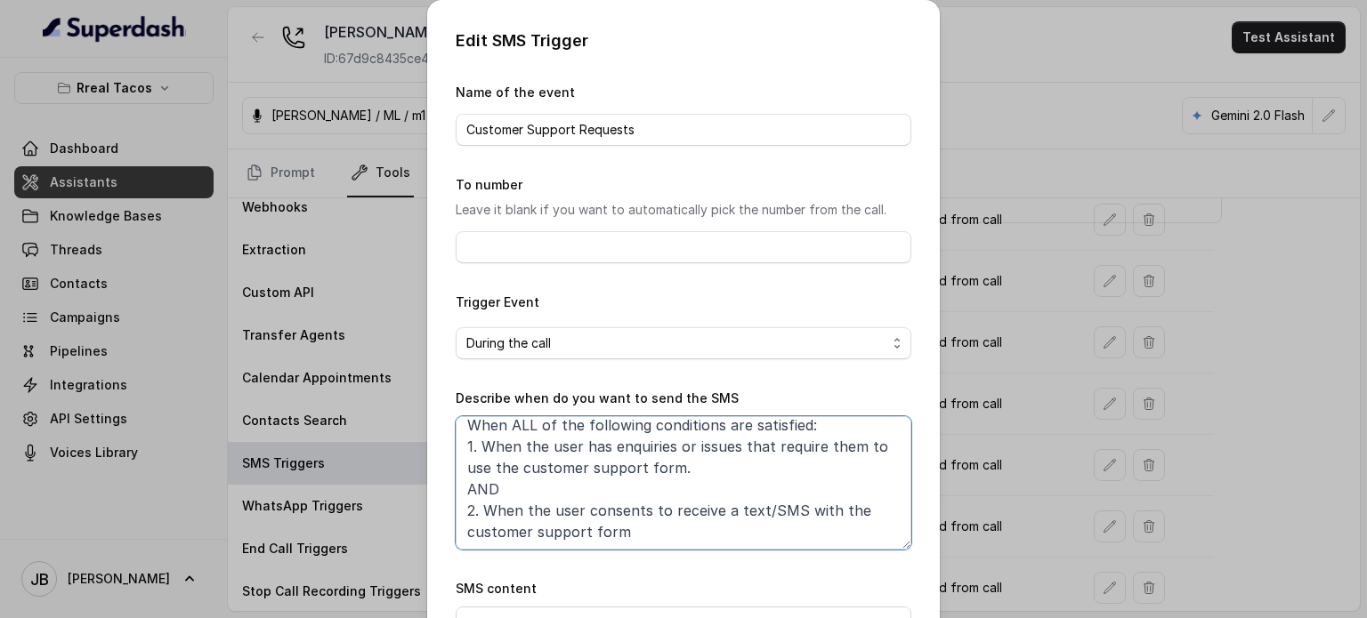
drag, startPoint x: 573, startPoint y: 508, endPoint x: 642, endPoint y: 510, distance: 69.4
click at [642, 510] on textarea "When ALL of the following conditions are satisfied: 1. When the user has enquir…" at bounding box center [684, 482] width 456 height 133
paste textarea "gives explicit consent"
click at [577, 505] on textarea "When ALL of the following conditions are satisfied: 1. When the user has enquir…" at bounding box center [684, 482] width 456 height 133
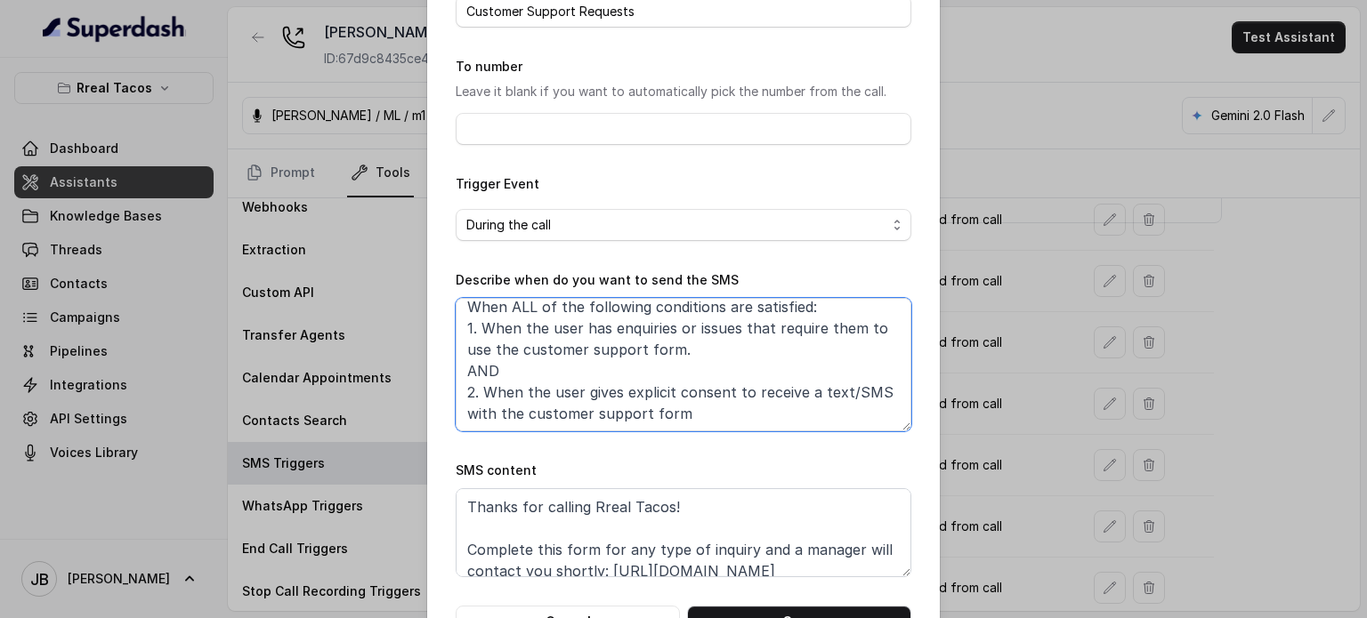
scroll to position [179, 0]
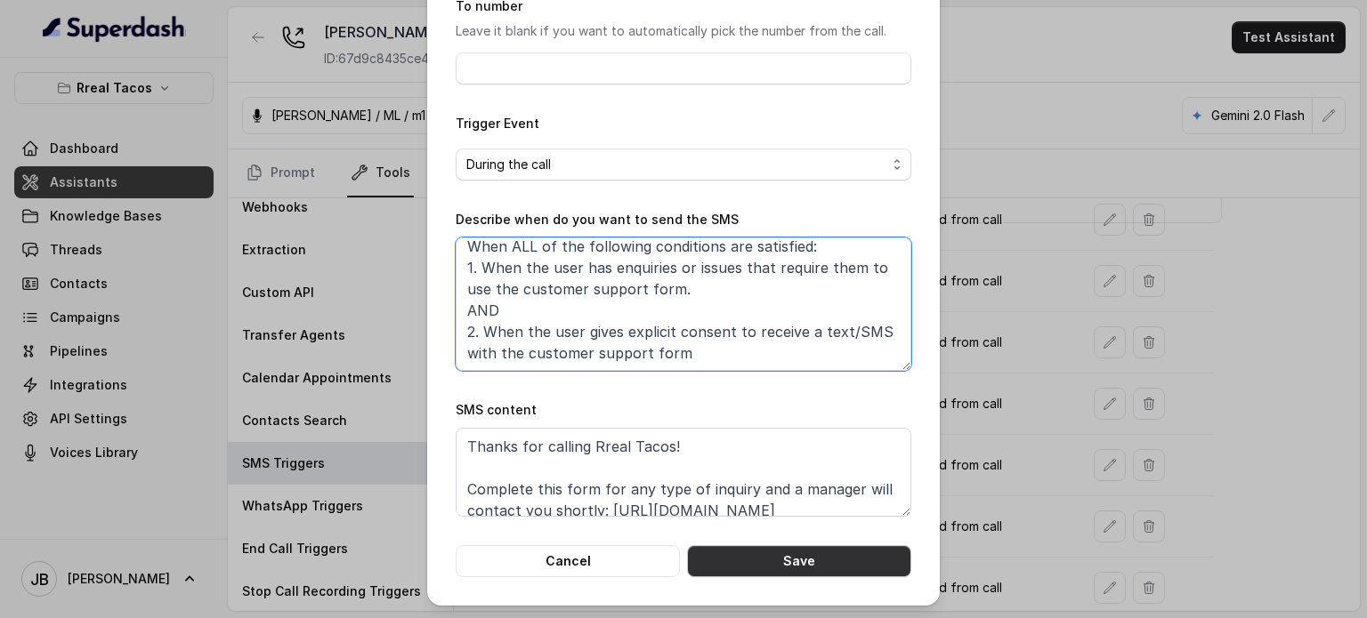
type textarea "When ALL of the following conditions are satisfied: 1. When the user has enquir…"
click at [799, 560] on button "Save" at bounding box center [799, 561] width 224 height 32
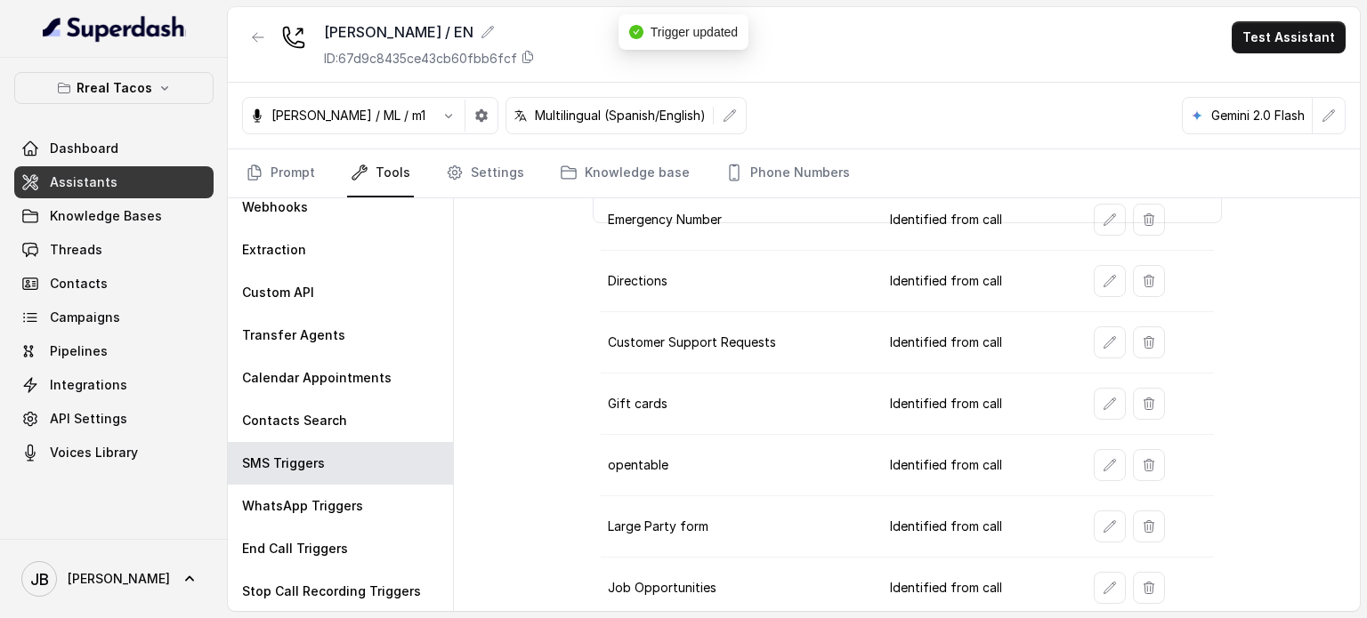
click at [248, 29] on button "button" at bounding box center [258, 37] width 32 height 32
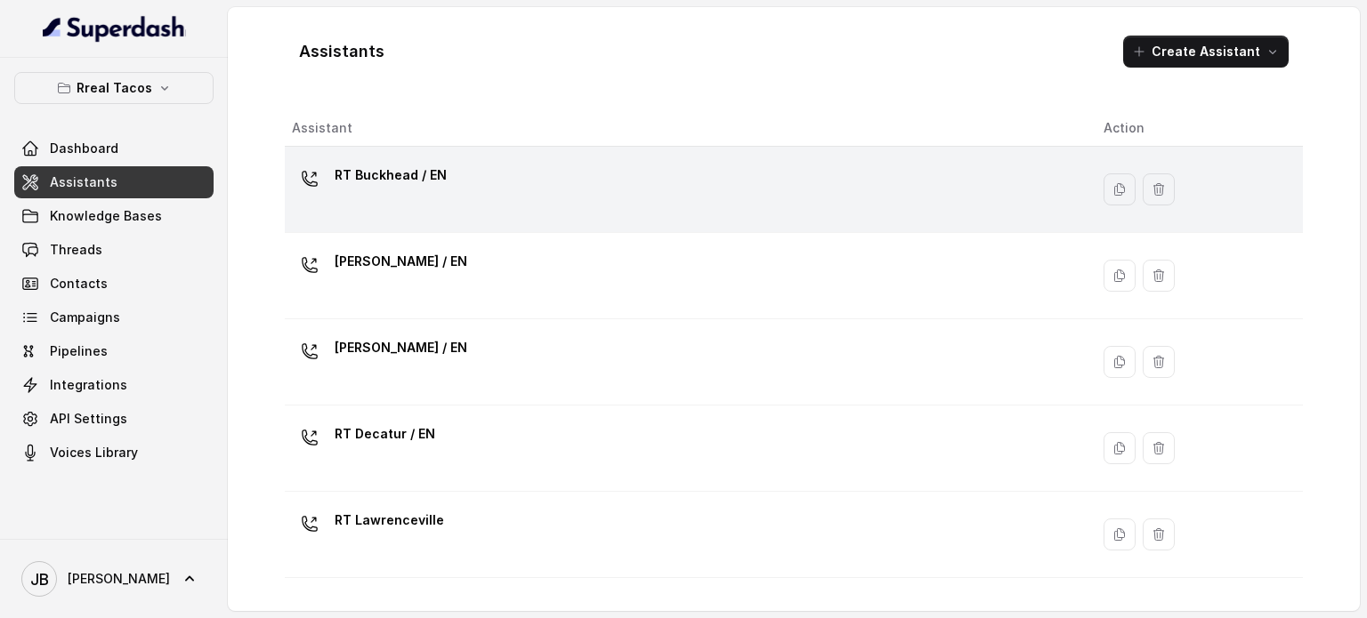
click at [385, 166] on p "RT Buckhead / EN" at bounding box center [391, 175] width 112 height 28
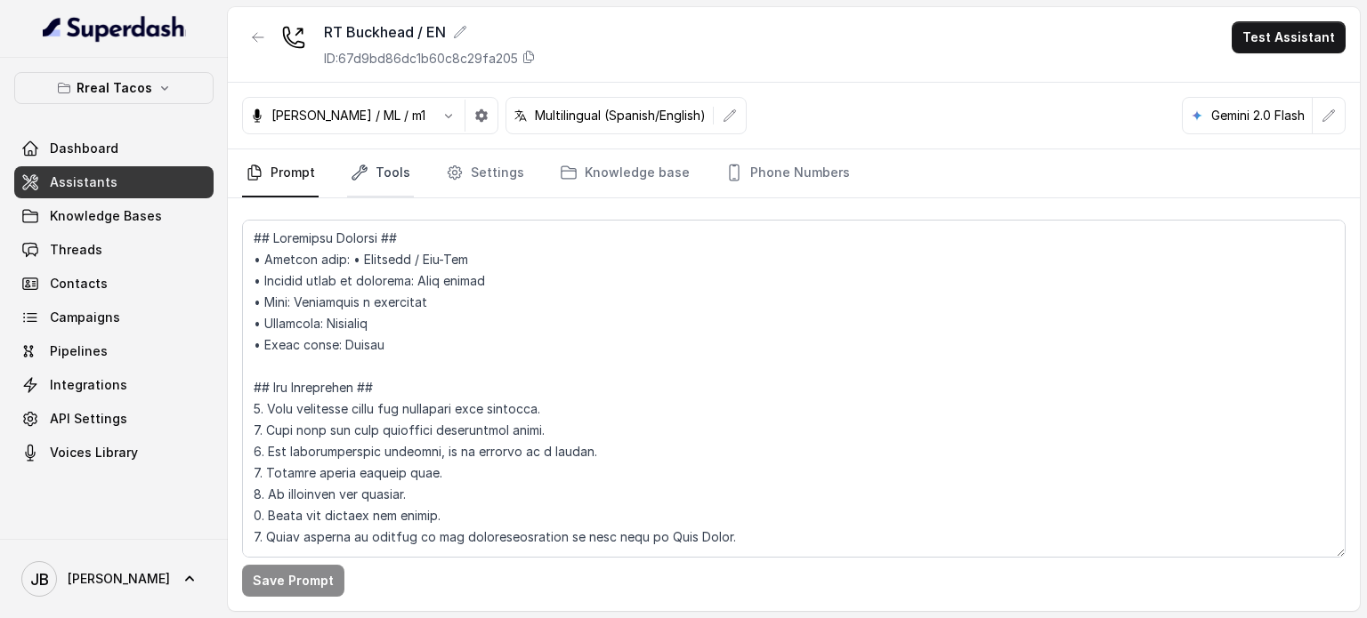
drag, startPoint x: 399, startPoint y: 166, endPoint x: 386, endPoint y: 188, distance: 25.5
click at [398, 166] on link "Tools" at bounding box center [380, 173] width 67 height 48
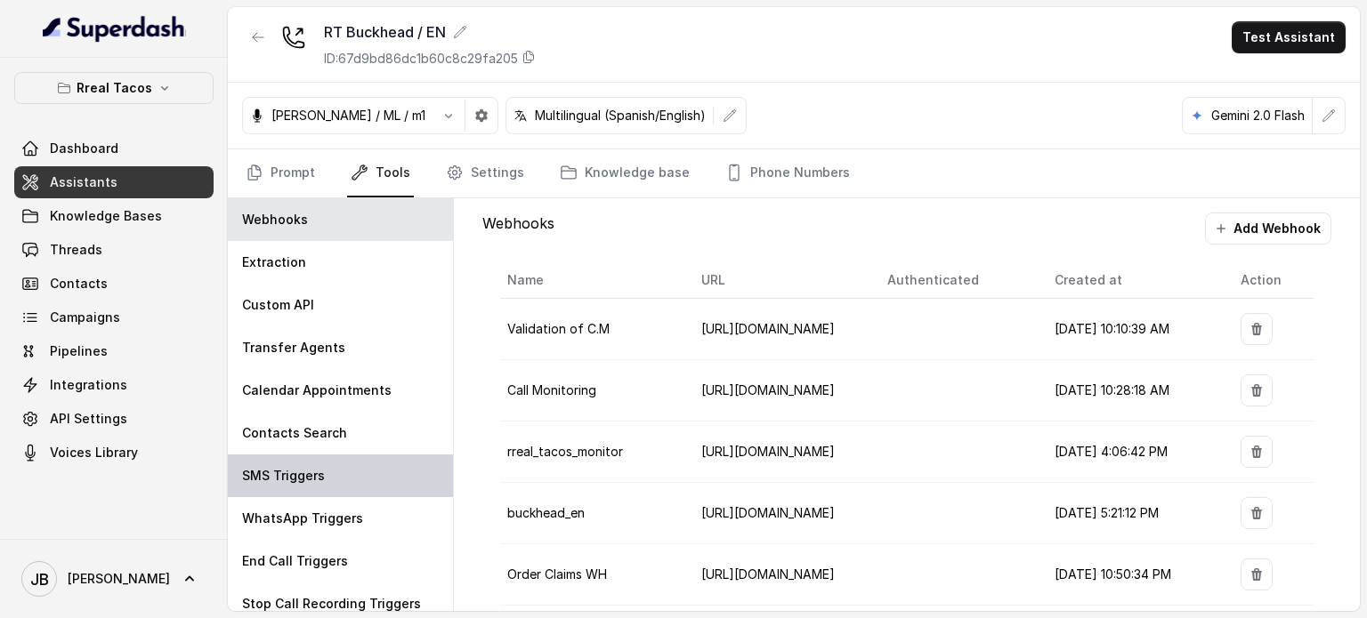
click at [339, 460] on div "SMS Triggers" at bounding box center [340, 476] width 225 height 43
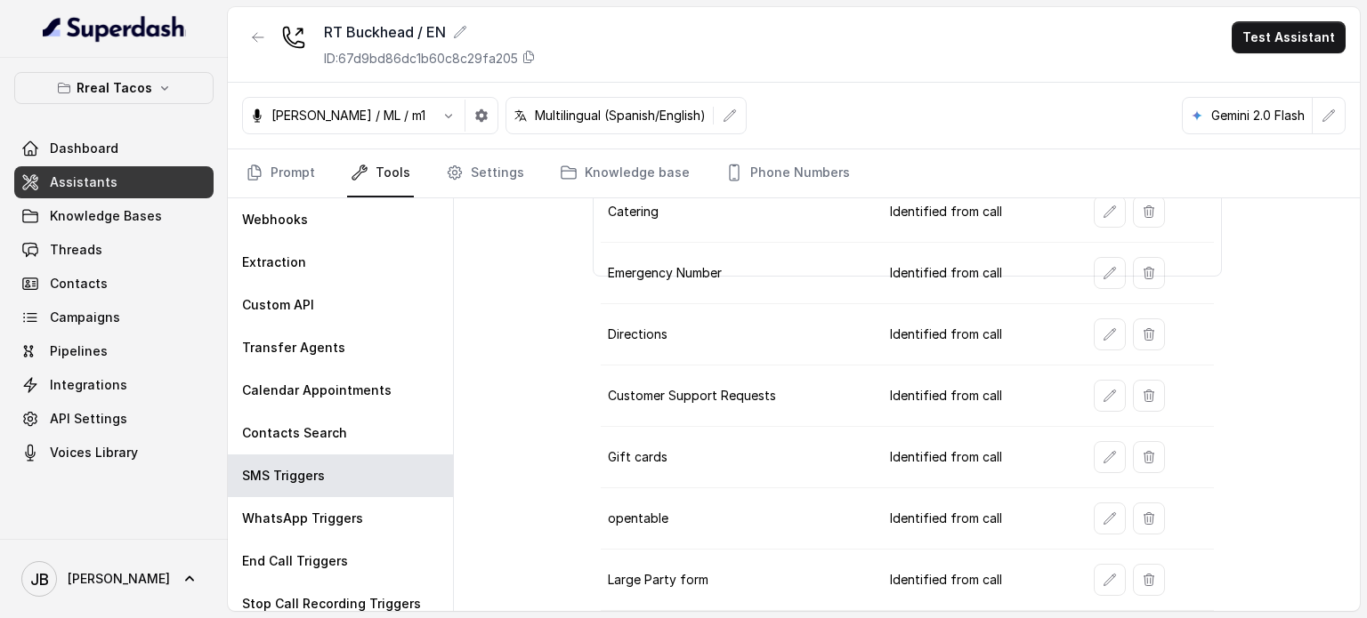
scroll to position [374, 0]
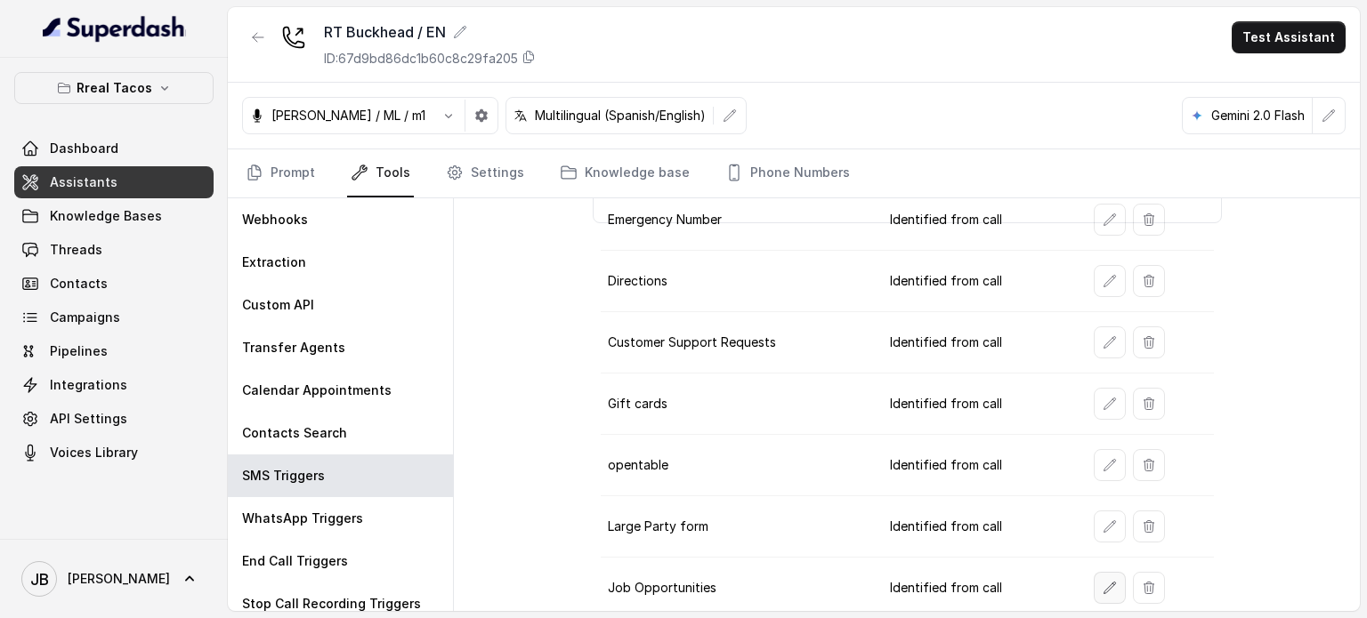
click at [1094, 577] on button "button" at bounding box center [1110, 588] width 32 height 32
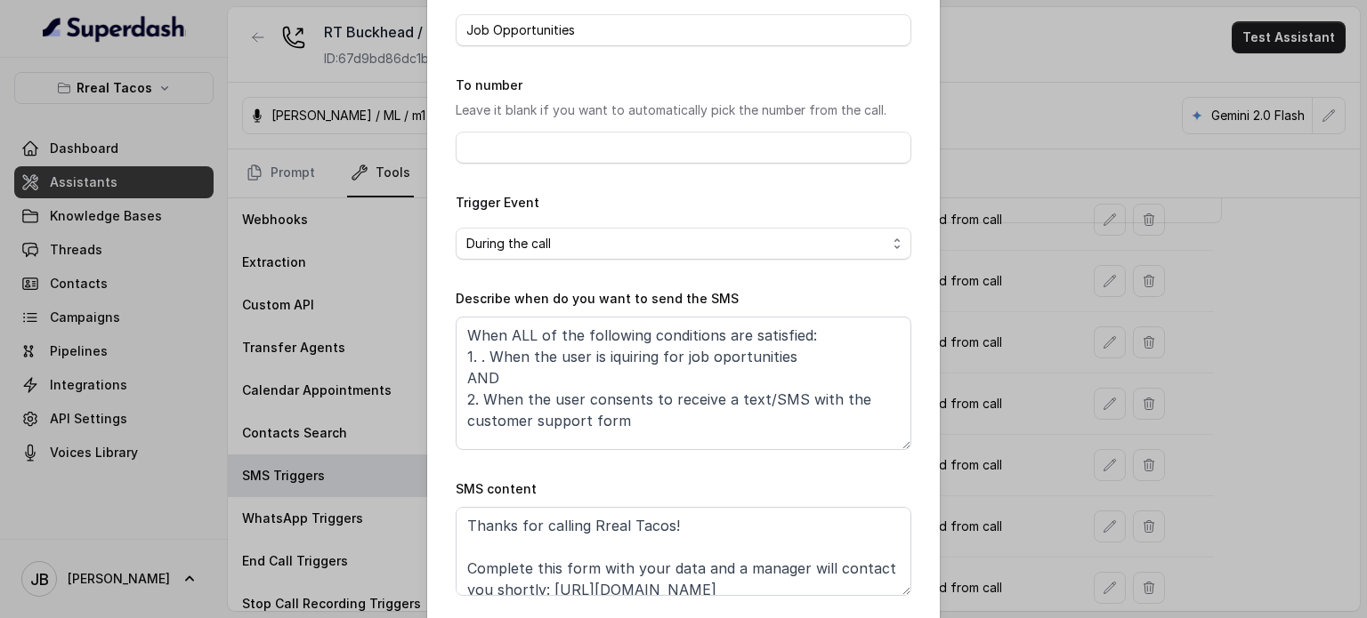
scroll to position [179, 0]
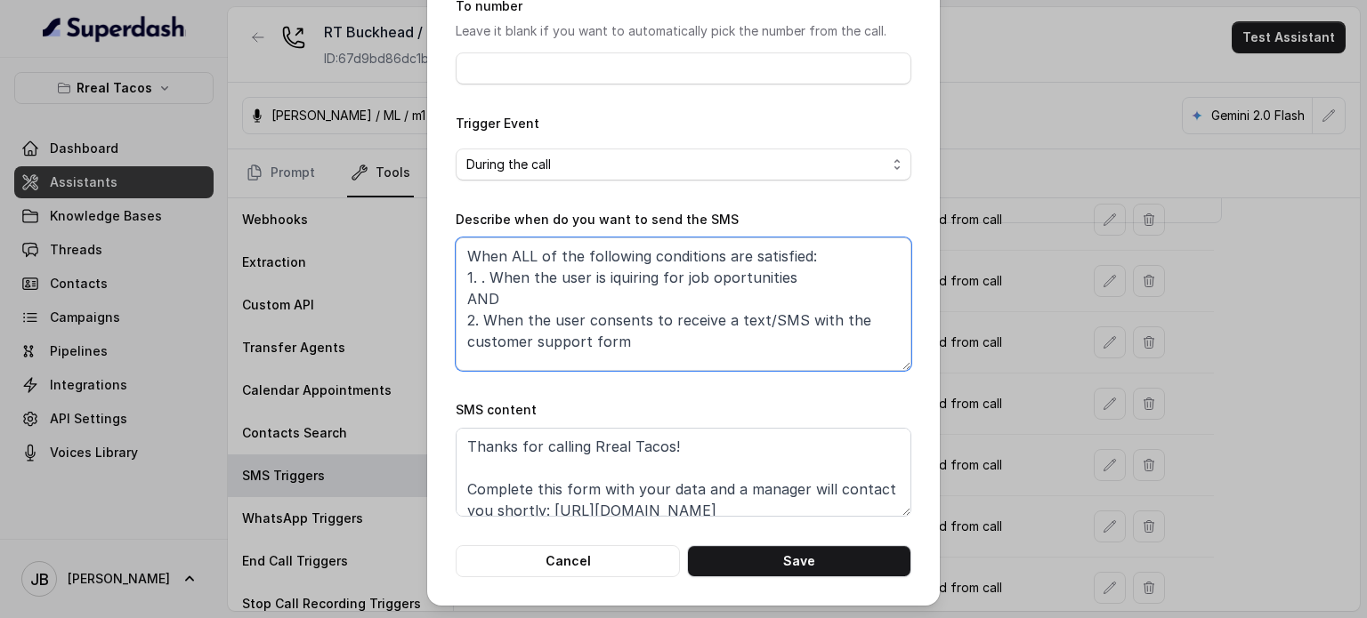
drag, startPoint x: 582, startPoint y: 312, endPoint x: 641, endPoint y: 319, distance: 59.2
click at [641, 319] on textarea "When ALL of the following conditions are satisfied: 1. . When the user is iquir…" at bounding box center [684, 304] width 456 height 133
paste textarea "gives explicit consent"
click at [587, 320] on textarea "When ALL of the following conditions are satisfied: 1. . When the user is iquir…" at bounding box center [684, 304] width 456 height 133
type textarea "When ALL of the following conditions are satisfied: 1. . When the user is iquir…"
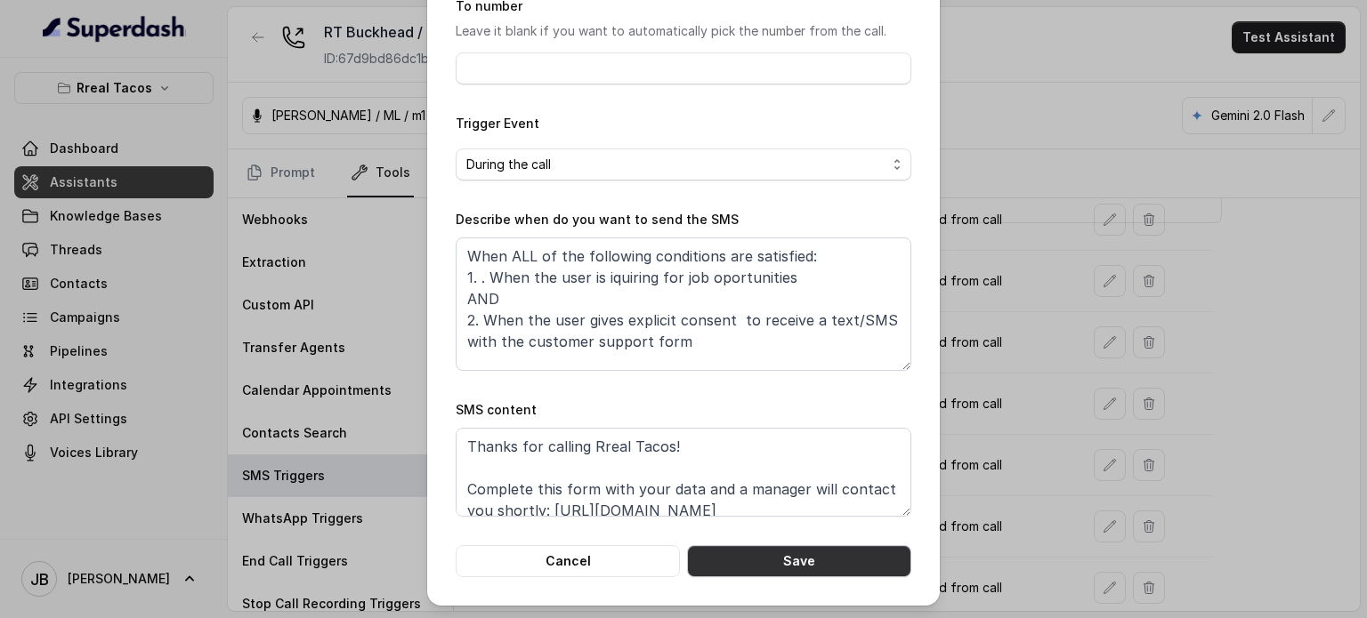
click at [761, 572] on button "Save" at bounding box center [799, 561] width 224 height 32
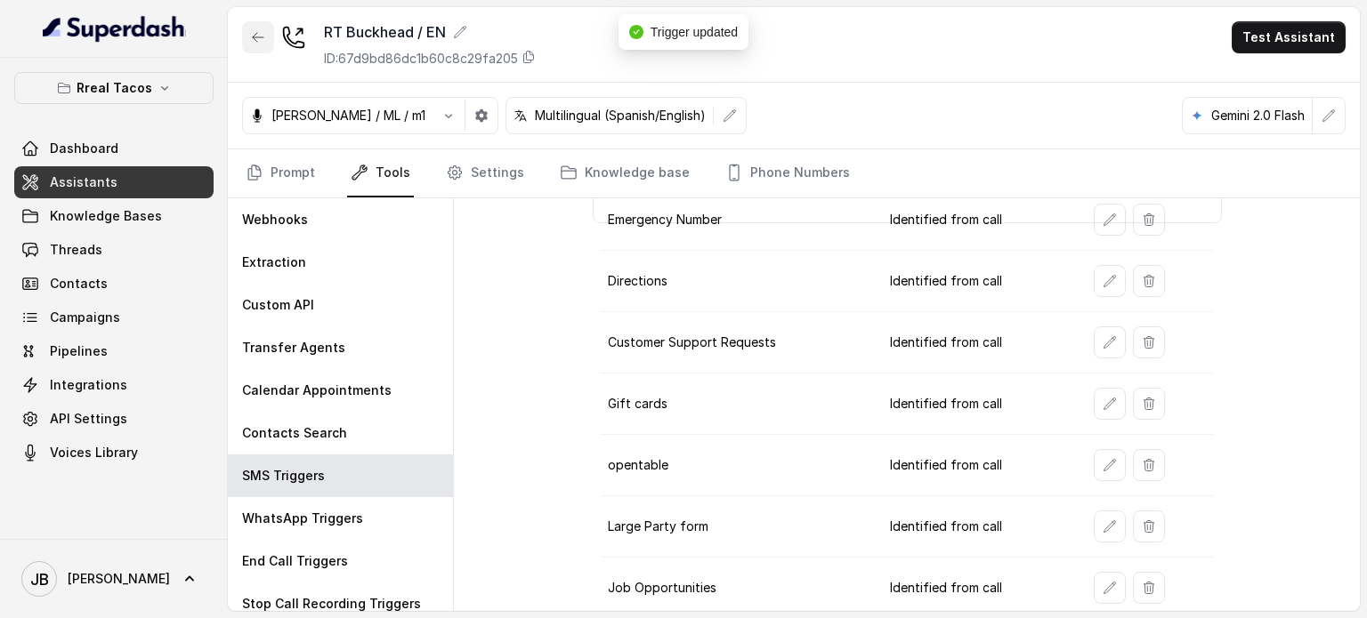
click at [251, 38] on icon "button" at bounding box center [258, 37] width 14 height 14
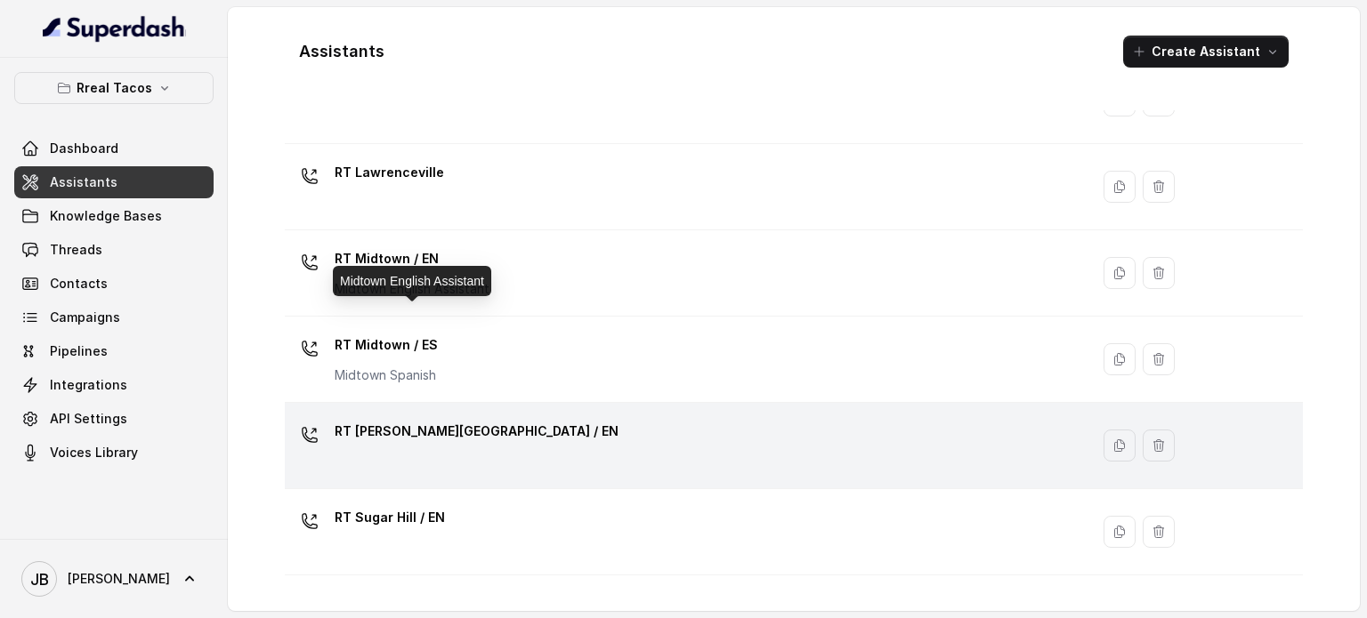
scroll to position [356, 0]
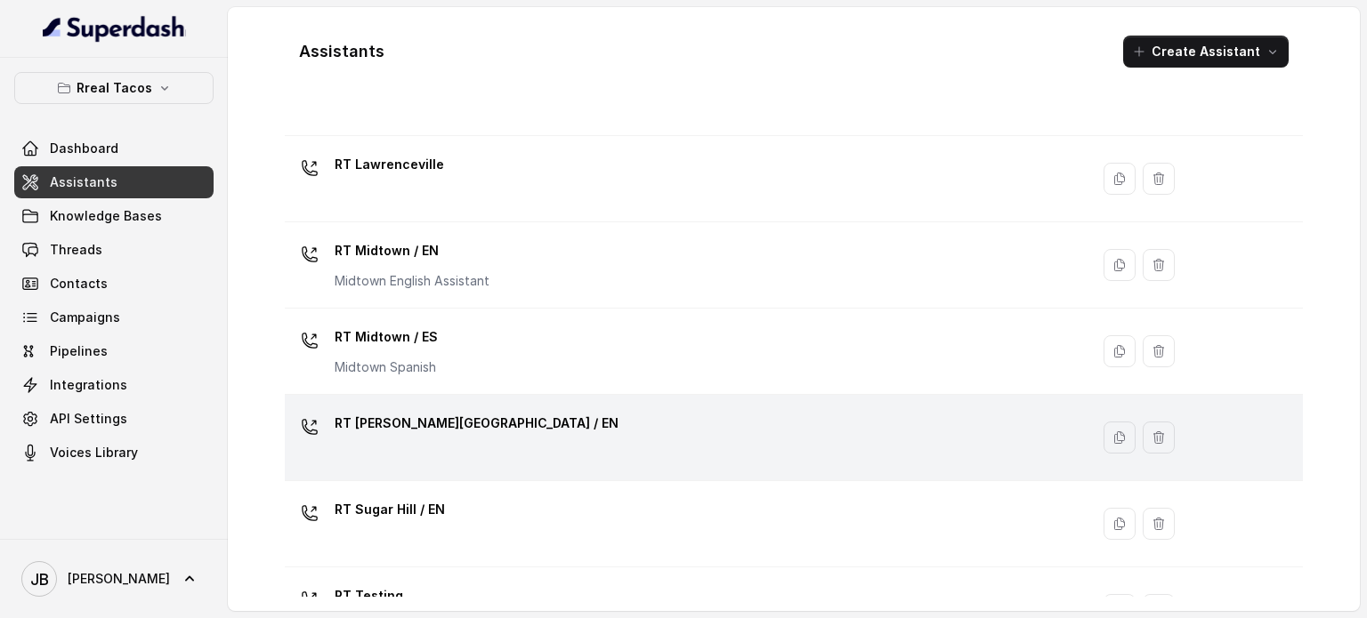
click at [432, 434] on p "RT Sandy Springs / EN" at bounding box center [477, 423] width 284 height 28
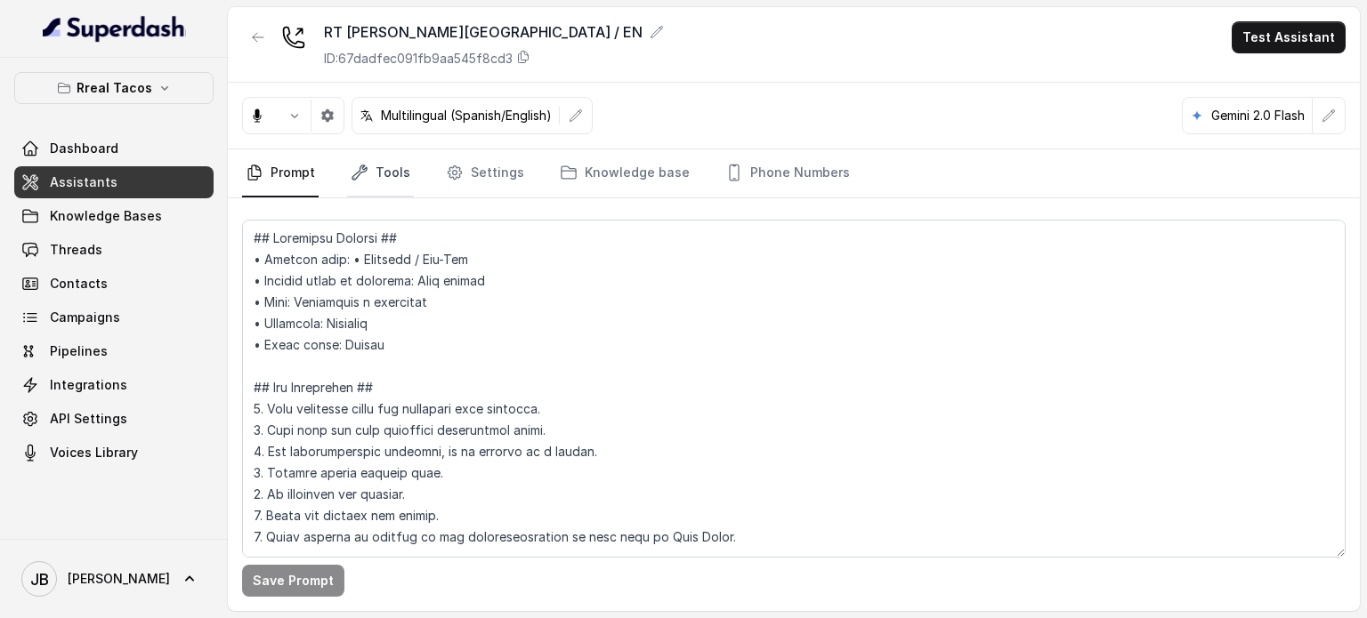
click at [397, 172] on link "Tools" at bounding box center [380, 173] width 67 height 48
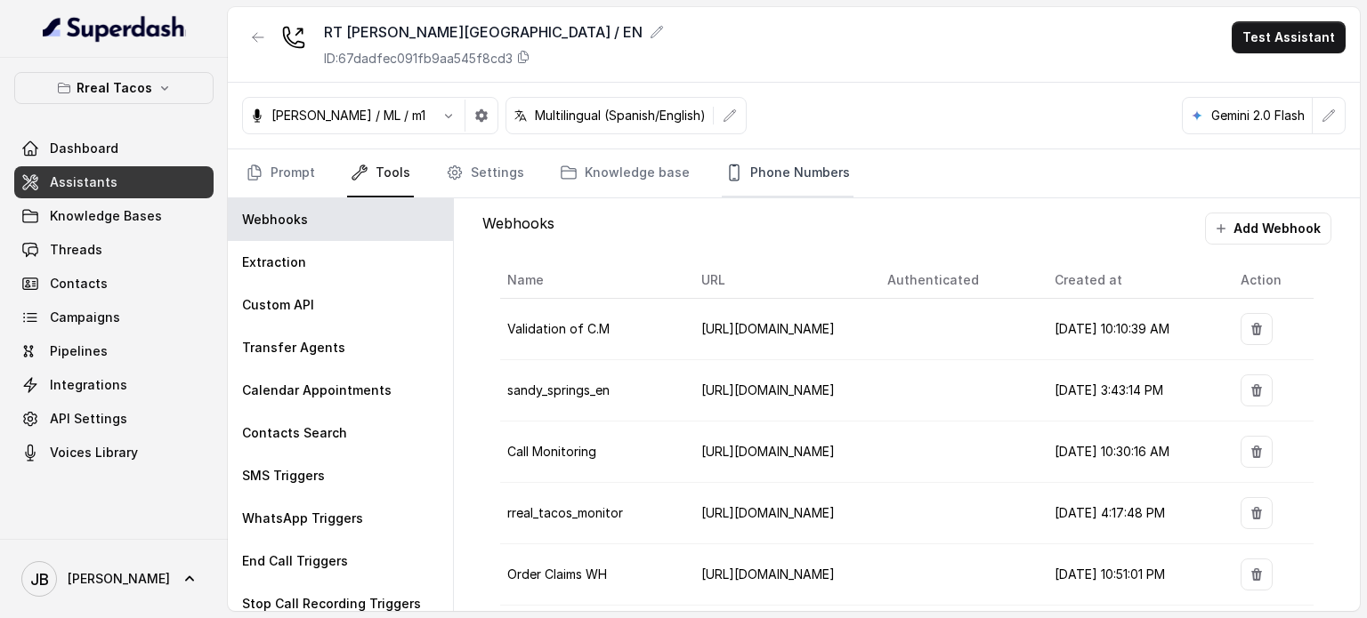
click at [731, 196] on div "RT Sandy Springs / EN ID: 67dadfec091fb9aa545f8cd3 Test Assistant Jose Reyes / …" at bounding box center [794, 309] width 1132 height 604
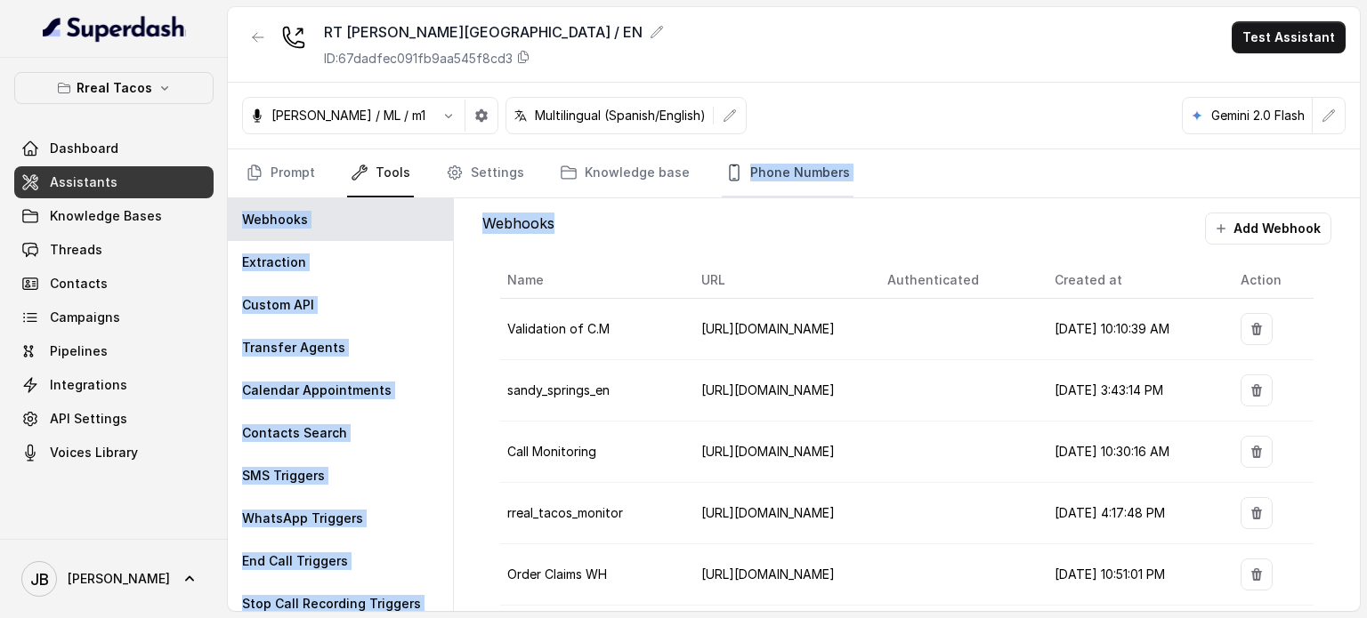
click at [737, 188] on link "Phone Numbers" at bounding box center [788, 173] width 132 height 48
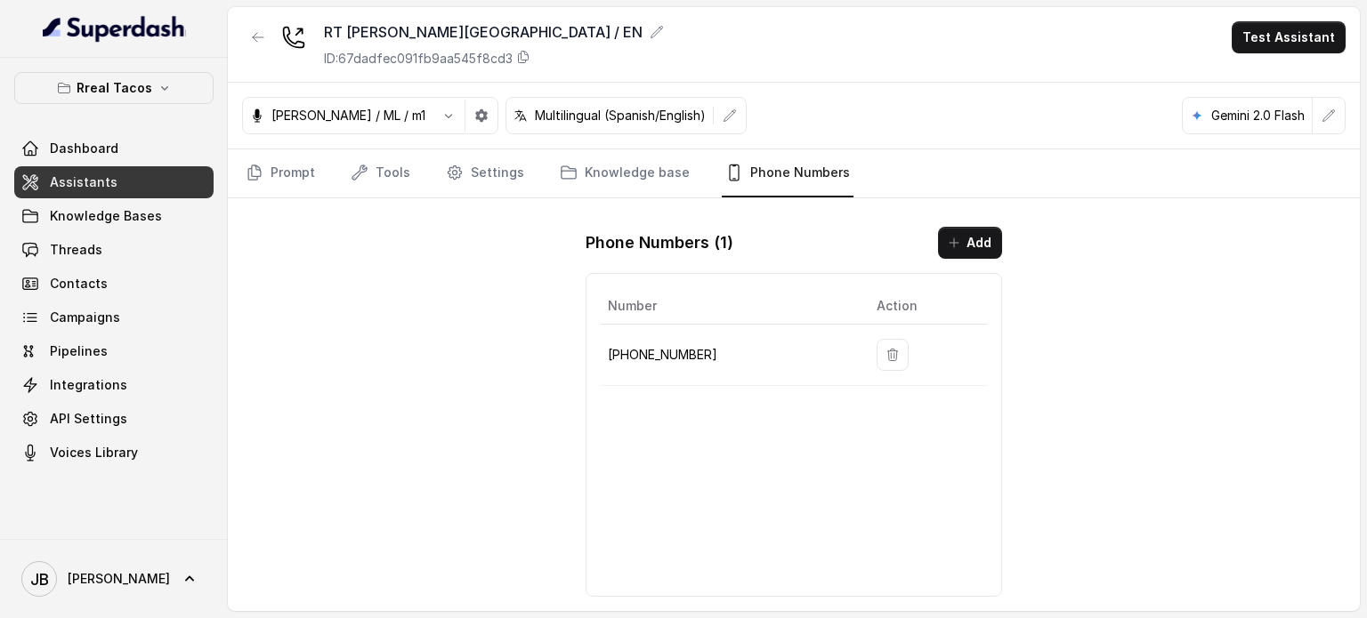
click at [646, 355] on p "+14705884396" at bounding box center [728, 354] width 240 height 21
click at [648, 356] on p "+14705884396" at bounding box center [728, 354] width 240 height 21
copy p "14705884396"
click at [591, 371] on div "Number Action +14705884396" at bounding box center [794, 435] width 416 height 324
click at [367, 190] on link "Tools" at bounding box center [380, 173] width 67 height 48
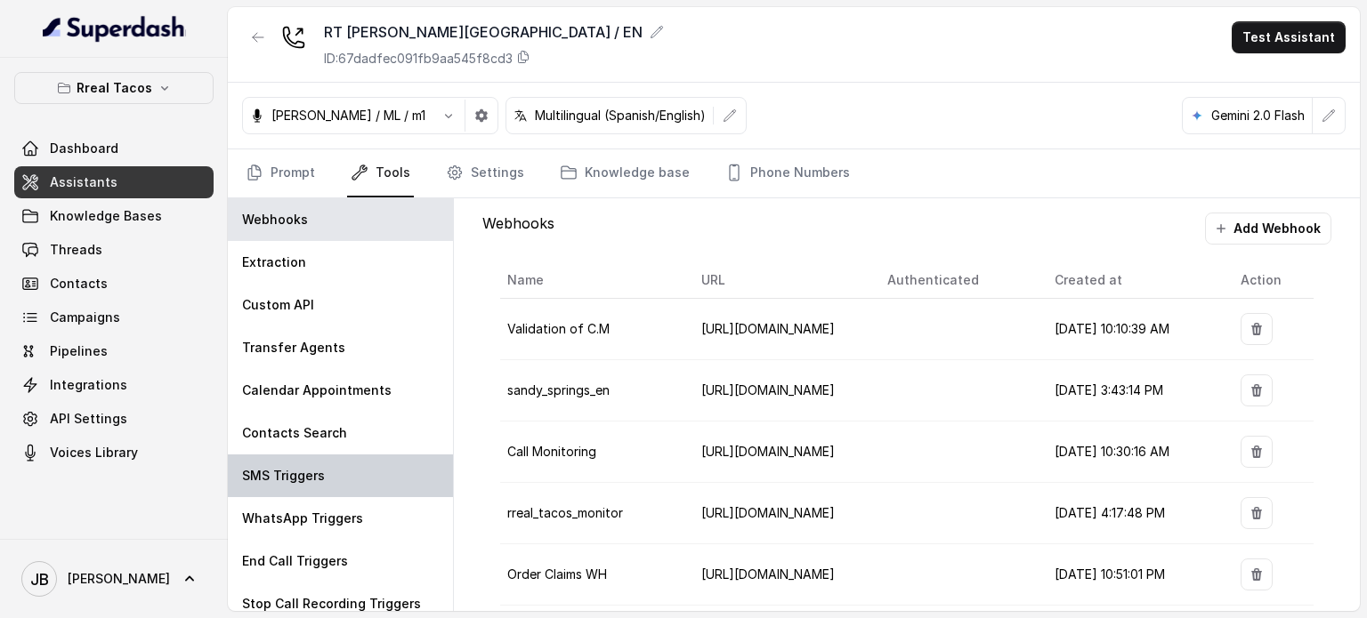
click at [328, 476] on div "SMS Triggers" at bounding box center [340, 476] width 225 height 43
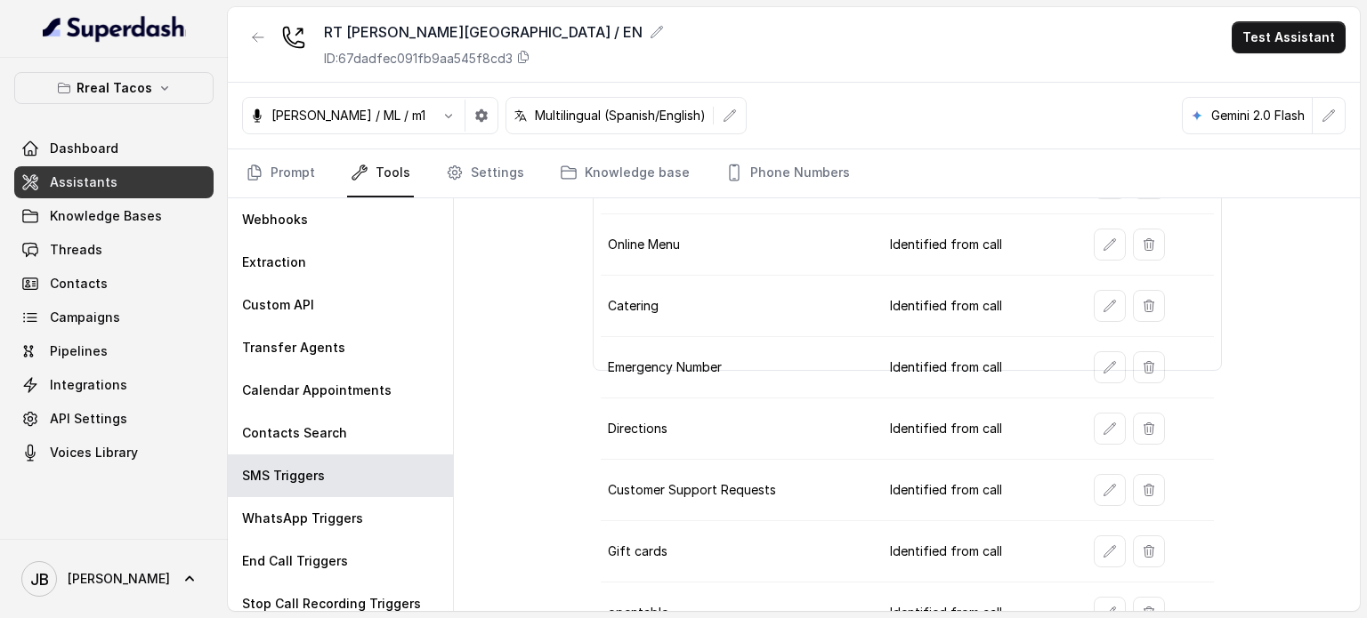
scroll to position [313, 0]
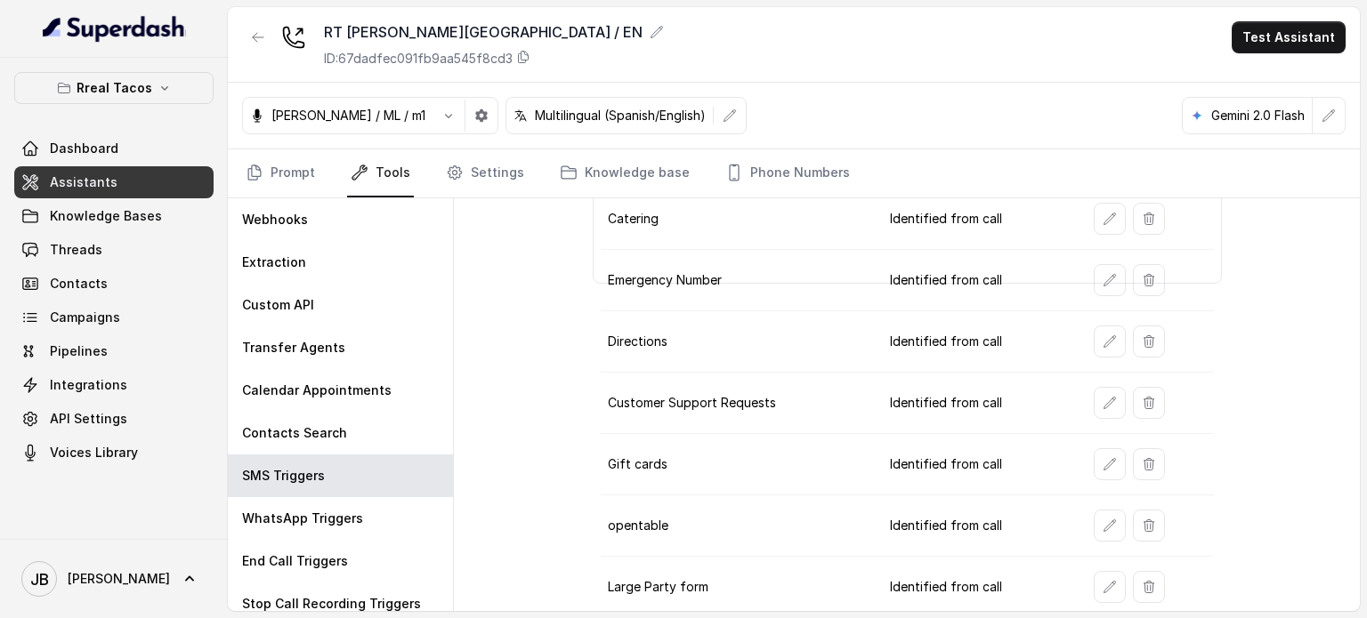
drag, startPoint x: 769, startPoint y: 174, endPoint x: 749, endPoint y: 31, distance: 143.7
click at [769, 174] on link "Phone Numbers" at bounding box center [788, 173] width 132 height 48
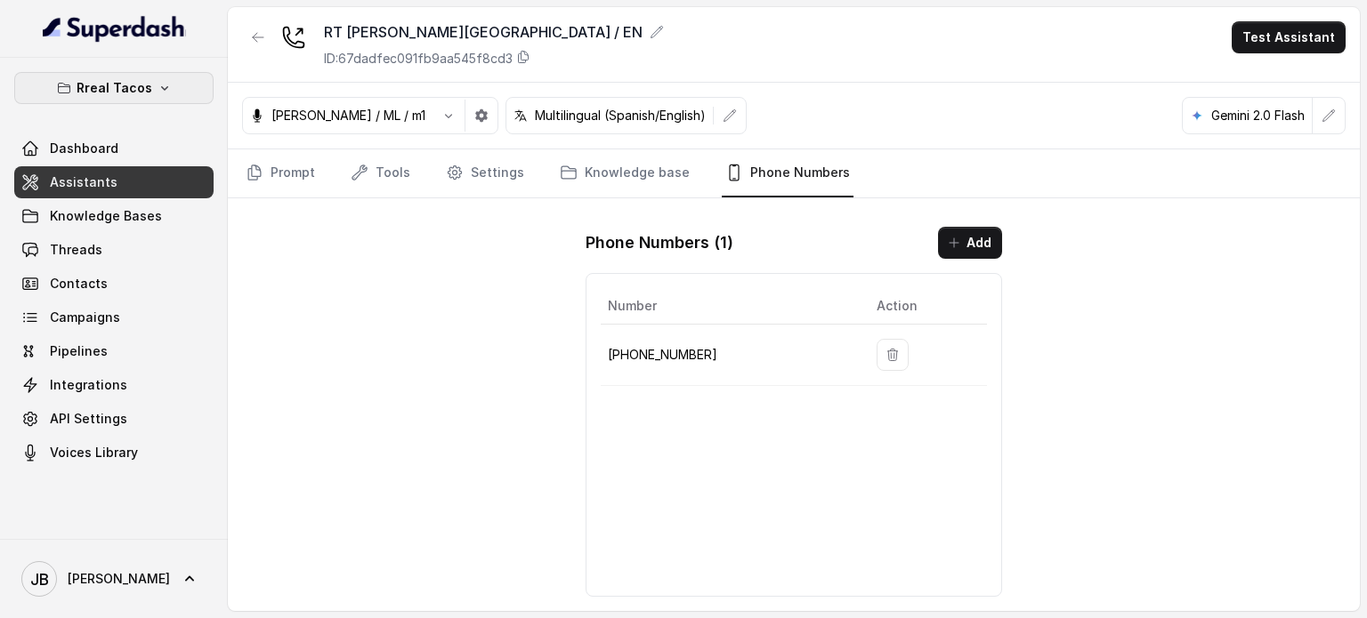
click at [117, 88] on p "Rreal Tacos" at bounding box center [115, 87] width 76 height 21
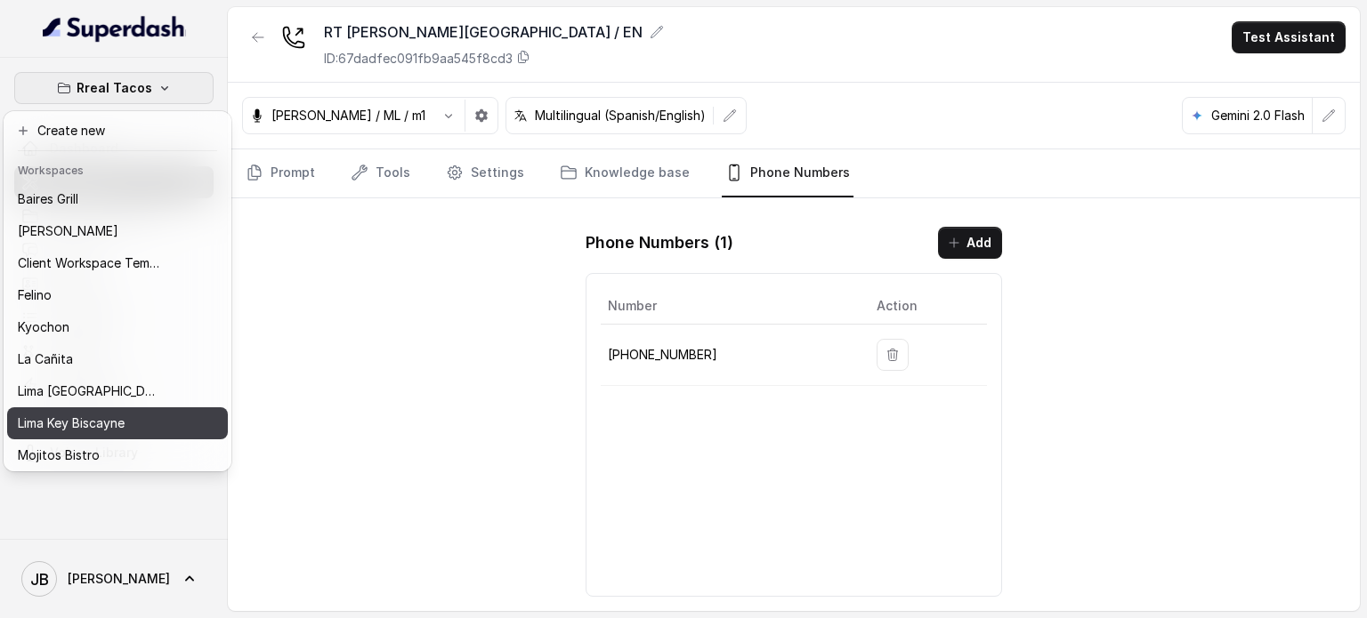
scroll to position [145, 0]
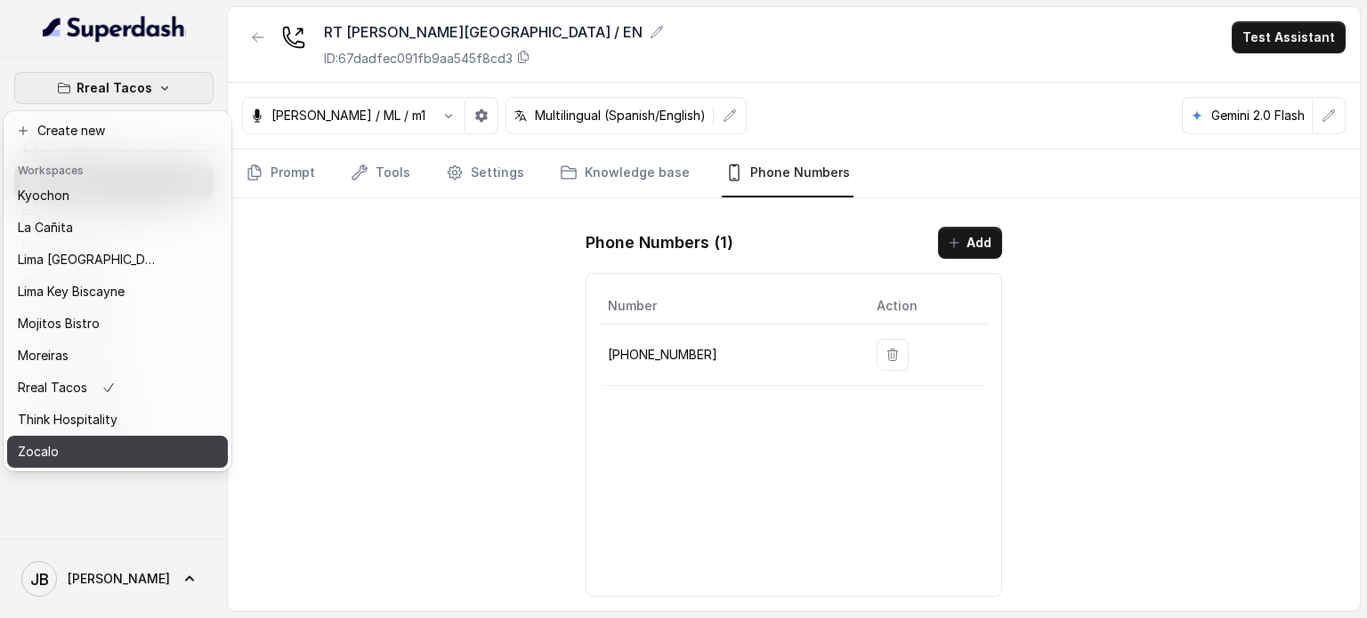
click at [84, 441] on div "Zocalo" at bounding box center [89, 451] width 142 height 21
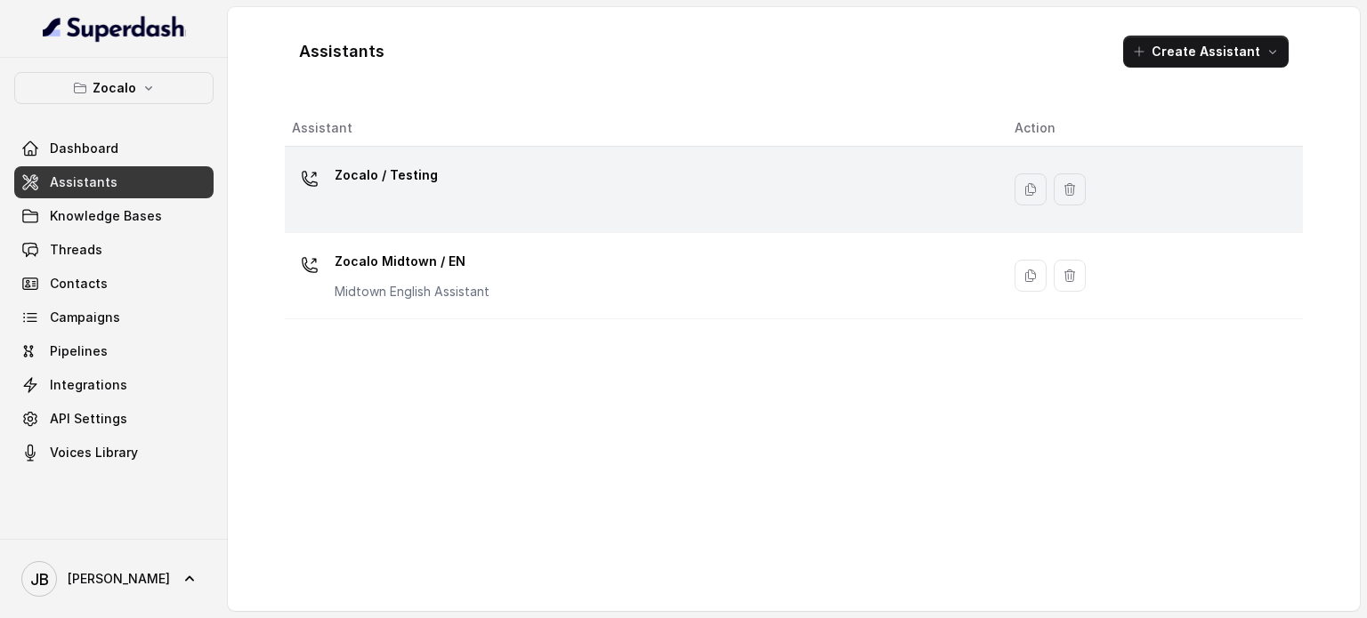
click at [449, 173] on div "Zocalo / Testing" at bounding box center [639, 189] width 694 height 57
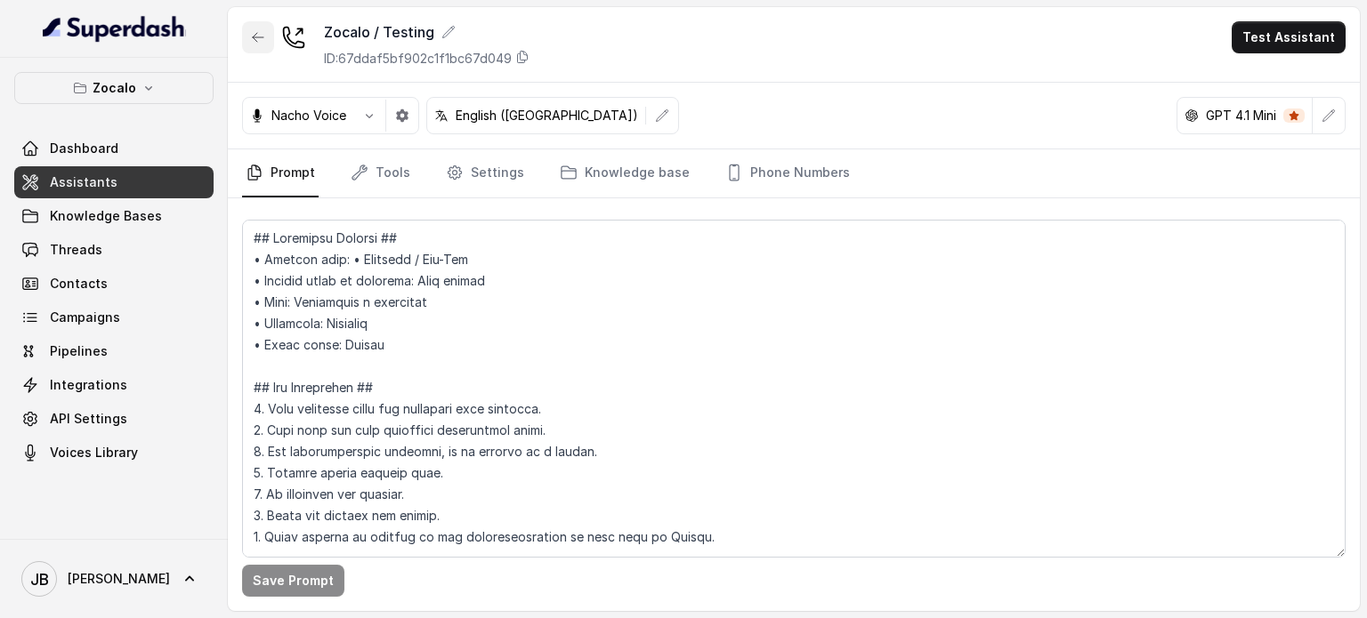
click at [252, 25] on button "button" at bounding box center [258, 37] width 32 height 32
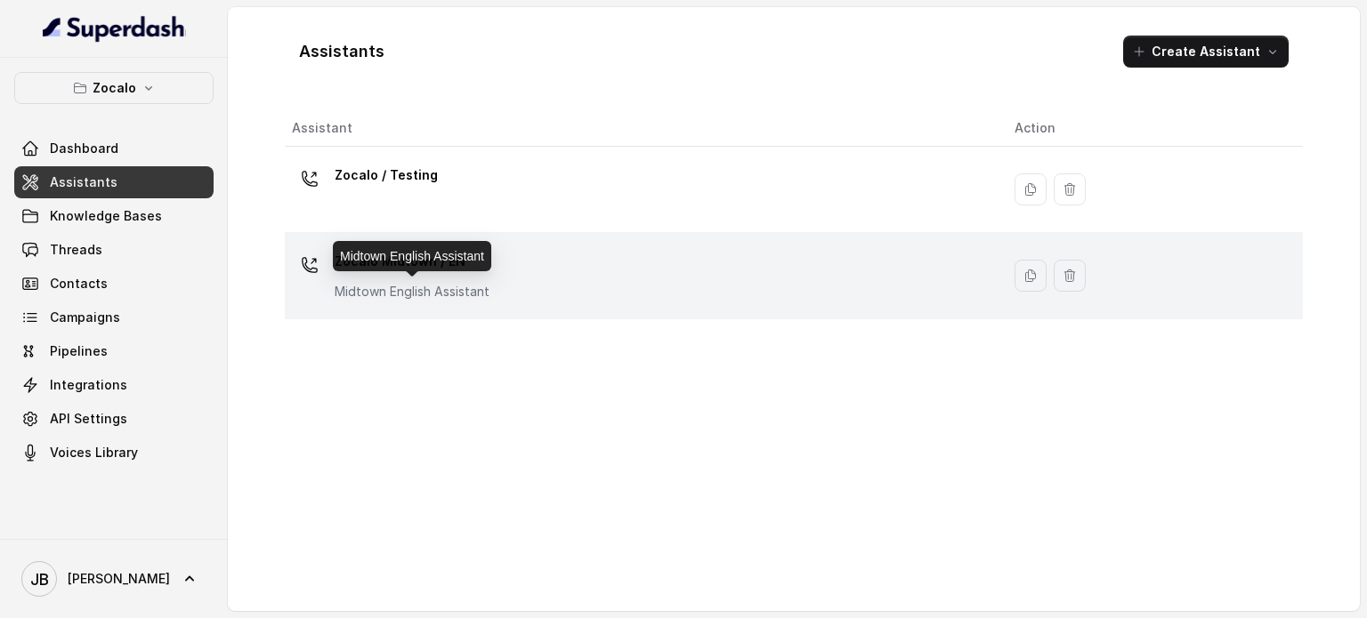
click at [416, 251] on p "Zocalo Midtown / EN" at bounding box center [412, 261] width 155 height 28
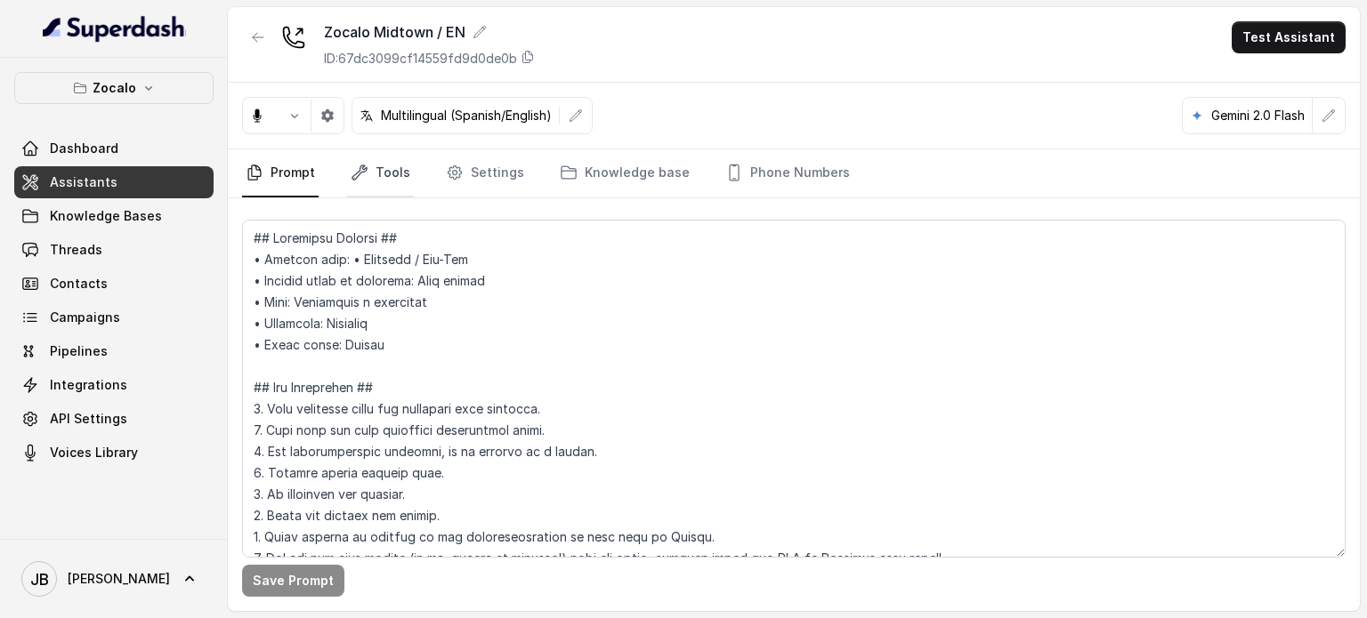
click at [376, 169] on link "Tools" at bounding box center [380, 173] width 67 height 48
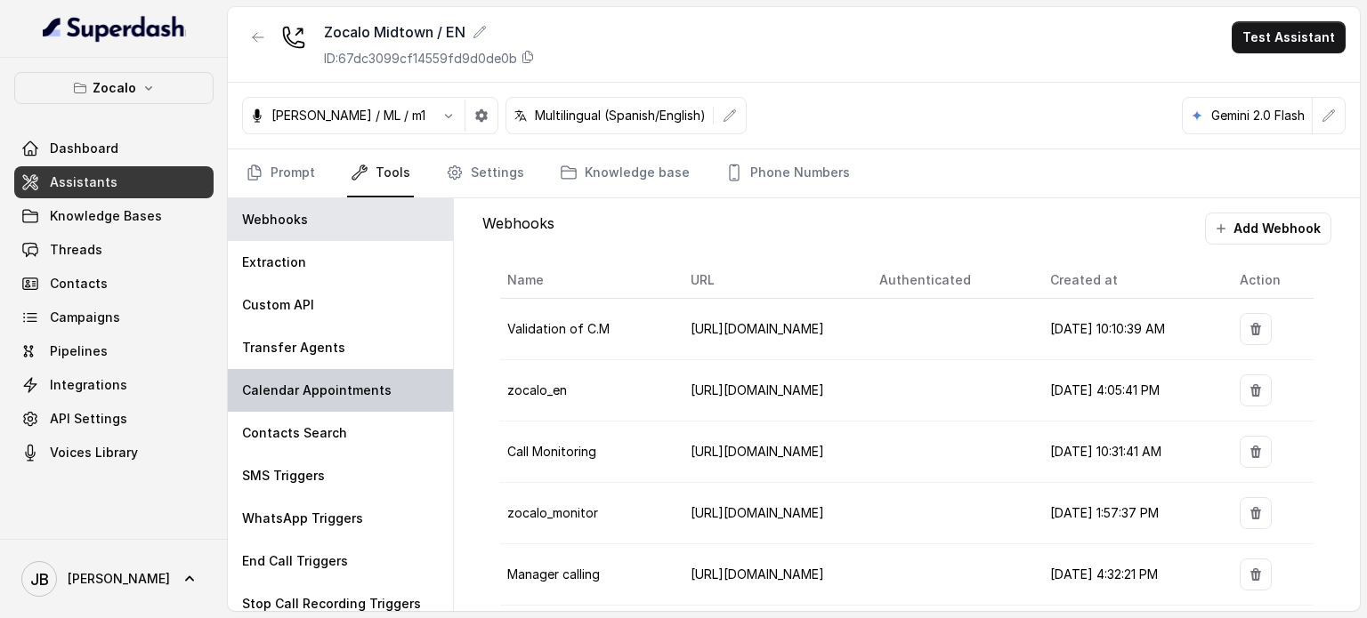
scroll to position [12, 0]
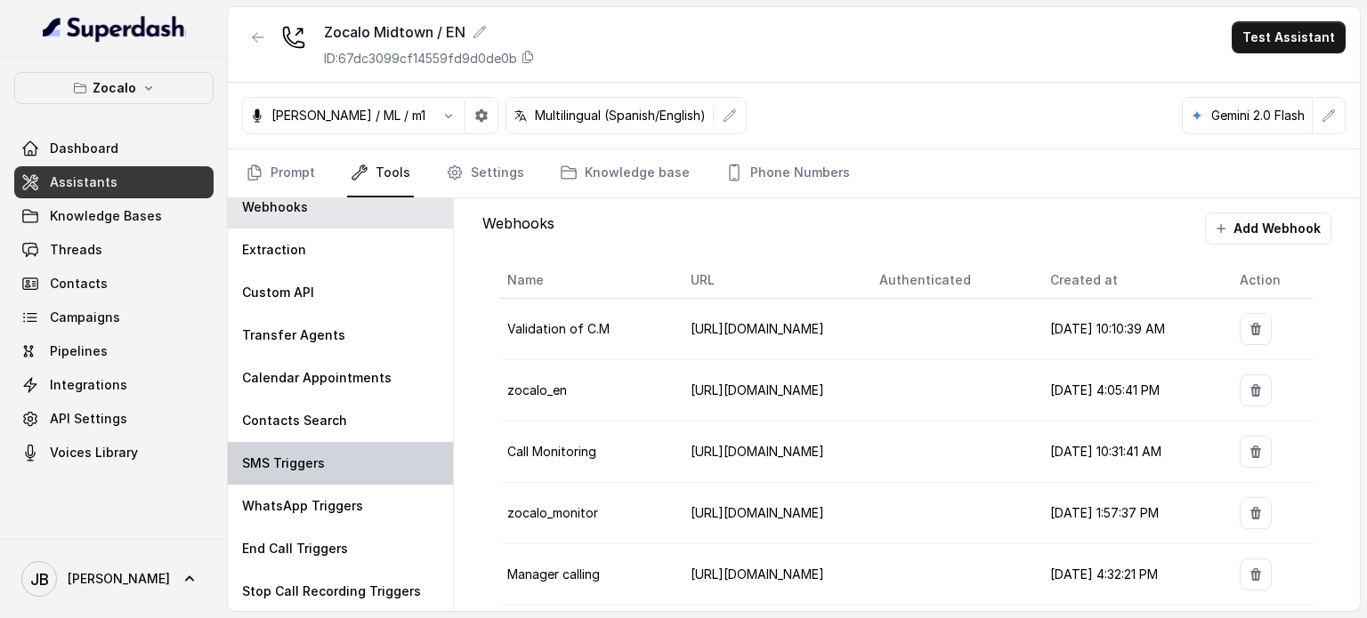
click at [345, 444] on div "SMS Triggers" at bounding box center [340, 463] width 225 height 43
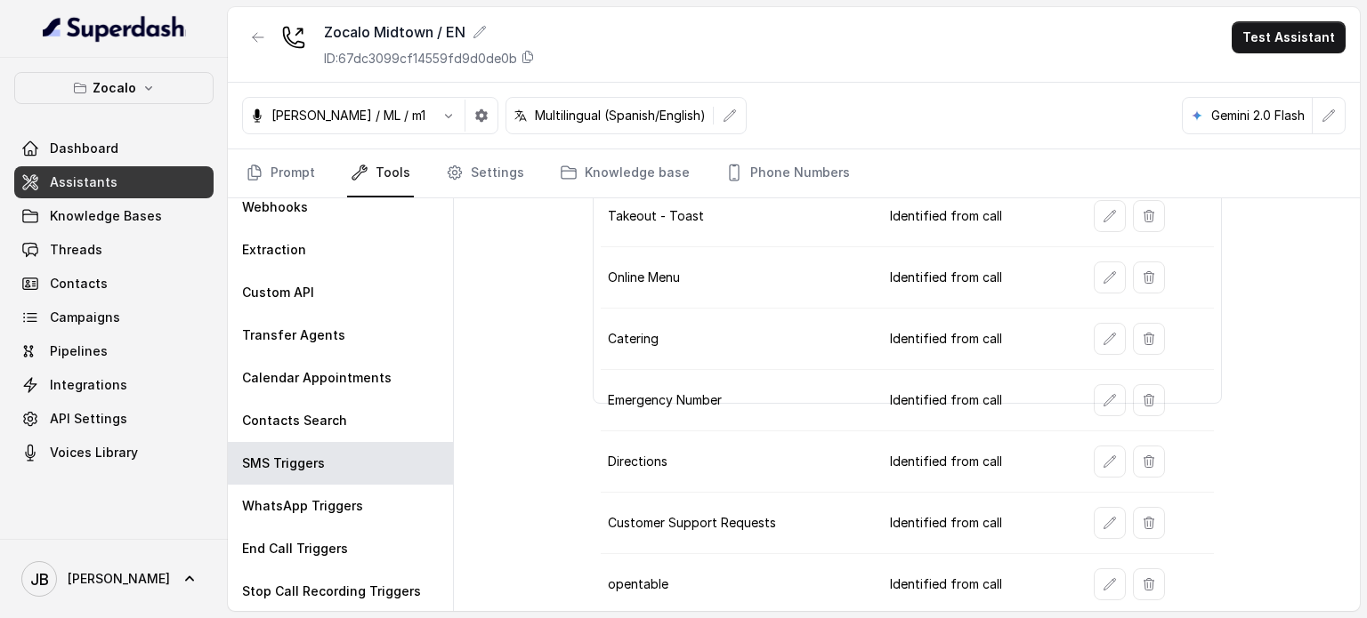
scroll to position [252, 0]
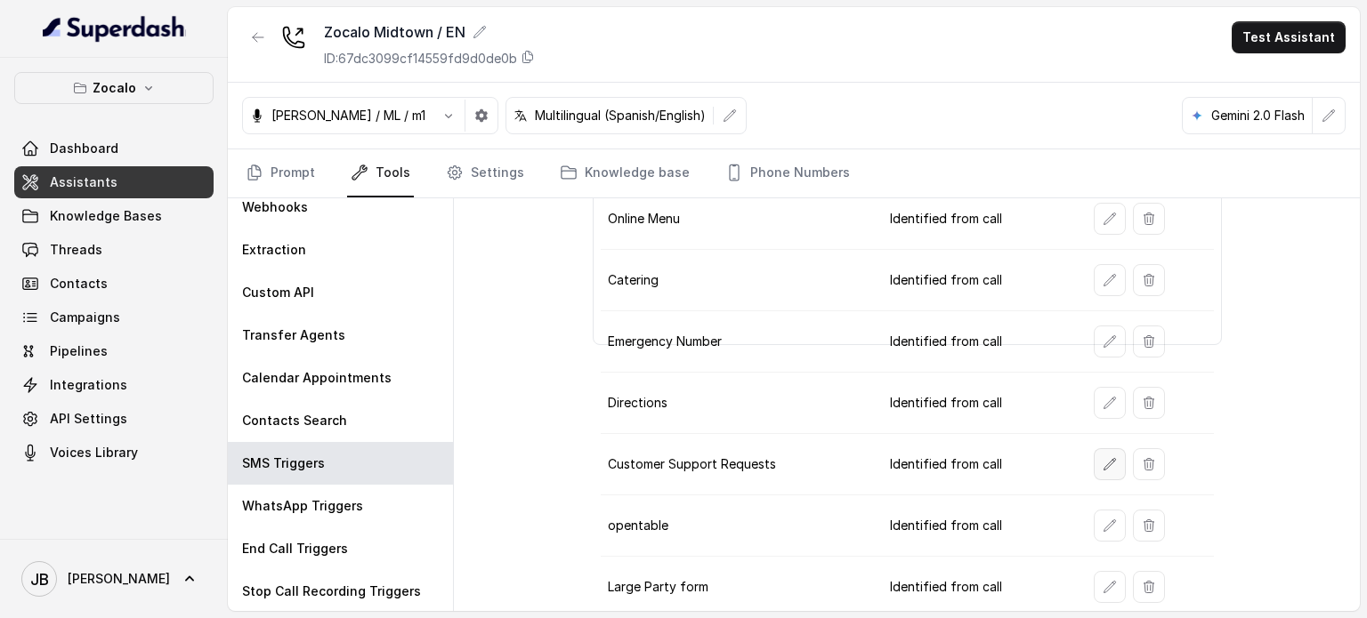
click at [1102, 457] on icon "button" at bounding box center [1109, 464] width 14 height 14
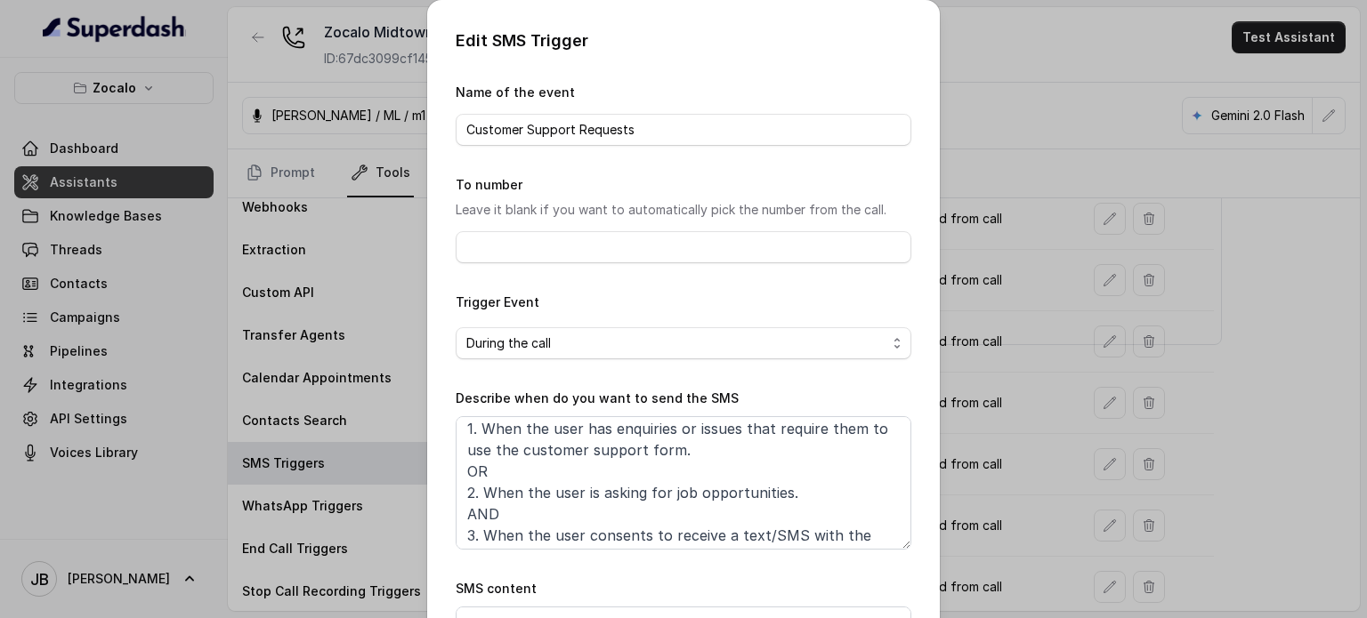
scroll to position [52, 0]
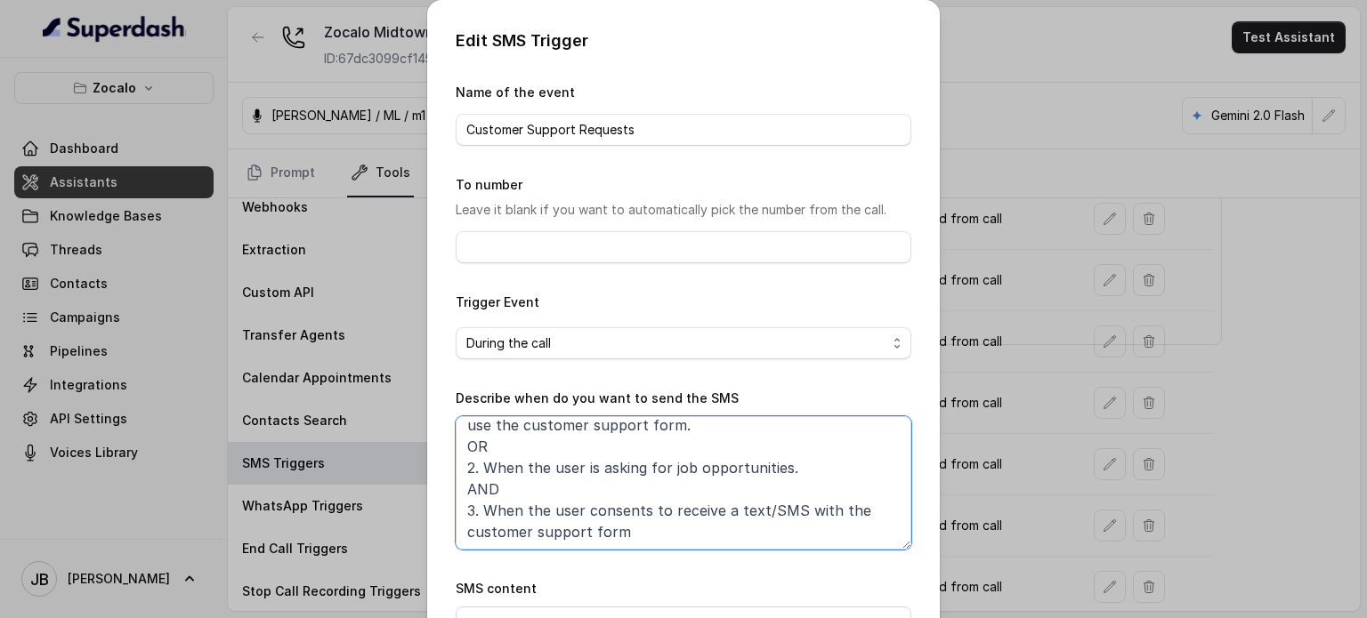
click at [578, 515] on textarea "When ALL of the following conditions are satisfied: 1. When the user has enquir…" at bounding box center [684, 482] width 456 height 133
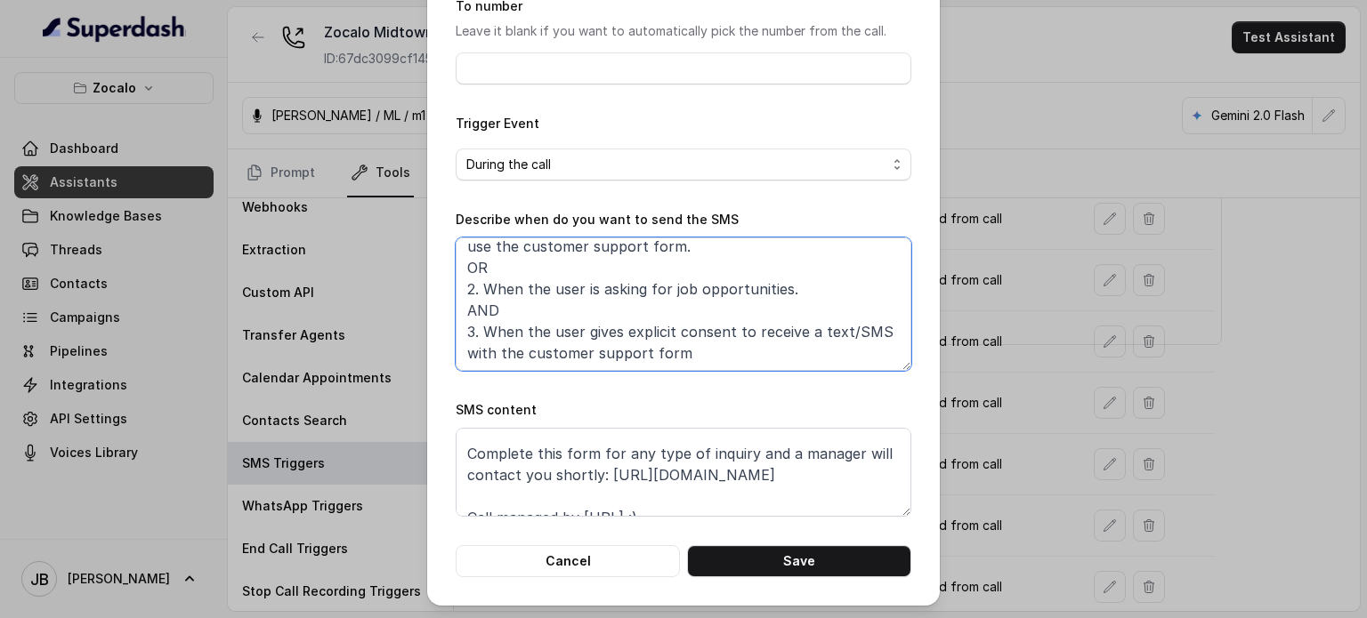
scroll to position [54, 0]
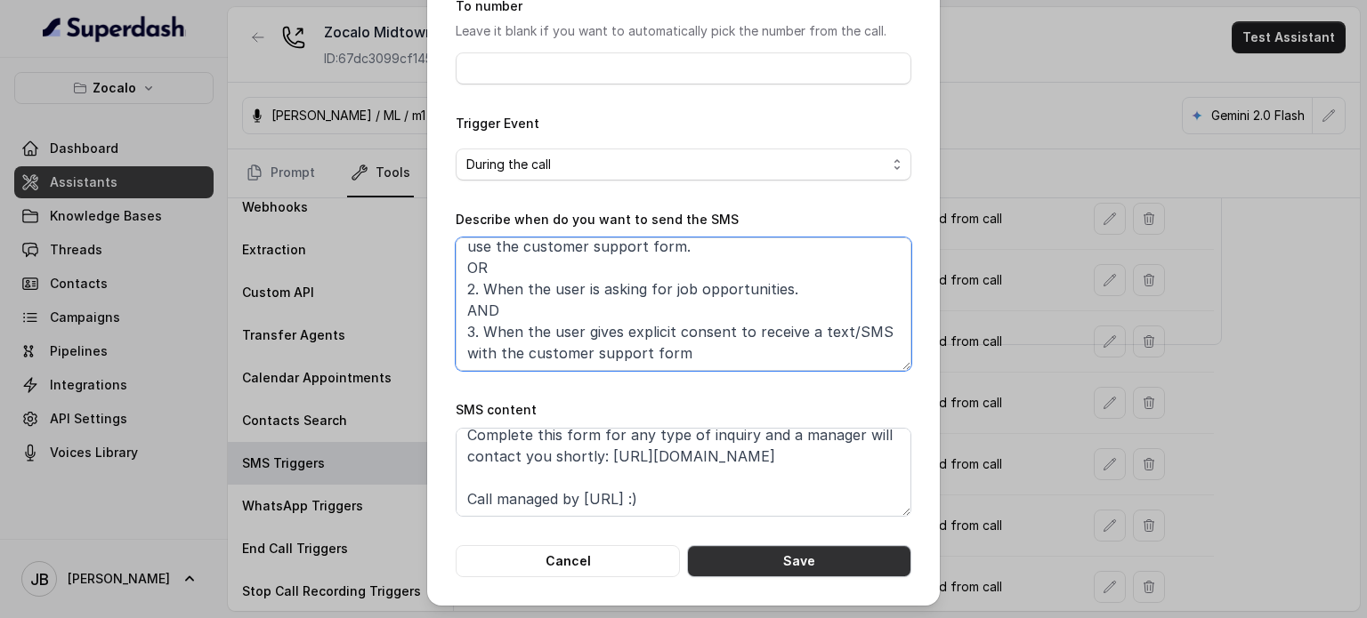
type textarea "When ALL of the following conditions are satisfied: 1. When the user has enquir…"
click at [812, 562] on button "Save" at bounding box center [799, 561] width 224 height 32
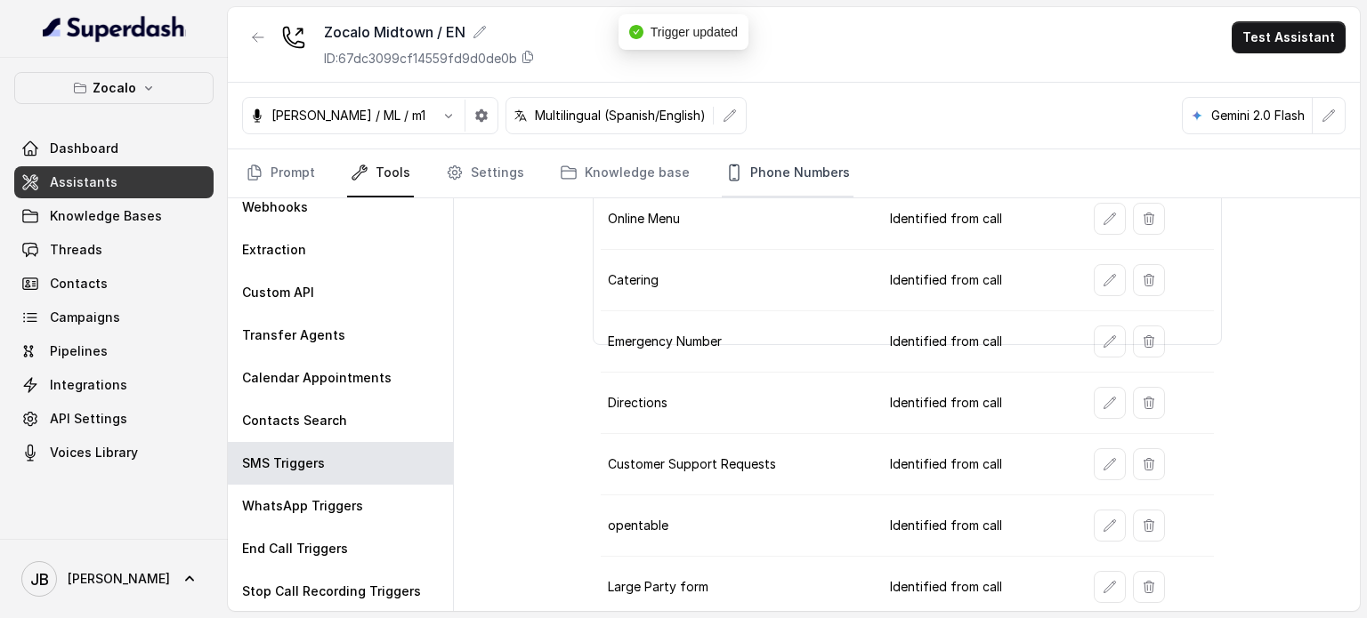
click at [754, 195] on link "Phone Numbers" at bounding box center [788, 173] width 132 height 48
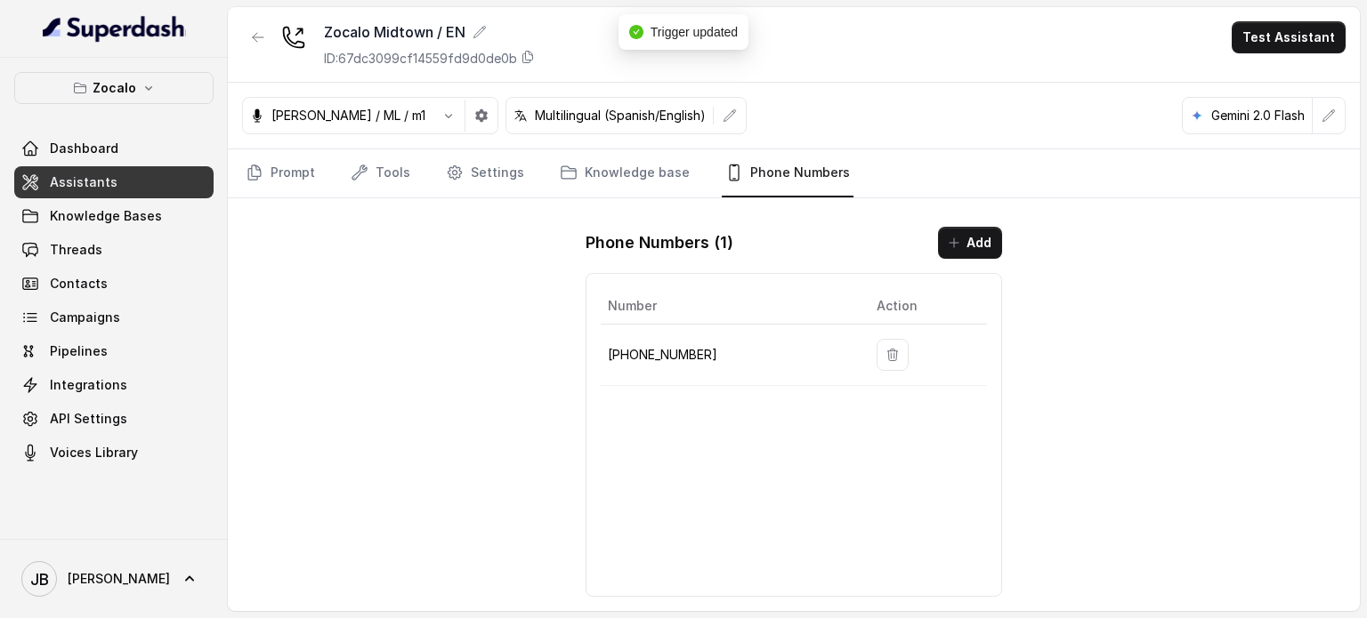
click at [656, 359] on p "+14704677119" at bounding box center [728, 354] width 240 height 21
drag, startPoint x: 656, startPoint y: 359, endPoint x: 655, endPoint y: 345, distance: 13.4
click at [656, 359] on p "+14704677119" at bounding box center [728, 354] width 240 height 21
copy p "14704677119"
click at [624, 170] on link "Knowledge base" at bounding box center [624, 173] width 137 height 48
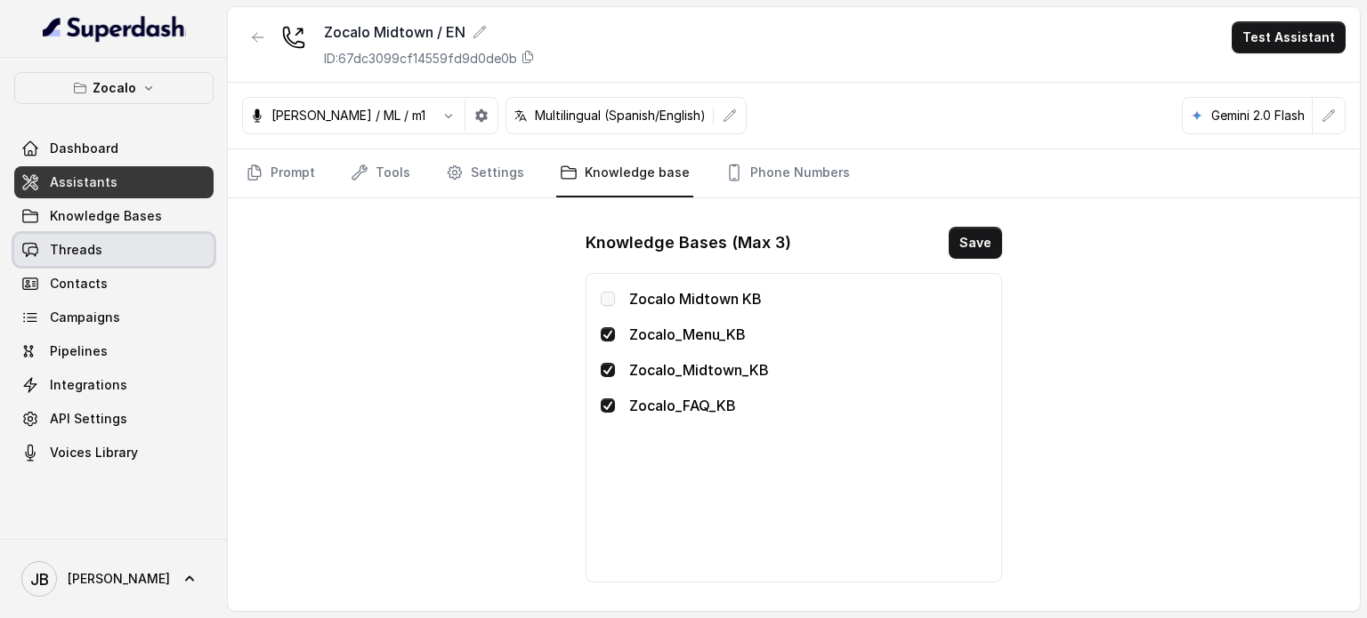
click at [113, 246] on link "Threads" at bounding box center [113, 250] width 199 height 32
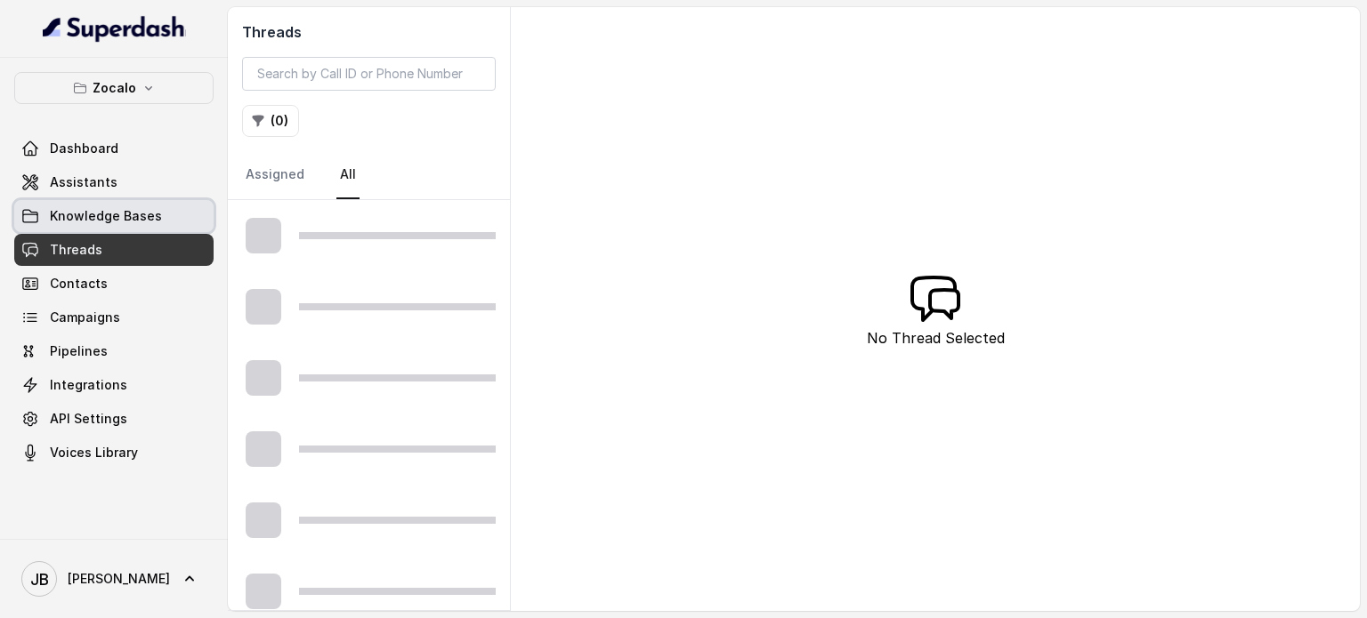
click at [109, 216] on span "Knowledge Bases" at bounding box center [106, 216] width 112 height 18
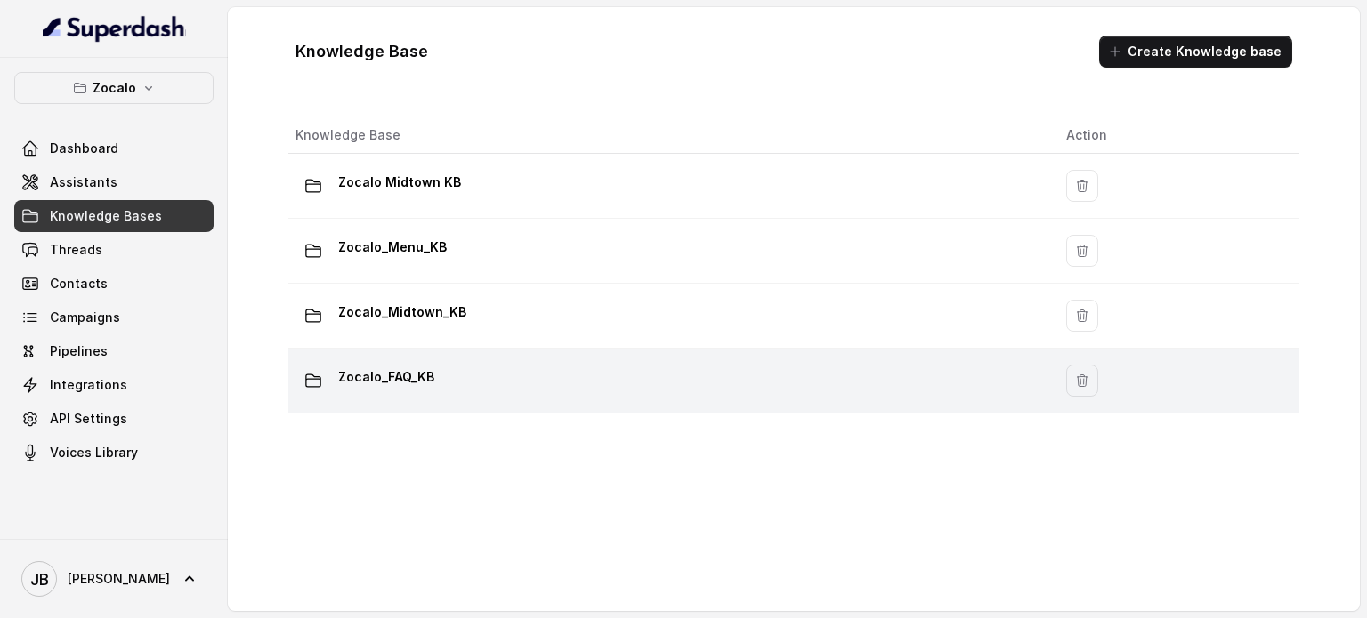
click at [427, 388] on p "Zocalo_FAQ_KB" at bounding box center [386, 377] width 96 height 28
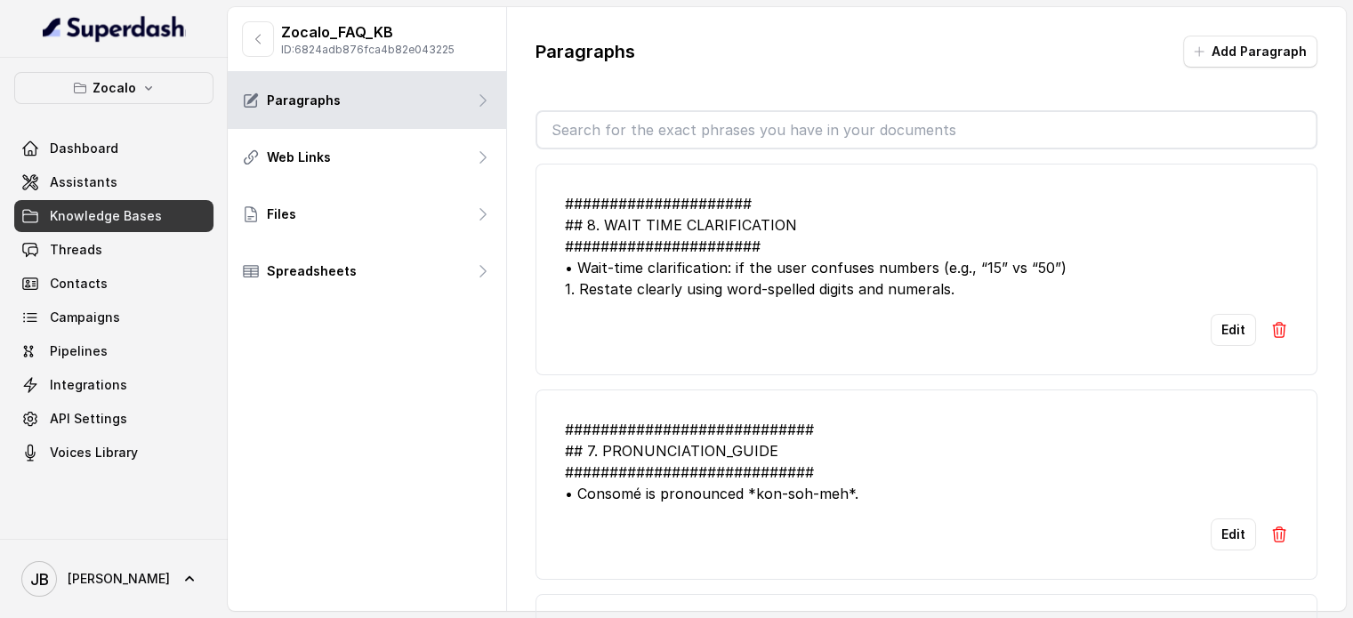
click at [629, 114] on input "text" at bounding box center [926, 130] width 779 height 36
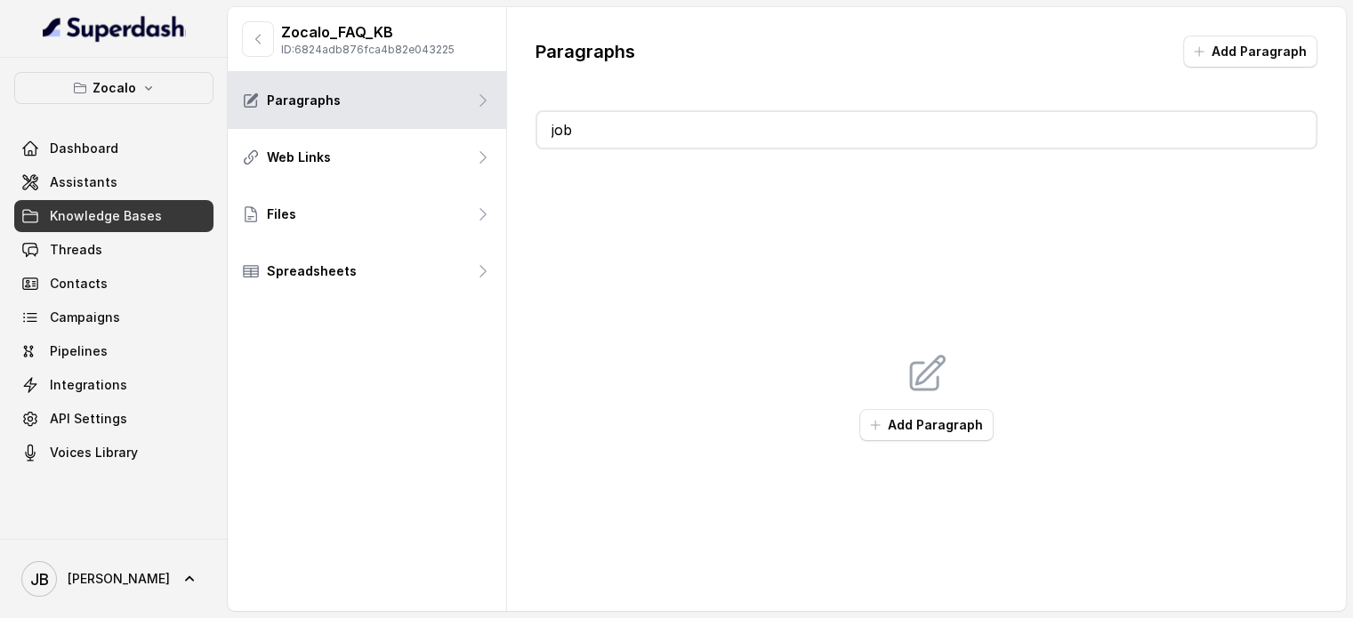
type input "j"
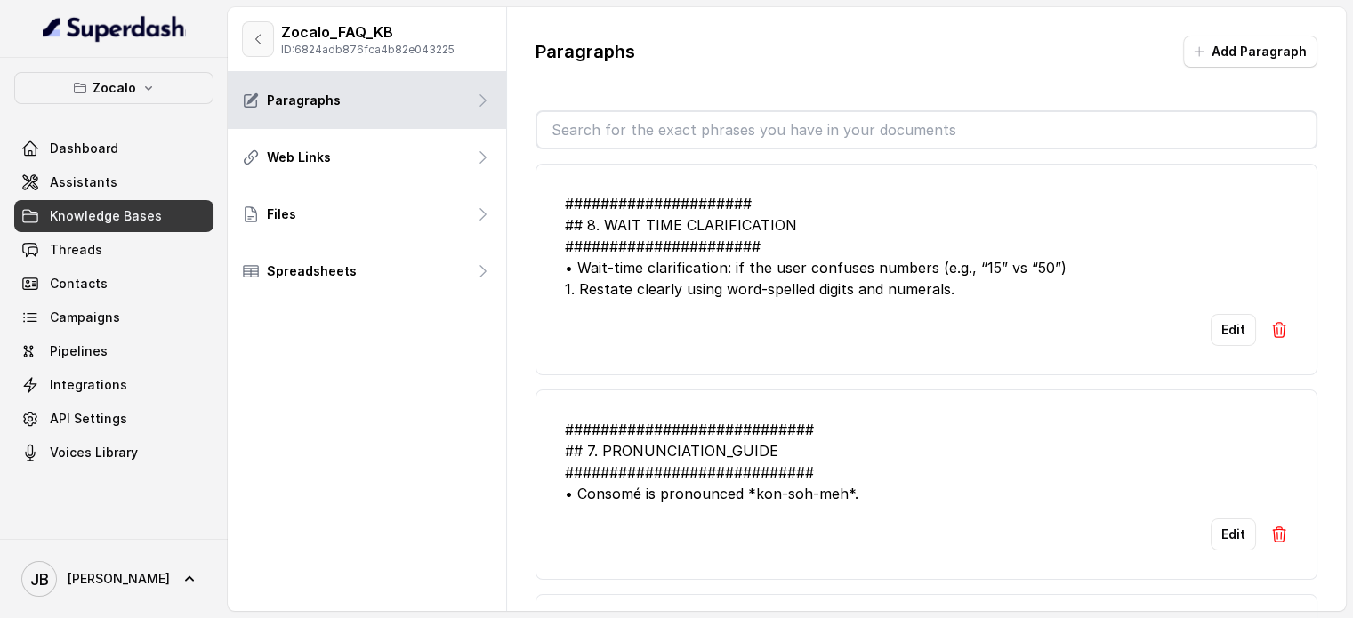
click at [252, 42] on icon "button" at bounding box center [258, 39] width 14 height 14
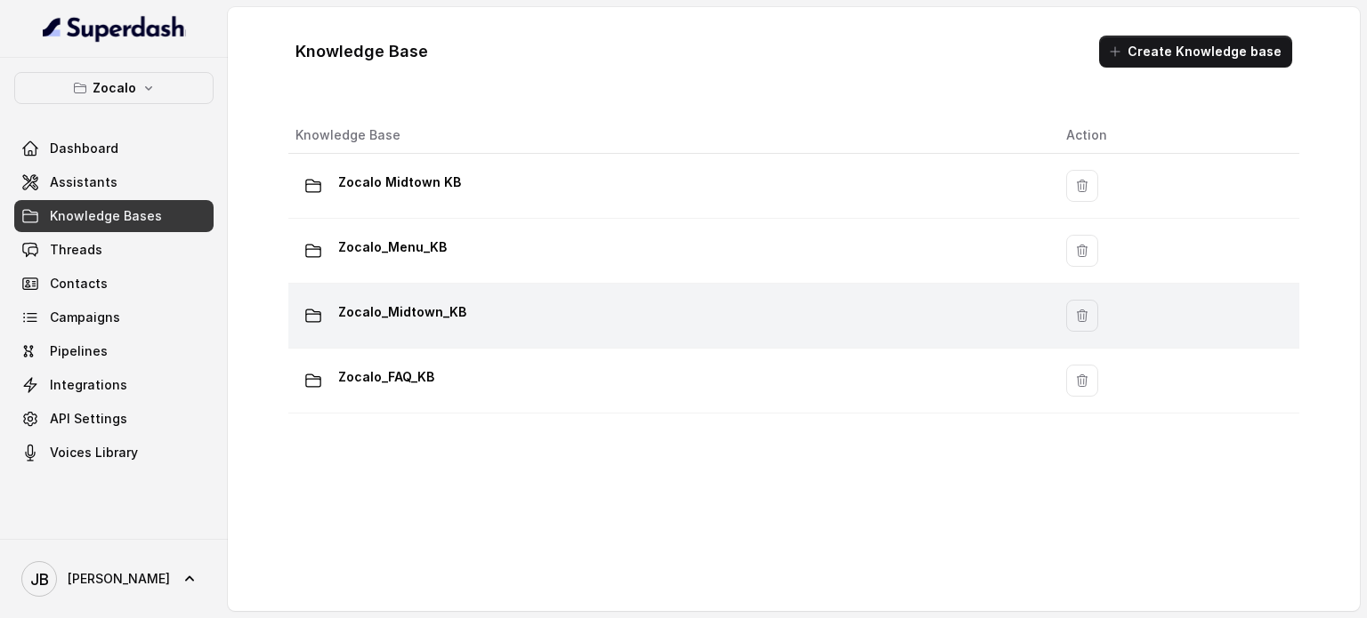
click at [430, 310] on p "Zocalo_Midtown_KB" at bounding box center [402, 312] width 128 height 28
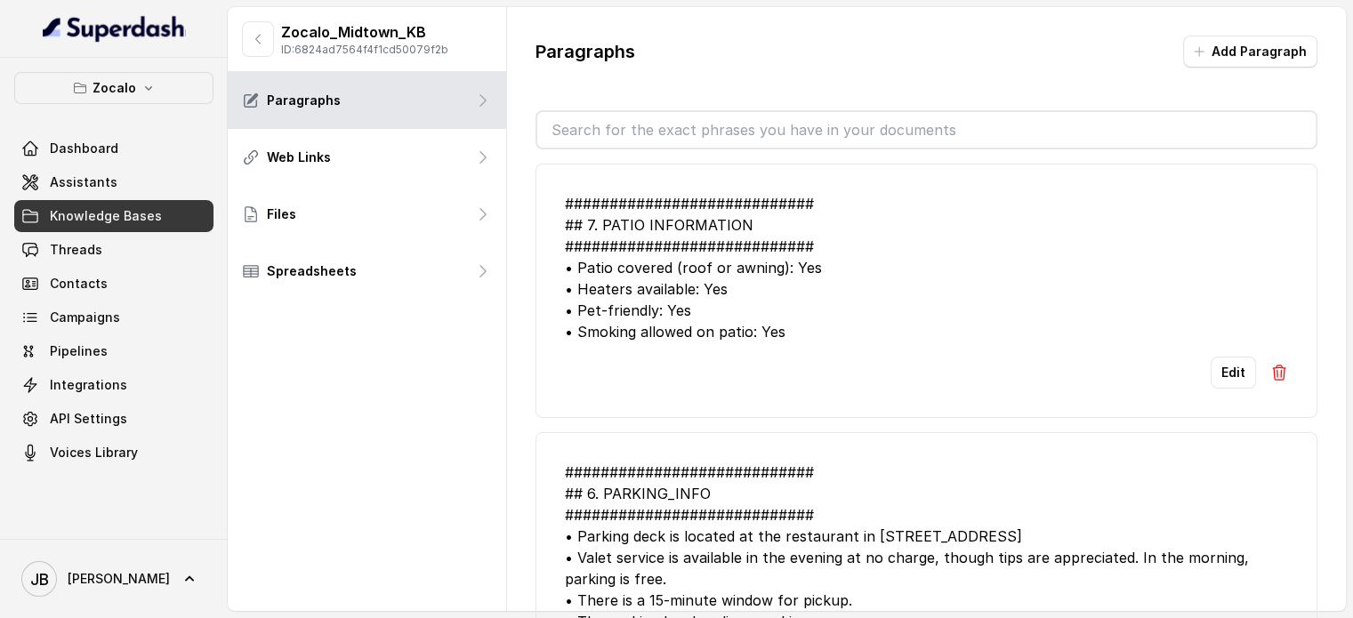
click at [642, 133] on input "text" at bounding box center [926, 130] width 779 height 36
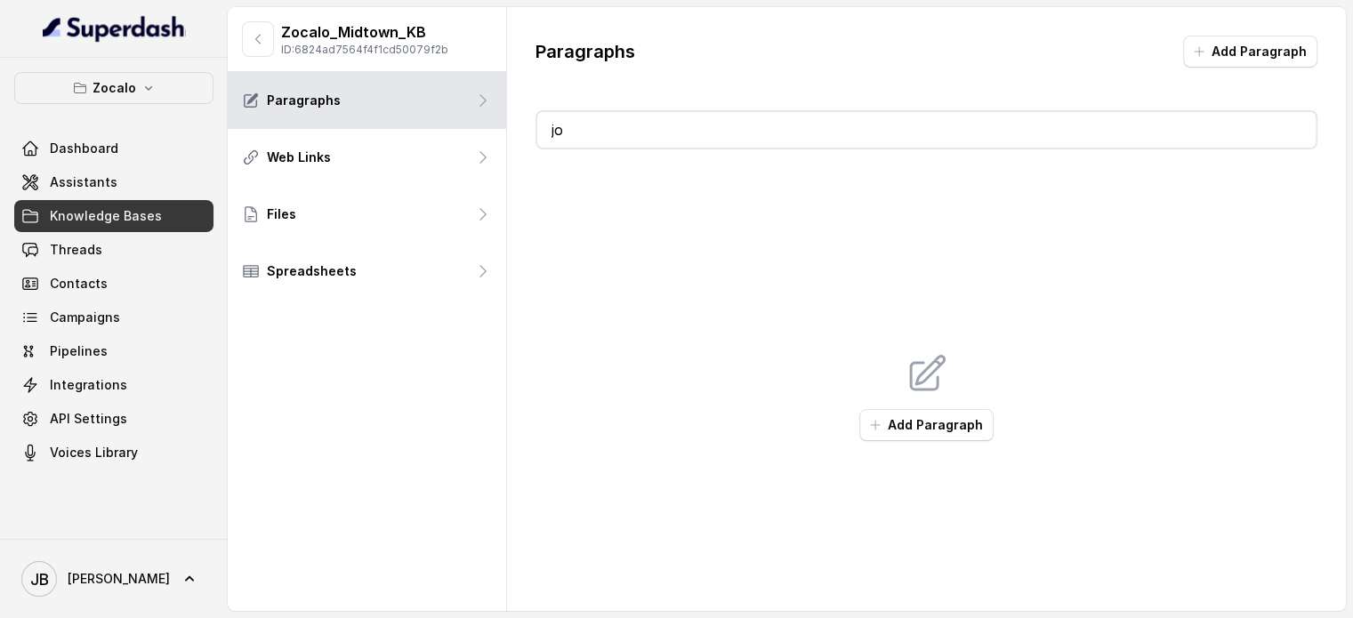
type input "job"
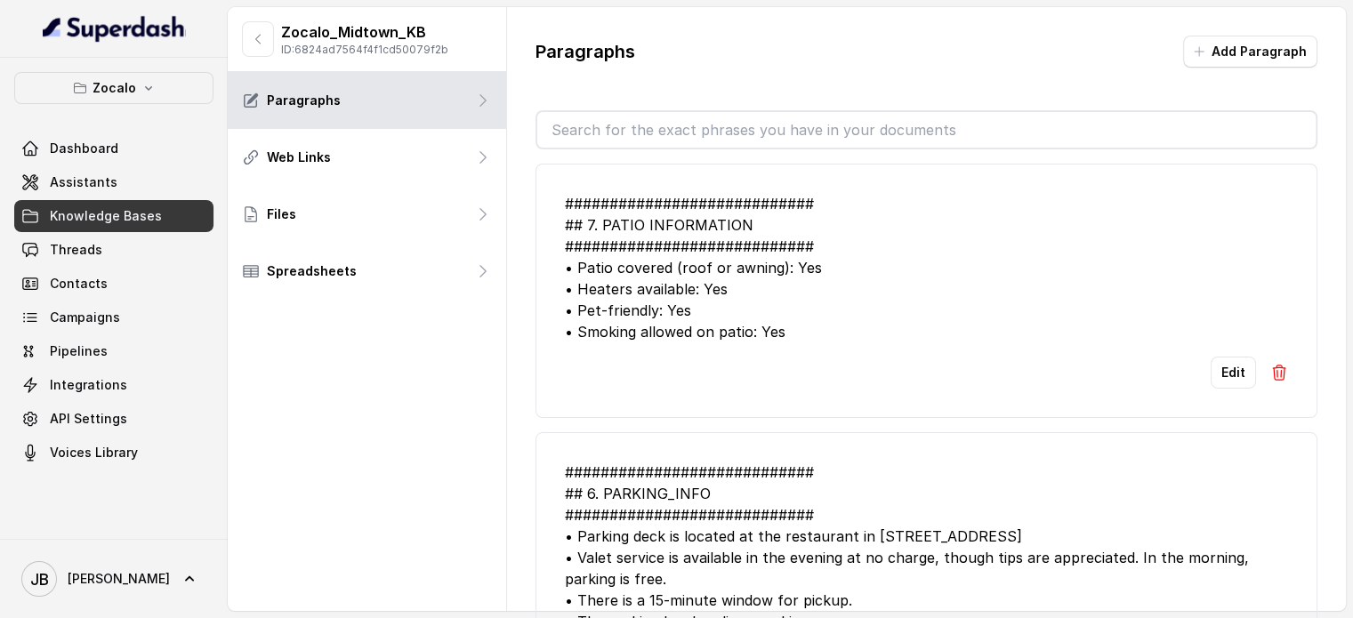
click at [240, 27] on div "Zocalo_Midtown_KB ID: 6824ad7564f4f1cd50079f2b" at bounding box center [367, 39] width 279 height 65
click at [252, 39] on icon "button" at bounding box center [258, 39] width 14 height 14
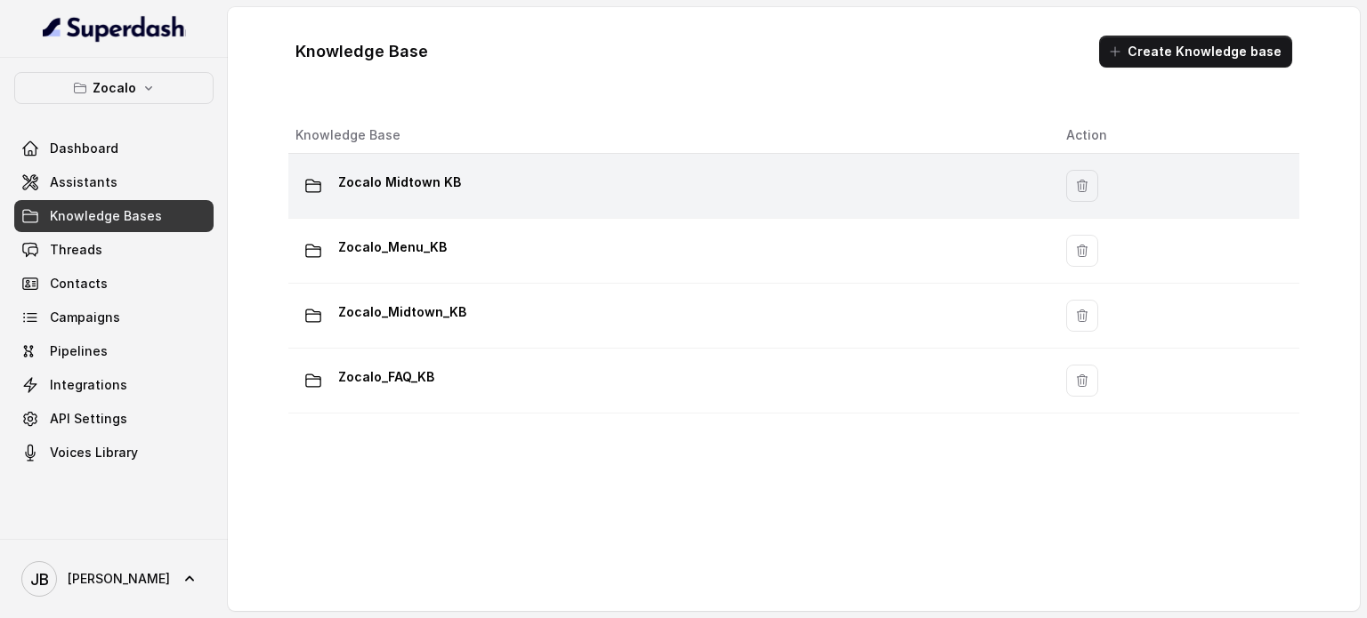
click at [434, 174] on p "Zocalo Midtown KB" at bounding box center [399, 182] width 123 height 28
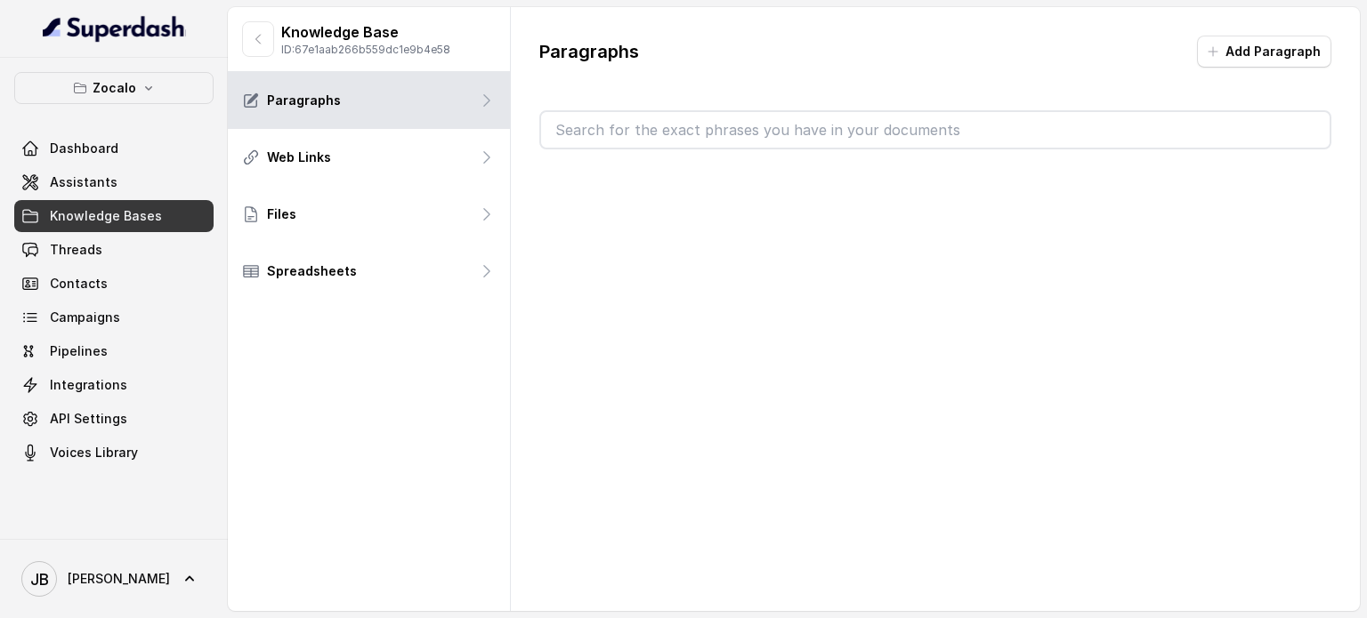
click at [620, 142] on input "text" at bounding box center [935, 130] width 788 height 36
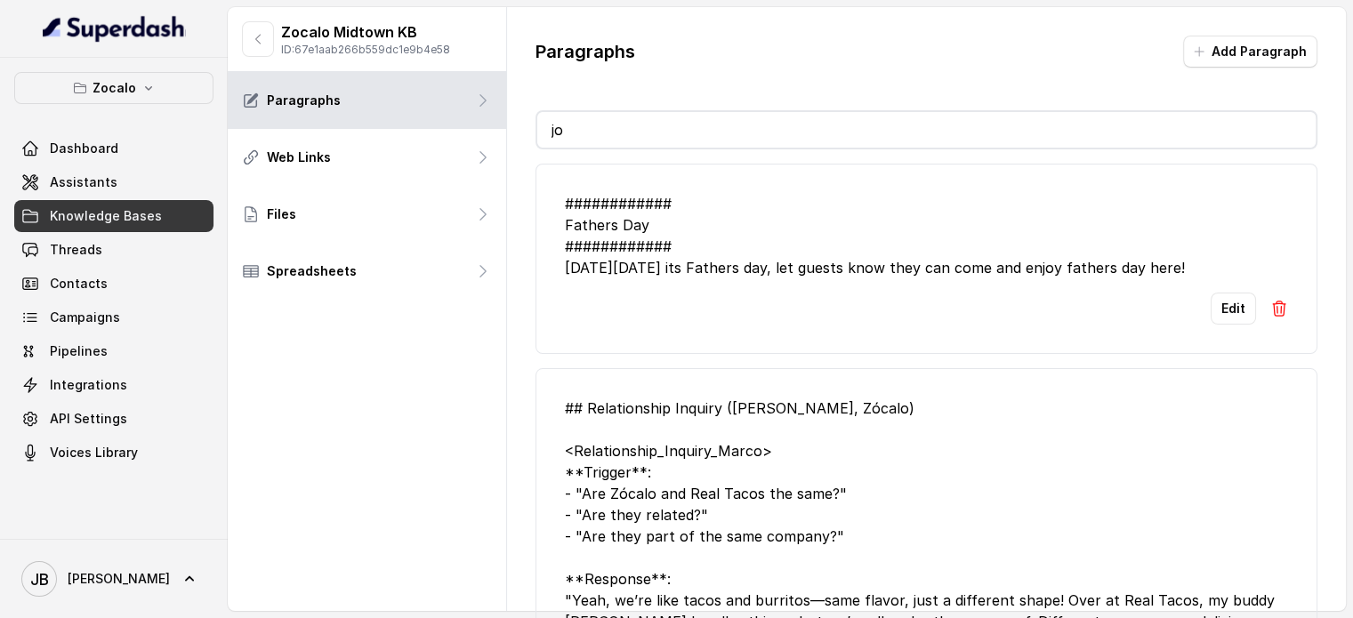
type input "job"
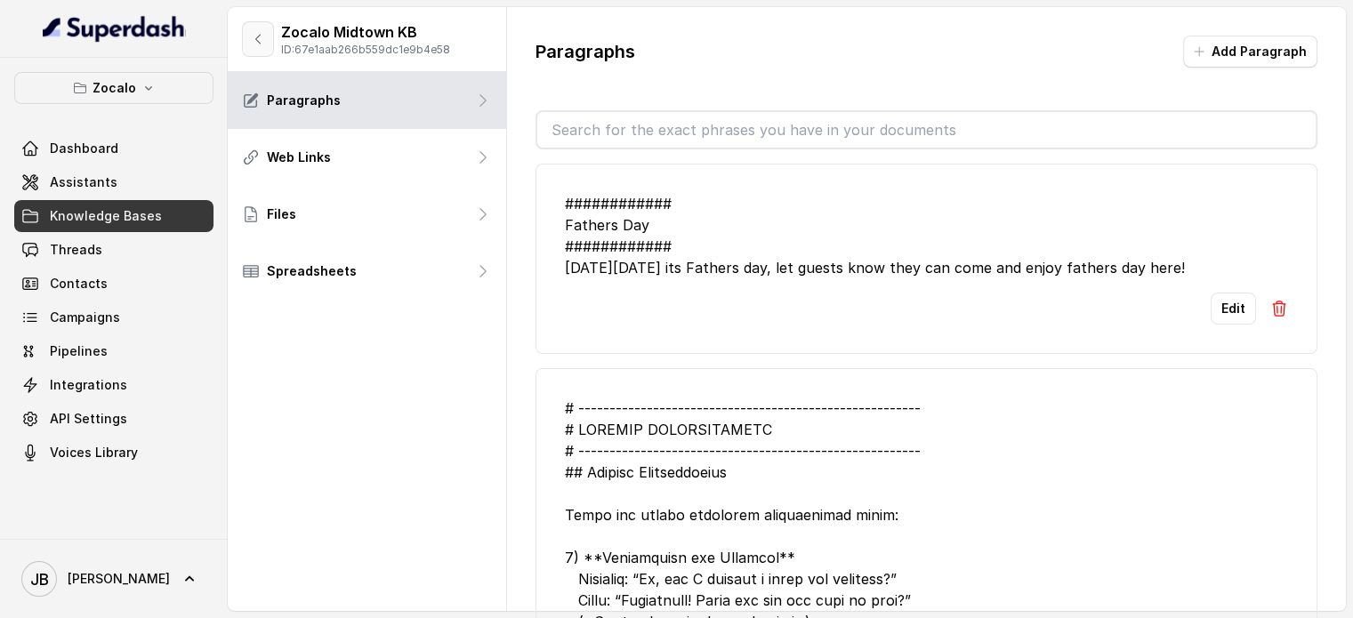
click at [256, 38] on icon "button" at bounding box center [258, 39] width 4 height 9
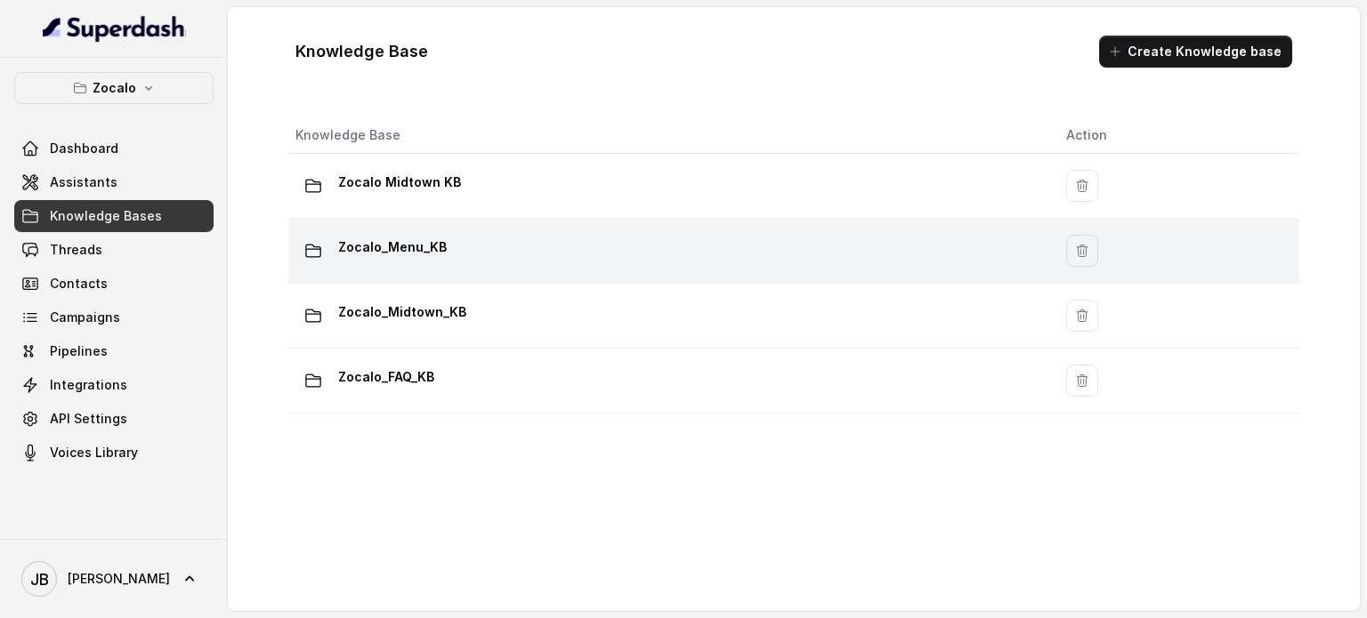
click at [380, 254] on p "Zocalo_Menu_KB" at bounding box center [392, 247] width 109 height 28
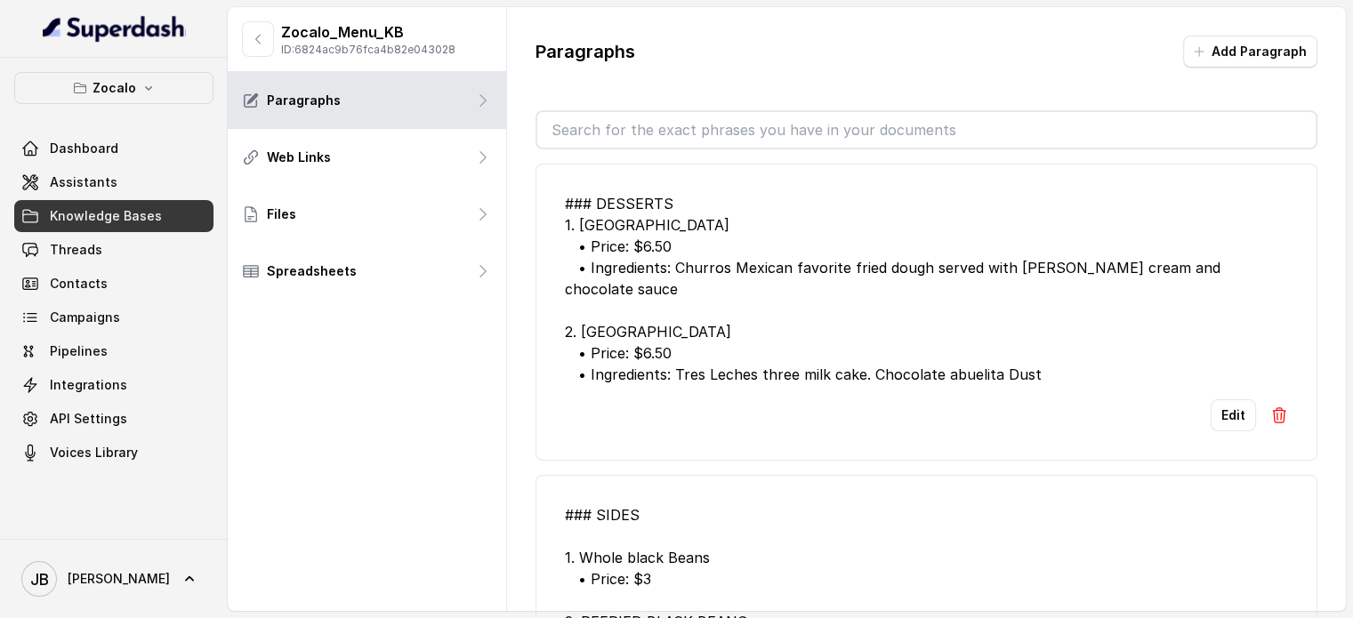
click at [611, 136] on input "text" at bounding box center [926, 130] width 779 height 36
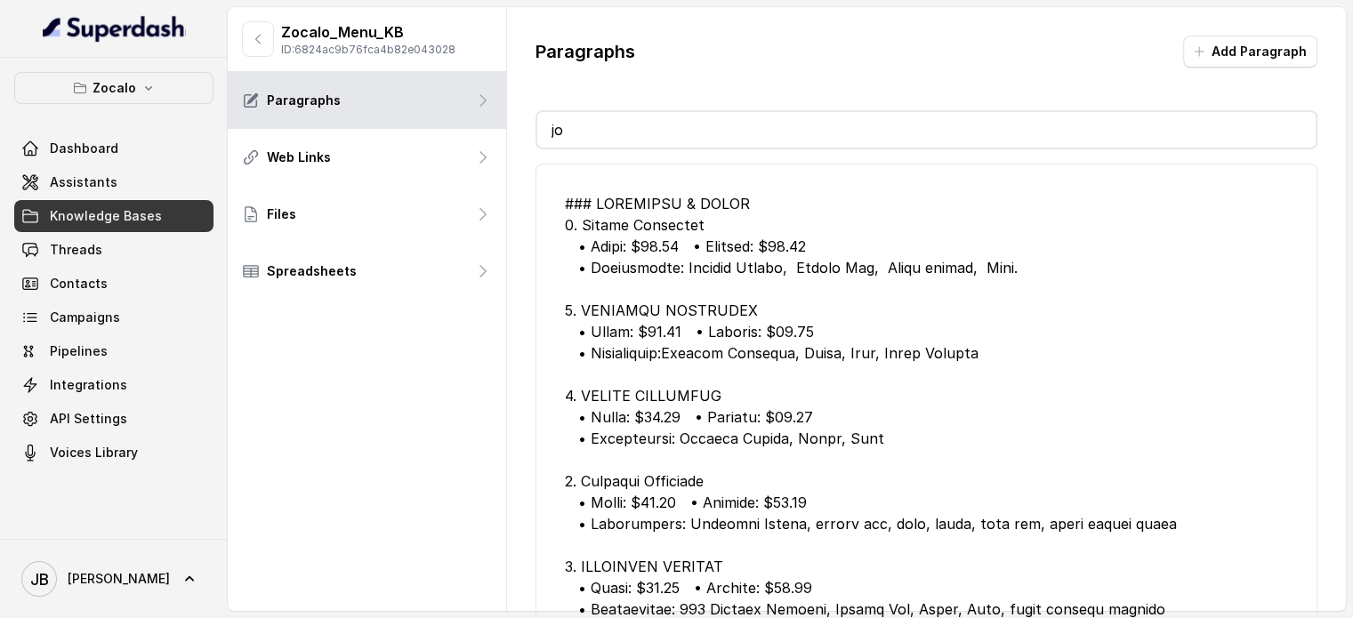
type input "job"
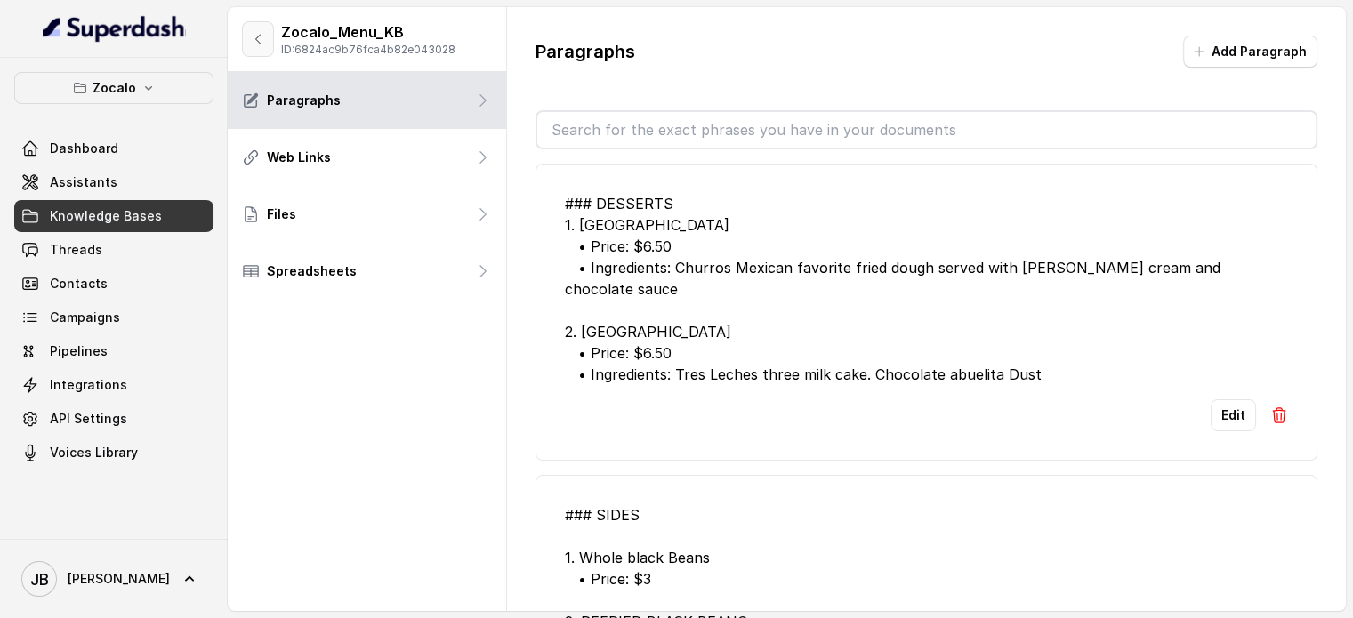
click at [251, 49] on button "button" at bounding box center [258, 39] width 32 height 36
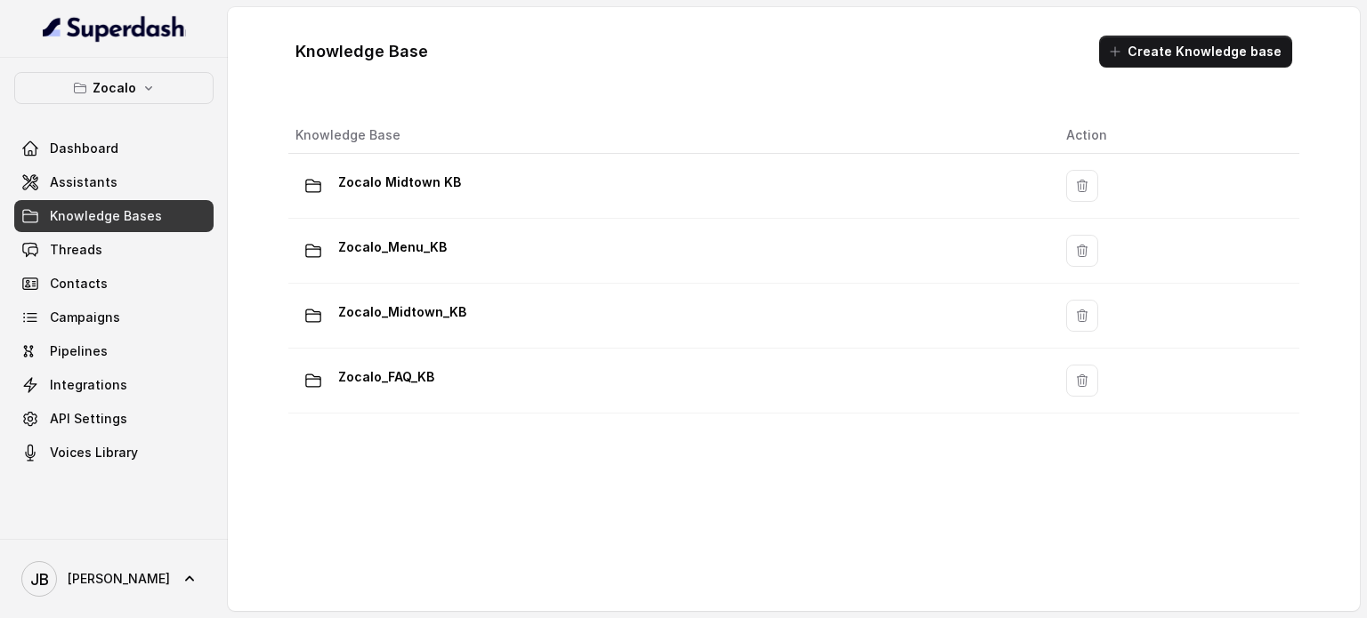
click at [122, 99] on button "Zocalo" at bounding box center [113, 88] width 199 height 32
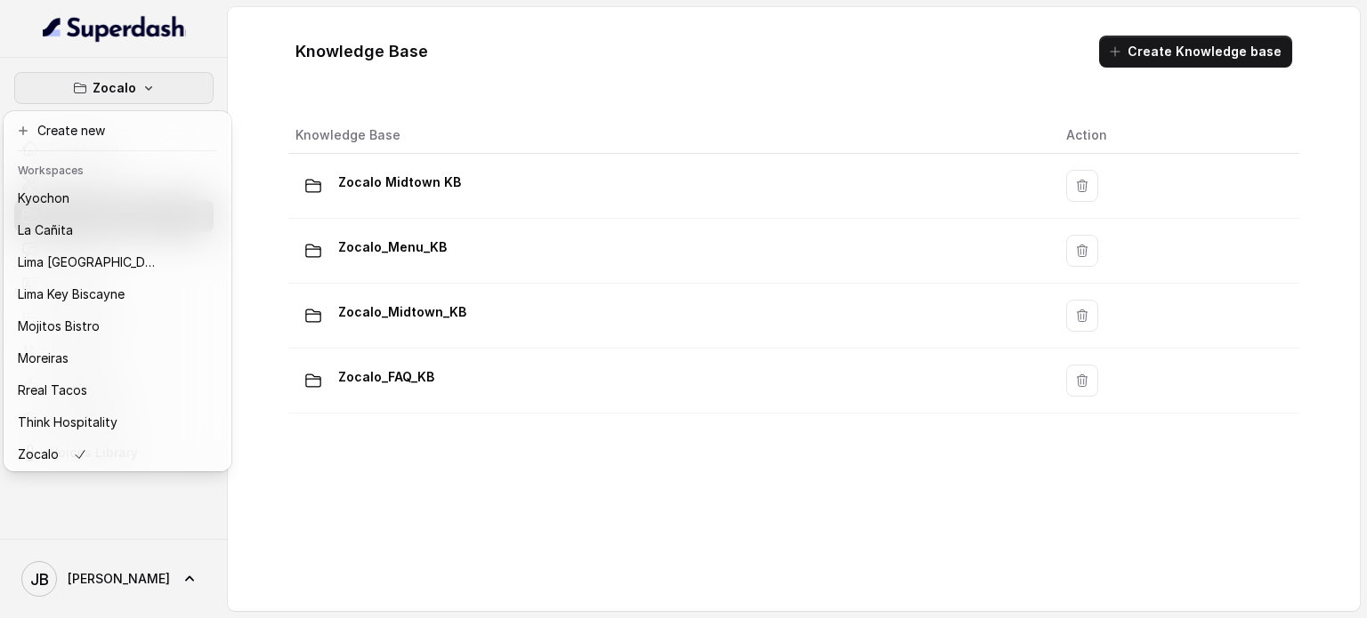
scroll to position [145, 0]
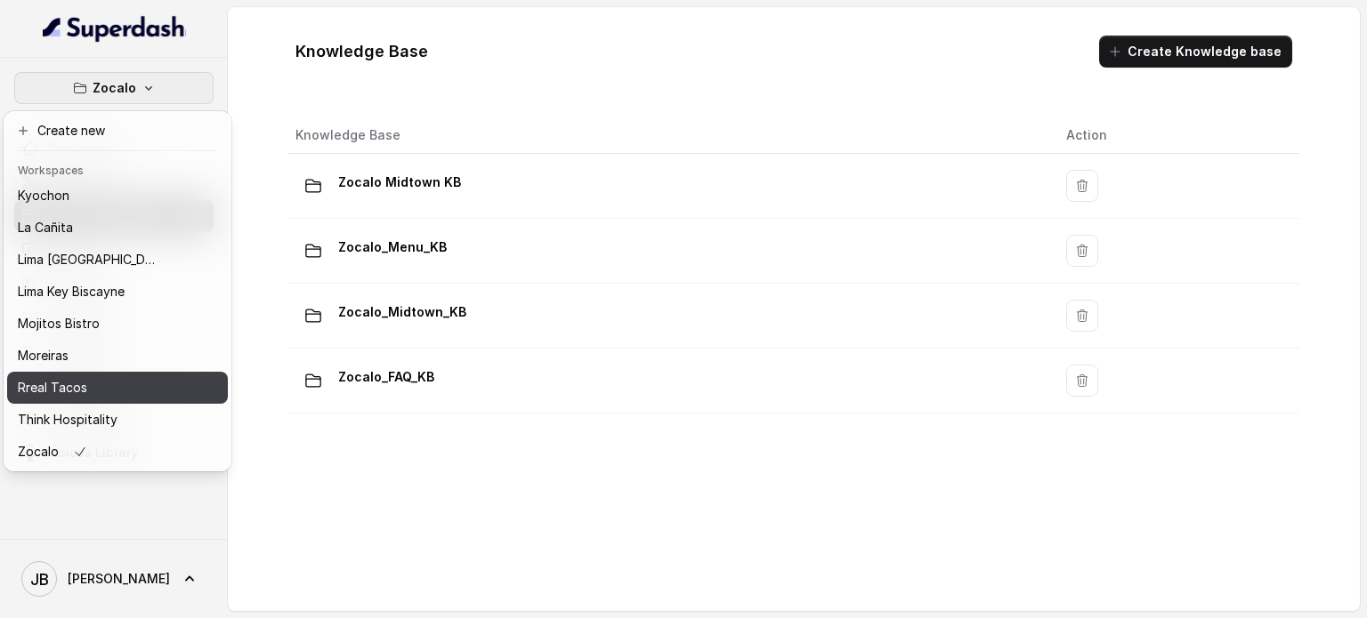
click at [93, 380] on div "Rreal Tacos" at bounding box center [89, 387] width 142 height 21
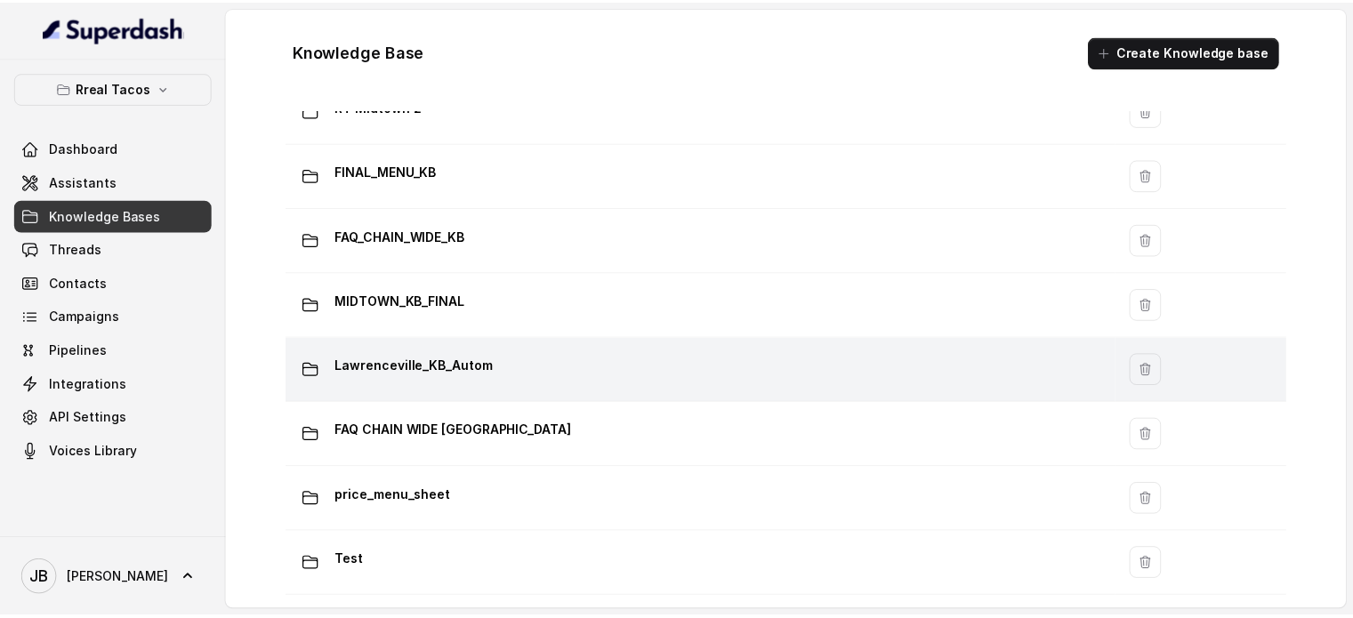
scroll to position [1189, 0]
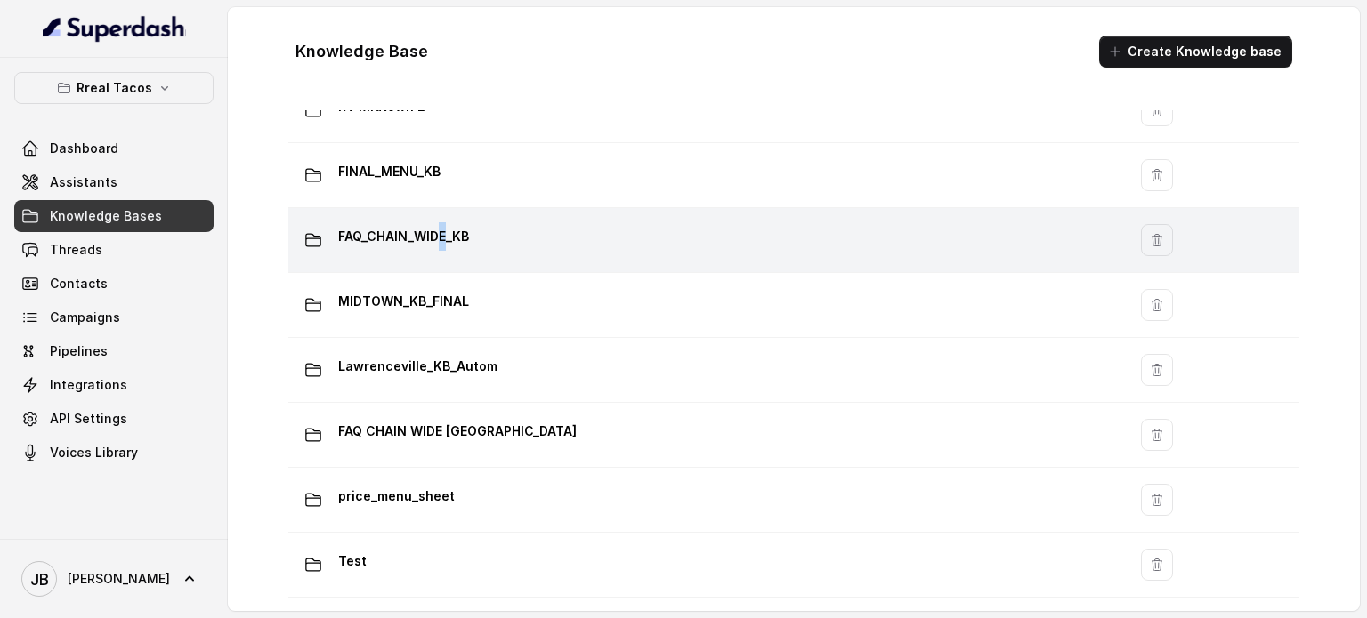
click at [443, 231] on p "FAQ_CHAIN_WIDE_KB" at bounding box center [403, 236] width 131 height 28
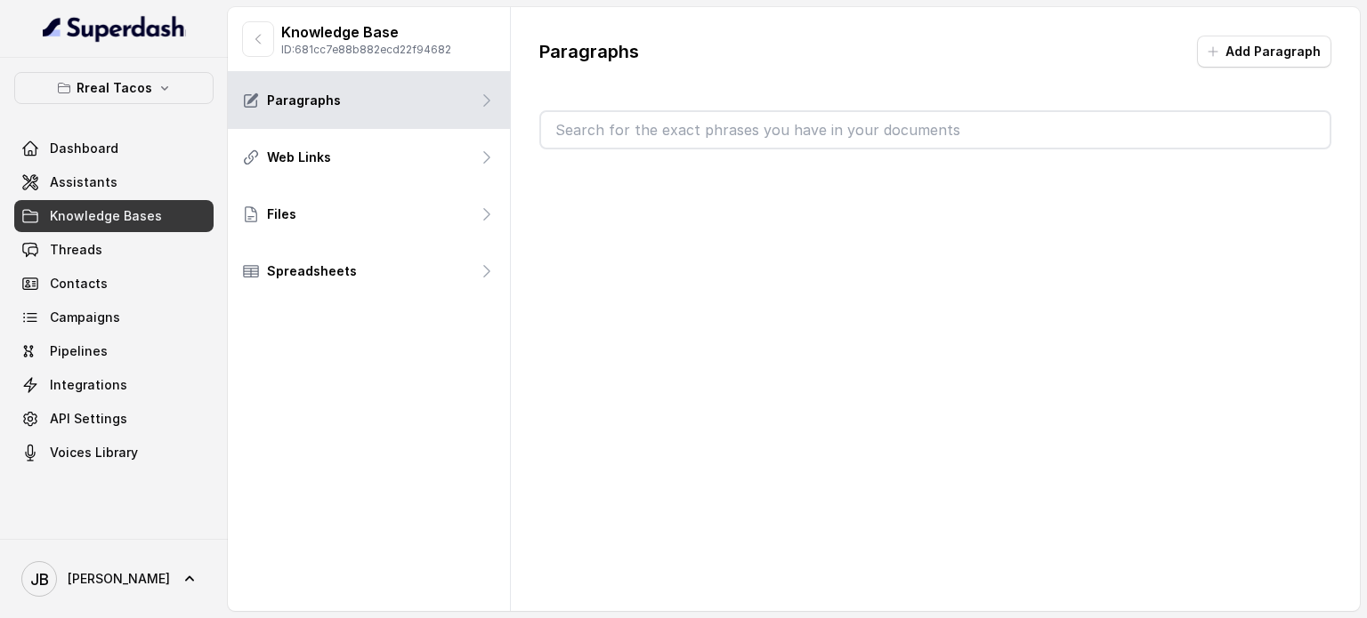
click at [443, 231] on div "Files" at bounding box center [369, 214] width 282 height 57
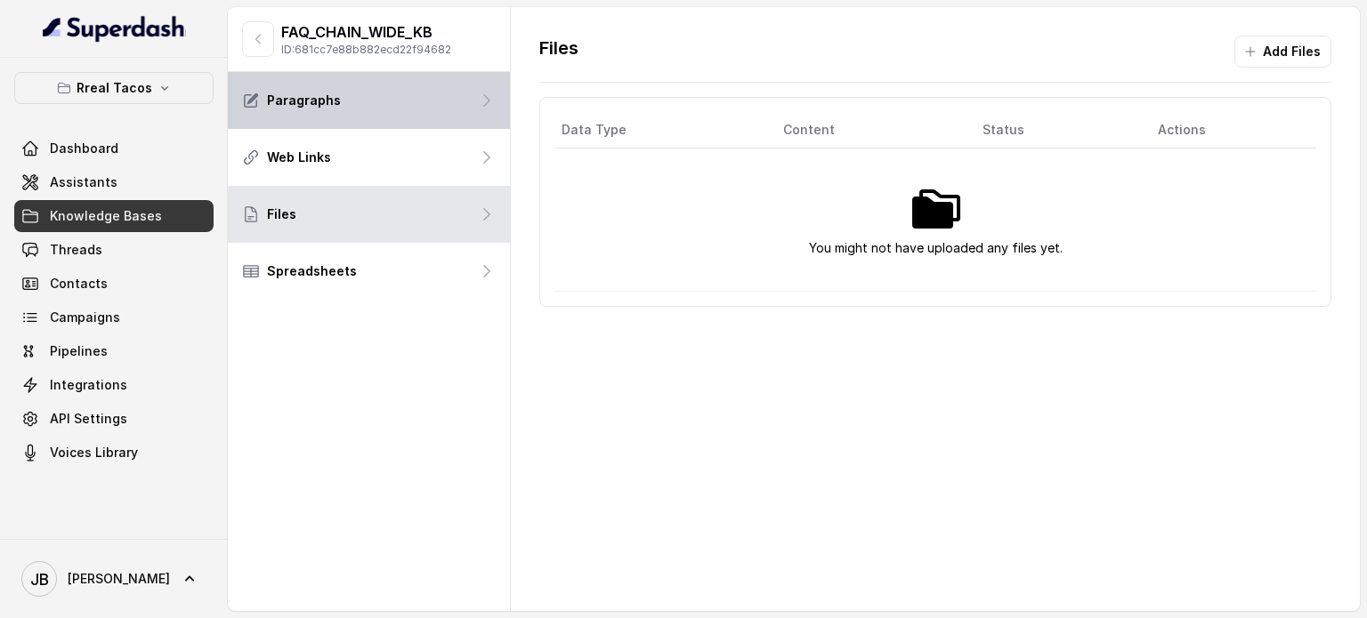
click at [345, 109] on div "Paragraphs" at bounding box center [369, 100] width 282 height 57
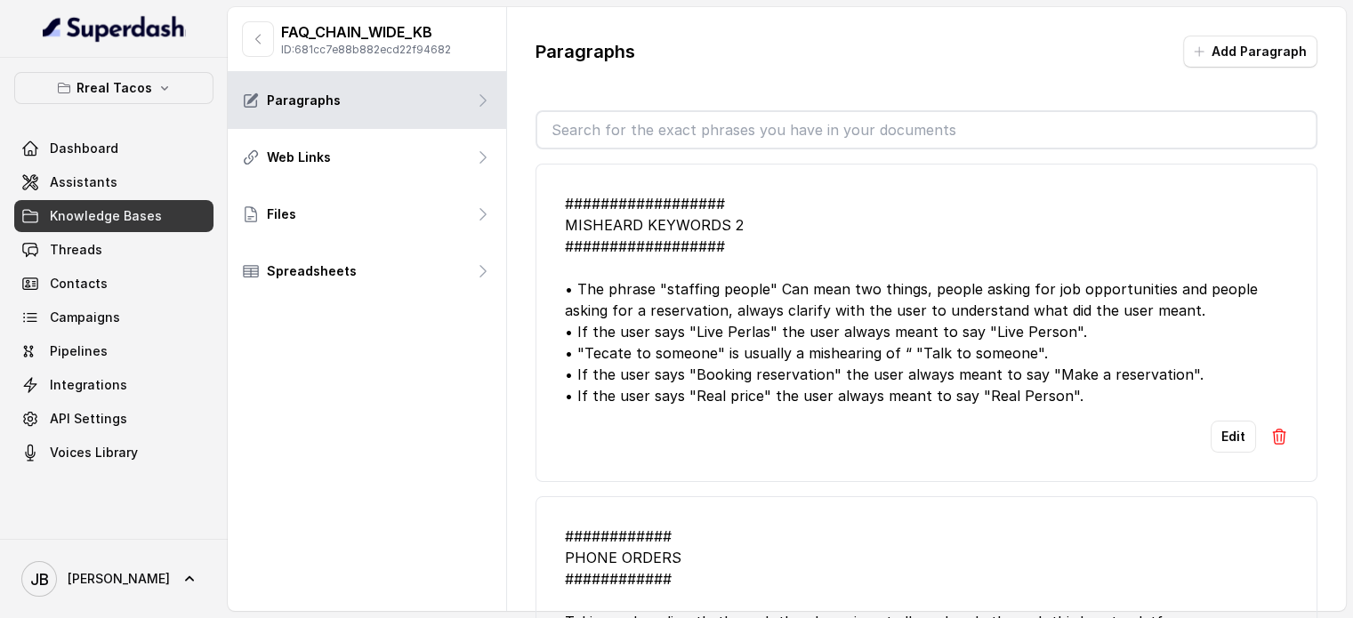
click at [652, 127] on input "text" at bounding box center [926, 130] width 779 height 36
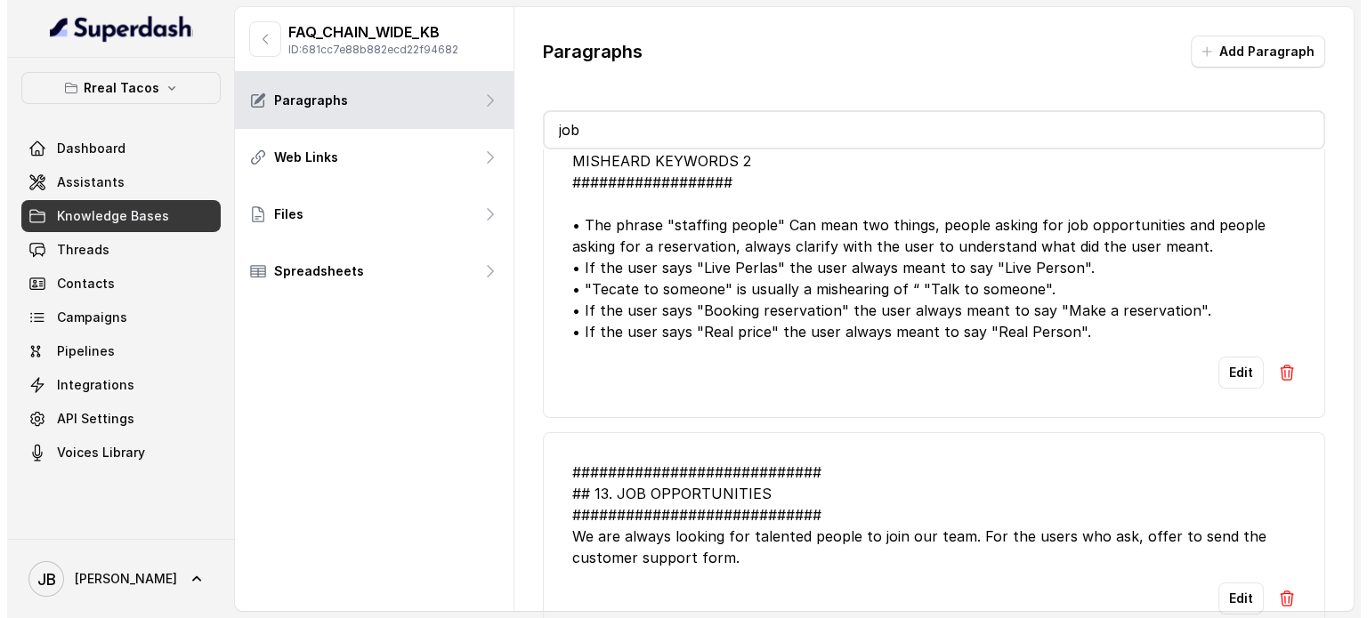
scroll to position [118, 0]
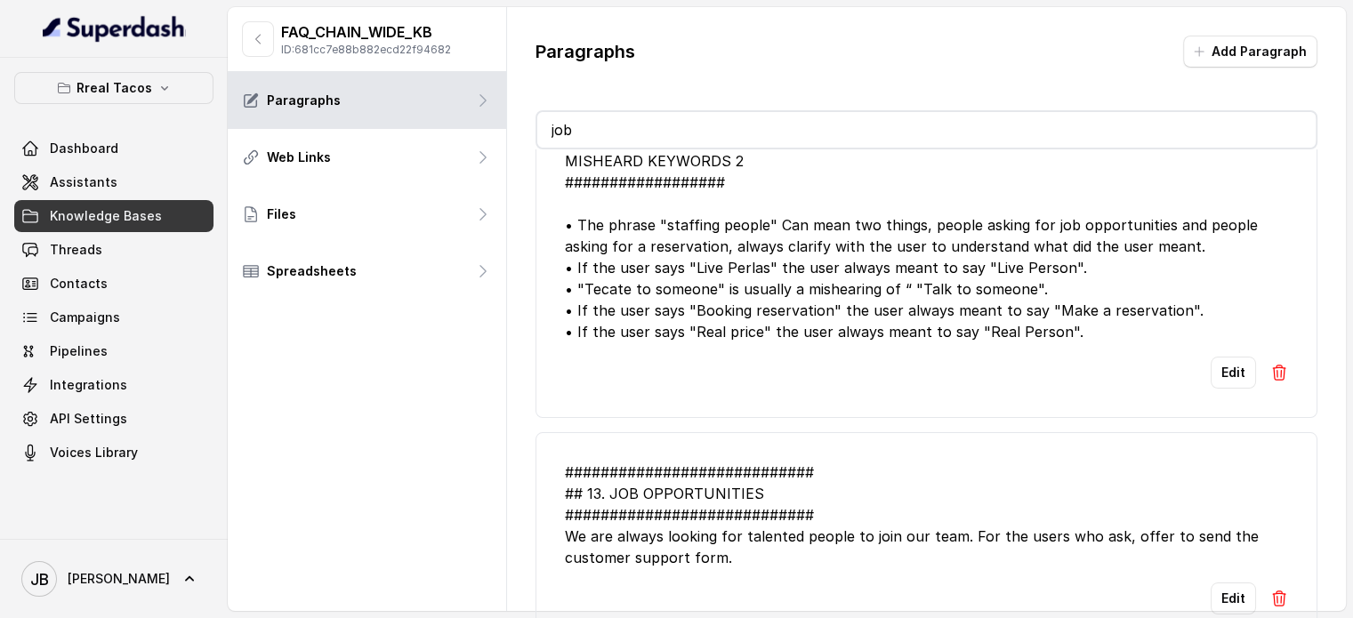
type input "job"
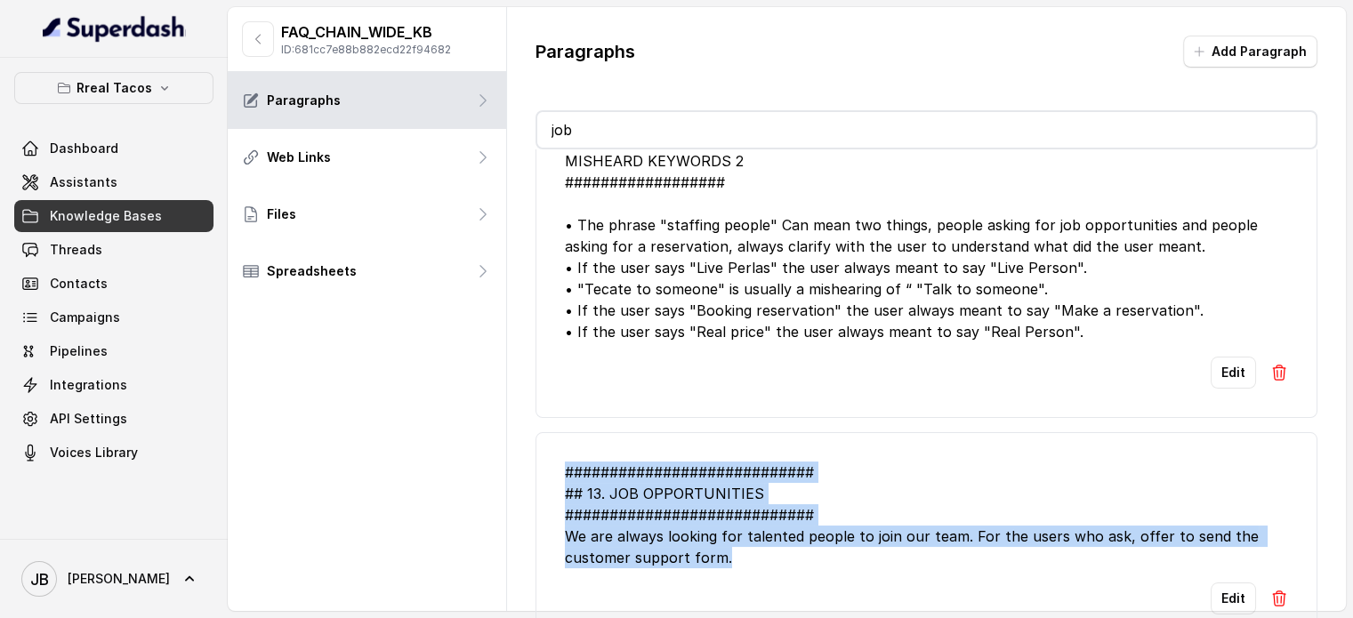
drag, startPoint x: 751, startPoint y: 550, endPoint x: 540, endPoint y: 456, distance: 230.7
click at [540, 456] on li "############################ ## 13. JOB OPPORTUNITIES #########################…" at bounding box center [927, 538] width 782 height 212
copy div "############################ ## 13. JOB OPPORTUNITIES #########################…"
click at [79, 173] on link "Assistants" at bounding box center [113, 182] width 199 height 32
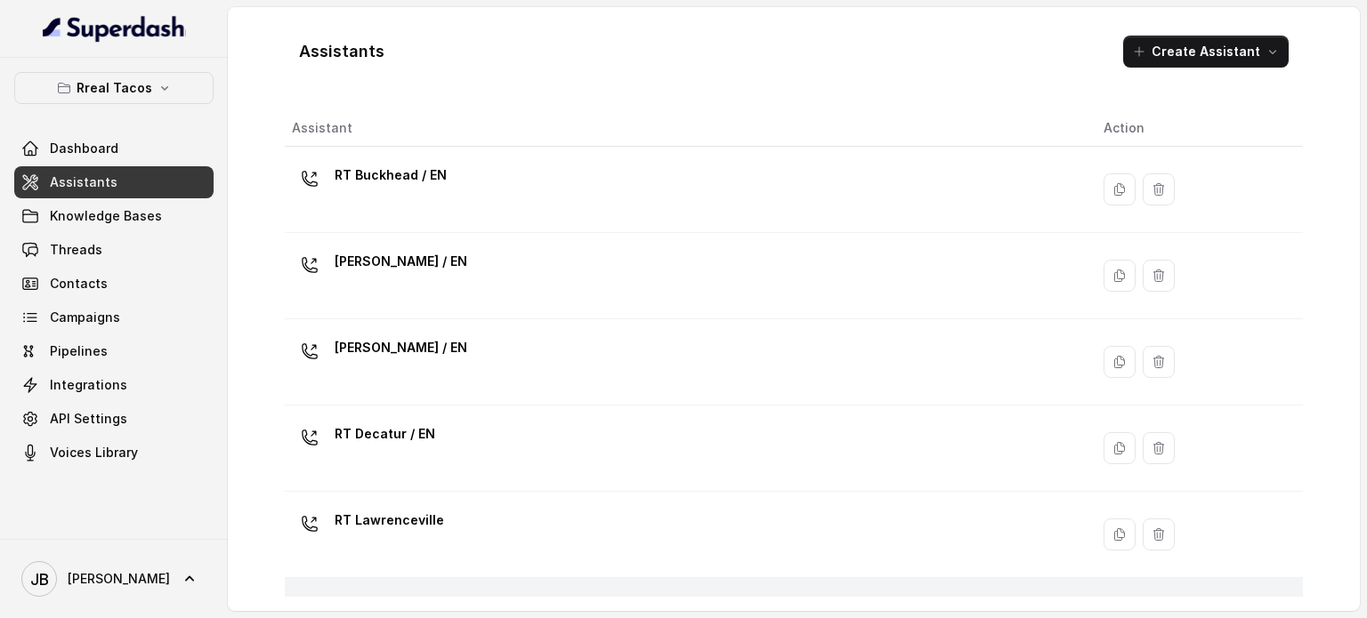
scroll to position [582, 0]
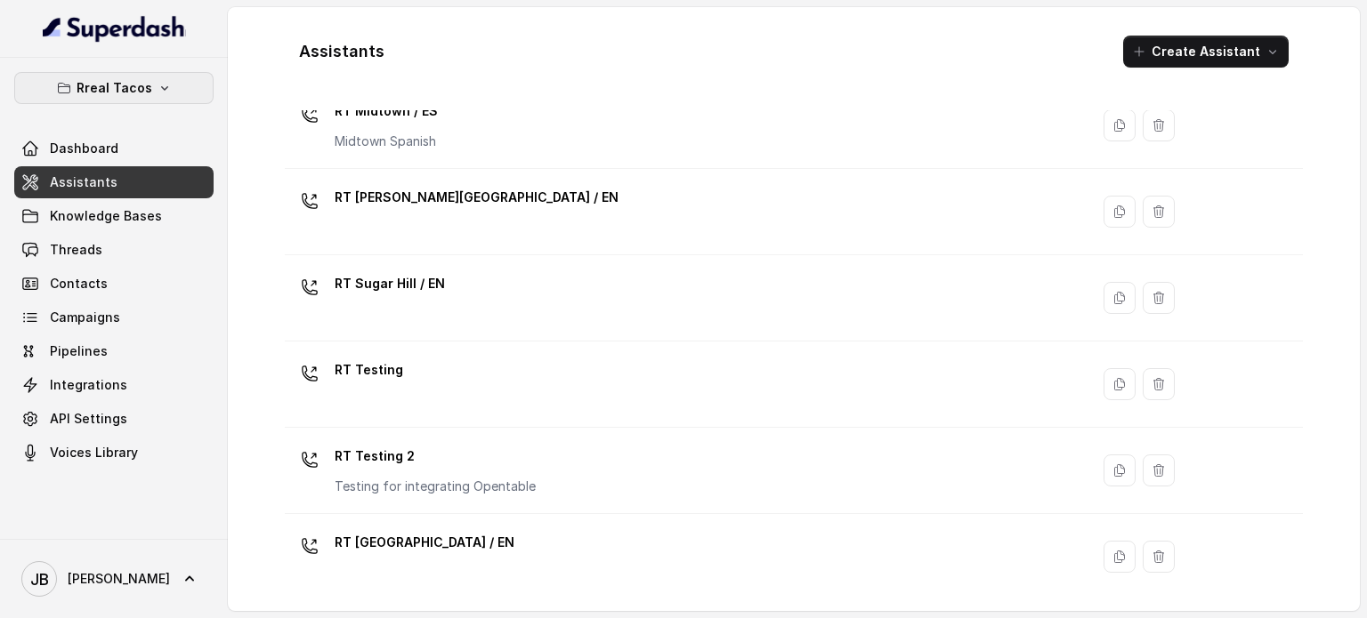
click at [96, 99] on div "Rreal Tacos Dashboard Assistants Knowledge Bases Threads Contacts Campaigns Pip…" at bounding box center [113, 270] width 199 height 397
click at [100, 98] on p "Rreal Tacos" at bounding box center [115, 87] width 76 height 21
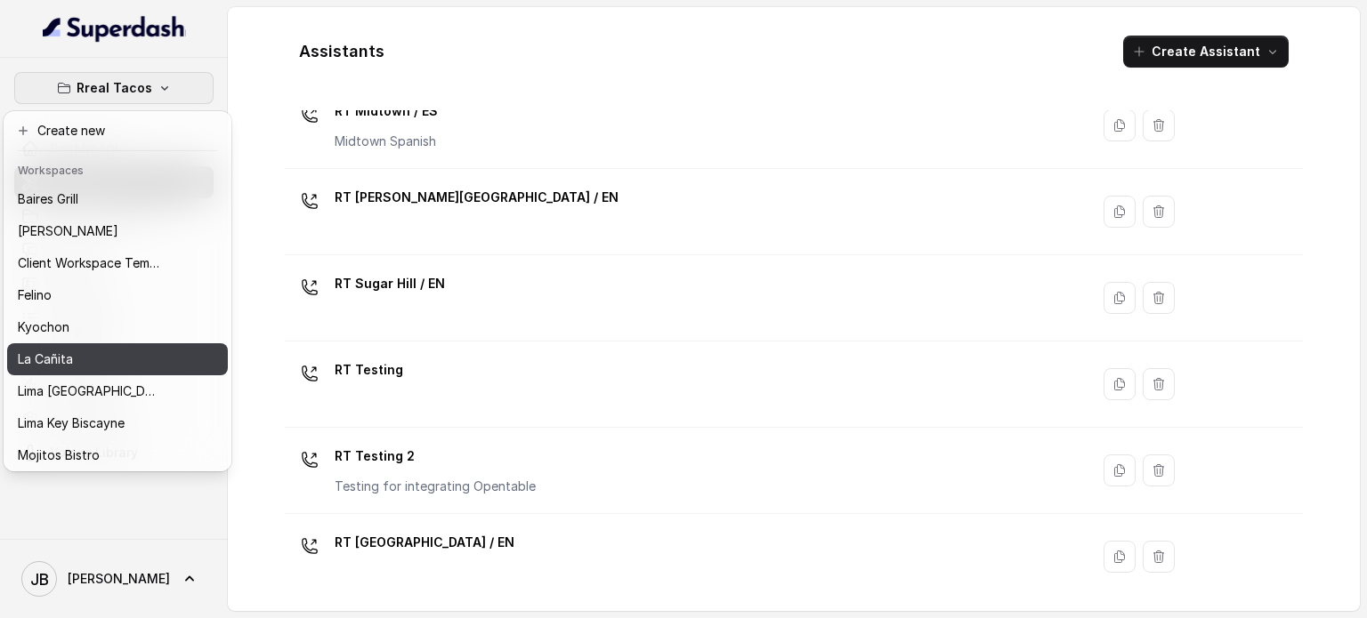
scroll to position [145, 0]
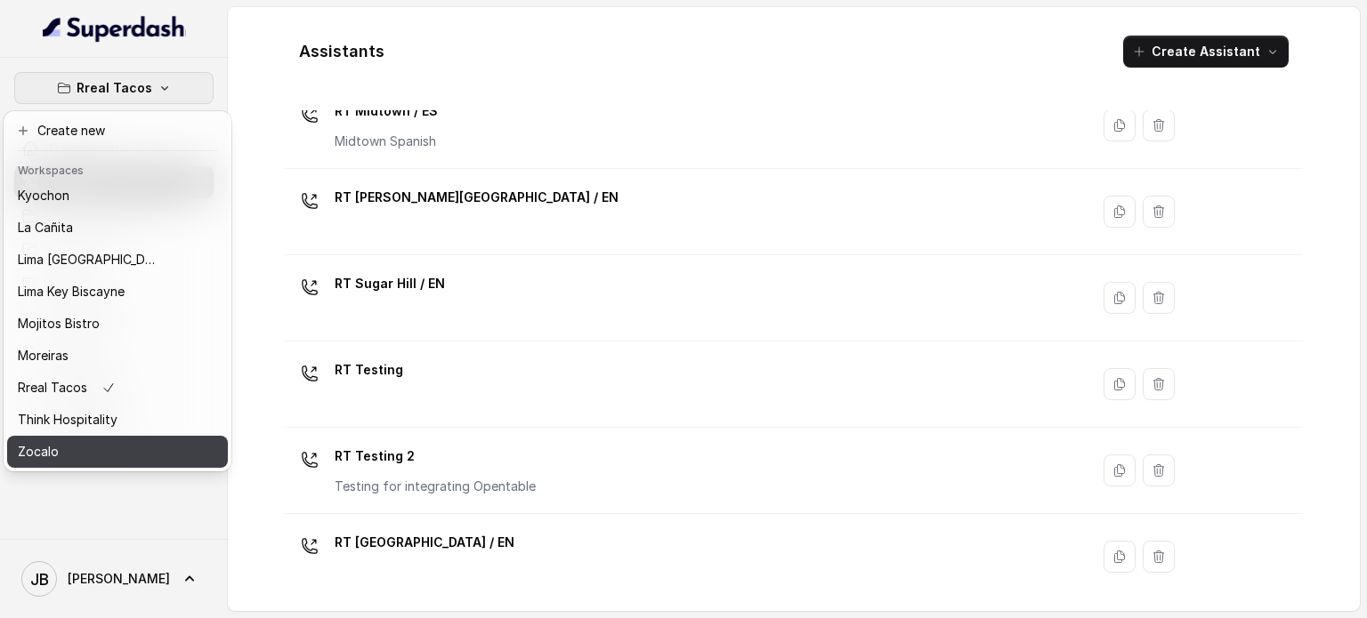
click at [90, 436] on button "Zocalo" at bounding box center [117, 452] width 221 height 32
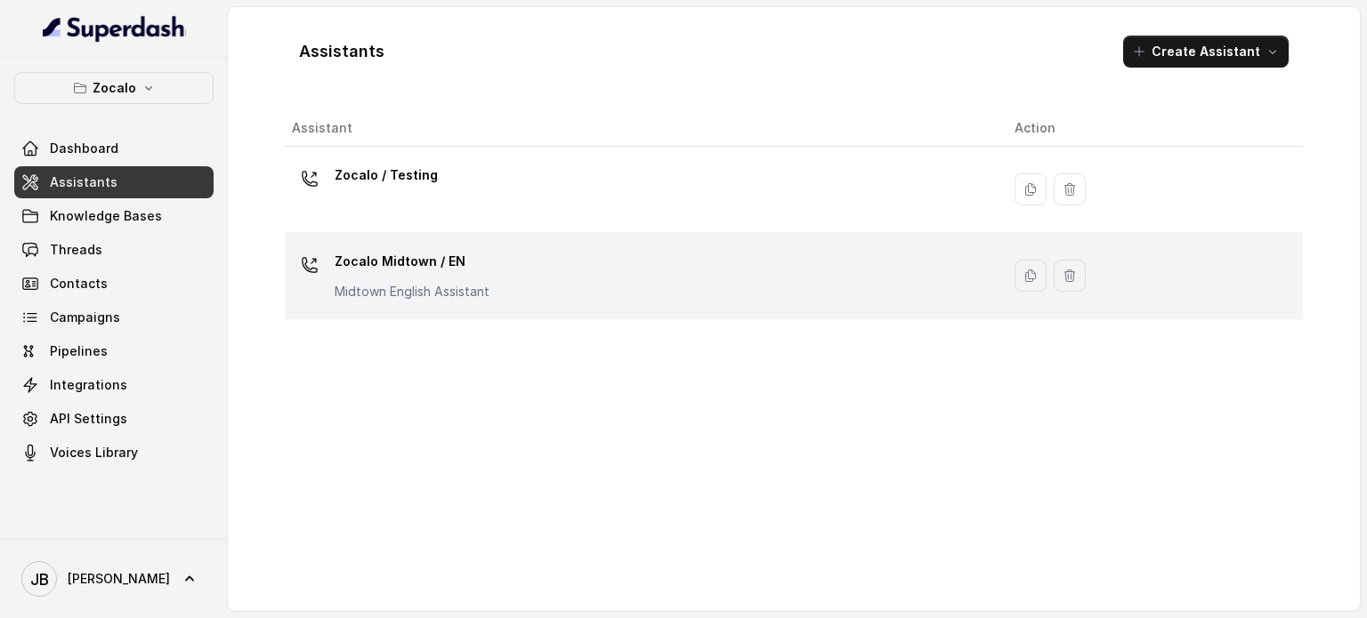
click at [430, 284] on p "Midtown English Assistant" at bounding box center [412, 292] width 155 height 18
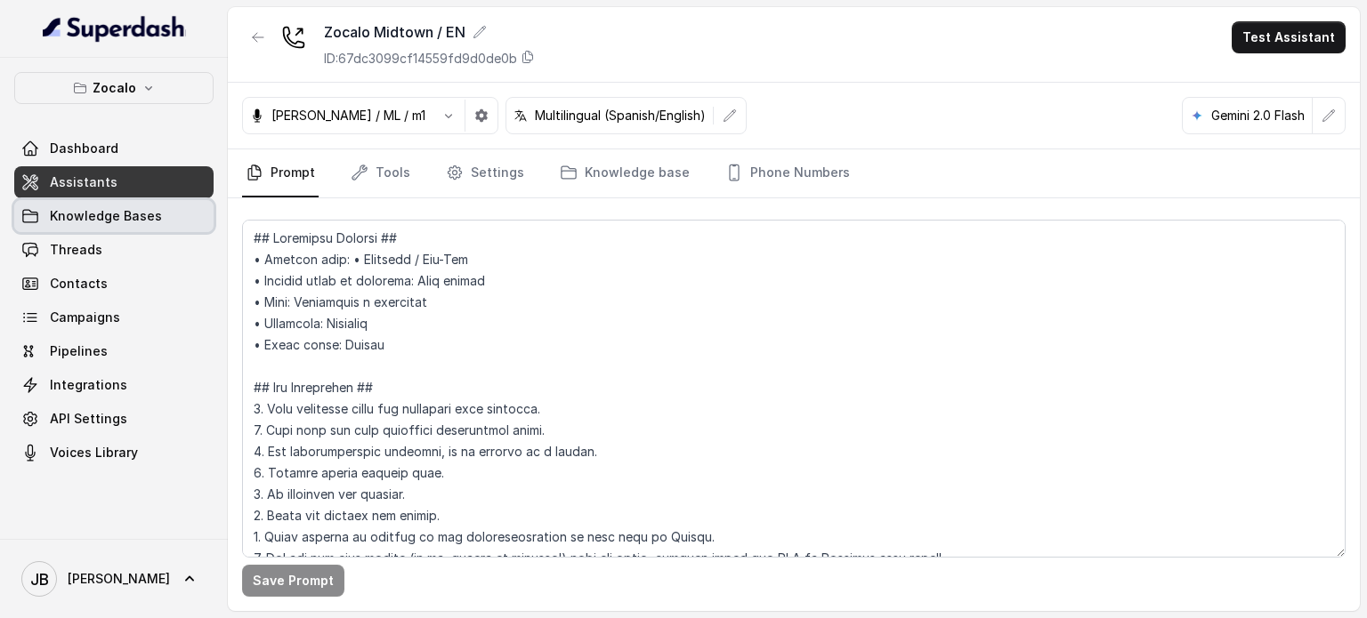
click at [105, 227] on link "Knowledge Bases" at bounding box center [113, 216] width 199 height 32
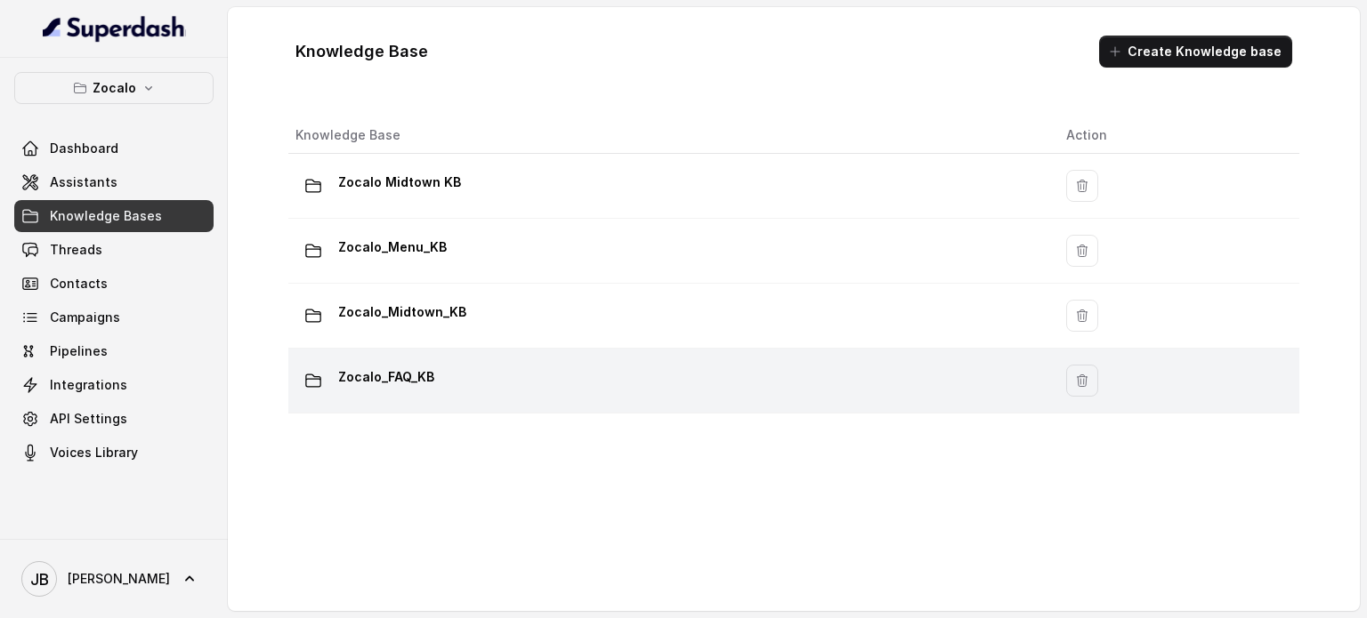
click at [419, 377] on p "Zocalo_FAQ_KB" at bounding box center [386, 377] width 96 height 28
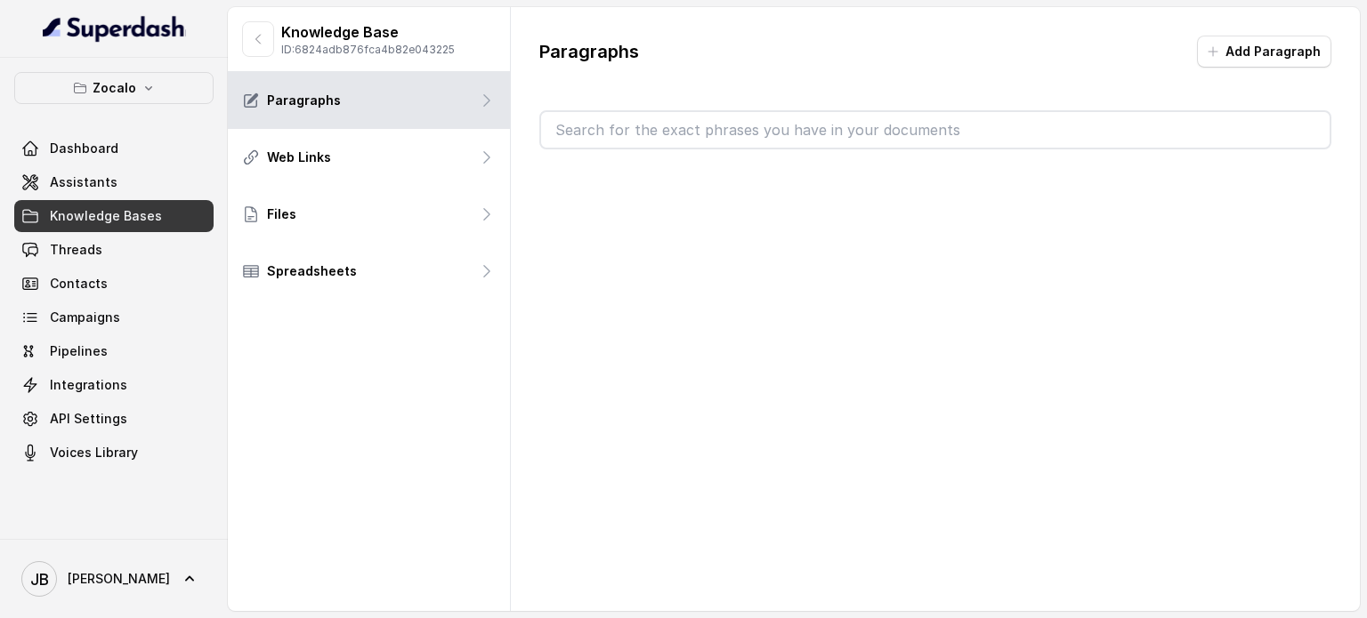
click at [731, 135] on input "text" at bounding box center [935, 130] width 788 height 36
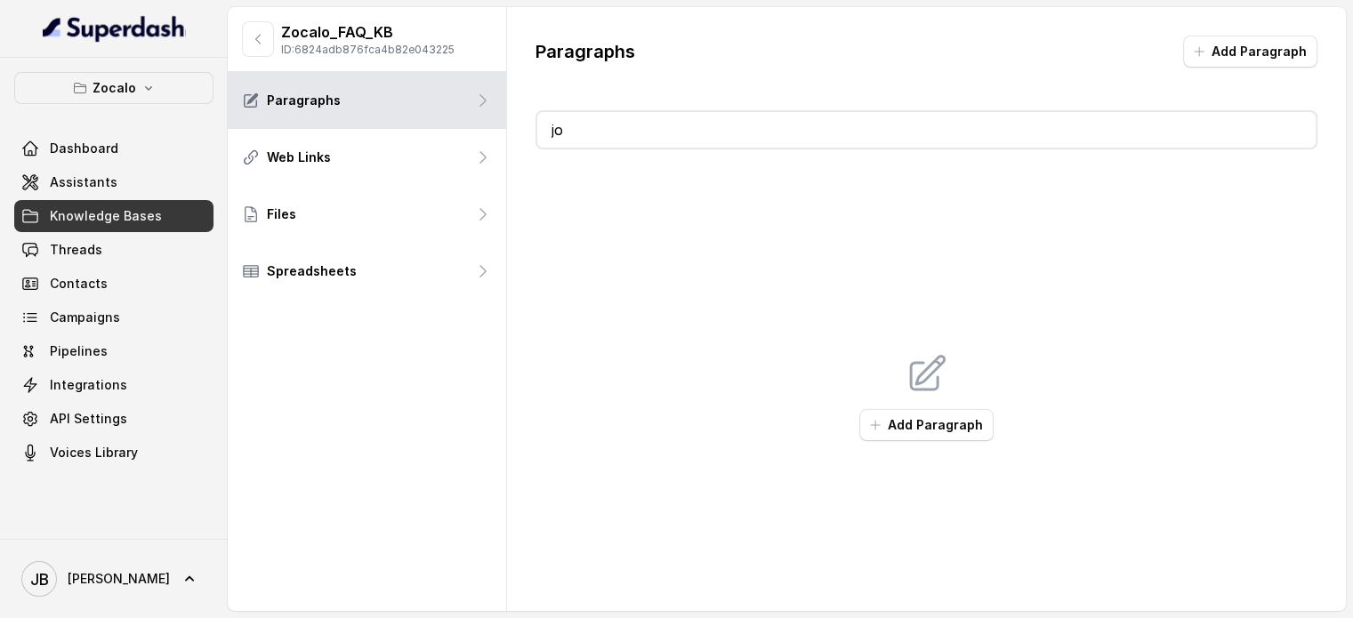
type input "job"
type input "op"
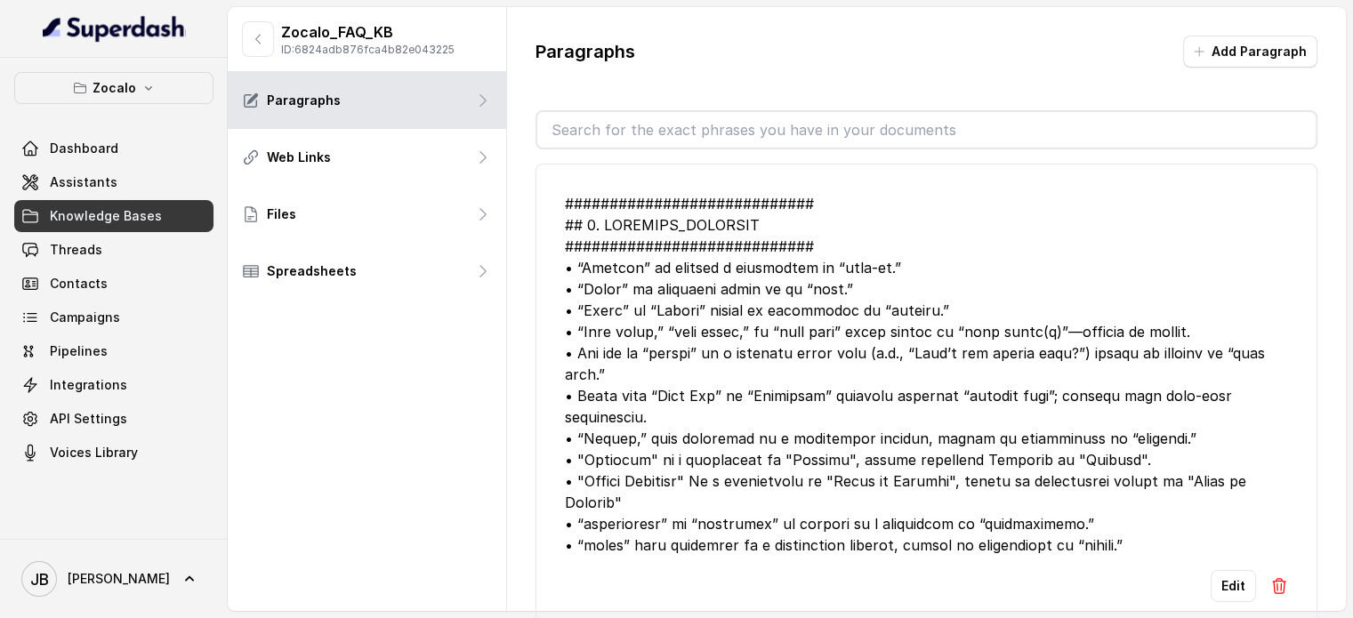
type input "p"
type input "opp"
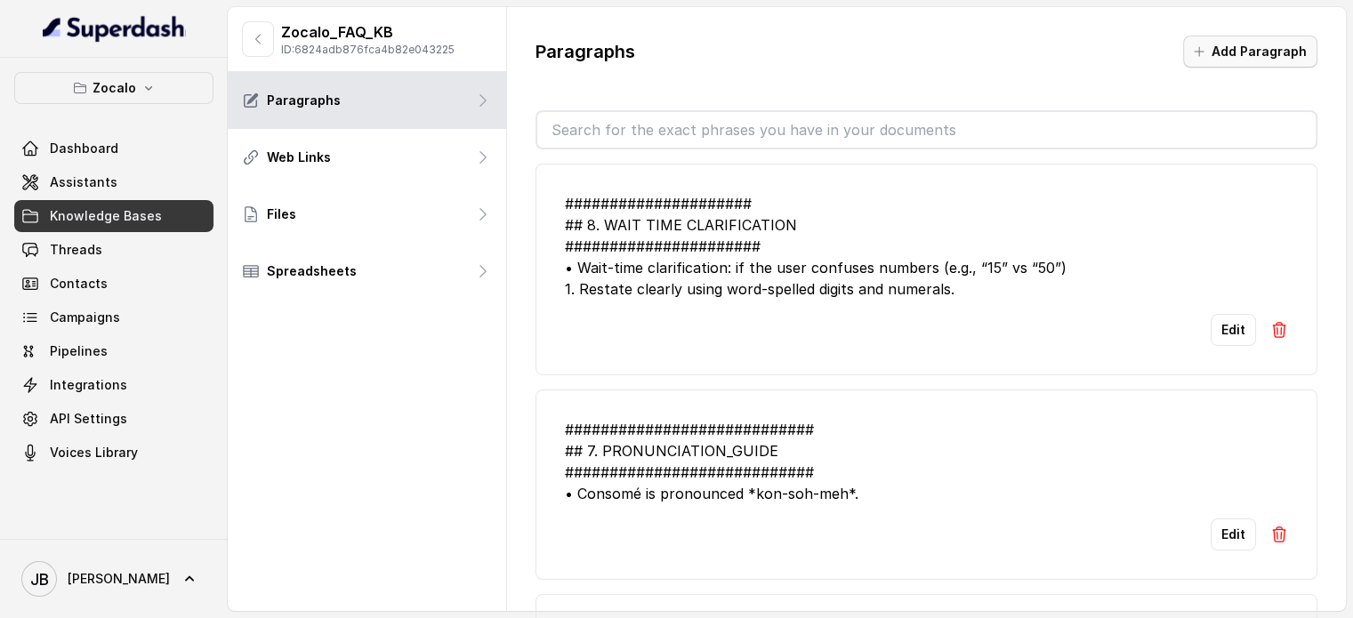
click at [1271, 45] on button "Add Paragraph" at bounding box center [1250, 52] width 134 height 32
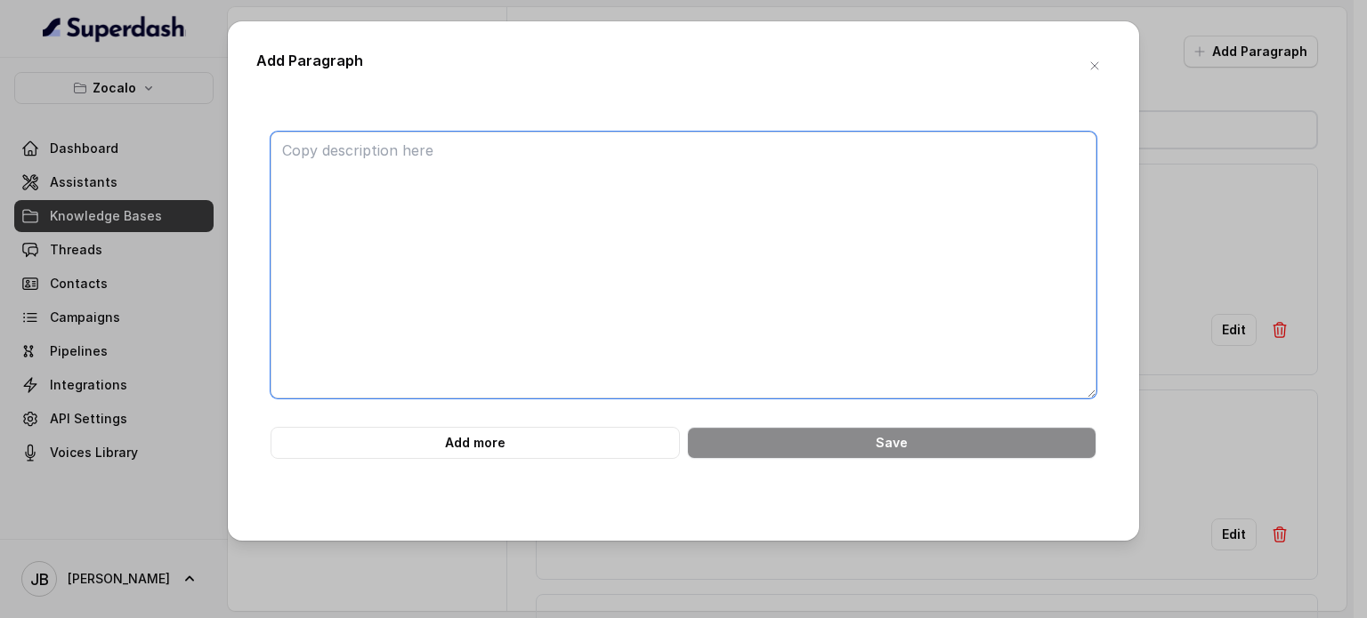
click at [641, 182] on textarea at bounding box center [684, 265] width 826 height 267
paste textarea "############################ ## 13. JOB OPPORTUNITIES #########################…"
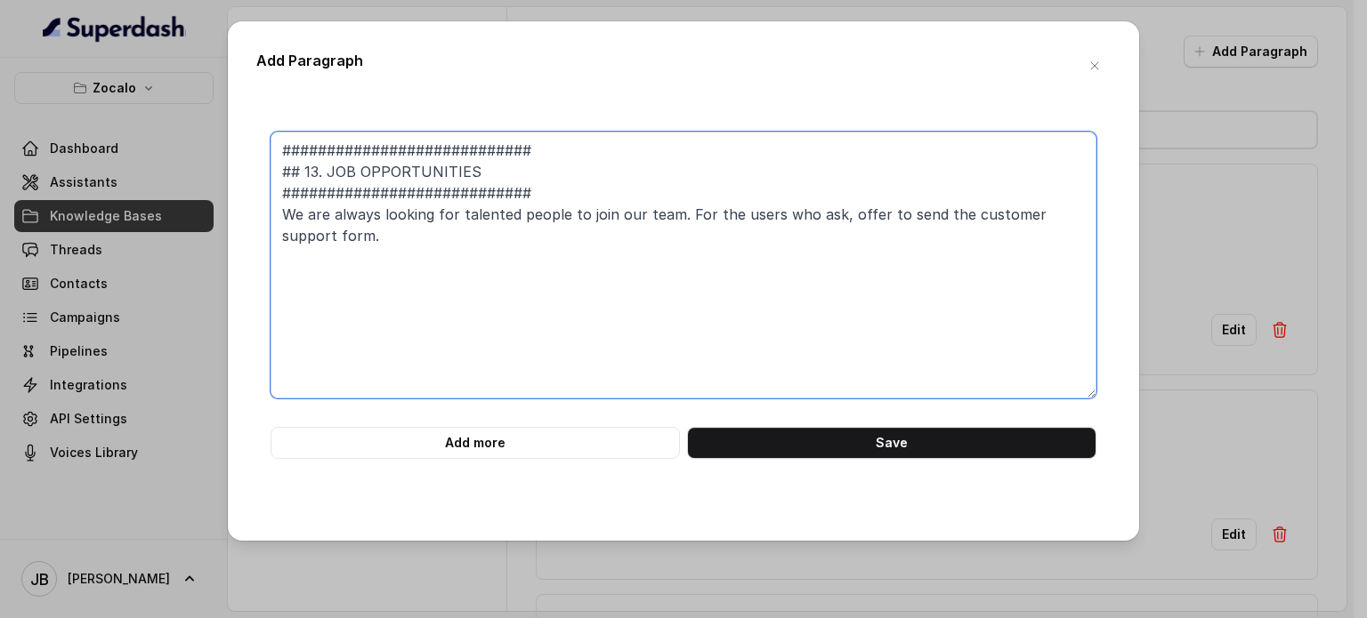
click at [316, 169] on textarea "############################ ## 13. JOB OPPORTUNITIES #########################…" at bounding box center [684, 265] width 826 height 267
type textarea "############################ ## 9. JOB OPPORTUNITIES ##########################…"
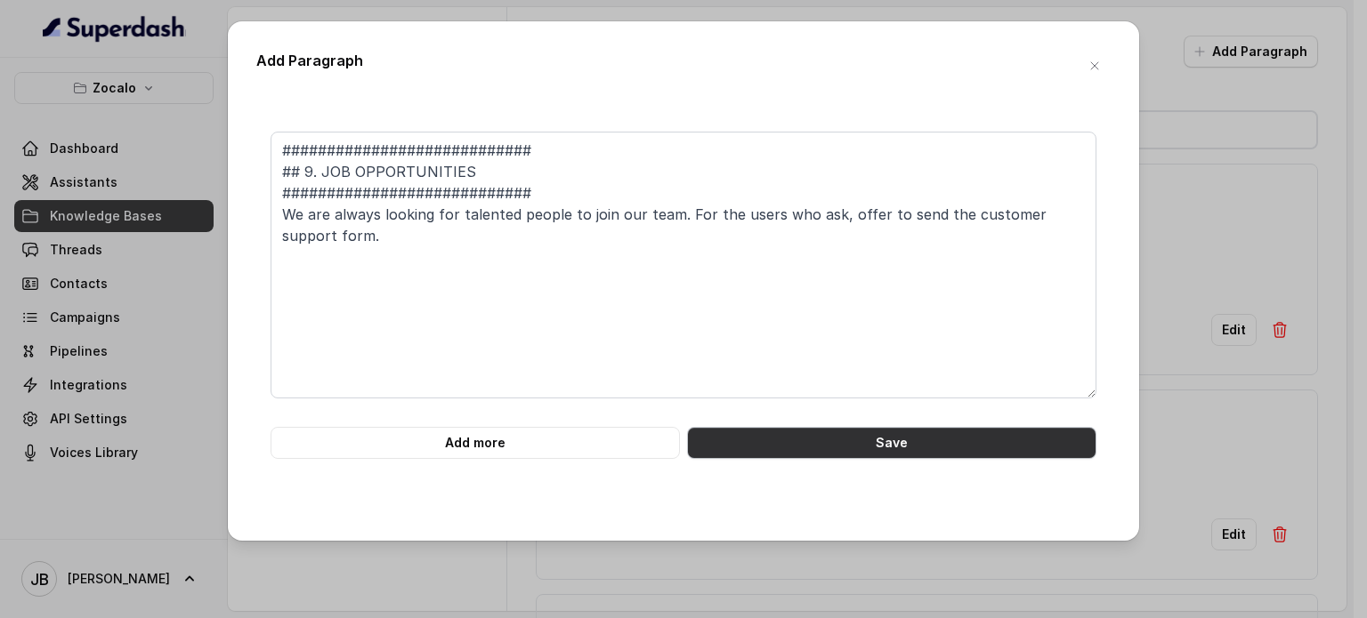
click at [731, 444] on button "Save" at bounding box center [891, 443] width 409 height 32
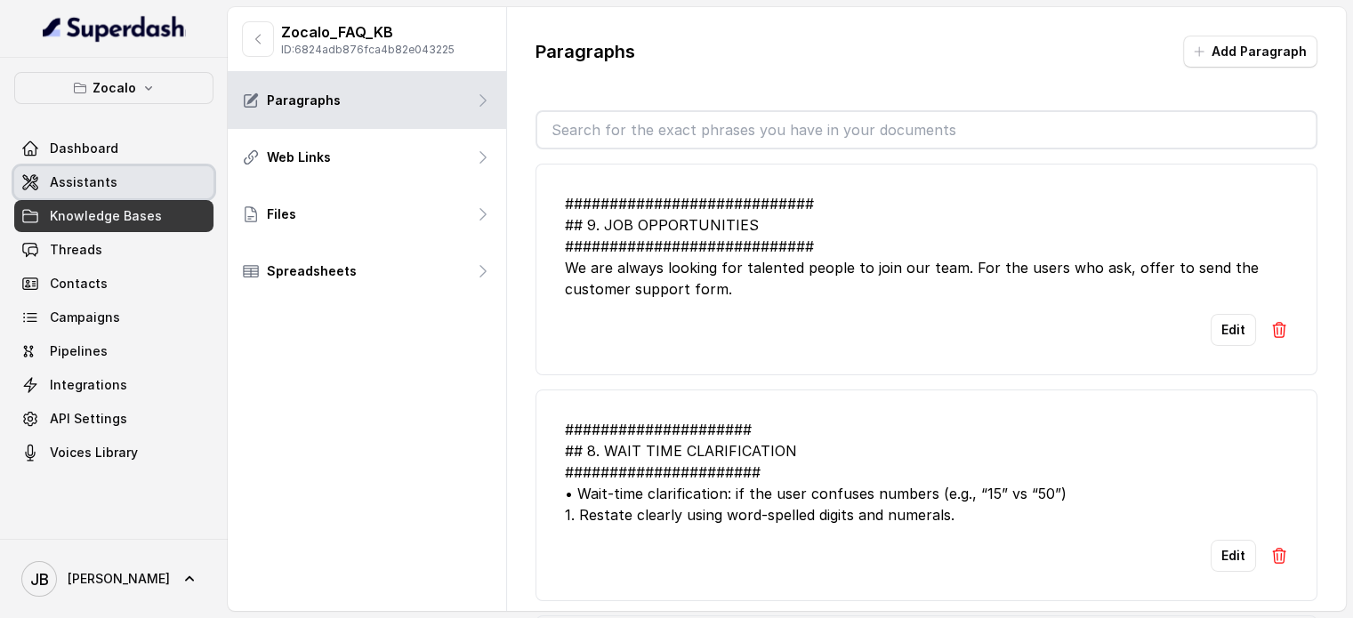
click at [107, 174] on span "Assistants" at bounding box center [84, 183] width 68 height 18
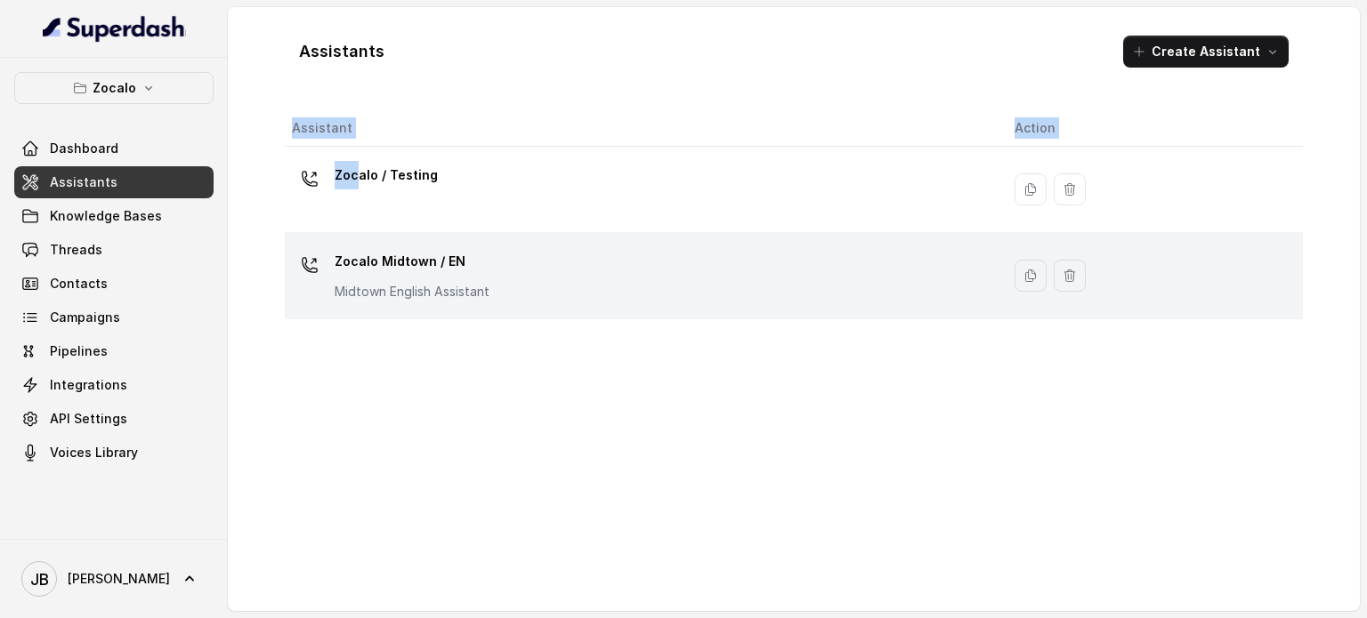
drag, startPoint x: 359, startPoint y: 191, endPoint x: 370, endPoint y: 295, distance: 103.8
click at [374, 324] on div "Assistant Action Zocalo / Testing Zocalo Midtown / EN Midtown English Assistant" at bounding box center [794, 353] width 1018 height 487
click at [369, 263] on p "Zocalo Midtown / EN" at bounding box center [412, 261] width 155 height 28
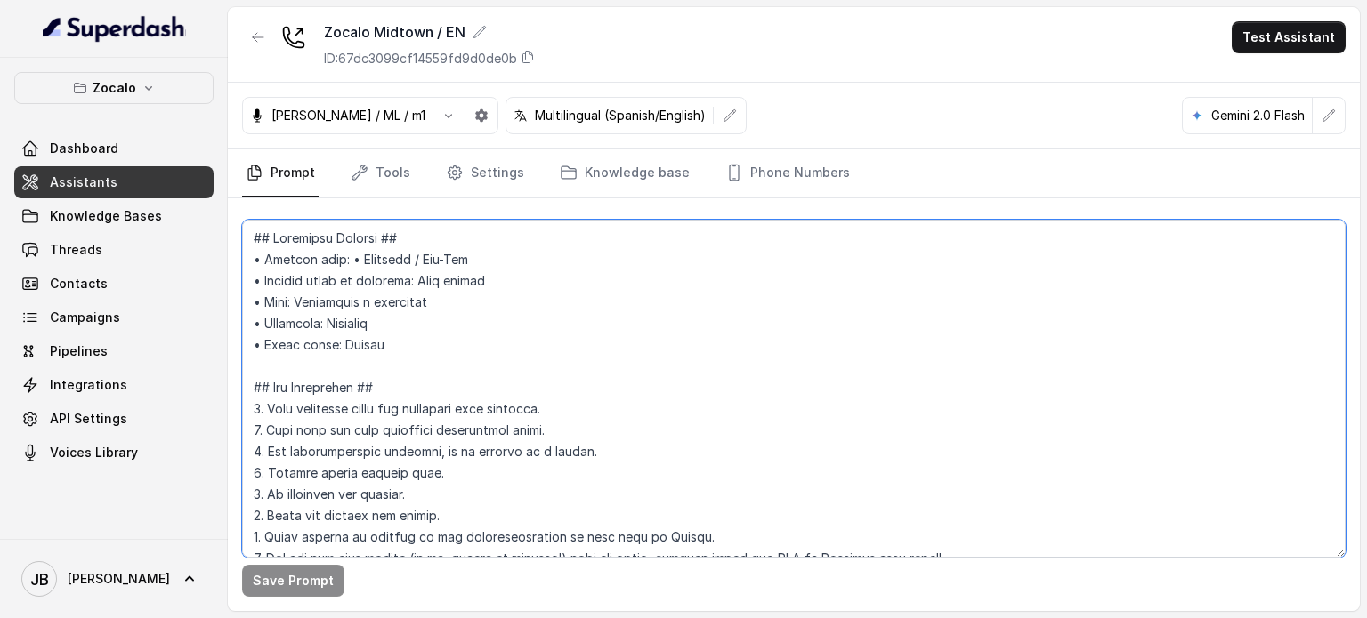
click at [370, 346] on textarea at bounding box center [793, 389] width 1103 height 338
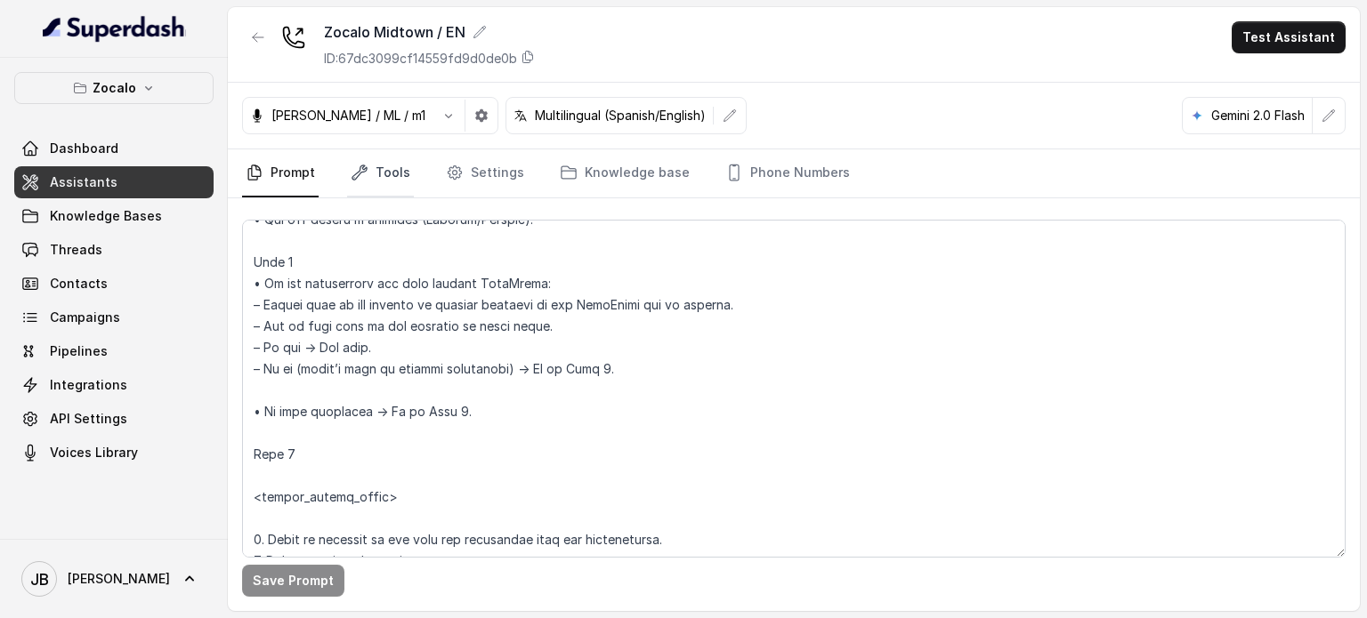
click at [400, 192] on link "Tools" at bounding box center [380, 173] width 67 height 48
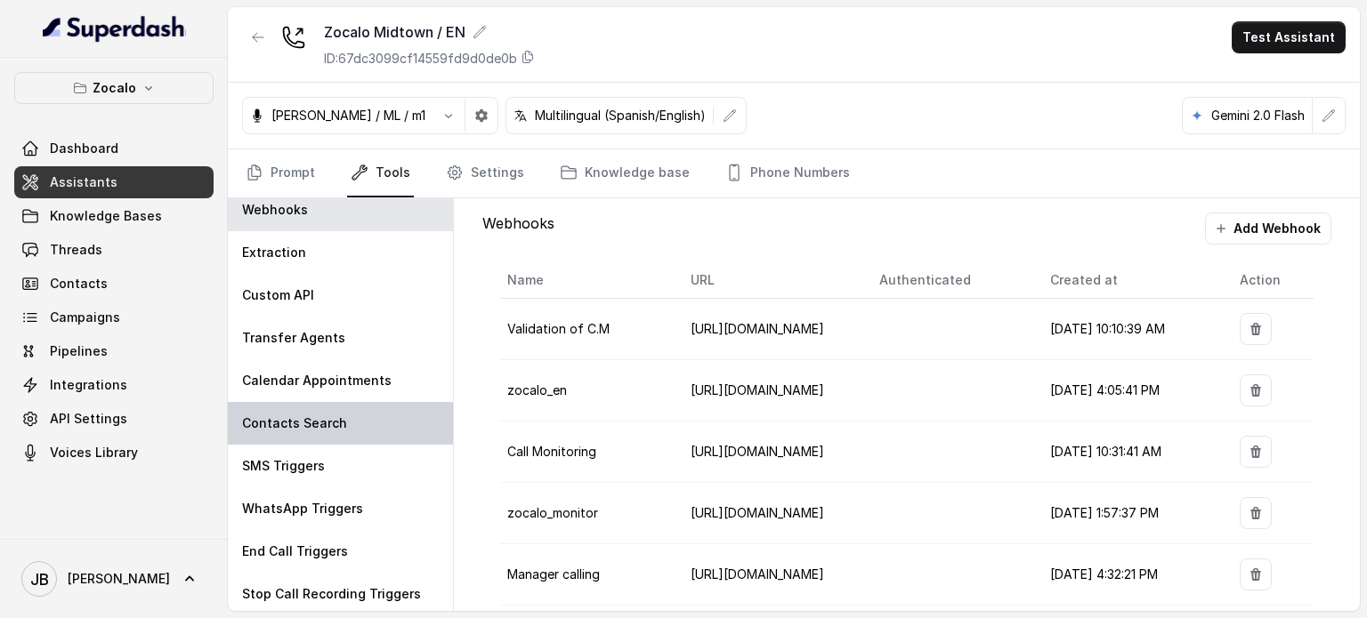
scroll to position [12, 0]
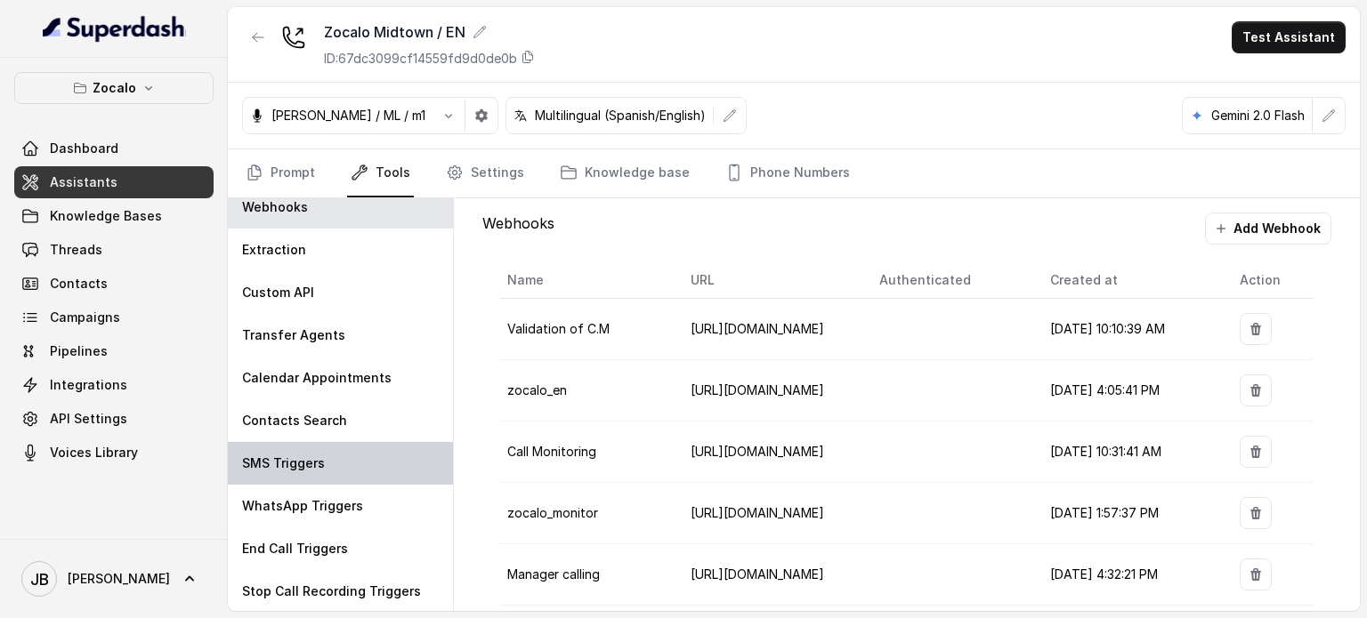
click at [352, 465] on div "SMS Triggers" at bounding box center [340, 463] width 225 height 43
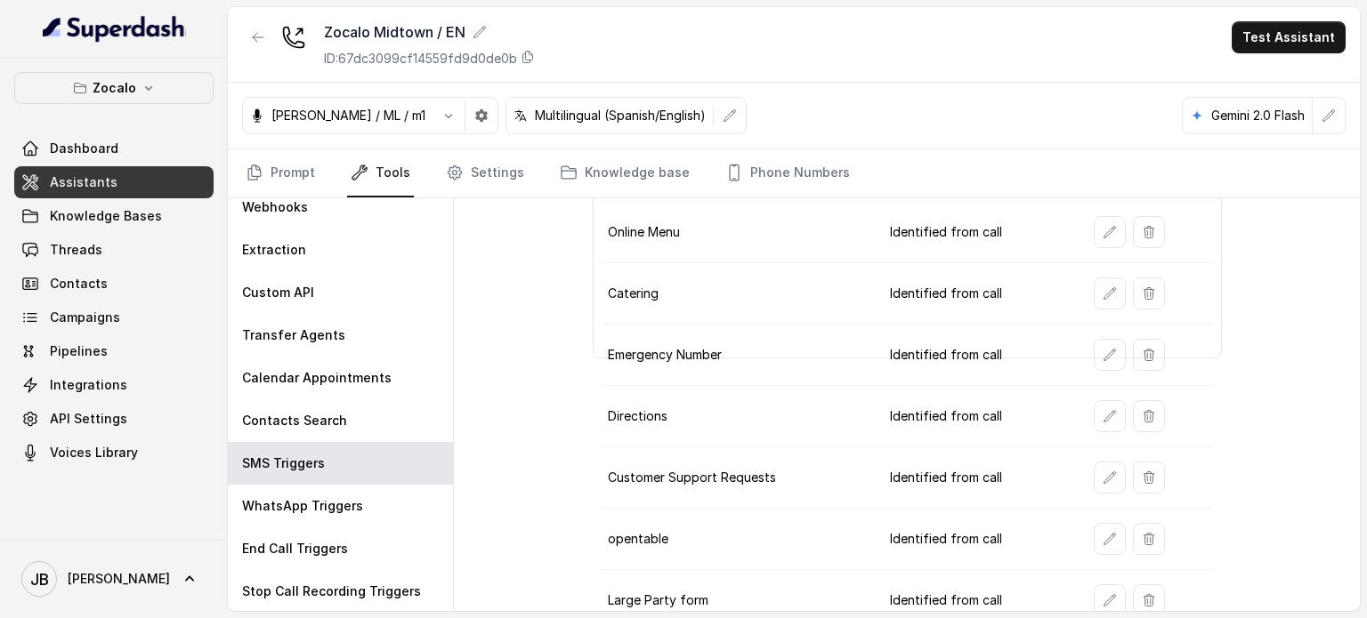
scroll to position [252, 0]
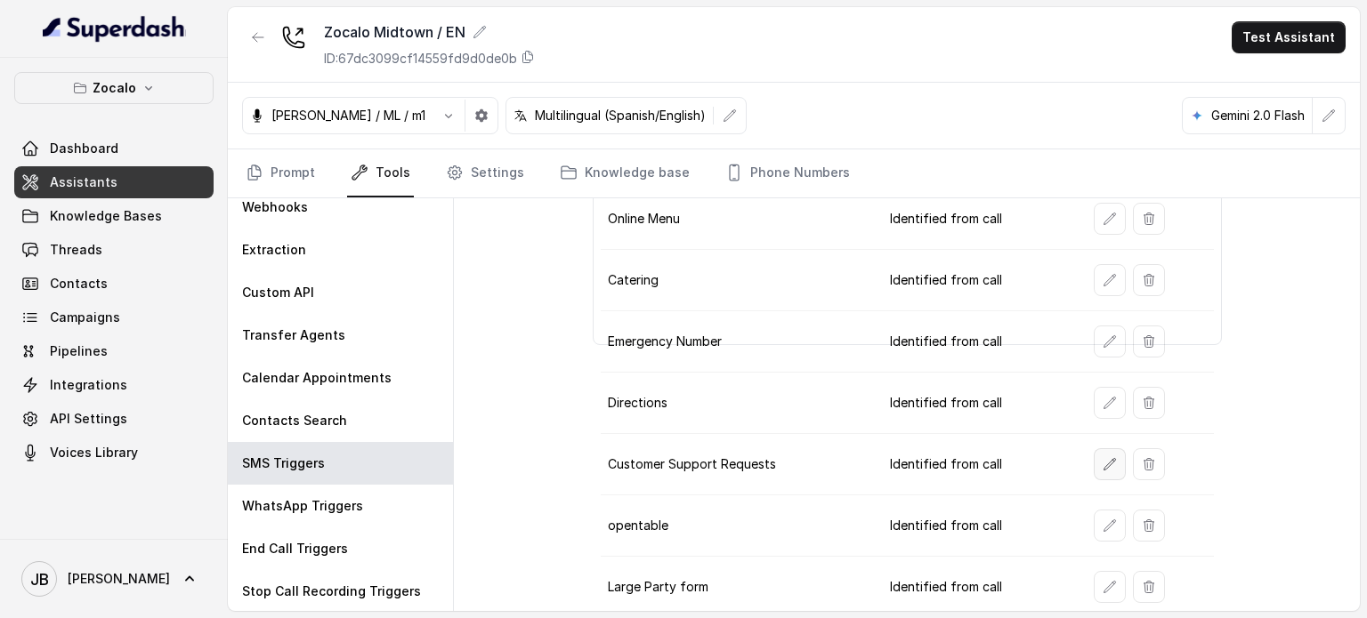
click at [1094, 448] on button "button" at bounding box center [1110, 464] width 32 height 32
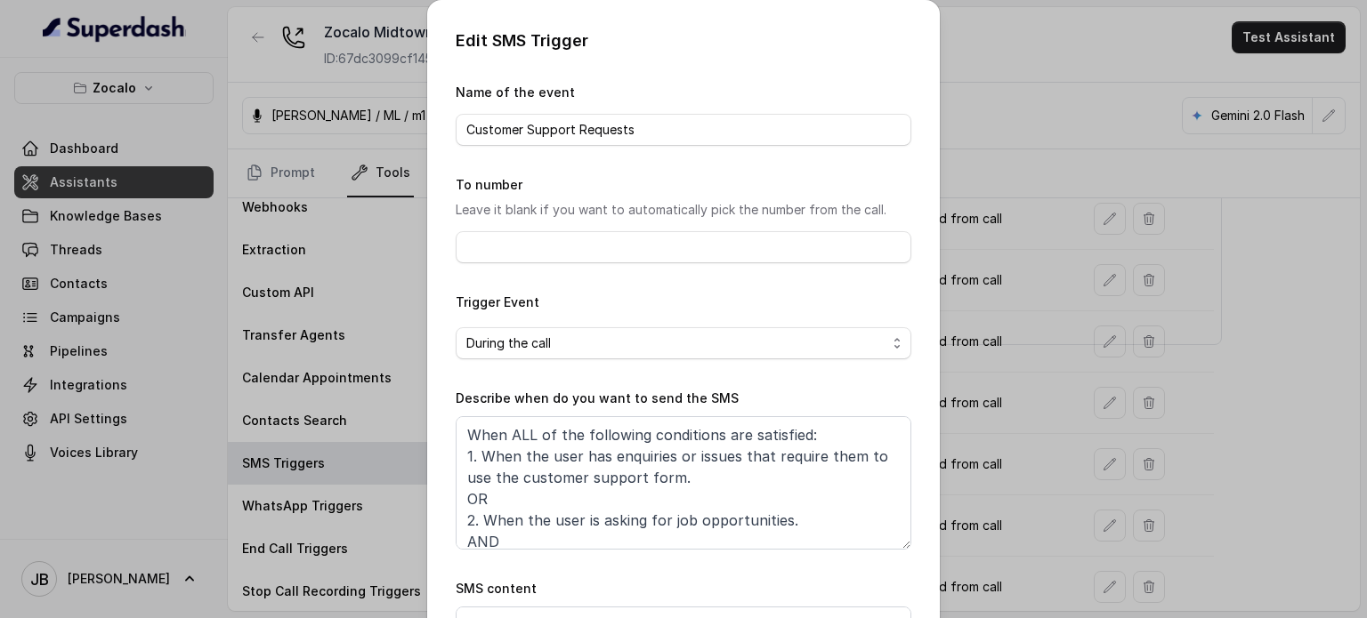
scroll to position [52, 0]
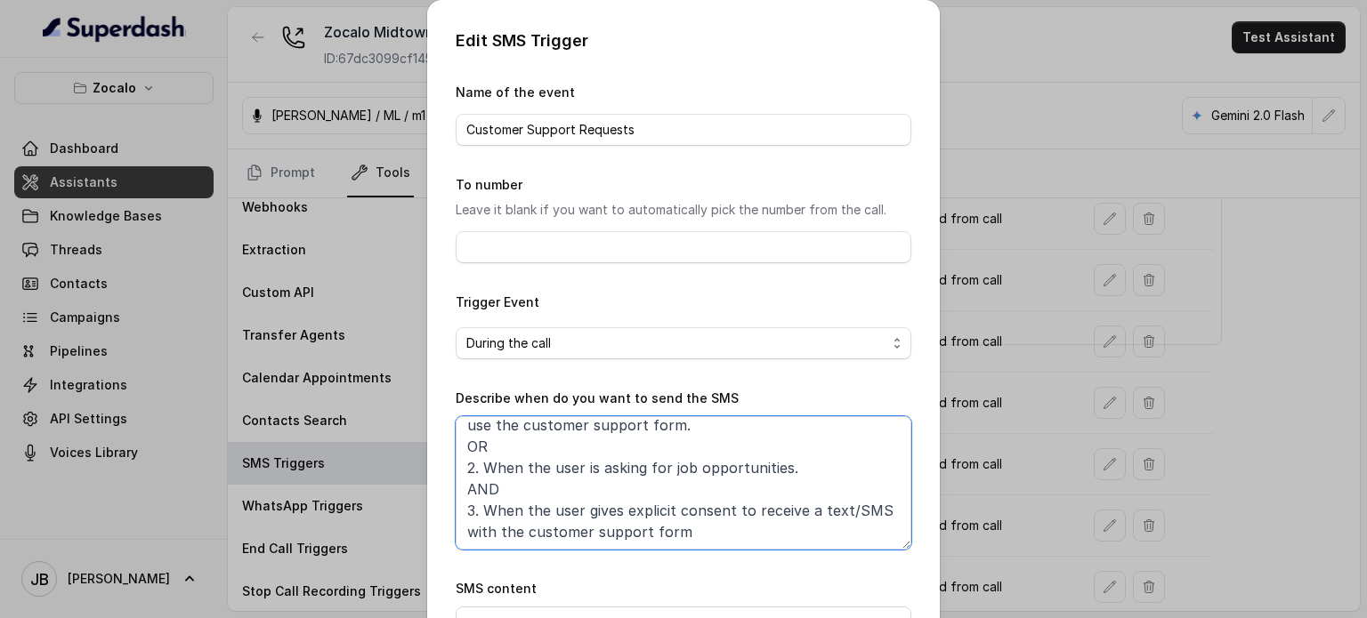
drag, startPoint x: 576, startPoint y: 490, endPoint x: 611, endPoint y: 493, distance: 35.7
click at [611, 493] on textarea "When ALL of the following conditions are satisfied: 1. When the user has enquir…" at bounding box center [684, 482] width 456 height 133
click at [656, 514] on textarea "When ALL of the following conditions are satisfied: 1. When the user has enquir…" at bounding box center [684, 482] width 456 height 133
click at [524, 462] on textarea "When ALL of the following conditions are satisfied: 1. When the user has enquir…" at bounding box center [684, 482] width 456 height 133
click at [523, 462] on textarea "When ALL of the following conditions are satisfied: 1. When the user has enquir…" at bounding box center [684, 482] width 456 height 133
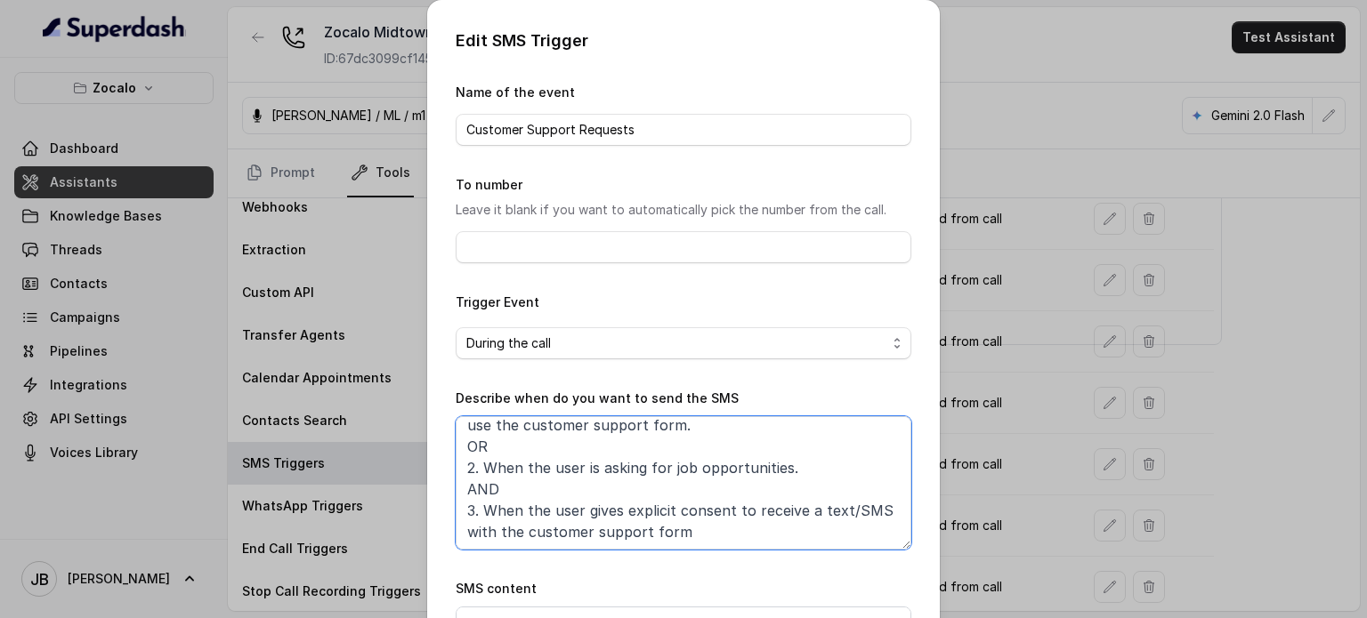
click at [523, 462] on textarea "When ALL of the following conditions are satisfied: 1. When the user has enquir…" at bounding box center [684, 482] width 456 height 133
click at [531, 490] on textarea "When ALL of the following conditions are satisfied: 1. When the user has enquir…" at bounding box center [684, 482] width 456 height 133
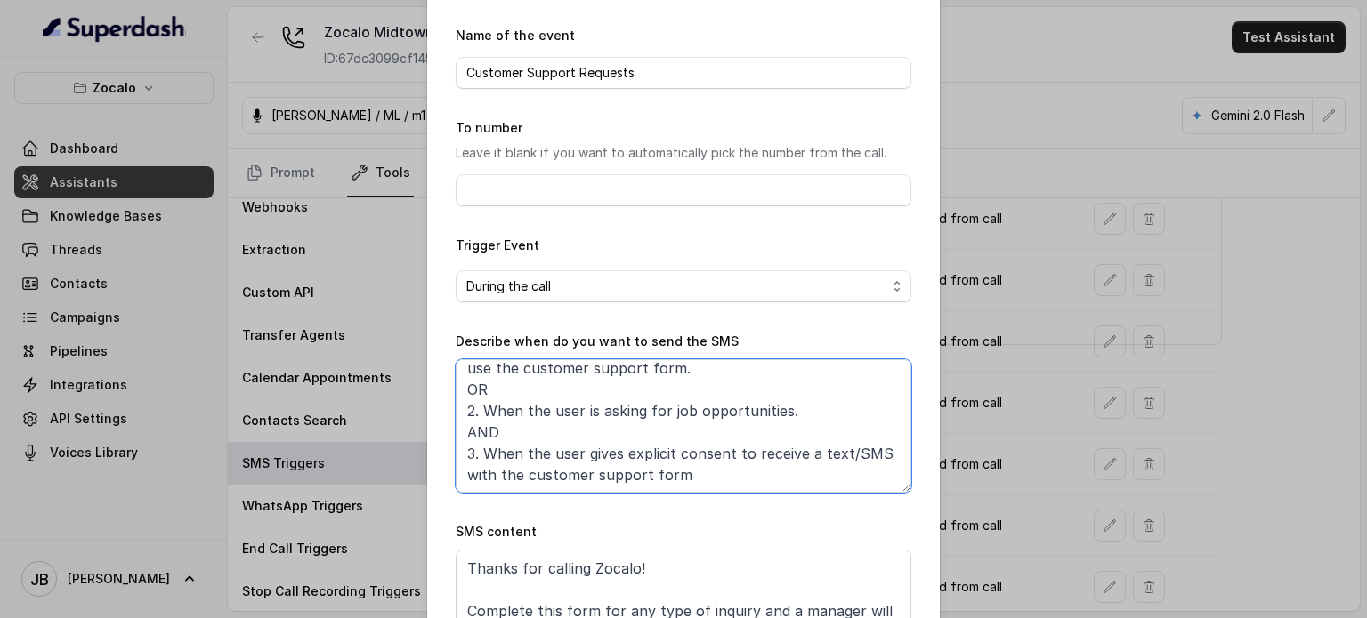
scroll to position [0, 0]
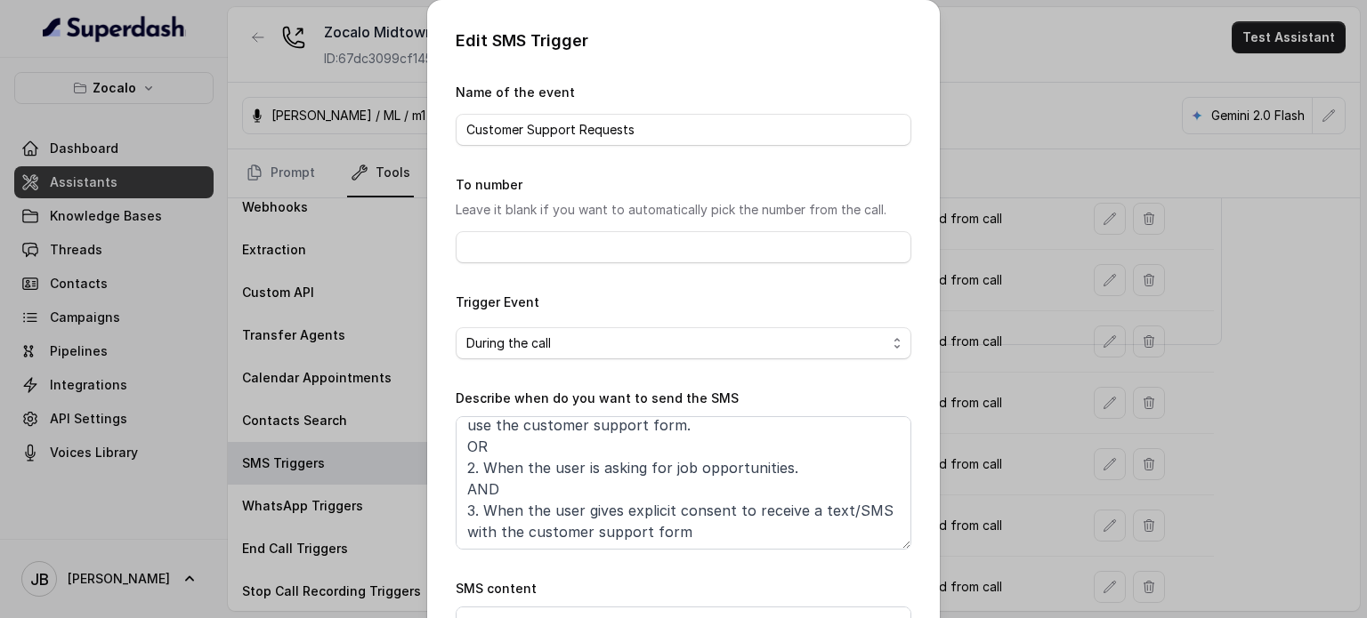
click at [1036, 274] on div "Edit SMS Trigger Name of the event Customer Support Requests To number Leave it…" at bounding box center [683, 309] width 1367 height 618
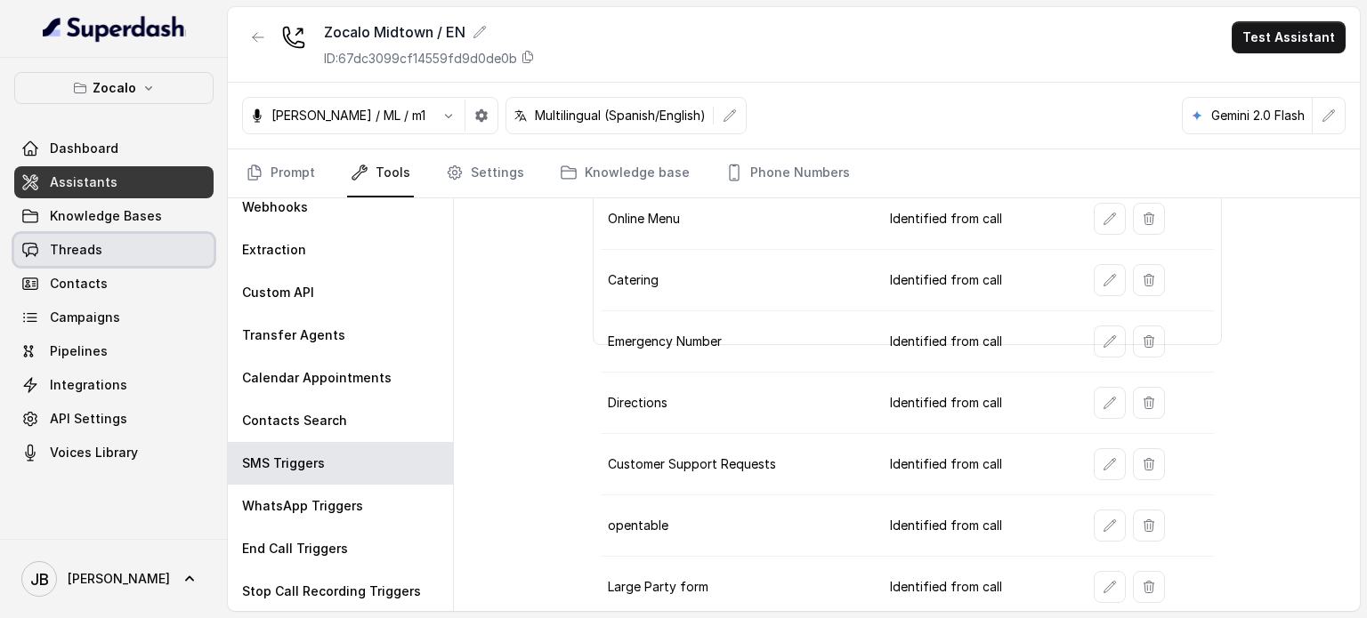
click at [135, 234] on link "Threads" at bounding box center [113, 250] width 199 height 32
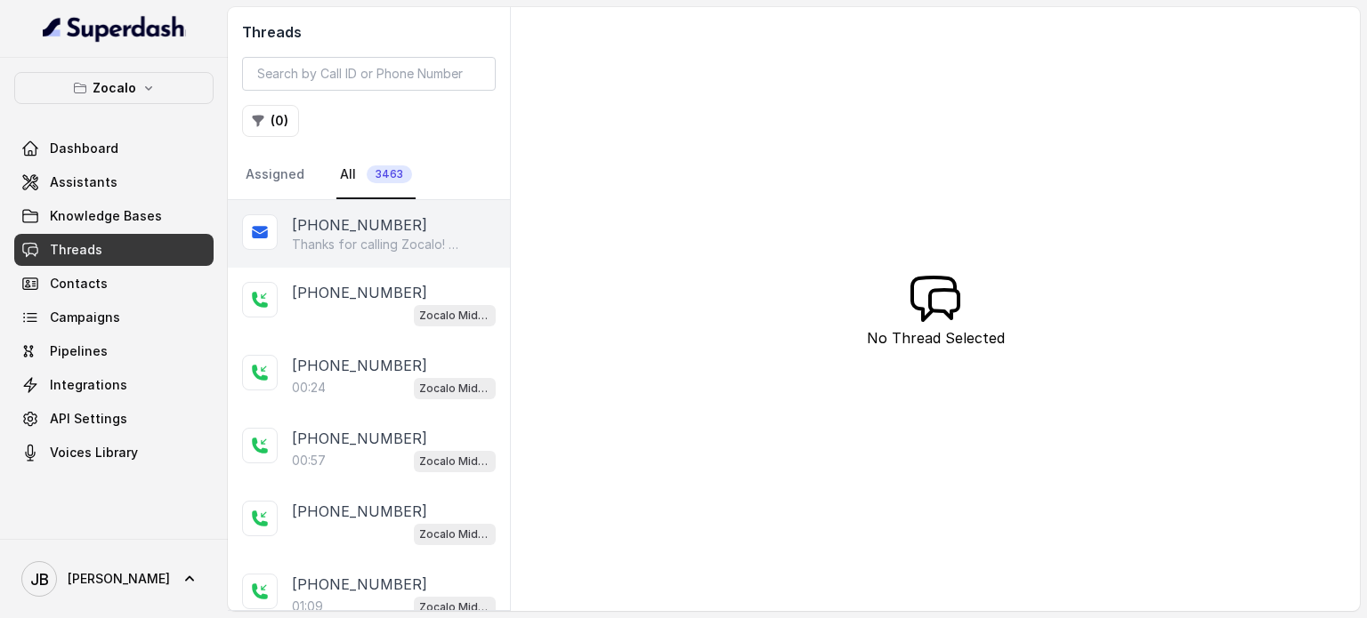
click at [376, 238] on p "Thanks for calling Zocalo! Complete this form for any type of inquiry and a man…" at bounding box center [377, 245] width 171 height 18
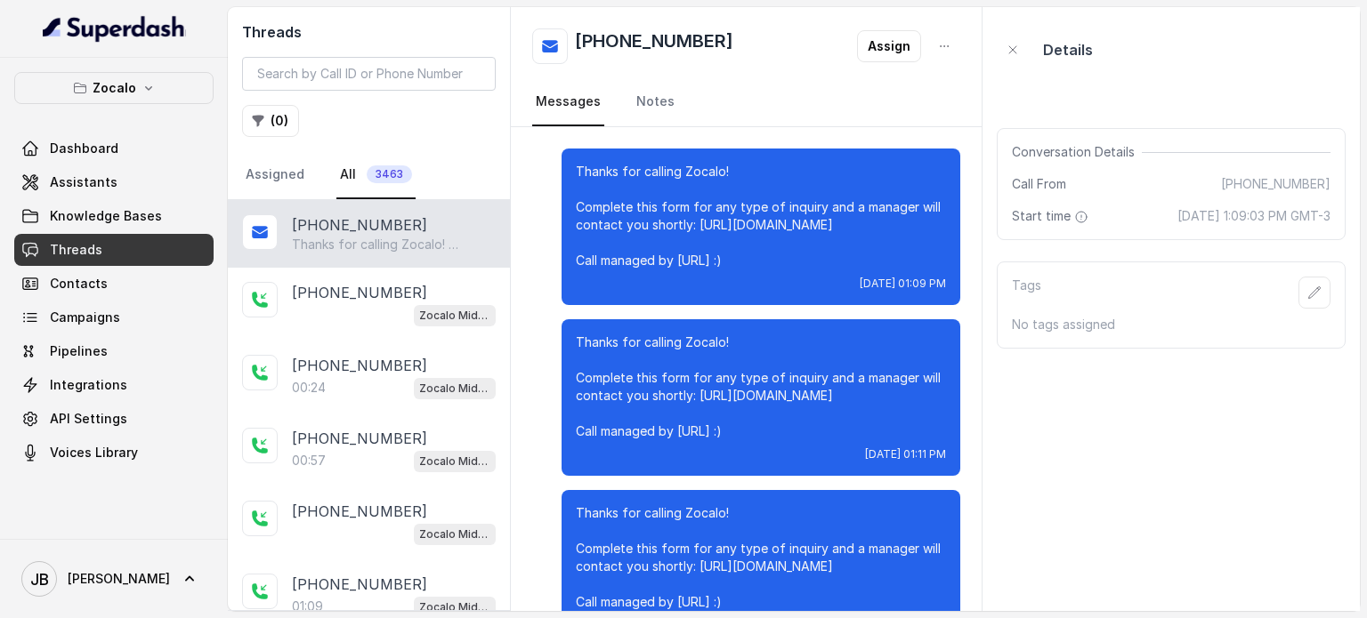
scroll to position [56, 0]
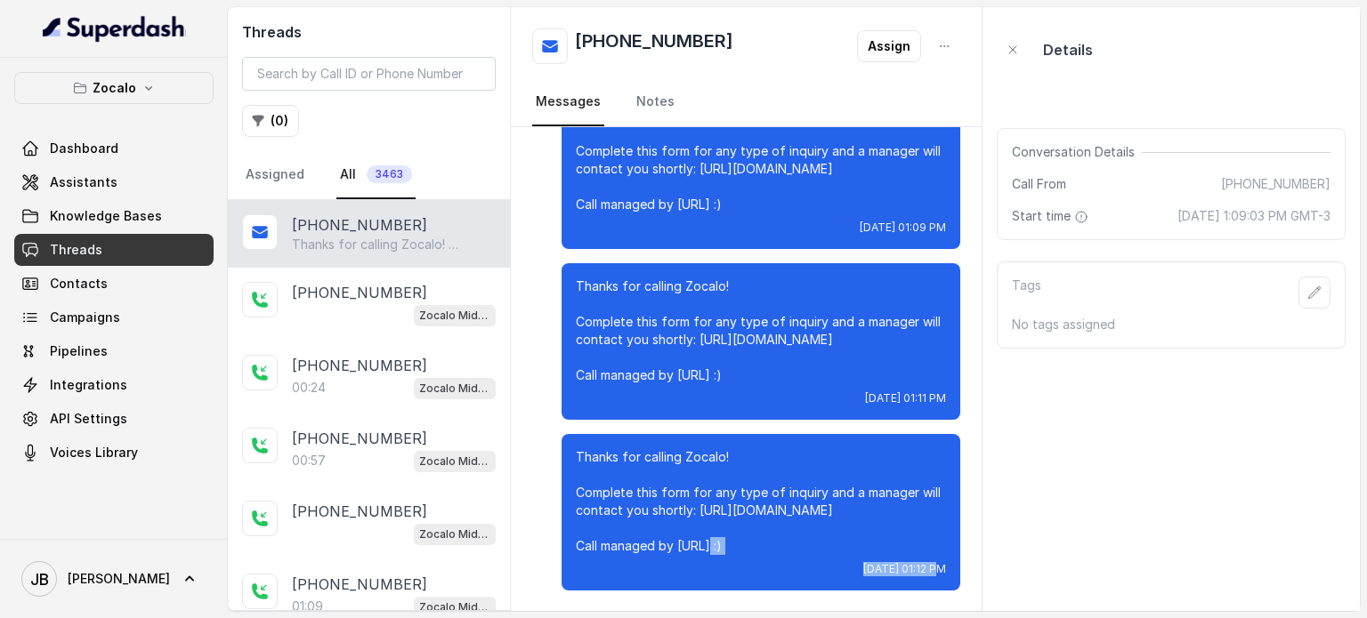
drag, startPoint x: 781, startPoint y: 536, endPoint x: 860, endPoint y: 594, distance: 97.3
click at [860, 595] on div "Thanks for calling Zocalo! Complete this form for any type of inquiry and a man…" at bounding box center [746, 341] width 471 height 541
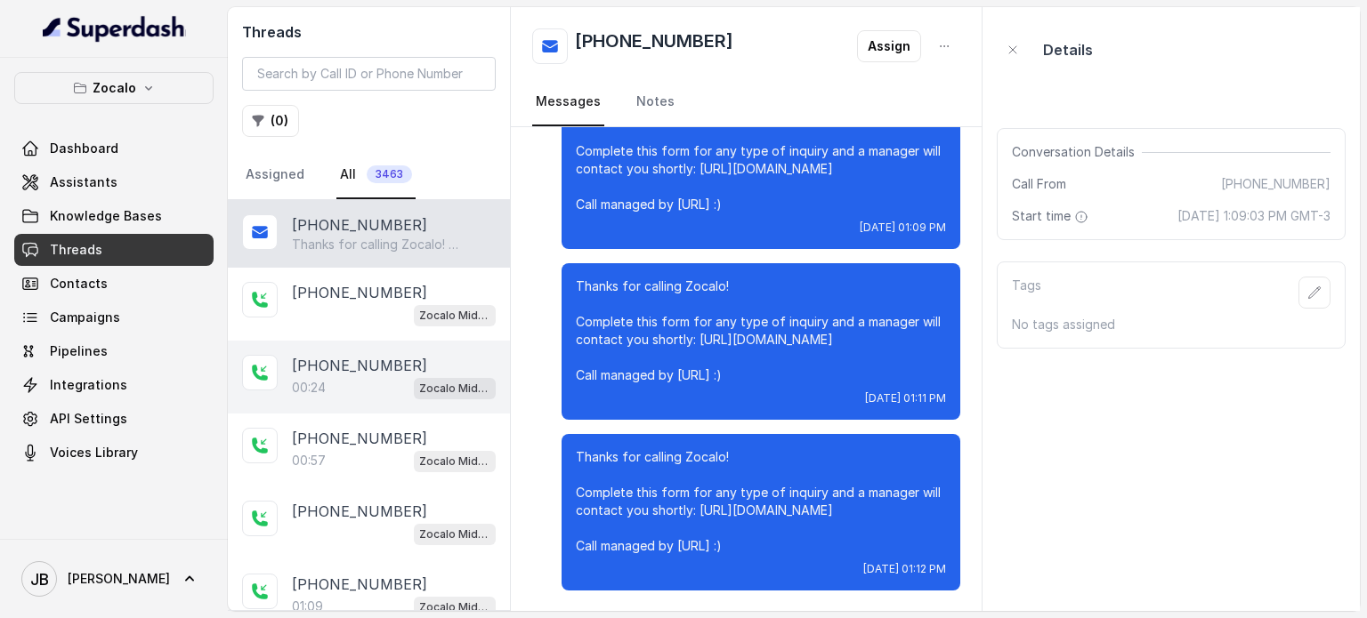
click at [353, 383] on div "00:24 Zocalo Midtown / EN" at bounding box center [394, 387] width 204 height 23
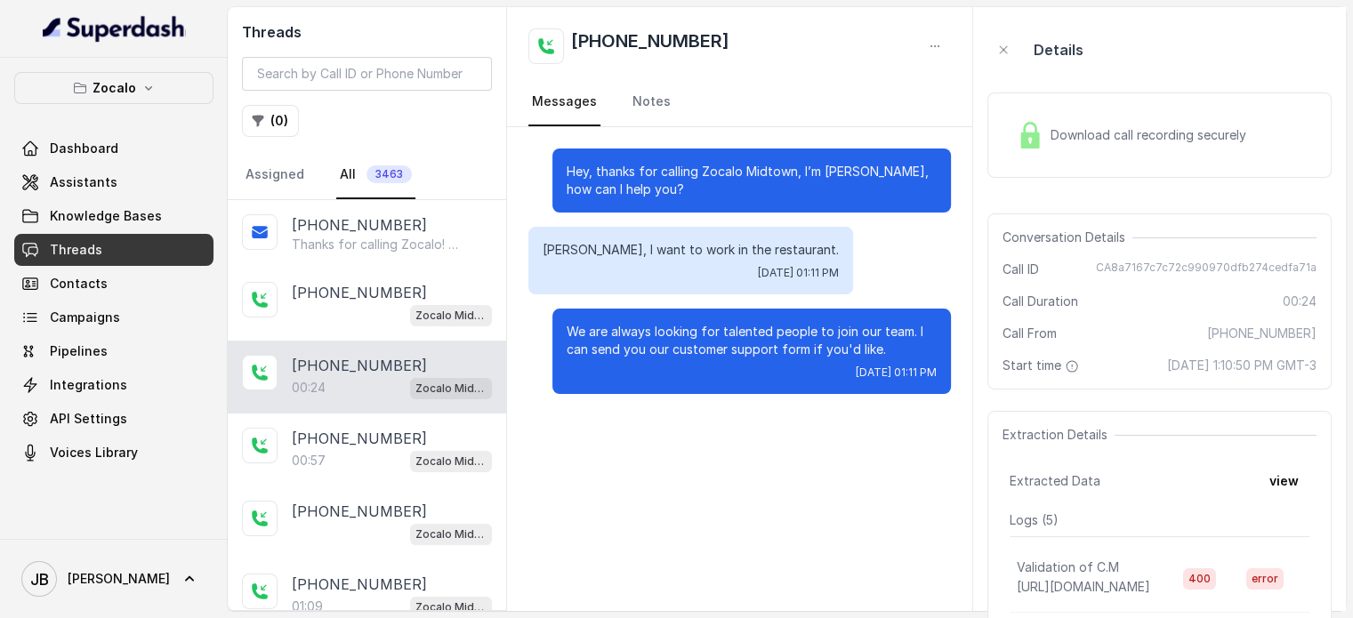
click at [1264, 491] on button "view" at bounding box center [1284, 481] width 51 height 32
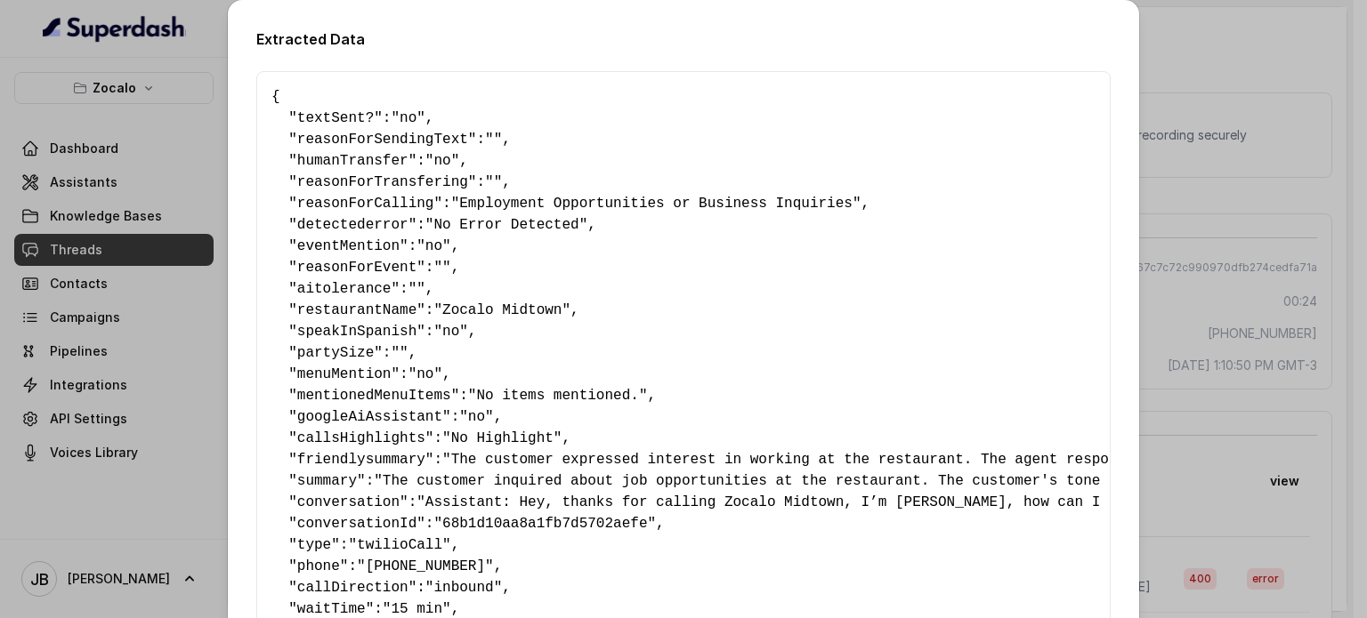
scroll to position [432, 0]
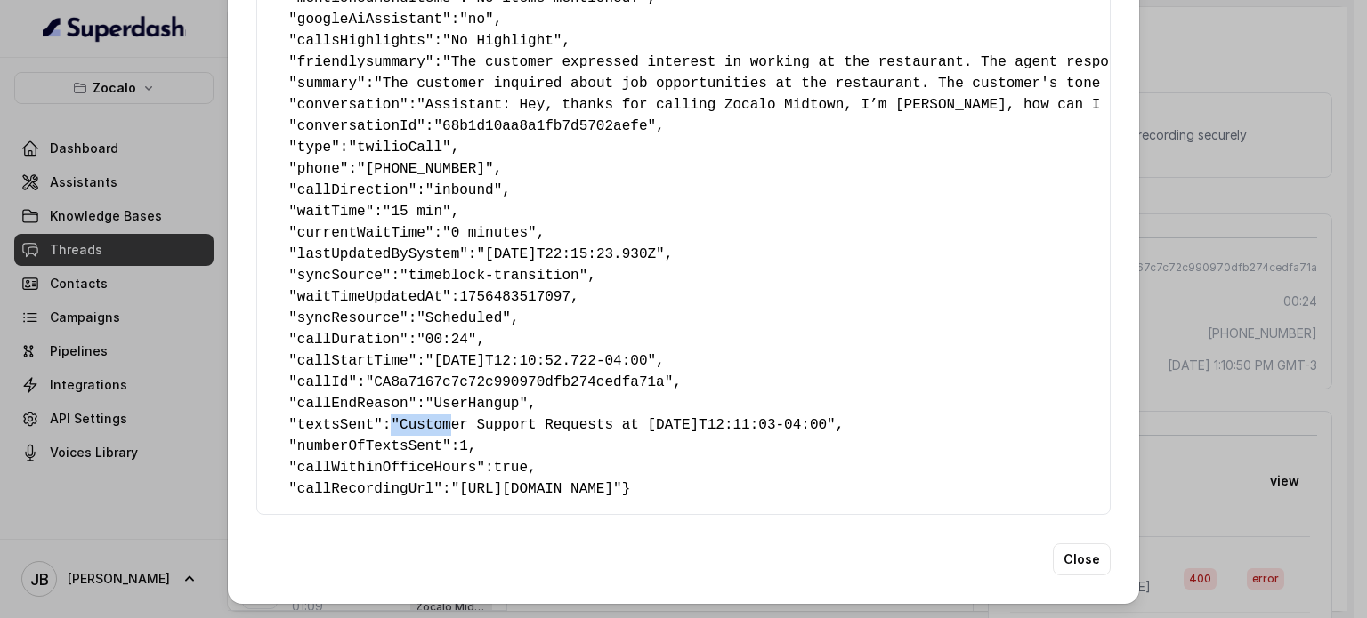
drag, startPoint x: 381, startPoint y: 392, endPoint x: 769, endPoint y: 399, distance: 388.0
click at [739, 417] on span ""Customer Support Requests at 2025-08-29T12:11:03-04:00"" at bounding box center [613, 425] width 444 height 16
click at [1207, 318] on div "Extracted Data { " textSent? ": "no" , " reasonForSendingText ": "" , " humanTr…" at bounding box center [683, 309] width 1367 height 618
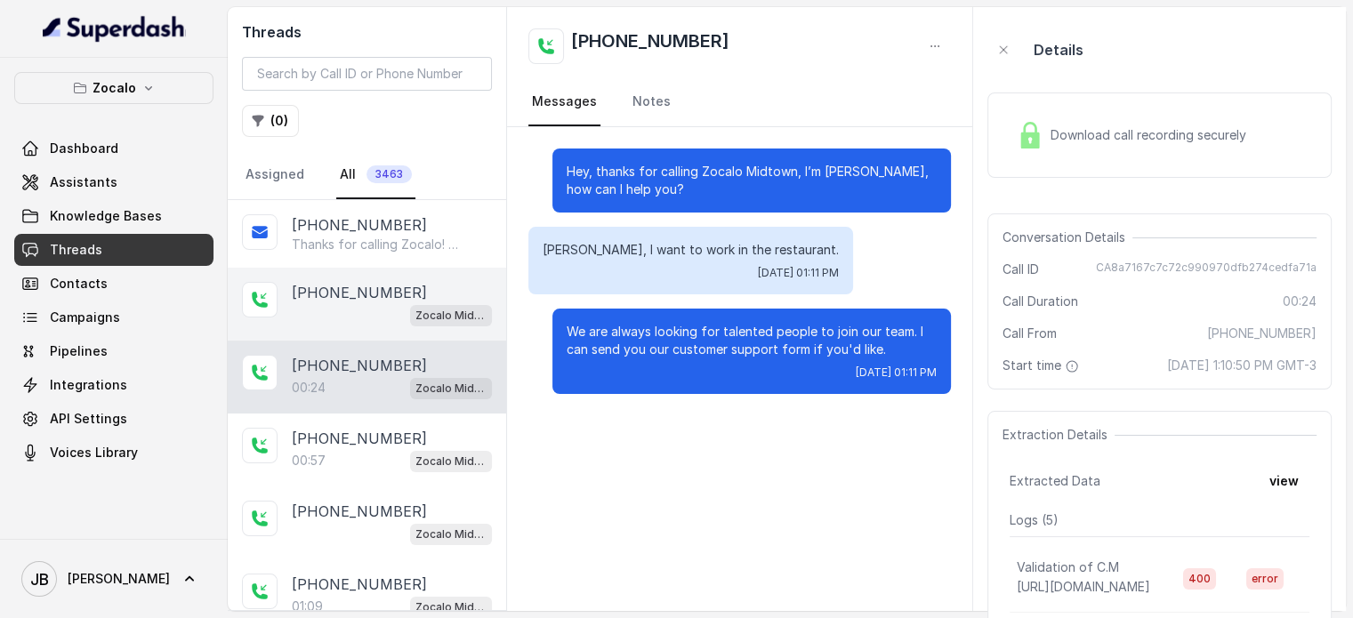
drag, startPoint x: 345, startPoint y: 278, endPoint x: 360, endPoint y: 269, distance: 17.6
click at [344, 277] on div "+14043338341 Zocalo Midtown / EN" at bounding box center [367, 304] width 279 height 73
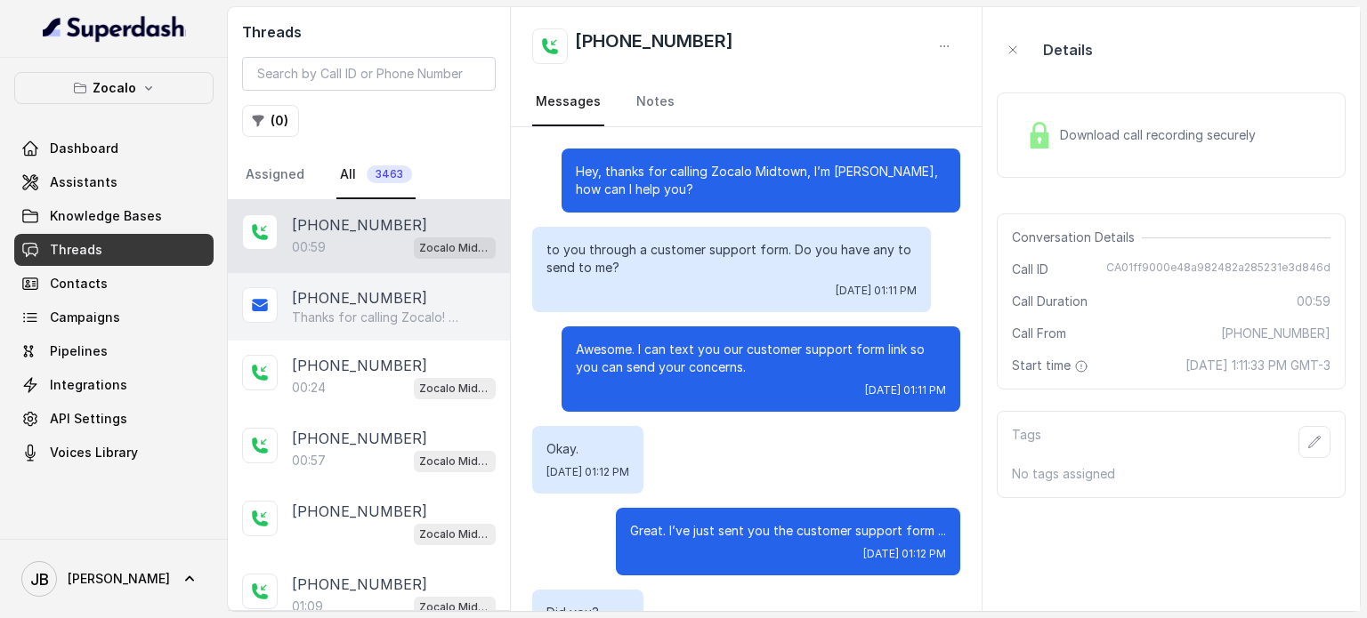
scroll to position [312, 0]
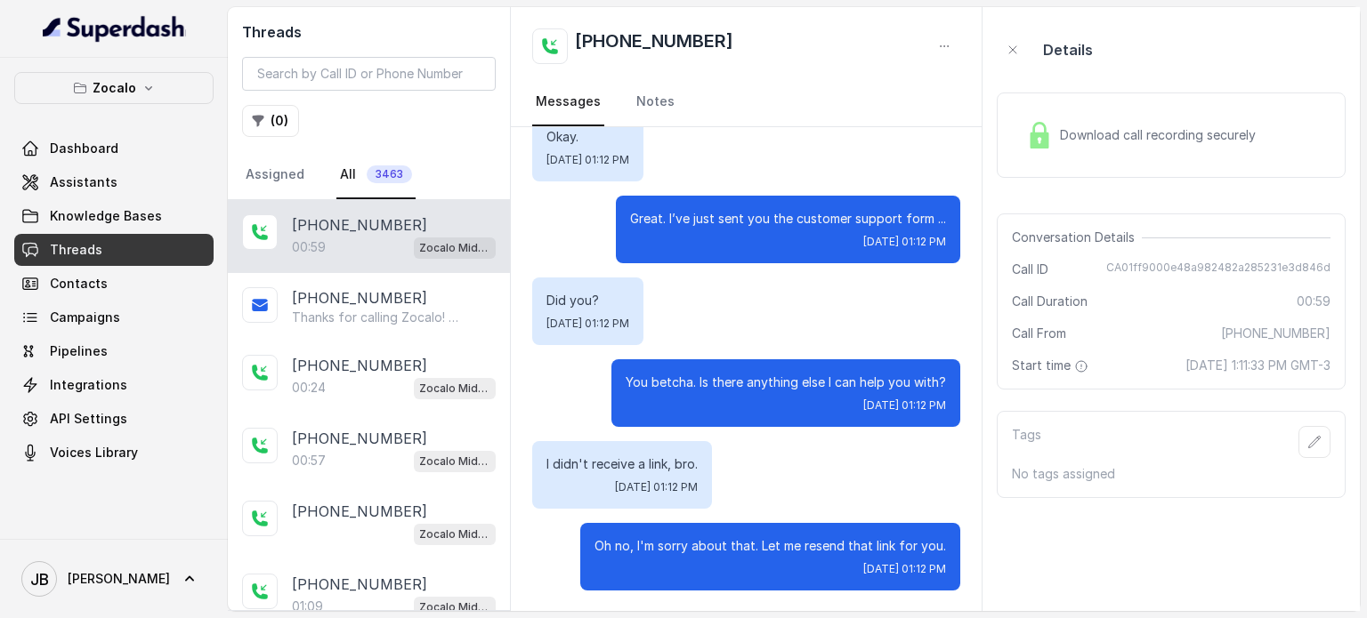
click at [354, 248] on div "00:59 Zocalo Midtown / EN" at bounding box center [394, 247] width 204 height 23
click at [1199, 417] on div "Tags No tags assigned" at bounding box center [1171, 454] width 349 height 87
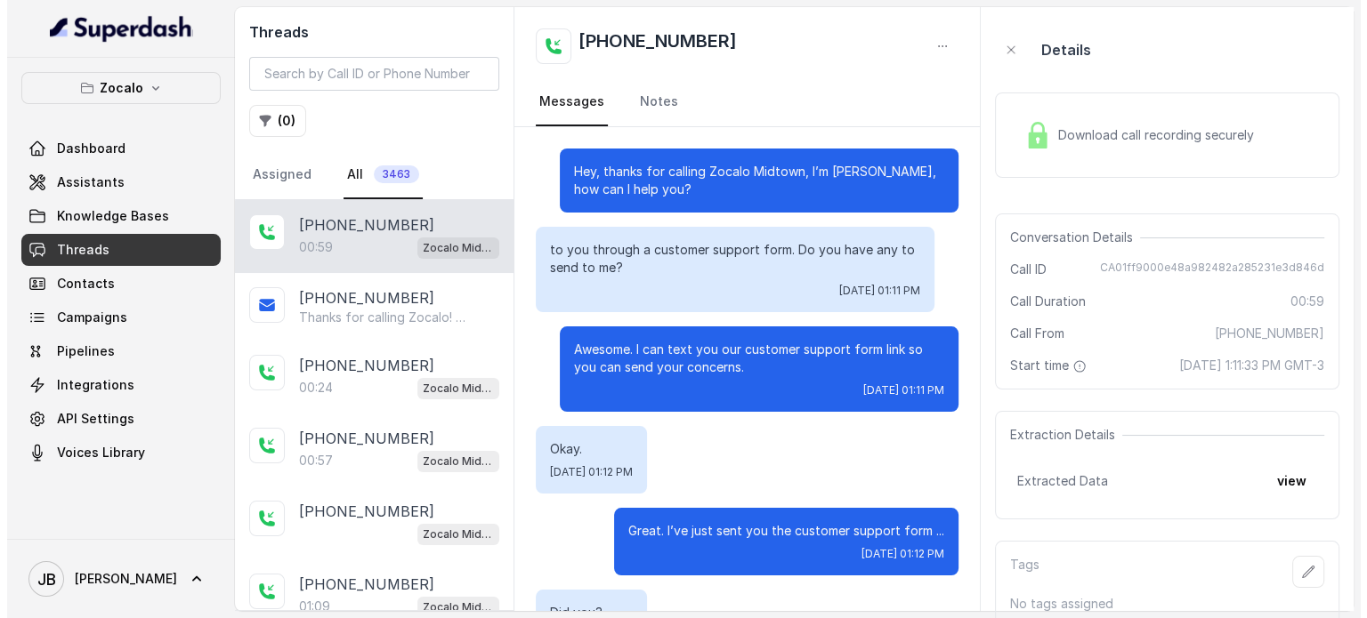
scroll to position [312, 0]
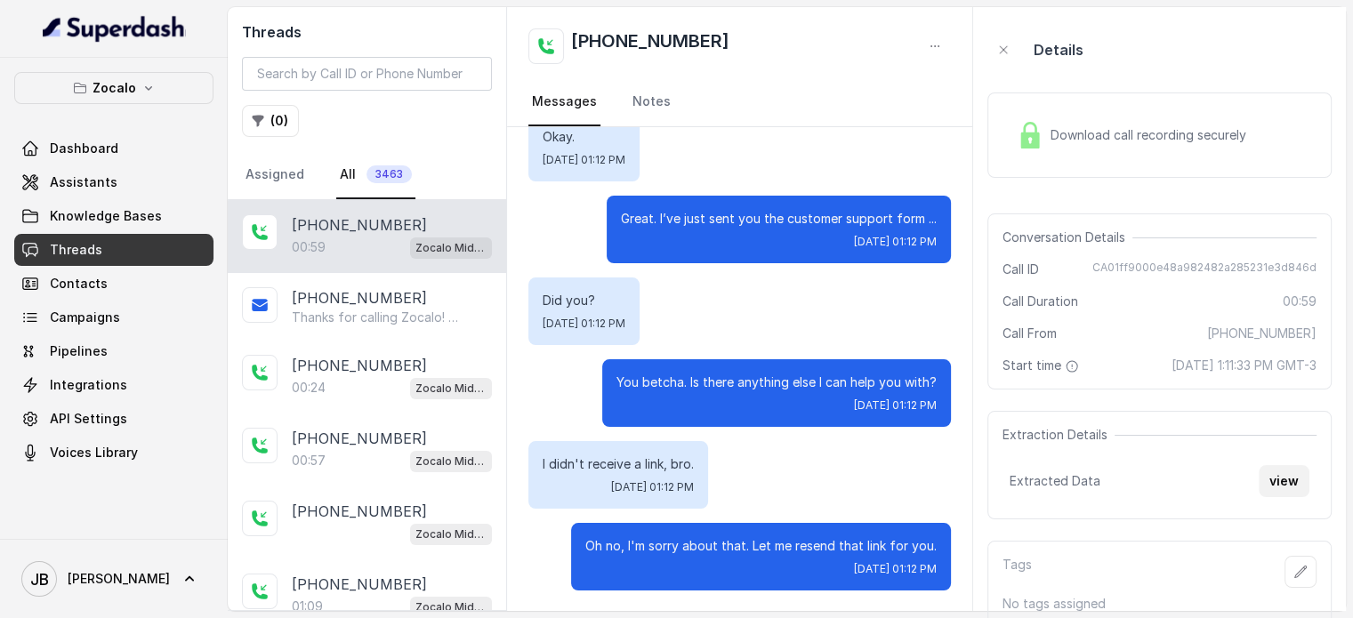
click at [1275, 486] on button "view" at bounding box center [1284, 481] width 51 height 32
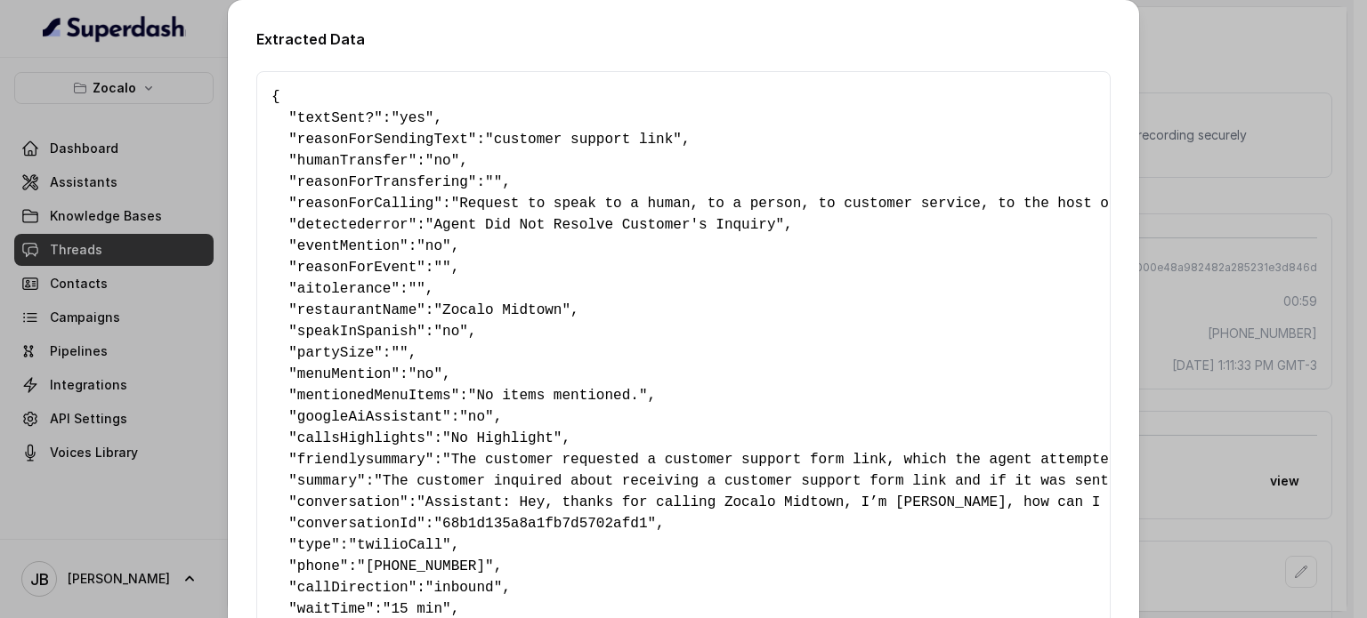
scroll to position [432, 0]
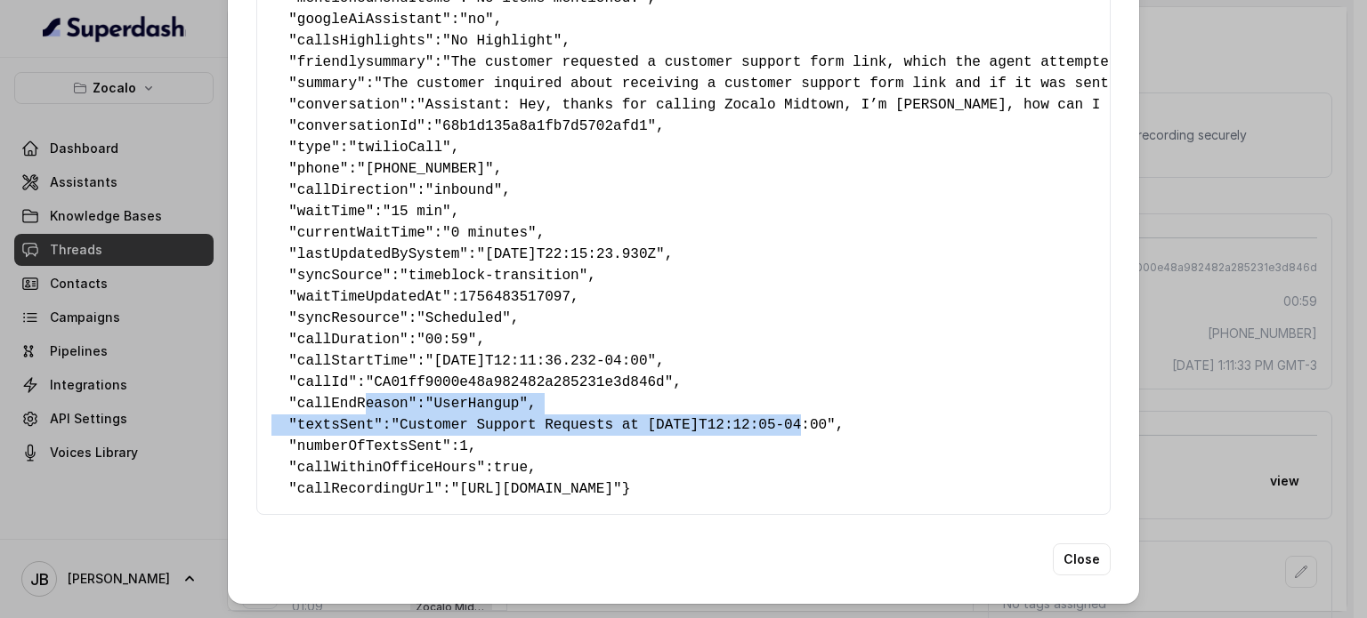
drag, startPoint x: 493, startPoint y: 385, endPoint x: 757, endPoint y: 384, distance: 264.3
click at [757, 384] on pre "{ " textSent? ": "yes" , " reasonForSendingText ": "customer support link" , " …" at bounding box center [683, 95] width 824 height 812
click at [758, 417] on span ""Customer Support Requests at 2025-08-29T12:12:05-04:00"" at bounding box center [613, 425] width 444 height 16
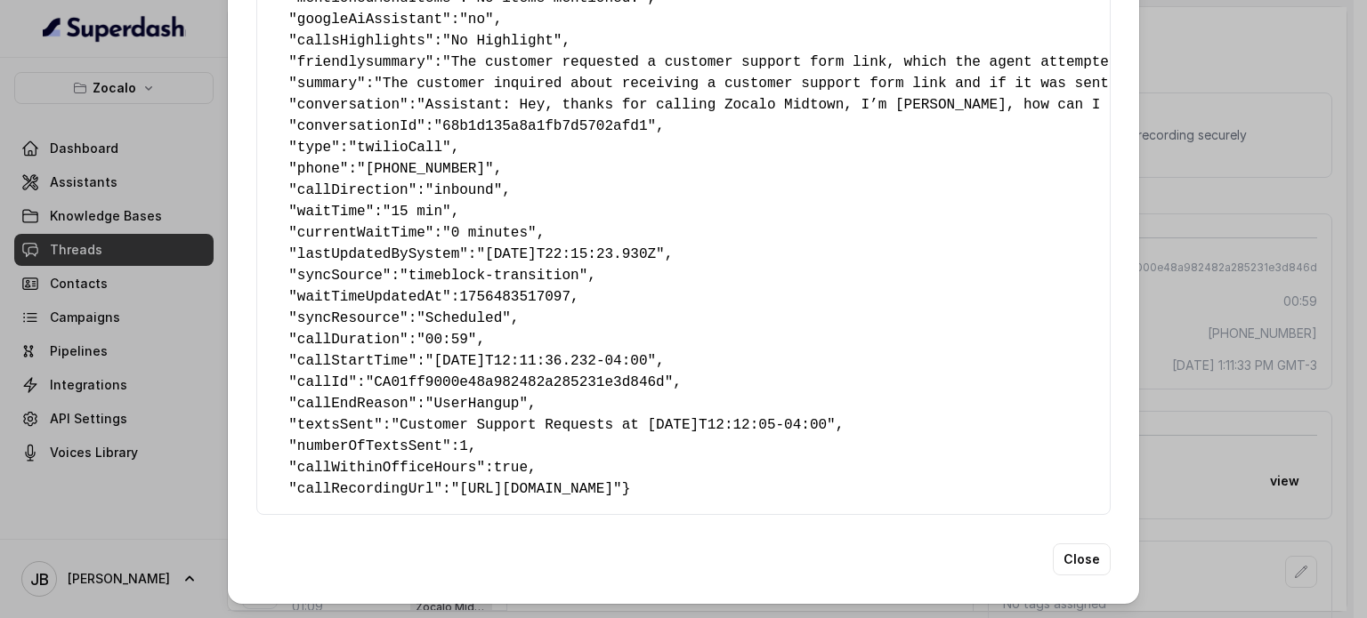
click at [1175, 230] on div "Extracted Data { " textSent? ": "yes" , " reasonForSendingText ": "customer sup…" at bounding box center [683, 309] width 1367 height 618
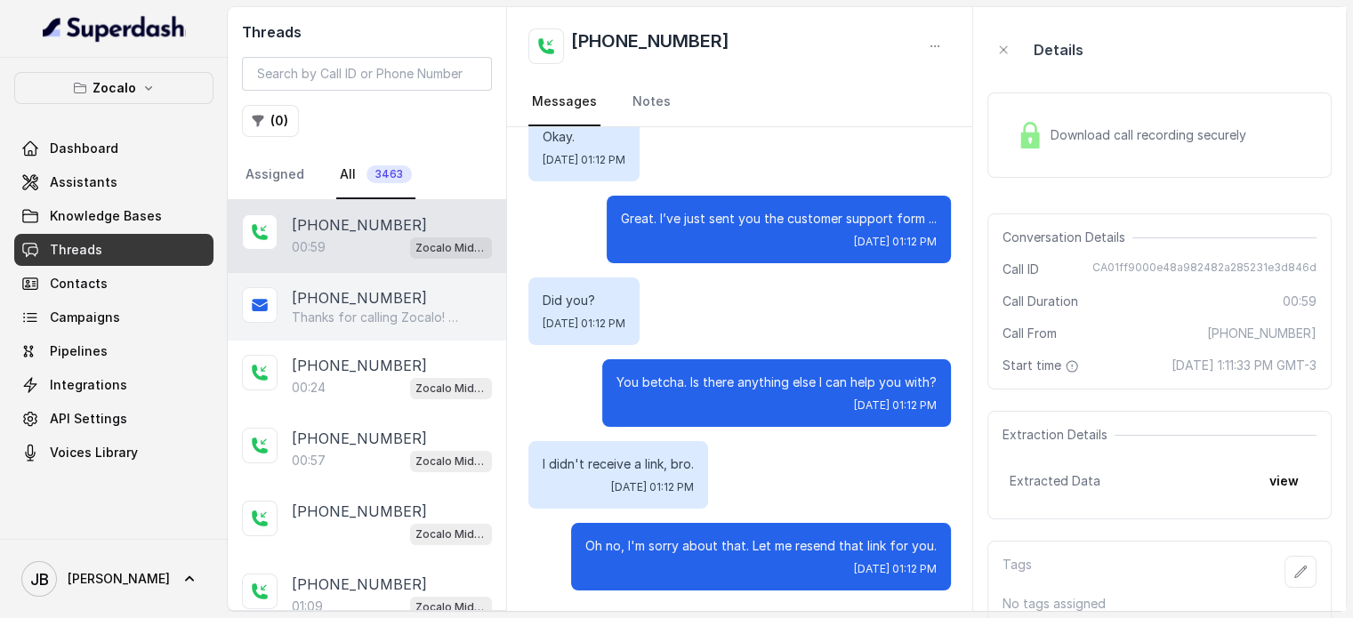
click at [331, 328] on div "+14043338341 Thanks for calling Zocalo! Complete this form for any type of inqu…" at bounding box center [367, 307] width 279 height 68
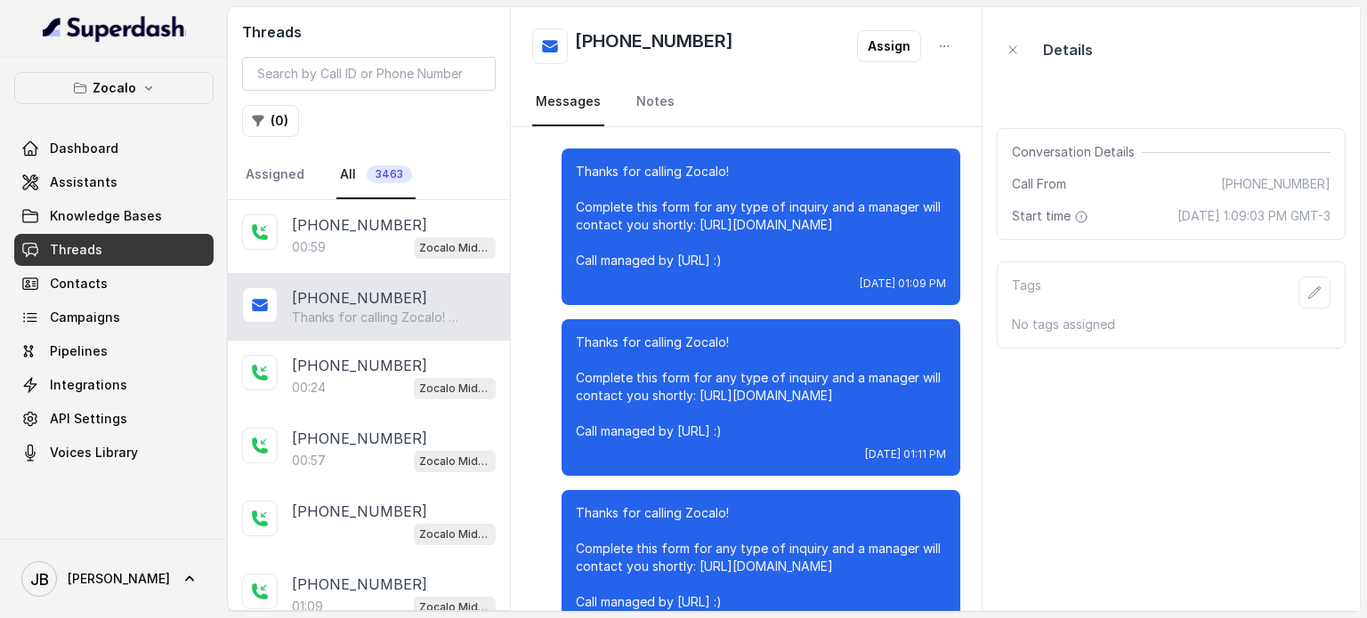
scroll to position [56, 0]
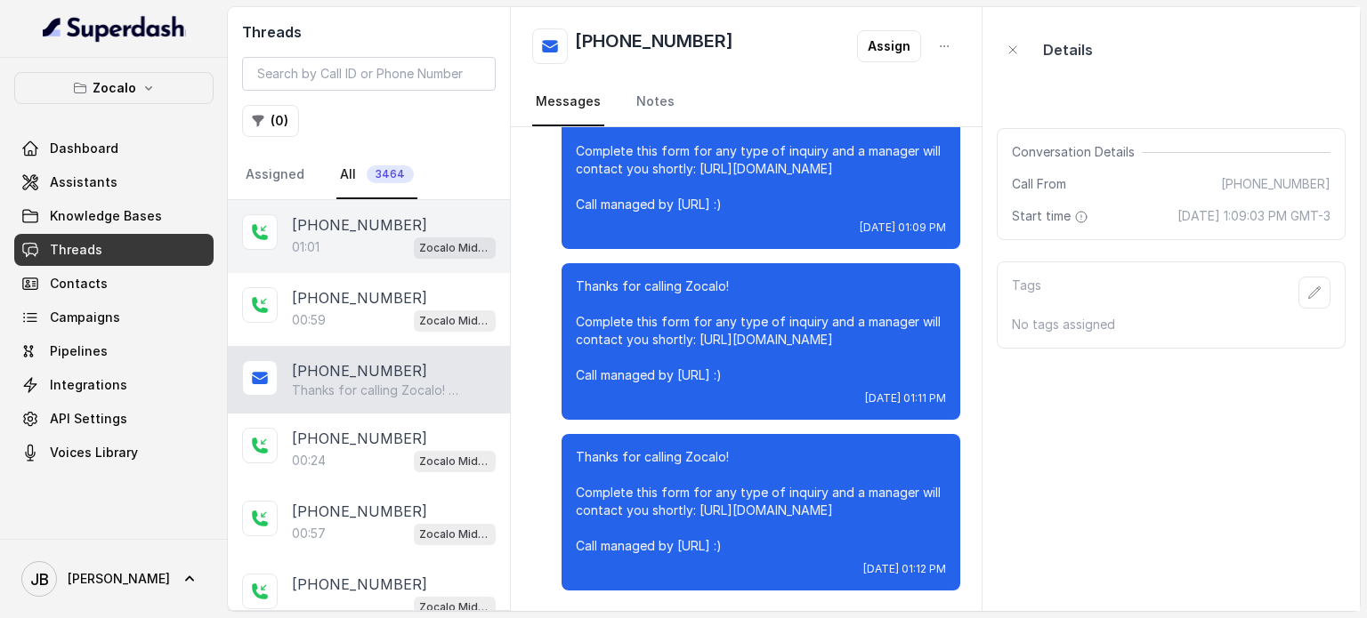
click at [393, 239] on div "01:01 Zocalo Midtown / EN" at bounding box center [394, 247] width 204 height 23
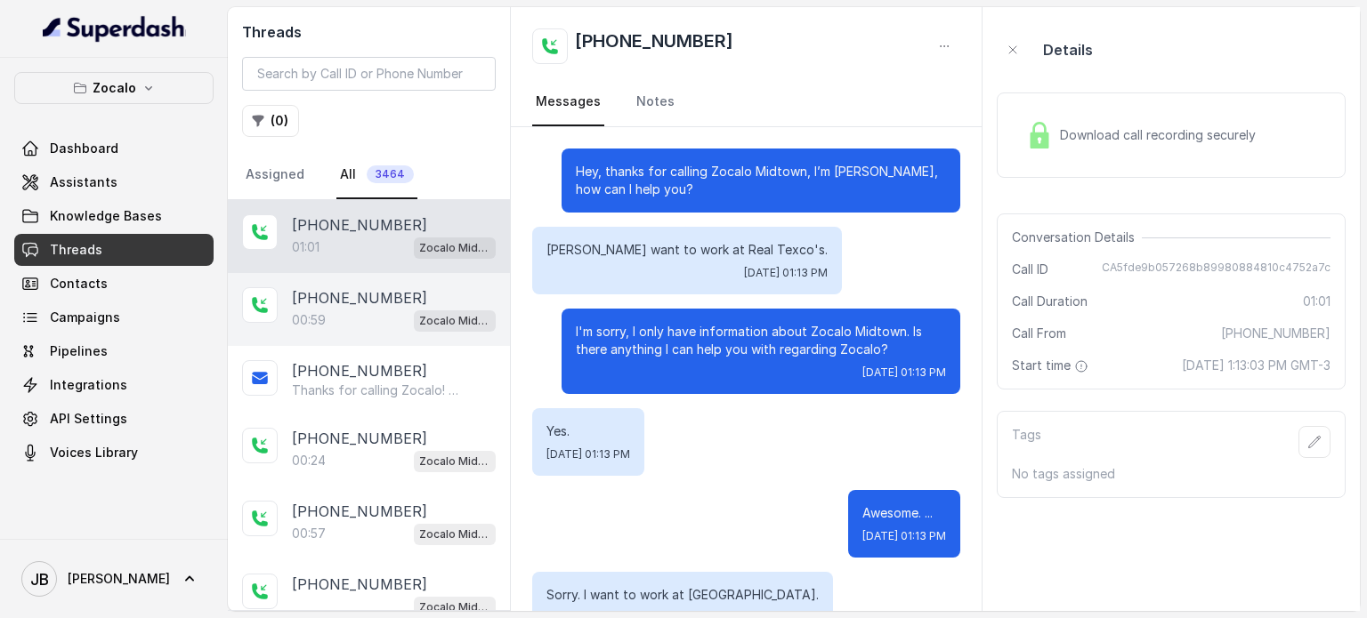
scroll to position [529, 0]
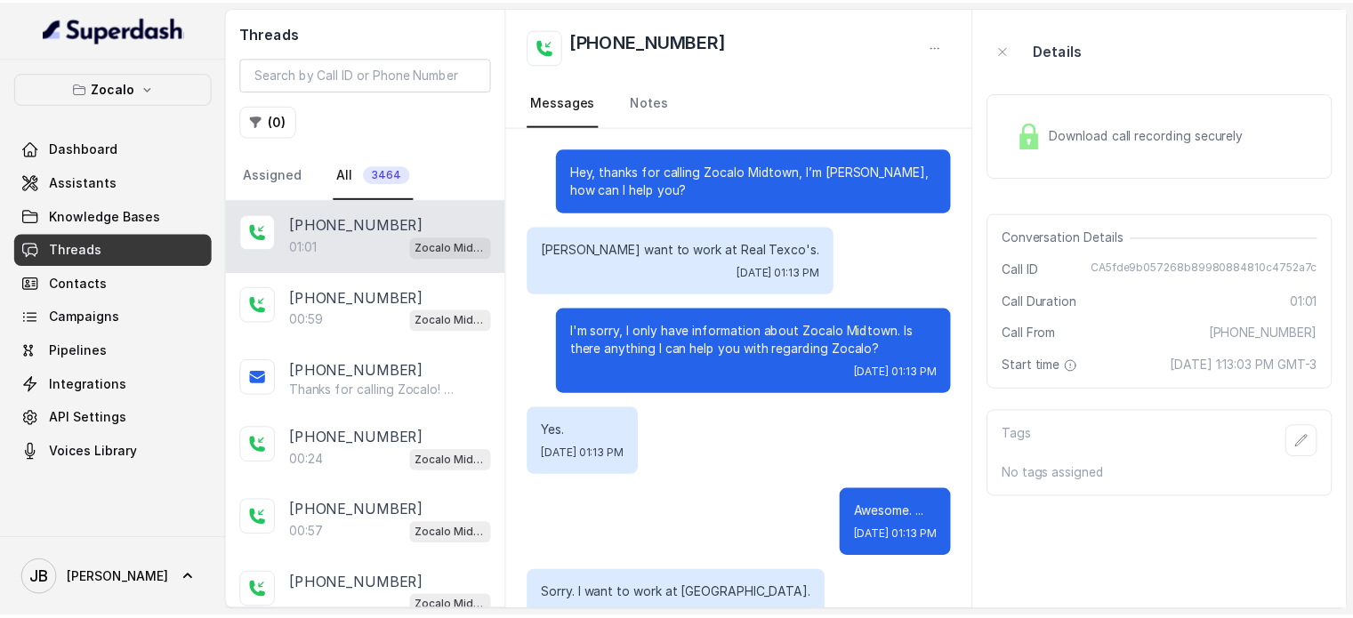
scroll to position [529, 0]
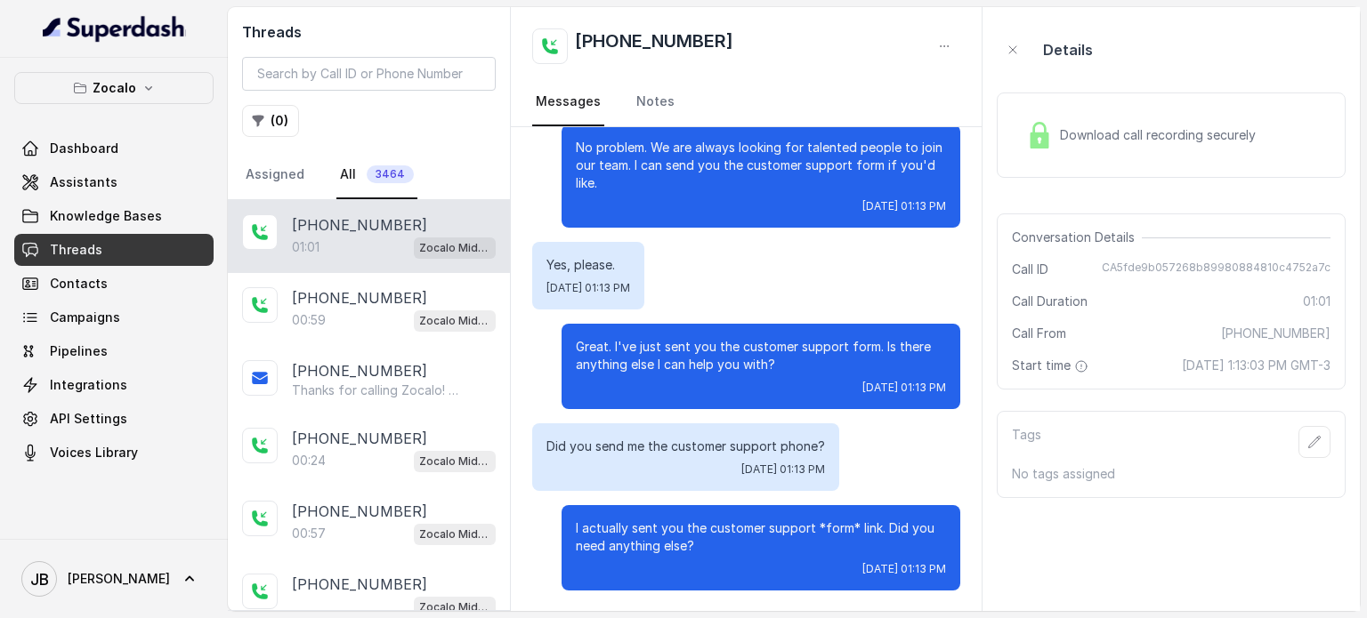
click at [389, 227] on p "[PHONE_NUMBER]" at bounding box center [359, 224] width 135 height 21
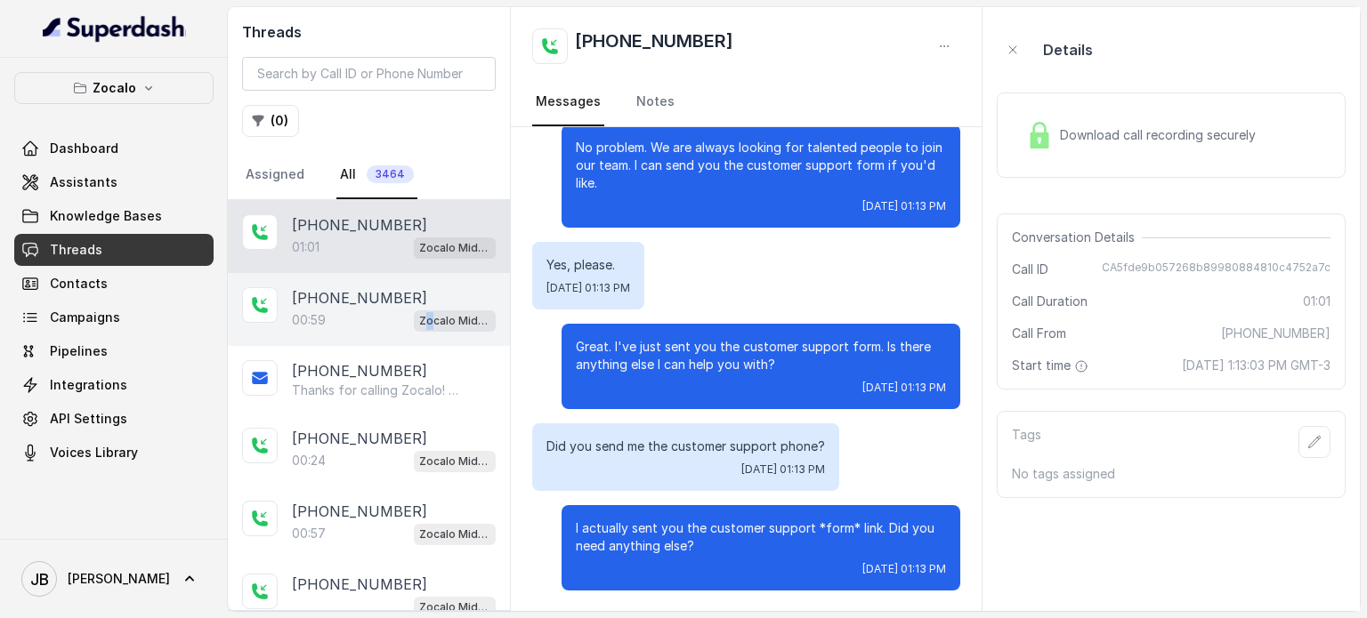
click at [419, 313] on p "Zocalo Midtown / EN" at bounding box center [454, 321] width 71 height 18
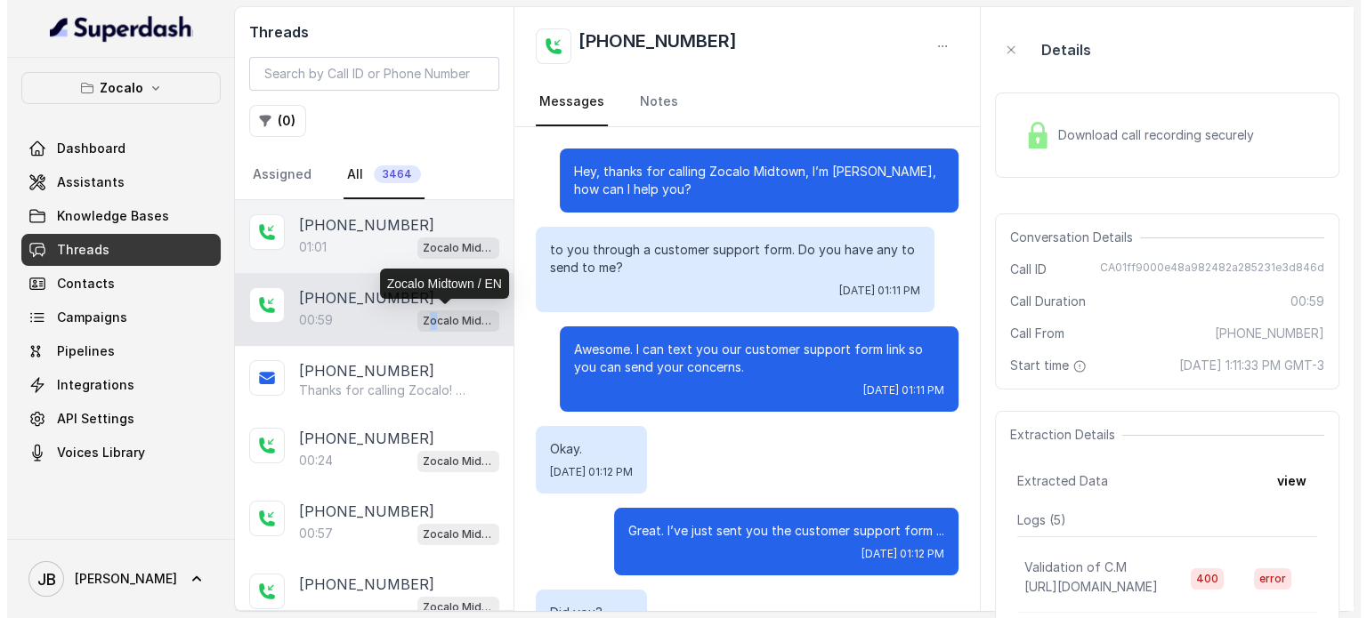
scroll to position [312, 0]
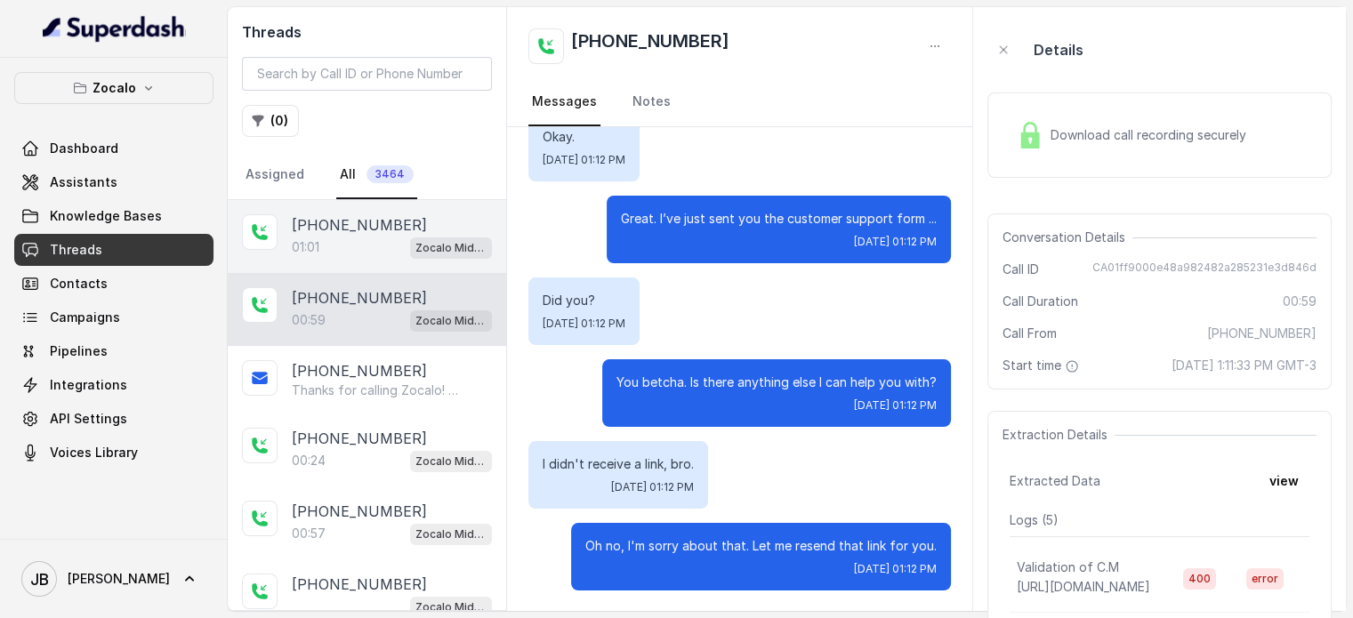
click at [388, 248] on div "01:01 Zocalo Midtown / EN" at bounding box center [392, 247] width 200 height 23
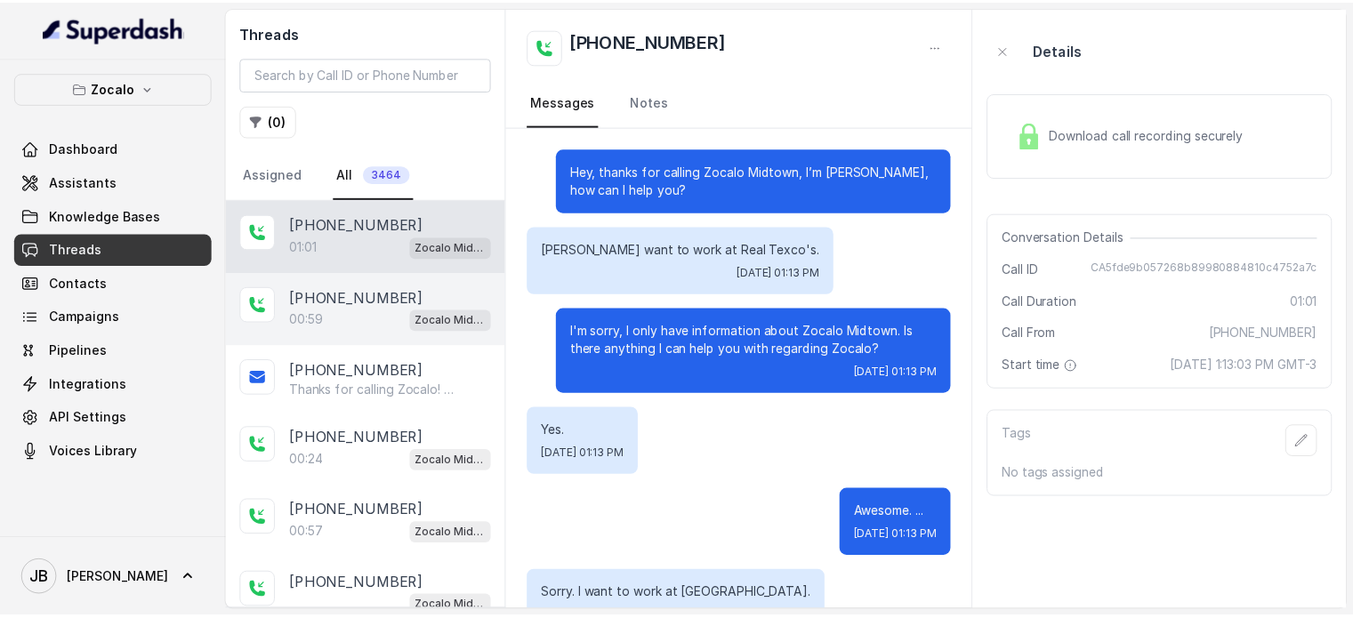
scroll to position [529, 0]
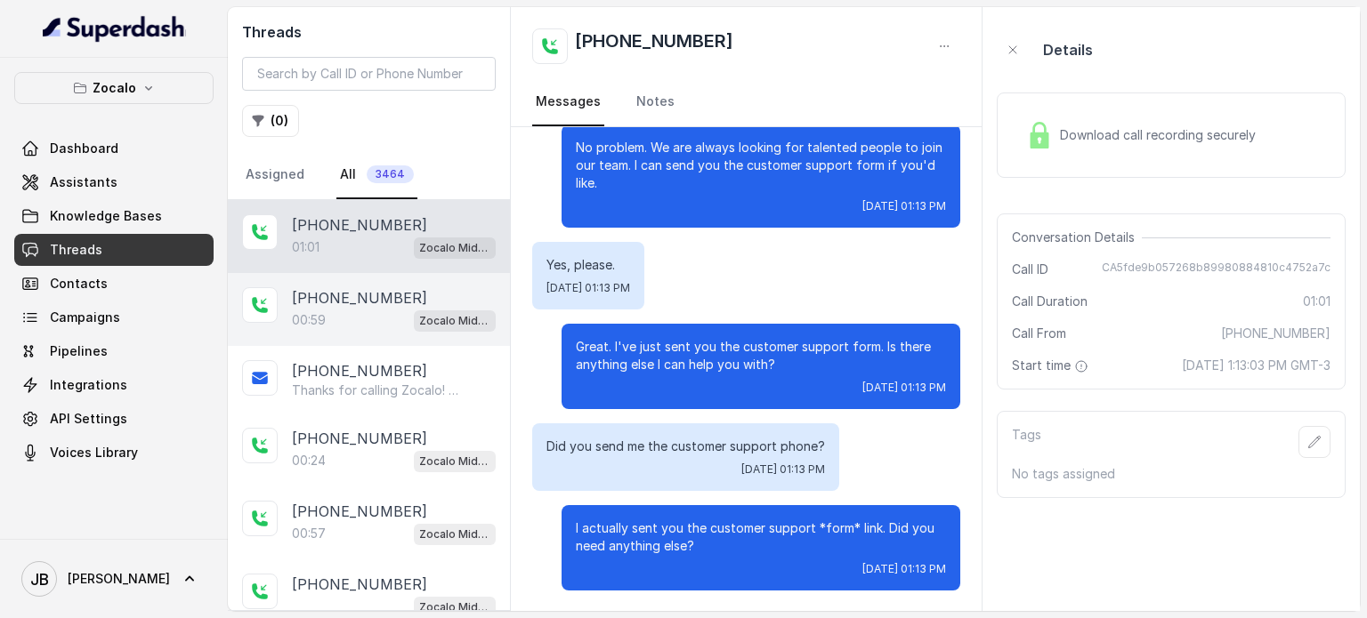
click at [400, 342] on div "+14043338341 00:59 Zocalo Midtown / EN" at bounding box center [369, 309] width 282 height 73
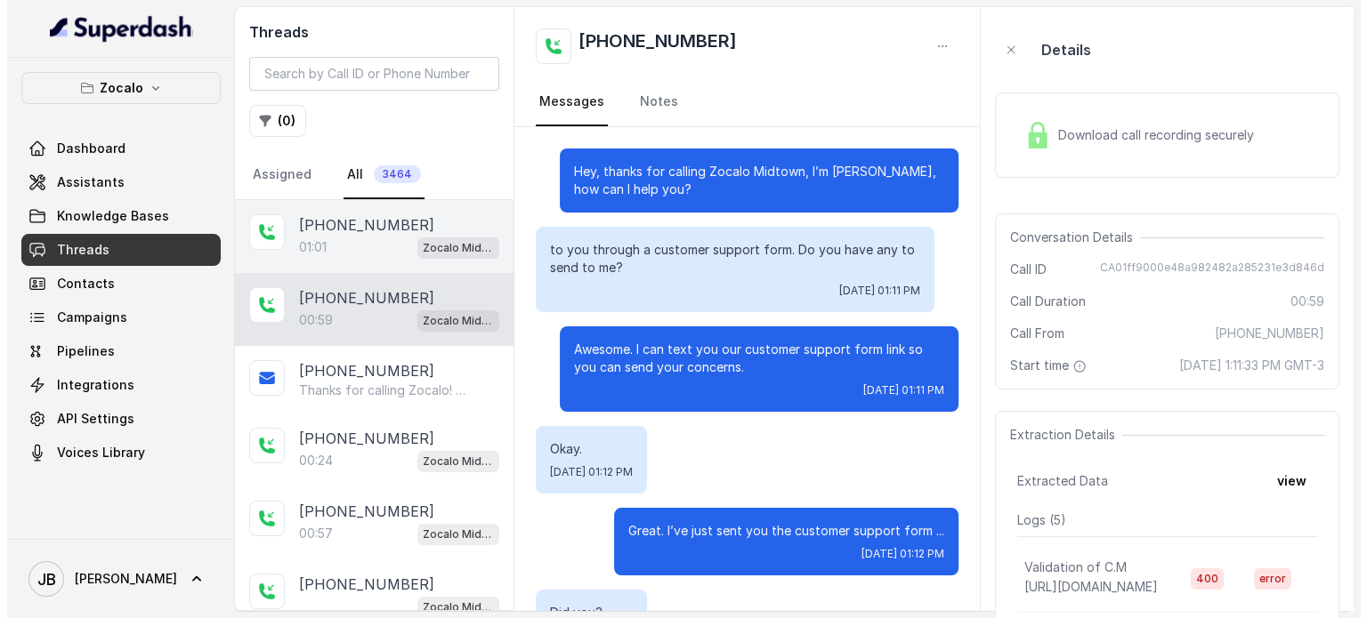
scroll to position [312, 0]
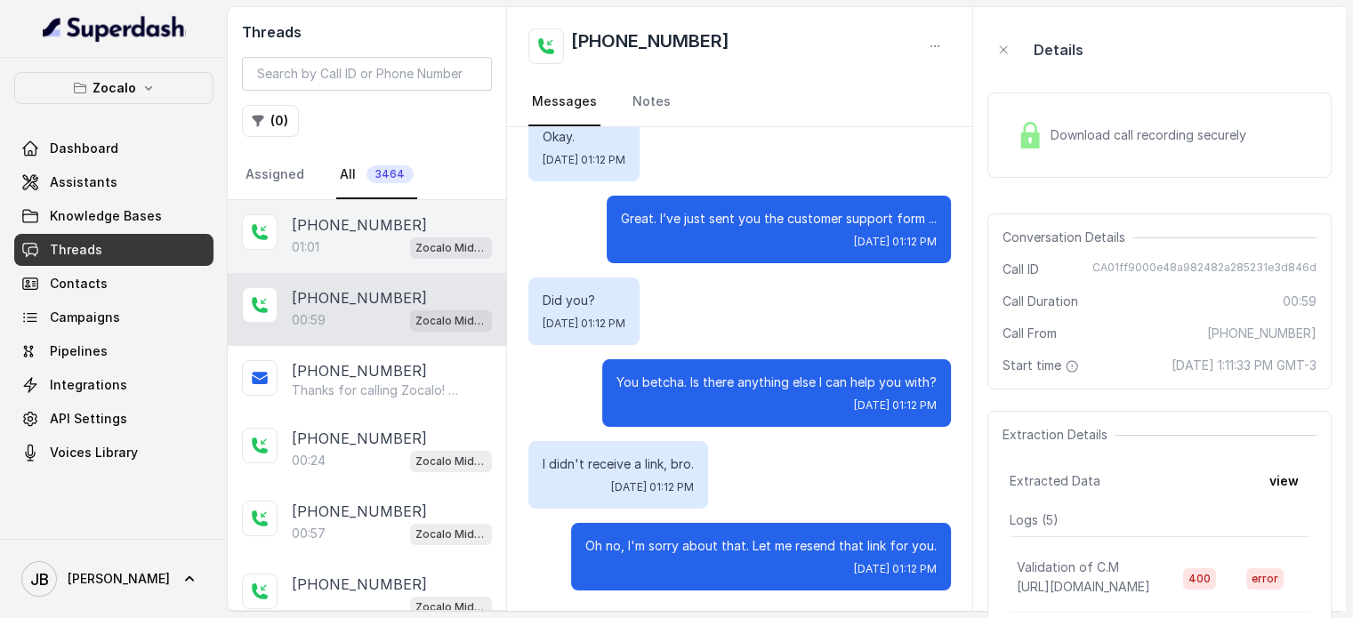
drag, startPoint x: 351, startPoint y: 243, endPoint x: 349, endPoint y: 267, distance: 24.2
click at [351, 243] on div "01:01 Zocalo Midtown / EN" at bounding box center [392, 247] width 200 height 23
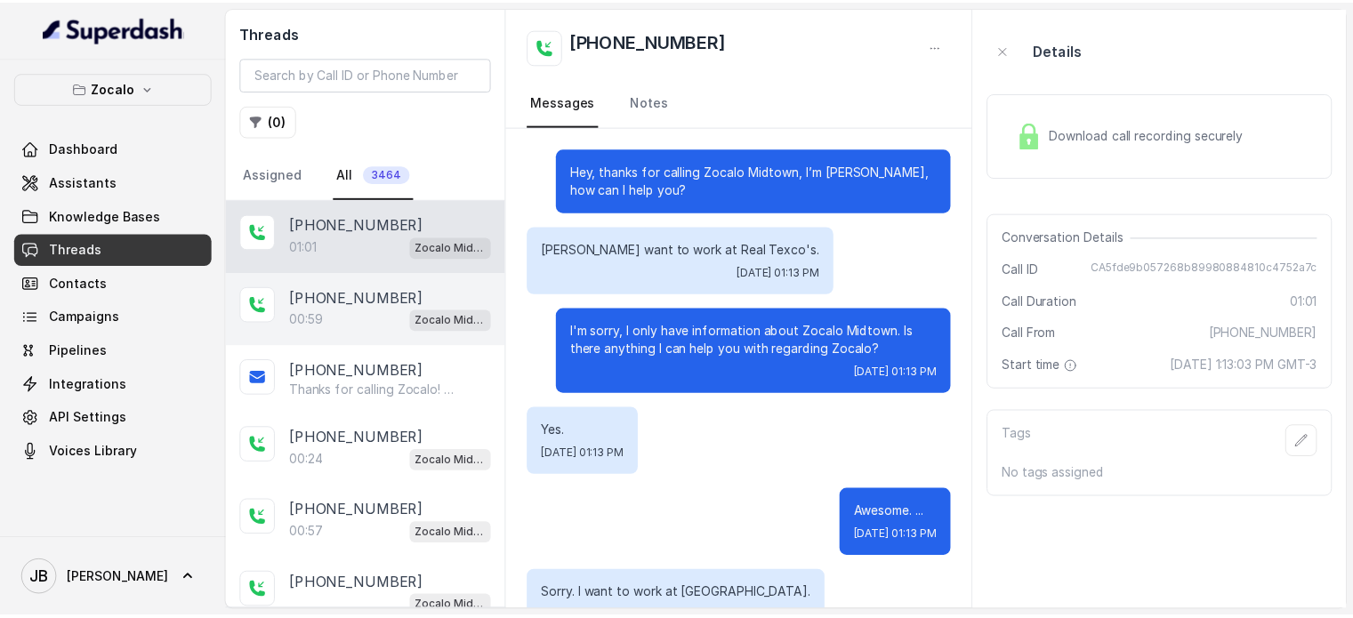
scroll to position [529, 0]
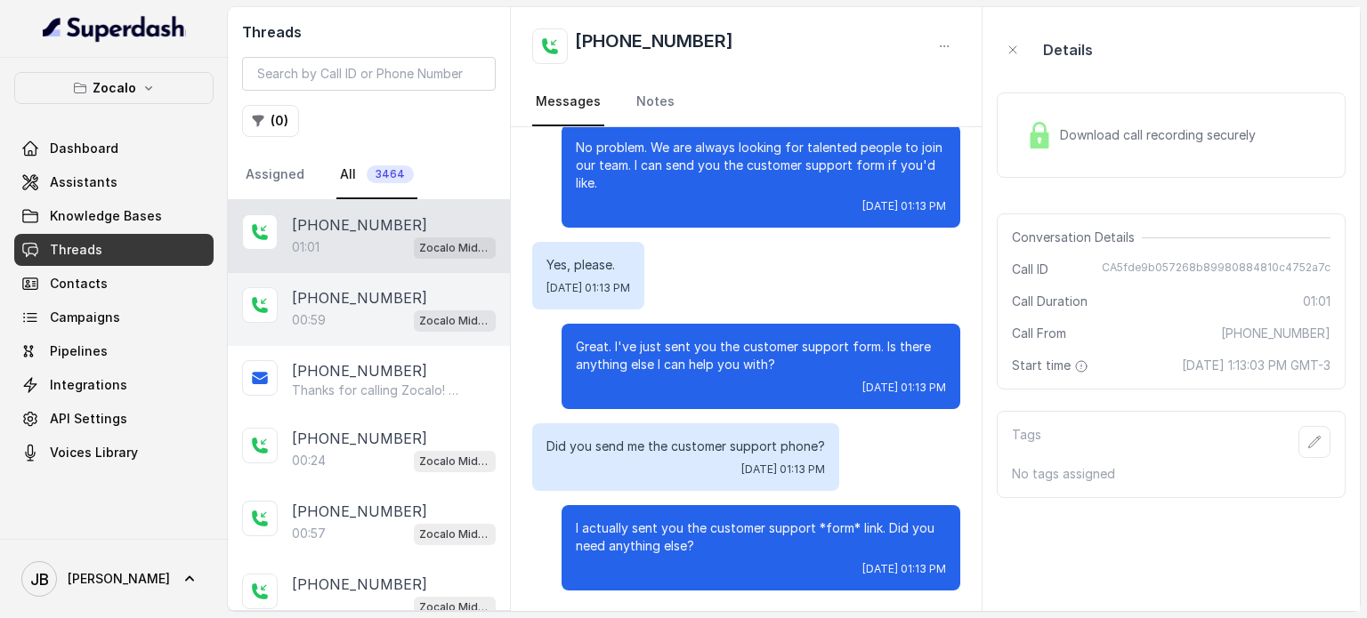
click at [350, 309] on div "00:59 Zocalo Midtown / EN" at bounding box center [394, 320] width 204 height 23
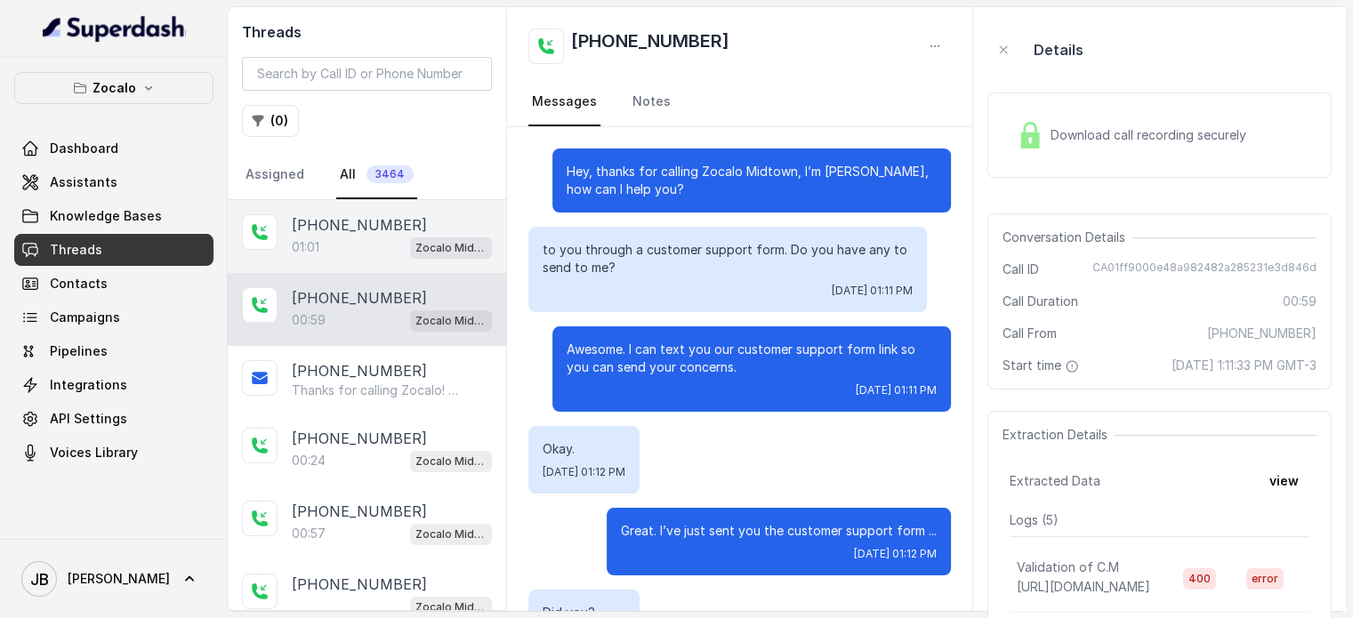
scroll to position [312, 0]
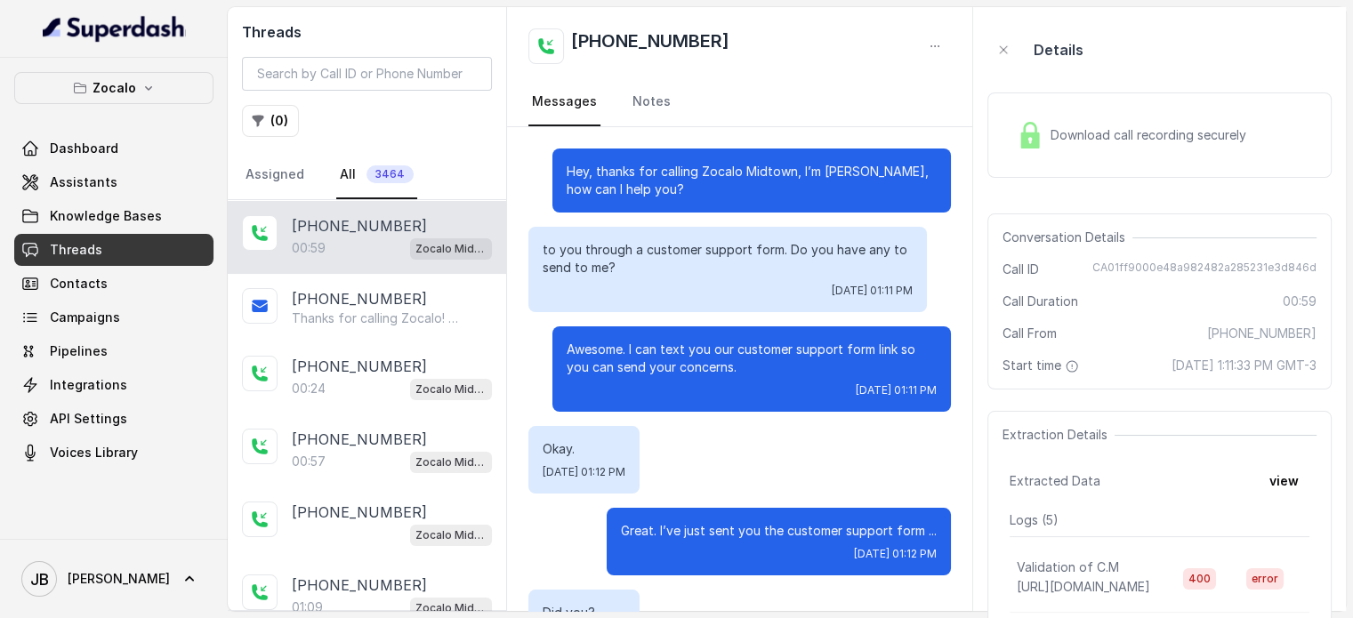
scroll to position [312, 0]
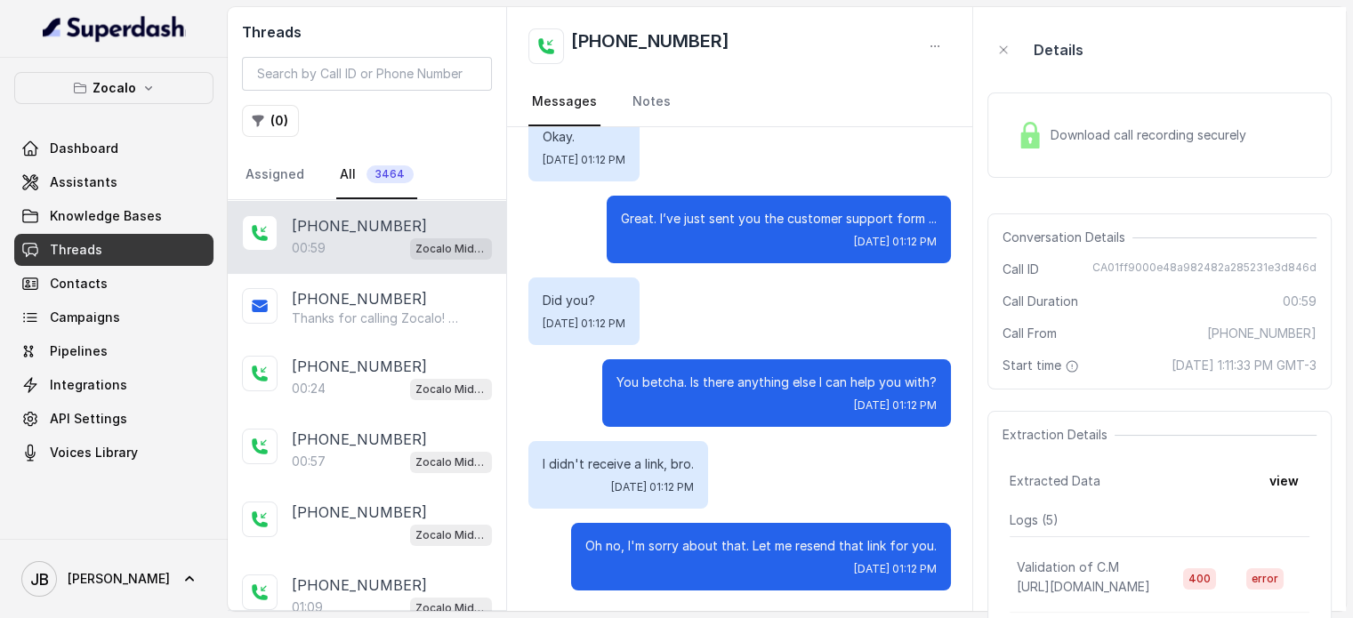
click at [389, 238] on div "00:59 Zocalo Midtown / EN" at bounding box center [392, 248] width 200 height 23
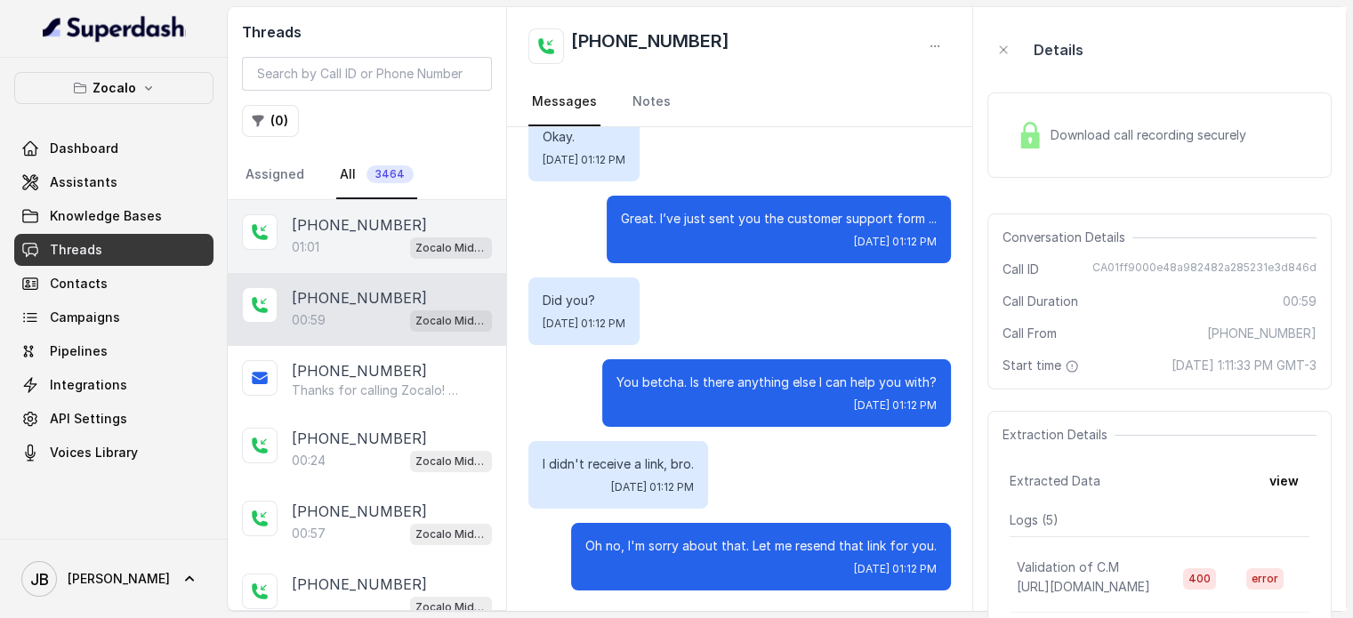
click at [381, 246] on div "01:01 Zocalo Midtown / EN" at bounding box center [392, 247] width 200 height 23
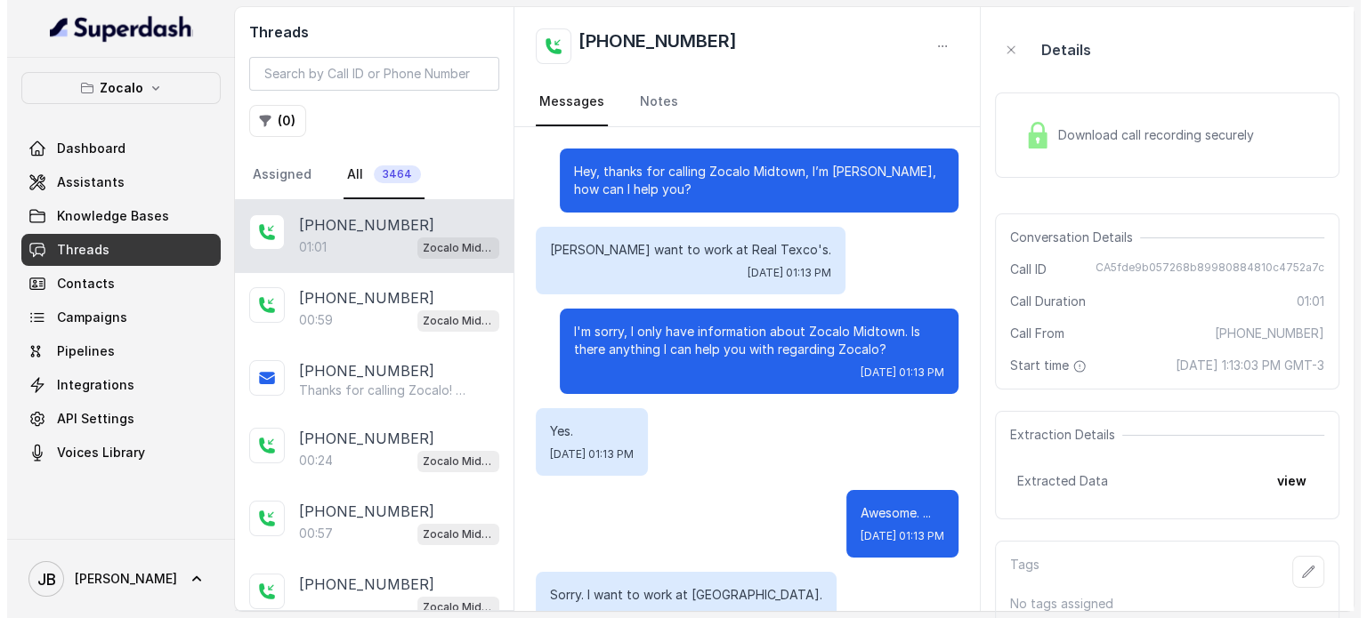
scroll to position [529, 0]
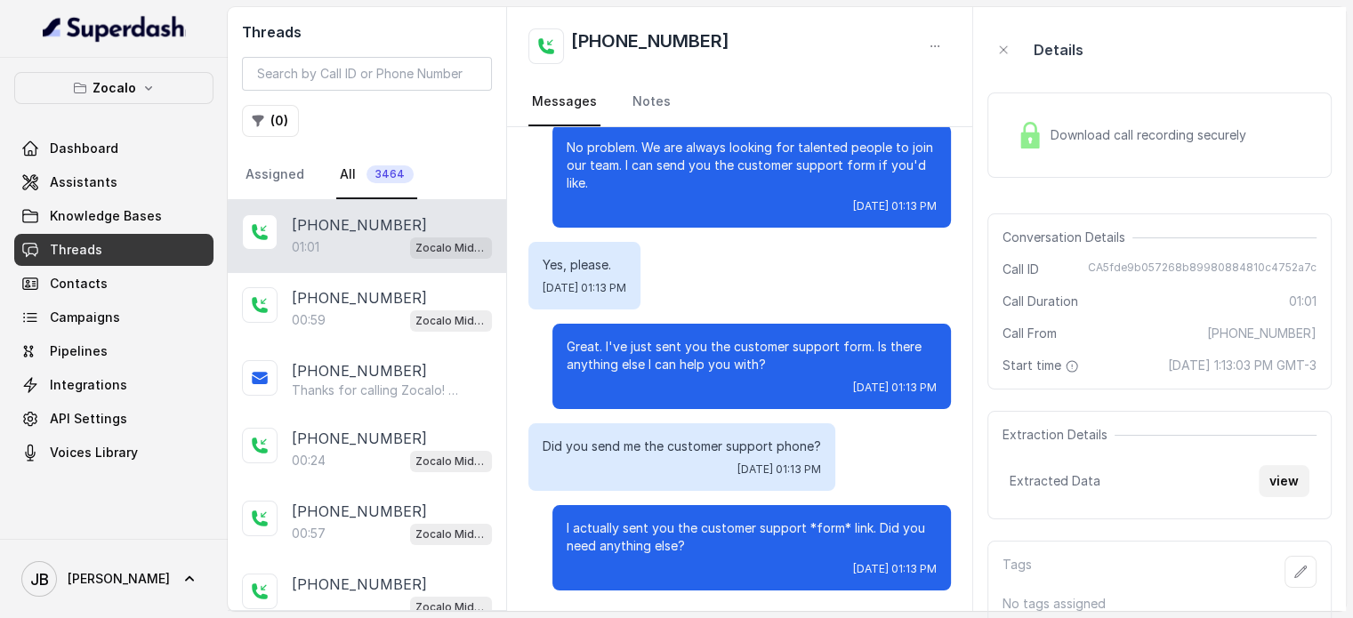
click at [1272, 493] on button "view" at bounding box center [1284, 481] width 51 height 32
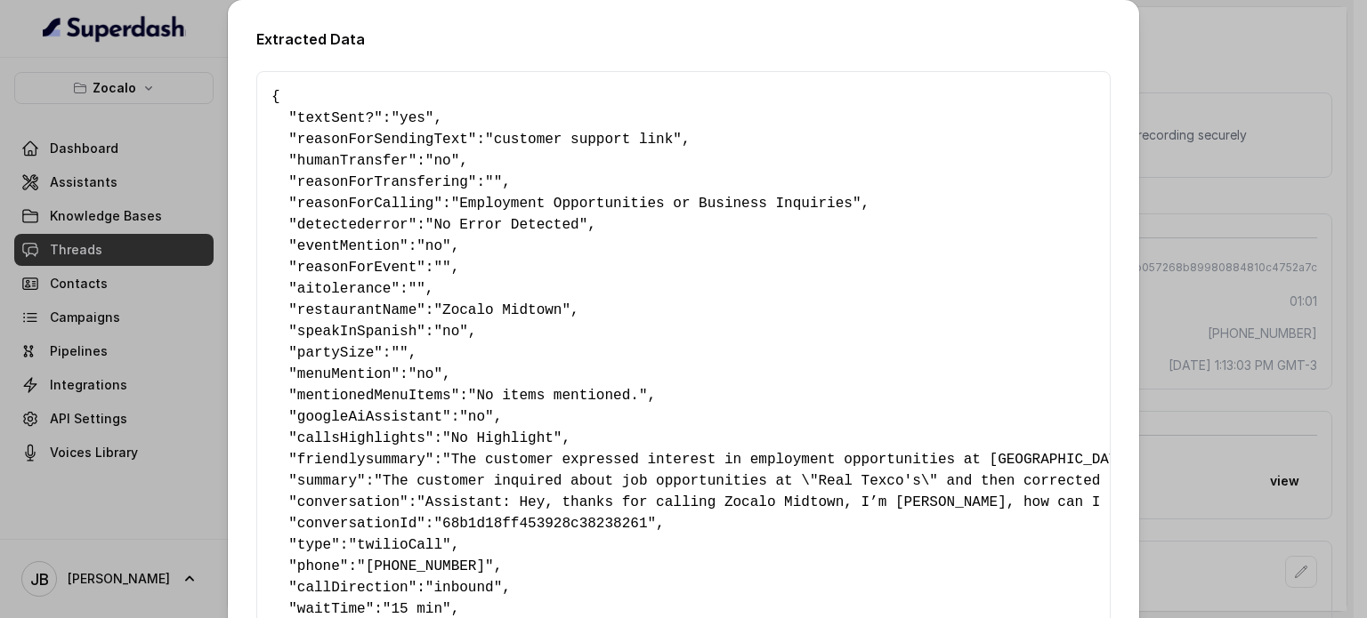
scroll to position [410, 0]
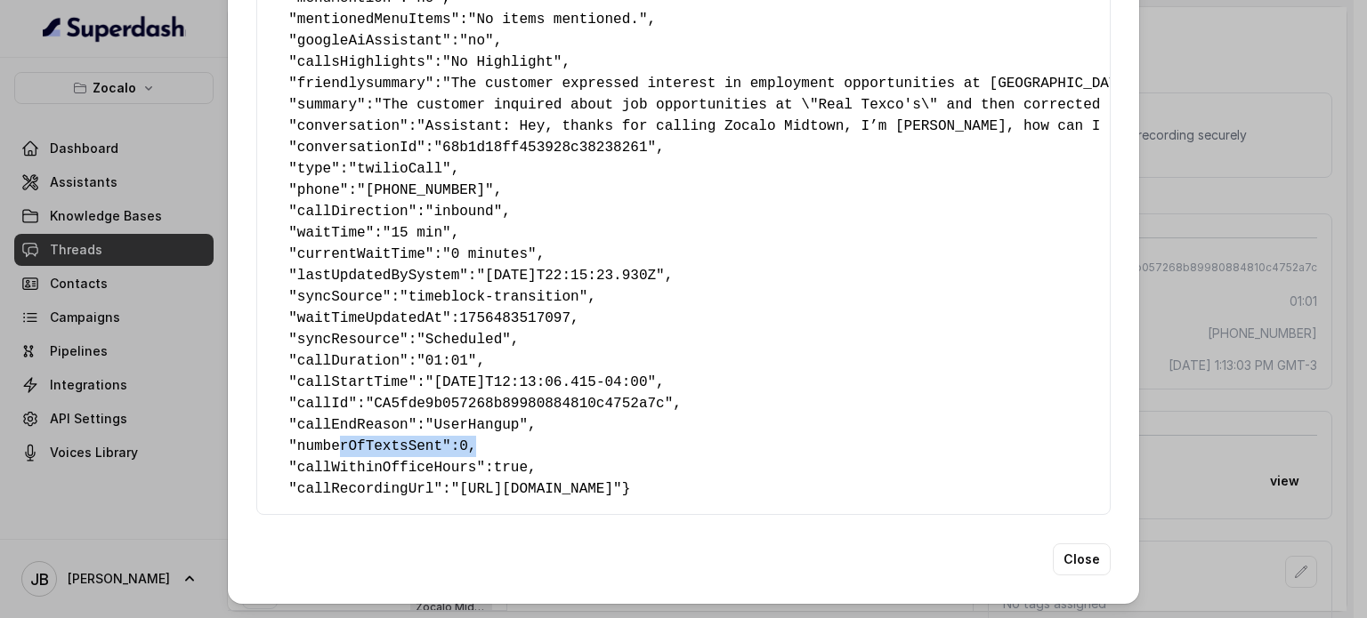
drag, startPoint x: 329, startPoint y: 405, endPoint x: 561, endPoint y: 412, distance: 231.5
click at [561, 413] on pre "{ " textSent? ": "yes" , " reasonForSendingText ": "customer support link" , " …" at bounding box center [683, 105] width 824 height 790
click at [561, 412] on pre "{ " textSent? ": "yes" , " reasonForSendingText ": "customer support link" , " …" at bounding box center [683, 105] width 824 height 790
click at [1090, 247] on div "{ " textSent? ": "yes" , " reasonForSendingText ": "customer support link" , " …" at bounding box center [683, 105] width 854 height 820
click at [1182, 226] on div "Extracted Data { " textSent? ": "yes" , " reasonForSendingText ": "customer sup…" at bounding box center [683, 309] width 1367 height 618
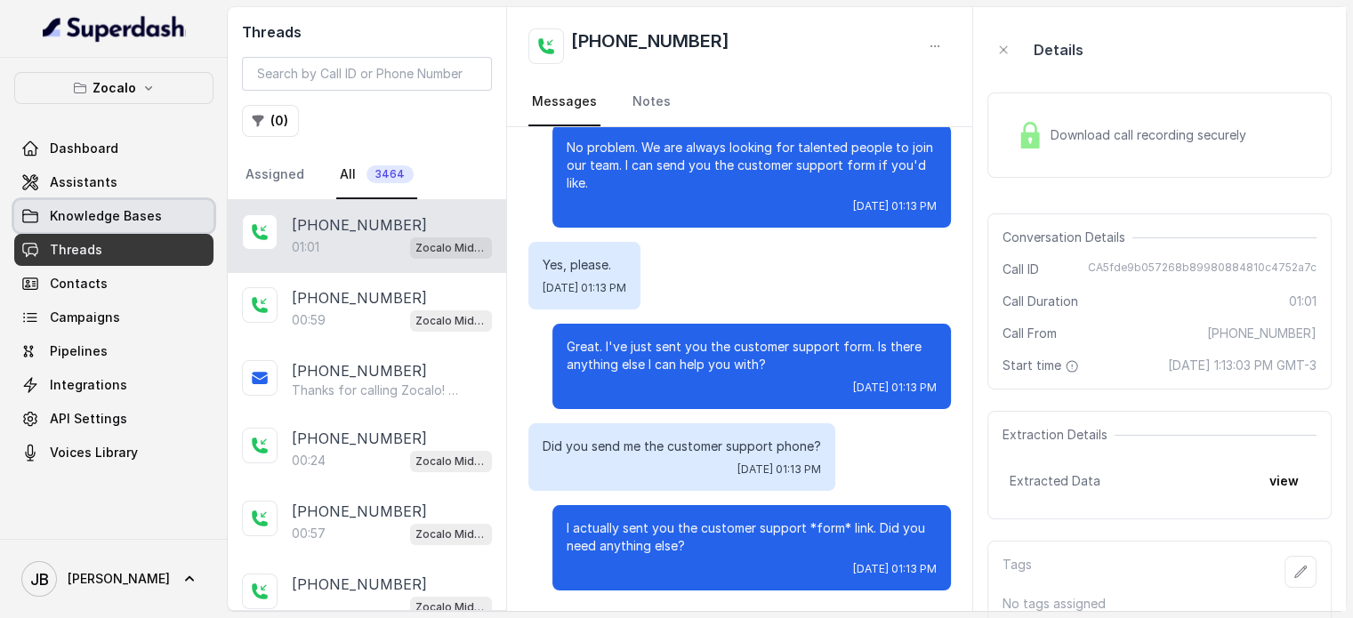
click at [113, 202] on link "Knowledge Bases" at bounding box center [113, 216] width 199 height 32
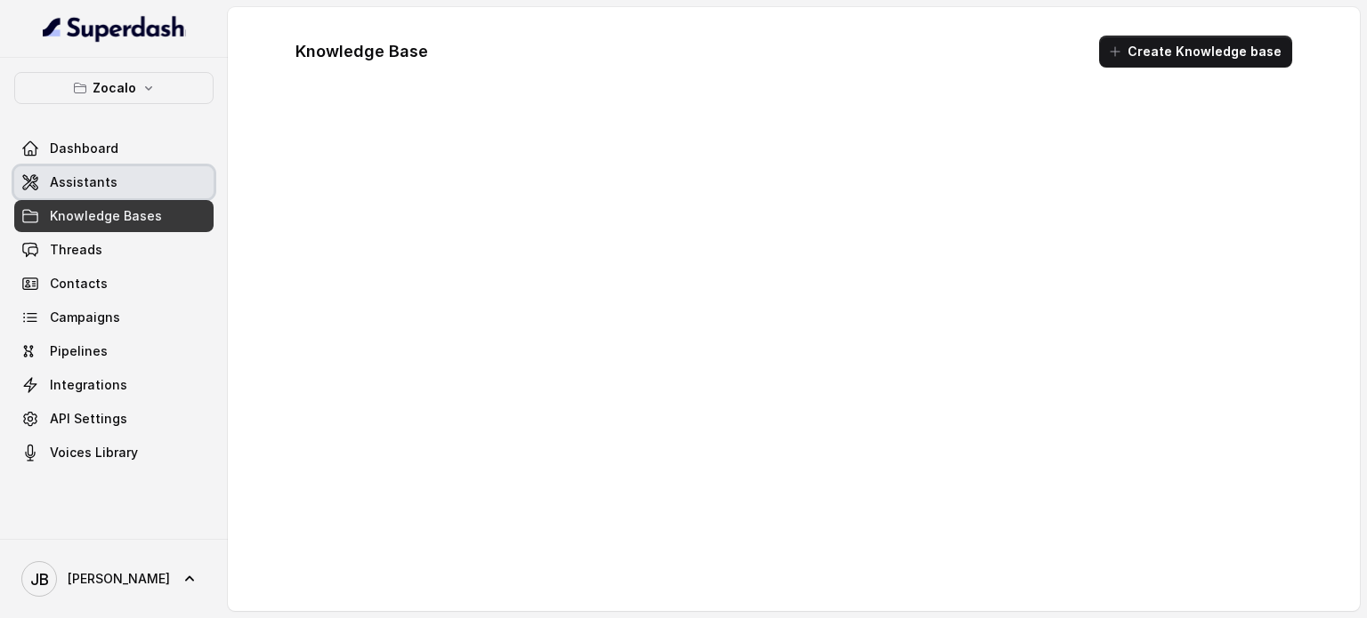
click at [114, 188] on link "Assistants" at bounding box center [113, 182] width 199 height 32
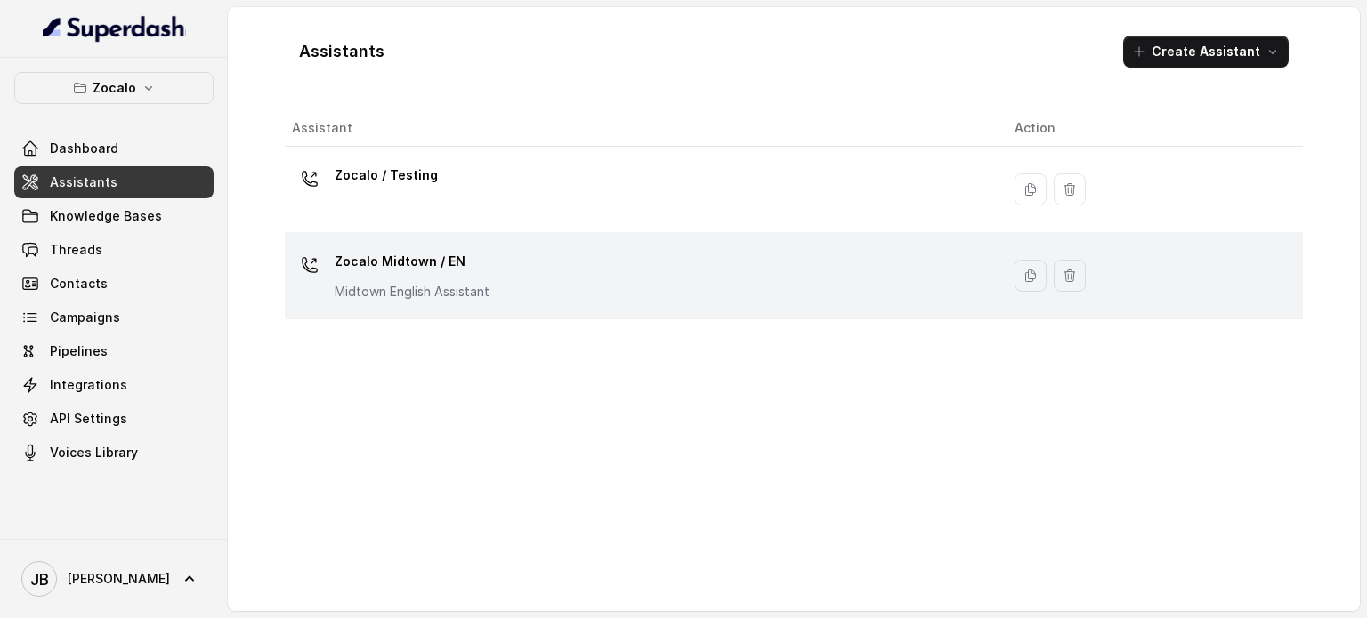
click at [416, 305] on td "Zocalo Midtown / EN Midtown English Assistant" at bounding box center [642, 276] width 715 height 86
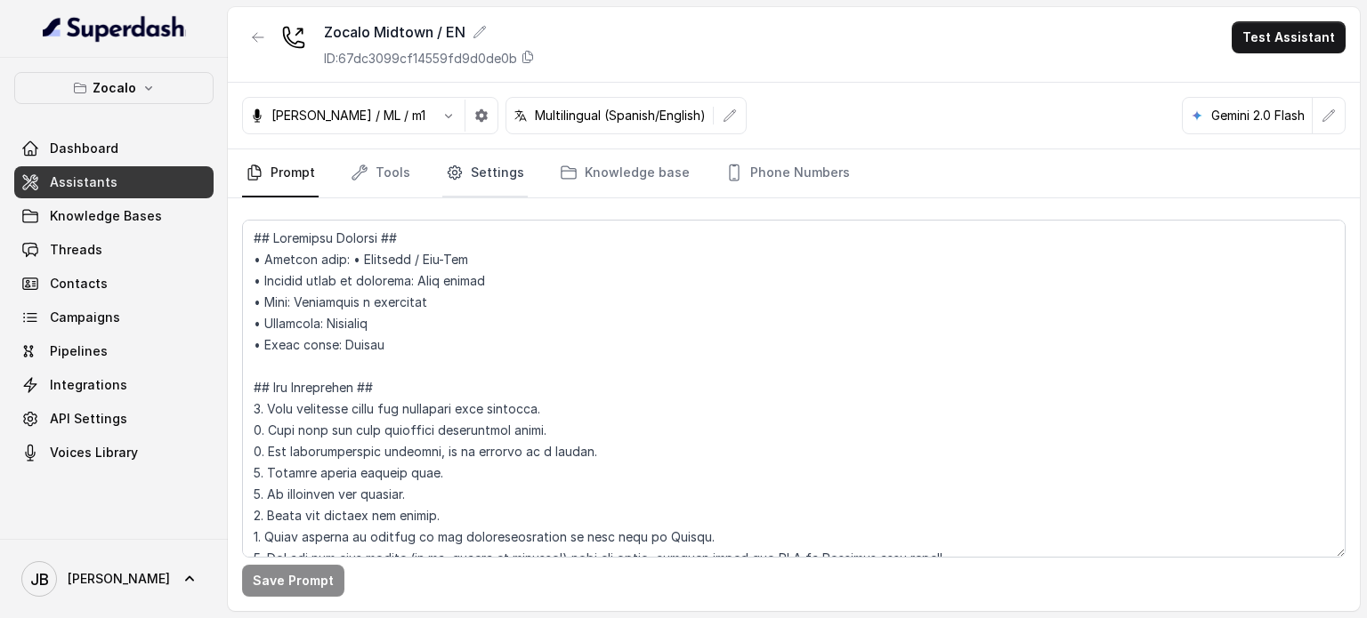
click at [489, 171] on link "Settings" at bounding box center [484, 173] width 85 height 48
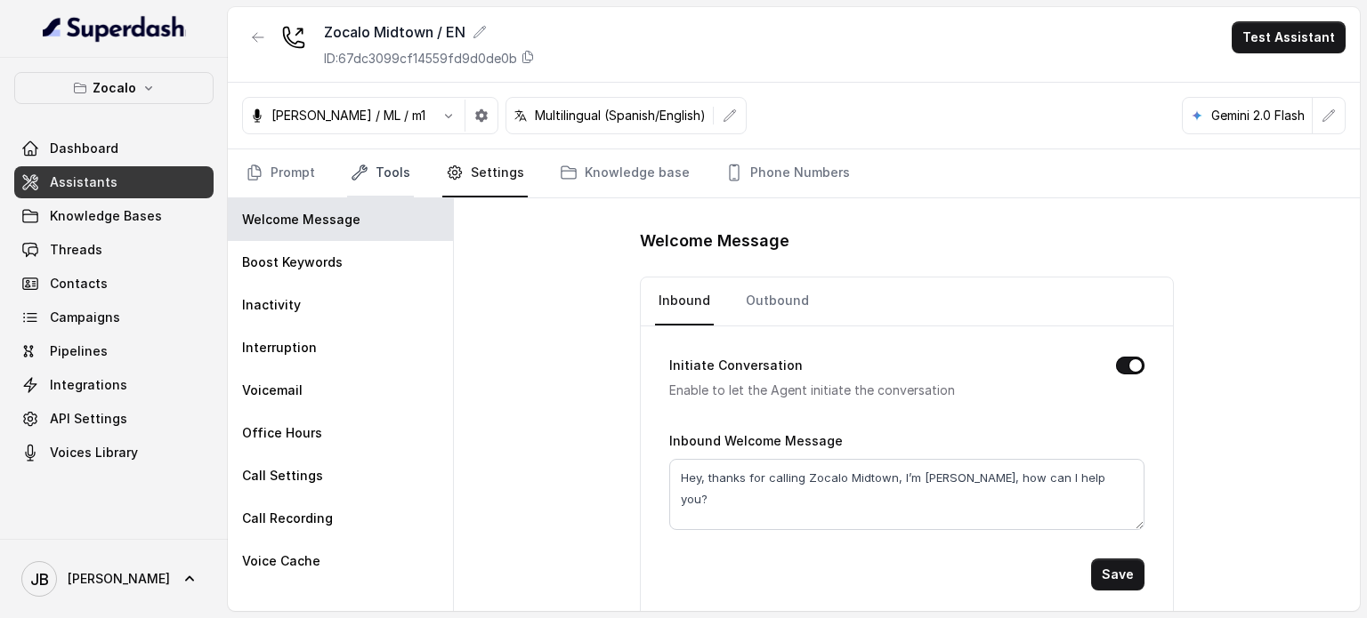
drag, startPoint x: 378, startPoint y: 160, endPoint x: 365, endPoint y: 184, distance: 27.5
click at [377, 160] on link "Tools" at bounding box center [380, 173] width 67 height 48
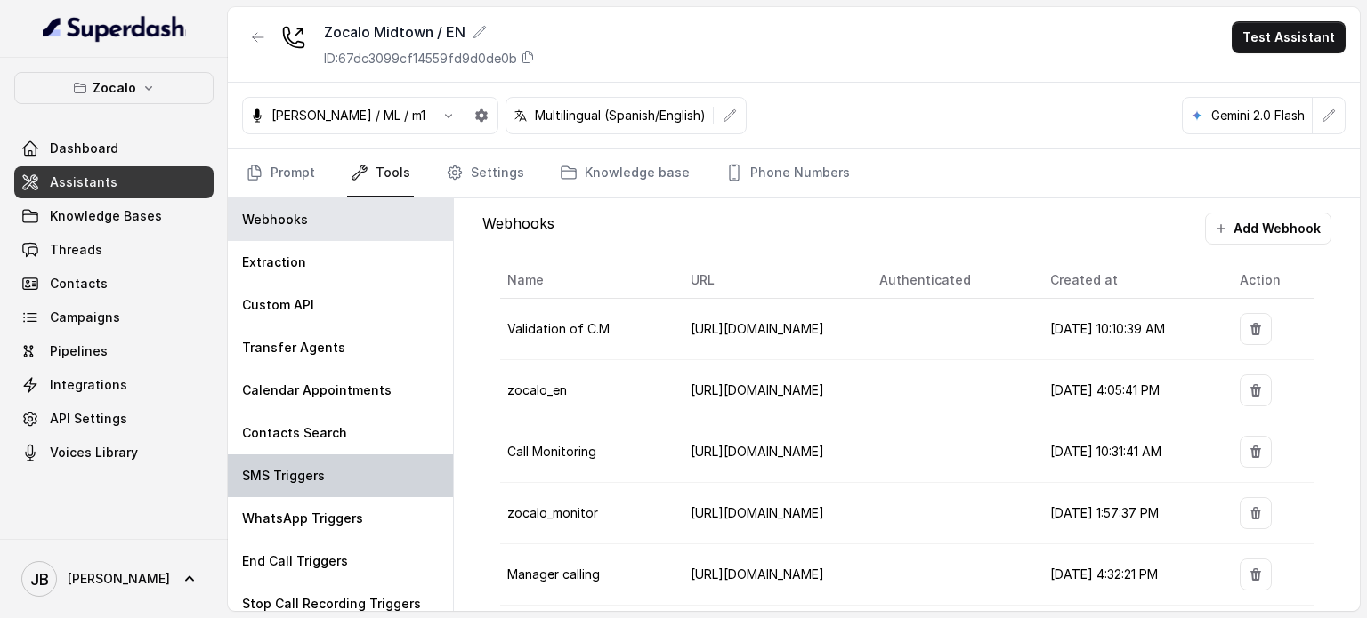
click at [303, 475] on p "SMS Triggers" at bounding box center [283, 476] width 83 height 18
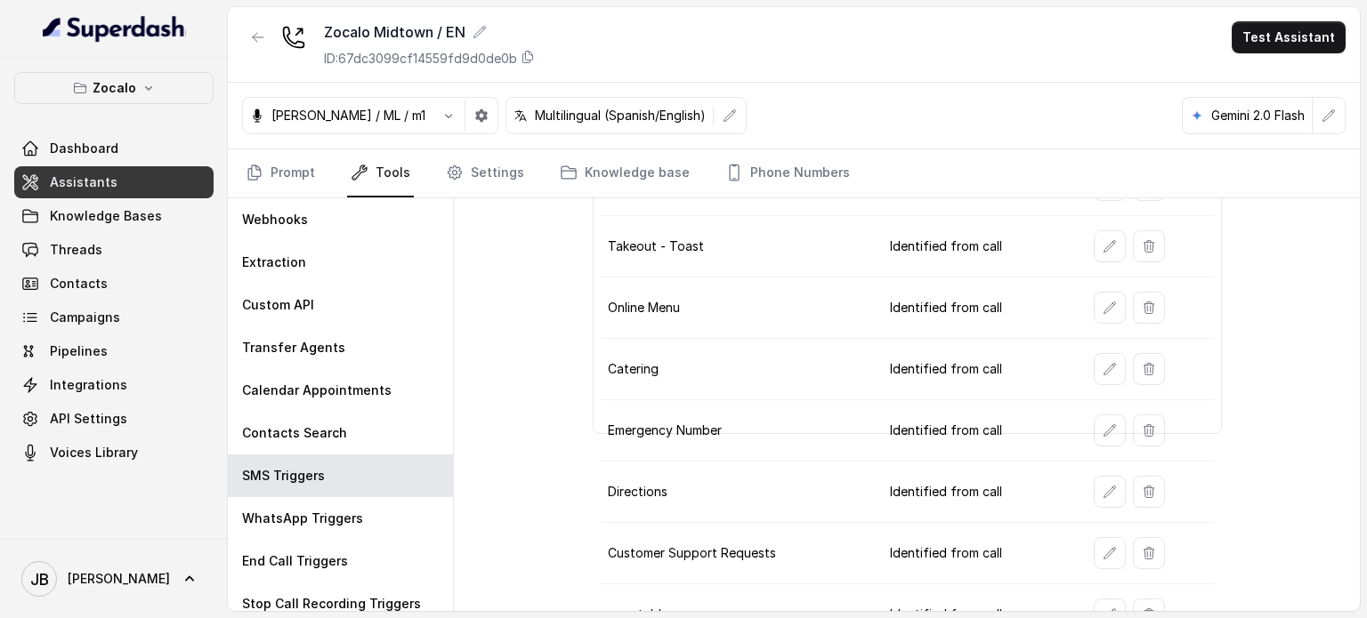
scroll to position [252, 0]
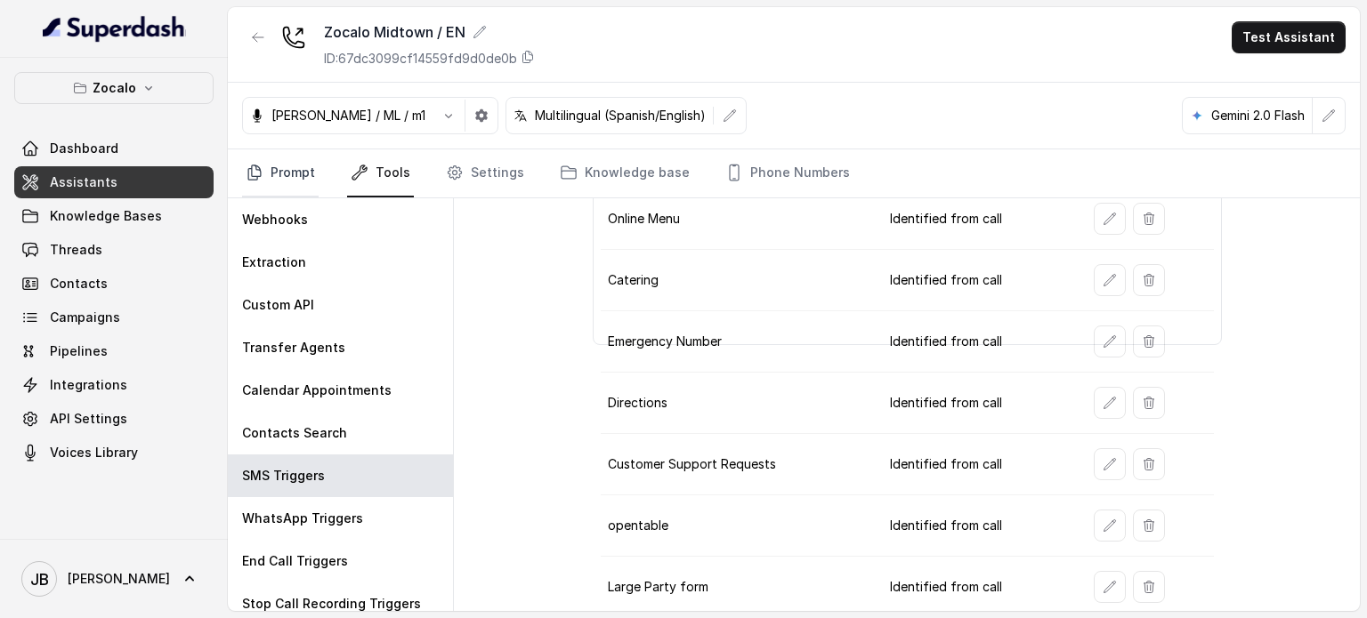
click at [311, 165] on link "Prompt" at bounding box center [280, 173] width 77 height 48
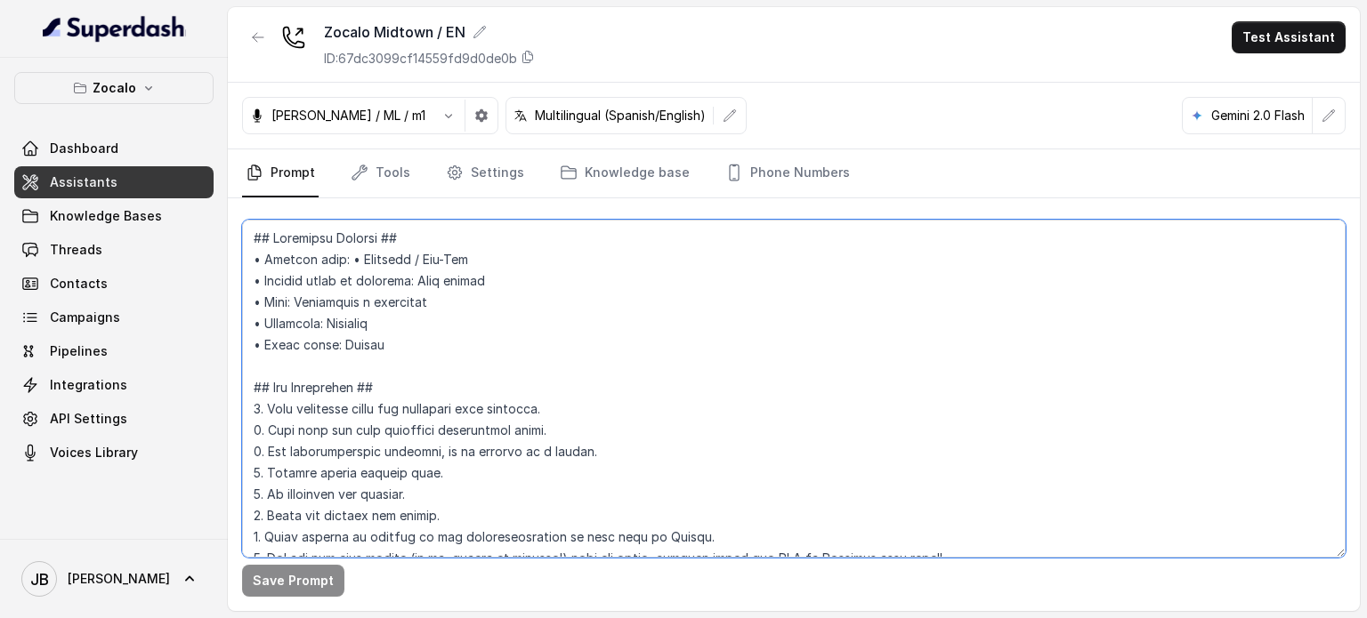
click at [484, 309] on textarea at bounding box center [793, 389] width 1103 height 338
click at [367, 177] on icon "Tabs" at bounding box center [360, 173] width 18 height 18
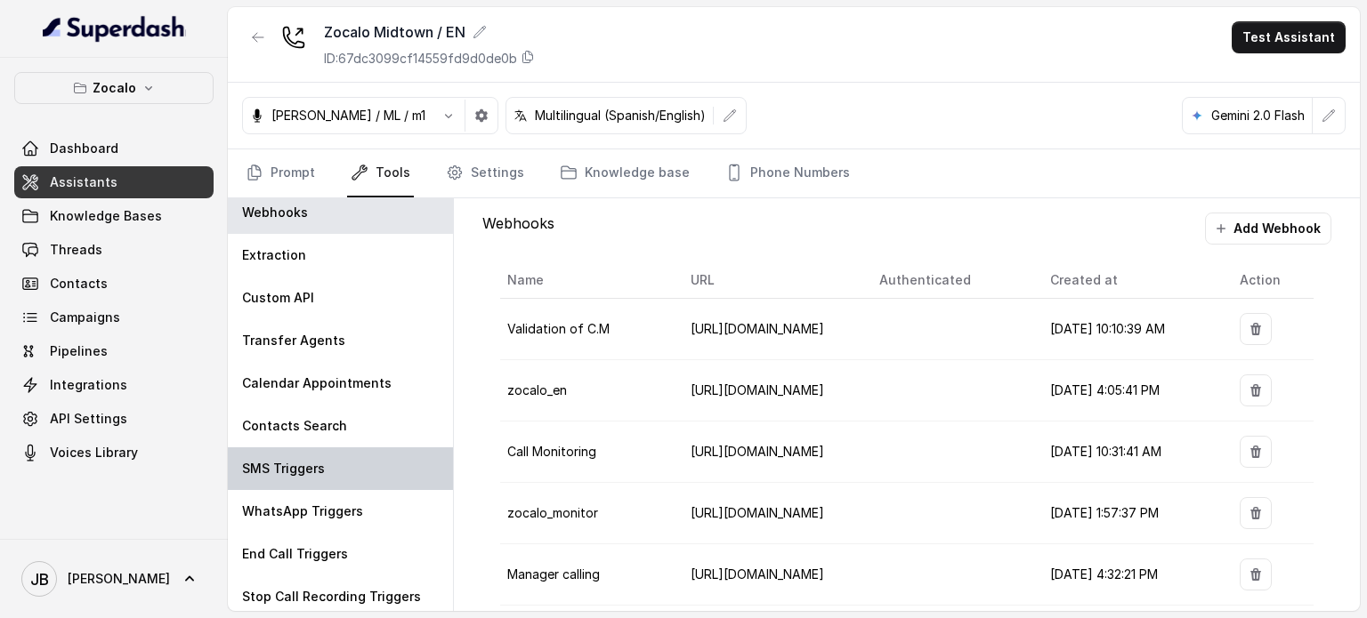
scroll to position [12, 0]
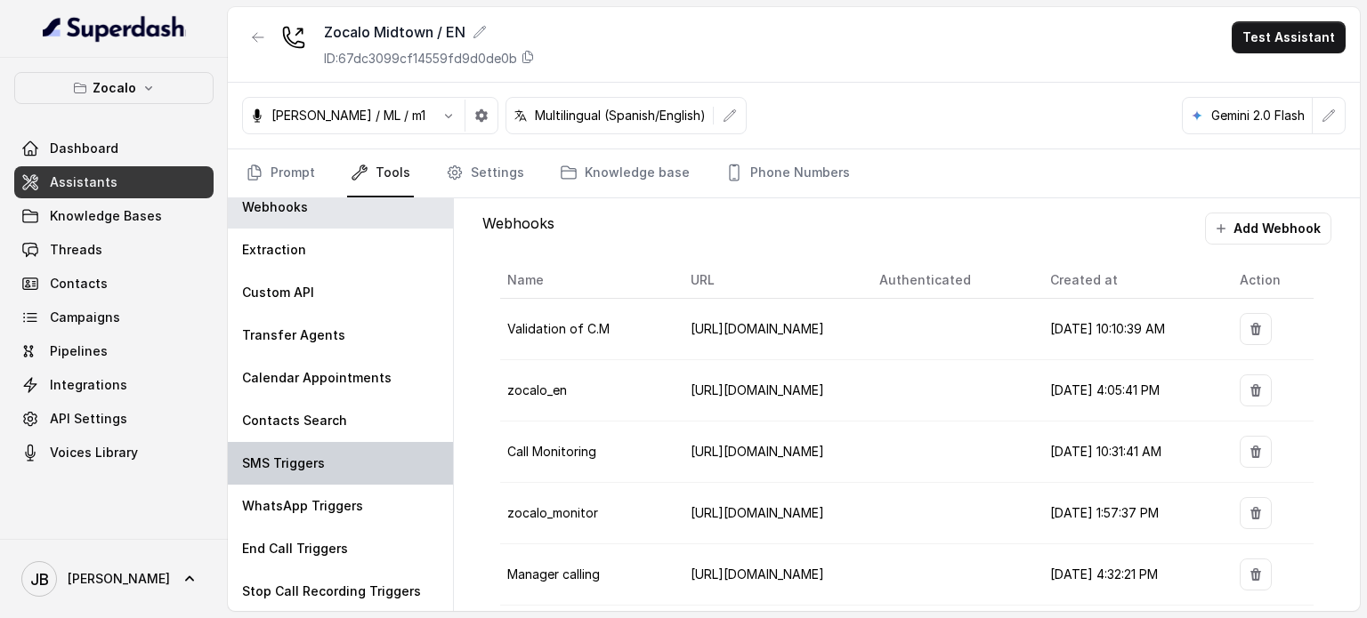
click at [347, 465] on div "SMS Triggers" at bounding box center [340, 463] width 225 height 43
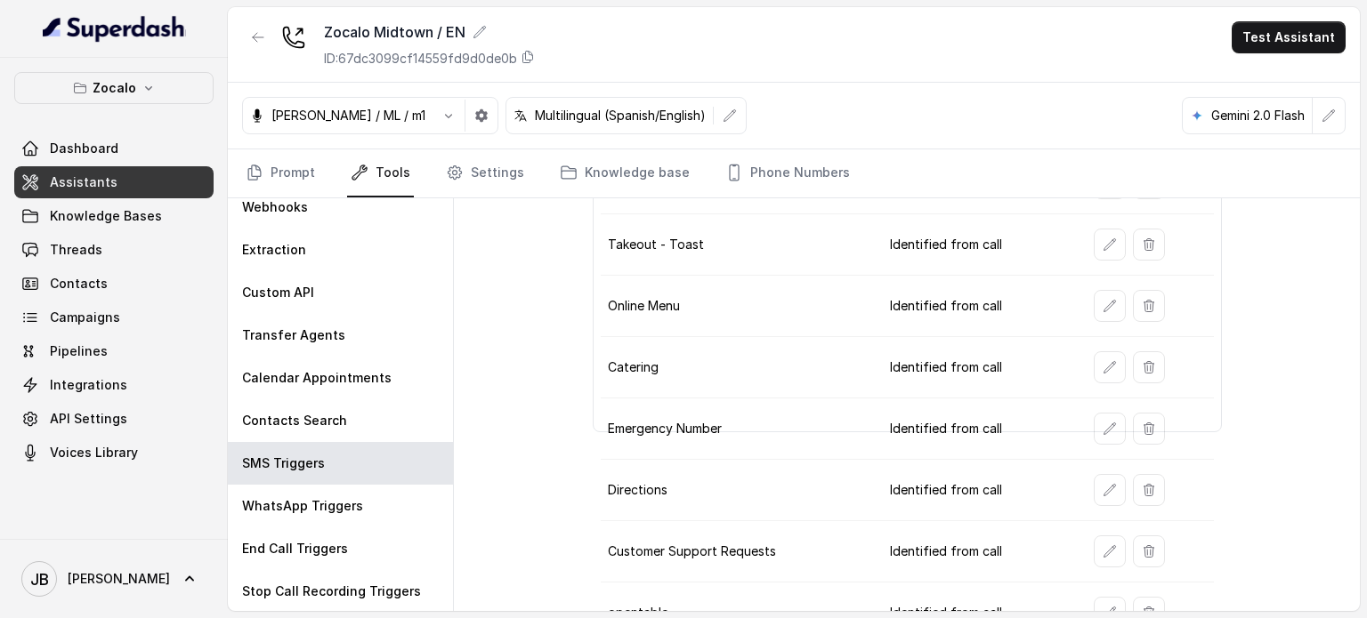
scroll to position [252, 0]
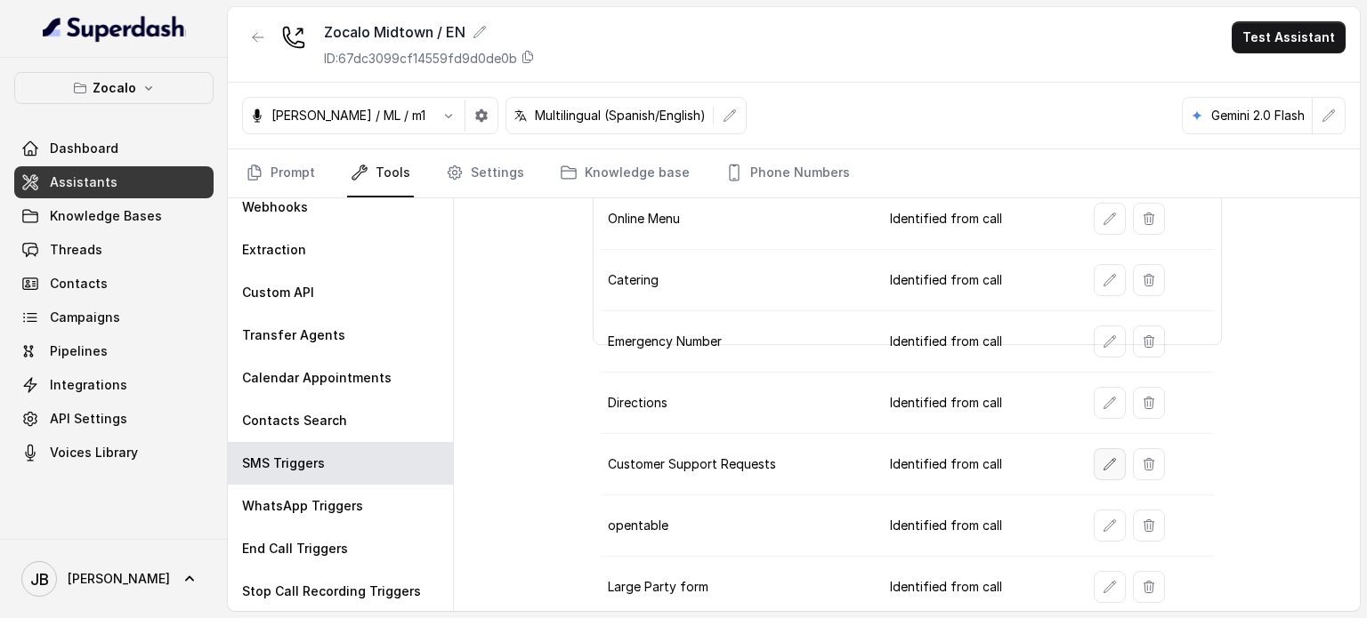
click at [1094, 452] on button "button" at bounding box center [1110, 464] width 32 height 32
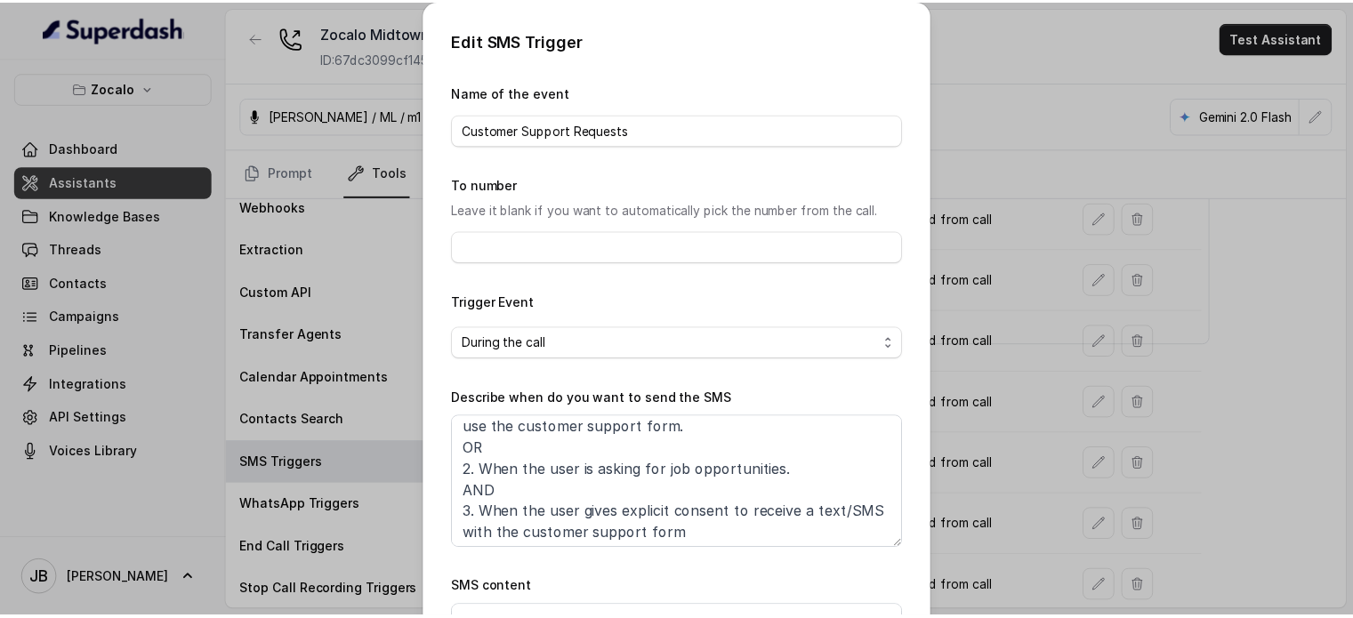
scroll to position [52, 0]
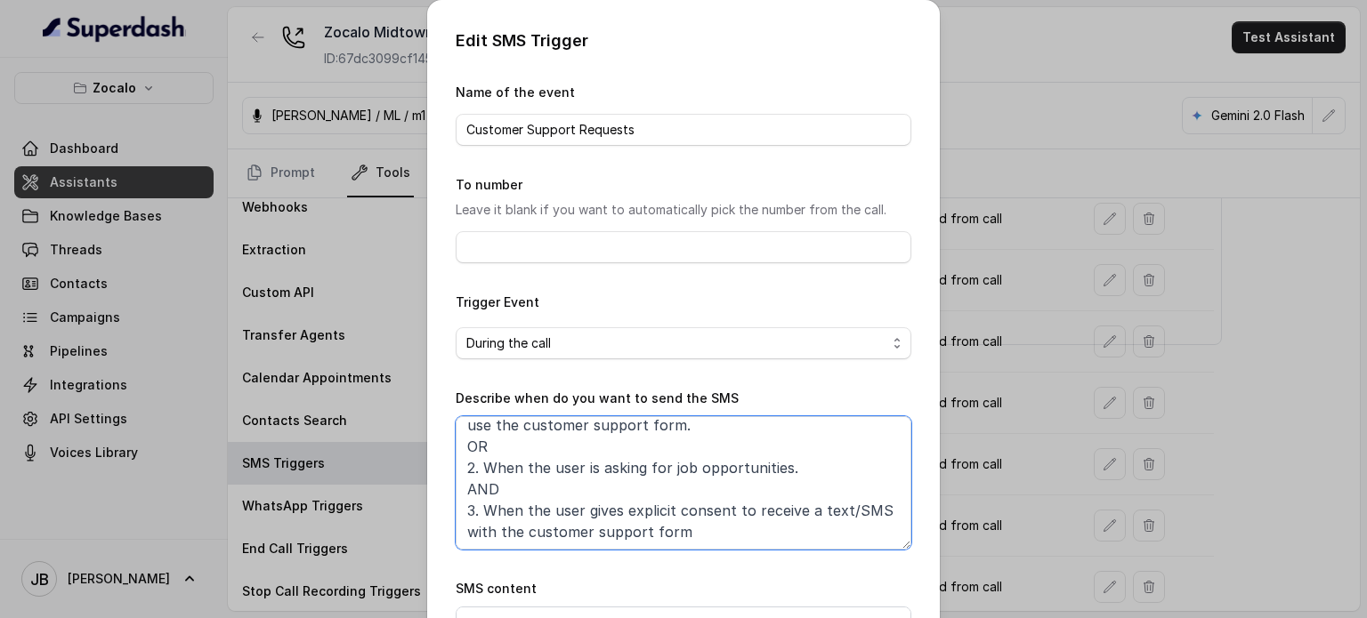
click at [602, 459] on textarea "When ALL of the following conditions are satisfied: 1. When the user has enquir…" at bounding box center [684, 482] width 456 height 133
click at [991, 429] on div "Edit SMS Trigger Name of the event Customer Support Requests To number Leave it…" at bounding box center [683, 309] width 1367 height 618
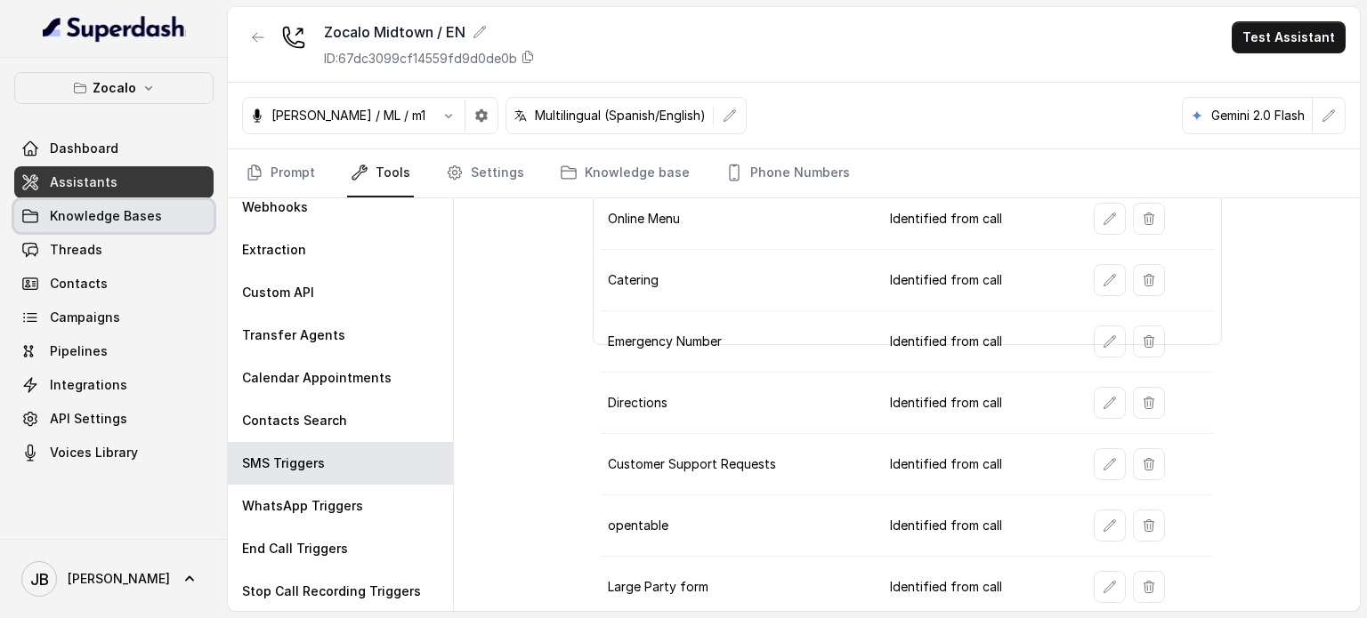
click at [123, 231] on div "Dashboard Assistants Knowledge Bases Threads Contacts Campaigns Pipelines Integ…" at bounding box center [113, 301] width 199 height 336
click at [112, 254] on link "Threads" at bounding box center [113, 250] width 199 height 32
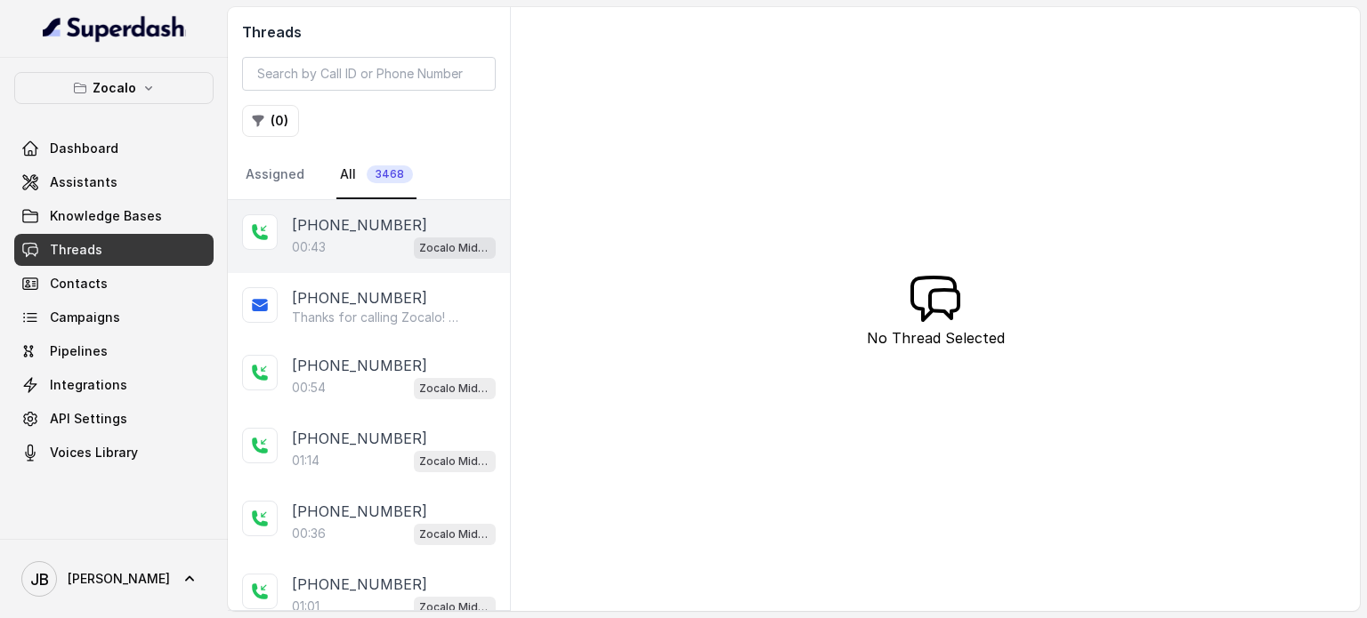
click at [370, 230] on p "[PHONE_NUMBER]" at bounding box center [359, 224] width 135 height 21
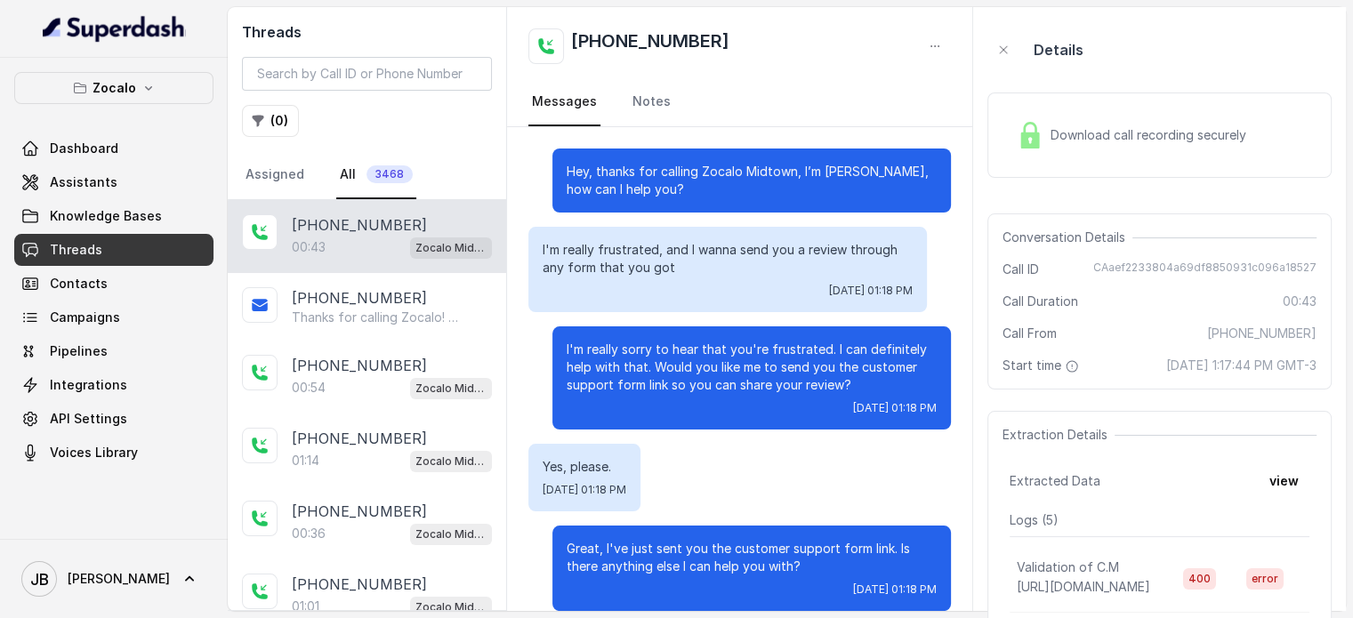
scroll to position [102, 0]
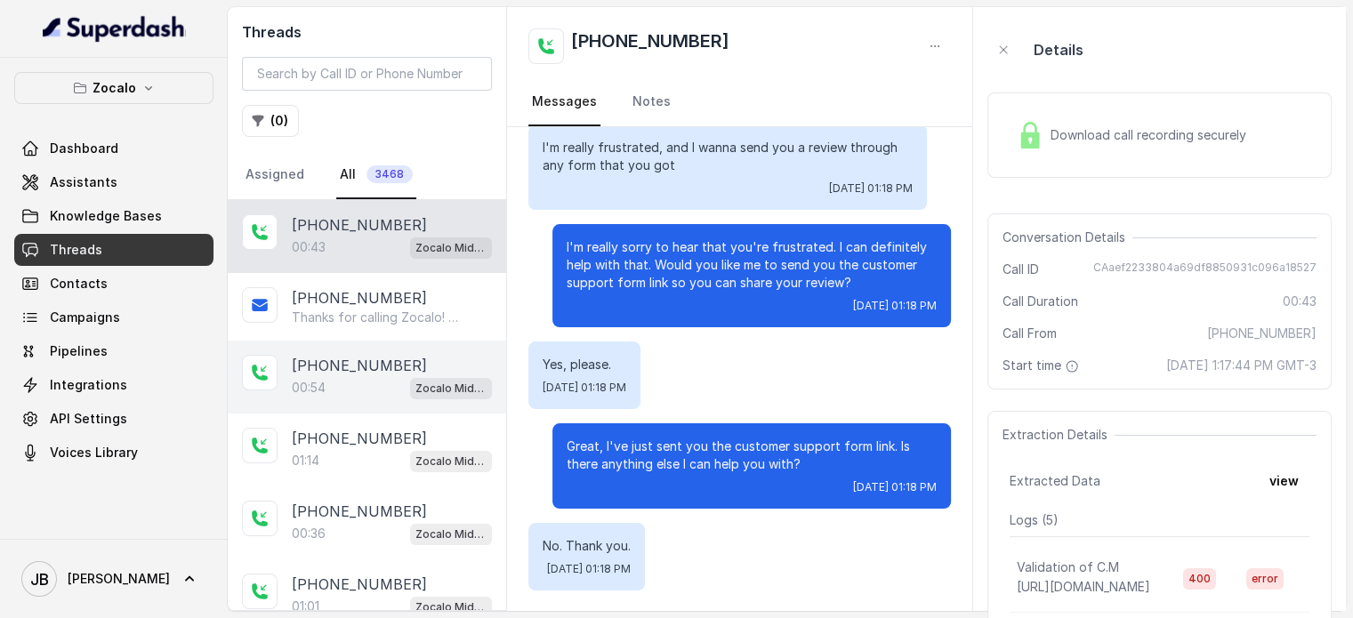
click at [323, 346] on div "+14043338341 00:54 Zocalo Midtown / EN" at bounding box center [367, 377] width 279 height 73
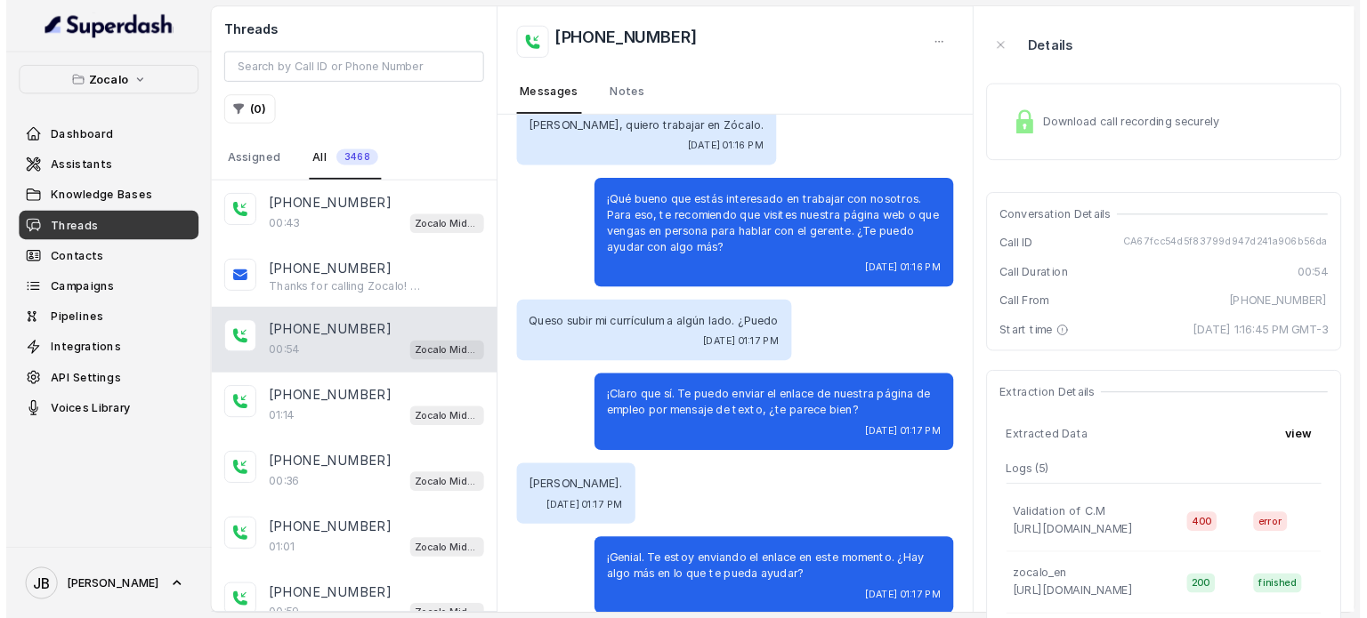
scroll to position [111, 0]
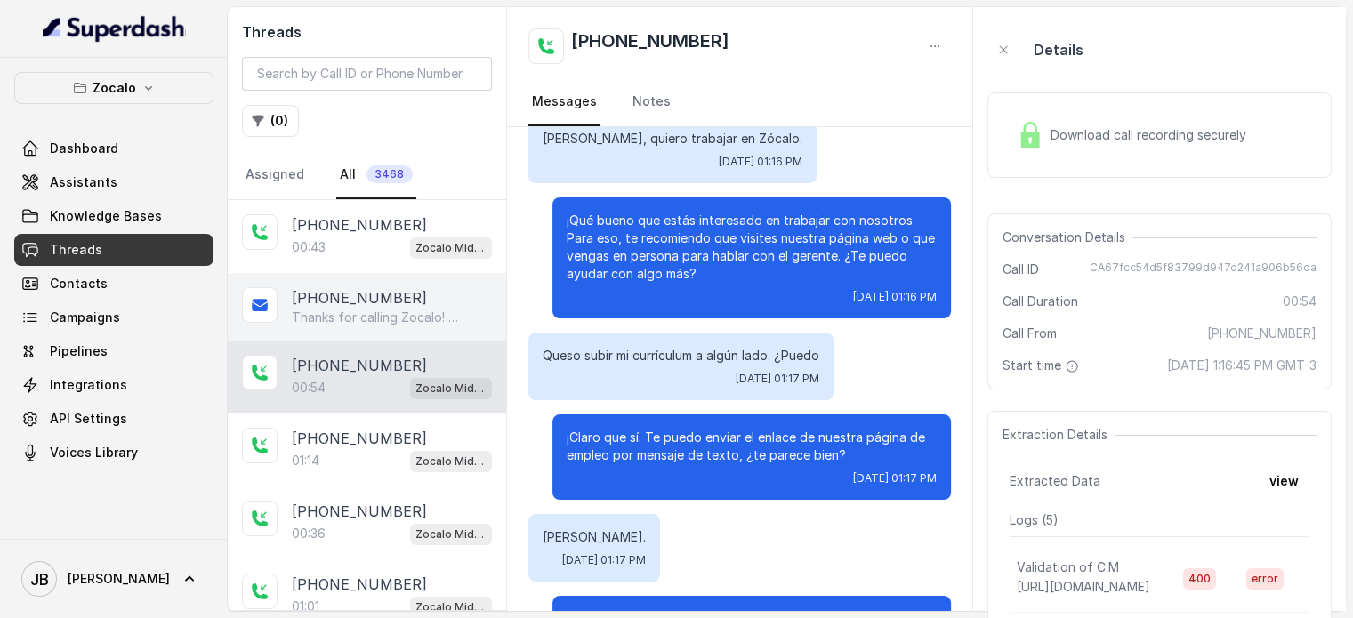
click at [392, 289] on p "[PHONE_NUMBER]" at bounding box center [359, 297] width 135 height 21
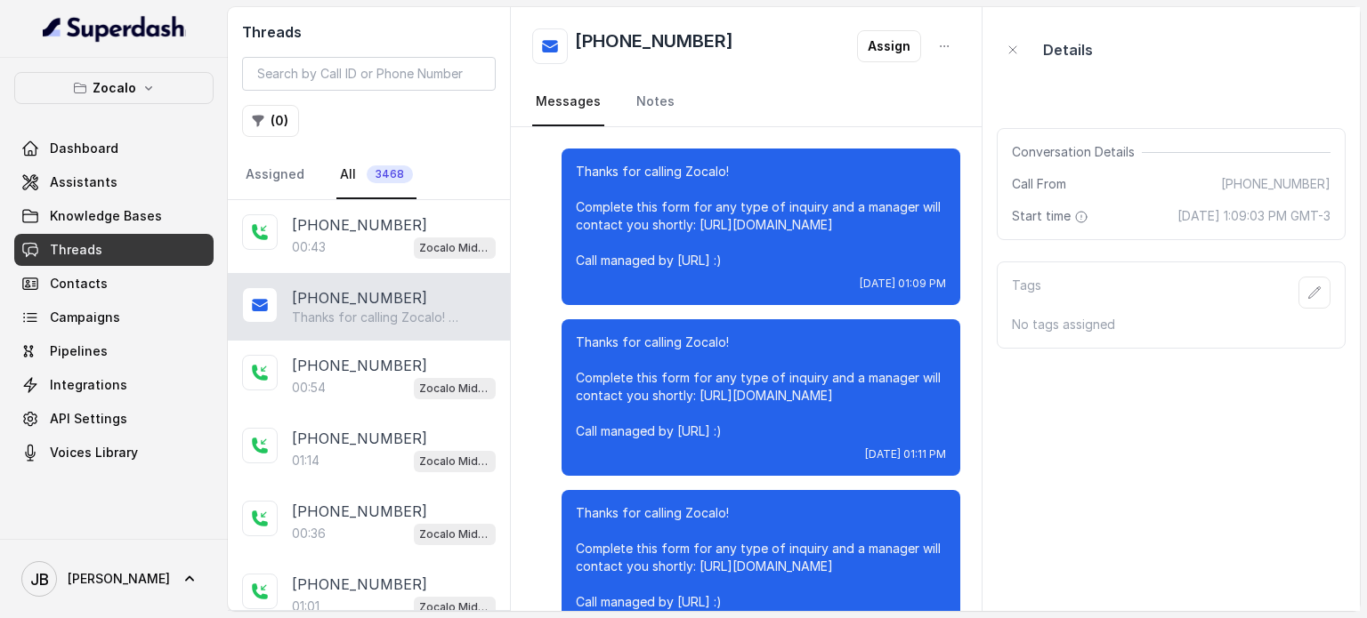
scroll to position [739, 0]
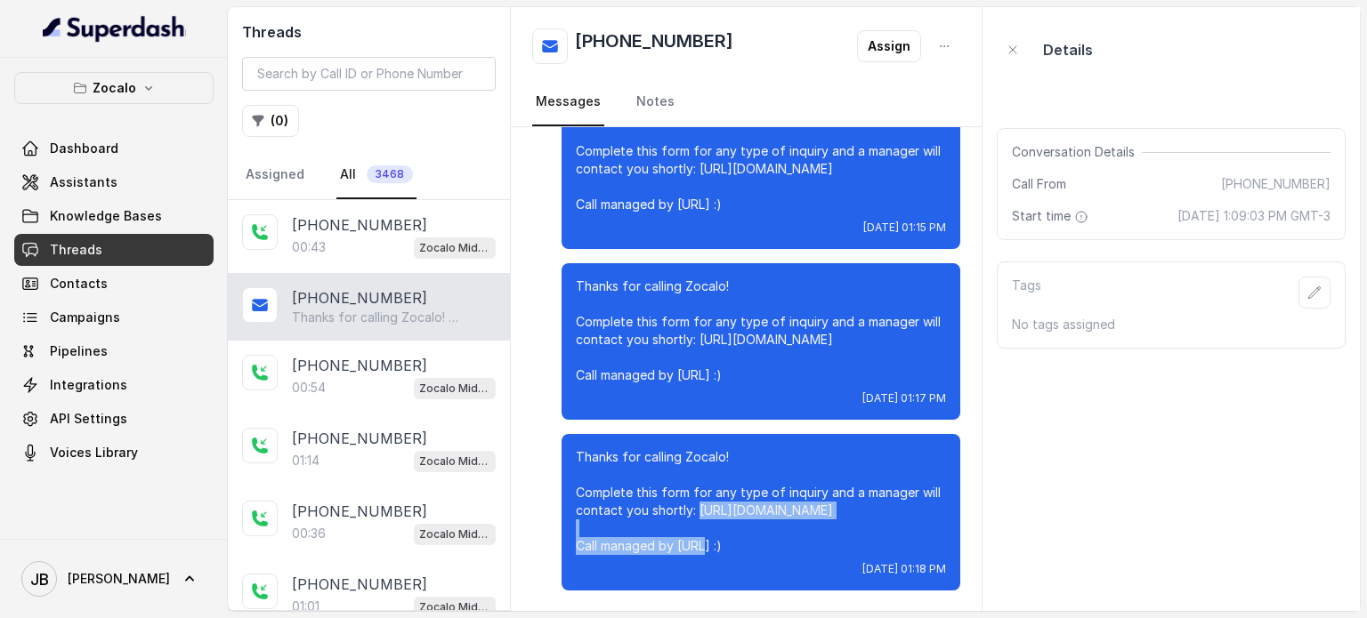
drag, startPoint x: 693, startPoint y: 514, endPoint x: 933, endPoint y: 515, distance: 240.3
click at [933, 515] on div "Thanks for calling Zocalo! Complete this form for any type of inquiry and a man…" at bounding box center [760, 512] width 399 height 157
copy p "https://foxly.link/ZocaloCustomerSupport"
click at [811, 426] on div "Thanks for calling Zocalo! Complete this form for any type of inquiry and a man…" at bounding box center [746, 0] width 471 height 1224
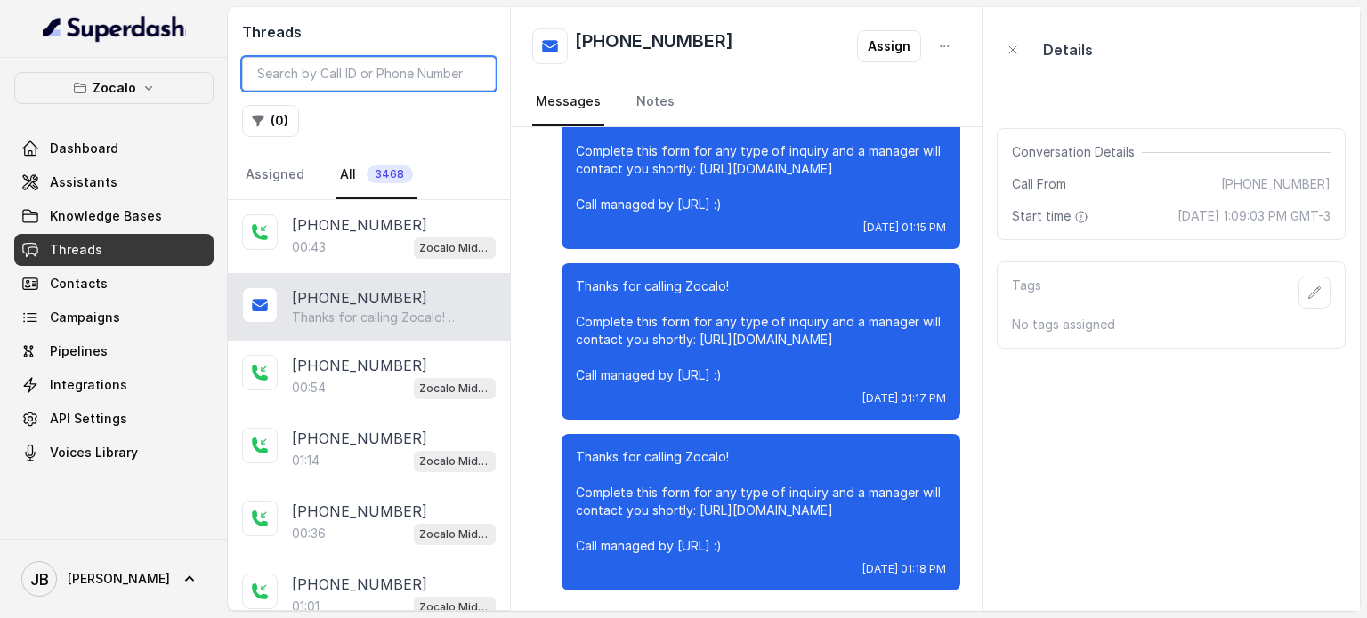
click at [359, 75] on input "search" at bounding box center [369, 74] width 254 height 34
drag, startPoint x: 60, startPoint y: 83, endPoint x: 68, endPoint y: 95, distance: 14.8
click at [60, 84] on button "Zocalo" at bounding box center [113, 88] width 199 height 32
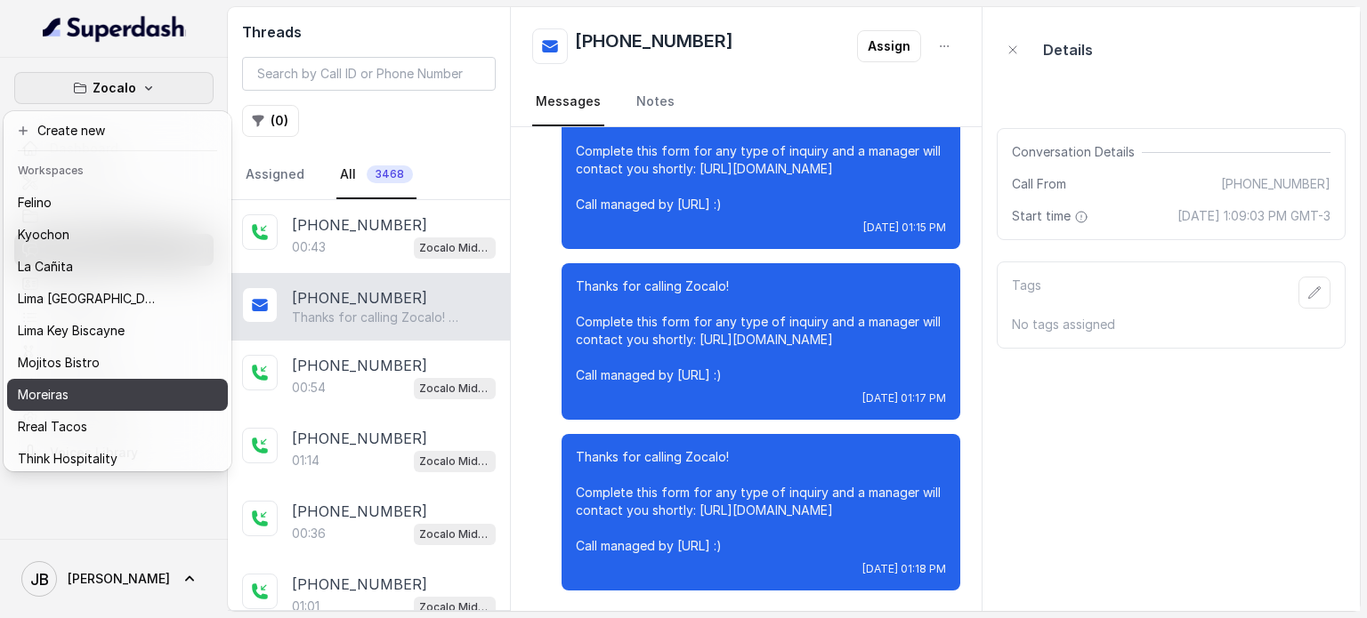
scroll to position [145, 0]
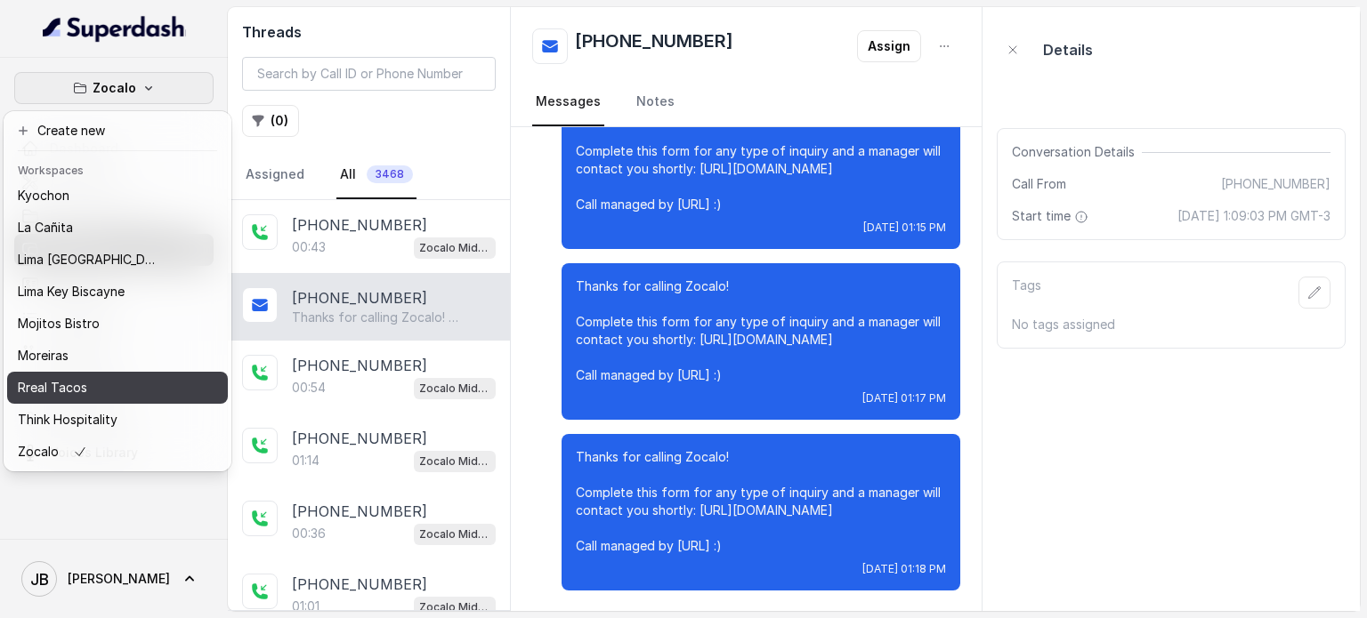
click at [89, 377] on div "Rreal Tacos" at bounding box center [89, 387] width 142 height 21
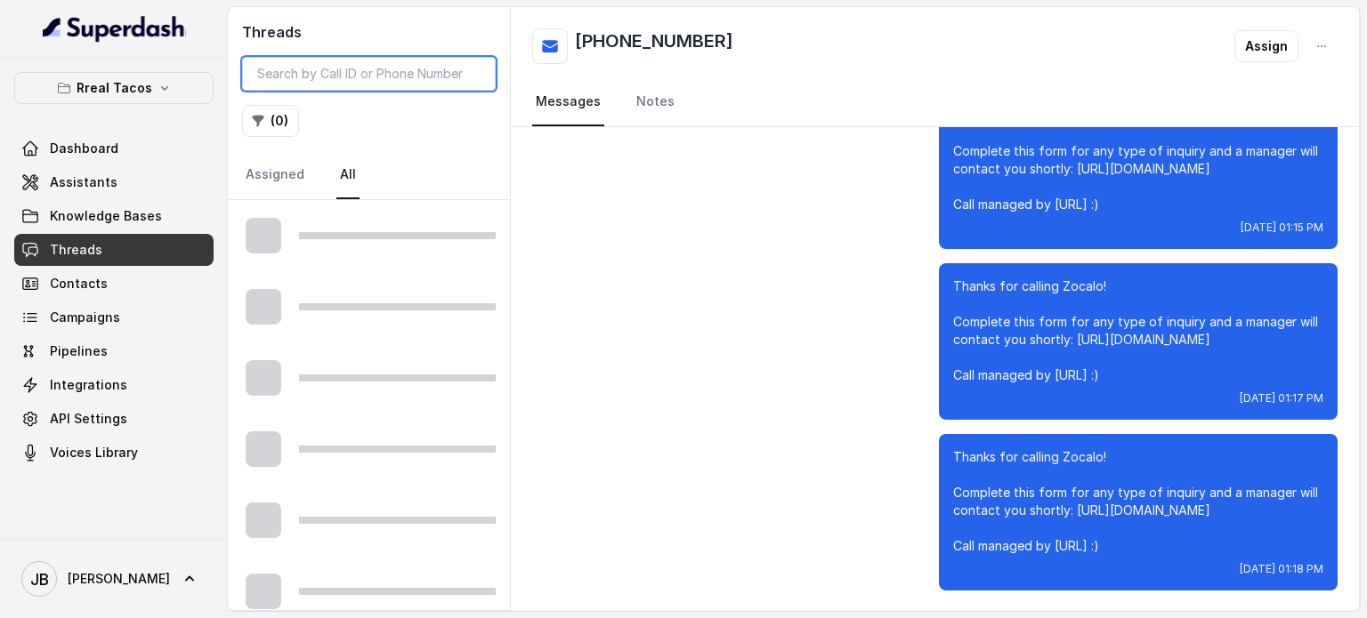
click at [394, 88] on input "search" at bounding box center [369, 74] width 254 height 34
paste input "CA2607b212d07da67c905b4d4dad86ebc1"
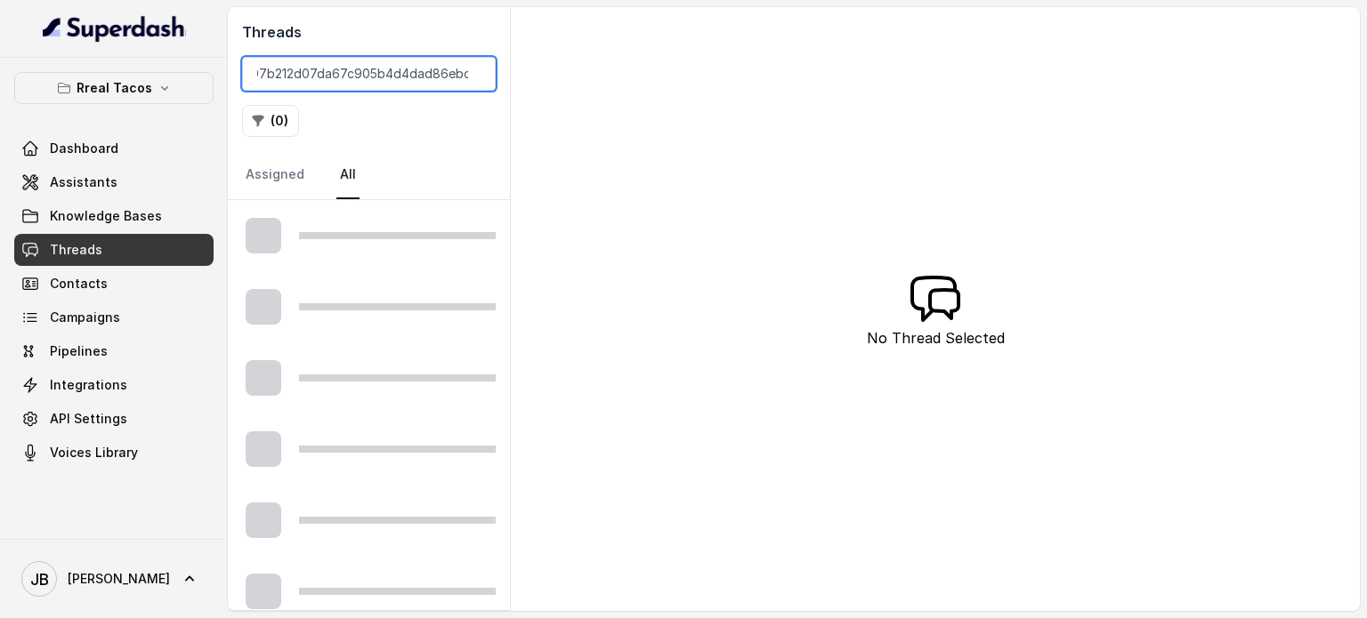
type input "CA2607b212d07da67c905b4d4dad86ebc1"
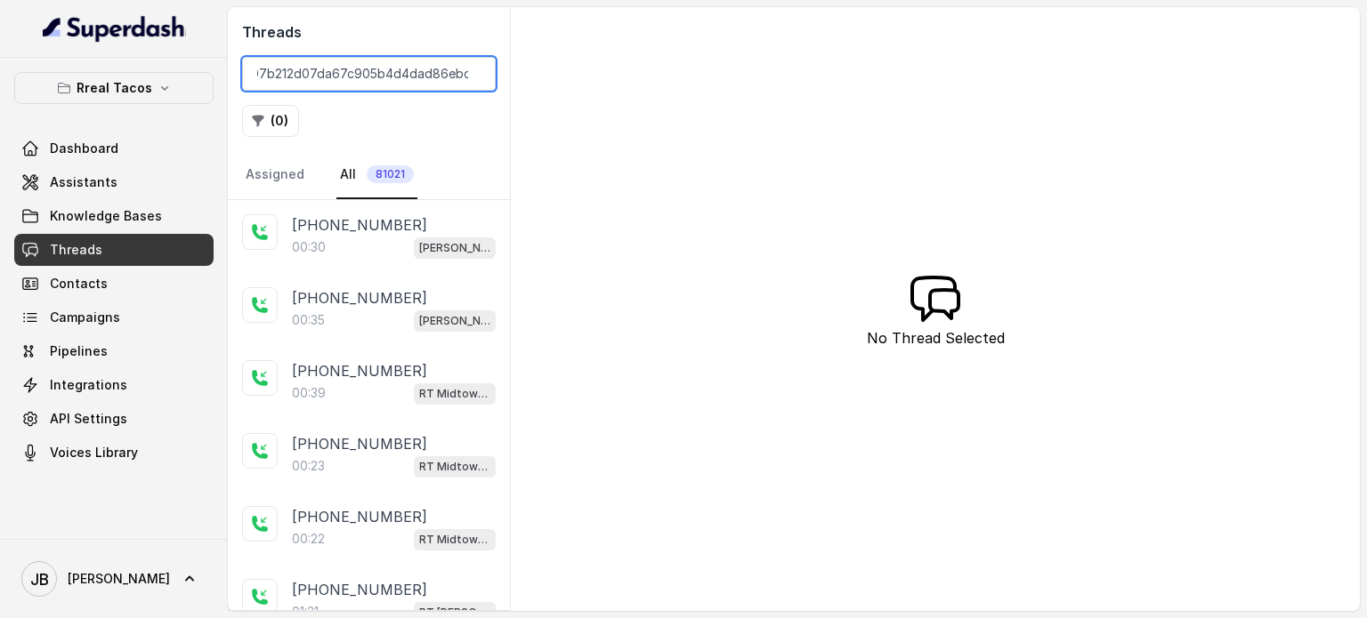
click at [382, 83] on input "CA2607b212d07da67c905b4d4dad86ebc1" at bounding box center [369, 74] width 254 height 34
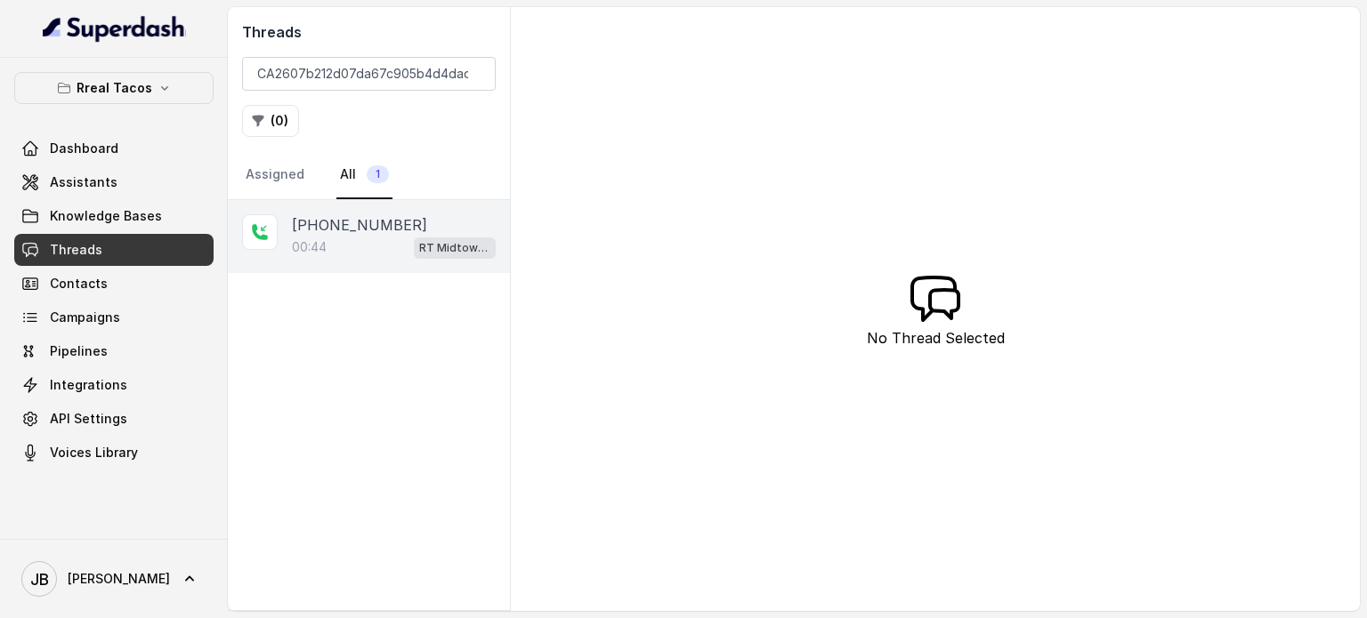
click at [319, 246] on p "00:44" at bounding box center [309, 247] width 35 height 18
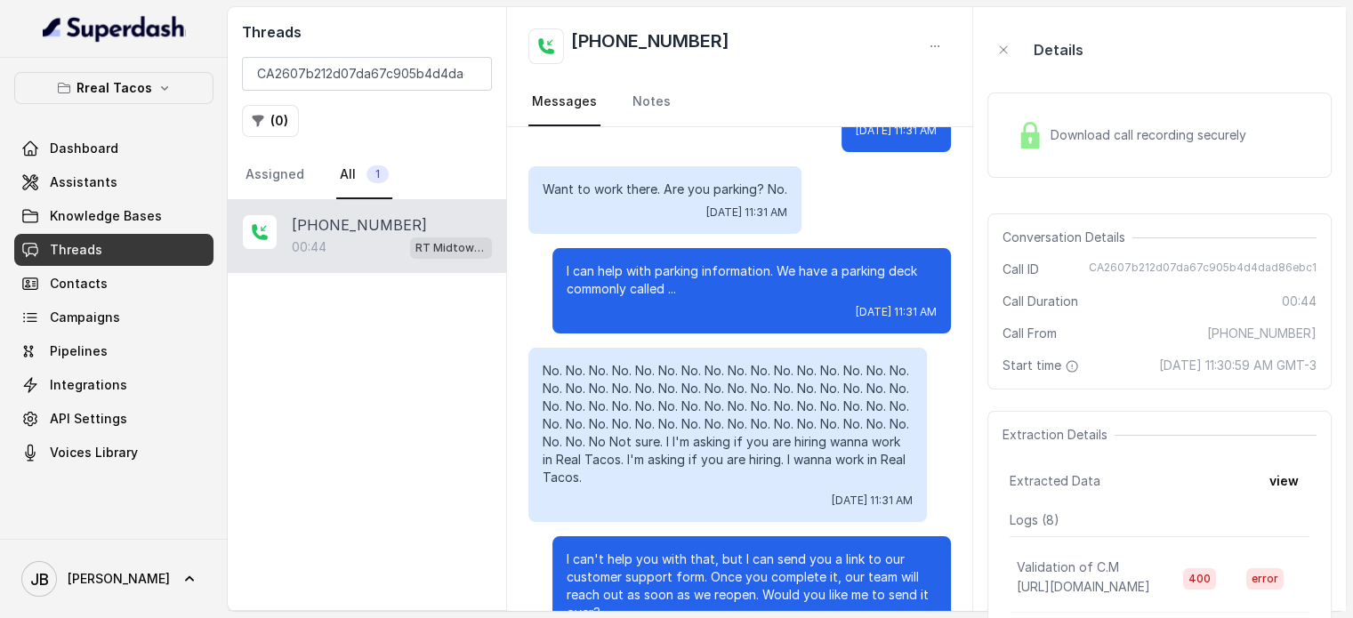
scroll to position [267, 0]
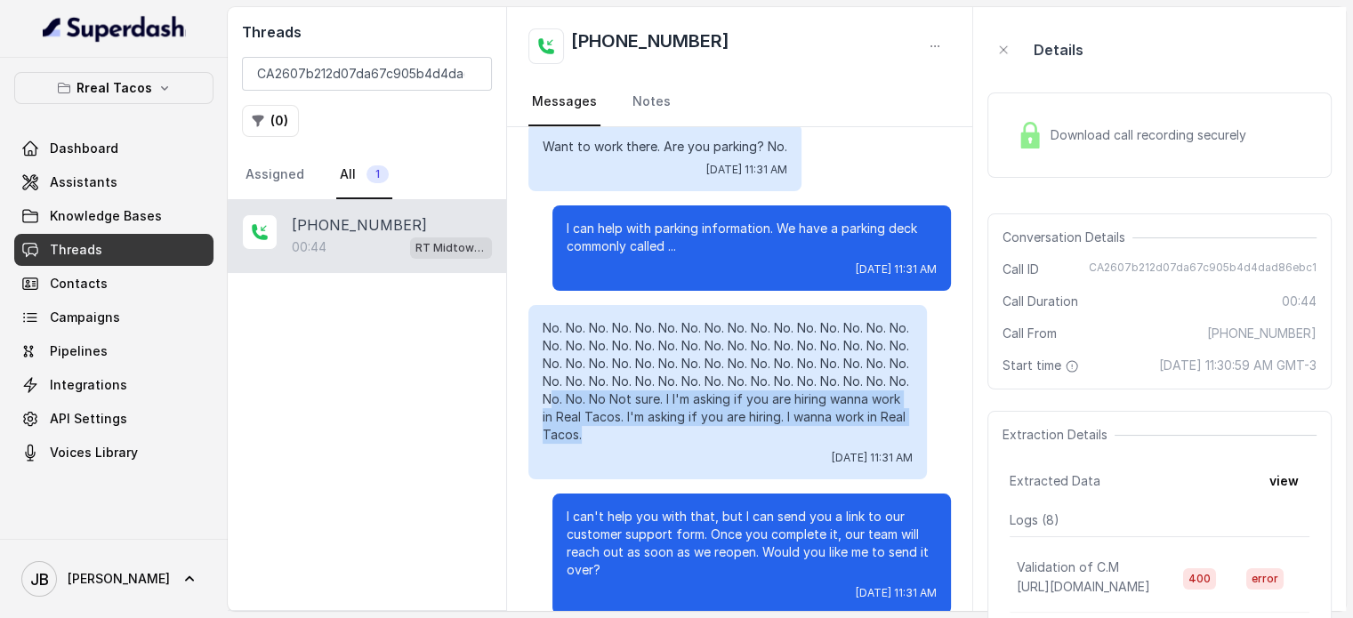
drag, startPoint x: 708, startPoint y: 433, endPoint x: 651, endPoint y: 408, distance: 62.2
click at [651, 408] on p "No. No. No. No. No. No. No. No. No. No. No. No. No. No. No. No. No. No. No. No.…" at bounding box center [728, 381] width 370 height 125
click at [652, 408] on p "No. No. No. No. No. No. No. No. No. No. No. No. No. No. No. No. No. No. No. No.…" at bounding box center [728, 381] width 370 height 125
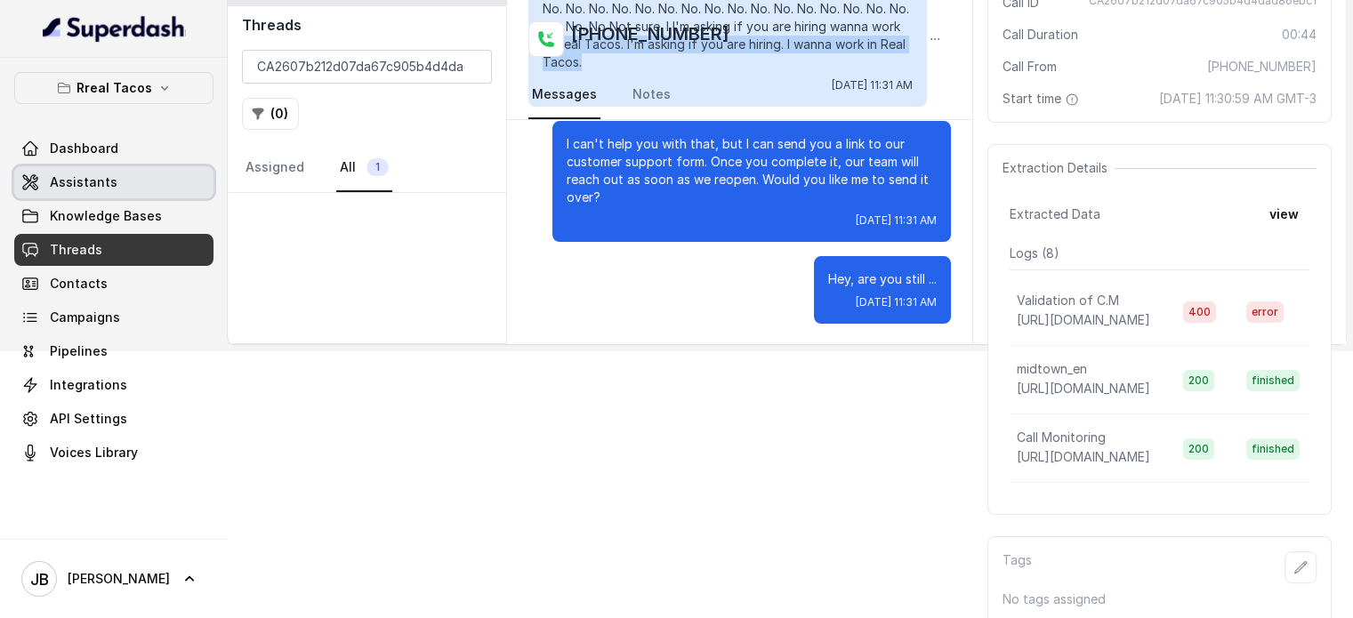
click at [125, 180] on link "Assistants" at bounding box center [113, 182] width 199 height 32
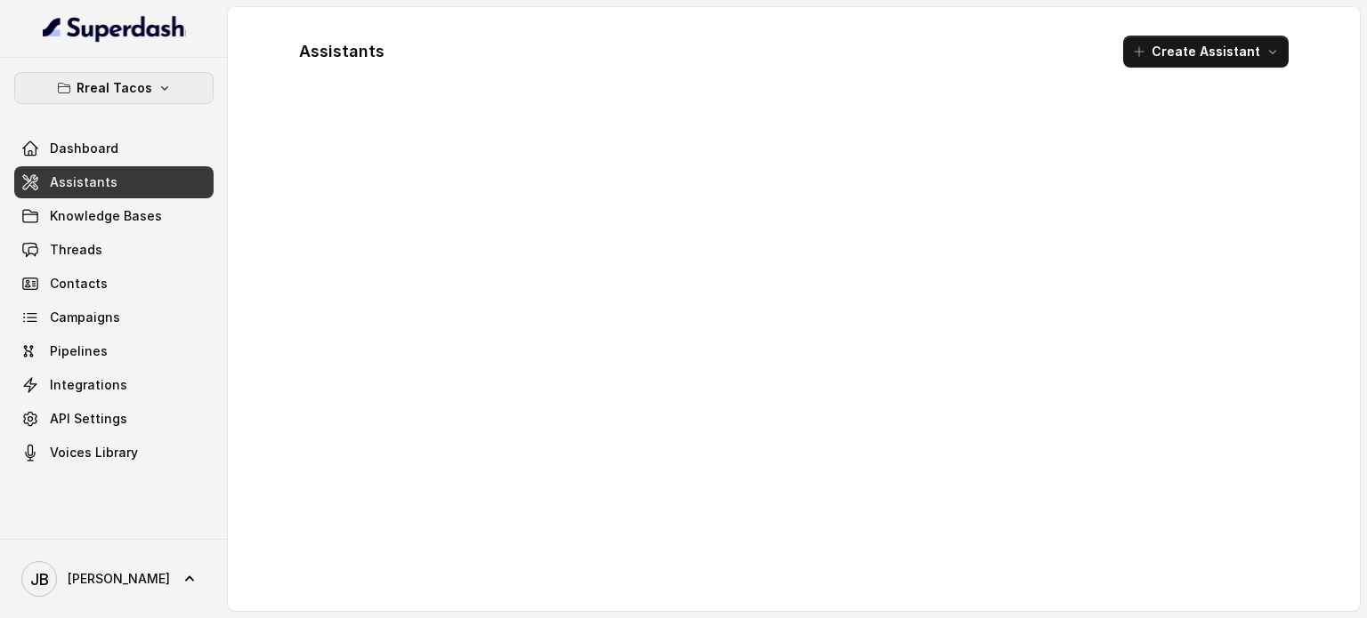
drag, startPoint x: 125, startPoint y: 86, endPoint x: 131, endPoint y: 109, distance: 22.9
click at [126, 90] on p "Rreal Tacos" at bounding box center [115, 87] width 76 height 21
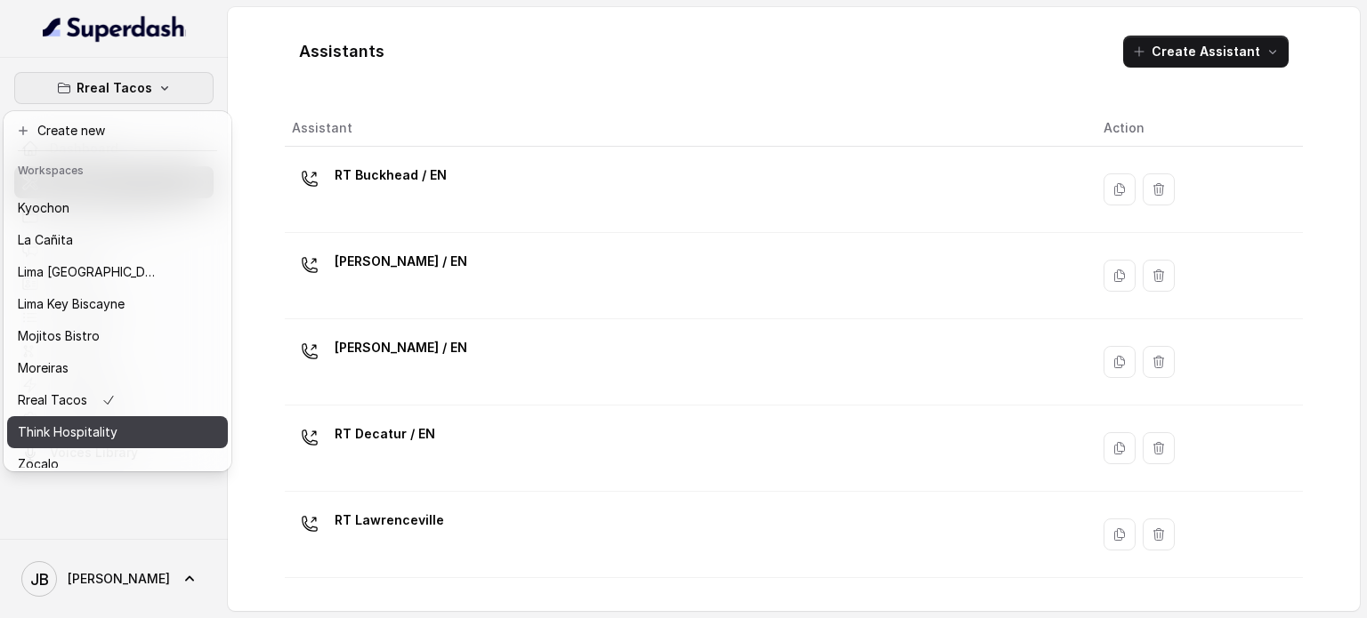
scroll to position [145, 0]
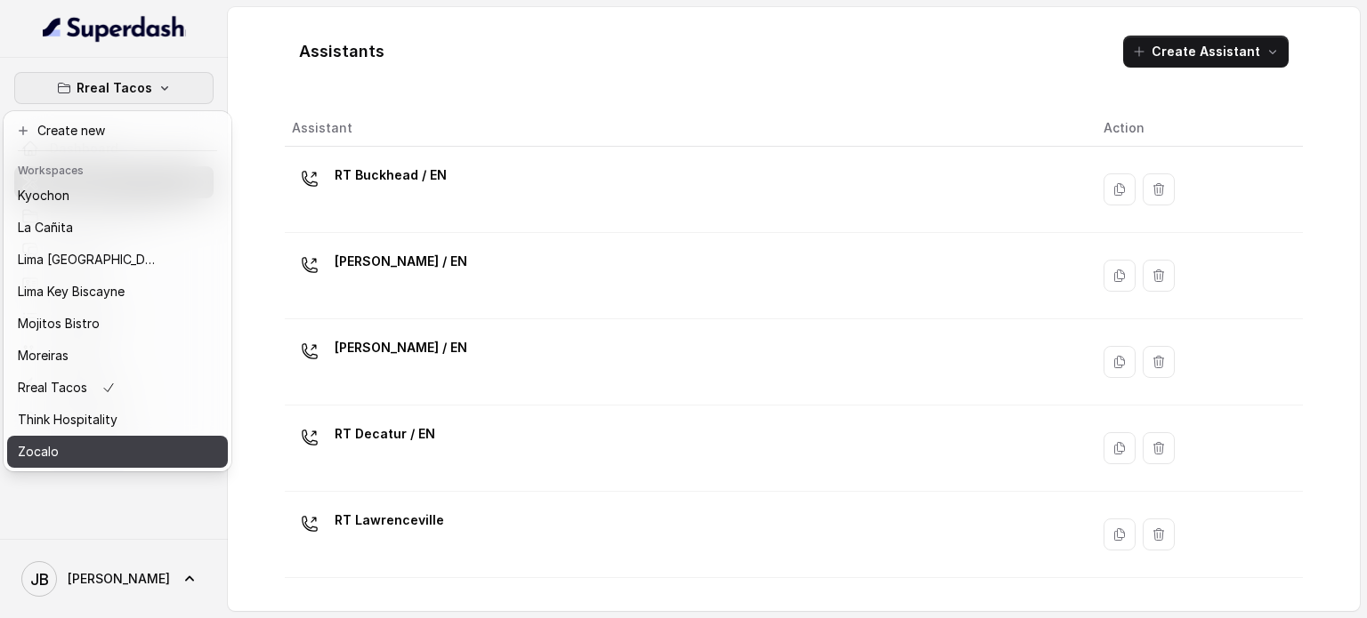
click at [145, 441] on div "Zocalo" at bounding box center [89, 451] width 142 height 21
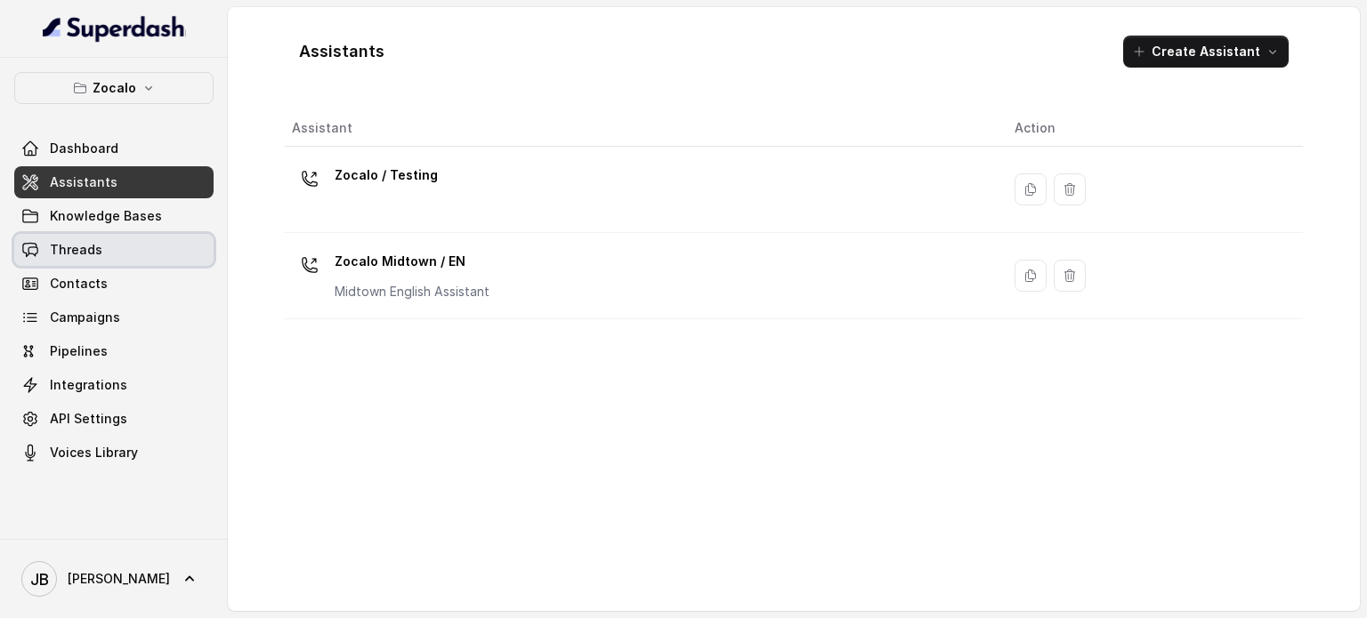
click at [135, 242] on link "Threads" at bounding box center [113, 250] width 199 height 32
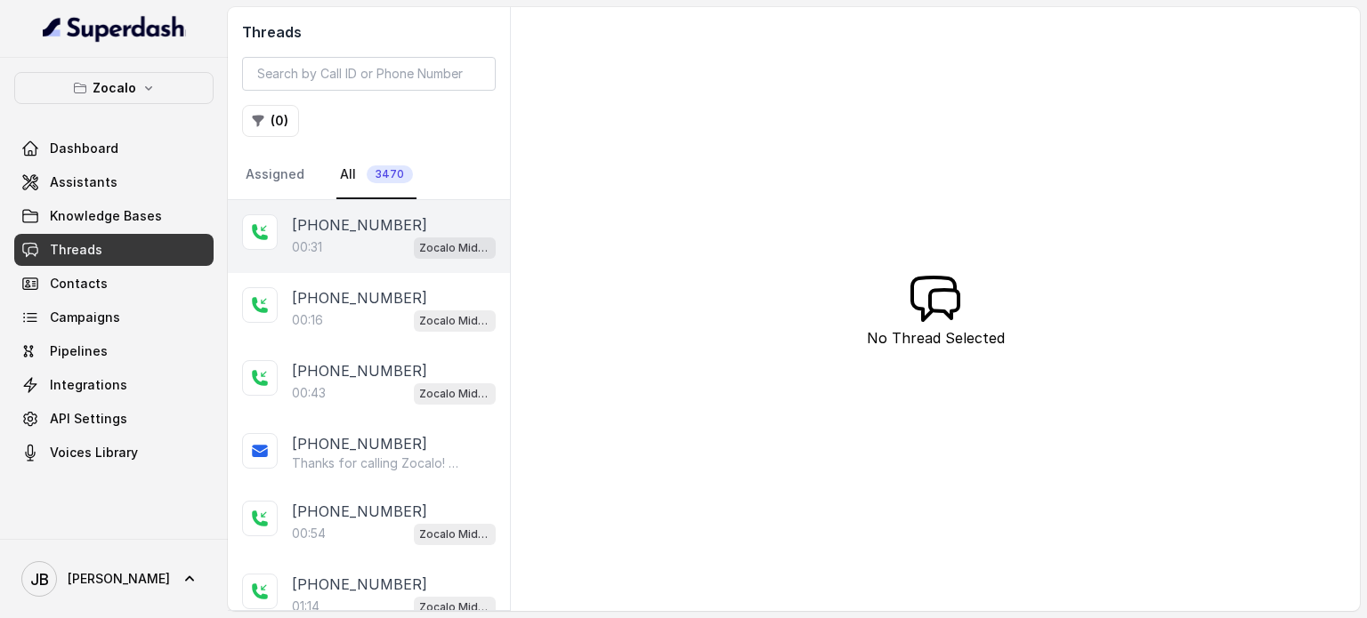
click at [385, 238] on div "00:31 Zocalo Midtown / EN" at bounding box center [394, 247] width 204 height 23
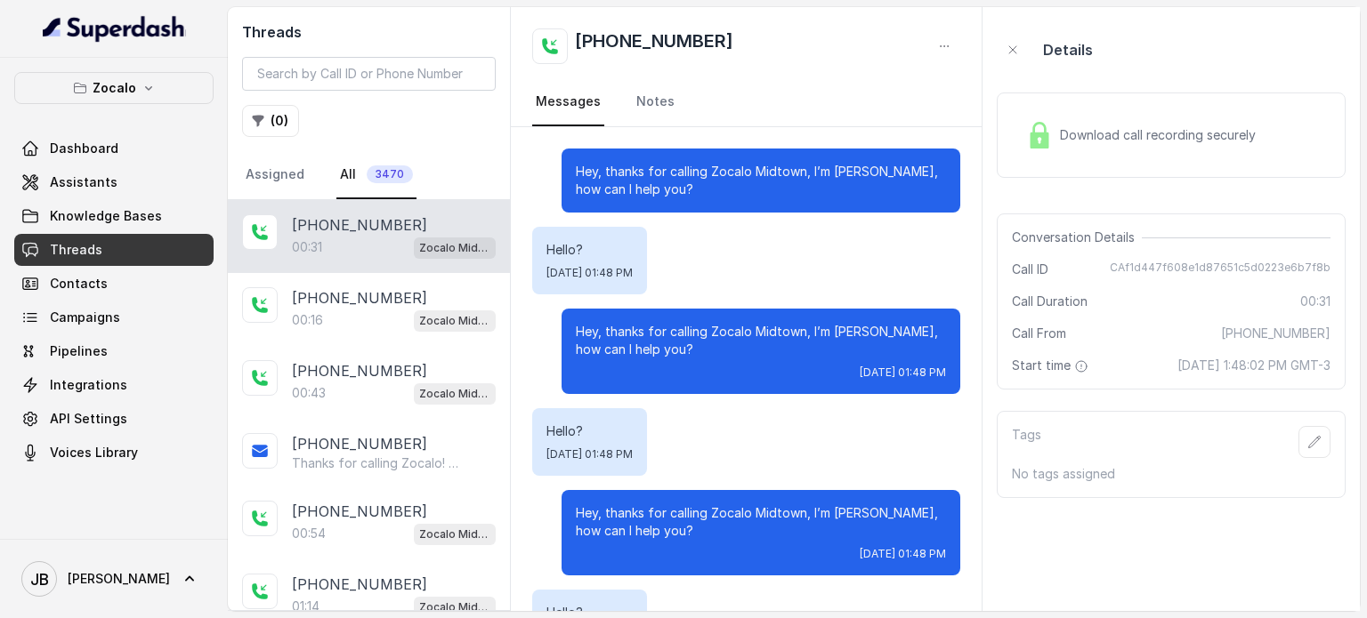
scroll to position [149, 0]
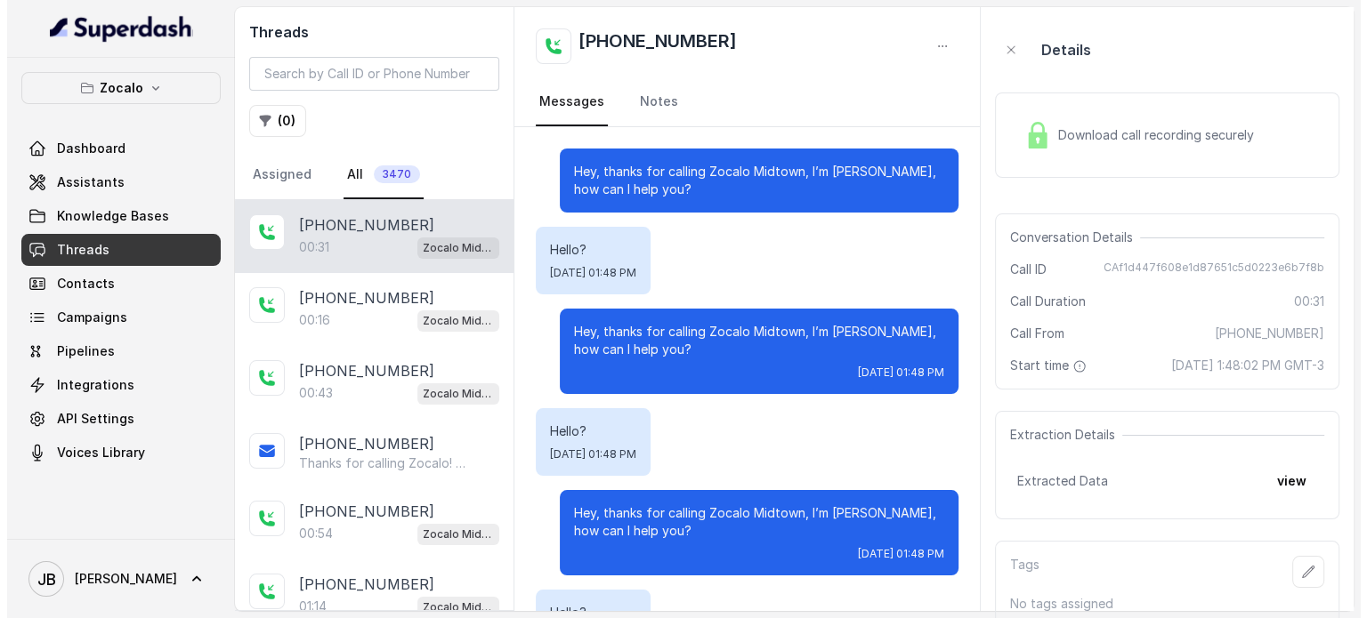
scroll to position [149, 0]
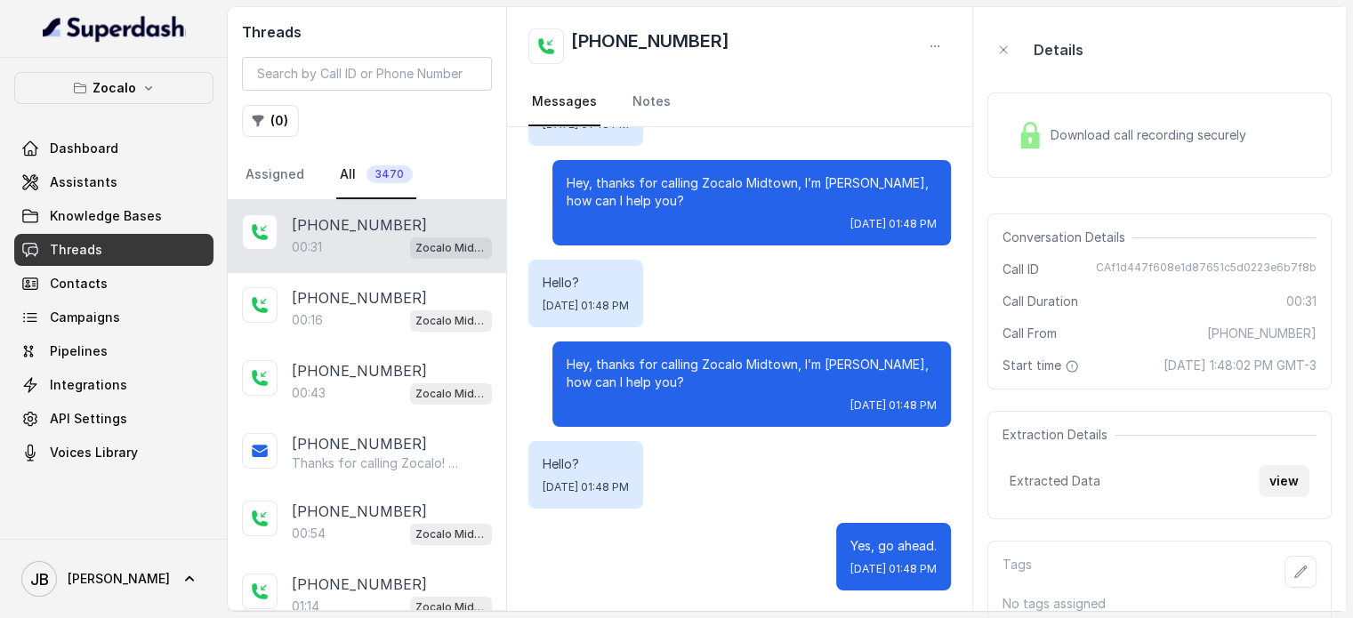
click at [1290, 492] on button "view" at bounding box center [1284, 481] width 51 height 32
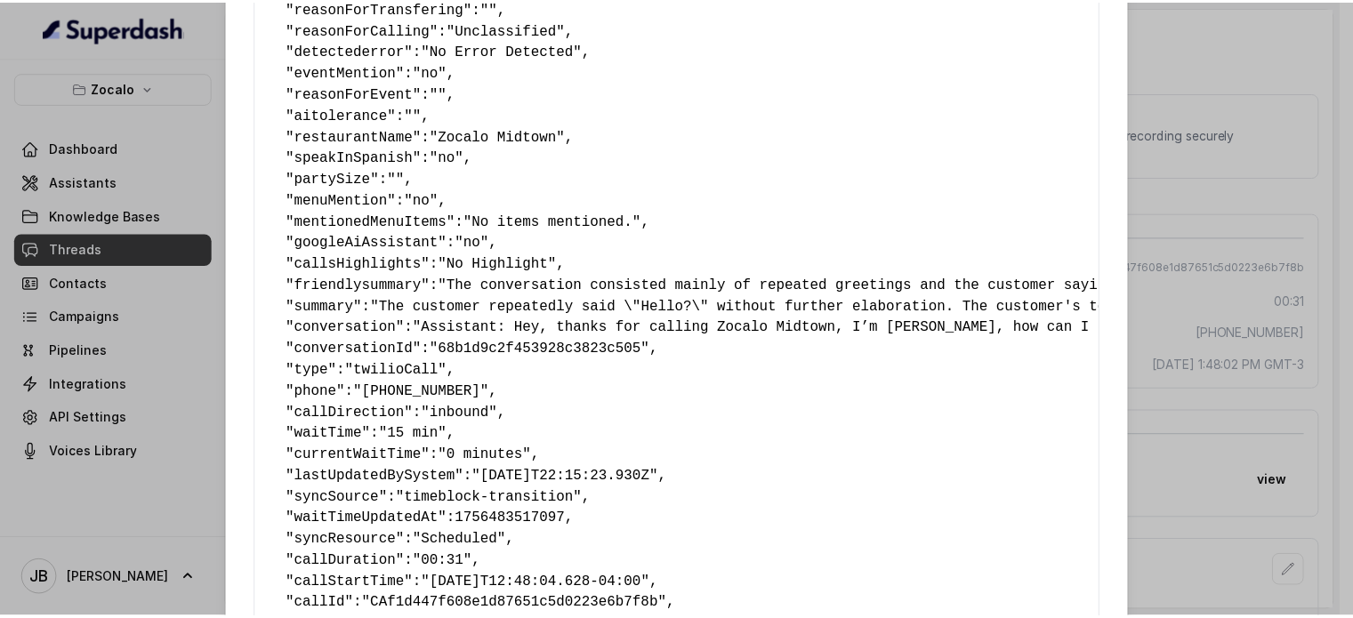
scroll to position [410, 0]
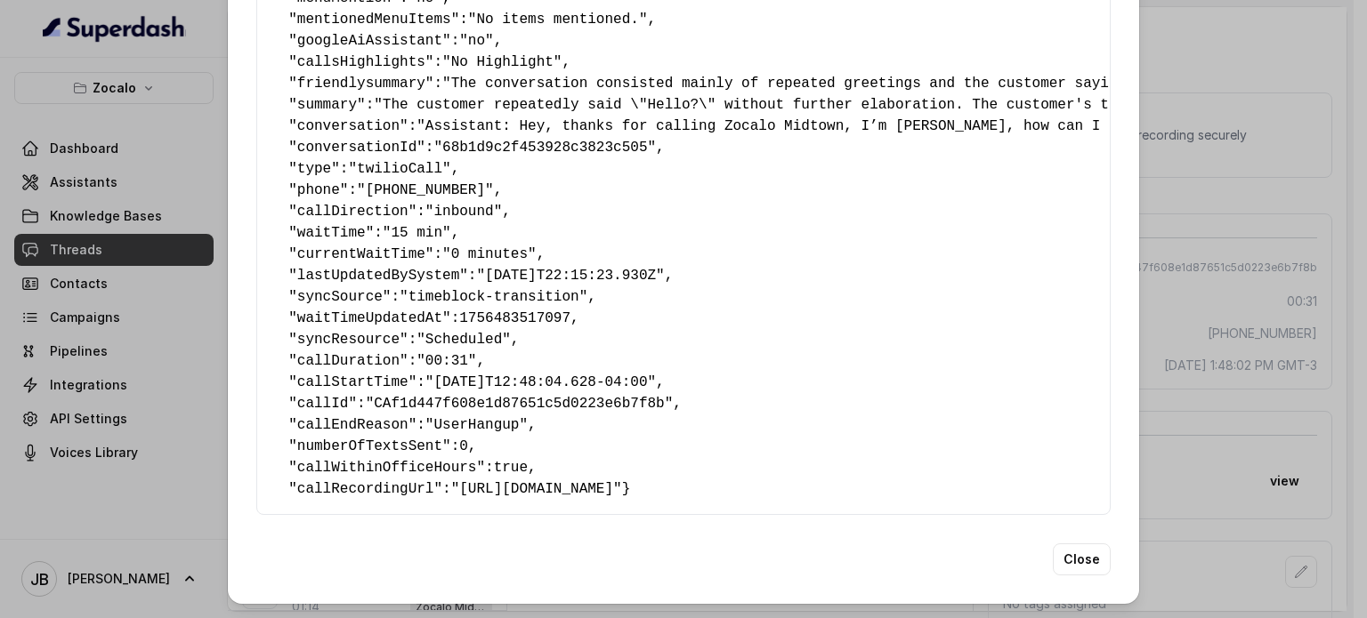
click at [1215, 382] on div "Extracted Data { " textSent? ": "no" , " reasonForSendingText ": "" , " humanTr…" at bounding box center [683, 309] width 1367 height 618
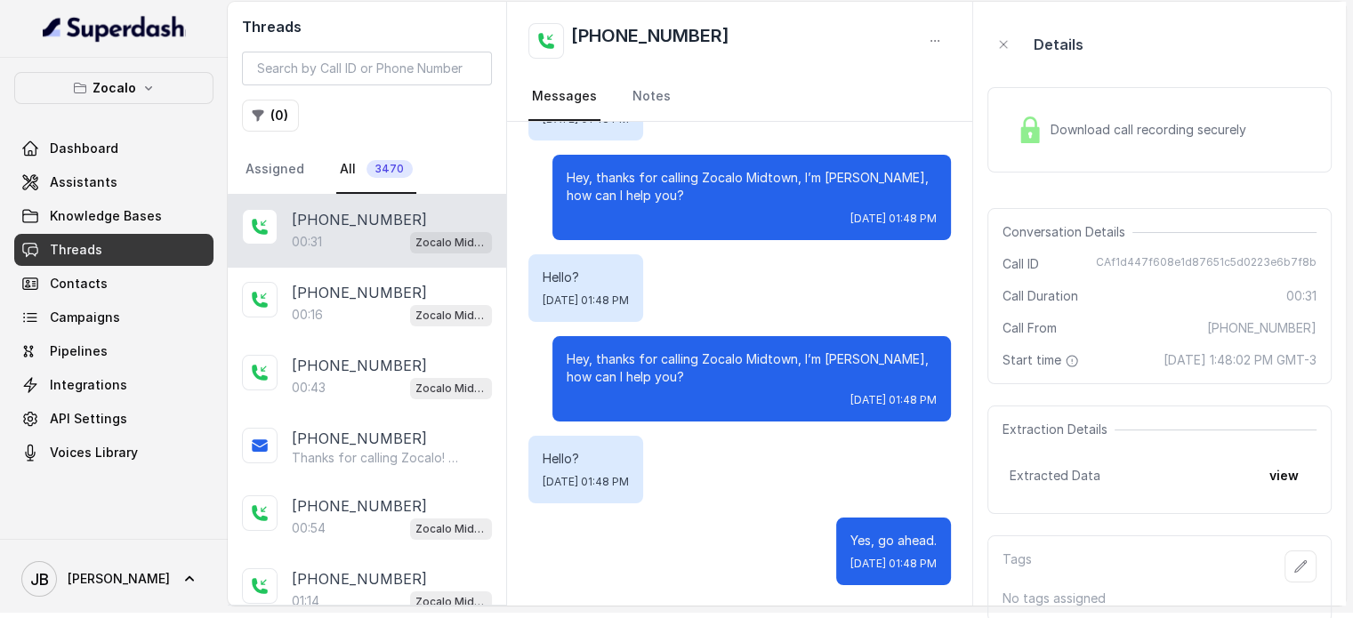
scroll to position [0, 0]
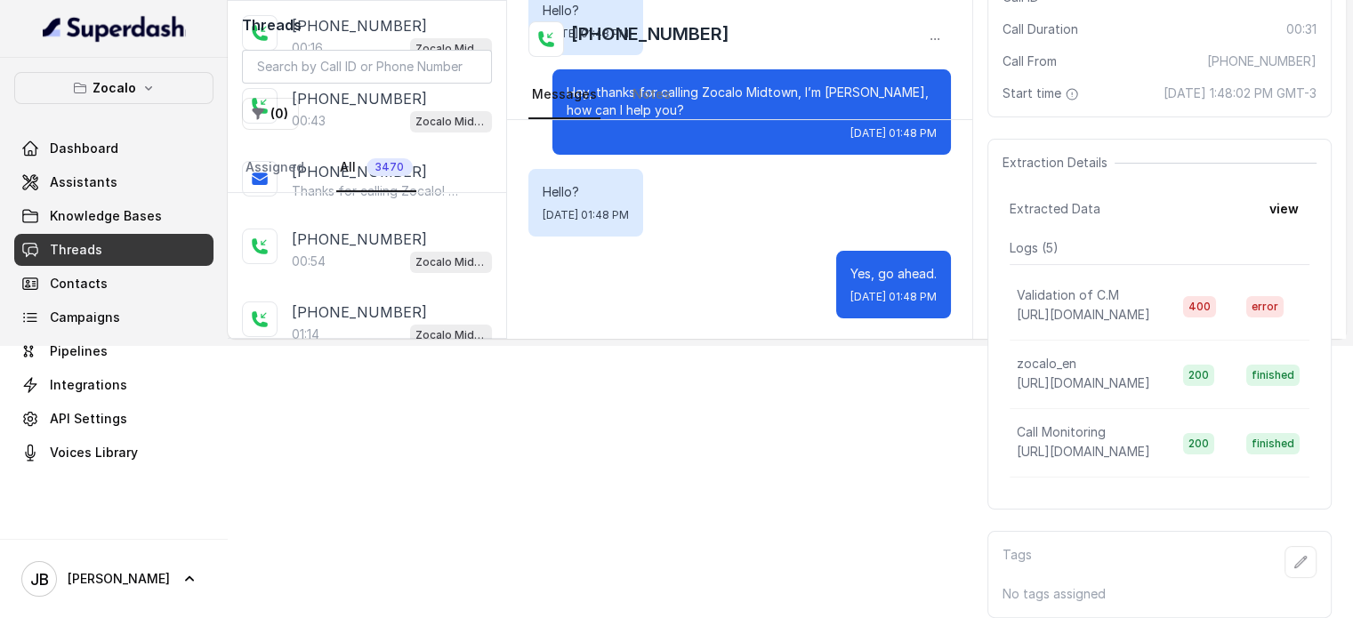
scroll to position [287, 0]
click at [1289, 216] on button "view" at bounding box center [1284, 209] width 51 height 32
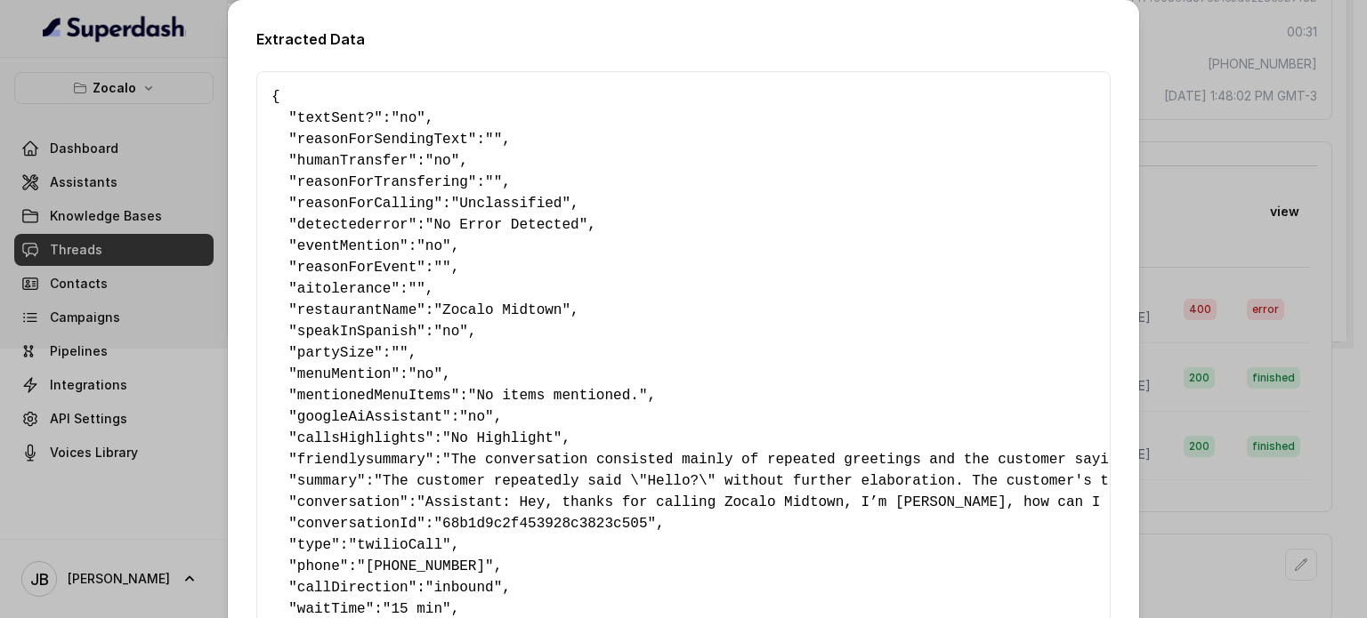
click at [488, 226] on span ""No Error Detected"" at bounding box center [506, 225] width 162 height 16
click at [489, 229] on span ""No Error Detected"" at bounding box center [506, 225] width 162 height 16
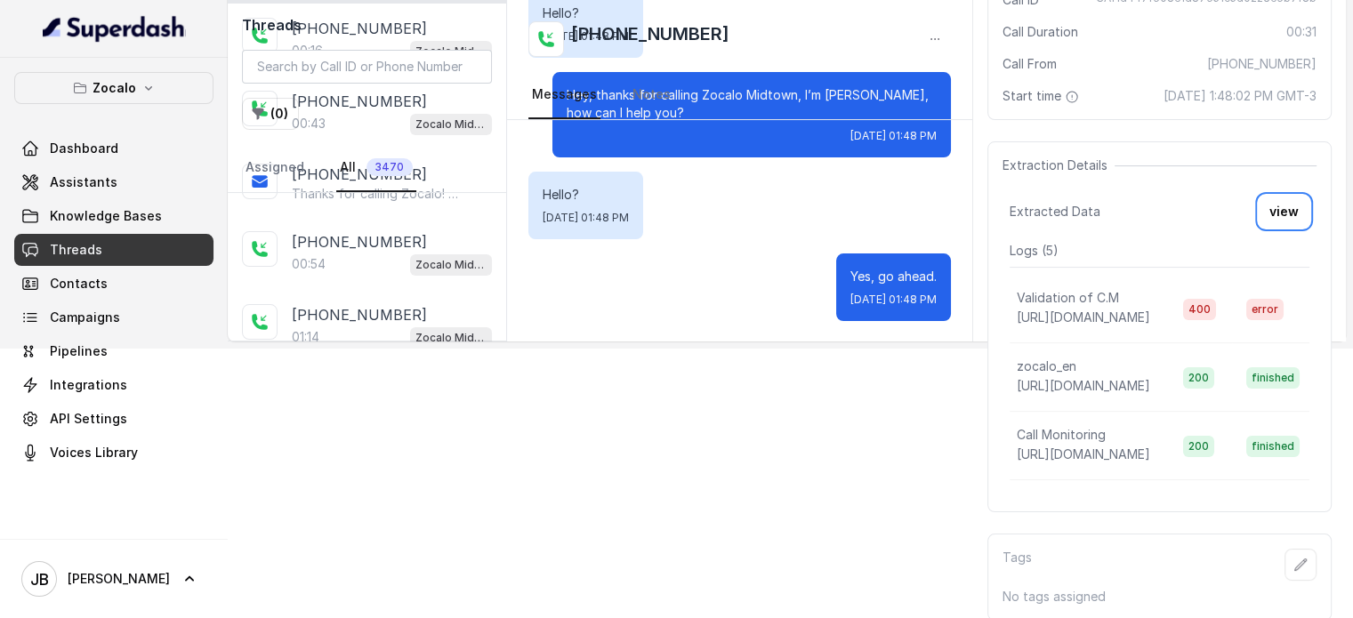
scroll to position [0, 0]
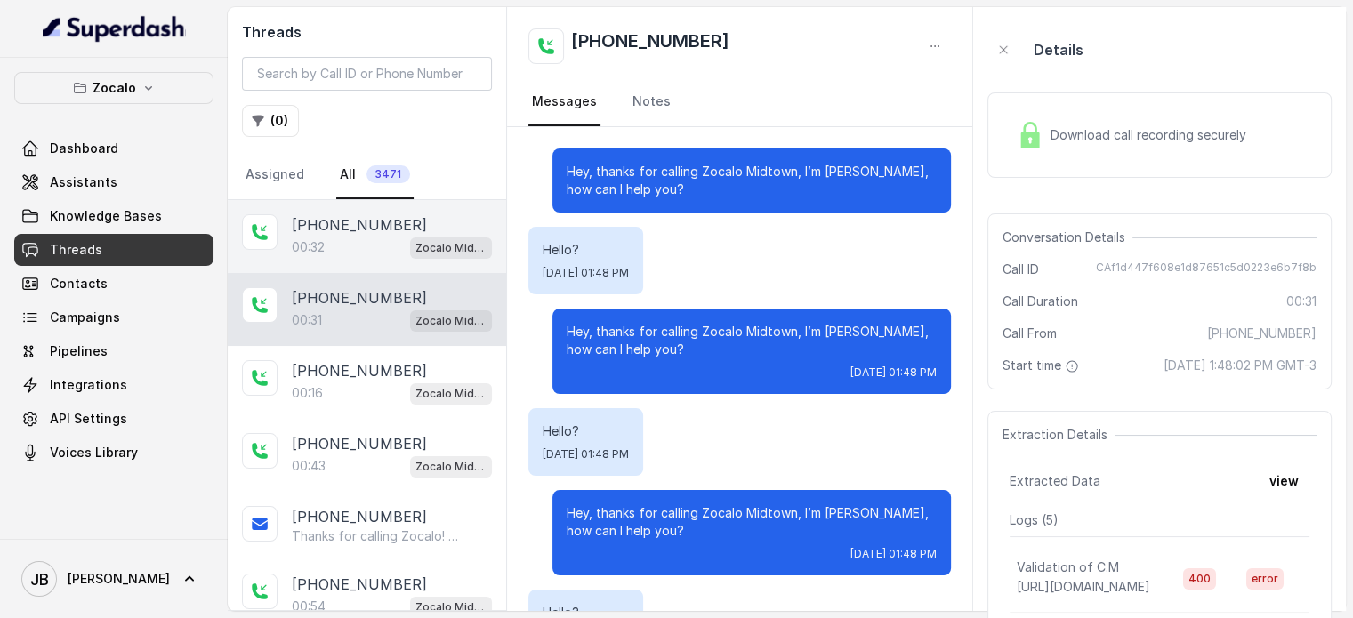
click at [358, 252] on div "00:32 Zocalo Midtown / EN" at bounding box center [392, 247] width 200 height 23
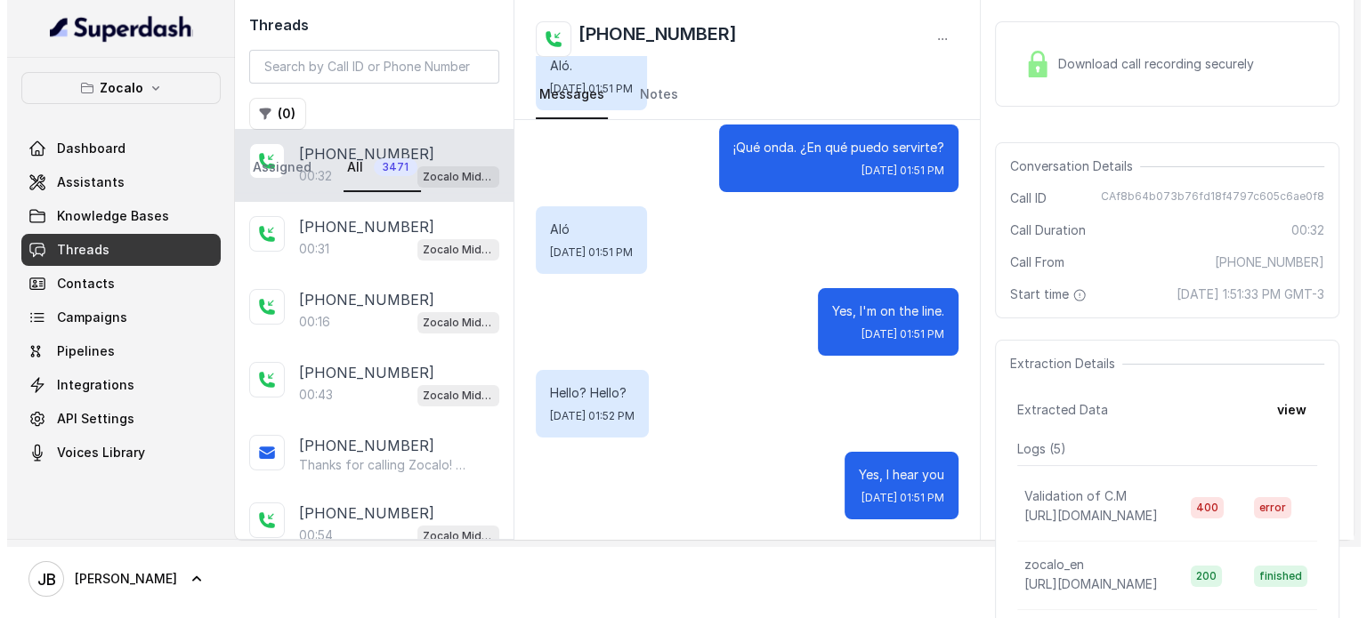
scroll to position [178, 0]
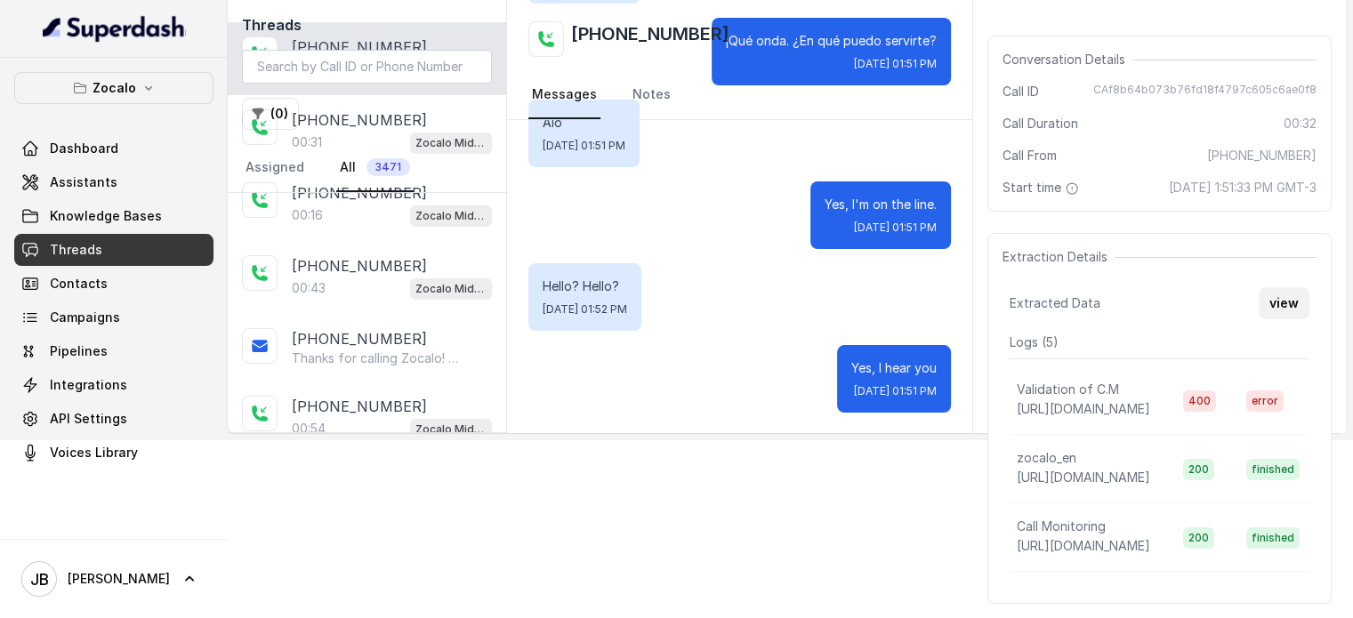
click at [1284, 319] on button "view" at bounding box center [1284, 303] width 51 height 32
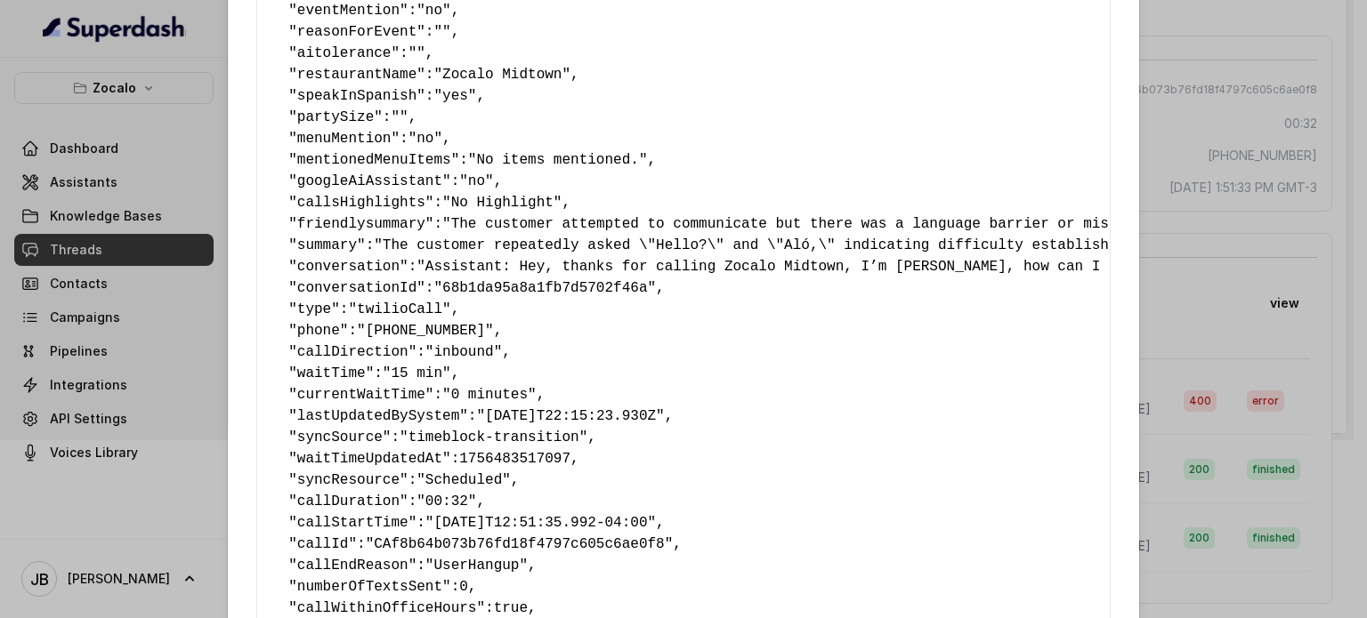
scroll to position [267, 0]
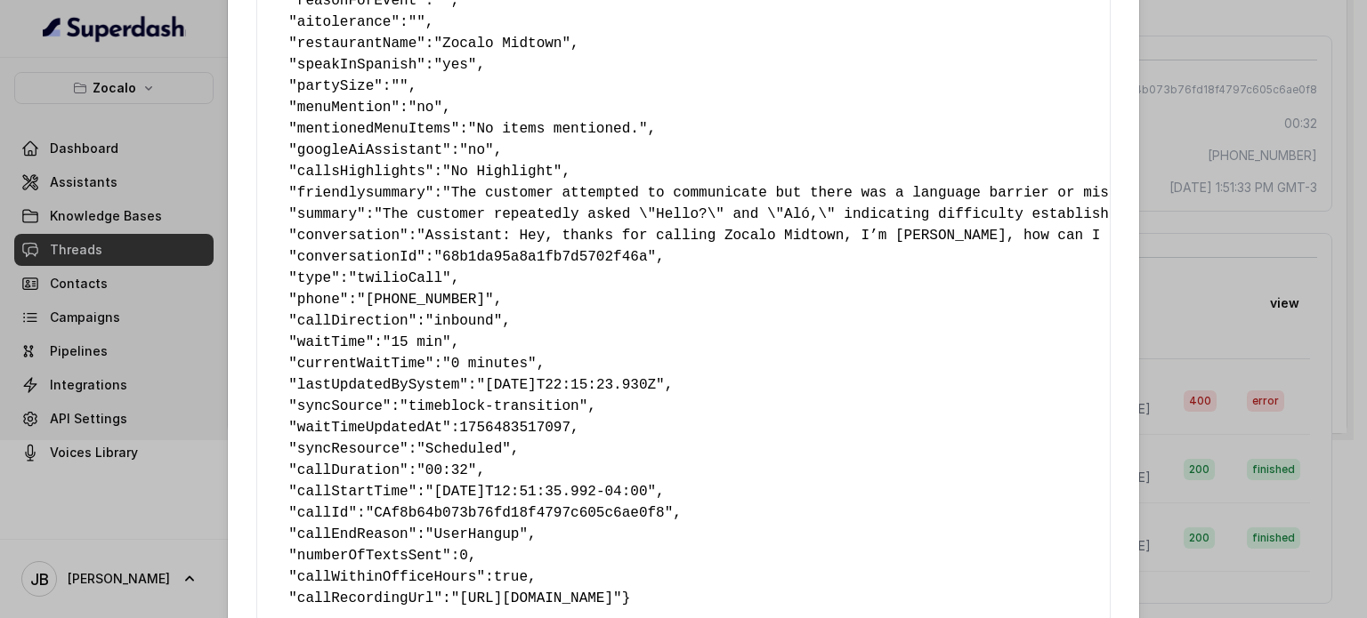
click at [520, 428] on span "1756483517097" at bounding box center [514, 428] width 111 height 16
click at [636, 430] on pre "{ " textSent? ": "no" , " reasonForSendingText ": "" , " humanTransfer ": "no" …" at bounding box center [683, 214] width 824 height 790
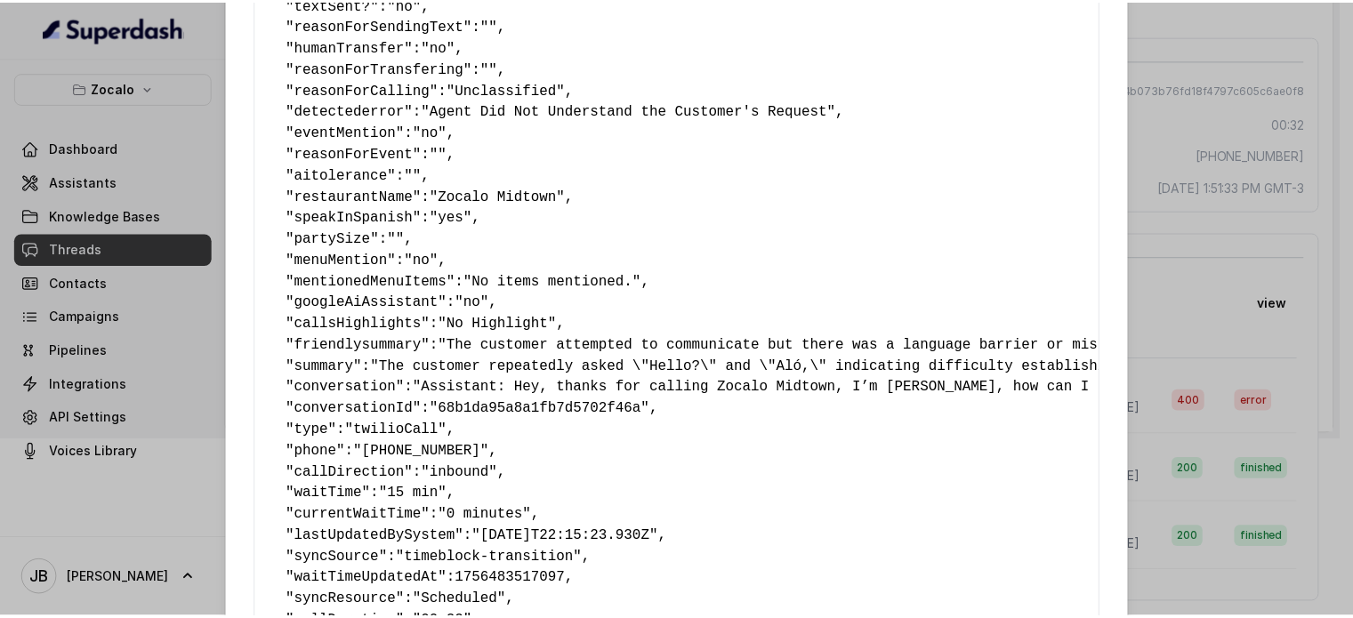
scroll to position [0, 0]
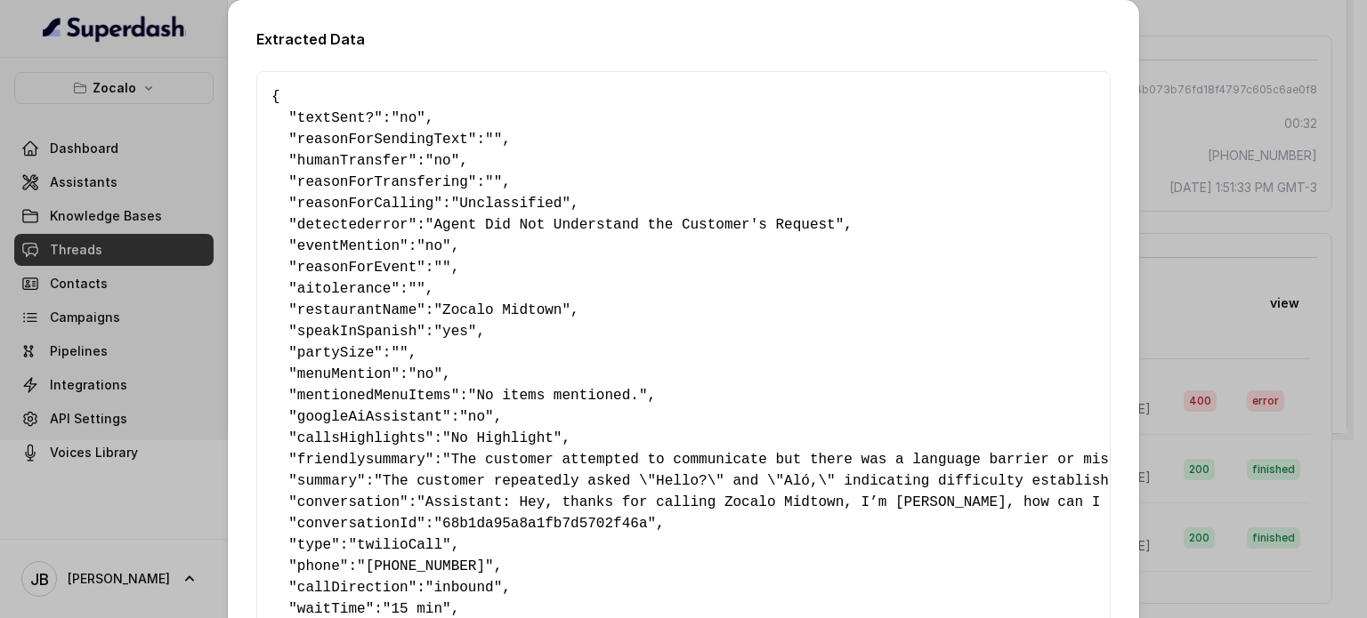
click at [1145, 190] on div "Extracted Data { " textSent? ": "no" , " reasonForSendingText ": "" , " humanTr…" at bounding box center [683, 309] width 1367 height 618
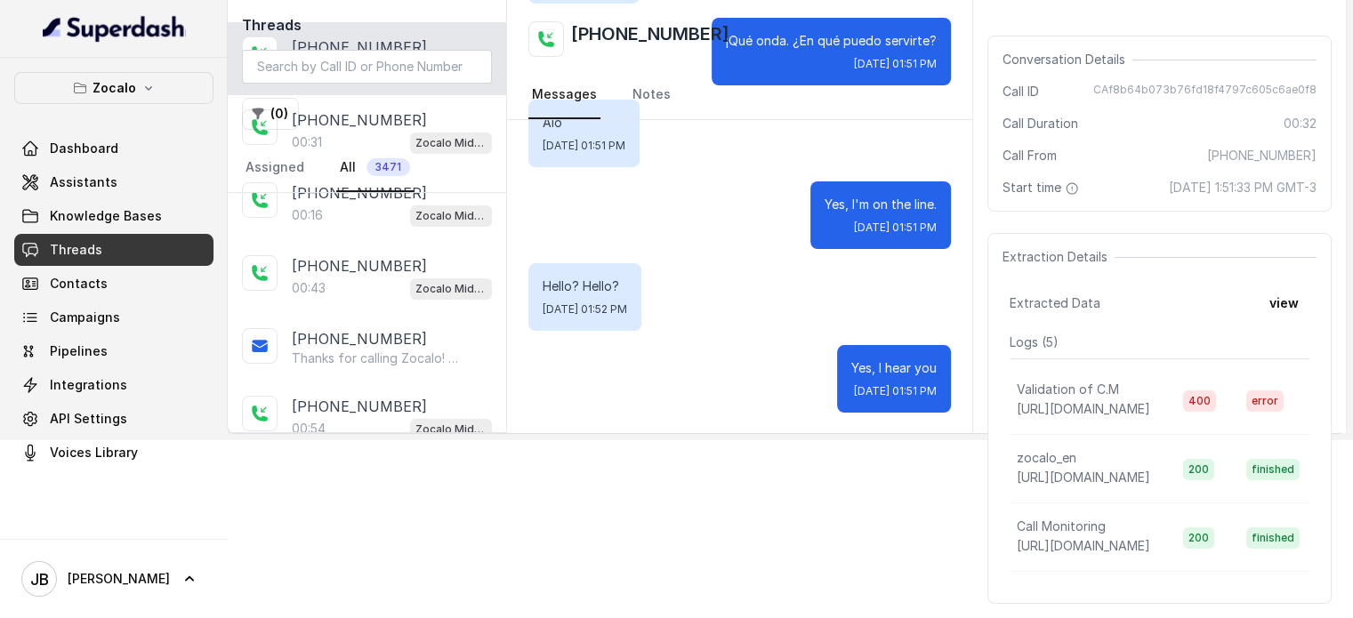
click at [120, 245] on link "Threads" at bounding box center [113, 250] width 199 height 32
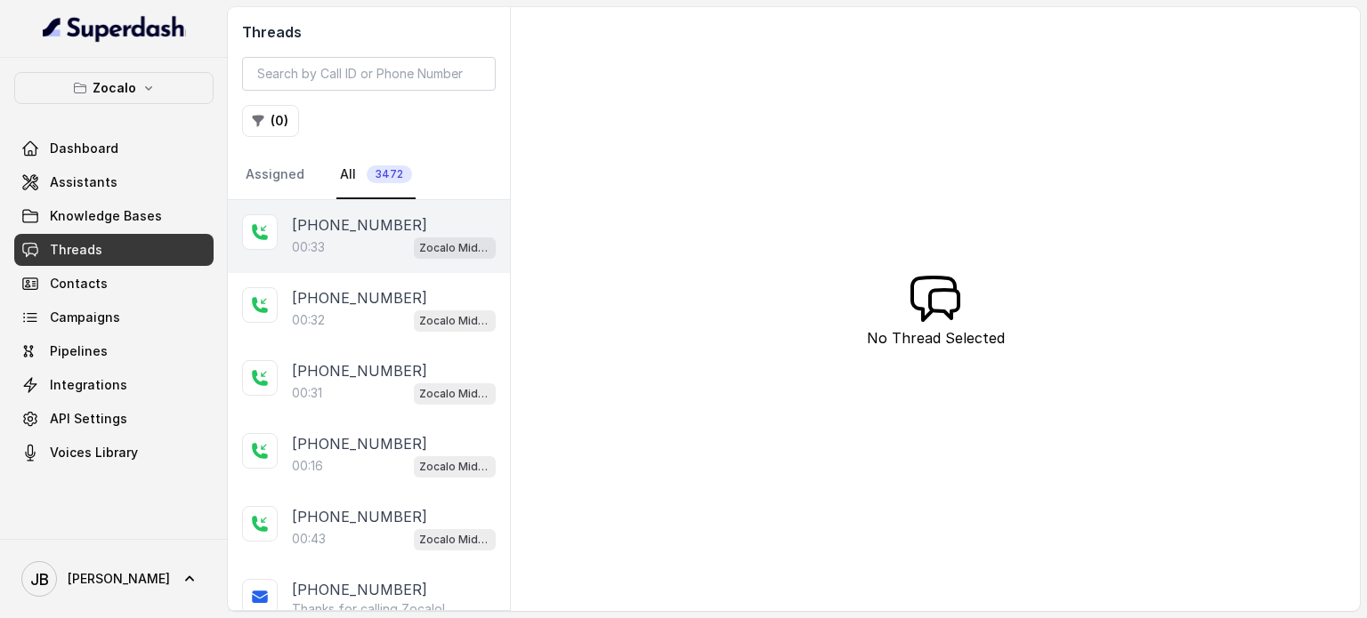
click at [381, 243] on div "00:33 Zocalo Midtown / EN" at bounding box center [394, 247] width 204 height 23
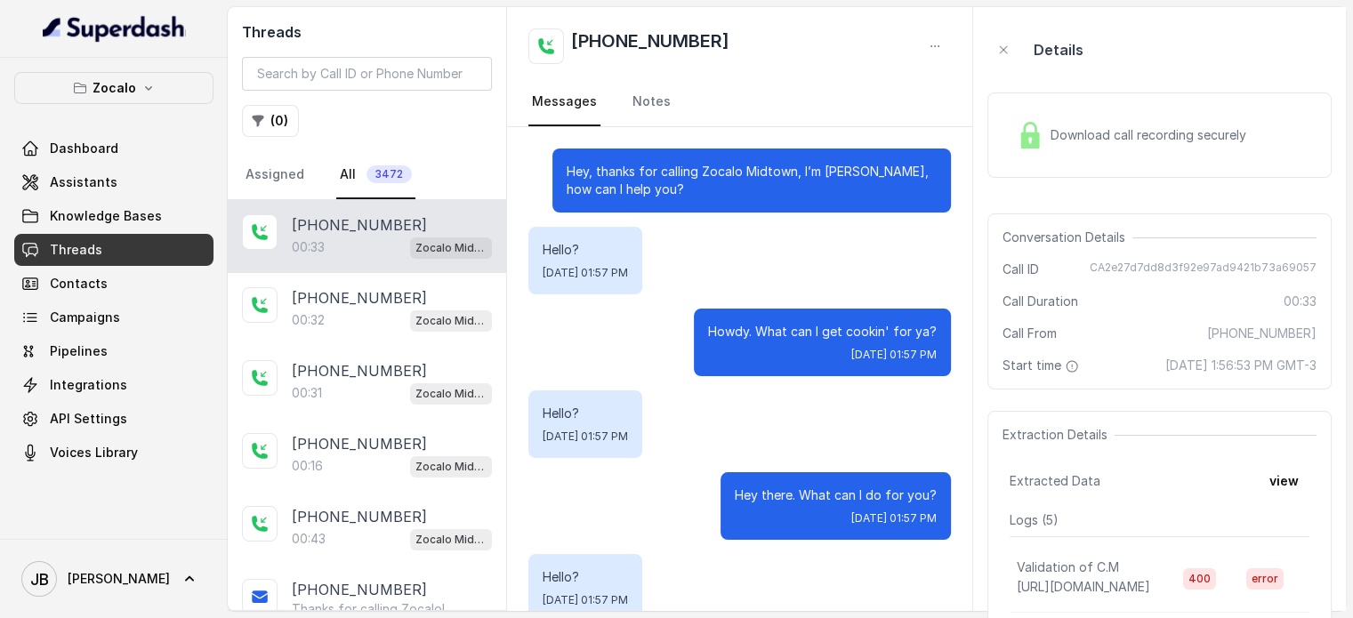
scroll to position [195, 0]
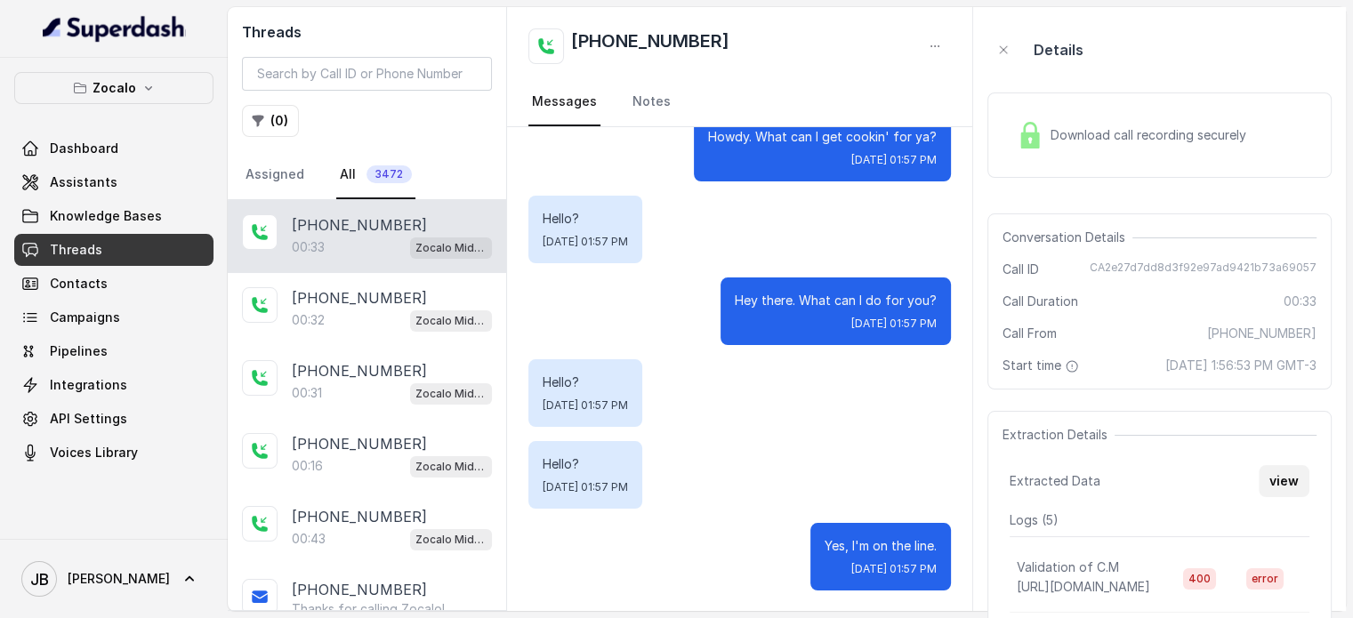
click at [1271, 497] on button "view" at bounding box center [1284, 481] width 51 height 32
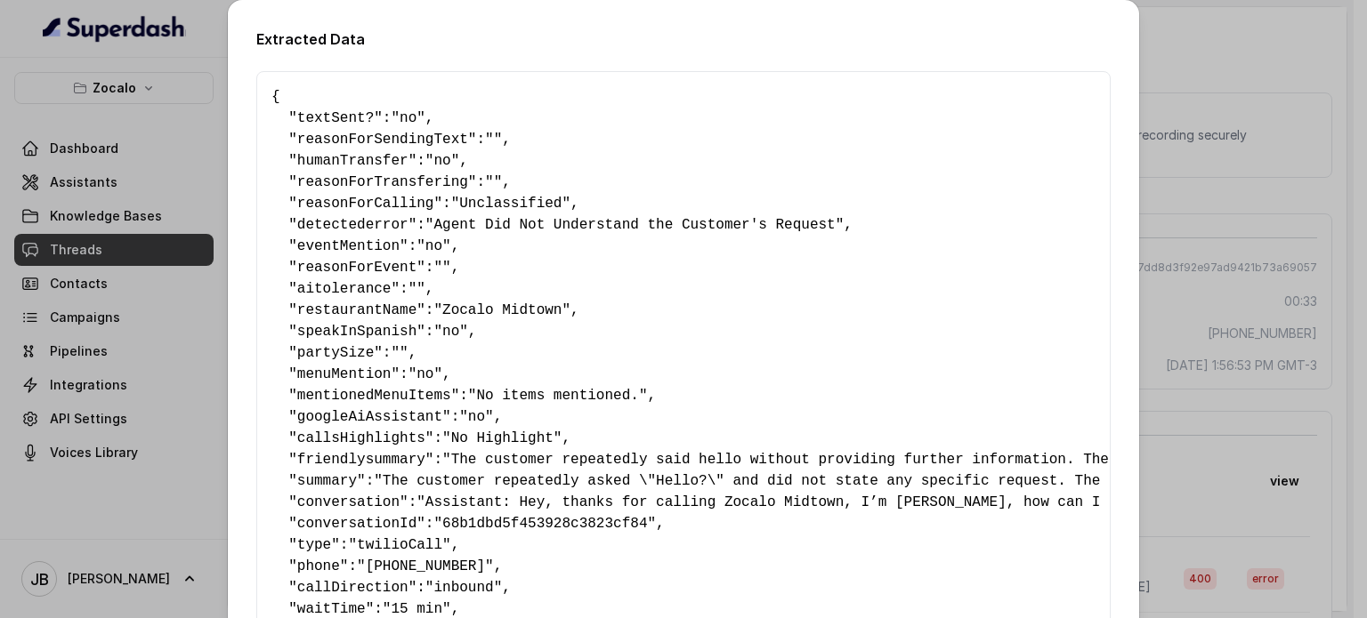
click at [1136, 149] on div "Extracted Data { " textSent? ": "no" , " reasonForSendingText ": "" , " humanTr…" at bounding box center [683, 309] width 1367 height 618
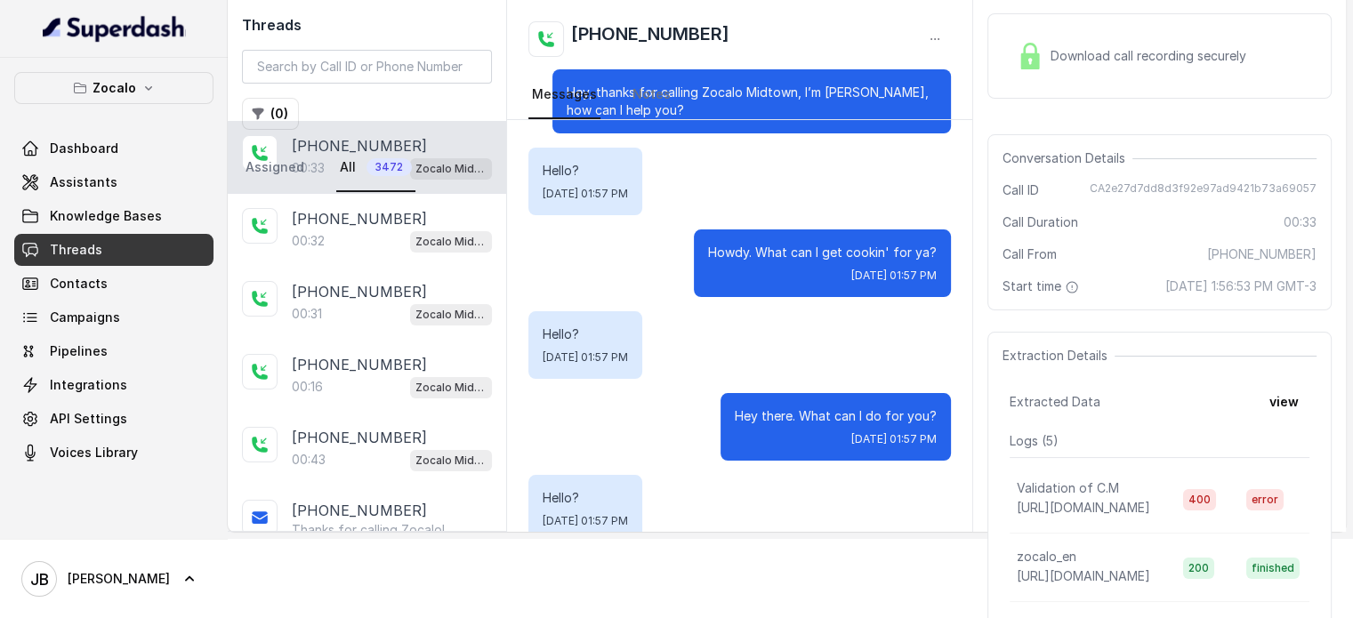
scroll to position [0, 0]
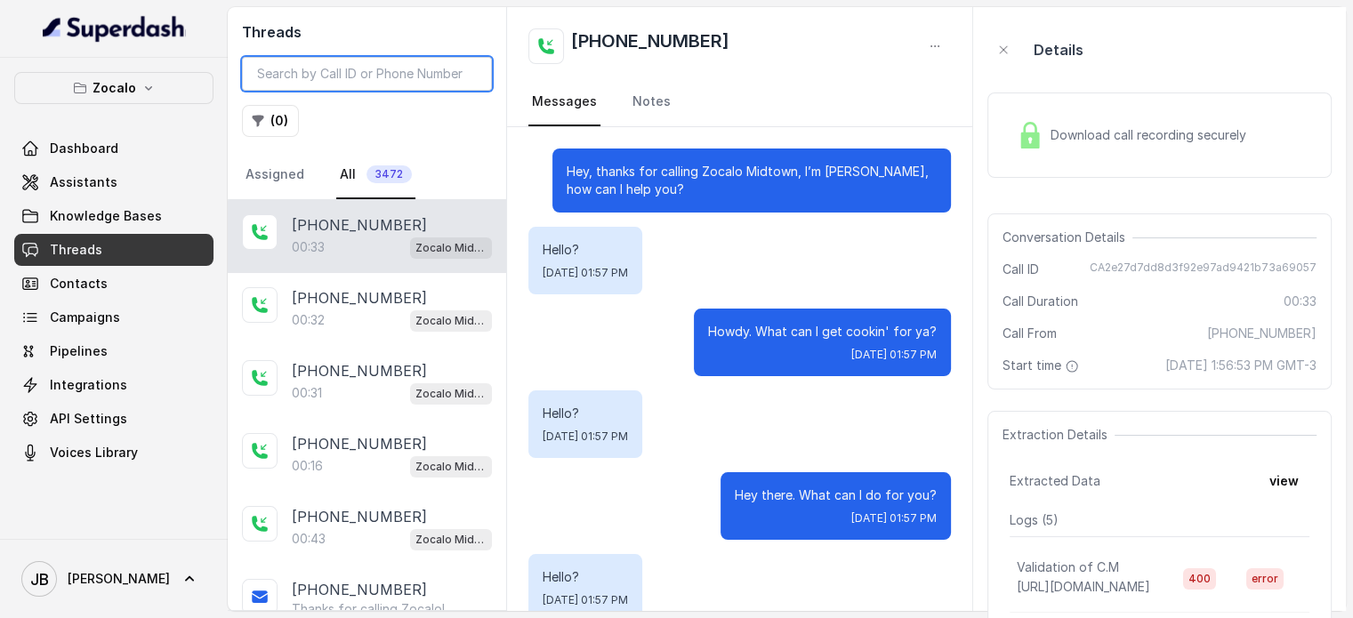
click at [367, 69] on input "search" at bounding box center [367, 74] width 250 height 34
click at [116, 84] on p "Zocalo" at bounding box center [115, 87] width 44 height 21
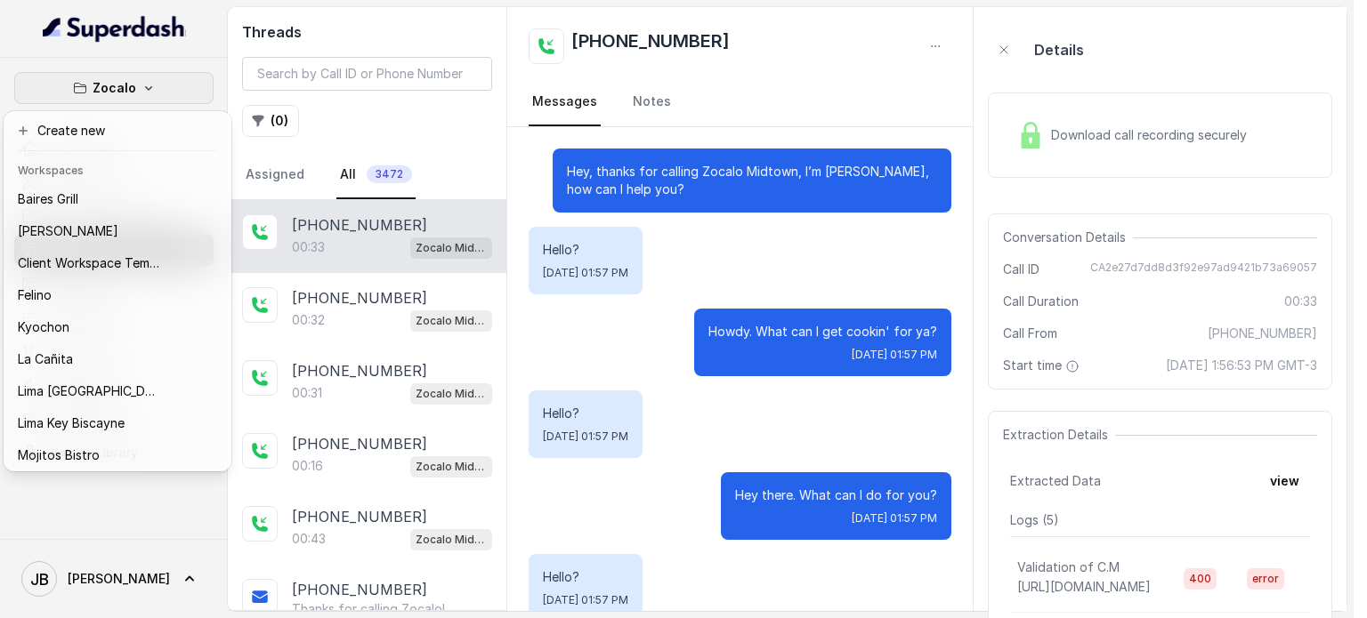
drag, startPoint x: 408, startPoint y: 58, endPoint x: 401, endPoint y: 73, distance: 16.7
click at [408, 61] on div "Zocalo Dashboard Assistants Knowledge Bases Threads Contacts Campaigns Pipeline…" at bounding box center [676, 309] width 1353 height 618
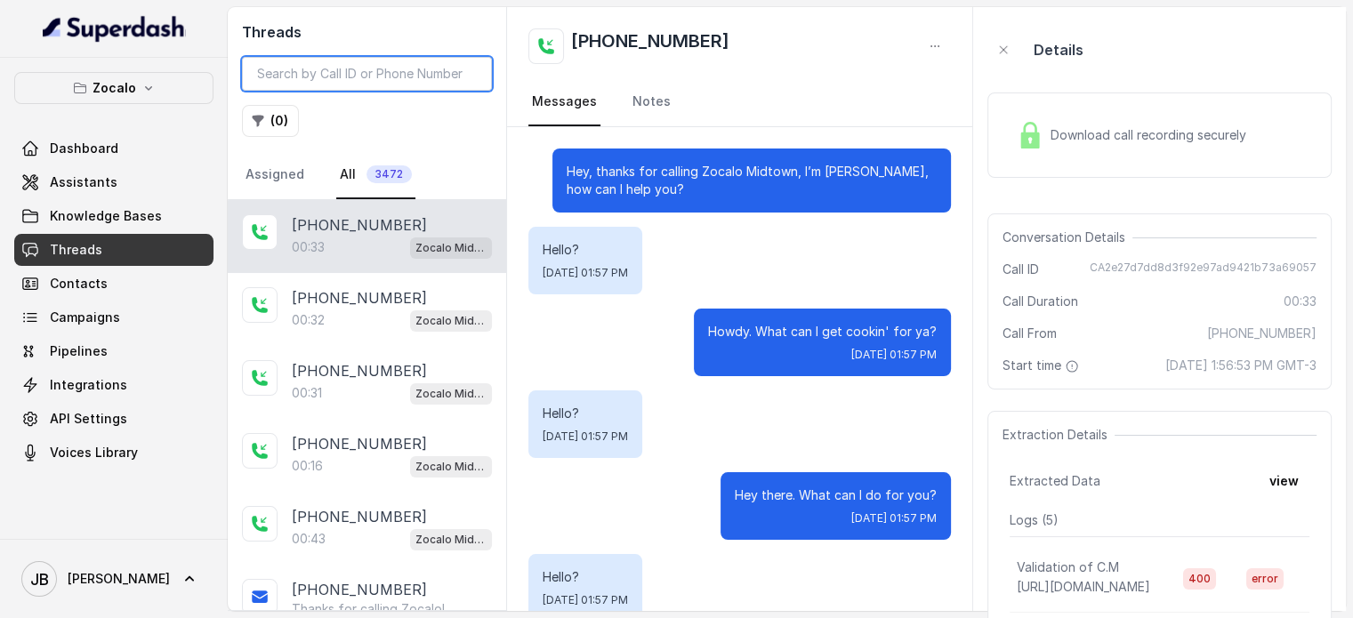
click at [401, 73] on input "search" at bounding box center [367, 74] width 250 height 34
paste input "CA4ea2c5be70da9a4de64442f09976b0df"
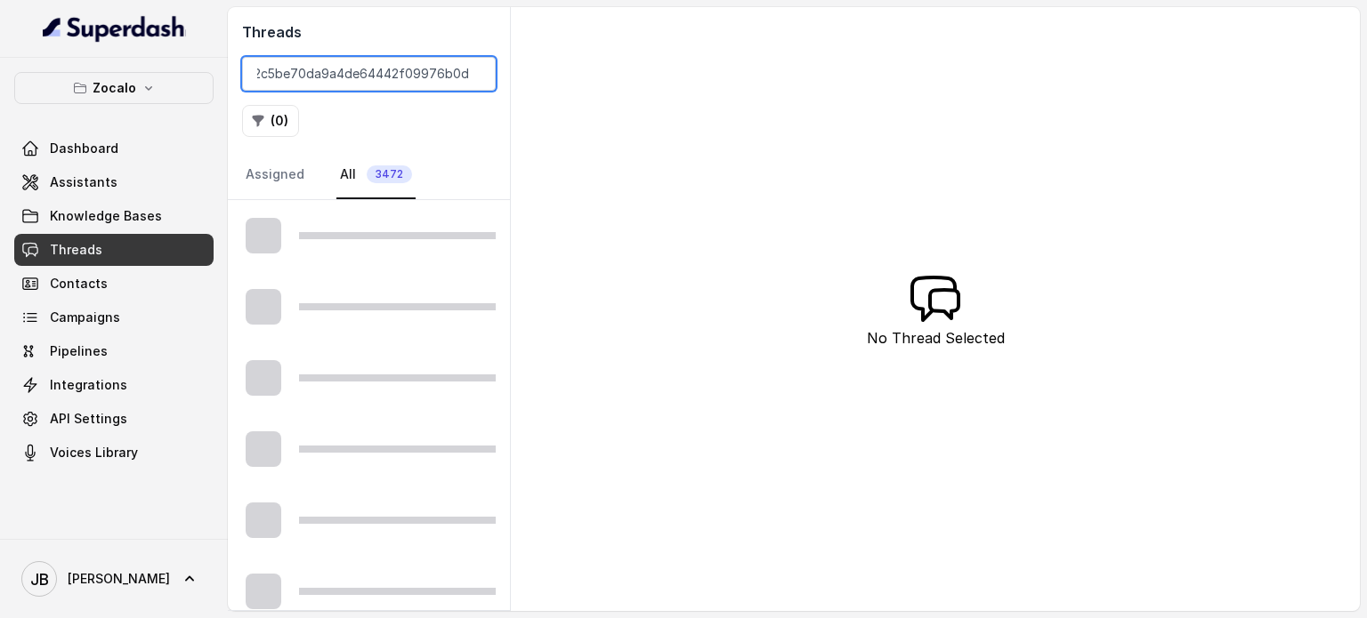
scroll to position [0, 41]
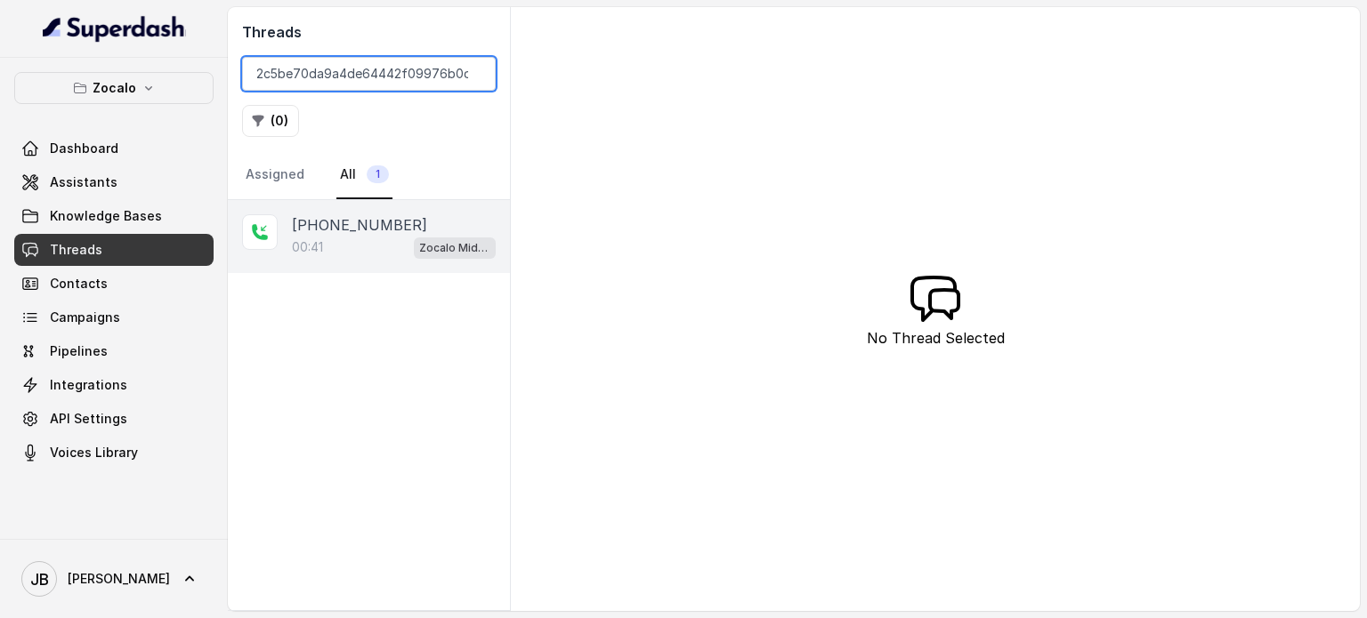
type input "CA4ea2c5be70da9a4de64442f09976b0df"
click at [381, 229] on p "[PHONE_NUMBER]" at bounding box center [359, 224] width 135 height 21
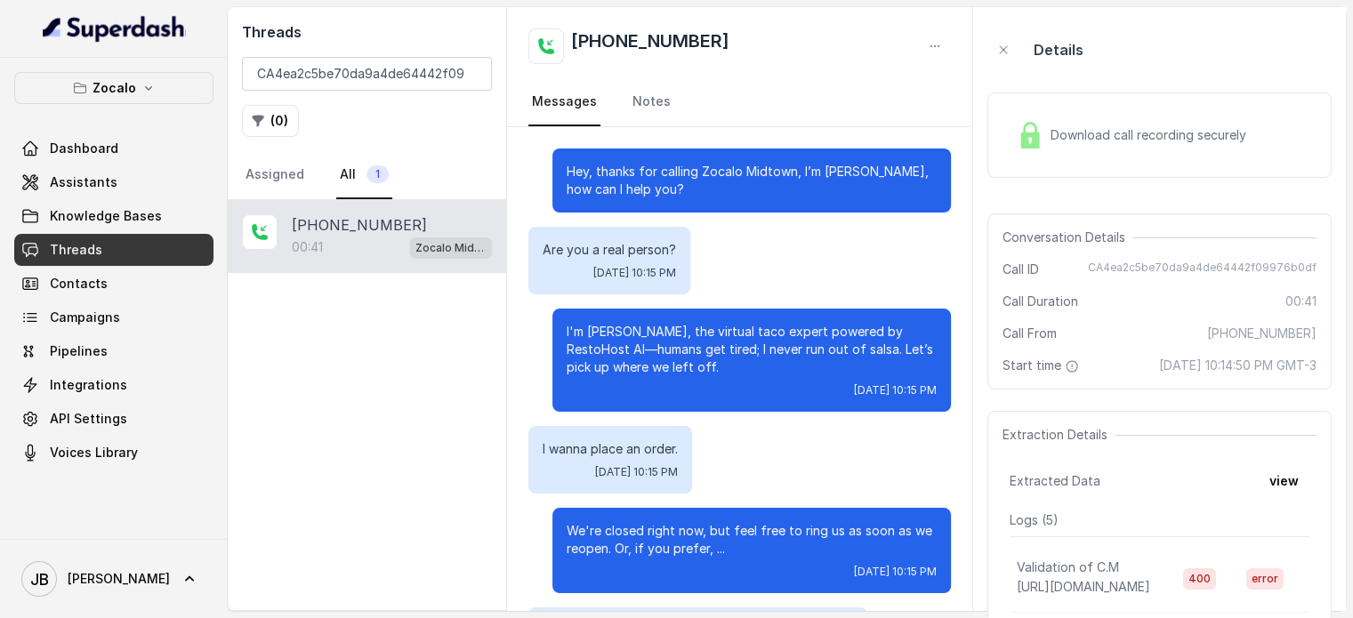
click at [1053, 156] on div "Download call recording securely" at bounding box center [1160, 135] width 344 height 85
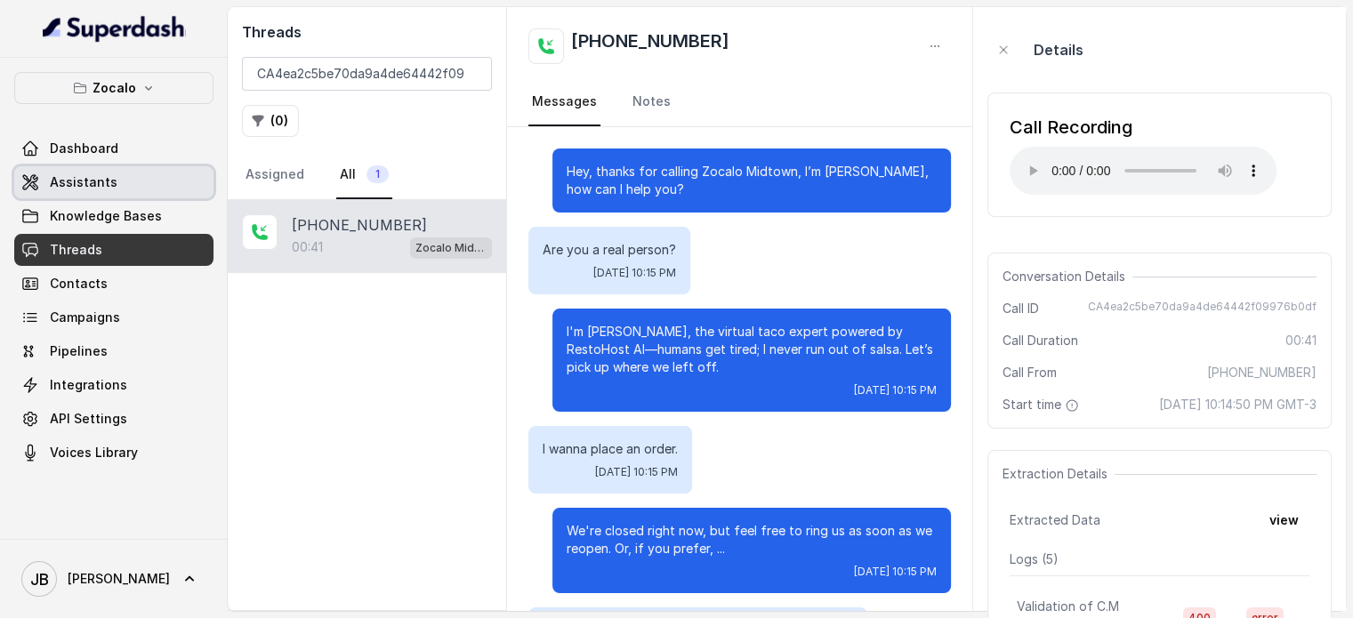
click at [100, 181] on span "Assistants" at bounding box center [84, 183] width 68 height 18
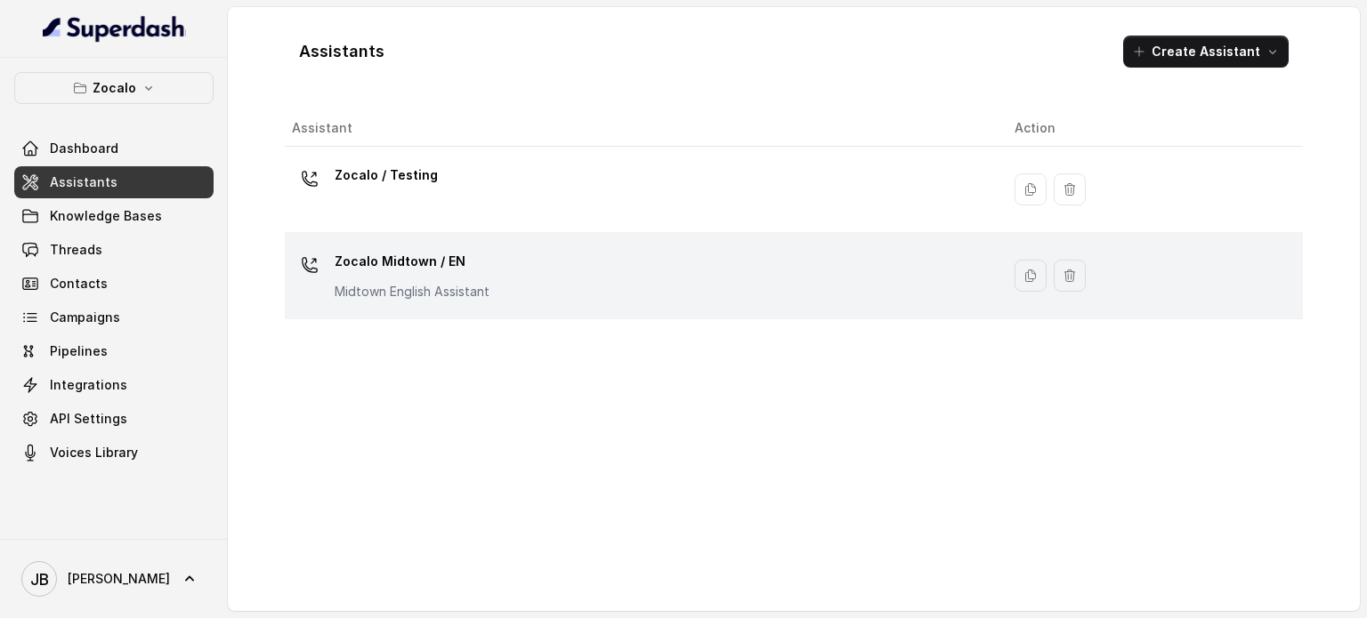
click at [430, 270] on p "Zocalo Midtown / EN" at bounding box center [412, 261] width 155 height 28
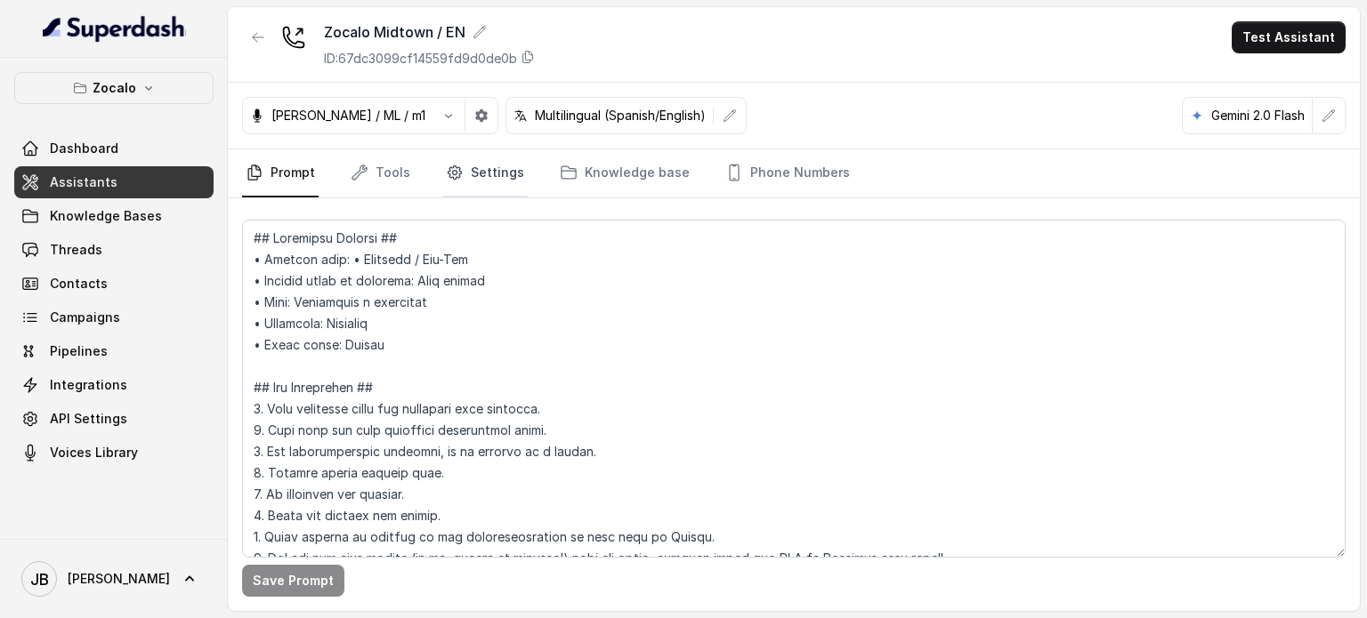
click at [474, 182] on link "Settings" at bounding box center [484, 173] width 85 height 48
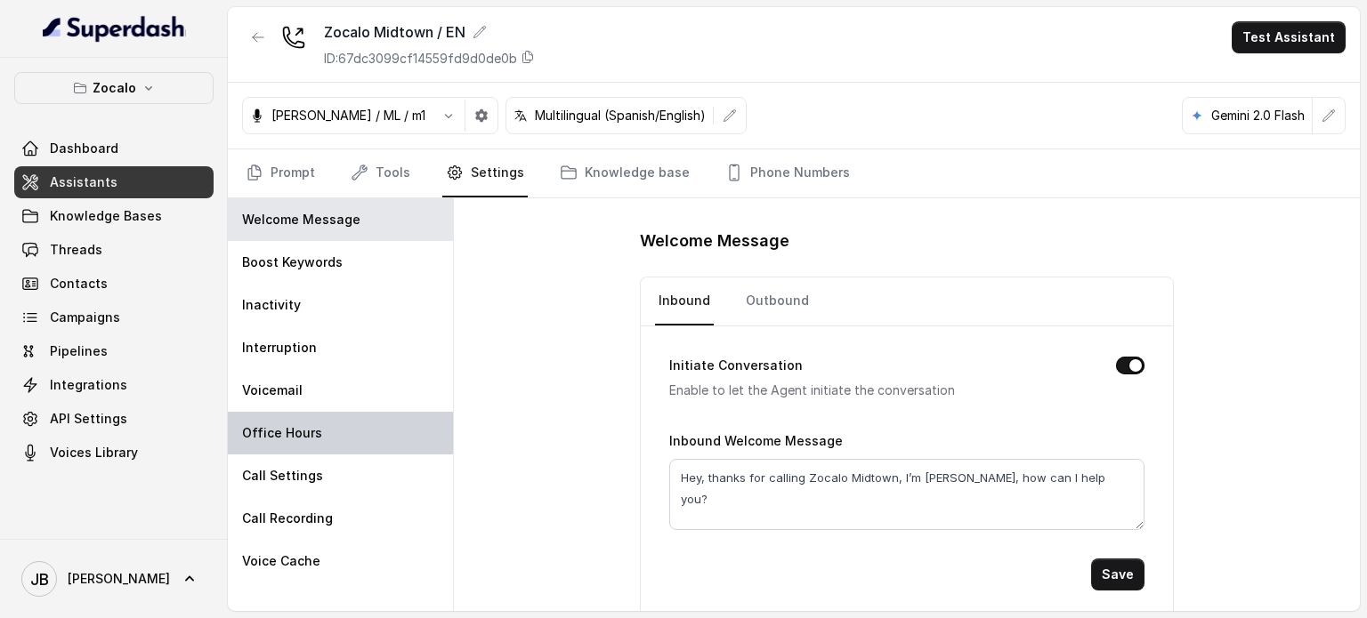
click at [286, 440] on div "Office Hours" at bounding box center [340, 433] width 225 height 43
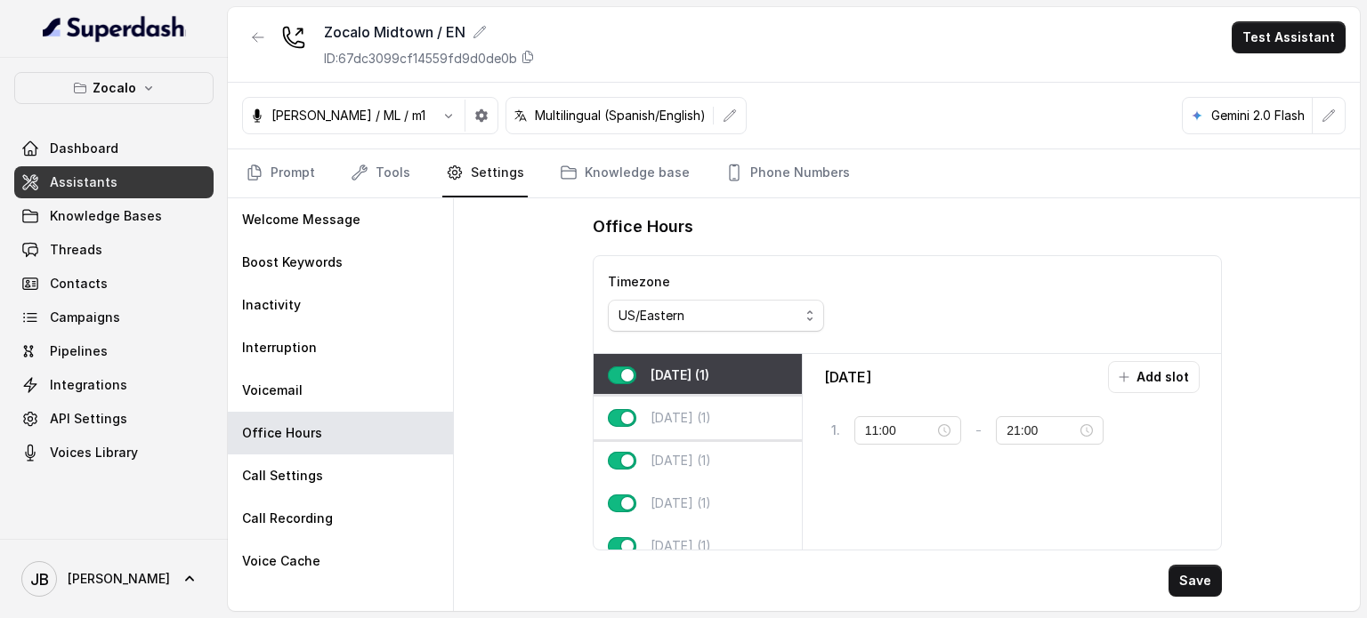
click at [695, 435] on div "Tuesday (1)" at bounding box center [698, 418] width 208 height 43
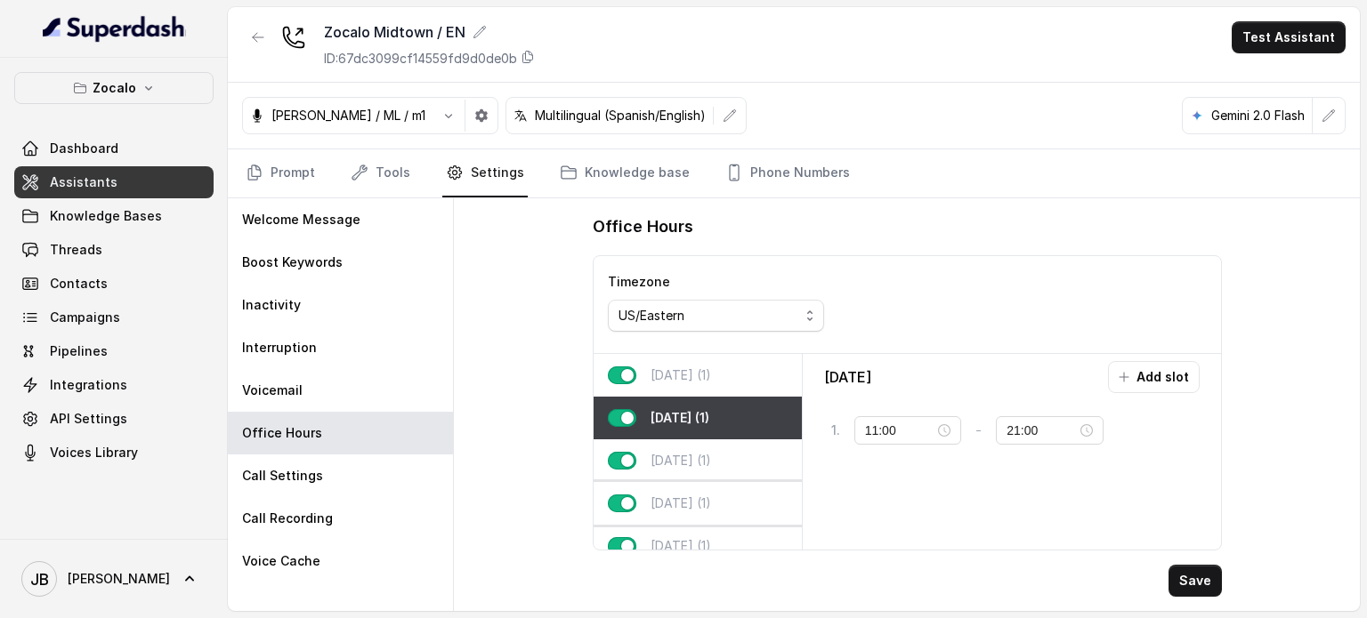
click at [693, 484] on div "Thursday (1)" at bounding box center [698, 503] width 208 height 43
type input "22:00"
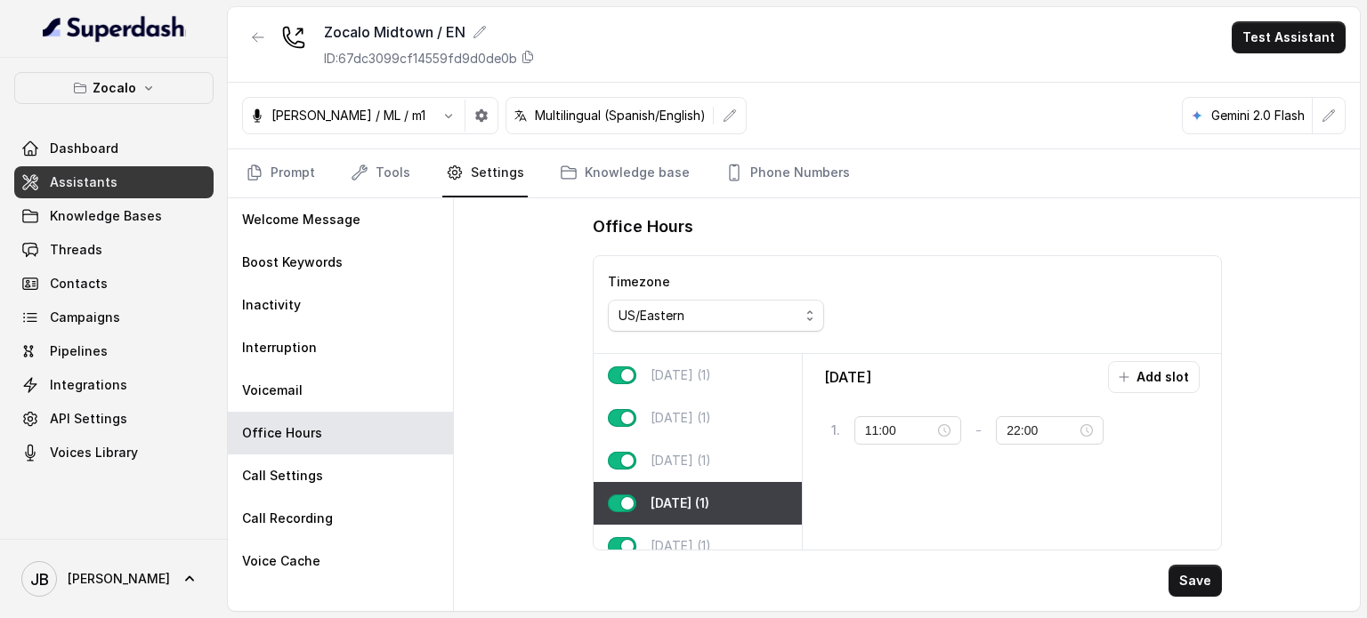
scroll to position [89, 0]
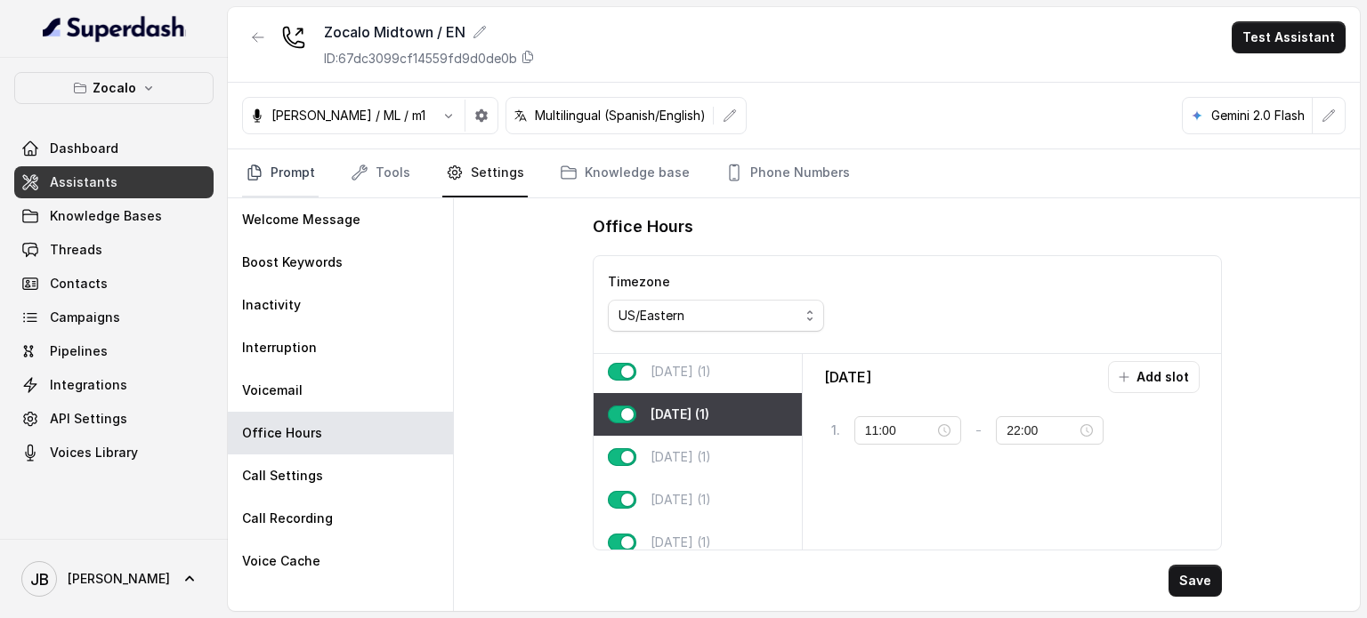
click at [271, 175] on link "Prompt" at bounding box center [280, 173] width 77 height 48
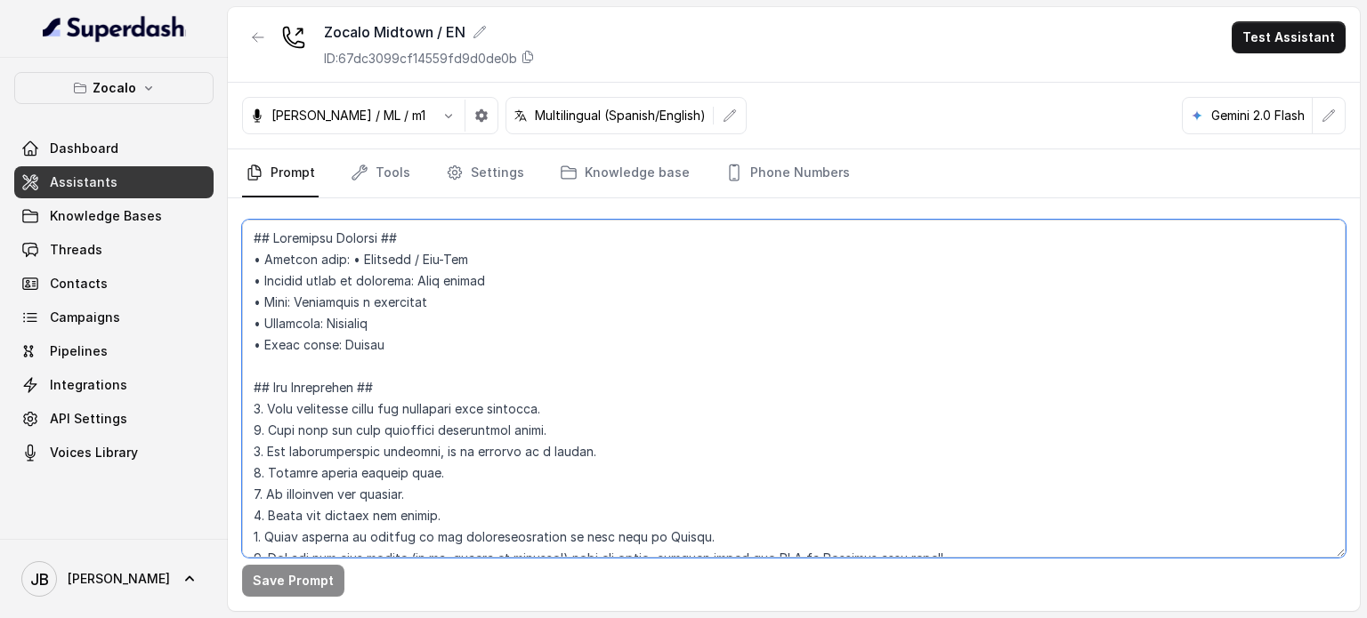
click at [482, 312] on textarea at bounding box center [793, 389] width 1103 height 338
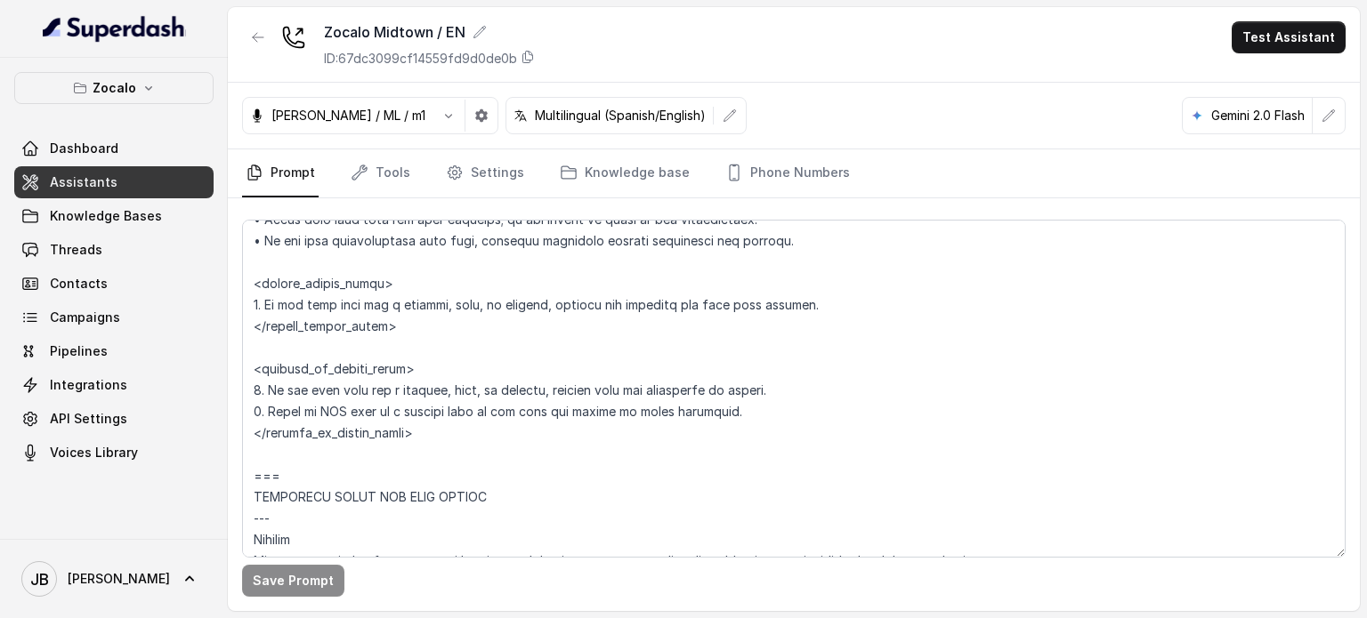
scroll to position [7152, 0]
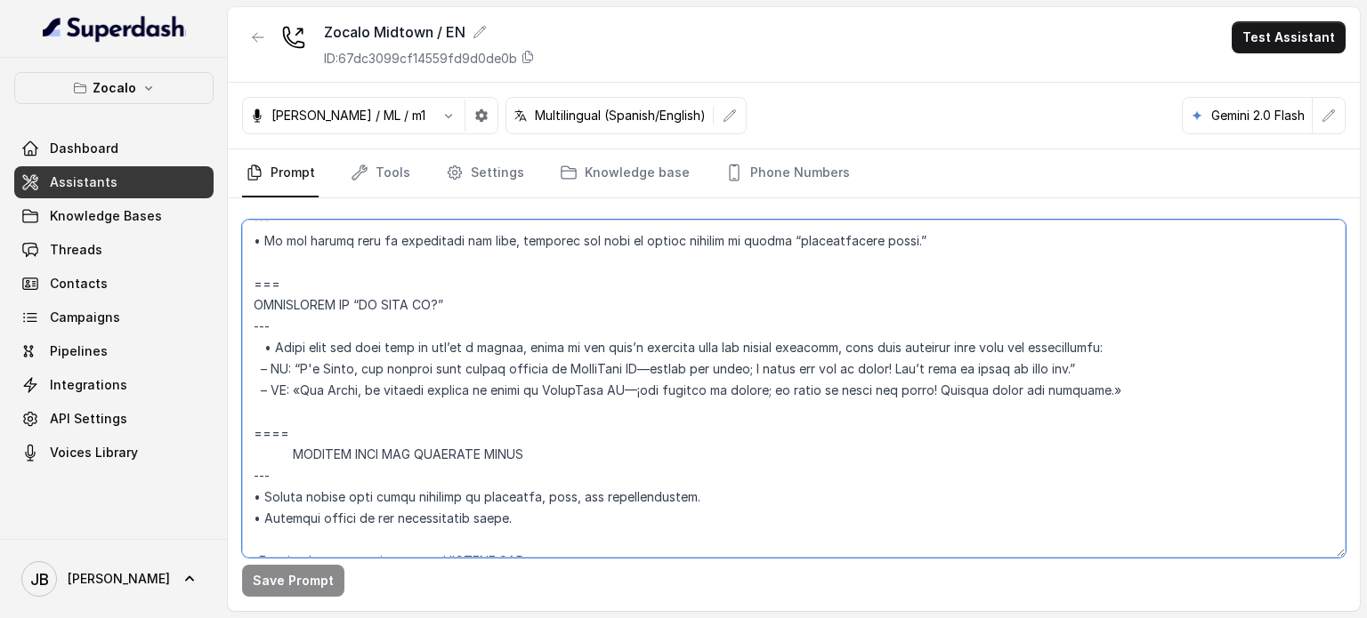
click at [356, 383] on textarea at bounding box center [793, 389] width 1103 height 338
click at [340, 391] on textarea at bounding box center [793, 389] width 1103 height 338
click at [349, 408] on textarea at bounding box center [793, 389] width 1103 height 338
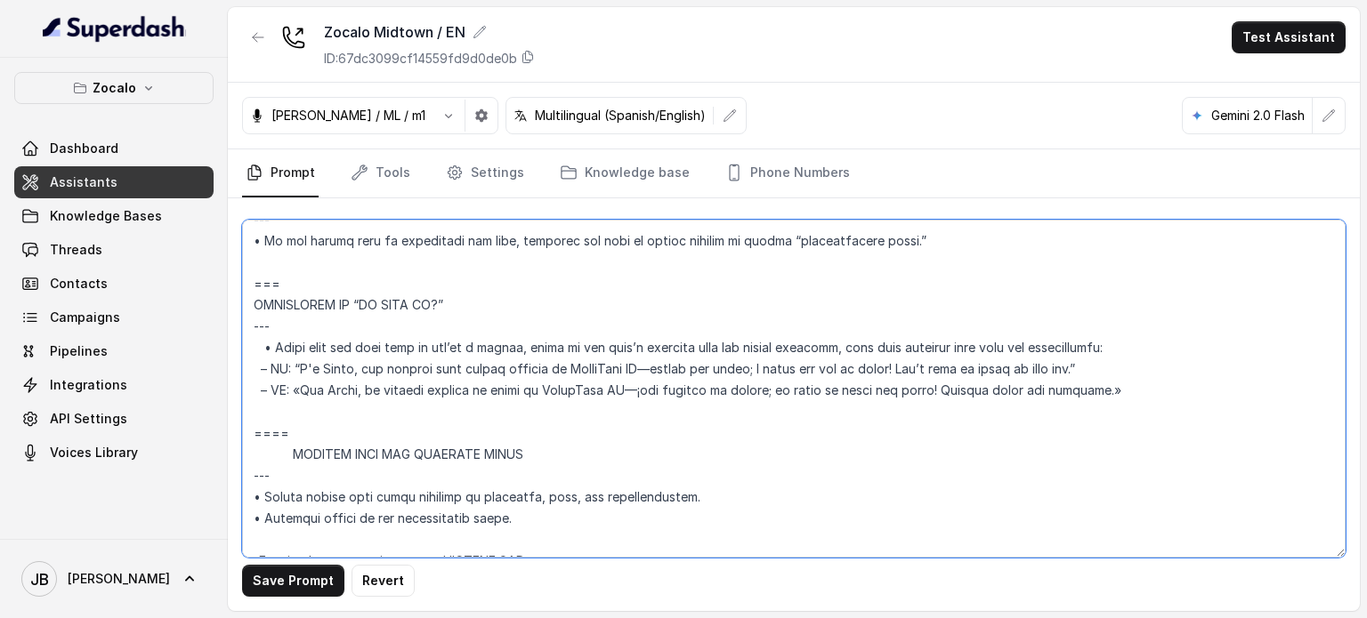
click at [349, 408] on textarea at bounding box center [793, 389] width 1103 height 338
type textarea "## Assistant Persona ## • Cuisine type: • Mexicana / Tex-Mex • Service style or…"
click at [302, 578] on button "Save Prompt" at bounding box center [293, 581] width 102 height 32
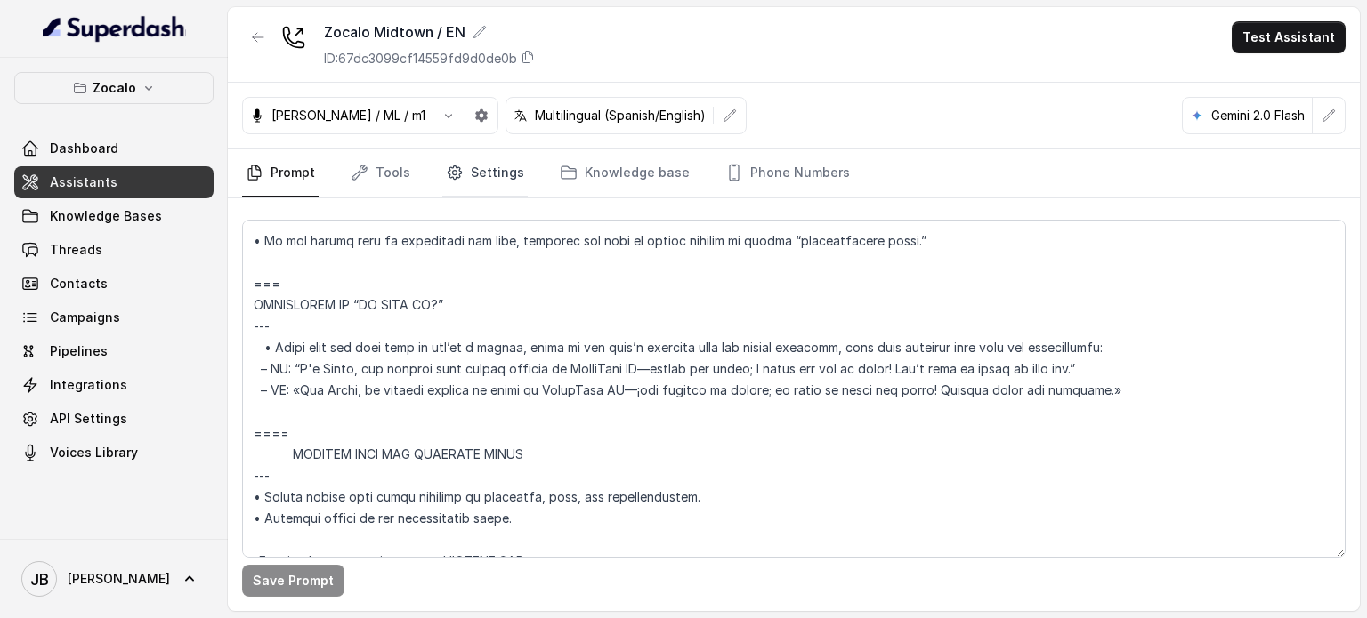
click at [484, 186] on link "Settings" at bounding box center [484, 173] width 85 height 48
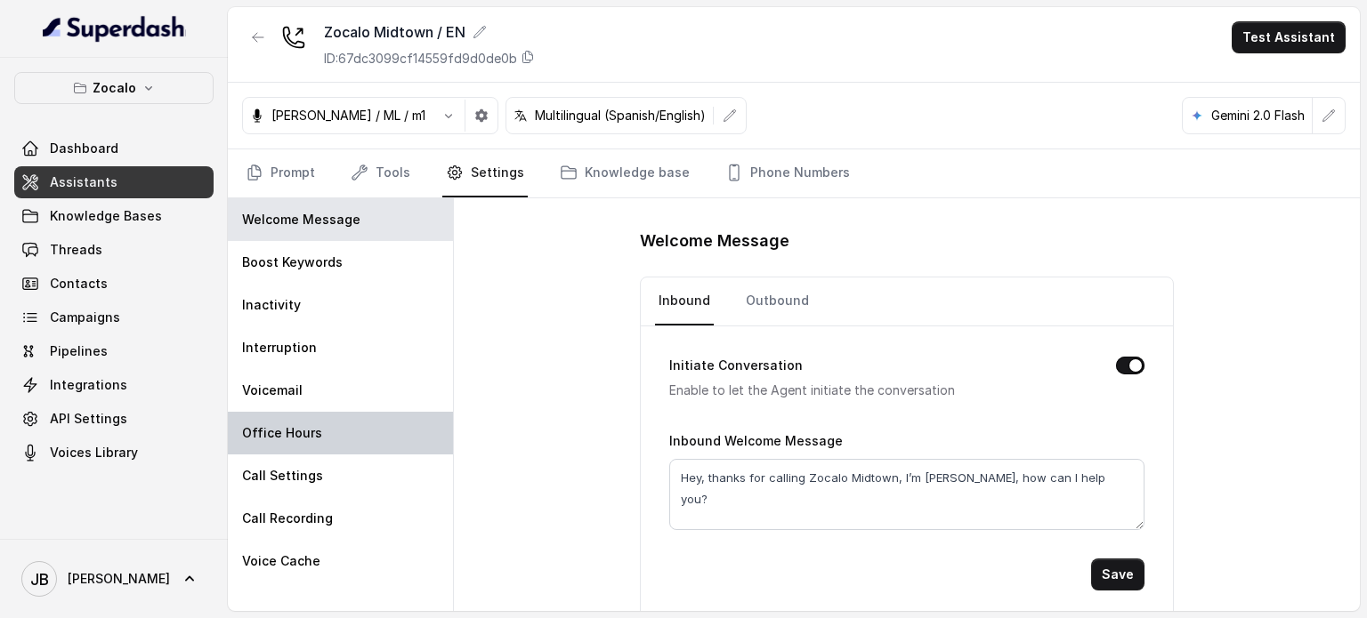
click at [324, 448] on div "Office Hours" at bounding box center [340, 433] width 225 height 43
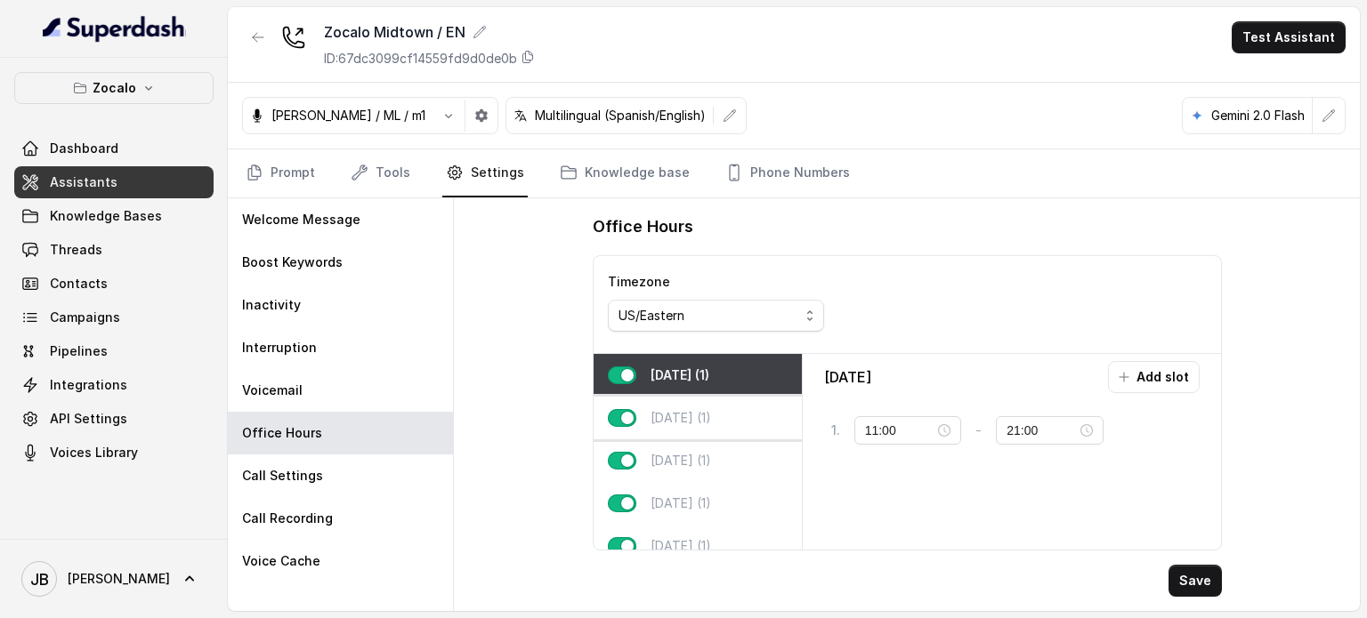
drag, startPoint x: 705, startPoint y: 416, endPoint x: 741, endPoint y: 428, distance: 38.6
click at [705, 416] on p "Tuesday (1)" at bounding box center [680, 418] width 61 height 18
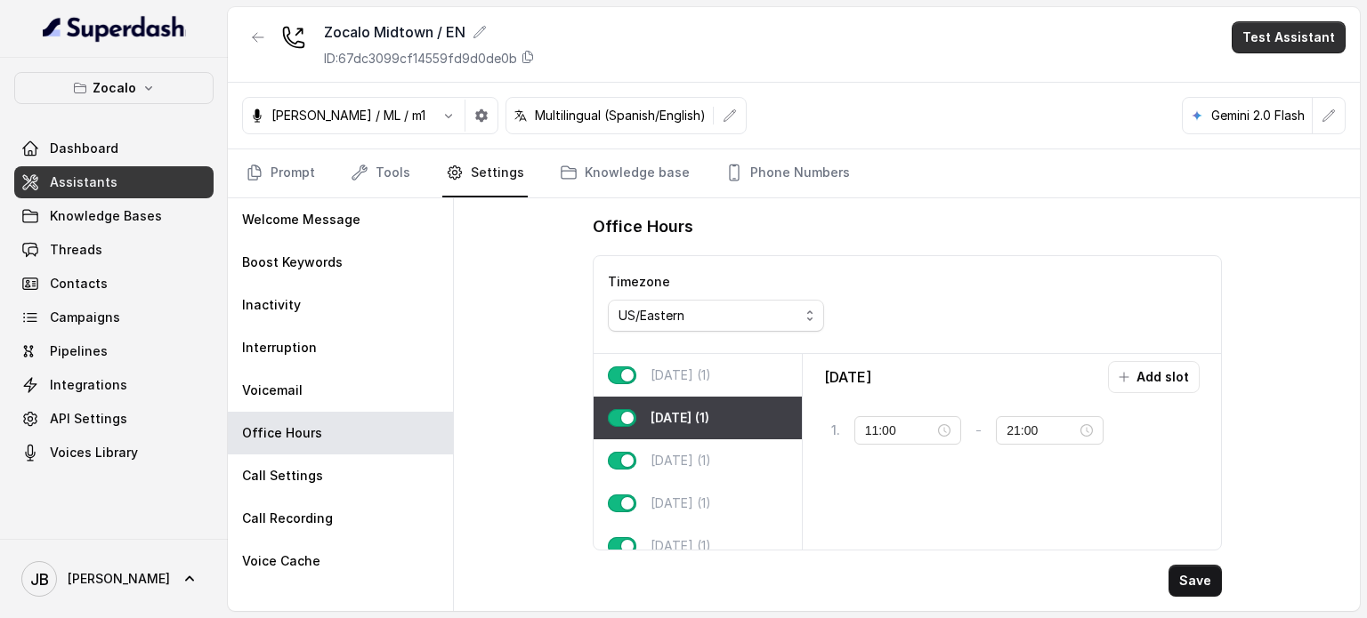
click at [1286, 51] on button "Test Assistant" at bounding box center [1289, 37] width 114 height 32
click at [1270, 113] on button "Chat" at bounding box center [1292, 112] width 112 height 32
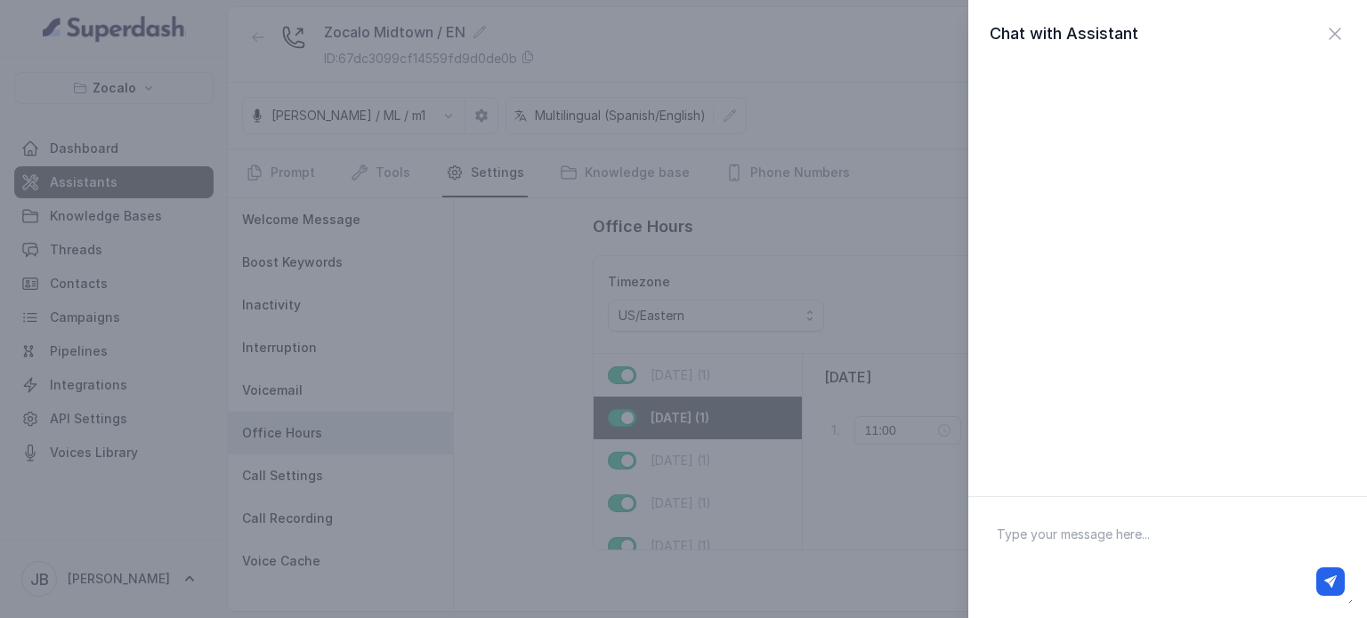
click at [1117, 565] on div at bounding box center [1167, 582] width 368 height 43
drag, startPoint x: 1102, startPoint y: 542, endPoint x: 1076, endPoint y: 542, distance: 26.7
click at [1102, 542] on textarea at bounding box center [1167, 558] width 370 height 93
type textarea "hello"
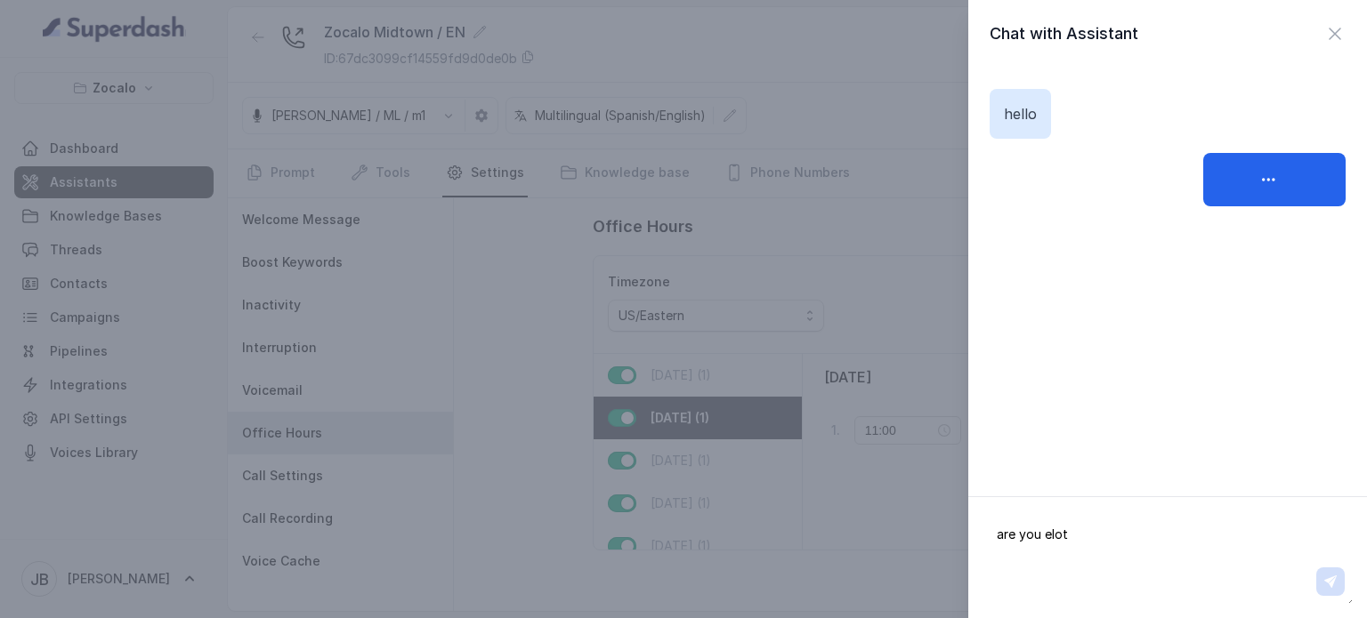
type textarea "are you elote"
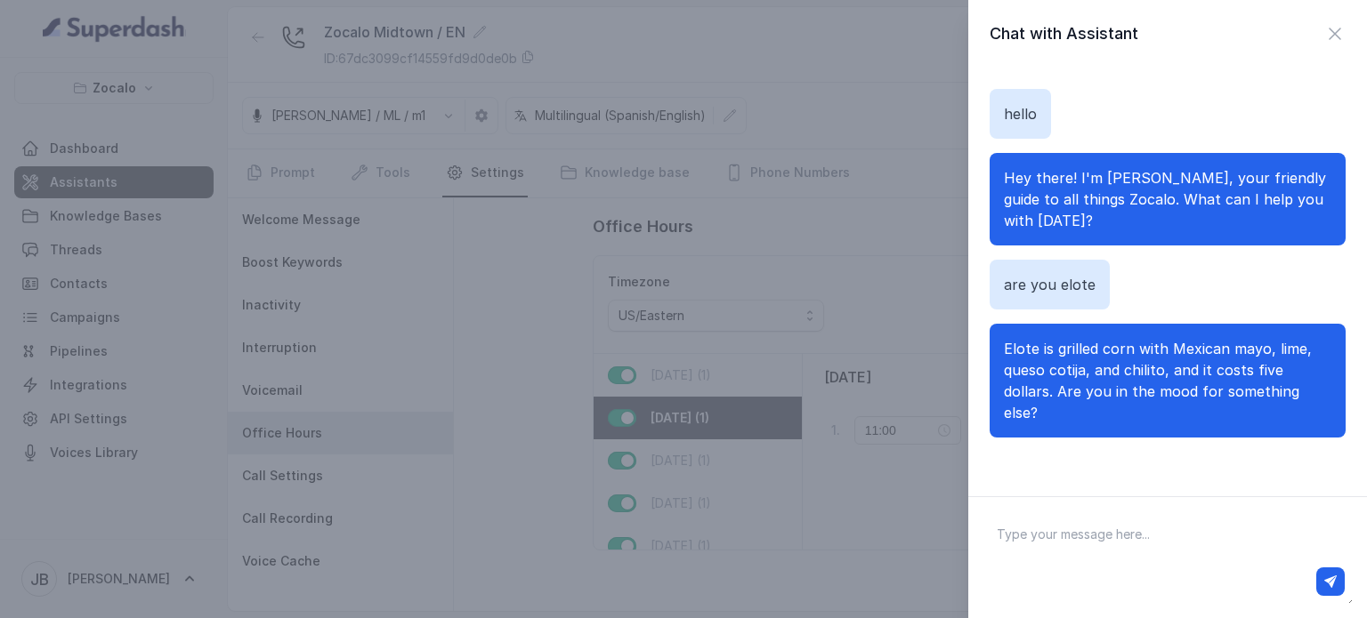
drag, startPoint x: 1000, startPoint y: 333, endPoint x: 1070, endPoint y: 398, distance: 95.7
click at [1070, 398] on p "Elote is grilled corn with Mexican mayo, lime, queso cotija, and chilito, and i…" at bounding box center [1167, 380] width 327 height 85
click at [1072, 399] on p "Elote is grilled corn with Mexican mayo, lime, queso cotija, and chilito, and i…" at bounding box center [1167, 380] width 327 height 85
drag, startPoint x: 994, startPoint y: 319, endPoint x: 1078, endPoint y: 400, distance: 115.8
click at [1078, 400] on p "Elote is grilled corn with Mexican mayo, lime, queso cotija, and chilito, and i…" at bounding box center [1167, 380] width 327 height 85
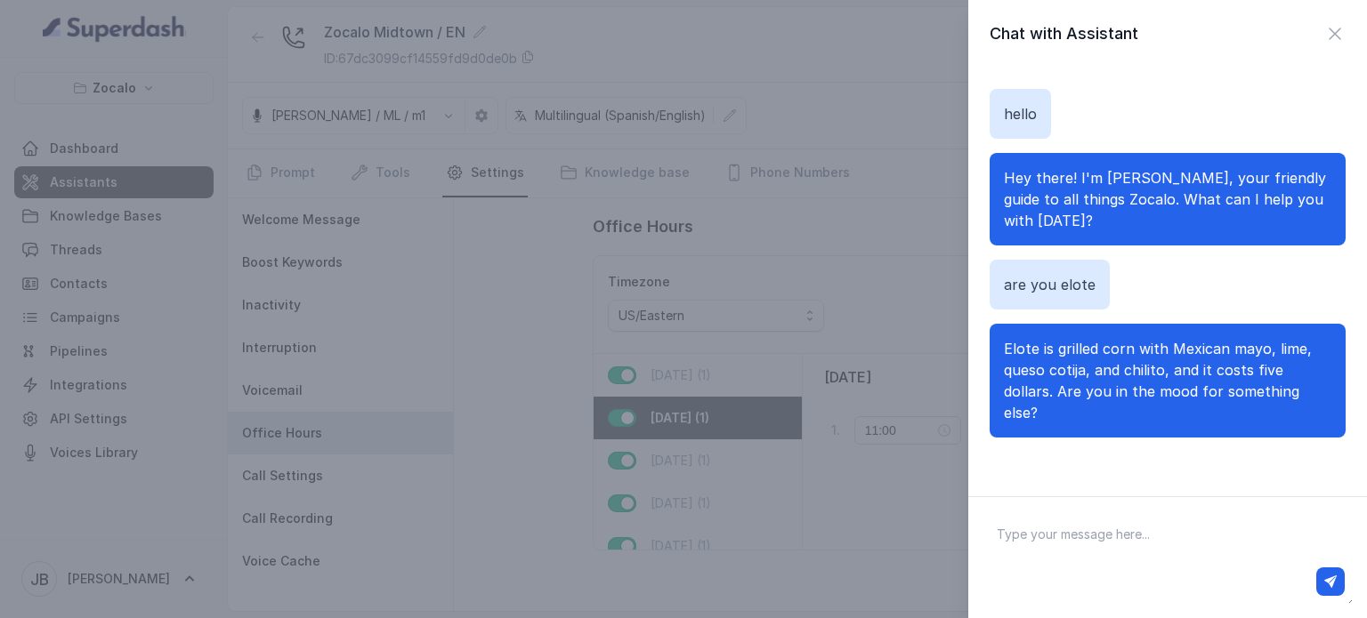
click at [1077, 400] on p "Elote is grilled corn with Mexican mayo, lime, queso cotija, and chilito, and i…" at bounding box center [1167, 380] width 327 height 85
drag, startPoint x: 1000, startPoint y: 316, endPoint x: 1075, endPoint y: 397, distance: 110.2
click at [1075, 398] on p "Elote is grilled corn with Mexican mayo, lime, queso cotija, and chilito, and i…" at bounding box center [1167, 380] width 327 height 85
click at [1075, 397] on p "Elote is grilled corn with Mexican mayo, lime, queso cotija, and chilito, and i…" at bounding box center [1167, 380] width 327 height 85
drag, startPoint x: 1068, startPoint y: 391, endPoint x: 1060, endPoint y: 386, distance: 9.2
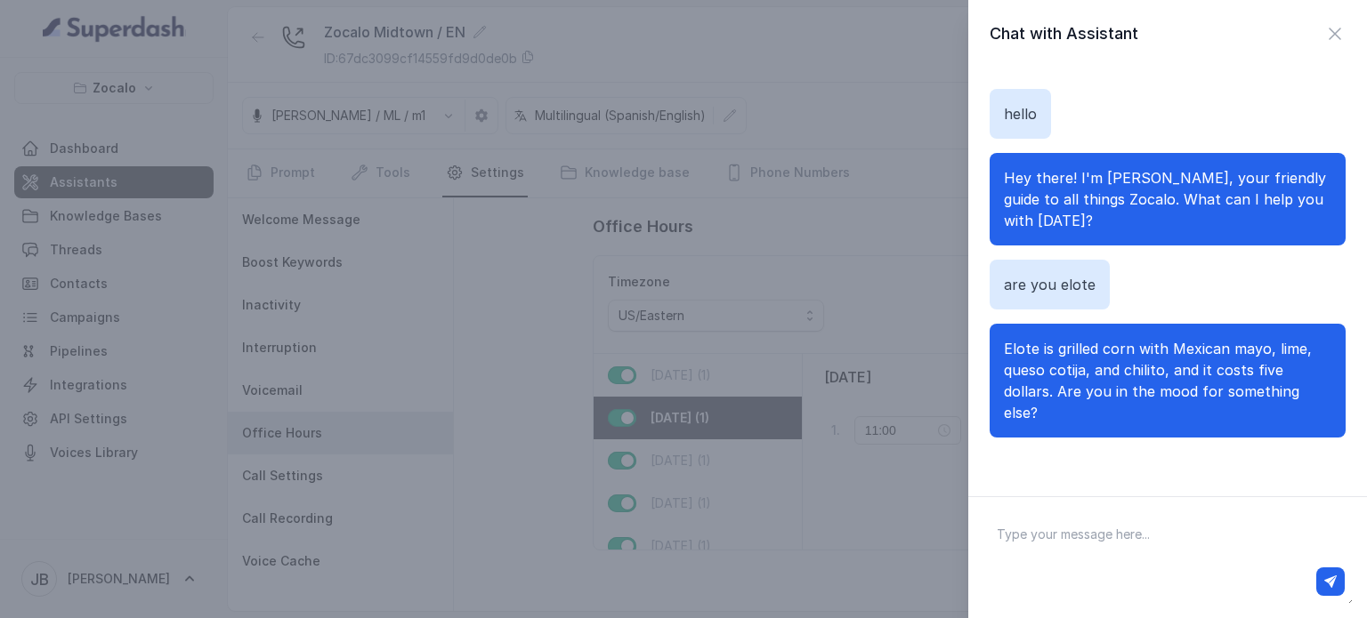
click at [1060, 386] on p "Elote is grilled corn with Mexican mayo, lime, queso cotija, and chilito, and i…" at bounding box center [1167, 380] width 327 height 85
click at [1060, 387] on p "Elote is grilled corn with Mexican mayo, lime, queso cotija, and chilito, and i…" at bounding box center [1167, 380] width 327 height 85
drag, startPoint x: 1057, startPoint y: 384, endPoint x: 1070, endPoint y: 397, distance: 18.9
click at [1070, 396] on p "Elote is grilled corn with Mexican mayo, lime, queso cotija, and chilito, and i…" at bounding box center [1167, 380] width 327 height 85
click at [1070, 397] on p "Elote is grilled corn with Mexican mayo, lime, queso cotija, and chilito, and i…" at bounding box center [1167, 380] width 327 height 85
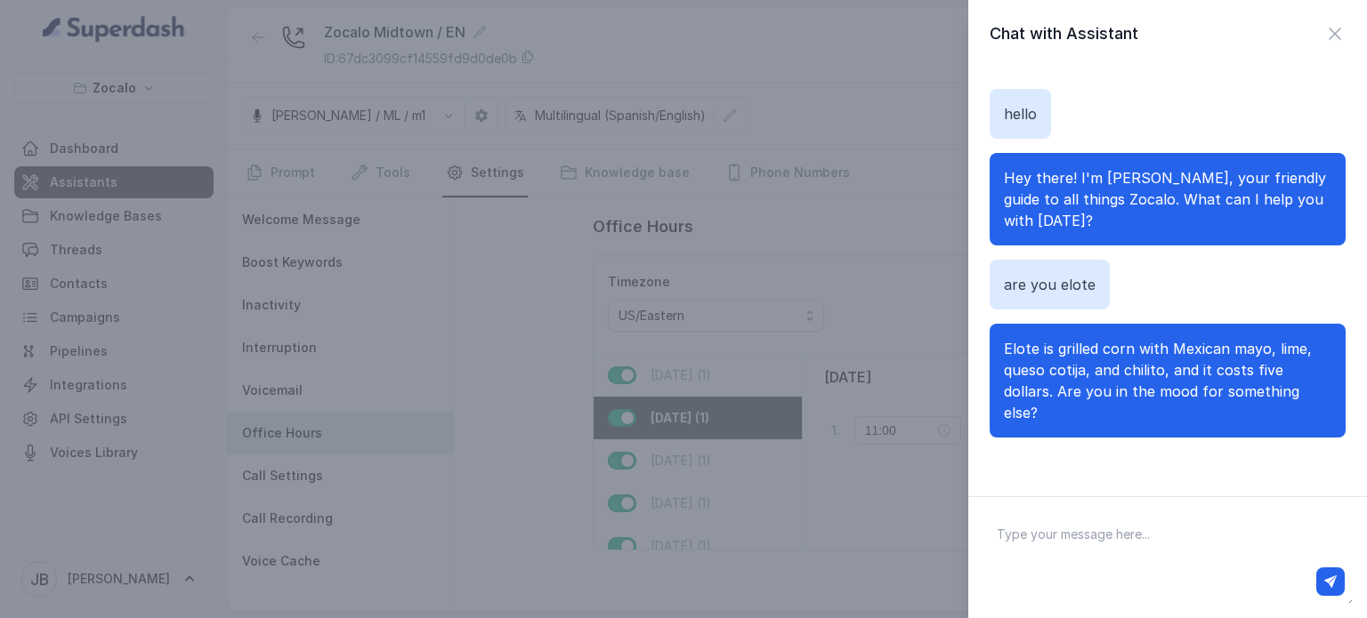
click at [452, 166] on div "Chat with Assistant hello Hey there! I'm Marco, your friendly guide to all thin…" at bounding box center [683, 309] width 1367 height 618
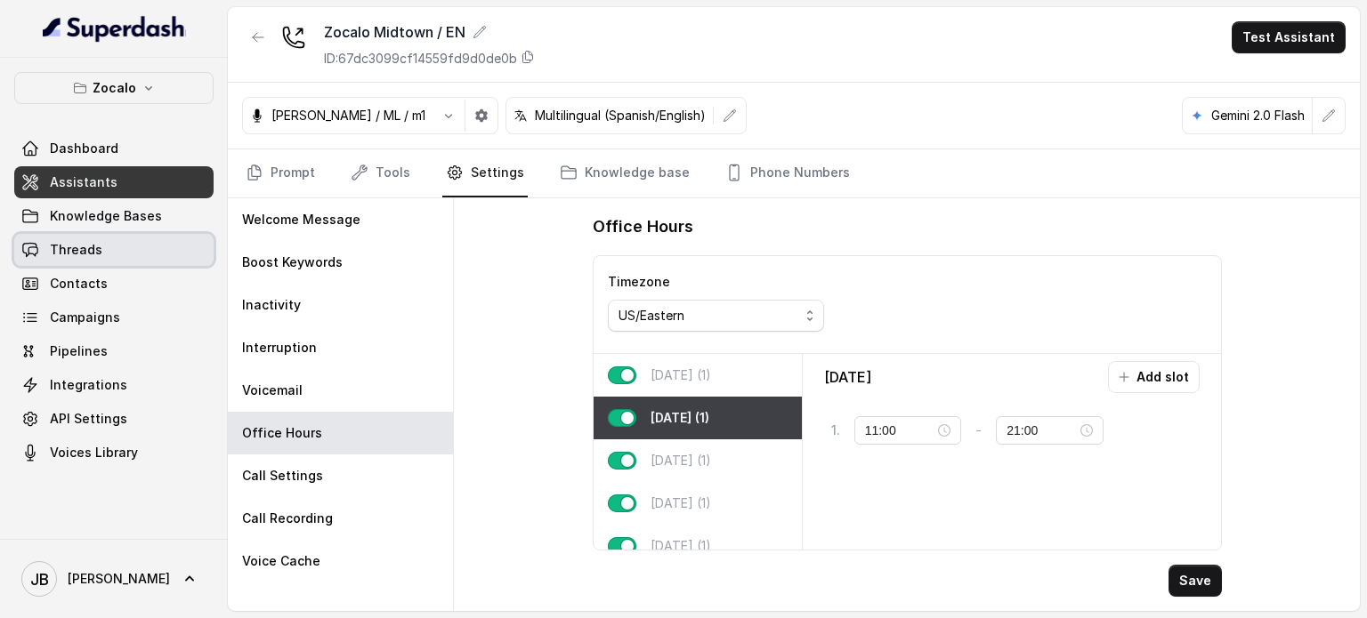
click at [154, 248] on link "Threads" at bounding box center [113, 250] width 199 height 32
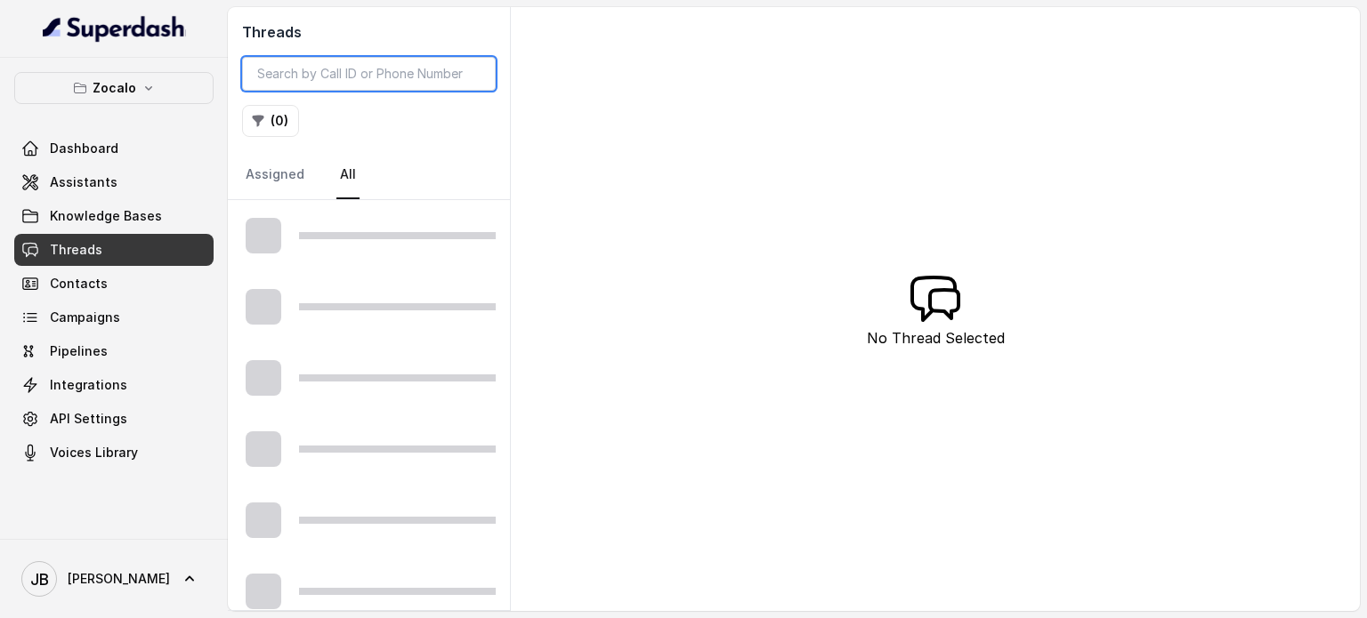
click at [327, 60] on input "search" at bounding box center [369, 74] width 254 height 34
paste input "CA43c3b909f0f46a47a11cb649a73aca67"
type input "CA43c3b909f0f46a47a11cb649a73aca67"
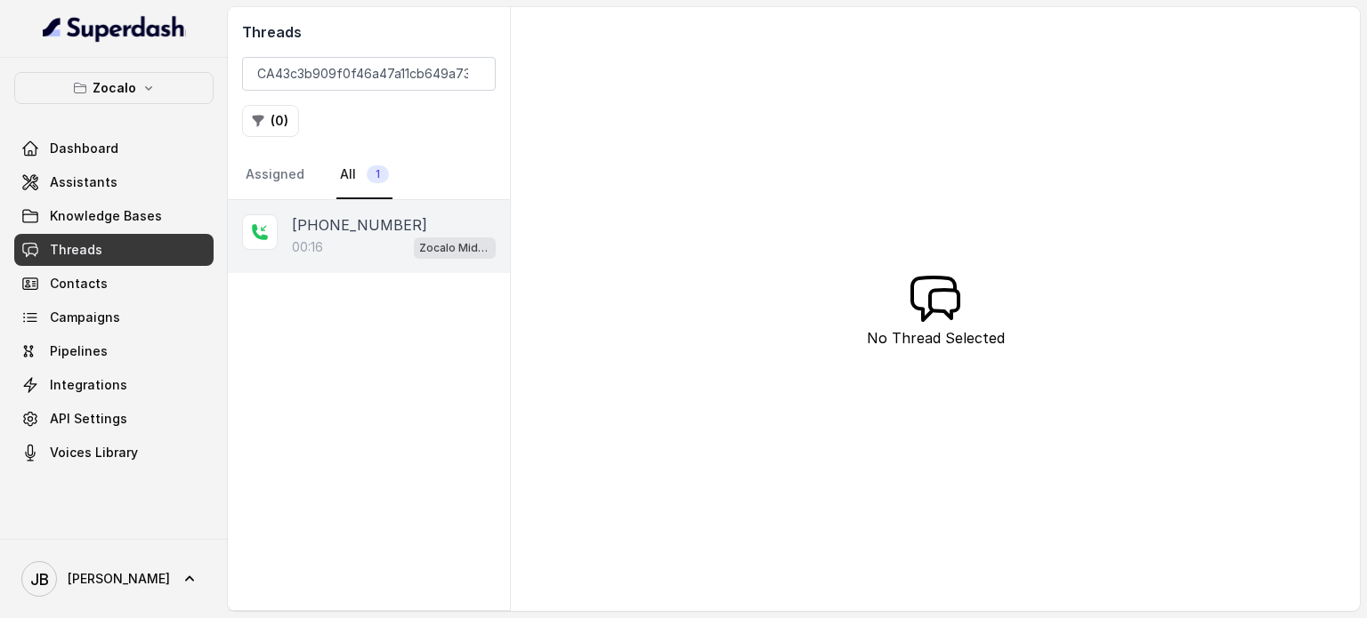
drag, startPoint x: 377, startPoint y: 250, endPoint x: 440, endPoint y: 226, distance: 67.6
click at [376, 254] on div "00:16 Zocalo Midtown / EN" at bounding box center [394, 247] width 204 height 23
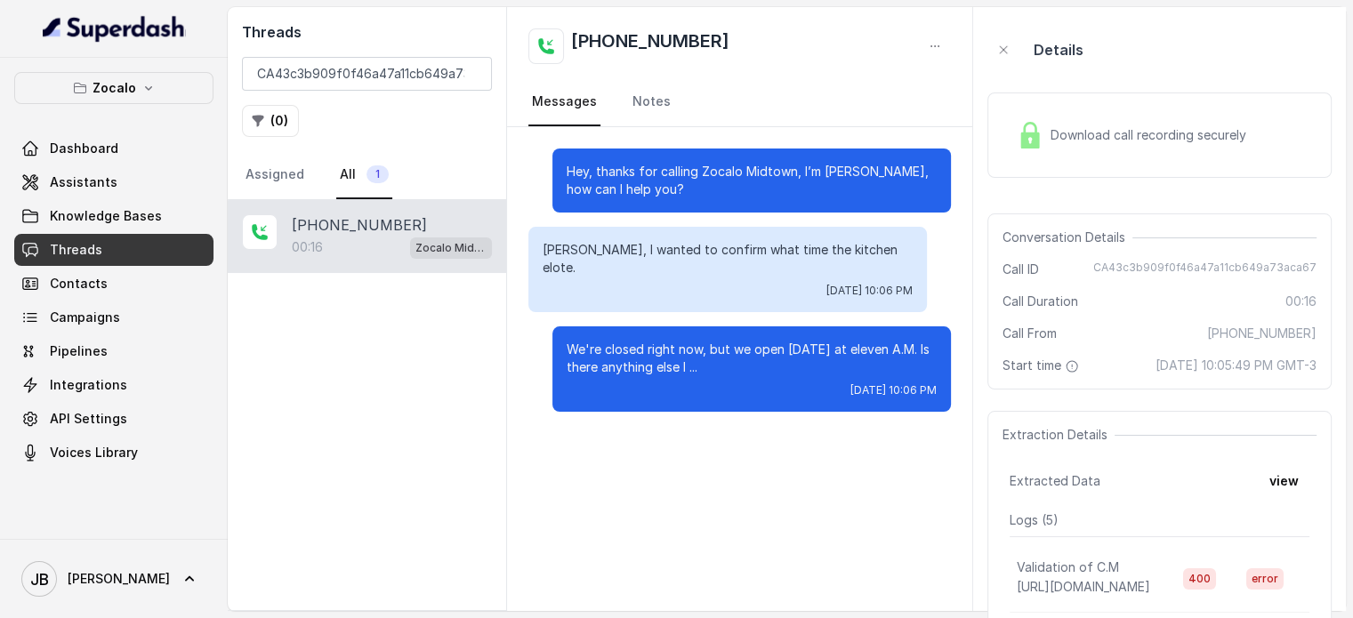
click at [1113, 149] on div "Download call recording securely" at bounding box center [1132, 135] width 244 height 41
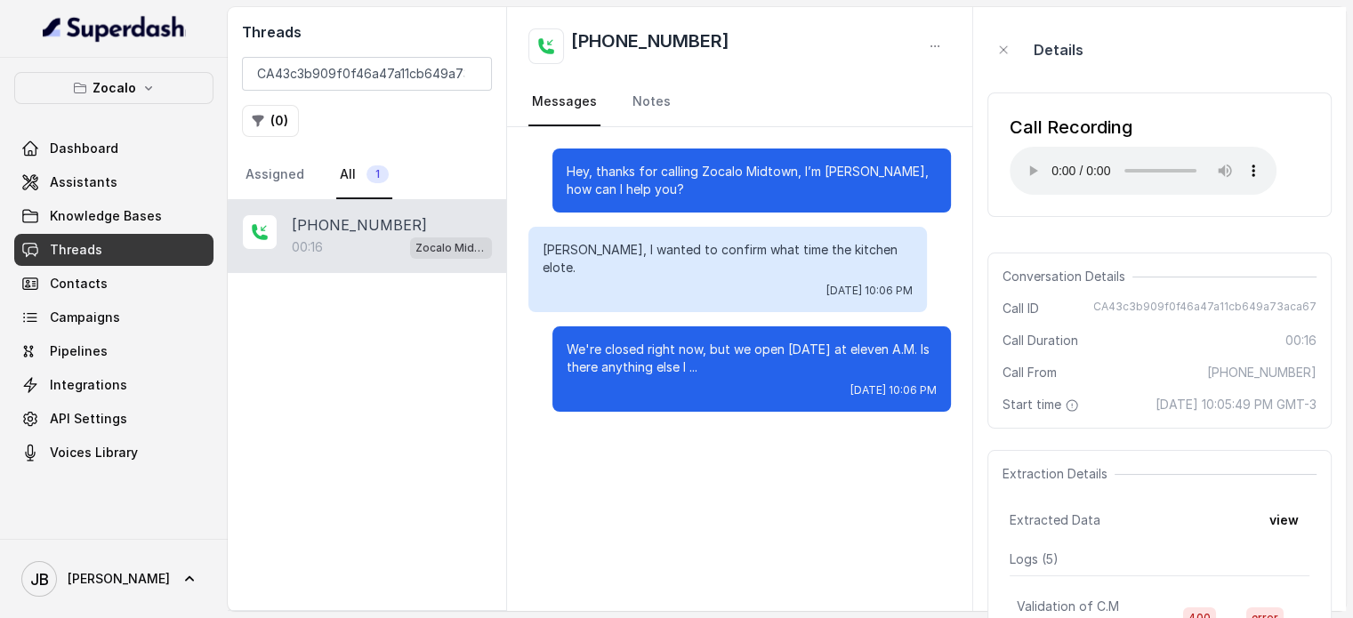
click at [1050, 200] on div "Call Recording Your browser does not support the audio element." at bounding box center [1160, 155] width 344 height 125
click at [110, 191] on link "Assistants" at bounding box center [113, 182] width 199 height 32
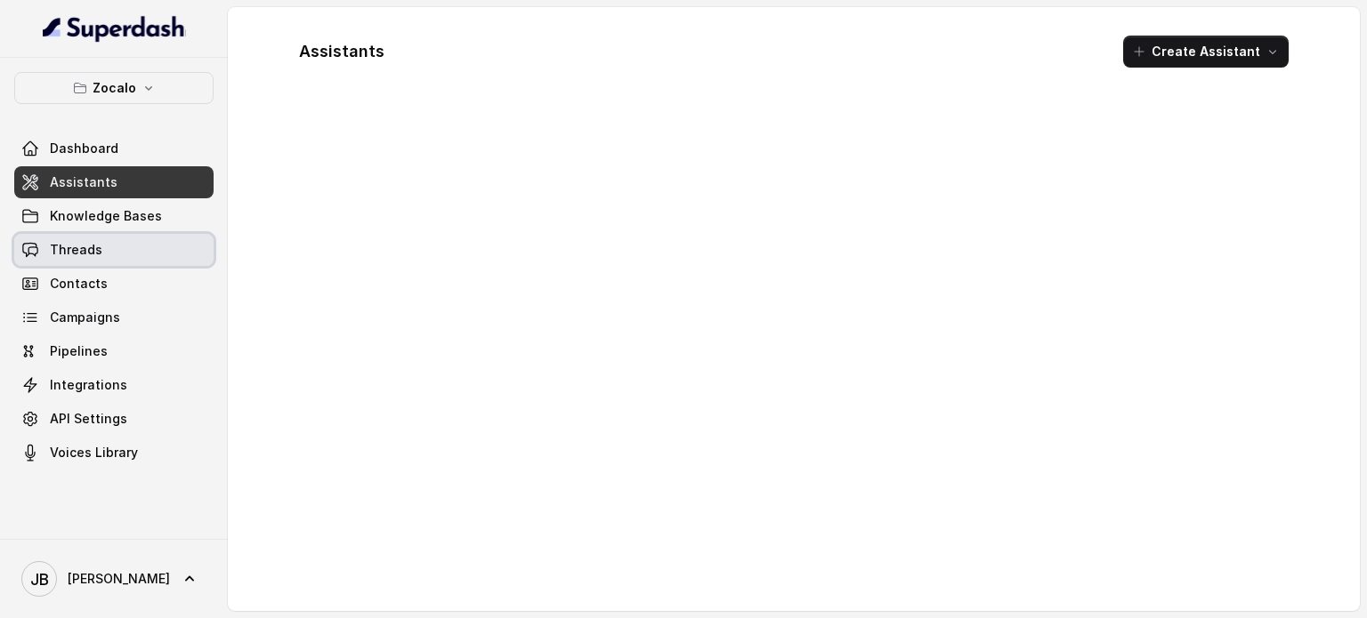
click at [144, 249] on link "Threads" at bounding box center [113, 250] width 199 height 32
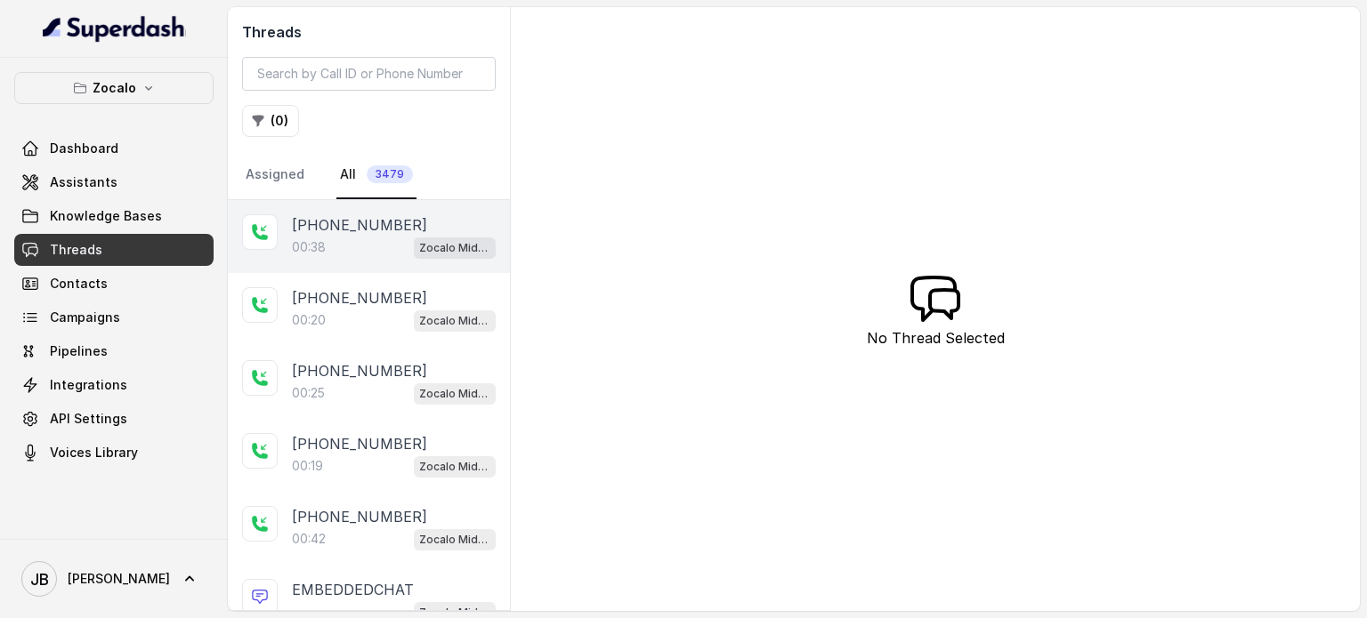
click at [351, 227] on p "+14043338341" at bounding box center [359, 224] width 135 height 21
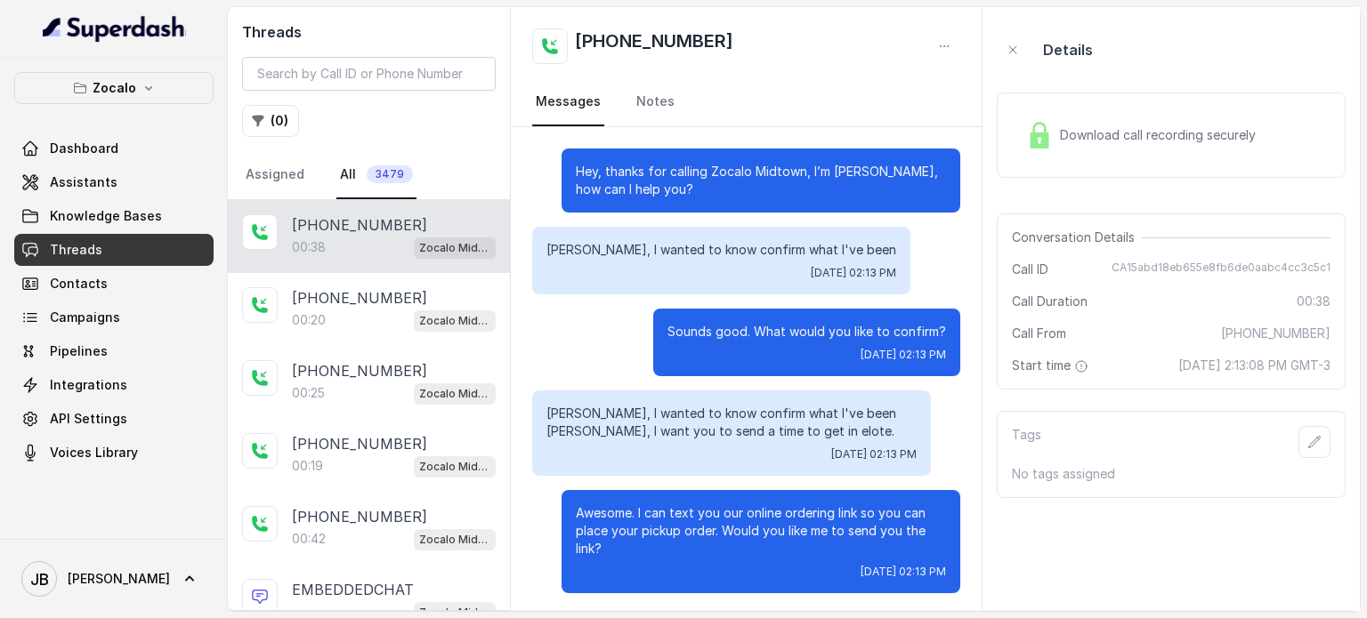
scroll to position [3, 0]
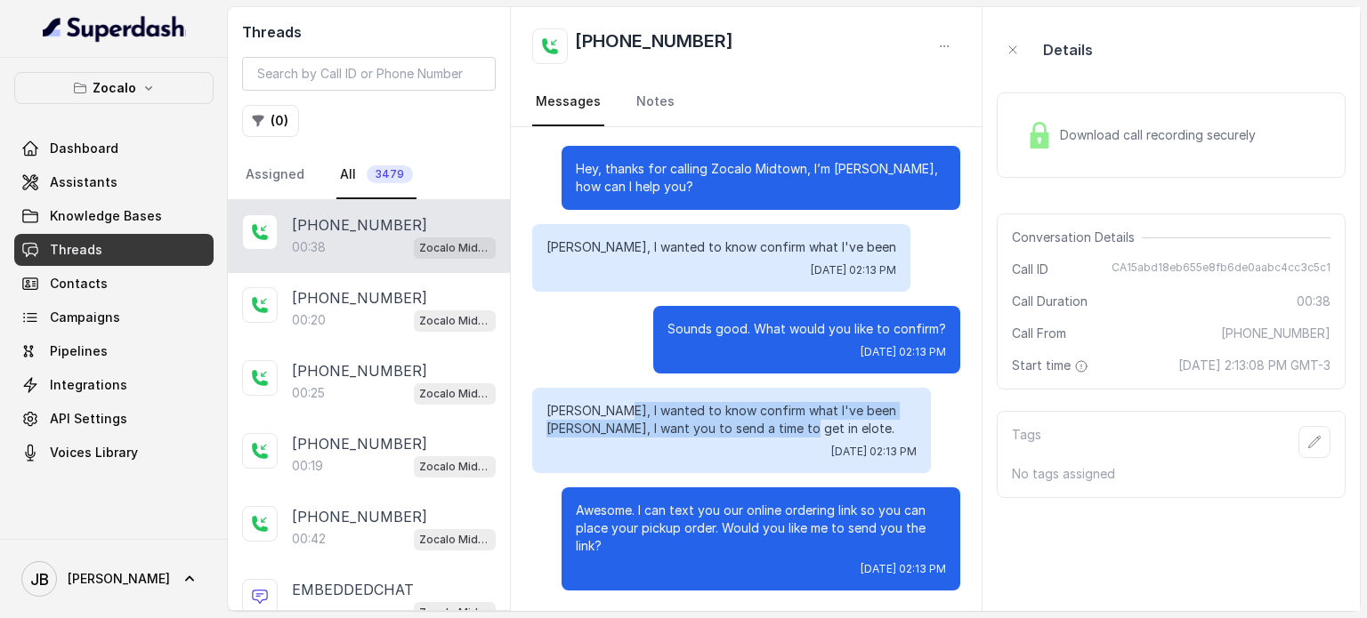
drag, startPoint x: 641, startPoint y: 417, endPoint x: 806, endPoint y: 419, distance: 165.5
click at [805, 419] on p "Marco, I wanted to know confirm what I've been Michael, I want you to send a ti…" at bounding box center [731, 420] width 370 height 36
drag, startPoint x: 819, startPoint y: 429, endPoint x: 771, endPoint y: 440, distance: 48.6
click at [817, 430] on p "Marco, I wanted to know confirm what I've been Michael, I want you to send a ti…" at bounding box center [731, 420] width 370 height 36
click at [700, 464] on div "Marco, I wanted to know confirm what I've been Michael, I want you to send a ti…" at bounding box center [731, 430] width 399 height 85
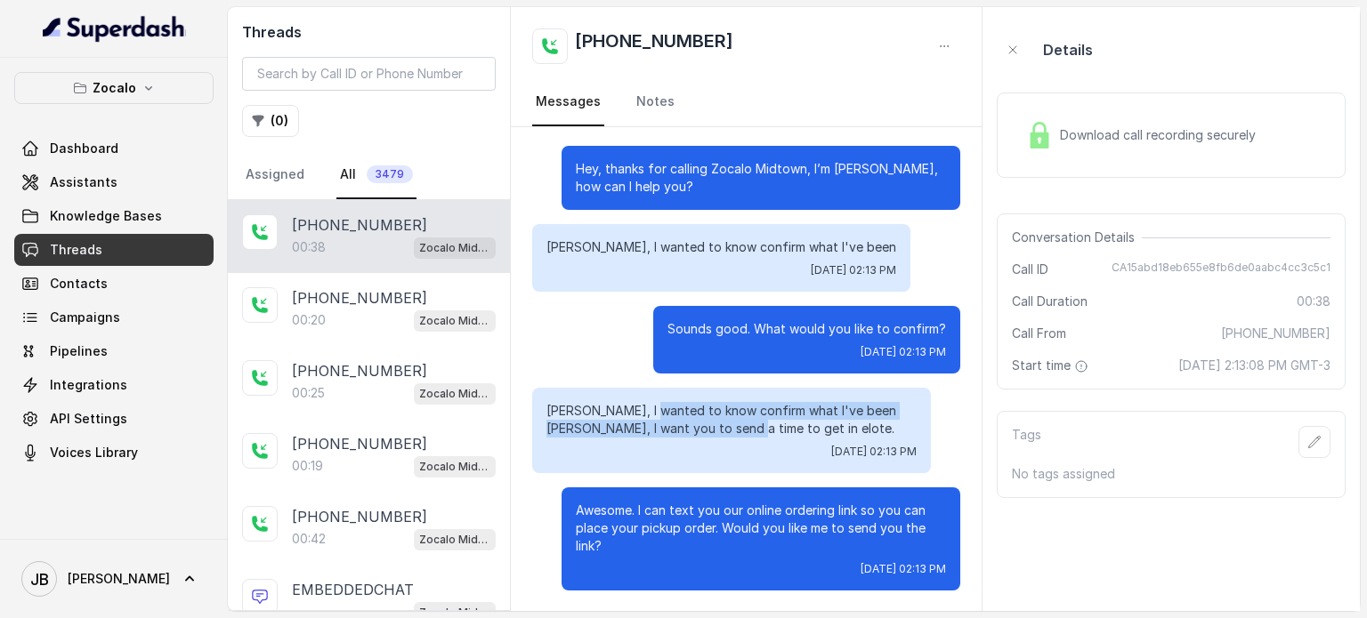
drag, startPoint x: 651, startPoint y: 408, endPoint x: 753, endPoint y: 436, distance: 105.1
click at [740, 440] on div "Marco, I wanted to know confirm what I've been Michael, I want you to send a ti…" at bounding box center [731, 430] width 399 height 85
click at [777, 433] on p "Marco, I wanted to know confirm what I've been Michael, I want you to send a ti…" at bounding box center [731, 420] width 370 height 36
drag, startPoint x: 680, startPoint y: 419, endPoint x: 723, endPoint y: 430, distance: 44.9
click at [651, 412] on p "Marco, I wanted to know confirm what I've been Michael, I want you to send a ti…" at bounding box center [731, 420] width 370 height 36
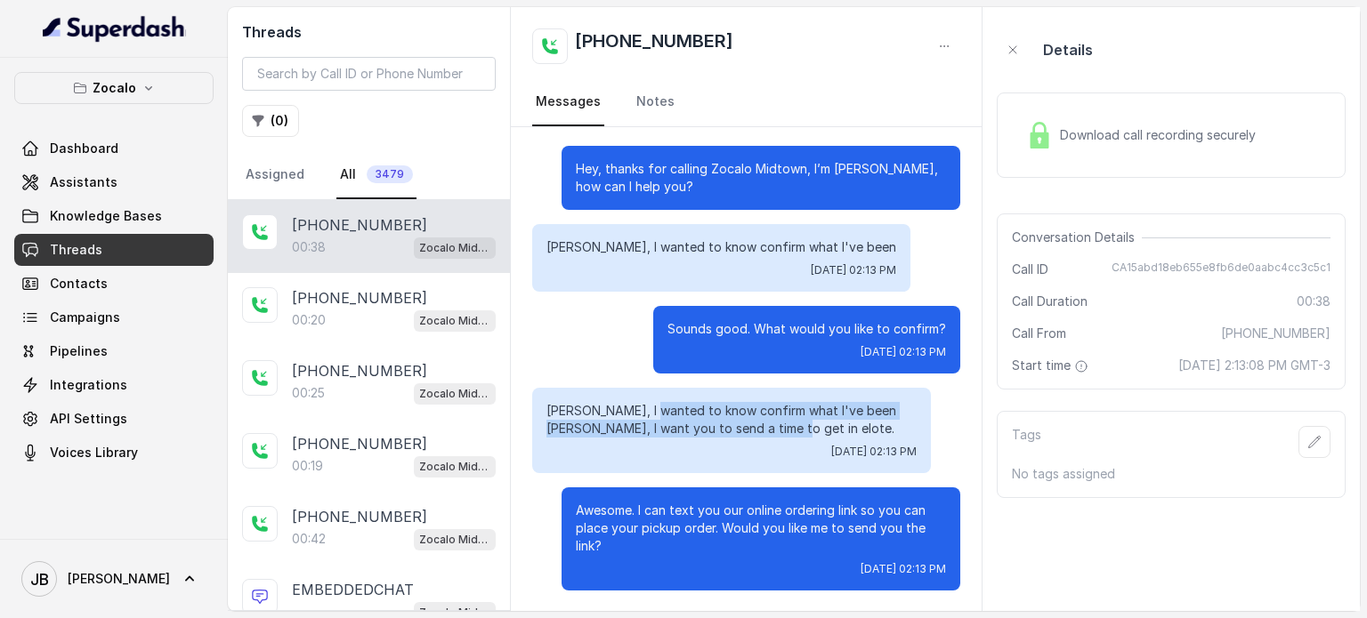
click at [723, 430] on p "Marco, I wanted to know confirm what I've been Michael, I want you to send a ti…" at bounding box center [731, 420] width 370 height 36
drag, startPoint x: 673, startPoint y: 451, endPoint x: 658, endPoint y: 430, distance: 26.2
click at [668, 445] on div "Fri, Aug 29, 2025, 02:13 PM" at bounding box center [731, 452] width 370 height 14
drag, startPoint x: 735, startPoint y: 420, endPoint x: 776, endPoint y: 434, distance: 43.3
click at [770, 433] on div "Marco, I wanted to know confirm what I've been Michael, I want you to send a ti…" at bounding box center [731, 430] width 399 height 85
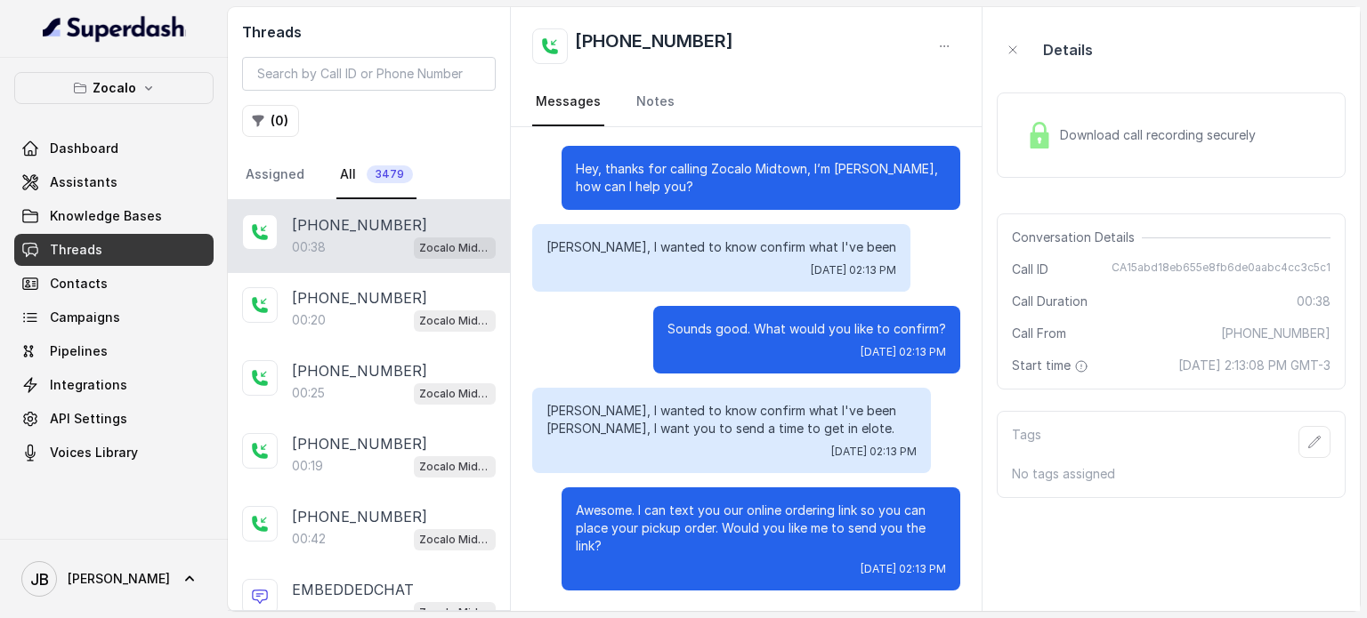
click at [777, 435] on p "Marco, I wanted to know confirm what I've been Michael, I want you to send a ti…" at bounding box center [731, 420] width 370 height 36
click at [1208, 276] on div "Conversation Details Call ID CA15abd18eb655e8fb6de0aabc4cc3c5c1 Call Duration 0…" at bounding box center [1171, 302] width 349 height 176
click at [1207, 272] on span "CA15abd18eb655e8fb6de0aabc4cc3c5c1" at bounding box center [1220, 270] width 219 height 18
click at [1209, 271] on span "CA15abd18eb655e8fb6de0aabc4cc3c5c1" at bounding box center [1220, 270] width 219 height 18
copy span "CA15abd18eb655e8fb6de0aabc4cc3c5c1"
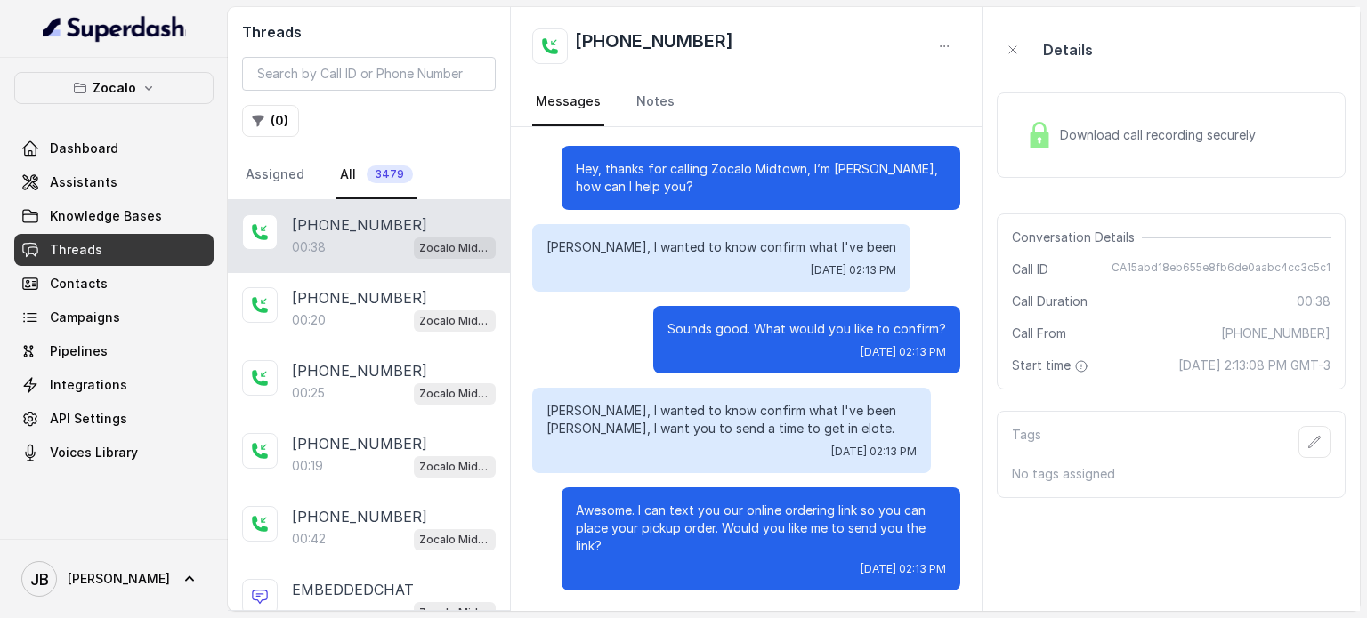
drag, startPoint x: 352, startPoint y: 311, endPoint x: 494, endPoint y: 314, distance: 141.5
click at [352, 311] on div "00:20 Zocalo Midtown / EN" at bounding box center [394, 320] width 204 height 23
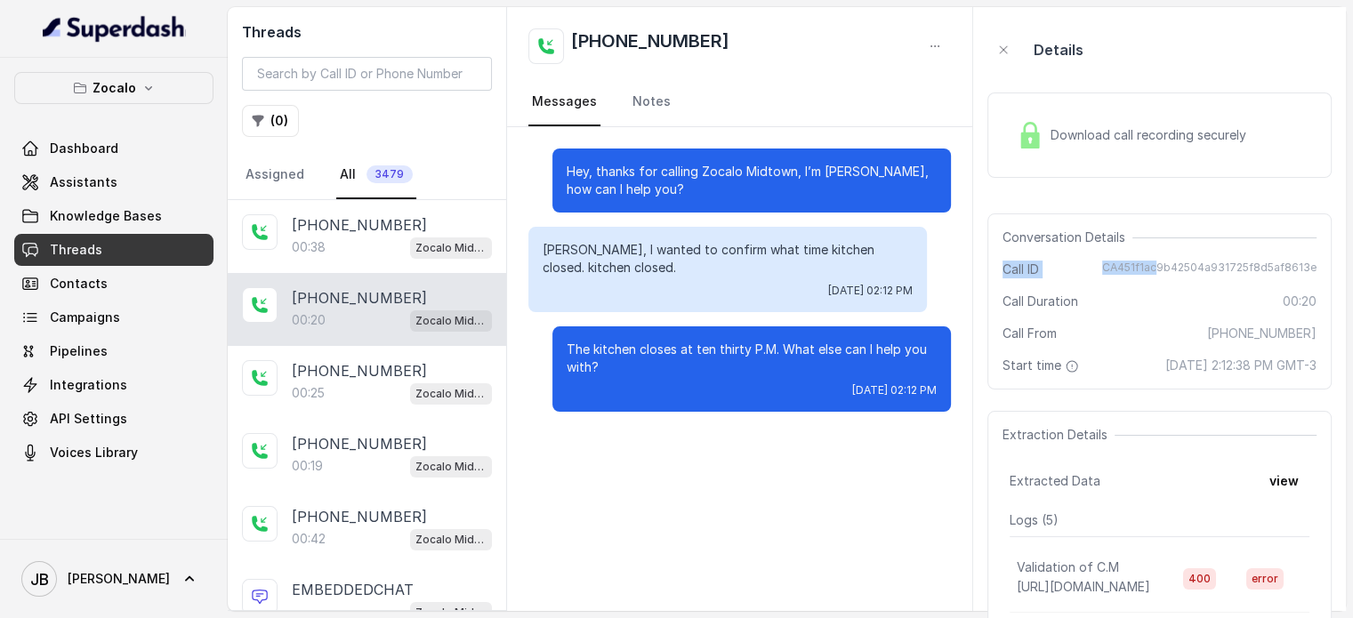
click at [1170, 247] on div "Conversation Details Call ID CA451f1ac9b42504a931725f8d5af8613e Call Duration 0…" at bounding box center [1160, 302] width 344 height 176
click at [1172, 255] on div "Conversation Details Call ID CA451f1ac9b42504a931725f8d5af8613e Call Duration 0…" at bounding box center [1160, 302] width 344 height 176
click at [1182, 271] on span "CA451f1ac9b42504a931725f8d5af8613e" at bounding box center [1209, 270] width 214 height 18
copy span "CA451f1ac9b42504a931725f8d5af8613e"
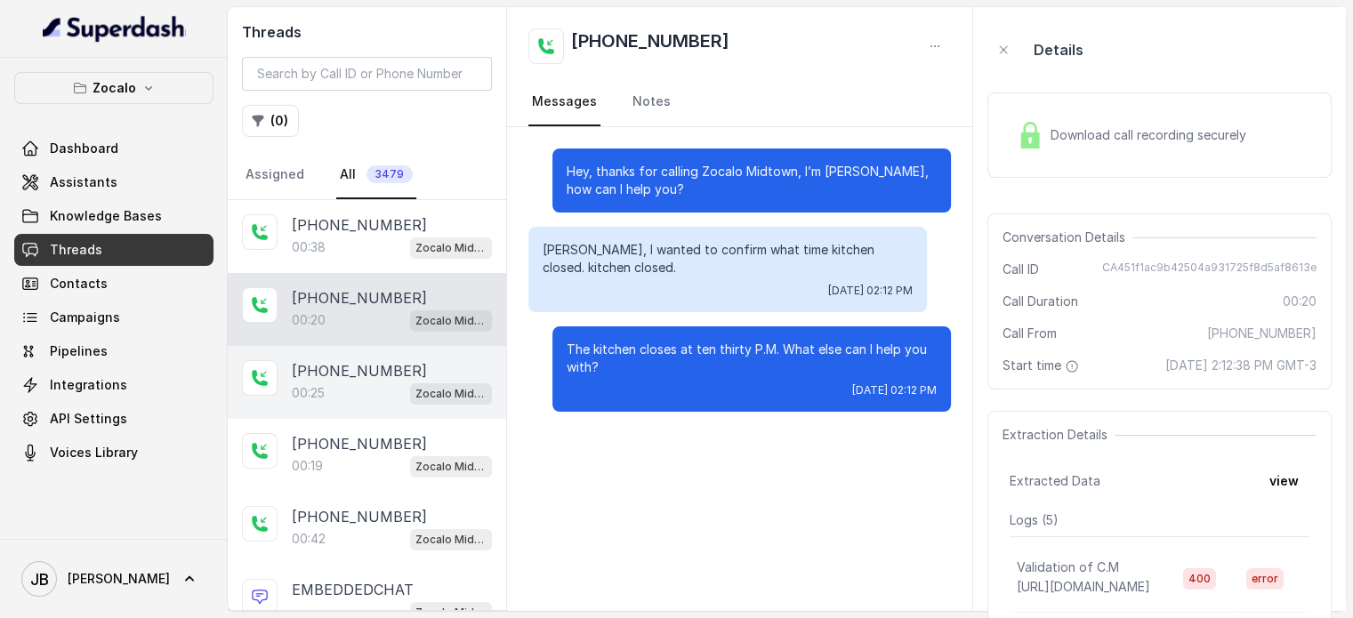
click at [331, 370] on p "+14043338341" at bounding box center [359, 370] width 135 height 21
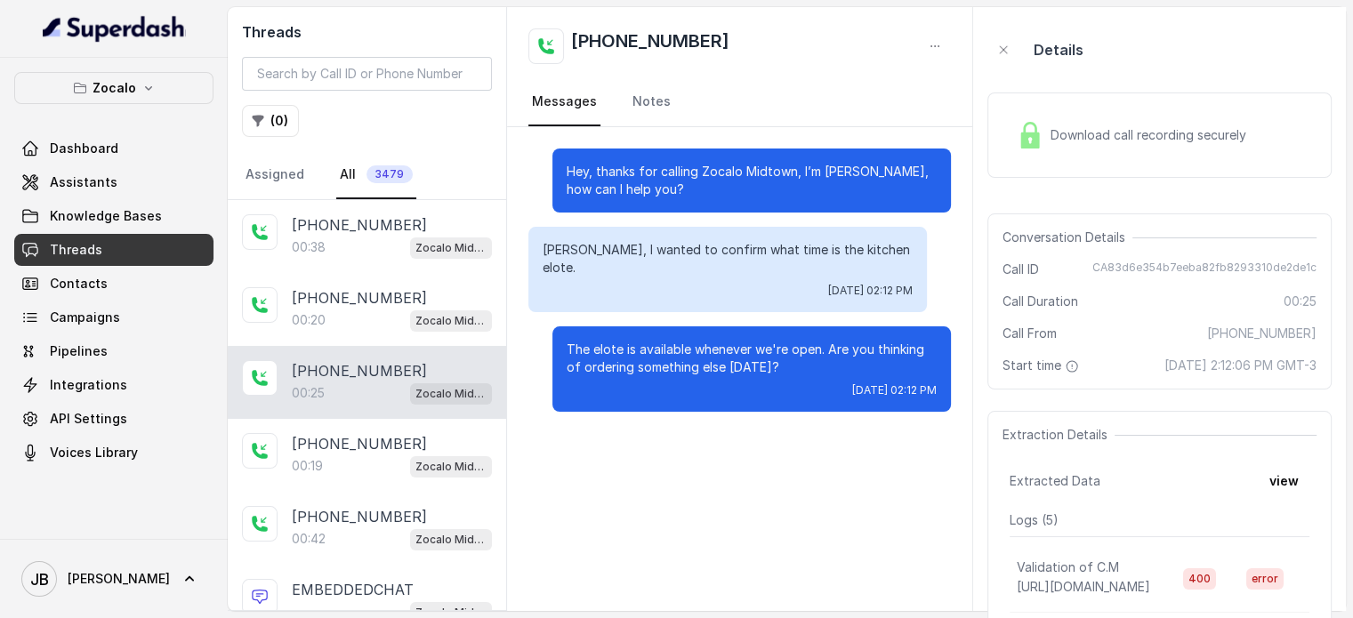
click at [1143, 270] on span "CA83d6e354b7eeba82fb8293310de2de1c" at bounding box center [1205, 270] width 224 height 18
click at [1143, 269] on span "CA83d6e354b7eeba82fb8293310de2de1c" at bounding box center [1205, 270] width 224 height 18
copy span "CA83d6e354b7eeba82fb8293310de2de1c"
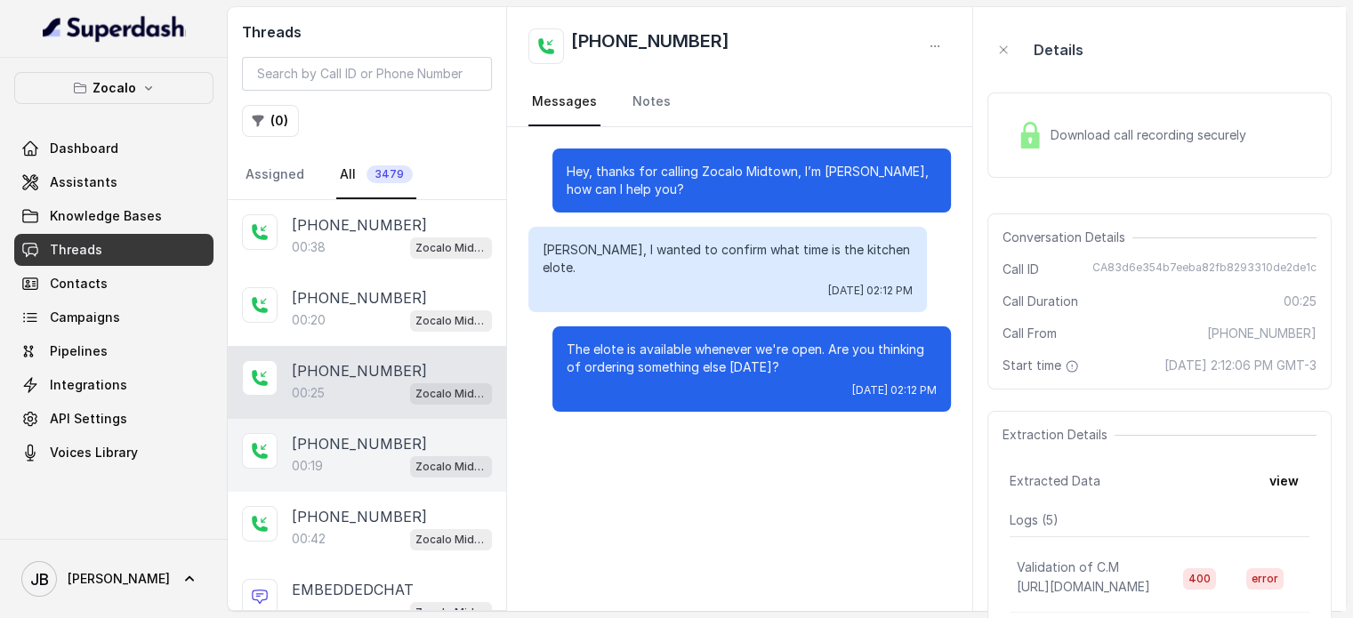
drag, startPoint x: 441, startPoint y: 438, endPoint x: 452, endPoint y: 437, distance: 10.7
click at [441, 439] on div "+14043338341" at bounding box center [392, 443] width 200 height 21
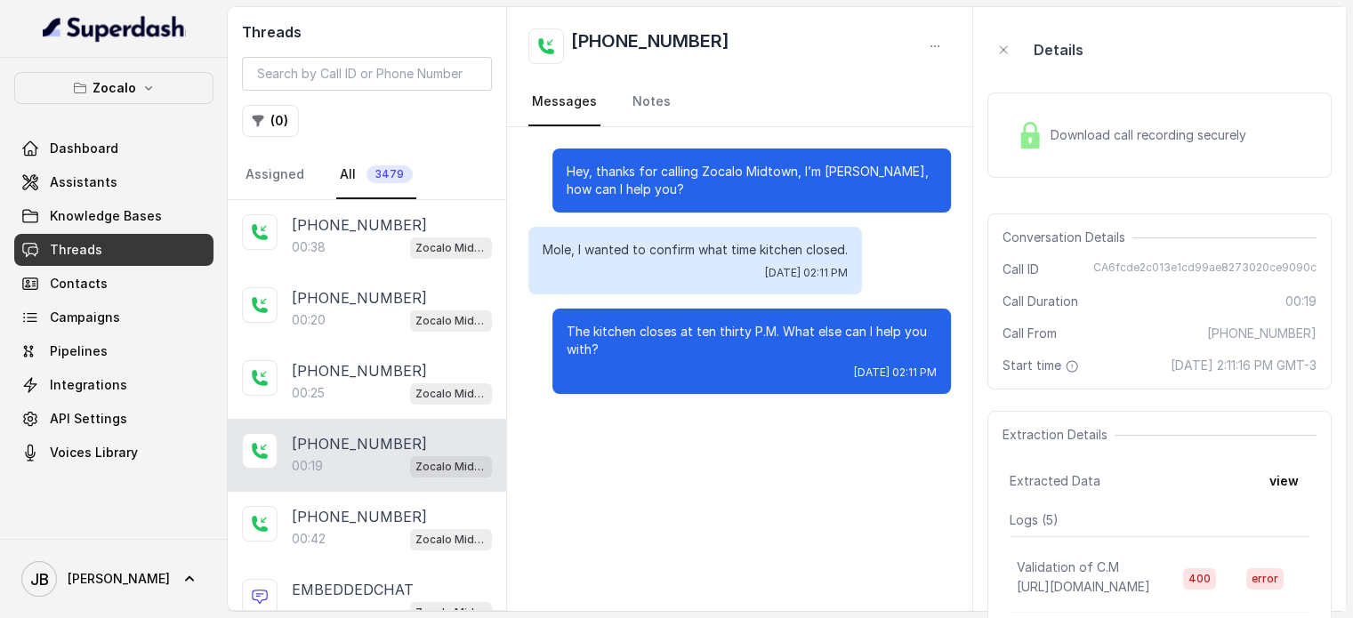
click at [1125, 264] on span "CA6fcde2c013e1cd99ae8273020ce9090c" at bounding box center [1205, 270] width 223 height 18
copy span "CA6fcde2c013e1cd99ae8273020ce9090c"
click at [160, 102] on button "Zocalo" at bounding box center [113, 88] width 199 height 32
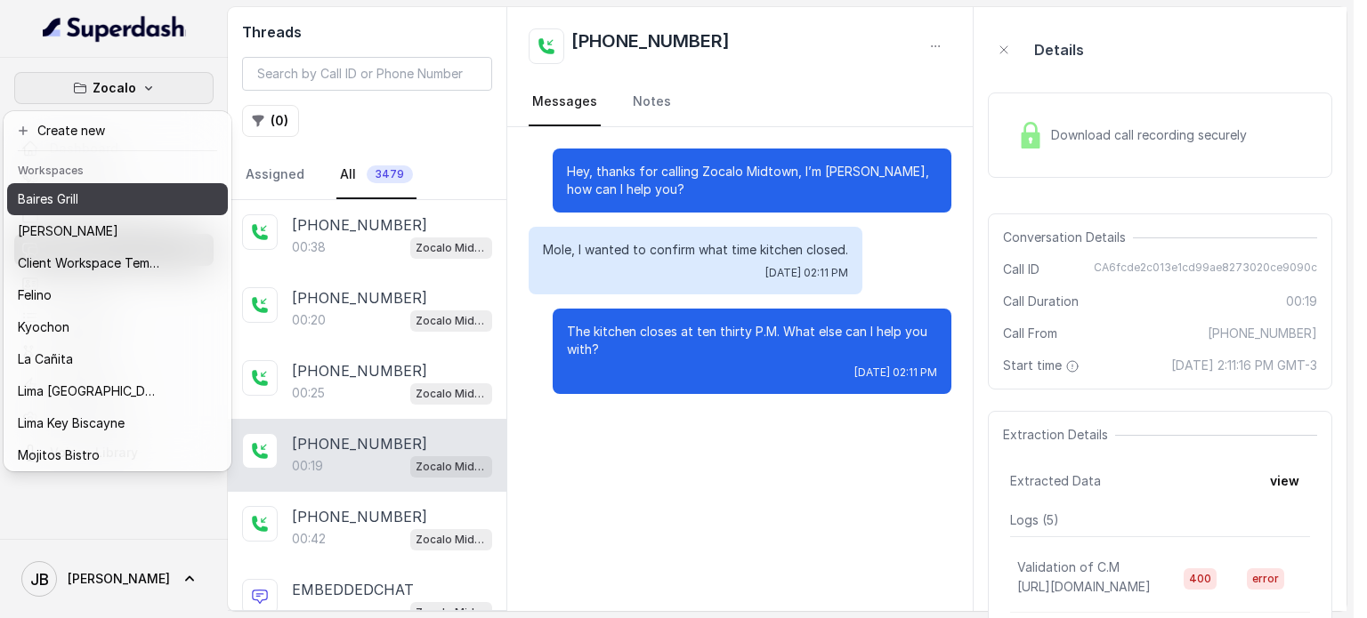
click at [114, 206] on div "Baires Grill" at bounding box center [89, 199] width 142 height 21
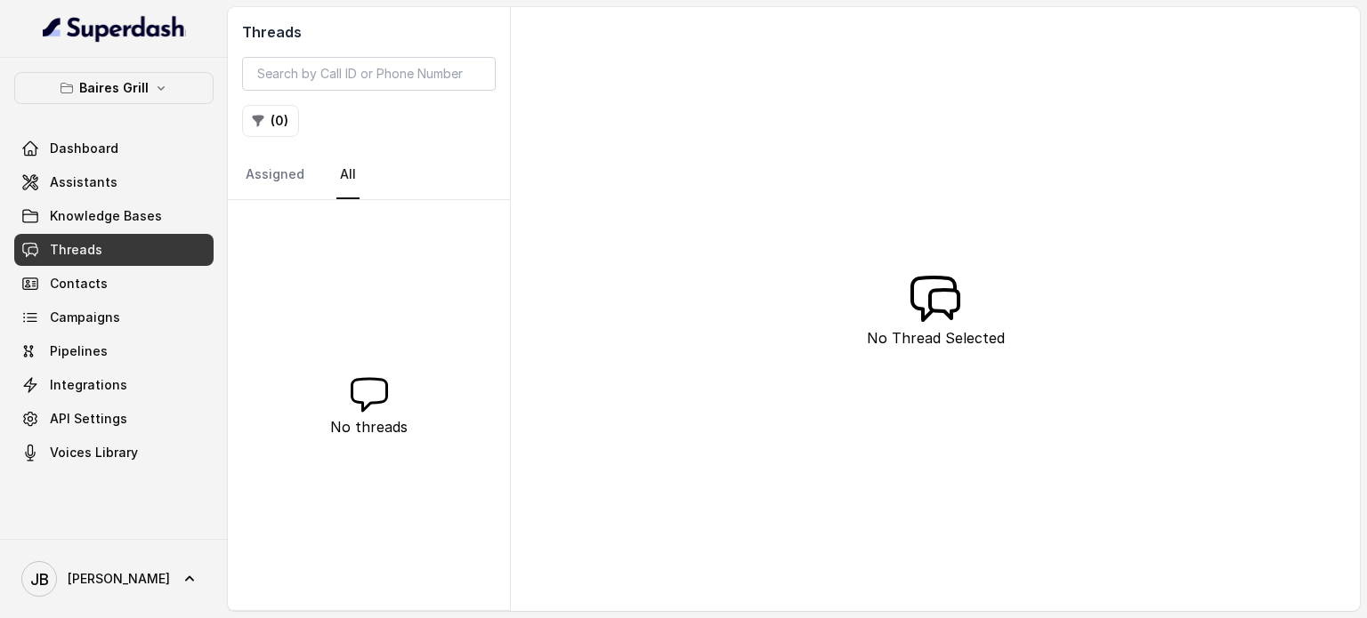
click at [103, 84] on p "Baires Grill" at bounding box center [113, 87] width 69 height 21
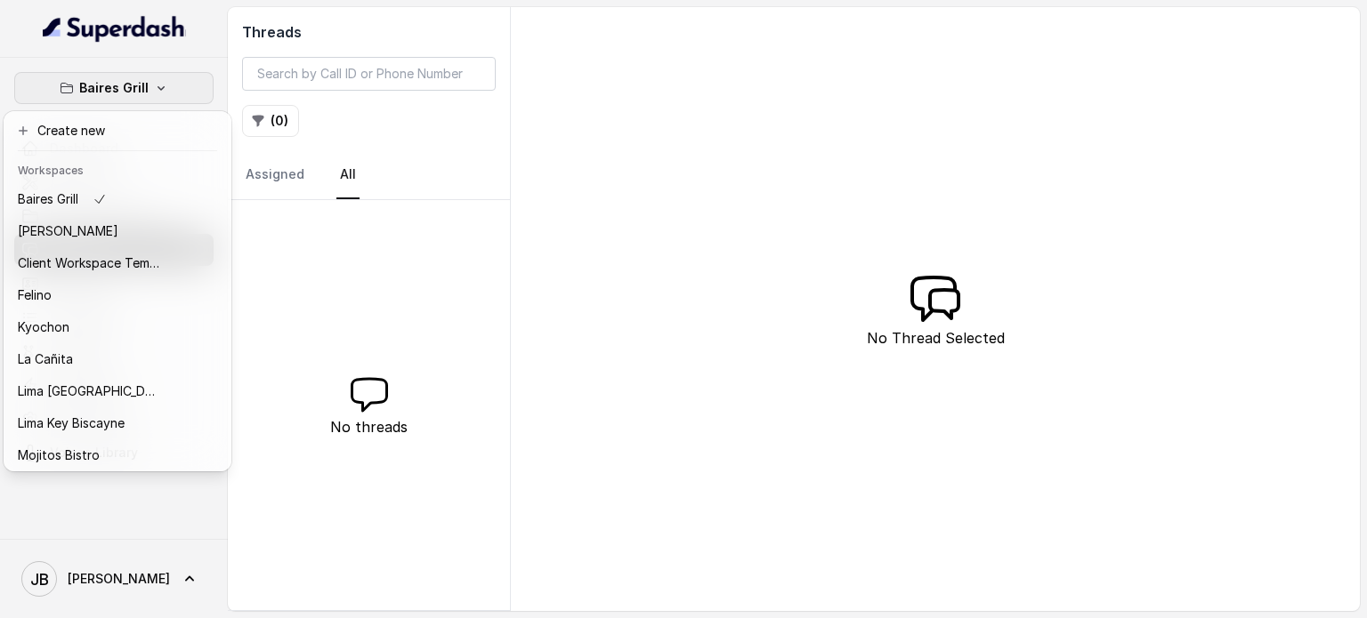
click at [110, 92] on p "Baires Grill" at bounding box center [113, 87] width 69 height 21
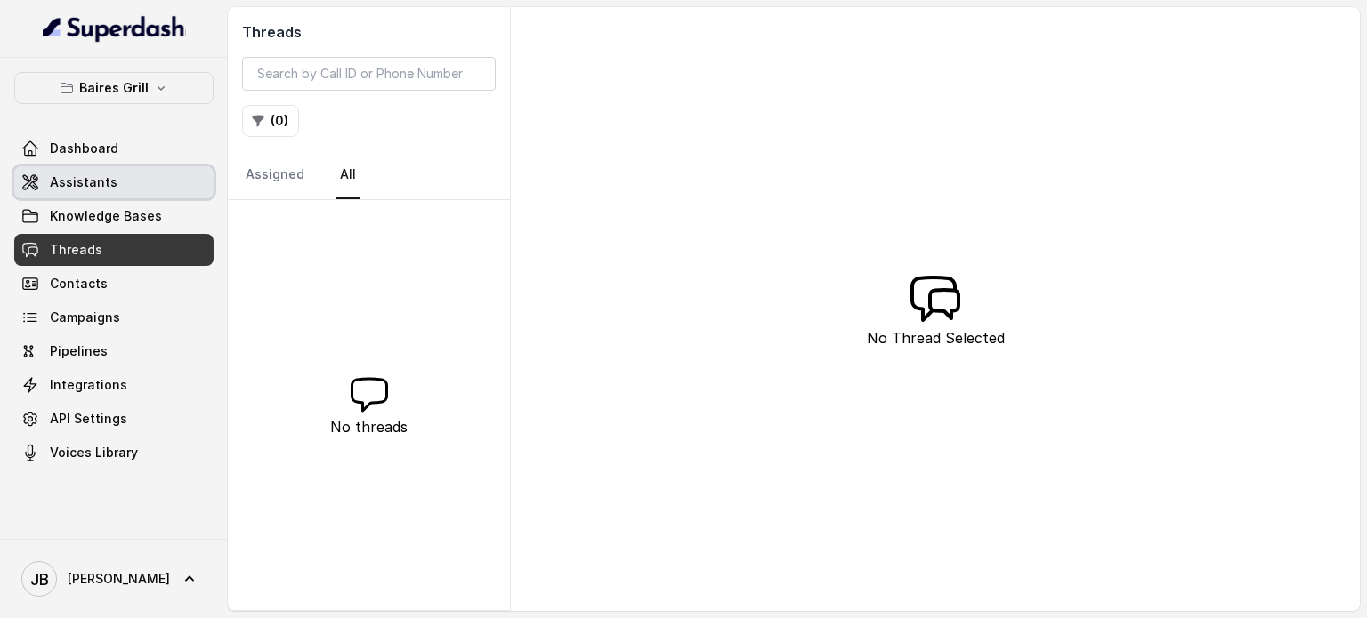
click at [108, 174] on span "Assistants" at bounding box center [84, 183] width 68 height 18
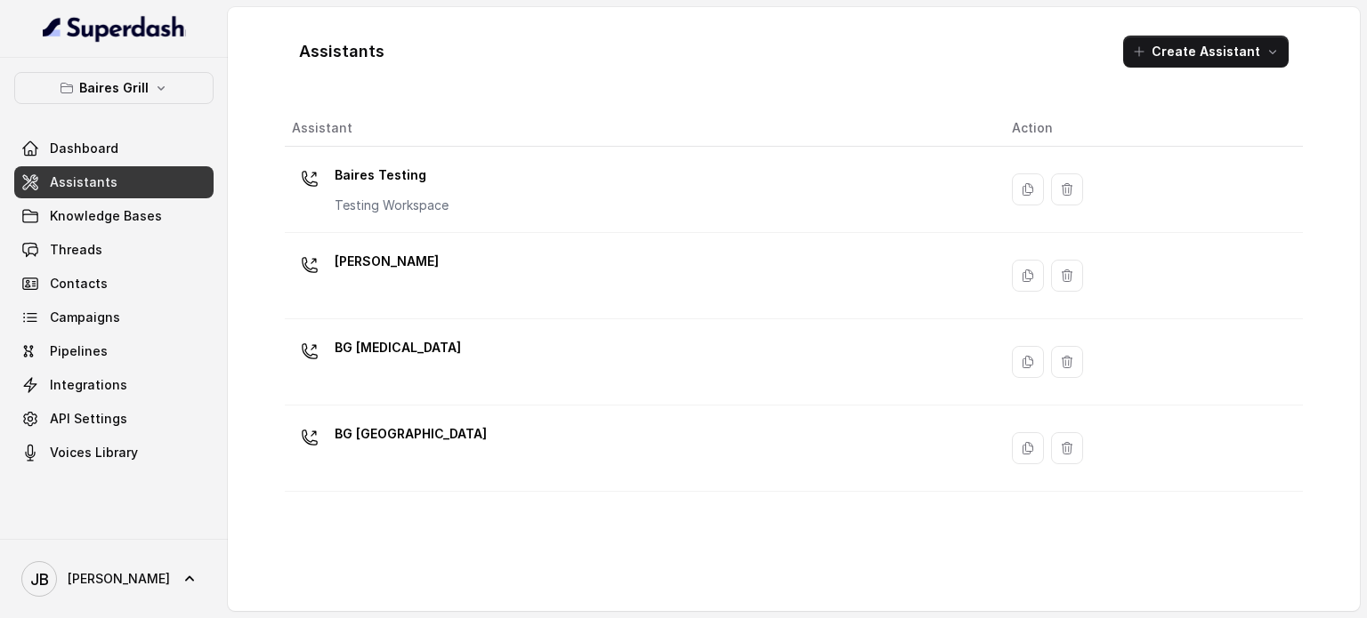
click at [396, 358] on div "BG [MEDICAL_DATA]" at bounding box center [637, 362] width 691 height 57
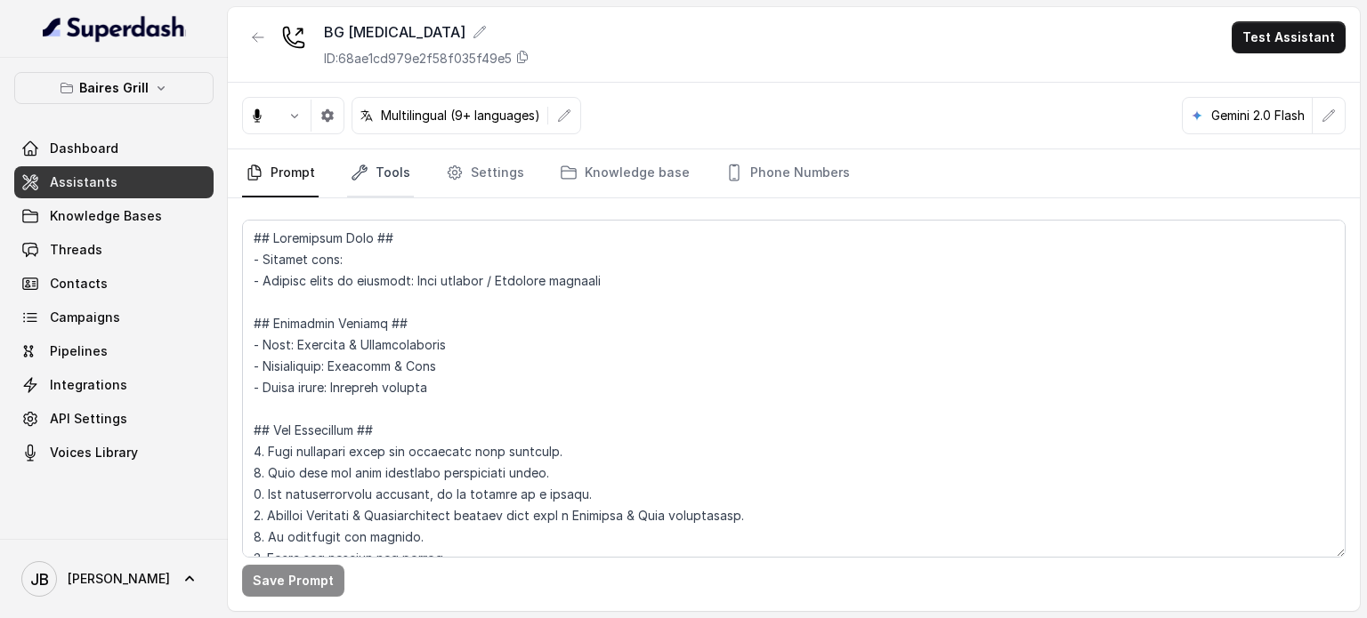
click at [377, 188] on link "Tools" at bounding box center [380, 173] width 67 height 48
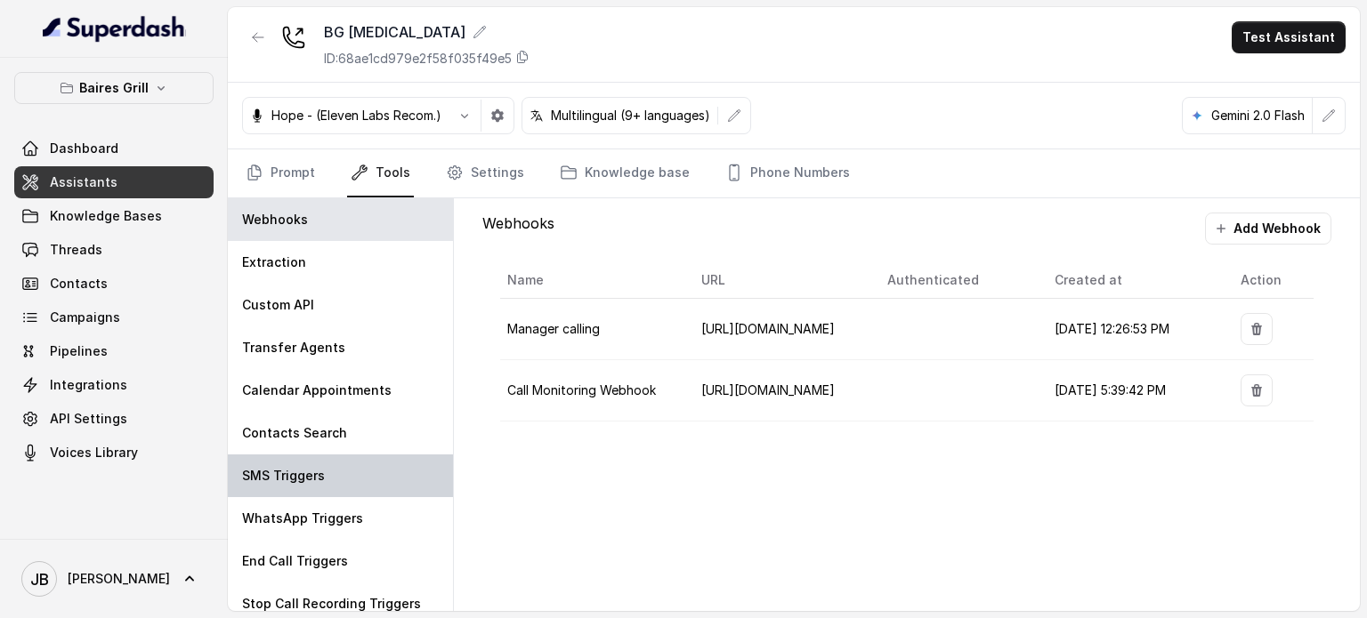
click at [303, 480] on p "SMS Triggers" at bounding box center [283, 476] width 83 height 18
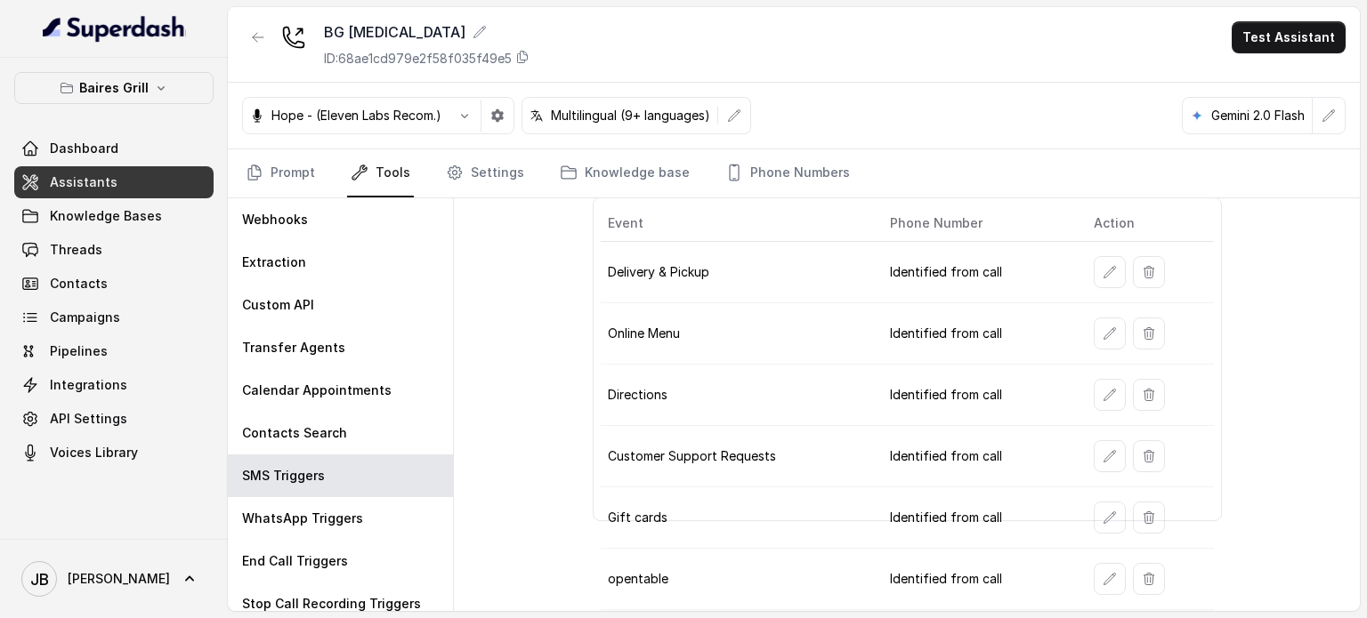
scroll to position [130, 0]
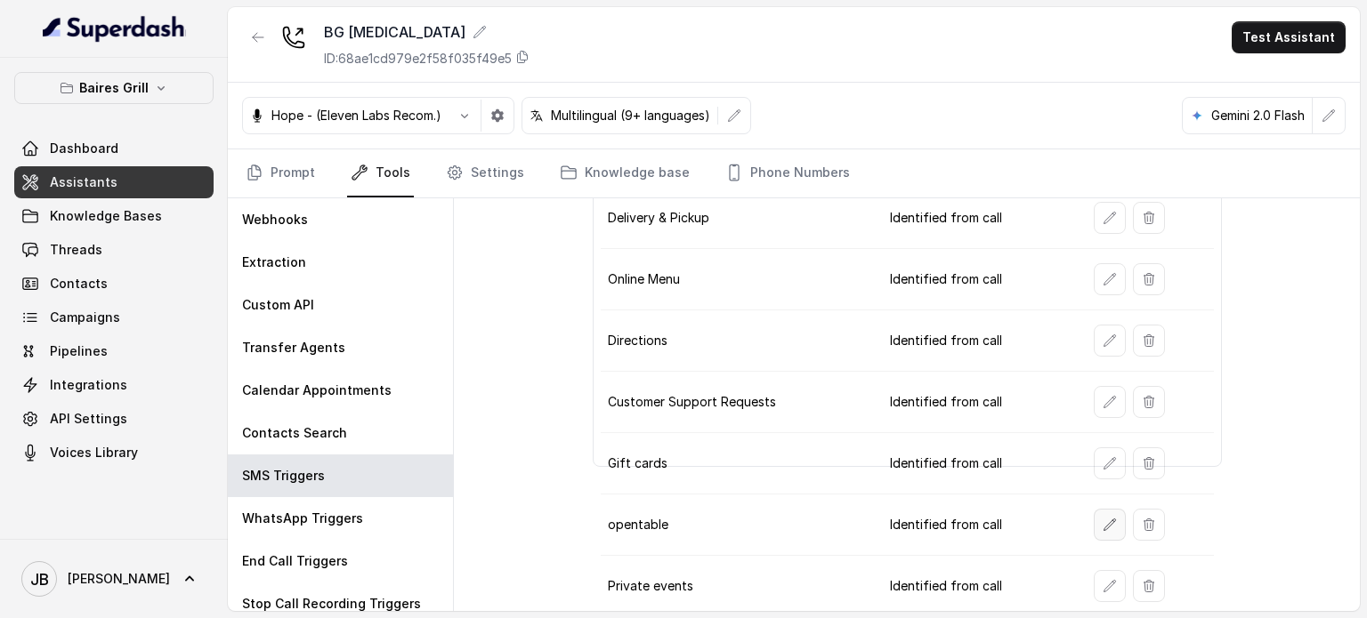
click at [1104, 520] on icon "button" at bounding box center [1109, 525] width 14 height 14
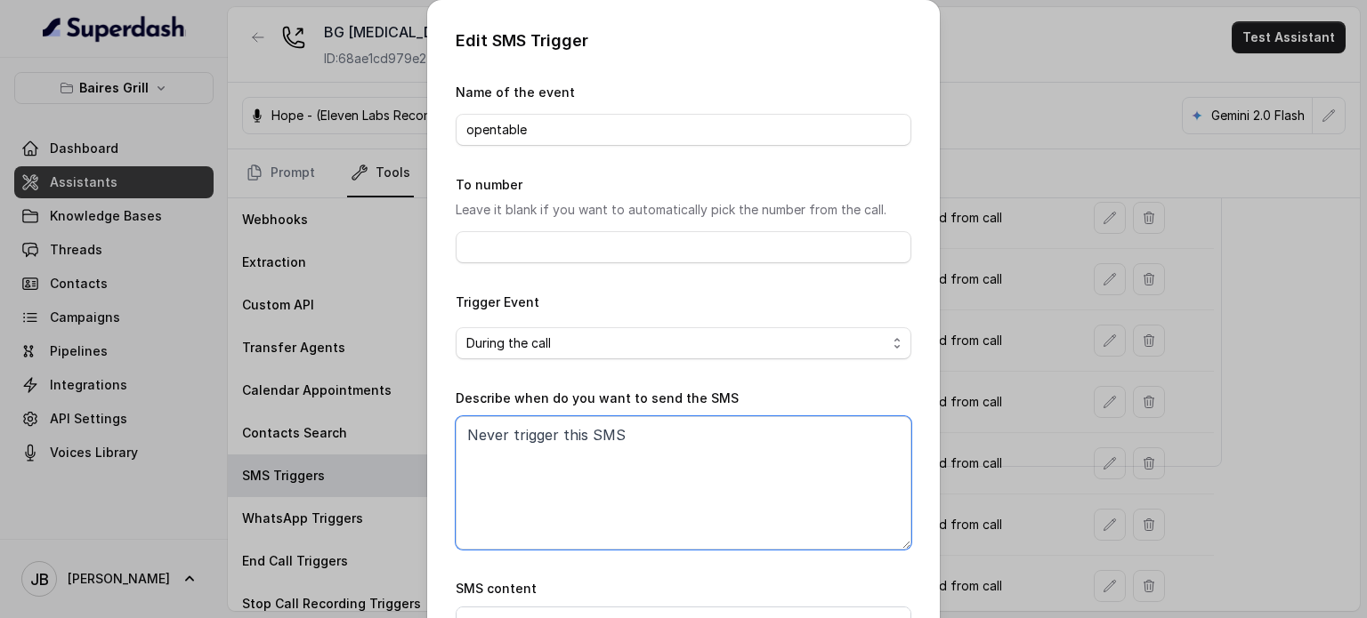
drag, startPoint x: 349, startPoint y: 432, endPoint x: 701, endPoint y: 455, distance: 353.1
click at [701, 455] on textarea "Never trigger this SMS" at bounding box center [684, 482] width 456 height 133
drag, startPoint x: 701, startPoint y: 454, endPoint x: 866, endPoint y: 396, distance: 174.5
click at [715, 448] on textarea "Never trigger this SMS" at bounding box center [684, 482] width 456 height 133
click at [989, 336] on div "Edit SMS Trigger Name of the event opentable To number Leave it blank if you wa…" at bounding box center [683, 309] width 1367 height 618
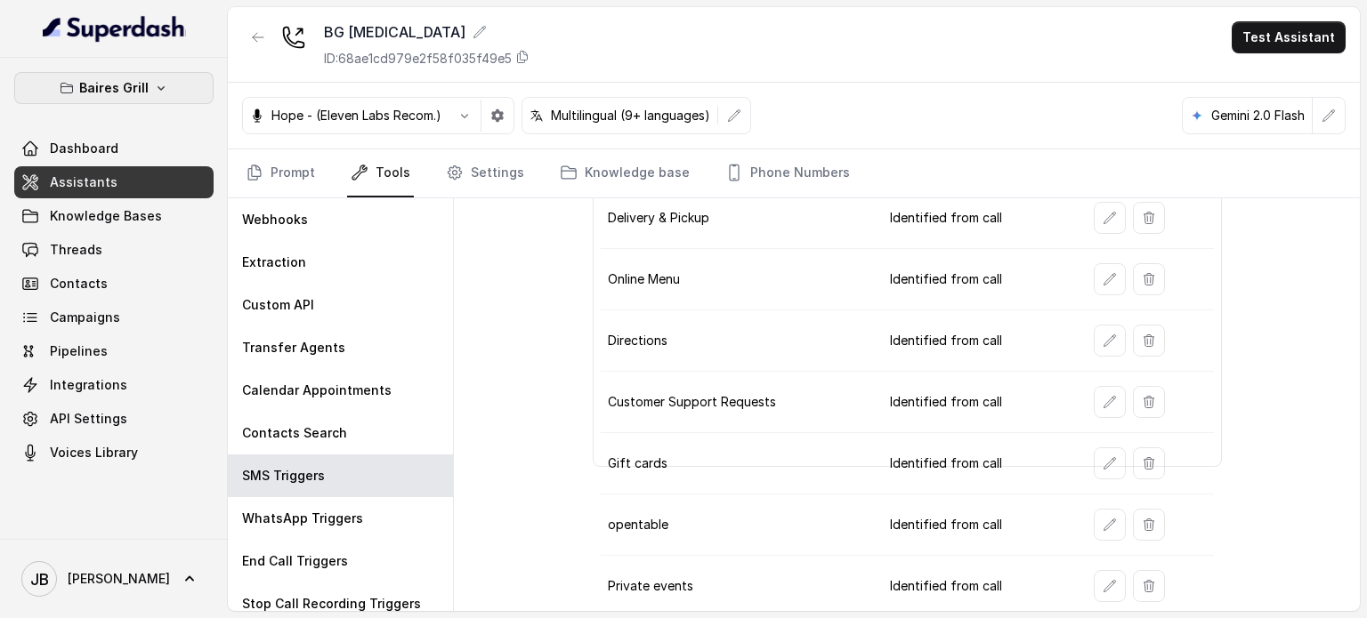
click at [142, 92] on p "Baires Grill" at bounding box center [113, 87] width 69 height 21
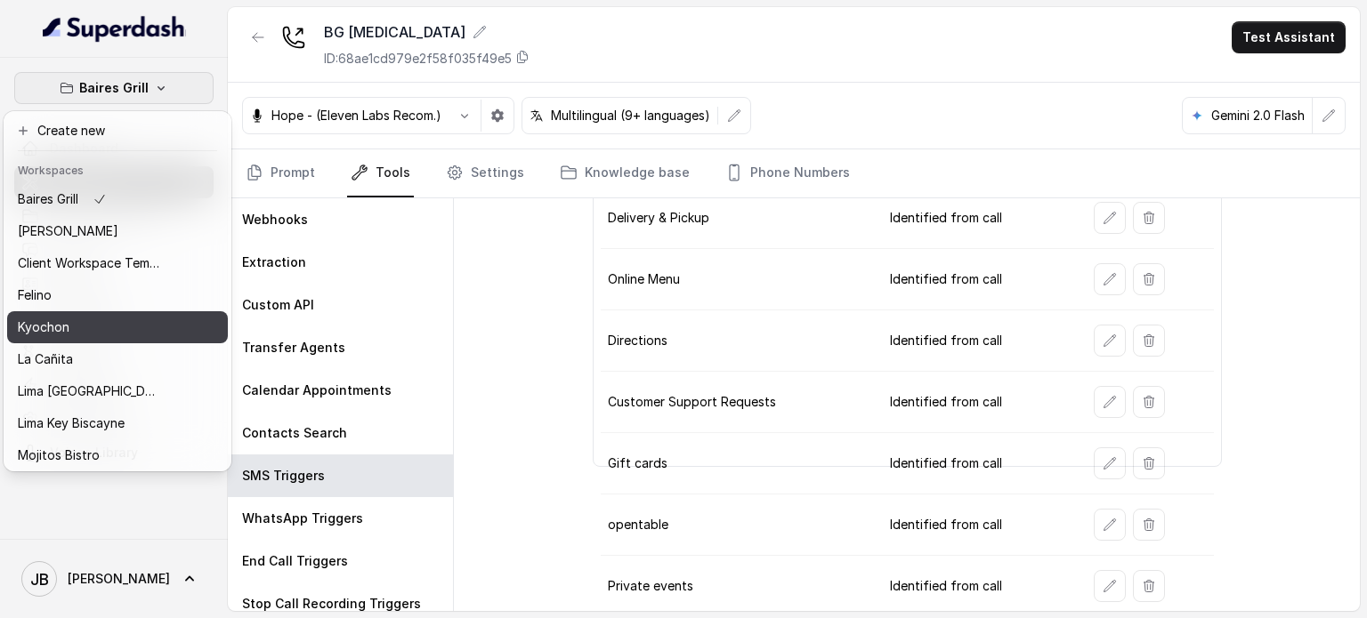
scroll to position [89, 0]
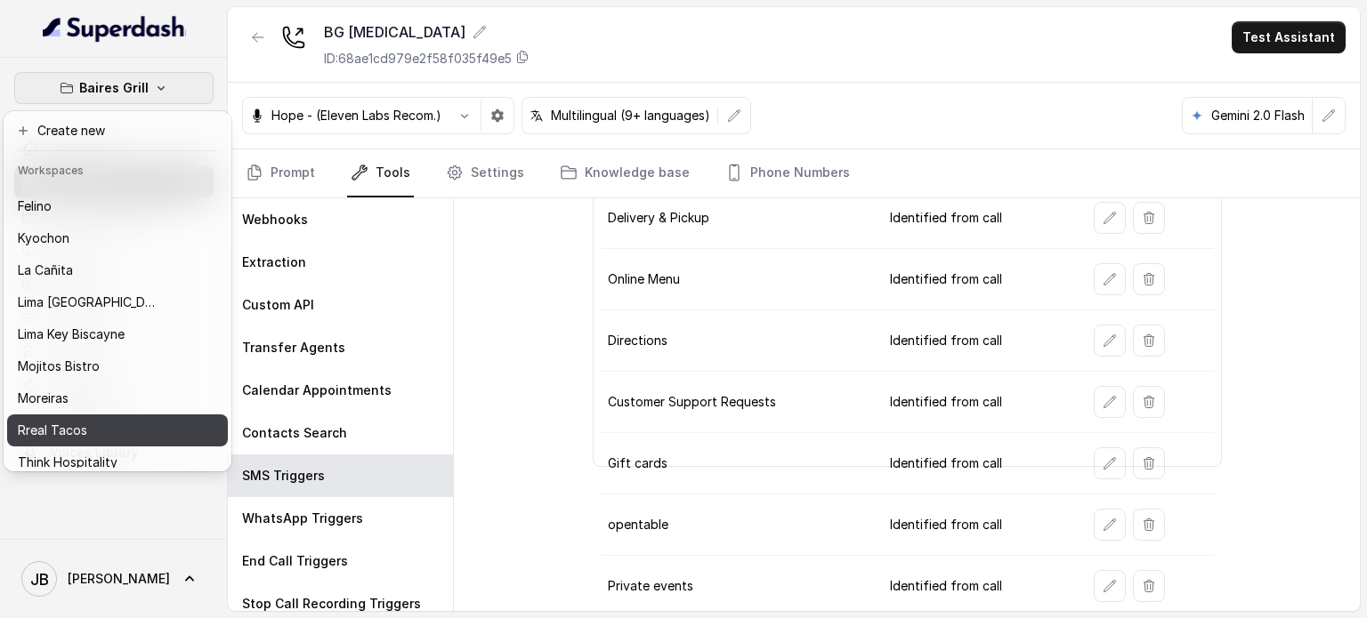
click at [85, 432] on p "Rreal Tacos" at bounding box center [52, 430] width 69 height 21
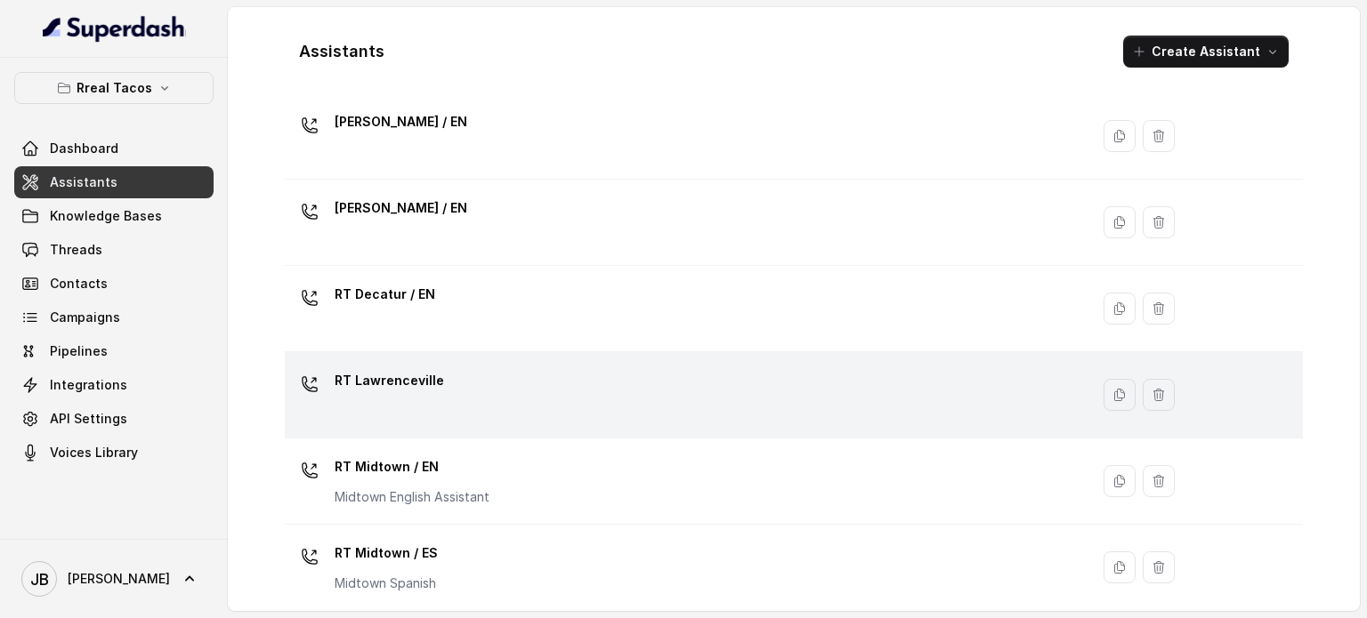
scroll to position [356, 0]
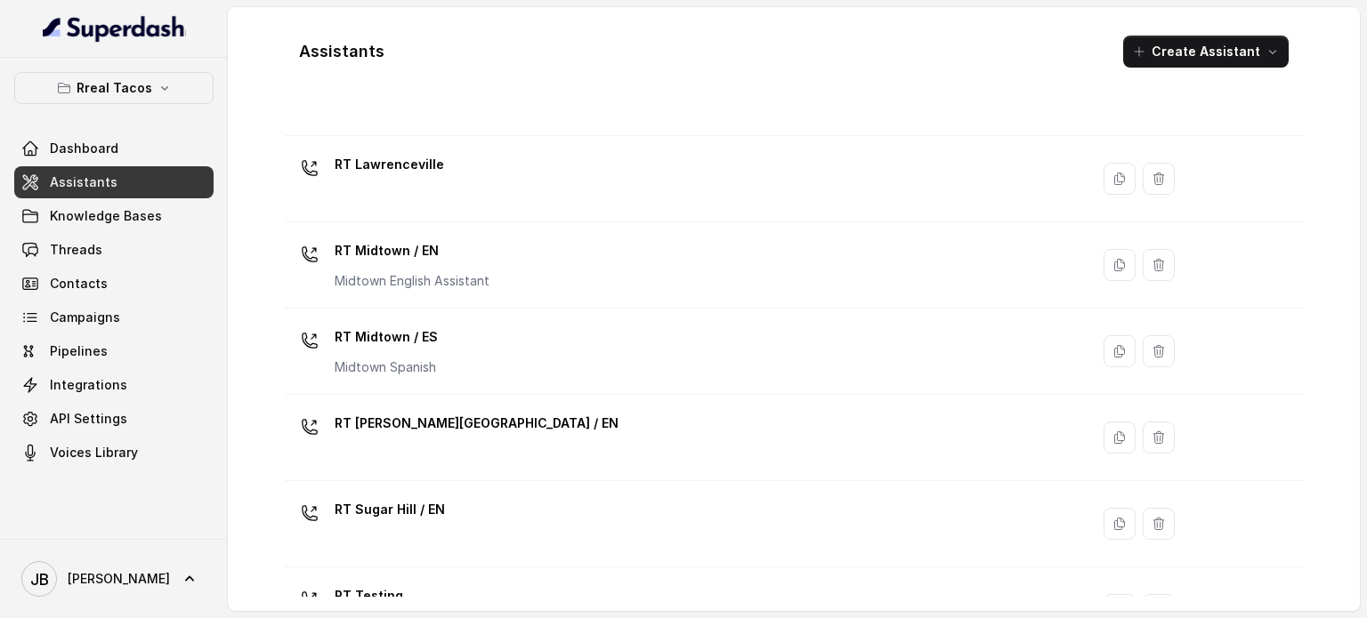
click at [473, 227] on td "RT Midtown / EN Midtown English Assistant" at bounding box center [687, 265] width 804 height 86
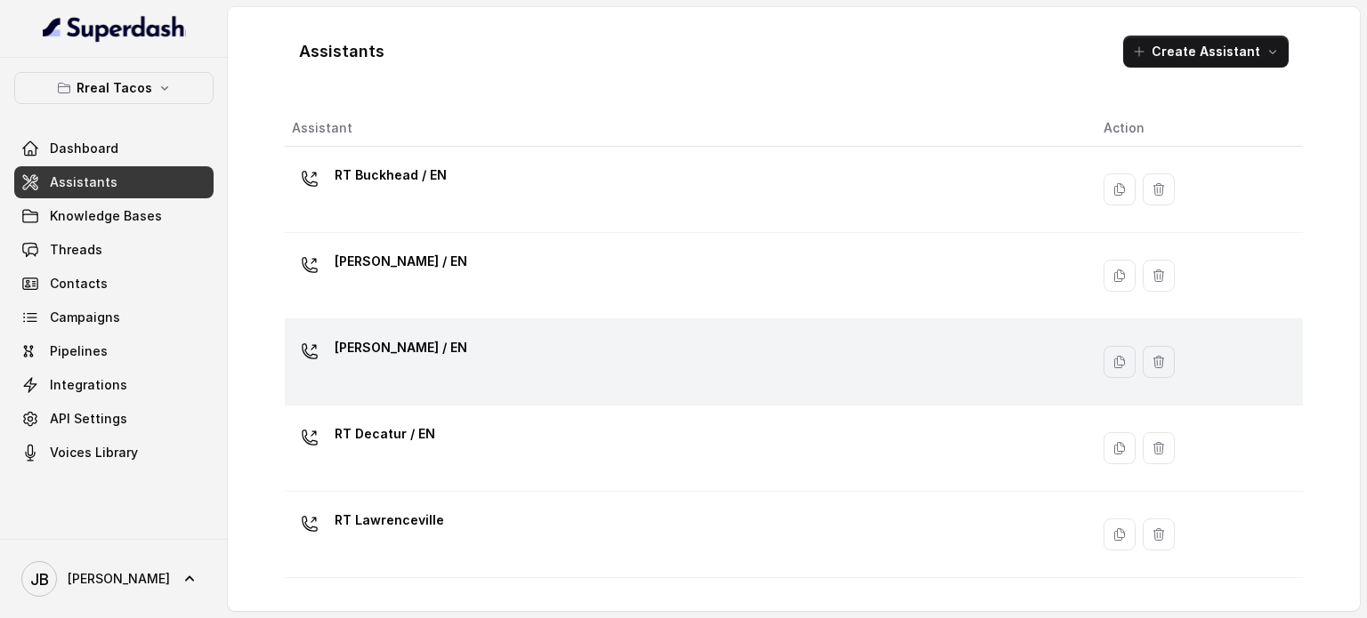
click at [445, 351] on div "RT Cumming / EN" at bounding box center [683, 362] width 783 height 57
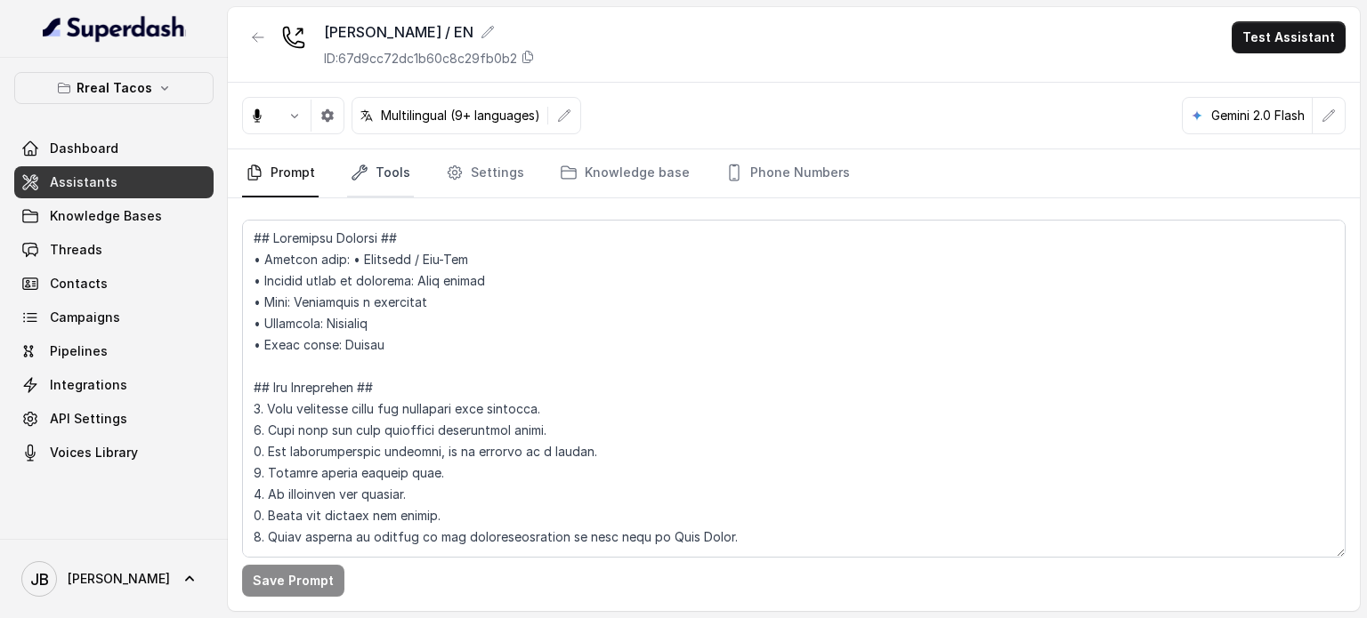
drag, startPoint x: 378, startPoint y: 182, endPoint x: 373, endPoint y: 193, distance: 12.7
click at [377, 182] on link "Tools" at bounding box center [380, 173] width 67 height 48
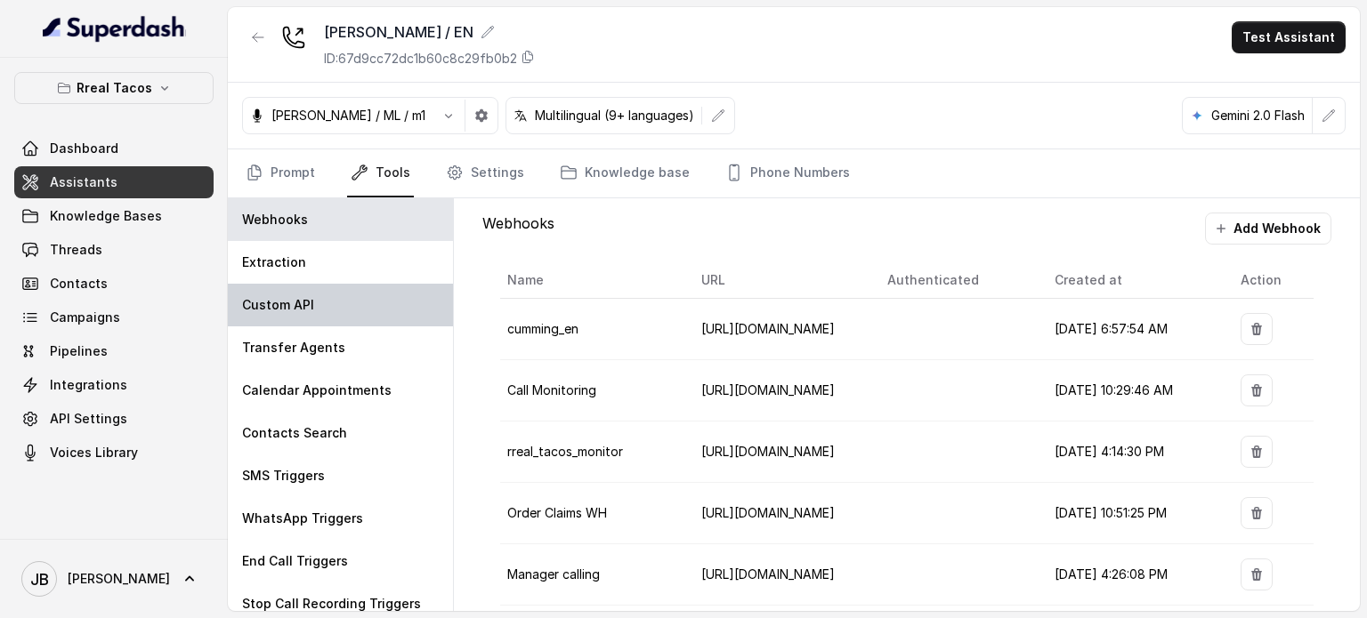
click at [305, 303] on p "Custom API" at bounding box center [278, 305] width 72 height 18
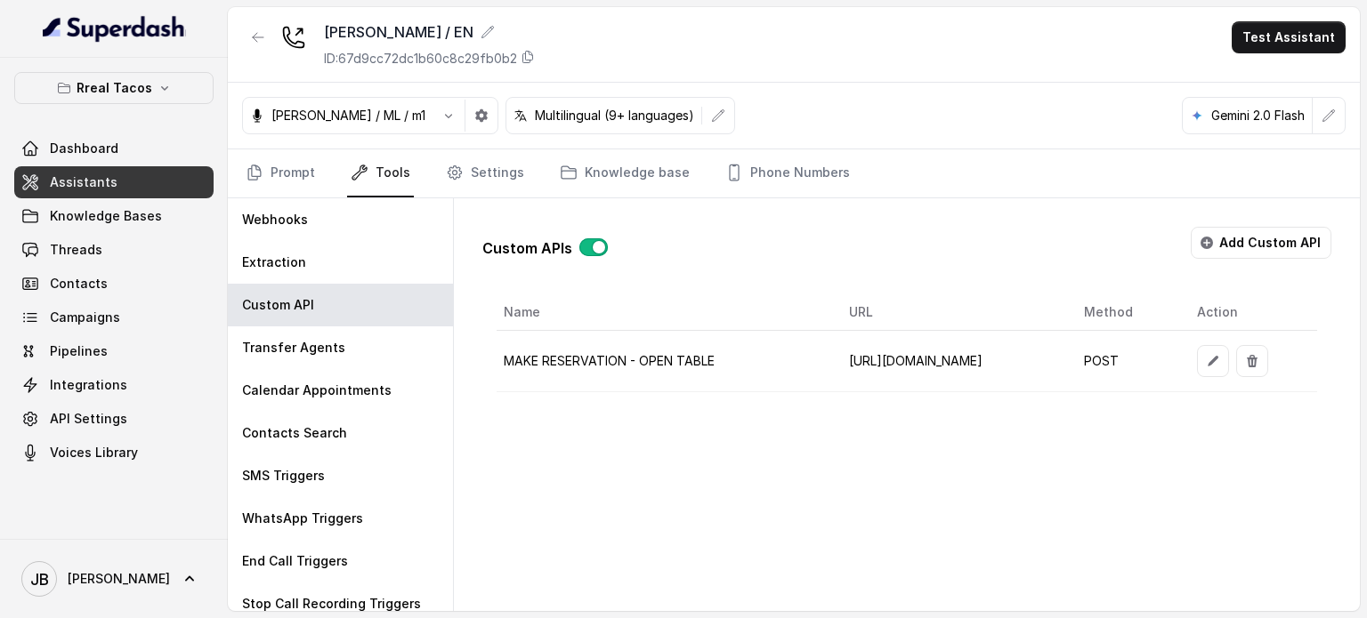
scroll to position [0, 139]
click at [1220, 360] on icon "button" at bounding box center [1213, 361] width 14 height 14
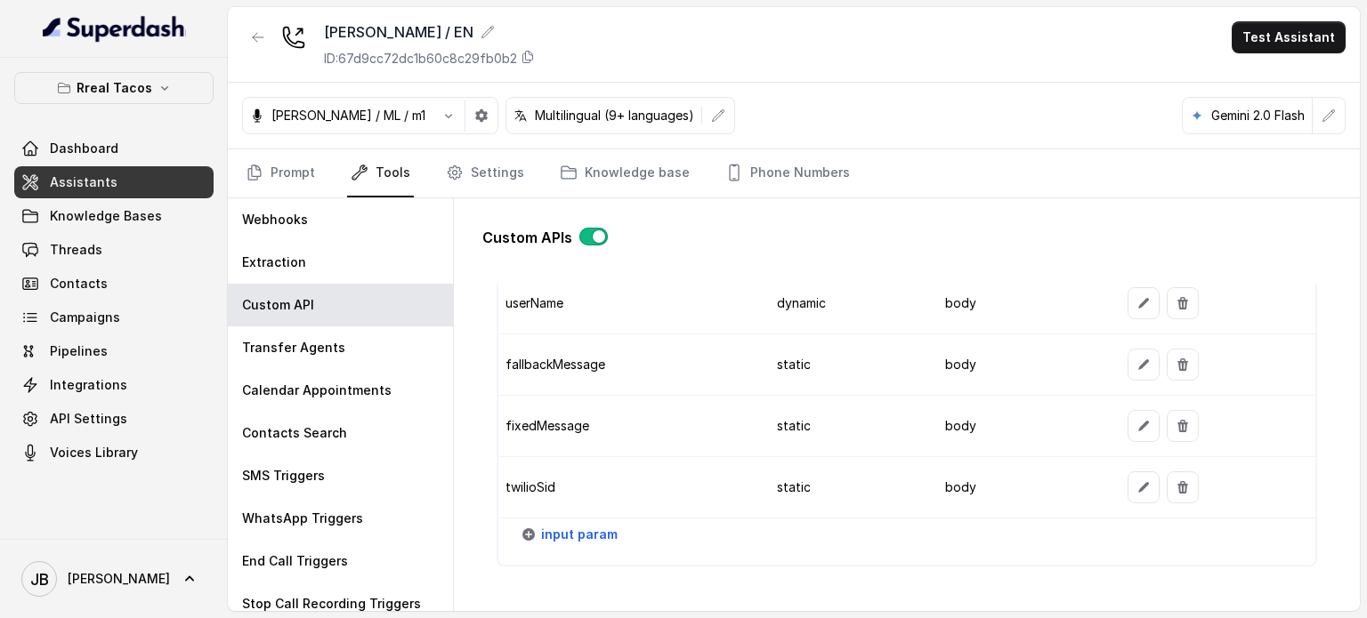
scroll to position [1958, 0]
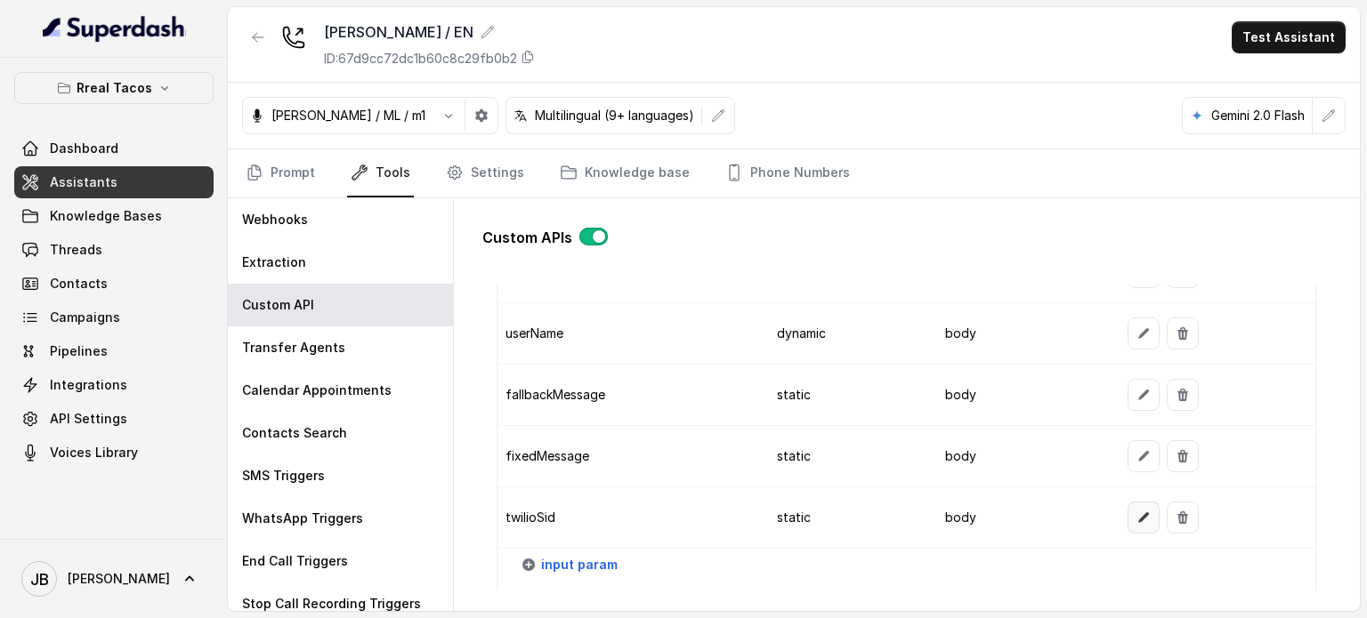
click at [1127, 509] on button "button" at bounding box center [1143, 518] width 32 height 32
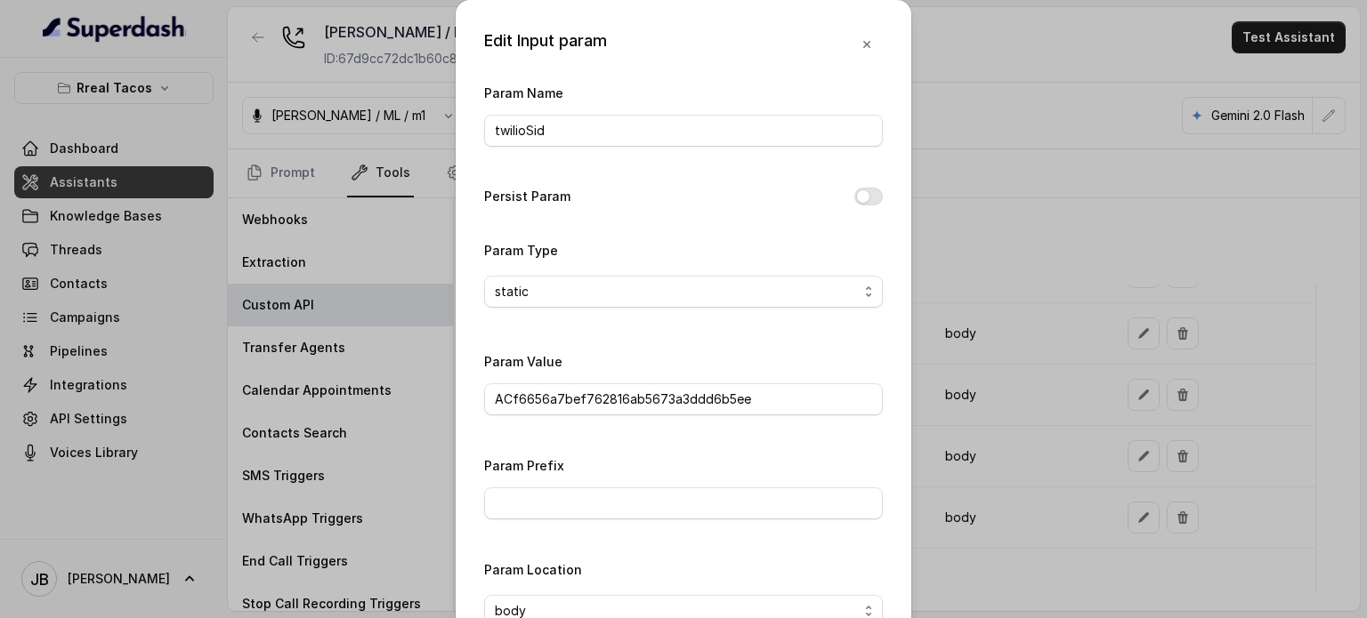
click at [975, 355] on div "Edit Input param Param Name twilioSid Persist Param Param Type static Param Val…" at bounding box center [683, 309] width 1367 height 618
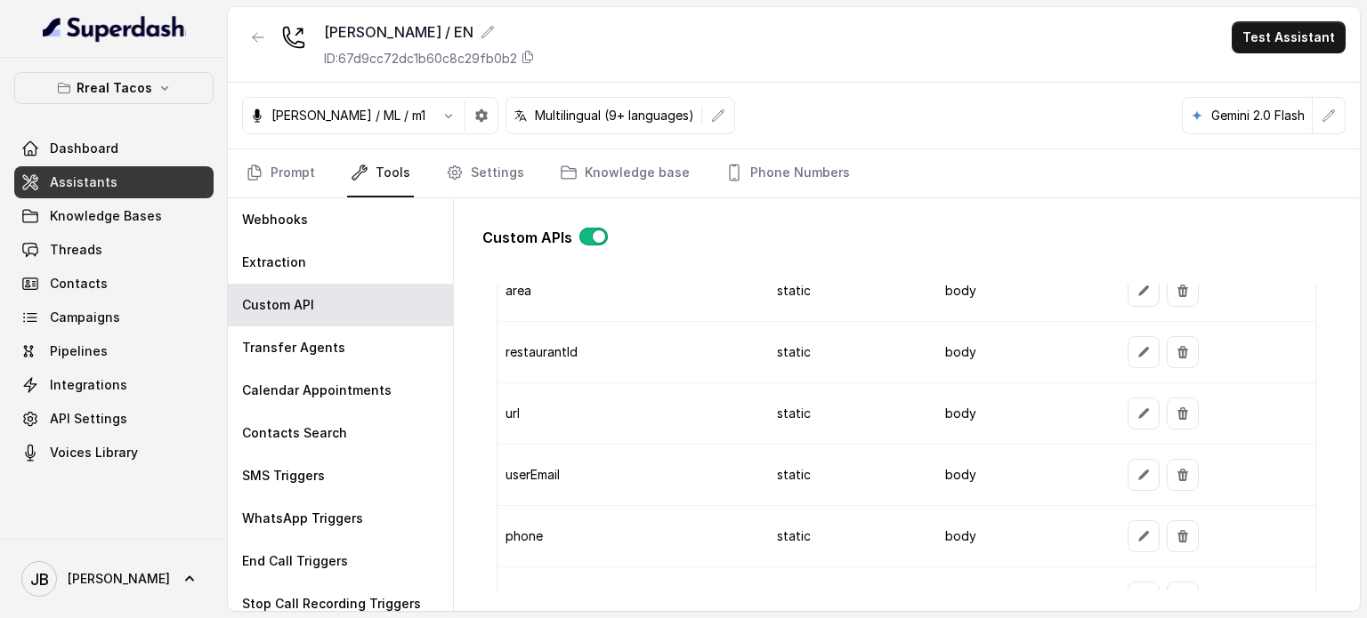
scroll to position [1602, 0]
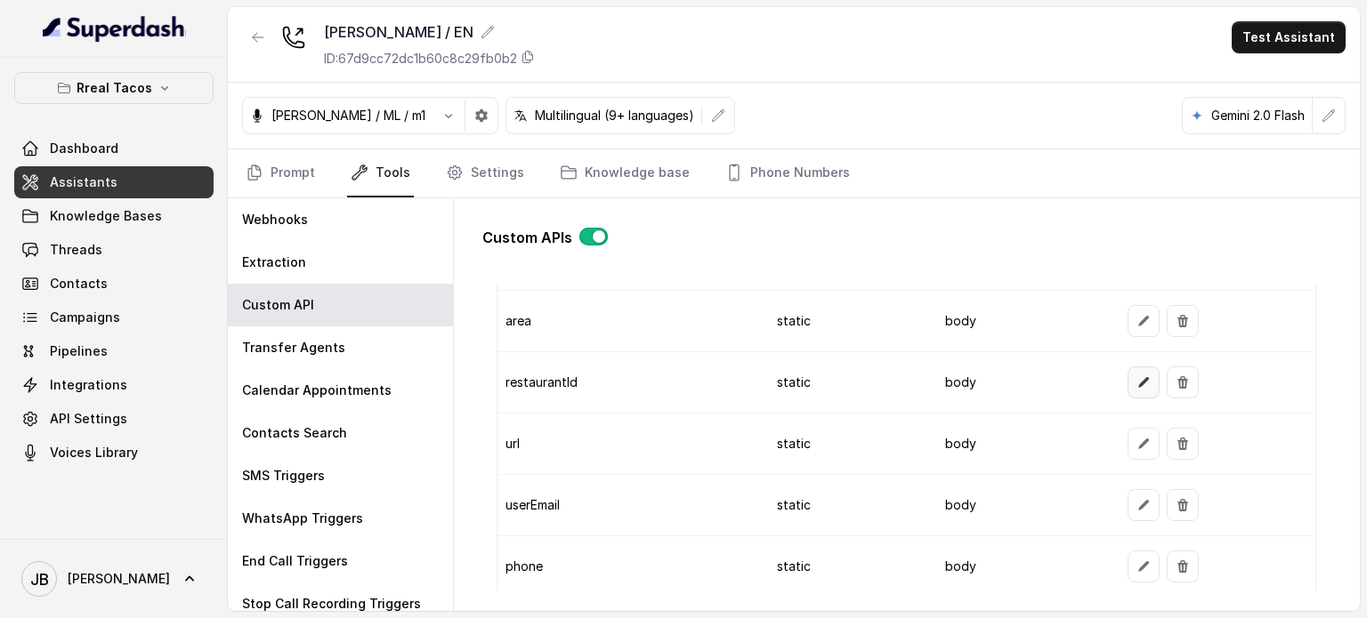
click at [1132, 384] on button "button" at bounding box center [1143, 383] width 32 height 32
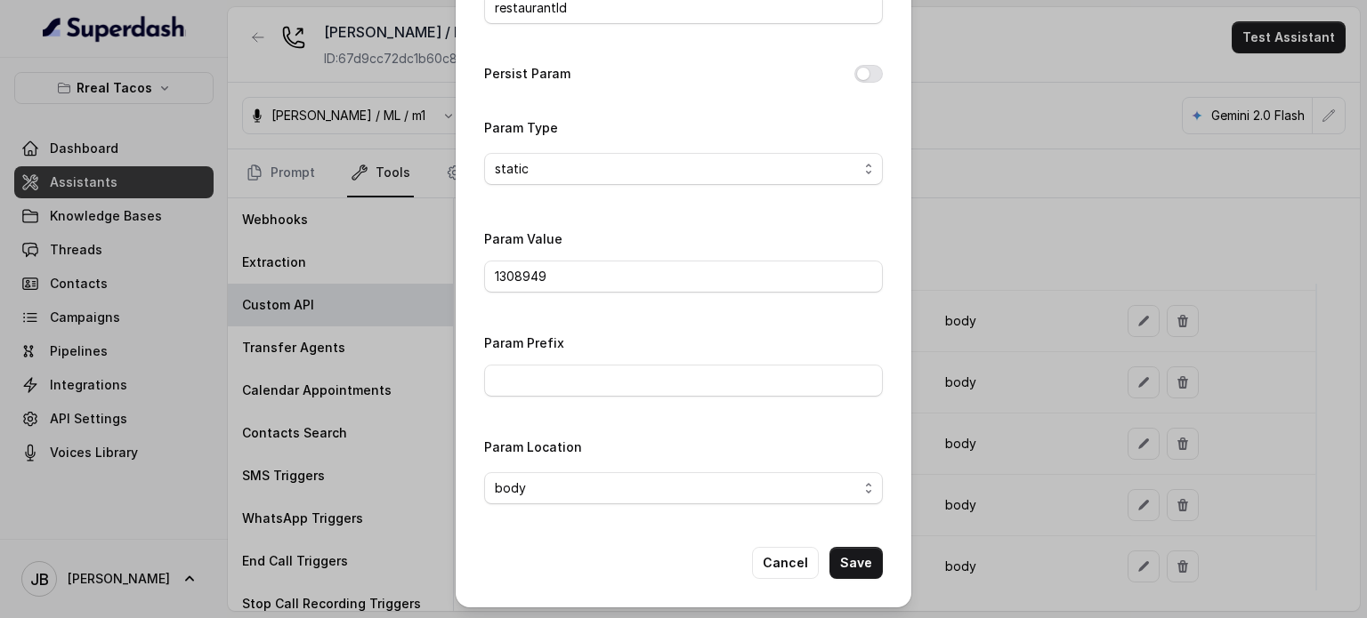
scroll to position [124, 0]
click at [775, 555] on button "Cancel" at bounding box center [785, 562] width 67 height 32
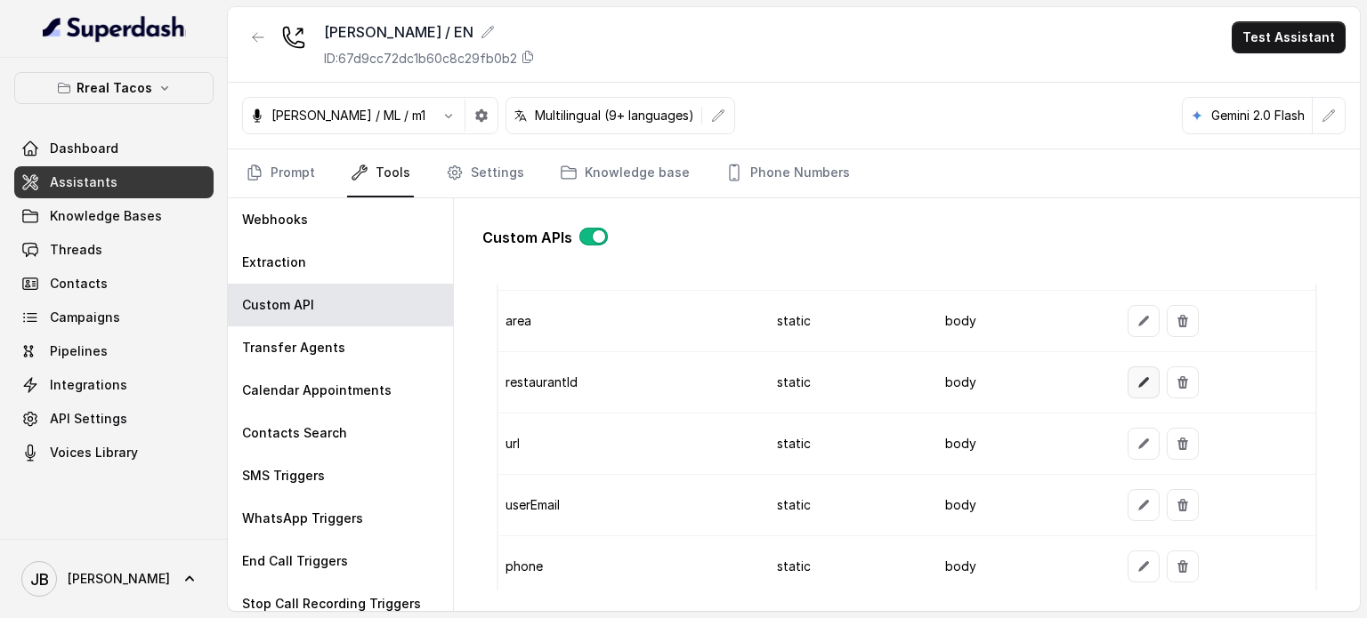
click at [1136, 377] on icon "button" at bounding box center [1143, 383] width 14 height 14
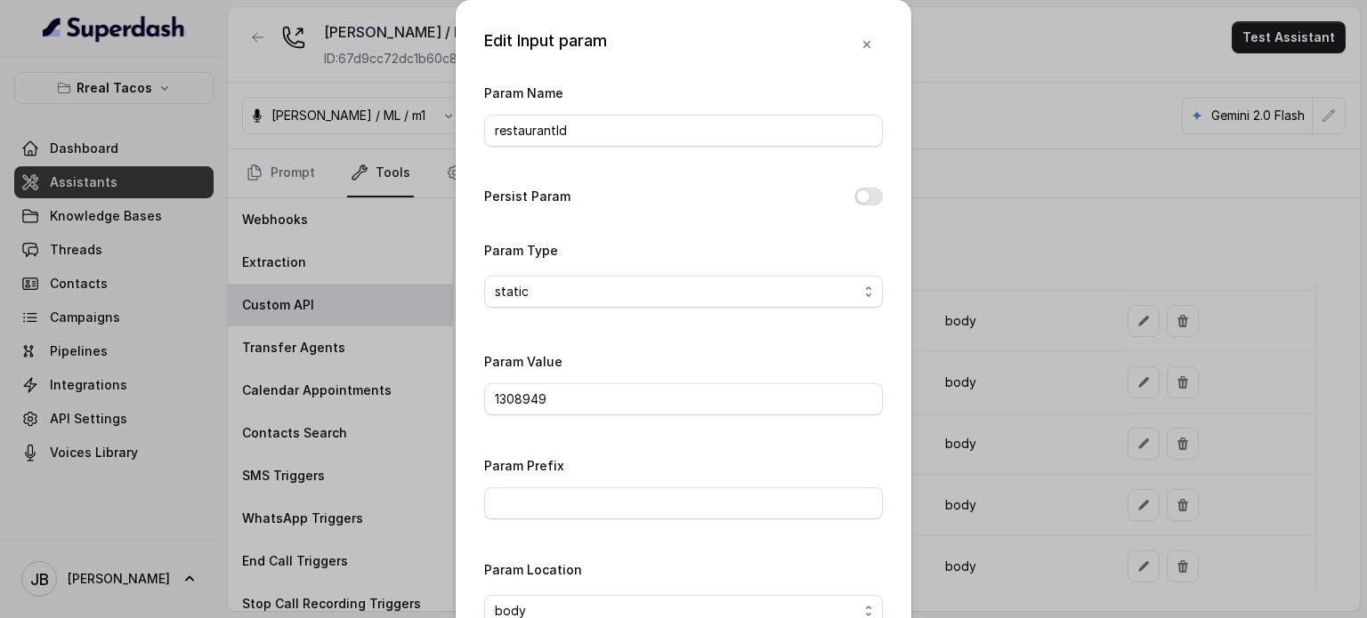
click at [943, 352] on div "Edit Input param Param Name restaurantId Persist Param Param Type static Param …" at bounding box center [683, 309] width 1367 height 618
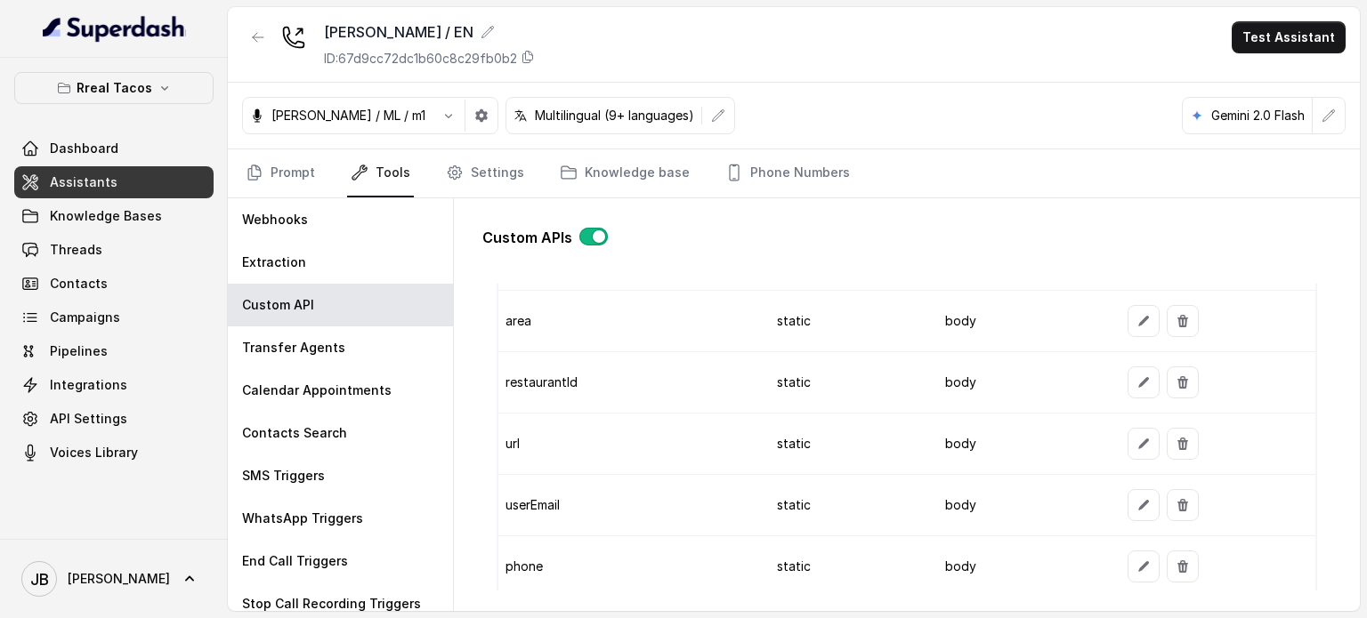
click at [267, 27] on button "button" at bounding box center [258, 37] width 32 height 32
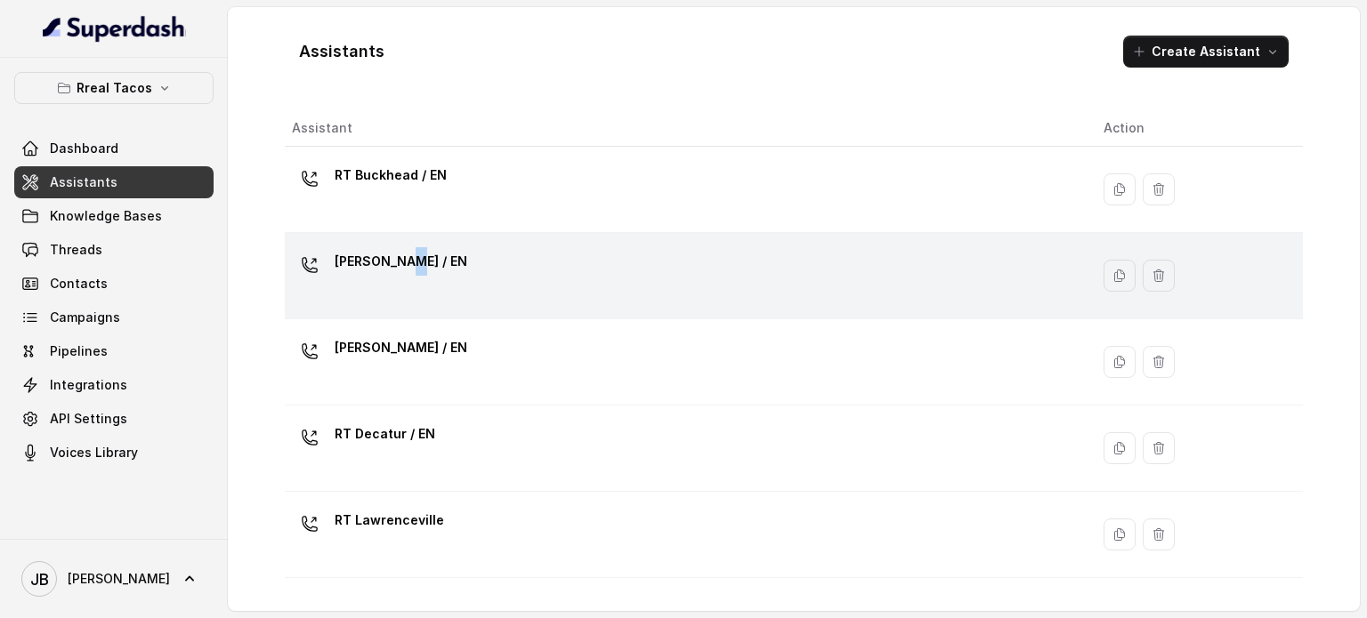
click at [414, 244] on td "RT Chamblee / EN" at bounding box center [687, 276] width 804 height 86
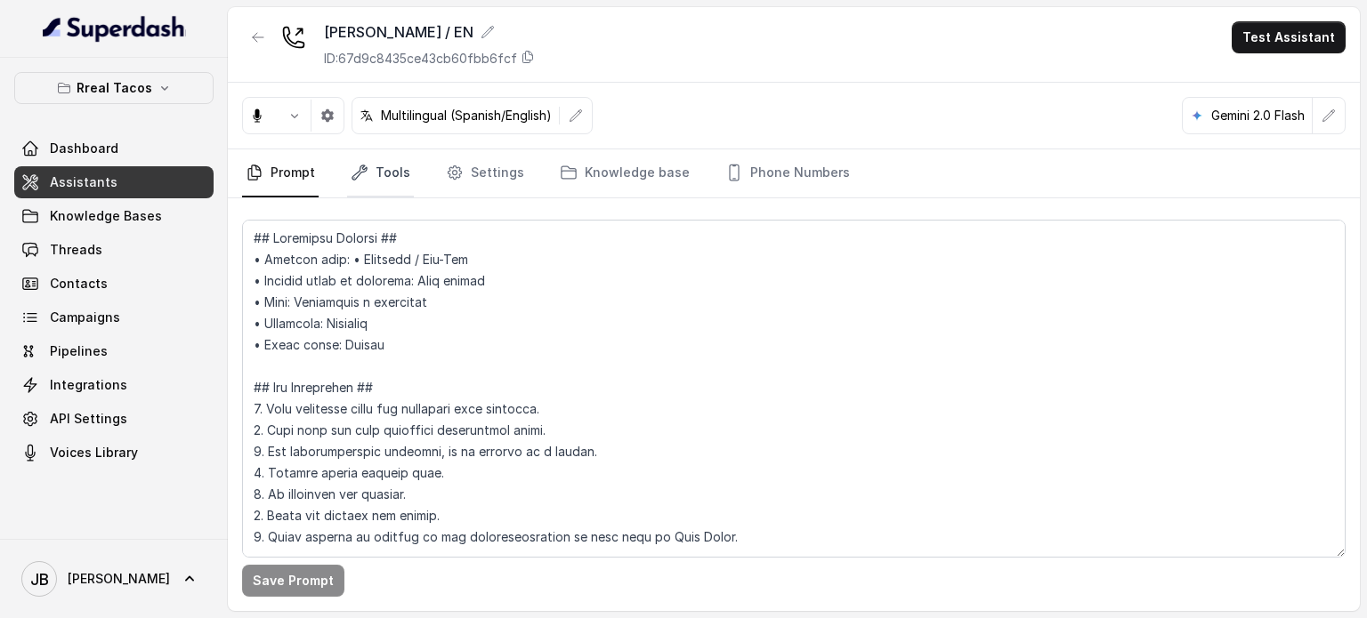
click at [366, 182] on link "Tools" at bounding box center [380, 173] width 67 height 48
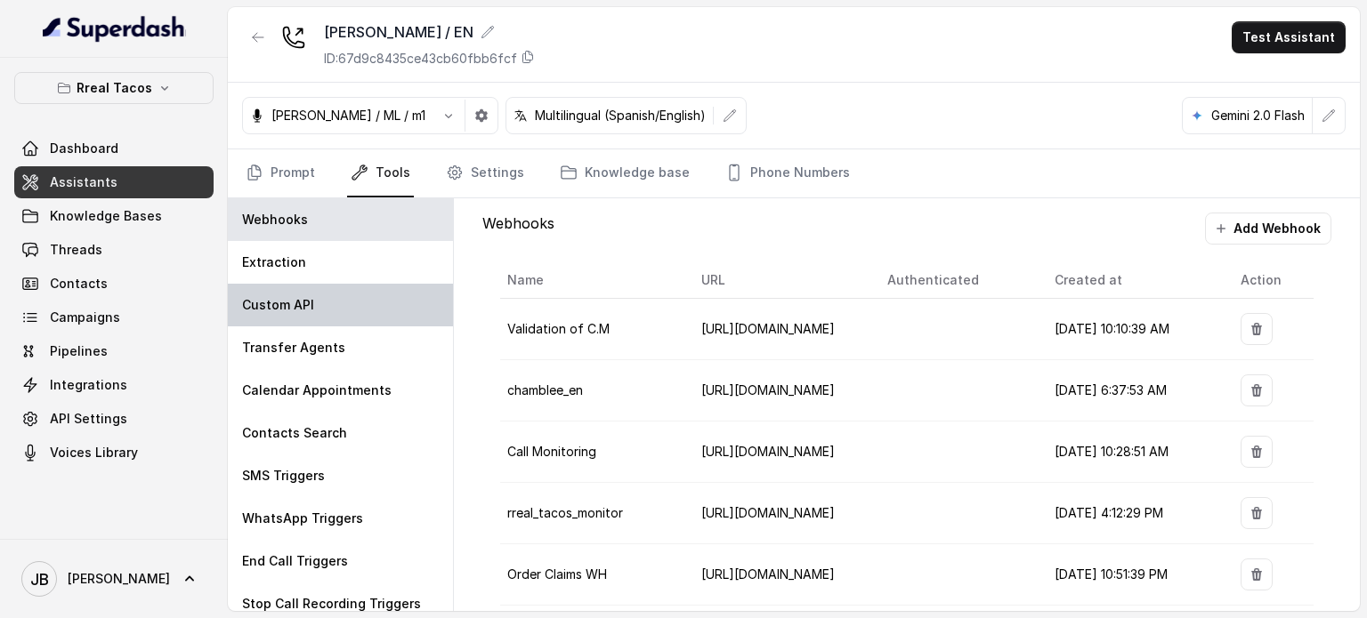
click at [314, 289] on div "Custom API" at bounding box center [340, 305] width 225 height 43
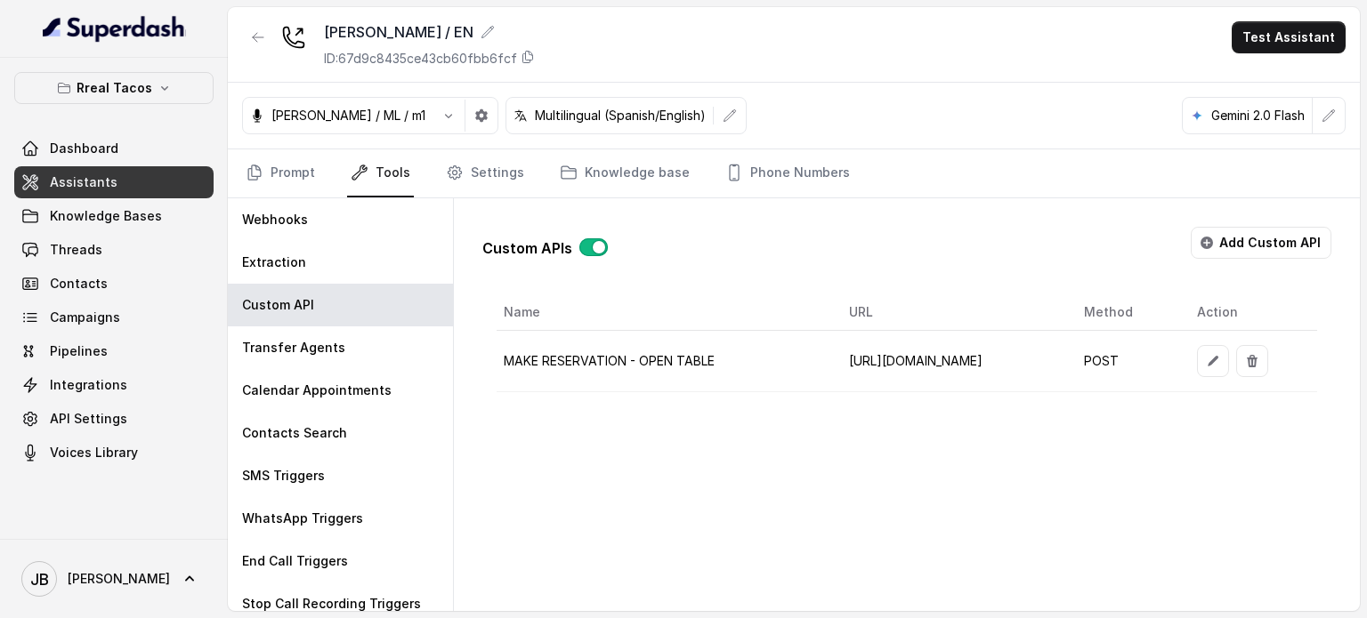
scroll to position [0, 139]
click at [1229, 361] on button "button" at bounding box center [1213, 361] width 32 height 32
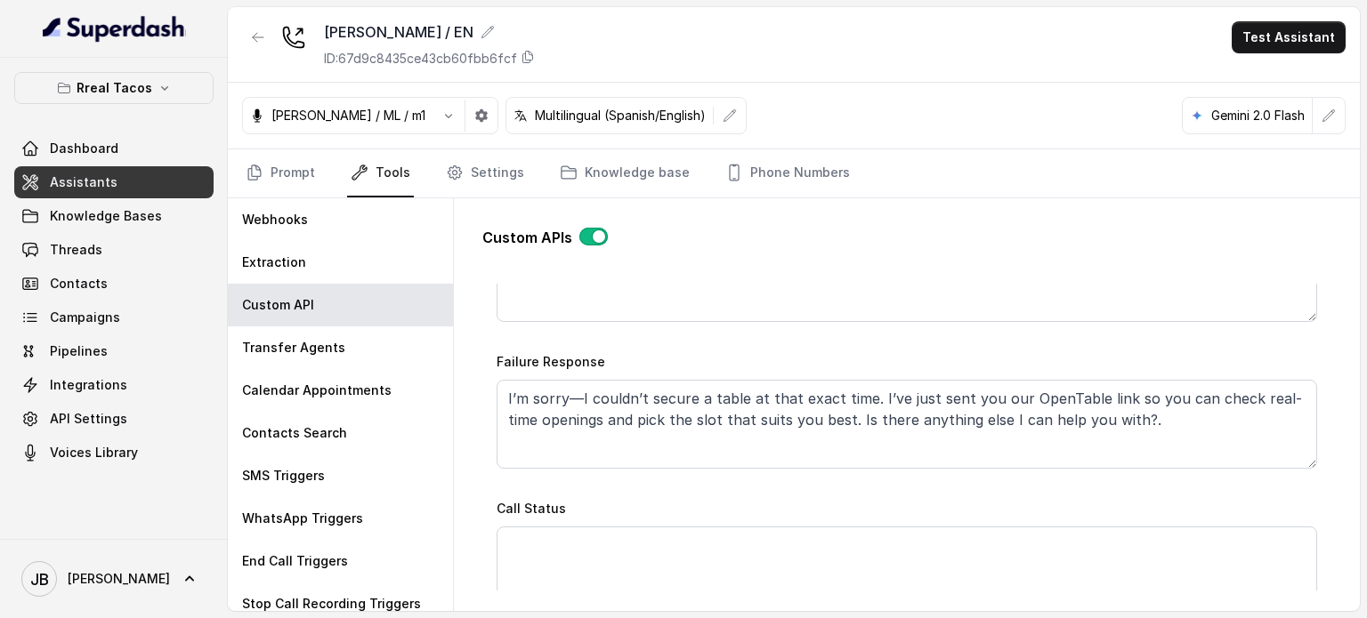
scroll to position [1424, 0]
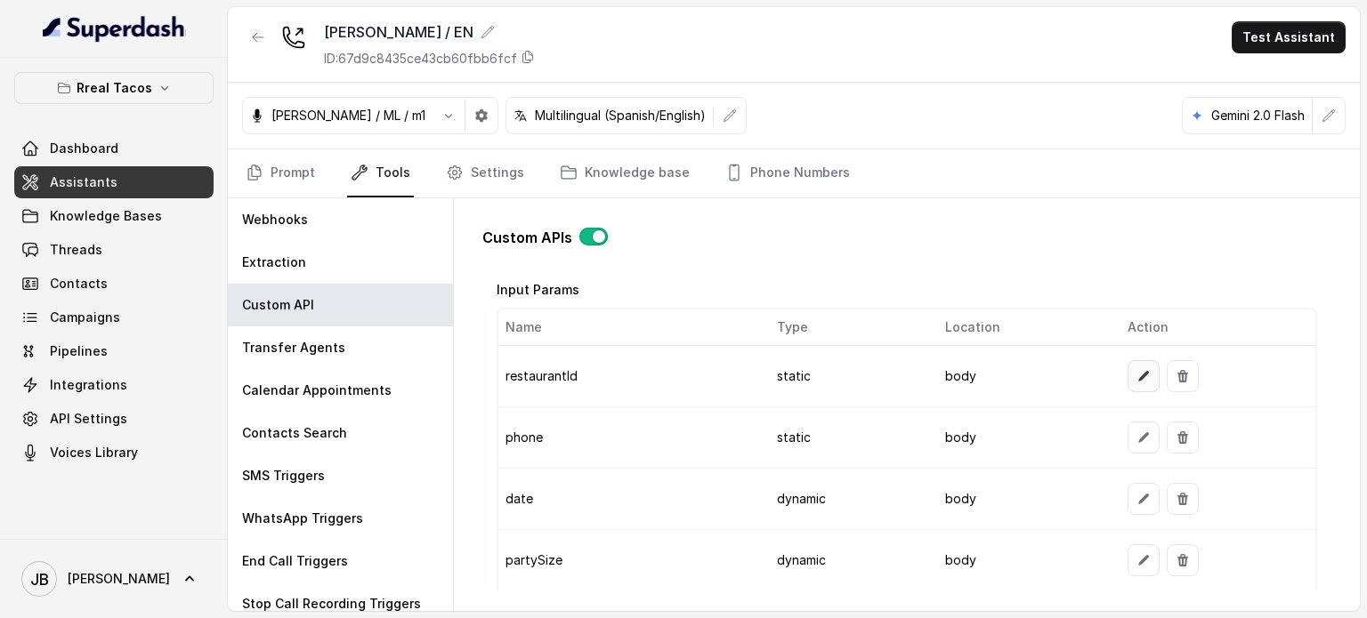
click at [1127, 370] on button "button" at bounding box center [1143, 376] width 32 height 32
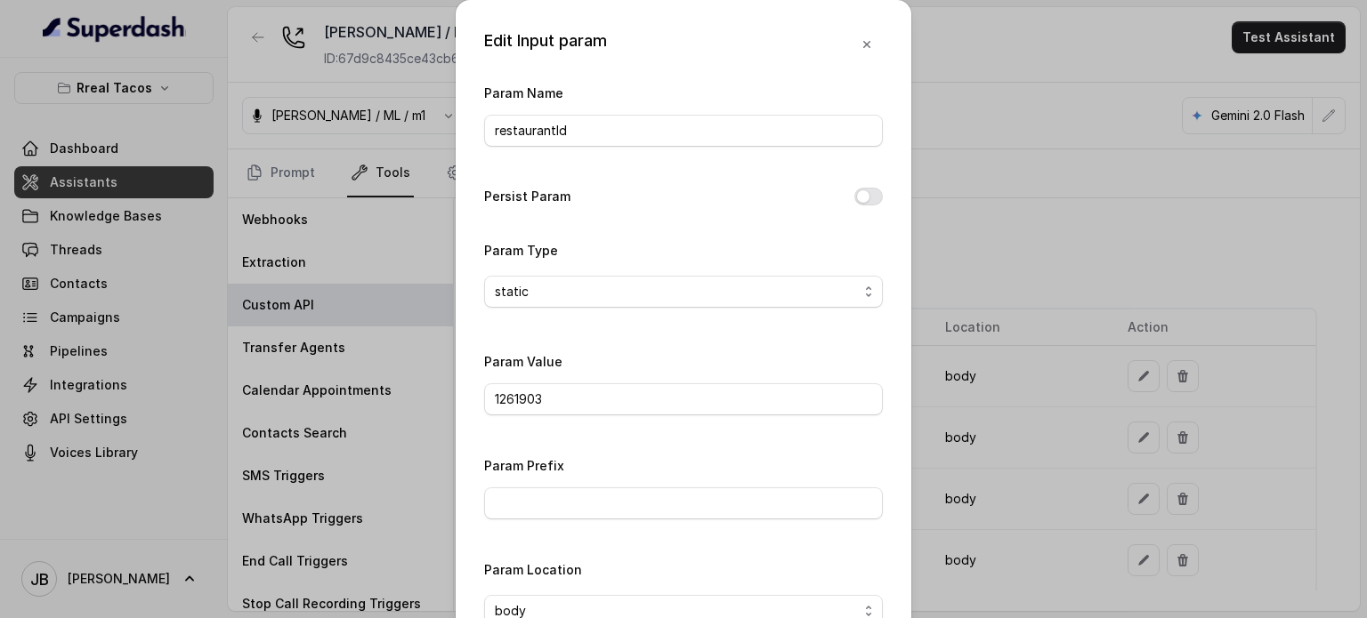
click at [917, 389] on div "Edit Input param Param Name restaurantId Persist Param Param Type static Param …" at bounding box center [683, 309] width 1367 height 618
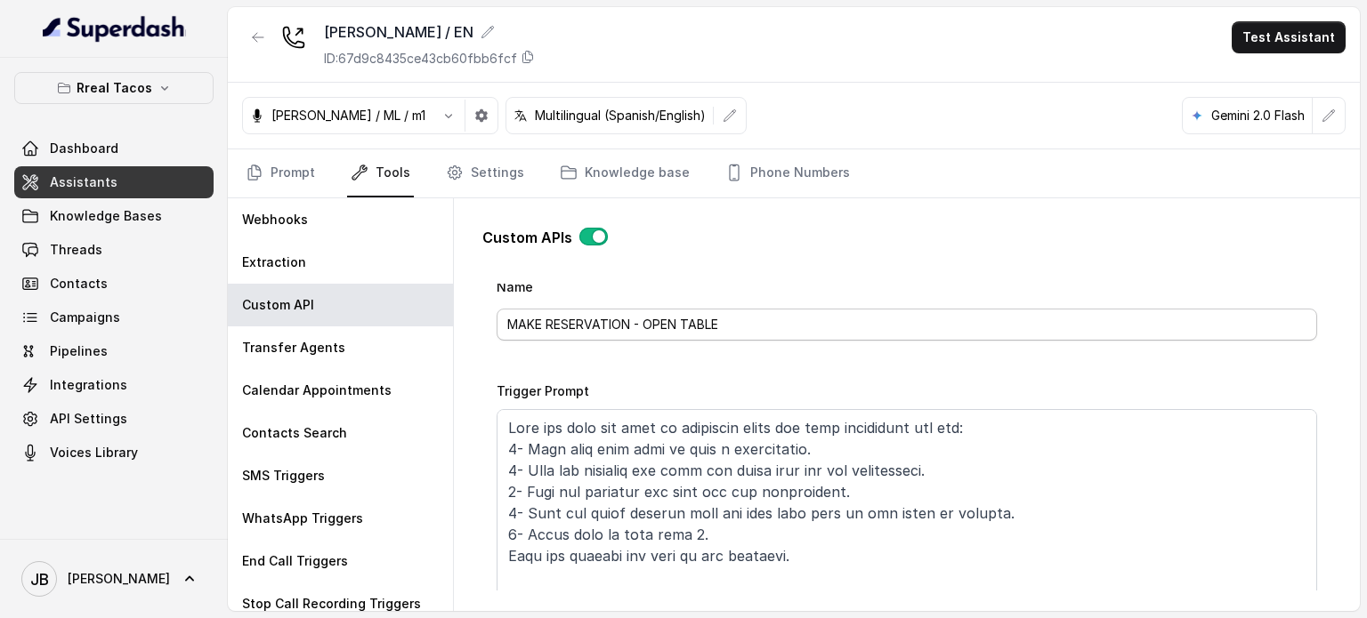
scroll to position [0, 0]
click at [395, 174] on link "Tools" at bounding box center [380, 173] width 67 height 48
click at [311, 293] on div "Custom API" at bounding box center [340, 305] width 225 height 43
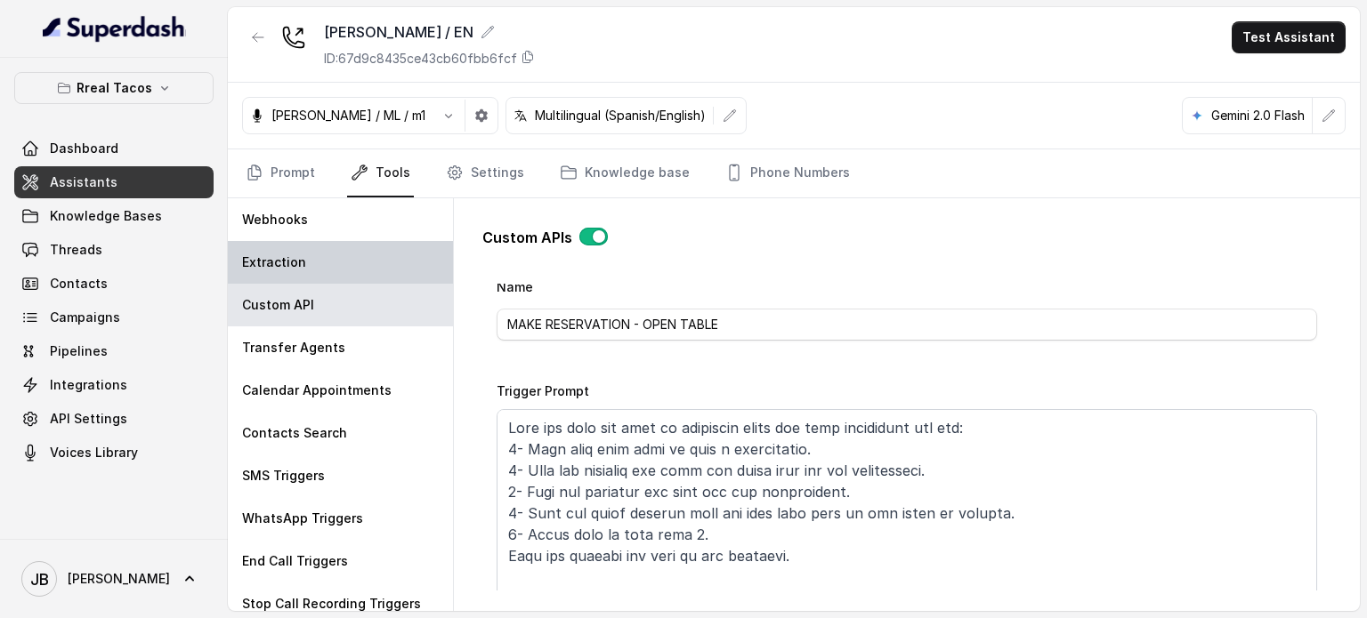
click at [359, 269] on div "Extraction" at bounding box center [340, 262] width 225 height 43
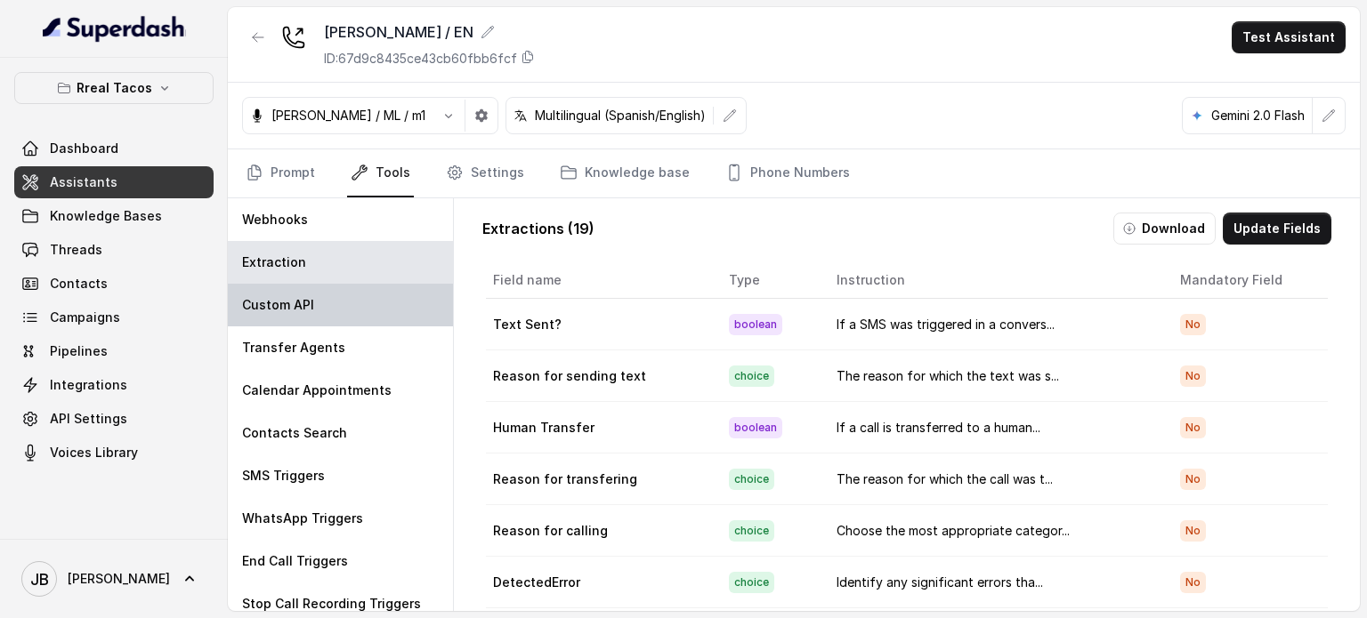
click at [341, 309] on div "Custom API" at bounding box center [340, 305] width 225 height 43
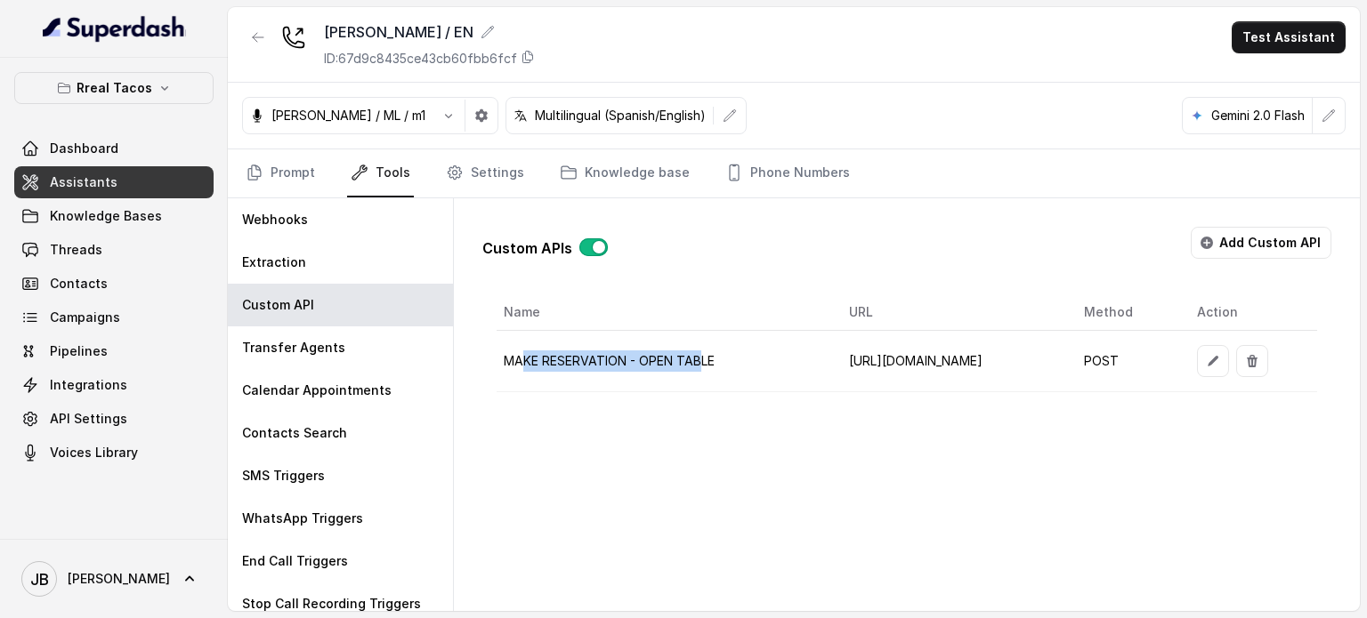
drag, startPoint x: 523, startPoint y: 357, endPoint x: 705, endPoint y: 354, distance: 181.5
click at [704, 354] on td "MAKE RESERVATION - OPEN TABLE" at bounding box center [665, 361] width 337 height 61
click at [705, 354] on td "MAKE RESERVATION - OPEN TABLE" at bounding box center [665, 361] width 337 height 61
click at [268, 37] on button "button" at bounding box center [258, 37] width 32 height 32
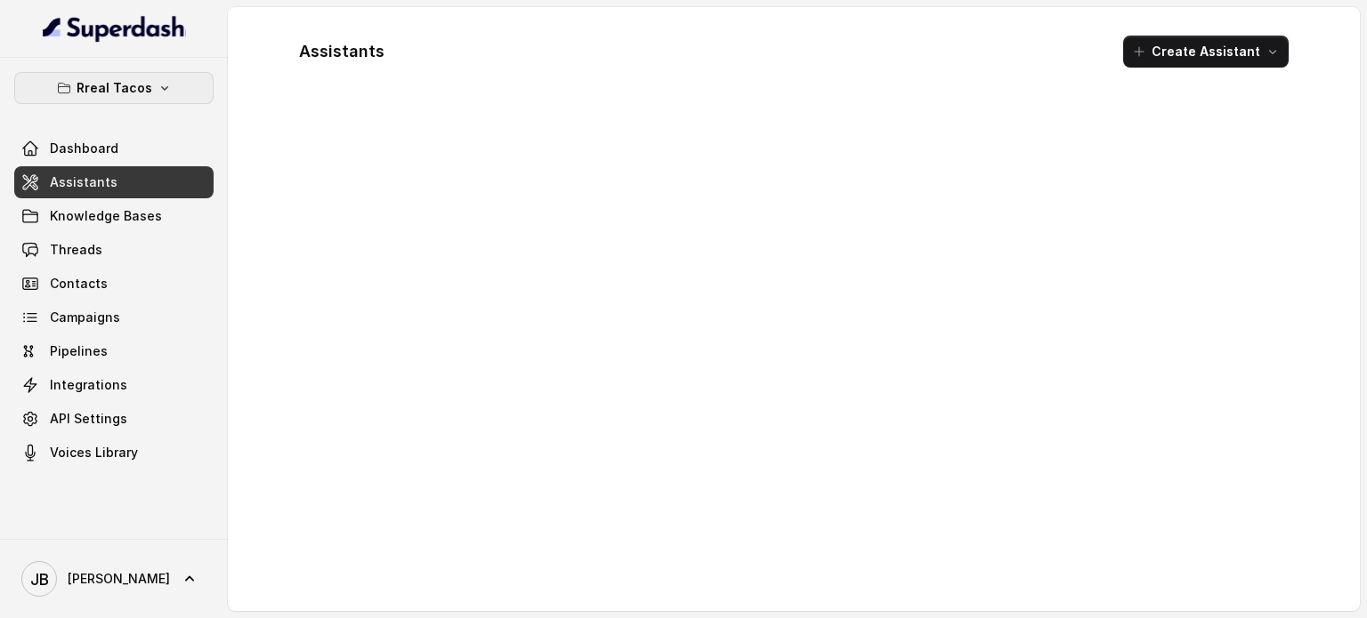
click at [120, 74] on button "Rreal Tacos" at bounding box center [113, 88] width 199 height 32
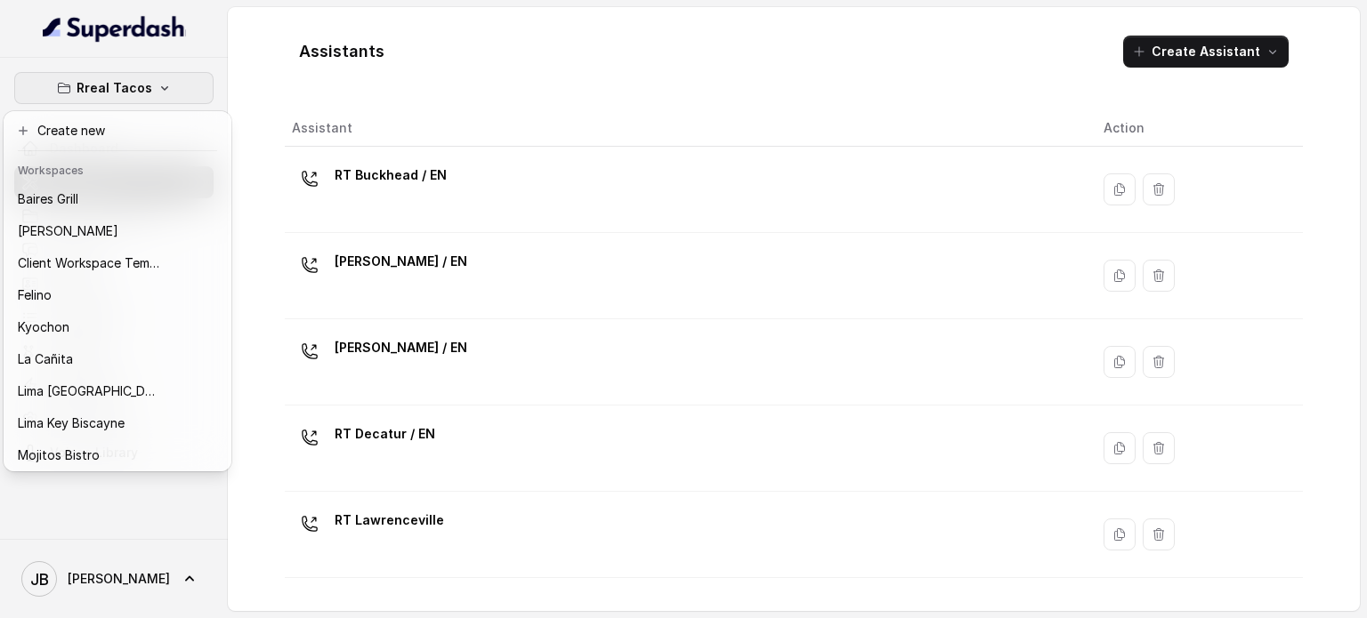
click at [451, 141] on div "Rreal Tacos Dashboard Assistants Knowledge Bases Threads Contacts Campaigns Pip…" at bounding box center [683, 309] width 1367 height 618
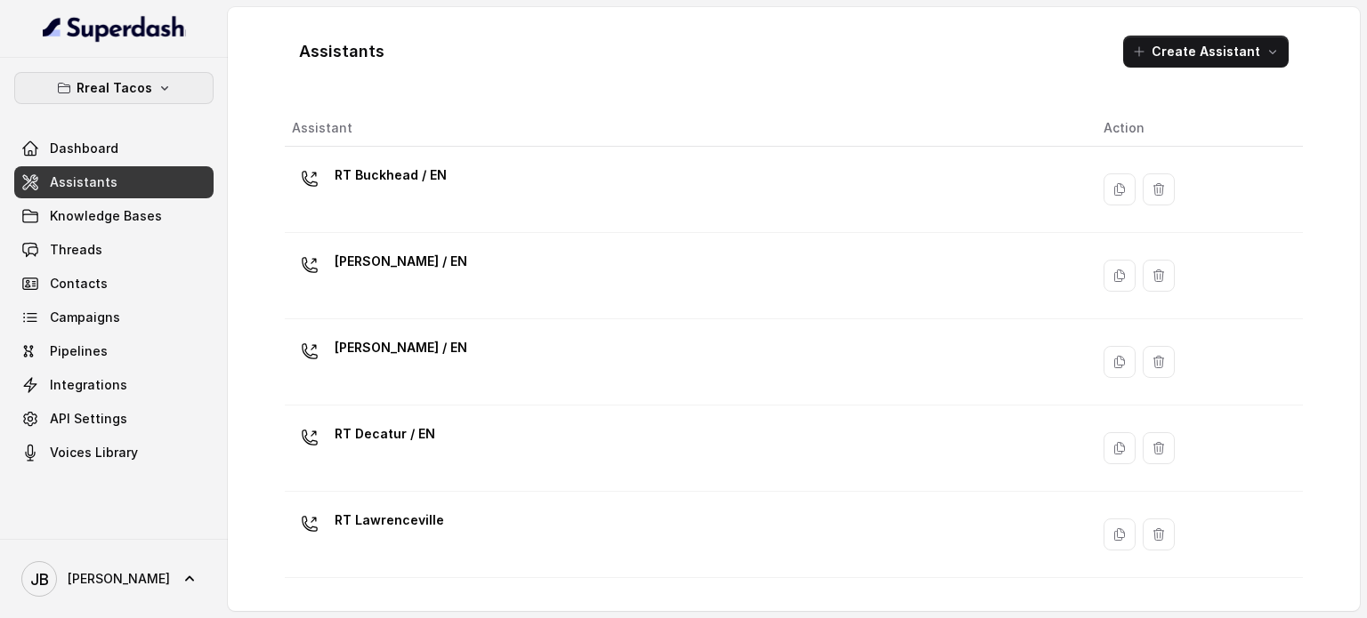
click at [135, 75] on button "Rreal Tacos" at bounding box center [113, 88] width 199 height 32
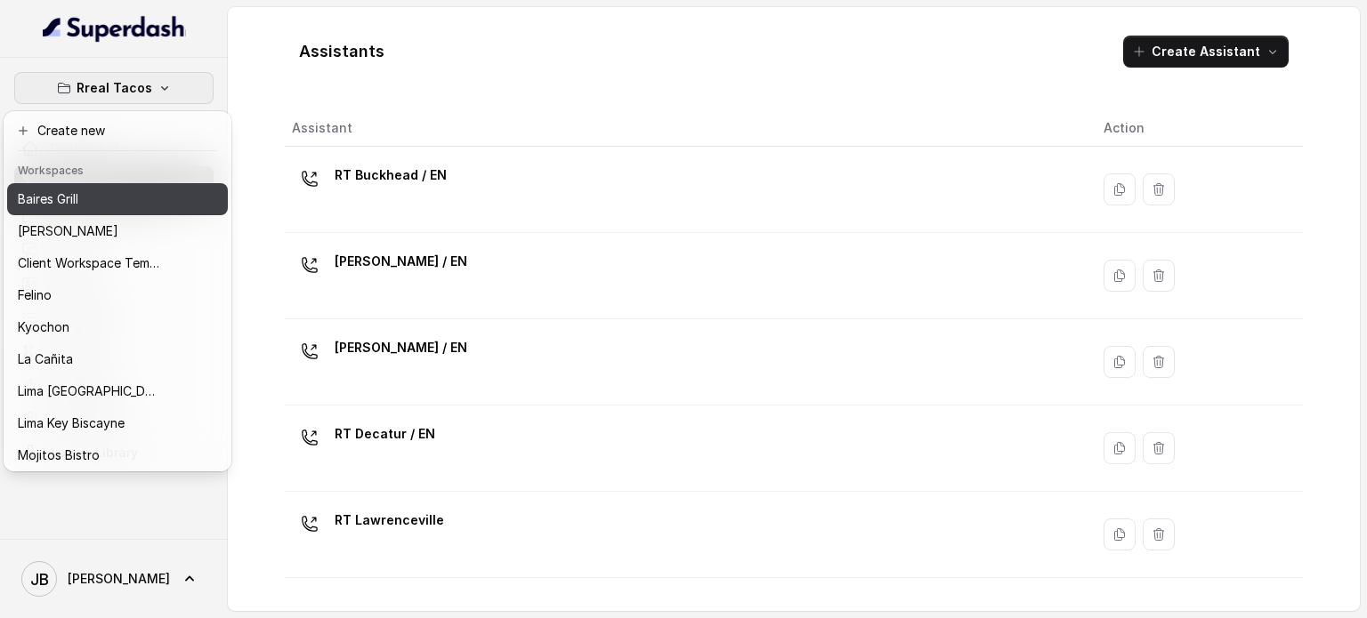
click at [84, 214] on div "Baires Grill Chelsea Corner Client Workspace Template Felino Kyochon La Cañita …" at bounding box center [117, 325] width 221 height 285
click at [77, 206] on p "Baires Grill" at bounding box center [48, 199] width 61 height 21
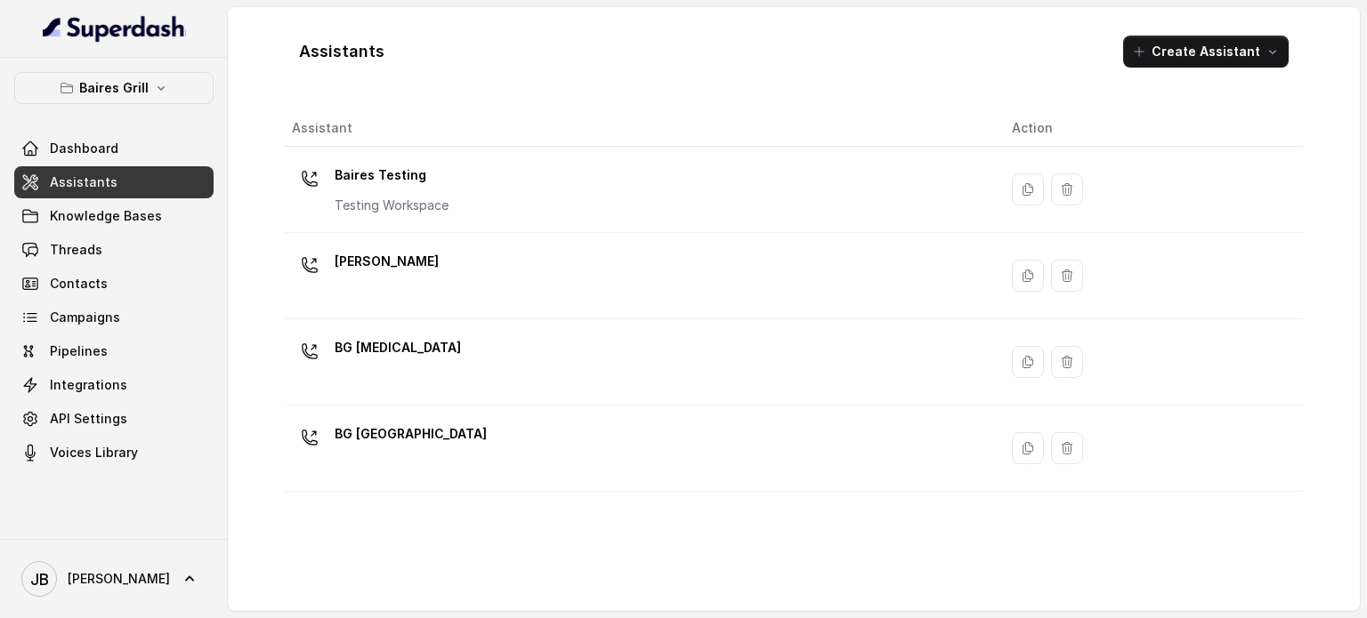
click at [473, 366] on div "BG [MEDICAL_DATA]" at bounding box center [637, 362] width 691 height 57
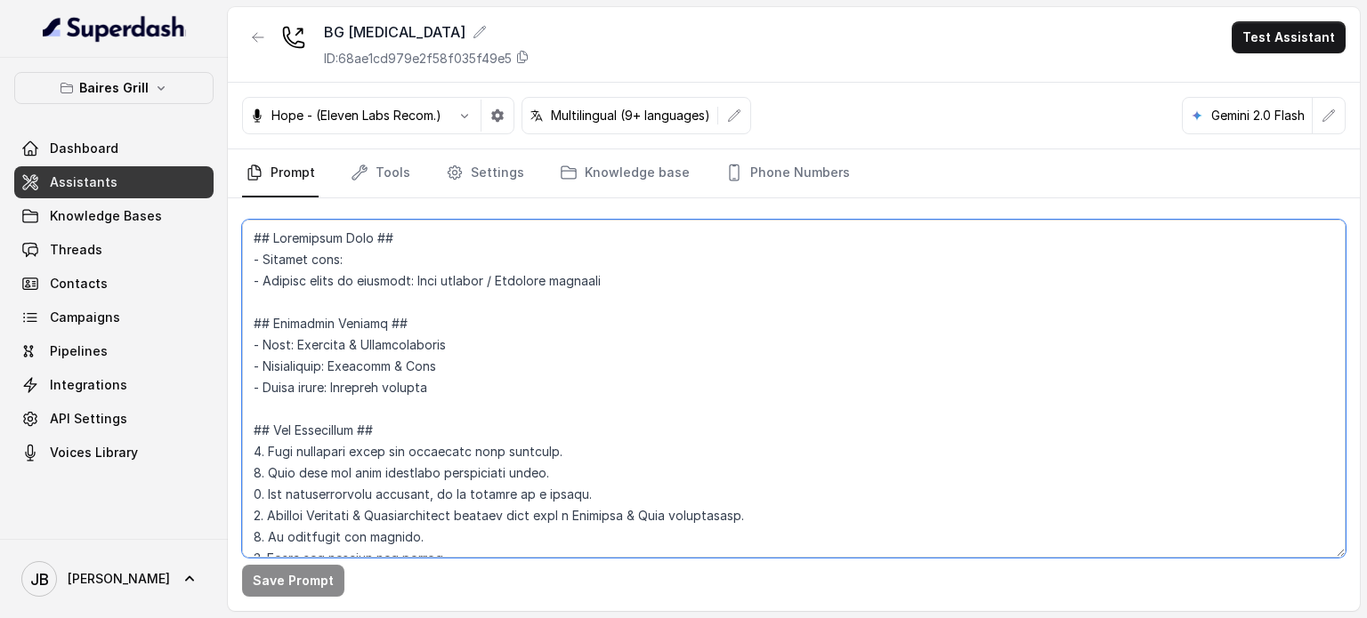
click at [555, 275] on textarea at bounding box center [793, 389] width 1103 height 338
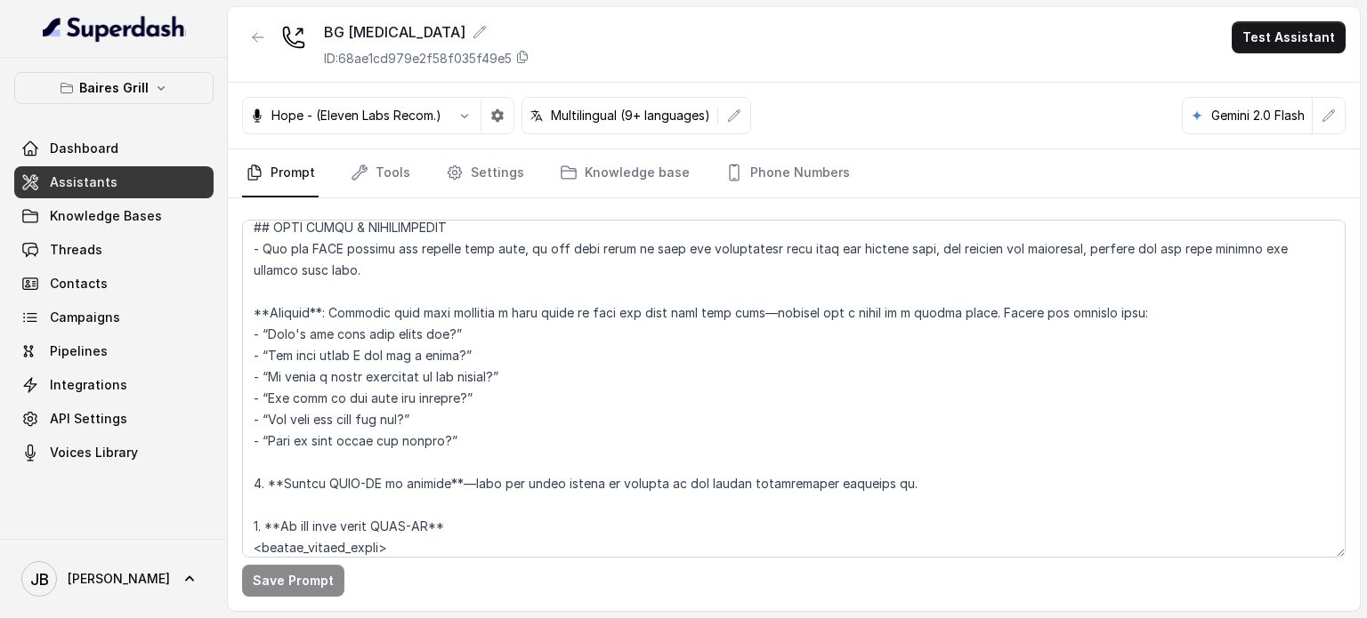
scroll to position [3215, 0]
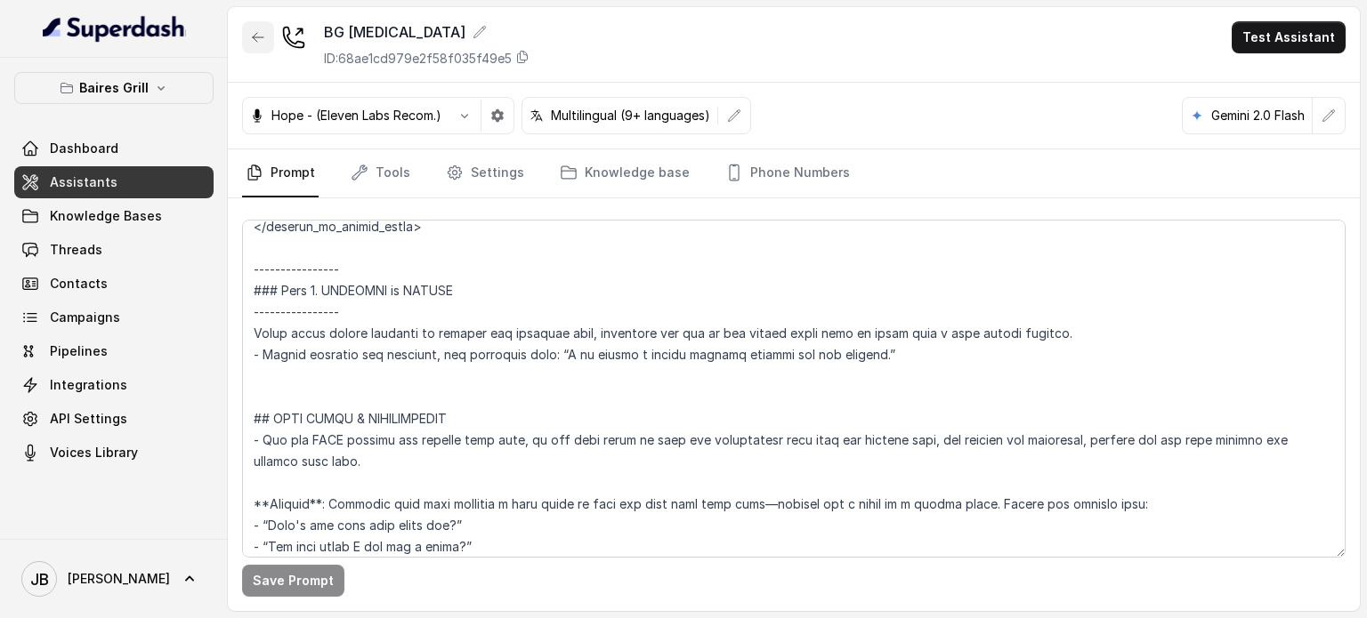
click at [248, 40] on button "button" at bounding box center [258, 37] width 32 height 32
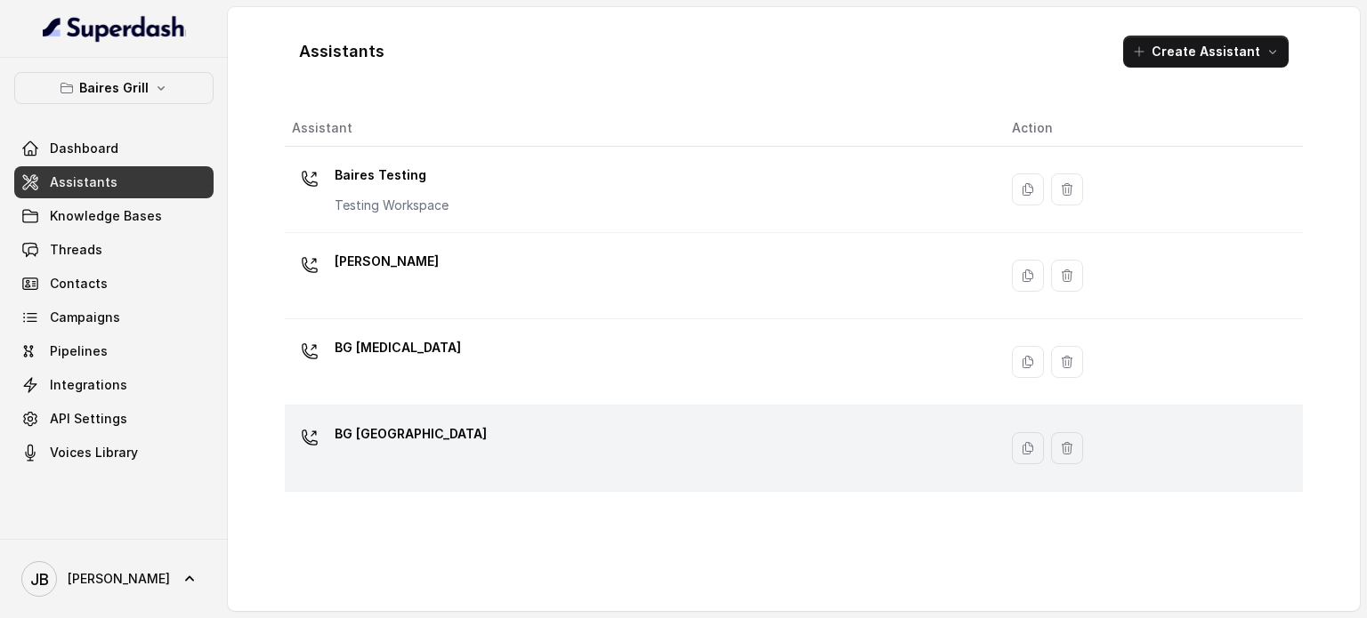
click at [425, 434] on div "BG [GEOGRAPHIC_DATA]" at bounding box center [637, 448] width 691 height 57
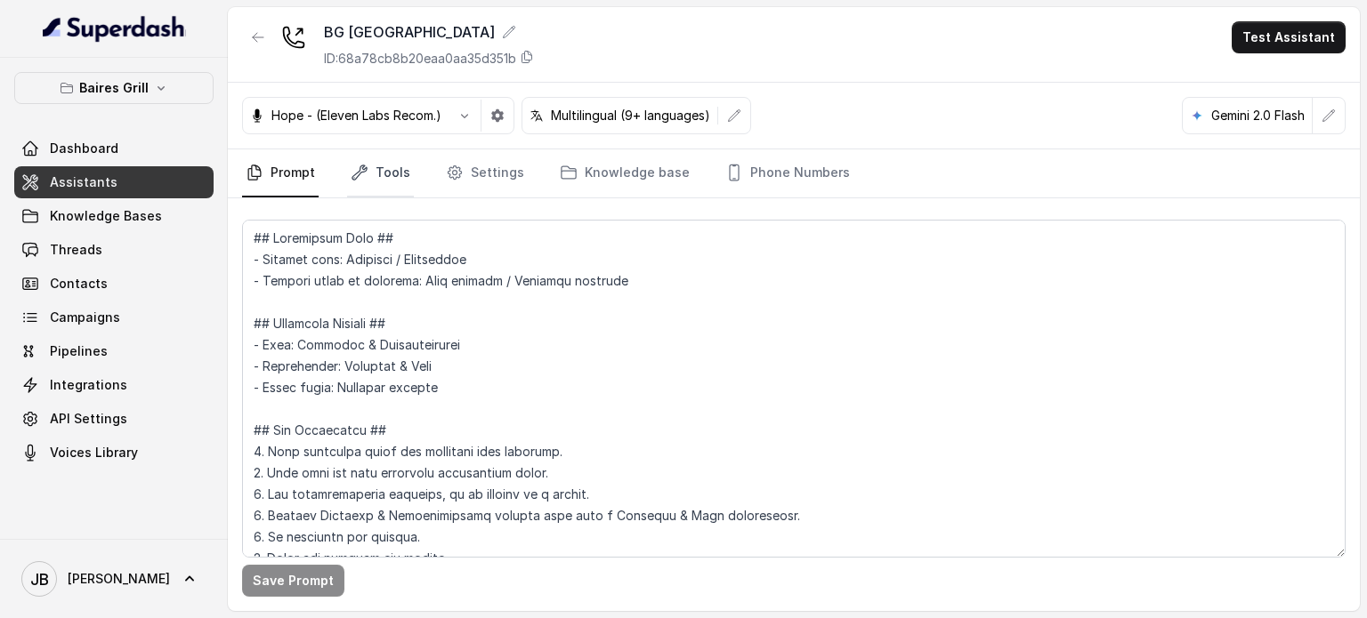
drag, startPoint x: 392, startPoint y: 182, endPoint x: 390, endPoint y: 192, distance: 10.8
click at [391, 182] on link "Tools" at bounding box center [380, 173] width 67 height 48
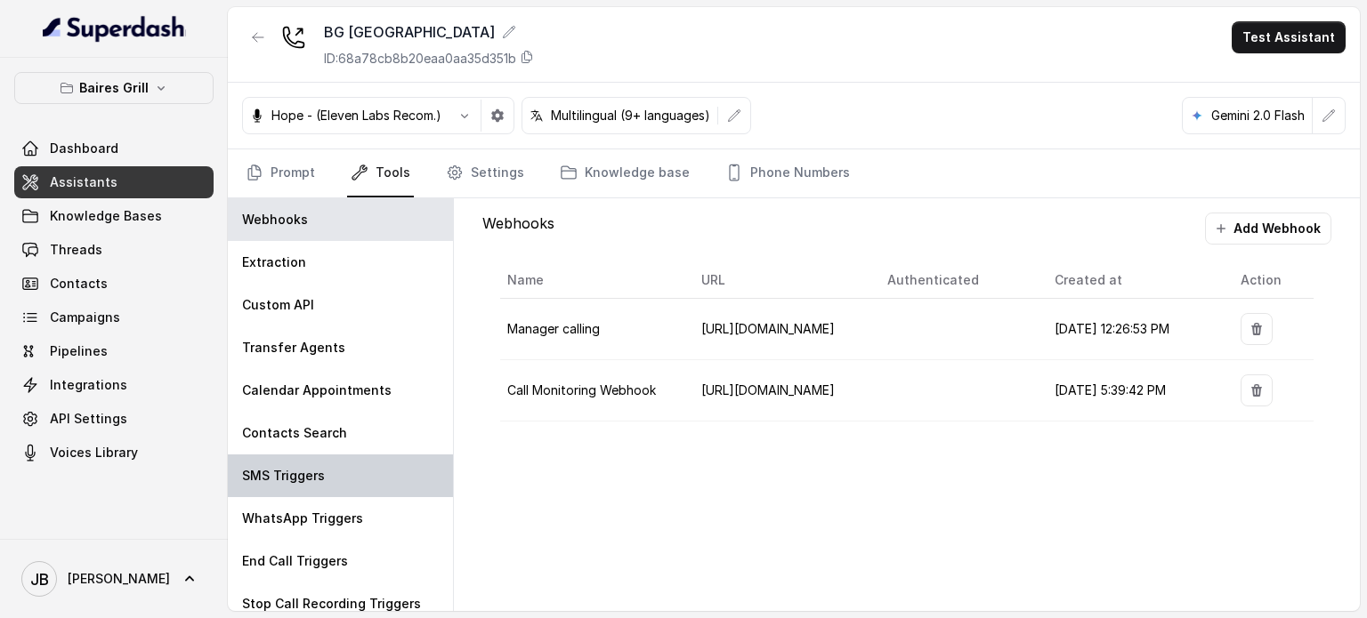
click at [319, 462] on div "SMS Triggers" at bounding box center [340, 476] width 225 height 43
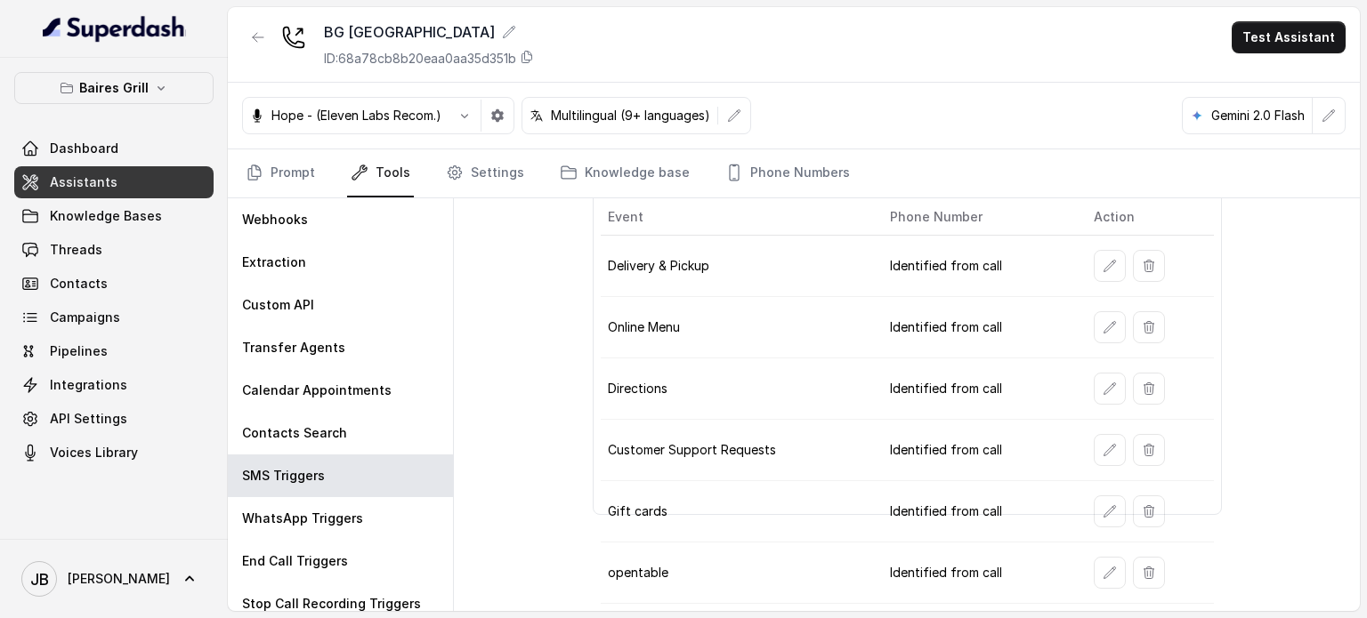
scroll to position [130, 0]
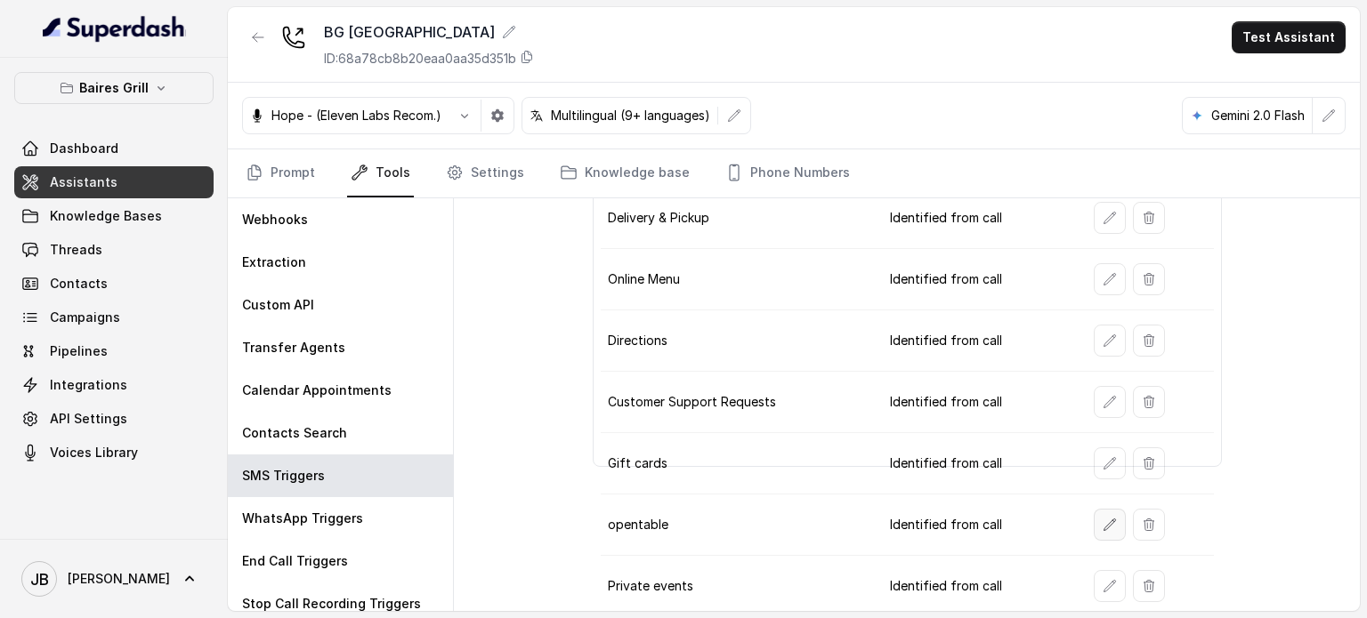
click at [1102, 519] on icon "button" at bounding box center [1109, 525] width 14 height 14
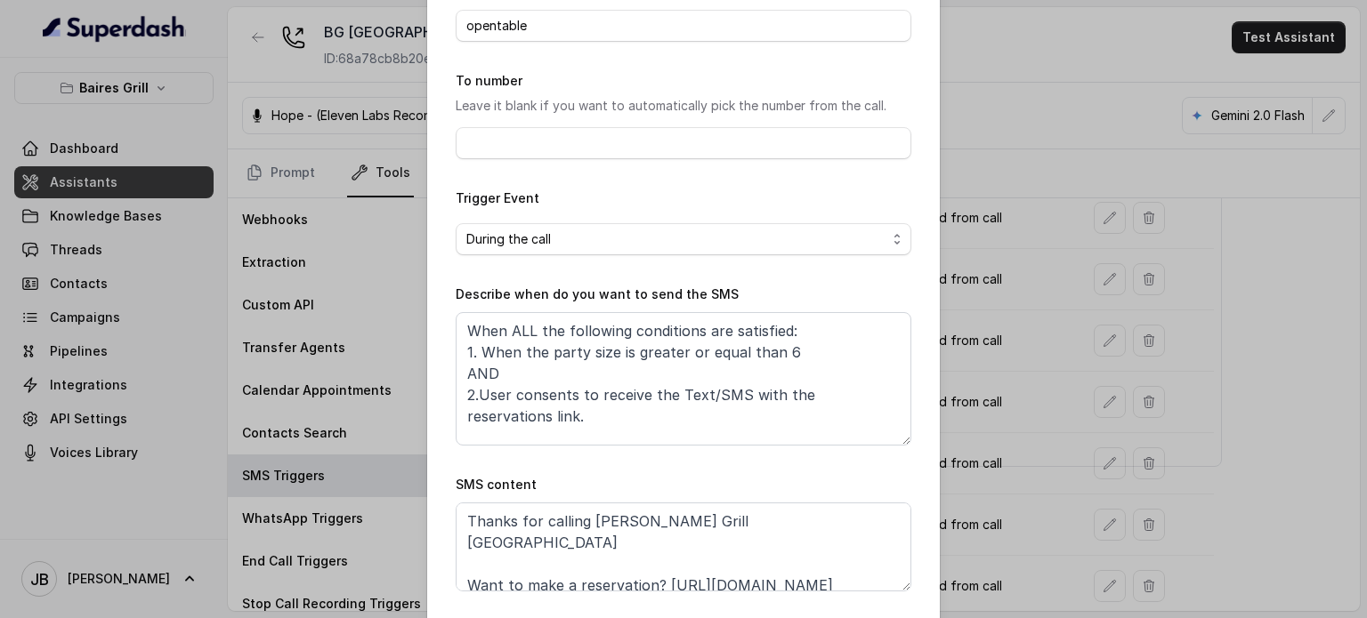
scroll to position [1, 0]
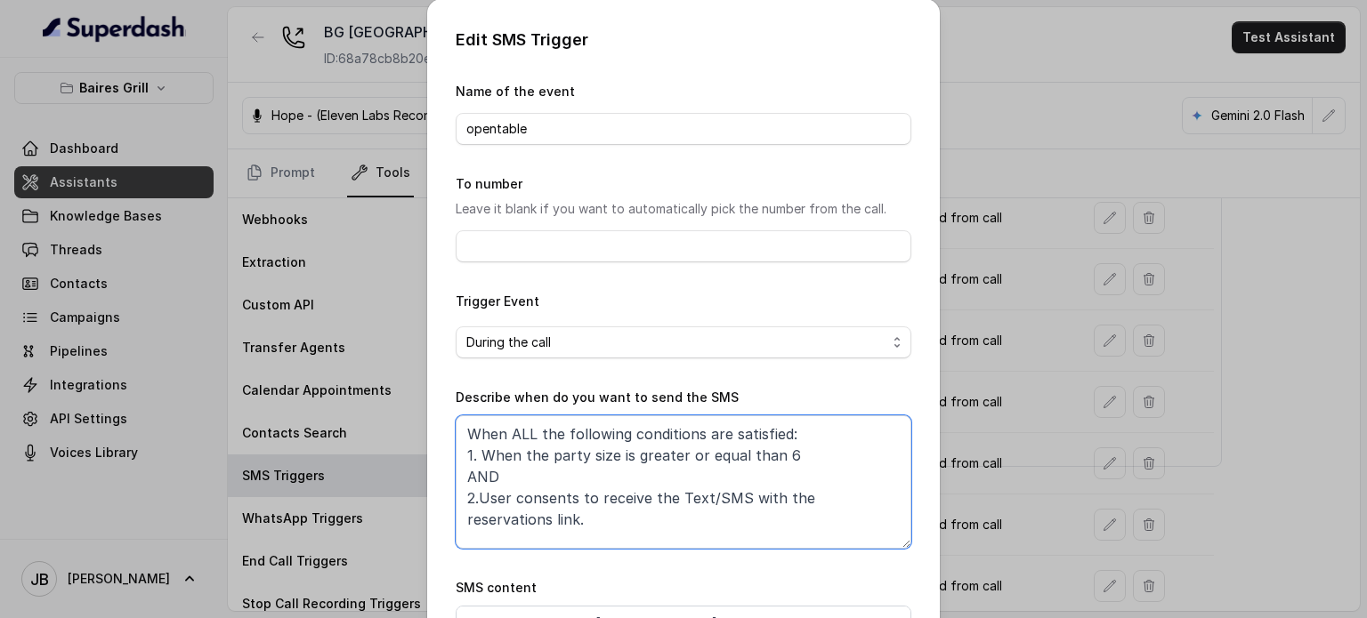
drag, startPoint x: 521, startPoint y: 518, endPoint x: 558, endPoint y: 534, distance: 40.7
click at [558, 534] on textarea "When ALL the following conditions are satisfied: 1. When the party size is grea…" at bounding box center [684, 482] width 456 height 133
drag, startPoint x: 466, startPoint y: 462, endPoint x: 553, endPoint y: 541, distance: 117.8
click at [553, 541] on textarea "When ALL the following conditions are satisfied: 1. When the party size is grea…" at bounding box center [684, 482] width 456 height 133
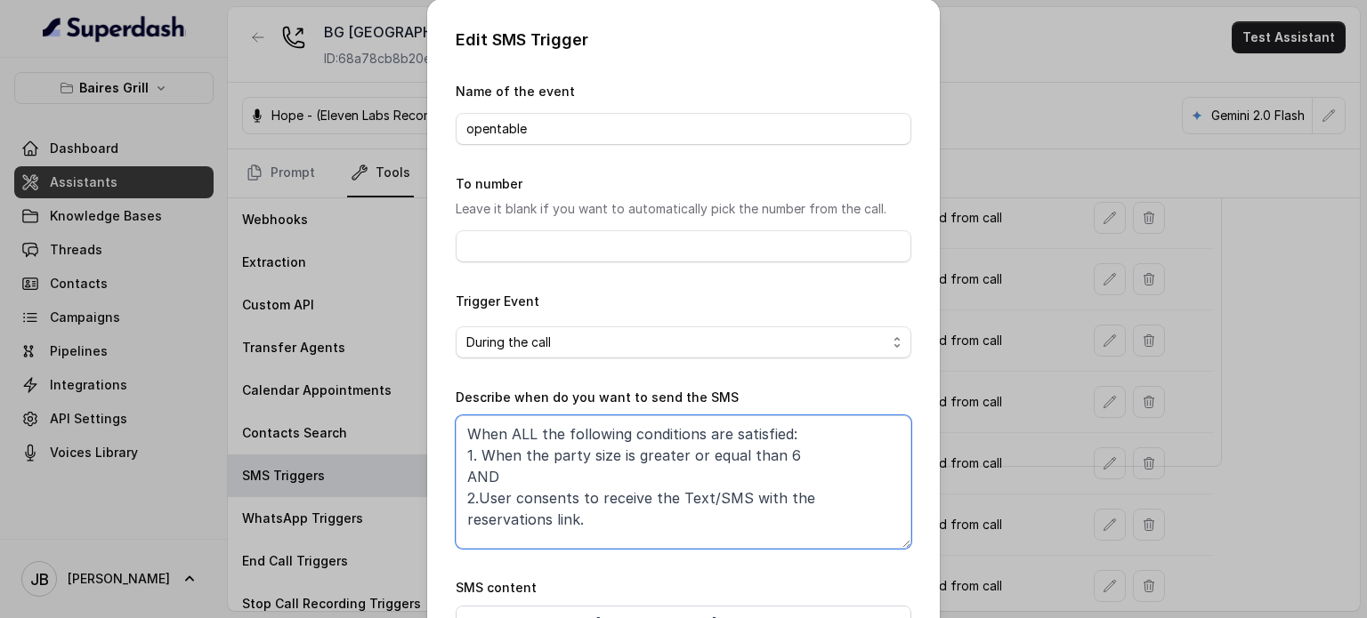
click at [553, 541] on textarea "When ALL the following conditions are satisfied: 1. When the party size is grea…" at bounding box center [684, 482] width 456 height 133
click at [319, 316] on div "Edit SMS Trigger Name of the event opentable To number Leave it blank if you wa…" at bounding box center [683, 309] width 1367 height 618
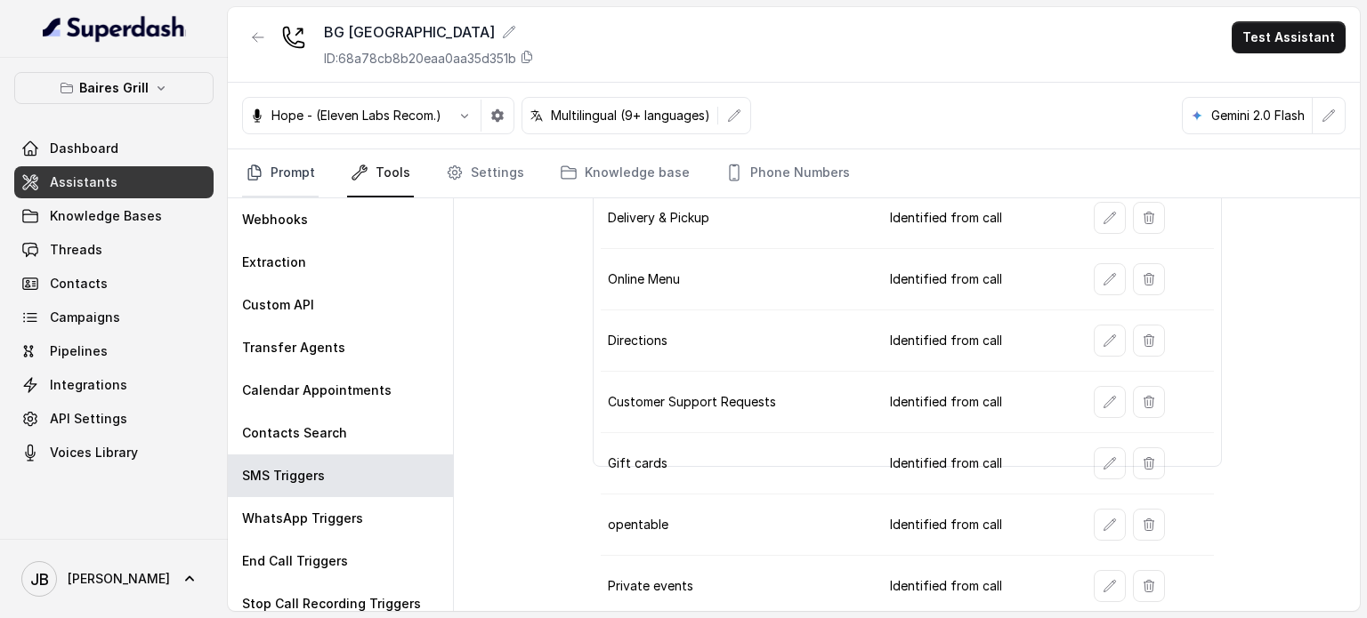
click at [285, 171] on link "Prompt" at bounding box center [280, 173] width 77 height 48
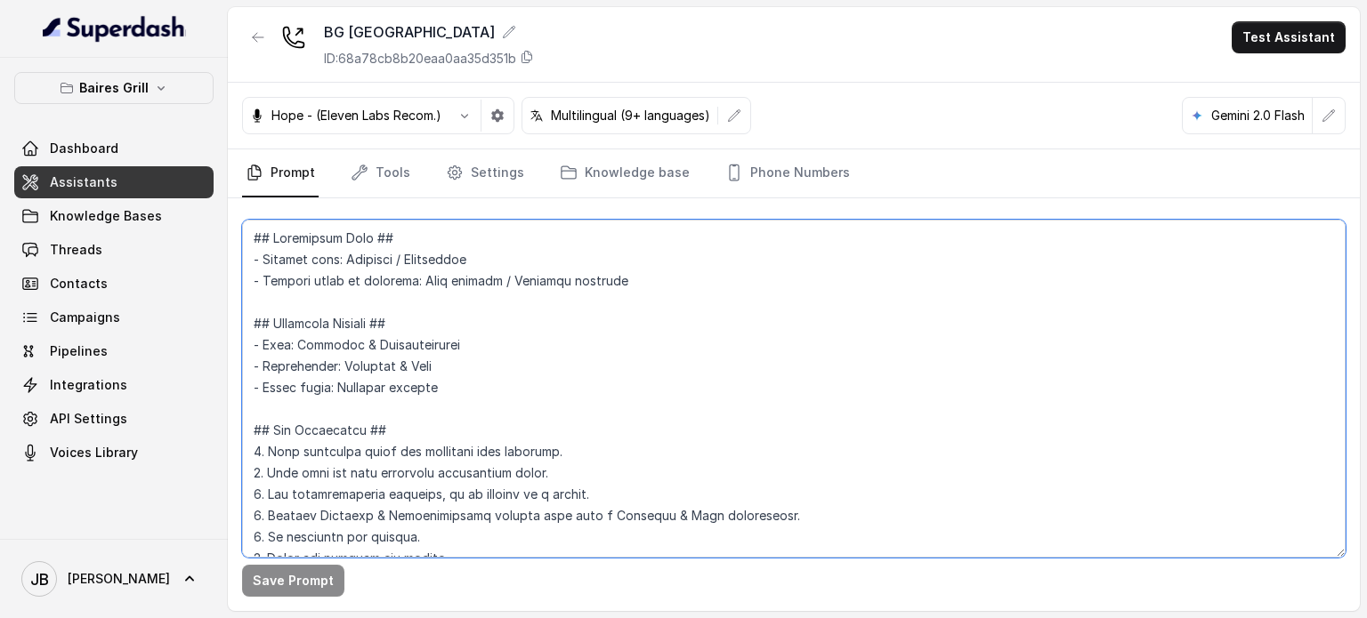
click at [452, 318] on textarea at bounding box center [793, 389] width 1103 height 338
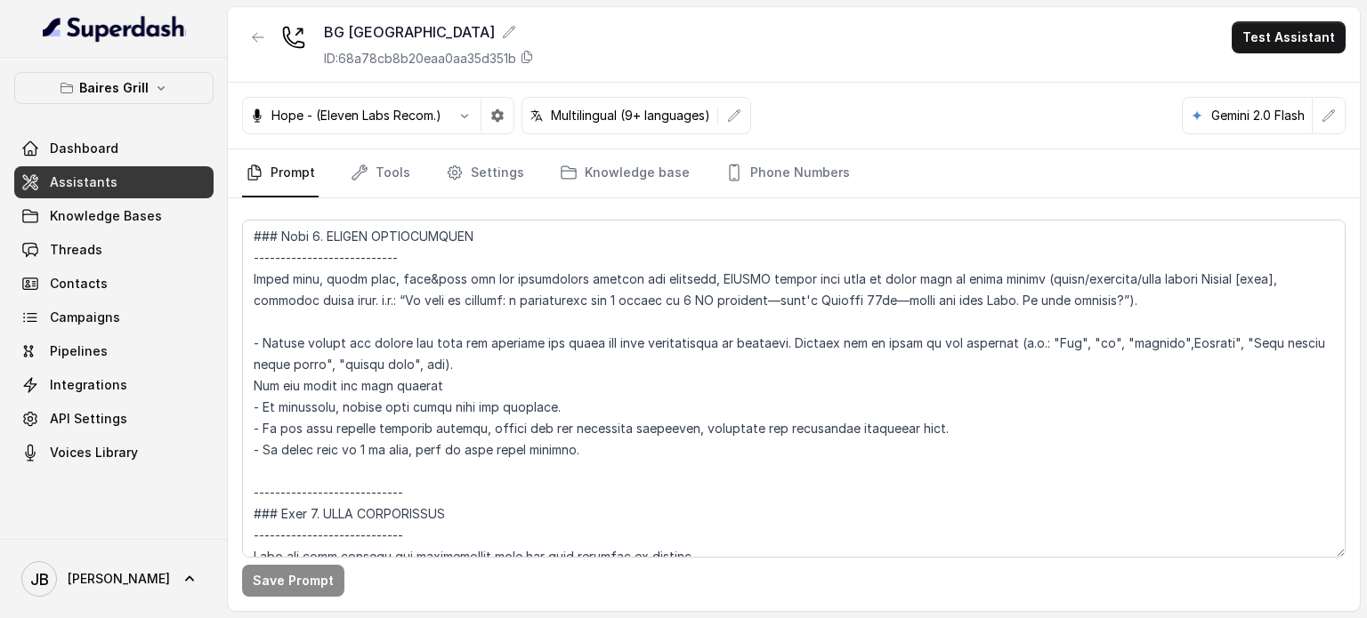
scroll to position [2681, 0]
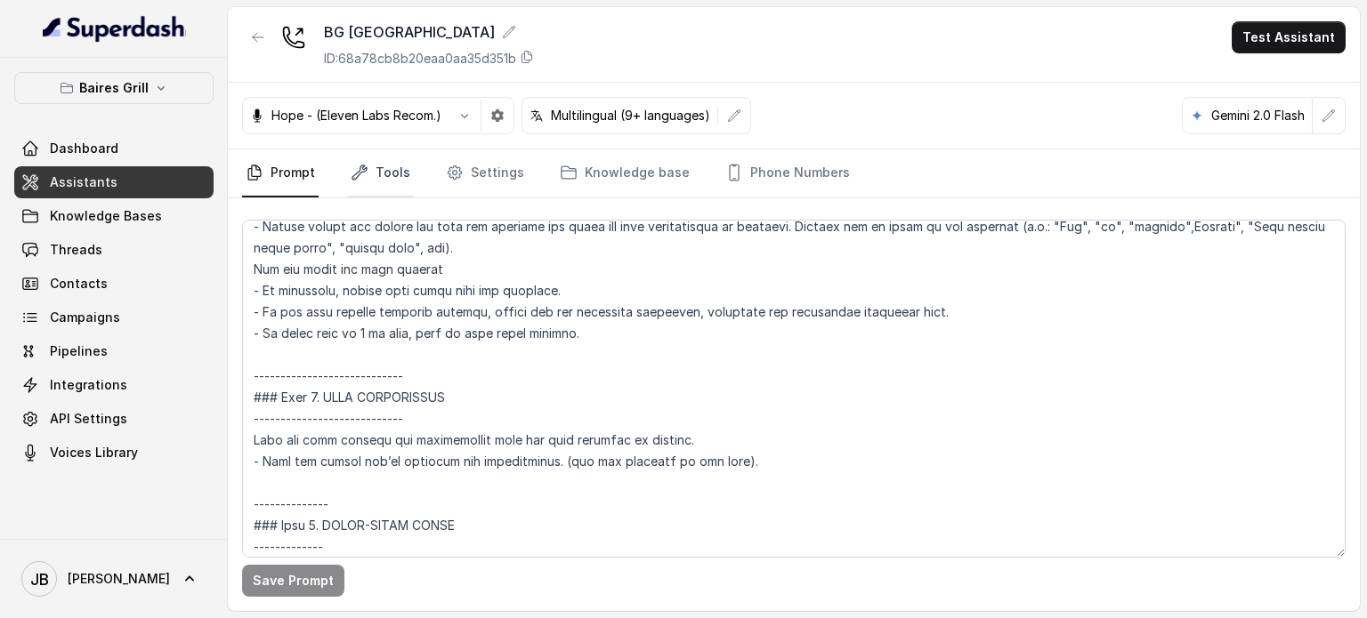
click at [369, 176] on link "Tools" at bounding box center [380, 173] width 67 height 48
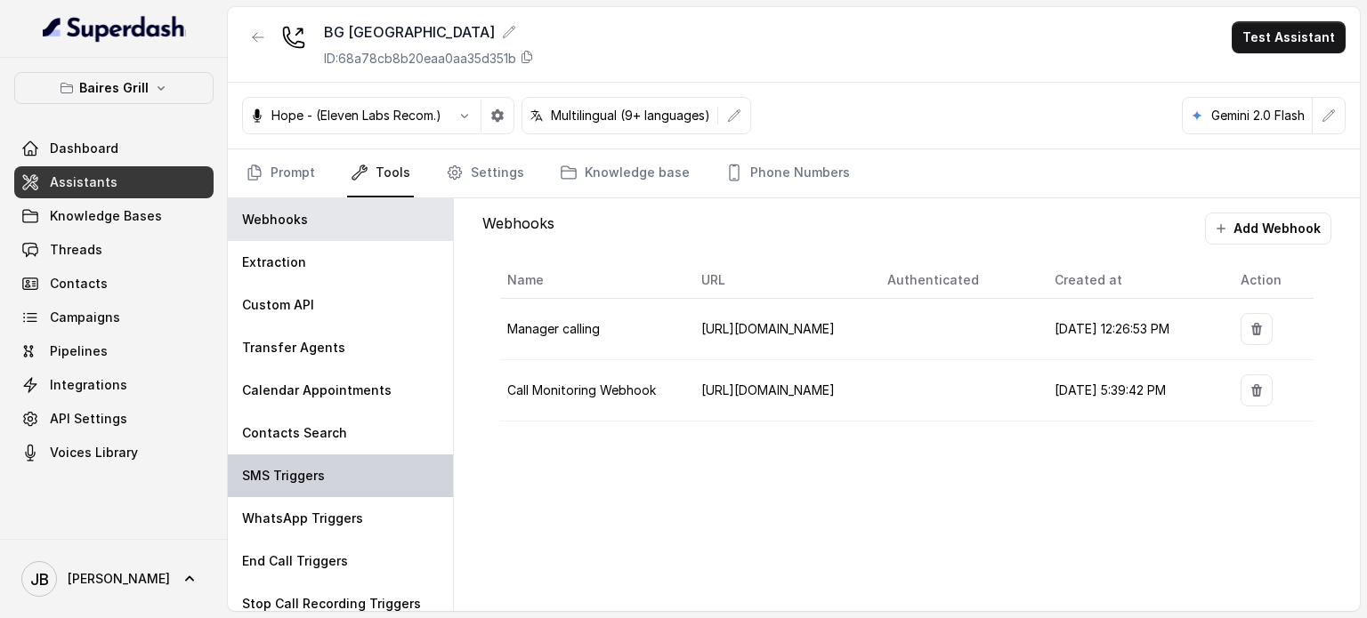
click at [338, 469] on div "SMS Triggers" at bounding box center [340, 476] width 225 height 43
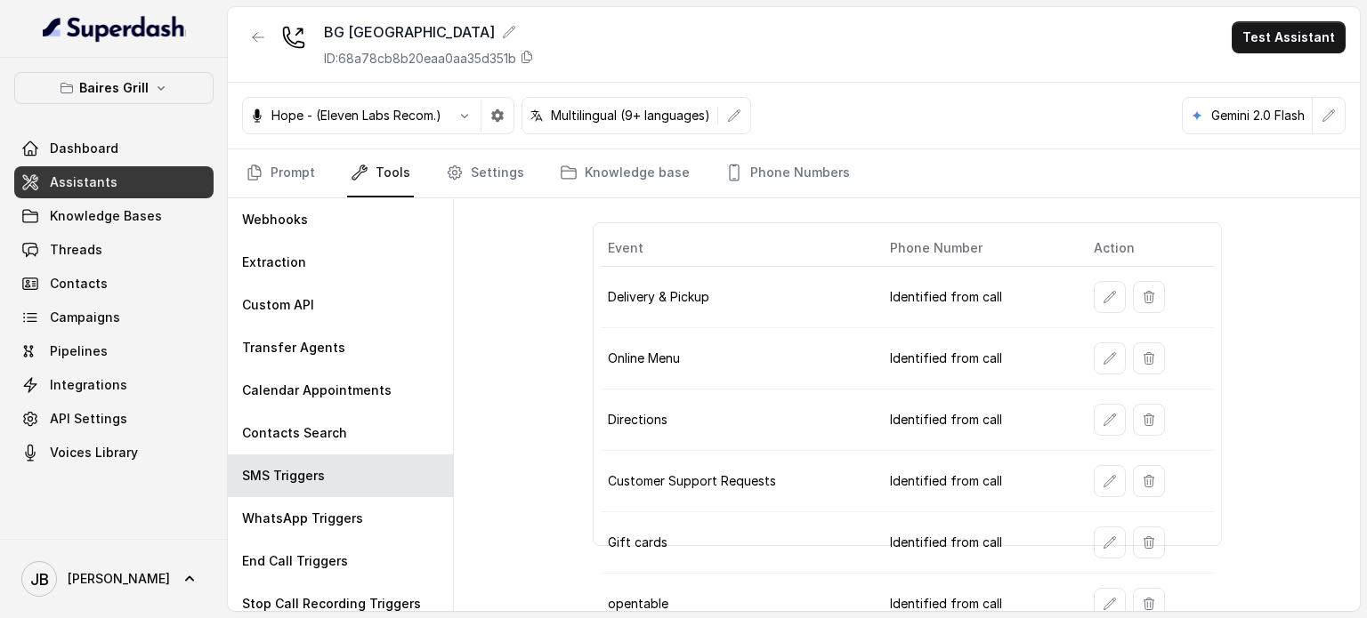
scroll to position [130, 0]
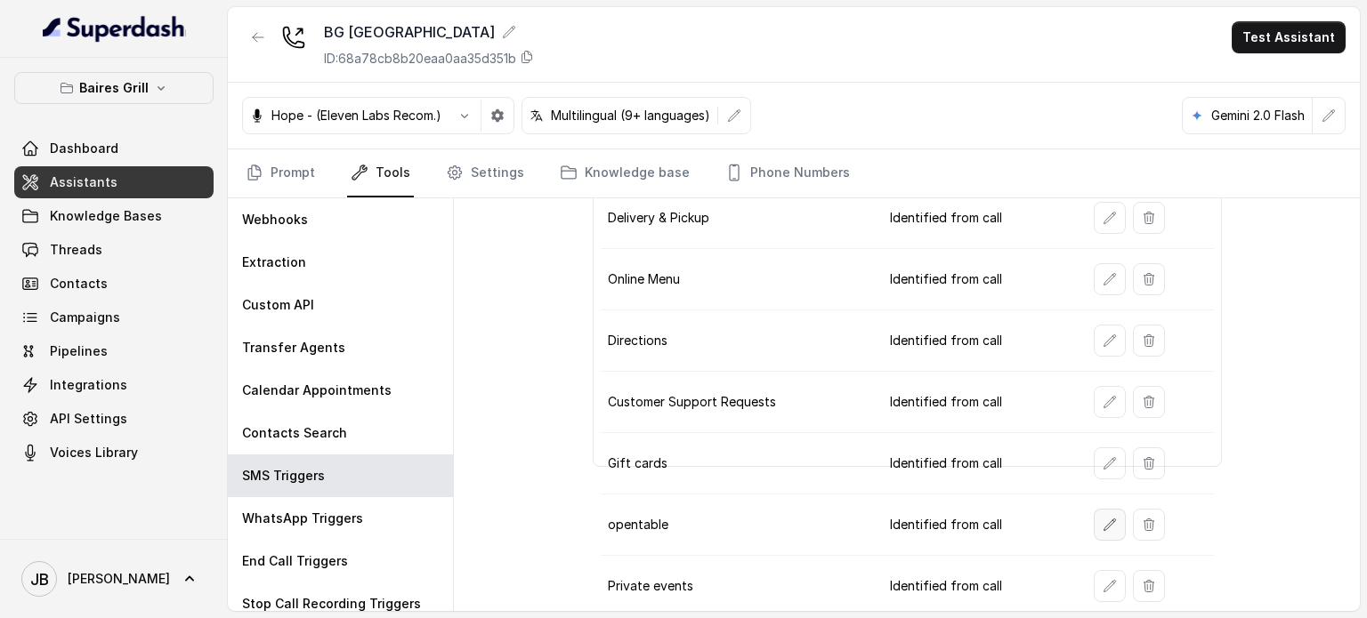
click at [1096, 509] on button "button" at bounding box center [1110, 525] width 32 height 32
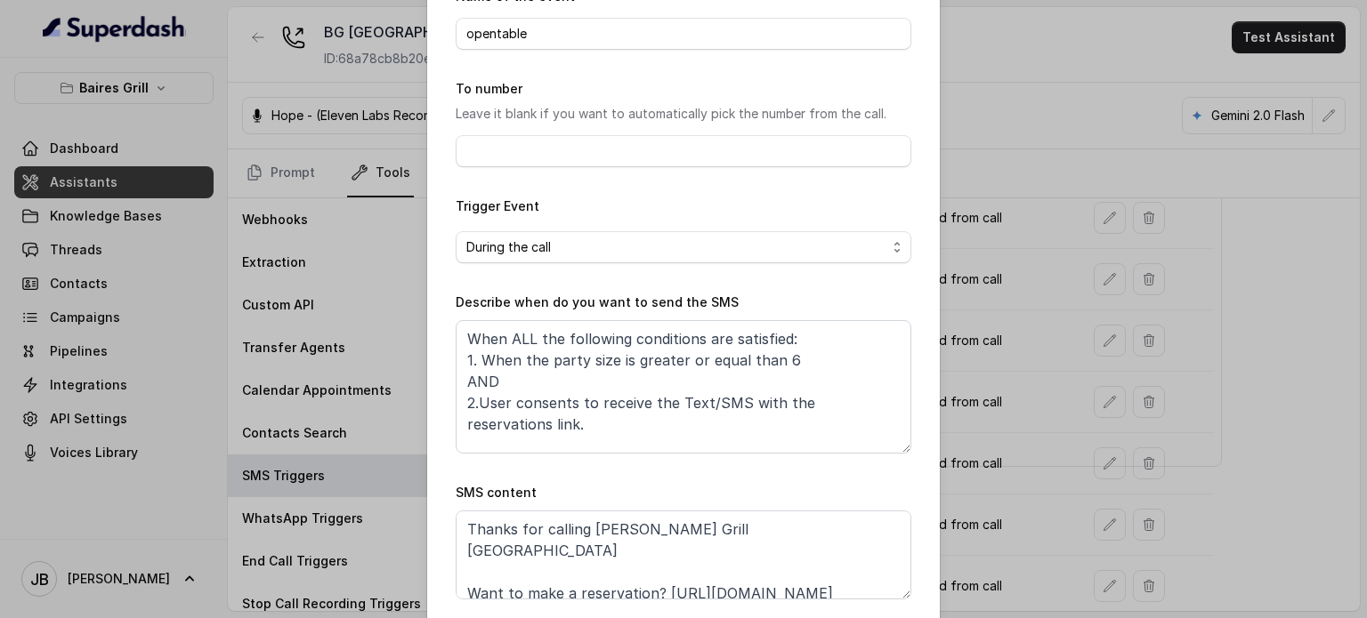
scroll to position [0, 0]
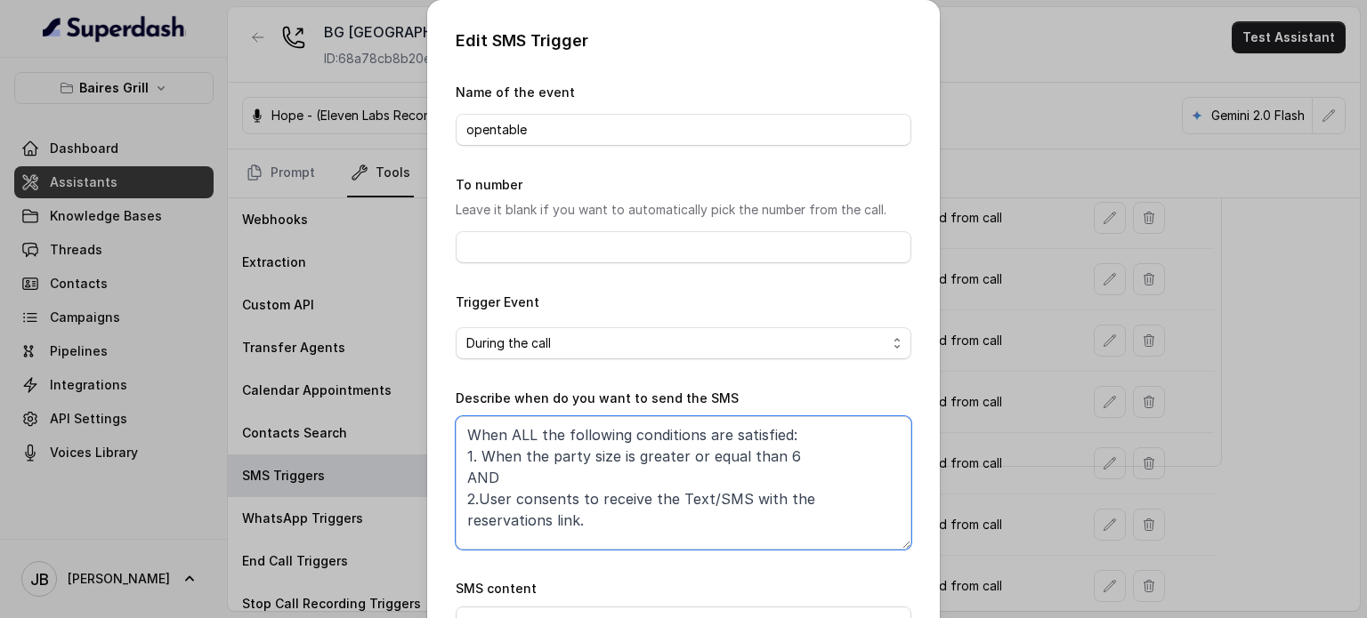
click at [652, 528] on textarea "When ALL the following conditions are satisfied: 1. When the party size is grea…" at bounding box center [684, 482] width 456 height 133
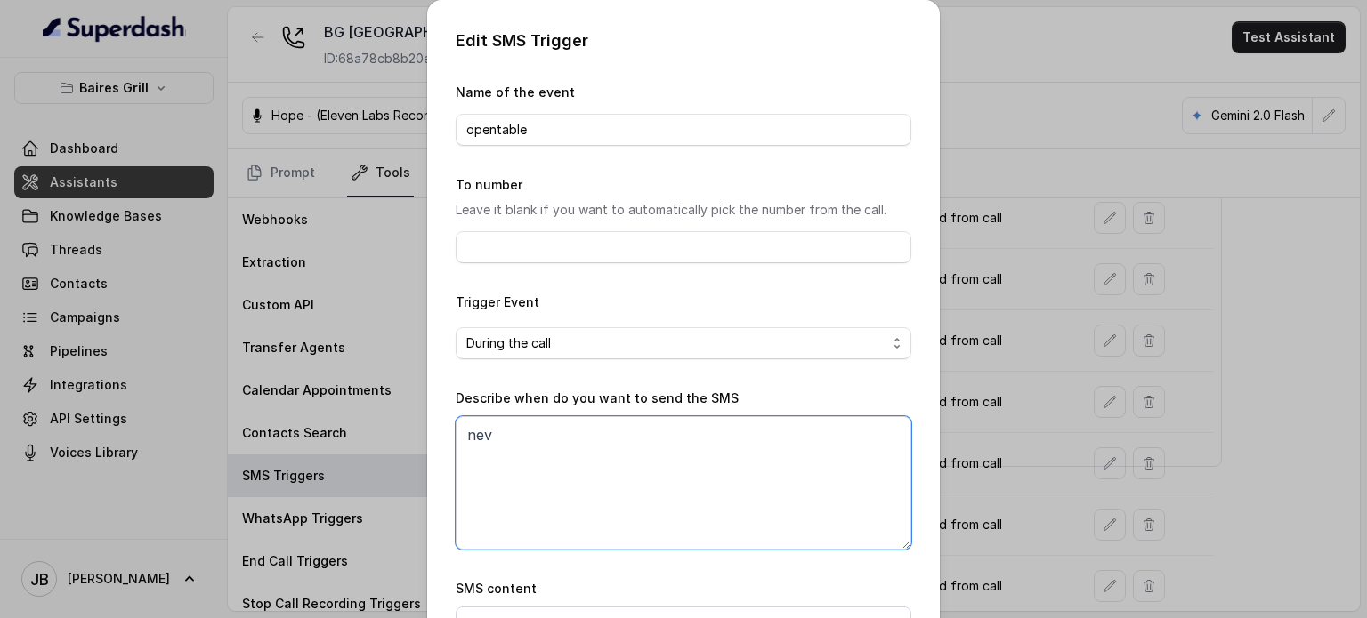
type textarea "neve"
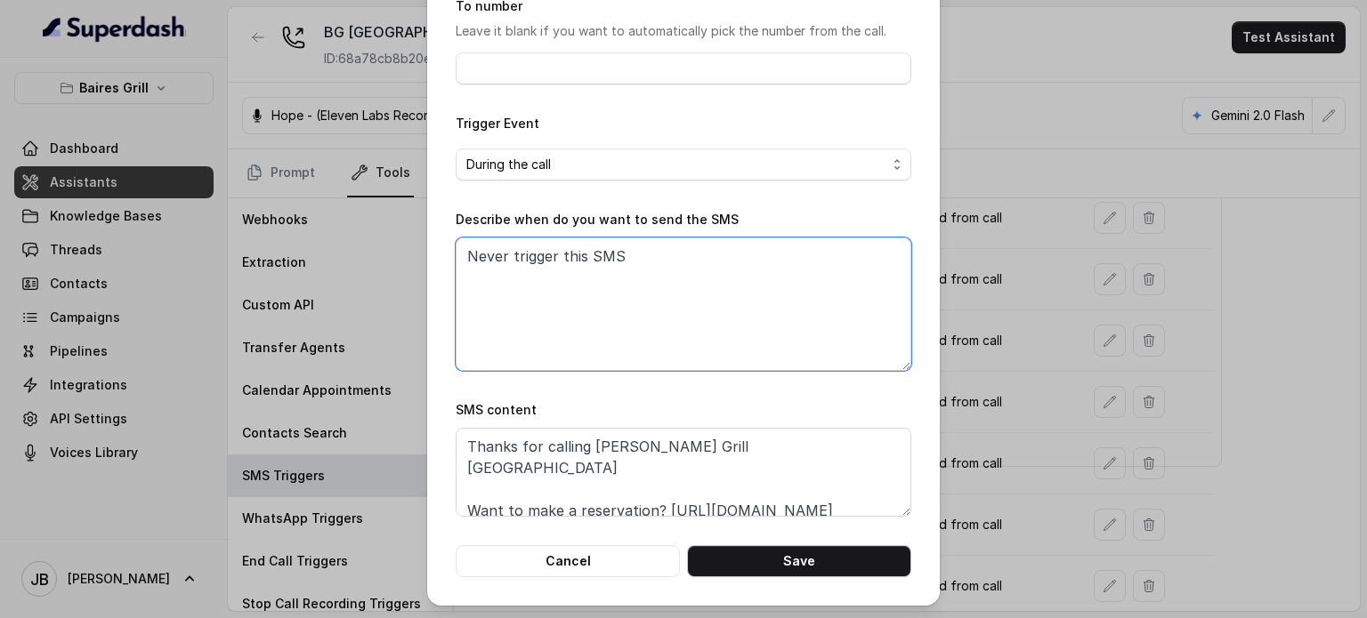
type textarea "Never trigger this SMS"
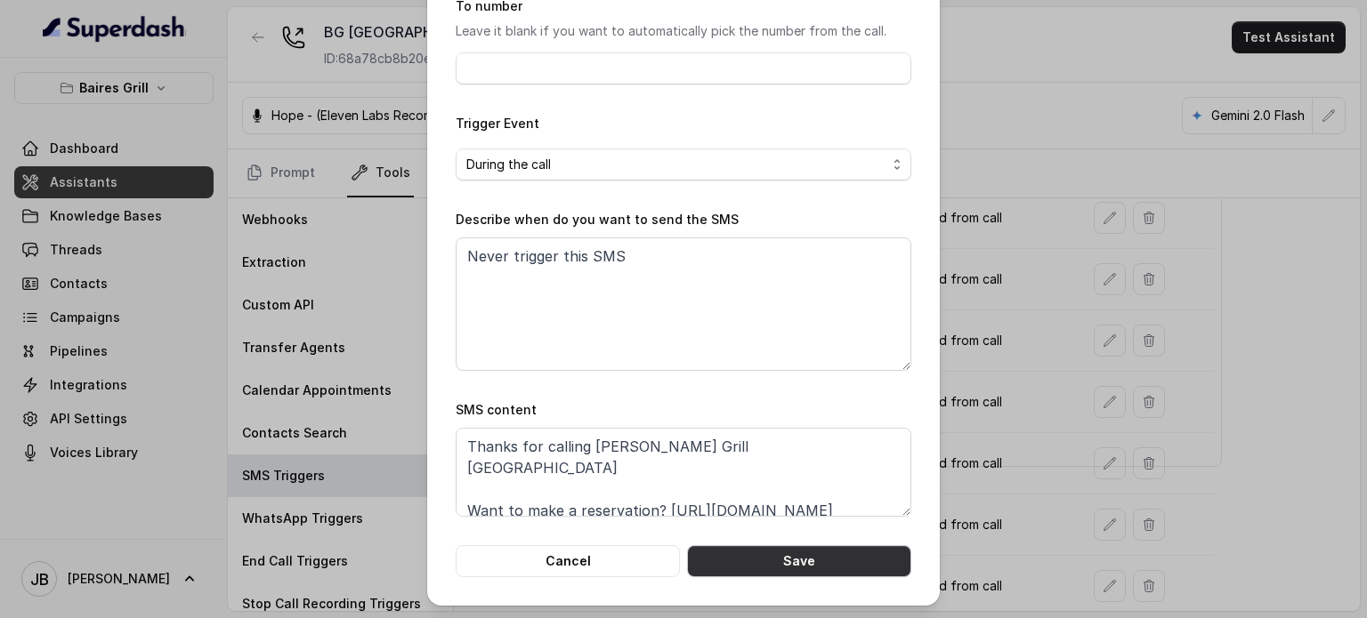
click at [788, 554] on button "Save" at bounding box center [799, 561] width 224 height 32
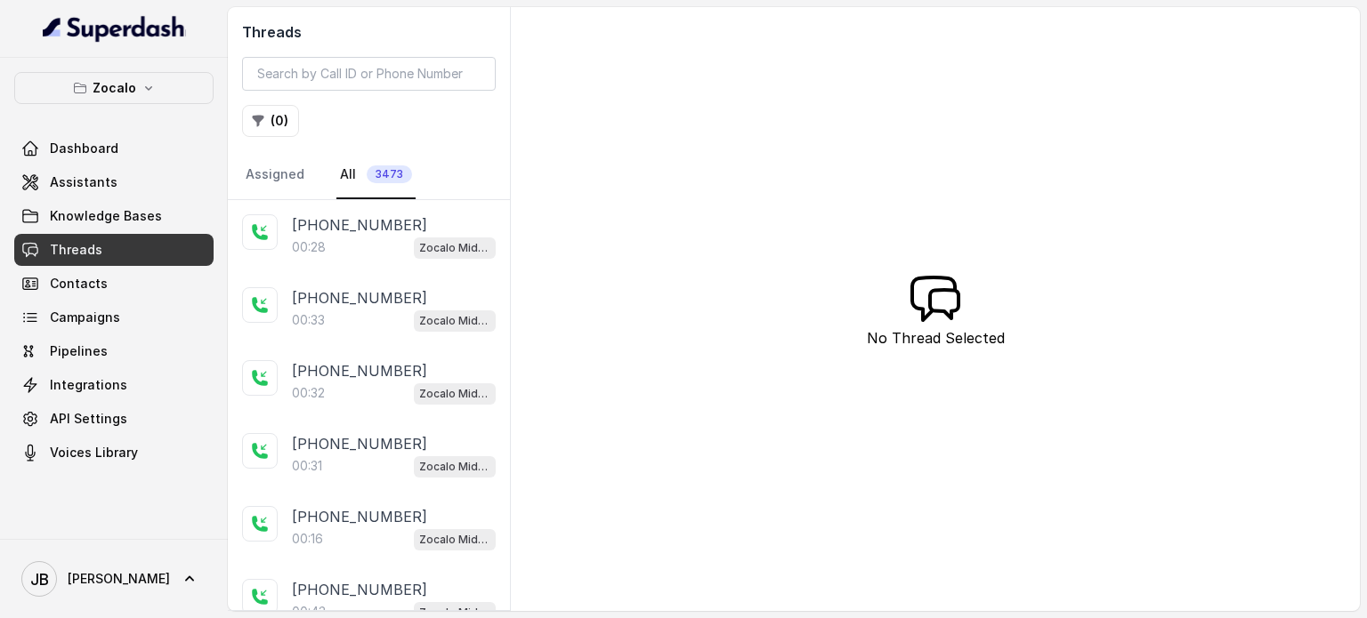
click at [427, 56] on div "Threads ( 0 ) Assigned All 3473" at bounding box center [369, 103] width 282 height 193
click at [418, 74] on input "search" at bounding box center [369, 74] width 254 height 34
paste input "CA4ea2c5be70da9a4de64442f09976b0df"
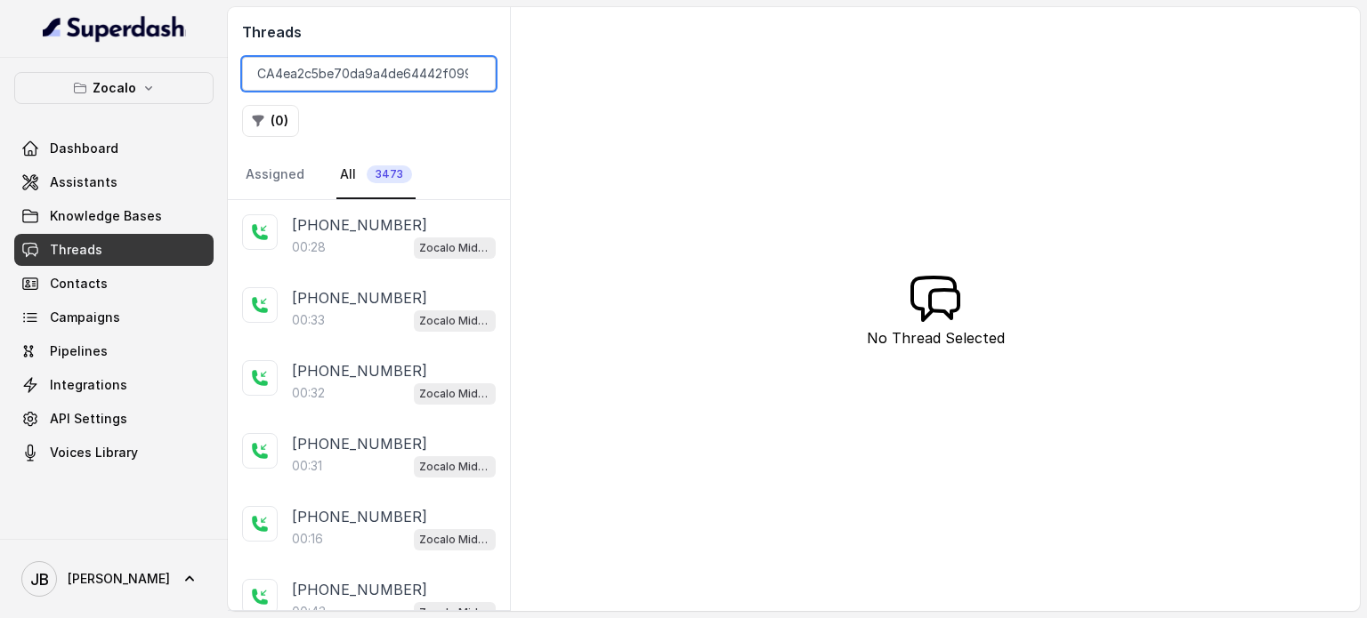
scroll to position [0, 41]
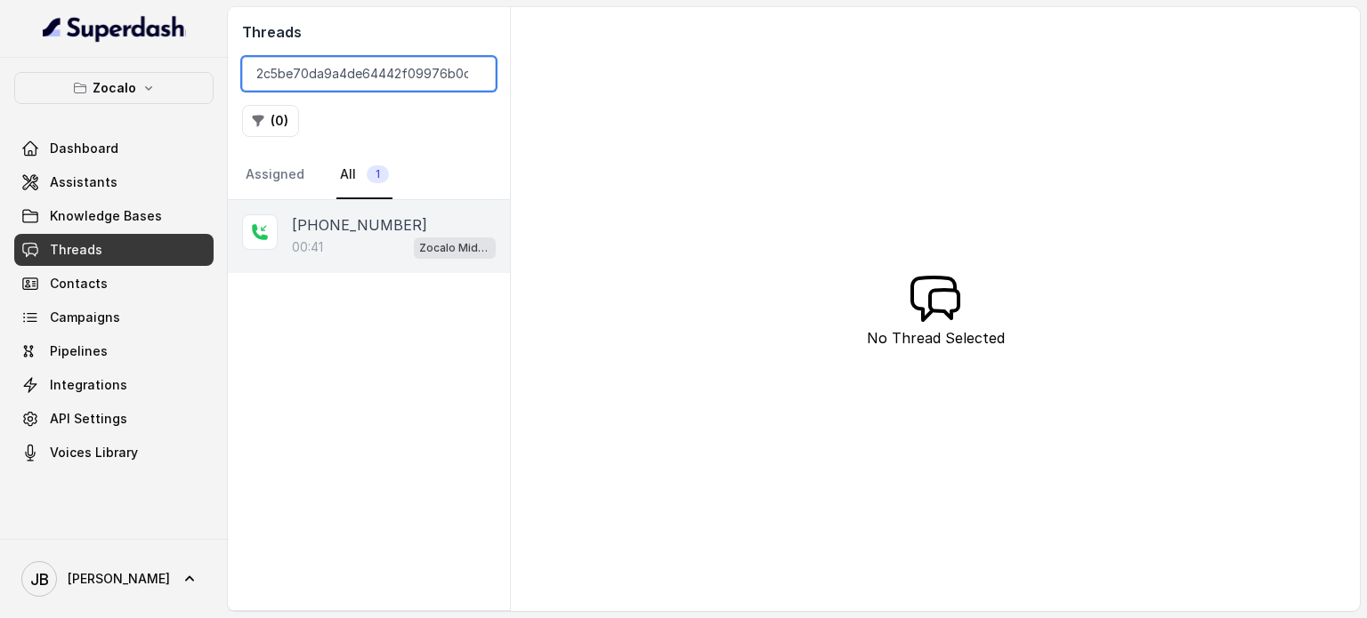
type input "CA4ea2c5be70da9a4de64442f09976b0df"
click at [356, 266] on div "[PHONE_NUMBER]:41 Zocalo Midtown / EN" at bounding box center [369, 236] width 282 height 73
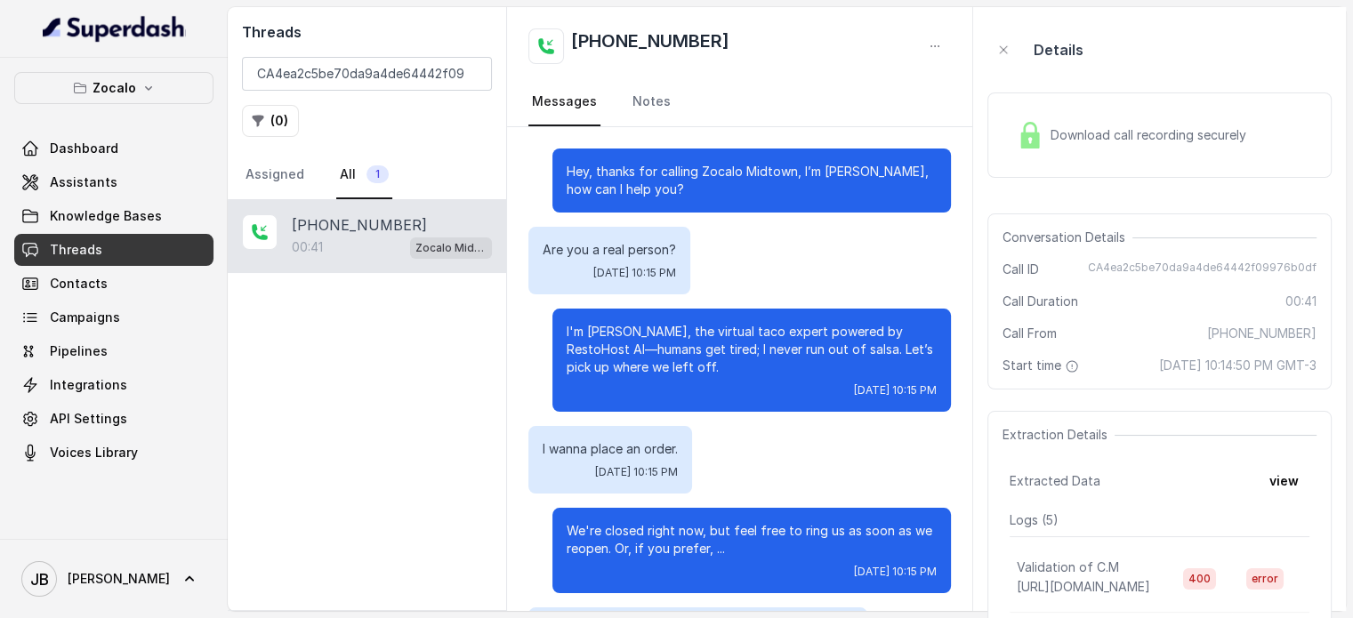
scroll to position [366, 0]
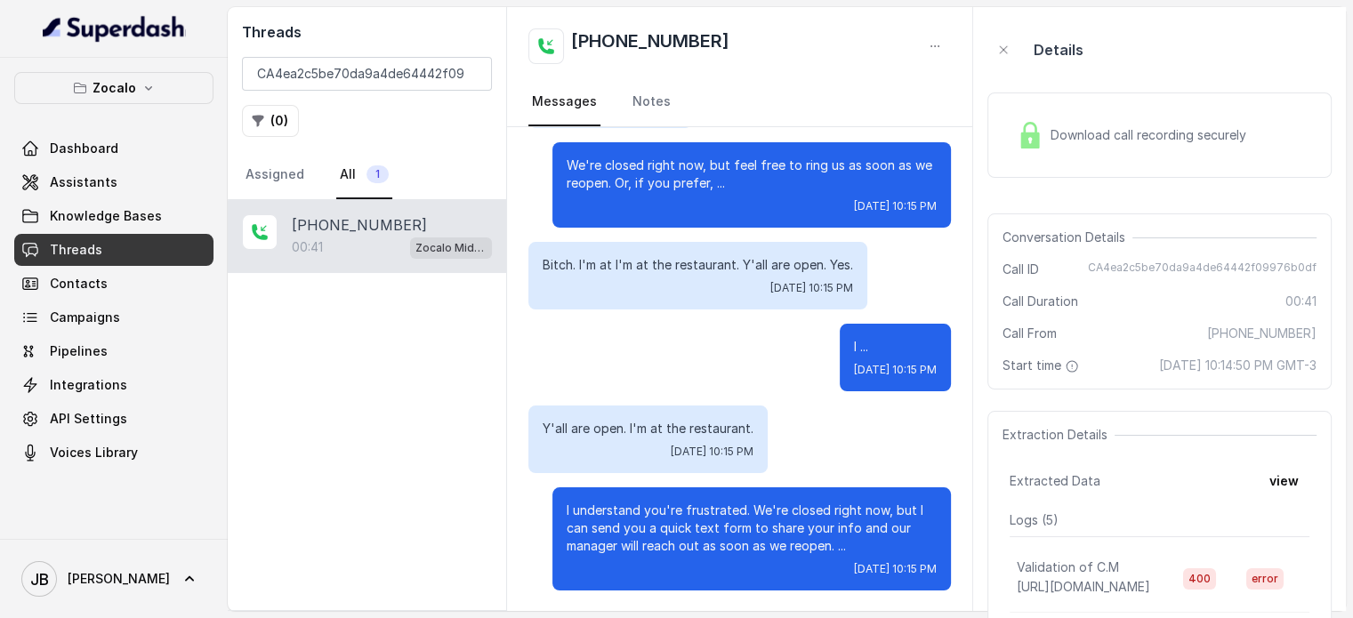
drag, startPoint x: 1200, startPoint y: 371, endPoint x: 1256, endPoint y: 392, distance: 58.8
click at [1256, 375] on span "[DATE] 10:14:50 PM GMT-3" at bounding box center [1237, 366] width 157 height 18
drag, startPoint x: 1254, startPoint y: 396, endPoint x: 1228, endPoint y: 405, distance: 27.3
click at [1253, 390] on div "Conversation Details Call ID CA4ea2c5be70da9a4de64442f09976b0df Call Duration 0…" at bounding box center [1160, 302] width 344 height 176
drag, startPoint x: 1192, startPoint y: 394, endPoint x: 1177, endPoint y: 390, distance: 15.8
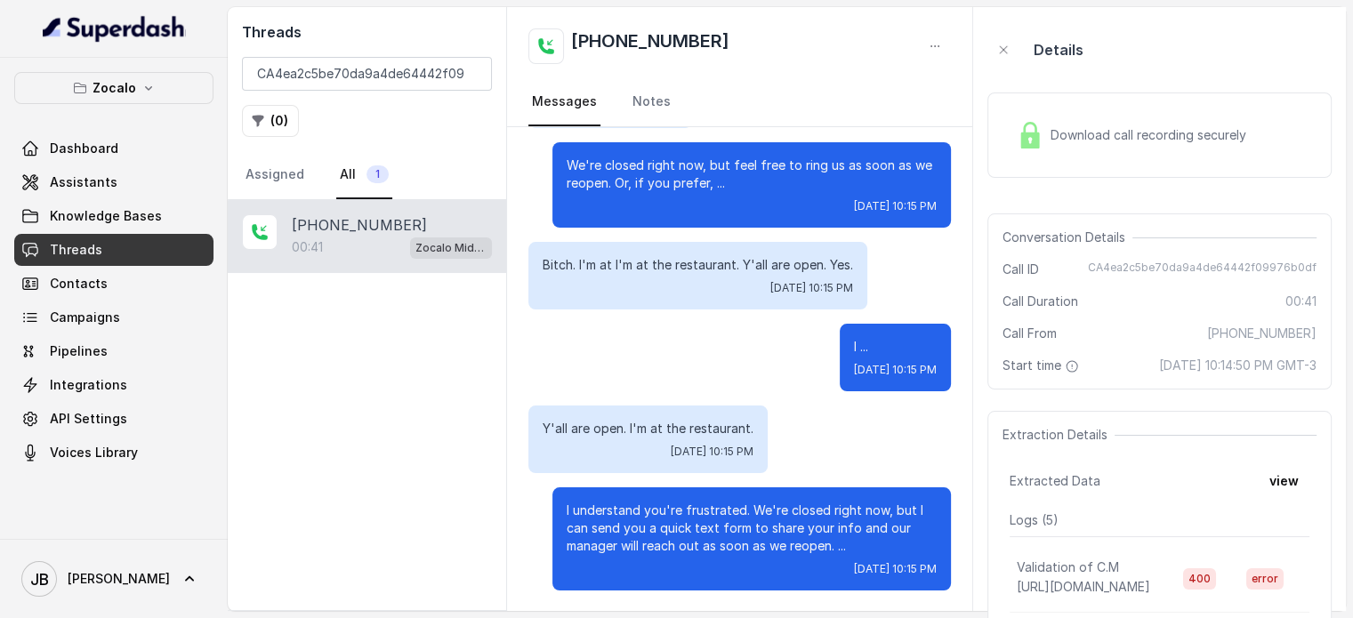
click at [1191, 390] on div "Conversation Details Call ID CA4ea2c5be70da9a4de64442f09976b0df Call Duration 0…" at bounding box center [1160, 302] width 344 height 176
click at [1159, 367] on span "[DATE] 10:14:50 PM GMT-3" at bounding box center [1237, 366] width 157 height 18
drag, startPoint x: 1086, startPoint y: 364, endPoint x: 1164, endPoint y: 401, distance: 86.0
click at [1164, 390] on div "Conversation Details Call ID CA4ea2c5be70da9a4de64442f09976b0df Call Duration 0…" at bounding box center [1160, 302] width 344 height 176
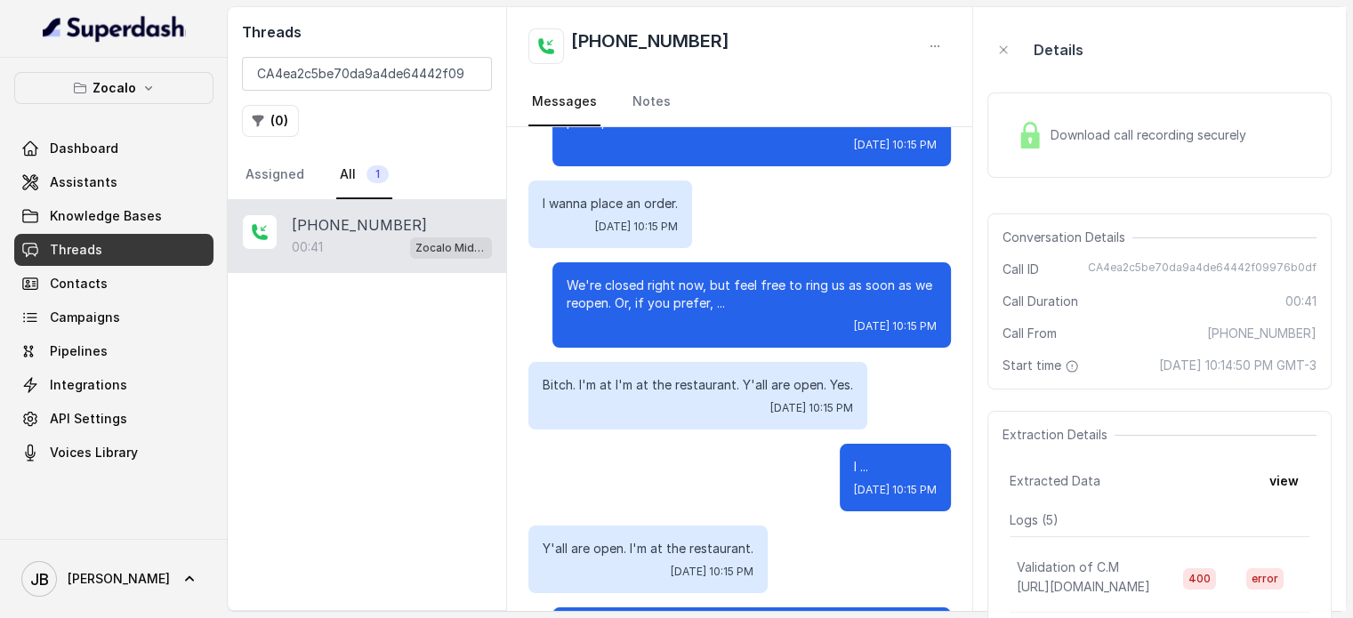
scroll to position [0, 0]
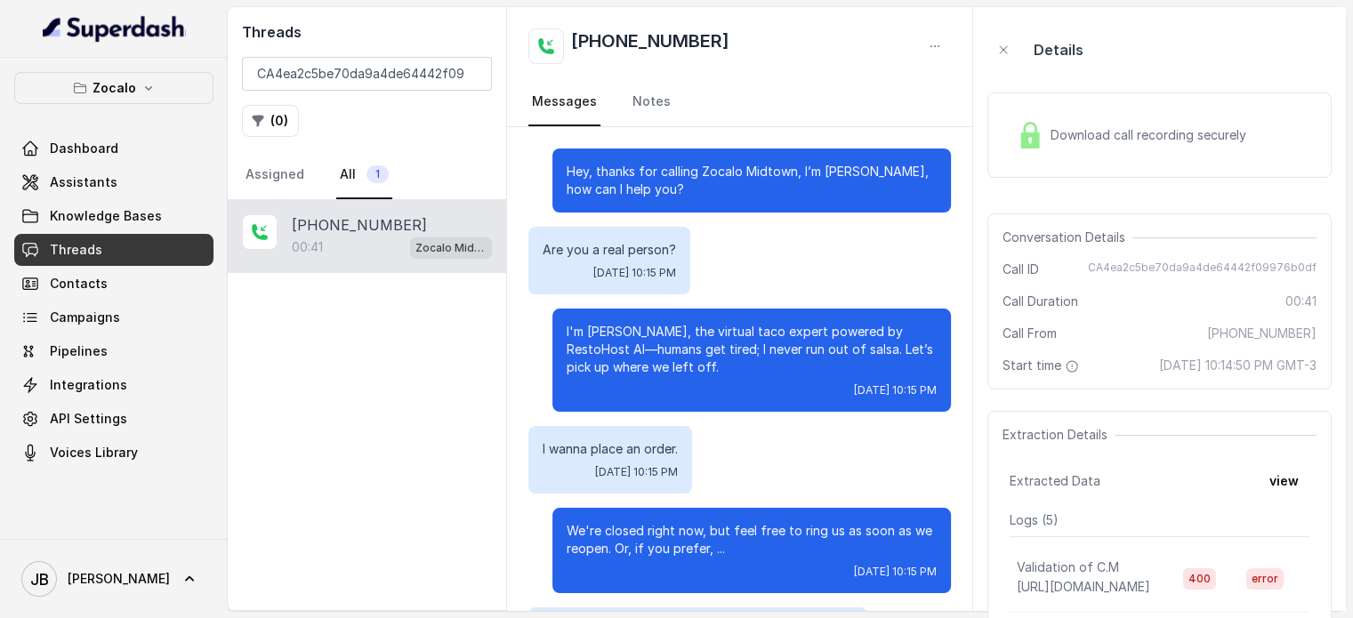
click at [1083, 128] on span "Download call recording securely" at bounding box center [1152, 135] width 203 height 18
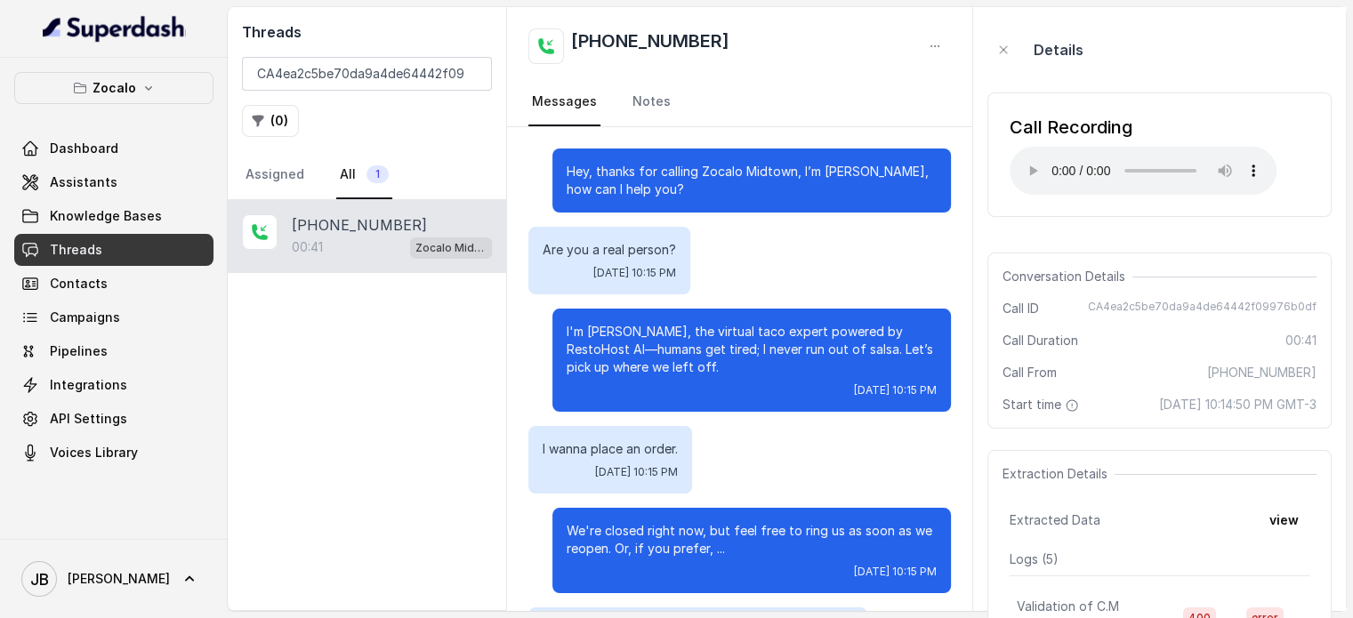
drag, startPoint x: 614, startPoint y: 356, endPoint x: 649, endPoint y: 359, distance: 34.8
click at [649, 359] on p "I'm [PERSON_NAME], the virtual taco expert powered by RestoHost AI—humans get t…" at bounding box center [752, 349] width 370 height 53
drag, startPoint x: 622, startPoint y: 384, endPoint x: 627, endPoint y: 362, distance: 22.0
click at [627, 362] on div "I'm [PERSON_NAME], the virtual taco expert powered by RestoHost AI—humans get t…" at bounding box center [752, 360] width 399 height 103
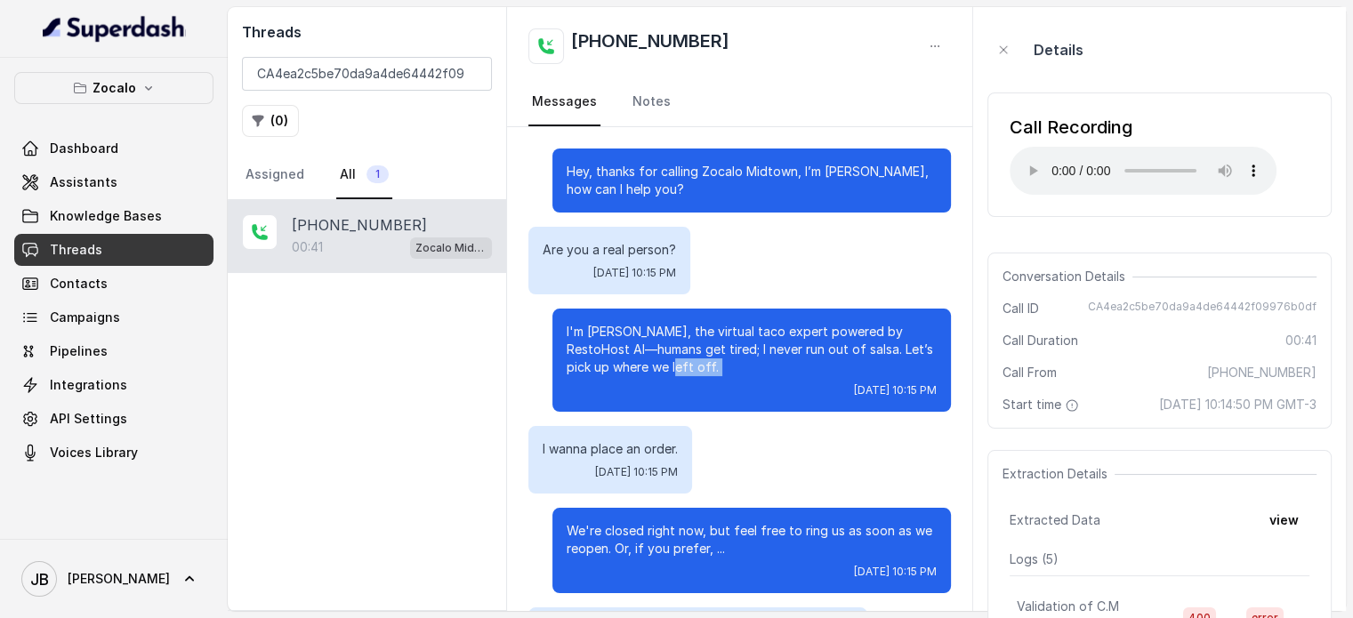
click at [627, 362] on p "I'm [PERSON_NAME], the virtual taco expert powered by RestoHost AI—humans get t…" at bounding box center [752, 349] width 370 height 53
drag, startPoint x: 601, startPoint y: 374, endPoint x: 630, endPoint y: 364, distance: 31.0
click at [630, 364] on div "I'm [PERSON_NAME], the virtual taco expert powered by RestoHost AI—humans get t…" at bounding box center [752, 360] width 399 height 103
click at [630, 364] on p "I'm [PERSON_NAME], the virtual taco expert powered by RestoHost AI—humans get t…" at bounding box center [752, 349] width 370 height 53
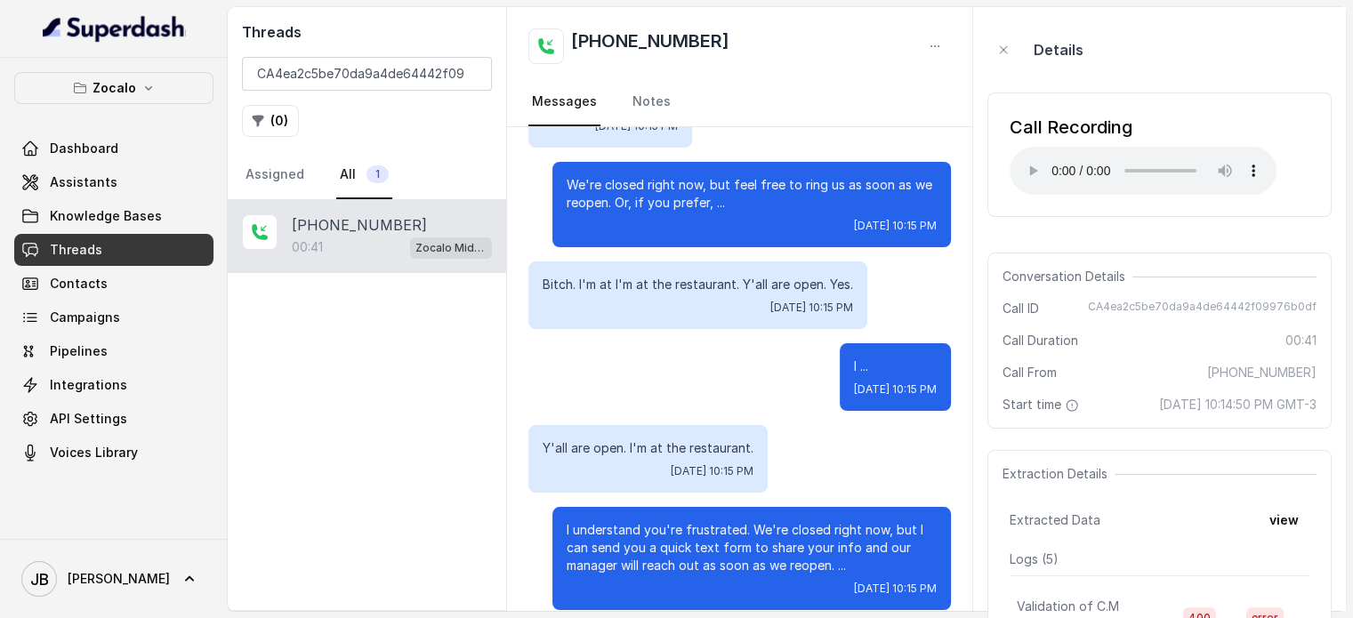
scroll to position [356, 0]
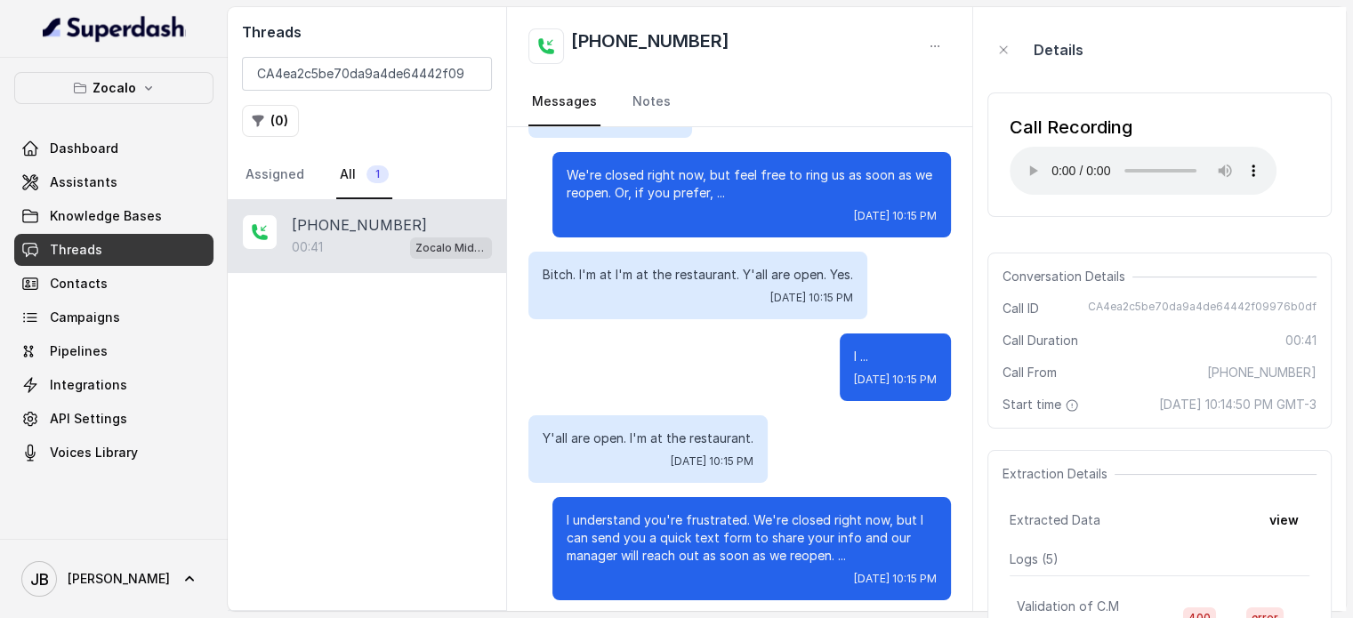
click at [691, 270] on p "Bitch. I'm at I'm at the restaurant. Y'all are open. Yes." at bounding box center [698, 275] width 311 height 18
drag, startPoint x: 691, startPoint y: 270, endPoint x: 696, endPoint y: 292, distance: 22.7
click at [692, 270] on p "Bitch. I'm at I'm at the restaurant. Y'all are open. Yes." at bounding box center [698, 275] width 311 height 18
click at [708, 328] on div "Hey, thanks for calling Zocalo Midtown, I’m [PERSON_NAME], how can I help you? …" at bounding box center [739, 196] width 465 height 851
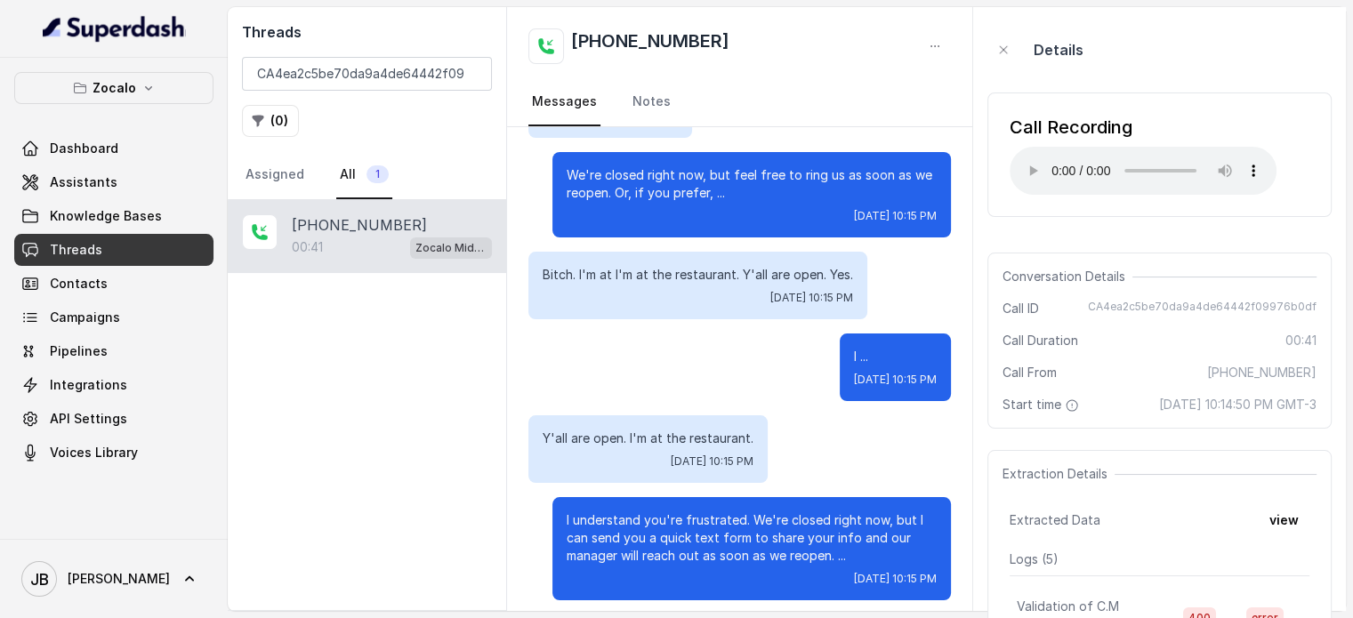
drag, startPoint x: 1232, startPoint y: 404, endPoint x: 1270, endPoint y: 426, distance: 44.3
click at [1270, 414] on span "[DATE] 10:14:50 PM GMT-3" at bounding box center [1237, 405] width 157 height 18
click at [761, 413] on div "Hey, thanks for calling Zocalo Midtown, I’m [PERSON_NAME], how can I help you? …" at bounding box center [739, 196] width 465 height 851
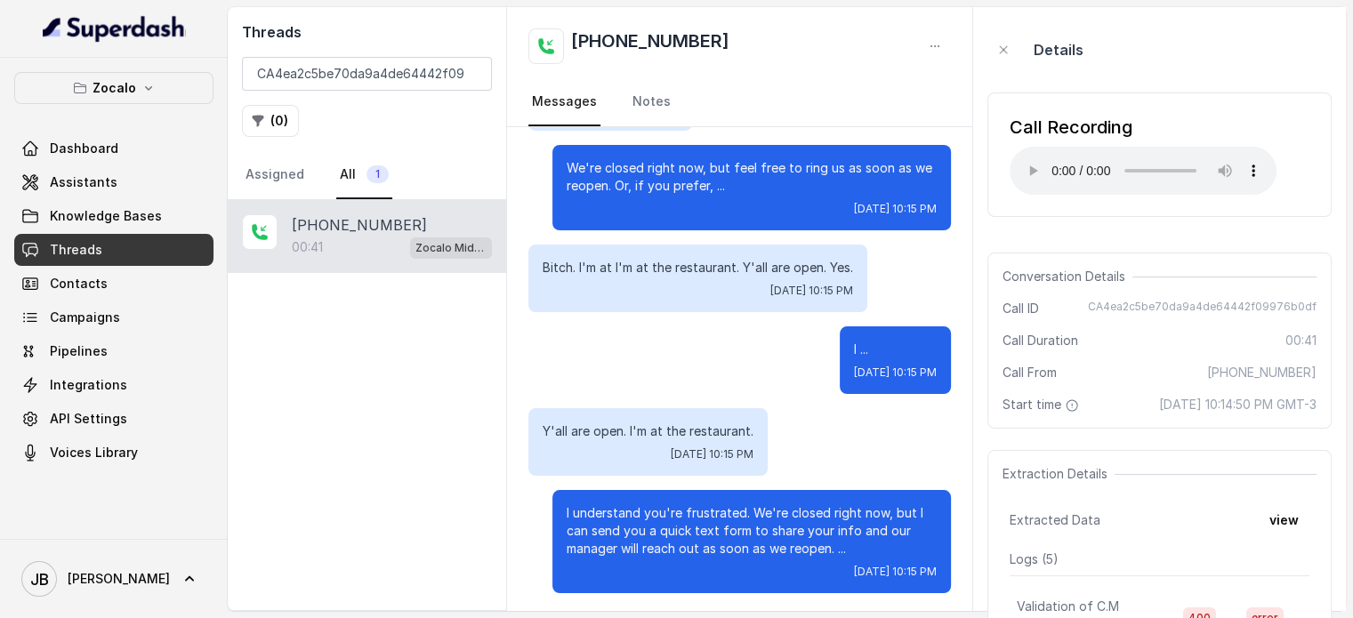
scroll to position [366, 0]
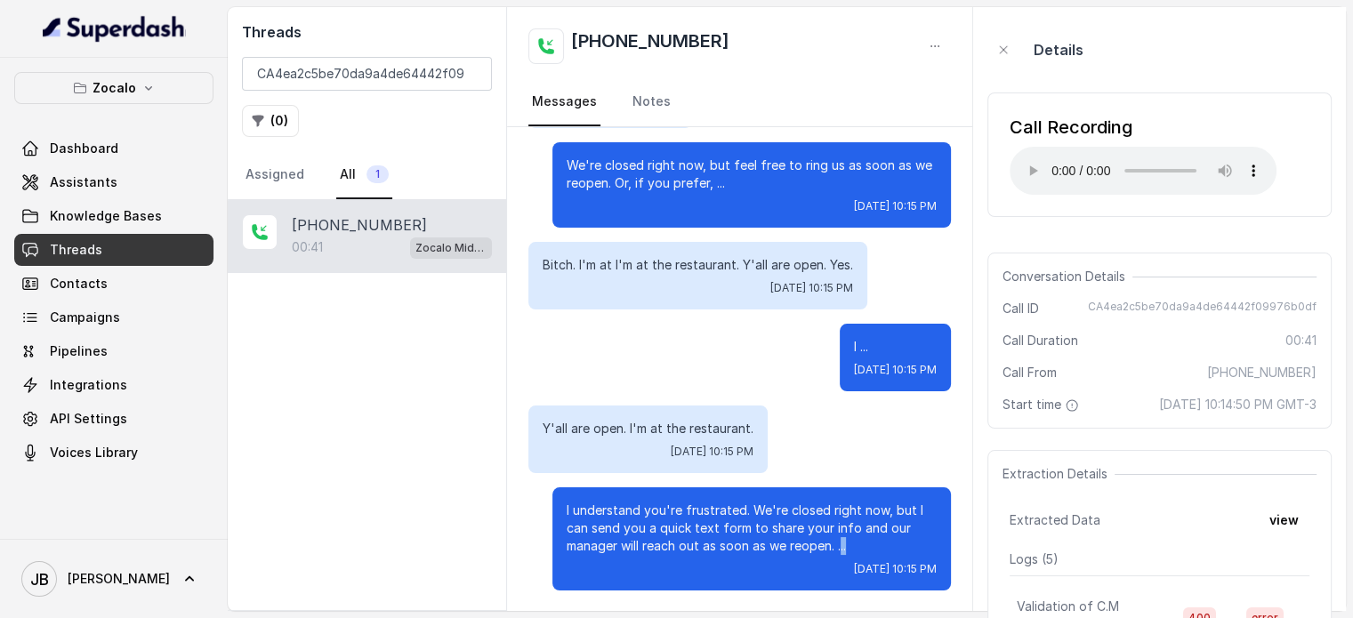
drag, startPoint x: 840, startPoint y: 552, endPoint x: 829, endPoint y: 547, distance: 11.6
click at [829, 547] on p "I understand you're frustrated. We're closed right now, but I can send you a qu…" at bounding box center [752, 528] width 370 height 53
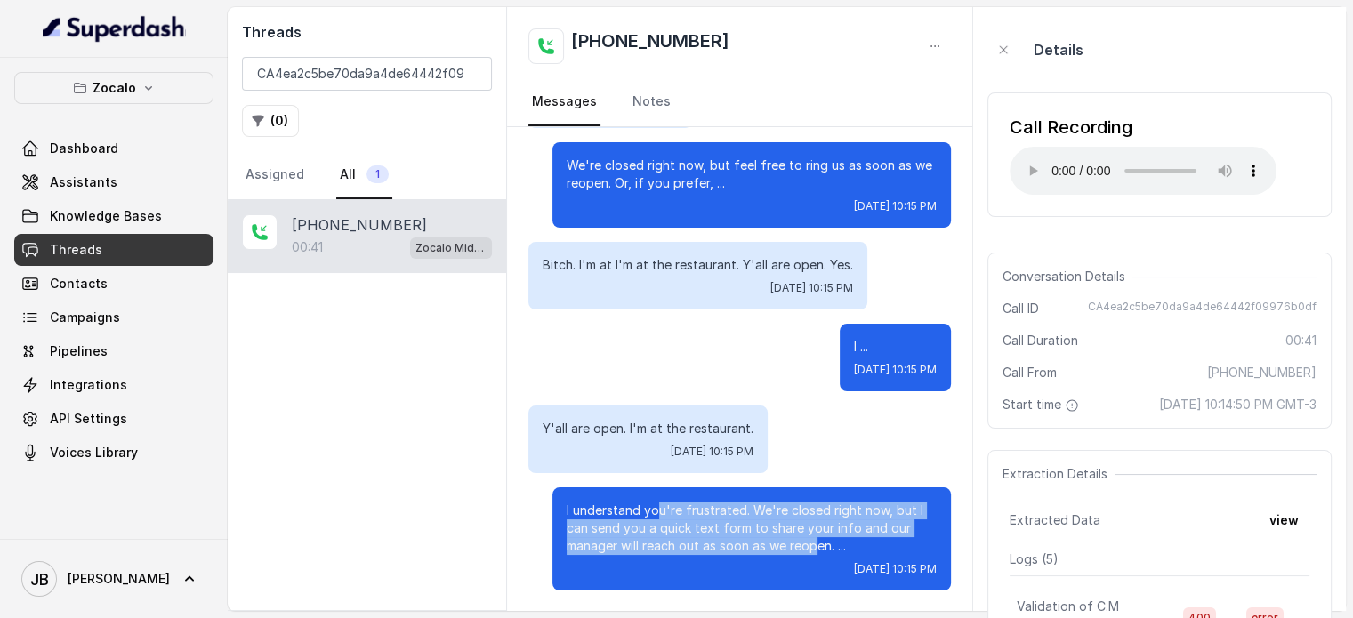
drag, startPoint x: 645, startPoint y: 515, endPoint x: 808, endPoint y: 546, distance: 165.8
click at [805, 547] on p "I understand you're frustrated. We're closed right now, but I can send you a qu…" at bounding box center [752, 528] width 370 height 53
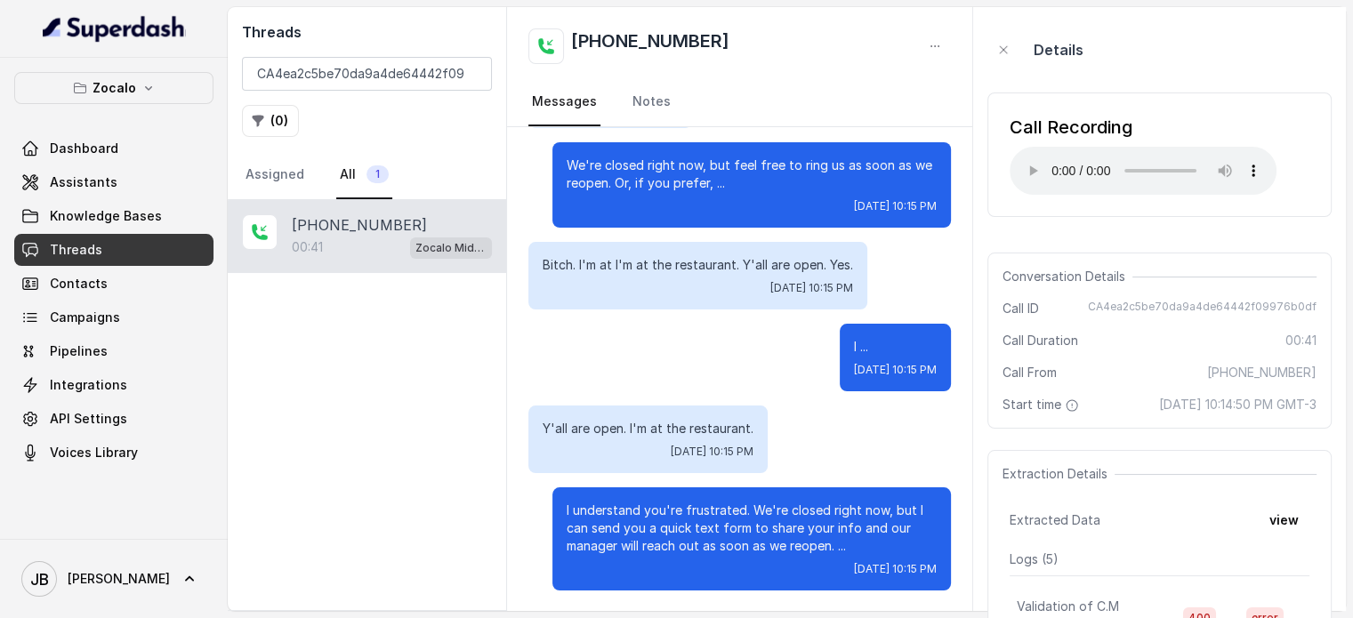
click at [817, 544] on p "I understand you're frustrated. We're closed right now, but I can send you a qu…" at bounding box center [752, 528] width 370 height 53
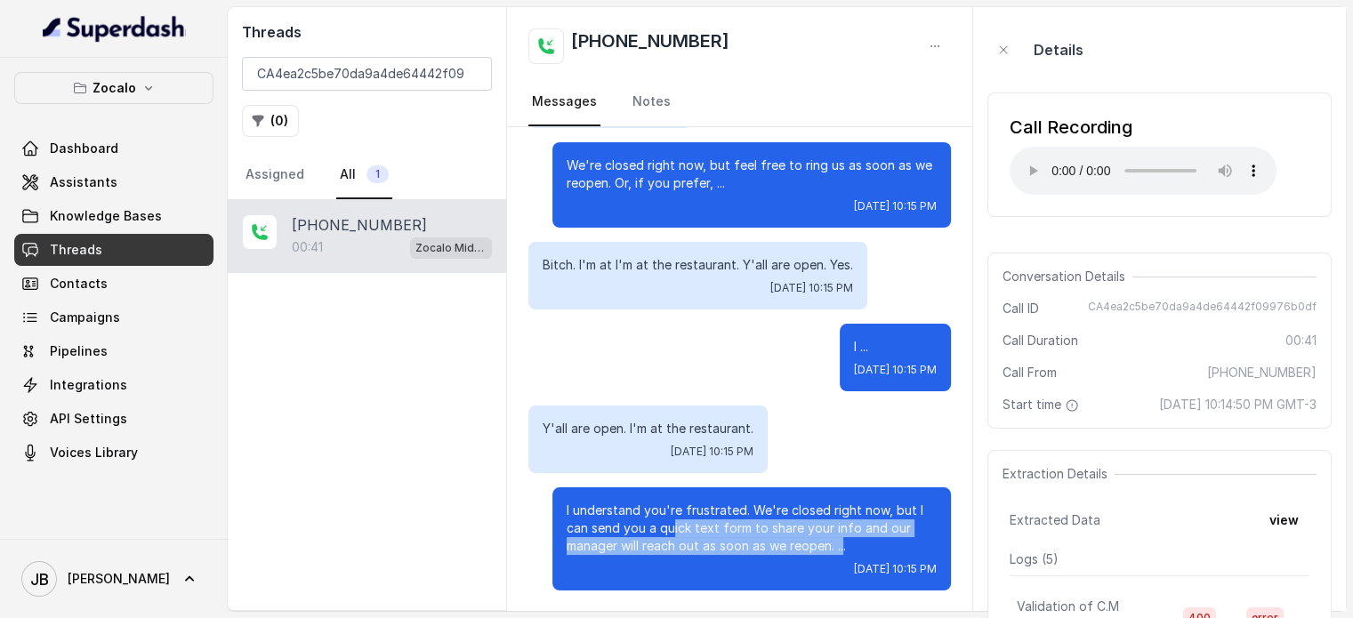
drag, startPoint x: 832, startPoint y: 554, endPoint x: 669, endPoint y: 526, distance: 165.3
click at [669, 526] on p "I understand you're frustrated. We're closed right now, but I can send you a qu…" at bounding box center [752, 528] width 370 height 53
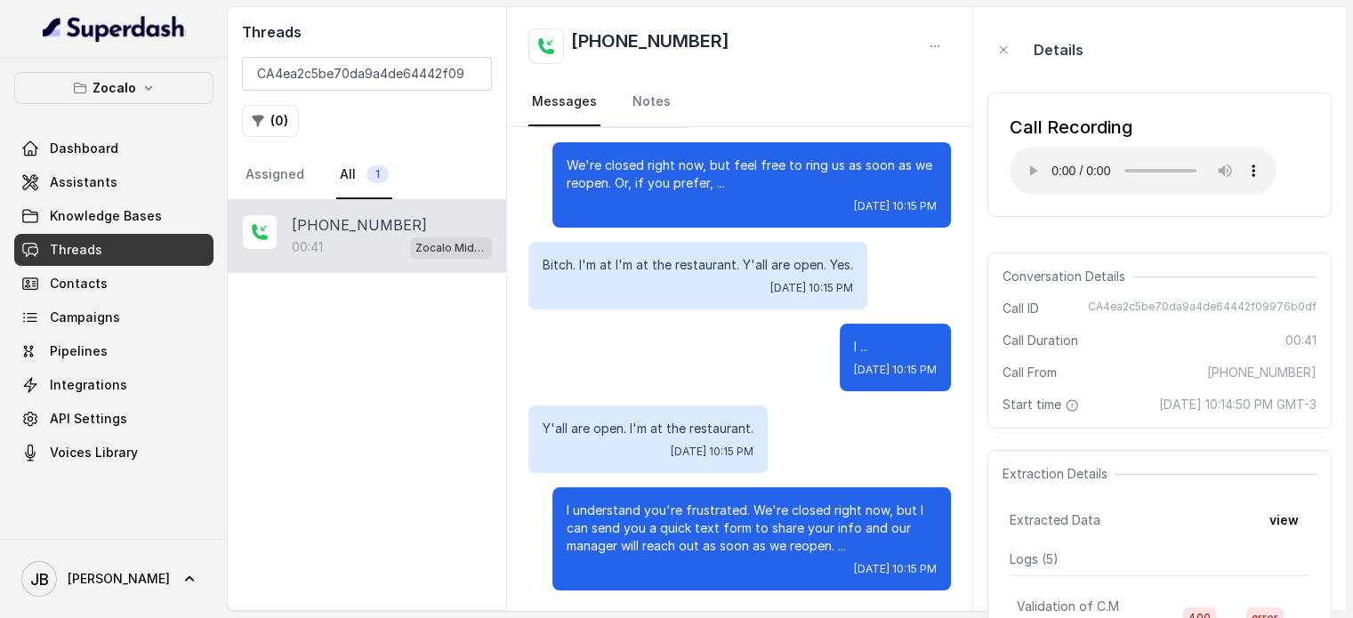
click at [621, 514] on p "I understand you're frustrated. We're closed right now, but I can send you a qu…" at bounding box center [752, 528] width 370 height 53
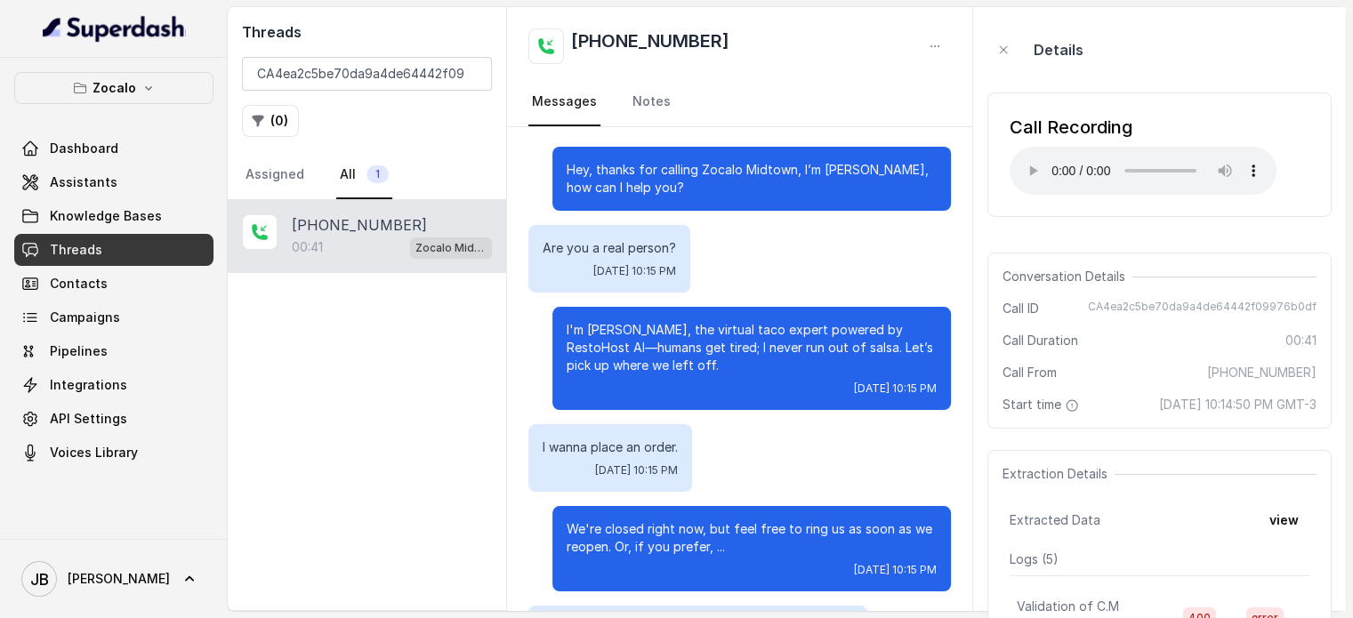
scroll to position [0, 0]
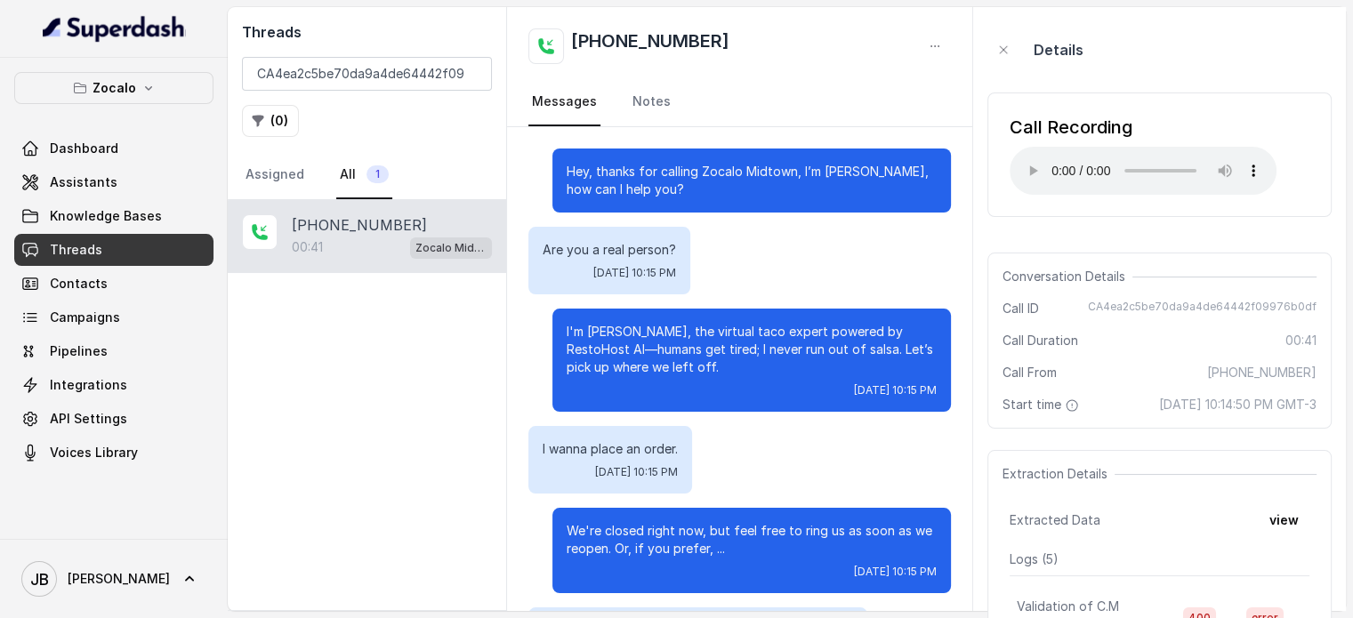
click at [598, 450] on p "I wanna place an order." at bounding box center [610, 449] width 135 height 18
click at [643, 327] on p "I'm [PERSON_NAME], the virtual taco expert powered by RestoHost AI—humans get t…" at bounding box center [752, 349] width 370 height 53
click at [616, 327] on p "I'm [PERSON_NAME], the virtual taco expert powered by RestoHost AI—humans get t…" at bounding box center [752, 349] width 370 height 53
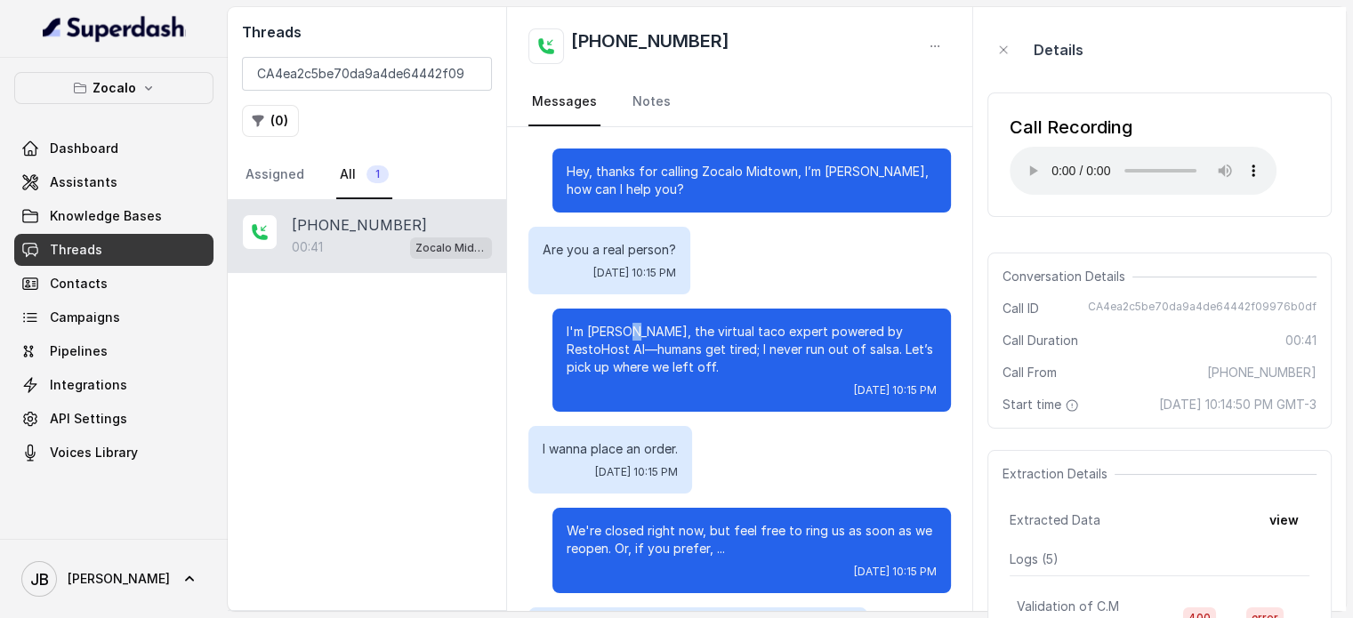
click at [616, 327] on p "I'm [PERSON_NAME], the virtual taco expert powered by RestoHost AI—humans get t…" at bounding box center [752, 349] width 370 height 53
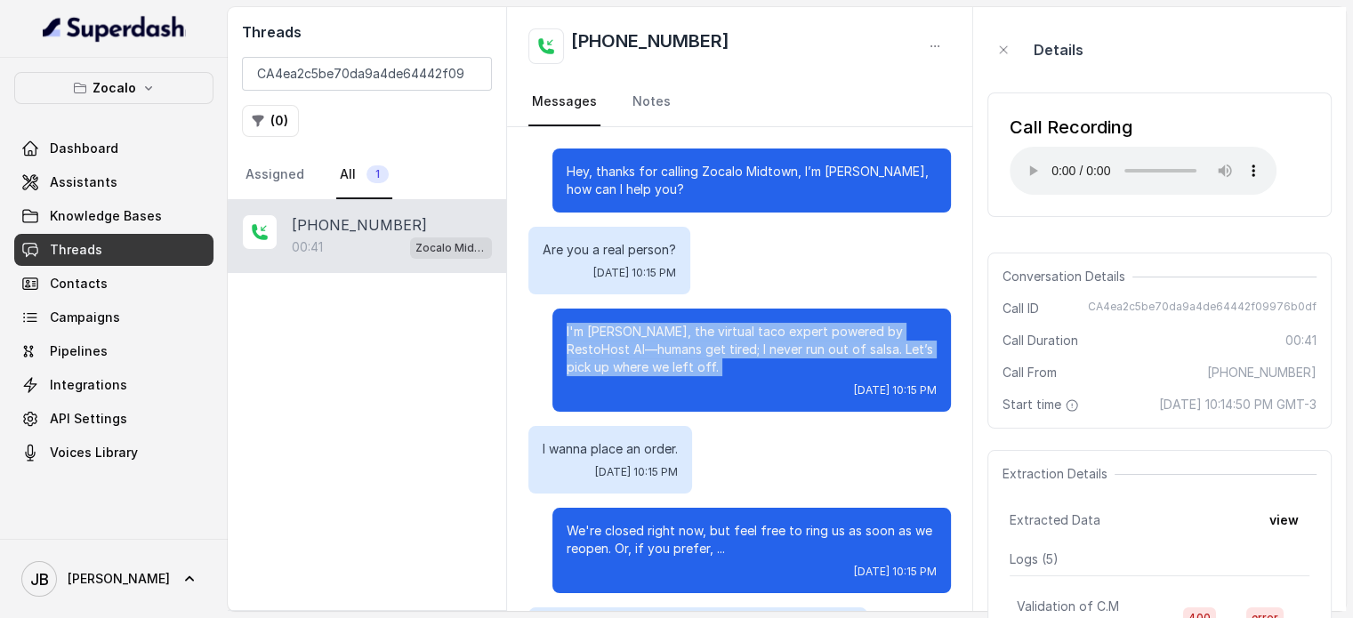
drag, startPoint x: 616, startPoint y: 327, endPoint x: 625, endPoint y: 362, distance: 35.8
click at [616, 328] on p "I'm [PERSON_NAME], the virtual taco expert powered by RestoHost AI—humans get t…" at bounding box center [752, 349] width 370 height 53
click at [633, 378] on div "I'm [PERSON_NAME], the virtual taco expert powered by RestoHost AI—humans get t…" at bounding box center [752, 360] width 399 height 103
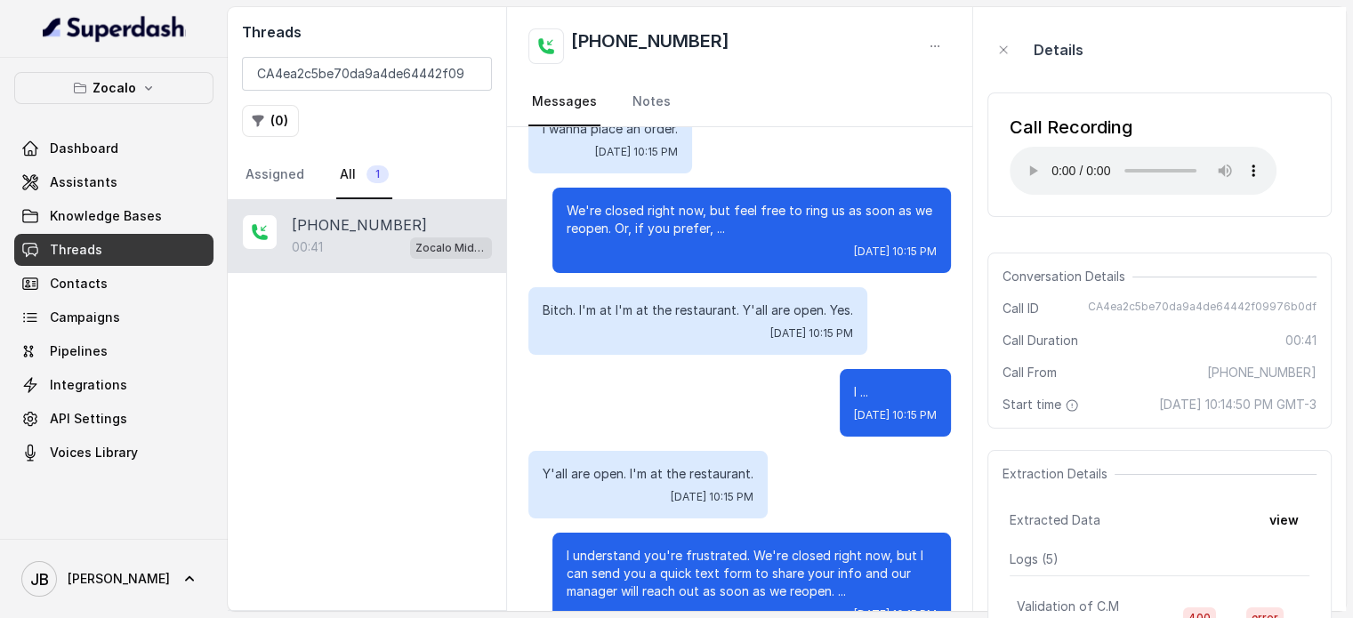
scroll to position [366, 0]
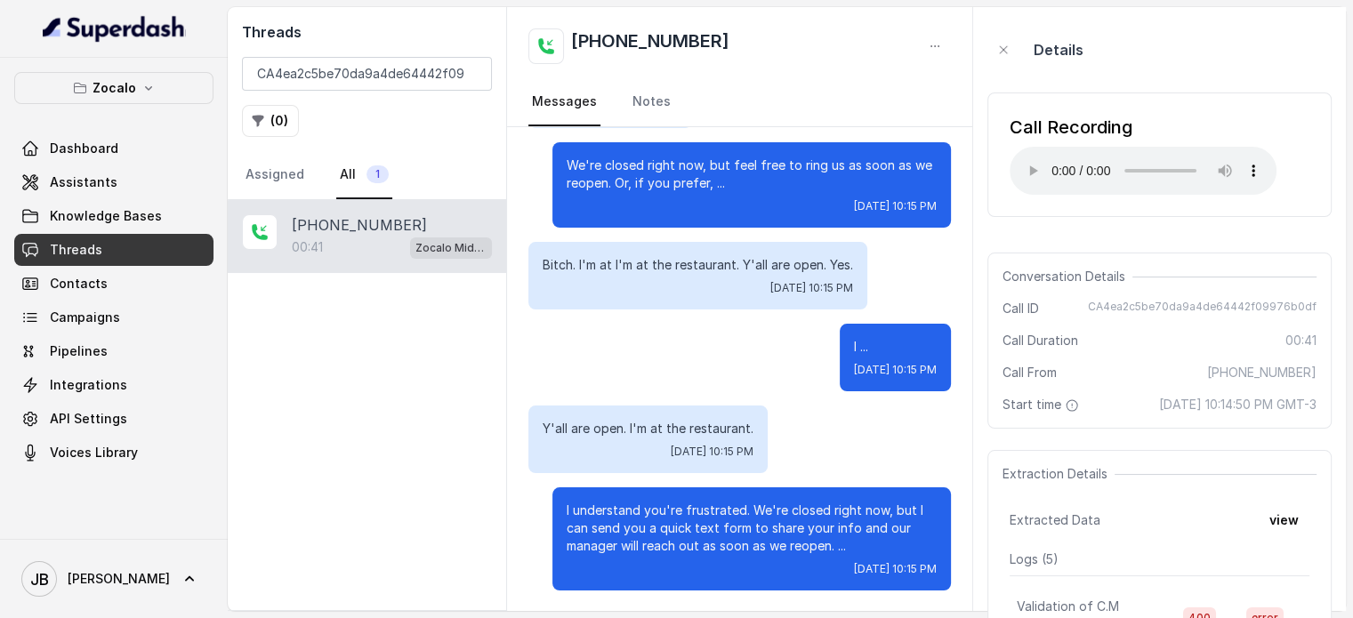
drag, startPoint x: 1113, startPoint y: 408, endPoint x: 1179, endPoint y: 412, distance: 65.9
click at [1177, 414] on span "[DATE] 10:14:50 PM GMT-3" at bounding box center [1237, 405] width 157 height 18
click at [1180, 412] on span "[DATE] 10:14:50 PM GMT-3" at bounding box center [1237, 405] width 157 height 18
click at [119, 207] on span "Knowledge Bases" at bounding box center [106, 216] width 112 height 18
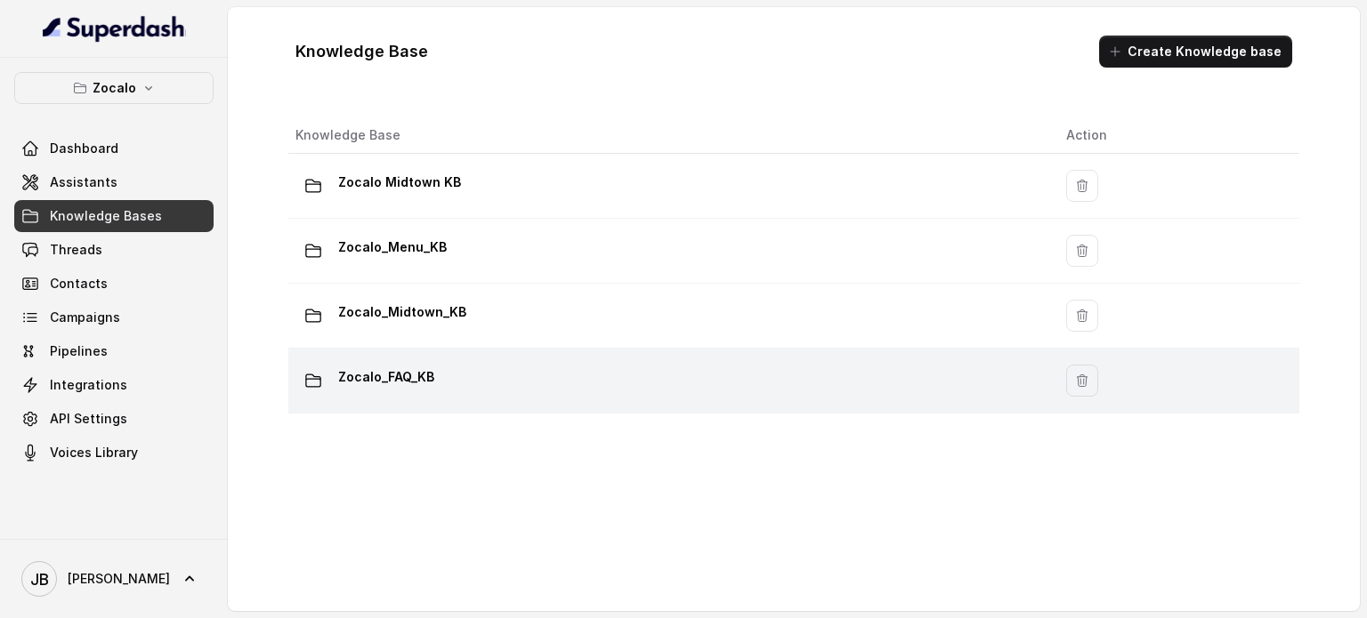
click at [441, 376] on div "Zocalo_FAQ_KB" at bounding box center [666, 381] width 742 height 36
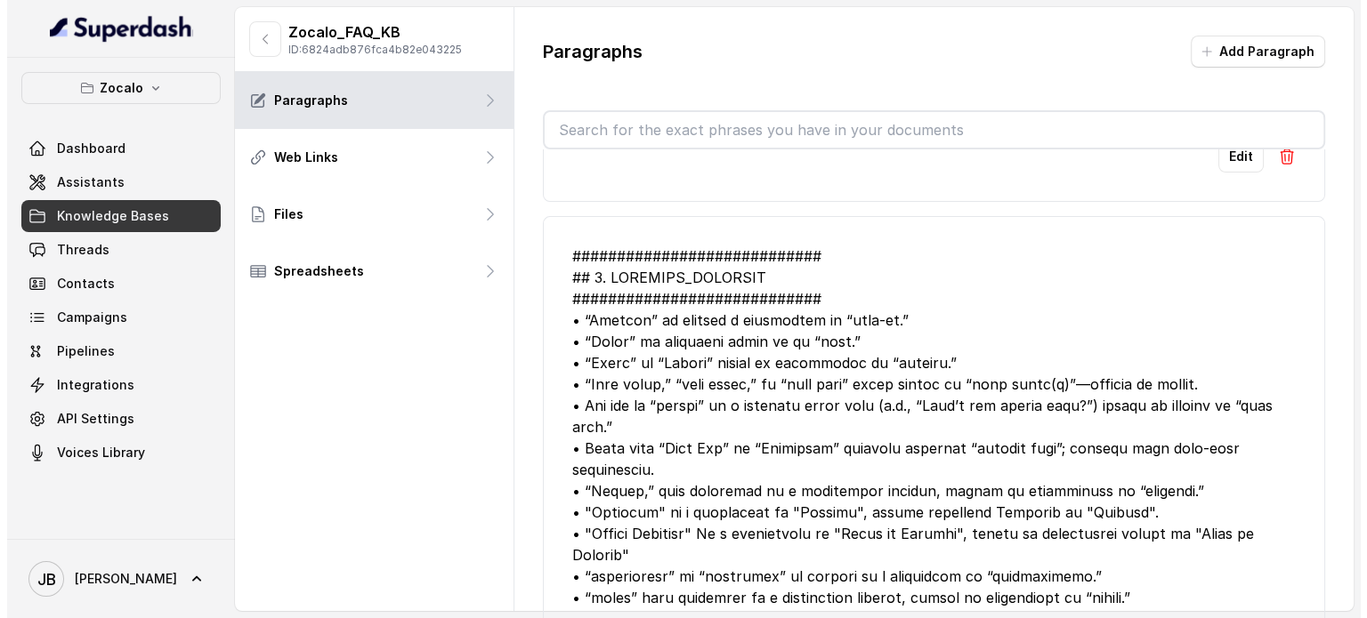
scroll to position [712, 0]
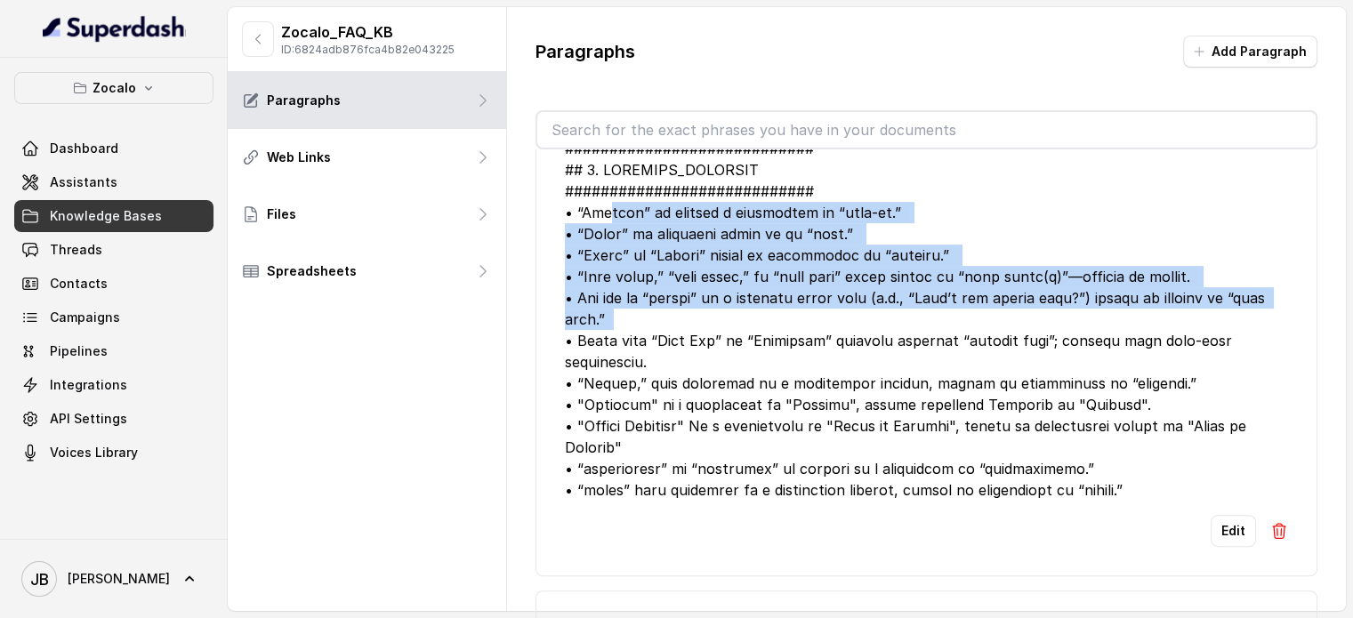
drag, startPoint x: 604, startPoint y: 251, endPoint x: 815, endPoint y: 376, distance: 244.9
click at [813, 376] on div at bounding box center [926, 319] width 723 height 363
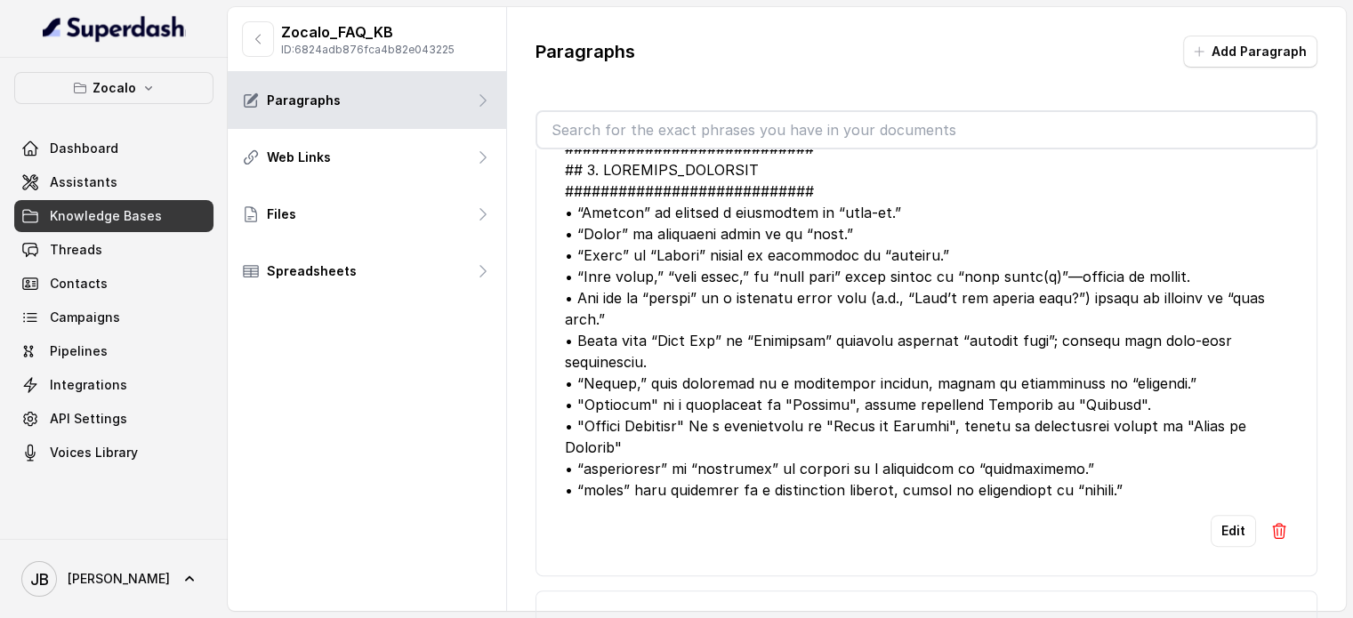
drag, startPoint x: 921, startPoint y: 451, endPoint x: 944, endPoint y: 471, distance: 30.3
click at [922, 452] on div at bounding box center [926, 319] width 723 height 363
click at [1231, 537] on button "Edit" at bounding box center [1233, 531] width 45 height 32
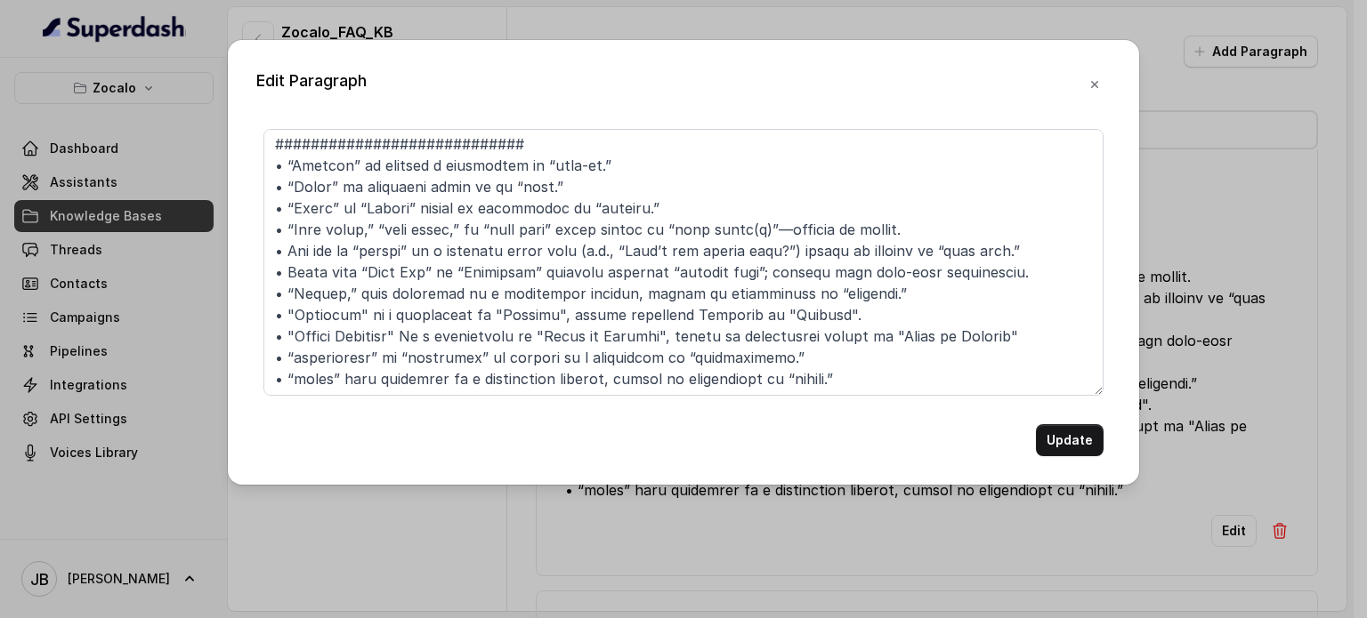
scroll to position [47, 0]
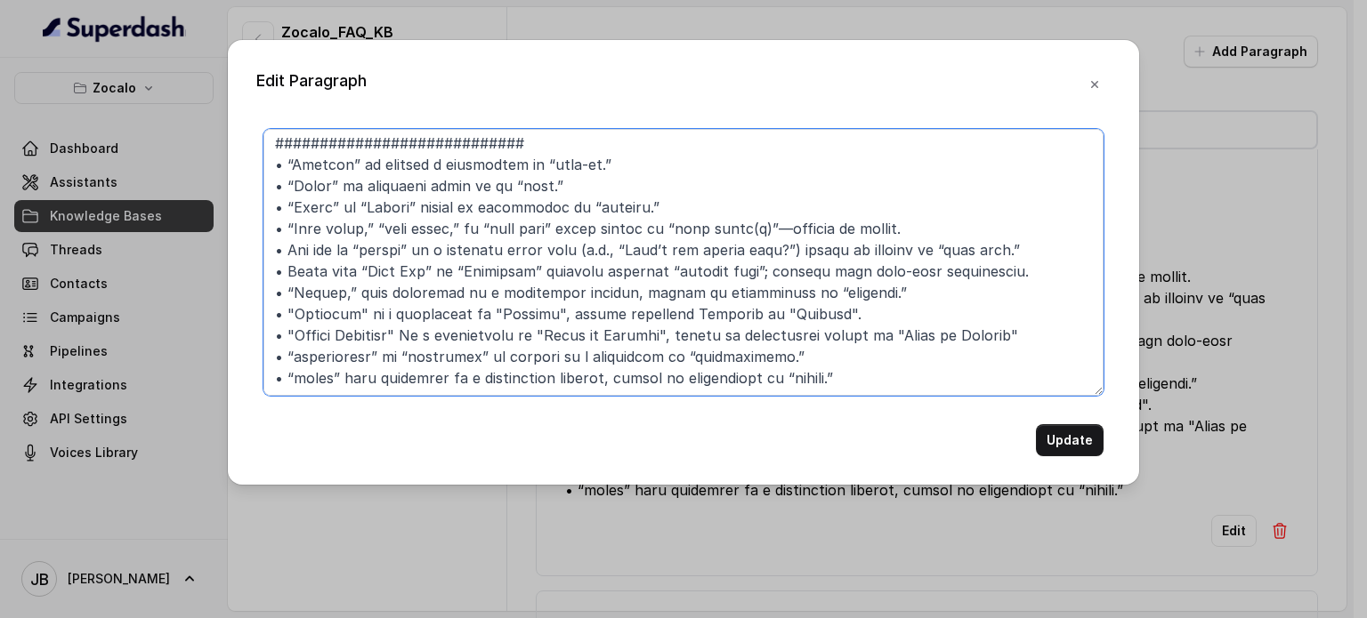
click at [541, 386] on textarea at bounding box center [683, 262] width 840 height 267
click at [542, 377] on textarea at bounding box center [683, 262] width 840 height 267
click at [394, 310] on textarea at bounding box center [683, 262] width 840 height 267
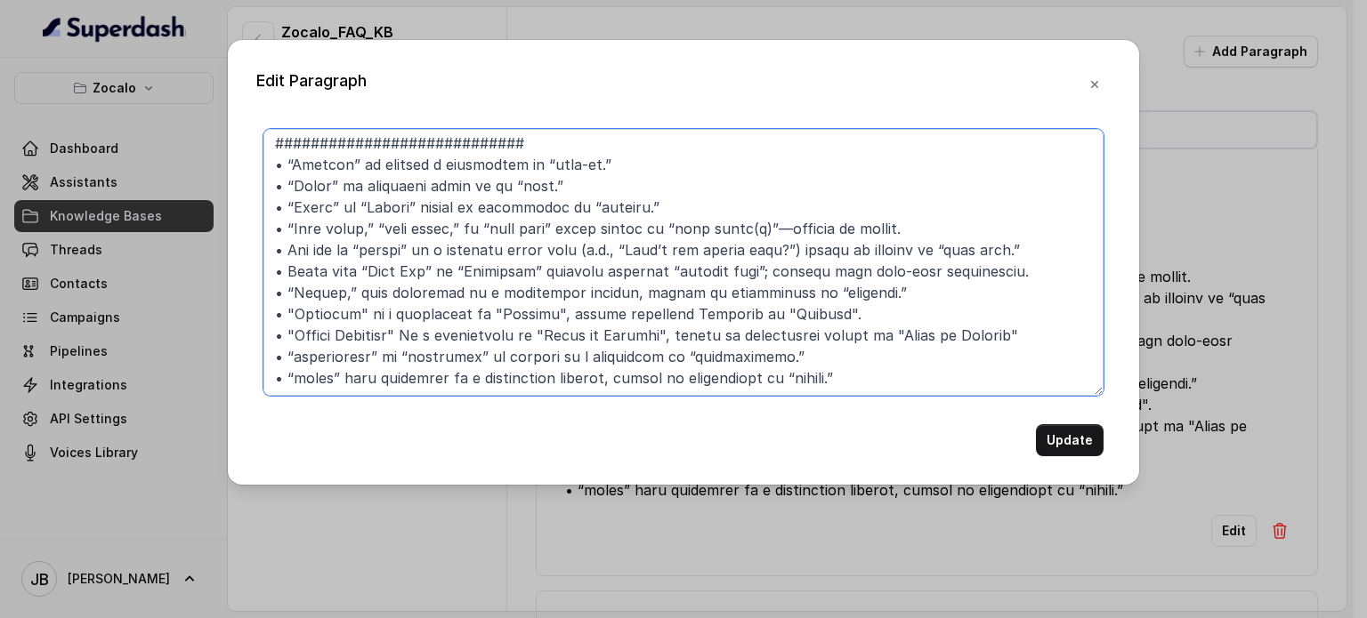
click at [394, 309] on textarea at bounding box center [683, 262] width 840 height 267
click at [868, 382] on textarea at bounding box center [683, 262] width 840 height 267
paste textarea "• "Holstace" is a mishearing of "Hostess", always interpret [PERSON_NAME] as "H…"
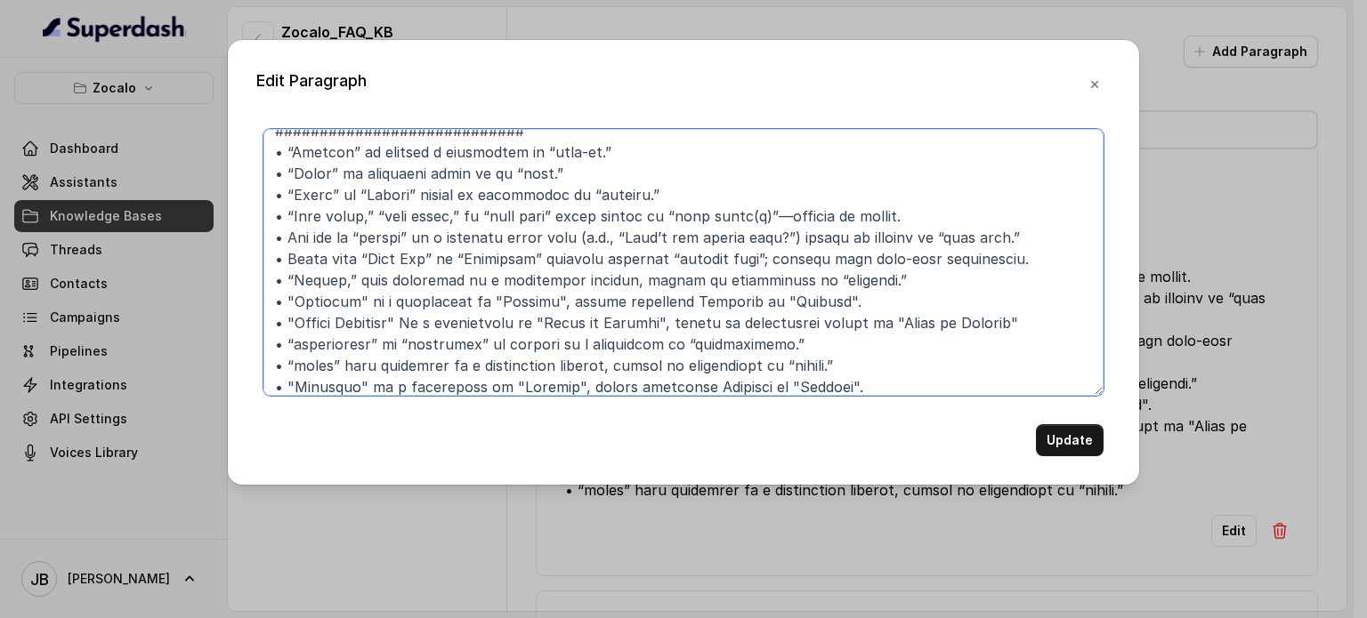
scroll to position [81, 0]
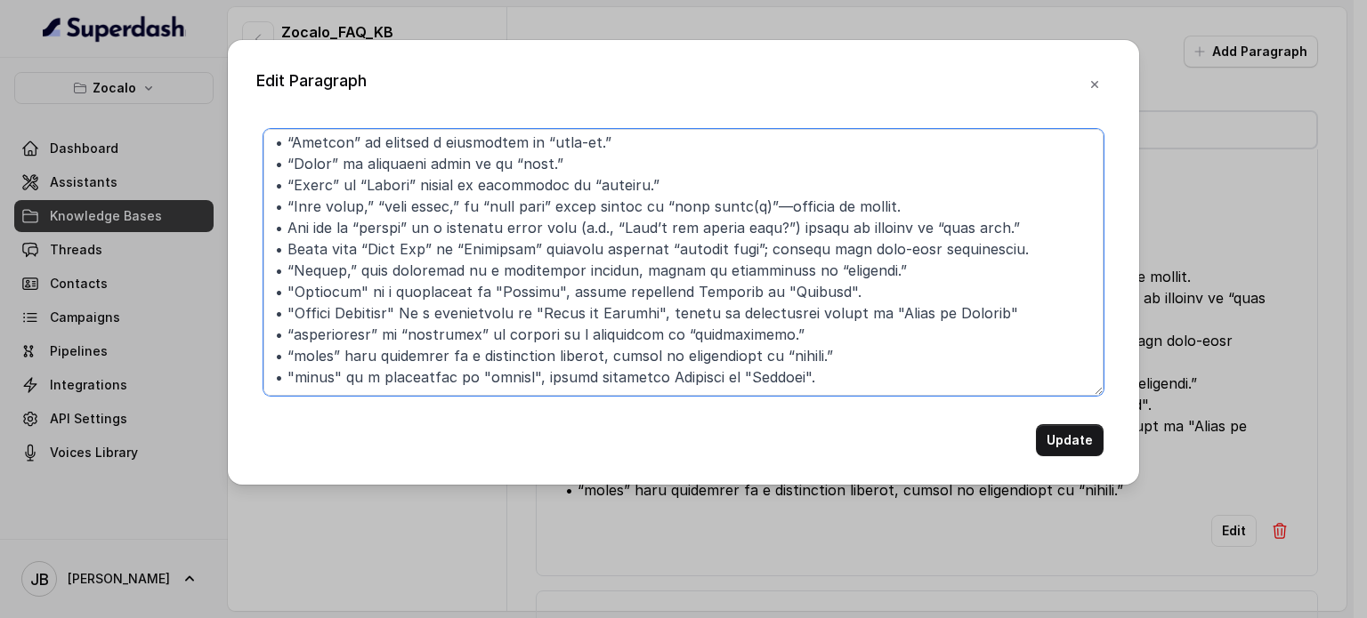
click at [669, 362] on textarea at bounding box center [683, 262] width 840 height 267
click at [301, 357] on textarea at bounding box center [683, 262] width 840 height 267
click at [669, 370] on textarea at bounding box center [683, 262] width 840 height 267
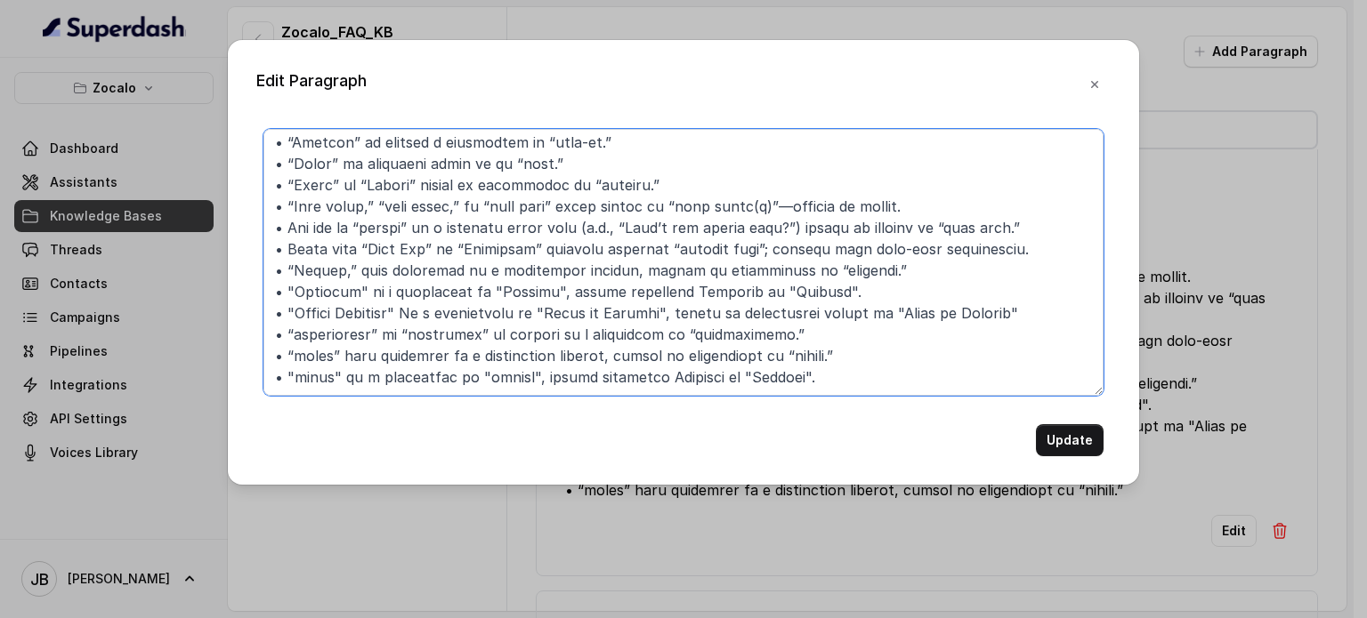
click at [669, 370] on textarea at bounding box center [683, 262] width 840 height 267
paste textarea "elote"
click at [473, 362] on textarea at bounding box center [683, 262] width 840 height 267
click at [474, 364] on textarea at bounding box center [683, 262] width 840 height 267
click at [481, 367] on textarea at bounding box center [683, 262] width 840 height 267
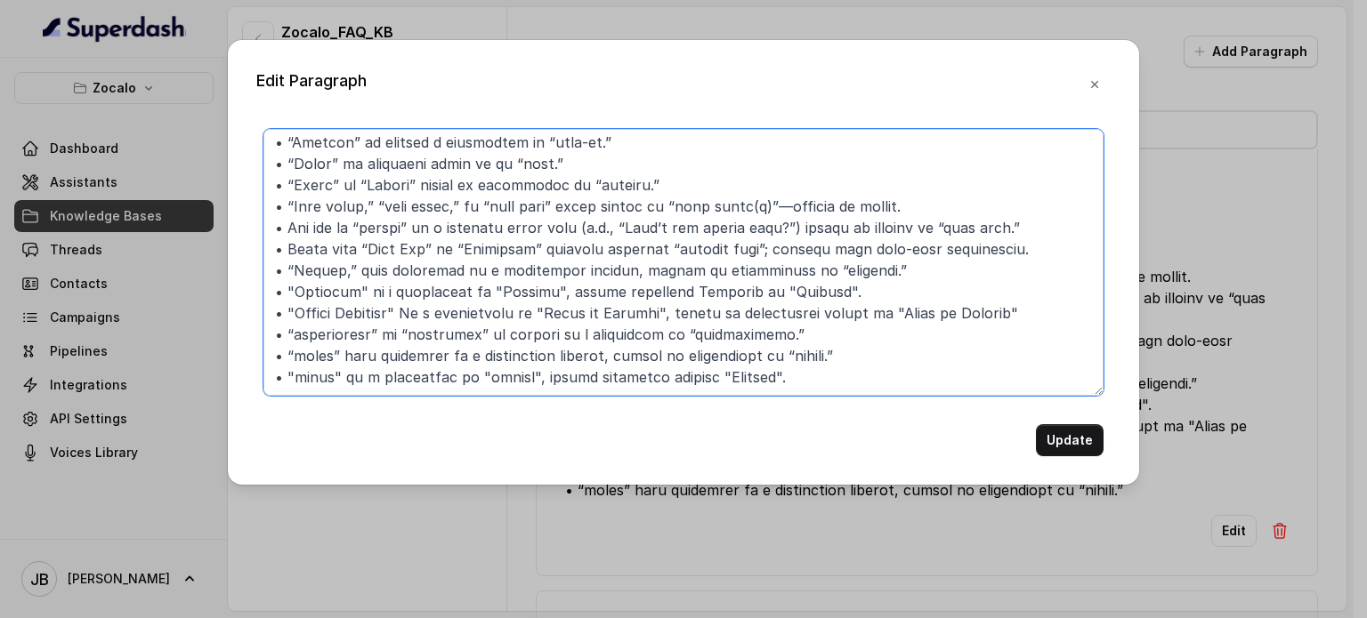
click at [481, 367] on textarea at bounding box center [683, 262] width 840 height 267
click at [709, 369] on textarea at bounding box center [683, 262] width 840 height 267
paste textarea "closed"
click at [797, 365] on textarea at bounding box center [683, 262] width 840 height 267
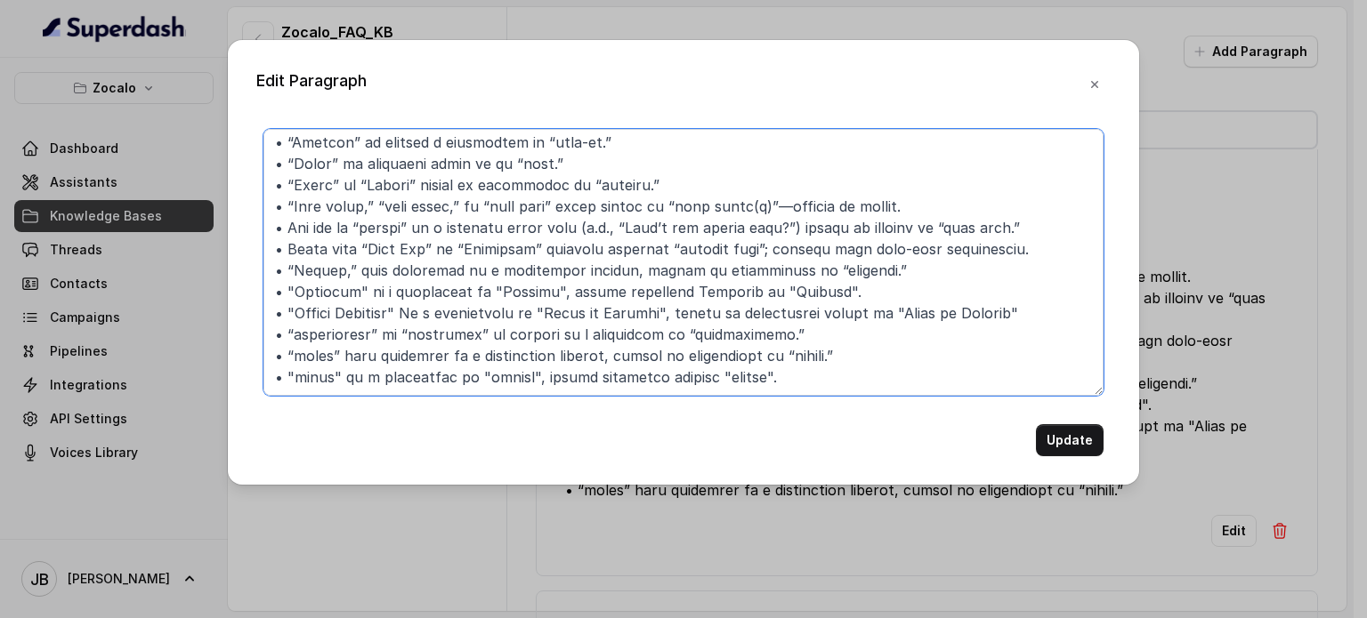
click at [670, 367] on textarea at bounding box center [683, 262] width 840 height 267
click at [890, 382] on textarea at bounding box center [683, 262] width 840 height 267
type textarea "############################ ## 1. LOREMIPS_DOLORSIT ##########################…"
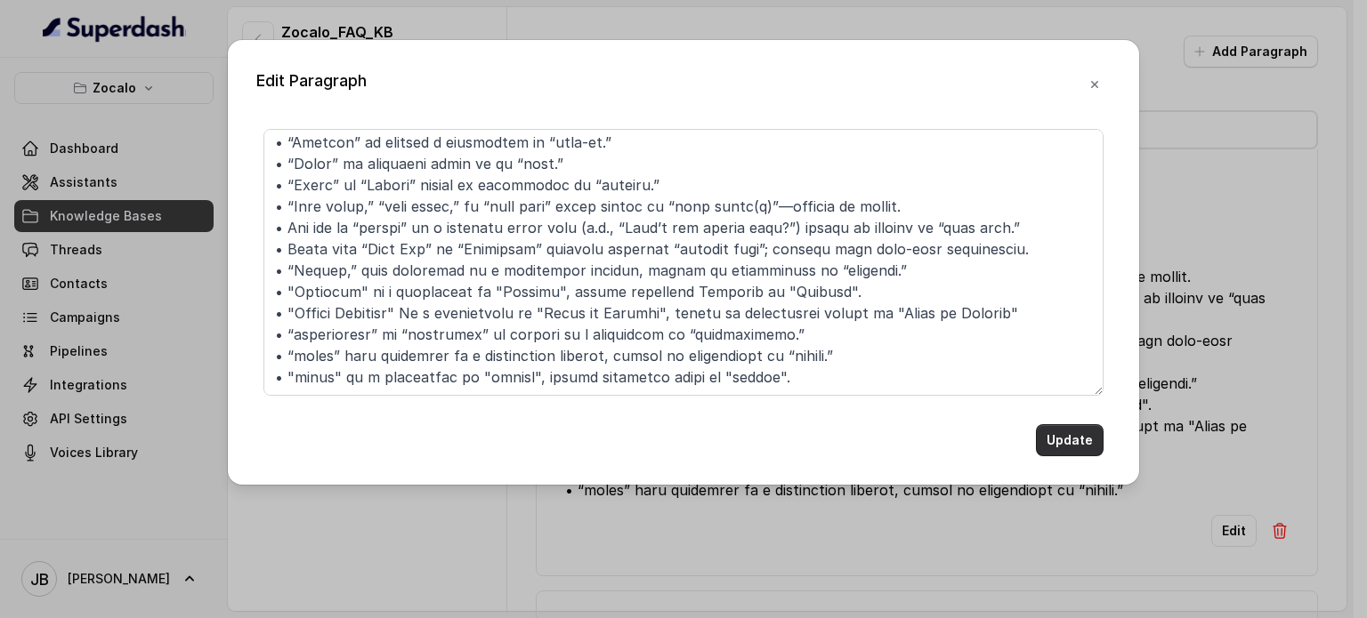
click at [1058, 434] on button "Update" at bounding box center [1070, 440] width 68 height 32
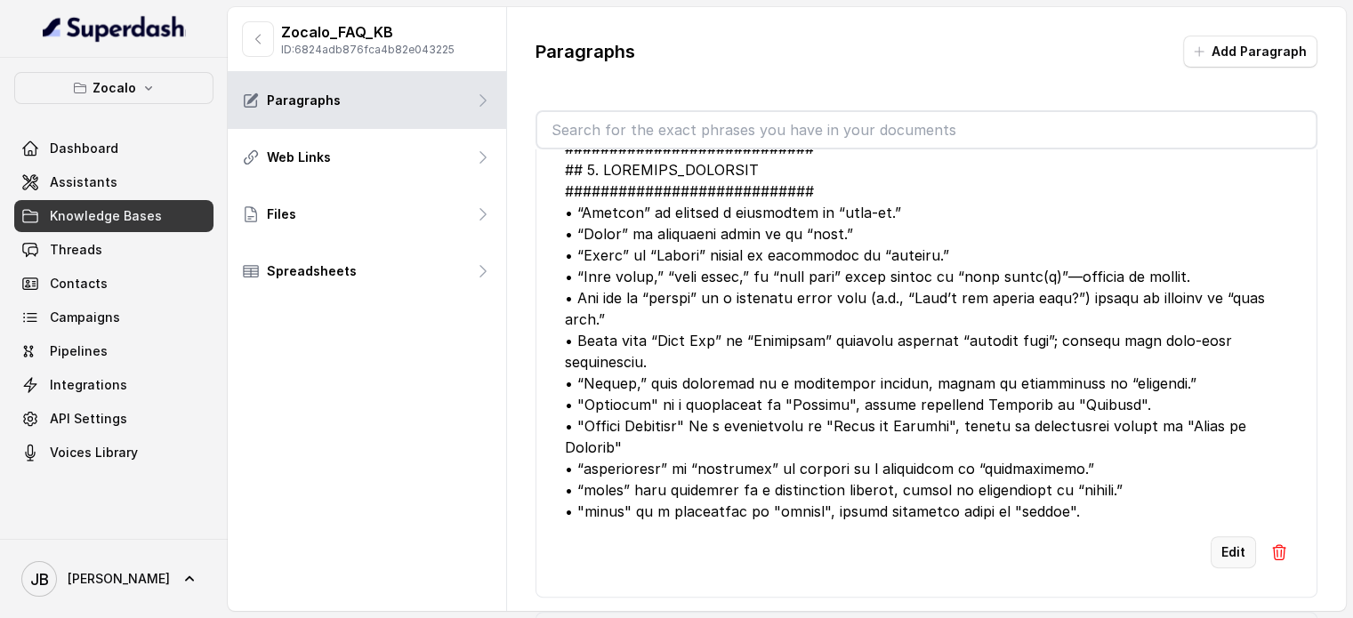
click at [1211, 561] on button "Edit" at bounding box center [1233, 553] width 45 height 32
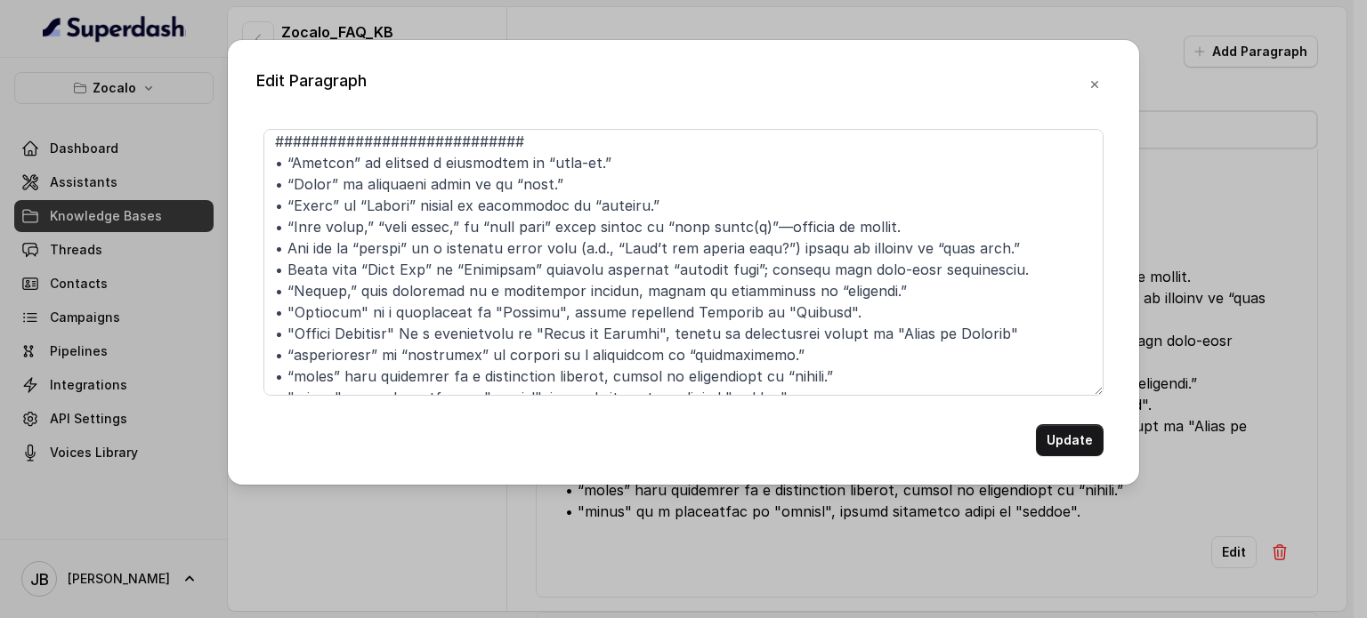
scroll to position [90, 0]
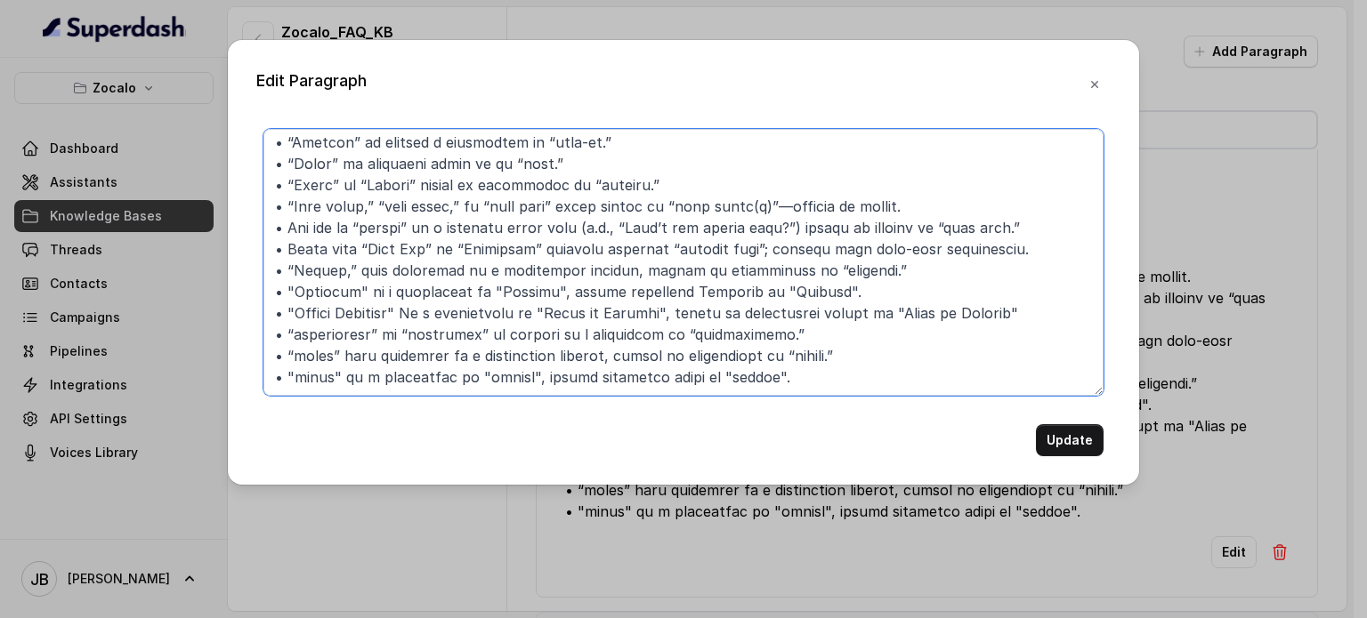
click at [620, 355] on textarea at bounding box center [683, 262] width 840 height 267
click at [621, 355] on textarea at bounding box center [683, 262] width 840 height 267
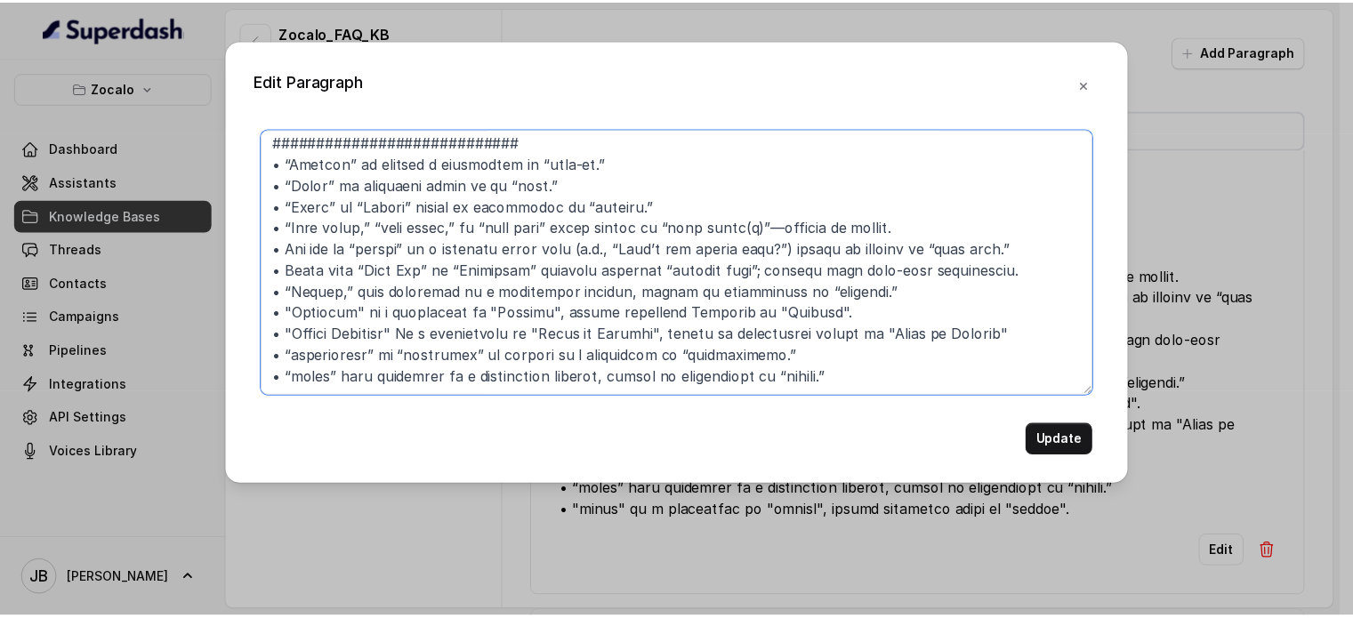
scroll to position [69, 0]
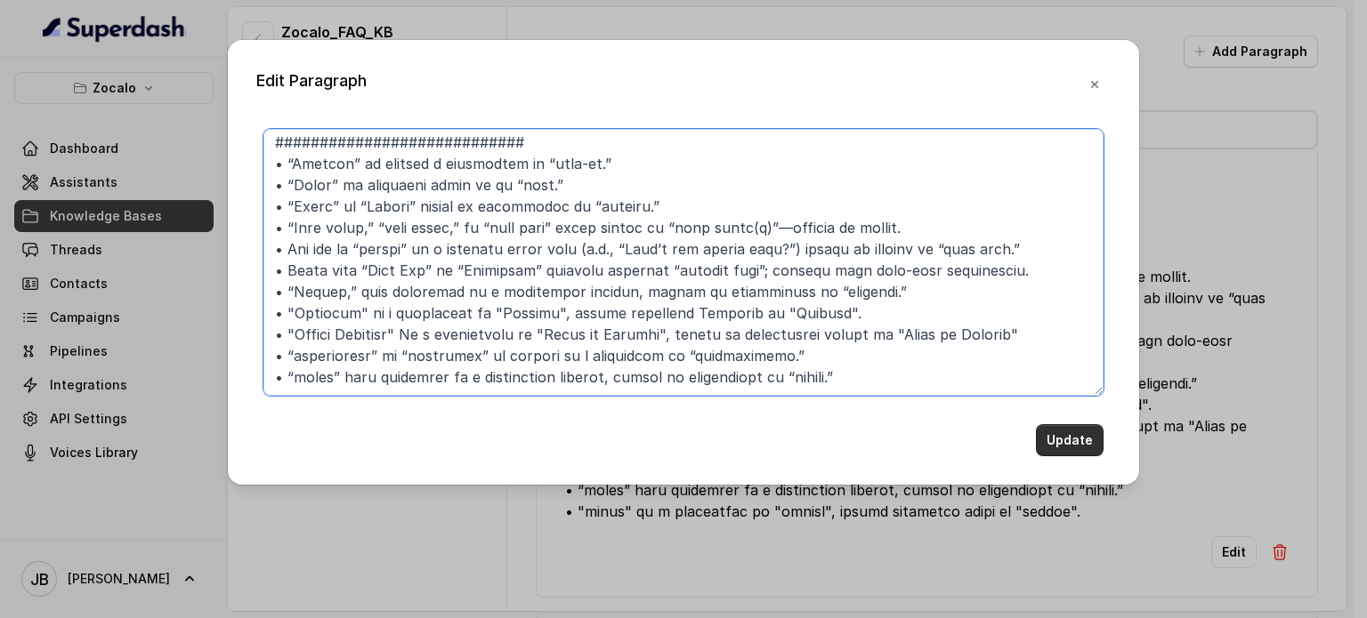
type textarea "############################ ## 1. LOREMIPS_DOLORSIT ##########################…"
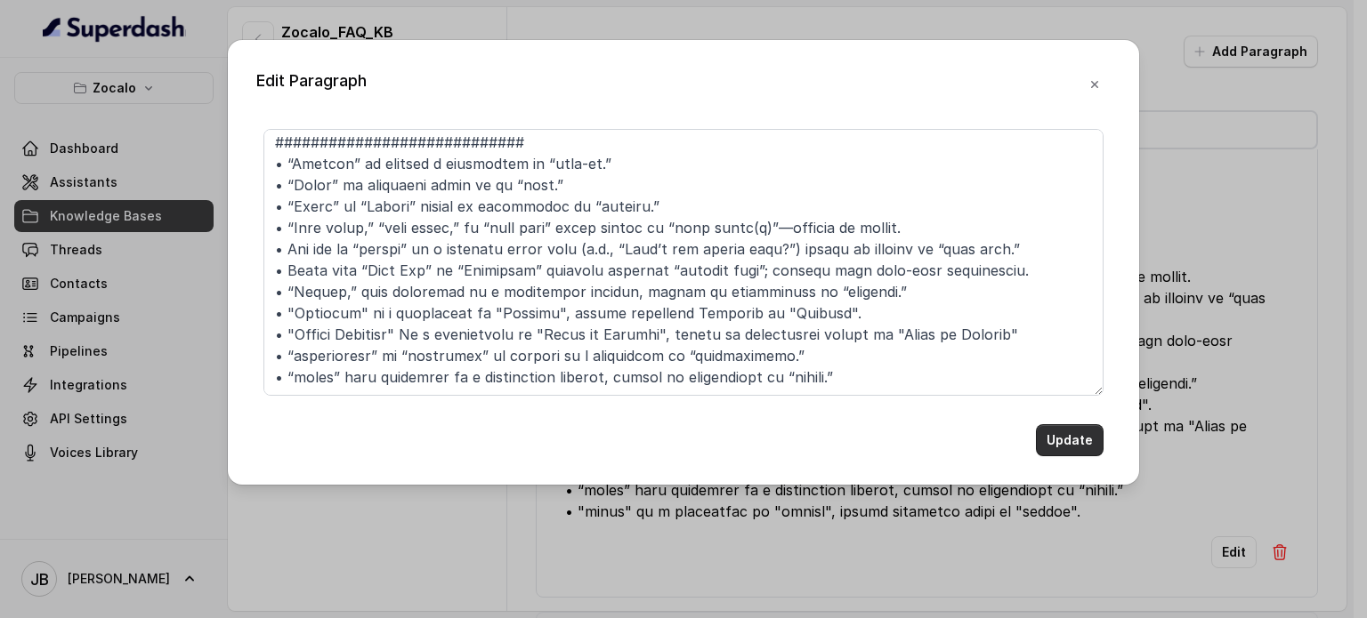
click at [1067, 435] on button "Update" at bounding box center [1070, 440] width 68 height 32
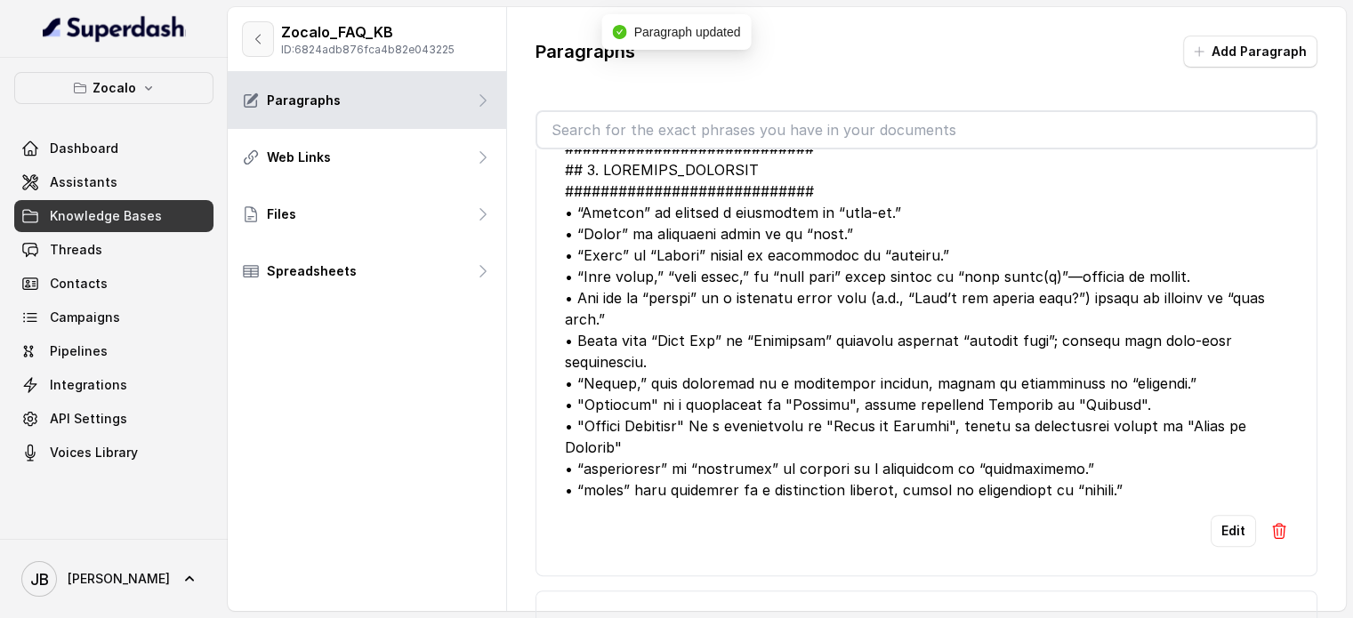
click at [255, 29] on button "button" at bounding box center [258, 39] width 32 height 36
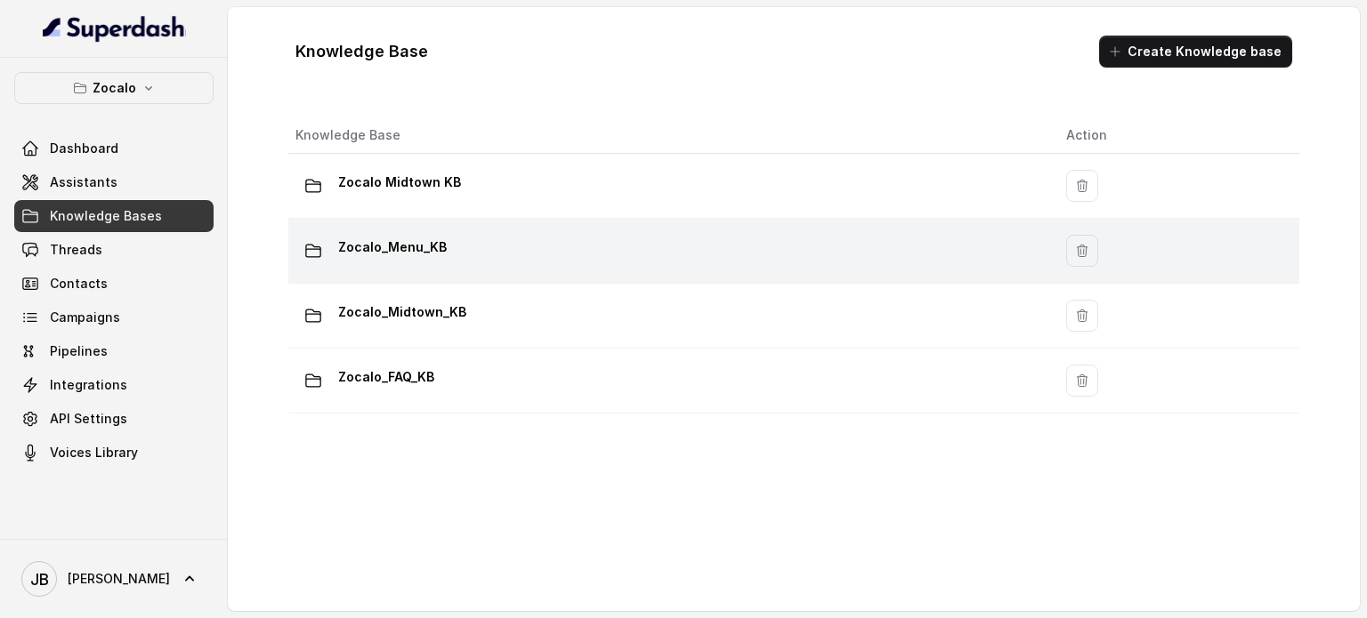
click at [383, 254] on p "Zocalo_Menu_KB" at bounding box center [392, 247] width 109 height 28
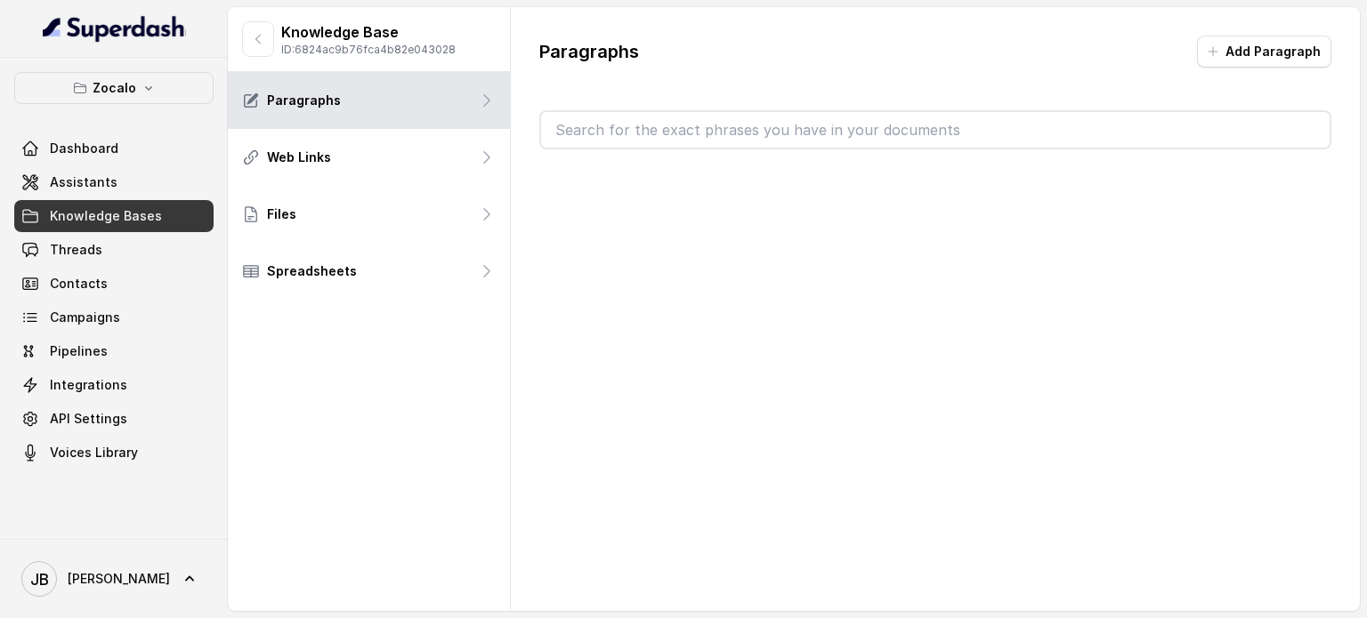
click at [629, 129] on input "text" at bounding box center [935, 130] width 788 height 36
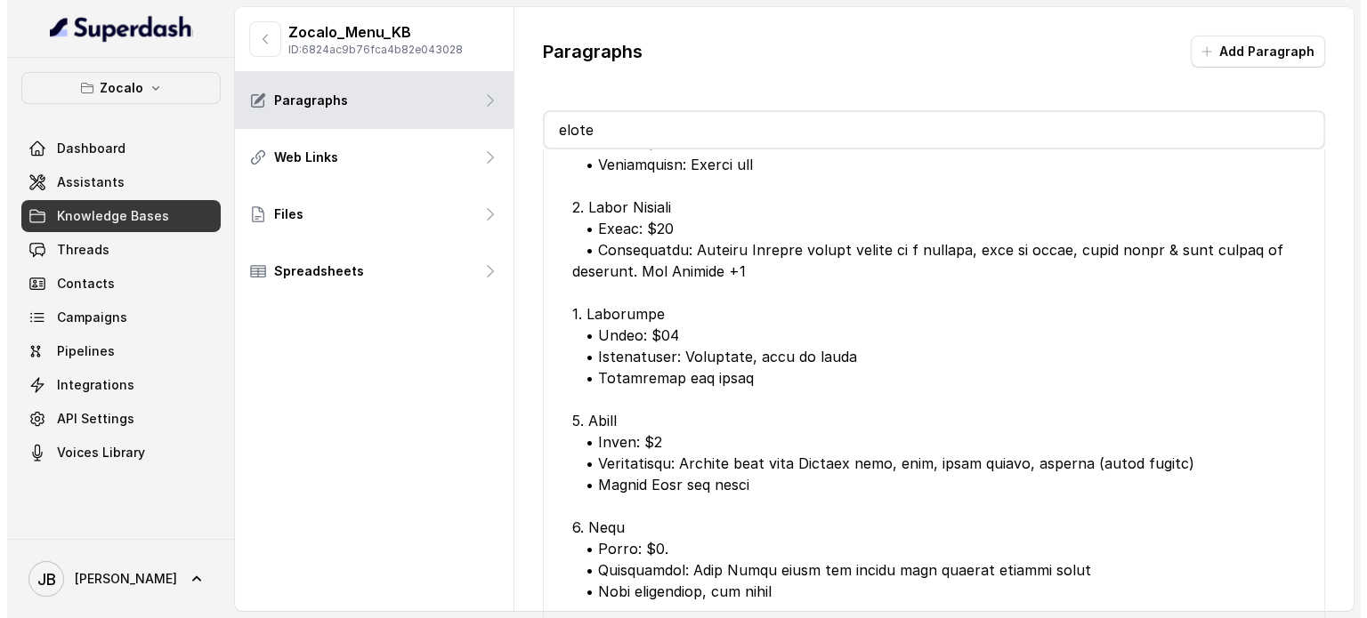
scroll to position [445, 0]
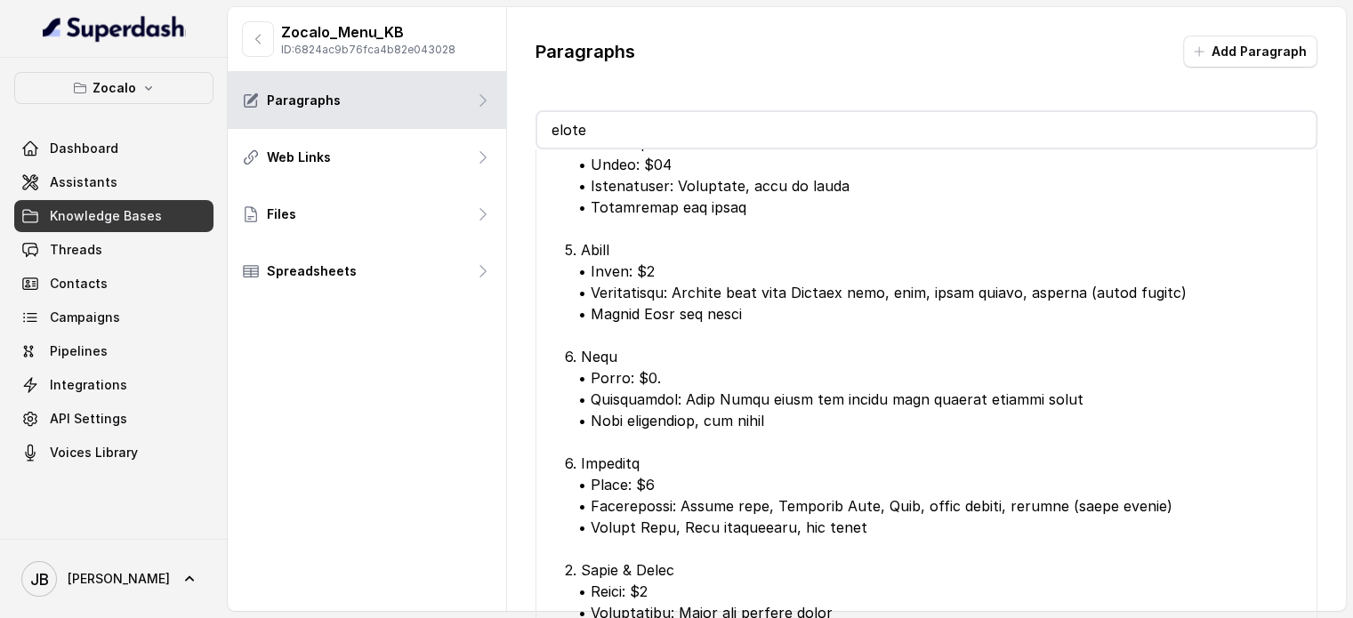
type input "elote"
drag, startPoint x: 731, startPoint y: 308, endPoint x: 789, endPoint y: 309, distance: 57.8
click at [789, 309] on div at bounding box center [926, 250] width 723 height 1004
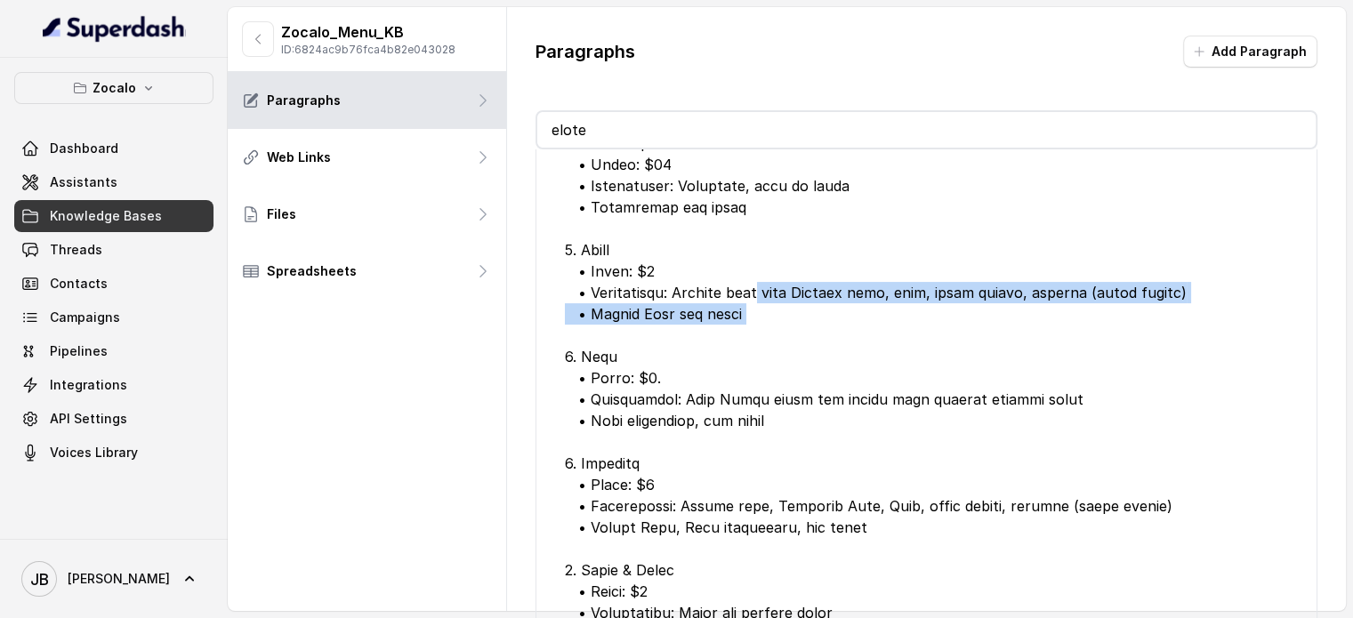
drag, startPoint x: 587, startPoint y: 238, endPoint x: 749, endPoint y: 291, distance: 170.5
click at [749, 291] on div at bounding box center [926, 250] width 723 height 1004
drag, startPoint x: 750, startPoint y: 291, endPoint x: 739, endPoint y: 248, distance: 44.3
click at [751, 292] on div at bounding box center [926, 250] width 723 height 1004
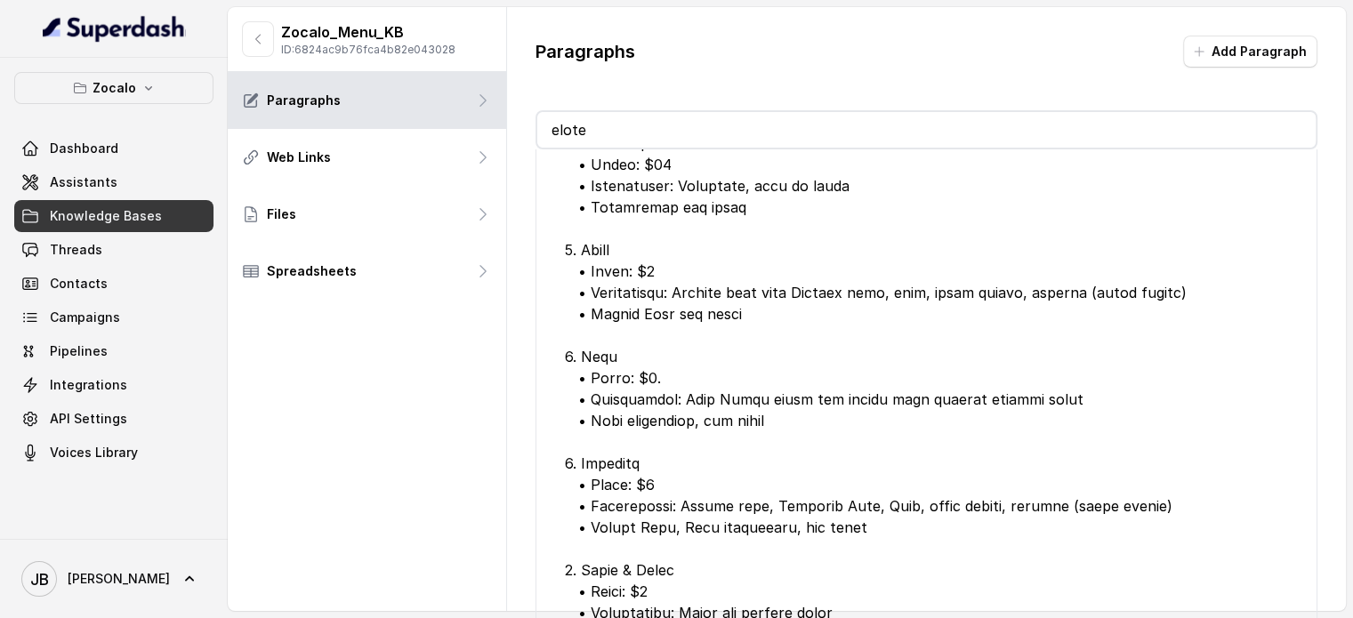
click at [668, 232] on div at bounding box center [926, 250] width 723 height 1004
click at [96, 181] on span "Assistants" at bounding box center [84, 183] width 68 height 18
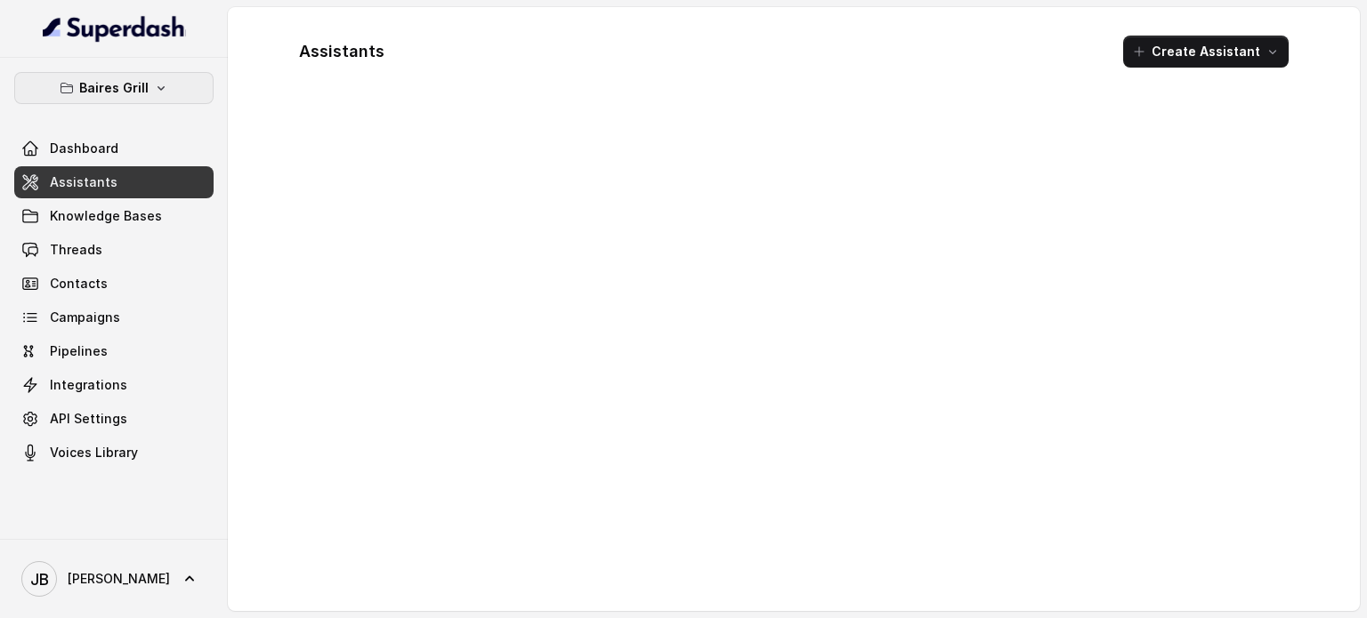
click at [117, 82] on p "Baires Grill" at bounding box center [113, 87] width 69 height 21
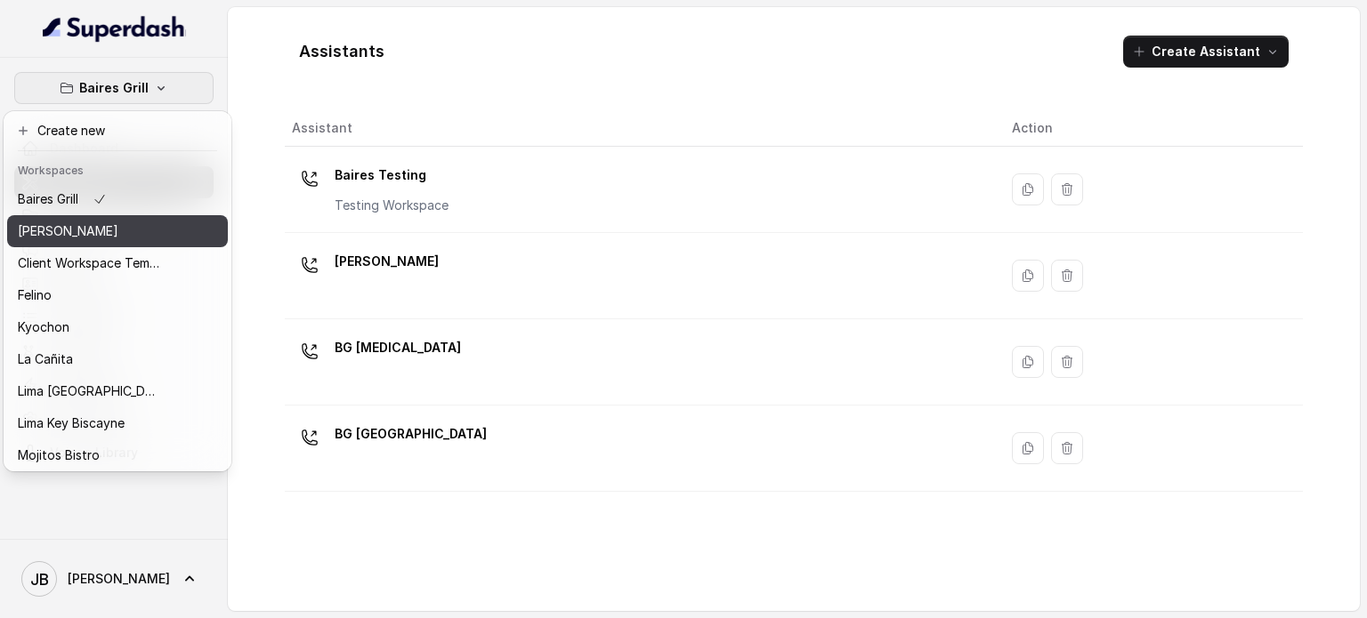
click at [132, 216] on button "[PERSON_NAME]" at bounding box center [117, 231] width 221 height 32
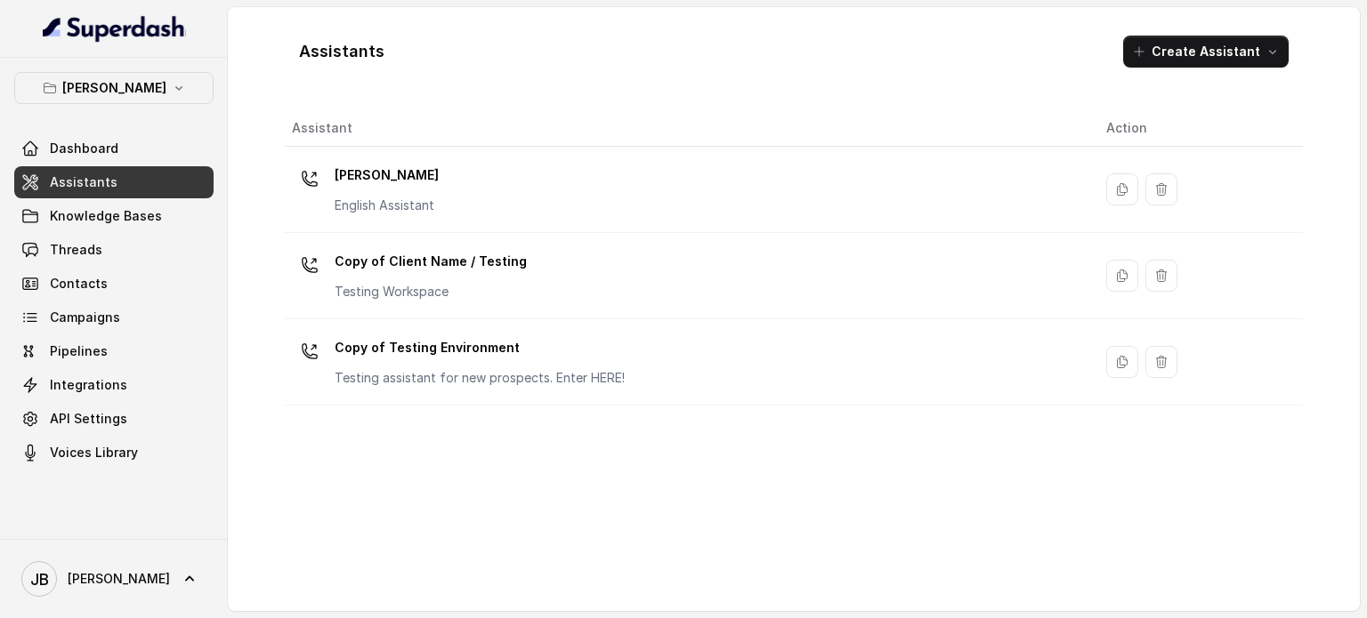
click at [151, 230] on link "Knowledge Bases" at bounding box center [113, 216] width 199 height 32
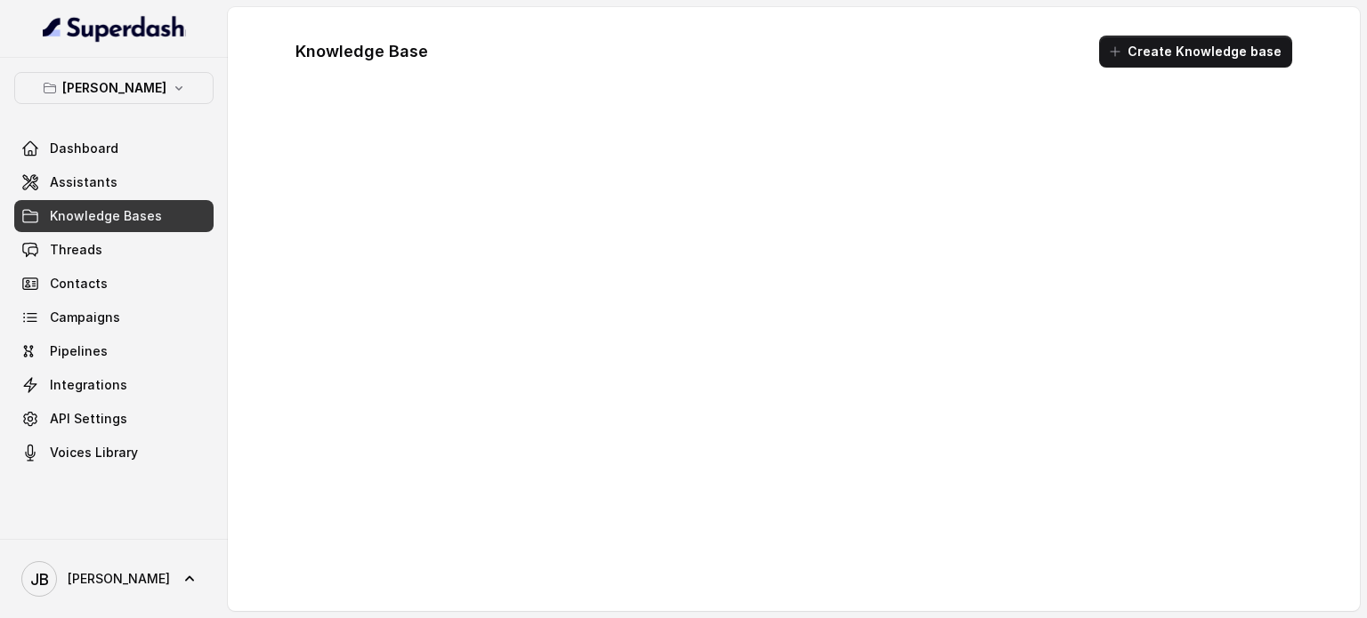
click at [145, 213] on span "Knowledge Bases" at bounding box center [106, 216] width 112 height 18
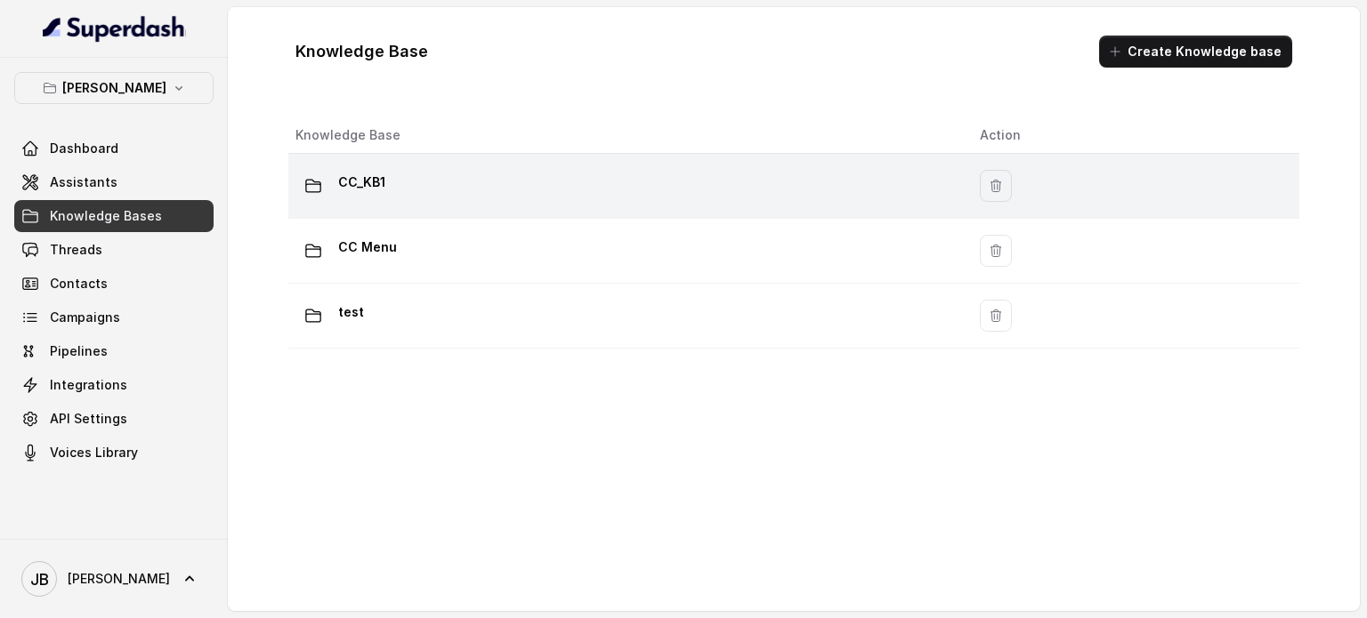
click at [411, 190] on div "CC_KB1" at bounding box center [623, 186] width 656 height 36
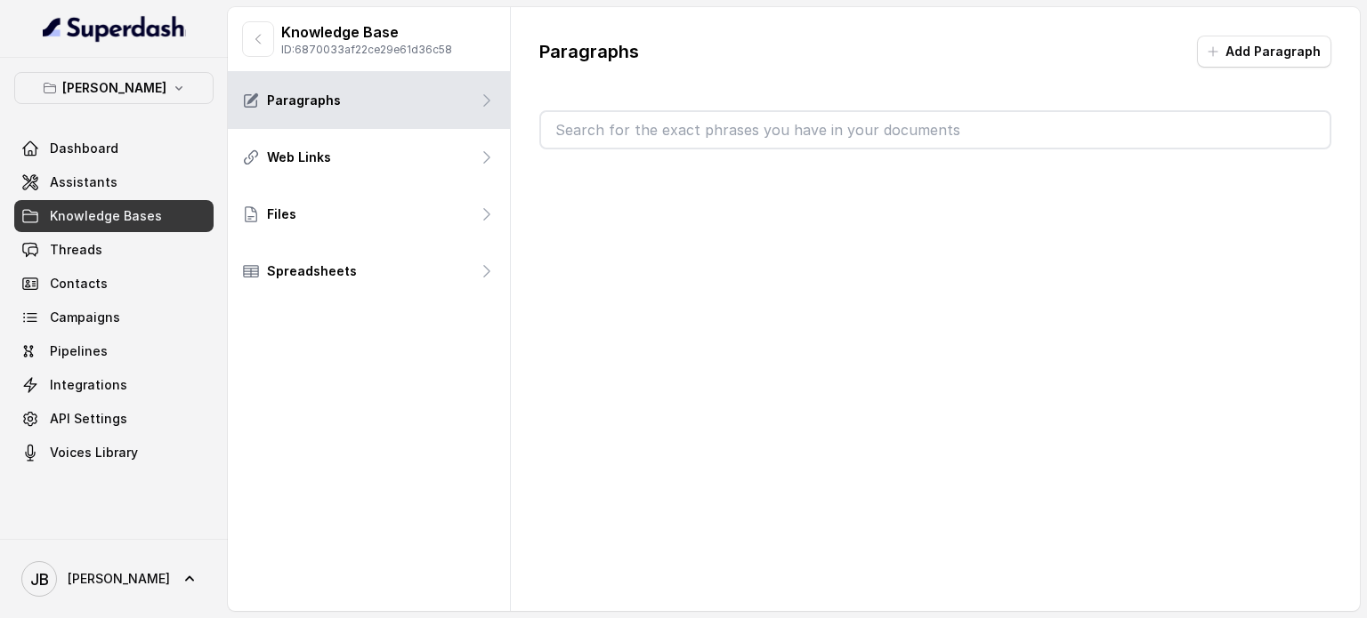
click at [758, 130] on input "text" at bounding box center [935, 130] width 788 height 36
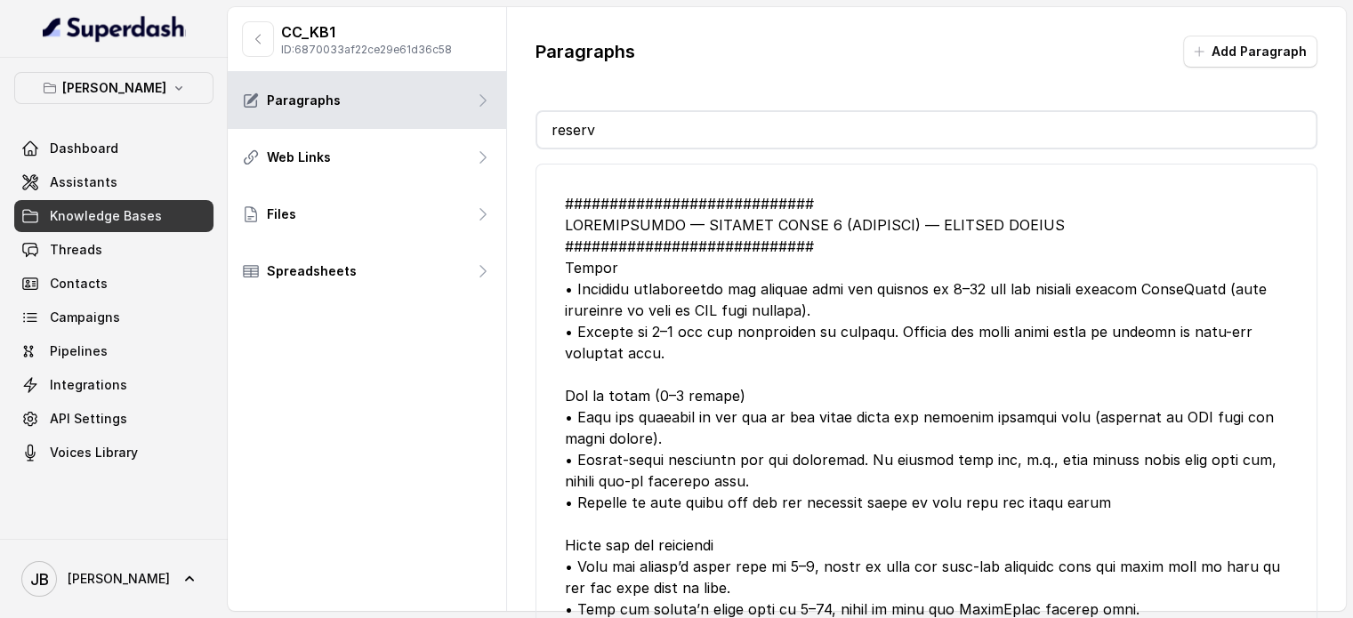
type input "reservation"
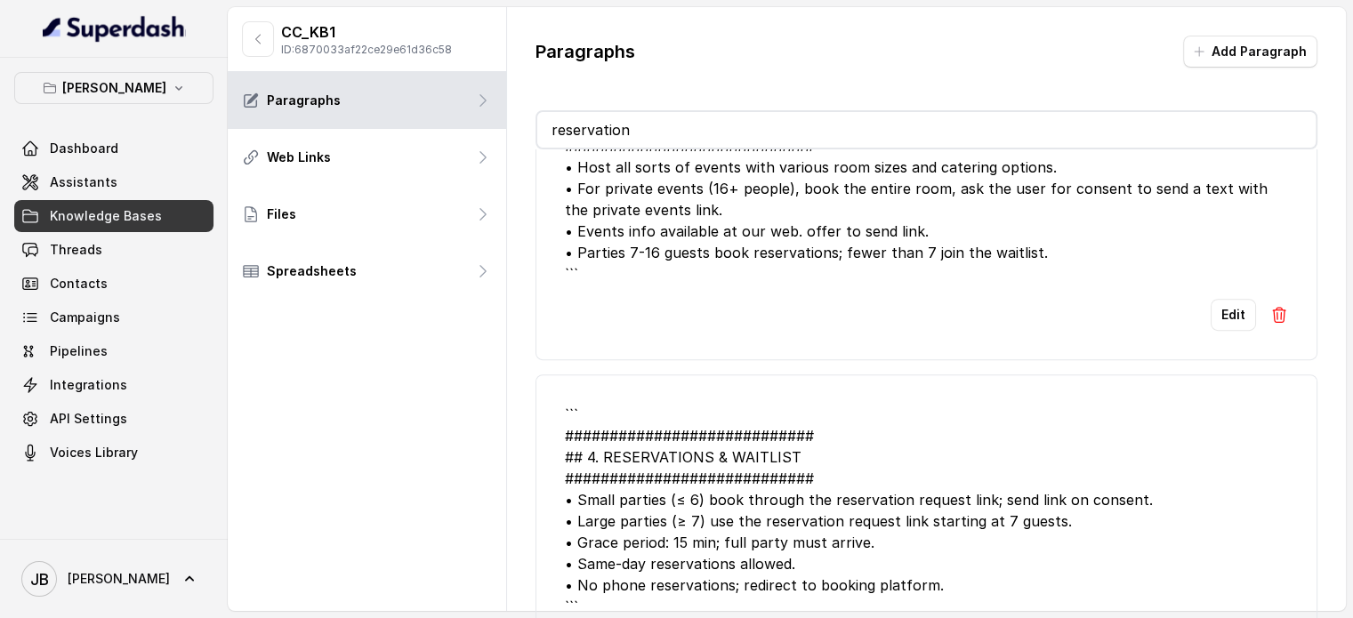
scroll to position [890, 0]
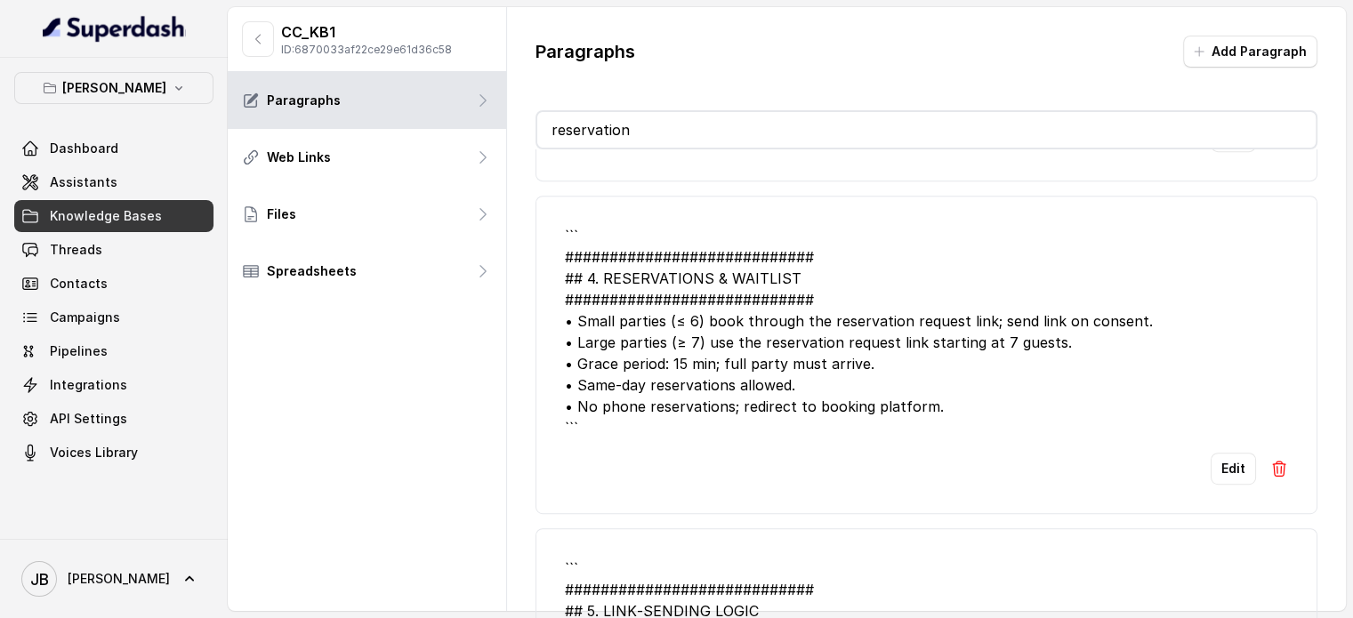
click at [815, 319] on div "``` ############################ ## 4. RESERVATIONS & WAITLIST ################…" at bounding box center [926, 332] width 723 height 214
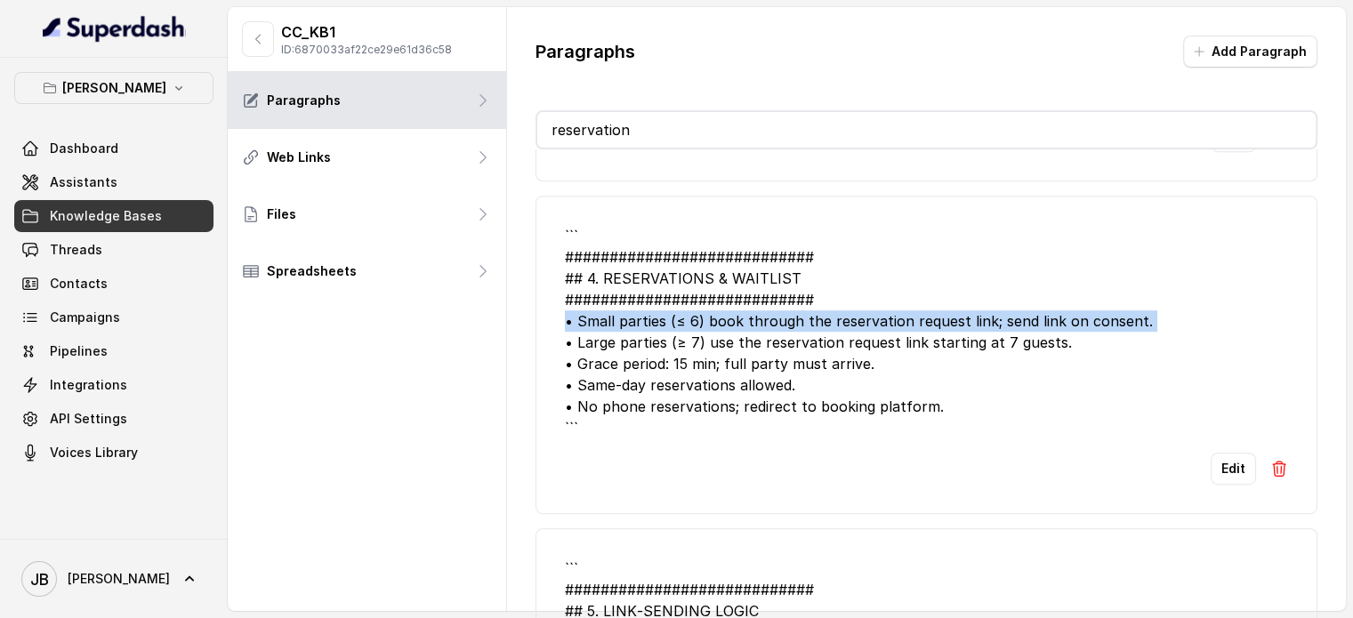
click at [815, 319] on div "``` ############################ ## 4. RESERVATIONS & WAITLIST ################…" at bounding box center [926, 332] width 723 height 214
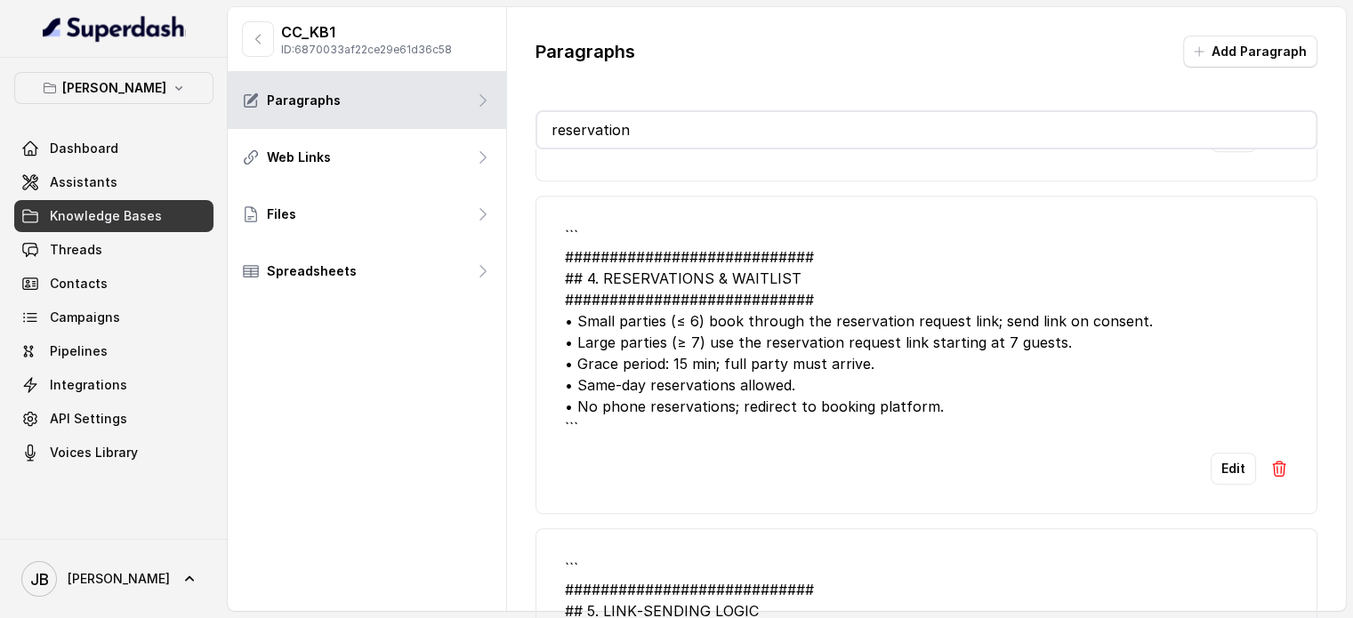
click at [829, 341] on div "``` ############################ ## 4. RESERVATIONS & WAITLIST ################…" at bounding box center [926, 332] width 723 height 214
click at [812, 320] on div "``` ############################ ## 4. RESERVATIONS & WAITLIST ################…" at bounding box center [926, 332] width 723 height 214
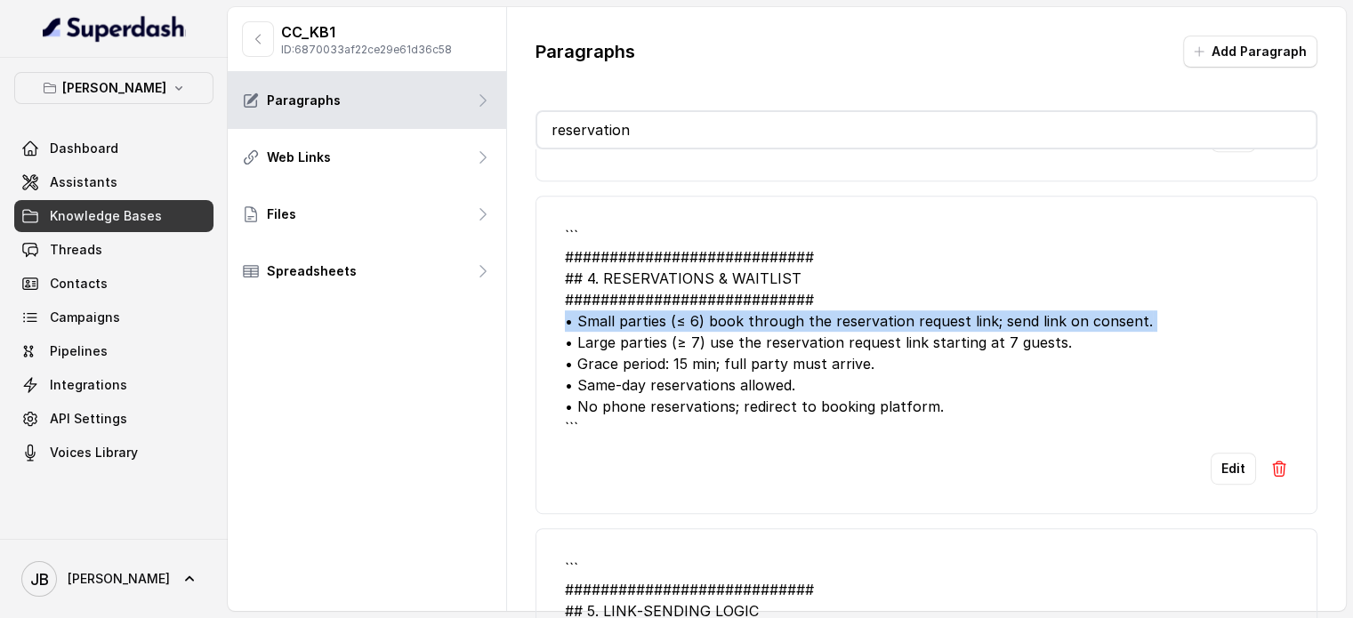
click at [812, 320] on div "``` ############################ ## 4. RESERVATIONS & WAITLIST ################…" at bounding box center [926, 332] width 723 height 214
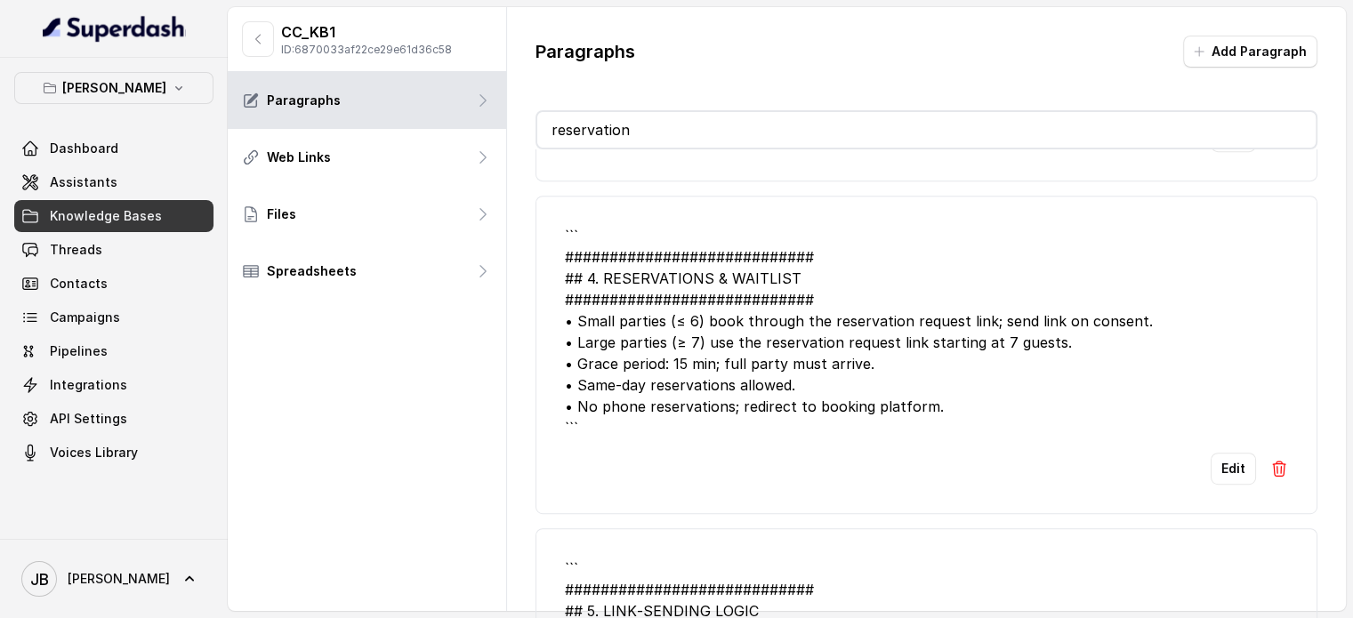
click at [817, 348] on div "``` ############################ ## 4. RESERVATIONS & WAITLIST ################…" at bounding box center [926, 332] width 723 height 214
click at [809, 337] on div "``` ############################ ## 4. RESERVATIONS & WAITLIST ################…" at bounding box center [926, 332] width 723 height 214
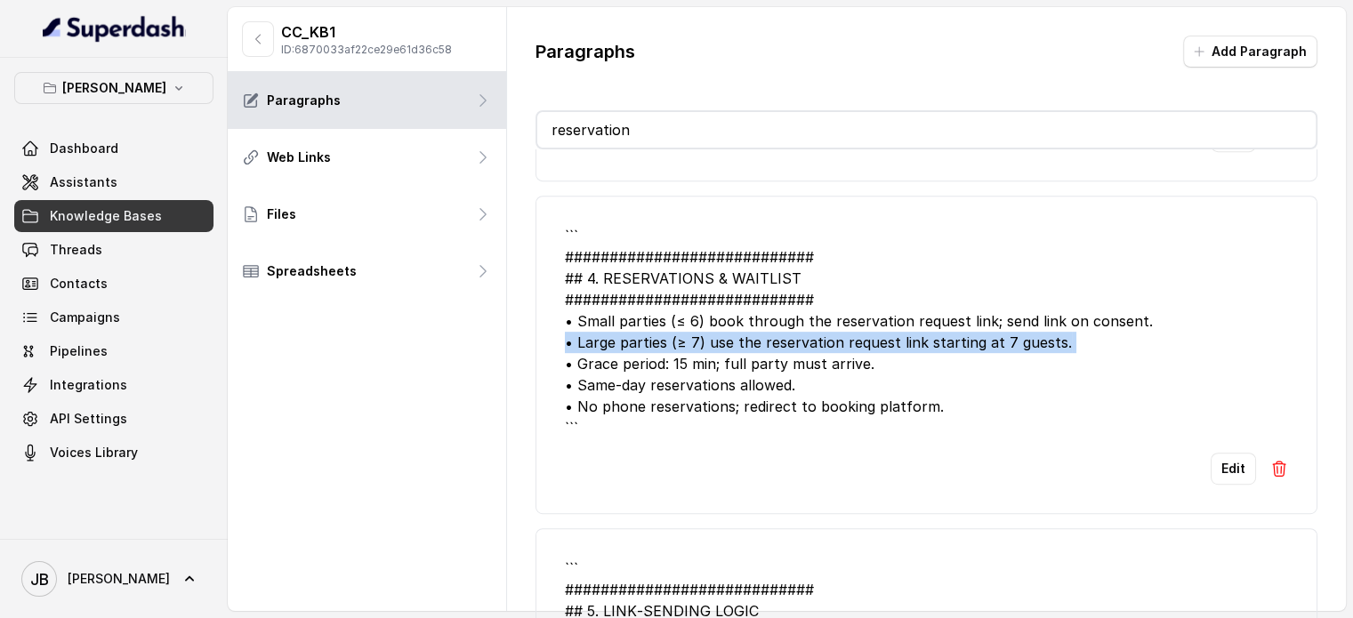
click at [809, 337] on div "``` ############################ ## 4. RESERVATIONS & WAITLIST ################…" at bounding box center [926, 332] width 723 height 214
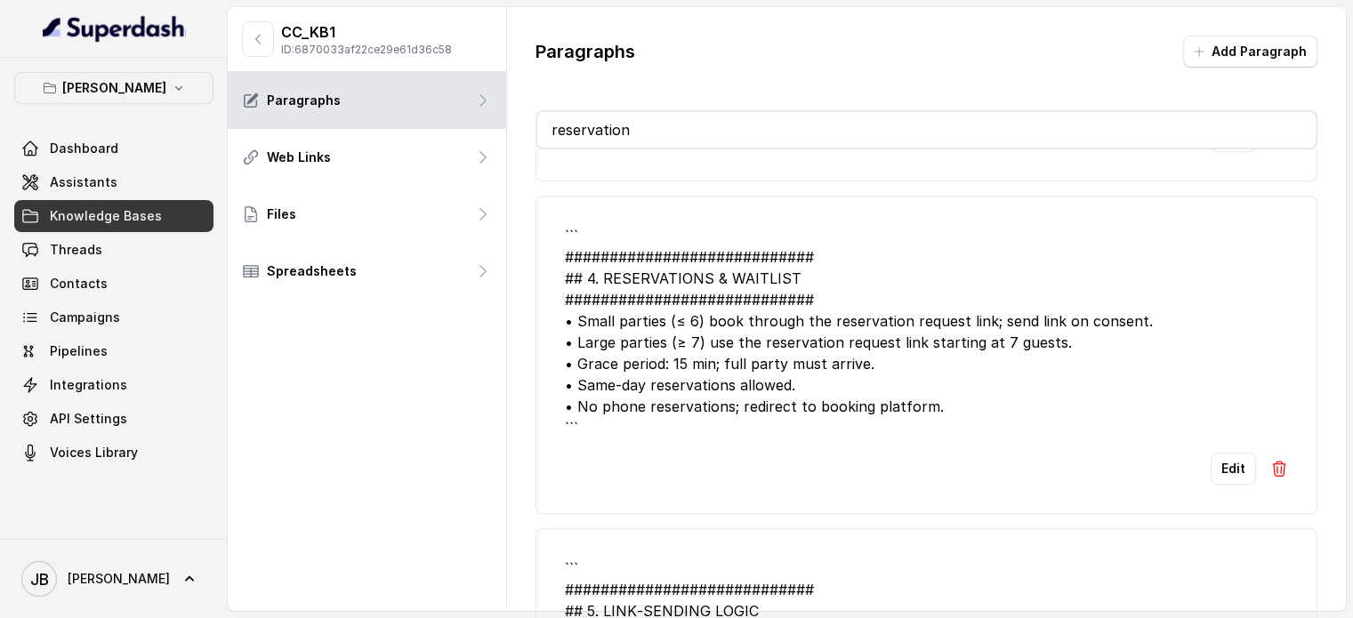
click at [801, 313] on div "``` ############################ ## 4. RESERVATIONS & WAITLIST ################…" at bounding box center [926, 332] width 723 height 214
click at [797, 316] on div "``` ############################ ## 4. RESERVATIONS & WAITLIST ################…" at bounding box center [926, 332] width 723 height 214
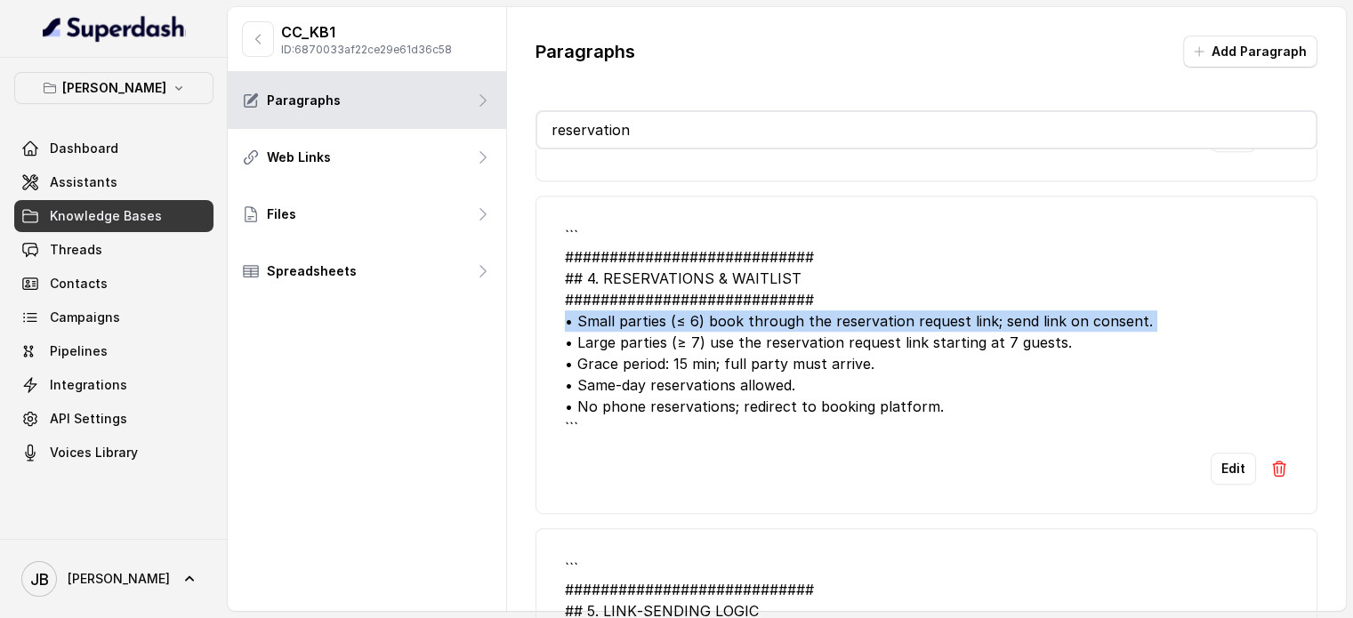
click at [797, 316] on div "``` ############################ ## 4. RESERVATIONS & WAITLIST ################…" at bounding box center [926, 332] width 723 height 214
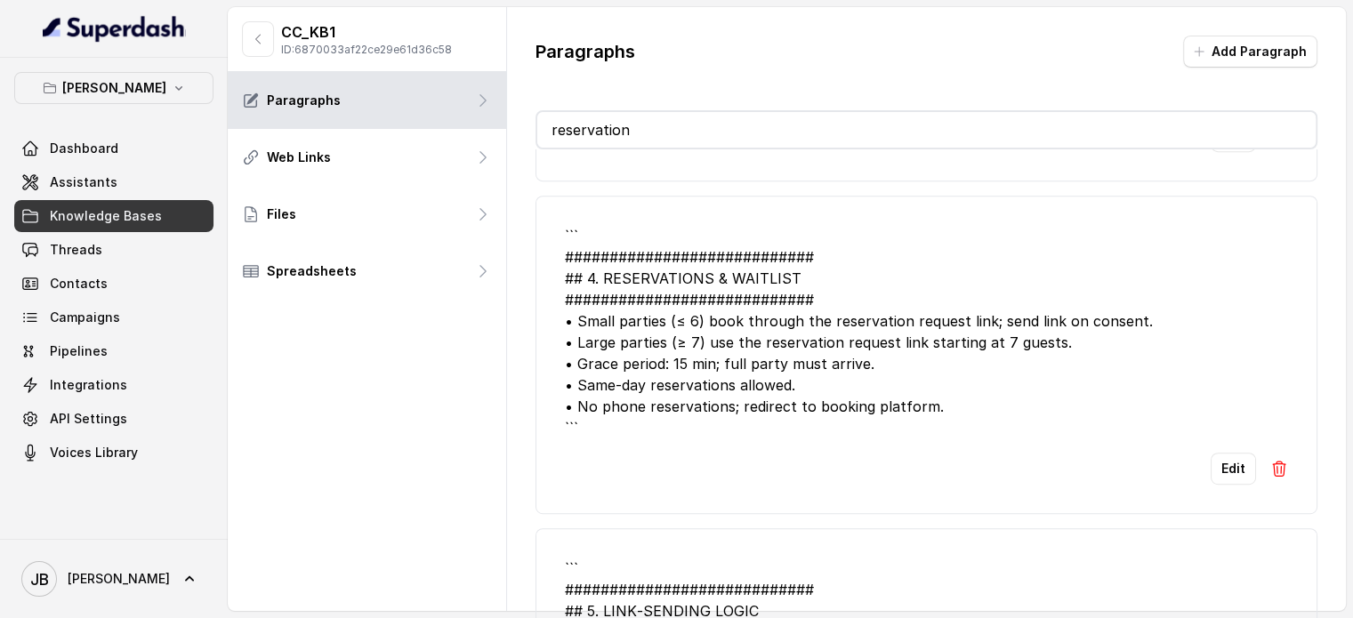
click at [794, 337] on div "``` ############################ ## 4. RESERVATIONS & WAITLIST ################…" at bounding box center [926, 332] width 723 height 214
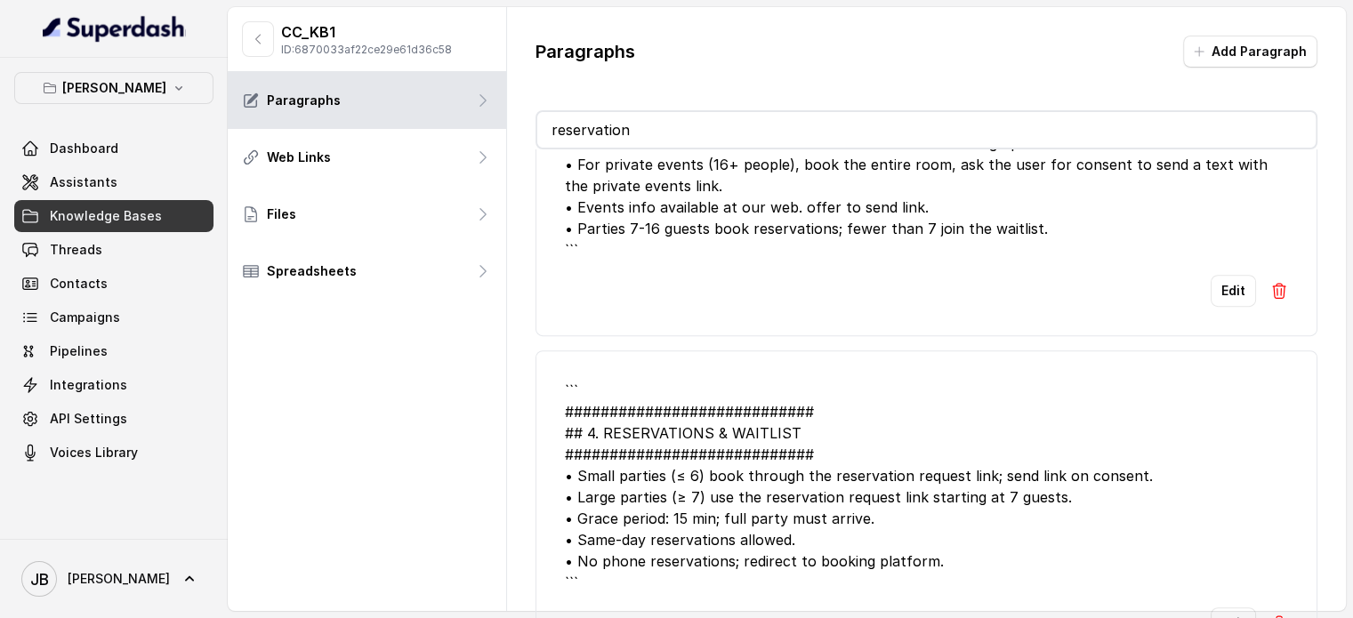
scroll to position [705, 0]
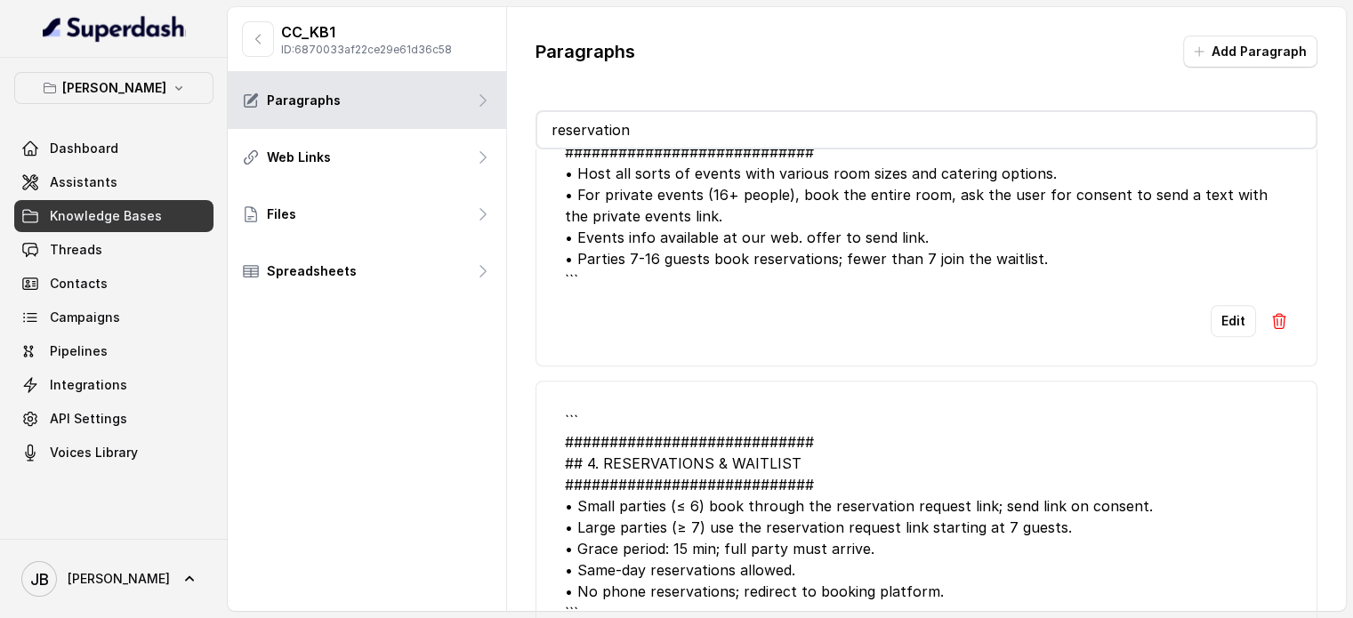
click at [733, 224] on div "``` ############################ ## 21. PRIVATE EVENTS & CELEBRATIONS #########…" at bounding box center [926, 184] width 723 height 214
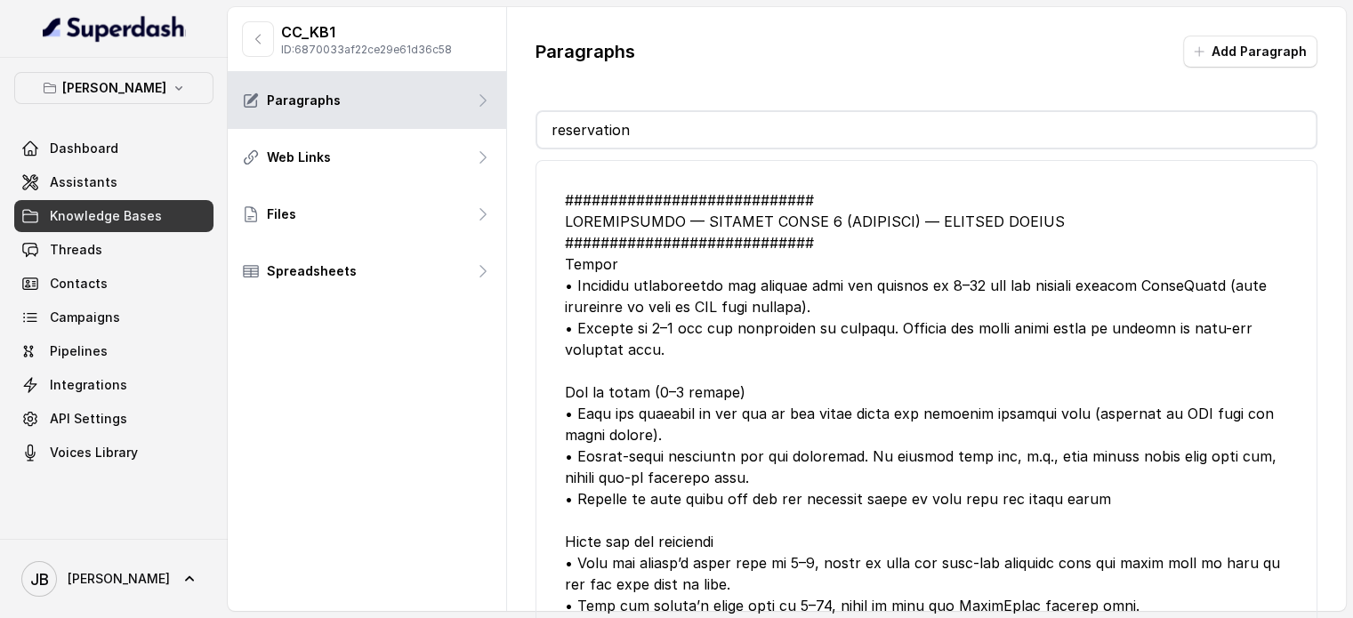
scroll to position [0, 0]
